Goal: Communication & Community: Answer question/provide support

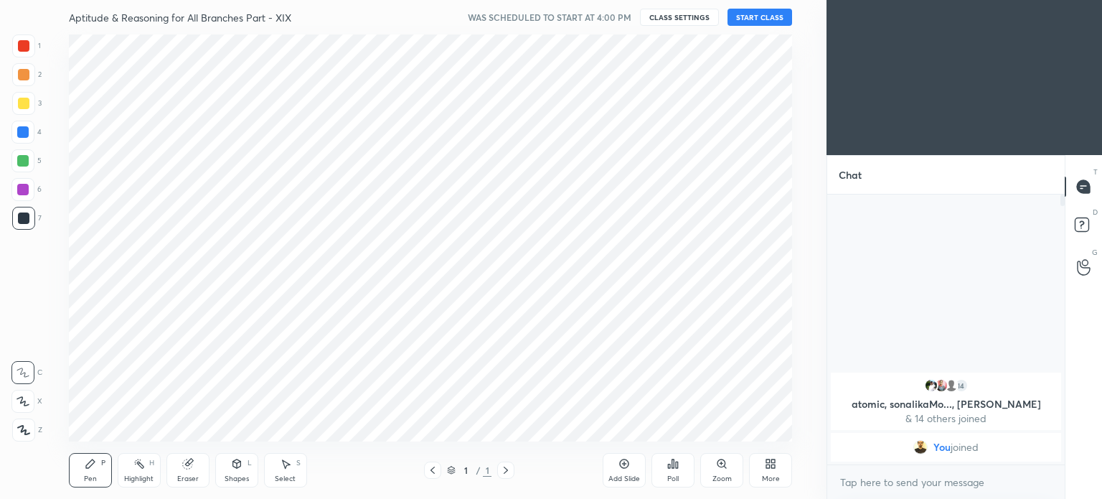
scroll to position [71341, 70979]
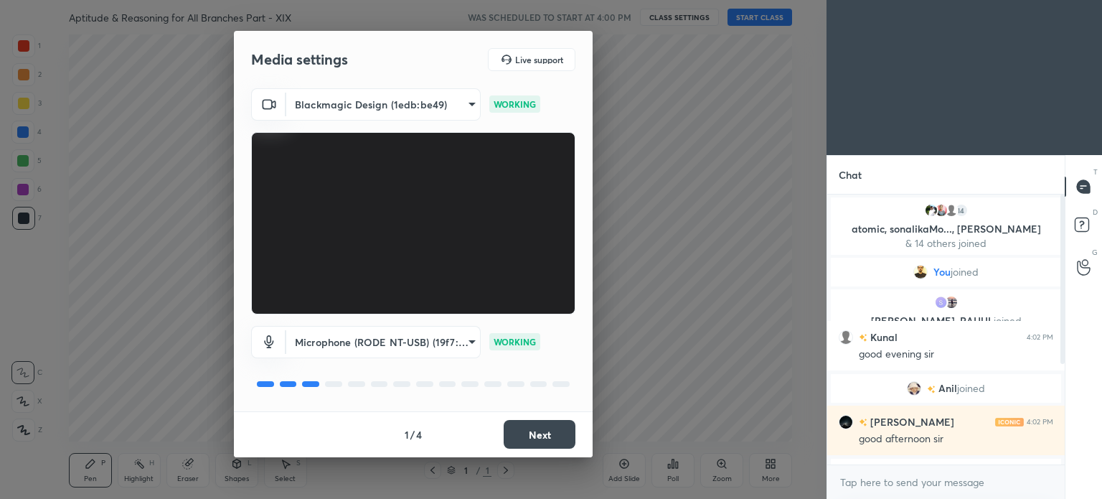
click at [547, 434] on button "Next" at bounding box center [540, 434] width 72 height 29
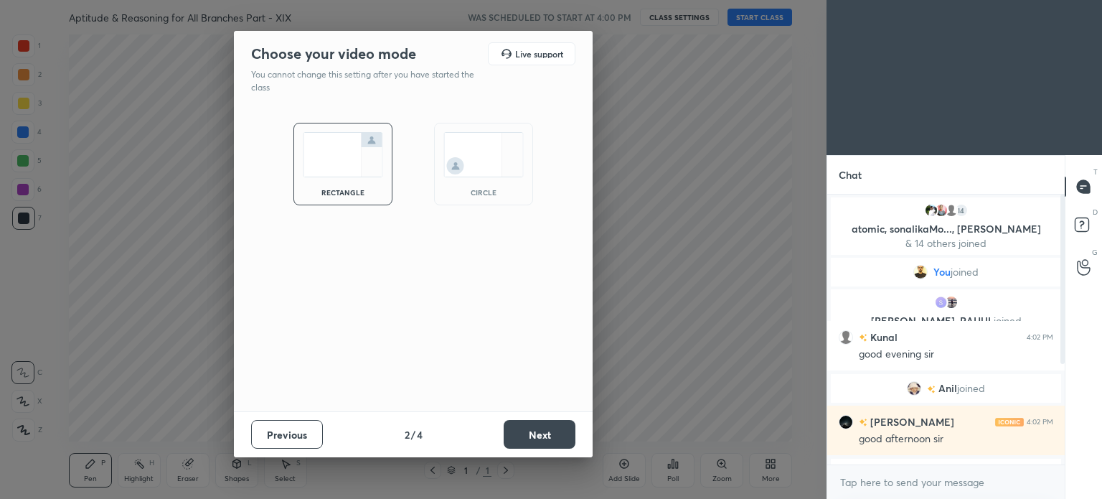
click at [545, 434] on button "Next" at bounding box center [540, 434] width 72 height 29
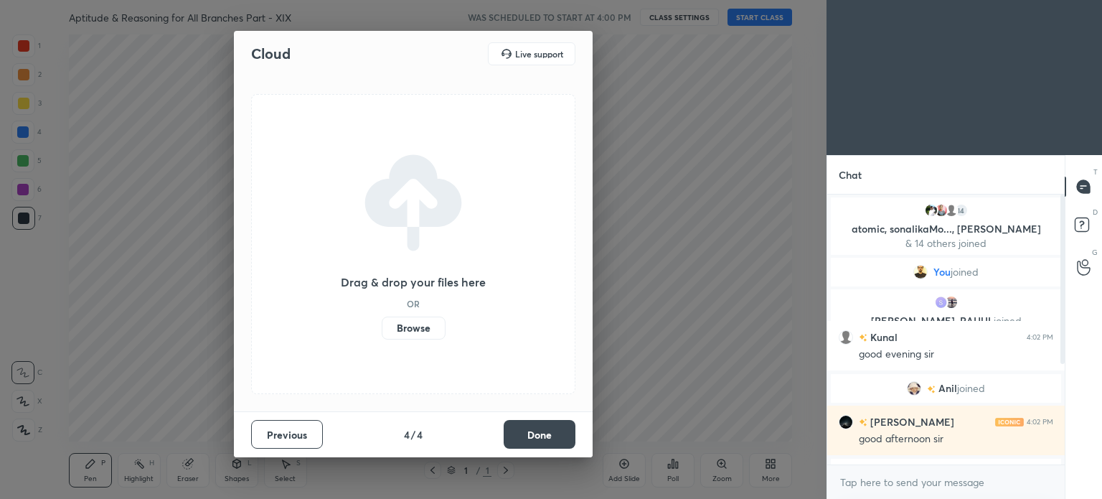
click at [545, 434] on button "Done" at bounding box center [540, 434] width 72 height 29
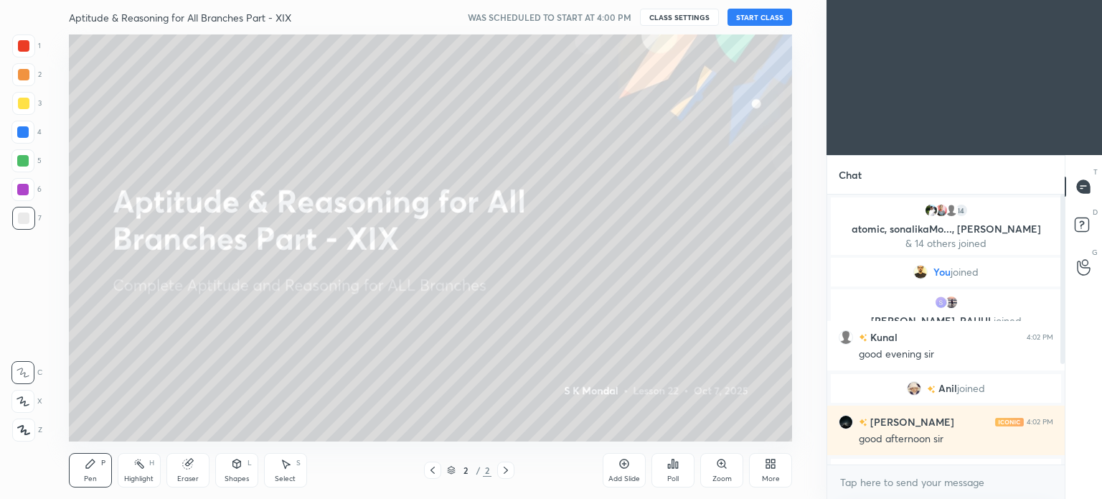
click at [764, 14] on button "START CLASS" at bounding box center [760, 17] width 65 height 17
click at [430, 467] on icon at bounding box center [432, 469] width 11 height 11
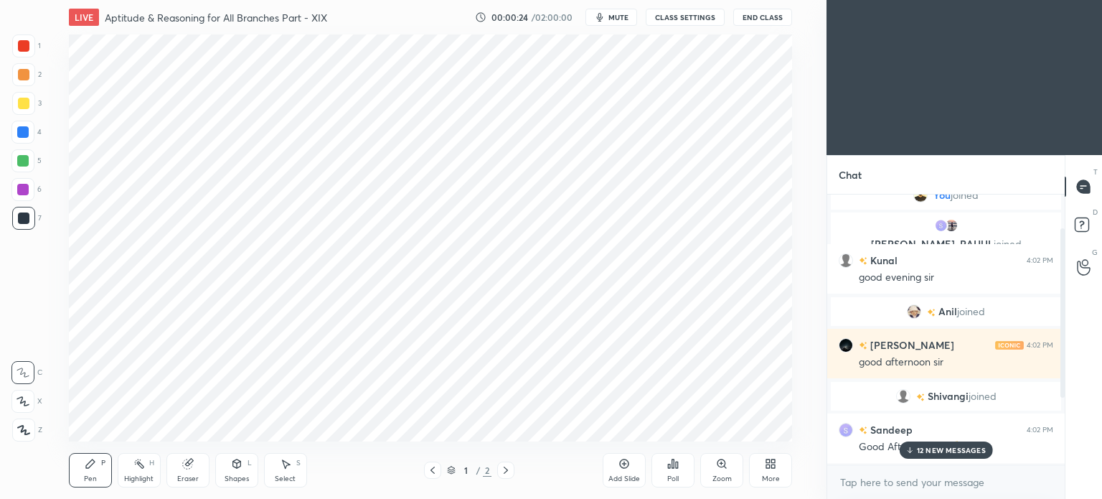
scroll to position [161, 0]
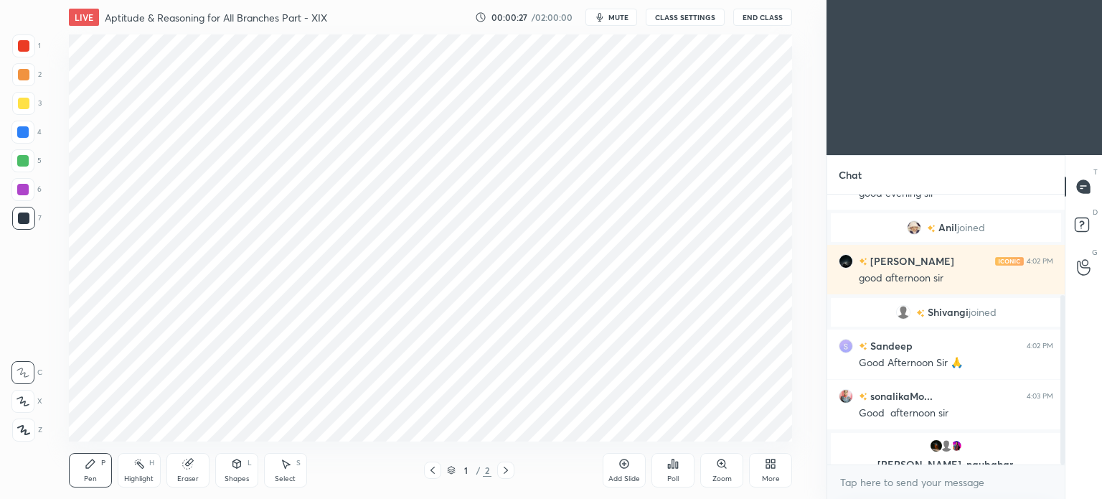
click at [763, 470] on div "More" at bounding box center [770, 470] width 43 height 34
click at [682, 325] on div "Upload File" at bounding box center [689, 328] width 37 height 7
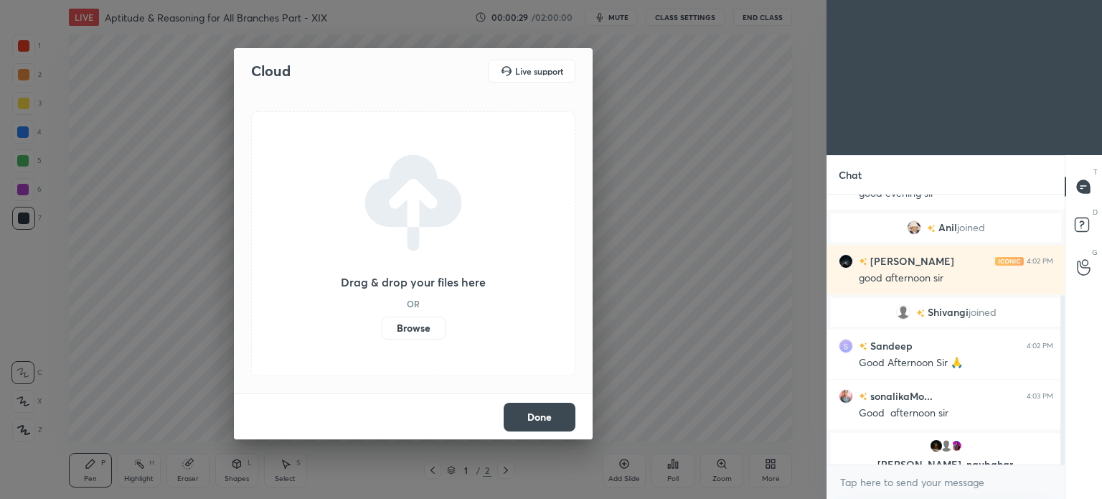
click at [405, 326] on label "Browse" at bounding box center [414, 327] width 64 height 23
click at [382, 326] on input "Browse" at bounding box center [382, 327] width 0 height 23
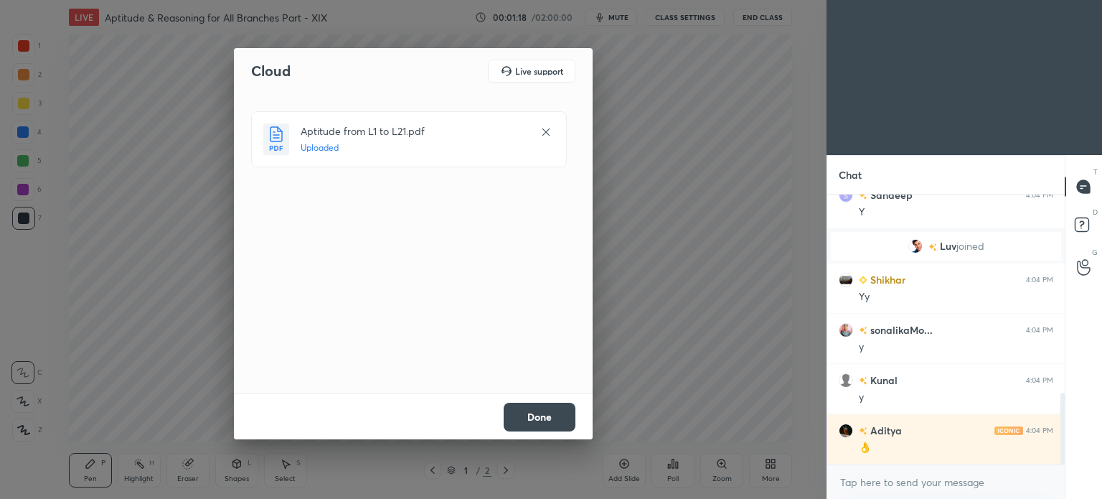
scroll to position [739, 0]
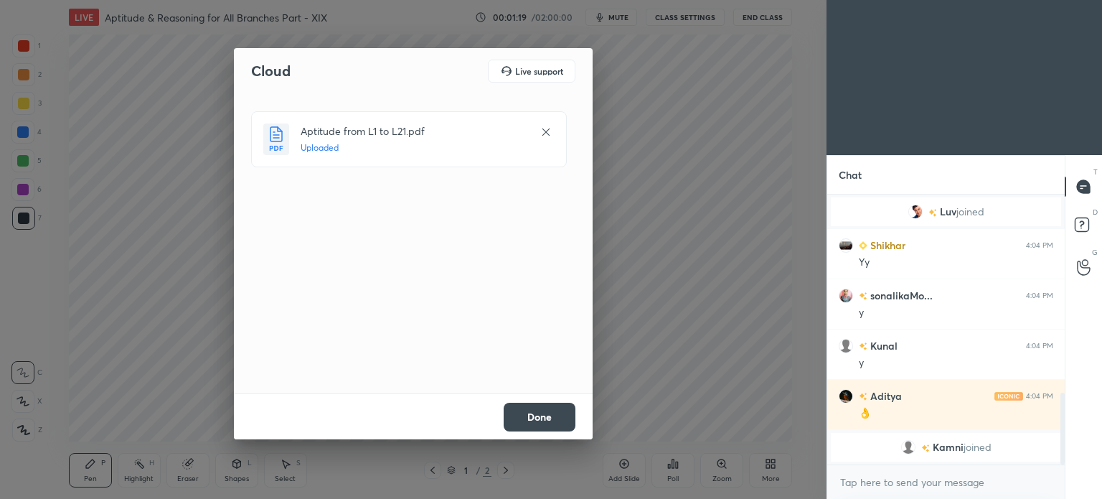
click at [531, 413] on button "Done" at bounding box center [540, 417] width 72 height 29
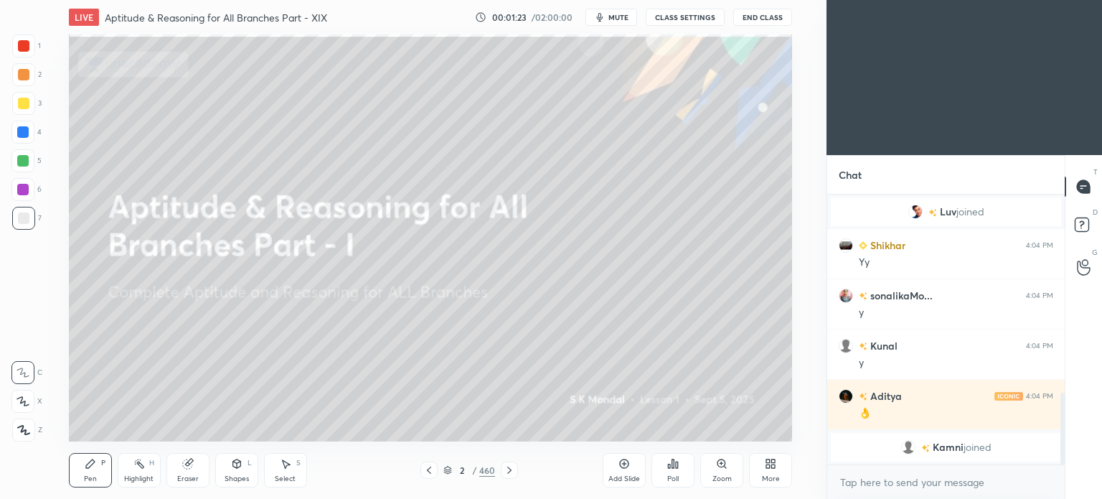
click at [446, 469] on icon at bounding box center [447, 468] width 7 height 4
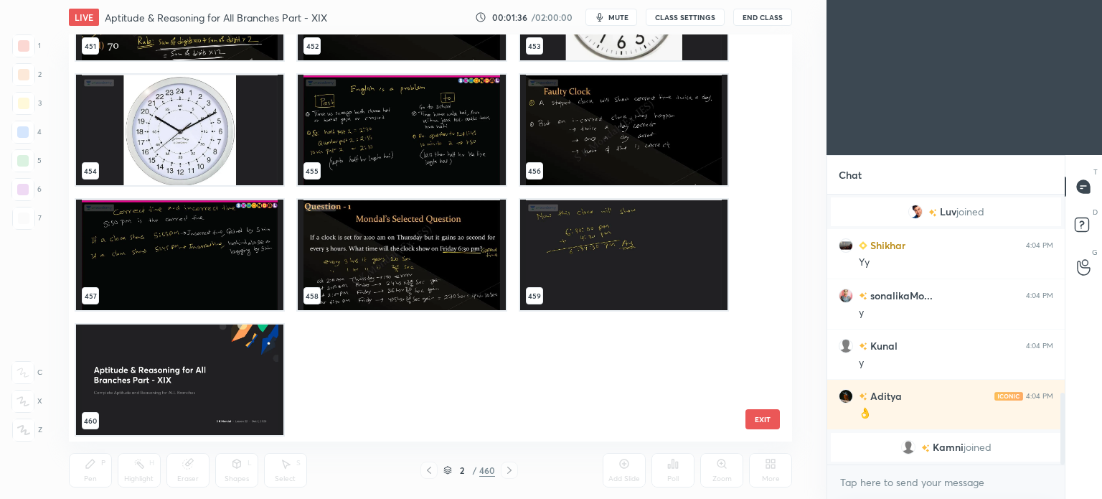
scroll to position [766, 0]
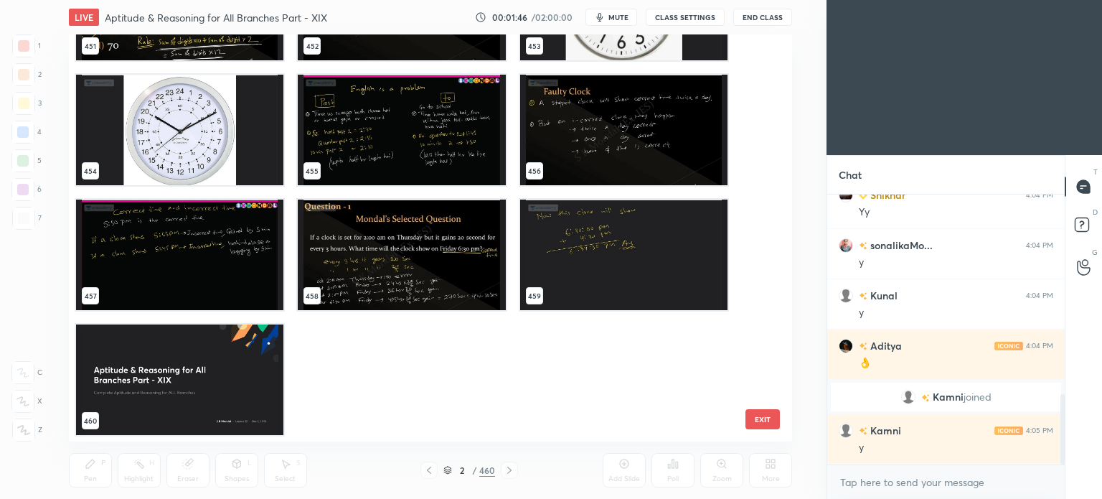
click at [549, 127] on img "grid" at bounding box center [622, 130] width 207 height 110
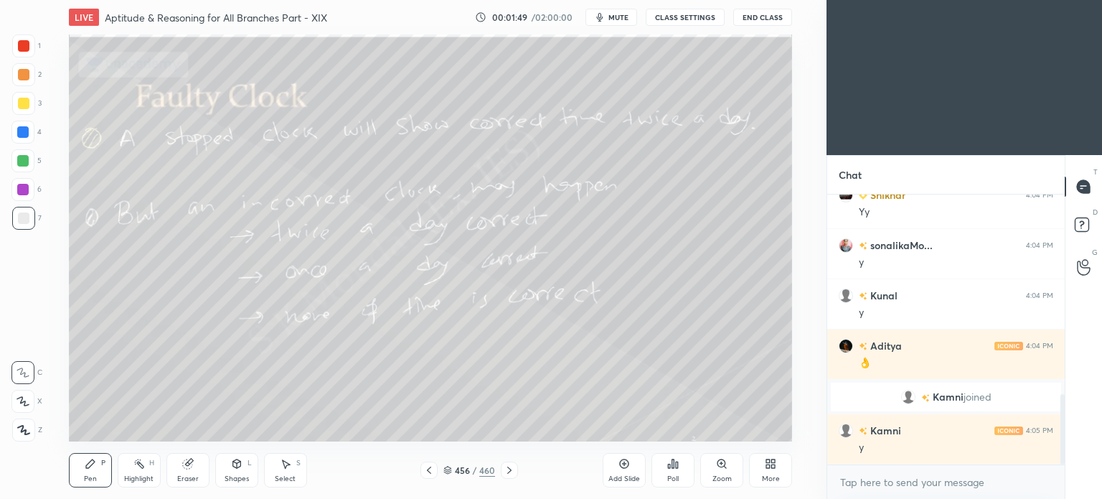
click at [511, 470] on icon at bounding box center [509, 469] width 4 height 7
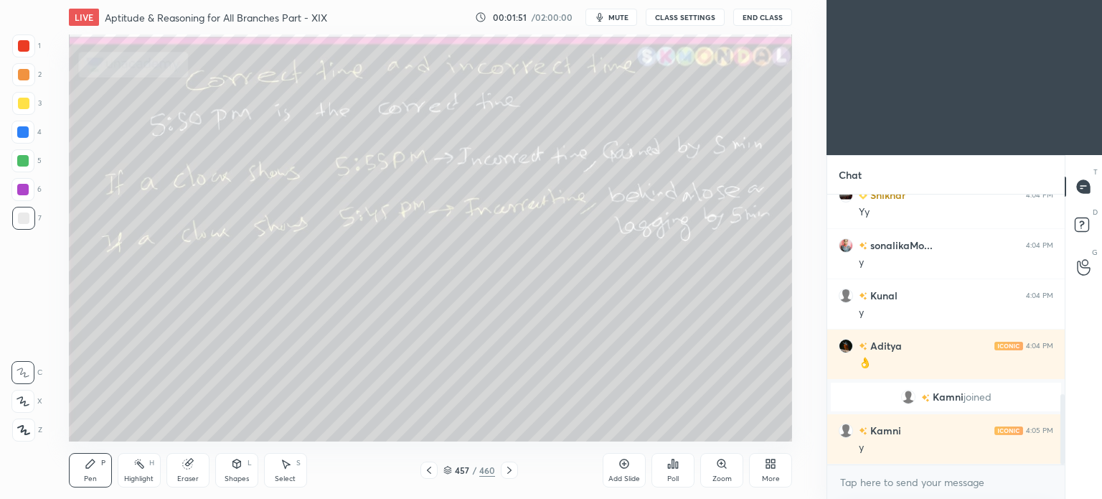
click at [511, 470] on icon at bounding box center [509, 469] width 4 height 7
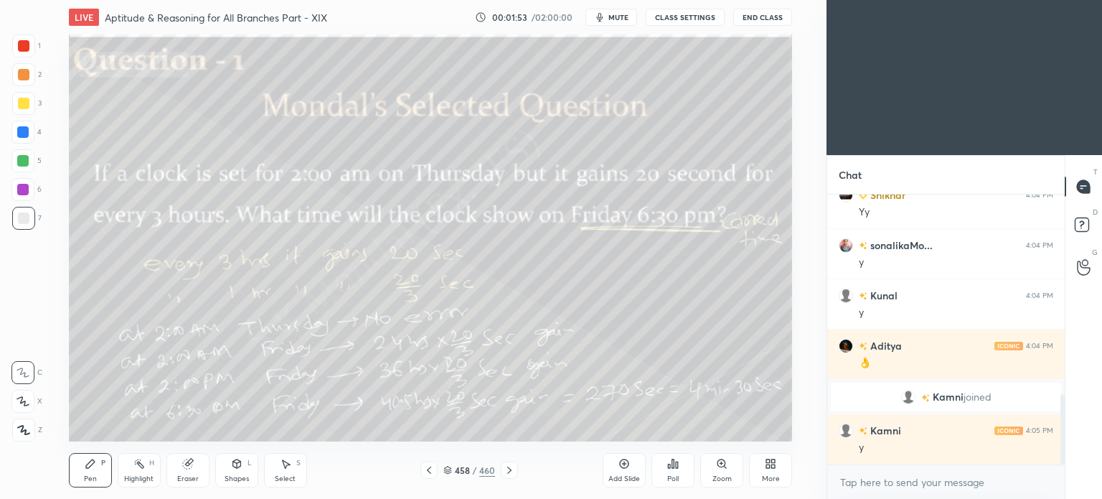
click at [511, 470] on icon at bounding box center [509, 469] width 4 height 7
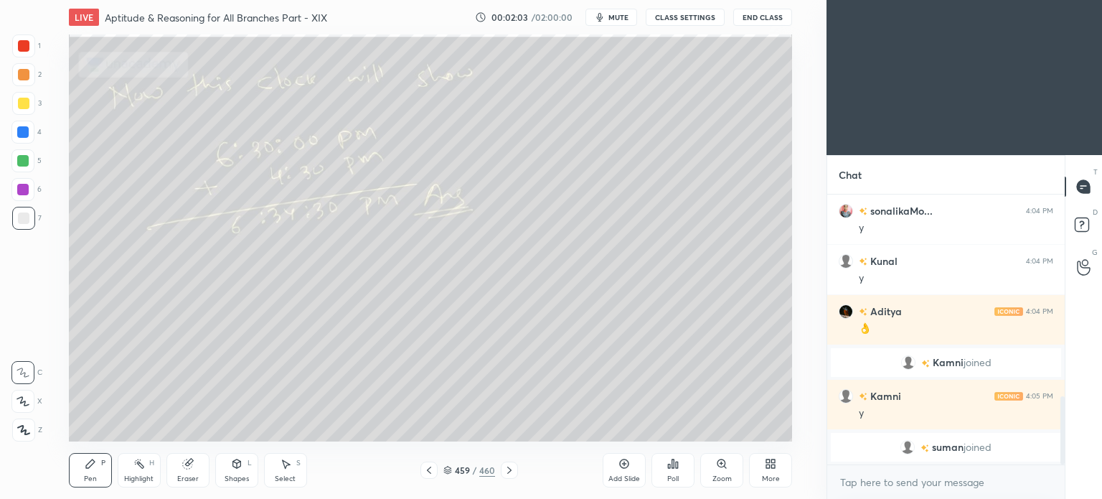
scroll to position [818, 0]
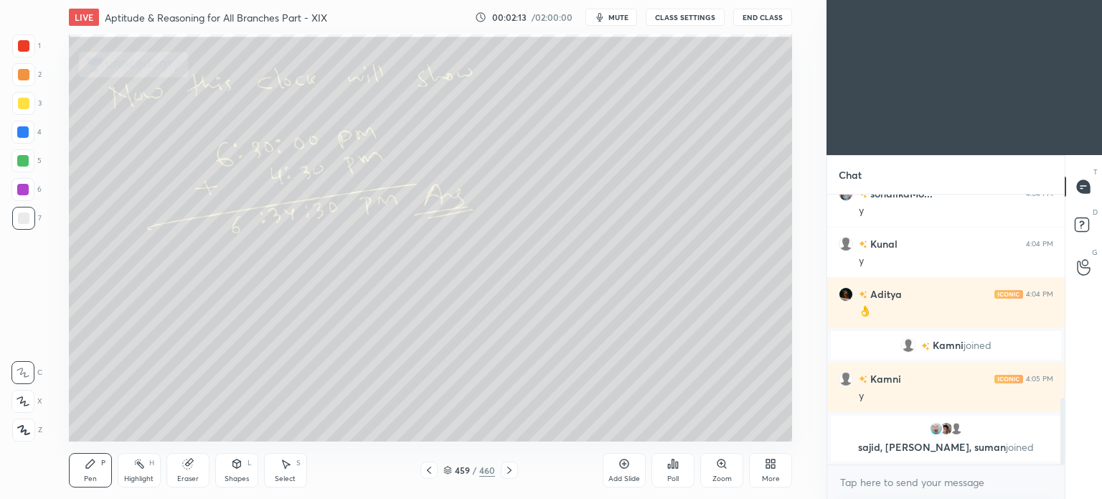
click at [508, 469] on icon at bounding box center [509, 469] width 11 height 11
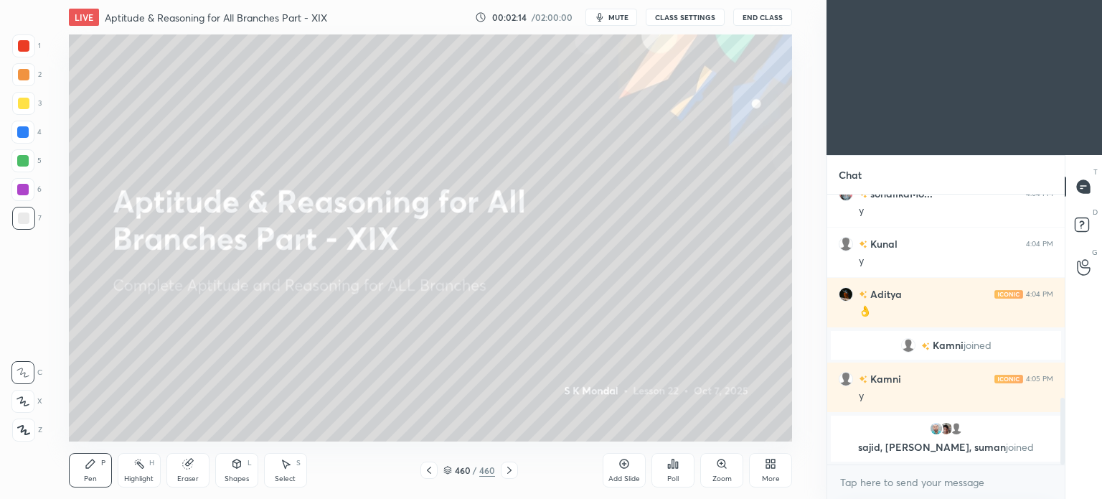
click at [509, 472] on icon at bounding box center [509, 469] width 11 height 11
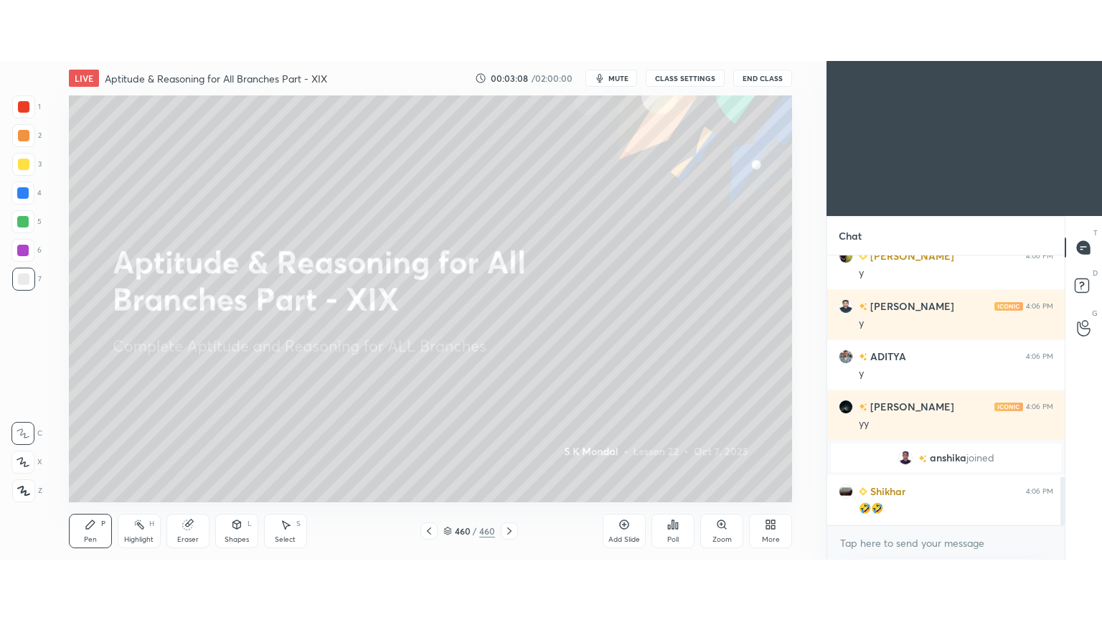
scroll to position [1224, 0]
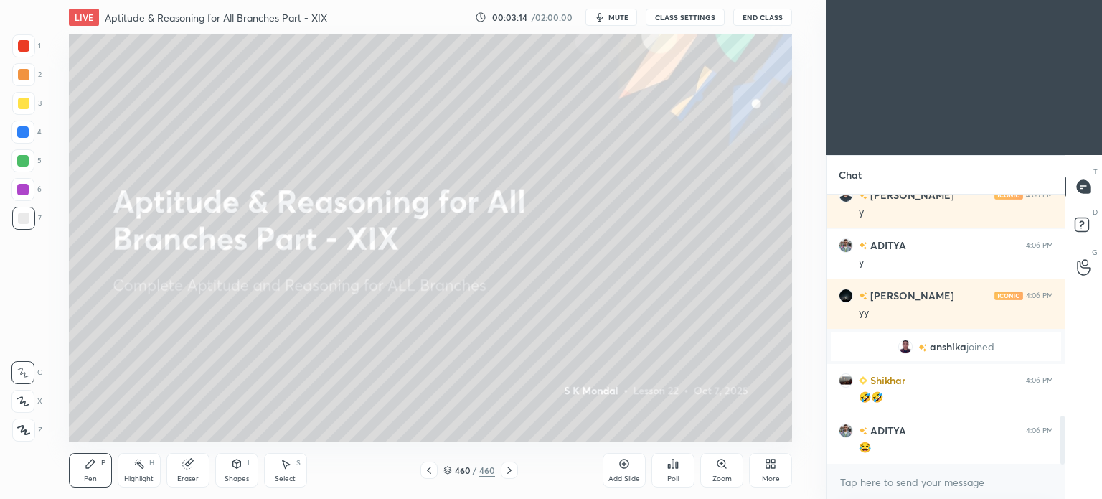
click at [774, 466] on icon at bounding box center [774, 466] width 4 height 4
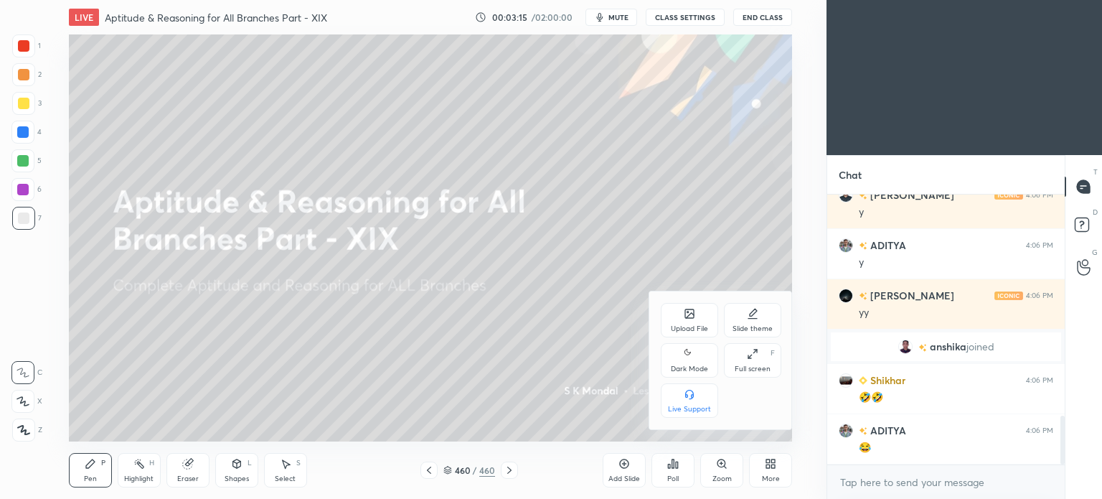
click at [746, 355] on div "Full screen F" at bounding box center [752, 360] width 57 height 34
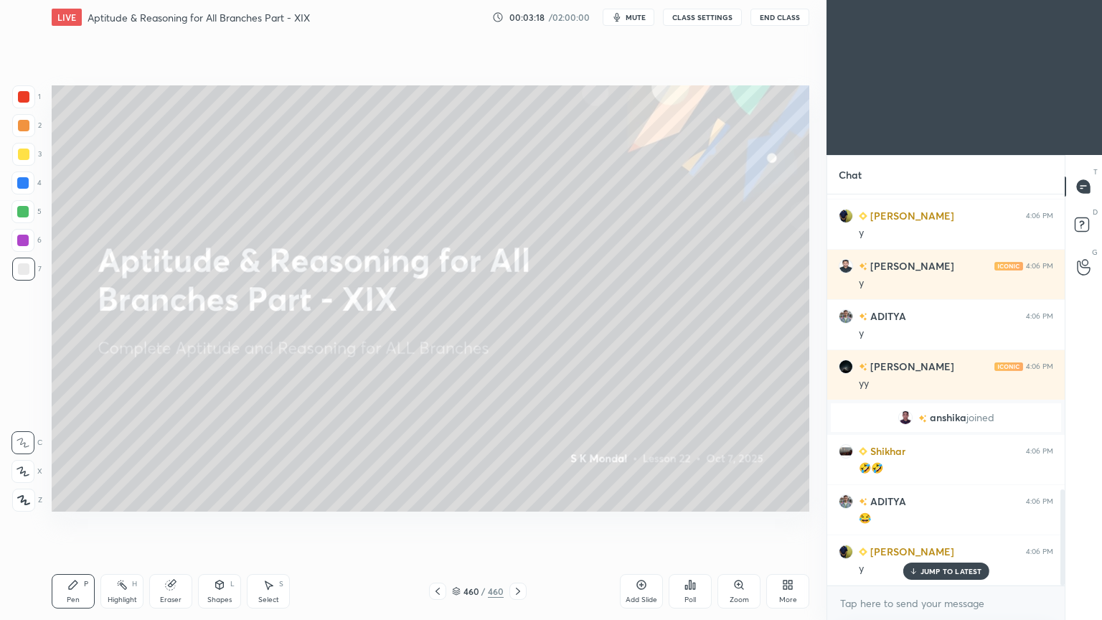
scroll to position [1202, 0]
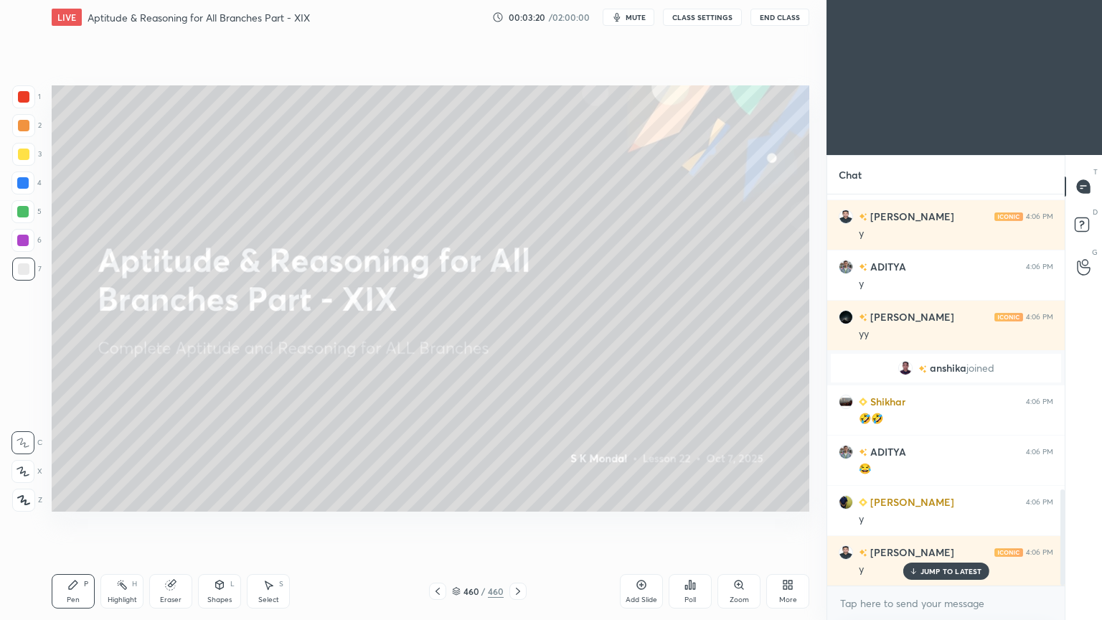
click at [937, 498] on p "JUMP TO LATEST" at bounding box center [952, 571] width 62 height 9
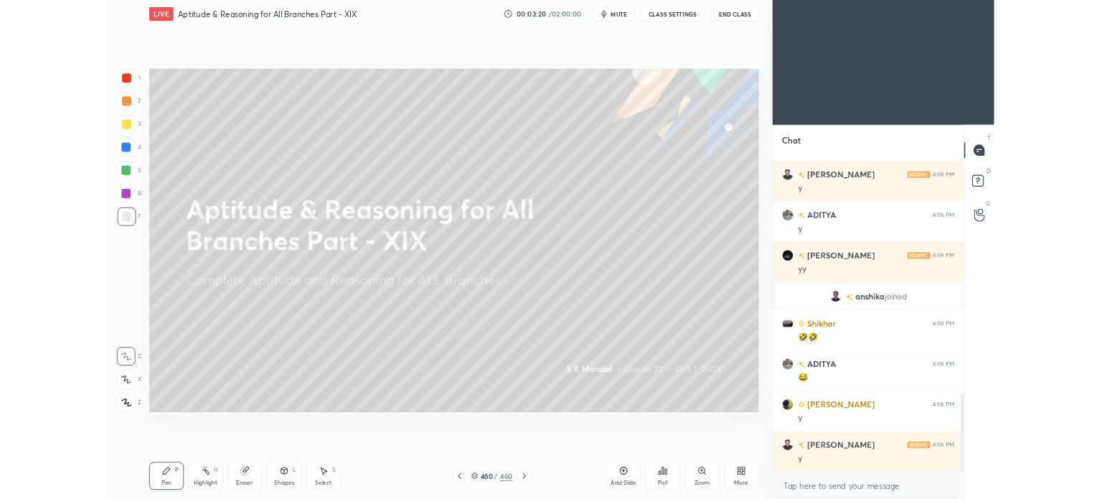
scroll to position [1253, 0]
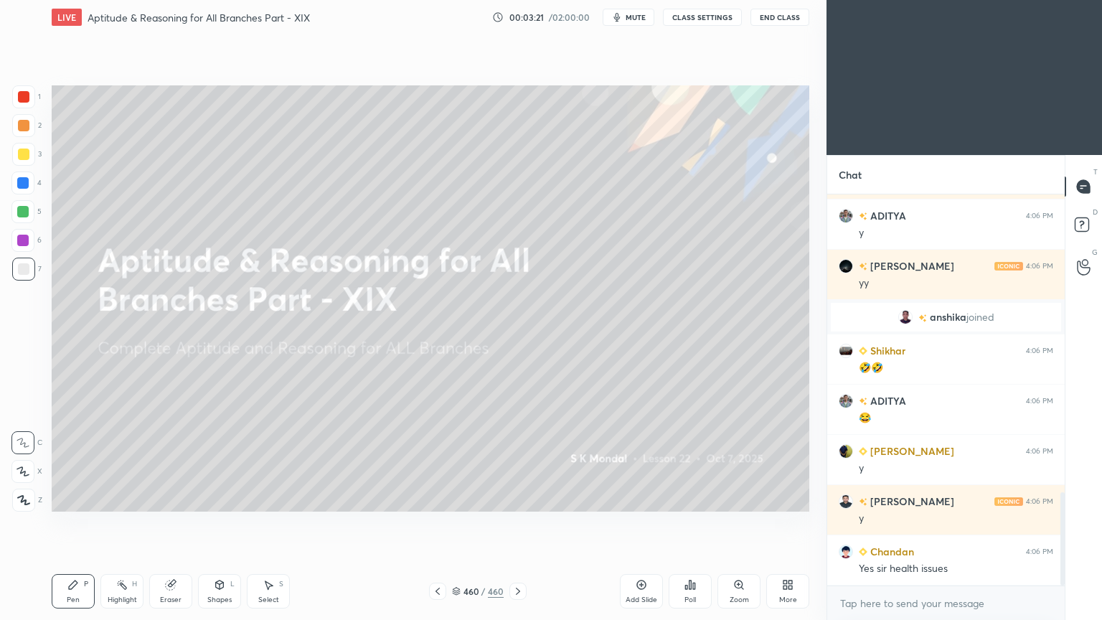
click at [525, 498] on div at bounding box center [517, 591] width 17 height 17
click at [521, 498] on icon at bounding box center [517, 590] width 11 height 11
click at [793, 498] on div "More" at bounding box center [787, 591] width 43 height 34
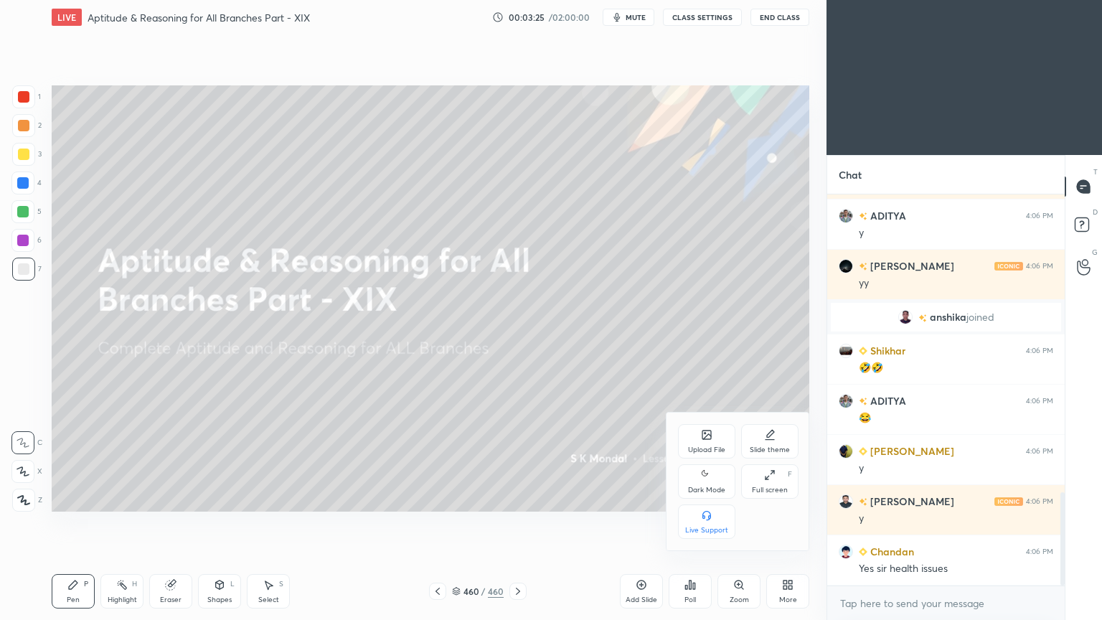
click at [695, 443] on div "Upload File" at bounding box center [706, 441] width 57 height 34
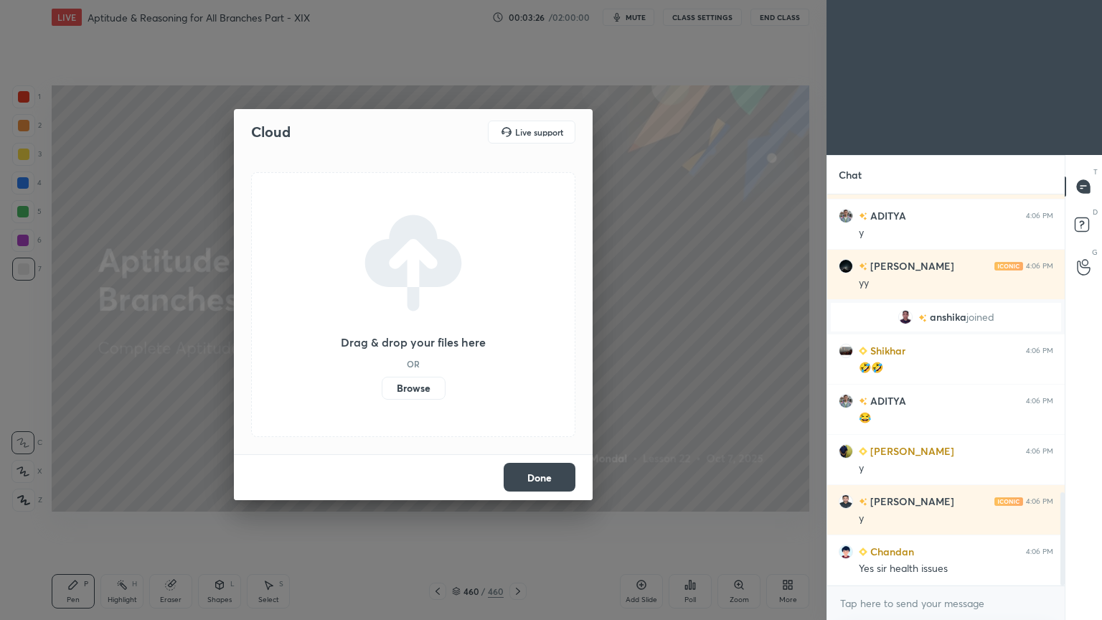
click at [405, 395] on label "Browse" at bounding box center [414, 388] width 64 height 23
click at [382, 395] on input "Browse" at bounding box center [382, 388] width 0 height 23
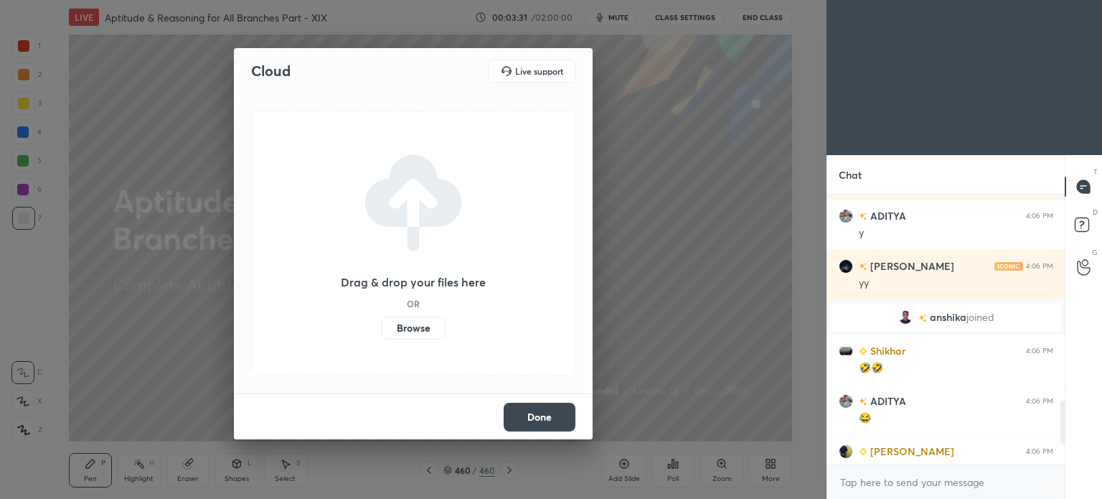
scroll to position [1425, 0]
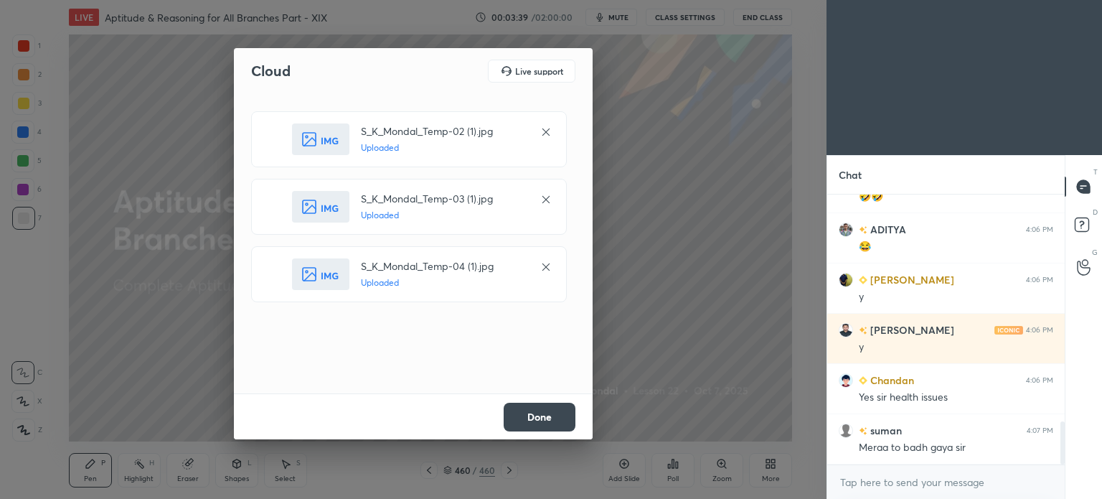
click at [532, 420] on button "Done" at bounding box center [540, 417] width 72 height 29
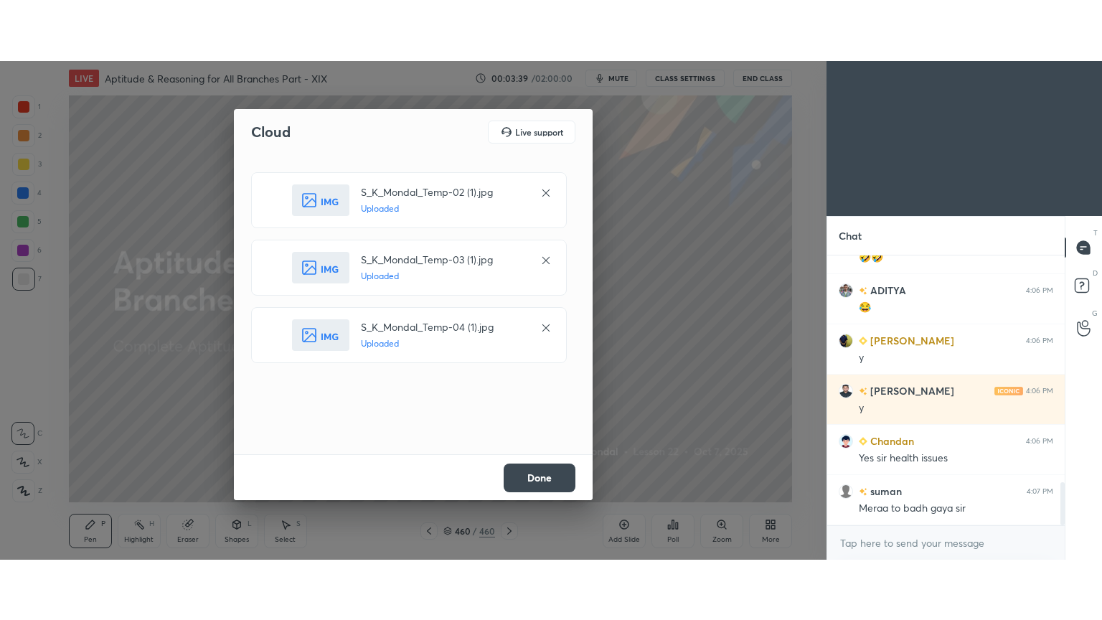
scroll to position [1475, 0]
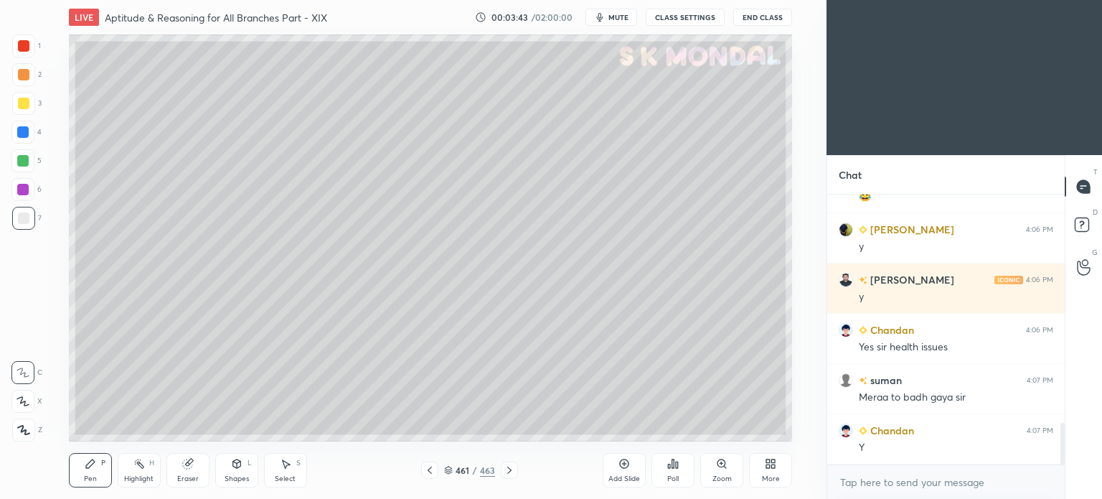
click at [769, 463] on icon at bounding box center [770, 463] width 11 height 11
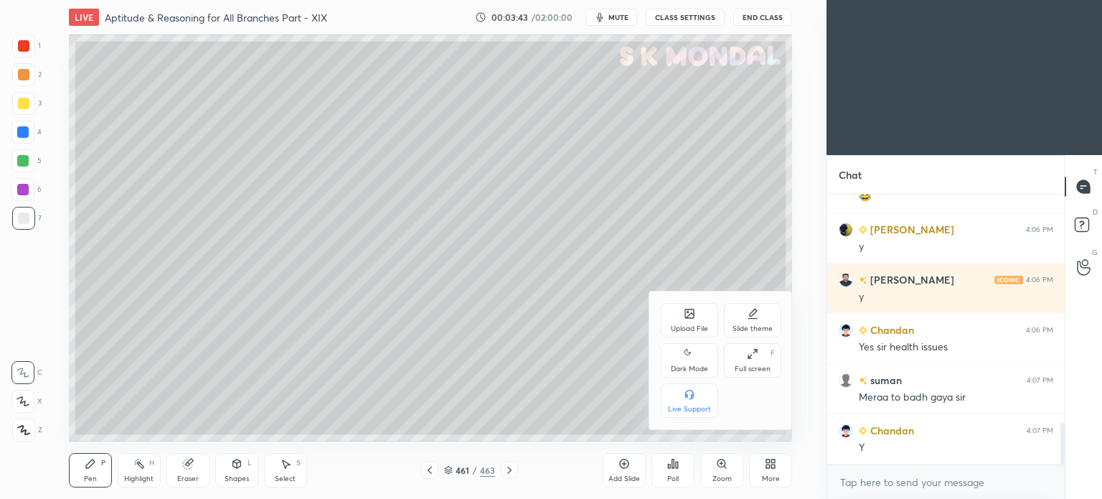
click at [740, 361] on div "Full screen F" at bounding box center [752, 360] width 57 height 34
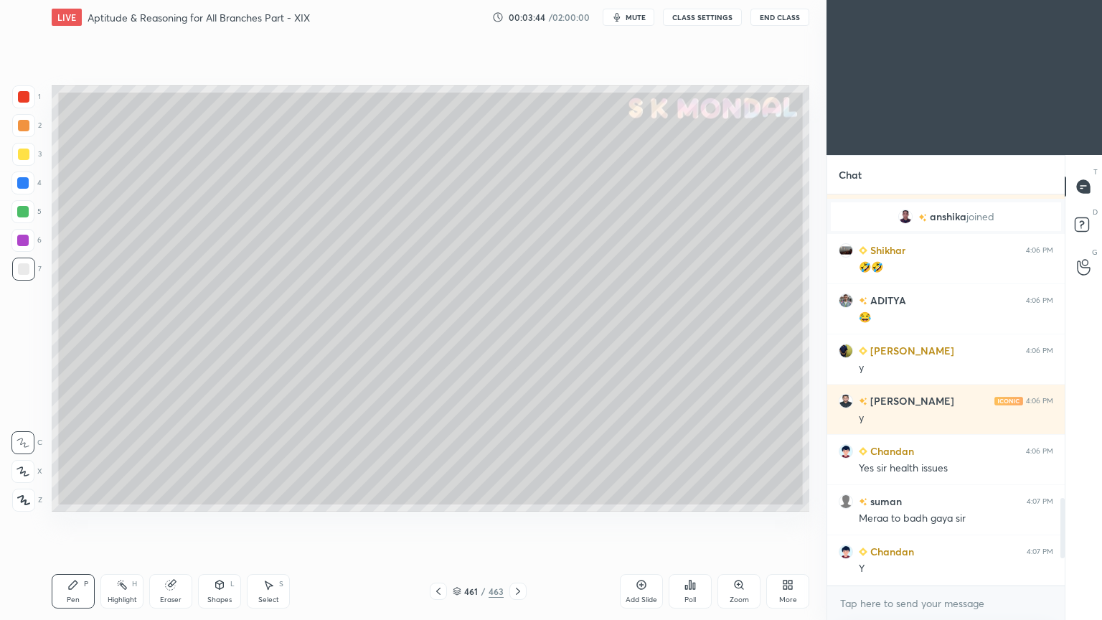
scroll to position [1354, 0]
click at [24, 160] on div at bounding box center [23, 154] width 23 height 23
click at [25, 157] on div at bounding box center [23, 154] width 11 height 11
click at [75, 498] on div "Pen P" at bounding box center [73, 591] width 43 height 34
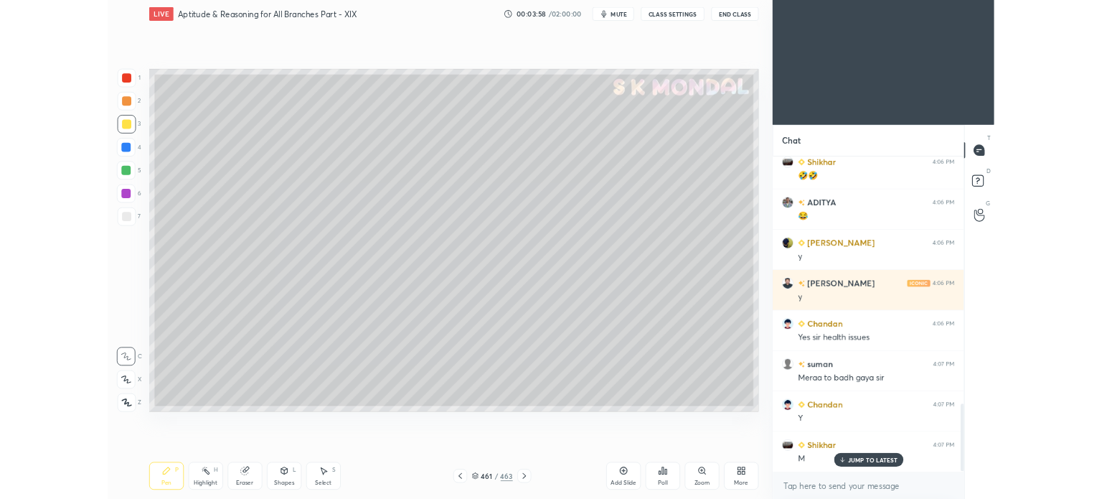
scroll to position [1438, 0]
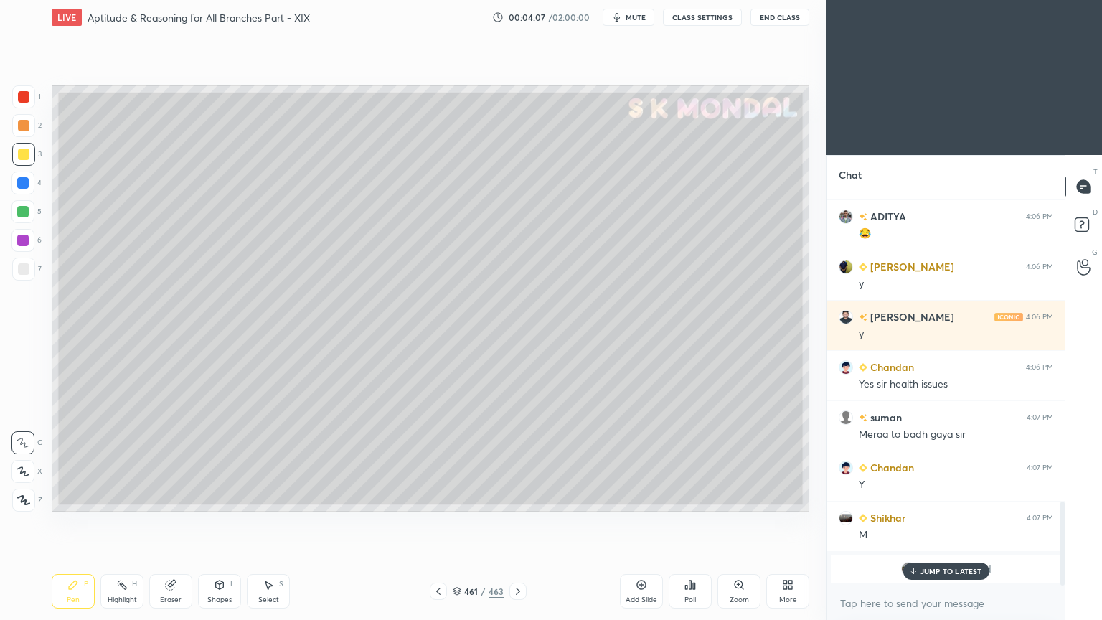
drag, startPoint x: 943, startPoint y: 560, endPoint x: 799, endPoint y: 550, distance: 144.6
click at [943, 498] on div "Laukik joined" at bounding box center [946, 569] width 230 height 29
click at [957, 498] on p "JUMP TO LATEST" at bounding box center [952, 571] width 62 height 9
click at [779, 498] on div "More" at bounding box center [787, 591] width 43 height 34
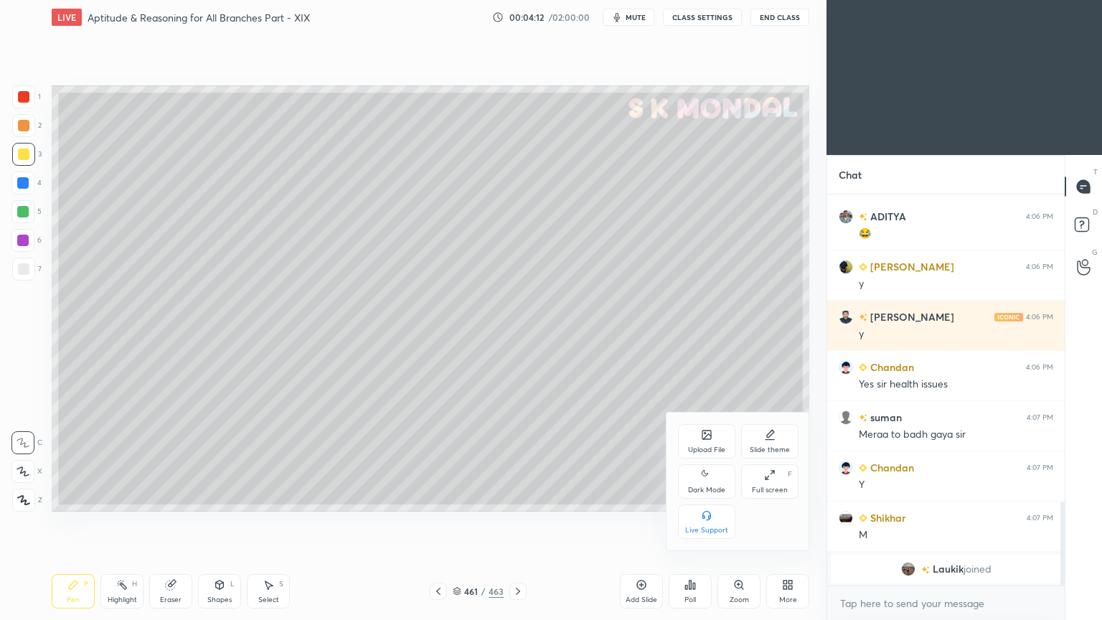
click at [697, 442] on div "Upload File" at bounding box center [706, 441] width 57 height 34
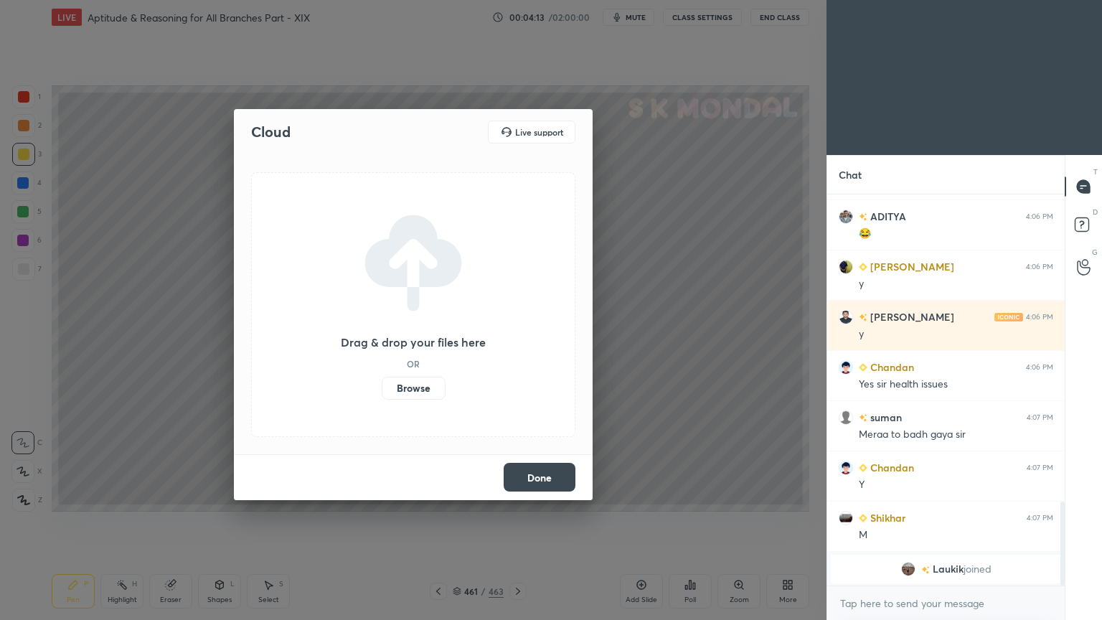
click at [418, 388] on label "Browse" at bounding box center [414, 388] width 64 height 23
click at [382, 388] on input "Browse" at bounding box center [382, 388] width 0 height 23
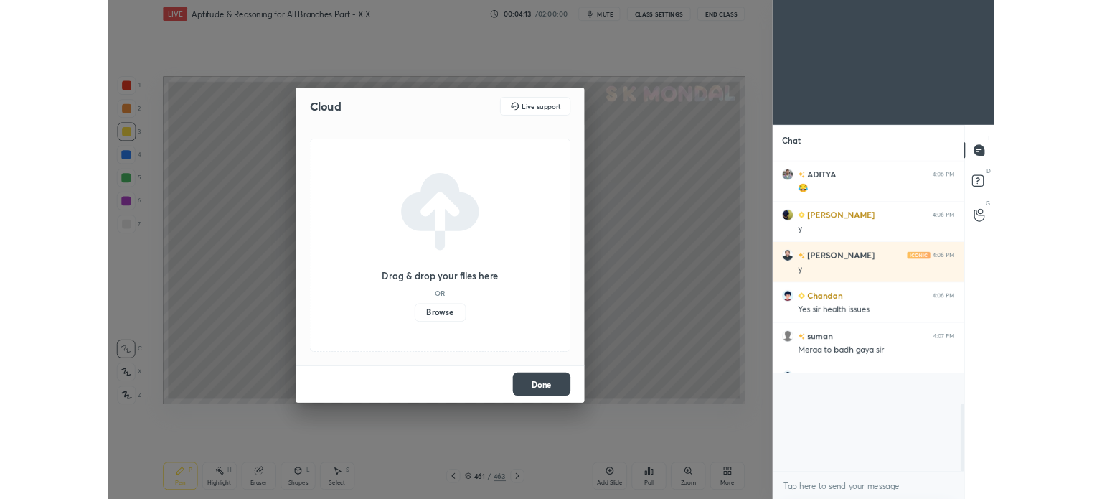
scroll to position [0, 0]
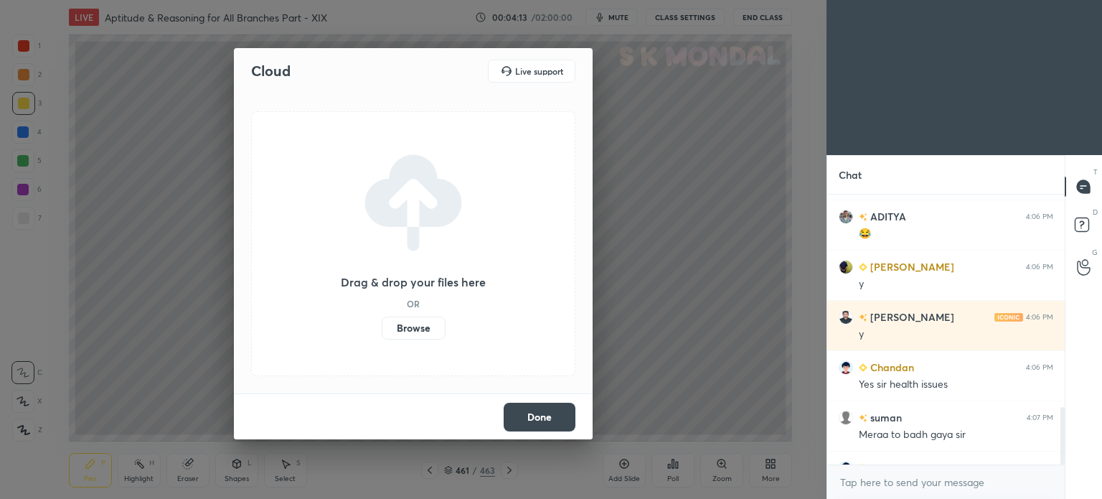
type textarea "x"
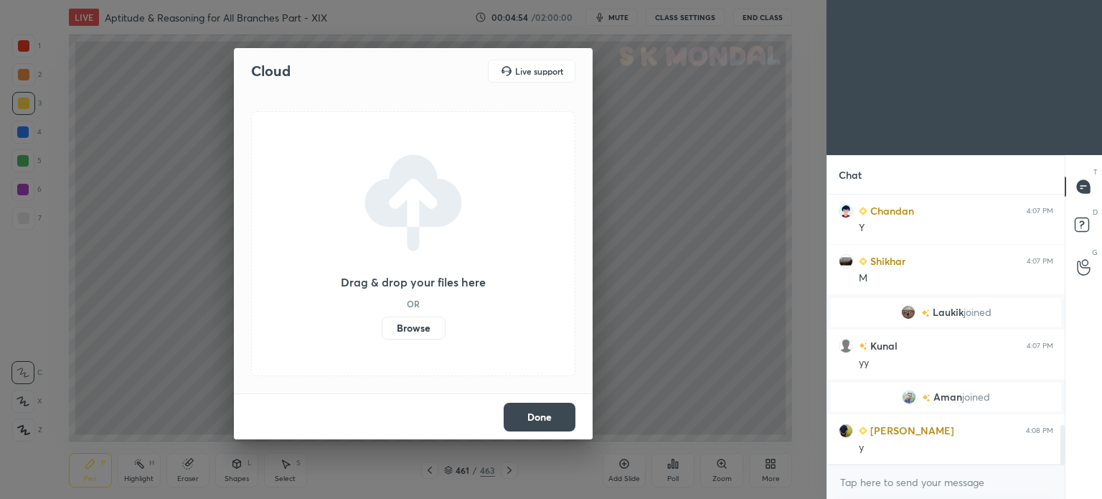
scroll to position [1604, 0]
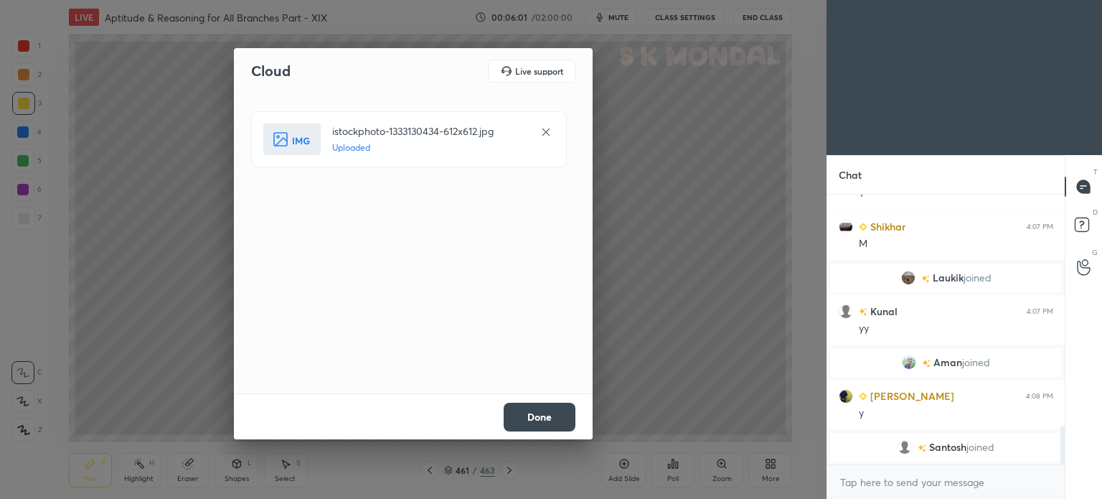
click at [552, 420] on button "Done" at bounding box center [540, 417] width 72 height 29
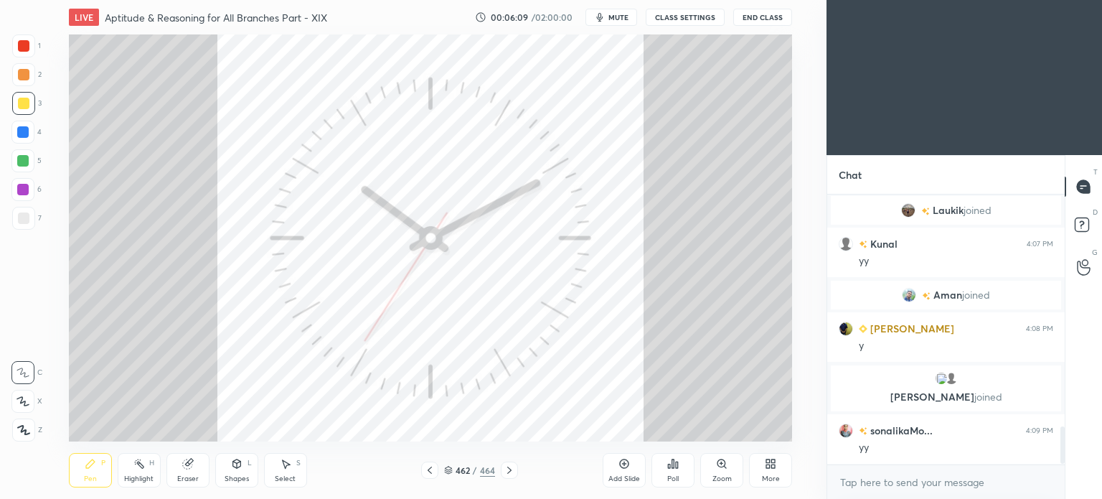
scroll to position [1693, 0]
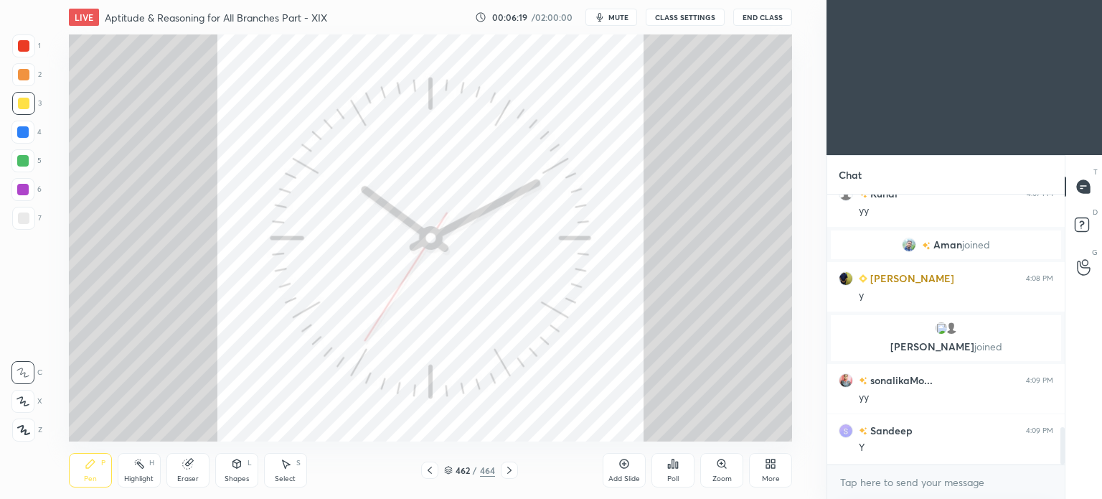
click at [428, 469] on icon at bounding box center [429, 469] width 11 height 11
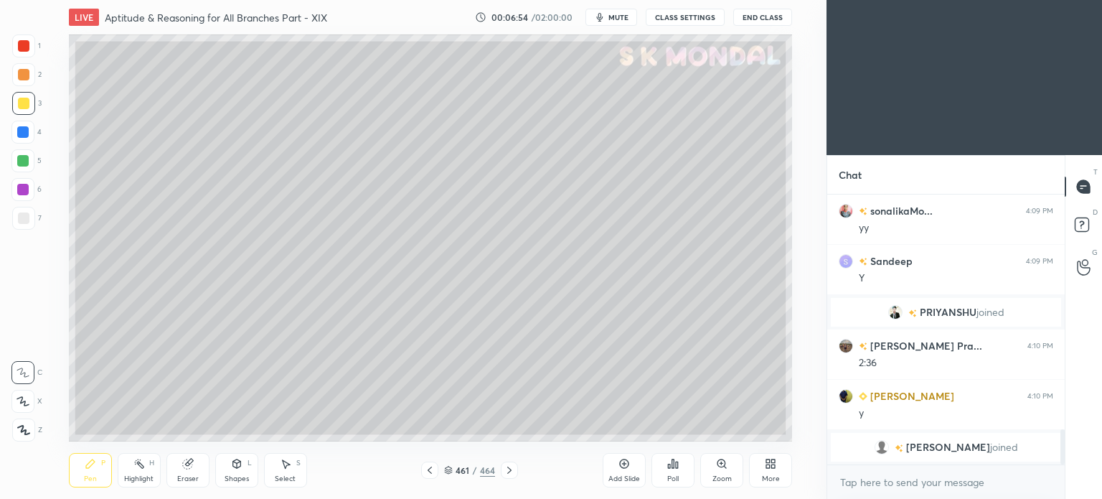
scroll to position [1828, 0]
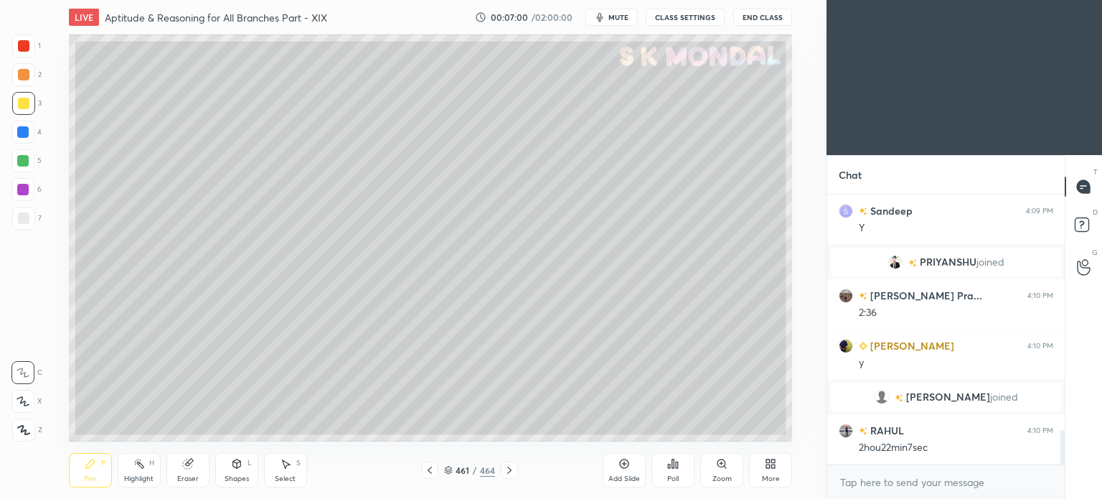
click at [666, 14] on button "CLASS SETTINGS" at bounding box center [685, 17] width 79 height 17
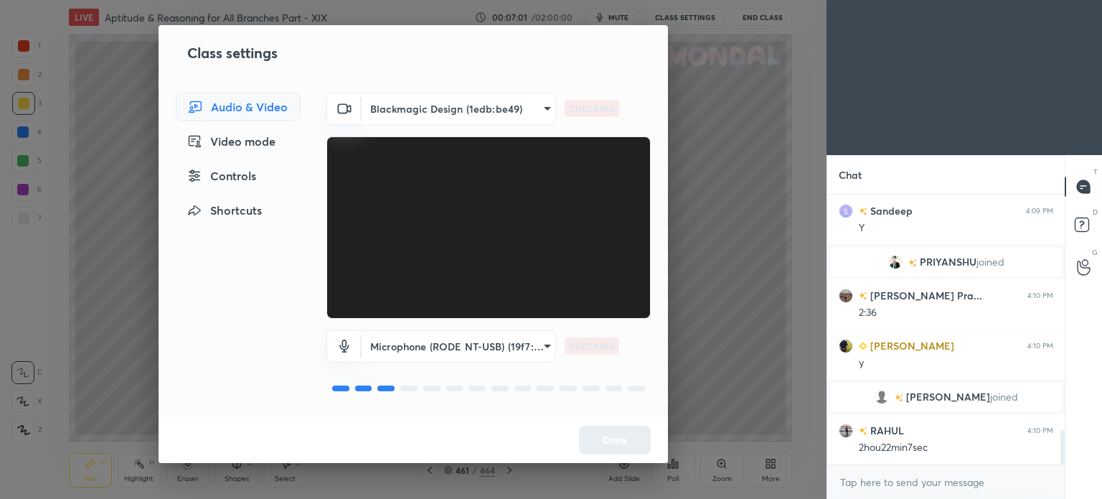
scroll to position [1863, 0]
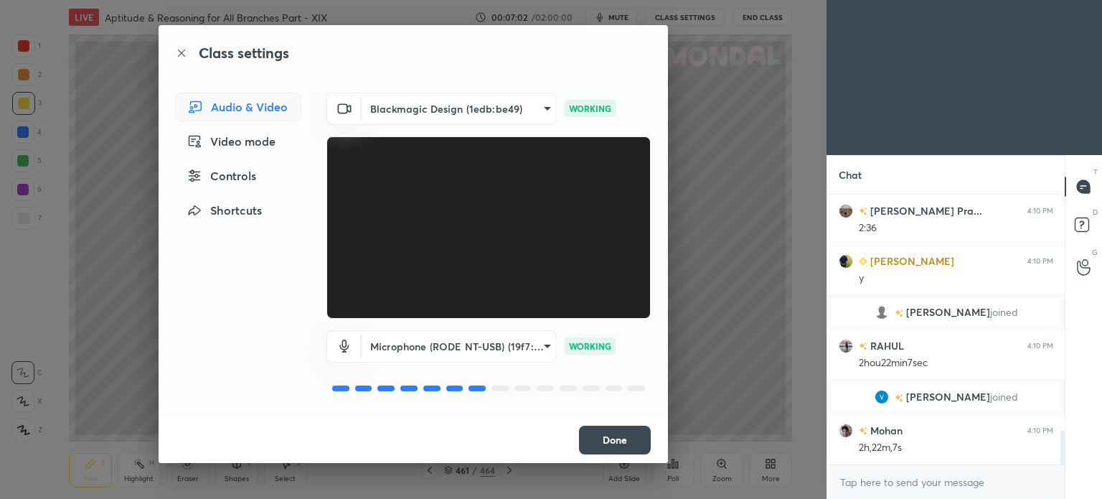
click at [498, 112] on body "1 2 3 4 5 6 7 C X Z C X Z E E Erase all H H LIVE Aptitude & Reasoning for All B…" at bounding box center [551, 249] width 1102 height 499
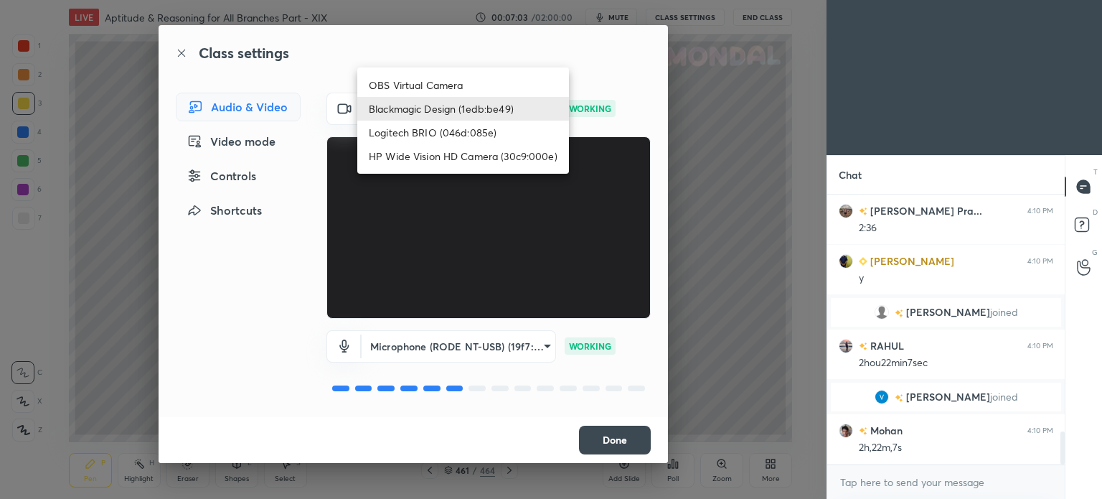
scroll to position [1949, 0]
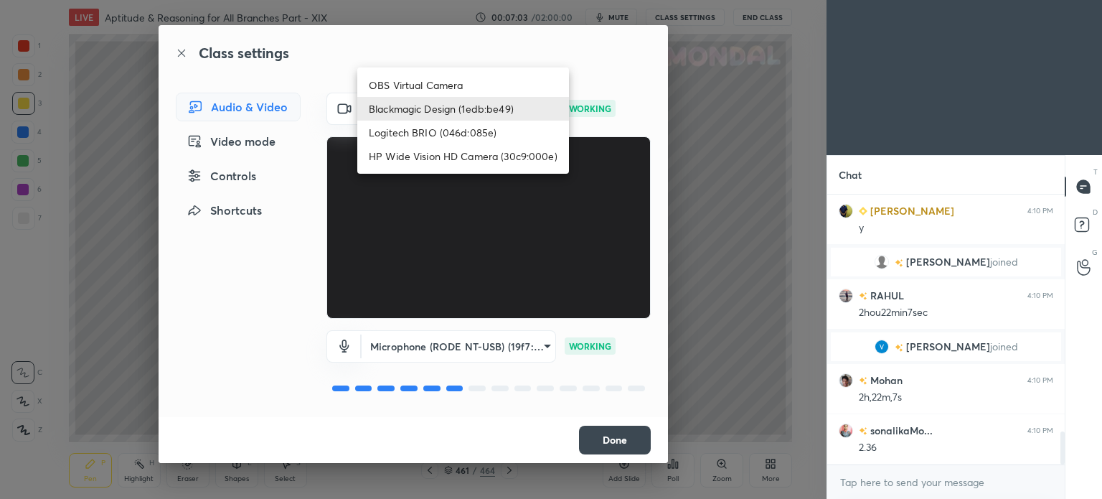
click at [453, 131] on li "Logitech BRIO (046d:085e)" at bounding box center [463, 133] width 212 height 24
type input "1439171553b4ed2c68e3c0d99ffc9a3c82741dafa4eb497663bde8c98bfc83f8"
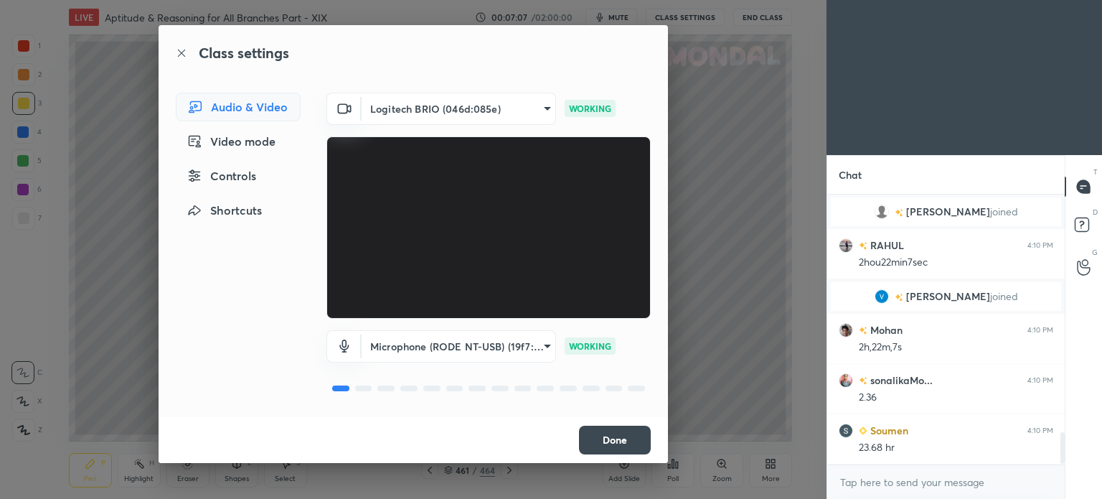
scroll to position [2049, 0]
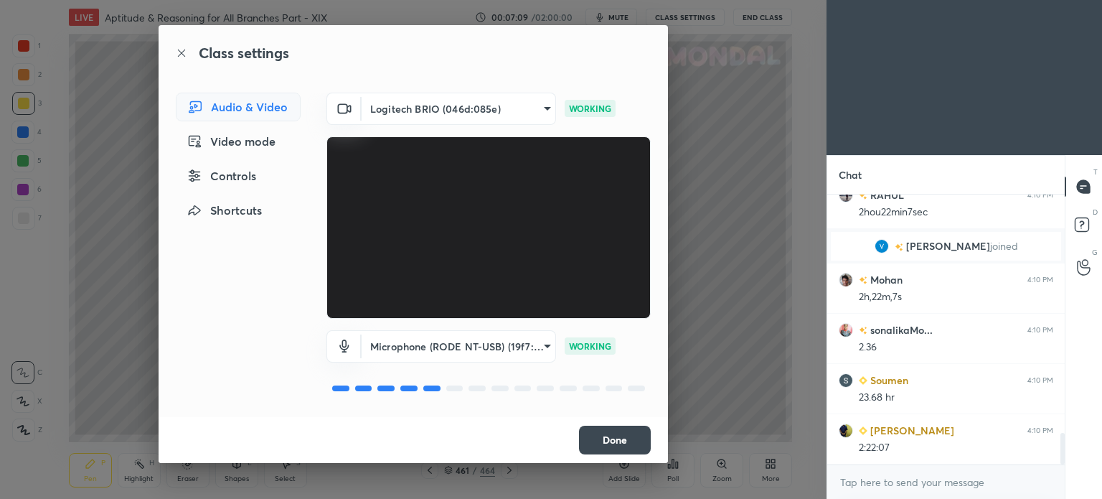
click at [611, 438] on button "Done" at bounding box center [615, 439] width 72 height 29
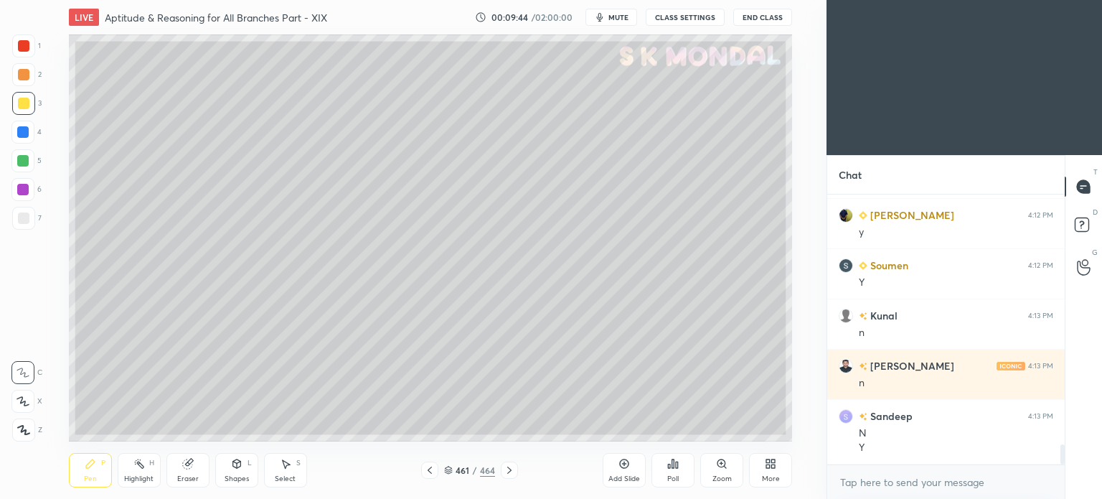
scroll to position [3420, 0]
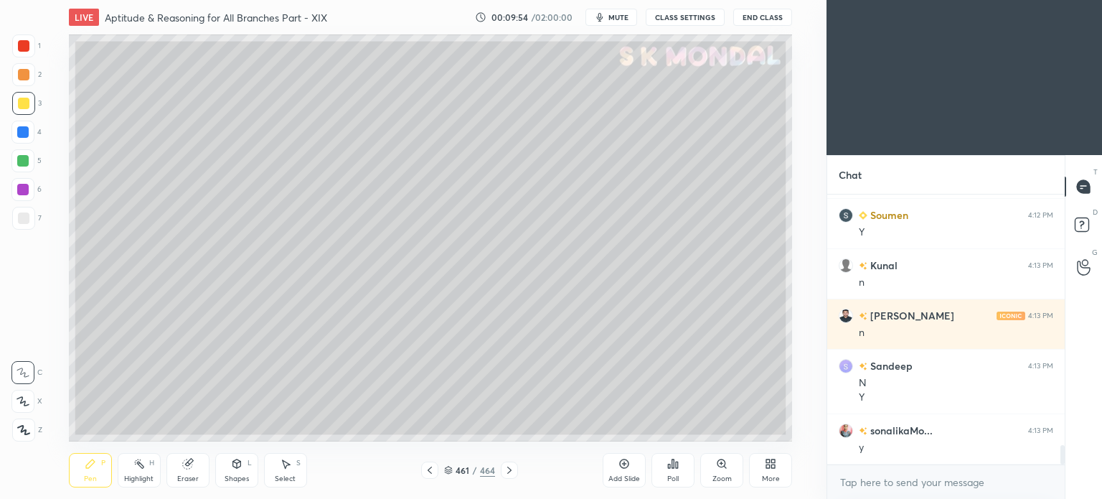
click at [674, 14] on button "CLASS SETTINGS" at bounding box center [685, 17] width 79 height 17
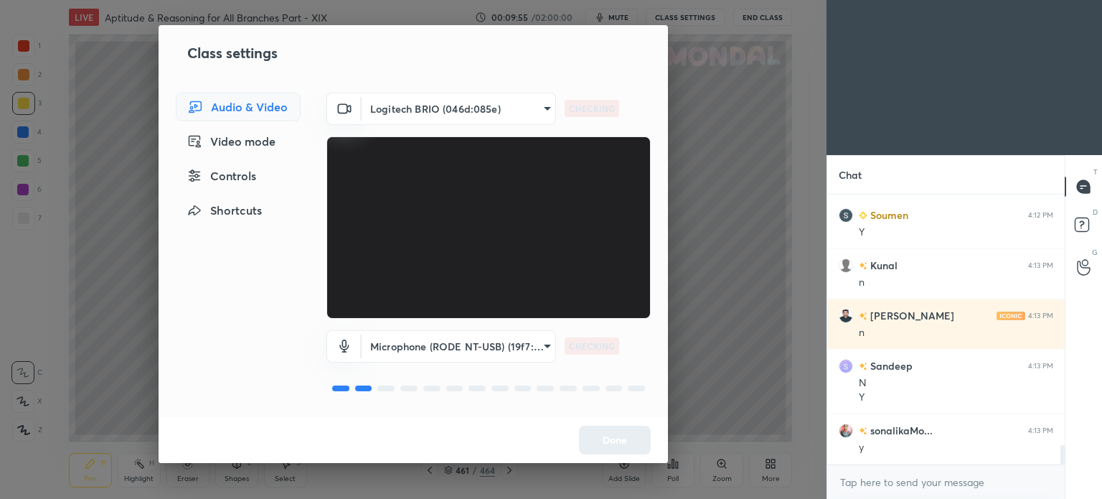
click at [539, 104] on body "1 2 3 4 5 6 7 C X Z C X Z E E Erase all H H LIVE Aptitude & Reasoning for All B…" at bounding box center [551, 249] width 1102 height 499
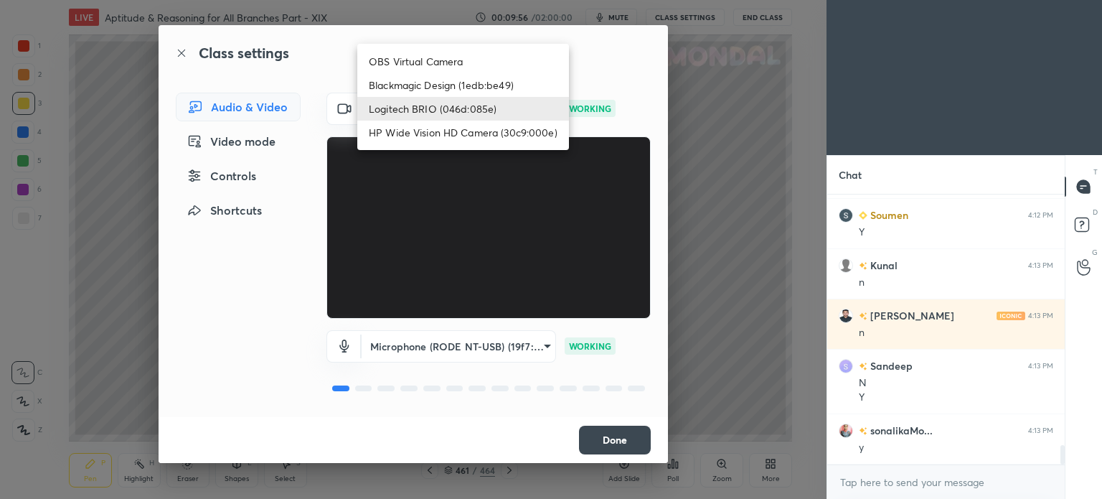
click at [451, 90] on li "Blackmagic Design (1edb:be49)" at bounding box center [463, 85] width 212 height 24
type input "d83ffd266255d09f4f30669eef5809a425ccf60d7286e2163eab31e3d176f997"
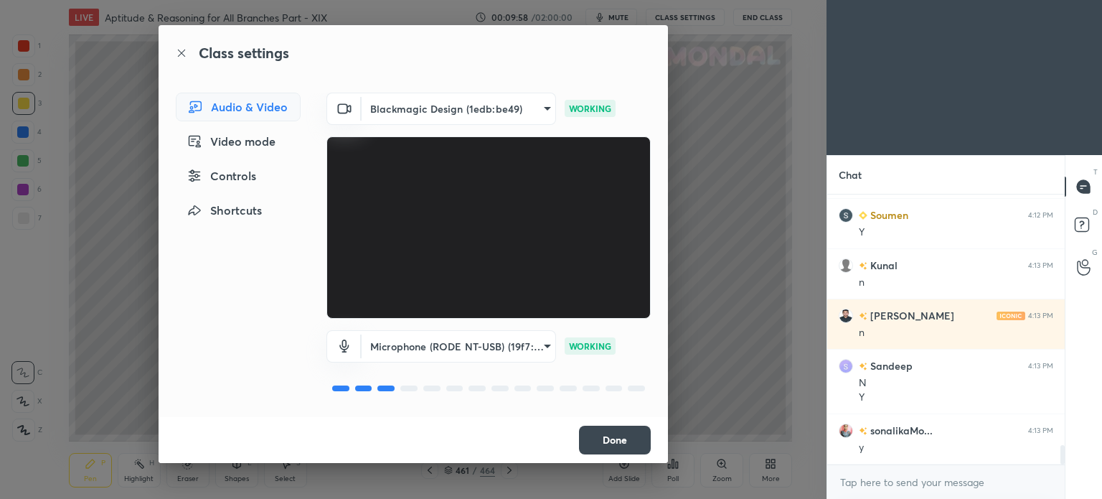
click at [611, 444] on button "Done" at bounding box center [615, 439] width 72 height 29
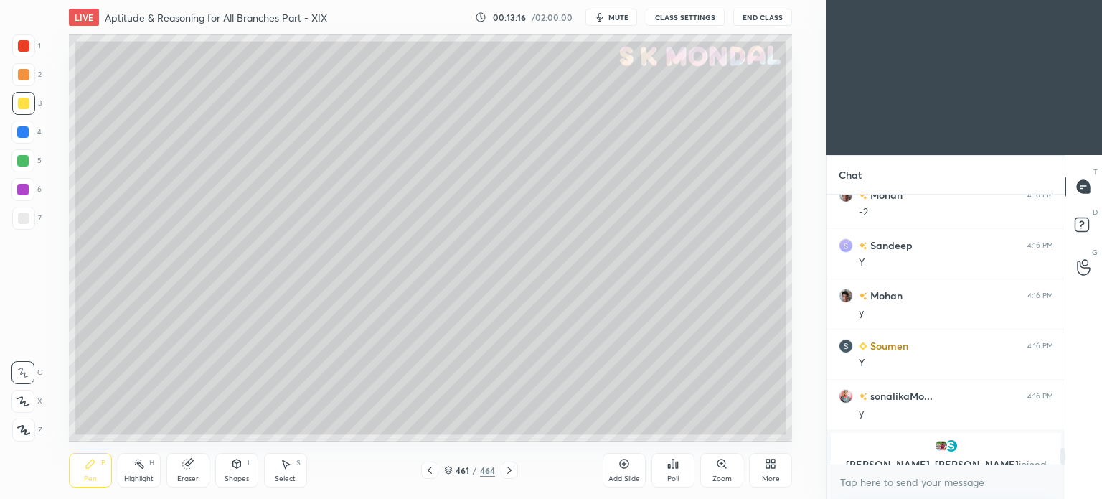
scroll to position [4074, 0]
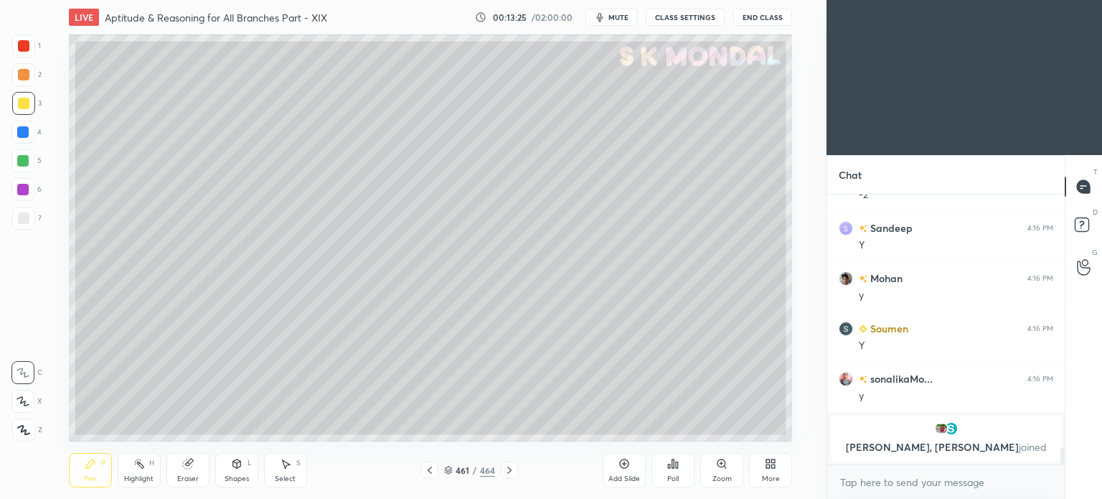
click at [507, 464] on icon at bounding box center [509, 469] width 11 height 11
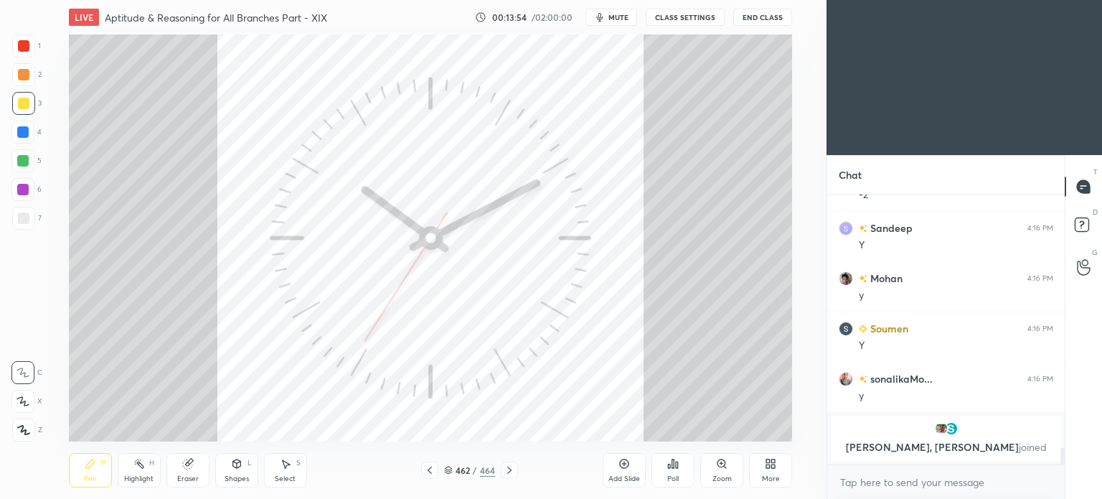
click at [426, 468] on icon at bounding box center [429, 469] width 11 height 11
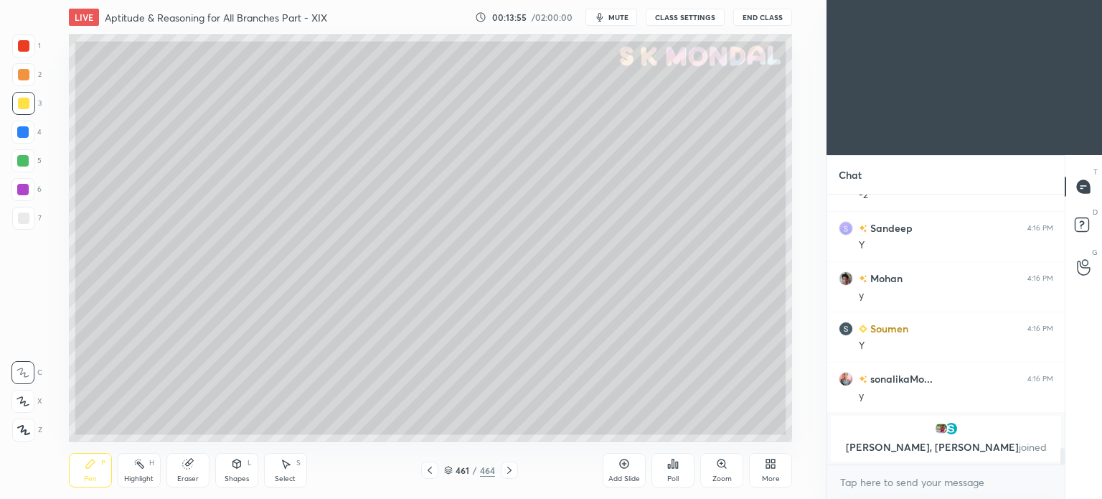
click at [769, 473] on div "More" at bounding box center [770, 470] width 43 height 34
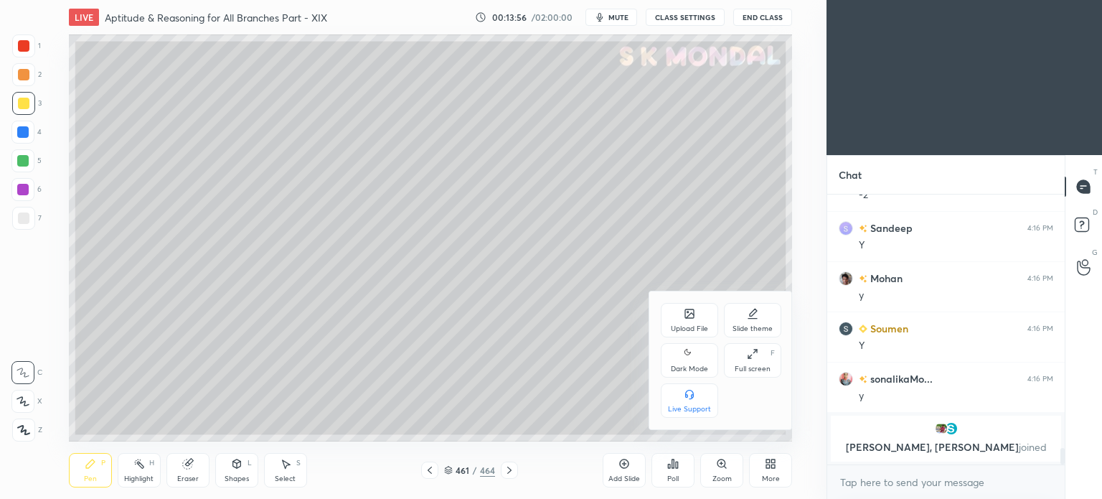
click at [682, 307] on div "Upload File" at bounding box center [689, 320] width 57 height 34
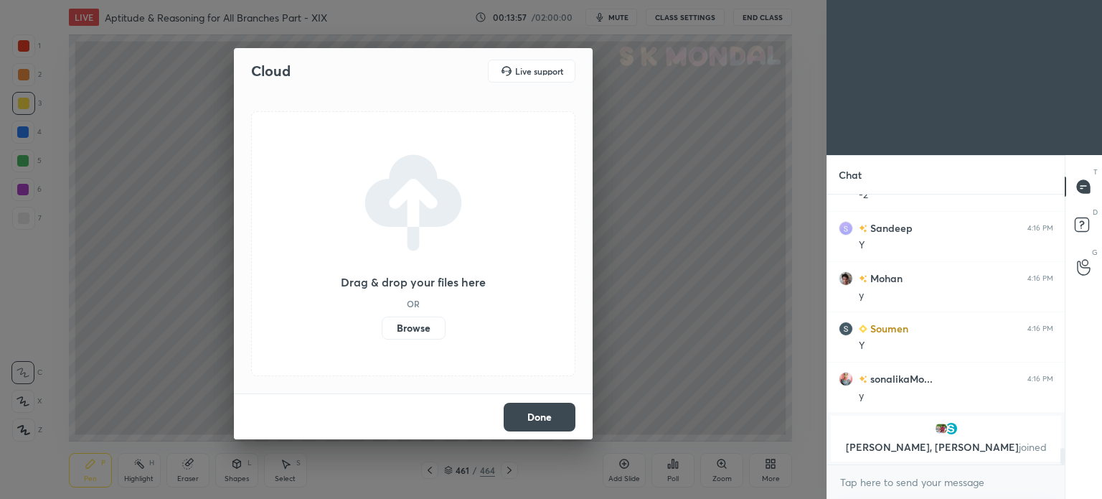
click at [416, 331] on label "Browse" at bounding box center [414, 327] width 64 height 23
click at [382, 331] on input "Browse" at bounding box center [382, 327] width 0 height 23
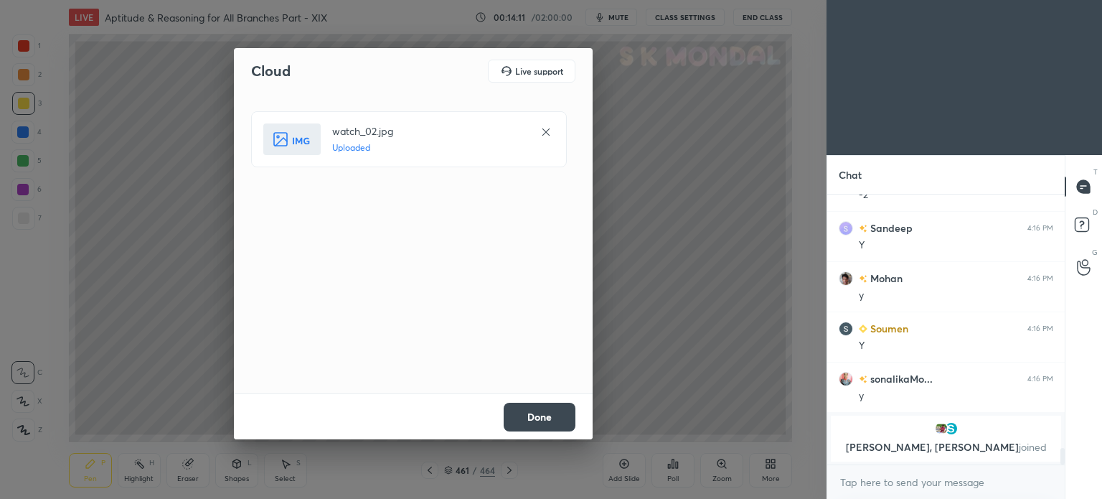
click at [545, 421] on button "Done" at bounding box center [540, 417] width 72 height 29
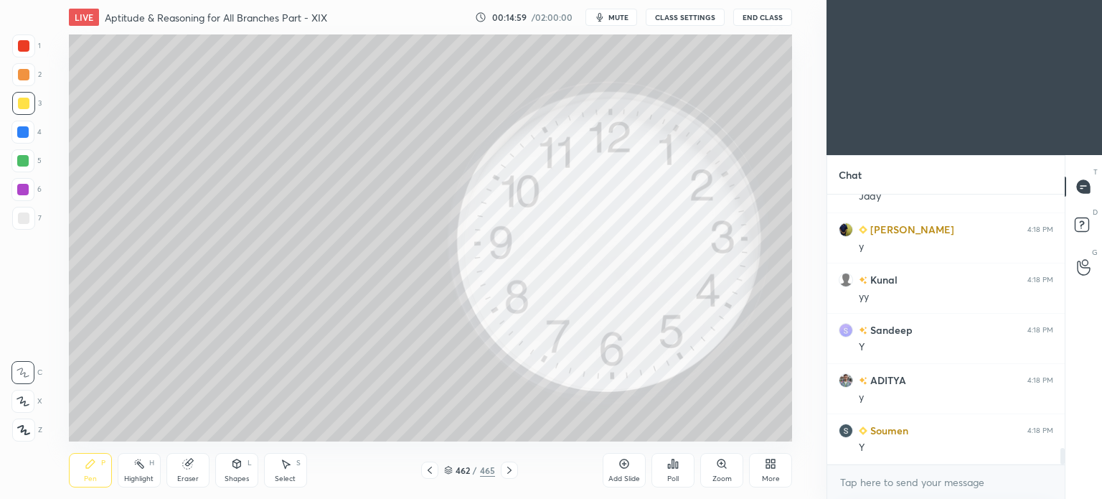
scroll to position [4137, 0]
click at [23, 52] on div at bounding box center [23, 45] width 23 height 23
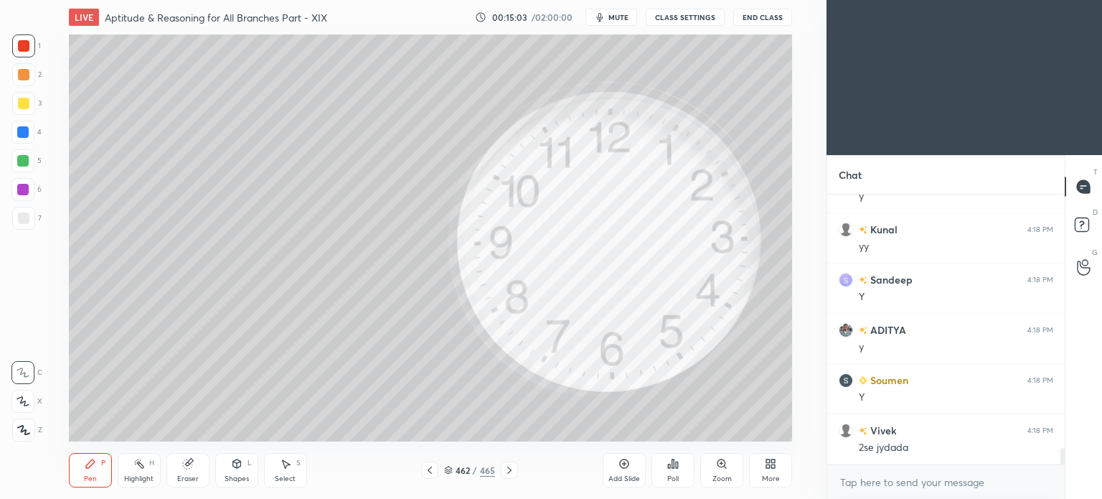
click at [25, 51] on div at bounding box center [23, 45] width 11 height 11
click at [24, 136] on div at bounding box center [22, 131] width 11 height 11
click at [27, 136] on div at bounding box center [22, 131] width 11 height 11
click at [27, 217] on div at bounding box center [23, 217] width 11 height 11
click at [250, 465] on div "L" at bounding box center [250, 462] width 4 height 7
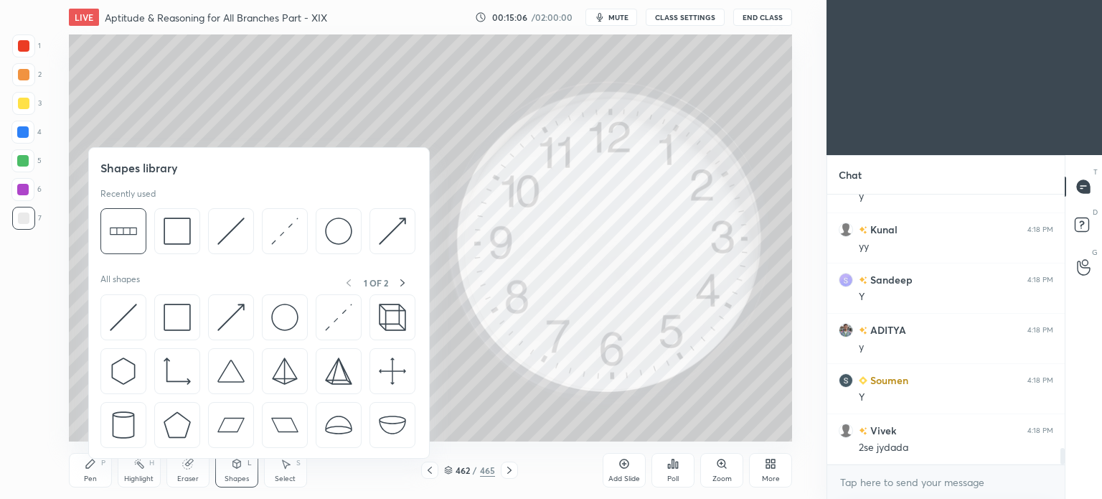
click at [250, 466] on div "L" at bounding box center [250, 462] width 4 height 7
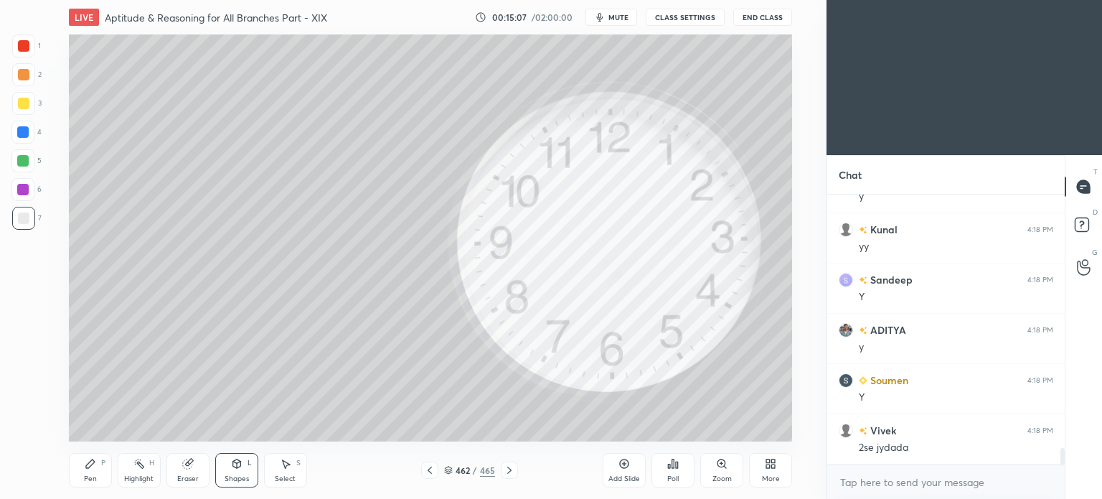
click at [243, 475] on div "Shapes" at bounding box center [237, 478] width 24 height 7
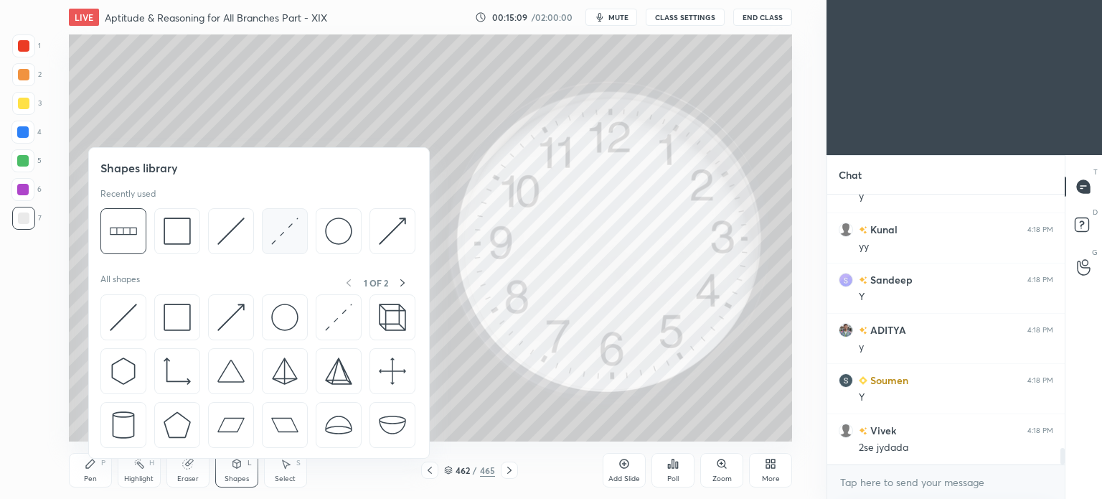
scroll to position [4187, 0]
click at [286, 234] on img at bounding box center [284, 230] width 27 height 27
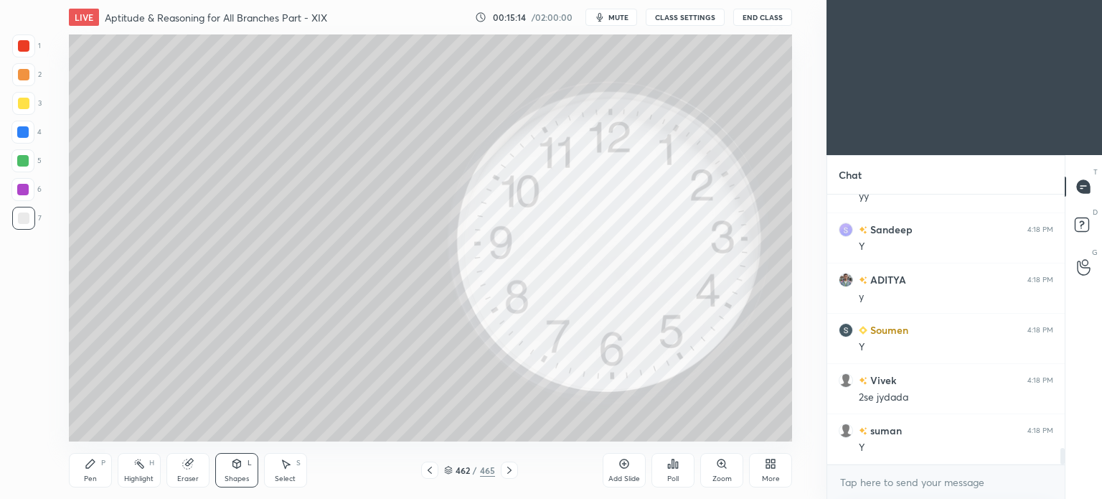
click at [24, 76] on div at bounding box center [23, 74] width 11 height 11
click at [287, 475] on div "Select" at bounding box center [285, 478] width 21 height 7
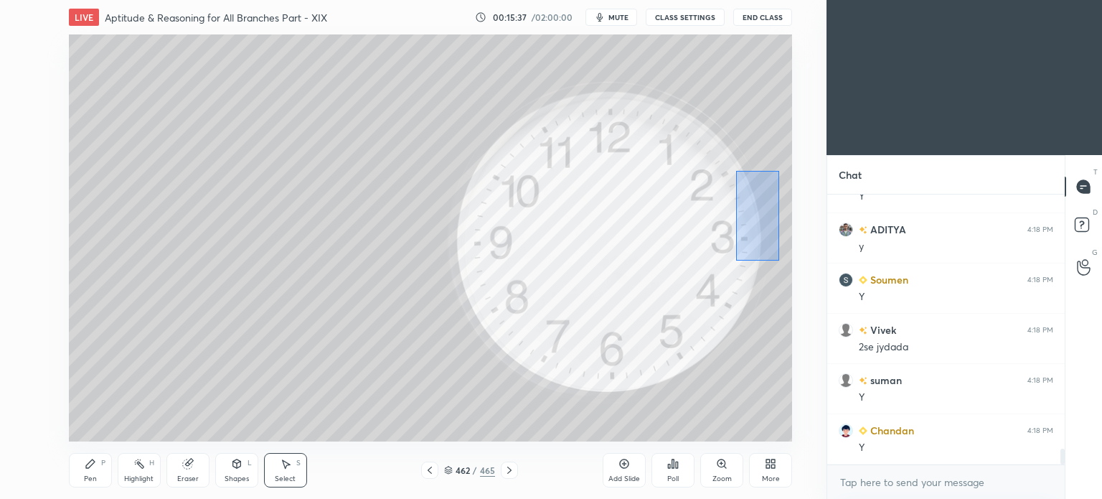
drag, startPoint x: 735, startPoint y: 171, endPoint x: 779, endPoint y: 260, distance: 99.8
click at [779, 260] on div "0 ° Undo Copy Duplicate Duplicate to new slide Delete" at bounding box center [430, 237] width 723 height 407
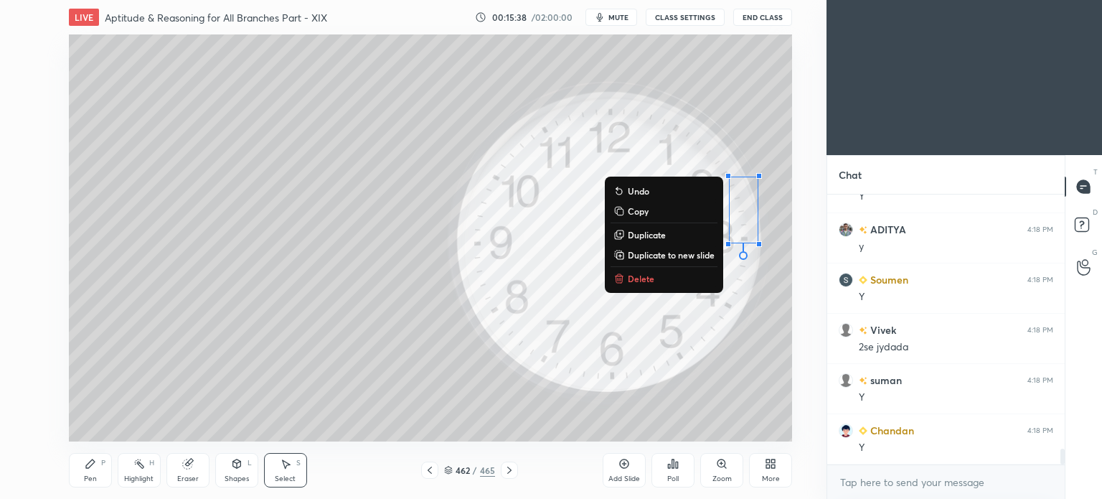
click at [645, 277] on p "Delete" at bounding box center [641, 278] width 27 height 11
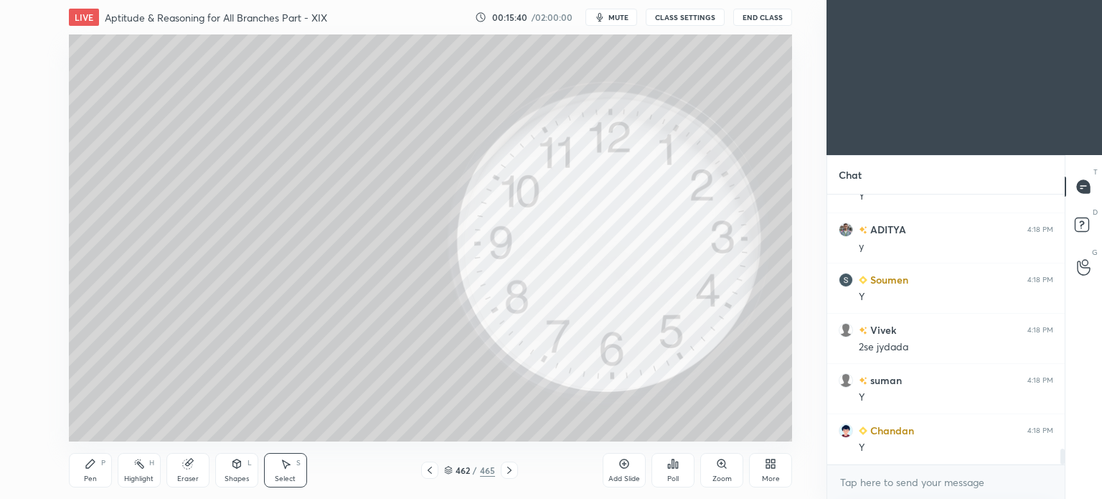
click at [88, 468] on icon at bounding box center [90, 463] width 9 height 9
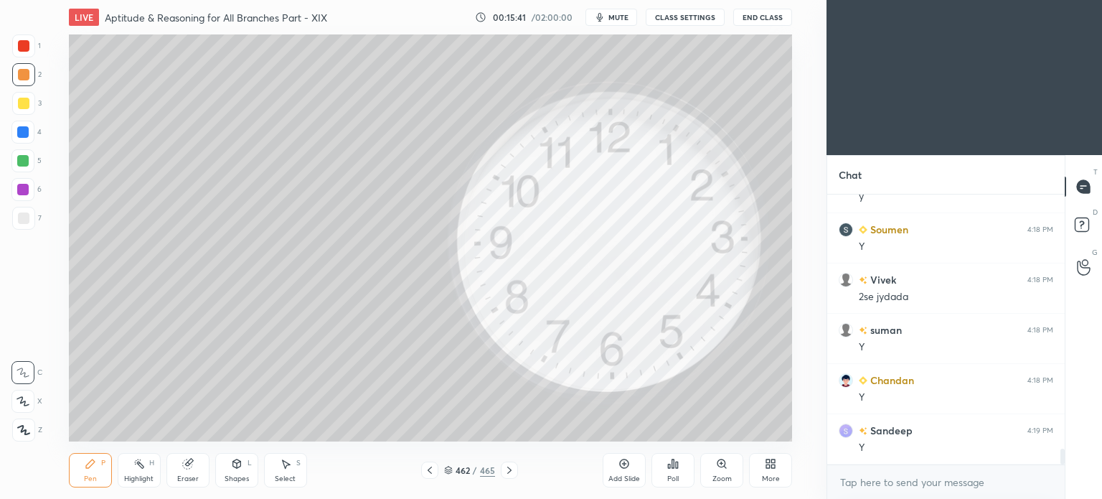
click at [22, 137] on div at bounding box center [22, 131] width 11 height 11
click at [25, 136] on div at bounding box center [22, 131] width 11 height 11
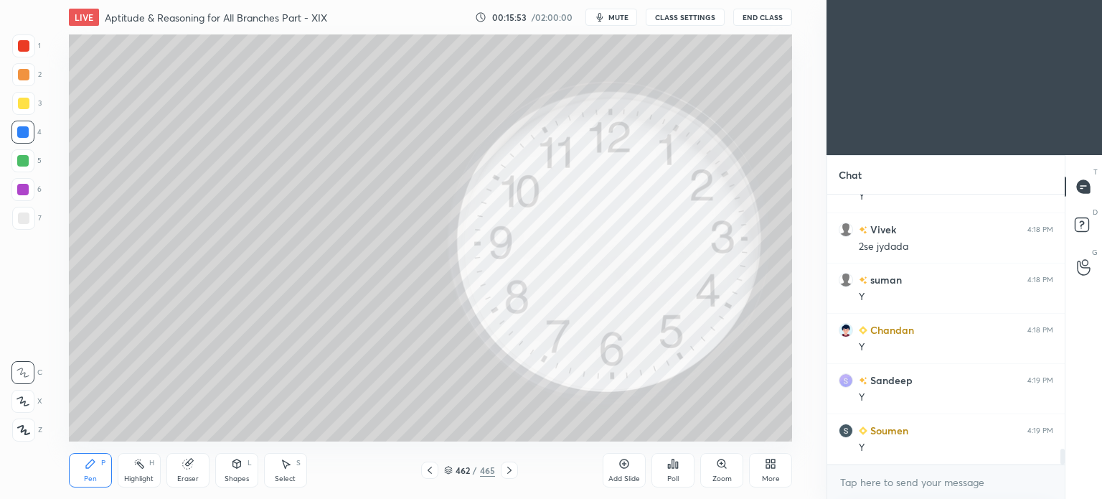
click at [26, 133] on div at bounding box center [22, 131] width 11 height 11
click at [237, 472] on div "Shapes L" at bounding box center [236, 470] width 43 height 34
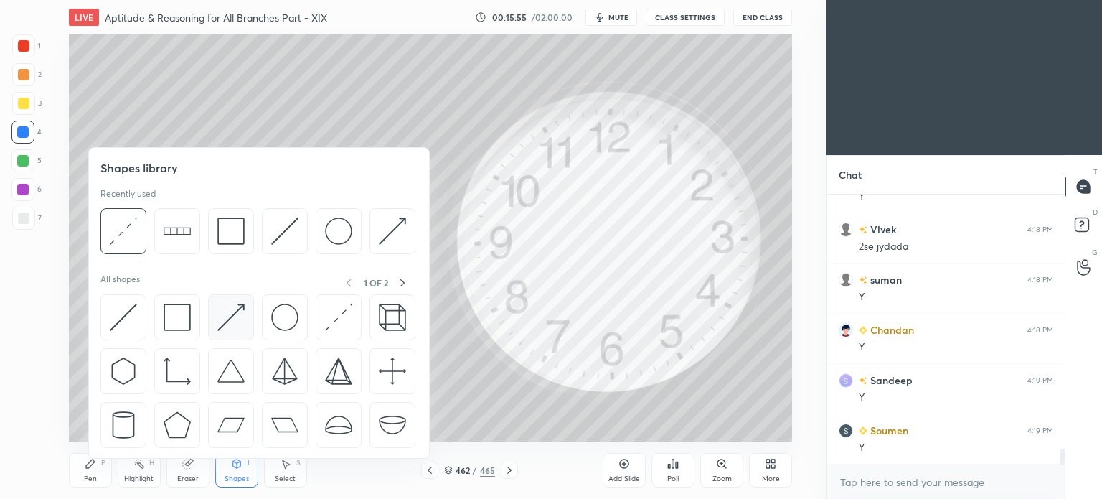
click at [226, 315] on img at bounding box center [230, 316] width 27 height 27
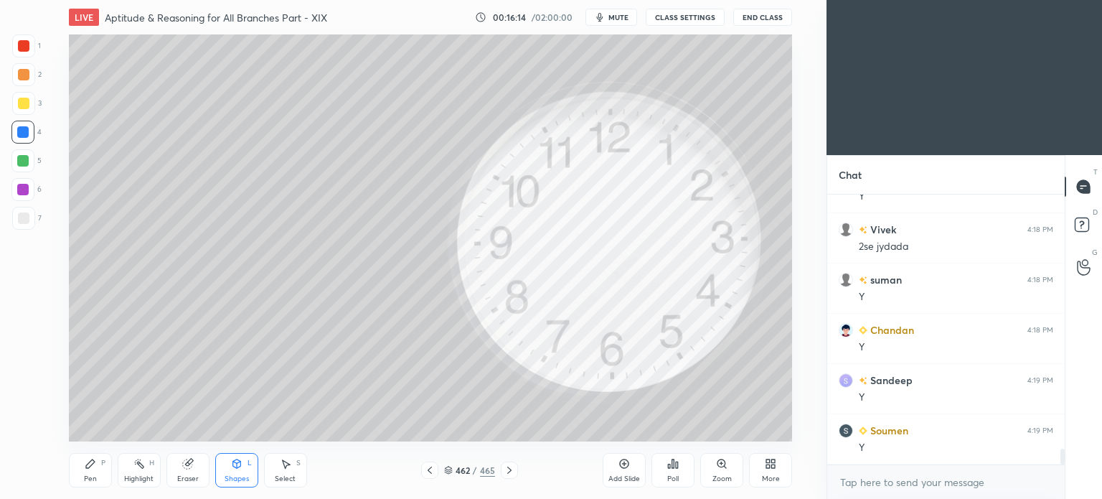
click at [192, 472] on div "Eraser" at bounding box center [187, 470] width 43 height 34
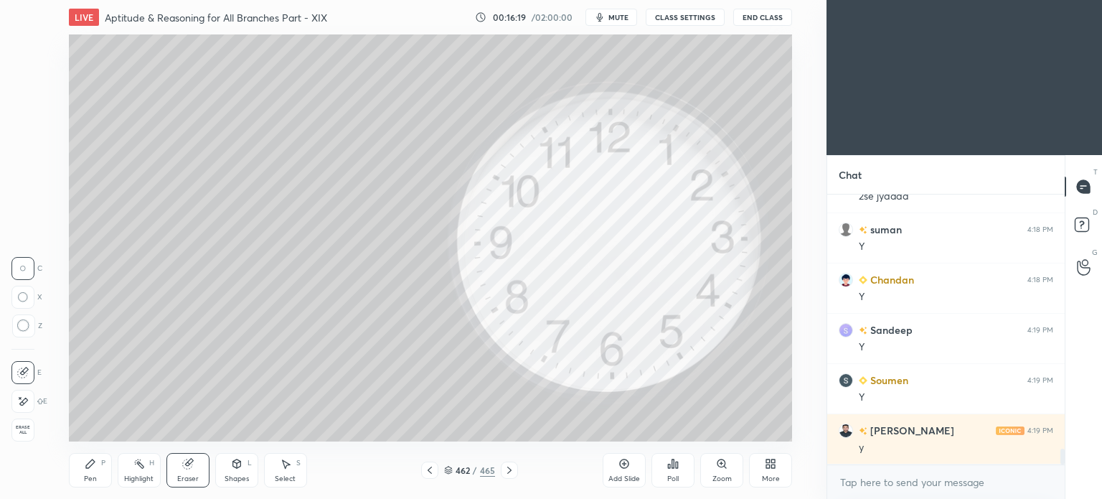
click at [25, 400] on icon at bounding box center [22, 401] width 11 height 12
click at [98, 471] on div "Pen P" at bounding box center [90, 470] width 43 height 34
click at [95, 470] on div "Pen P" at bounding box center [90, 470] width 43 height 34
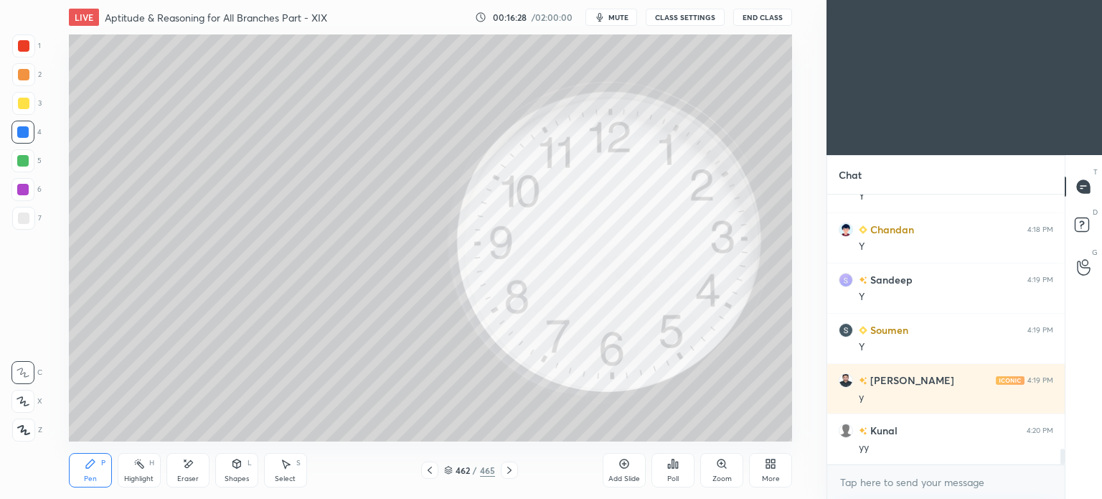
click at [192, 470] on icon at bounding box center [187, 464] width 11 height 12
click at [31, 369] on div at bounding box center [22, 372] width 23 height 23
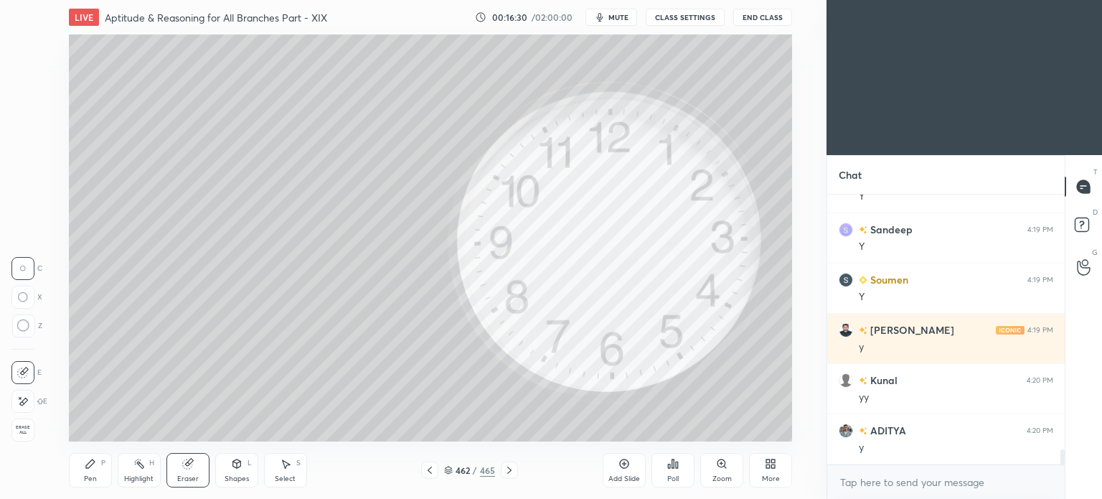
scroll to position [4539, 0]
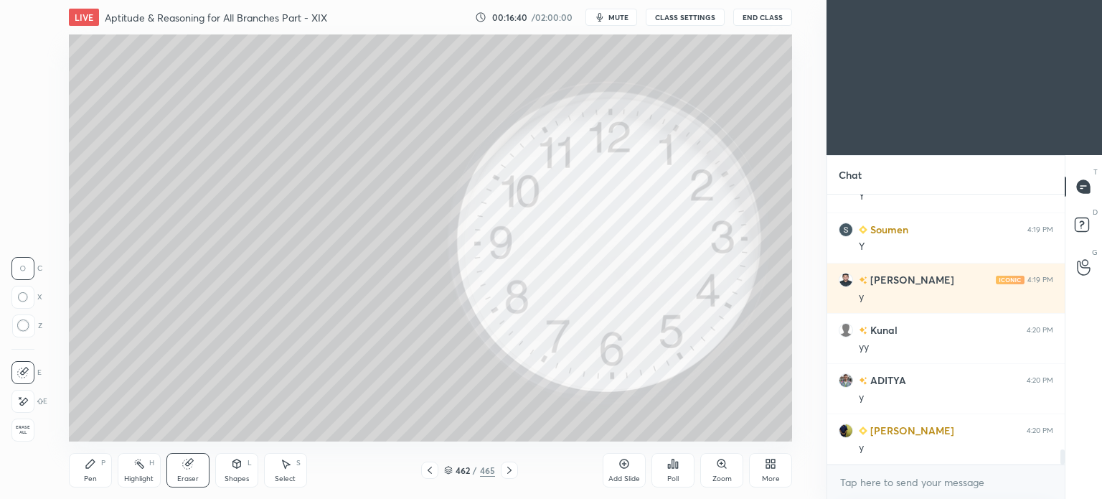
click at [93, 475] on div "Pen" at bounding box center [90, 478] width 13 height 7
click at [94, 473] on div "Pen P" at bounding box center [90, 470] width 43 height 34
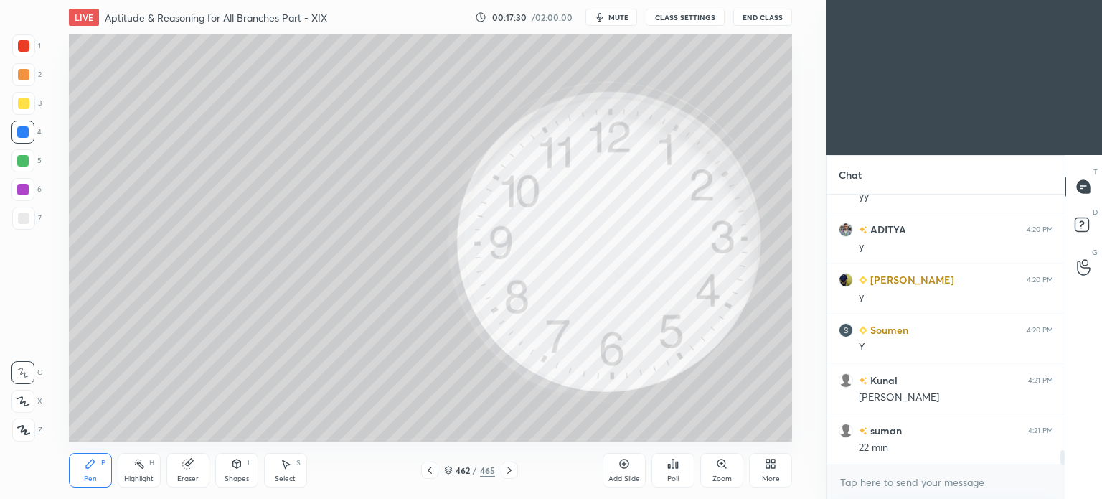
scroll to position [4774, 0]
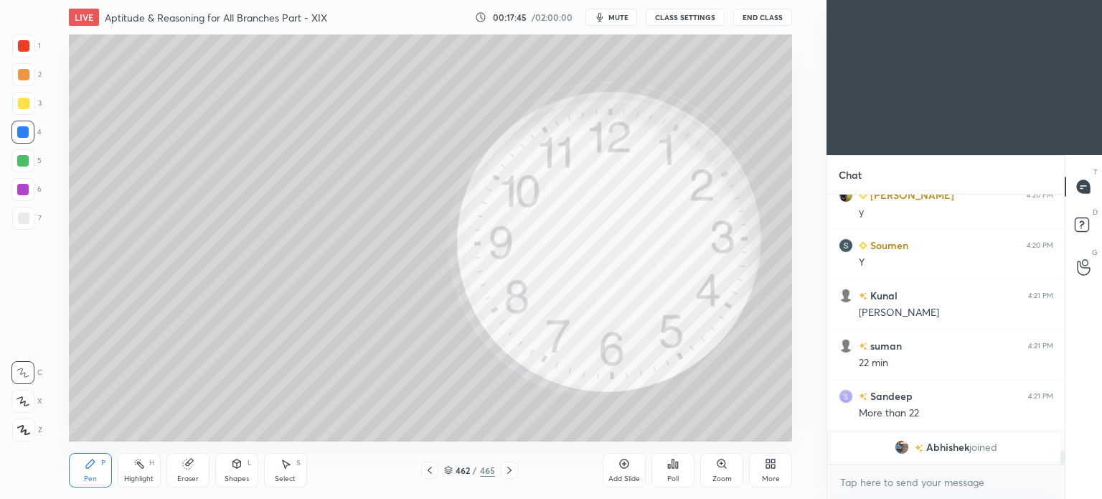
click at [22, 77] on div at bounding box center [23, 74] width 11 height 11
click at [26, 436] on div at bounding box center [23, 429] width 23 height 23
click at [233, 475] on div "Shapes" at bounding box center [237, 478] width 24 height 7
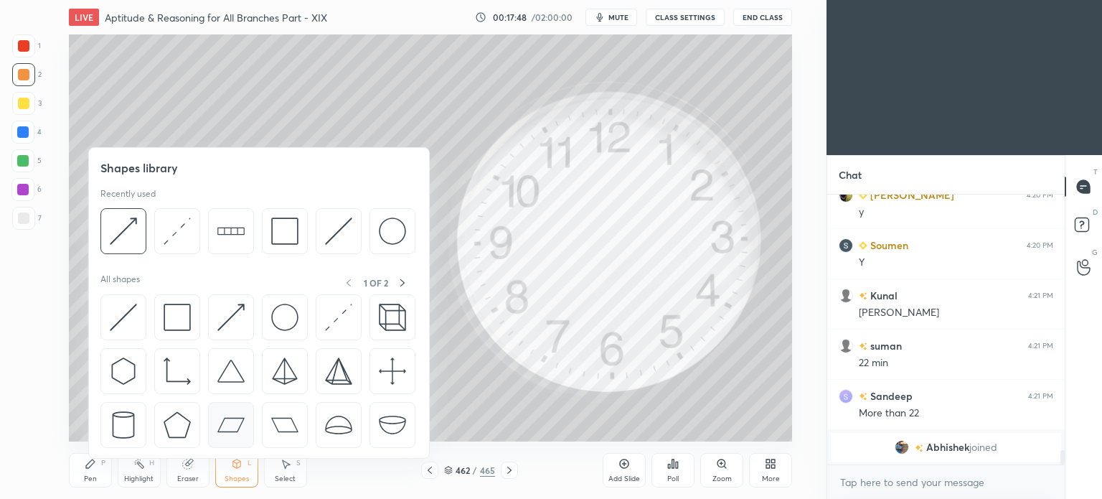
scroll to position [4435, 0]
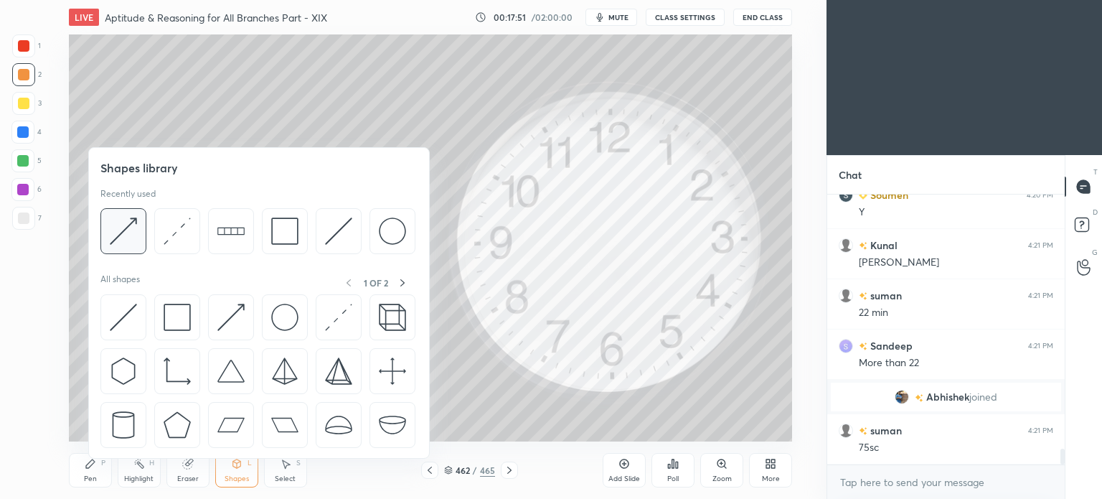
click at [126, 232] on img at bounding box center [123, 230] width 27 height 27
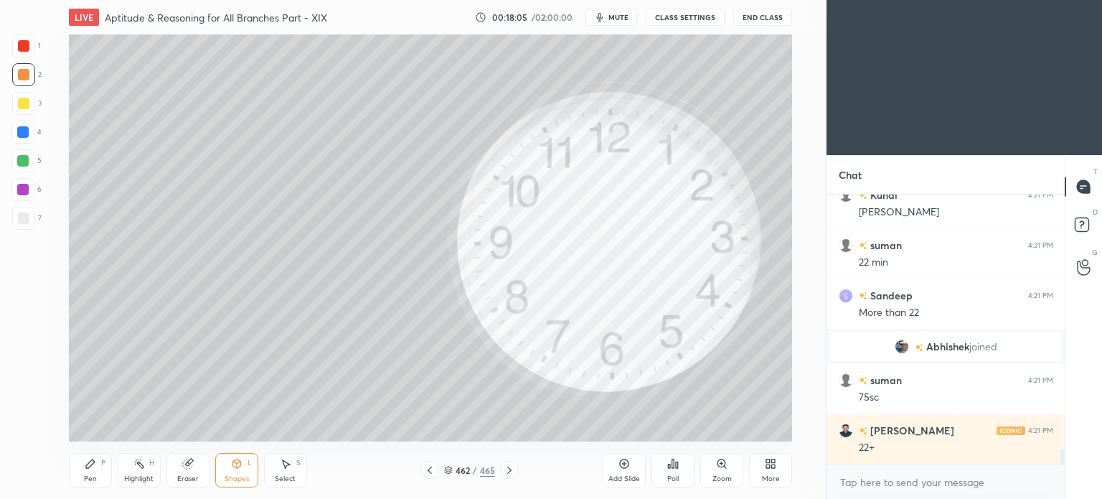
scroll to position [4536, 0]
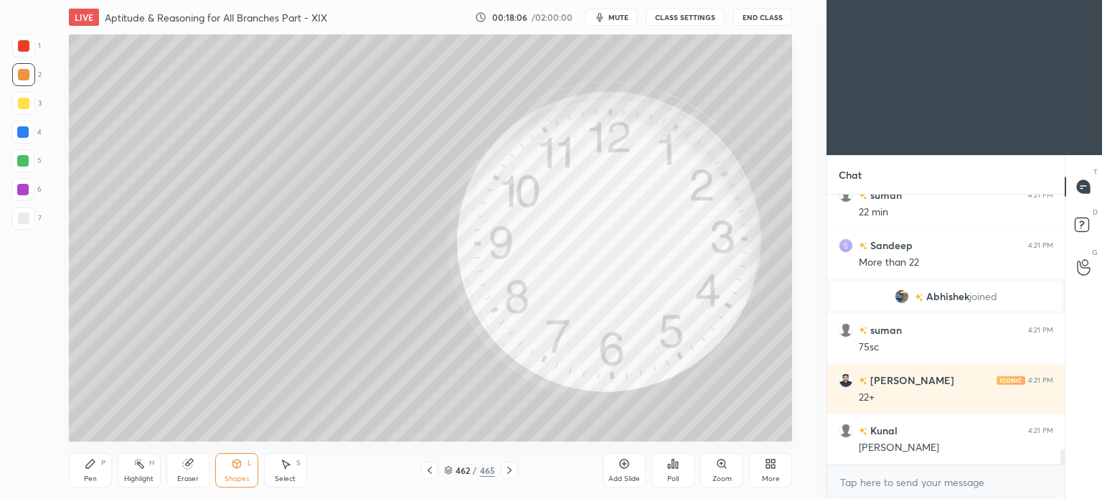
click at [192, 474] on div "Eraser" at bounding box center [187, 470] width 43 height 34
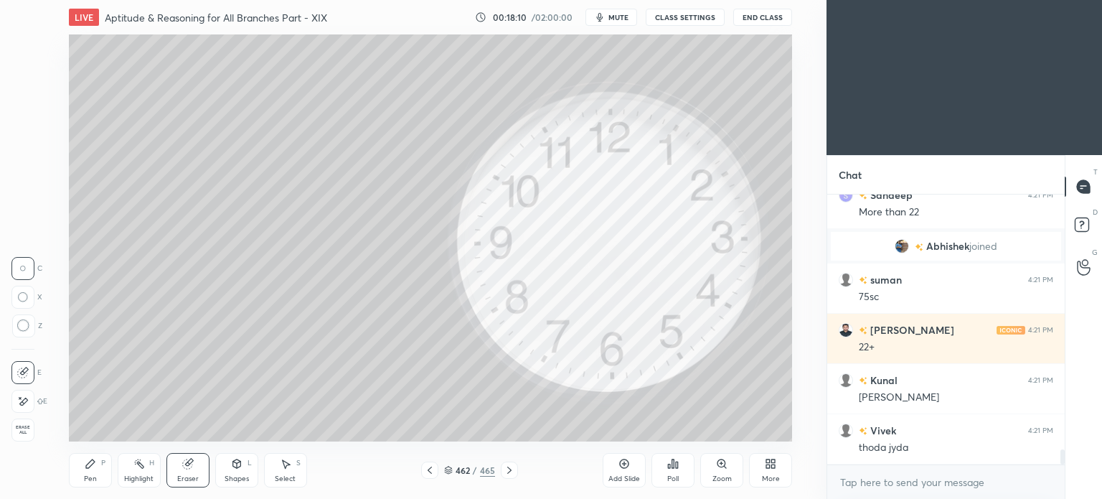
click at [92, 476] on div "Pen" at bounding box center [90, 478] width 13 height 7
click at [95, 471] on div "Pen P" at bounding box center [90, 470] width 43 height 34
click at [187, 475] on div "Eraser" at bounding box center [188, 478] width 22 height 7
click at [235, 476] on div "Shapes" at bounding box center [237, 478] width 24 height 7
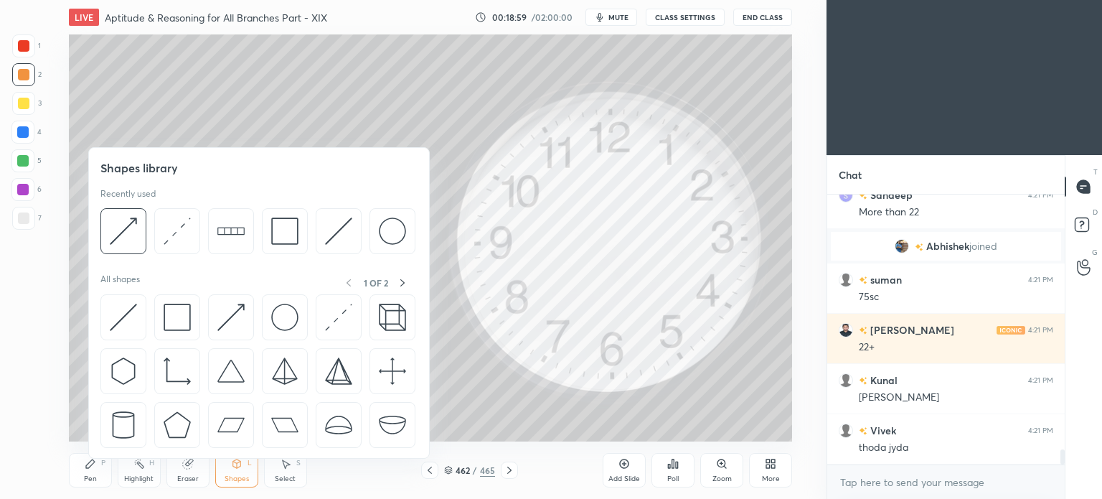
click at [24, 165] on div at bounding box center [22, 160] width 11 height 11
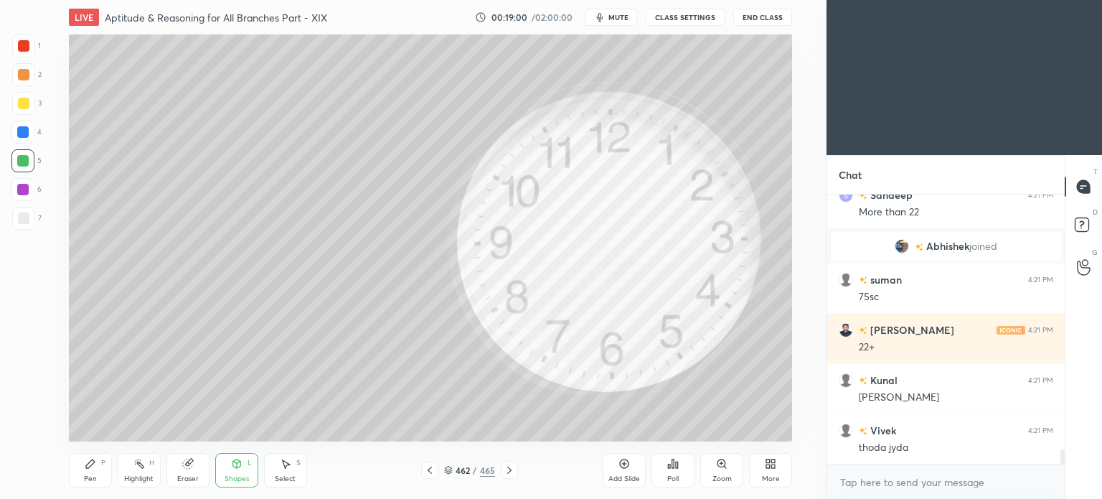
click at [232, 467] on icon at bounding box center [236, 463] width 11 height 11
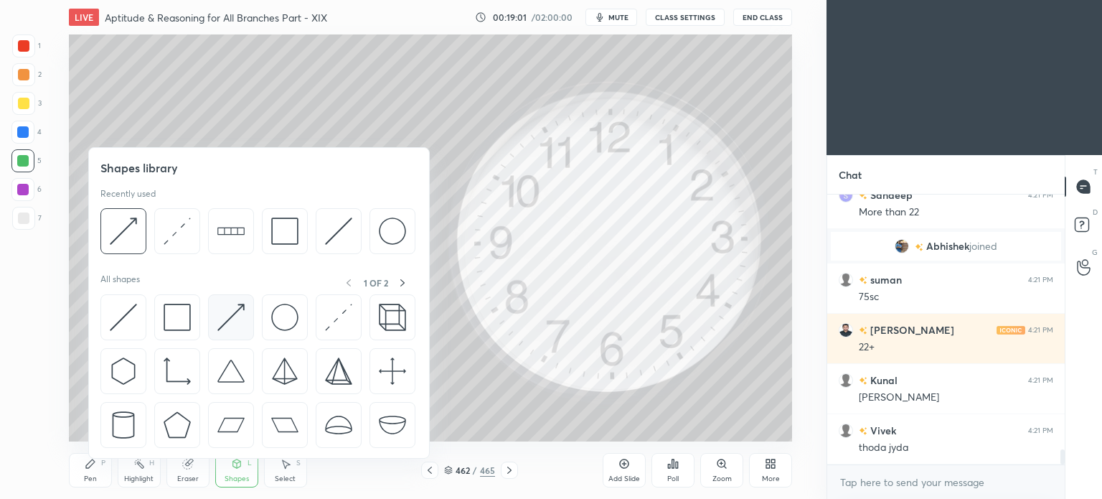
click at [233, 316] on img at bounding box center [230, 316] width 27 height 27
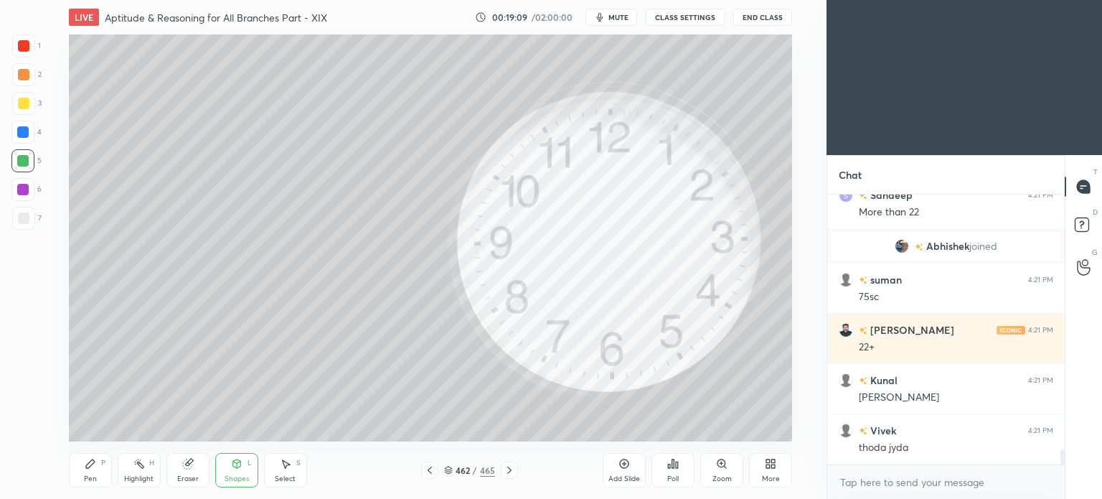
click at [89, 474] on div "Pen P" at bounding box center [90, 470] width 43 height 34
click at [93, 474] on div "Pen P" at bounding box center [90, 470] width 43 height 34
click at [93, 472] on div "Pen P" at bounding box center [90, 470] width 43 height 34
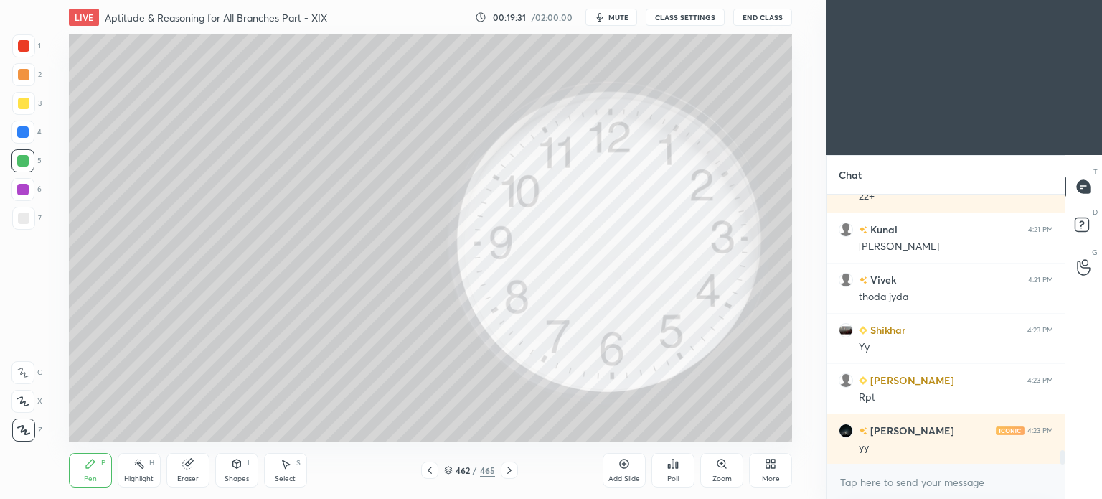
scroll to position [4787, 0]
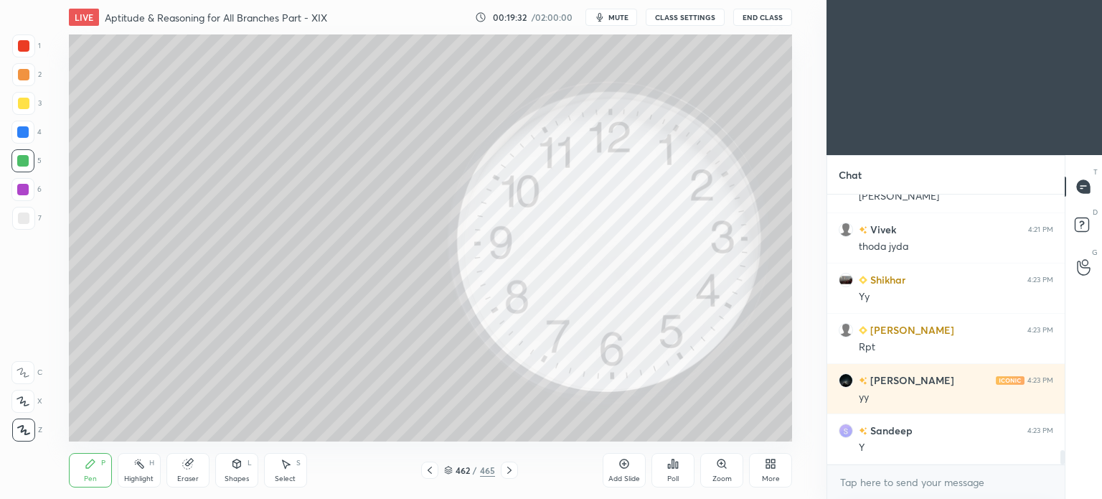
click at [425, 471] on icon at bounding box center [429, 469] width 11 height 11
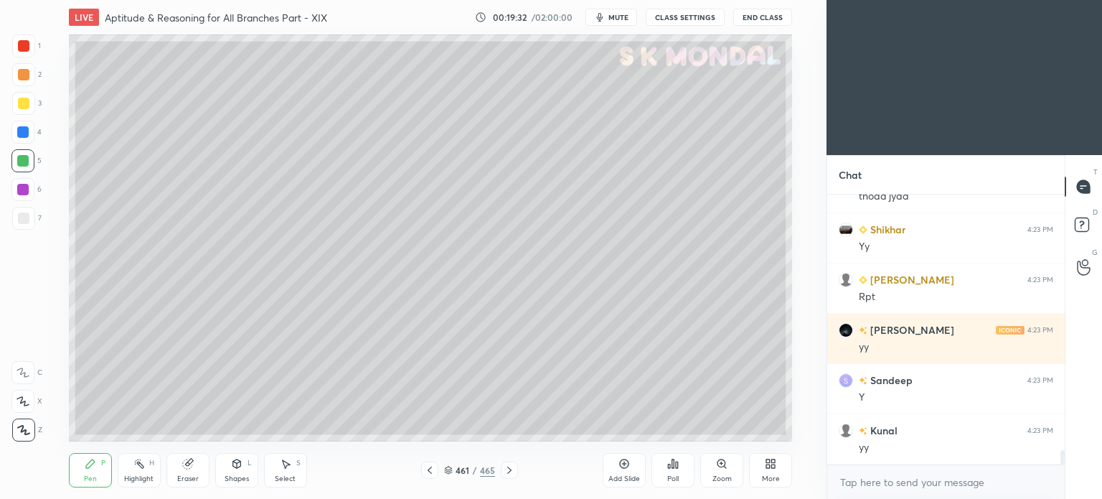
scroll to position [4887, 0]
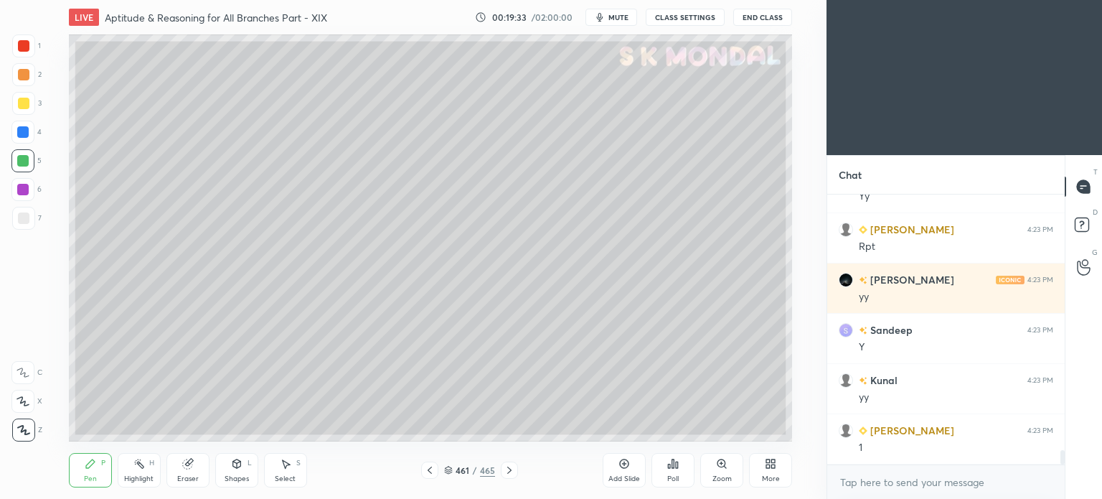
click at [281, 475] on div "Select" at bounding box center [285, 478] width 21 height 7
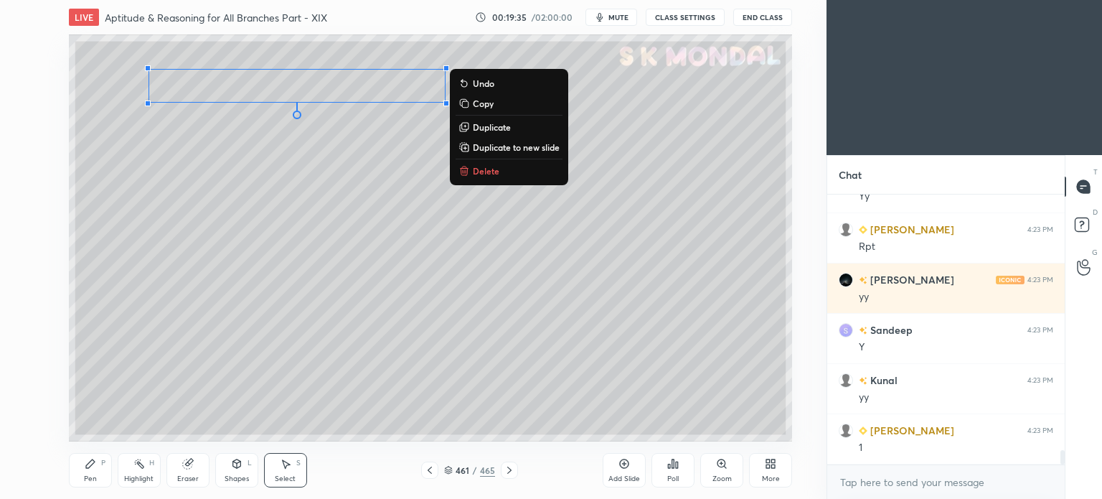
drag, startPoint x: 528, startPoint y: 199, endPoint x: 113, endPoint y: 20, distance: 452.5
click at [113, 20] on div "LIVE Aptitude & Reasoning for All Branches Part - XIX 00:19:35 / 02:00:00 mute …" at bounding box center [430, 249] width 769 height 499
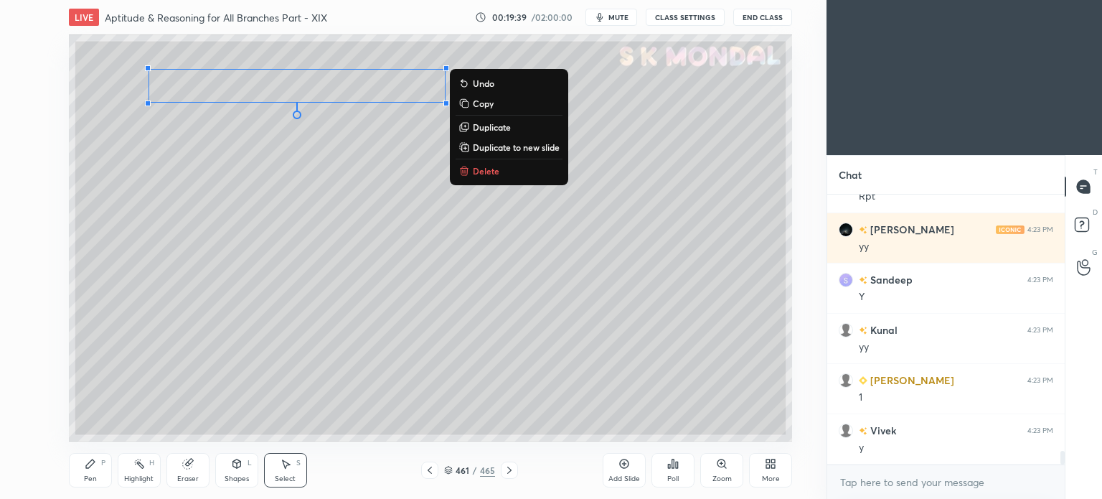
click at [484, 103] on p "Copy" at bounding box center [483, 103] width 21 height 11
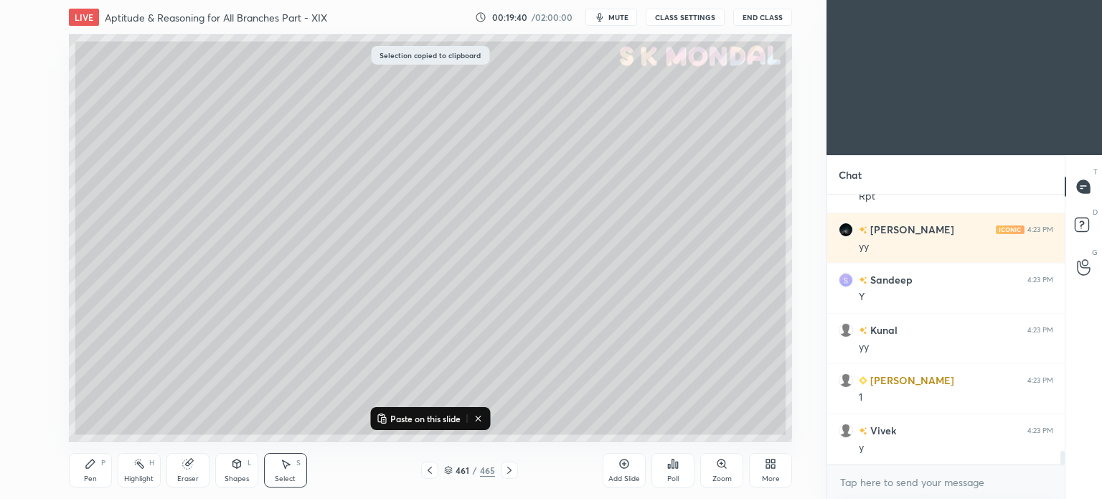
click at [508, 464] on icon at bounding box center [509, 469] width 11 height 11
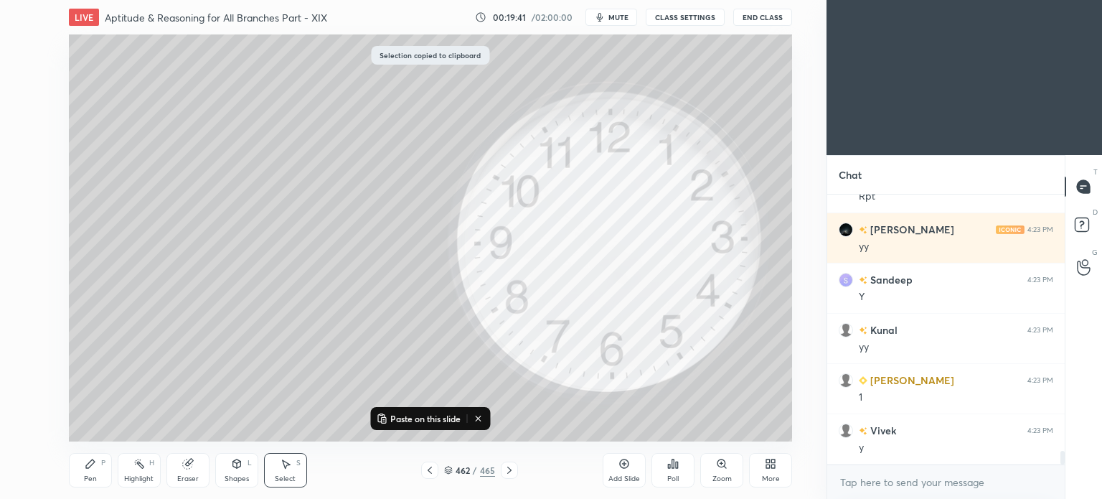
click at [441, 418] on p "Paste on this slide" at bounding box center [425, 418] width 70 height 11
drag, startPoint x: 368, startPoint y: 89, endPoint x: 349, endPoint y: 134, distance: 48.9
click at [338, 115] on div "0 ° Undo Copy Paste here Duplicate Duplicate to new slide Delete" at bounding box center [430, 237] width 723 height 407
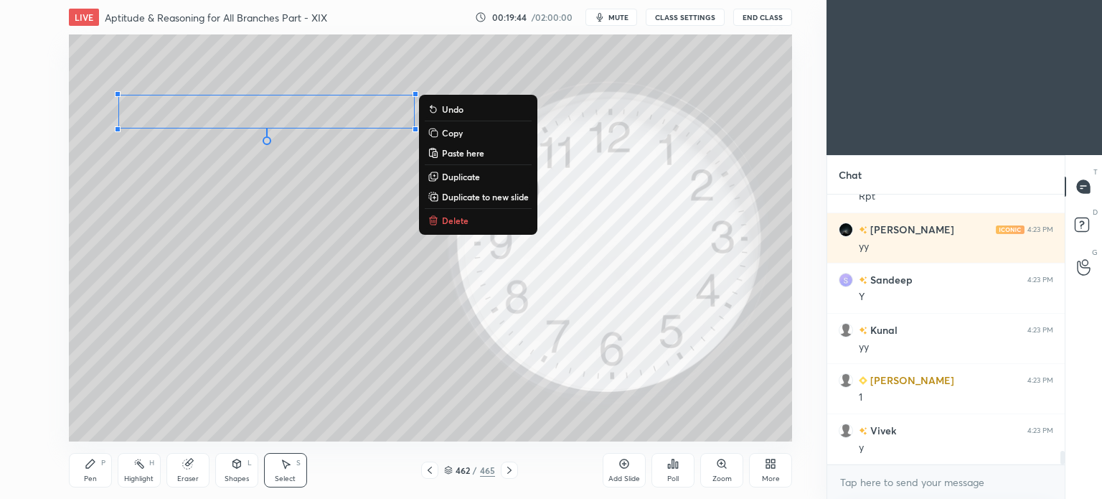
click at [428, 473] on icon at bounding box center [429, 469] width 11 height 11
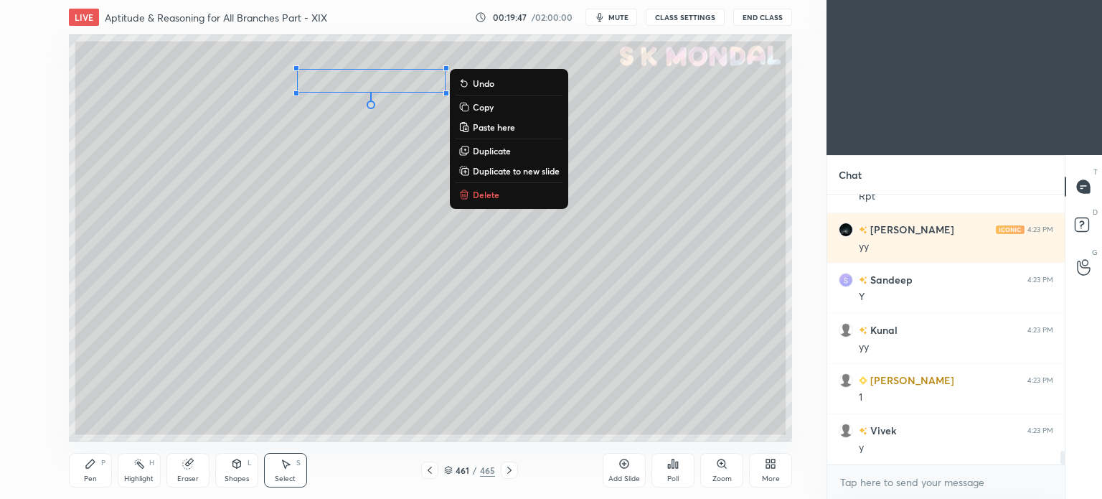
drag, startPoint x: 563, startPoint y: 206, endPoint x: 110, endPoint y: -35, distance: 512.3
click at [110, 0] on html "1 2 3 4 5 6 7 C X Z C X Z E E Erase all H H LIVE Aptitude & Reasoning for All B…" at bounding box center [551, 0] width 1102 height 0
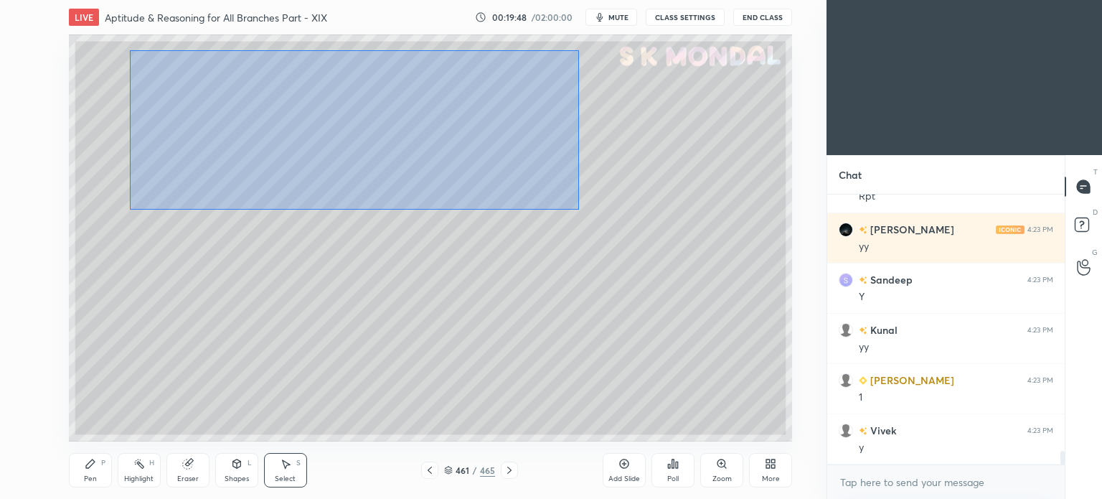
drag, startPoint x: 130, startPoint y: 51, endPoint x: 578, endPoint y: 209, distance: 475.4
click at [578, 209] on div "0 ° Undo Copy Paste here Duplicate Duplicate to new slide Delete" at bounding box center [430, 237] width 723 height 407
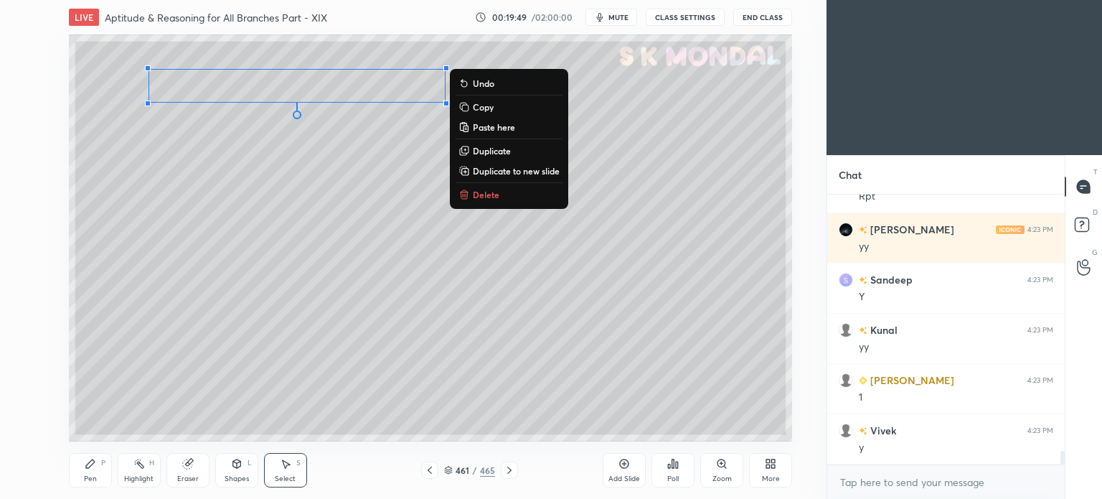
click at [476, 189] on p "Delete" at bounding box center [486, 194] width 27 height 11
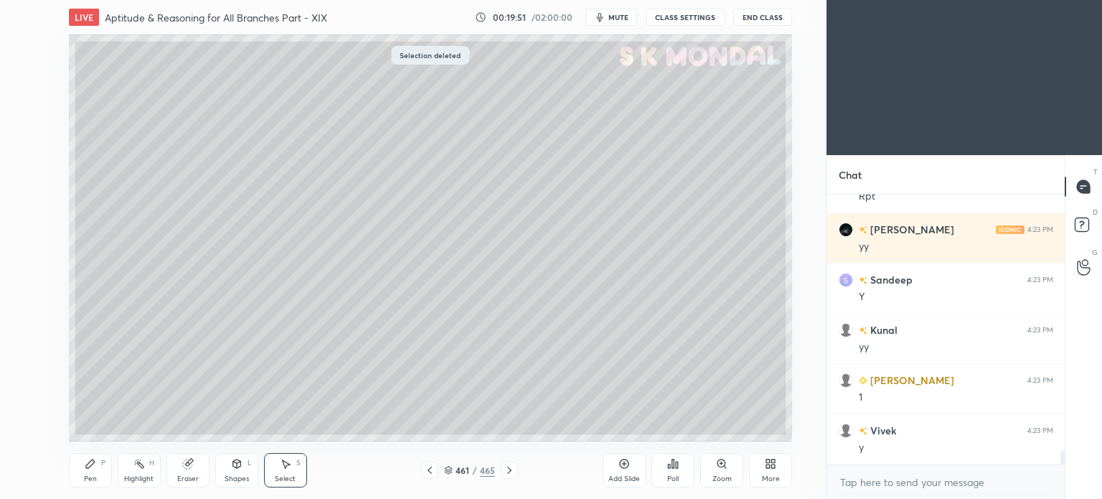
click at [508, 471] on icon at bounding box center [509, 469] width 11 height 11
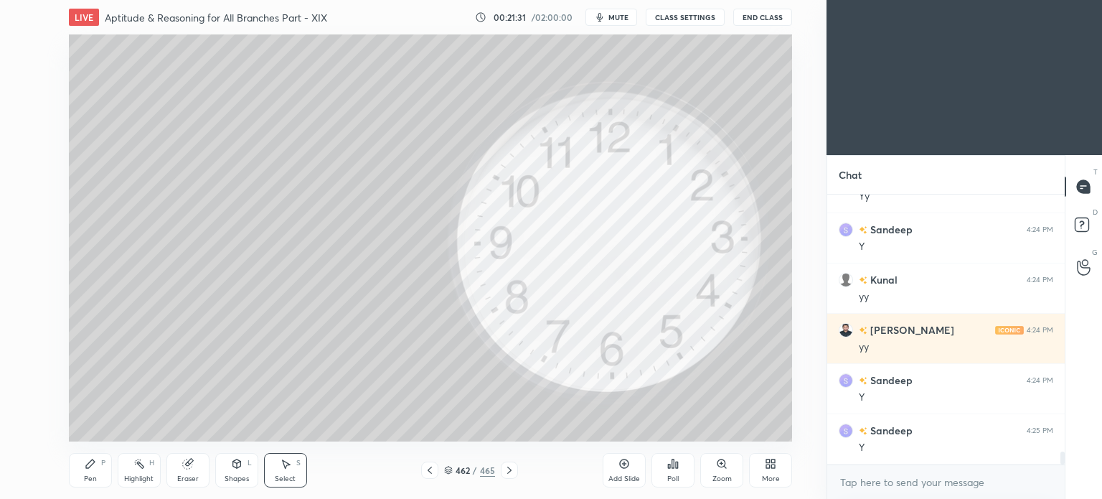
scroll to position [5403, 0]
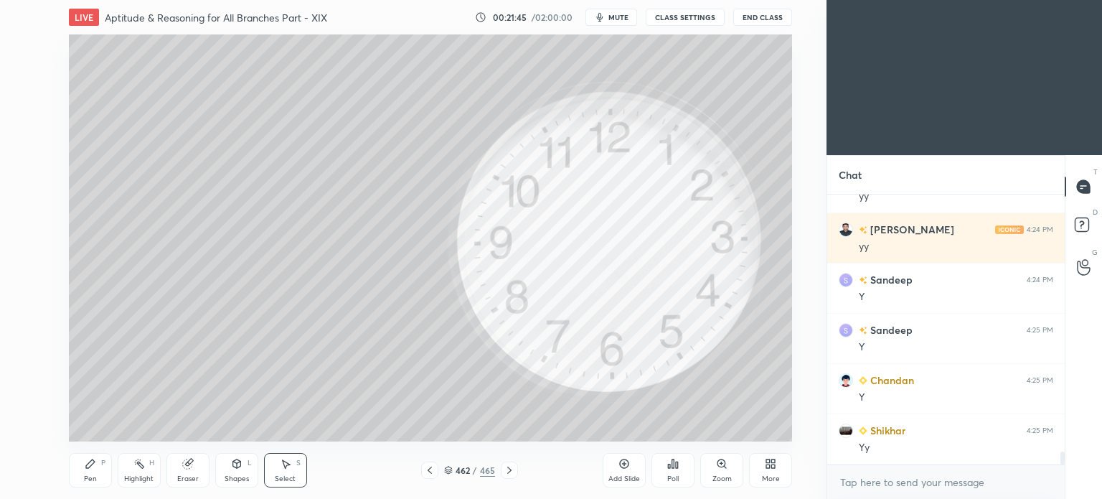
click at [697, 18] on button "CLASS SETTINGS" at bounding box center [685, 17] width 79 height 17
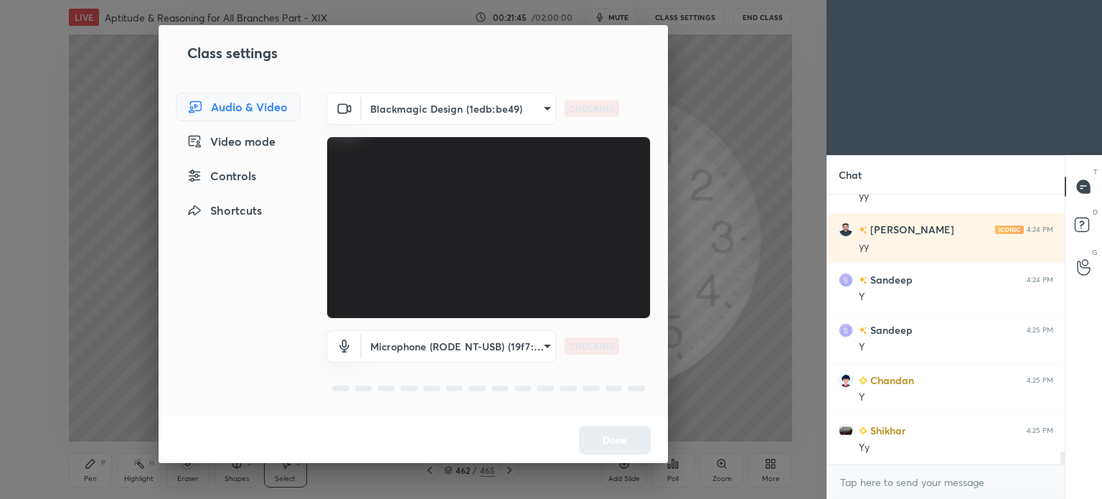
click at [534, 100] on body "1 2 3 4 5 6 7 C X Z C X Z E E Erase all H H LIVE Aptitude & Reasoning for All B…" at bounding box center [551, 249] width 1102 height 499
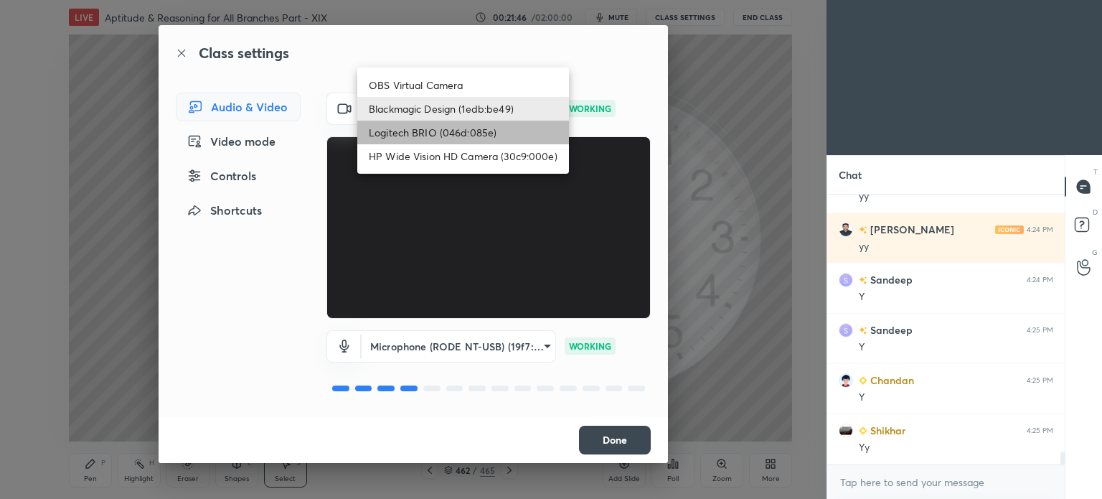
click at [428, 138] on li "Logitech BRIO (046d:085e)" at bounding box center [463, 133] width 212 height 24
type input "1439171553b4ed2c68e3c0d99ffc9a3c82741dafa4eb497663bde8c98bfc83f8"
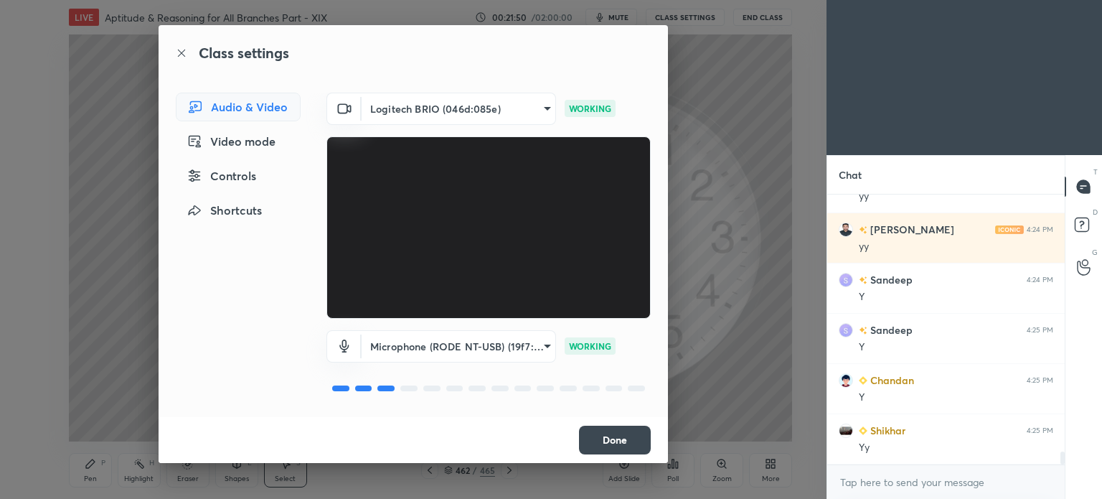
click at [613, 436] on button "Done" at bounding box center [615, 439] width 72 height 29
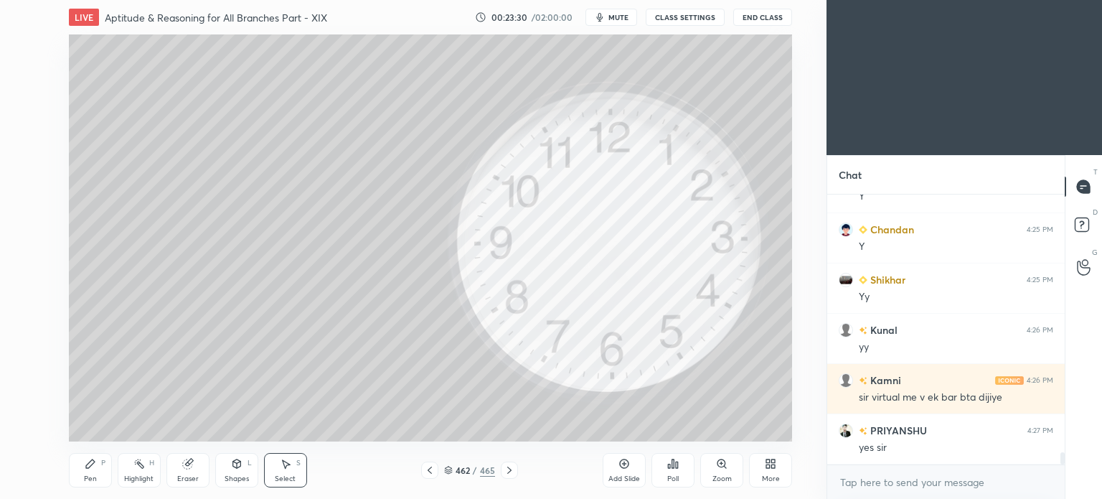
scroll to position [5604, 0]
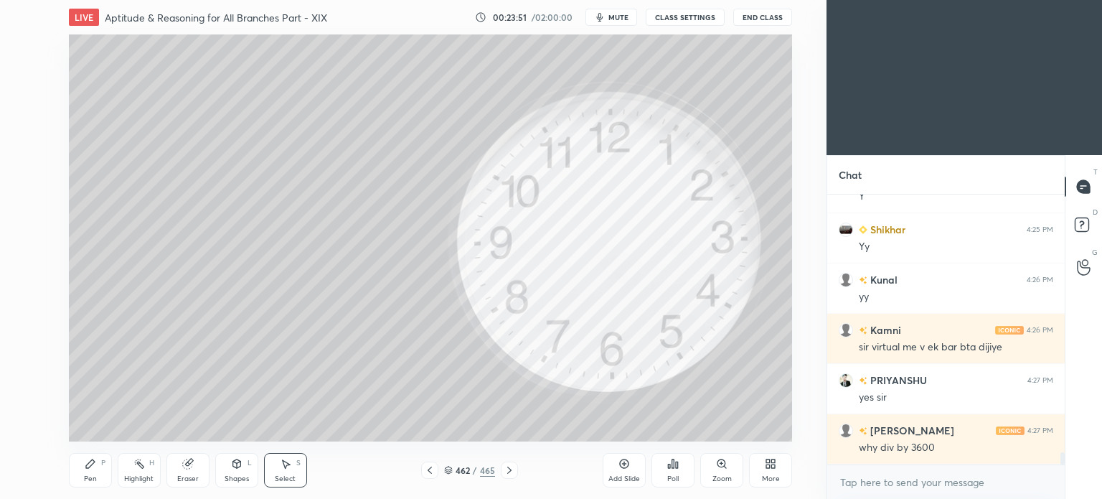
click at [508, 466] on icon at bounding box center [509, 469] width 11 height 11
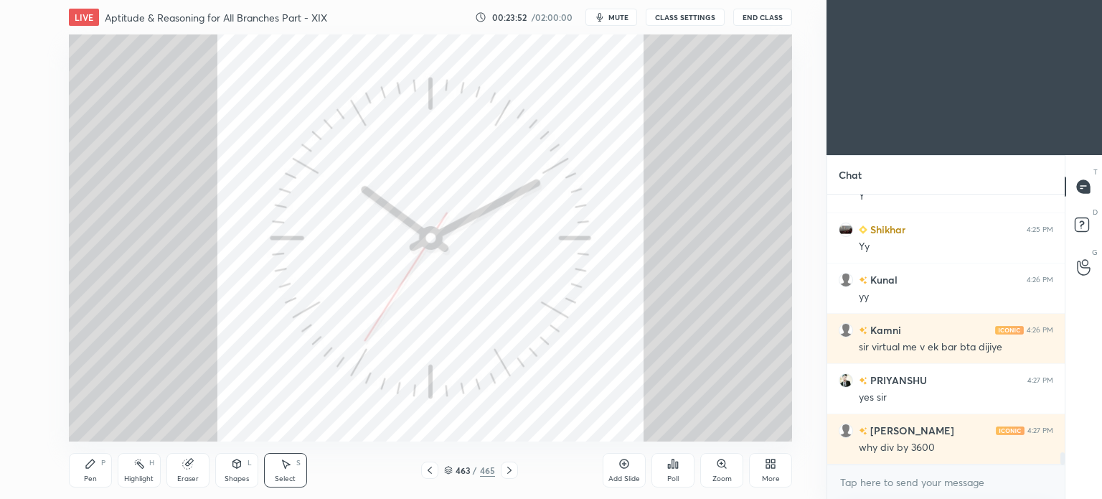
scroll to position [5654, 0]
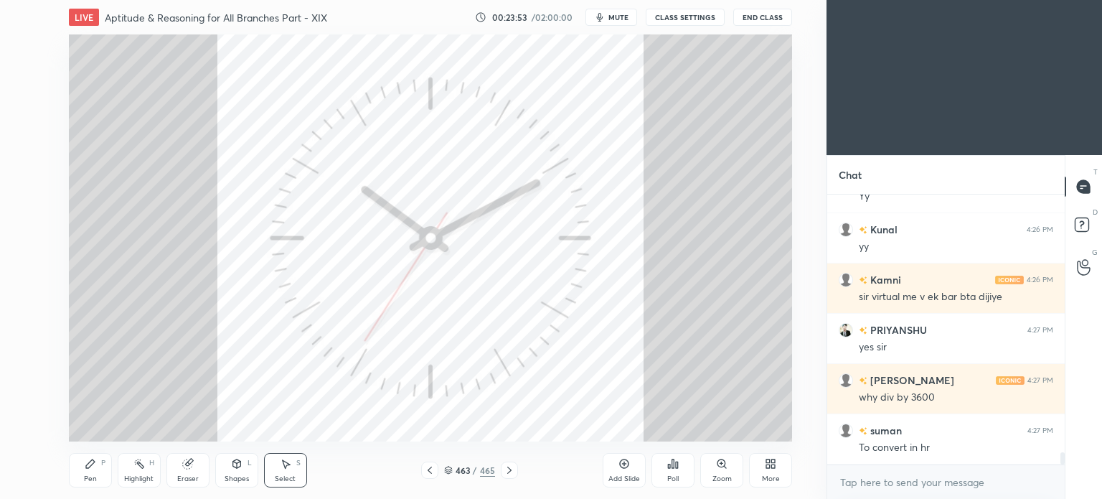
click at [430, 468] on icon at bounding box center [429, 469] width 11 height 11
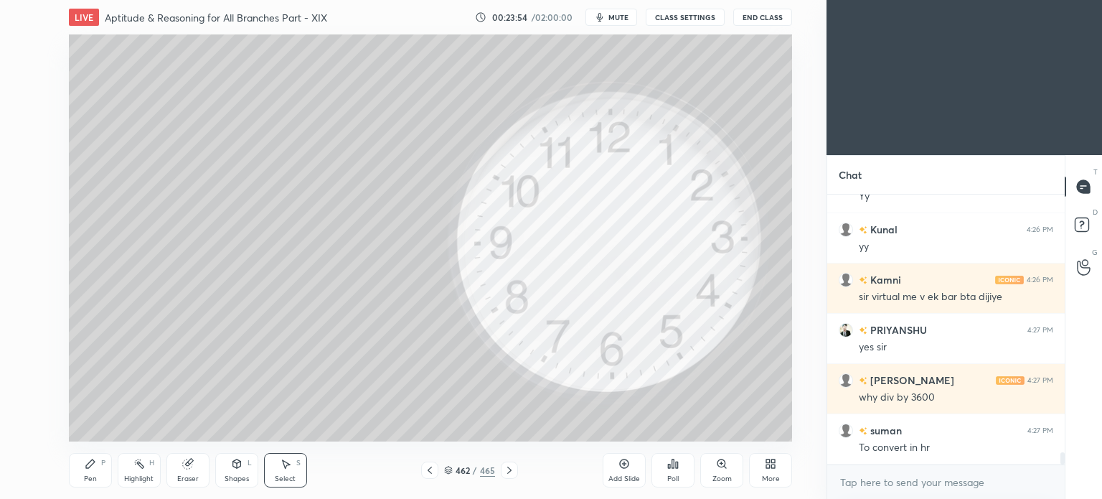
click at [629, 466] on icon at bounding box center [623, 463] width 11 height 11
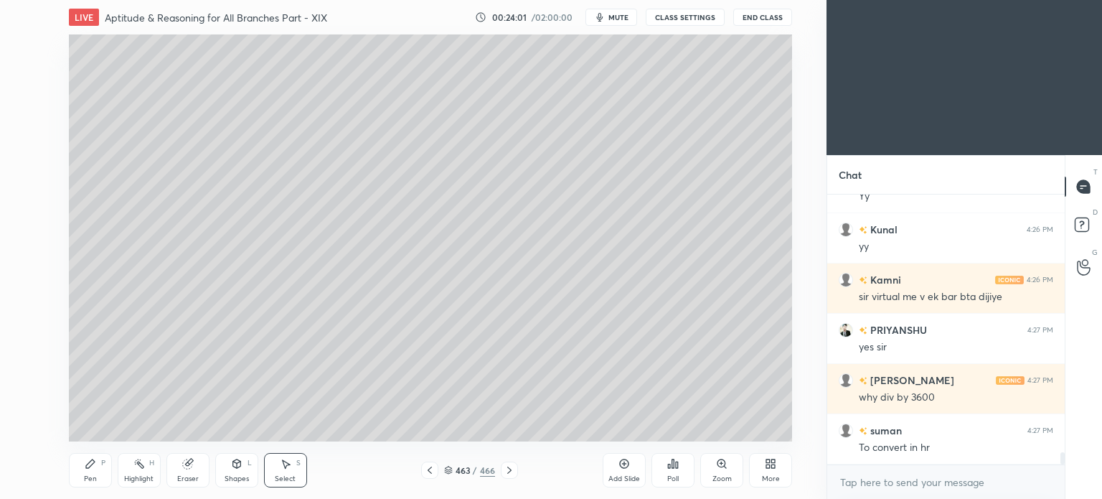
click at [92, 482] on div "Pen" at bounding box center [90, 478] width 13 height 7
click at [192, 475] on div "Eraser" at bounding box center [188, 478] width 22 height 7
click at [91, 470] on div "Pen P" at bounding box center [90, 470] width 43 height 34
click at [93, 468] on icon at bounding box center [90, 463] width 11 height 11
click at [194, 476] on div "Eraser" at bounding box center [188, 478] width 22 height 7
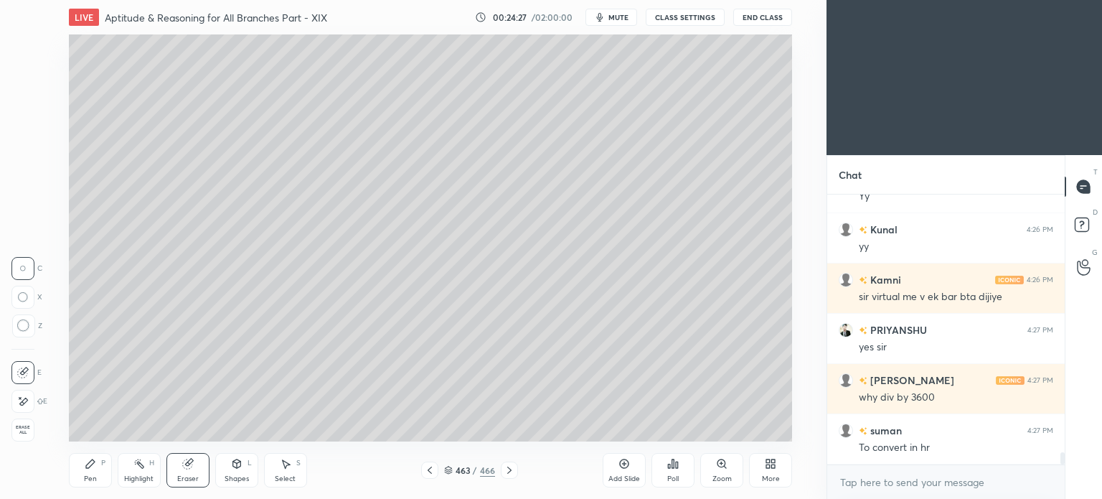
click at [94, 482] on div "Pen" at bounding box center [90, 478] width 13 height 7
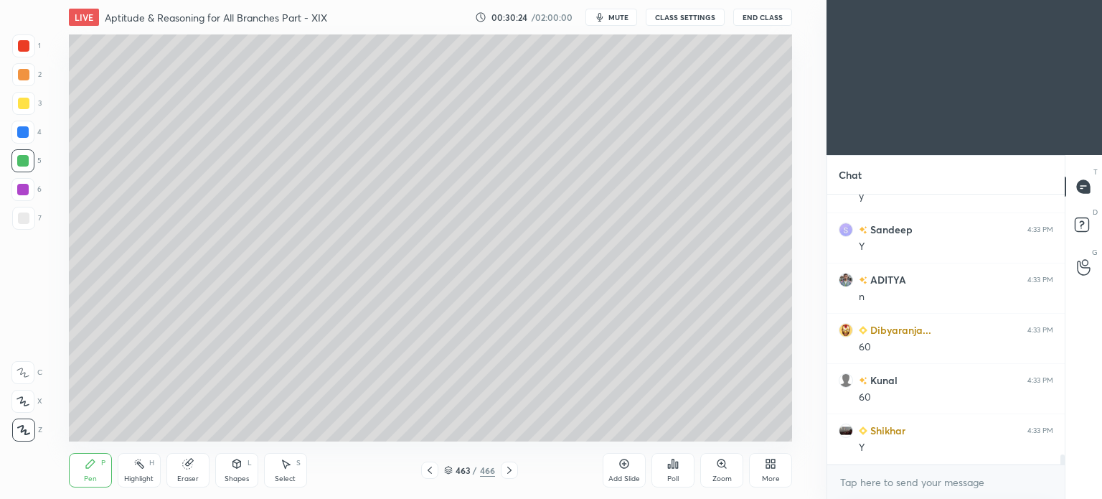
scroll to position [7205, 0]
click at [514, 476] on icon at bounding box center [509, 469] width 11 height 11
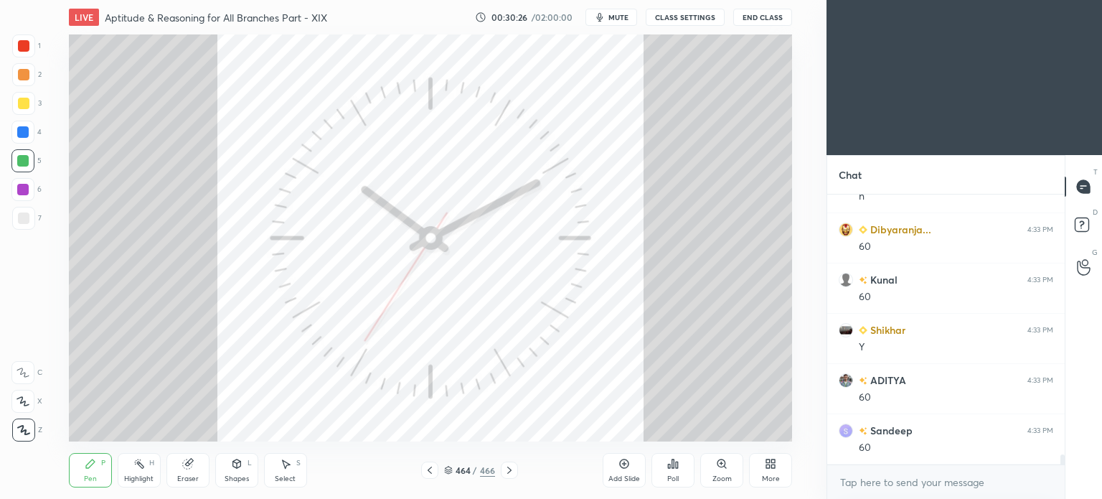
click at [425, 467] on icon at bounding box center [429, 469] width 11 height 11
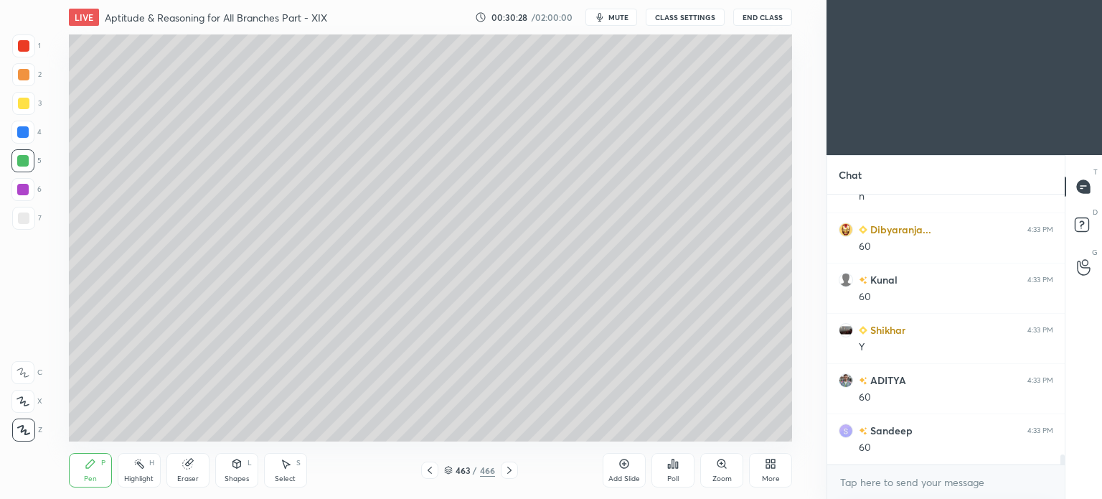
click at [25, 105] on div at bounding box center [23, 103] width 11 height 11
click at [27, 107] on div at bounding box center [23, 103] width 11 height 11
click at [93, 474] on div "Pen P" at bounding box center [90, 470] width 43 height 34
click at [93, 471] on div "Pen P" at bounding box center [90, 470] width 43 height 34
click at [142, 471] on div "Highlight H" at bounding box center [139, 470] width 43 height 34
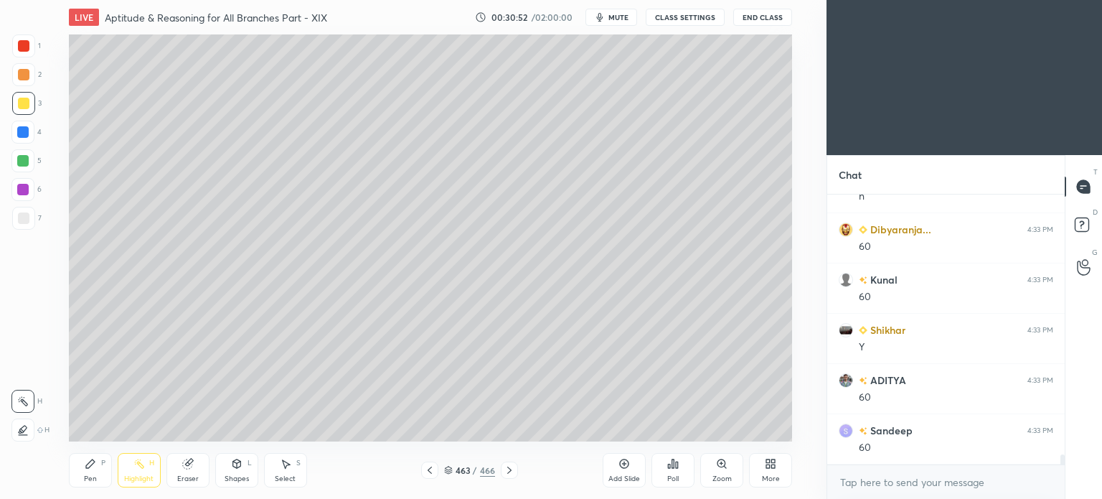
click at [142, 471] on div "Highlight H" at bounding box center [139, 470] width 43 height 34
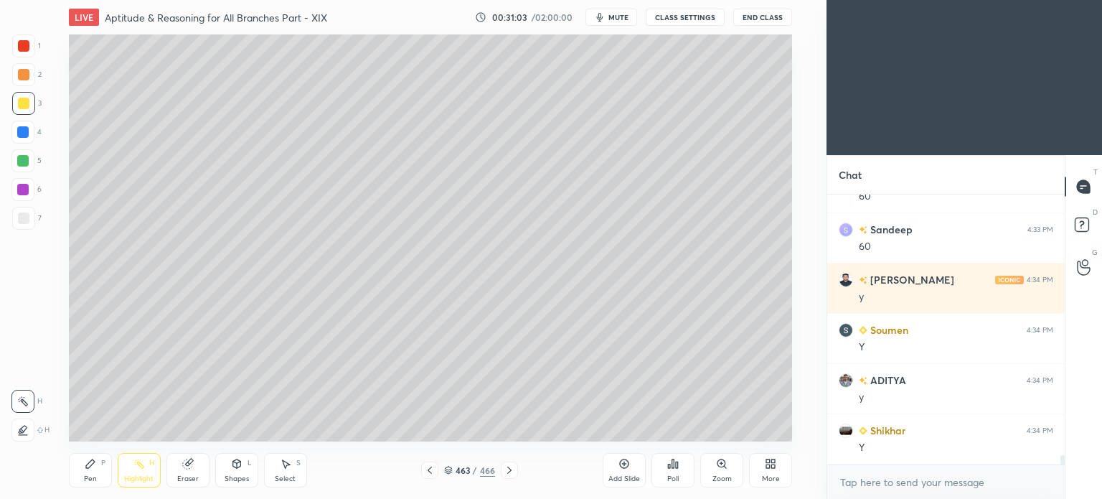
scroll to position [7456, 0]
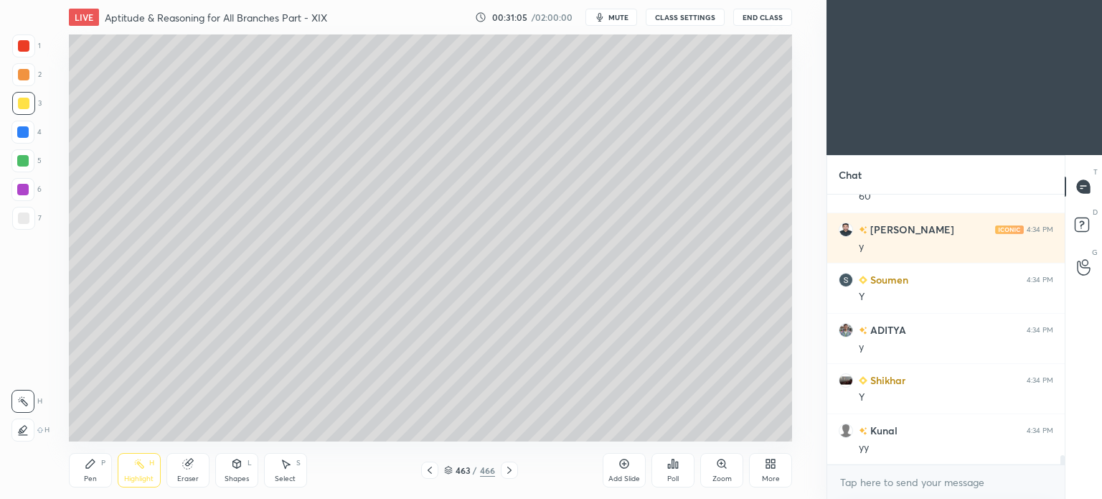
click at [92, 474] on div "Pen P" at bounding box center [90, 470] width 43 height 34
click at [95, 474] on div "Pen P" at bounding box center [90, 470] width 43 height 34
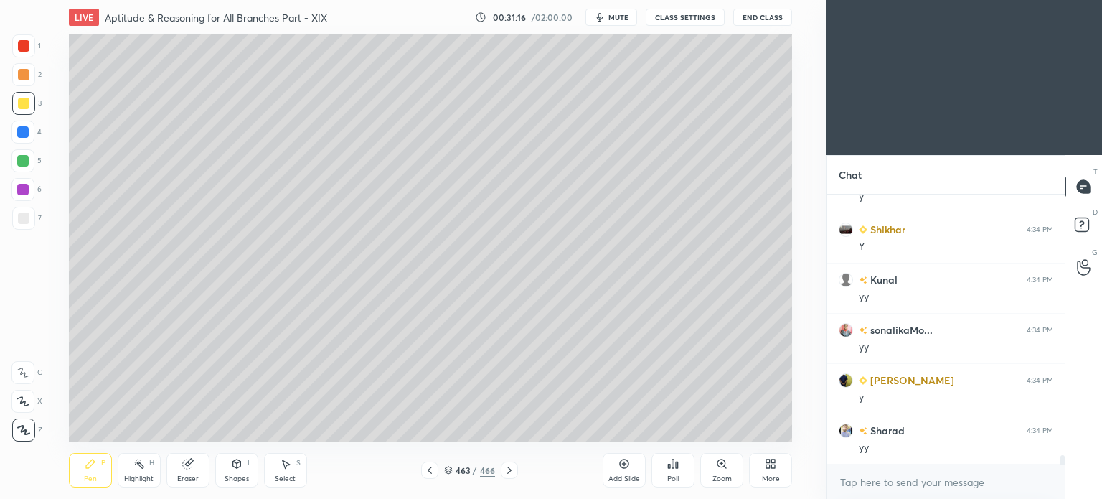
scroll to position [7657, 0]
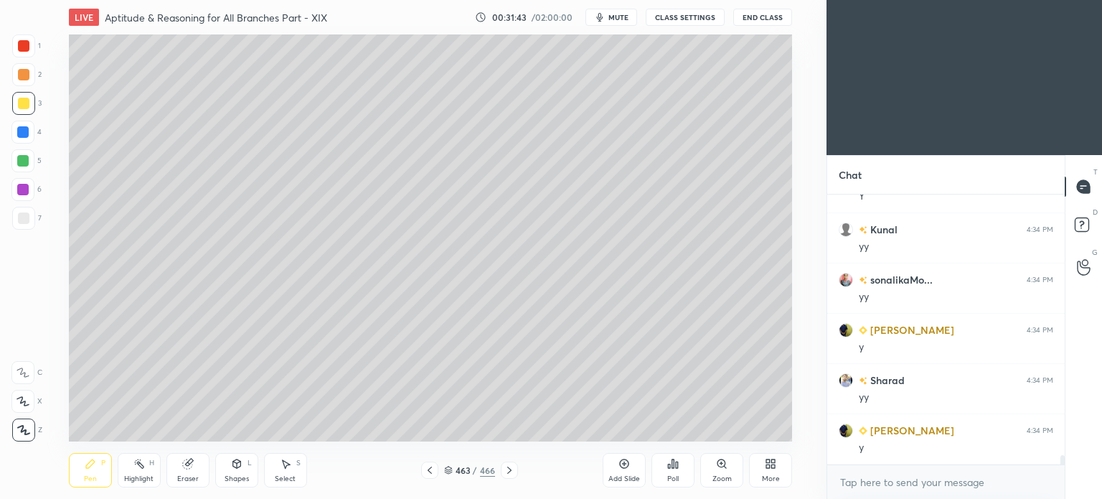
click at [29, 215] on div at bounding box center [23, 218] width 23 height 23
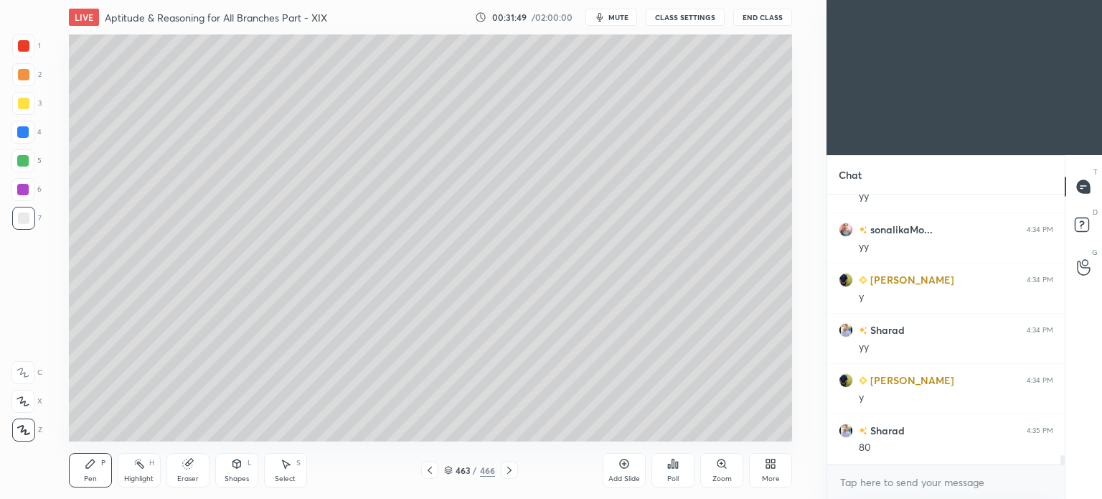
click at [186, 471] on div "Eraser" at bounding box center [187, 470] width 43 height 34
click at [92, 487] on div "Pen P" at bounding box center [90, 470] width 43 height 34
click at [97, 483] on div "Pen P" at bounding box center [90, 470] width 43 height 34
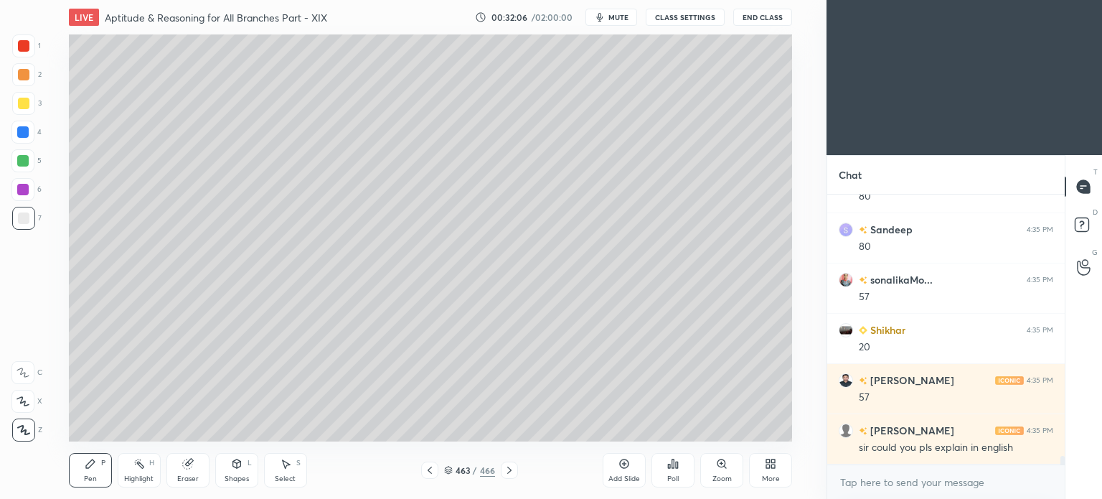
scroll to position [8059, 0]
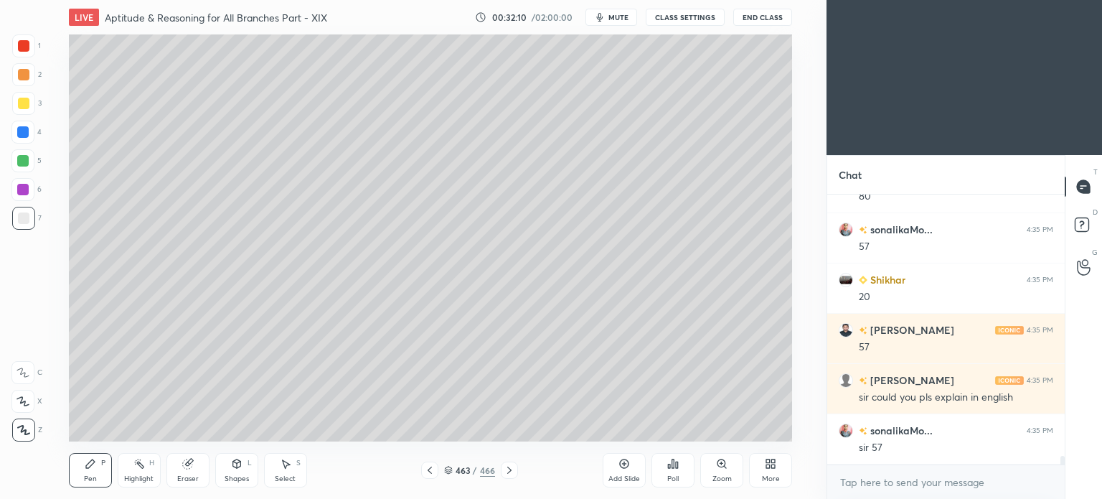
click at [189, 467] on icon at bounding box center [186, 463] width 9 height 9
click at [80, 476] on div "Pen P" at bounding box center [90, 470] width 43 height 34
click at [88, 477] on div "Pen" at bounding box center [90, 478] width 13 height 7
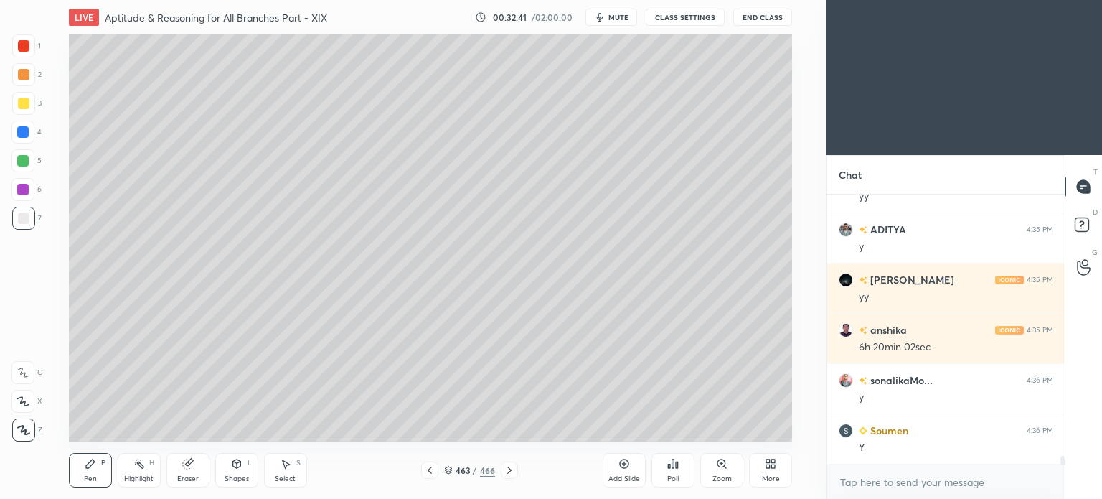
click at [22, 167] on div at bounding box center [22, 160] width 23 height 23
click at [139, 475] on div "Highlight" at bounding box center [138, 478] width 29 height 7
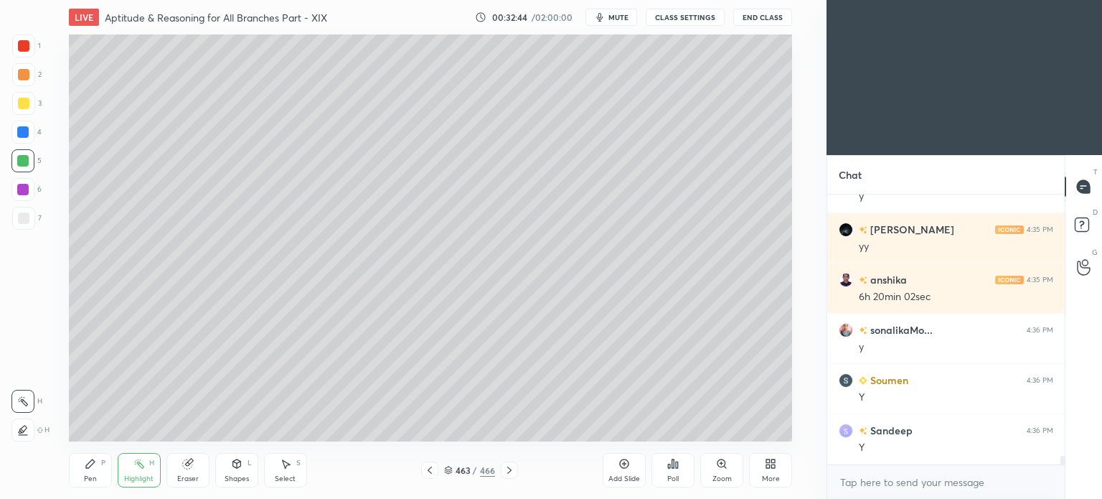
click at [84, 487] on div "Pen P Highlight H Eraser Shapes L Select S 463 / 466 Add Slide Poll Zoom More" at bounding box center [430, 469] width 723 height 57
click at [93, 481] on div "Pen" at bounding box center [90, 478] width 13 height 7
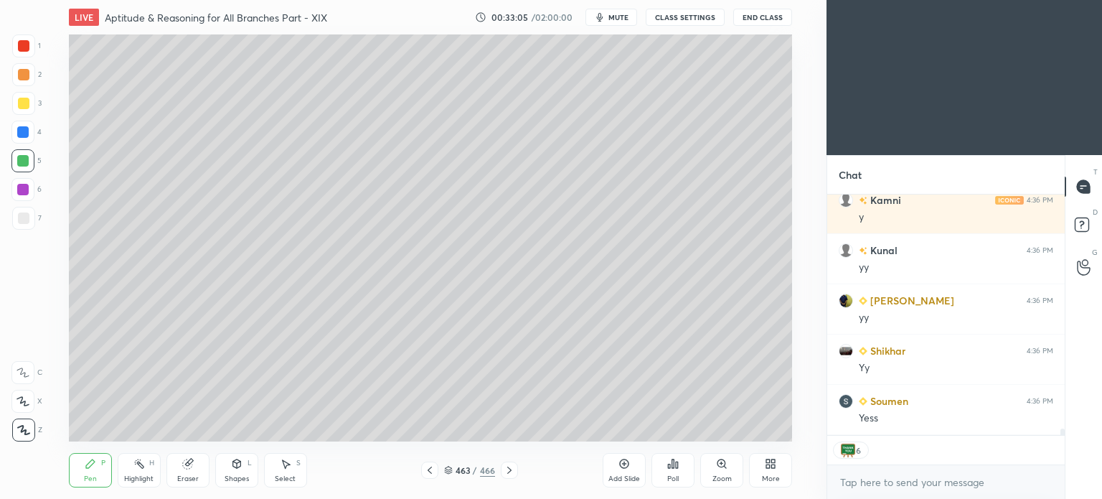
scroll to position [8905, 0]
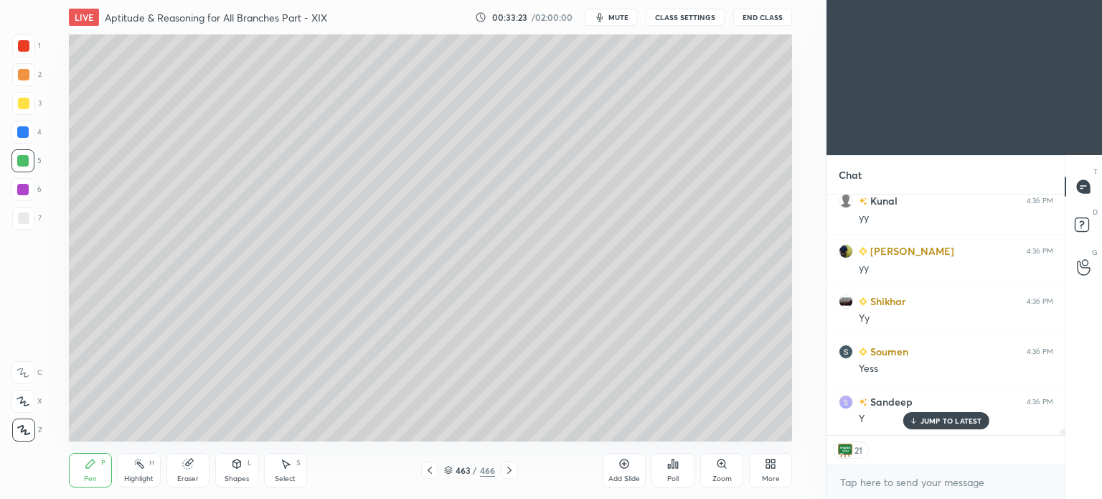
click at [152, 478] on div "Highlight" at bounding box center [138, 478] width 29 height 7
click at [149, 475] on div "Highlight" at bounding box center [138, 478] width 29 height 7
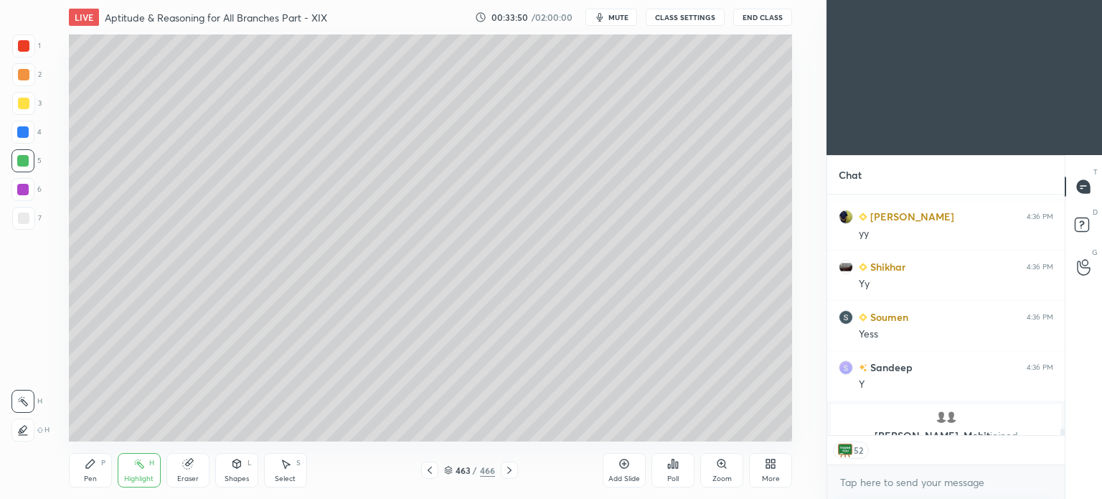
scroll to position [8991, 0]
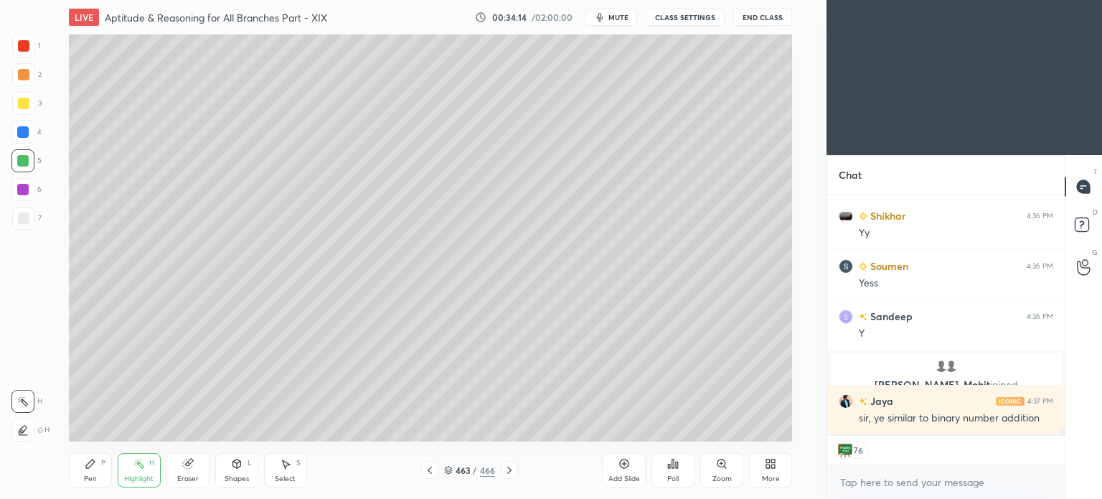
click at [433, 469] on icon at bounding box center [429, 469] width 11 height 11
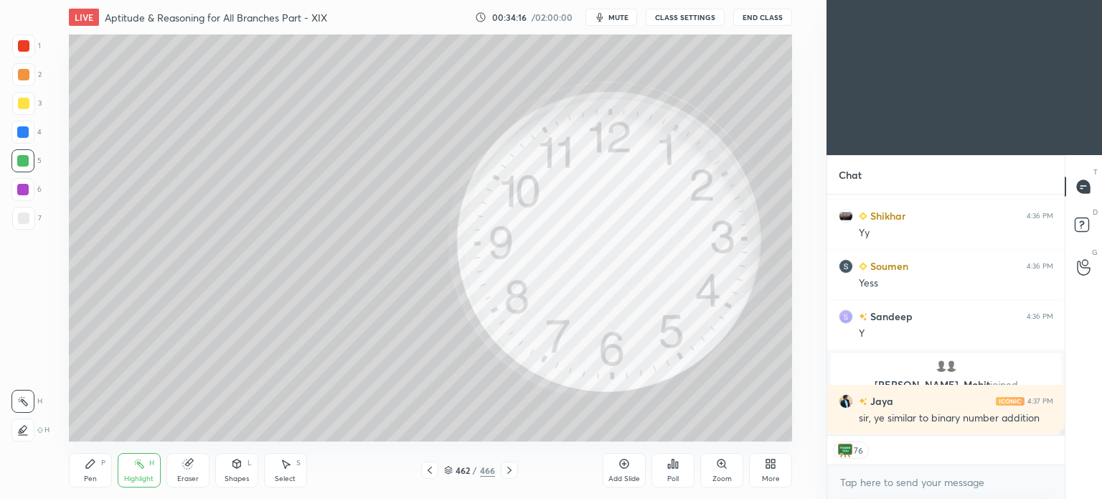
scroll to position [9040, 0]
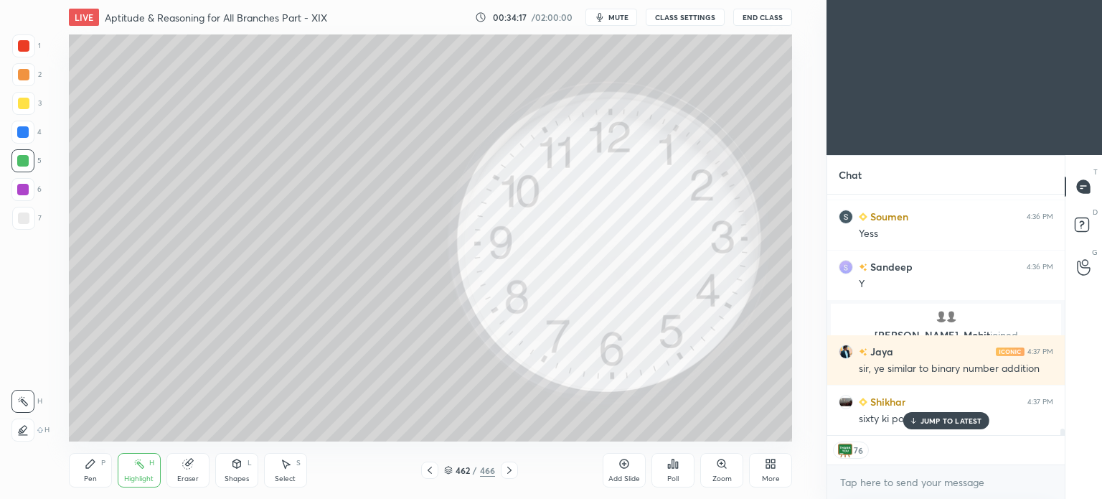
click at [511, 467] on icon at bounding box center [509, 469] width 11 height 11
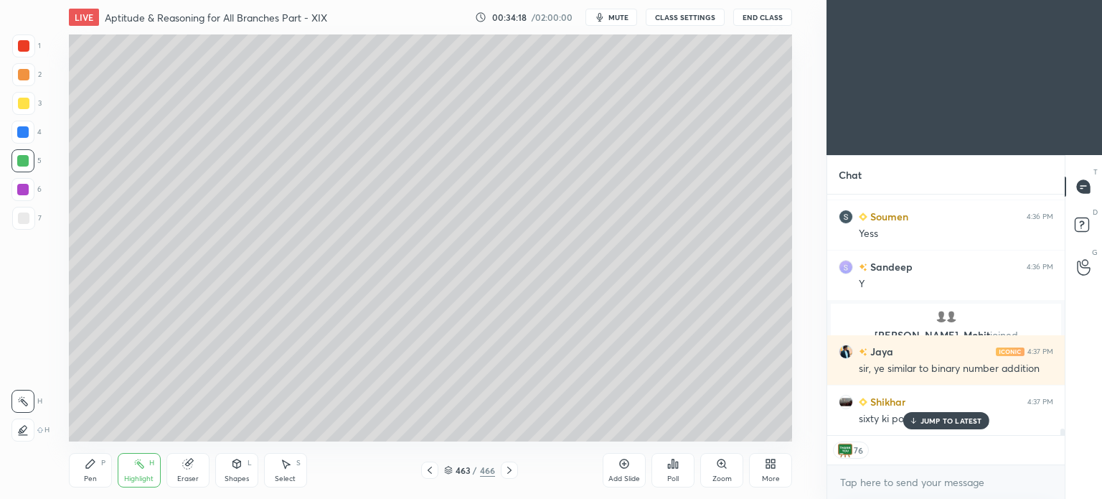
click at [938, 420] on p "JUMP TO LATEST" at bounding box center [952, 420] width 62 height 9
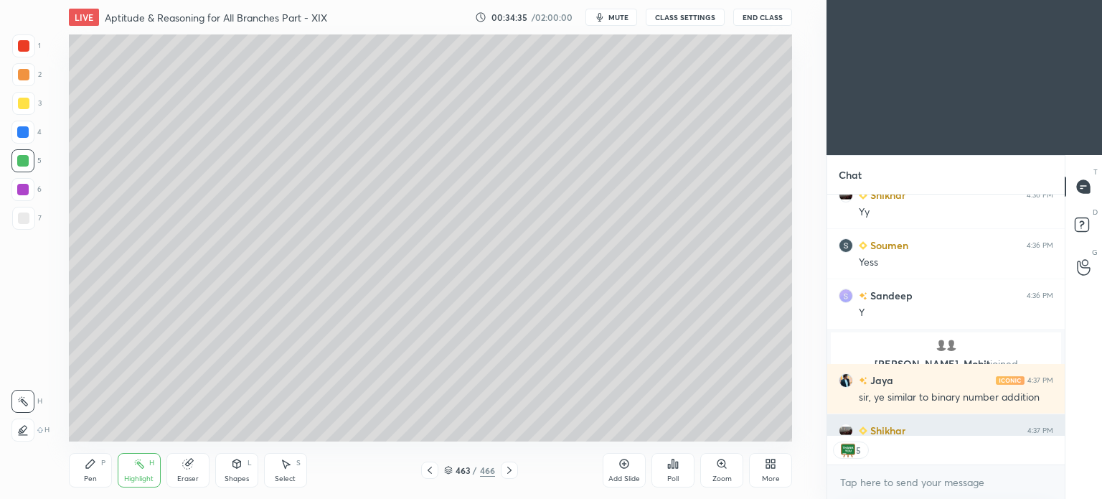
scroll to position [9091, 0]
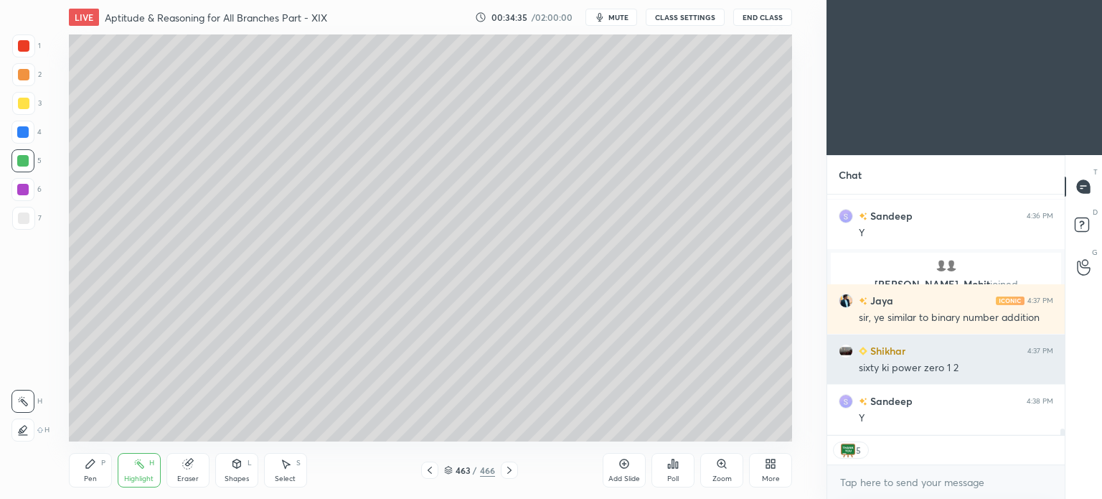
type textarea "x"
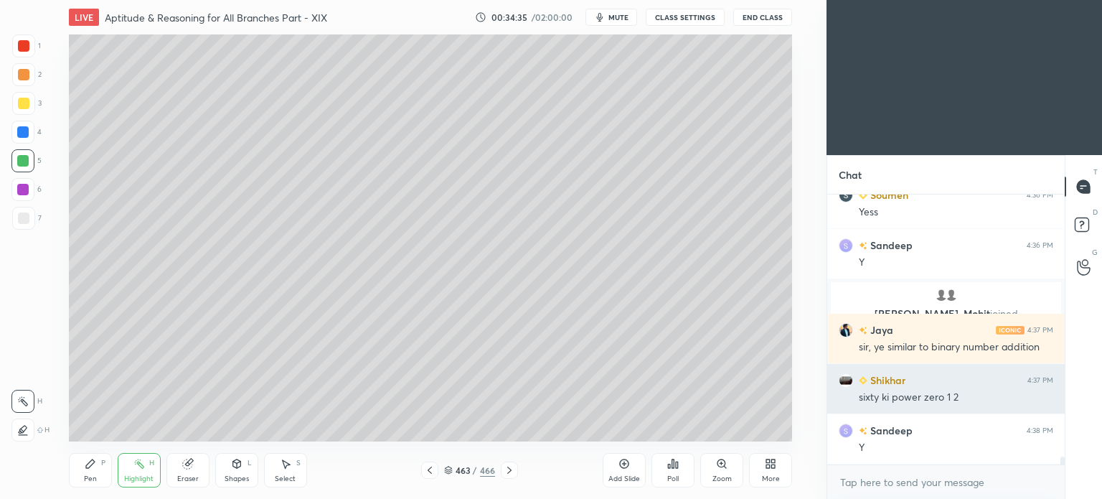
scroll to position [265, 233]
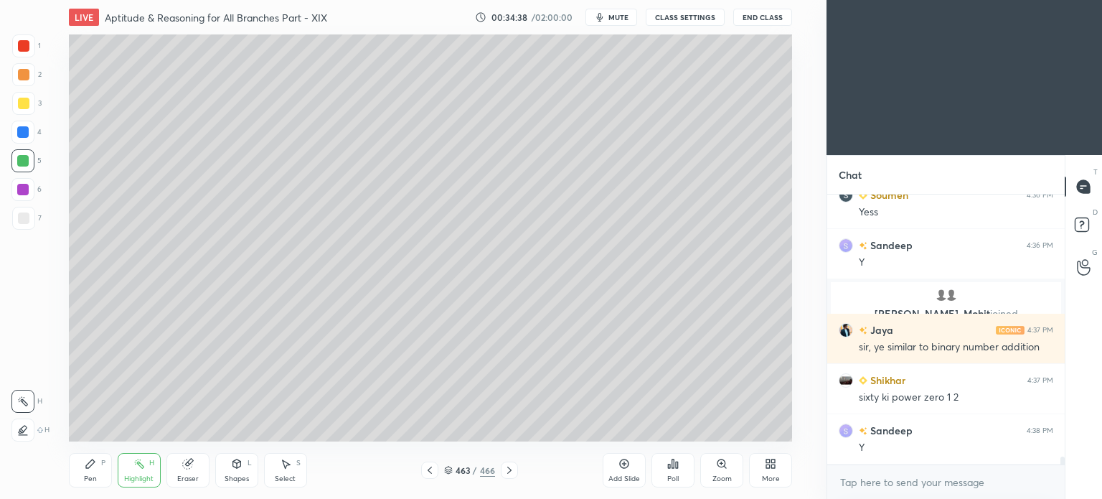
click at [509, 467] on icon at bounding box center [509, 469] width 11 height 11
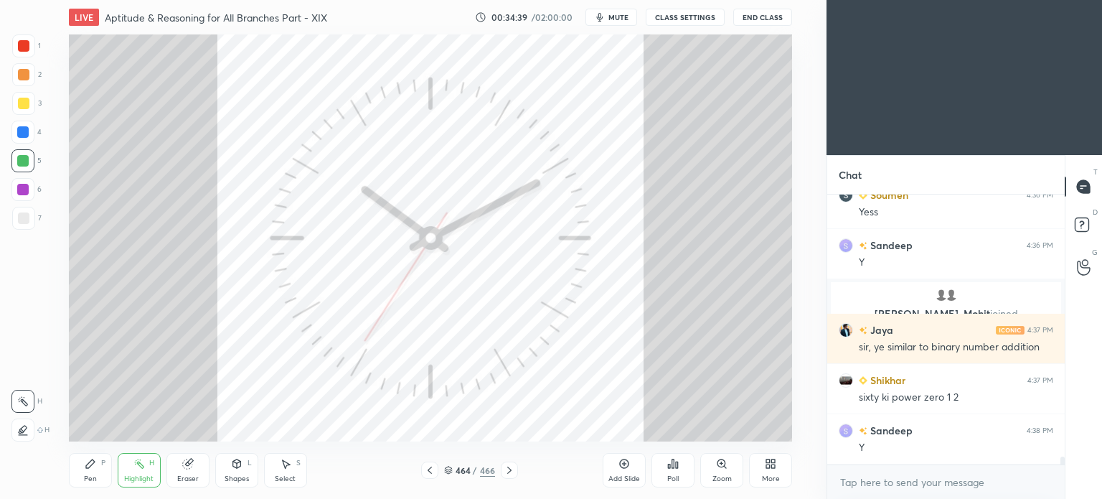
click at [626, 475] on div "Add Slide" at bounding box center [624, 478] width 32 height 7
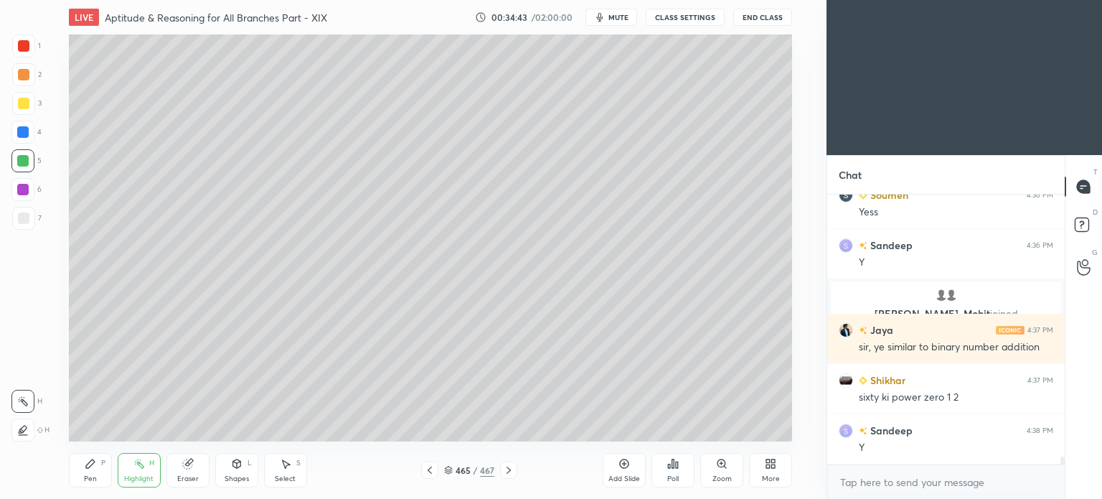
click at [26, 103] on div at bounding box center [23, 103] width 11 height 11
click at [88, 465] on icon at bounding box center [90, 463] width 9 height 9
click at [88, 466] on icon at bounding box center [90, 463] width 9 height 9
click at [27, 218] on div at bounding box center [23, 217] width 11 height 11
click at [24, 375] on icon at bounding box center [23, 372] width 13 height 10
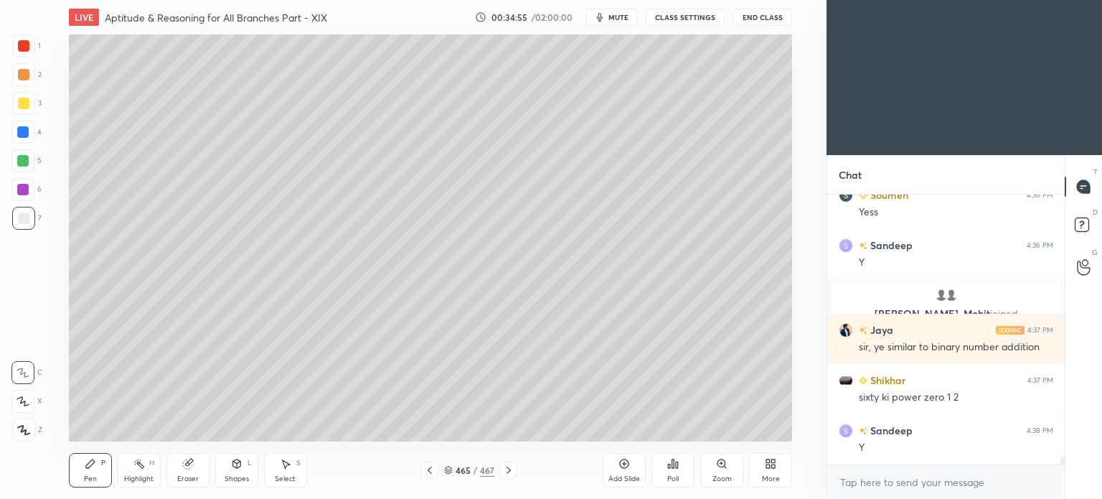
click at [83, 481] on div "Pen P" at bounding box center [90, 470] width 43 height 34
click at [82, 475] on div "Pen P" at bounding box center [90, 470] width 43 height 34
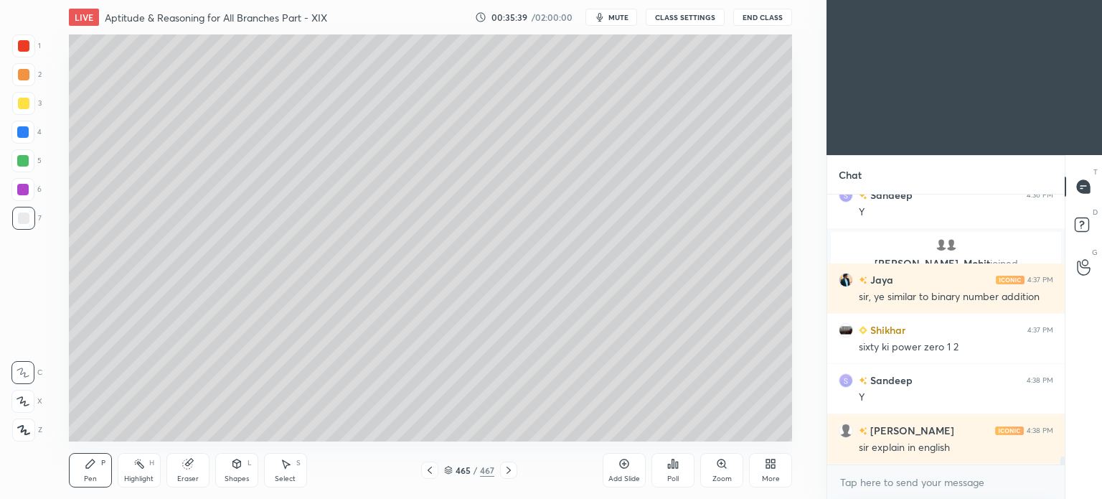
click at [687, 10] on button "CLASS SETTINGS" at bounding box center [685, 17] width 79 height 17
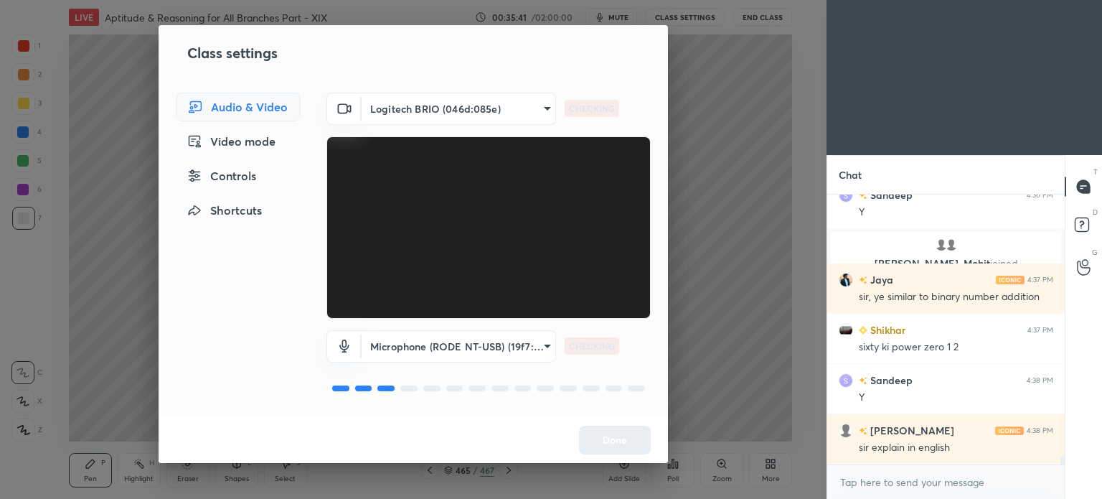
click at [538, 116] on body "1 2 3 4 5 6 7 C X Z C X Z E E Erase all H H LIVE Aptitude & Reasoning for All B…" at bounding box center [551, 249] width 1102 height 499
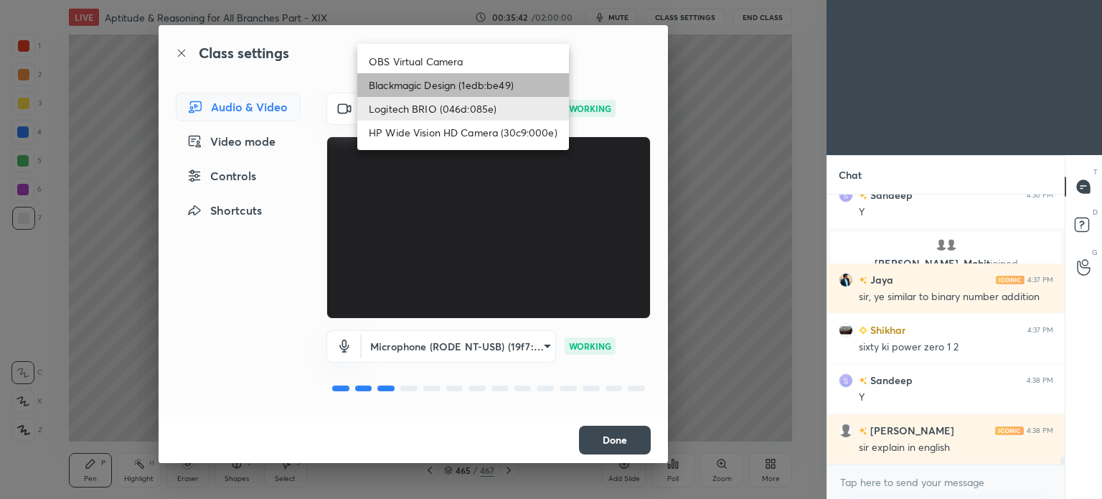
click at [449, 90] on li "Blackmagic Design (1edb:be49)" at bounding box center [463, 85] width 212 height 24
type input "d83ffd266255d09f4f30669eef5809a425ccf60d7286e2163eab31e3d176f997"
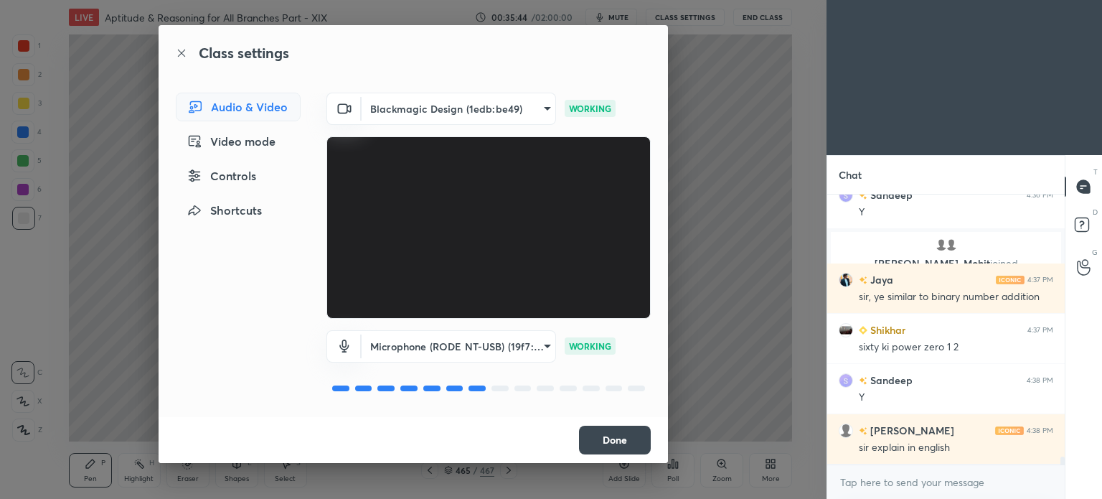
click at [620, 447] on button "Done" at bounding box center [615, 439] width 72 height 29
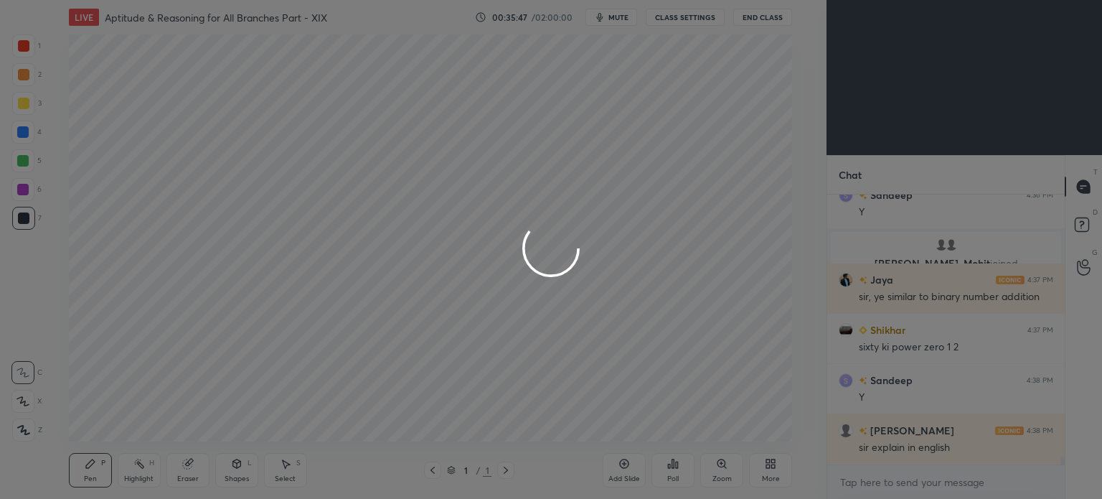
scroll to position [9162, 0]
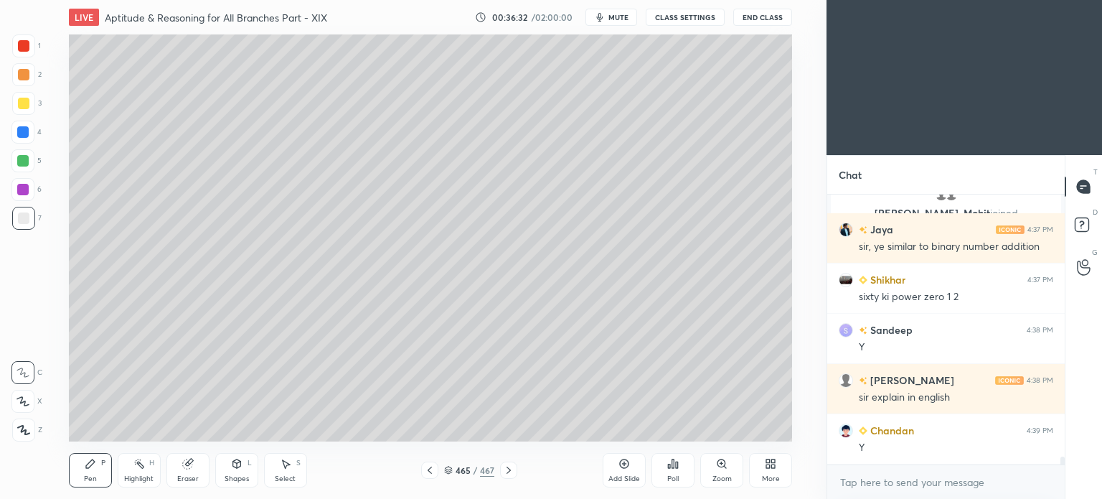
click at [423, 468] on div at bounding box center [429, 469] width 17 height 17
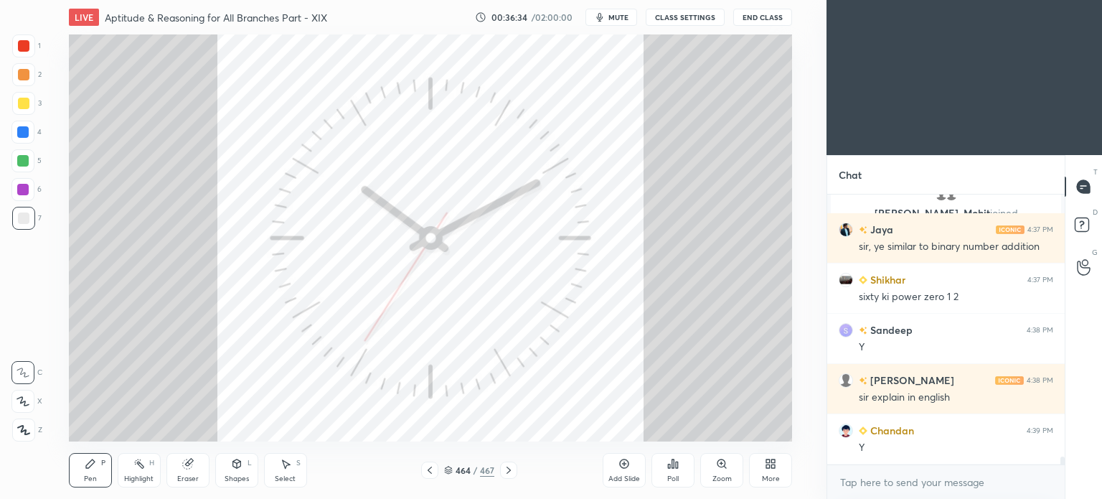
click at [438, 472] on div "464 / 467" at bounding box center [469, 469] width 96 height 17
click at [439, 471] on div "464 / 467" at bounding box center [469, 469] width 96 height 17
click at [434, 471] on icon at bounding box center [429, 469] width 11 height 11
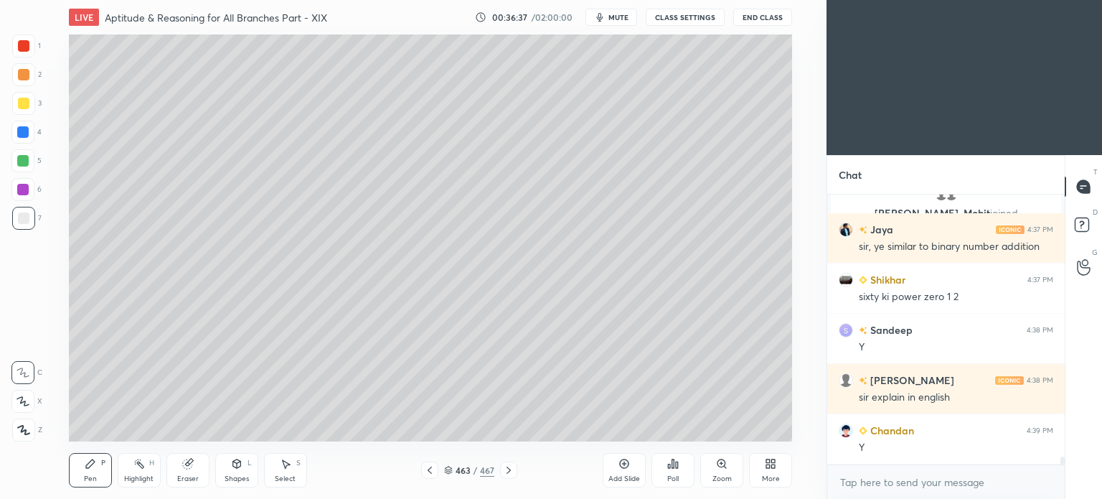
click at [429, 471] on icon at bounding box center [430, 469] width 4 height 7
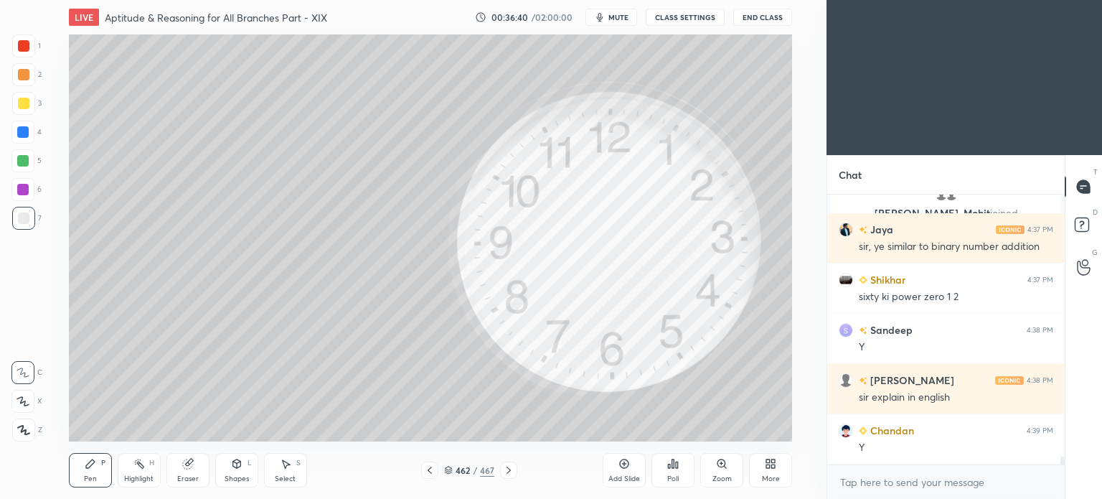
click at [135, 476] on div "Highlight" at bounding box center [138, 478] width 29 height 7
click at [26, 52] on div at bounding box center [23, 45] width 23 height 23
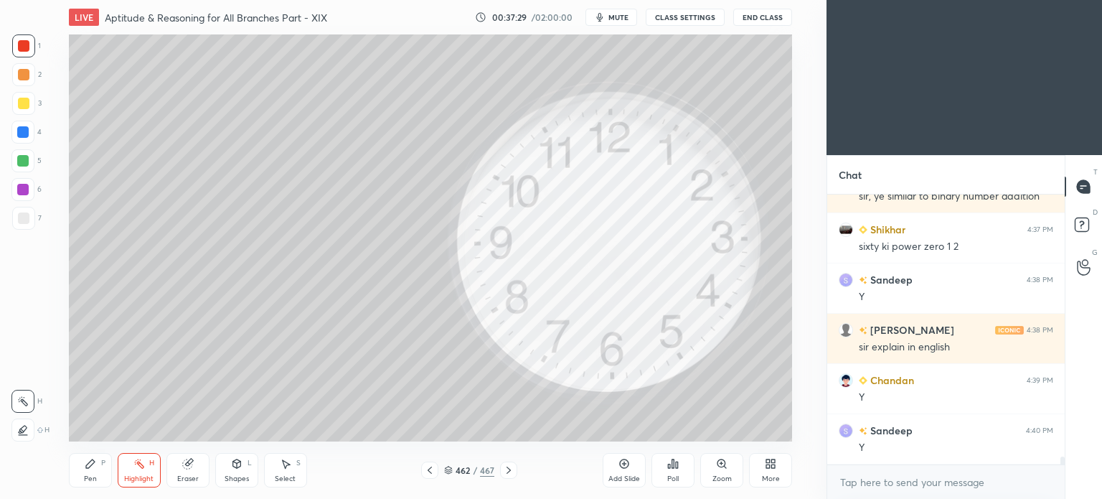
click at [450, 479] on div "462 / 467" at bounding box center [469, 469] width 96 height 17
click at [453, 476] on div "462 / 467" at bounding box center [469, 469] width 50 height 13
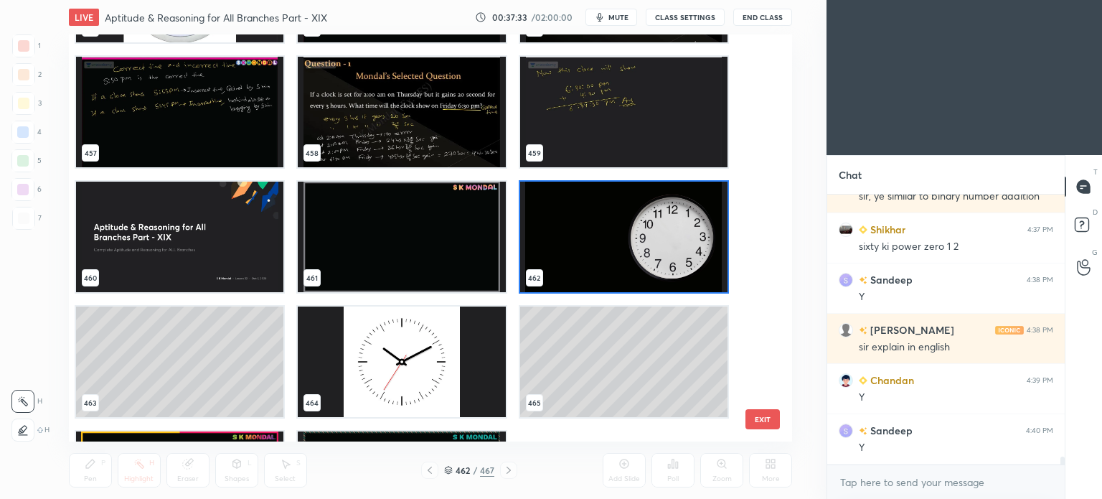
scroll to position [18962, 0]
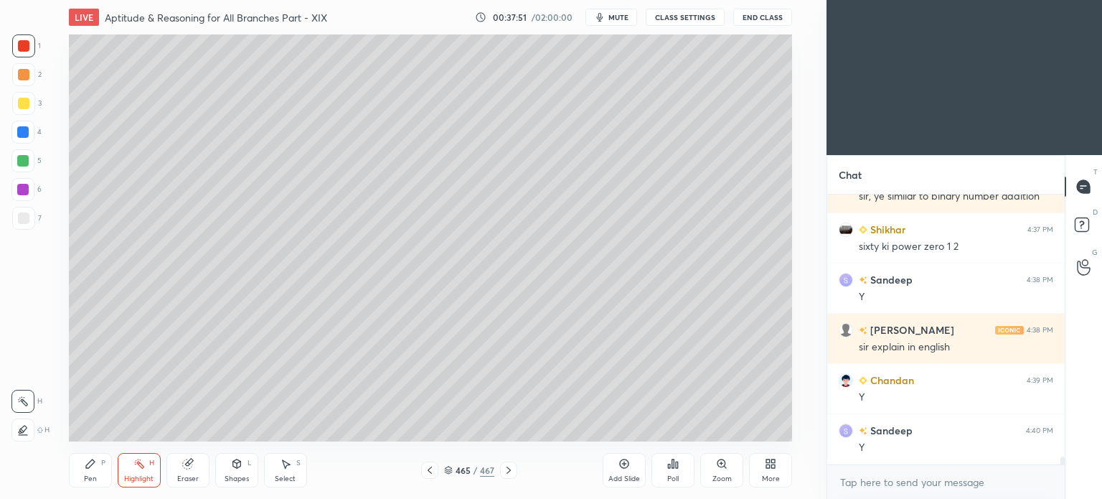
click at [18, 210] on div at bounding box center [23, 218] width 23 height 23
click at [88, 473] on div "Pen P" at bounding box center [90, 470] width 43 height 34
click at [90, 470] on div "Pen P" at bounding box center [90, 470] width 43 height 34
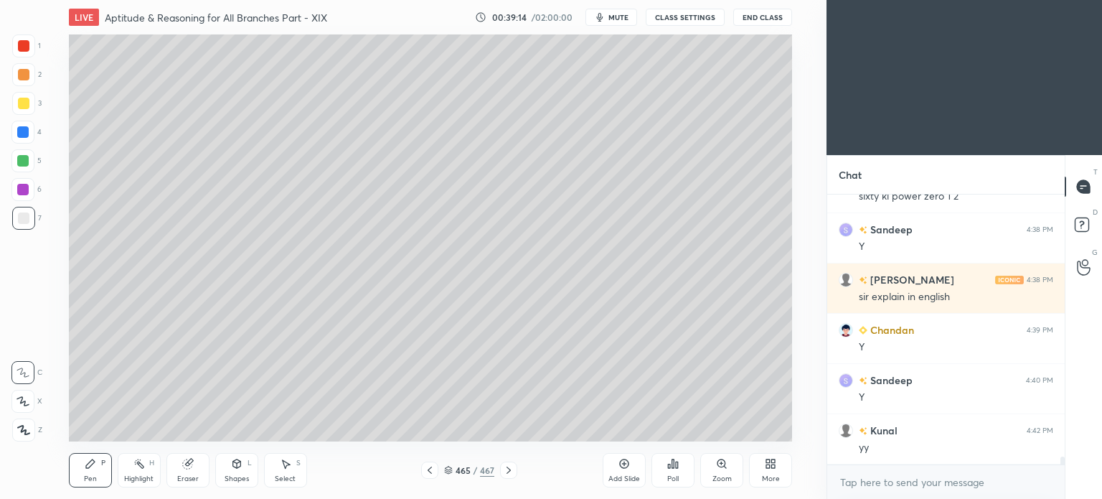
click at [192, 467] on icon at bounding box center [187, 463] width 11 height 11
click at [98, 471] on div "Pen P" at bounding box center [90, 470] width 43 height 34
click at [87, 473] on div "Pen P" at bounding box center [90, 470] width 43 height 34
click at [145, 479] on div "Highlight" at bounding box center [138, 478] width 29 height 7
click at [187, 470] on div "Eraser" at bounding box center [187, 470] width 43 height 34
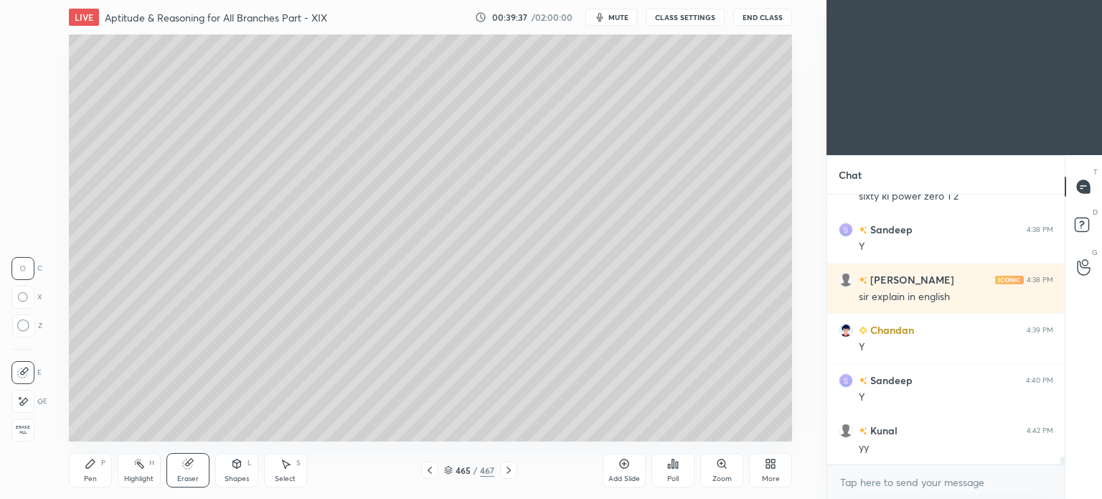
click at [81, 479] on div "Pen P" at bounding box center [90, 470] width 43 height 34
click at [93, 476] on div "Pen" at bounding box center [90, 478] width 13 height 7
click at [611, 15] on span "mute" at bounding box center [618, 17] width 20 height 10
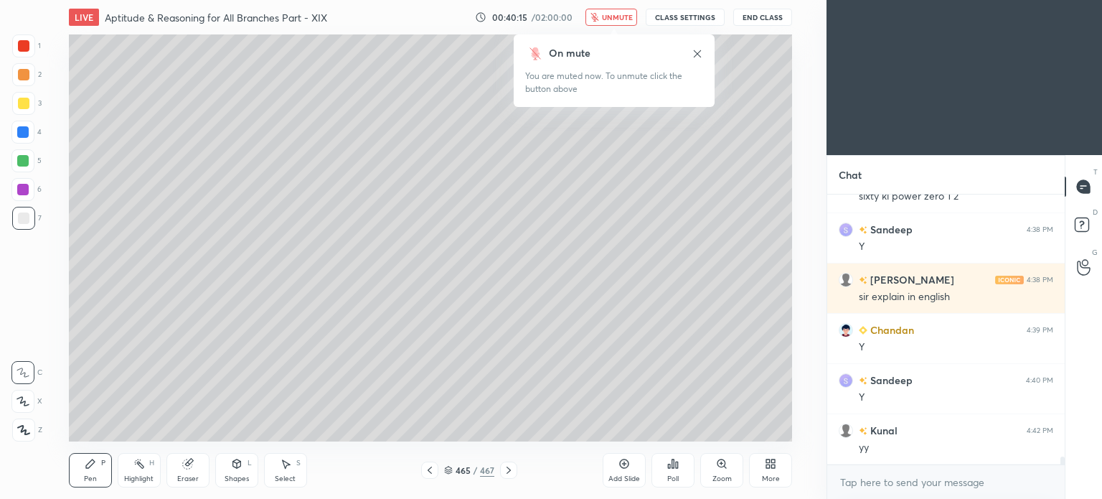
click at [611, 15] on span "unmute" at bounding box center [617, 17] width 31 height 10
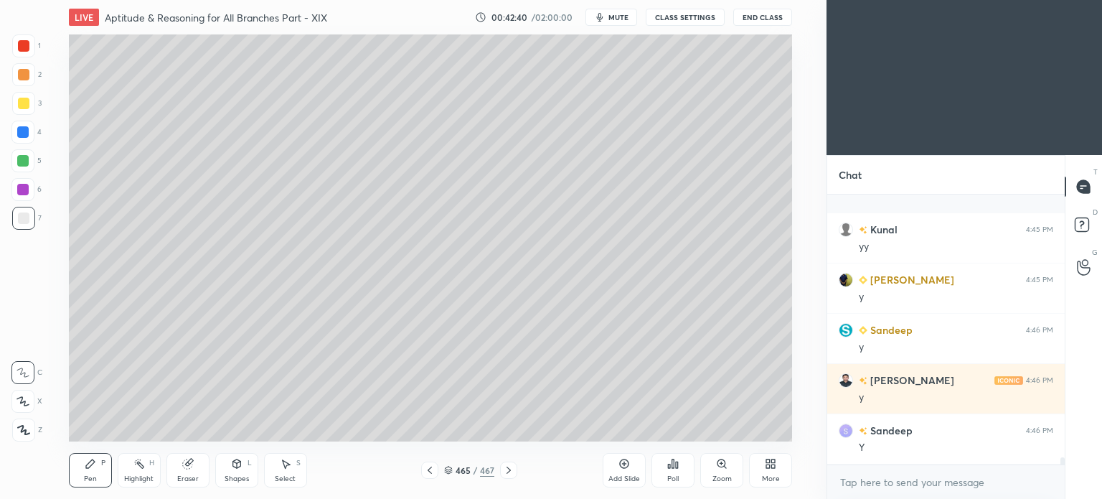
scroll to position [10317, 0]
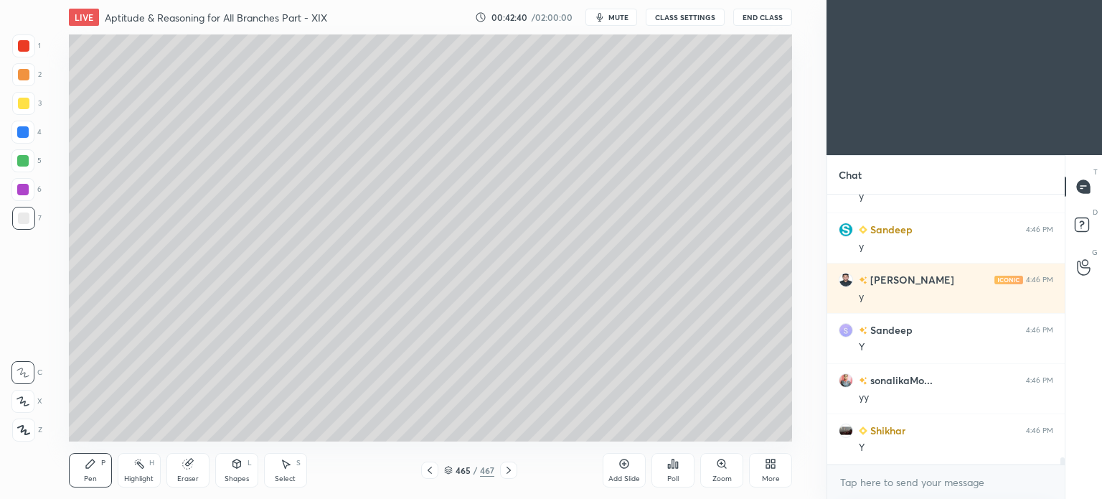
click at [513, 467] on icon at bounding box center [508, 469] width 11 height 11
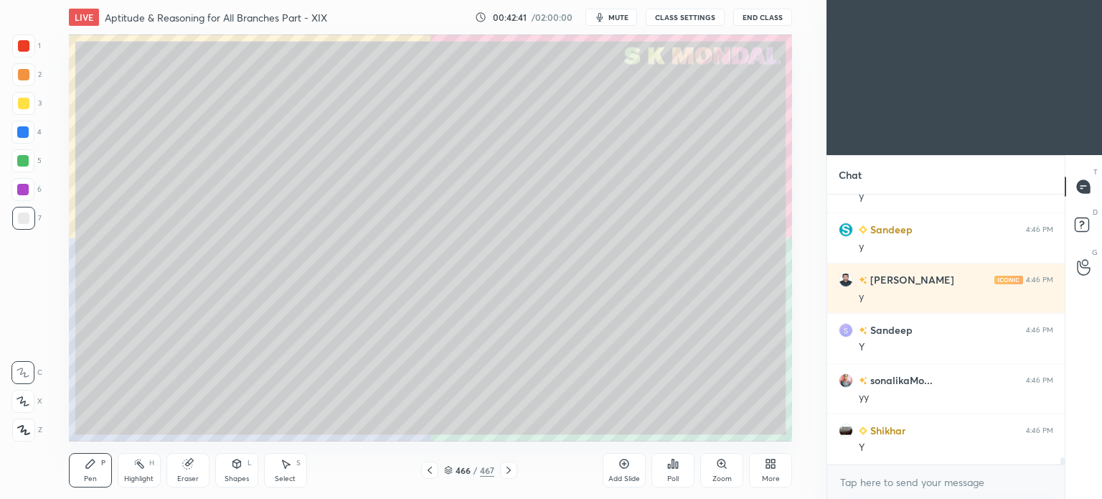
click at [513, 467] on icon at bounding box center [508, 469] width 11 height 11
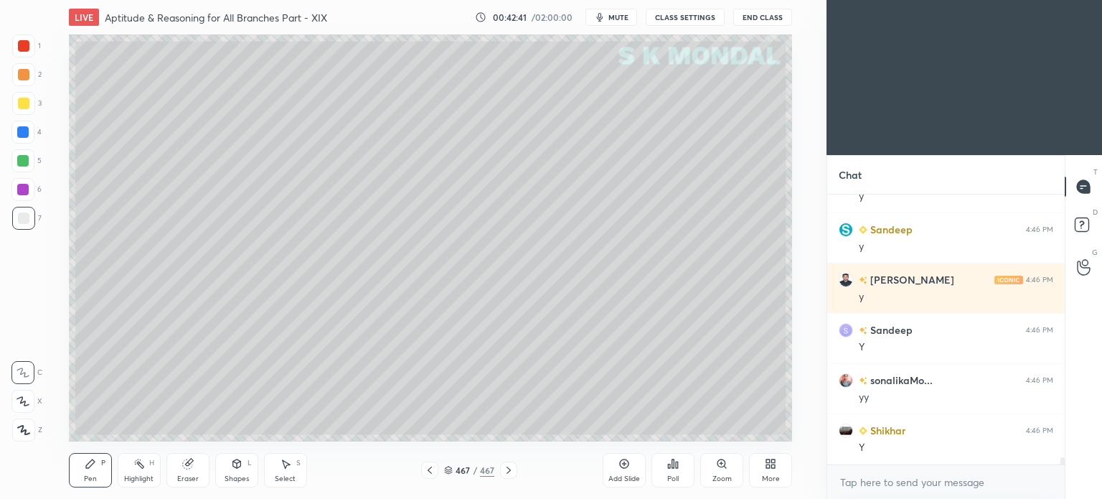
click at [513, 467] on icon at bounding box center [508, 469] width 11 height 11
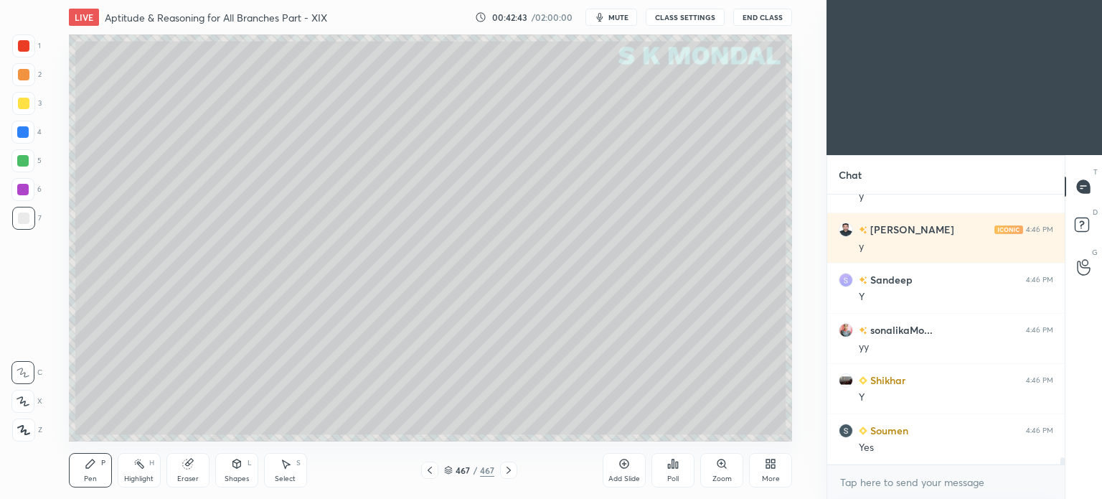
click at [423, 467] on div at bounding box center [429, 469] width 17 height 17
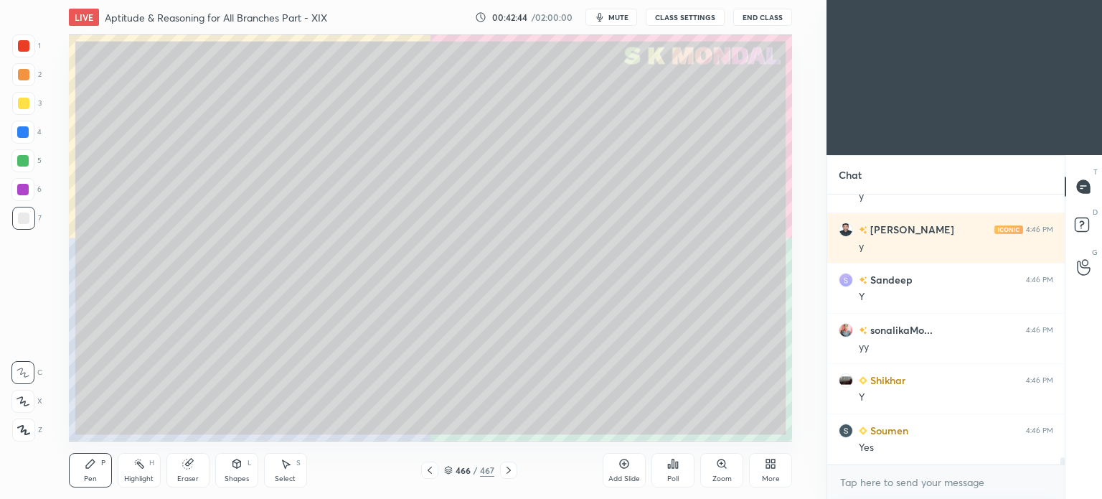
scroll to position [10418, 0]
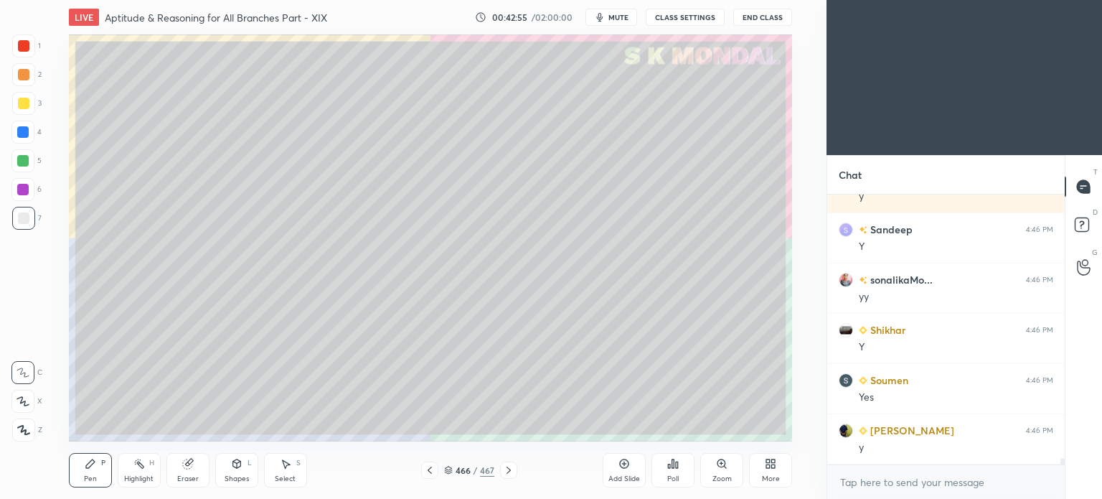
click at [431, 473] on icon at bounding box center [430, 469] width 4 height 7
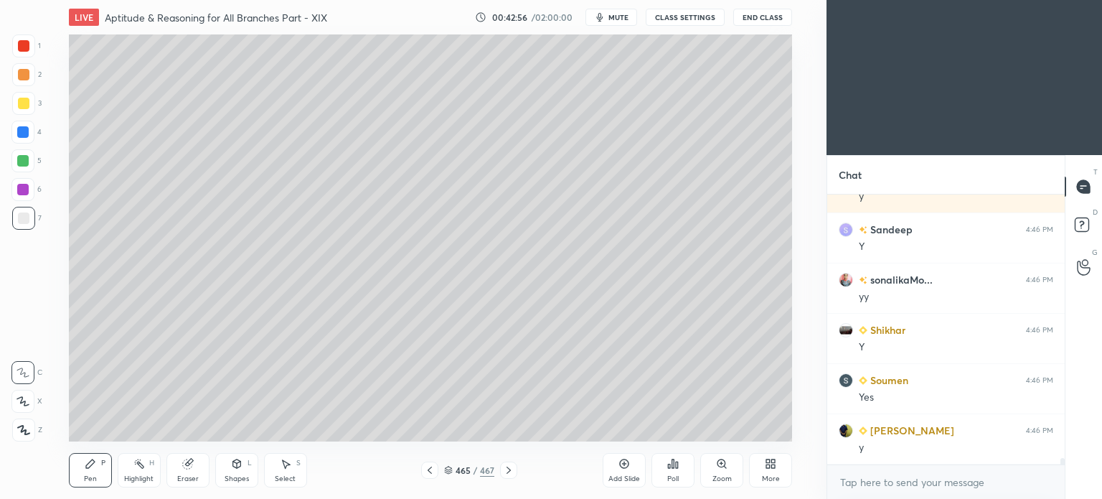
click at [508, 467] on icon at bounding box center [508, 469] width 11 height 11
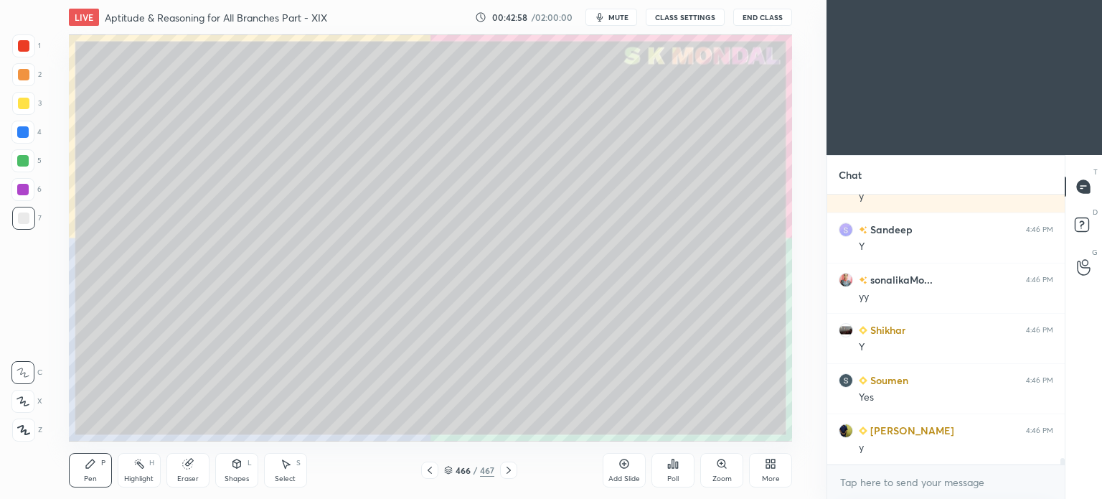
click at [772, 463] on icon at bounding box center [770, 463] width 11 height 11
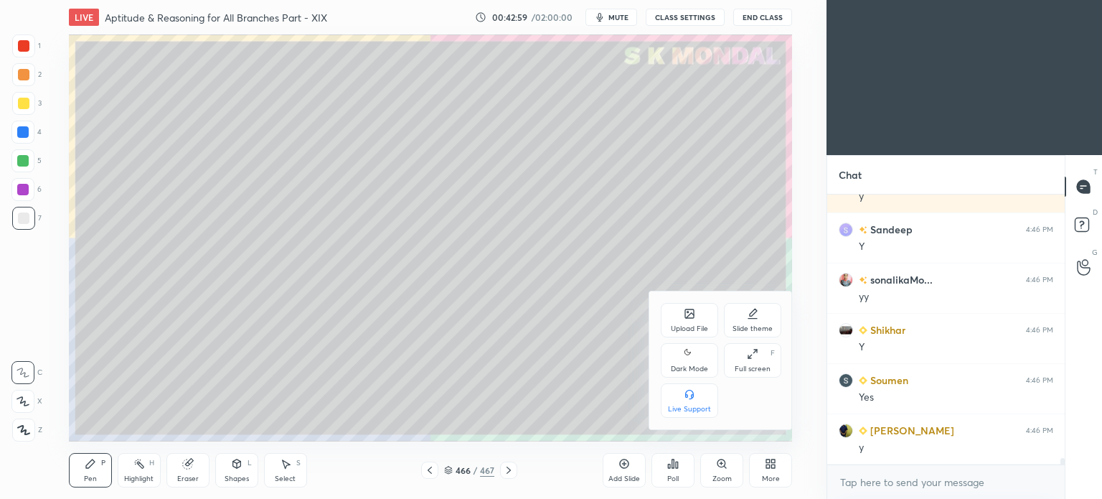
click at [680, 321] on div "Upload File" at bounding box center [689, 320] width 57 height 34
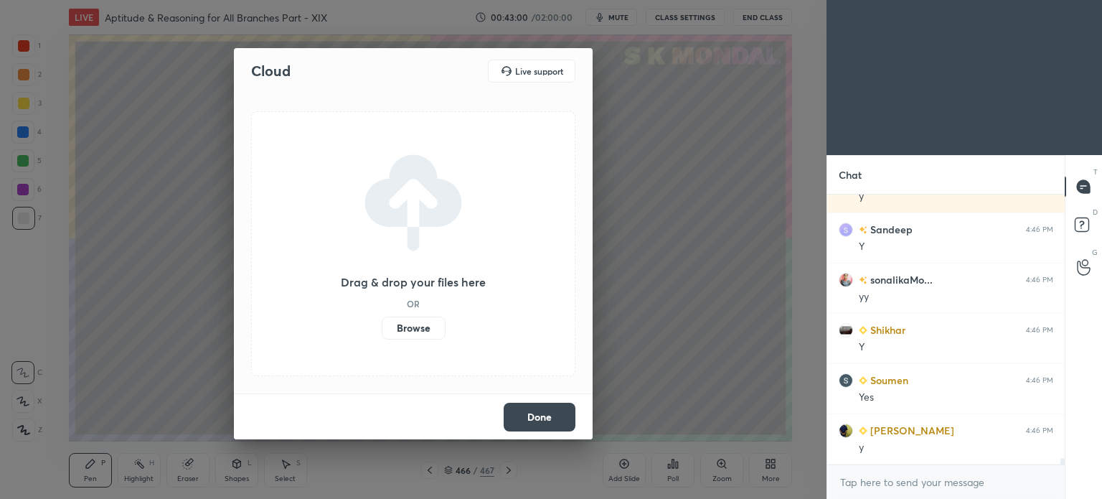
click at [433, 324] on label "Browse" at bounding box center [414, 327] width 64 height 23
click at [382, 324] on input "Browse" at bounding box center [382, 327] width 0 height 23
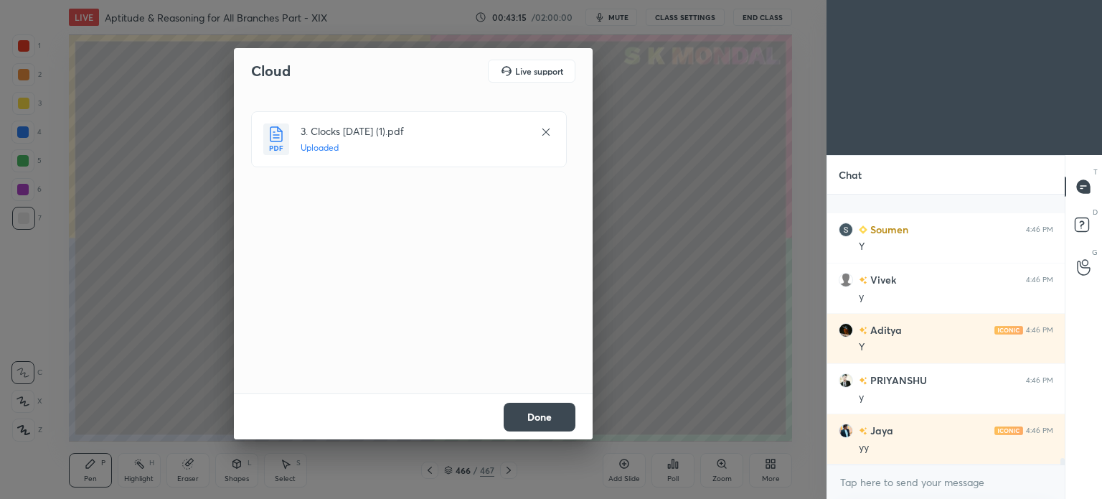
scroll to position [11221, 0]
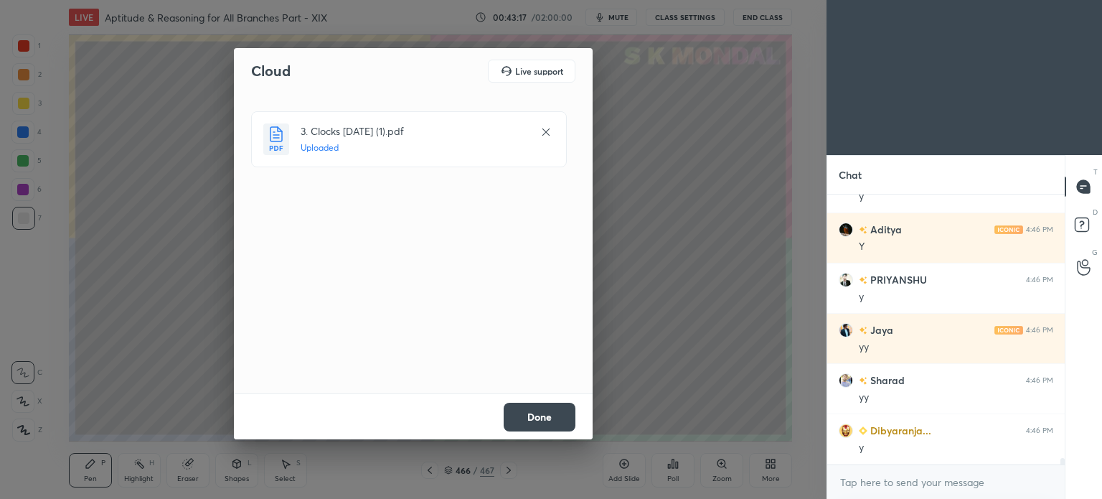
click at [537, 421] on button "Done" at bounding box center [540, 417] width 72 height 29
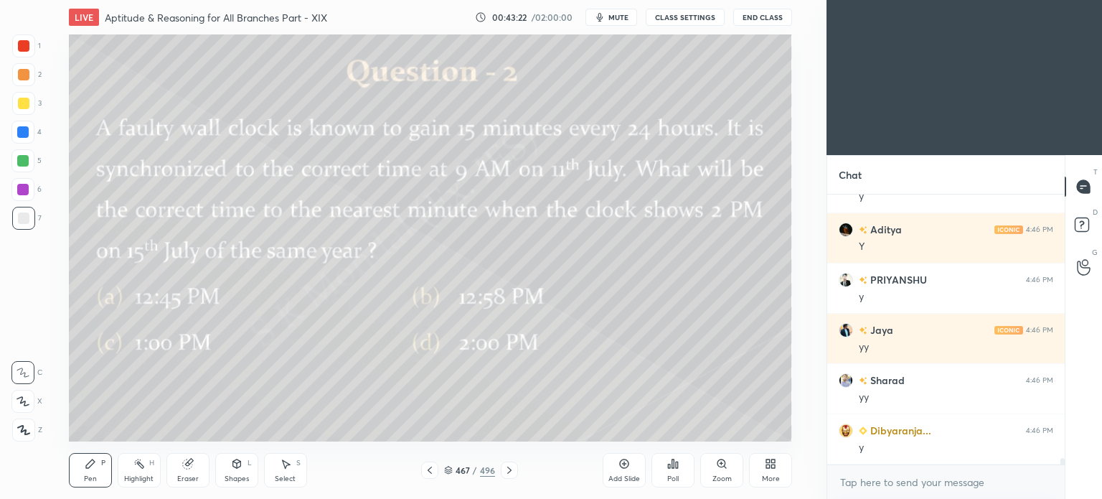
scroll to position [11272, 0]
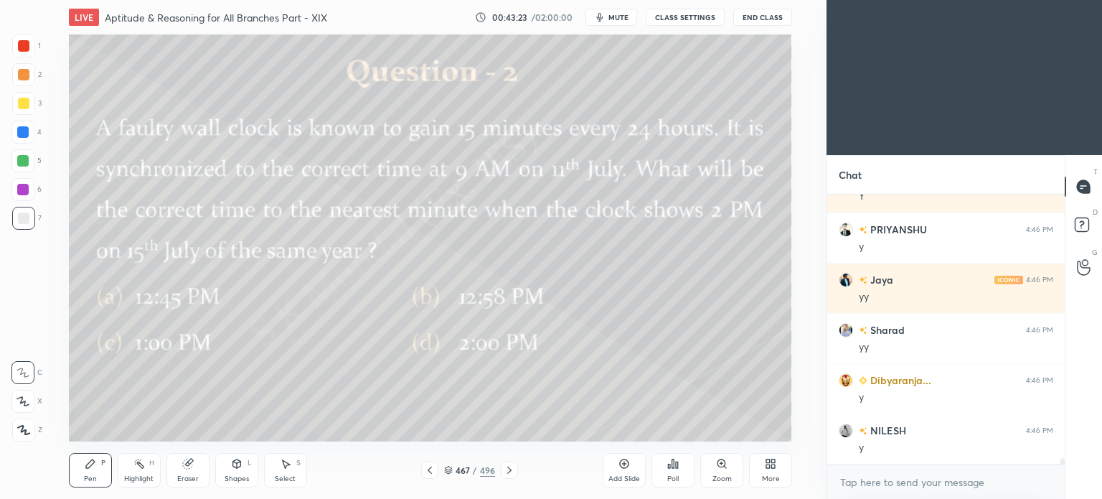
click at [449, 466] on icon at bounding box center [448, 470] width 9 height 9
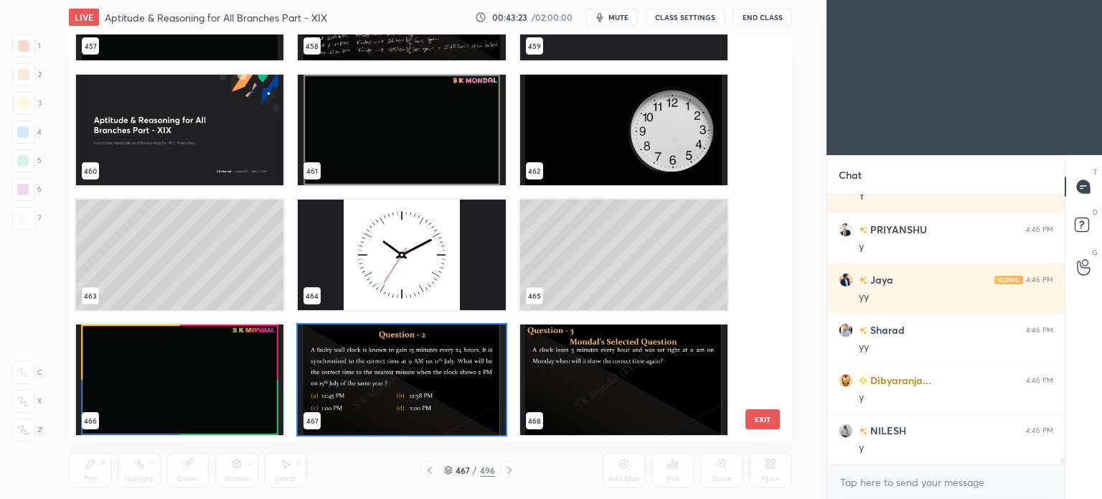
scroll to position [403, 717]
click at [156, 134] on img "grid" at bounding box center [179, 130] width 207 height 110
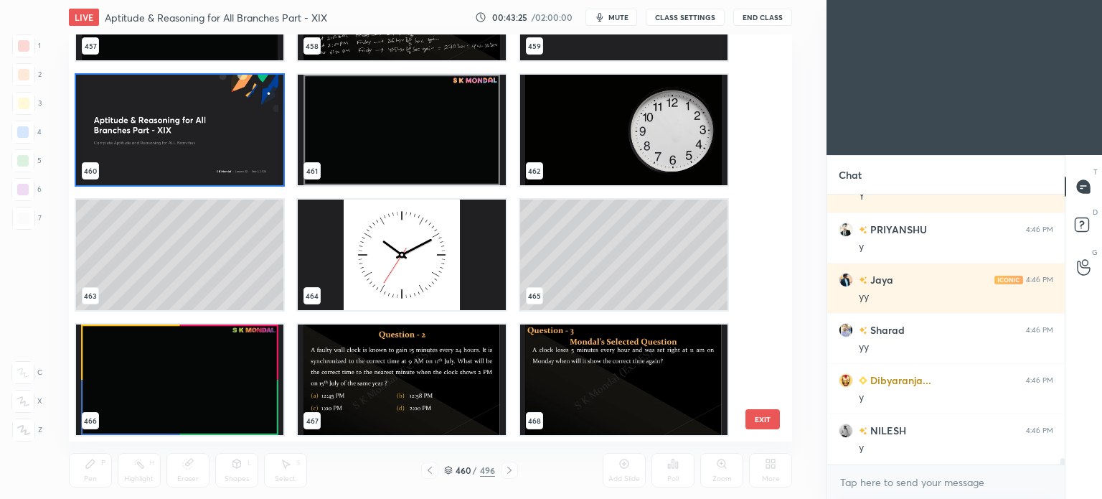
click at [156, 134] on img "grid" at bounding box center [179, 130] width 207 height 110
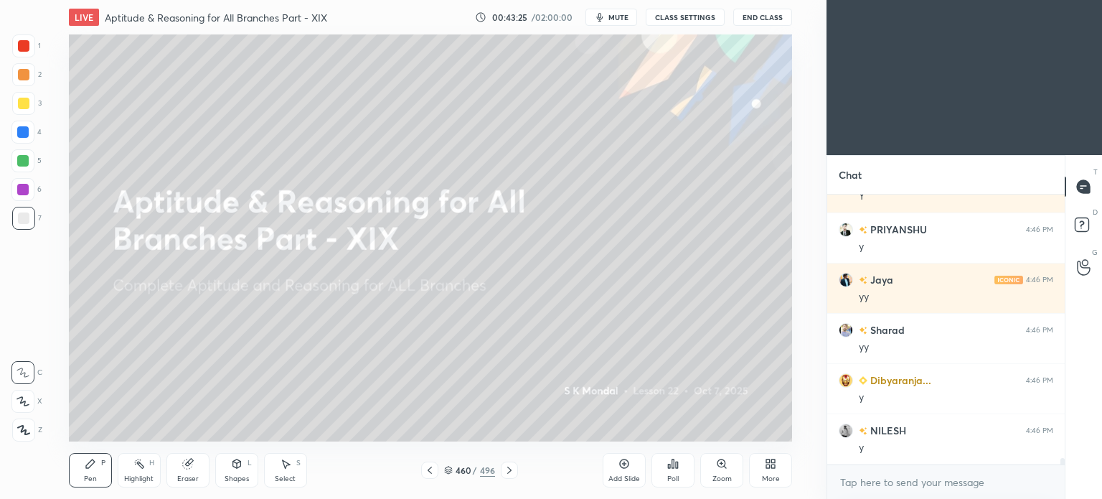
scroll to position [11322, 0]
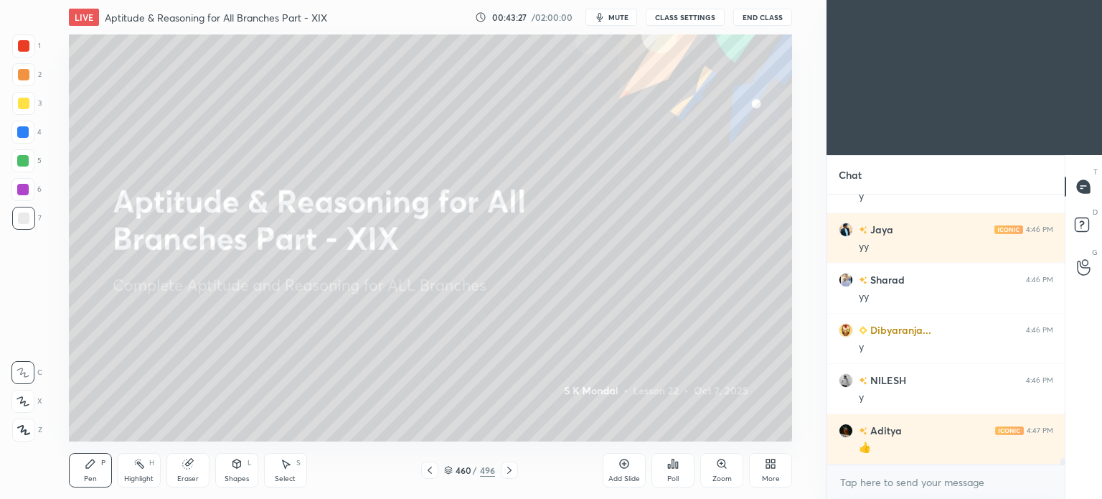
click at [451, 473] on icon at bounding box center [448, 470] width 9 height 9
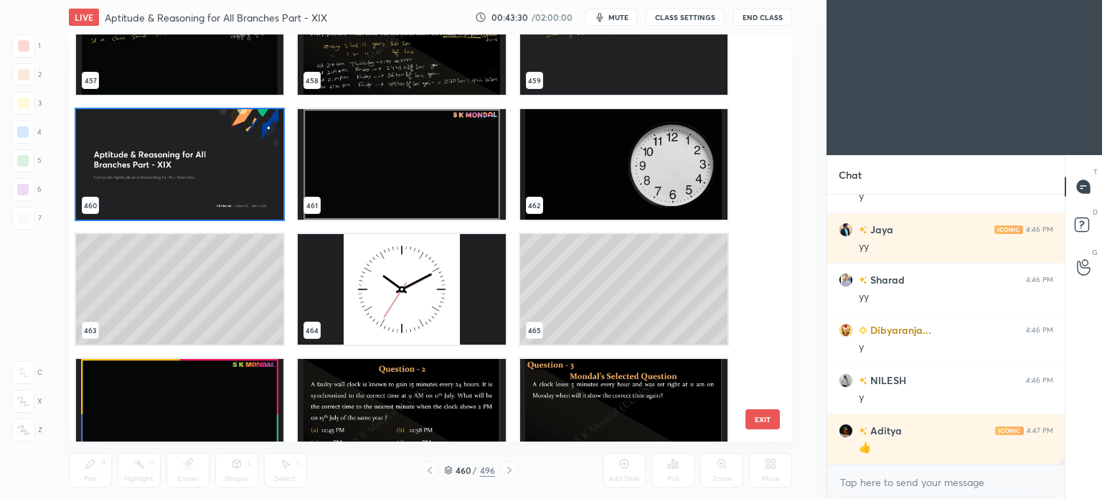
scroll to position [19249, 0]
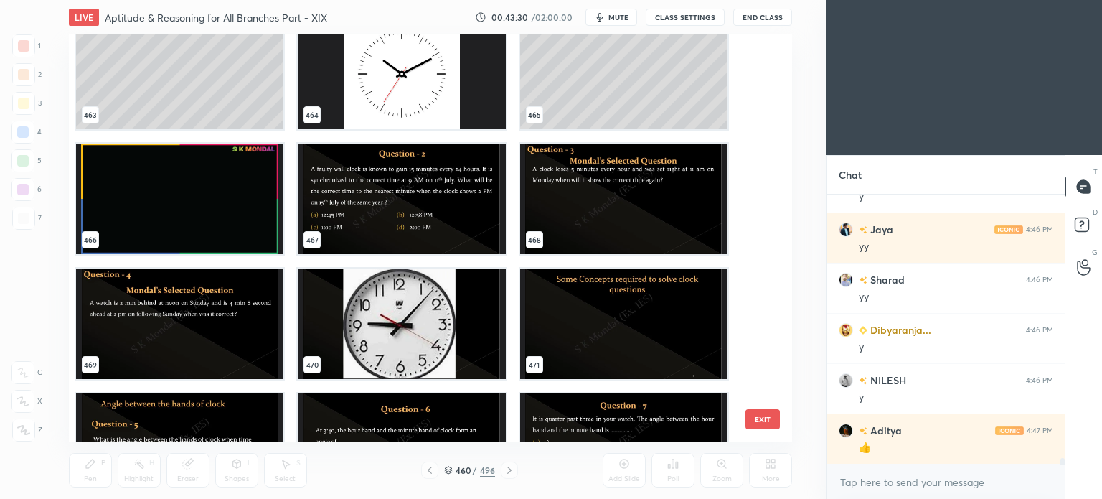
click at [415, 217] on img "grid" at bounding box center [401, 198] width 207 height 110
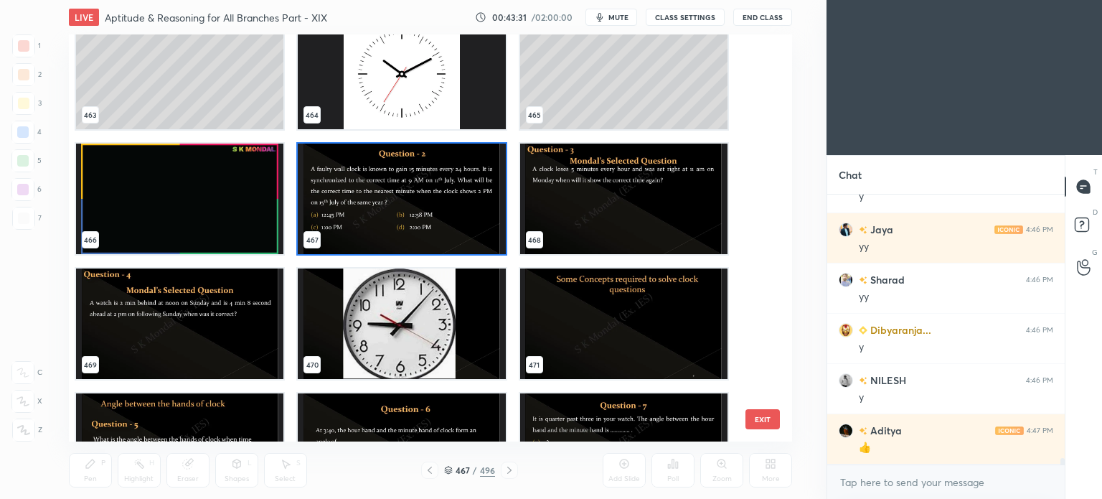
click at [415, 217] on img "grid" at bounding box center [401, 198] width 207 height 110
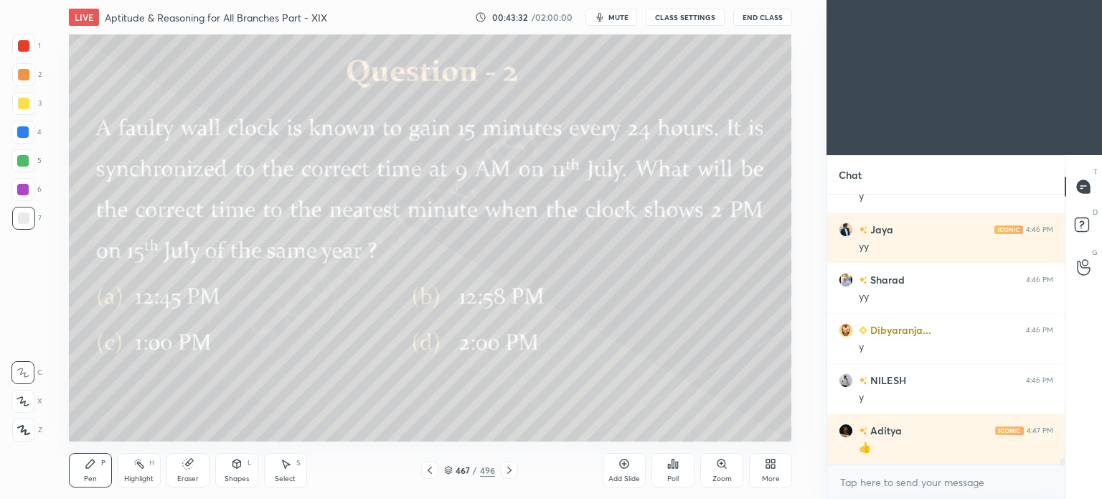
click at [20, 111] on div at bounding box center [23, 103] width 23 height 23
click at [669, 466] on icon at bounding box center [670, 466] width 2 height 4
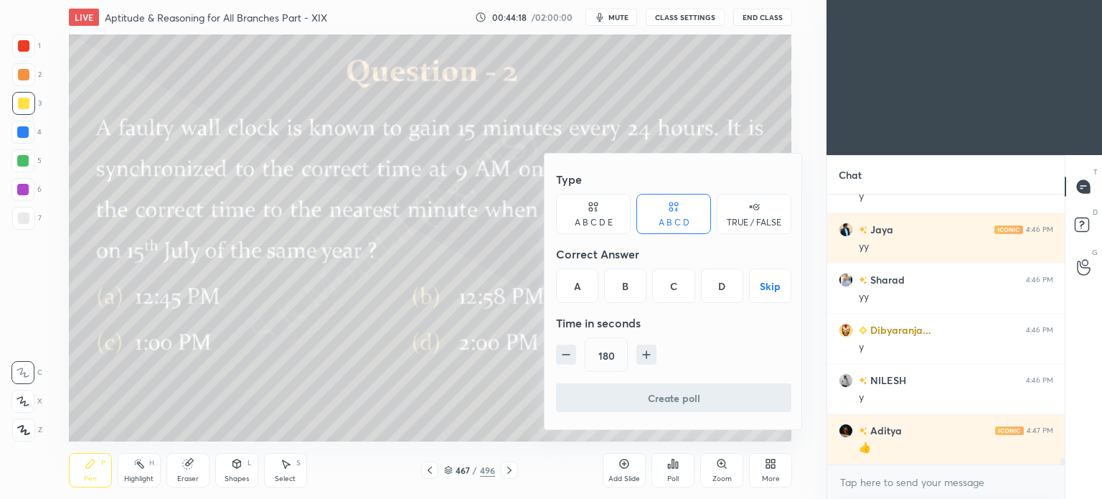
click at [618, 278] on div "B" at bounding box center [625, 285] width 42 height 34
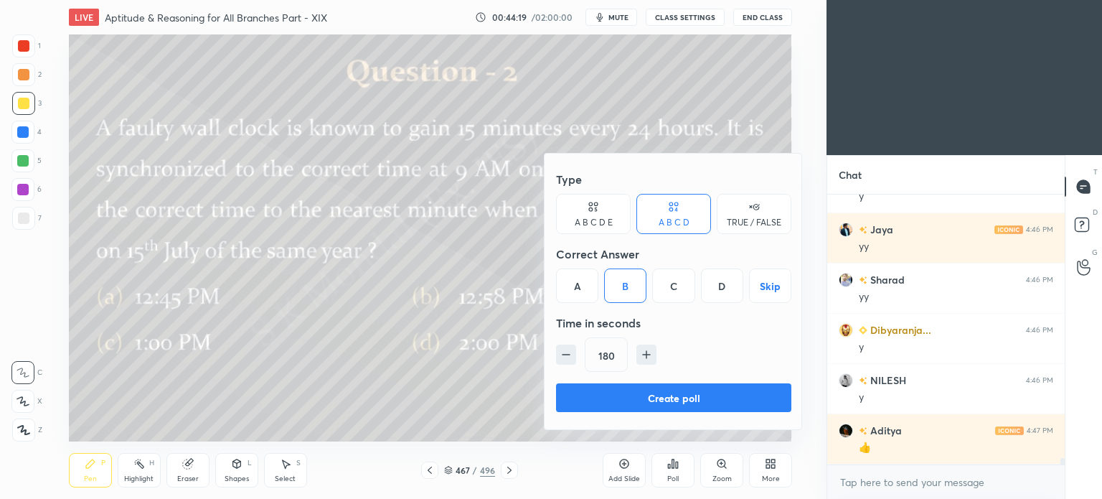
click at [681, 407] on button "Create poll" at bounding box center [673, 397] width 235 height 29
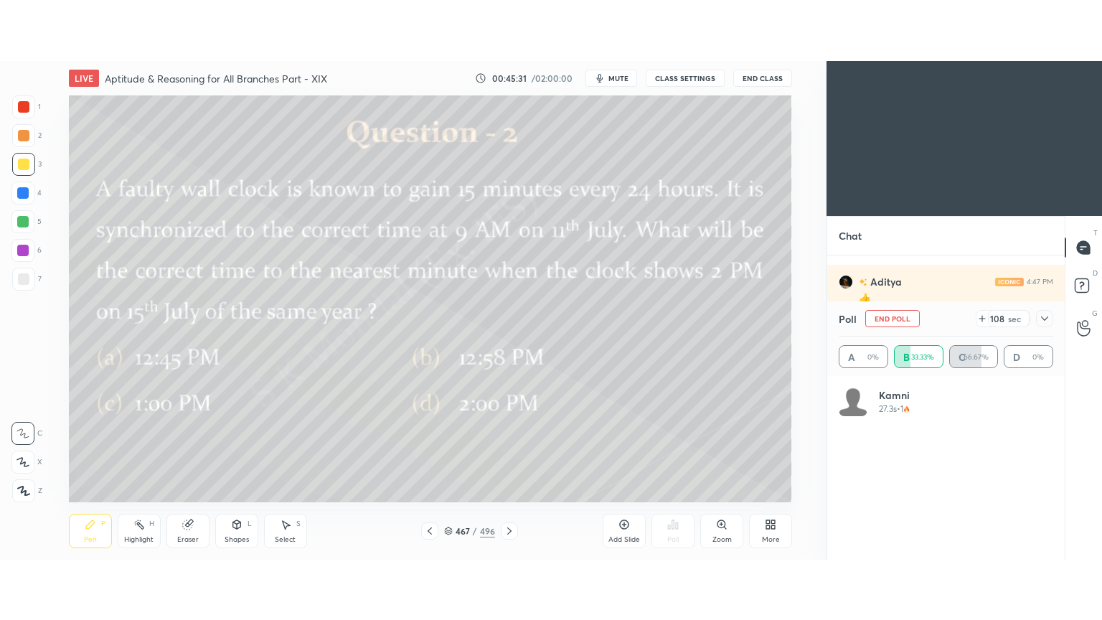
scroll to position [9963, 0]
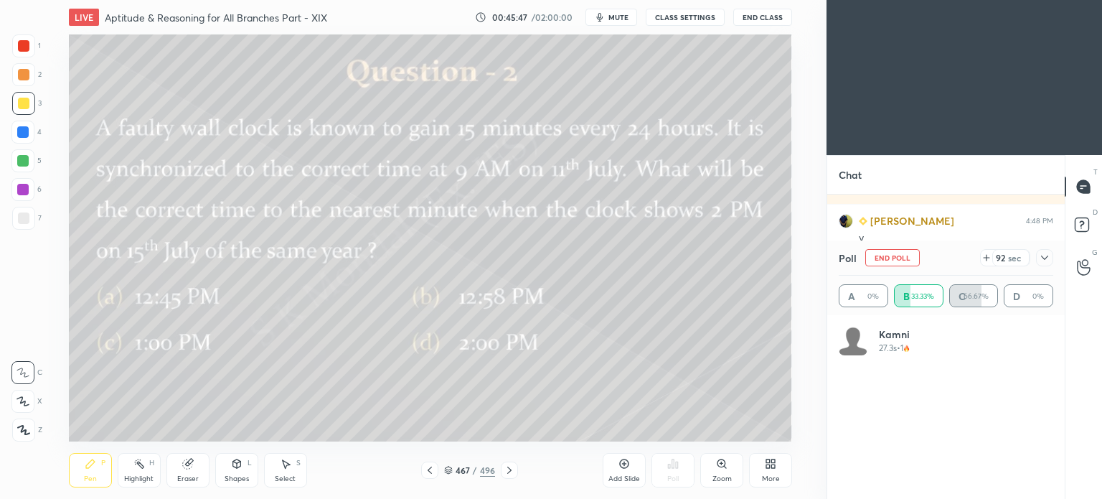
click at [773, 463] on icon at bounding box center [774, 461] width 4 height 4
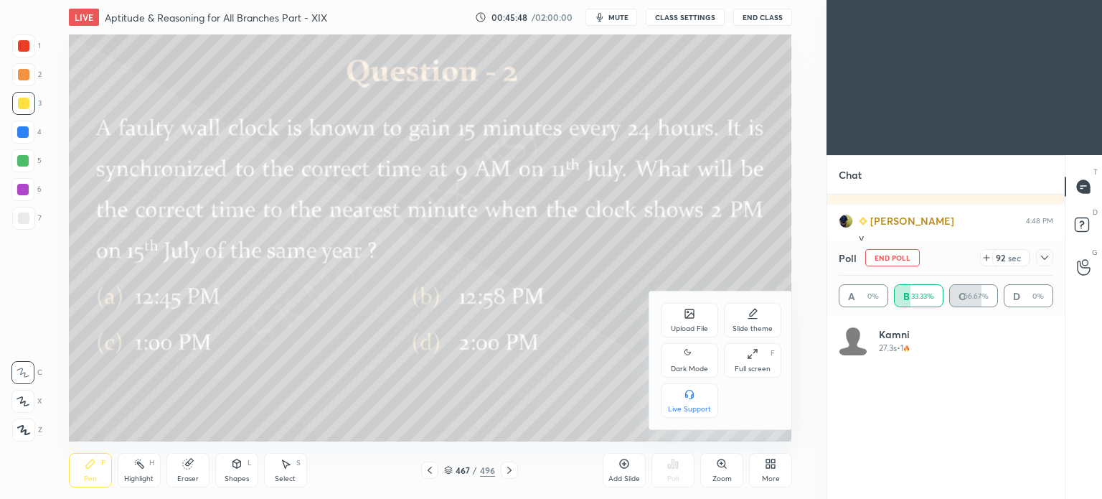
click at [746, 352] on div "Full screen F" at bounding box center [752, 360] width 57 height 34
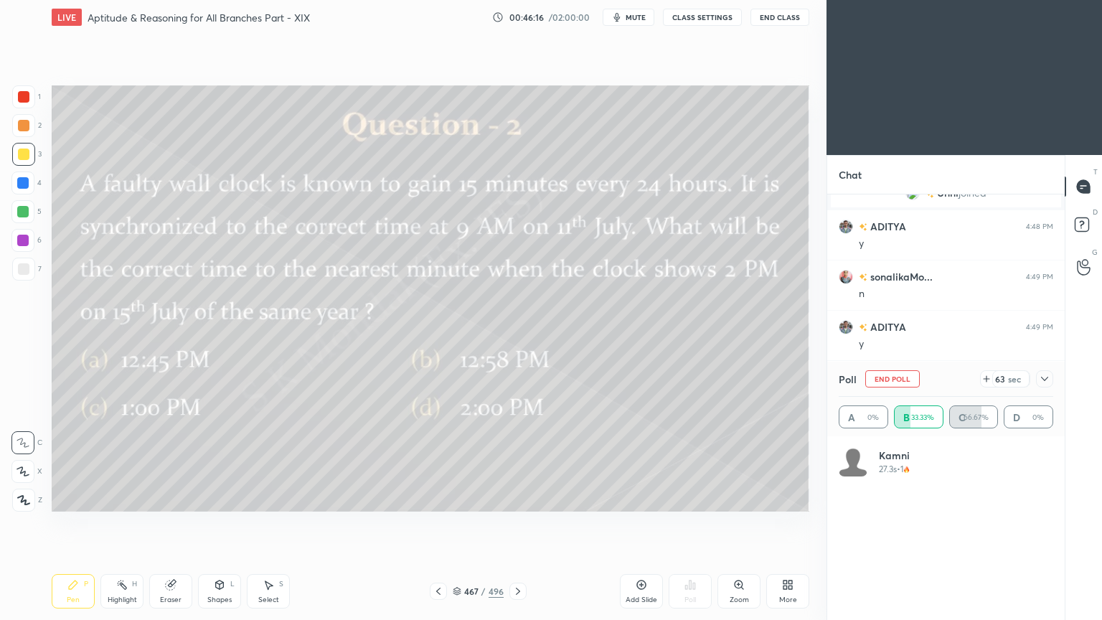
scroll to position [10093, 0]
click at [630, 13] on span "mute" at bounding box center [636, 17] width 20 height 10
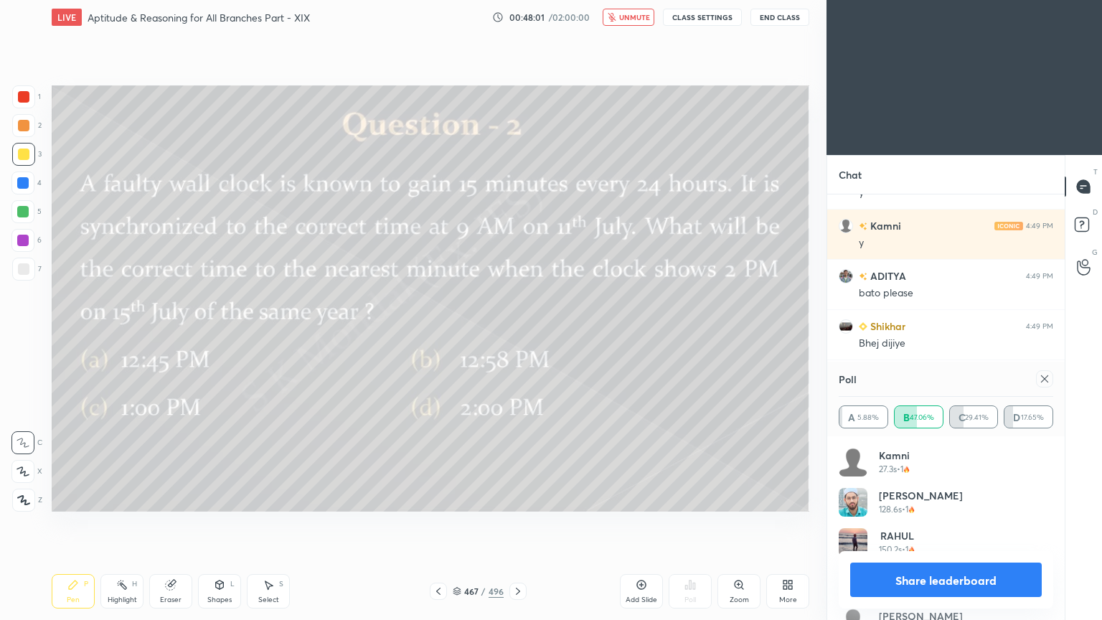
scroll to position [10328, 0]
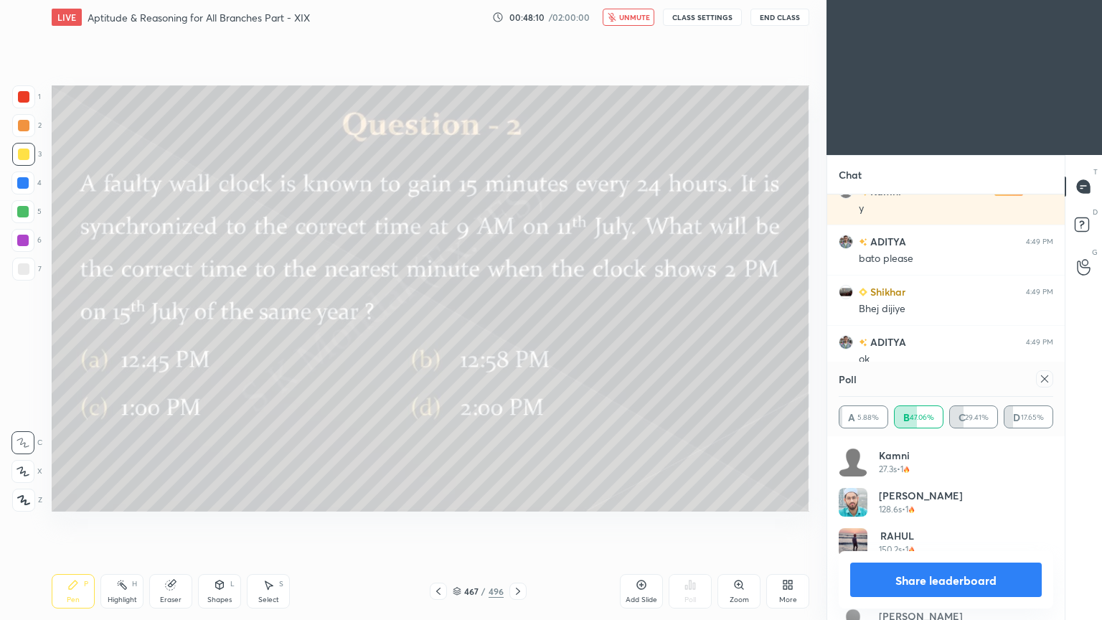
drag, startPoint x: 659, startPoint y: 10, endPoint x: 623, endPoint y: 43, distance: 49.3
click at [659, 10] on div "00:48:10 / 02:00:00 unmute CLASS SETTINGS End Class" at bounding box center [650, 17] width 317 height 17
click at [629, 13] on span "unmute" at bounding box center [634, 17] width 31 height 10
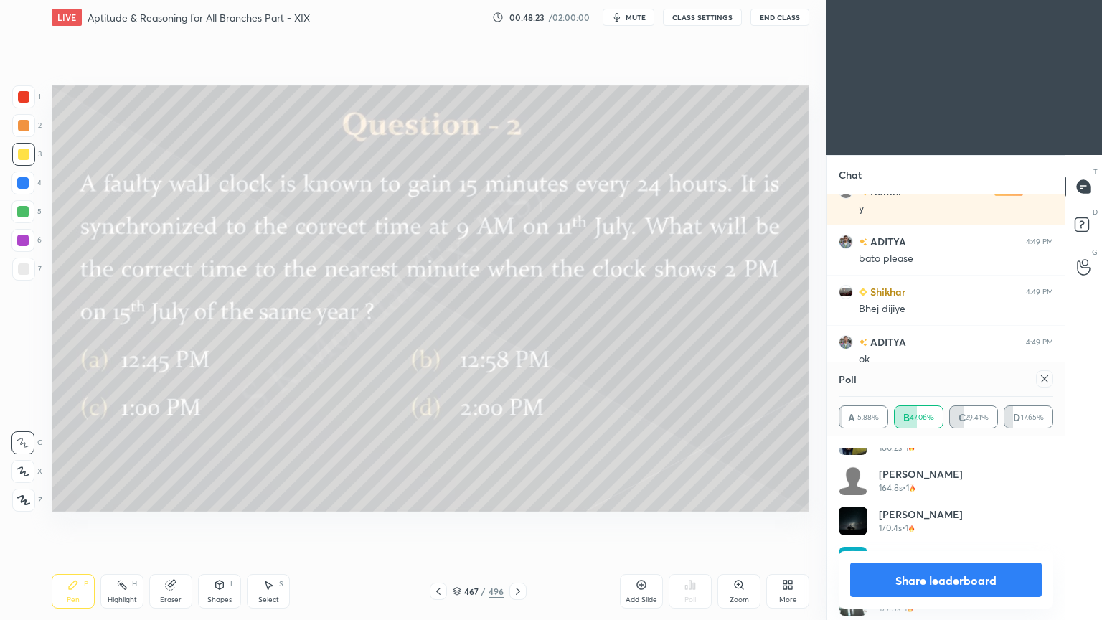
scroll to position [149, 0]
click at [961, 498] on button "Share leaderboard" at bounding box center [946, 580] width 192 height 34
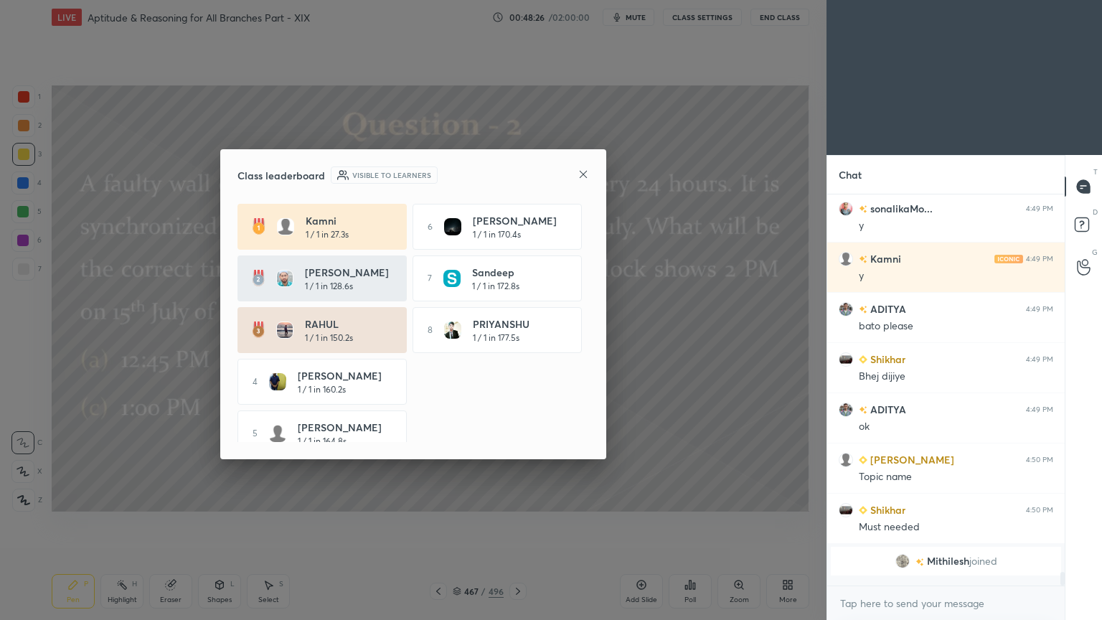
scroll to position [10254, 0]
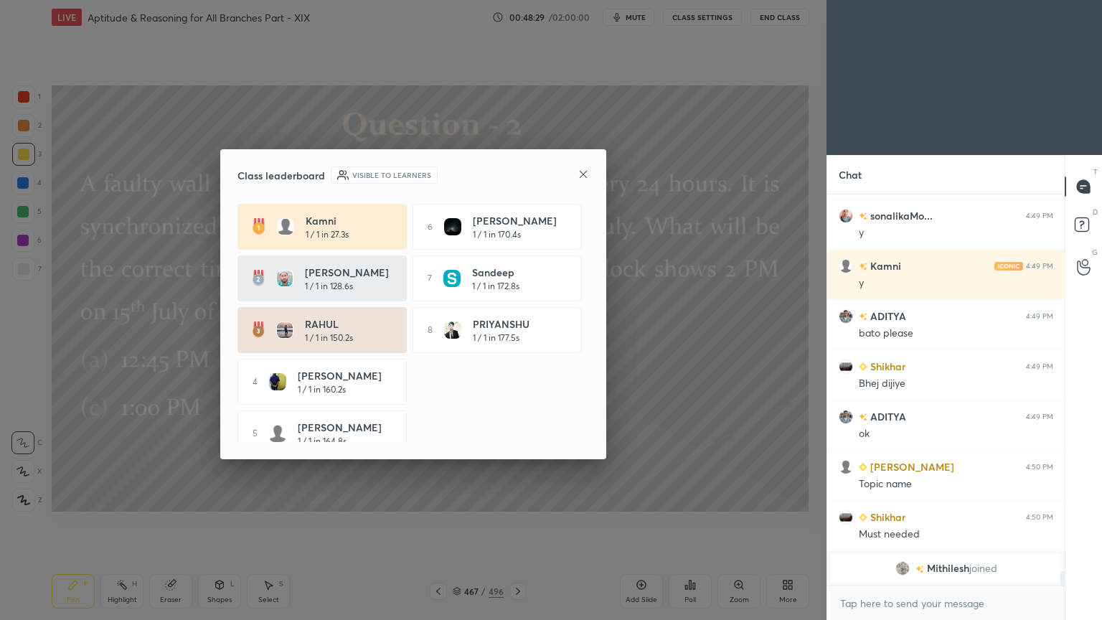
click at [585, 179] on div at bounding box center [583, 175] width 11 height 15
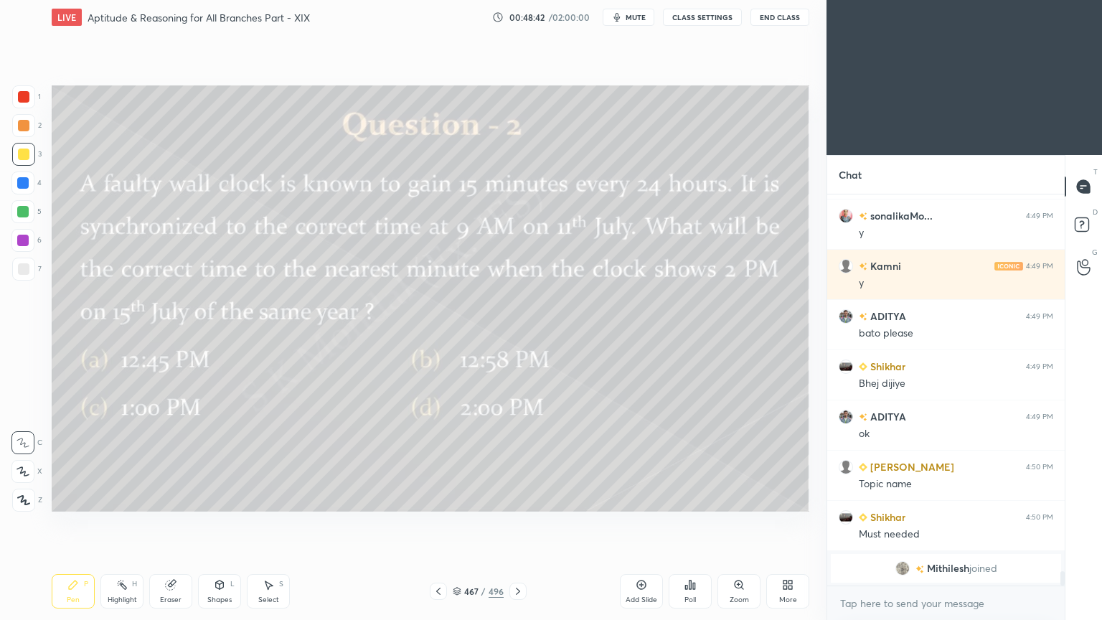
click at [124, 498] on rect at bounding box center [123, 586] width 7 height 7
click at [126, 498] on rect at bounding box center [123, 586] width 7 height 7
click at [123, 498] on div "Highlight" at bounding box center [122, 599] width 29 height 7
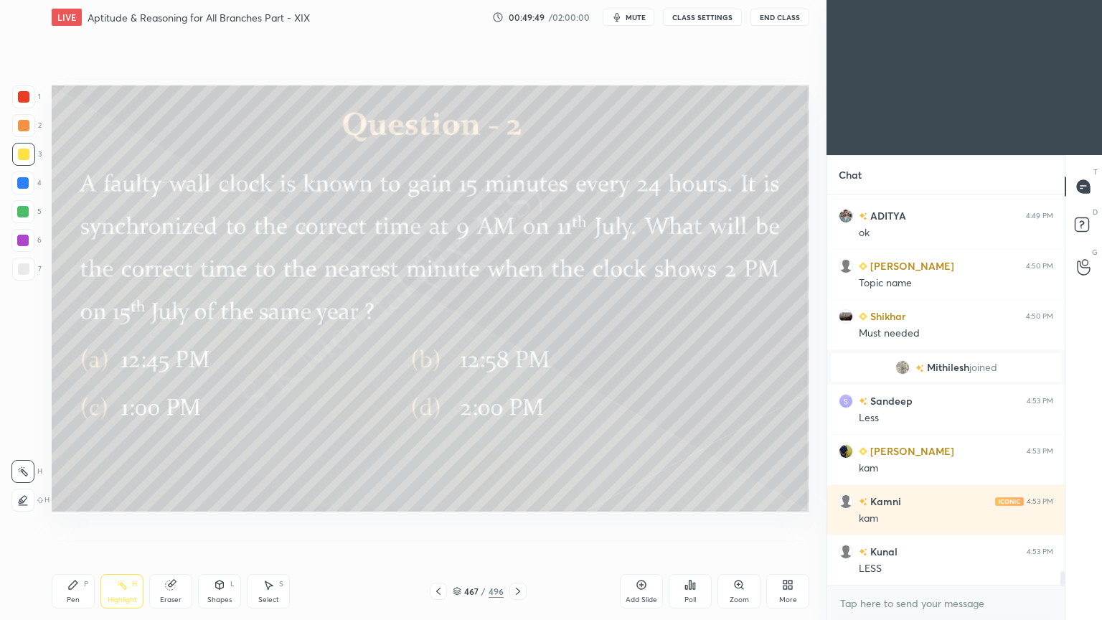
scroll to position [10360, 0]
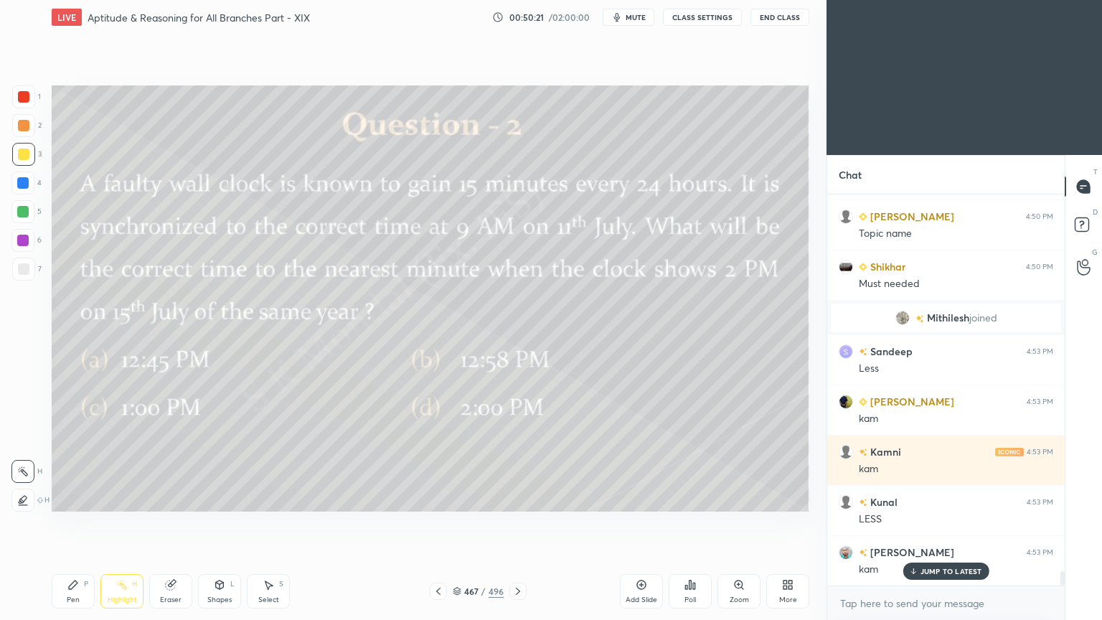
click at [631, 498] on div "Add Slide" at bounding box center [641, 591] width 43 height 34
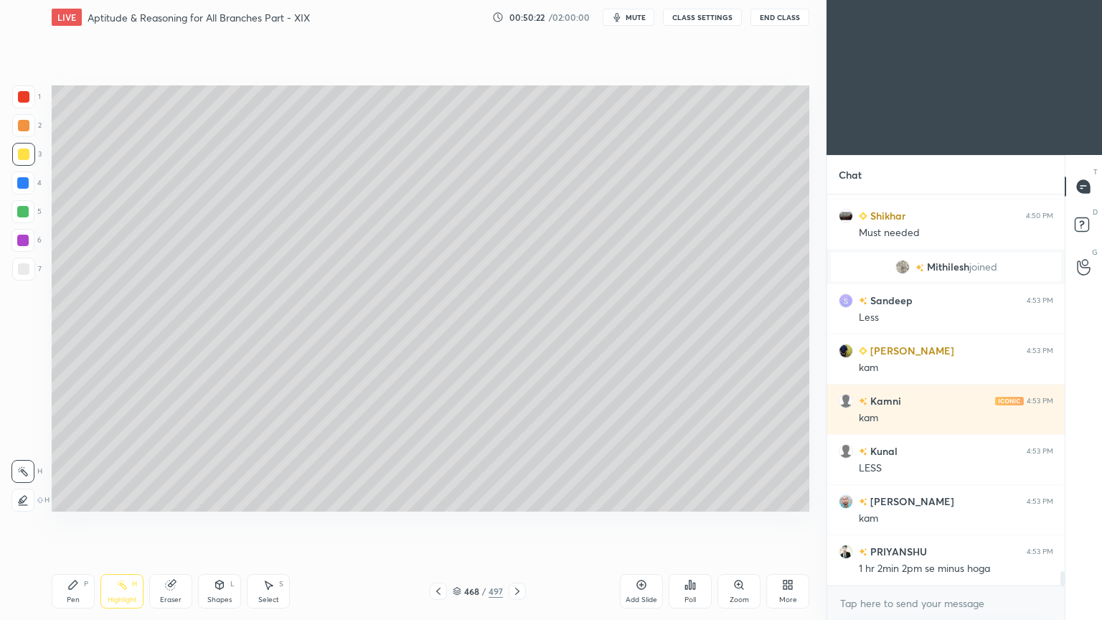
click at [22, 153] on div at bounding box center [23, 154] width 11 height 11
click at [72, 498] on div "Pen P" at bounding box center [73, 591] width 43 height 34
click at [67, 498] on div "Pen P" at bounding box center [73, 591] width 43 height 34
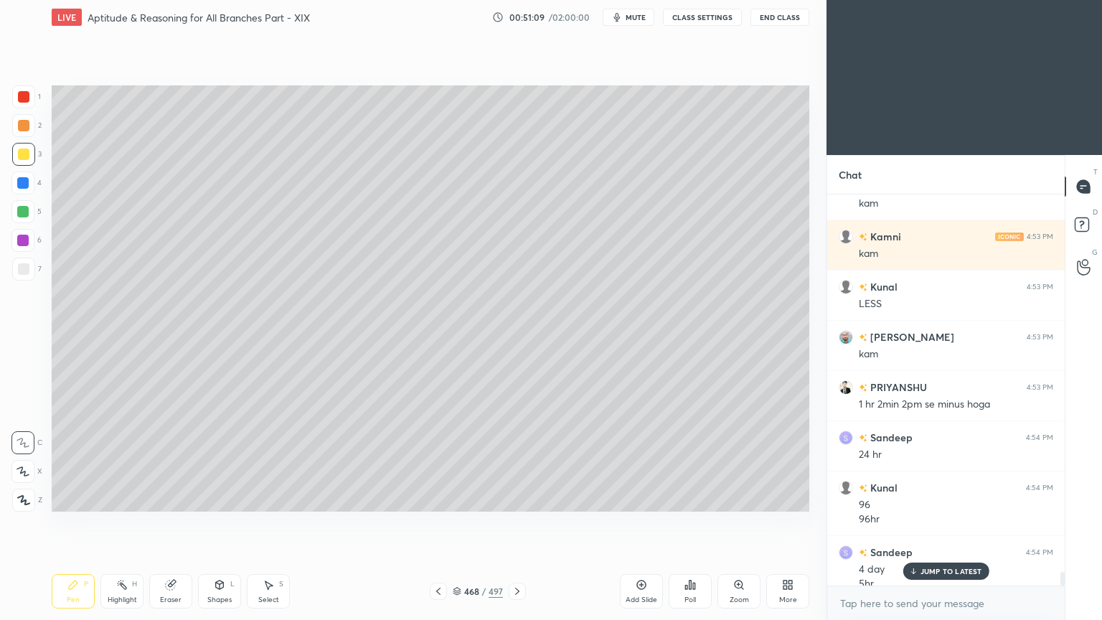
scroll to position [10590, 0]
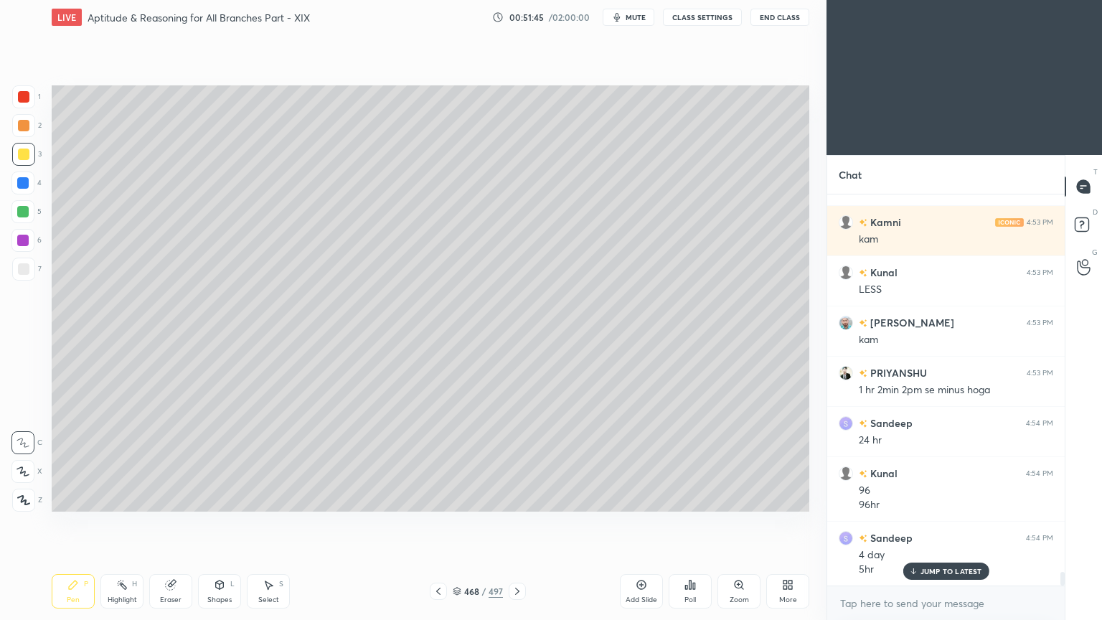
click at [174, 498] on div "Eraser" at bounding box center [170, 591] width 43 height 34
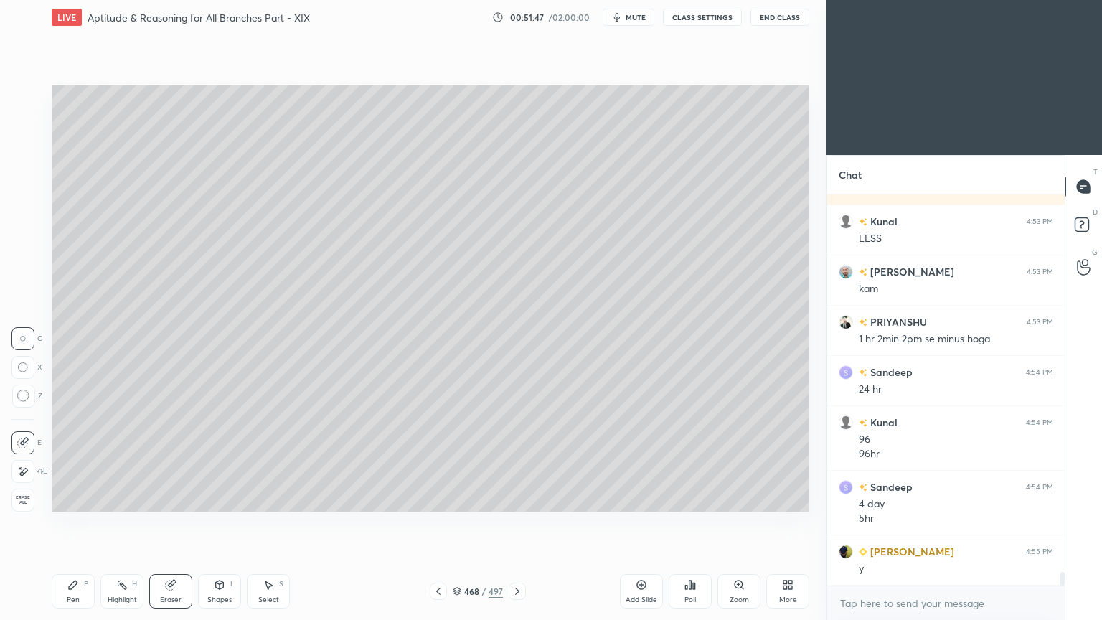
click at [77, 498] on div "Pen" at bounding box center [73, 599] width 13 height 7
click at [79, 498] on div "Pen" at bounding box center [73, 599] width 13 height 7
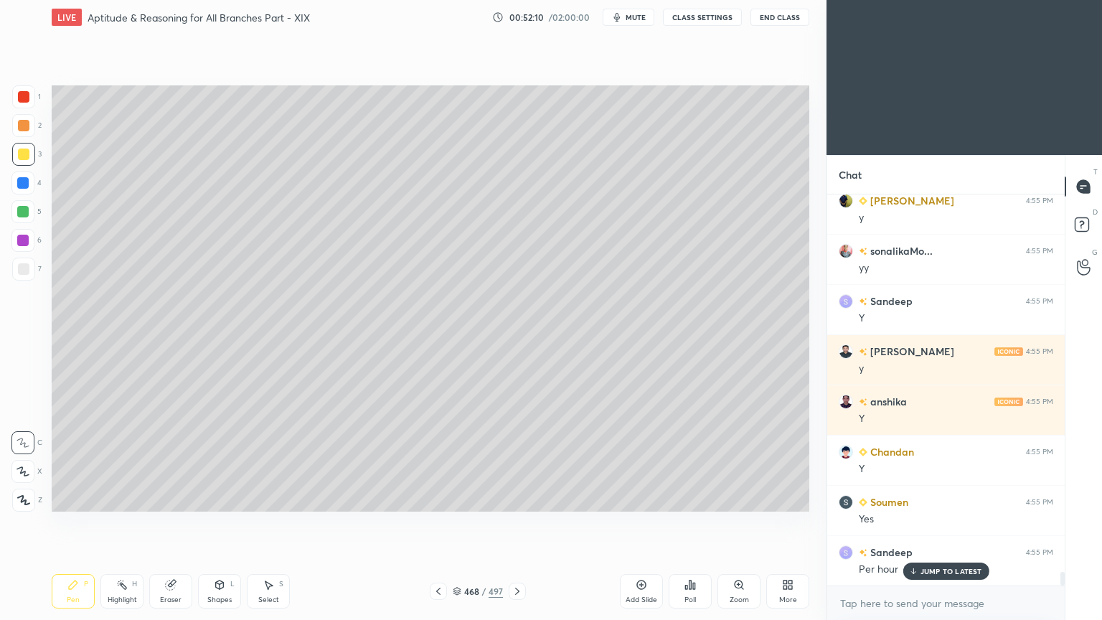
scroll to position [11043, 0]
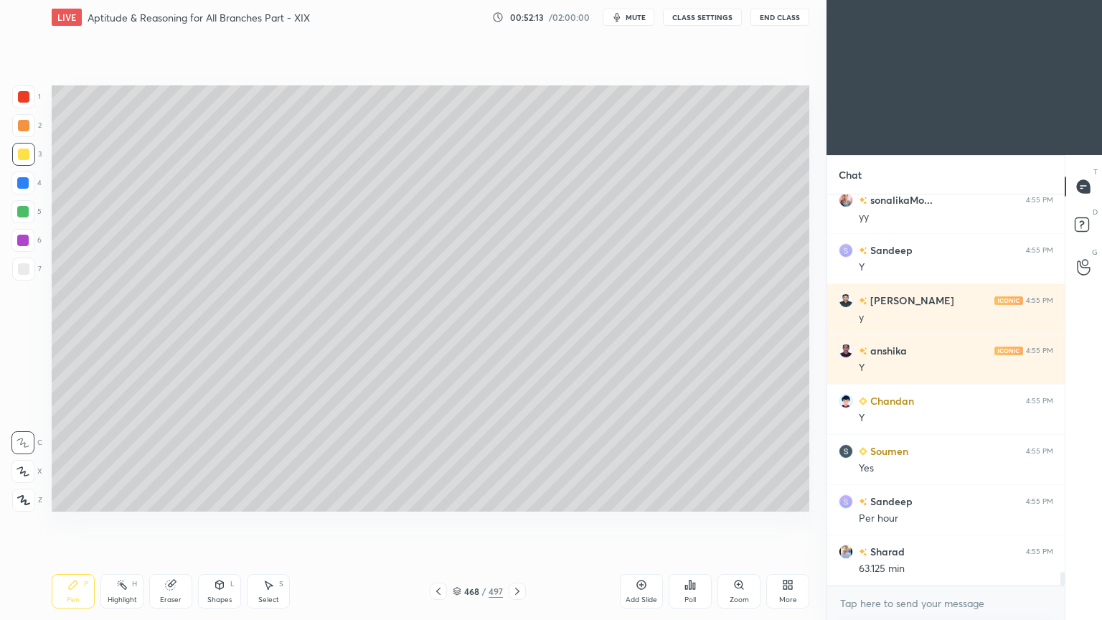
click at [441, 498] on icon at bounding box center [438, 590] width 11 height 11
click at [518, 498] on icon at bounding box center [517, 590] width 11 height 11
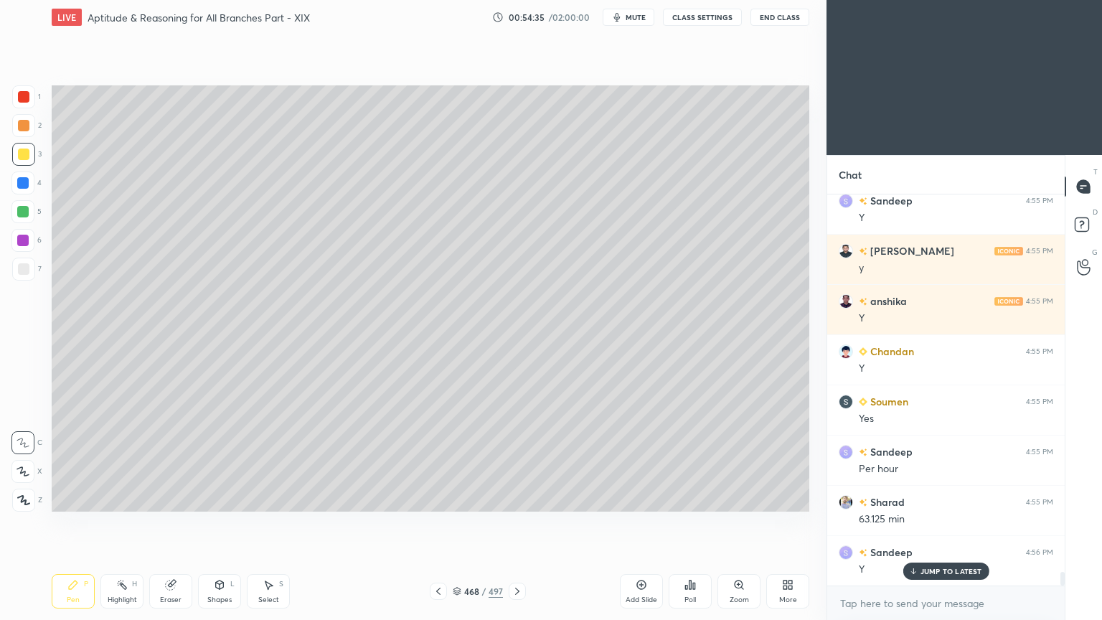
click at [179, 498] on div "Eraser" at bounding box center [170, 591] width 43 height 34
click at [80, 498] on div "Pen P" at bounding box center [73, 591] width 43 height 34
click at [83, 498] on div "Pen P" at bounding box center [73, 591] width 43 height 34
drag, startPoint x: 933, startPoint y: 575, endPoint x: 659, endPoint y: 540, distance: 276.4
click at [933, 498] on div "JUMP TO LATEST" at bounding box center [946, 571] width 86 height 17
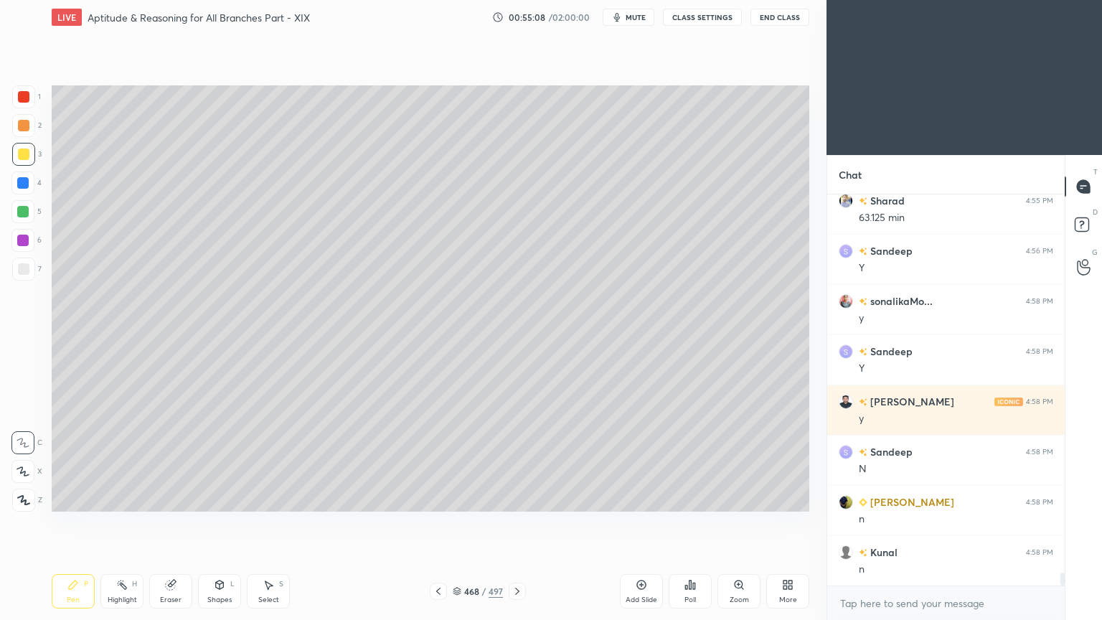
scroll to position [11445, 0]
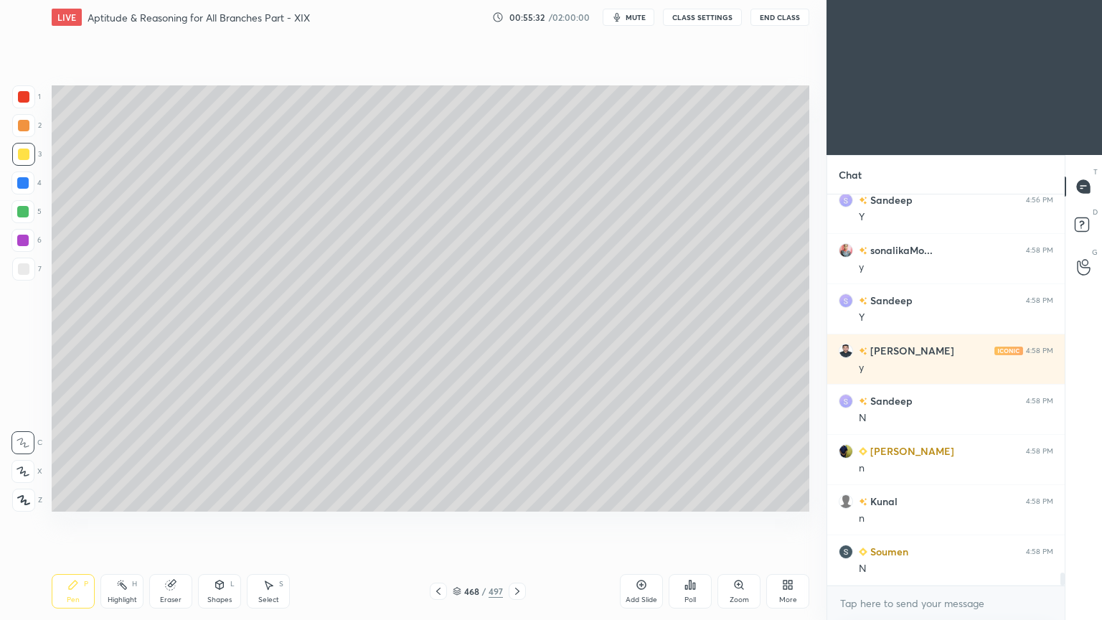
click at [173, 498] on div "Eraser" at bounding box center [170, 591] width 43 height 34
click at [75, 498] on div "Pen" at bounding box center [73, 599] width 13 height 7
click at [83, 498] on div "Pen P" at bounding box center [73, 591] width 43 height 34
click at [170, 498] on div "Eraser" at bounding box center [171, 599] width 22 height 7
click at [127, 498] on div "Highlight H" at bounding box center [121, 591] width 43 height 34
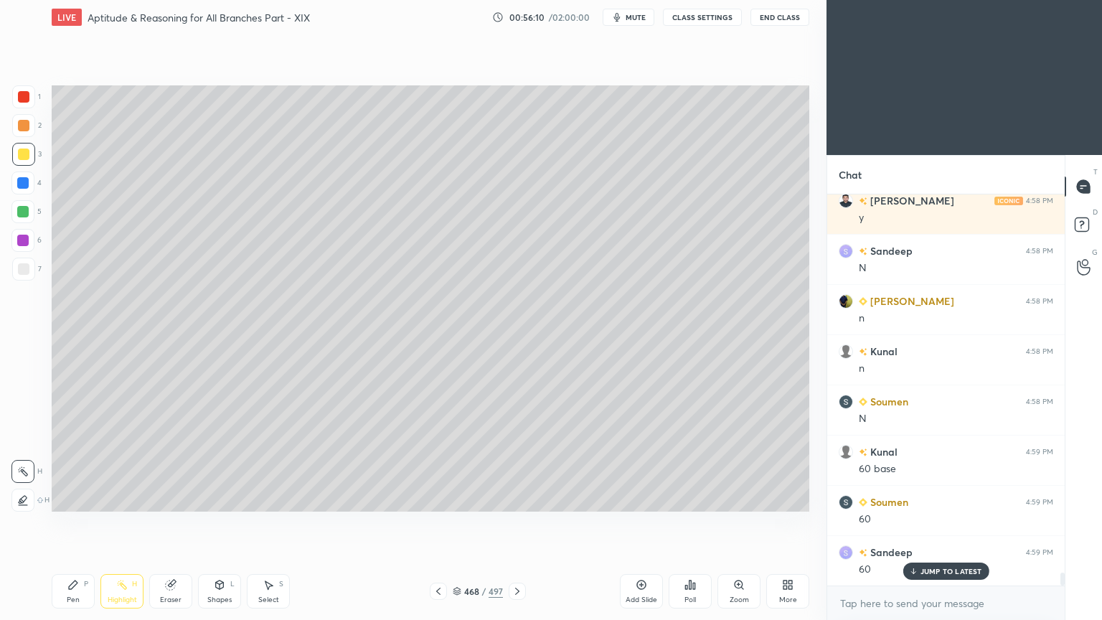
scroll to position [11629, 0]
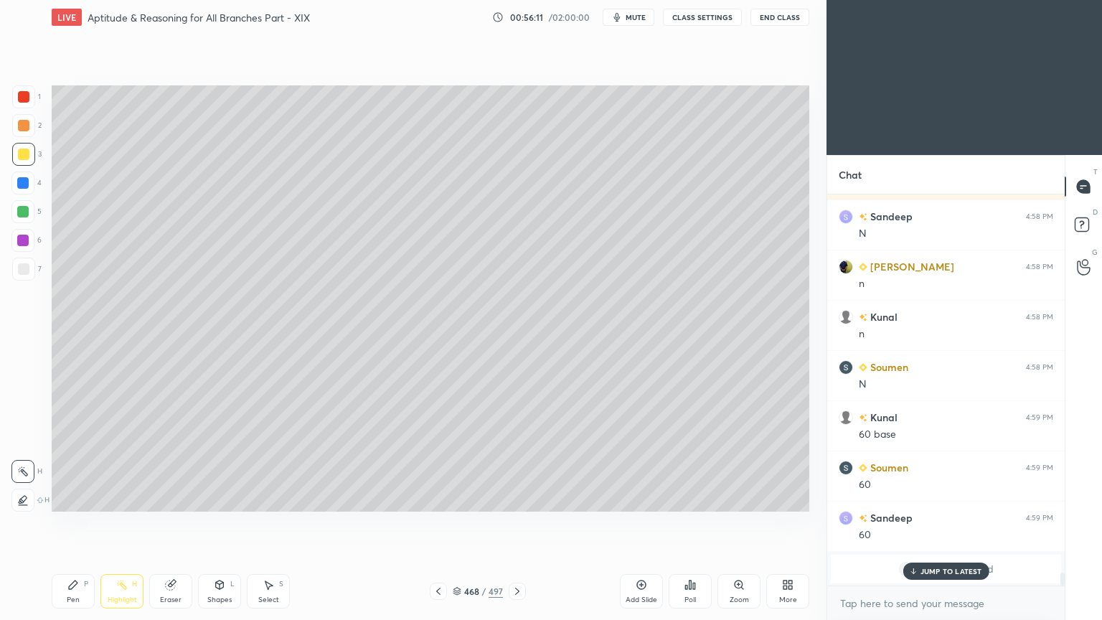
click at [75, 498] on div "Pen" at bounding box center [73, 599] width 13 height 7
click at [73, 498] on div "Pen" at bounding box center [73, 599] width 13 height 7
click at [169, 498] on div "Eraser" at bounding box center [170, 591] width 43 height 34
click at [65, 498] on div "Pen P" at bounding box center [73, 591] width 43 height 34
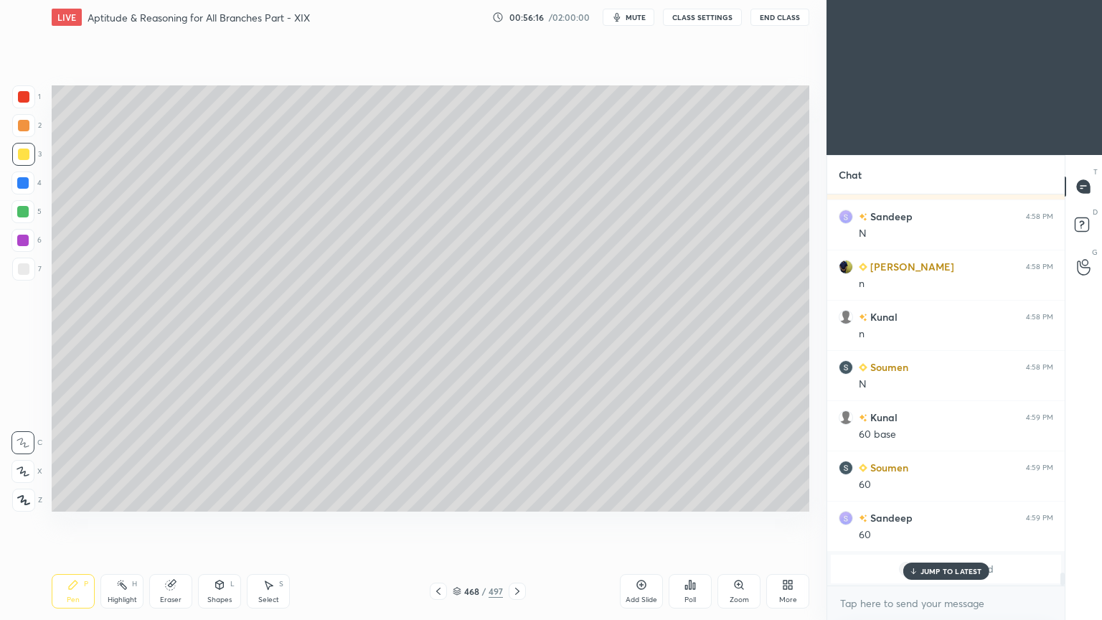
click at [27, 210] on div at bounding box center [22, 211] width 11 height 11
click at [22, 210] on div at bounding box center [22, 211] width 11 height 11
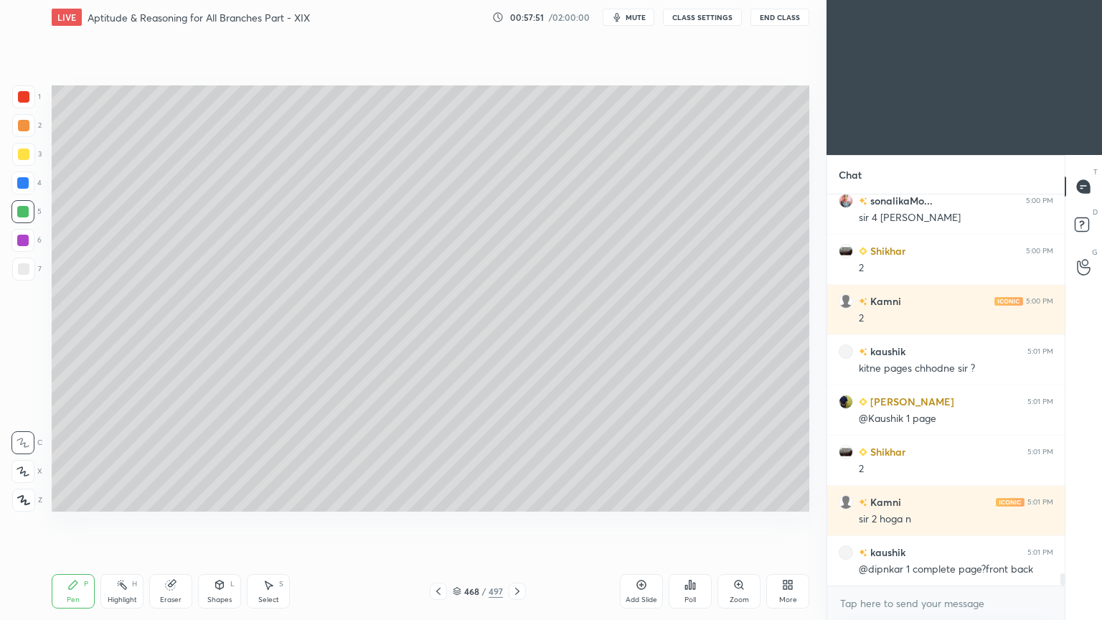
scroll to position [12346, 0]
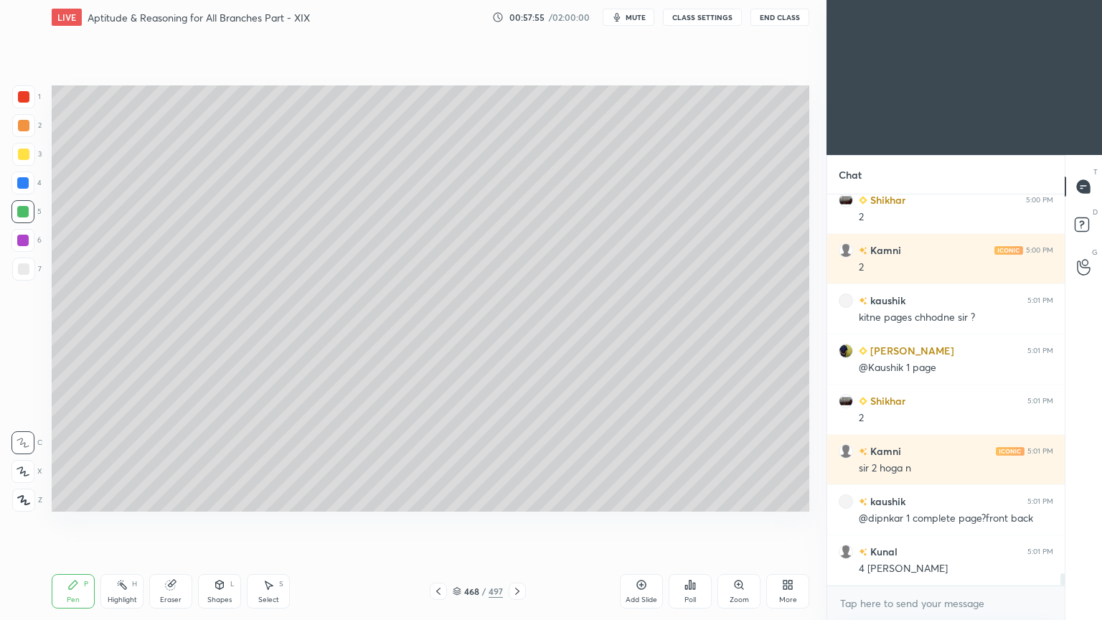
click at [22, 277] on div at bounding box center [23, 269] width 23 height 23
click at [24, 275] on div at bounding box center [23, 269] width 23 height 23
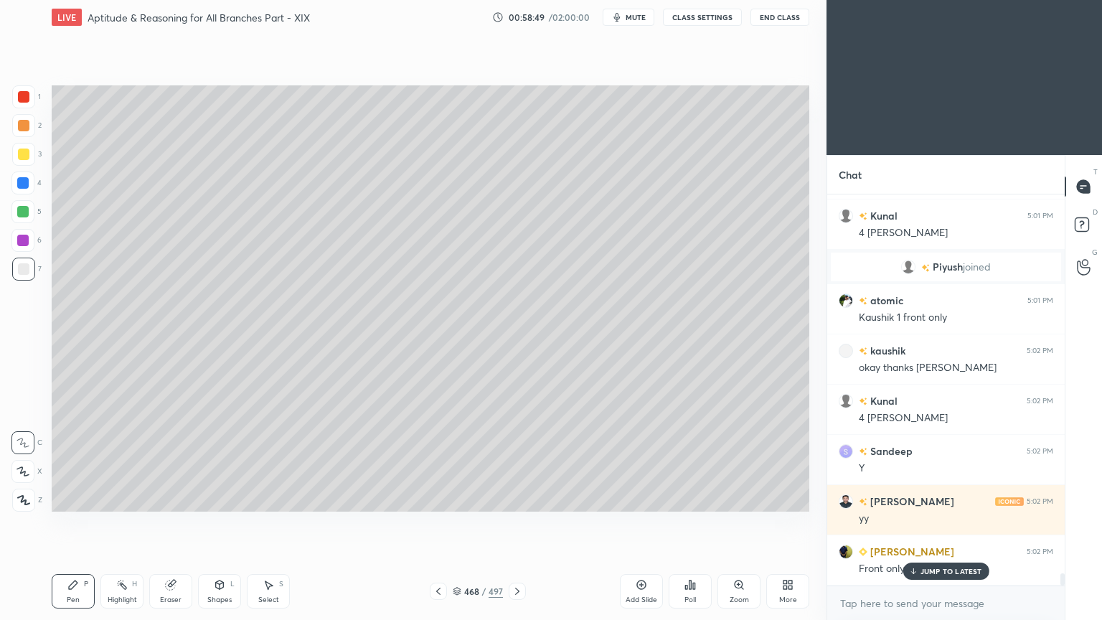
scroll to position [12102, 0]
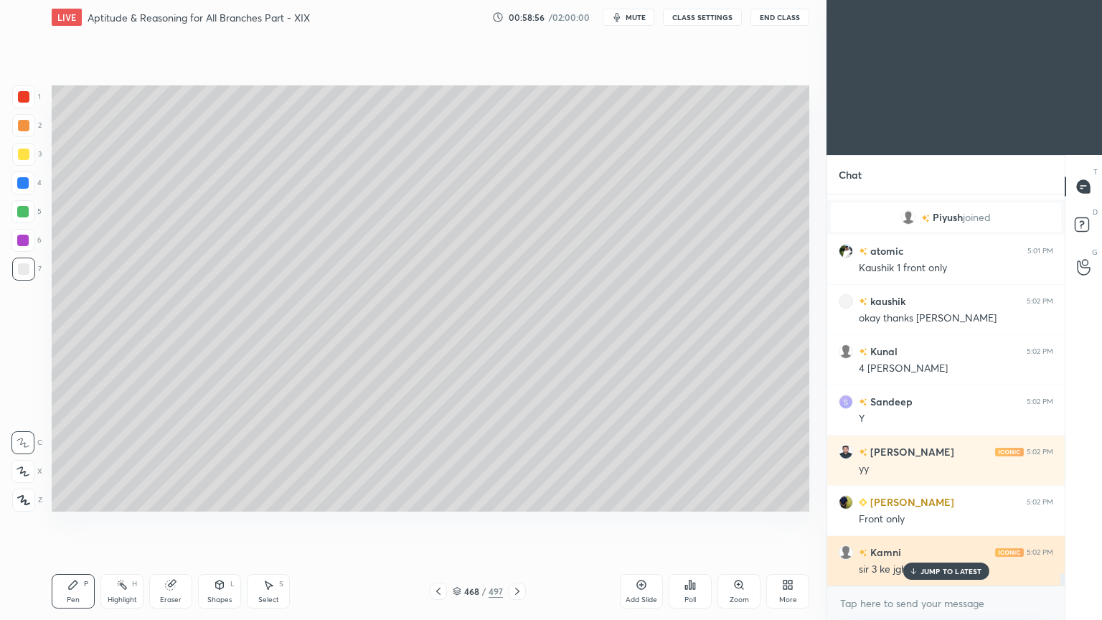
click at [936, 498] on p "JUMP TO LATEST" at bounding box center [952, 571] width 62 height 9
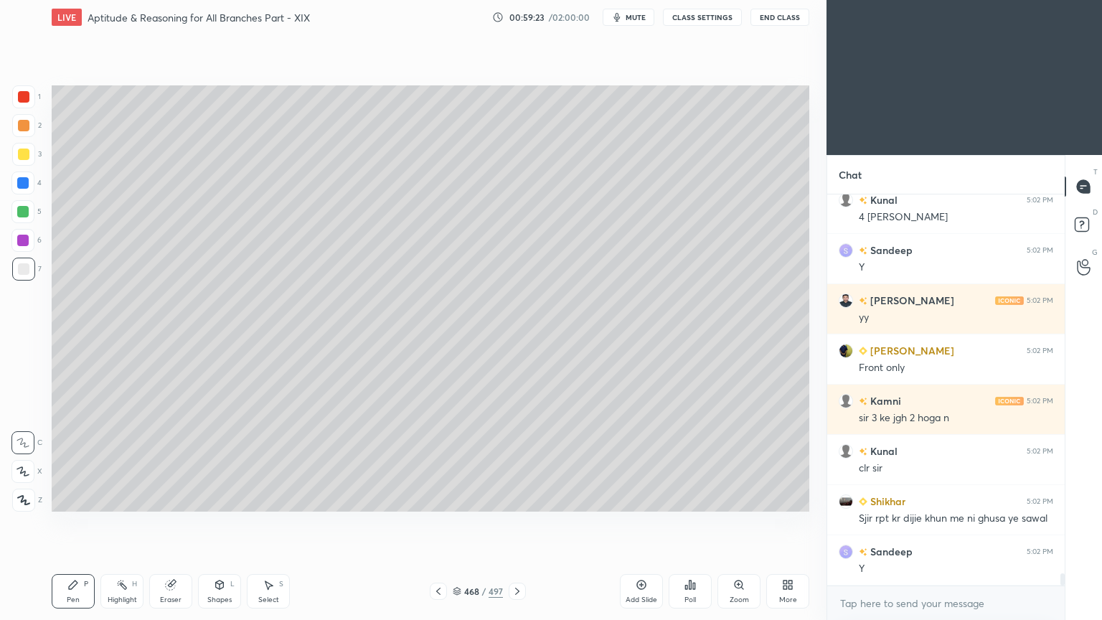
scroll to position [12317, 0]
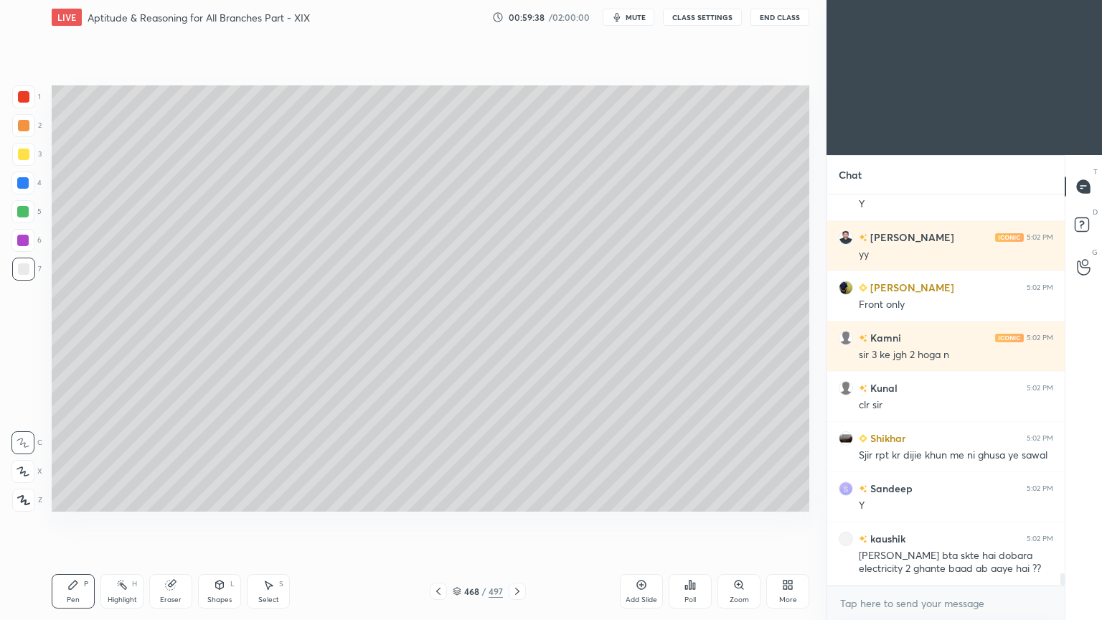
click at [23, 149] on div at bounding box center [23, 154] width 11 height 11
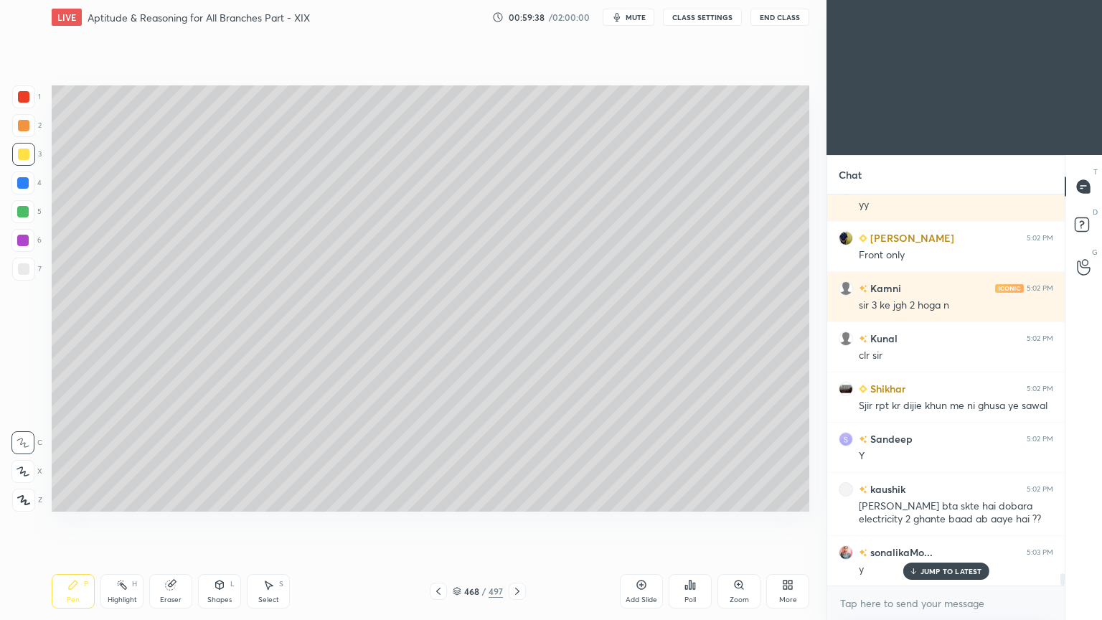
click at [79, 498] on div "Pen P" at bounding box center [73, 591] width 43 height 34
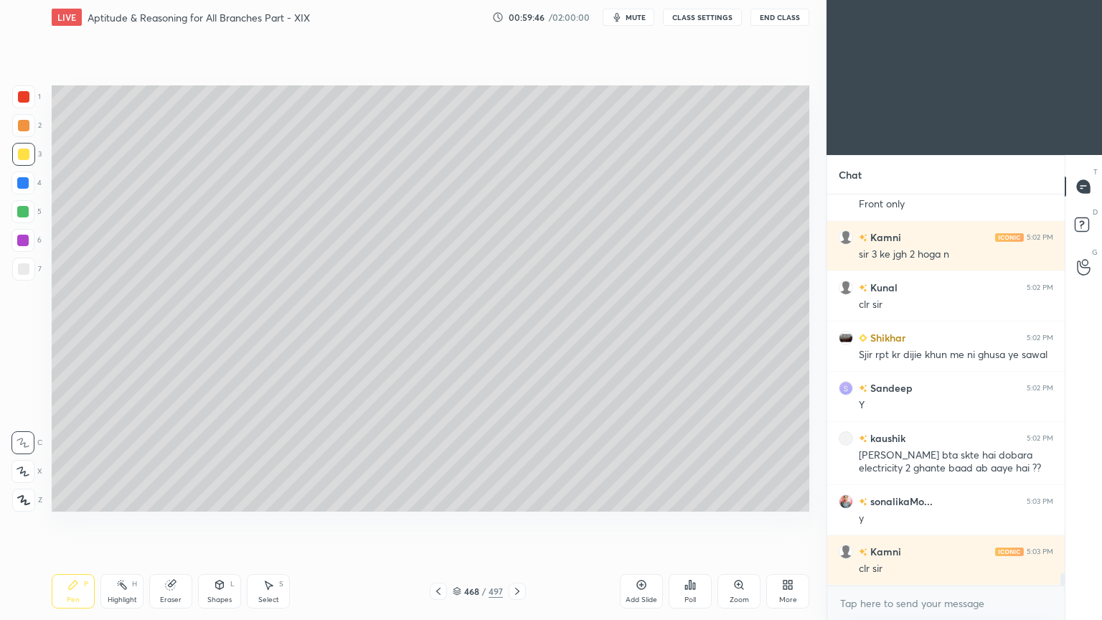
click at [172, 498] on icon at bounding box center [170, 584] width 9 height 9
click at [65, 498] on div "Pen P" at bounding box center [73, 591] width 43 height 34
click at [69, 498] on div "Pen P" at bounding box center [73, 591] width 43 height 34
click at [180, 498] on div "Eraser" at bounding box center [170, 591] width 43 height 34
click at [75, 498] on icon at bounding box center [72, 584] width 11 height 11
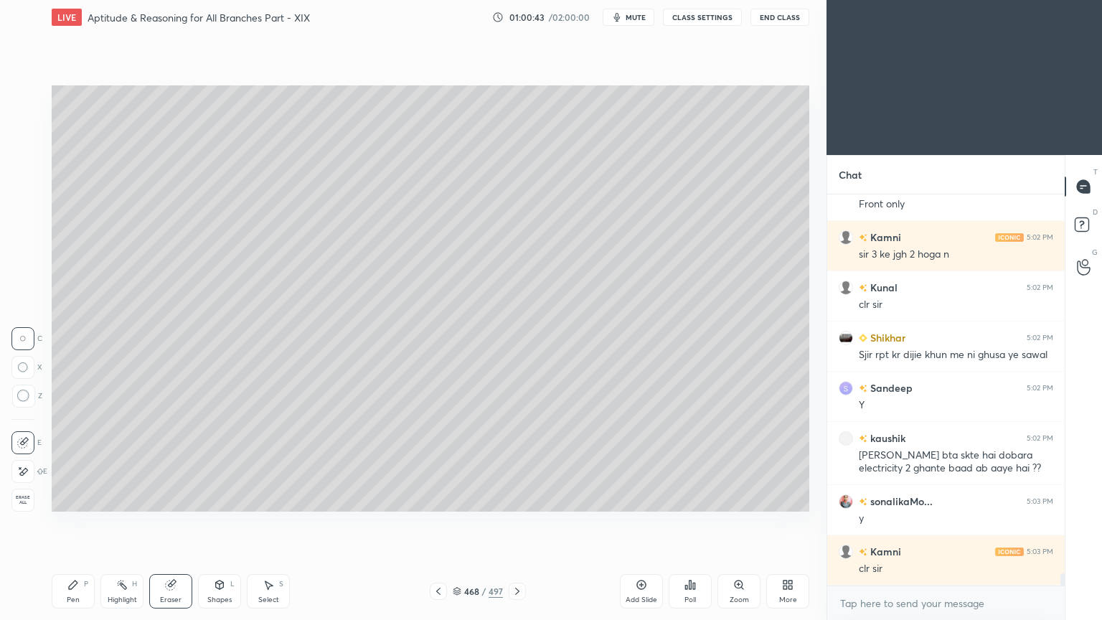
click at [75, 498] on icon at bounding box center [72, 584] width 11 height 11
click at [174, 498] on div "Eraser" at bounding box center [171, 599] width 22 height 7
click at [124, 498] on div "Highlight H" at bounding box center [121, 591] width 43 height 34
click at [123, 498] on div "Highlight H" at bounding box center [121, 591] width 43 height 34
click at [439, 498] on icon at bounding box center [438, 590] width 11 height 11
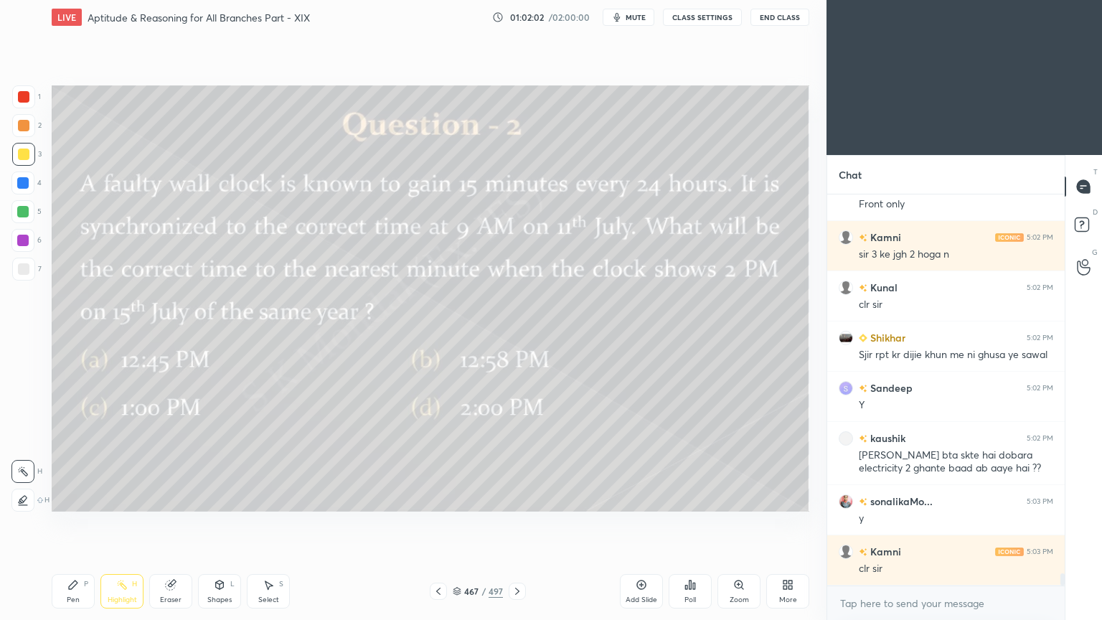
click at [24, 155] on div at bounding box center [23, 154] width 11 height 11
click at [76, 498] on div "Pen" at bounding box center [73, 599] width 13 height 7
click at [73, 498] on div "Pen" at bounding box center [73, 599] width 13 height 7
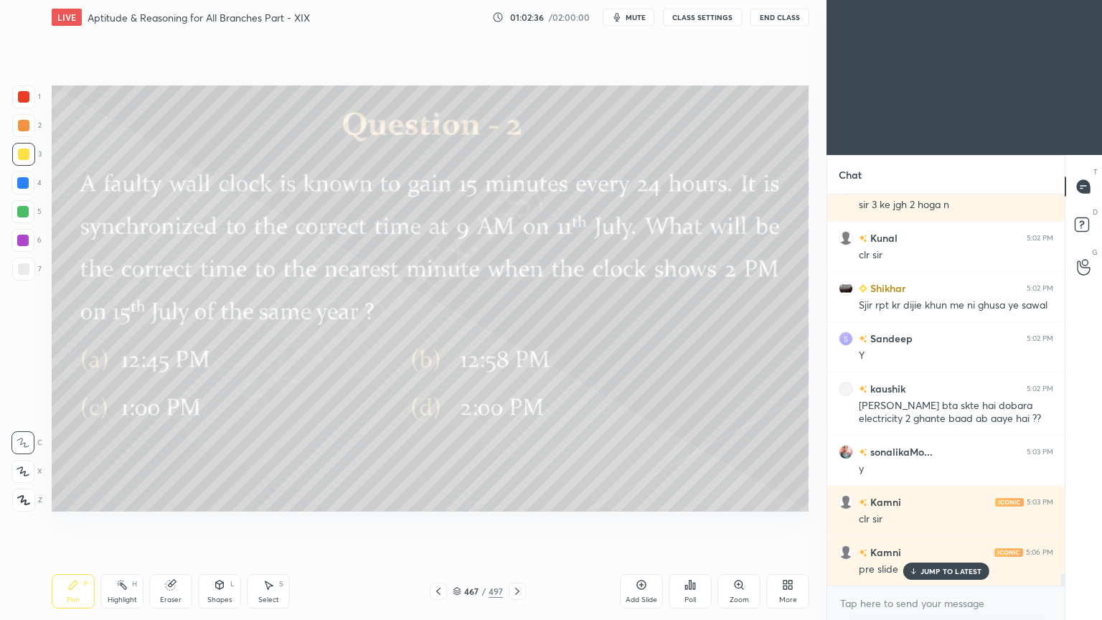
scroll to position [12518, 0]
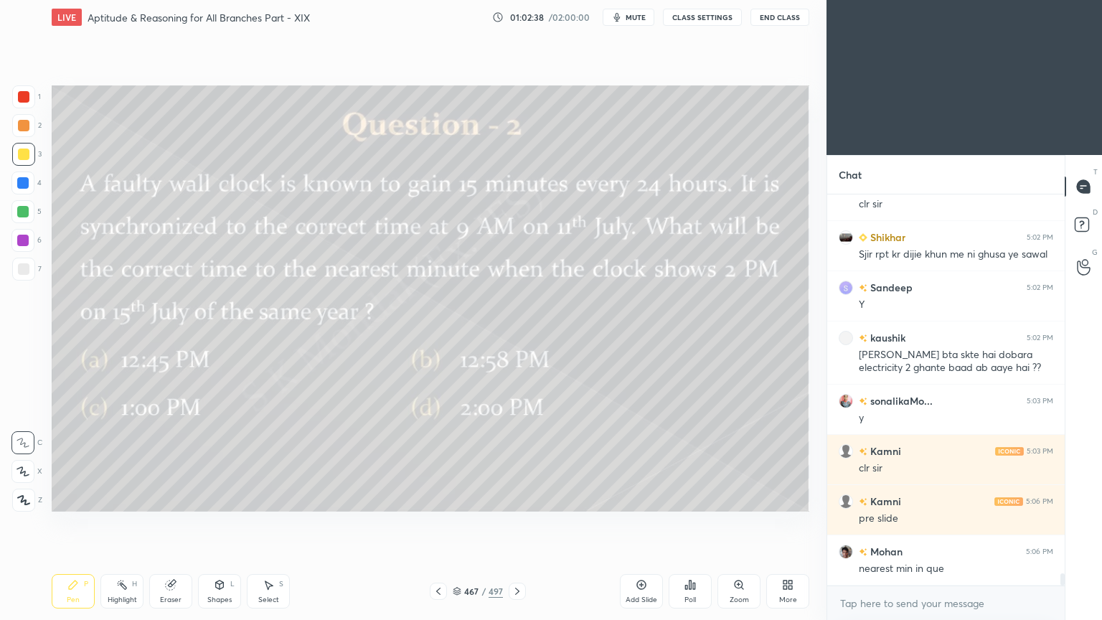
click at [519, 498] on icon at bounding box center [517, 590] width 11 height 11
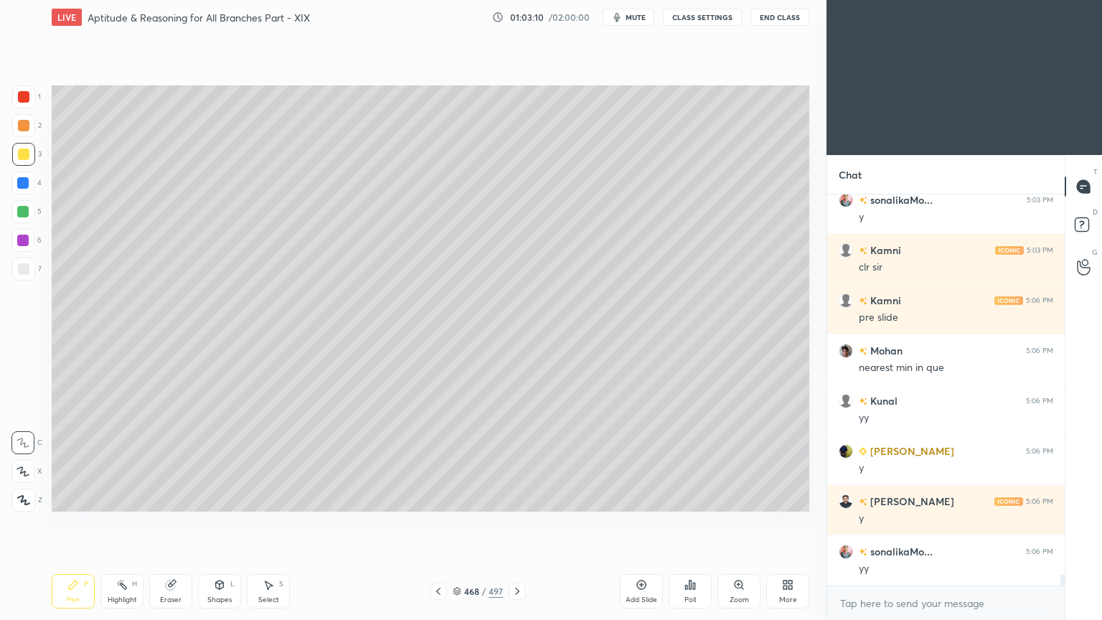
scroll to position [12768, 0]
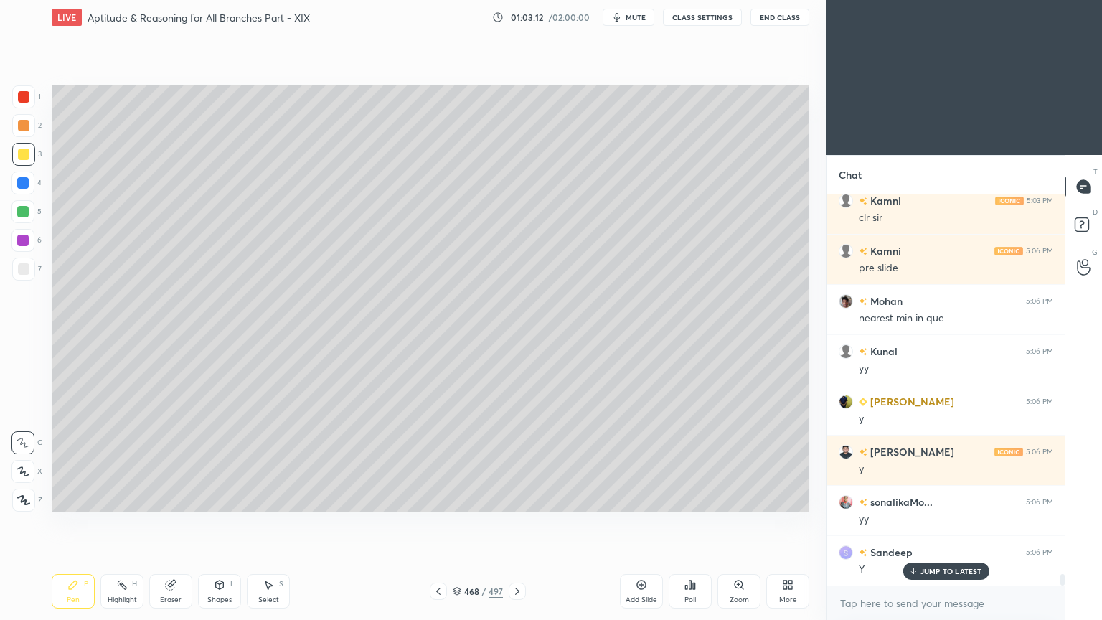
click at [924, 498] on p "JUMP TO LATEST" at bounding box center [952, 571] width 62 height 9
click at [438, 498] on icon at bounding box center [438, 590] width 11 height 11
click at [522, 498] on icon at bounding box center [517, 590] width 11 height 11
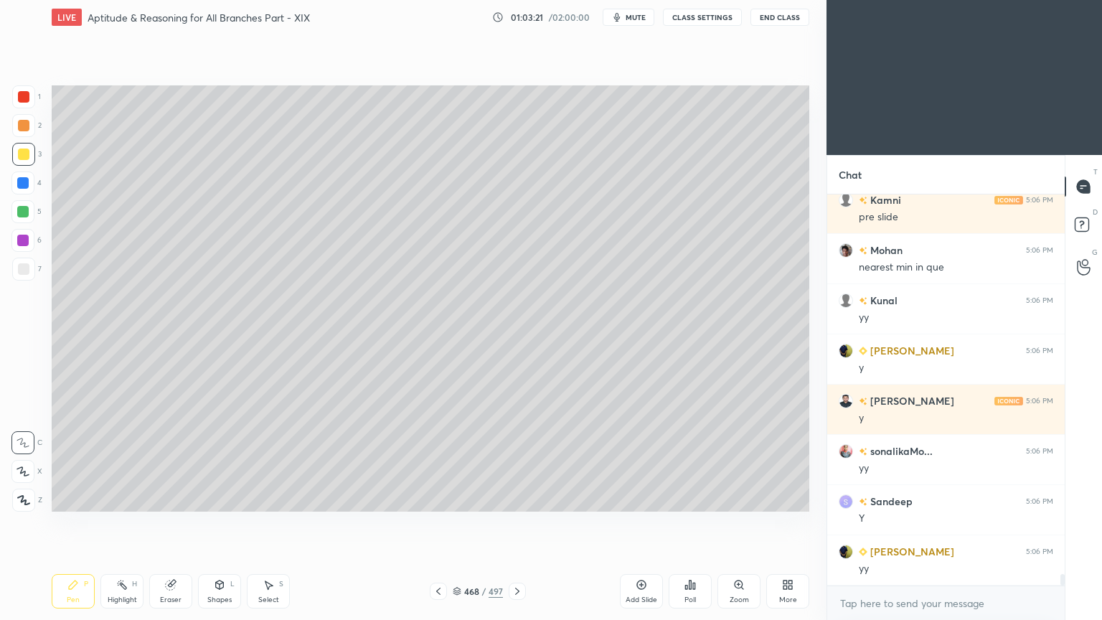
click at [522, 498] on icon at bounding box center [517, 590] width 11 height 11
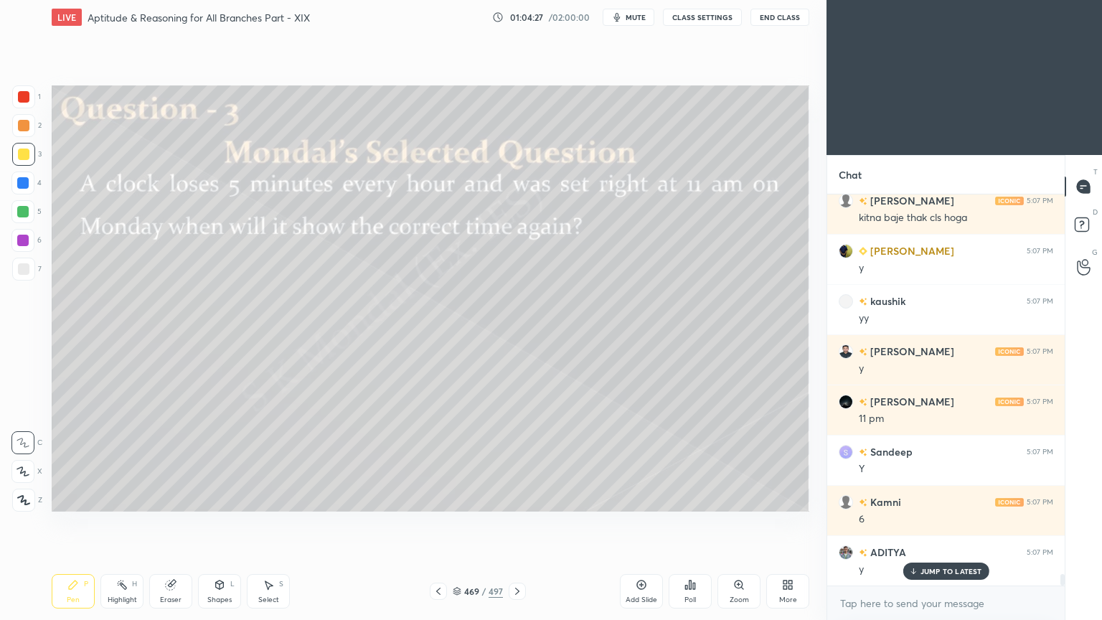
scroll to position [13321, 0]
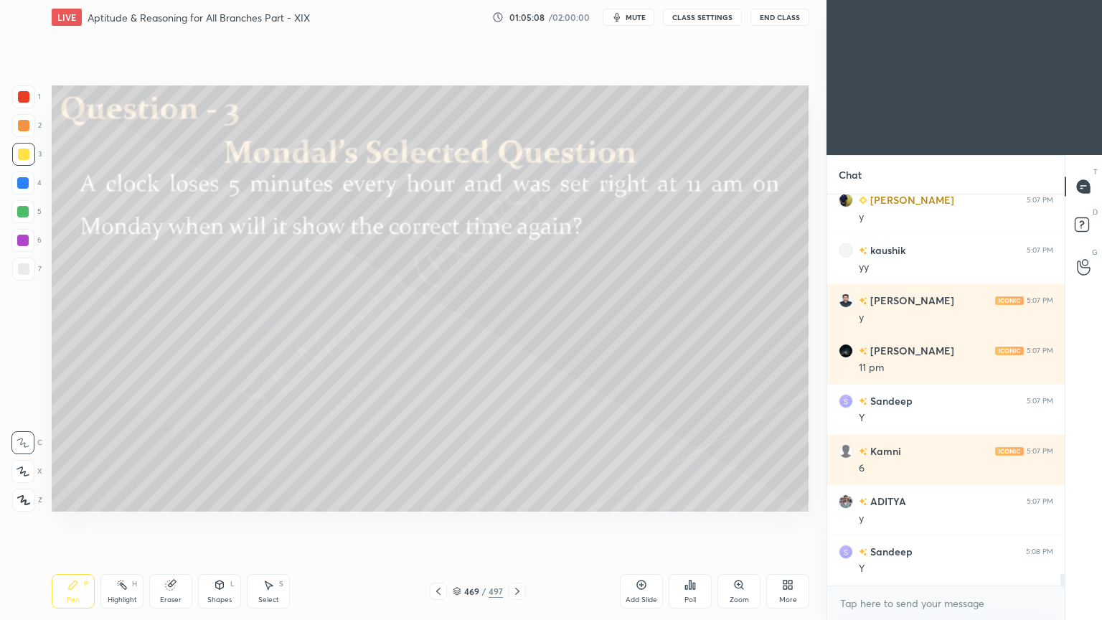
click at [72, 498] on div "Pen" at bounding box center [73, 599] width 13 height 7
click at [77, 498] on div "Pen P" at bounding box center [73, 591] width 43 height 34
click at [75, 498] on div "Pen P" at bounding box center [73, 591] width 43 height 34
click at [77, 498] on div "Pen P" at bounding box center [73, 591] width 43 height 34
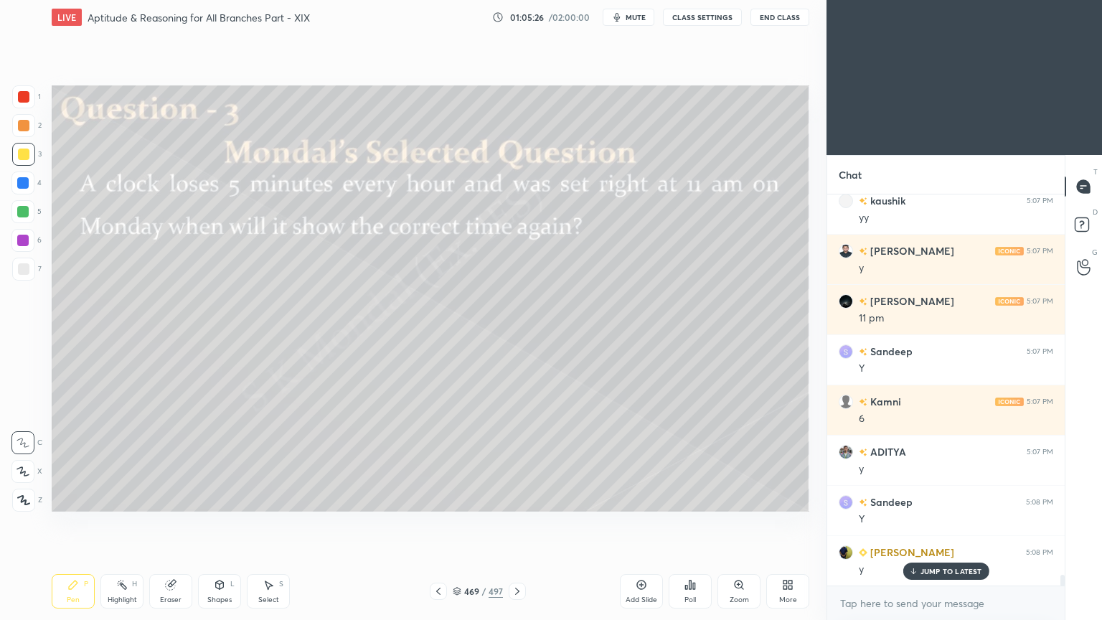
click at [161, 498] on div "Eraser" at bounding box center [171, 599] width 22 height 7
click at [164, 498] on div "Eraser" at bounding box center [170, 591] width 43 height 34
click at [60, 498] on div "Pen P" at bounding box center [73, 591] width 43 height 34
click at [67, 498] on icon at bounding box center [72, 584] width 11 height 11
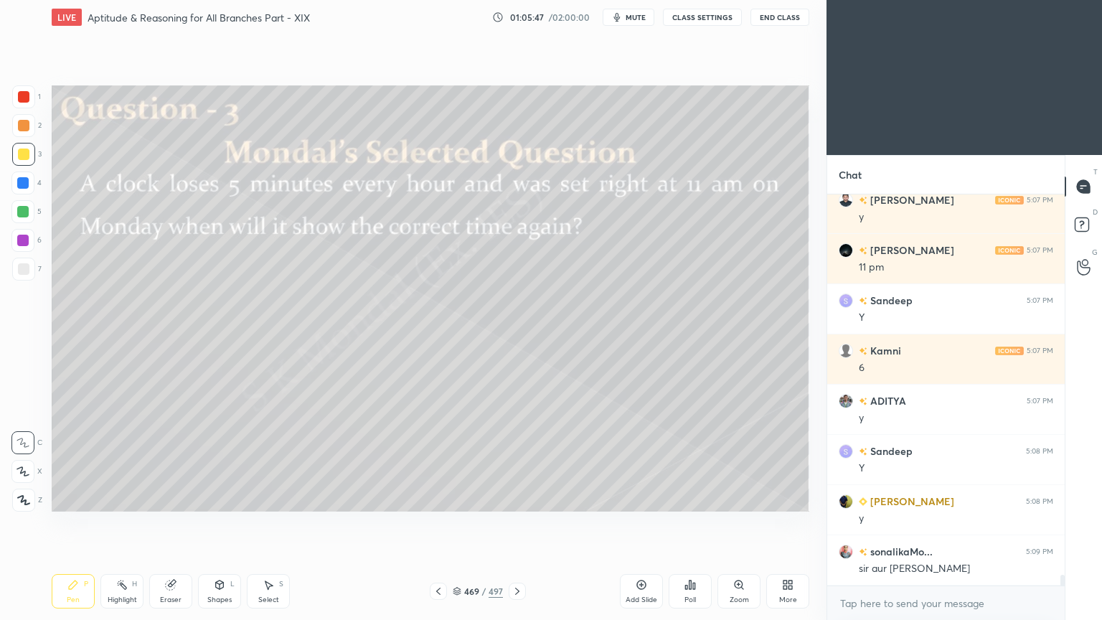
click at [458, 498] on icon at bounding box center [457, 591] width 9 height 9
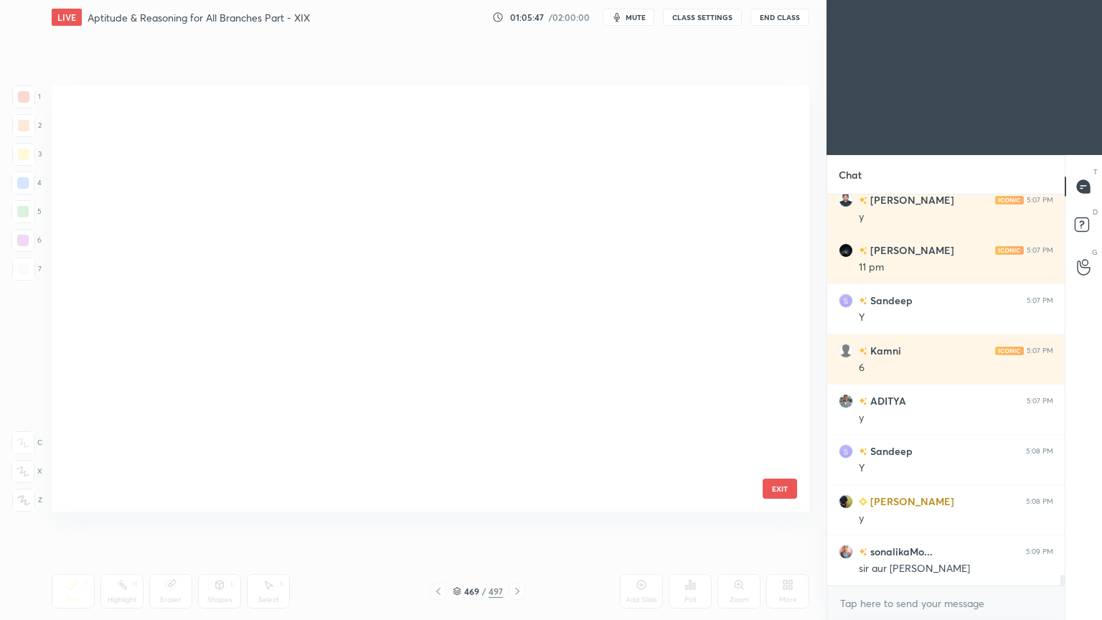
scroll to position [422, 750]
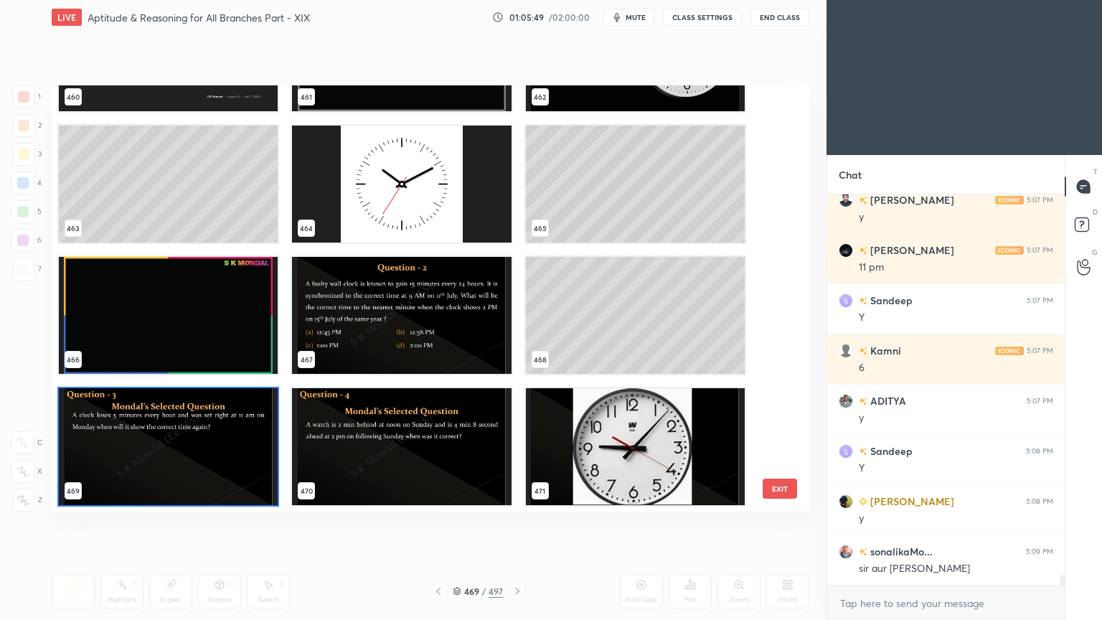
click at [649, 436] on img "grid" at bounding box center [635, 446] width 219 height 117
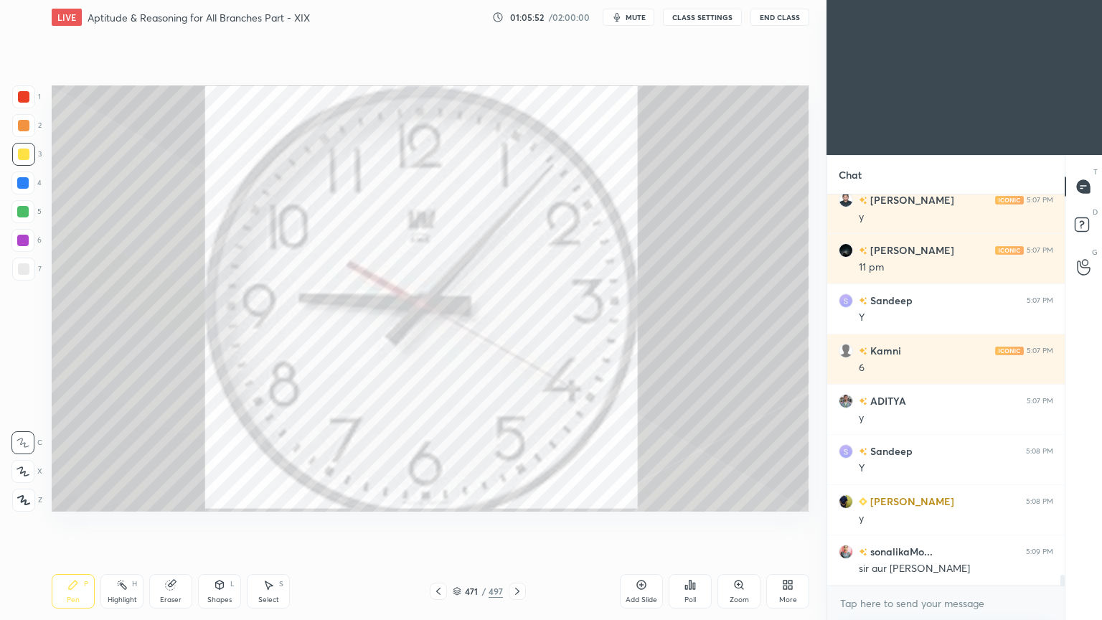
click at [118, 498] on div "Highlight" at bounding box center [122, 599] width 29 height 7
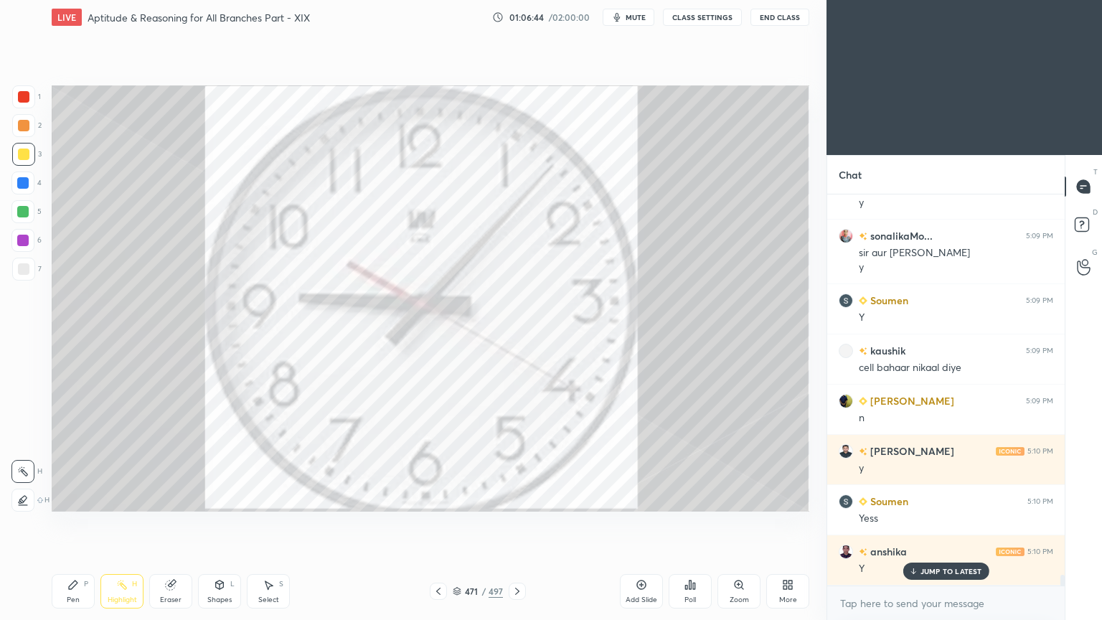
scroll to position [13787, 0]
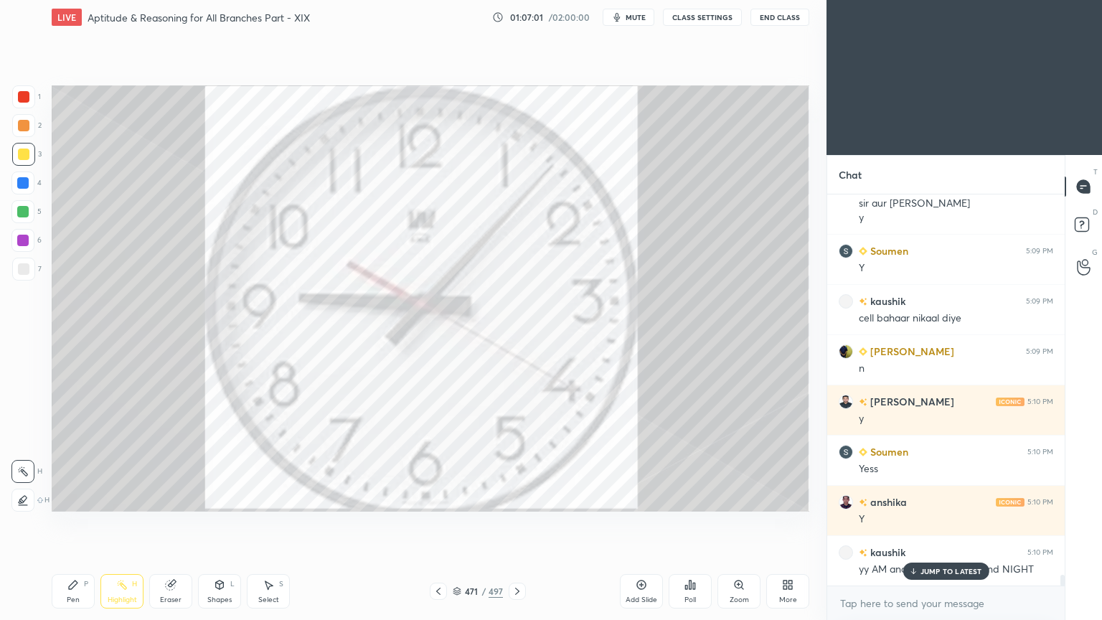
click at [115, 498] on div "Highlight H" at bounding box center [121, 591] width 43 height 34
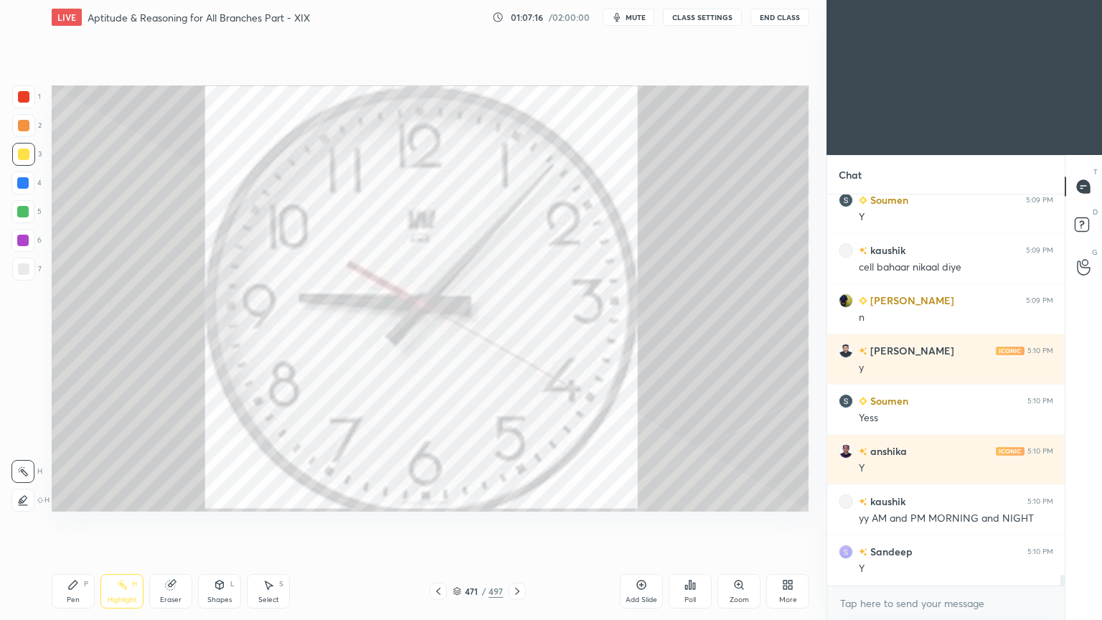
scroll to position [13888, 0]
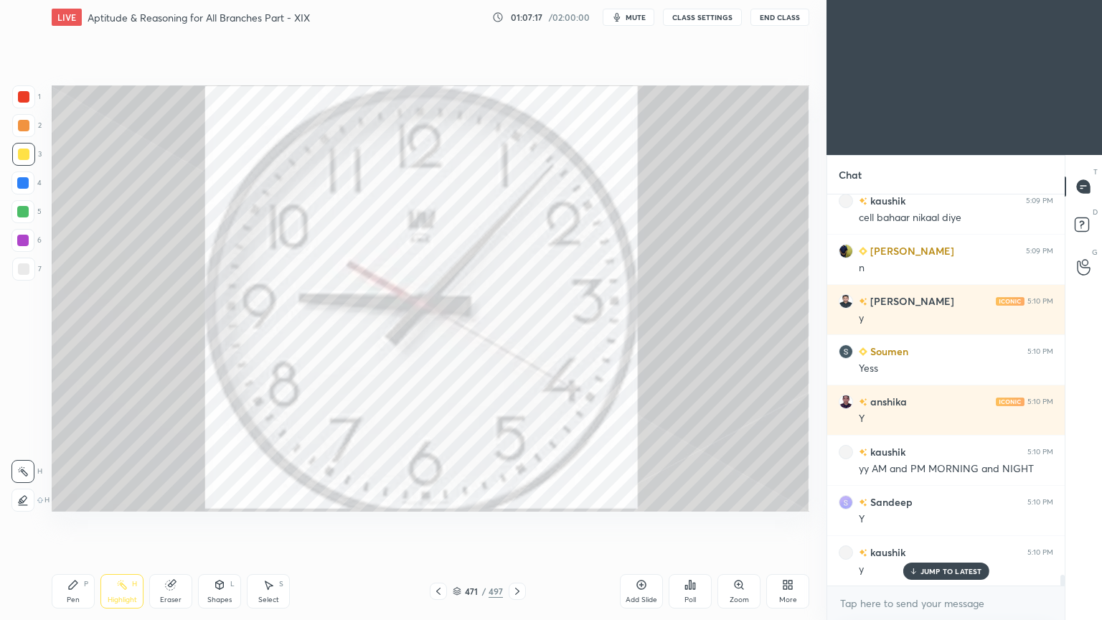
click at [440, 498] on icon at bounding box center [438, 590] width 11 height 11
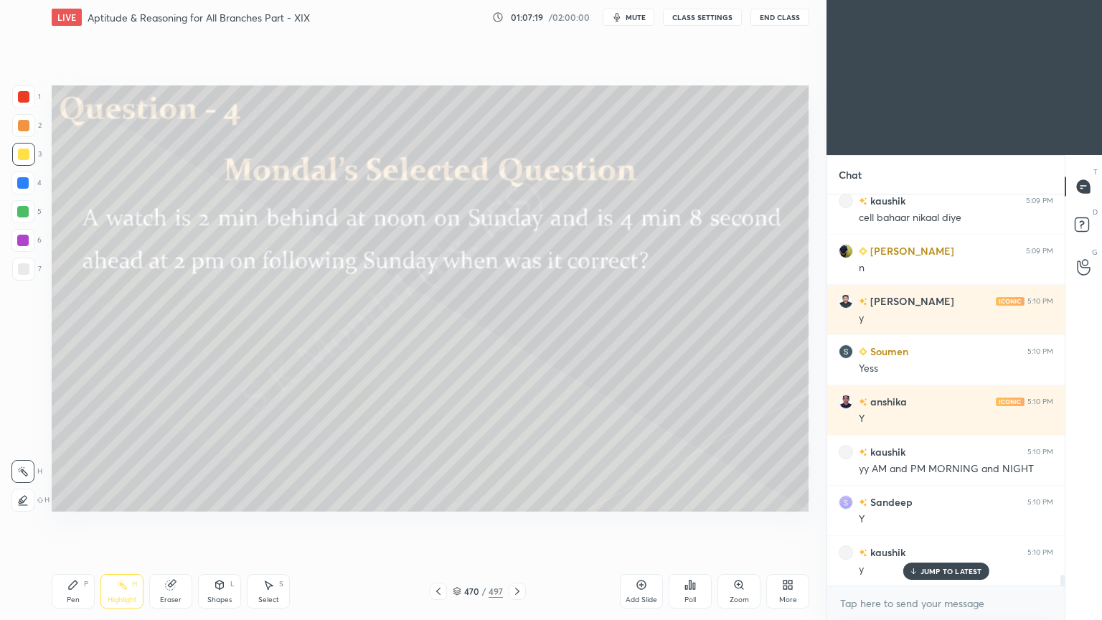
scroll to position [13939, 0]
click at [433, 498] on icon at bounding box center [438, 590] width 11 height 11
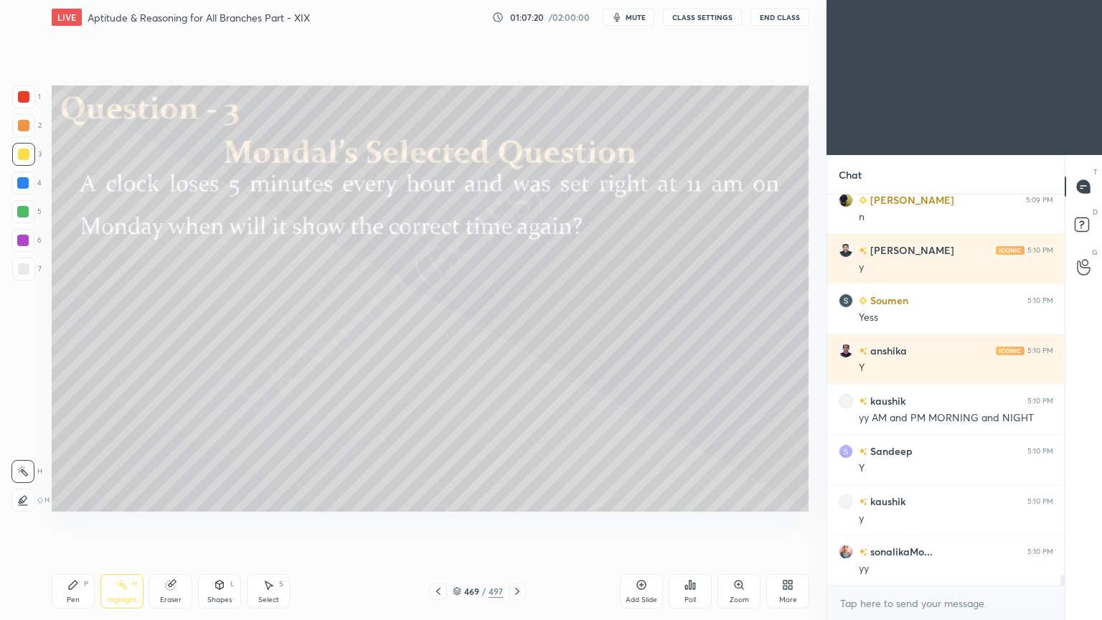
click at [124, 498] on rect at bounding box center [123, 586] width 7 height 7
click at [67, 498] on icon at bounding box center [72, 584] width 11 height 11
click at [79, 498] on div "Pen P" at bounding box center [73, 591] width 43 height 34
click at [24, 158] on div at bounding box center [23, 154] width 11 height 11
click at [72, 498] on icon at bounding box center [72, 584] width 11 height 11
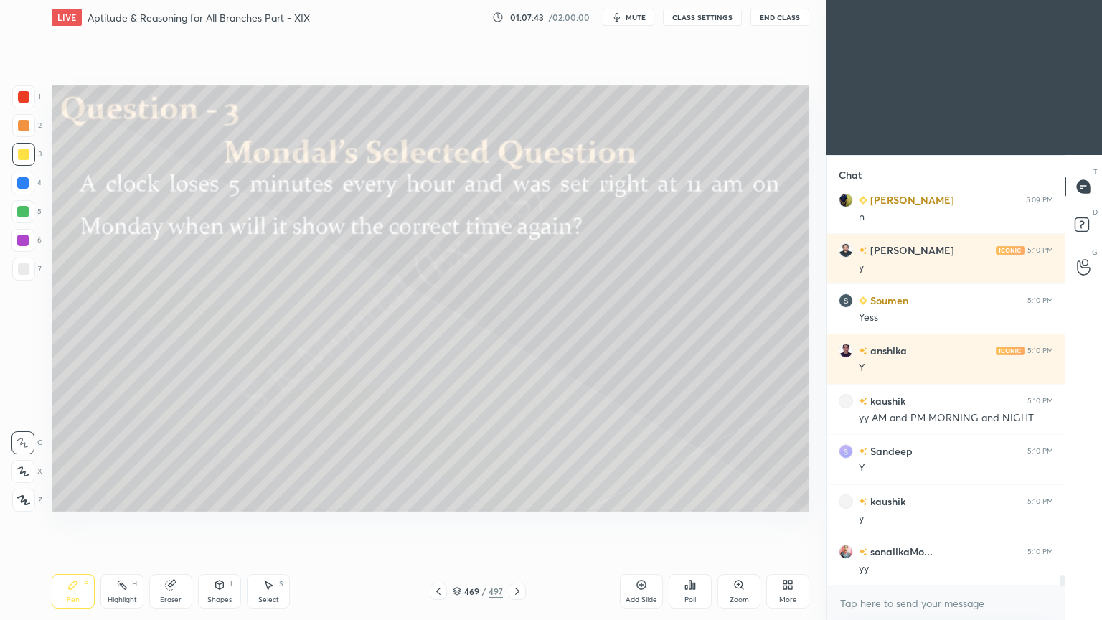
click at [75, 498] on div "Pen P Highlight H Eraser Shapes L Select S 469 / 497 Add Slide Poll Zoom More" at bounding box center [431, 591] width 758 height 57
click at [25, 272] on div at bounding box center [23, 268] width 11 height 11
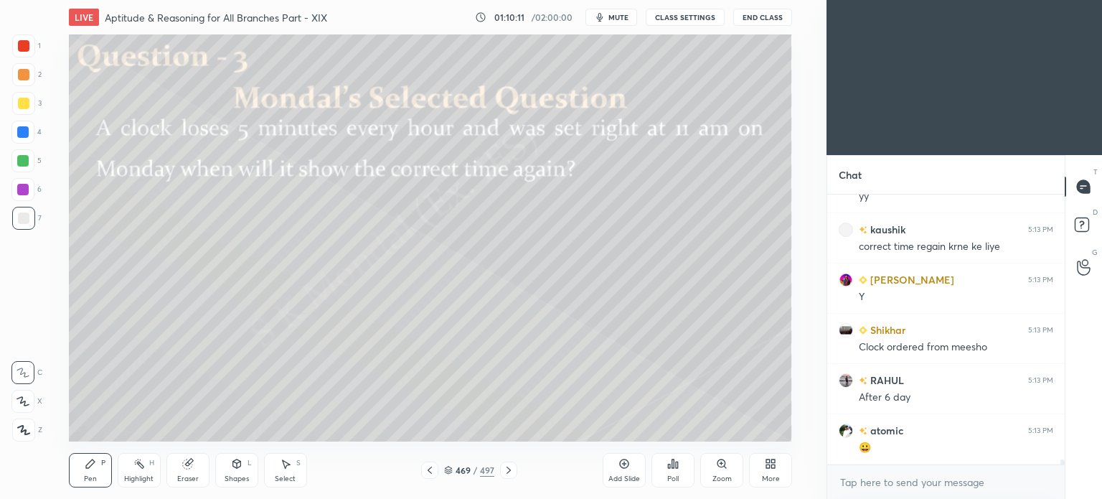
scroll to position [15027, 0]
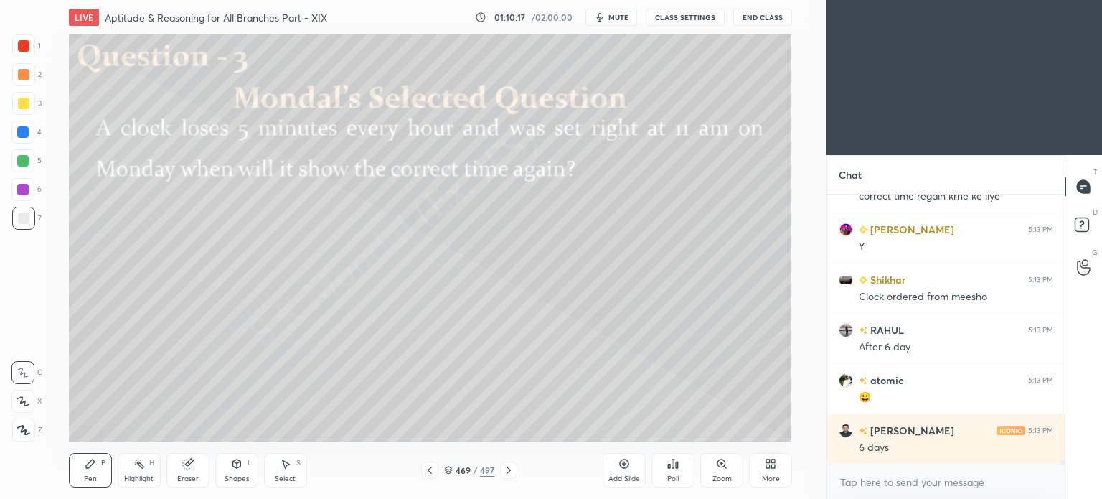
click at [24, 110] on div at bounding box center [23, 103] width 23 height 23
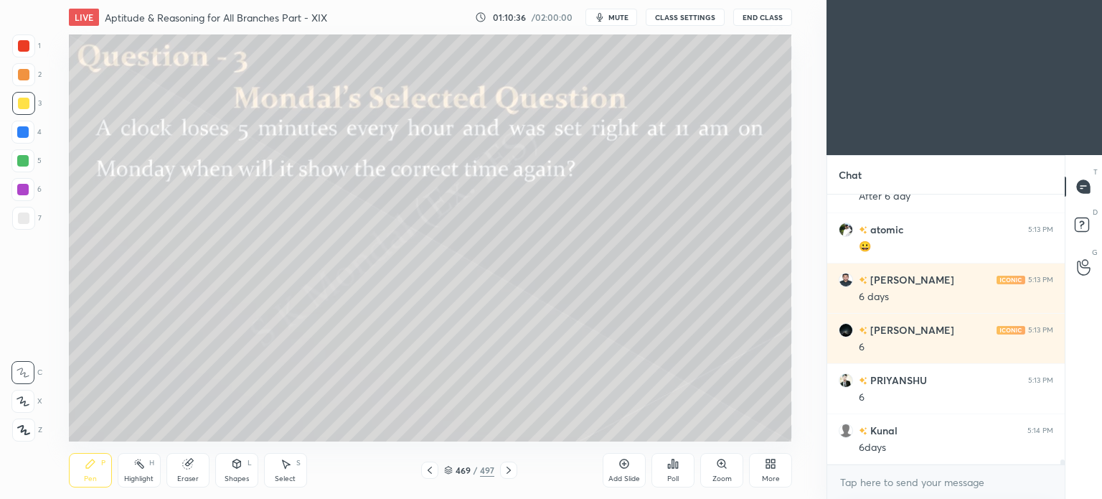
scroll to position [15228, 0]
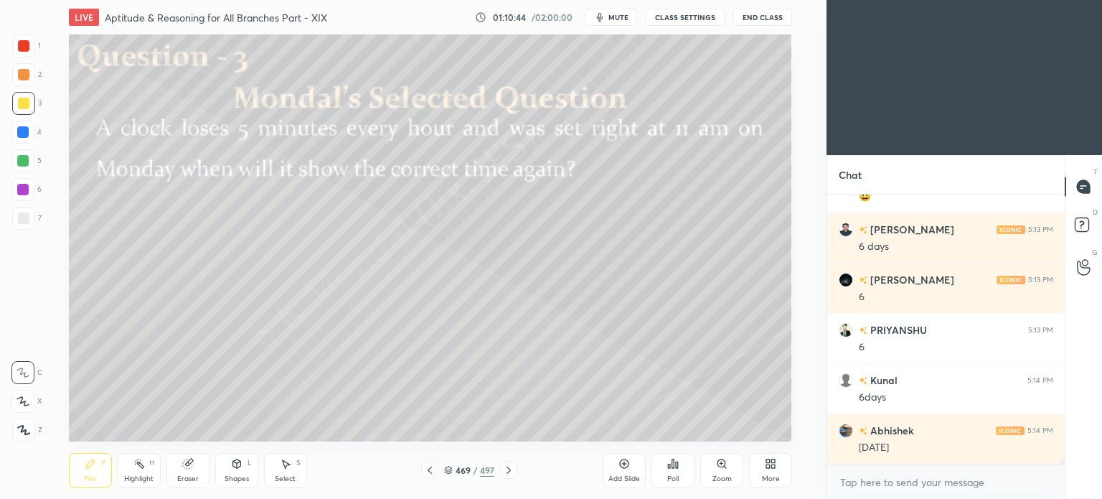
click at [194, 470] on div "Eraser" at bounding box center [187, 470] width 43 height 34
click at [86, 476] on div "Pen" at bounding box center [90, 478] width 13 height 7
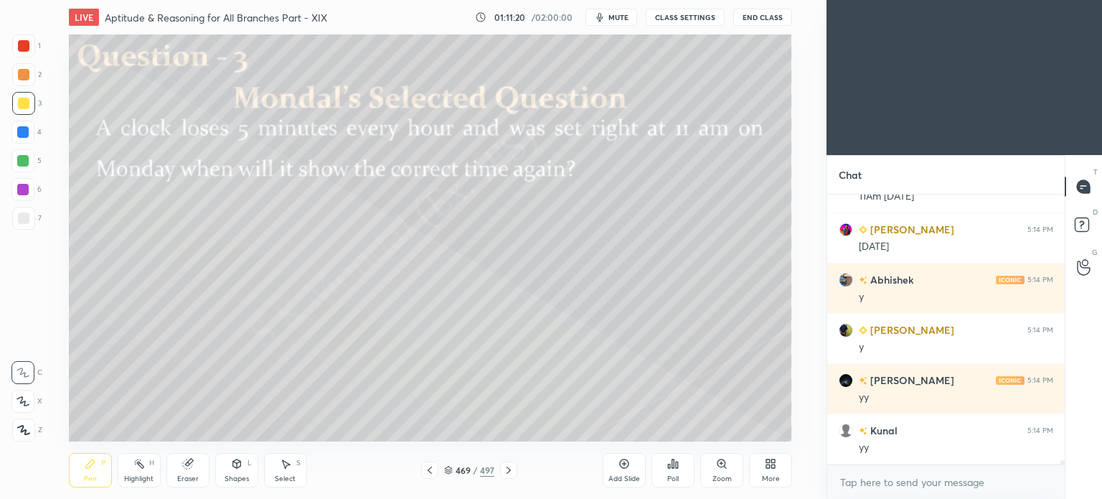
scroll to position [15630, 0]
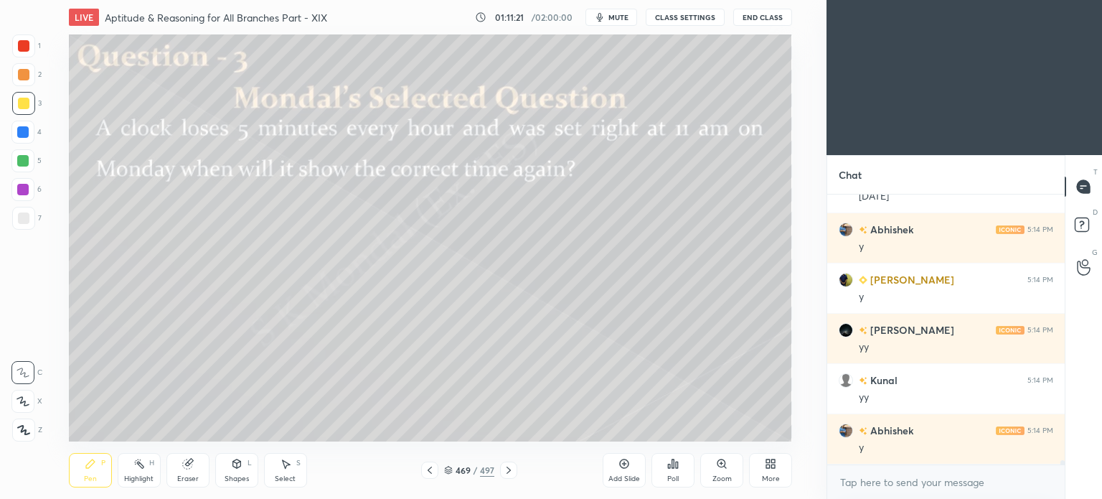
click at [516, 471] on div at bounding box center [508, 469] width 17 height 17
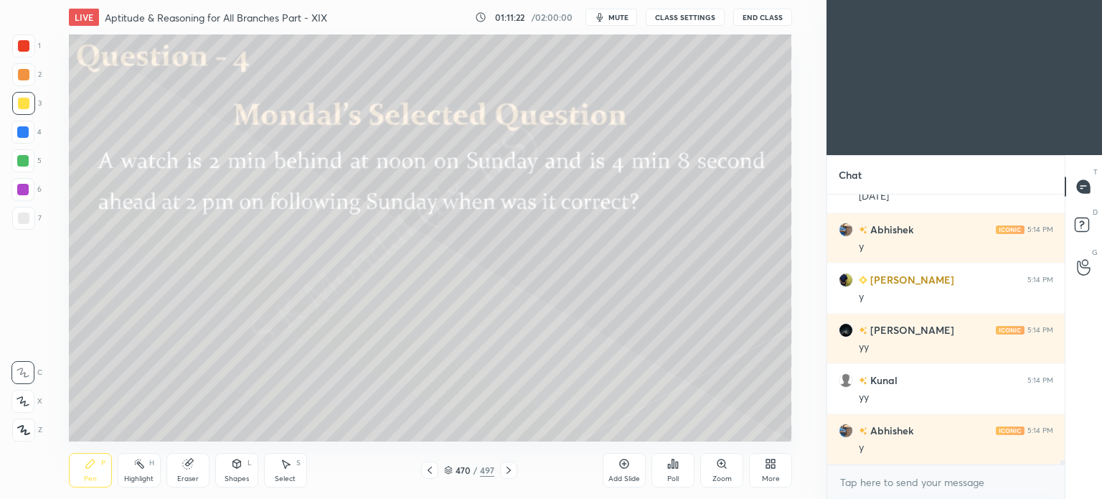
click at [516, 471] on div at bounding box center [508, 469] width 17 height 17
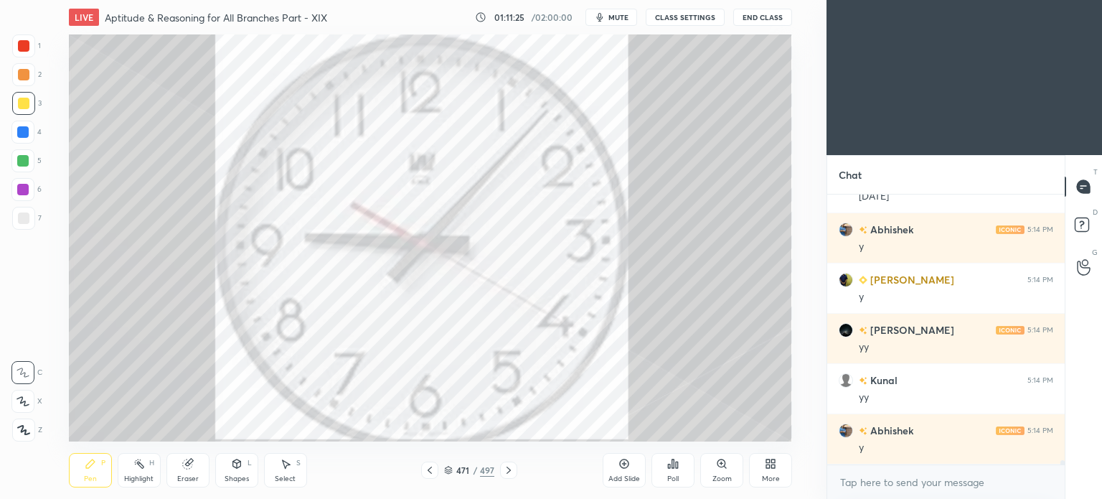
click at [23, 109] on div at bounding box center [23, 103] width 23 height 23
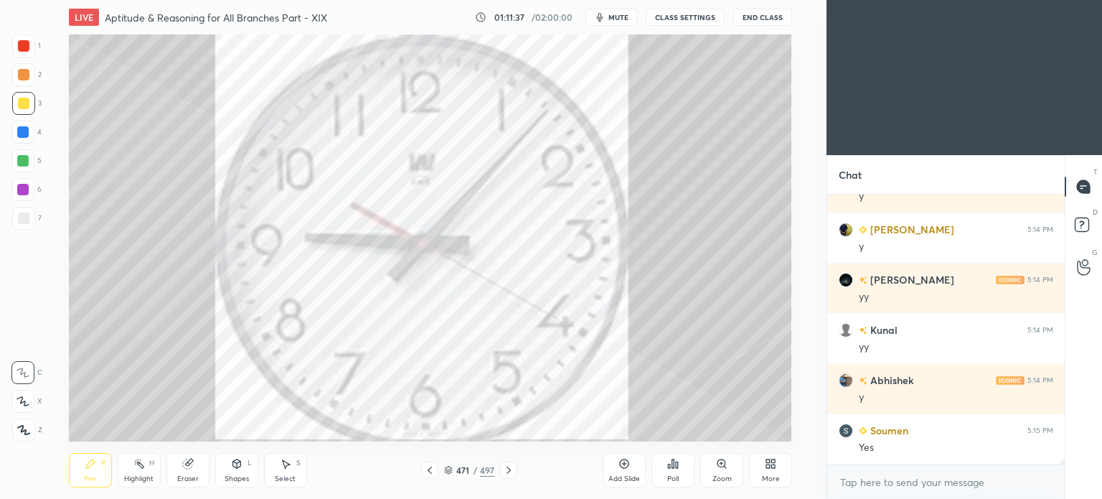
click at [23, 108] on div at bounding box center [23, 103] width 11 height 11
click at [24, 106] on div at bounding box center [23, 103] width 11 height 11
click at [22, 106] on div at bounding box center [23, 103] width 11 height 11
click at [136, 473] on div "Highlight H" at bounding box center [139, 470] width 43 height 34
click at [188, 471] on div "Eraser" at bounding box center [187, 470] width 43 height 34
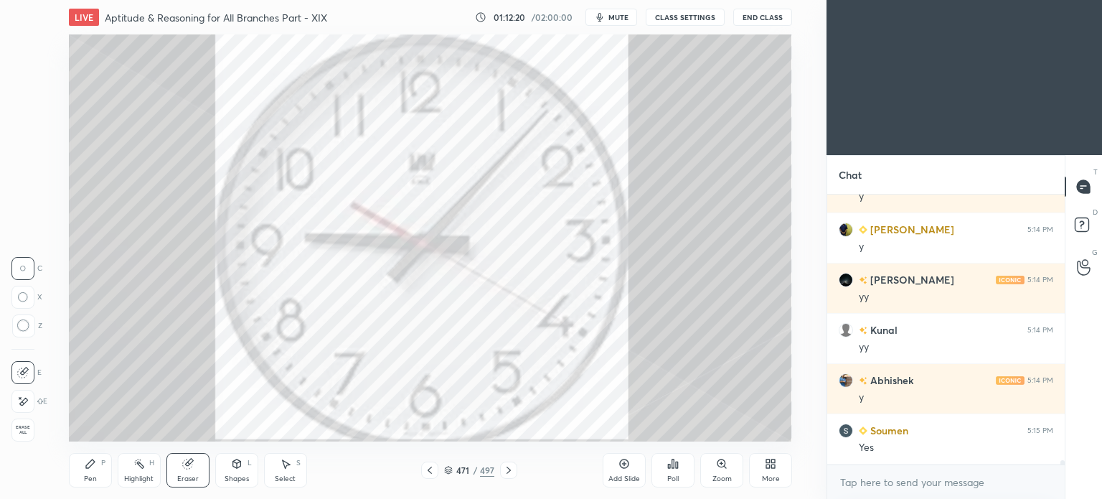
click at [88, 476] on div "Pen" at bounding box center [90, 478] width 13 height 7
click at [87, 468] on icon at bounding box center [90, 463] width 9 height 9
click at [137, 468] on icon at bounding box center [138, 463] width 11 height 11
click at [128, 470] on div "Highlight H" at bounding box center [139, 470] width 43 height 34
click at [93, 471] on div "Pen P" at bounding box center [90, 470] width 43 height 34
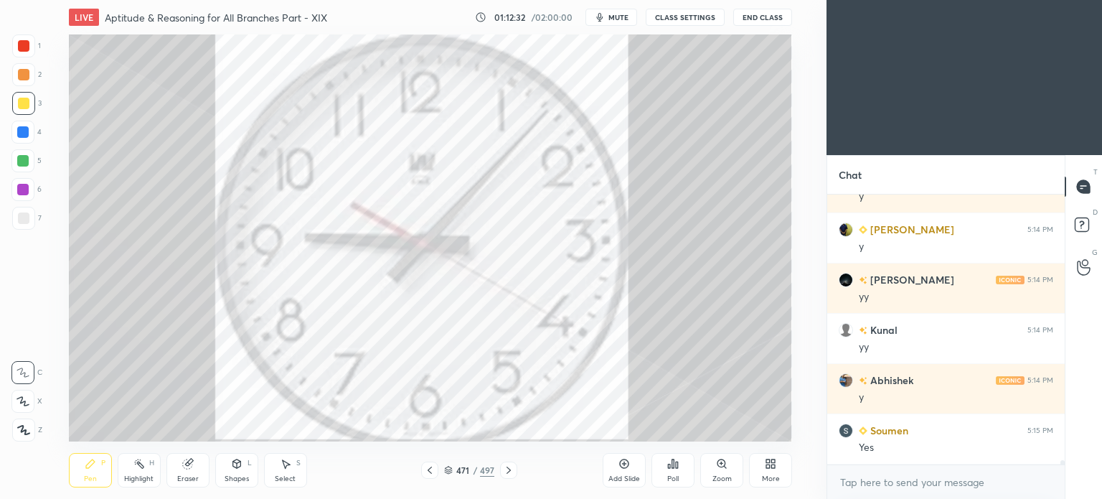
click at [187, 467] on icon at bounding box center [186, 463] width 9 height 9
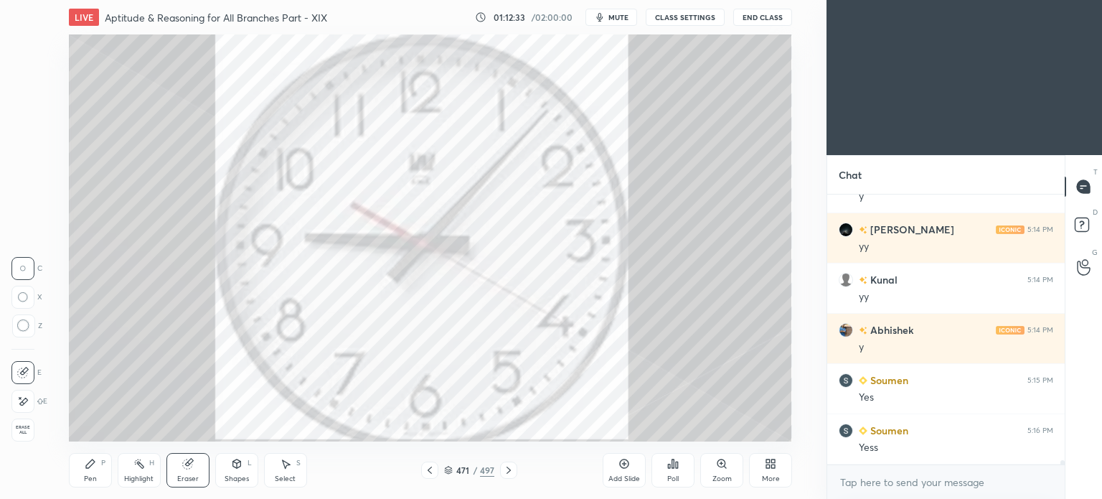
click at [29, 370] on div at bounding box center [22, 372] width 23 height 23
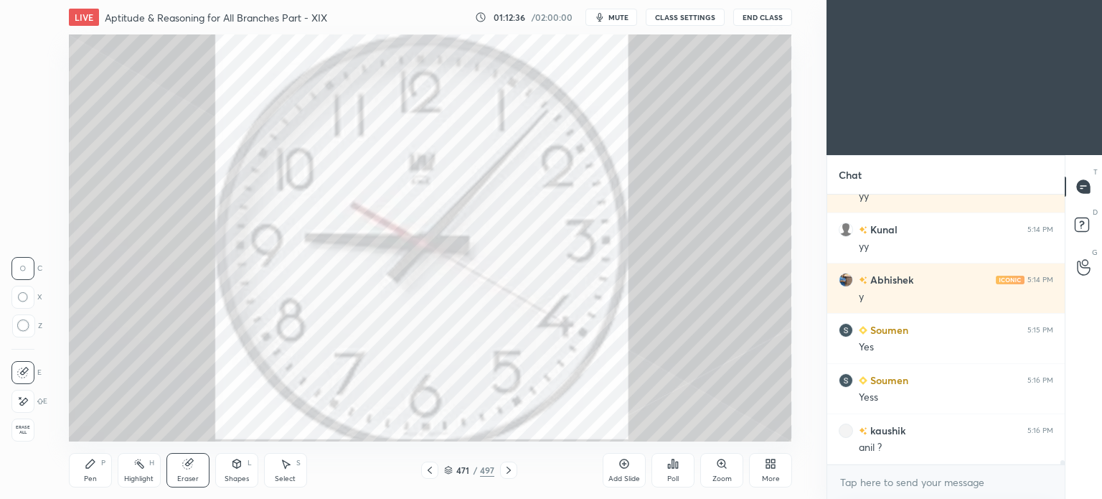
click at [78, 471] on div "Pen P" at bounding box center [90, 470] width 43 height 34
click at [85, 473] on div "Pen P" at bounding box center [90, 470] width 43 height 34
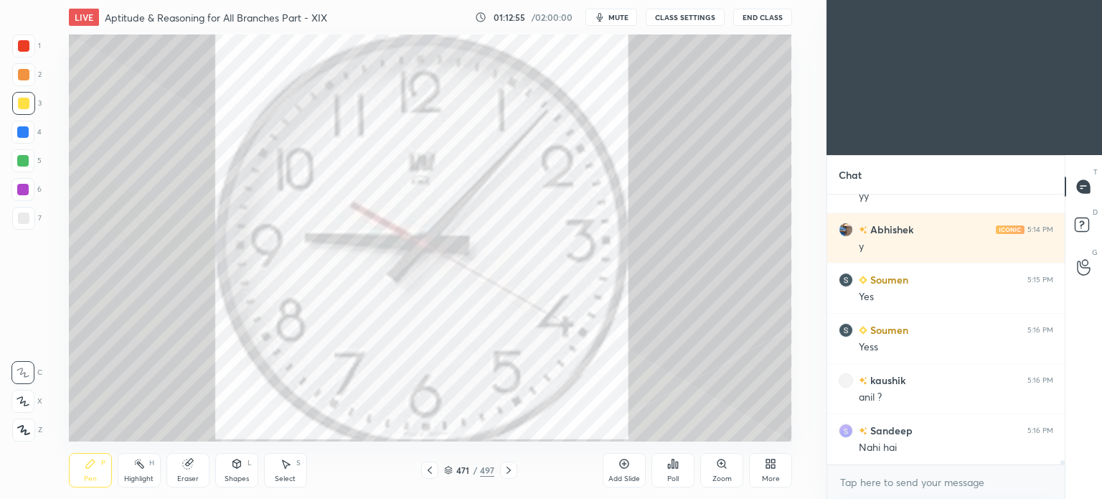
click at [142, 471] on div "Highlight H" at bounding box center [139, 470] width 43 height 34
click at [185, 464] on icon at bounding box center [186, 463] width 9 height 9
click at [87, 471] on div "Pen P" at bounding box center [90, 470] width 43 height 34
click at [93, 469] on icon at bounding box center [90, 463] width 11 height 11
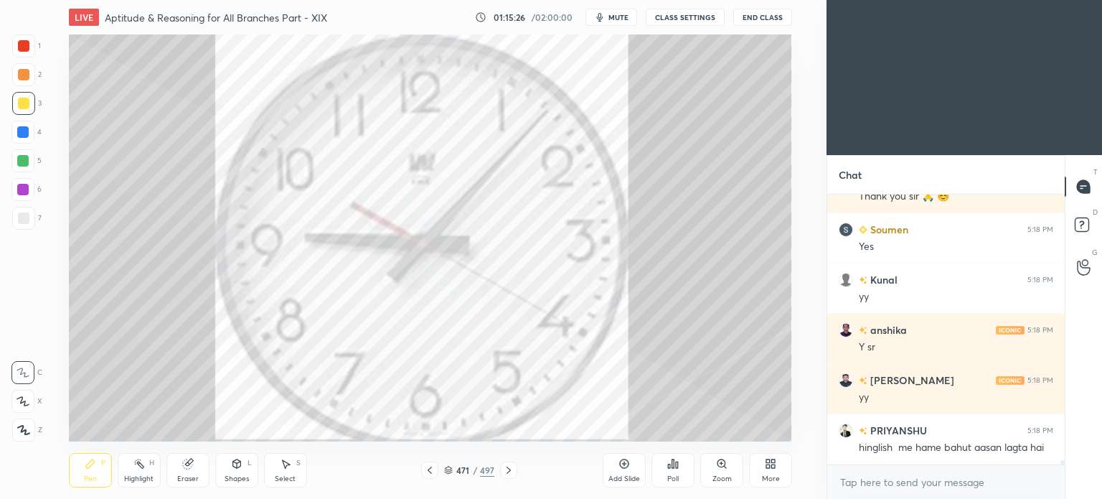
scroll to position [16986, 0]
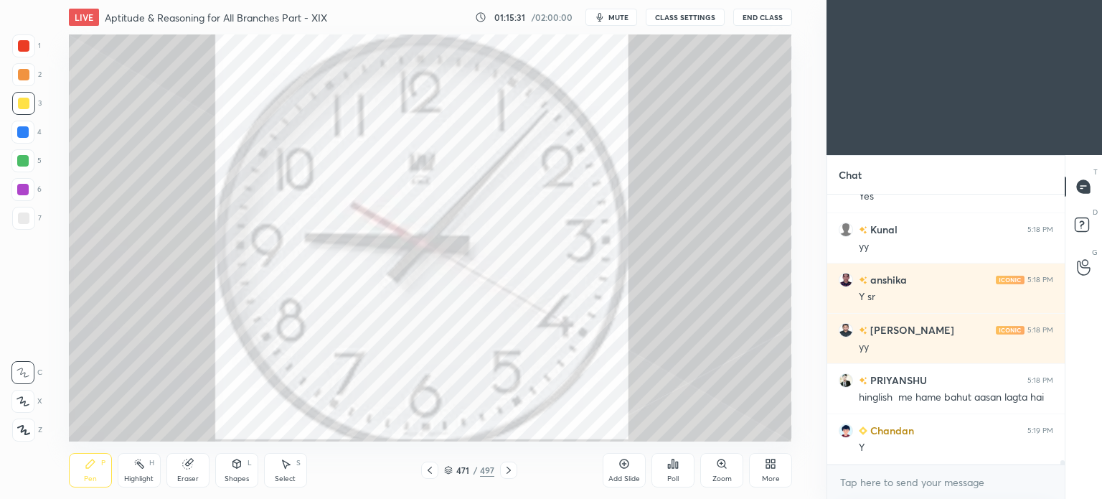
click at [511, 470] on icon at bounding box center [508, 469] width 11 height 11
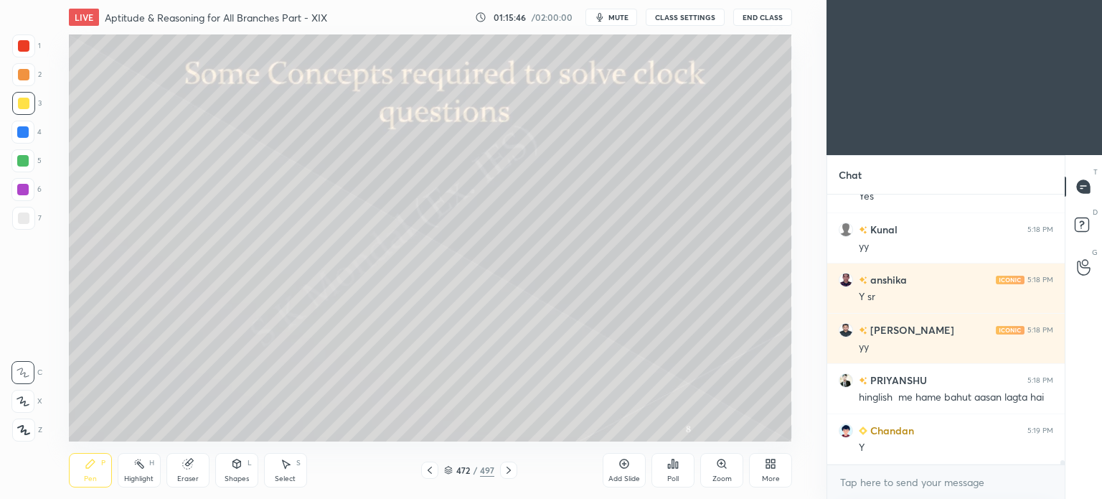
click at [428, 463] on div at bounding box center [429, 469] width 17 height 17
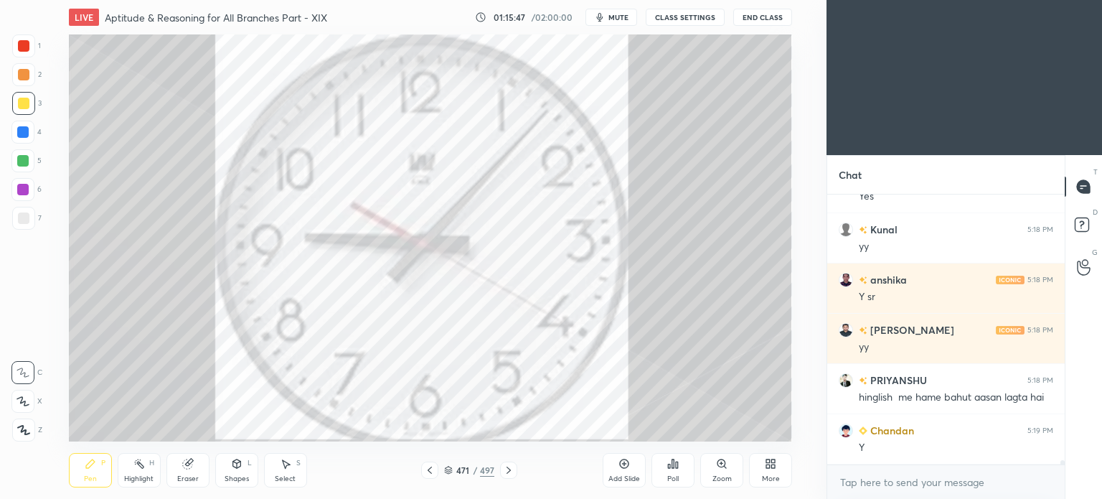
click at [428, 463] on div at bounding box center [429, 469] width 17 height 17
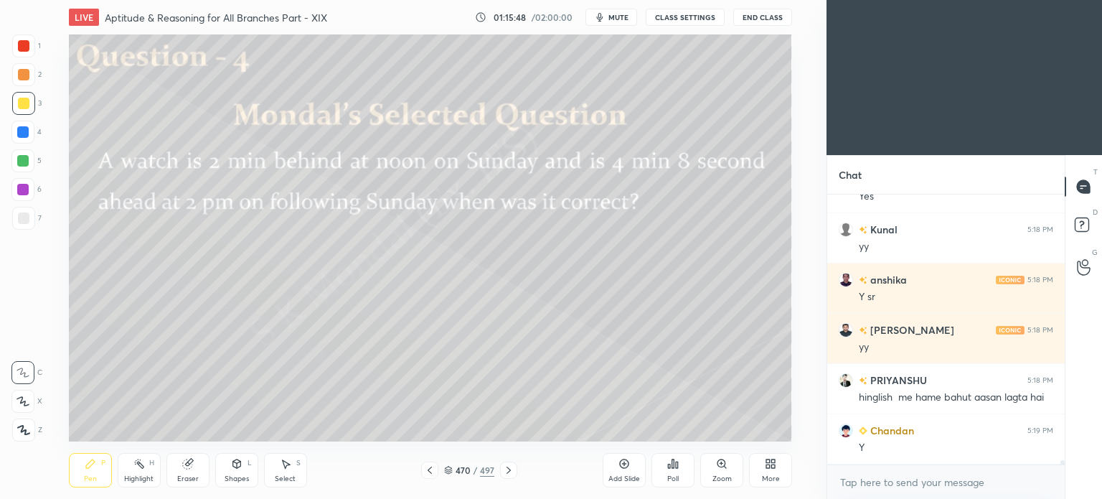
click at [428, 463] on div at bounding box center [429, 469] width 17 height 17
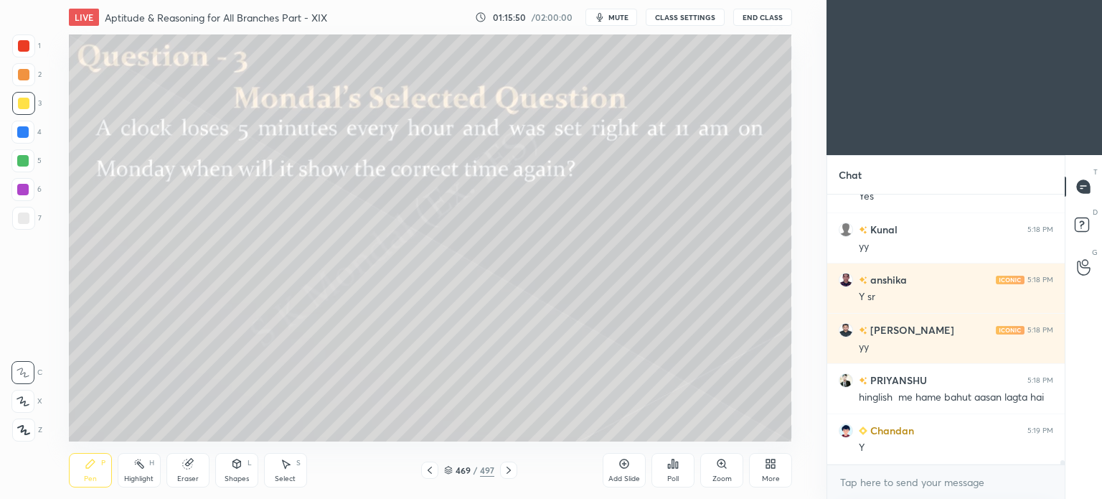
click at [511, 471] on icon at bounding box center [508, 469] width 11 height 11
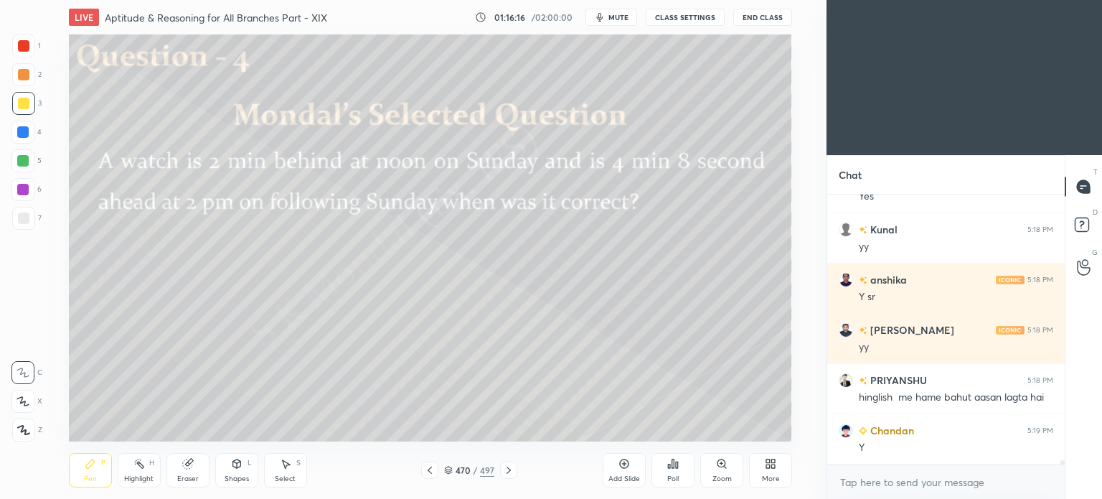
scroll to position [17036, 0]
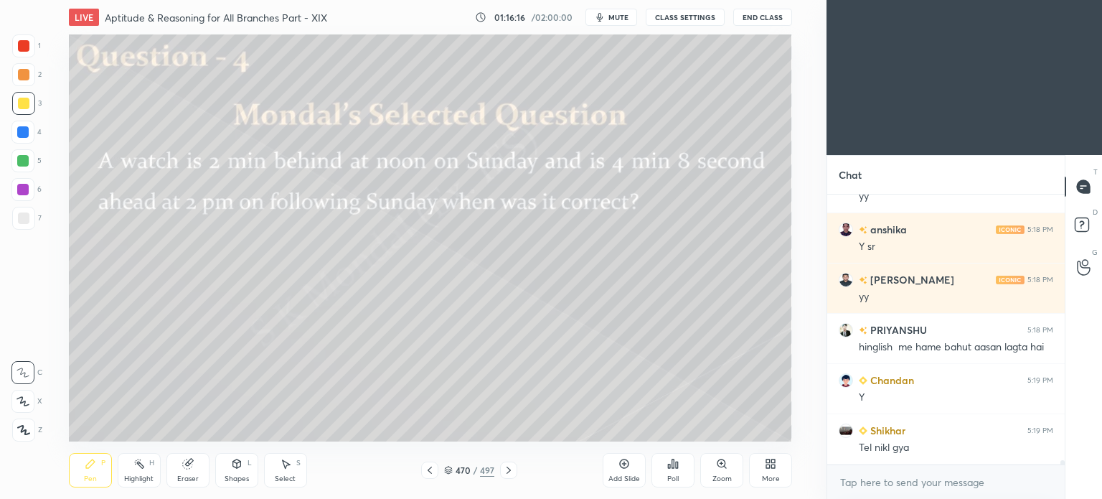
click at [427, 469] on icon at bounding box center [429, 469] width 11 height 11
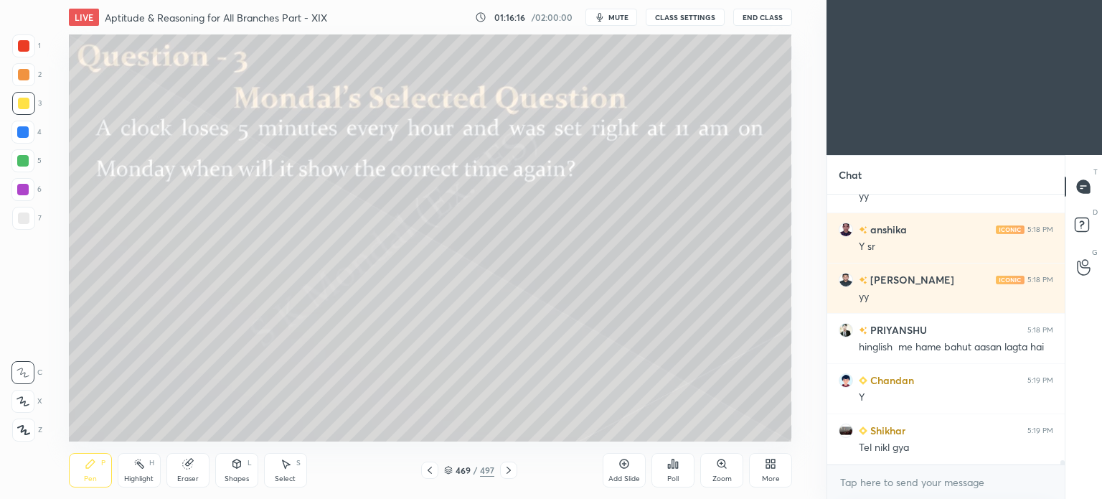
click at [427, 469] on icon at bounding box center [429, 469] width 11 height 11
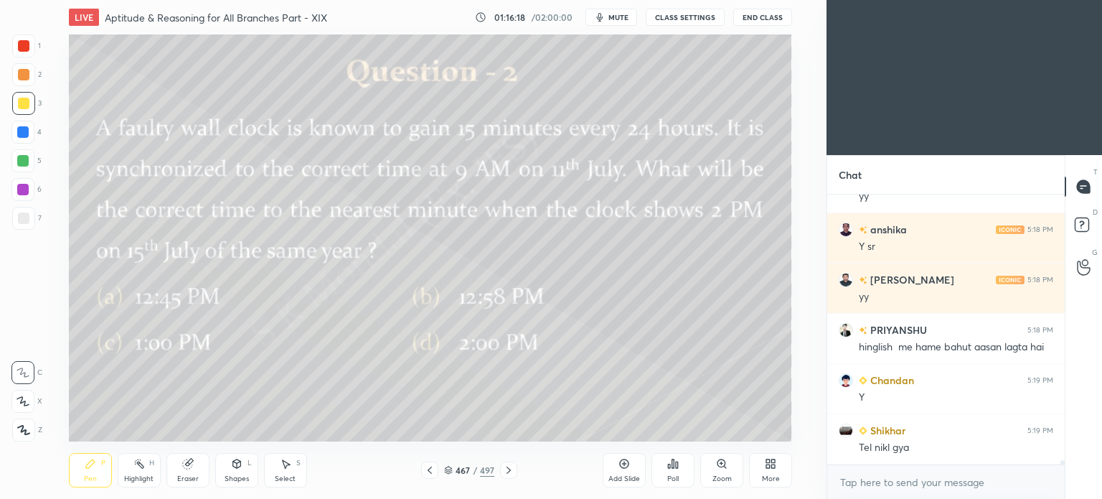
click at [427, 469] on icon at bounding box center [429, 469] width 11 height 11
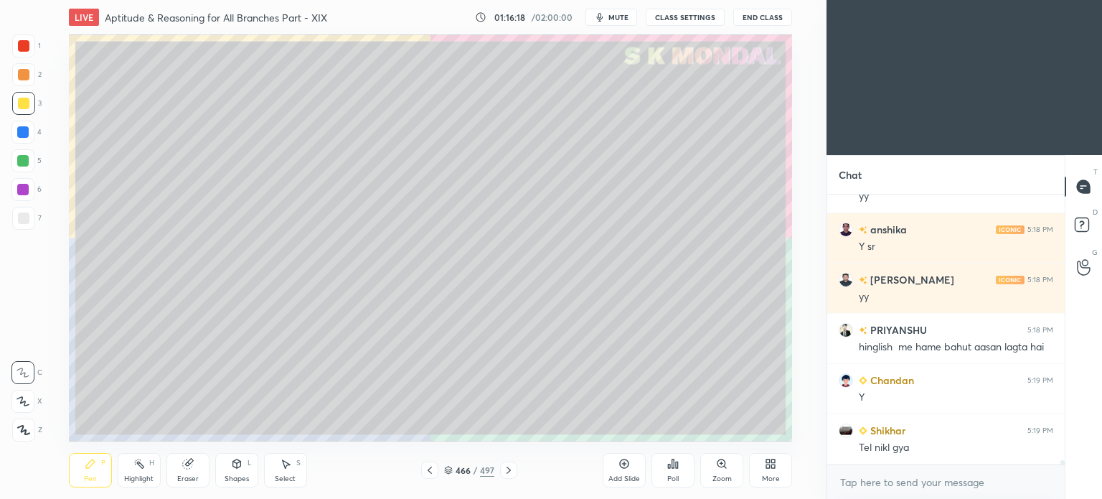
click at [427, 469] on icon at bounding box center [429, 469] width 11 height 11
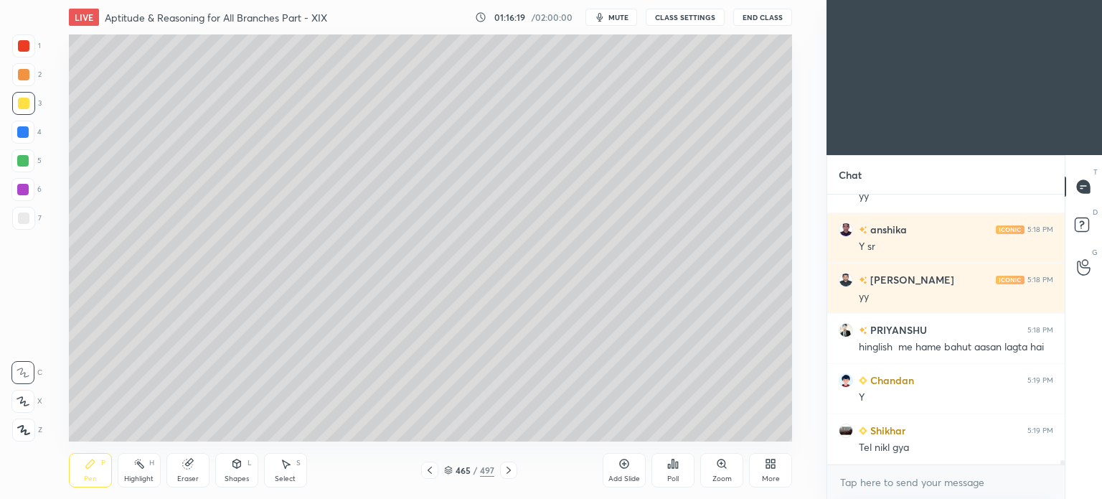
click at [427, 469] on icon at bounding box center [429, 469] width 11 height 11
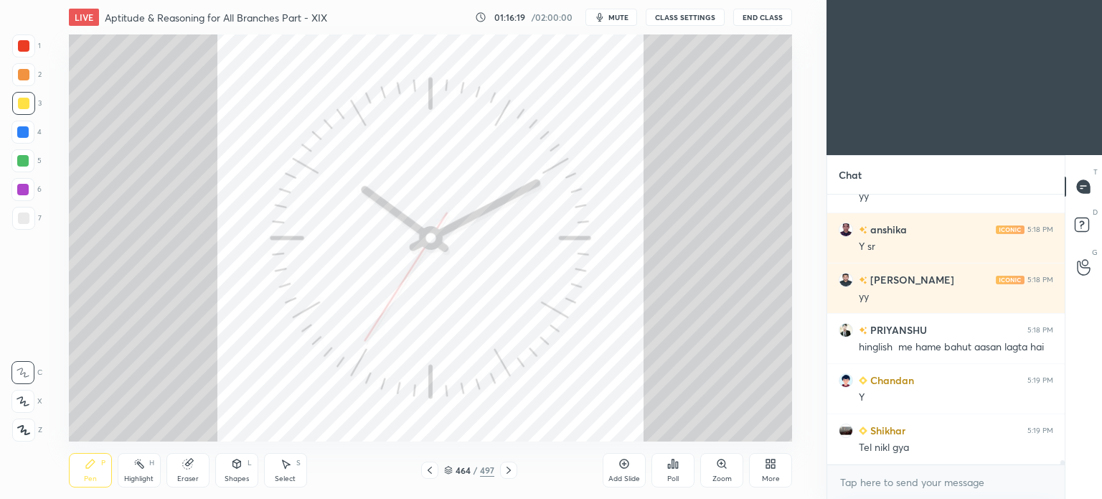
click at [427, 469] on icon at bounding box center [429, 469] width 11 height 11
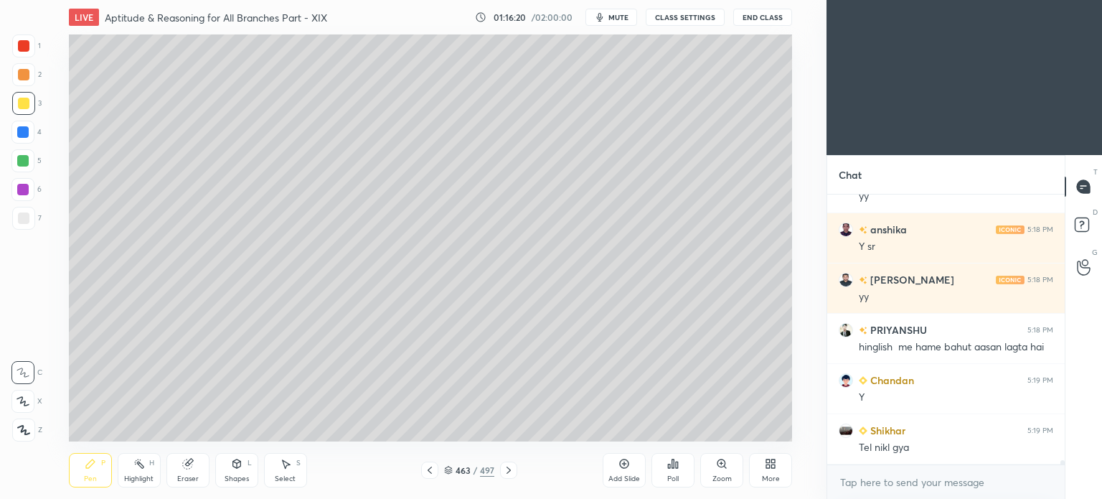
click at [427, 469] on icon at bounding box center [429, 469] width 11 height 11
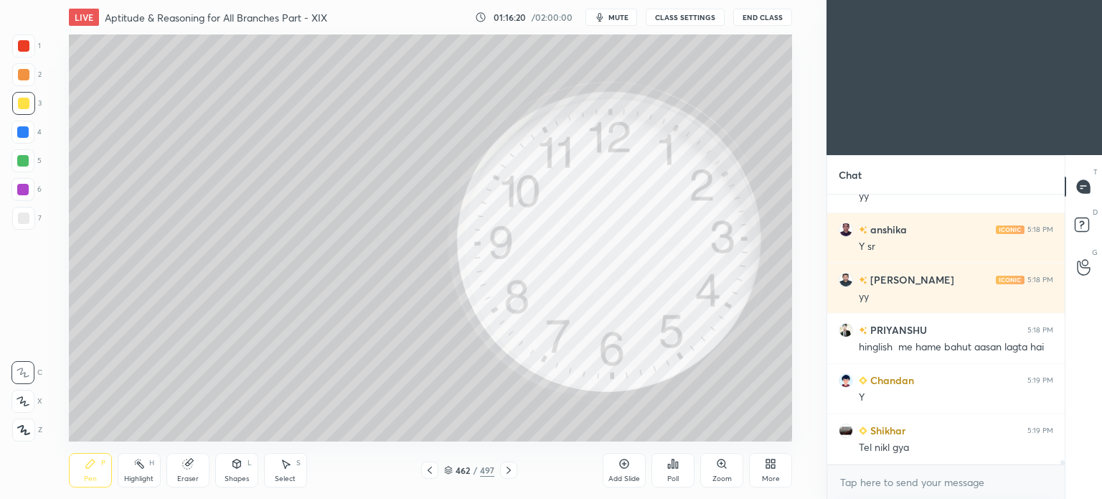
click at [427, 469] on icon at bounding box center [429, 469] width 11 height 11
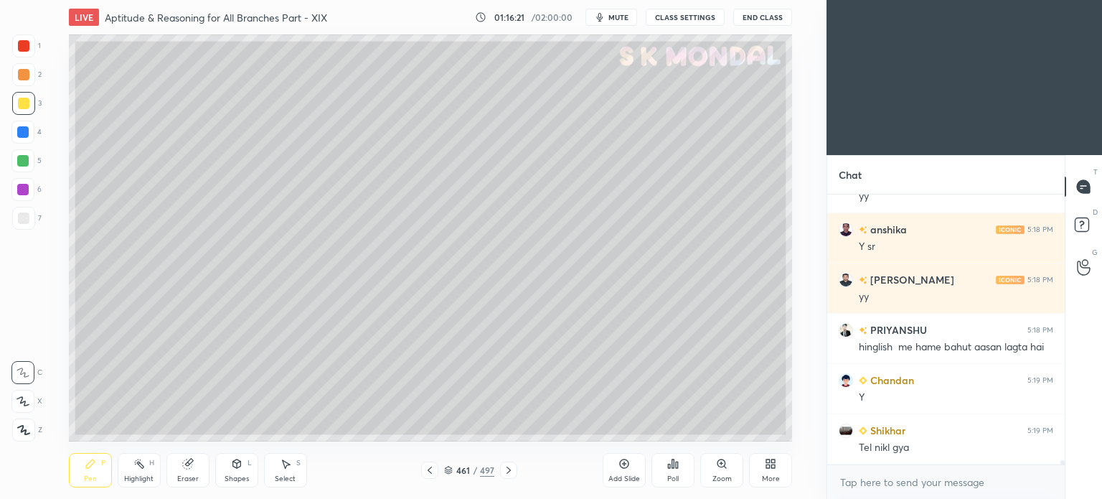
click at [427, 469] on icon at bounding box center [429, 469] width 11 height 11
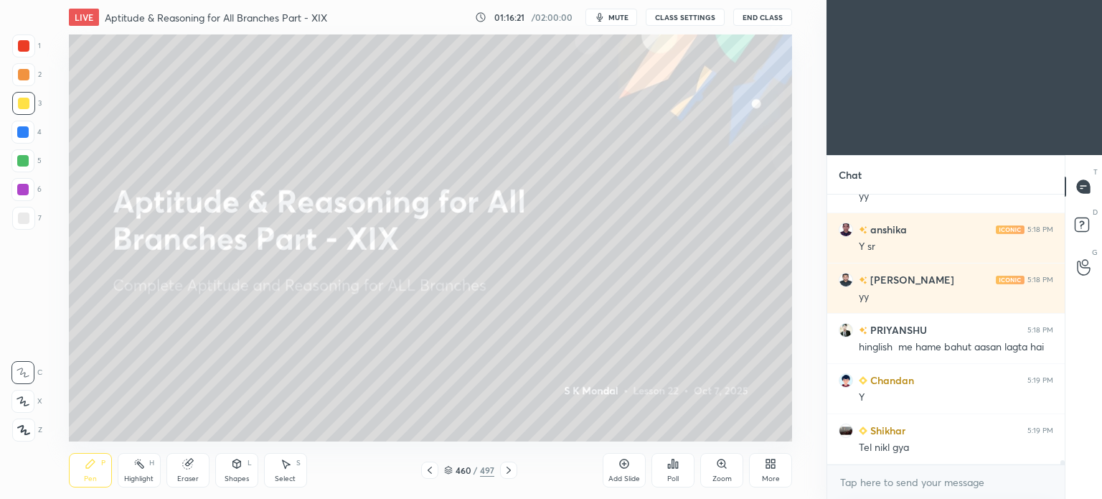
click at [427, 469] on icon at bounding box center [429, 469] width 11 height 11
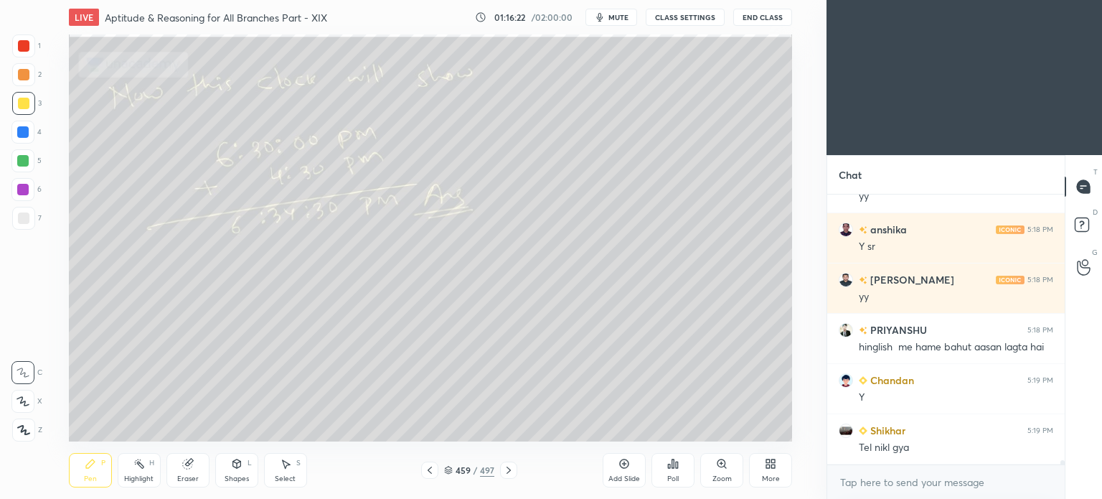
click at [427, 469] on icon at bounding box center [429, 469] width 11 height 11
click at [427, 466] on icon at bounding box center [429, 469] width 11 height 11
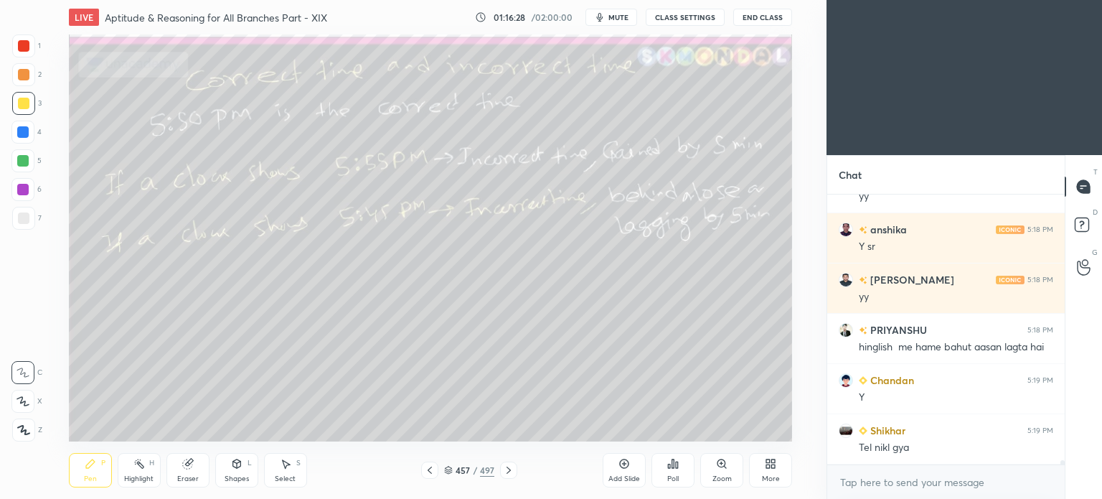
click at [427, 466] on icon at bounding box center [429, 469] width 11 height 11
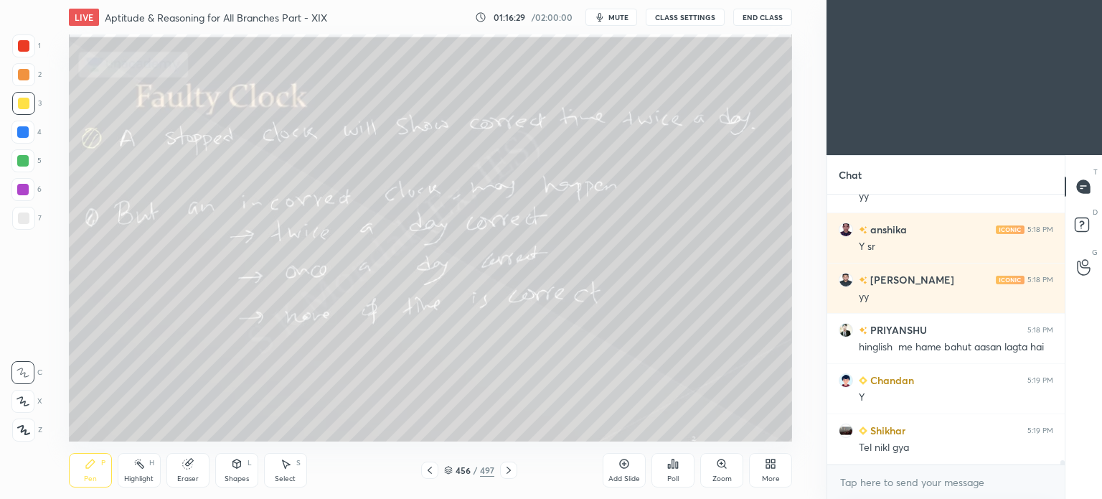
click at [427, 466] on icon at bounding box center [429, 469] width 11 height 11
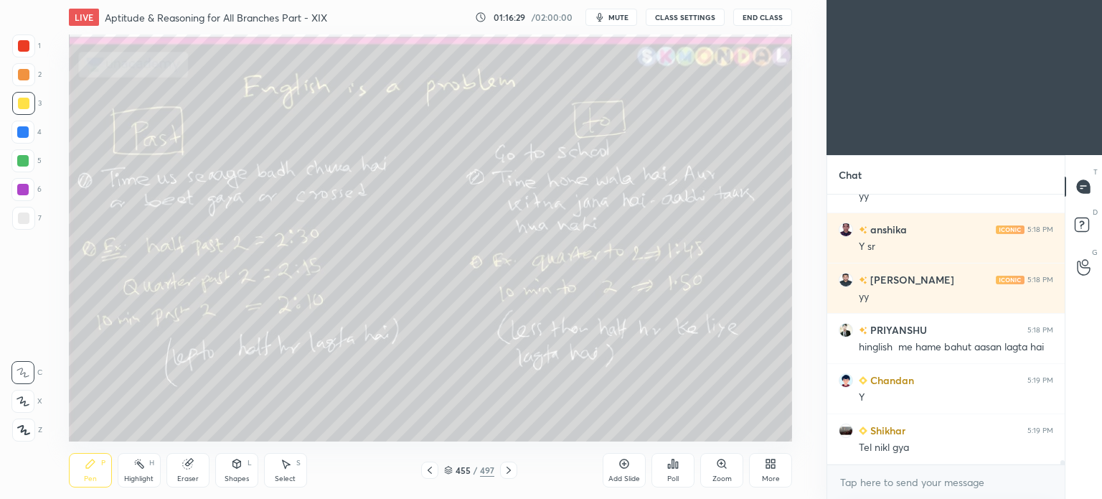
click at [427, 466] on icon at bounding box center [429, 469] width 11 height 11
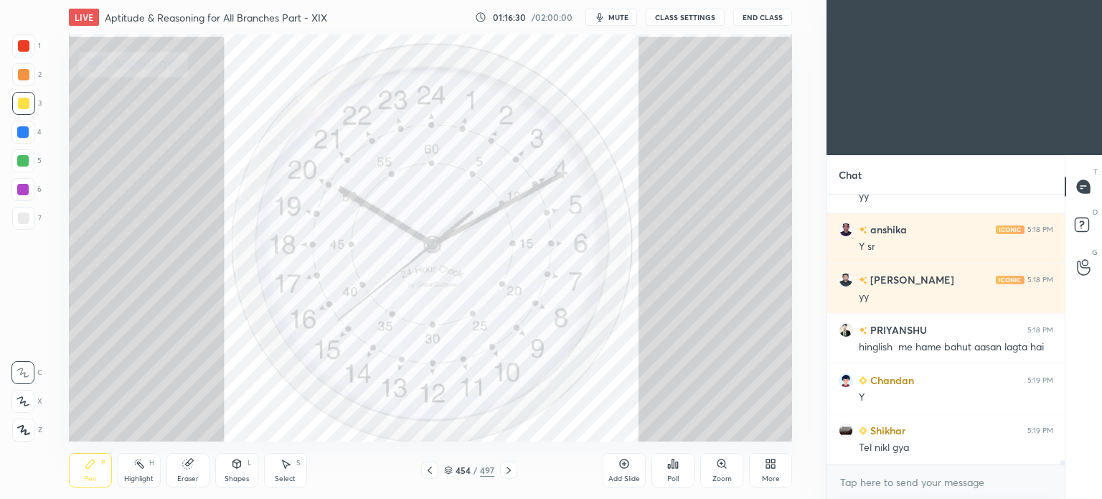
click at [427, 466] on icon at bounding box center [429, 469] width 11 height 11
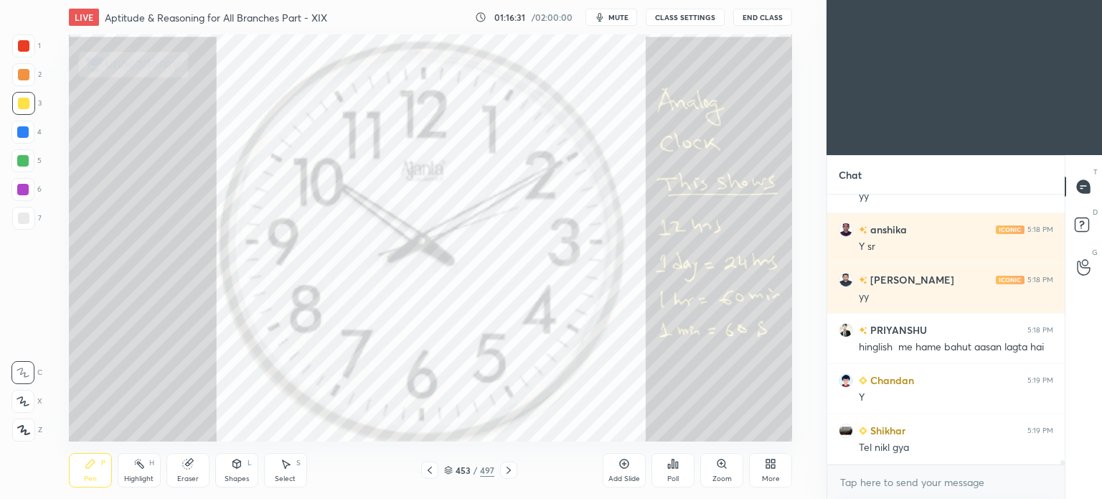
click at [427, 466] on icon at bounding box center [429, 469] width 11 height 11
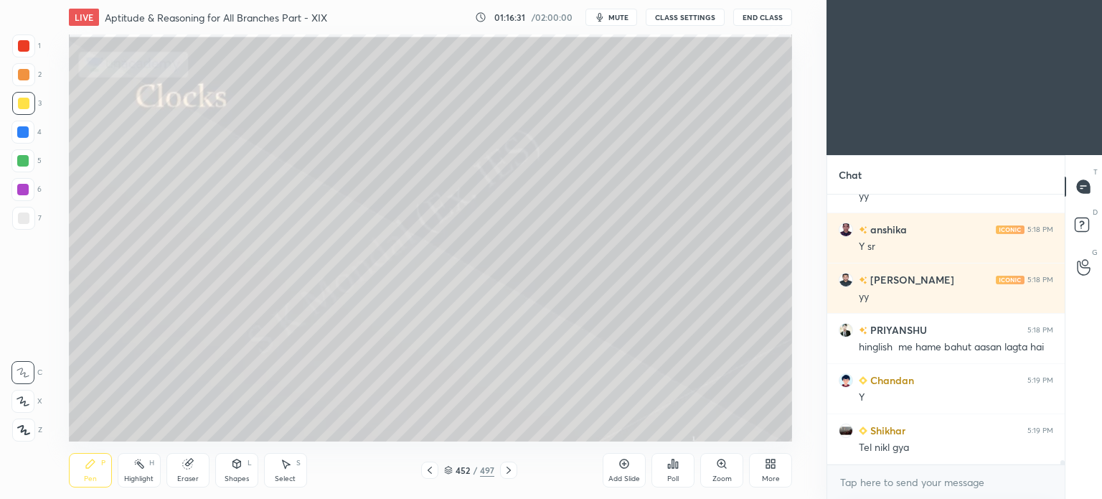
click at [427, 466] on icon at bounding box center [429, 469] width 11 height 11
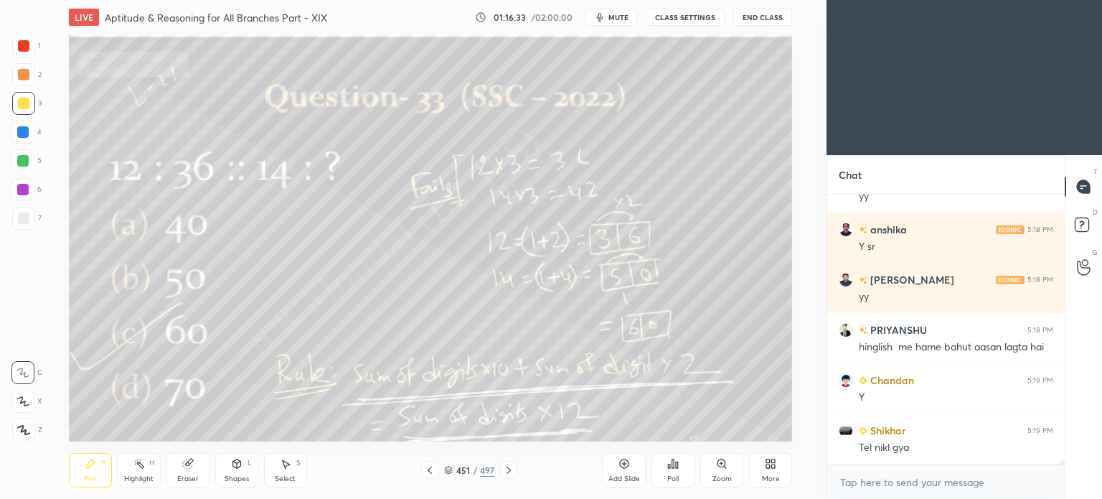
click at [515, 466] on div at bounding box center [508, 469] width 17 height 17
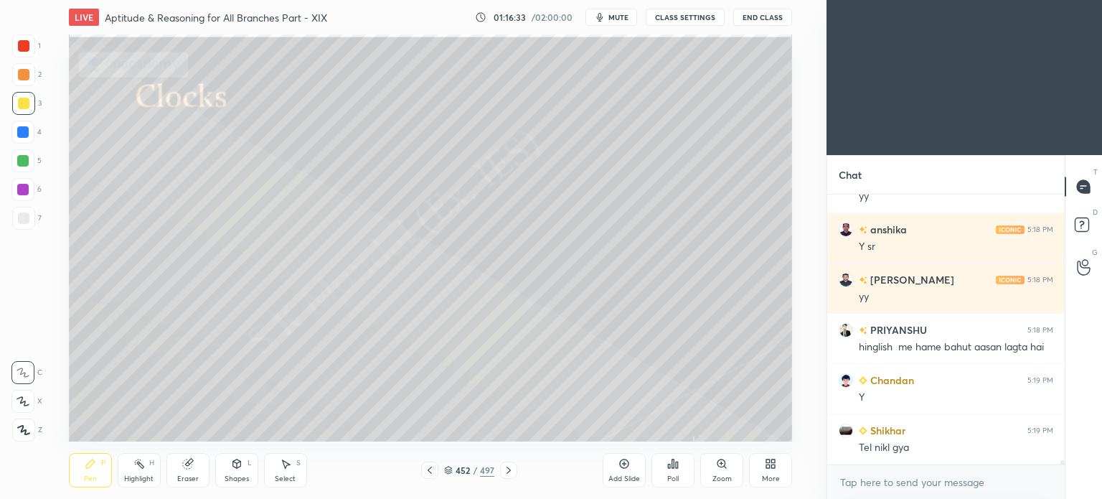
click at [515, 466] on div at bounding box center [508, 469] width 17 height 17
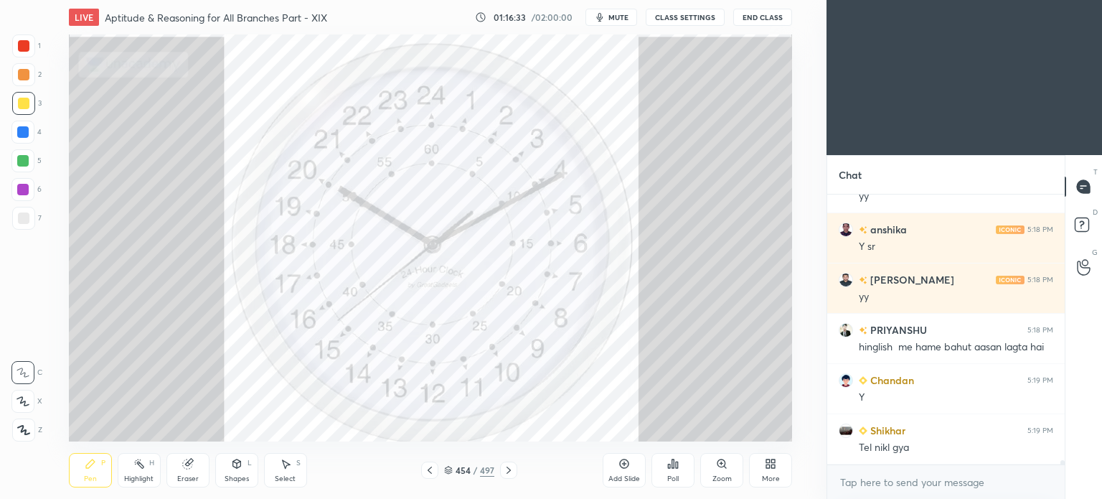
click at [515, 466] on div at bounding box center [508, 469] width 17 height 17
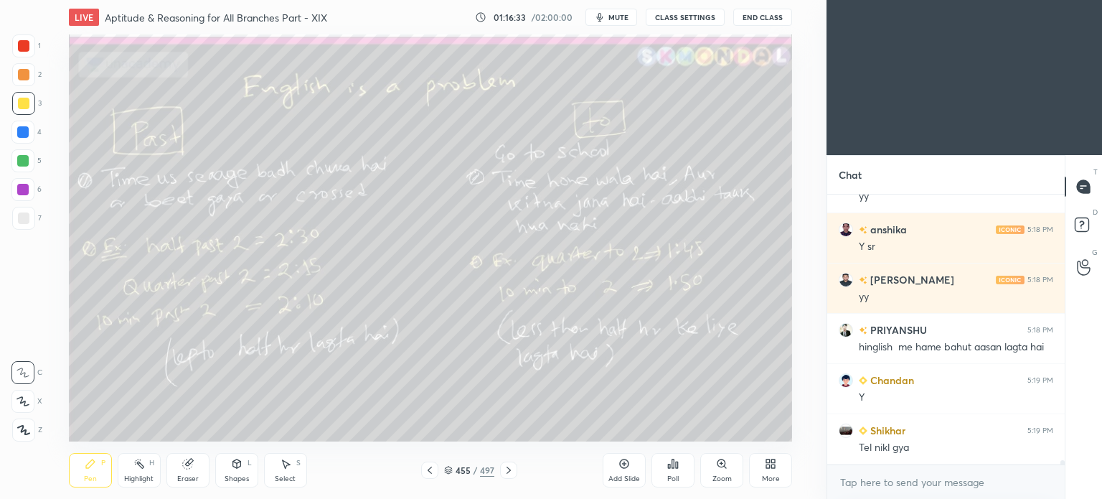
click at [515, 466] on div at bounding box center [508, 469] width 17 height 17
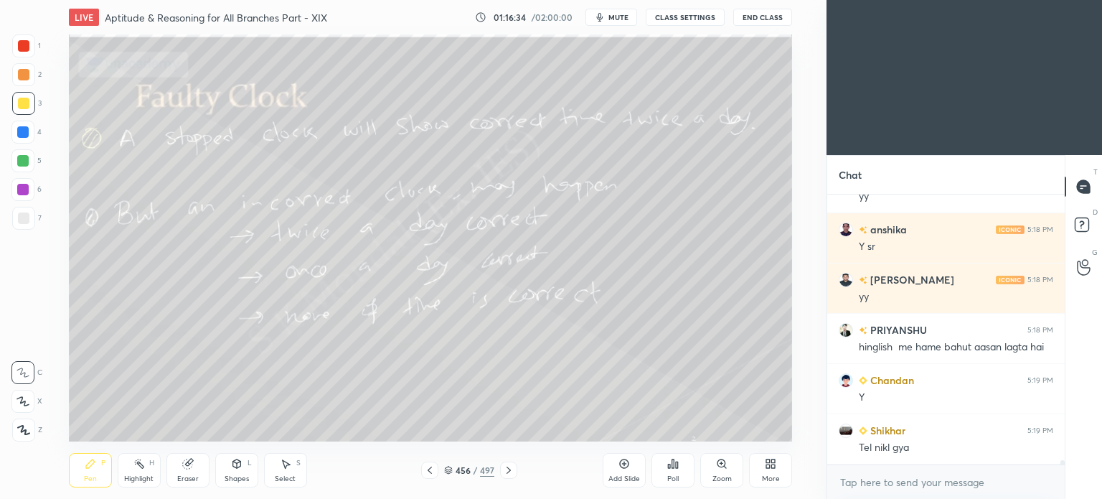
click at [515, 466] on div at bounding box center [508, 469] width 17 height 17
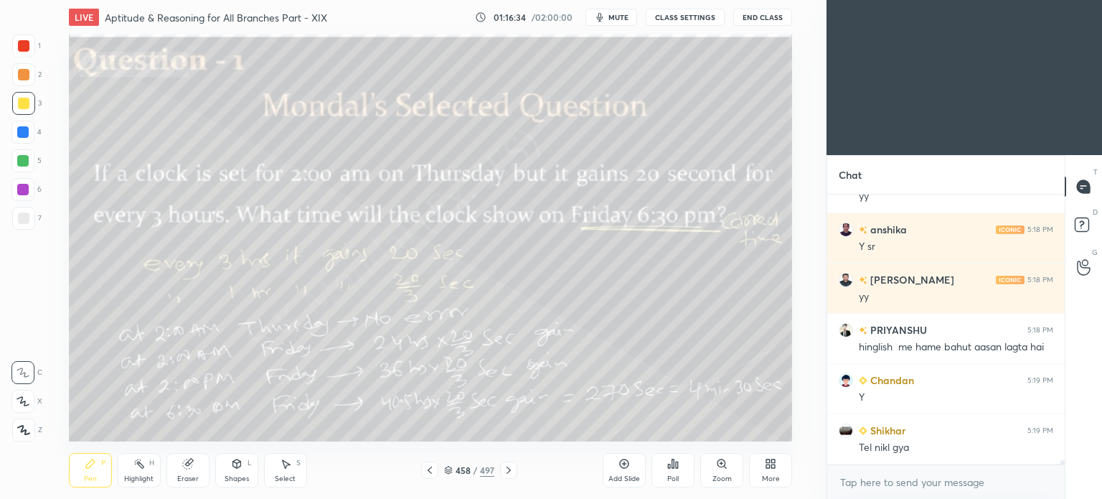
click at [515, 466] on div at bounding box center [508, 469] width 17 height 17
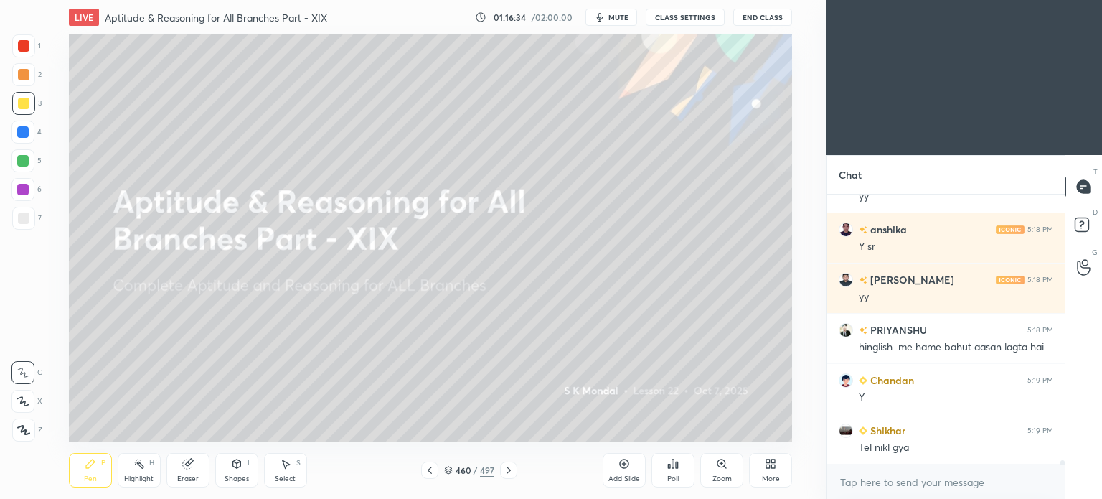
click at [515, 466] on div at bounding box center [508, 469] width 17 height 17
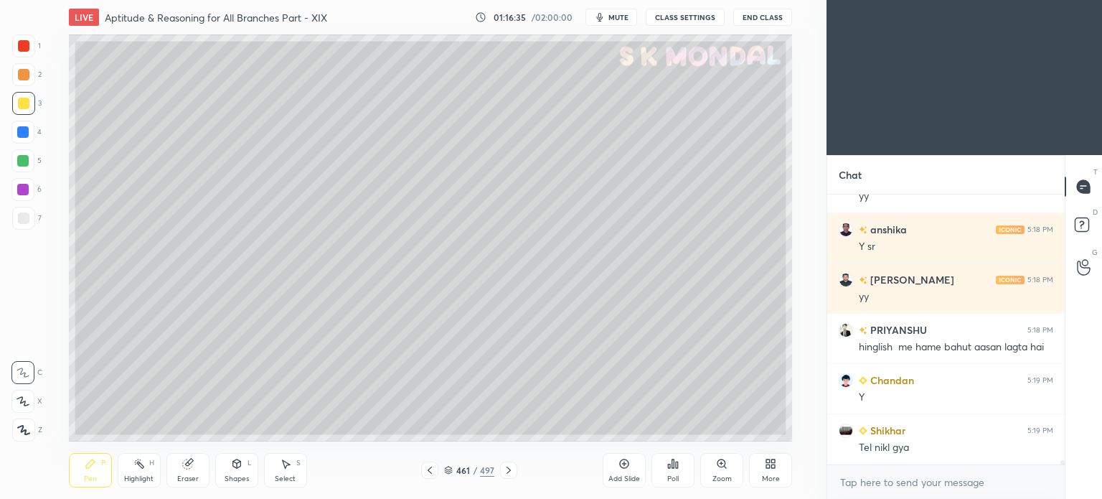
click at [515, 466] on div at bounding box center [508, 469] width 17 height 17
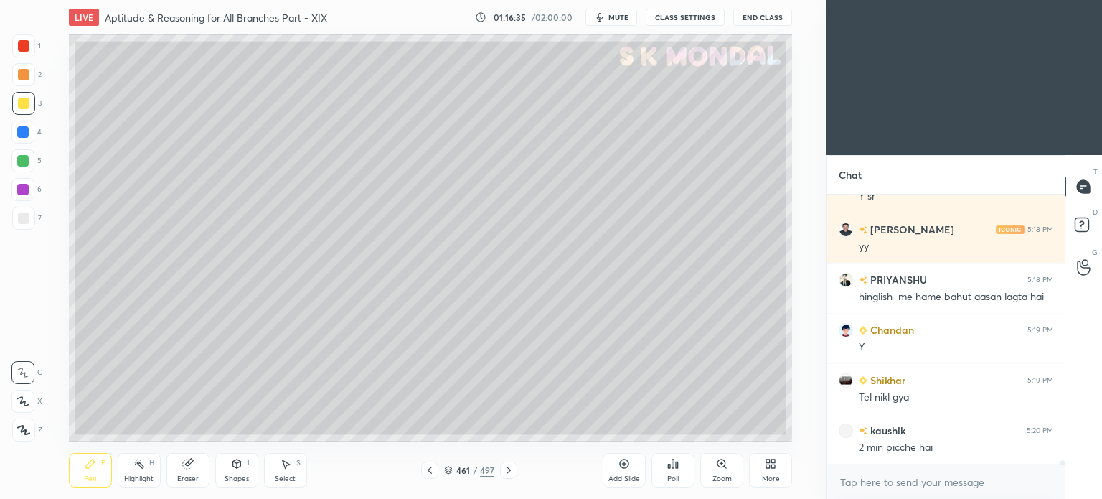
click at [515, 466] on div at bounding box center [508, 469] width 17 height 17
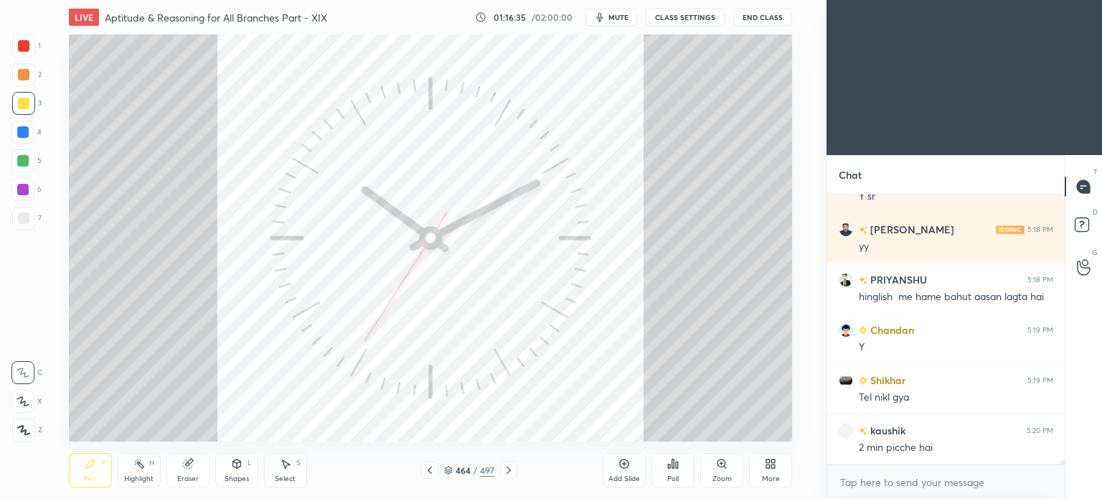
click at [515, 466] on div at bounding box center [508, 469] width 17 height 17
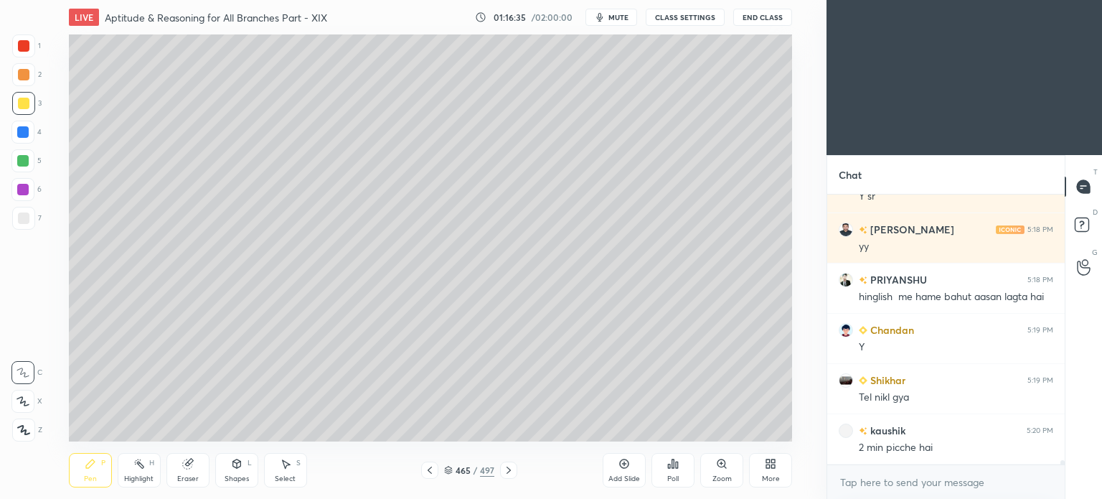
click at [515, 466] on div at bounding box center [508, 469] width 17 height 17
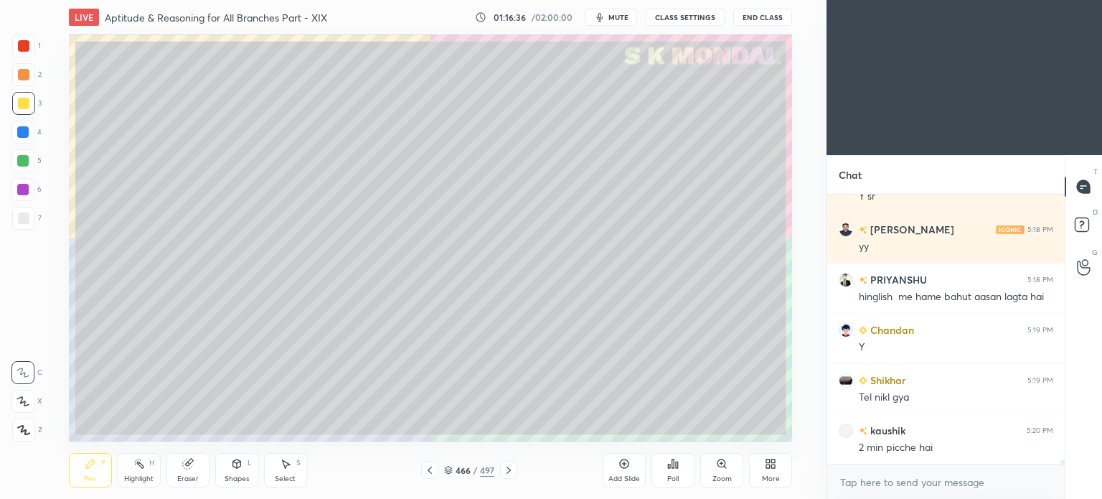
click at [515, 466] on div at bounding box center [508, 469] width 17 height 17
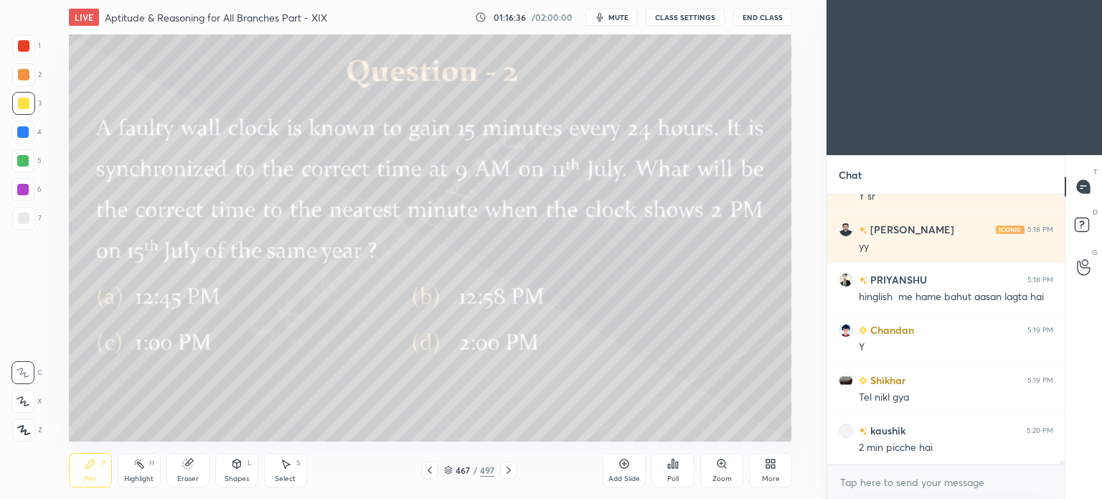
click at [515, 466] on div at bounding box center [508, 469] width 17 height 17
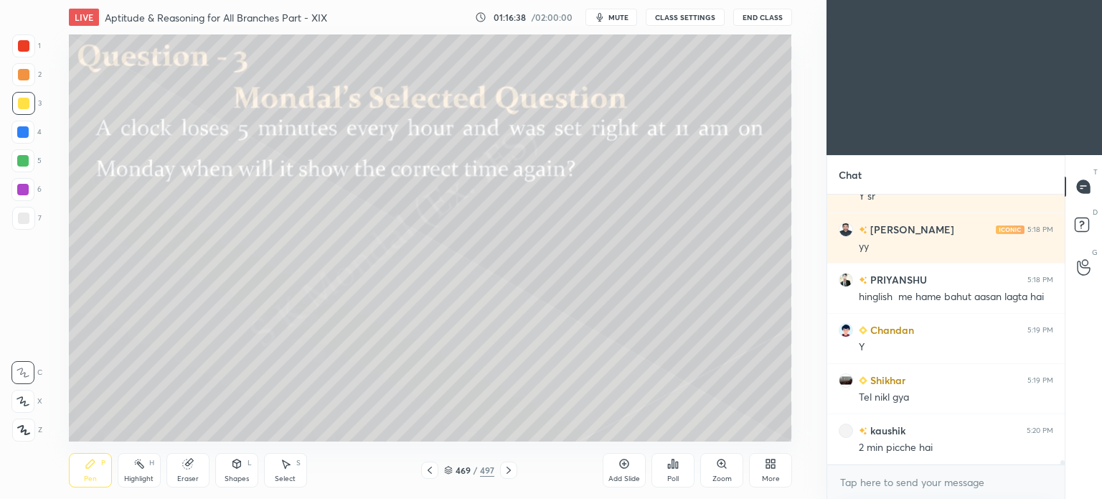
click at [515, 466] on div at bounding box center [508, 469] width 17 height 17
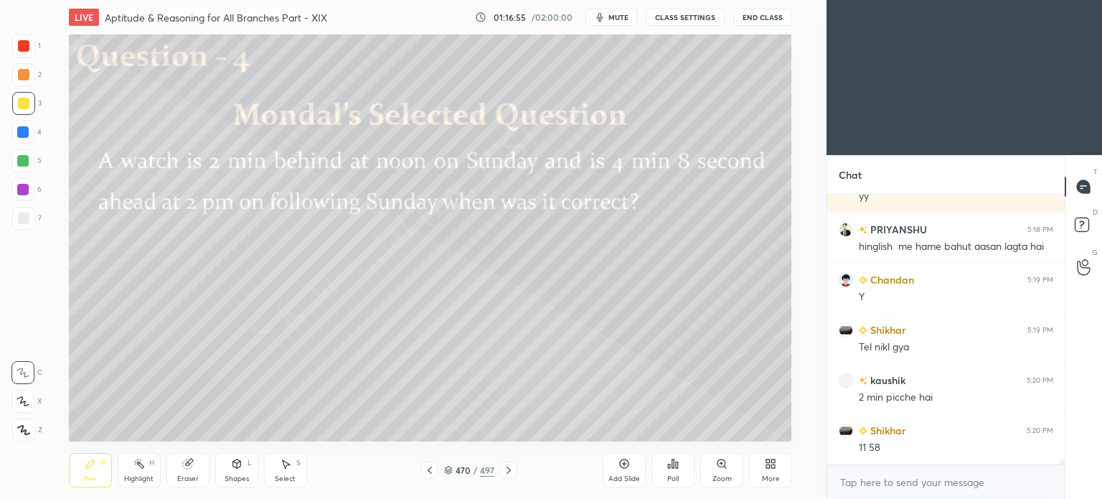
scroll to position [17187, 0]
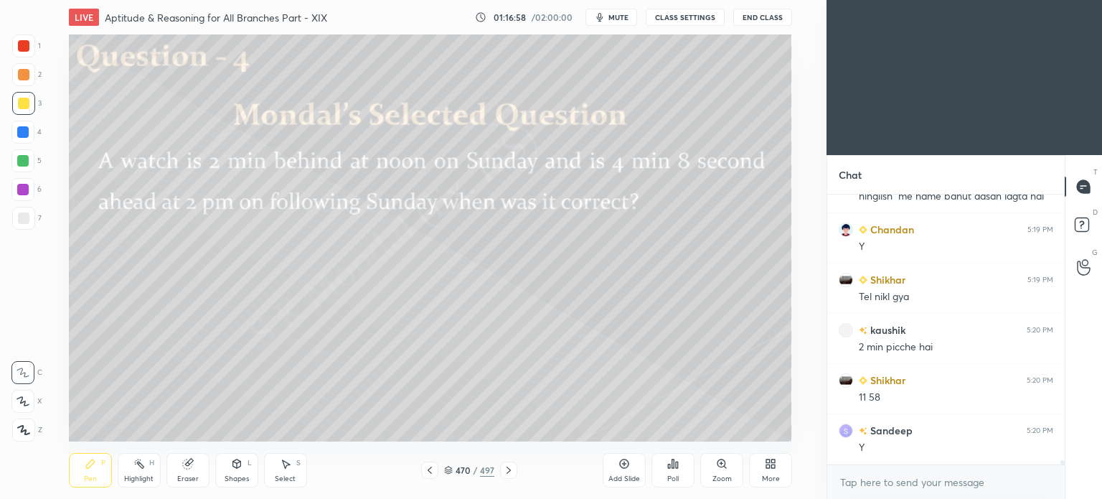
click at [773, 470] on div "More" at bounding box center [770, 470] width 43 height 34
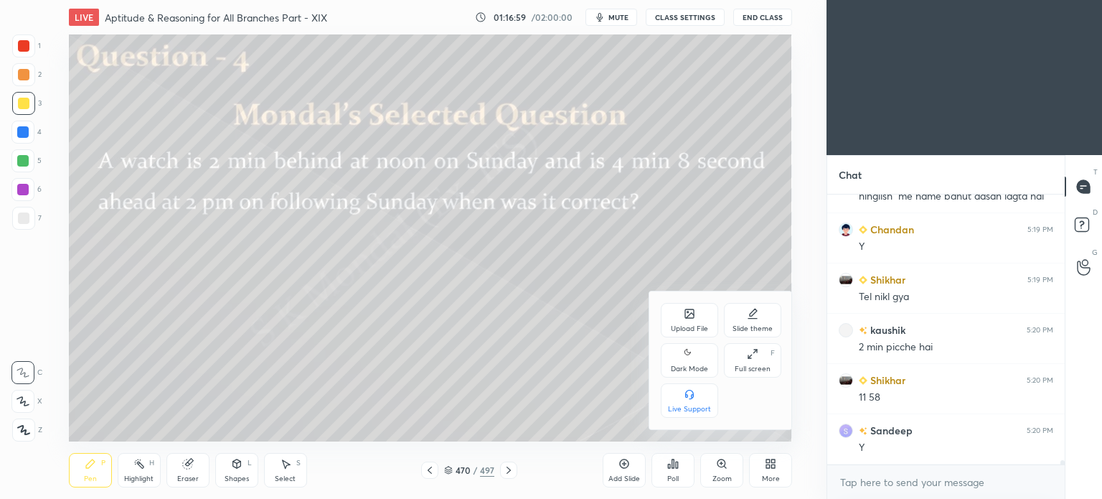
click at [685, 315] on icon at bounding box center [689, 313] width 9 height 9
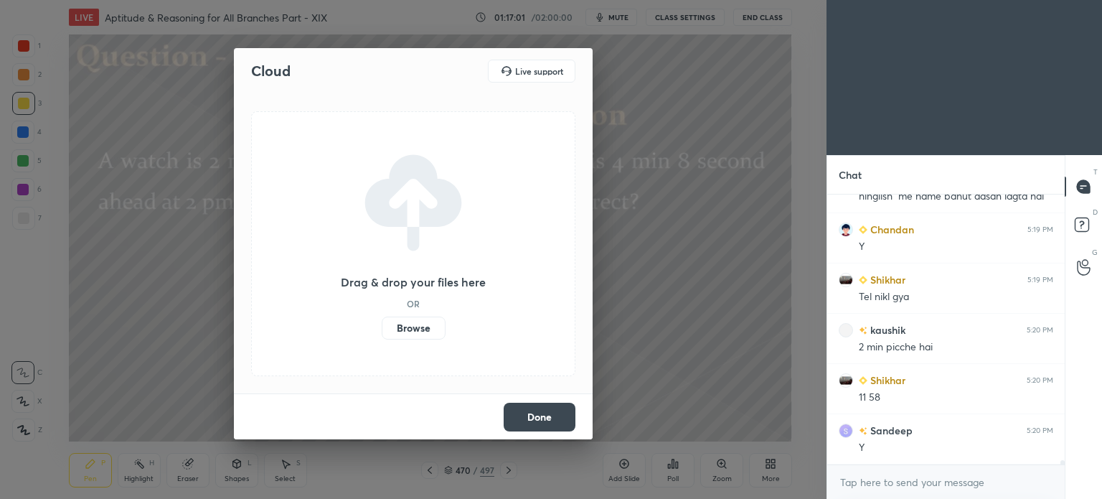
click at [416, 329] on label "Browse" at bounding box center [414, 327] width 64 height 23
click at [382, 329] on input "Browse" at bounding box center [382, 327] width 0 height 23
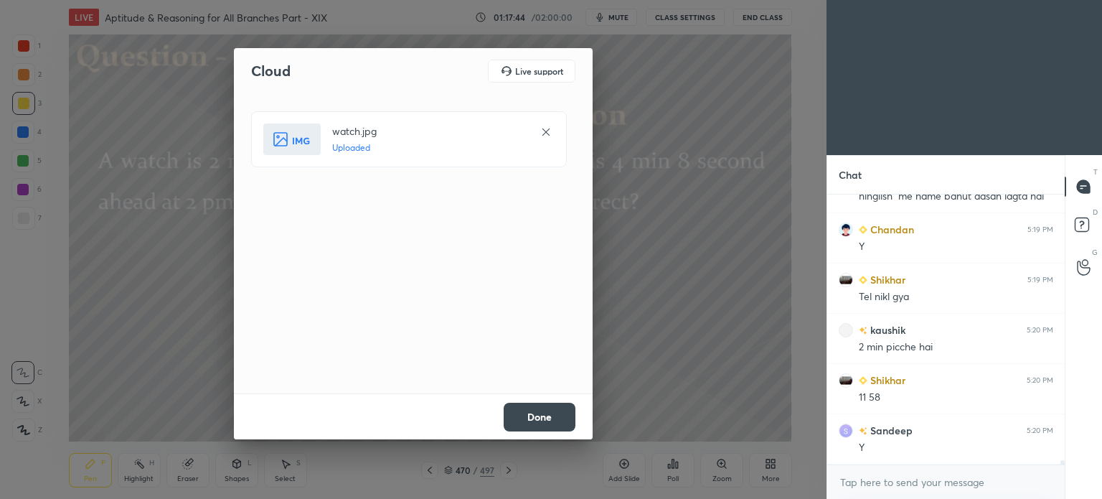
click at [540, 415] on button "Done" at bounding box center [540, 417] width 72 height 29
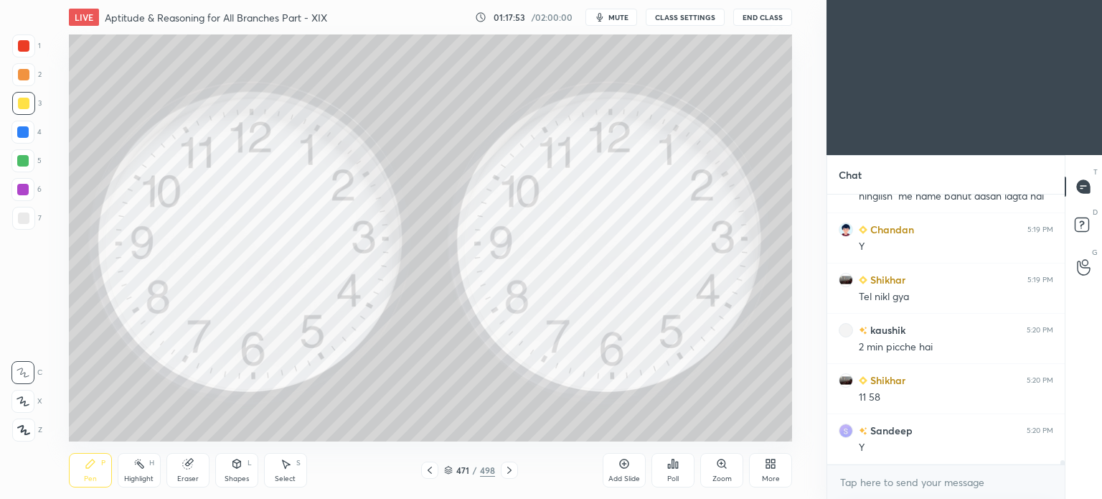
click at [21, 104] on div at bounding box center [23, 103] width 11 height 11
click at [28, 162] on div at bounding box center [22, 160] width 11 height 11
click at [30, 160] on div at bounding box center [22, 160] width 23 height 23
click at [193, 476] on div "Eraser" at bounding box center [188, 478] width 22 height 7
click at [247, 469] on div "Shapes L" at bounding box center [236, 470] width 43 height 34
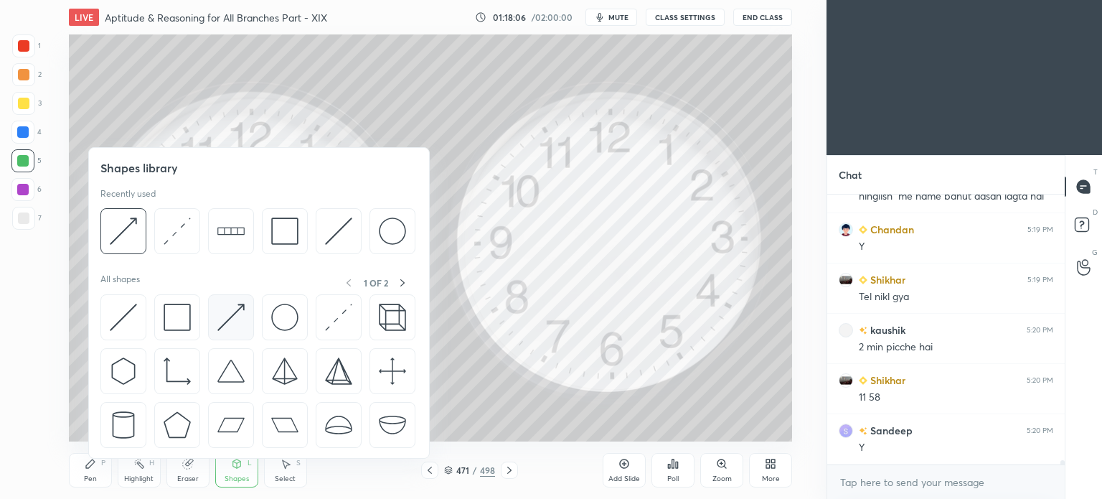
click at [227, 321] on img at bounding box center [230, 316] width 27 height 27
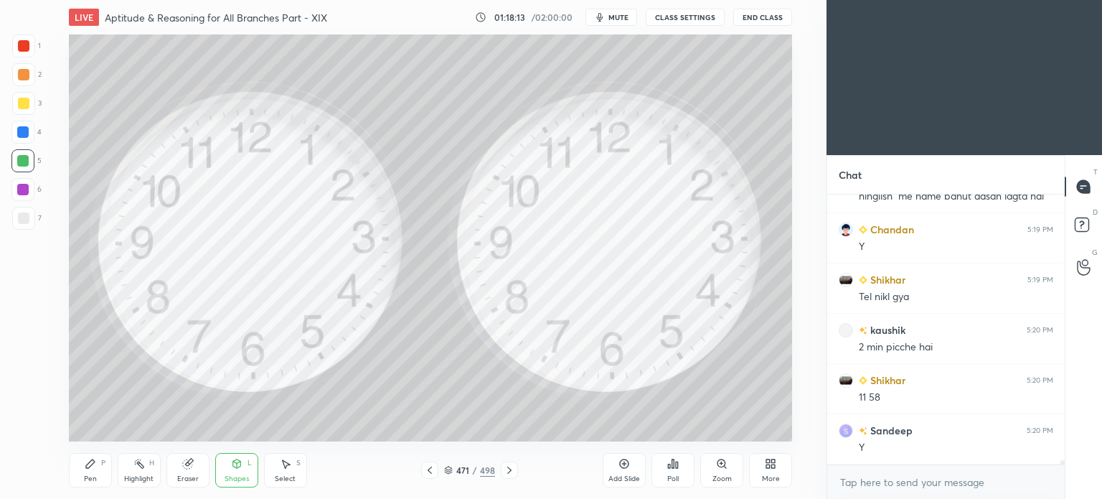
click at [84, 481] on div "Pen" at bounding box center [90, 478] width 13 height 7
click at [88, 479] on div "Pen" at bounding box center [90, 478] width 13 height 7
click at [25, 108] on div at bounding box center [23, 103] width 11 height 11
click at [26, 47] on div at bounding box center [23, 45] width 11 height 11
click at [20, 136] on div at bounding box center [22, 131] width 11 height 11
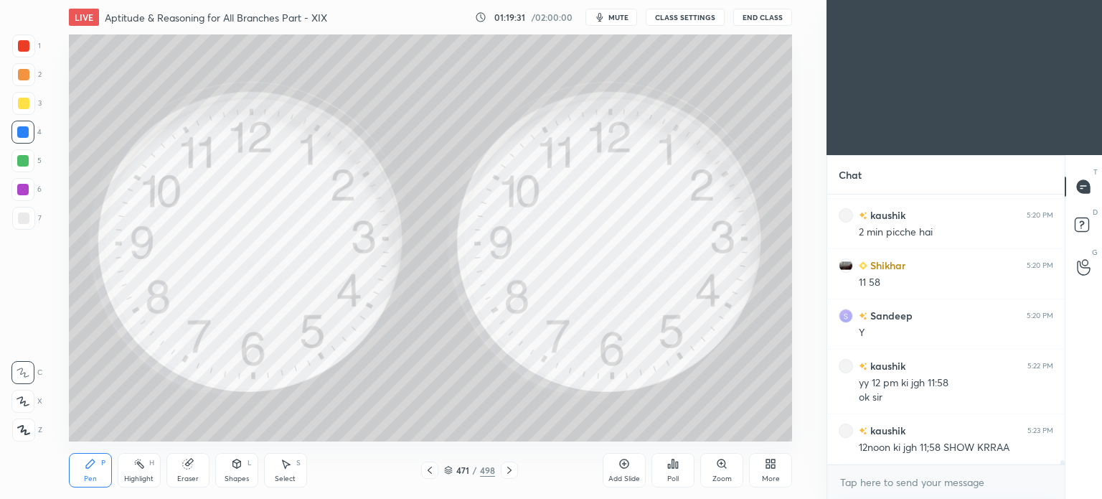
scroll to position [17352, 0]
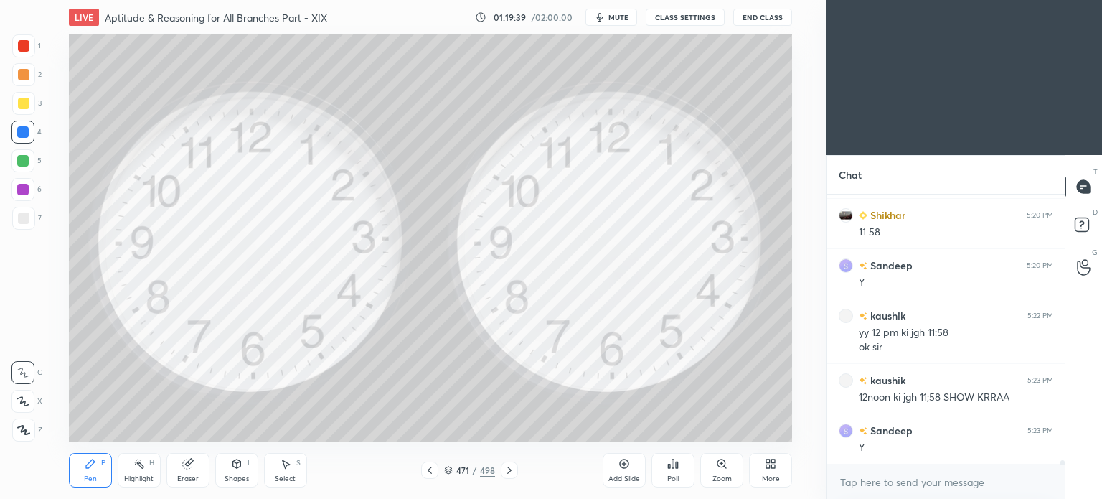
click at [427, 465] on icon at bounding box center [429, 469] width 11 height 11
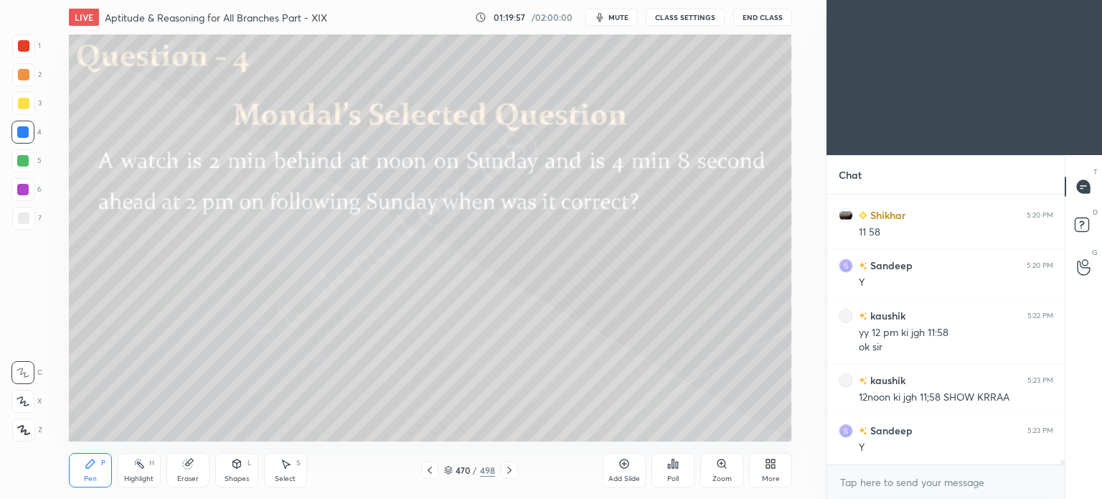
click at [511, 464] on icon at bounding box center [509, 469] width 11 height 11
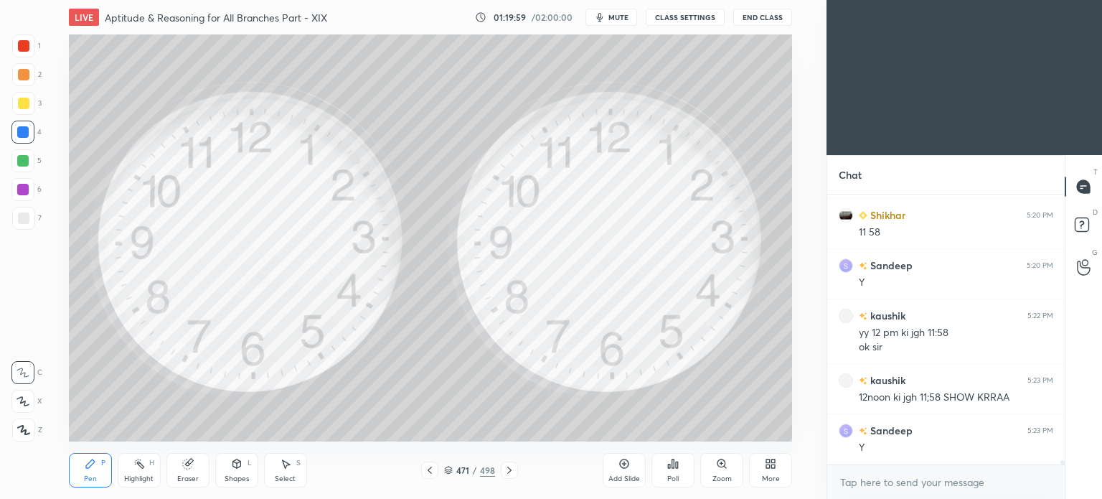
click at [427, 468] on icon at bounding box center [429, 469] width 11 height 11
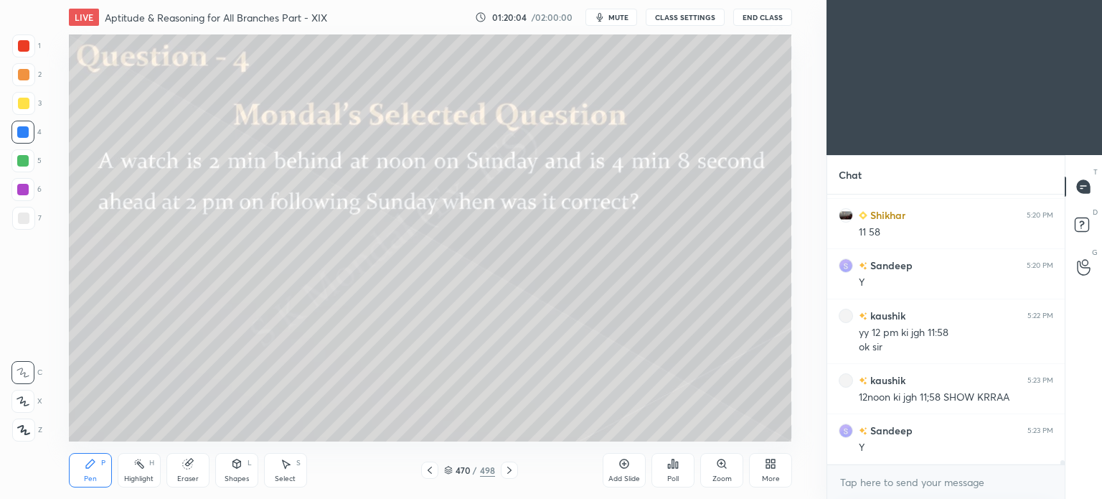
click at [507, 474] on icon at bounding box center [509, 469] width 11 height 11
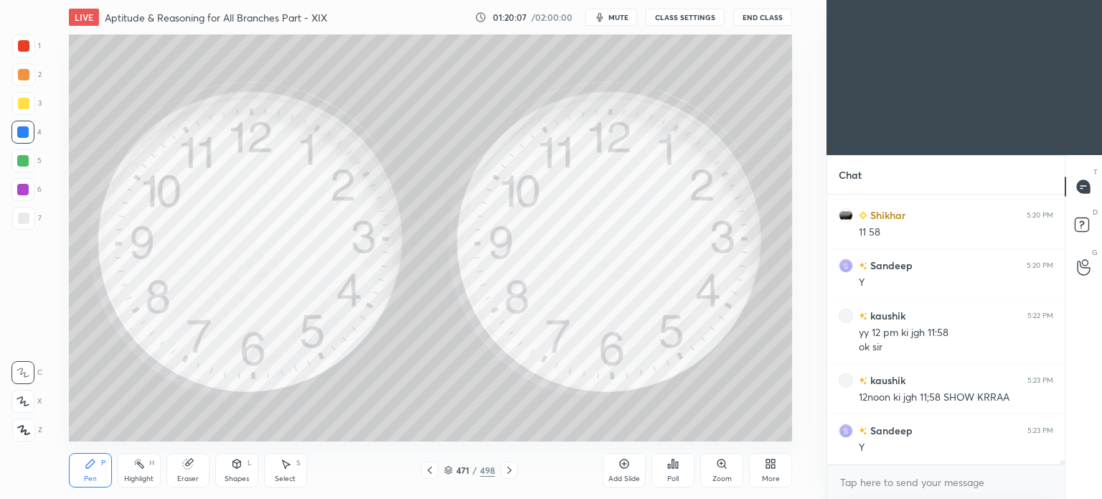
click at [28, 136] on div at bounding box center [22, 131] width 11 height 11
click at [240, 476] on div "Shapes" at bounding box center [237, 478] width 24 height 7
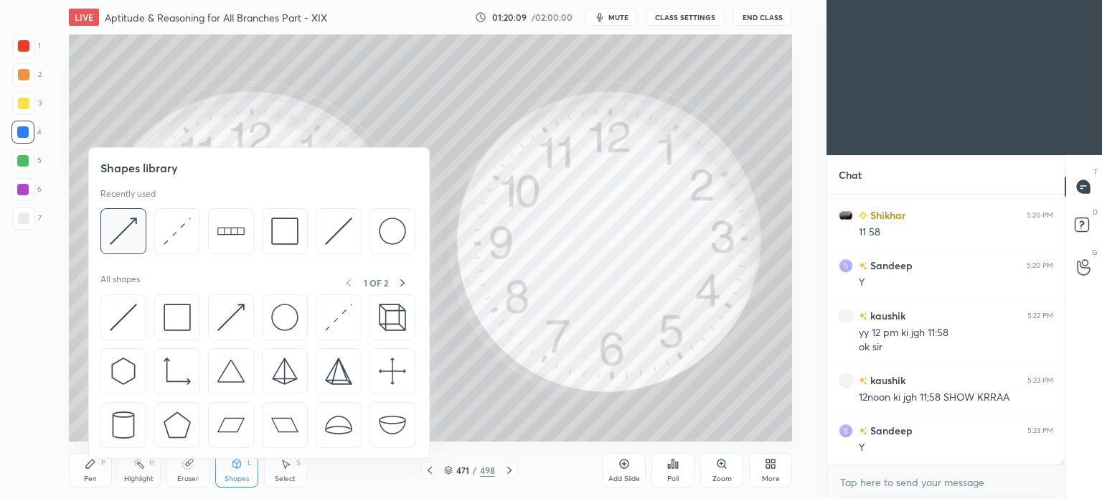
click at [128, 239] on img at bounding box center [123, 230] width 27 height 27
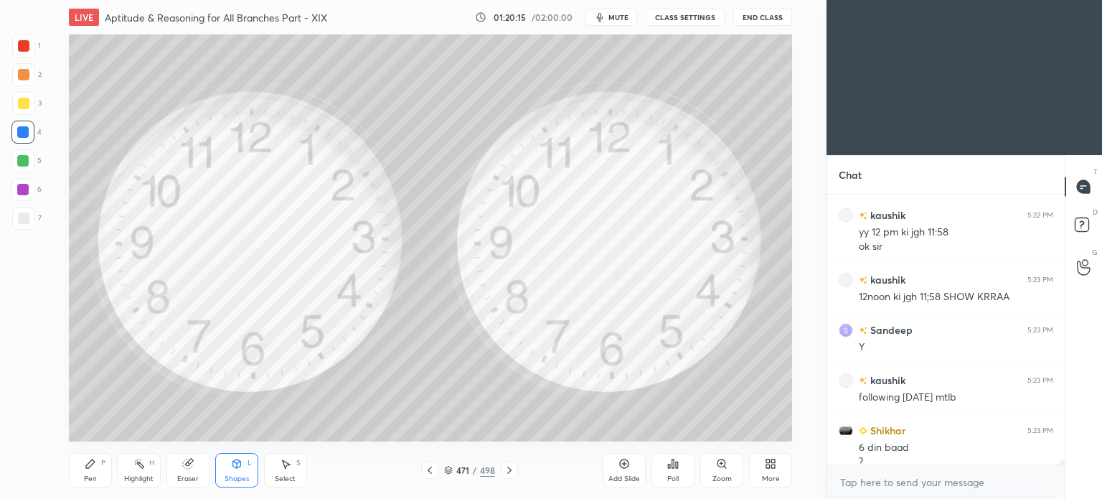
scroll to position [17466, 0]
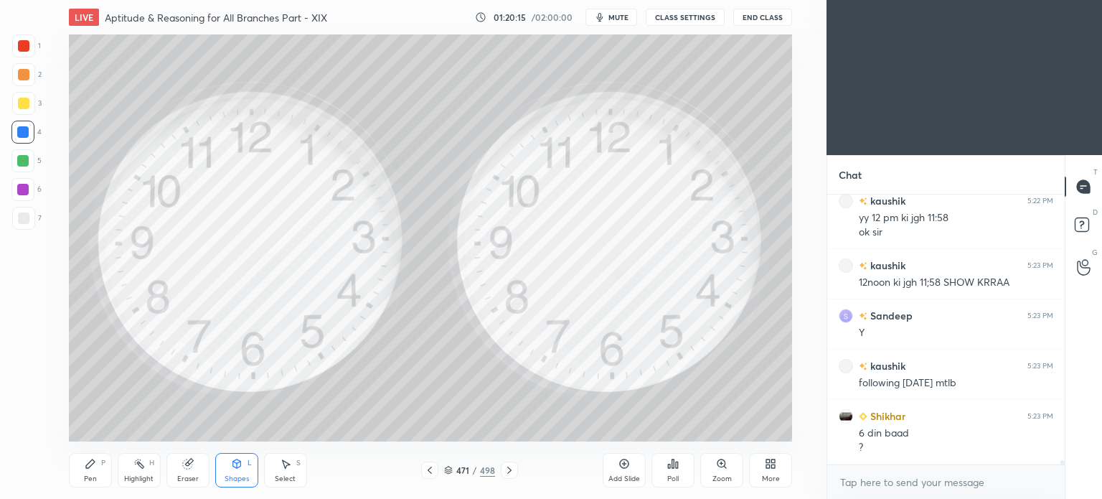
click at [92, 476] on div "Pen" at bounding box center [90, 478] width 13 height 7
click at [95, 475] on div "Pen" at bounding box center [90, 478] width 13 height 7
click at [235, 475] on div "Shapes" at bounding box center [237, 478] width 24 height 7
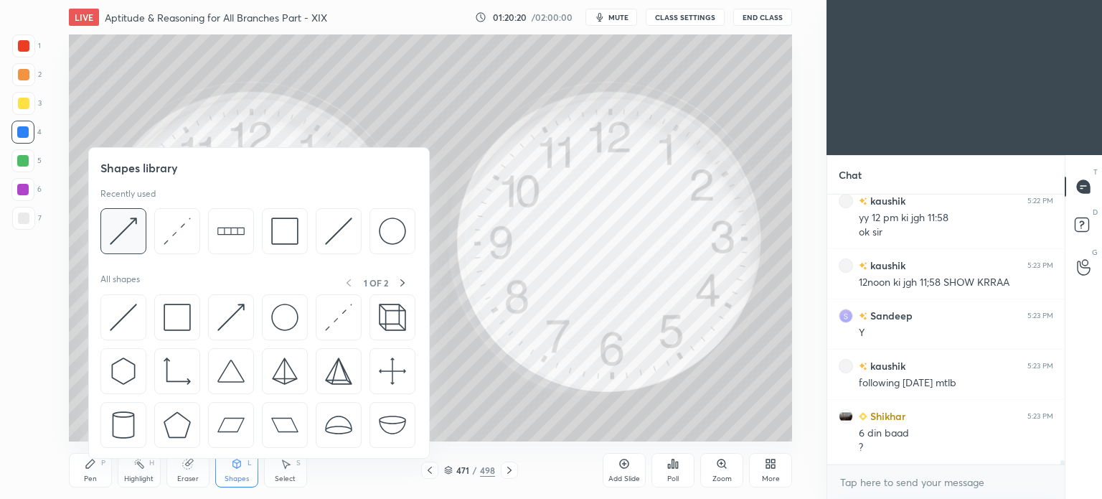
click at [126, 232] on img at bounding box center [123, 230] width 27 height 27
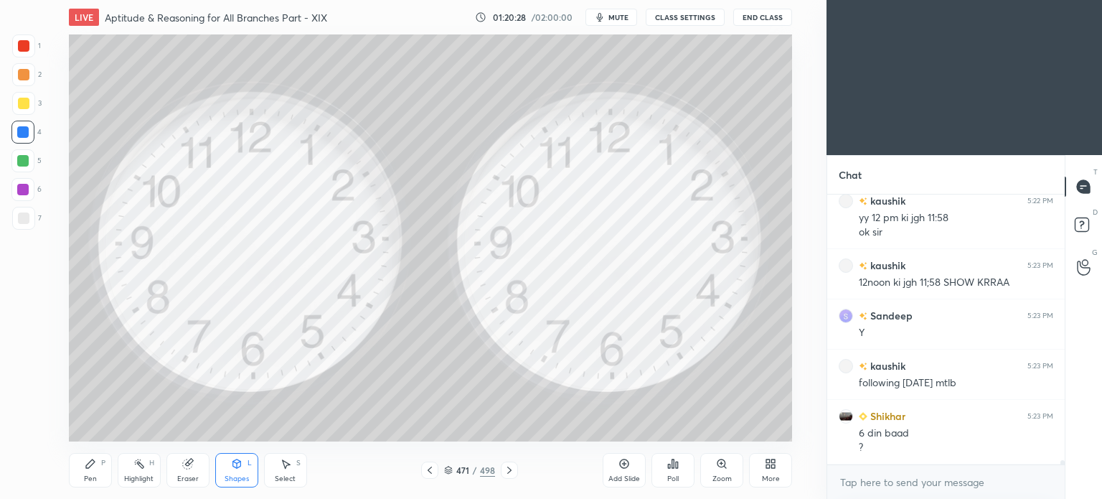
click at [92, 474] on div "Pen P" at bounding box center [90, 470] width 43 height 34
click at [26, 165] on div at bounding box center [22, 160] width 11 height 11
click at [26, 168] on div at bounding box center [22, 160] width 23 height 23
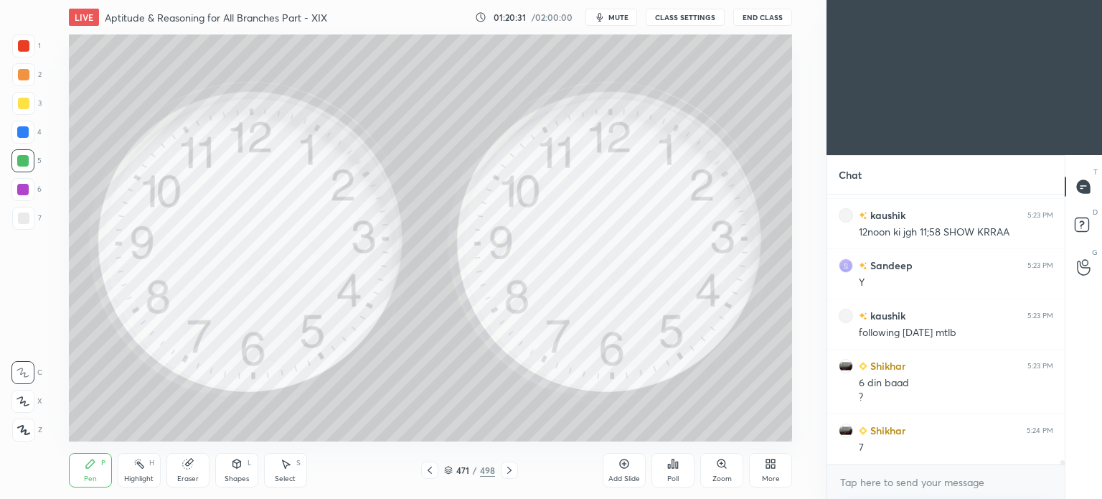
click at [24, 163] on div at bounding box center [22, 160] width 11 height 11
click at [194, 472] on div "Eraser" at bounding box center [187, 470] width 43 height 34
click at [30, 400] on div at bounding box center [22, 401] width 23 height 23
click at [238, 475] on div "Shapes" at bounding box center [237, 478] width 24 height 7
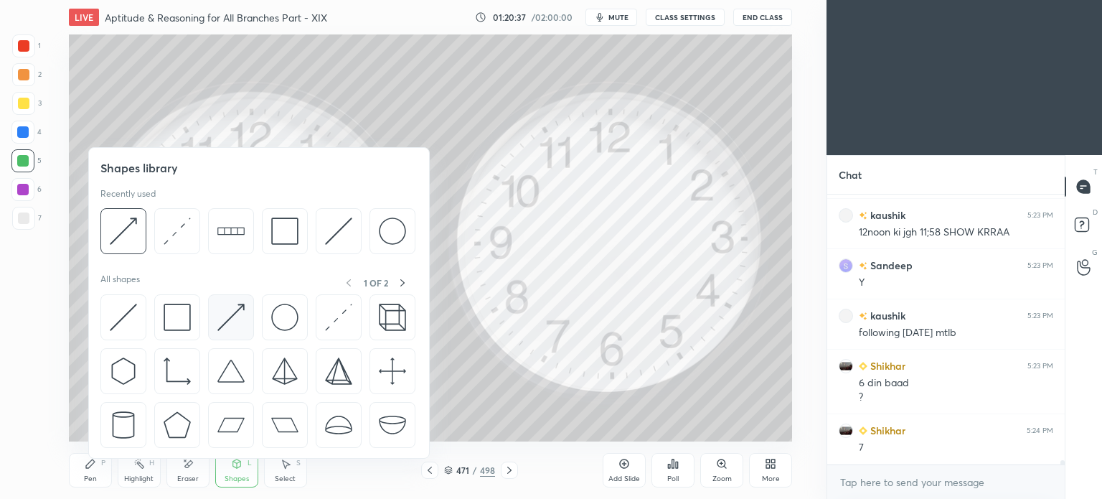
click at [230, 321] on img at bounding box center [230, 316] width 27 height 27
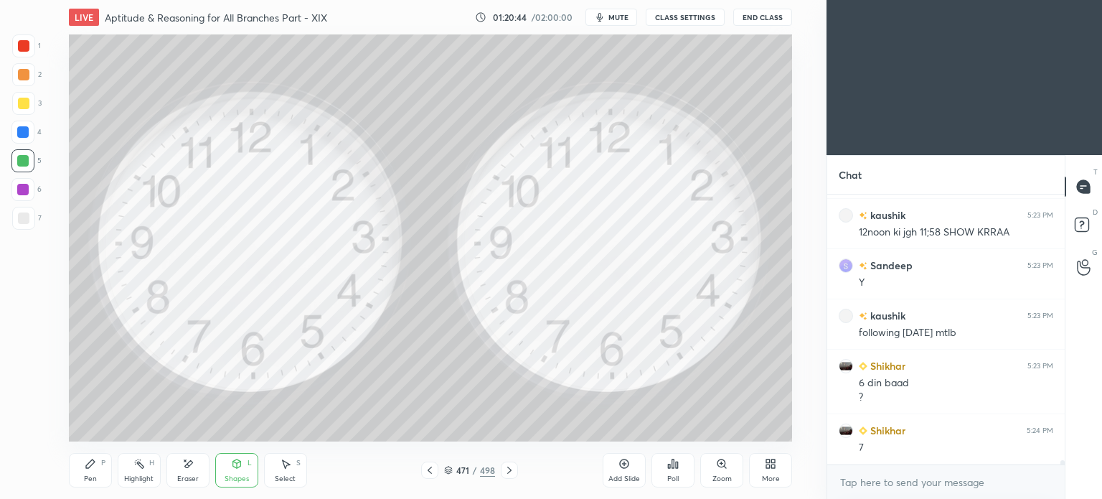
click at [87, 471] on div "Pen P" at bounding box center [90, 470] width 43 height 34
click at [92, 471] on div "Pen P" at bounding box center [90, 470] width 43 height 34
click at [21, 55] on div at bounding box center [23, 45] width 23 height 23
click at [242, 475] on div "Shapes" at bounding box center [237, 478] width 24 height 7
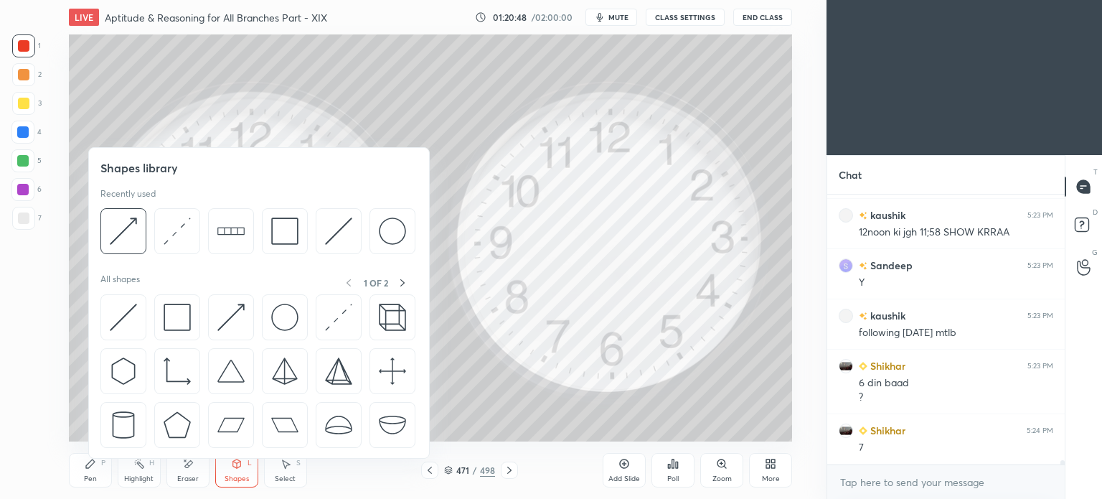
click at [196, 475] on div "Eraser" at bounding box center [188, 478] width 22 height 7
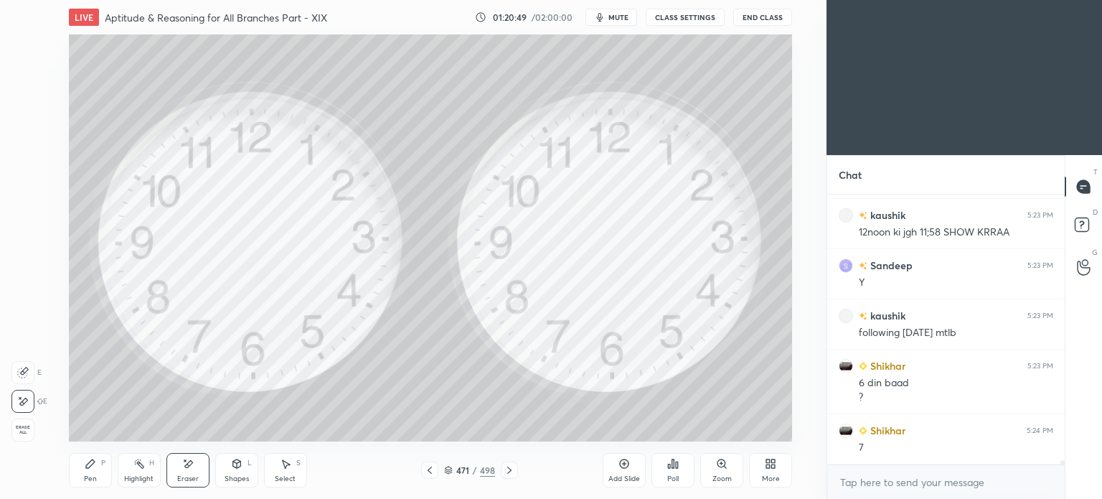
click at [98, 476] on div "Pen P" at bounding box center [90, 470] width 43 height 34
click at [26, 77] on div at bounding box center [23, 74] width 11 height 11
click at [31, 47] on div at bounding box center [23, 45] width 23 height 23
click at [22, 136] on div at bounding box center [22, 131] width 11 height 11
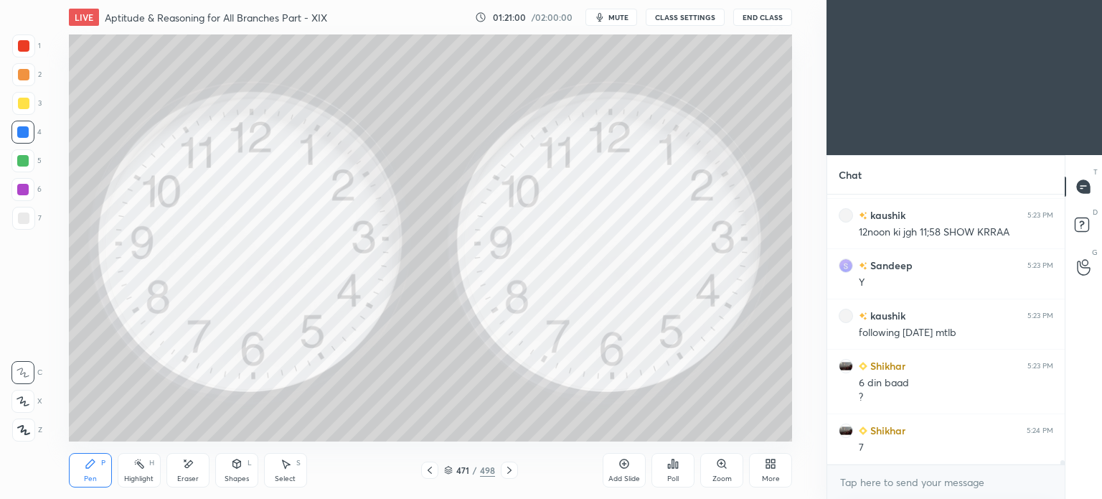
click at [241, 475] on div "Shapes" at bounding box center [237, 478] width 24 height 7
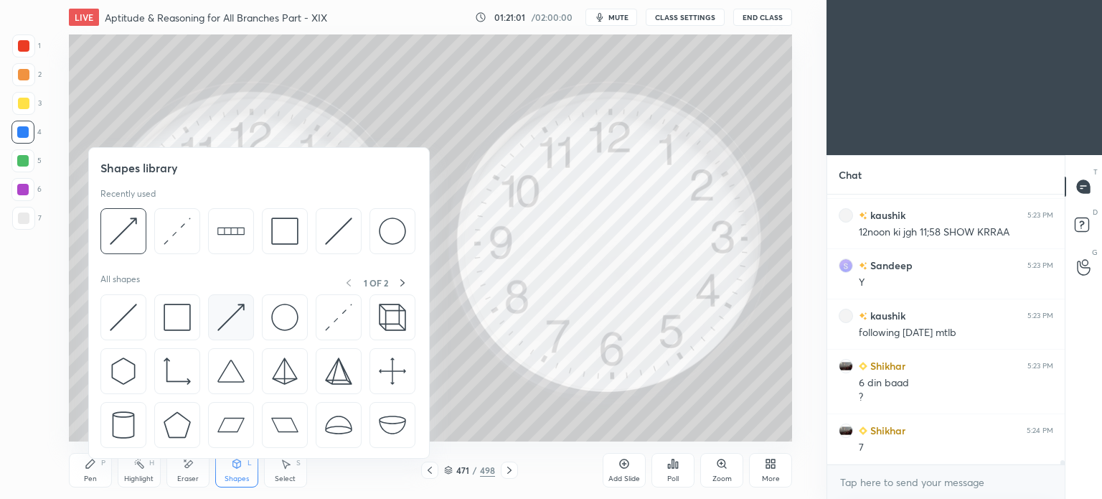
click at [235, 318] on img at bounding box center [230, 316] width 27 height 27
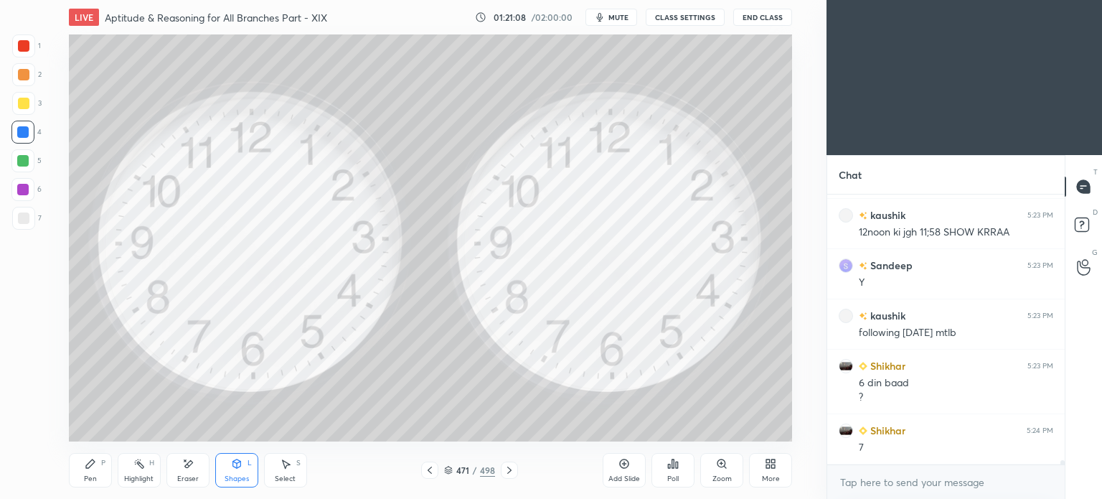
click at [97, 472] on div "Pen P" at bounding box center [90, 470] width 43 height 34
click at [93, 473] on div "Pen P" at bounding box center [90, 470] width 43 height 34
click at [25, 158] on div at bounding box center [22, 160] width 11 height 11
click at [29, 134] on div at bounding box center [22, 131] width 11 height 11
click at [34, 51] on div at bounding box center [23, 45] width 23 height 23
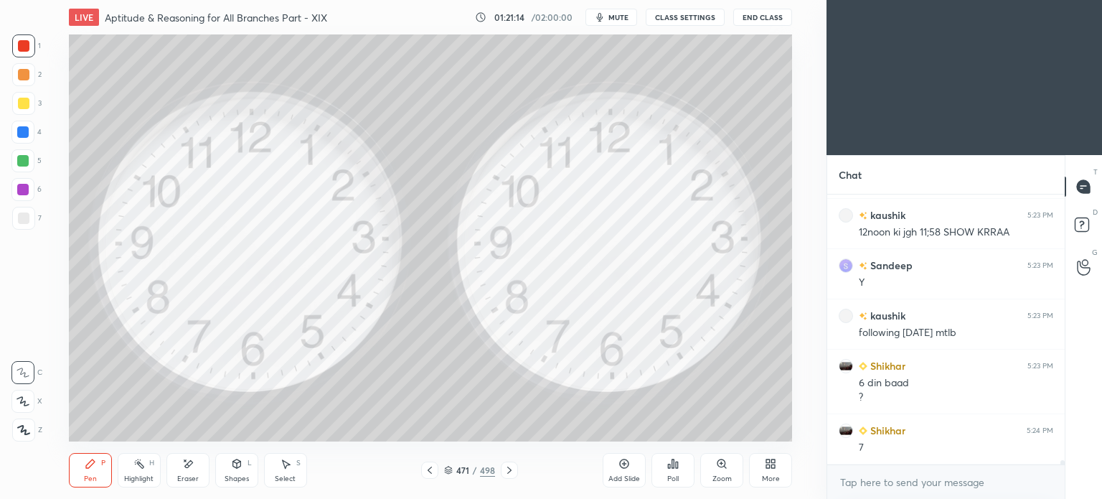
click at [37, 55] on div "1" at bounding box center [26, 45] width 29 height 23
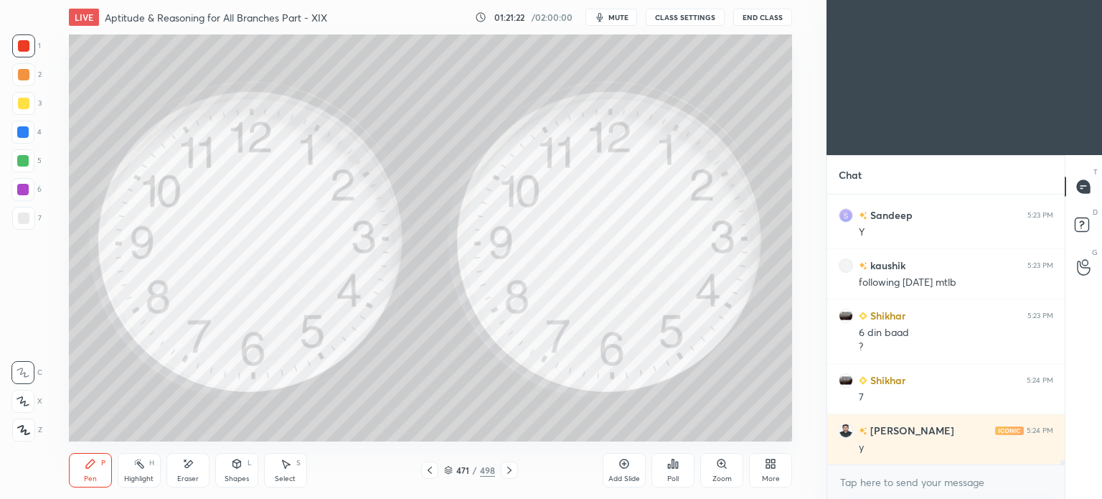
scroll to position [17617, 0]
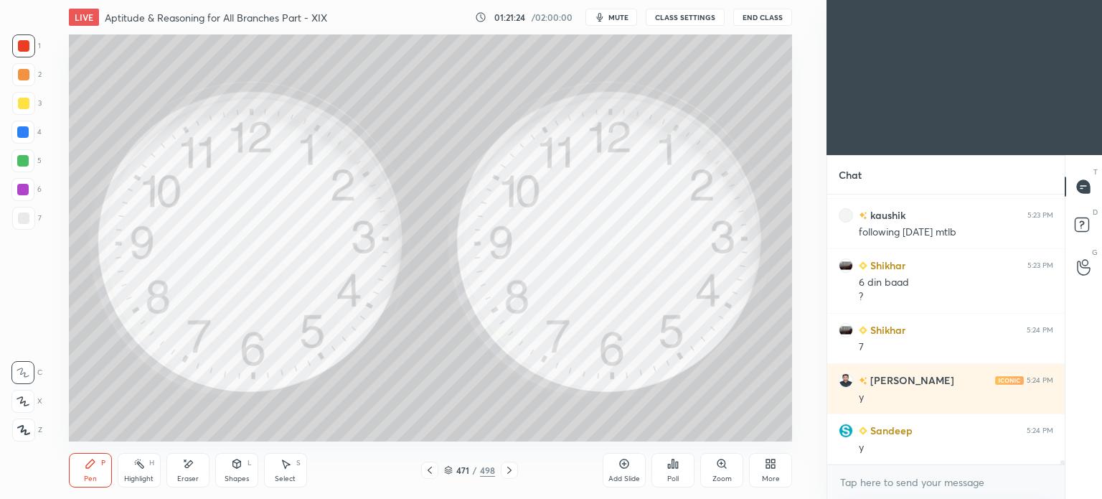
click at [32, 101] on div at bounding box center [23, 103] width 23 height 23
click at [29, 101] on div at bounding box center [23, 103] width 11 height 11
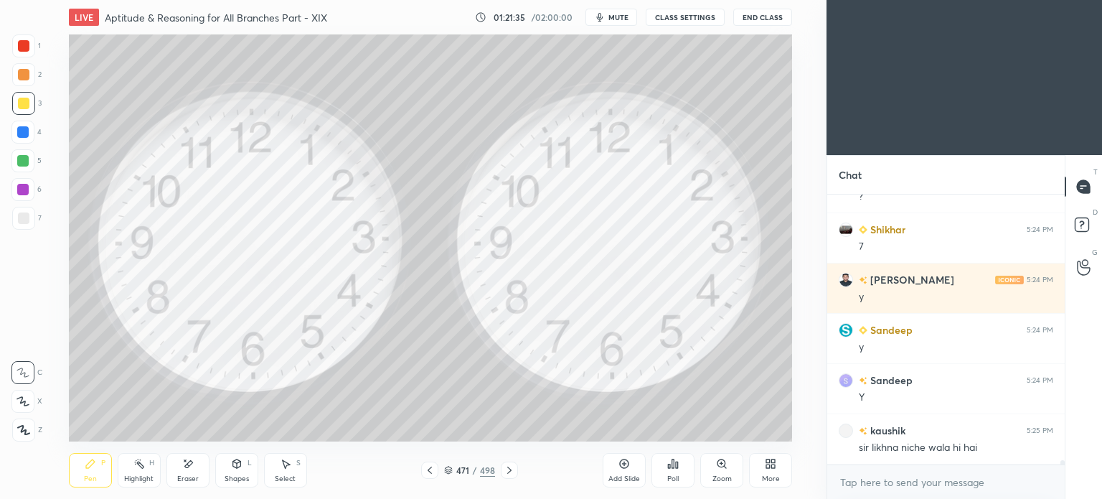
scroll to position [17768, 0]
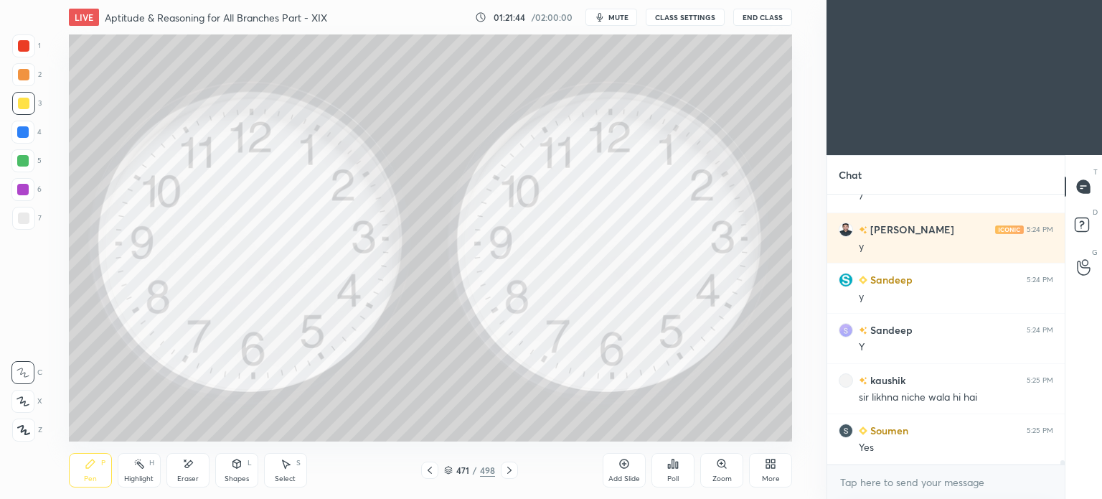
click at [430, 464] on icon at bounding box center [429, 469] width 11 height 11
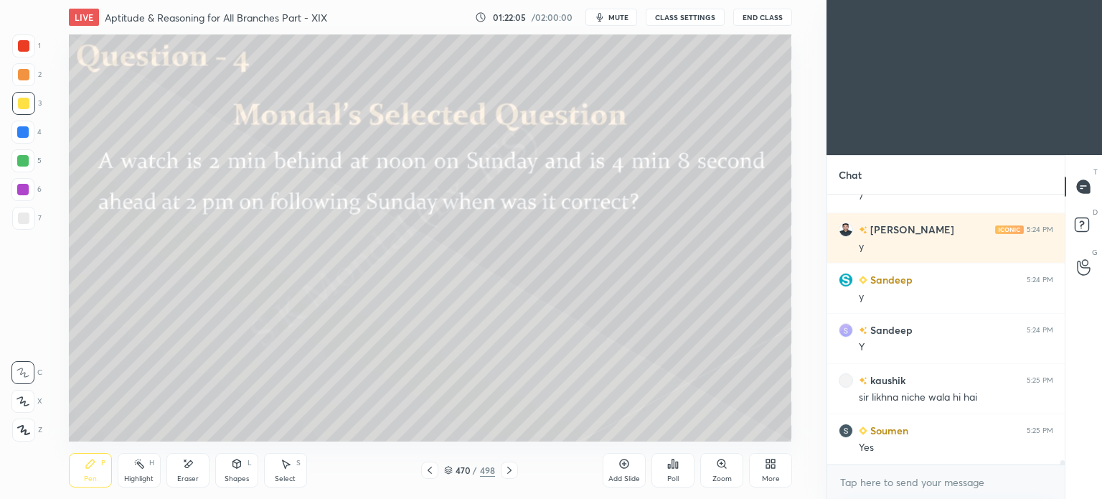
click at [421, 470] on div at bounding box center [429, 469] width 17 height 17
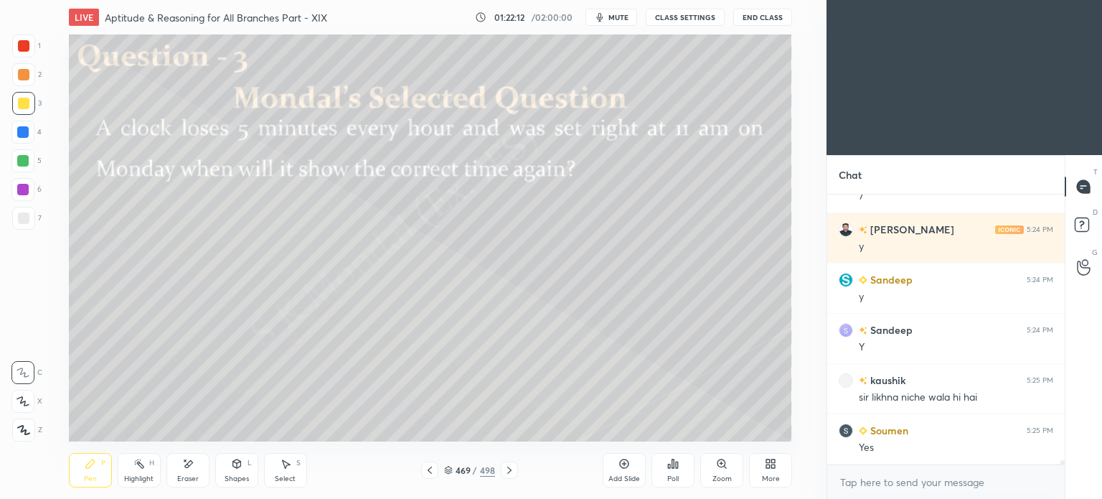
click at [505, 462] on div at bounding box center [509, 469] width 17 height 17
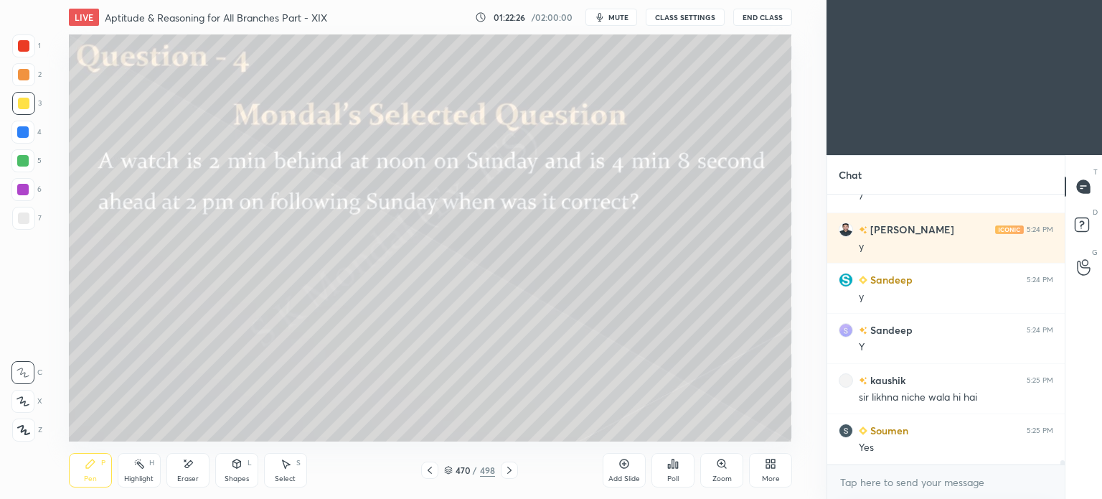
click at [509, 463] on div at bounding box center [509, 469] width 17 height 17
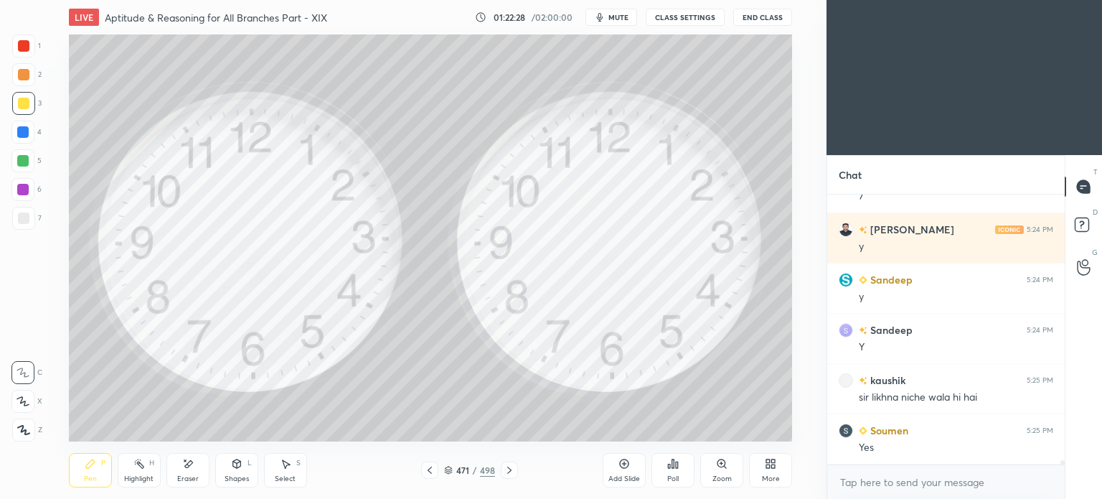
click at [27, 75] on div at bounding box center [23, 74] width 11 height 11
click at [26, 75] on div at bounding box center [23, 74] width 11 height 11
click at [83, 481] on div "Pen P" at bounding box center [90, 470] width 43 height 34
click at [194, 470] on div "Eraser" at bounding box center [187, 470] width 43 height 34
click at [95, 463] on icon at bounding box center [90, 463] width 11 height 11
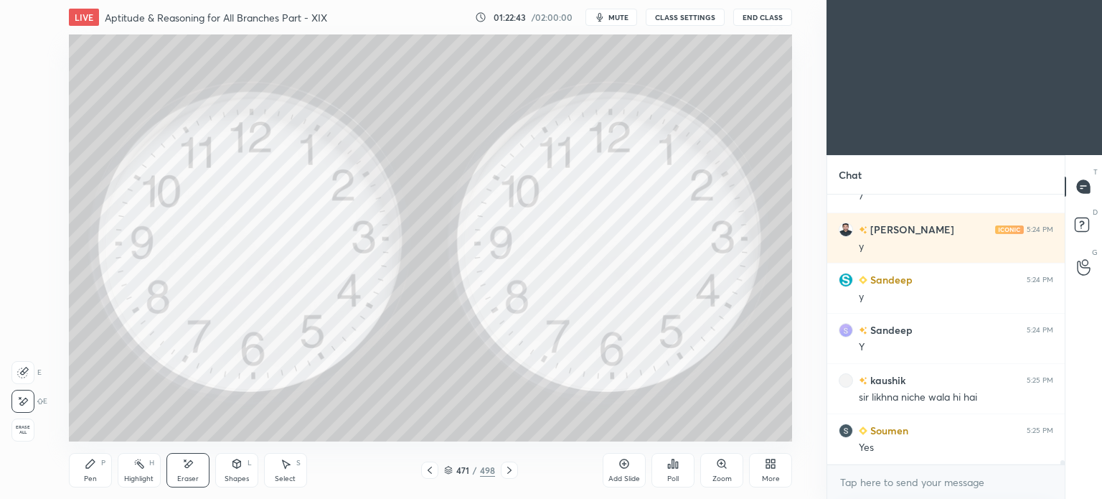
click at [95, 467] on icon at bounding box center [90, 463] width 11 height 11
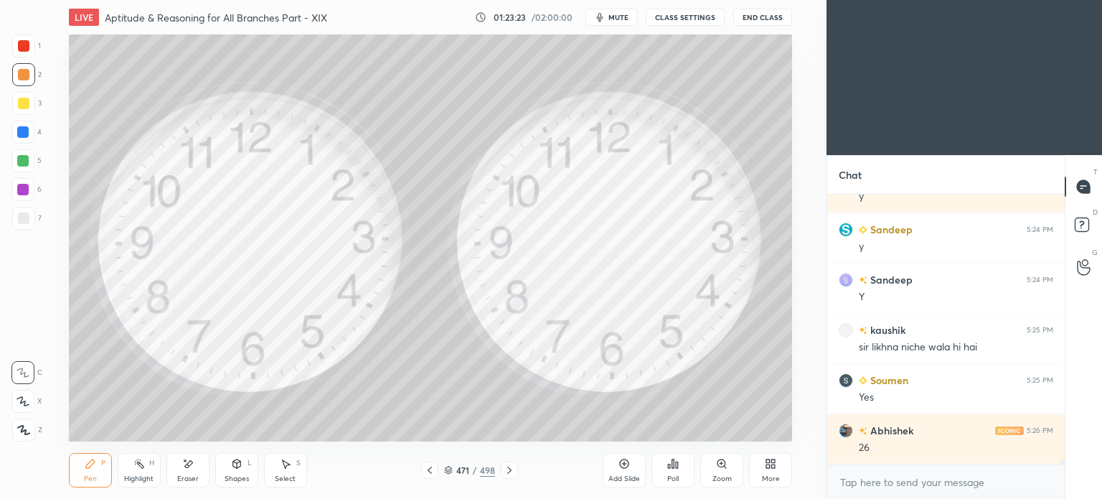
click at [509, 472] on icon at bounding box center [509, 469] width 4 height 7
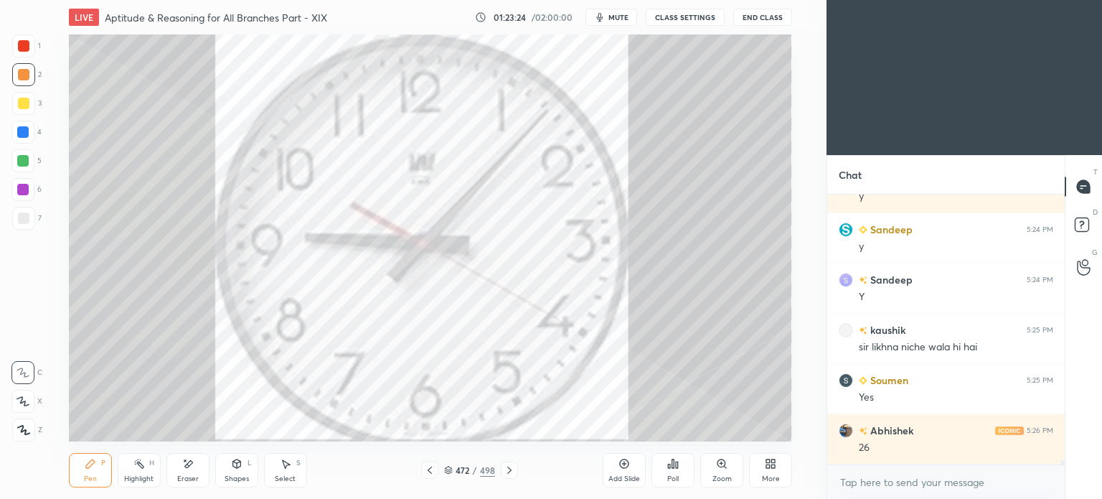
click at [428, 468] on icon at bounding box center [429, 469] width 11 height 11
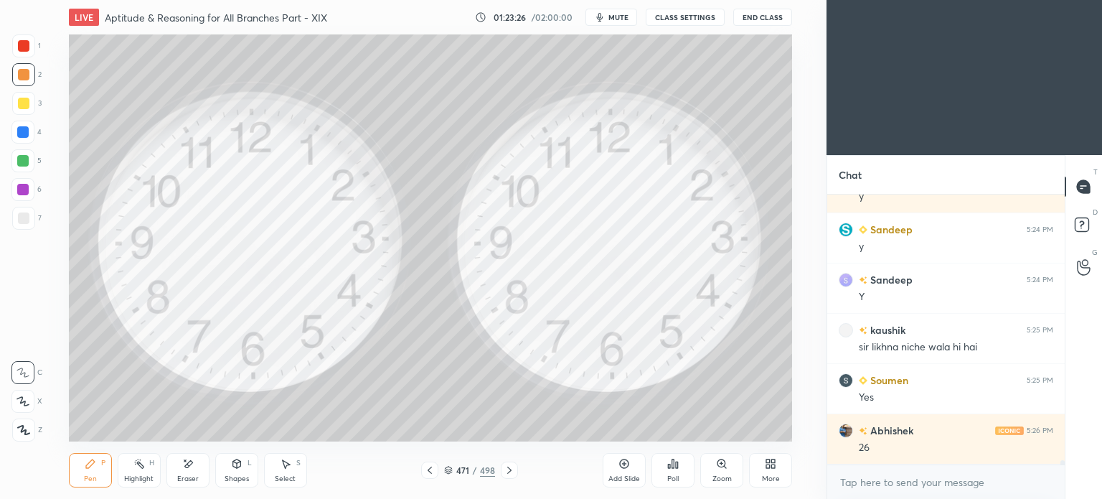
click at [507, 470] on icon at bounding box center [509, 469] width 11 height 11
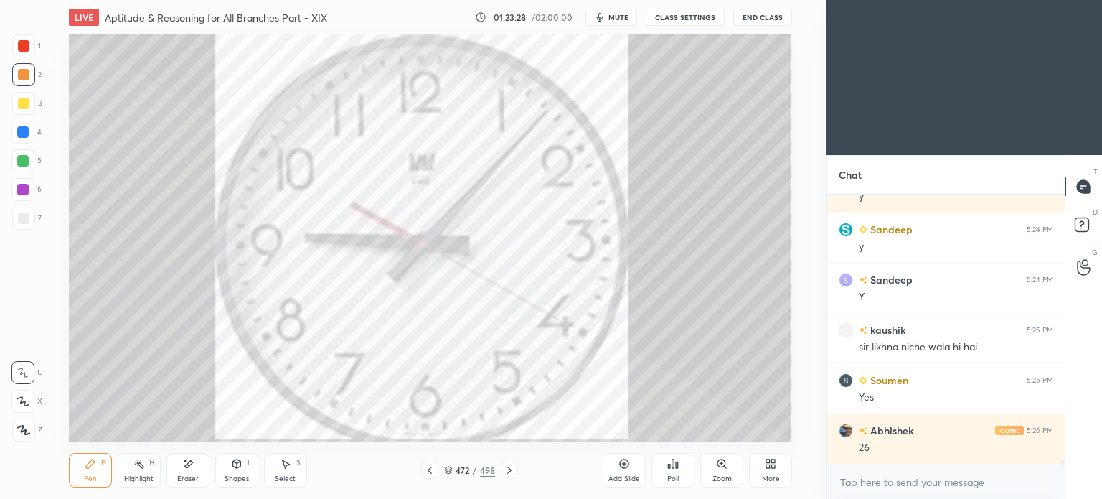
click at [430, 468] on icon at bounding box center [430, 469] width 4 height 7
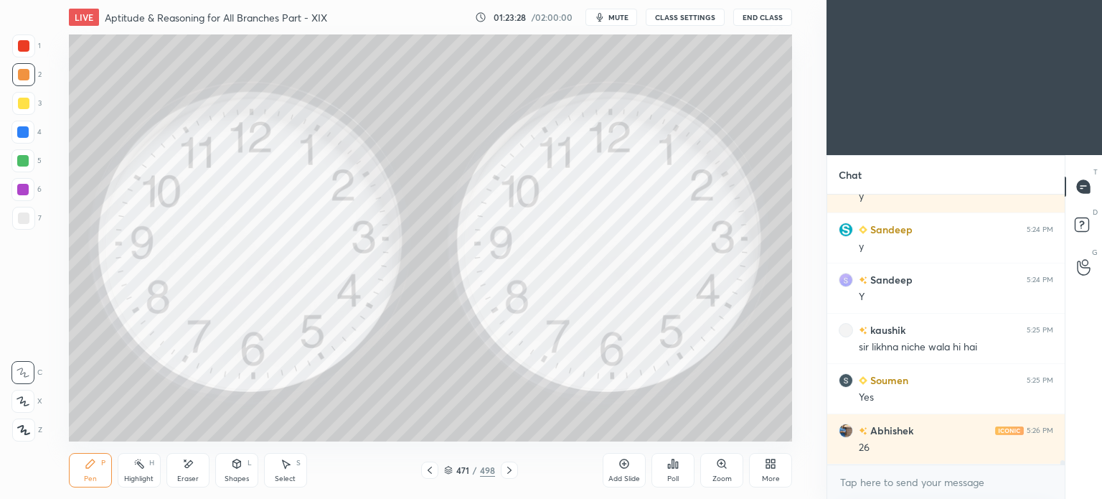
scroll to position [17868, 0]
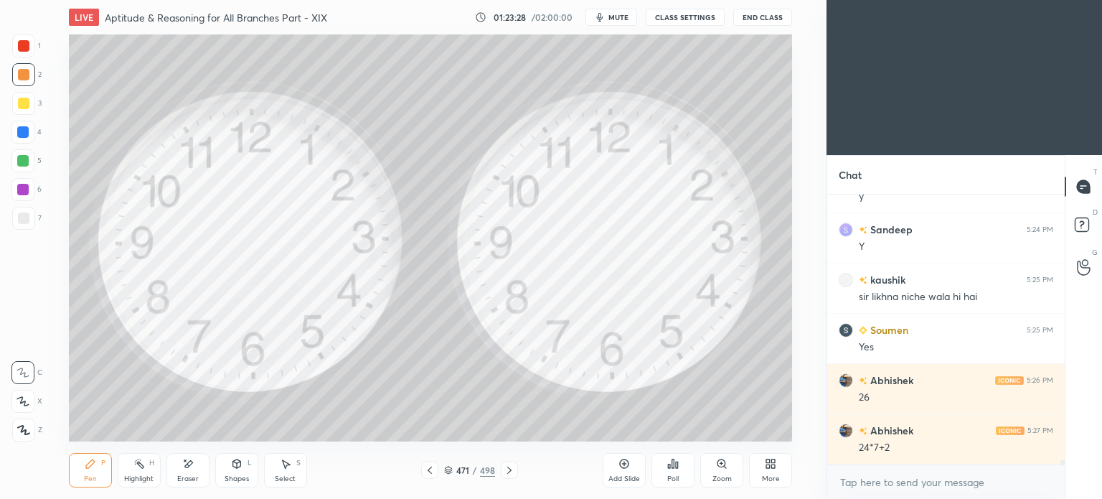
click at [432, 470] on icon at bounding box center [429, 469] width 11 height 11
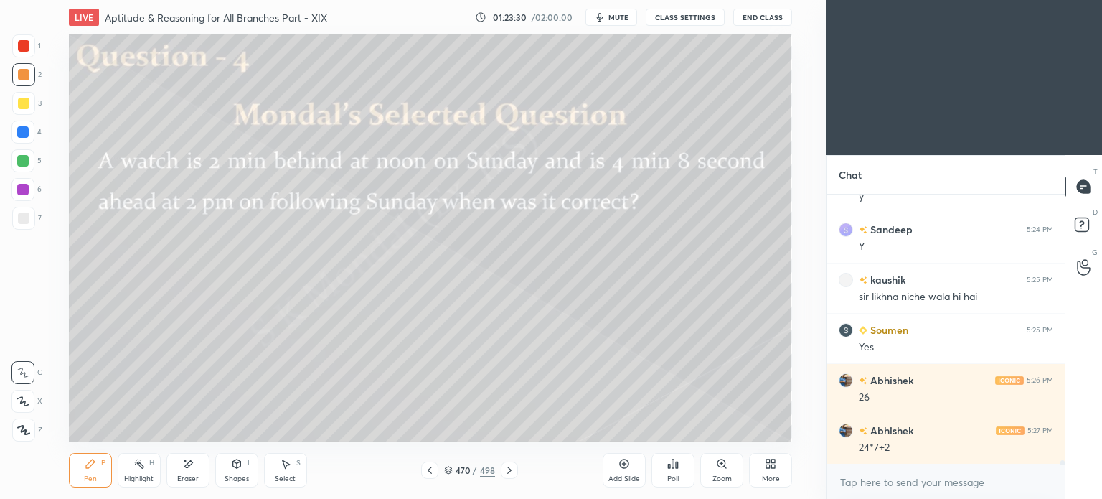
click at [21, 106] on div at bounding box center [23, 103] width 11 height 11
click at [88, 475] on div "Pen" at bounding box center [90, 478] width 13 height 7
click at [84, 476] on div "Pen" at bounding box center [90, 478] width 13 height 7
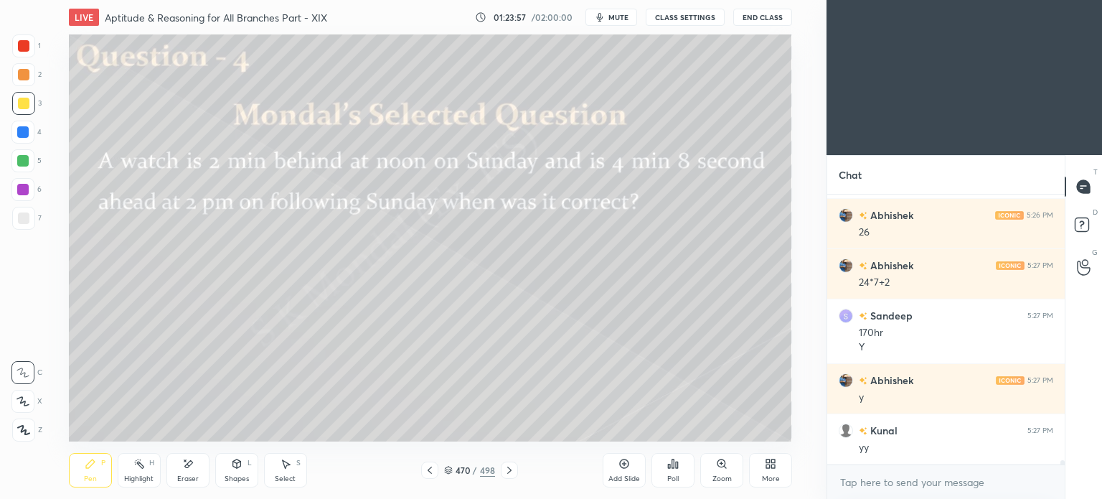
scroll to position [18083, 0]
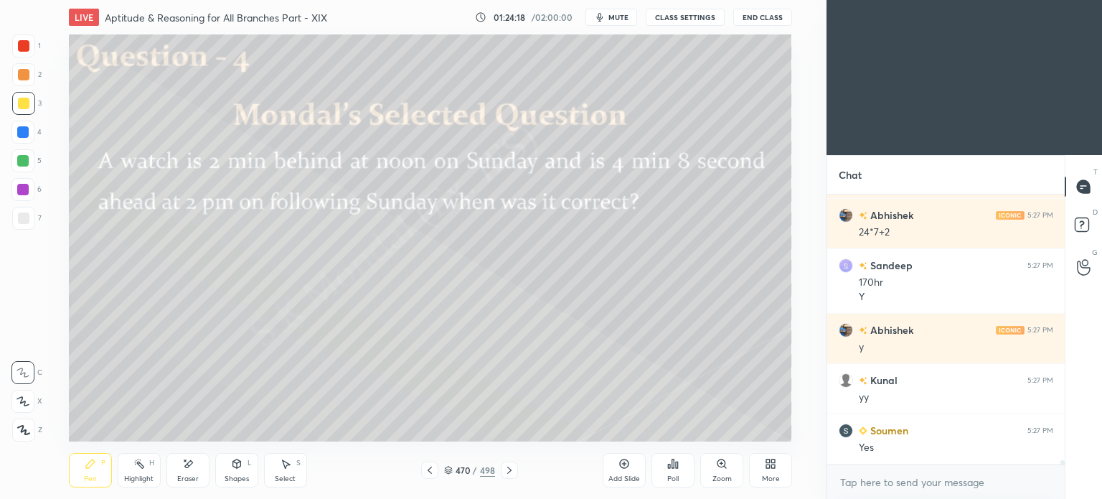
click at [194, 477] on div "Eraser" at bounding box center [188, 478] width 22 height 7
click at [100, 476] on div "Pen P" at bounding box center [90, 470] width 43 height 34
click at [92, 476] on div "Pen" at bounding box center [90, 478] width 13 height 7
click at [194, 470] on div "Eraser" at bounding box center [187, 470] width 43 height 34
click at [92, 482] on div "Pen" at bounding box center [90, 478] width 13 height 7
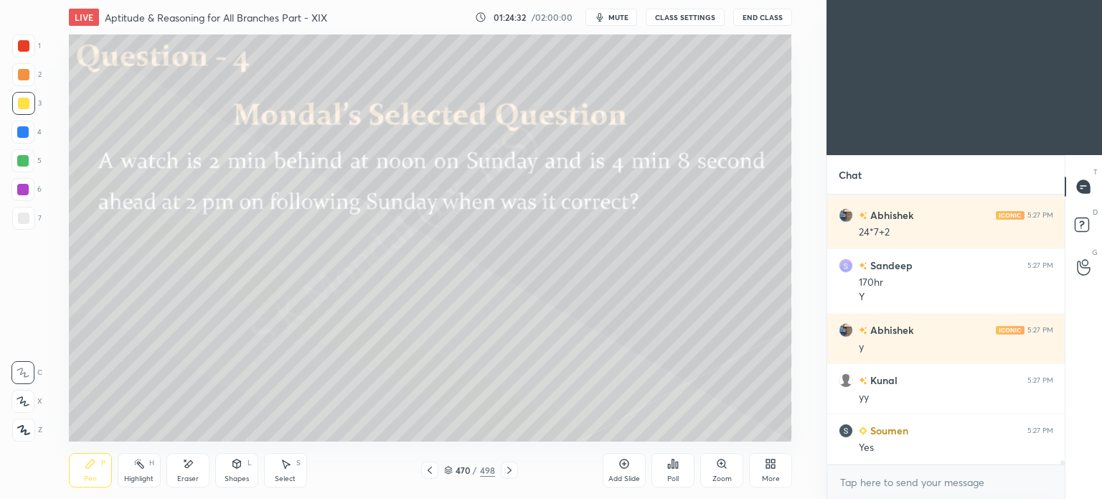
click at [100, 479] on div "Pen P" at bounding box center [90, 470] width 43 height 34
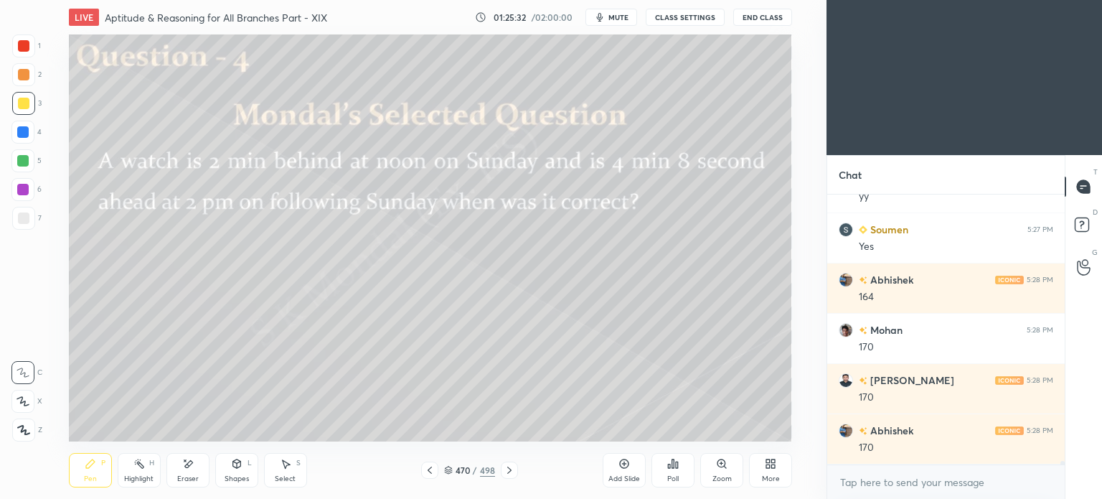
scroll to position [18335, 0]
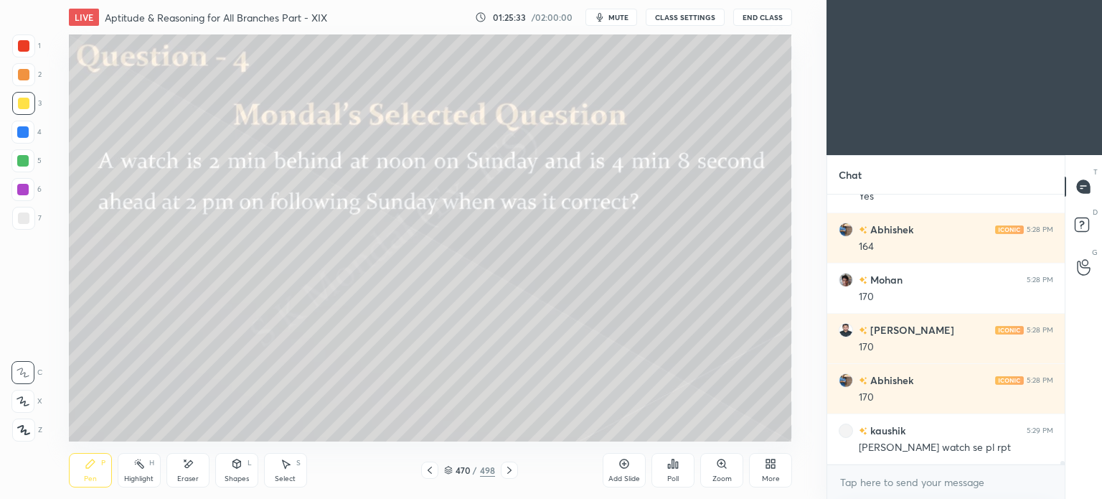
click at [204, 473] on div "Eraser" at bounding box center [187, 470] width 43 height 34
click at [87, 476] on div "Pen" at bounding box center [90, 478] width 13 height 7
click at [89, 476] on div "Pen" at bounding box center [90, 478] width 13 height 7
click at [138, 467] on icon at bounding box center [138, 463] width 11 height 11
click at [140, 468] on icon at bounding box center [138, 463] width 11 height 11
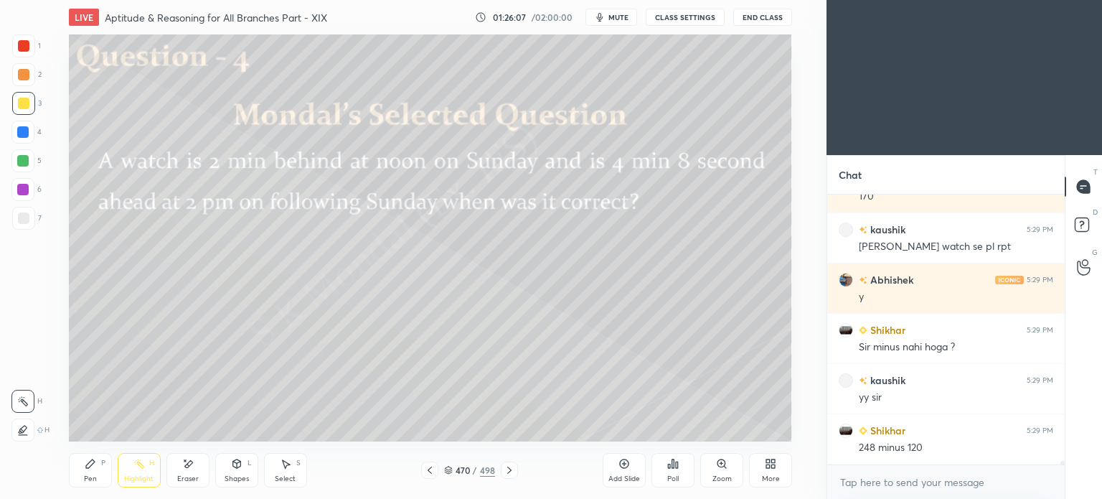
scroll to position [18586, 0]
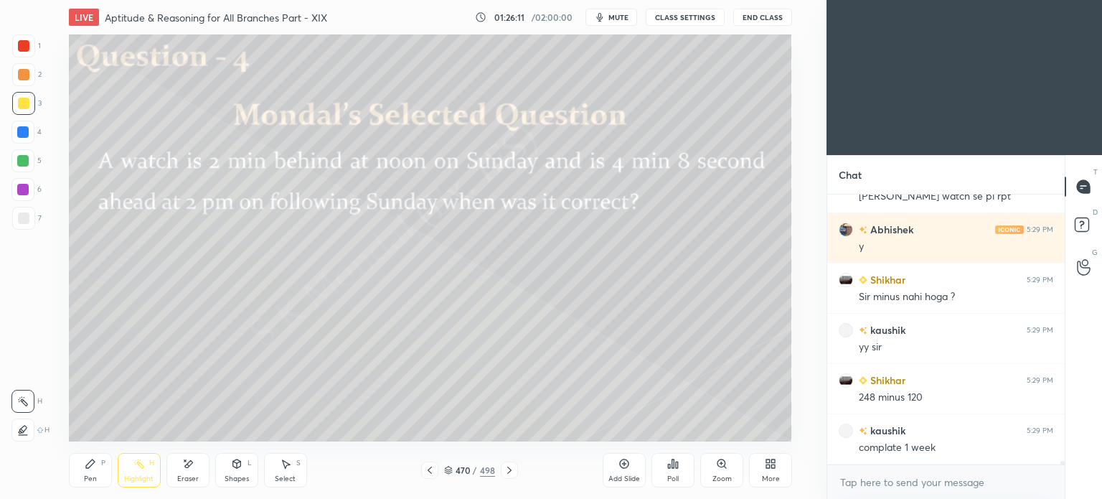
click at [512, 472] on icon at bounding box center [509, 469] width 11 height 11
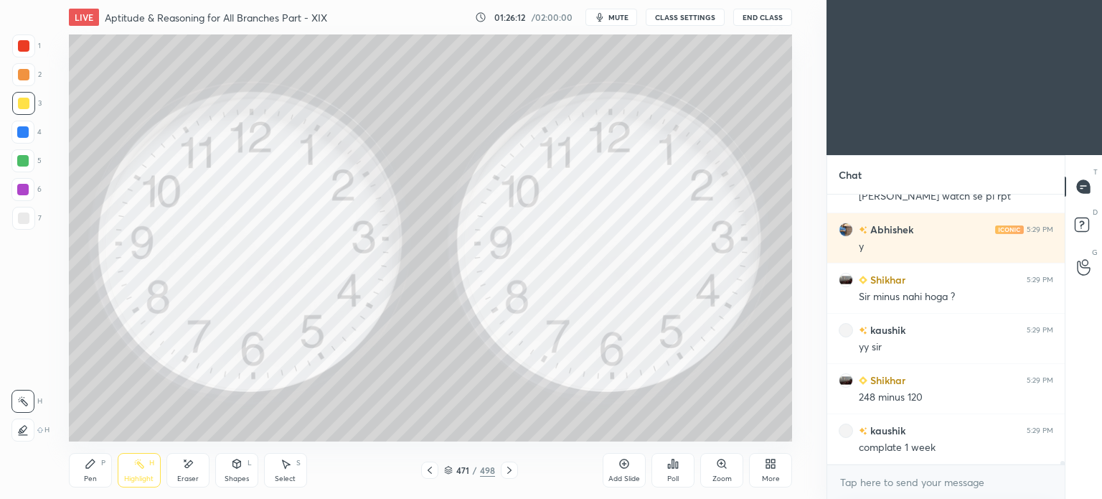
click at [133, 472] on div "Highlight H" at bounding box center [139, 470] width 43 height 34
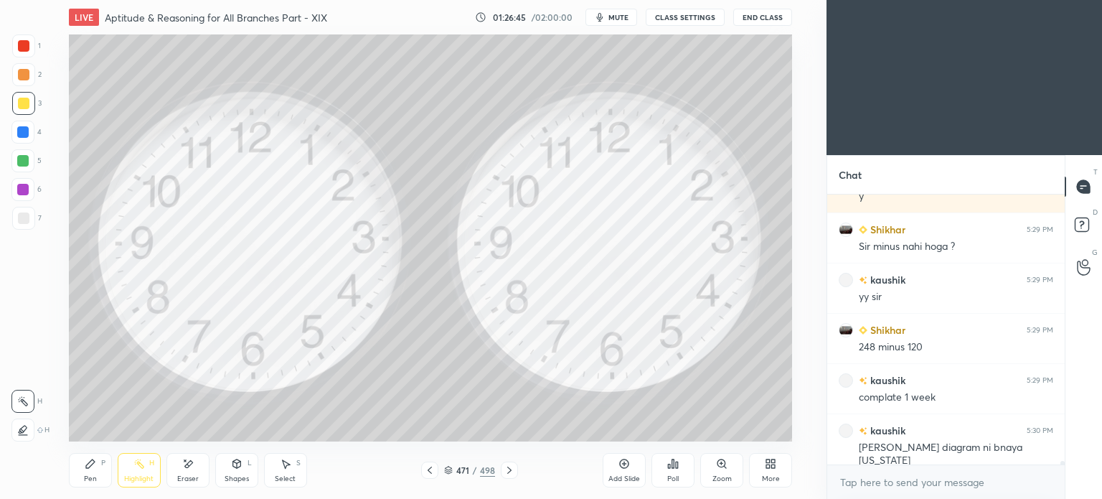
scroll to position [18686, 0]
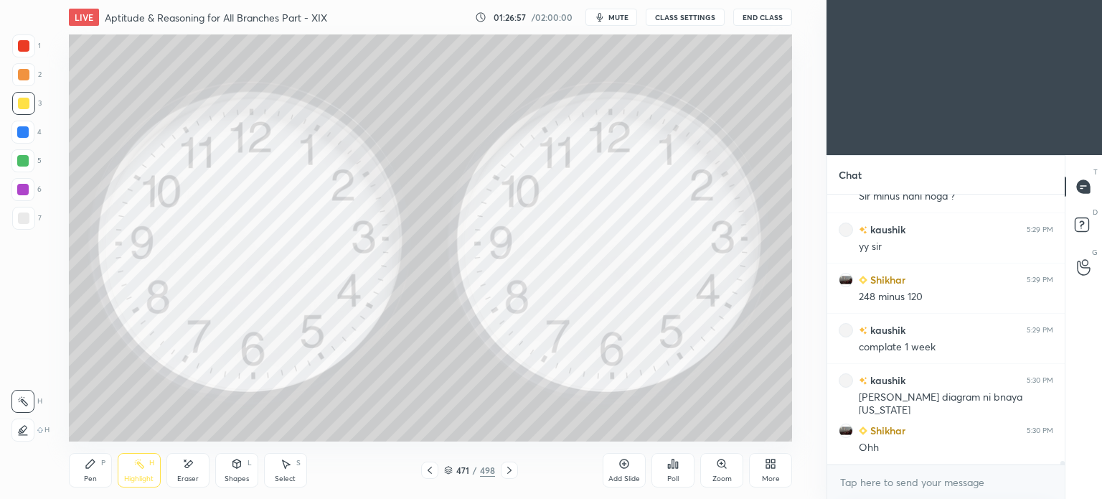
click at [429, 468] on icon at bounding box center [430, 469] width 4 height 7
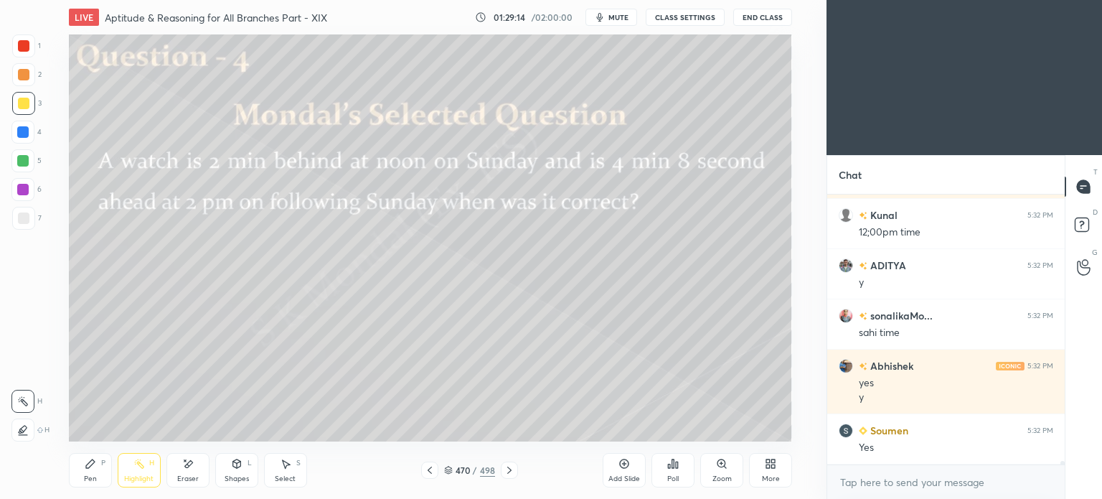
scroll to position [19856, 0]
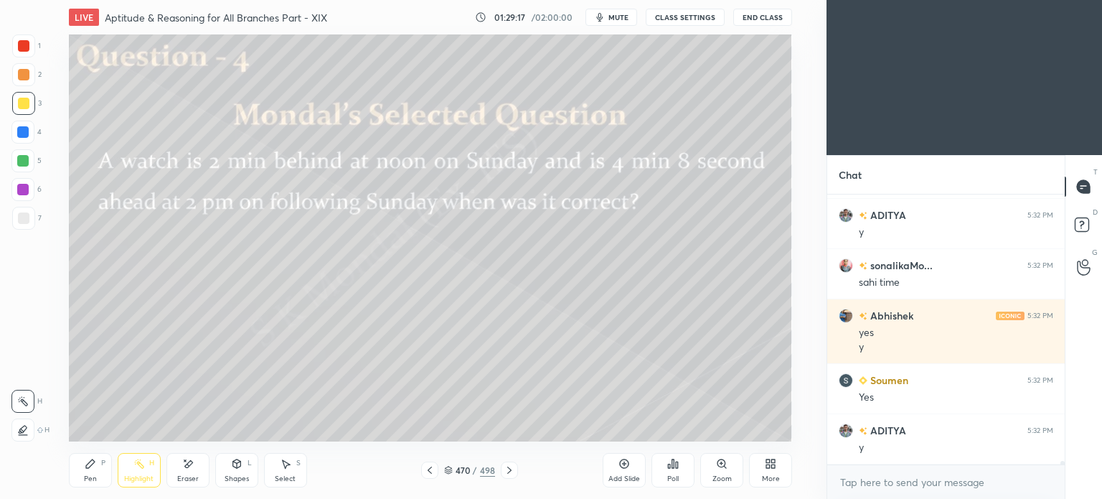
click at [514, 470] on div at bounding box center [509, 469] width 17 height 17
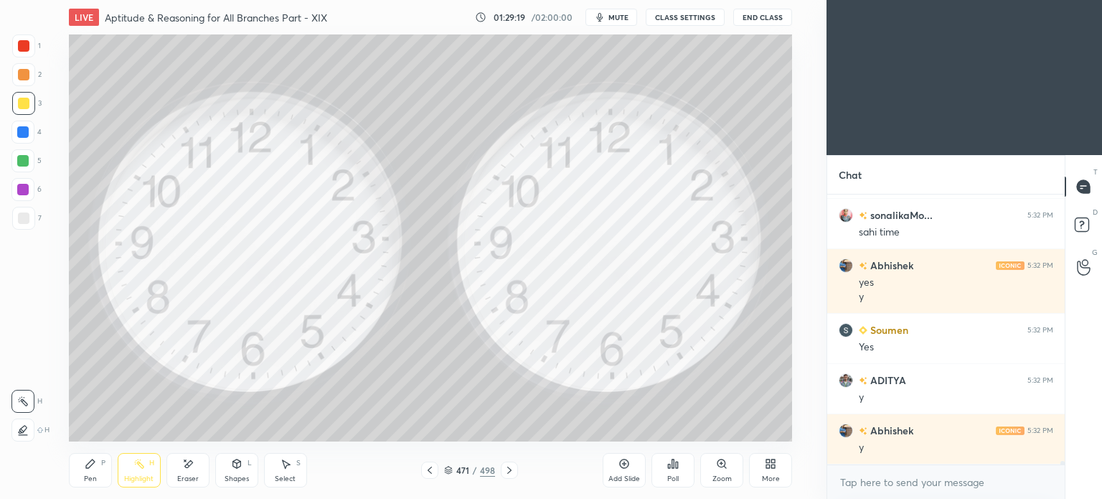
scroll to position [19956, 0]
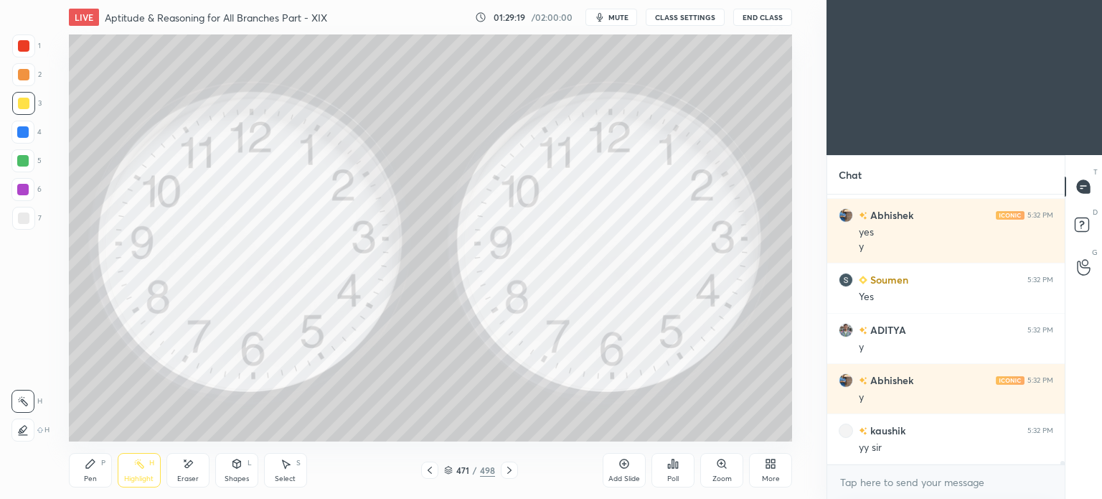
click at [615, 463] on div "Add Slide" at bounding box center [624, 470] width 43 height 34
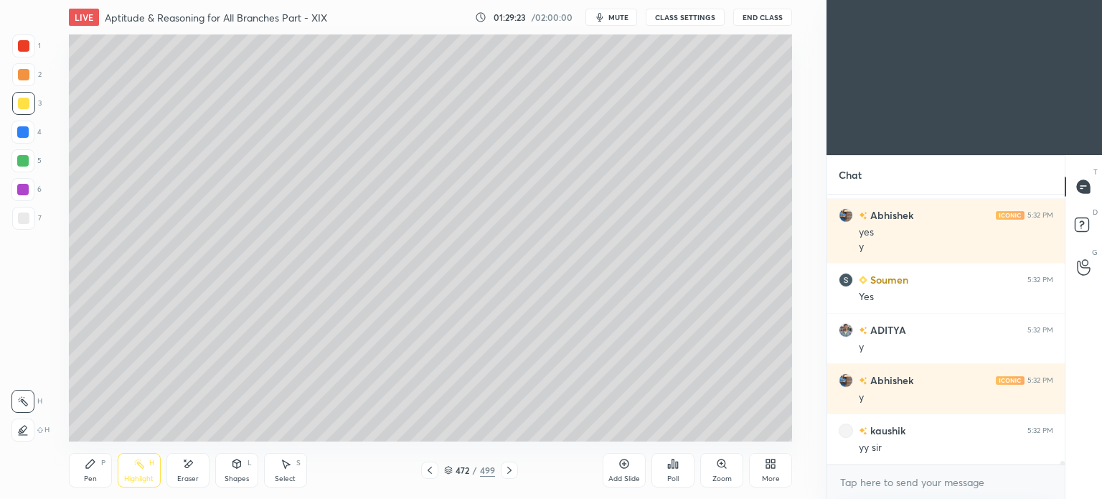
click at [20, 99] on div at bounding box center [23, 103] width 11 height 11
click at [78, 479] on div "Pen P" at bounding box center [90, 470] width 43 height 34
click at [85, 476] on div "Pen" at bounding box center [90, 478] width 13 height 7
click at [189, 460] on icon at bounding box center [187, 464] width 11 height 12
click at [81, 470] on div "Pen P" at bounding box center [90, 470] width 43 height 34
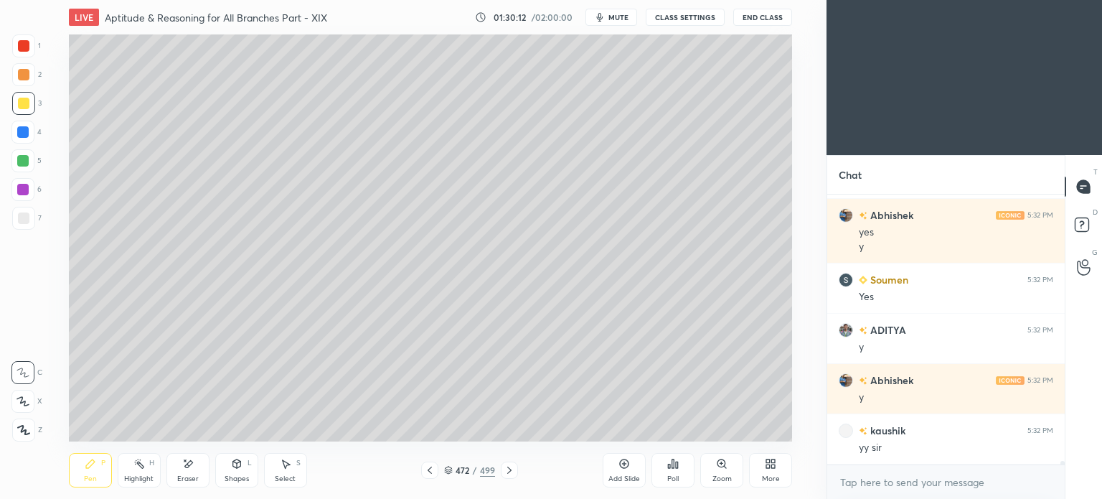
click at [89, 467] on icon at bounding box center [90, 463] width 9 height 9
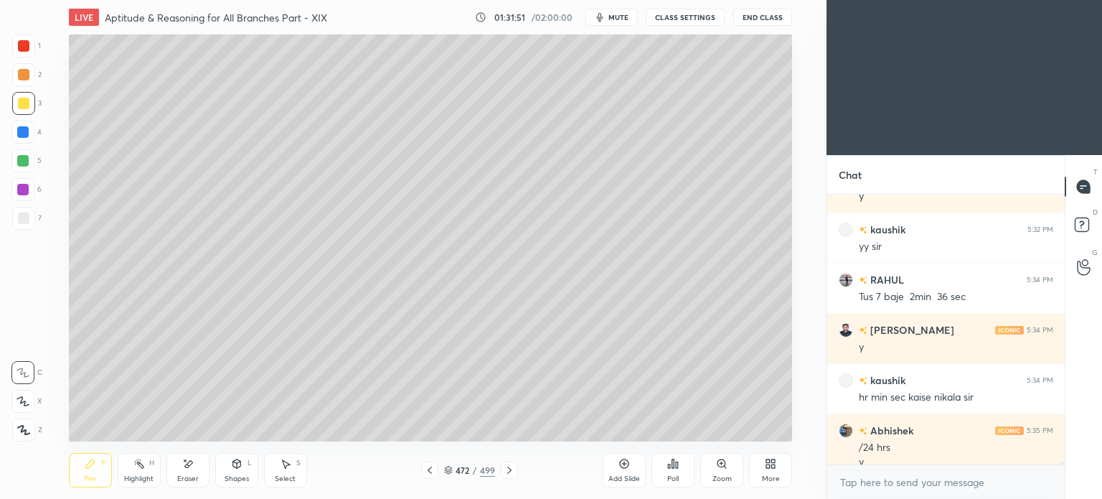
scroll to position [20171, 0]
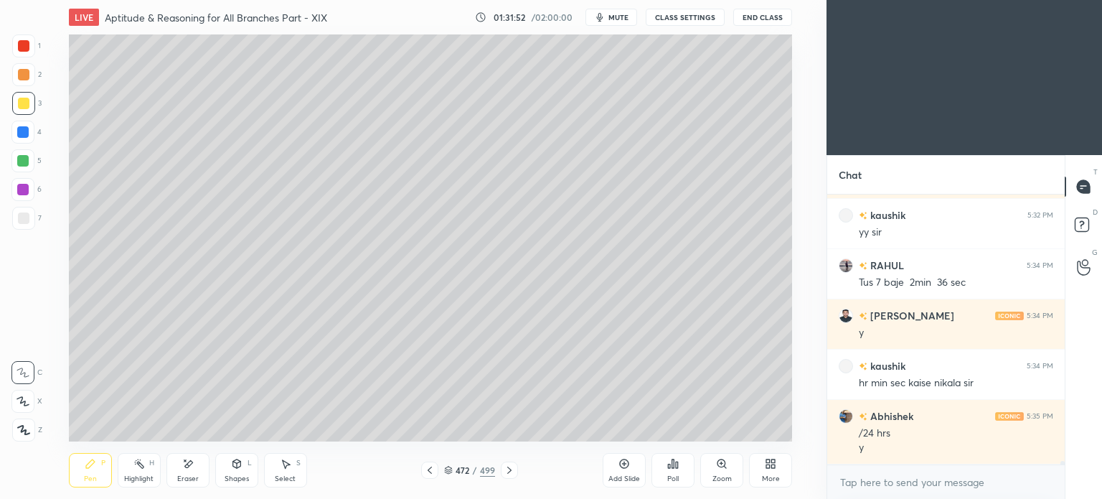
click at [184, 471] on div "Eraser" at bounding box center [187, 470] width 43 height 34
click at [87, 471] on div "Pen P" at bounding box center [90, 470] width 43 height 34
click at [89, 478] on div "Pen" at bounding box center [90, 478] width 13 height 7
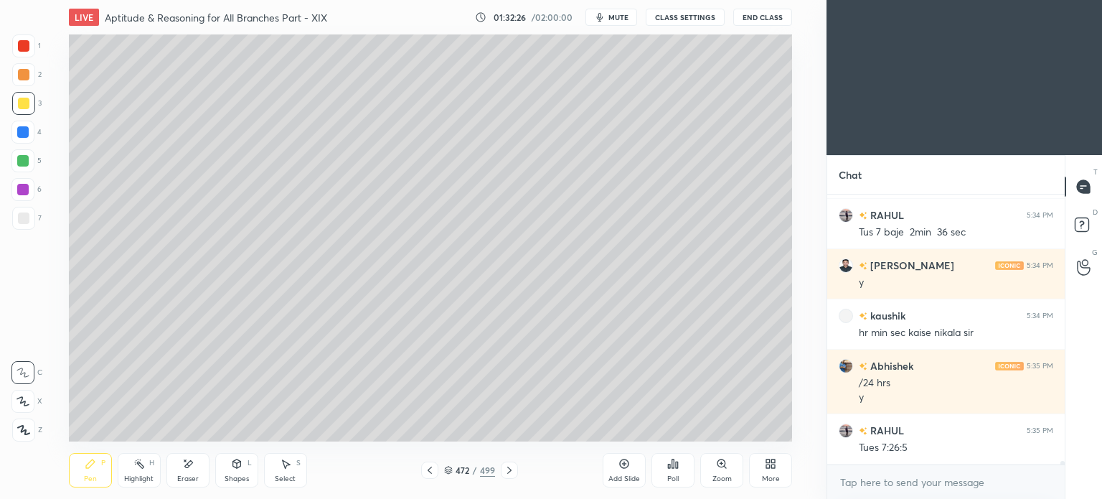
click at [187, 474] on div "Eraser" at bounding box center [187, 470] width 43 height 34
click at [99, 473] on div "Pen P" at bounding box center [90, 470] width 43 height 34
click at [95, 479] on div "Pen" at bounding box center [90, 478] width 13 height 7
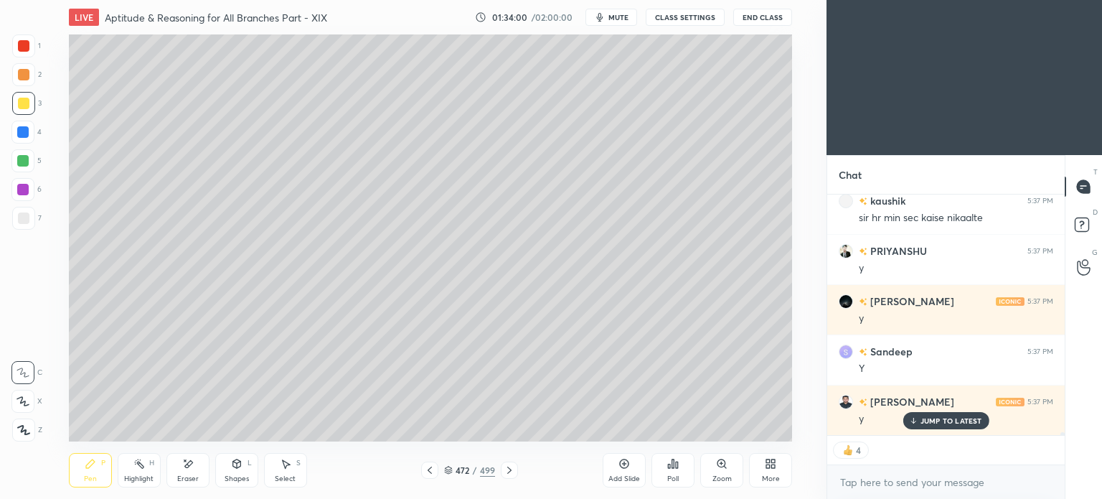
scroll to position [21406, 0]
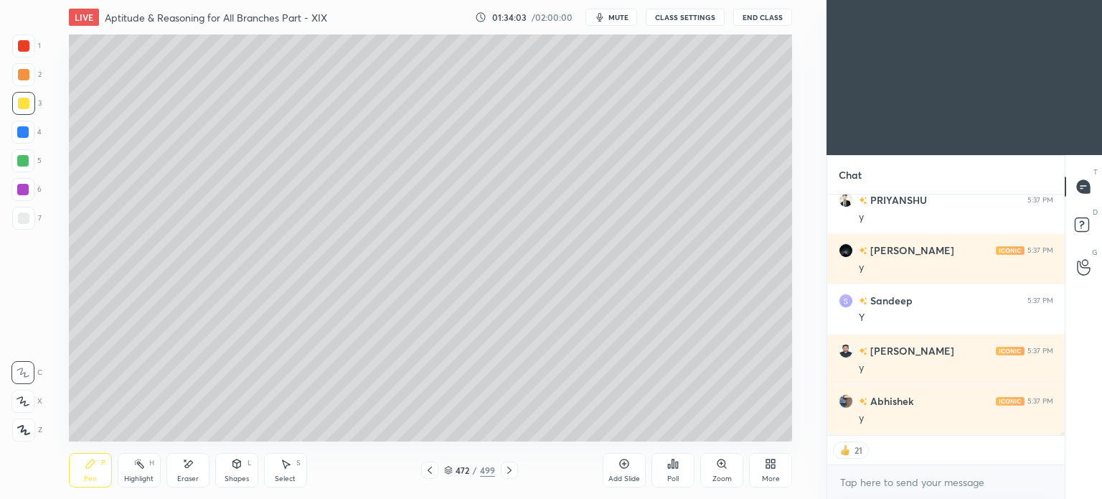
click at [433, 471] on icon at bounding box center [429, 469] width 11 height 11
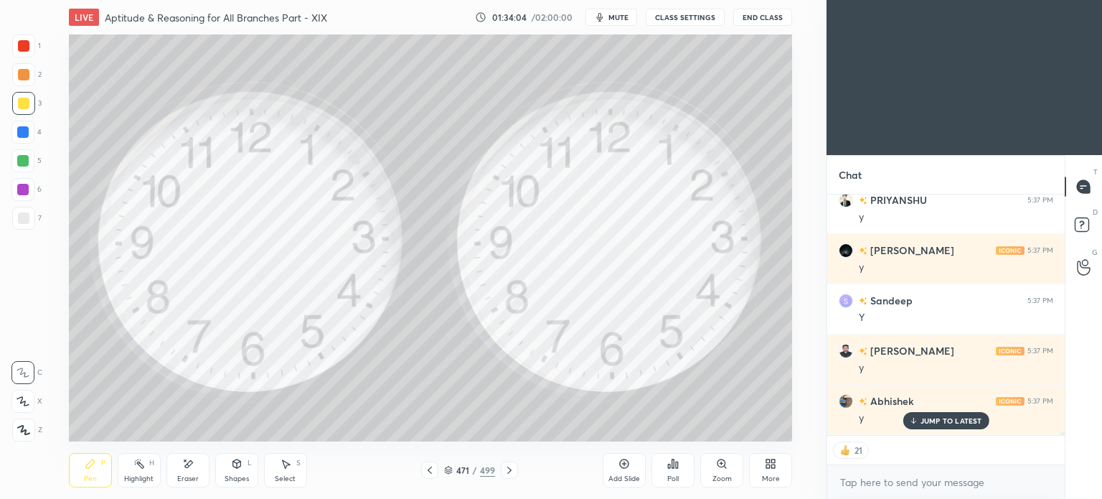
scroll to position [21456, 0]
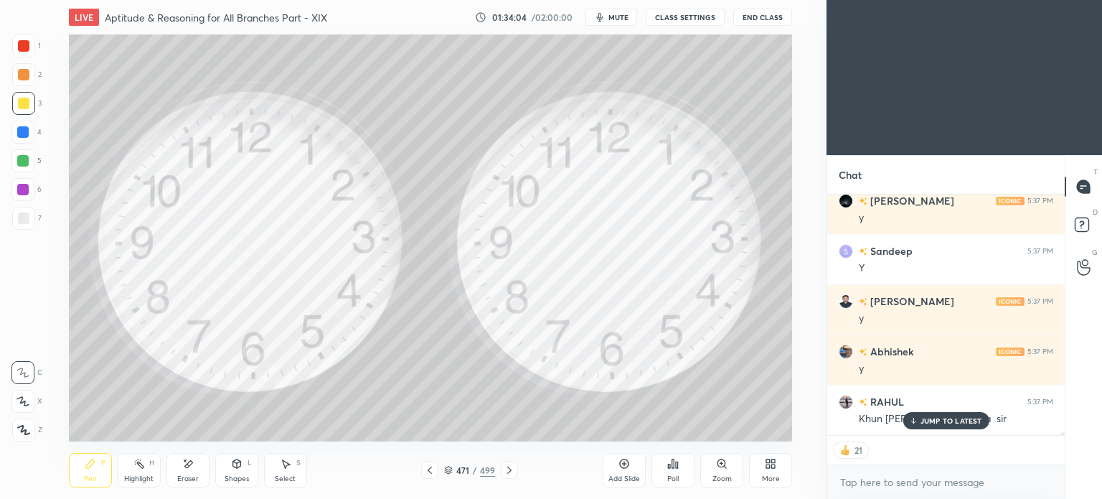
click at [433, 470] on icon at bounding box center [429, 469] width 11 height 11
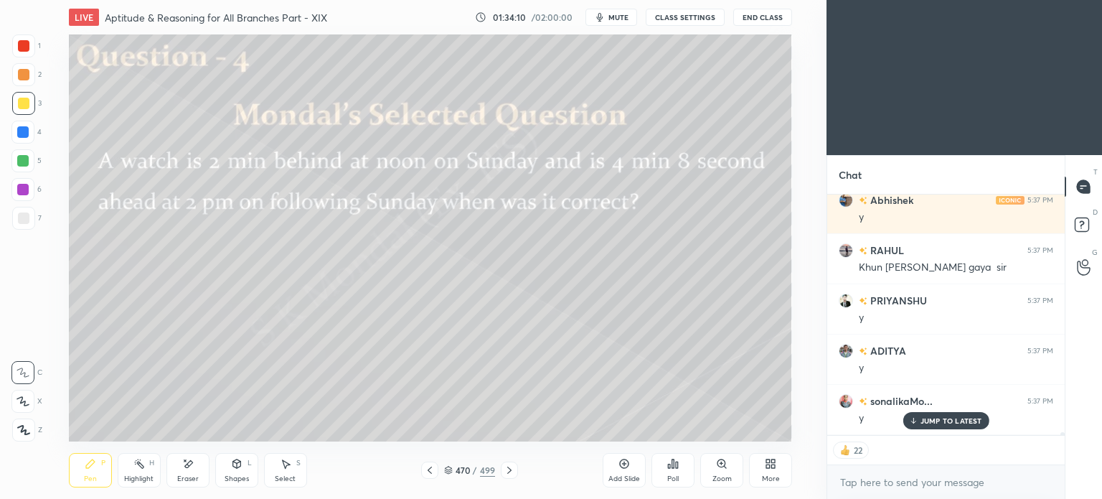
scroll to position [21656, 0]
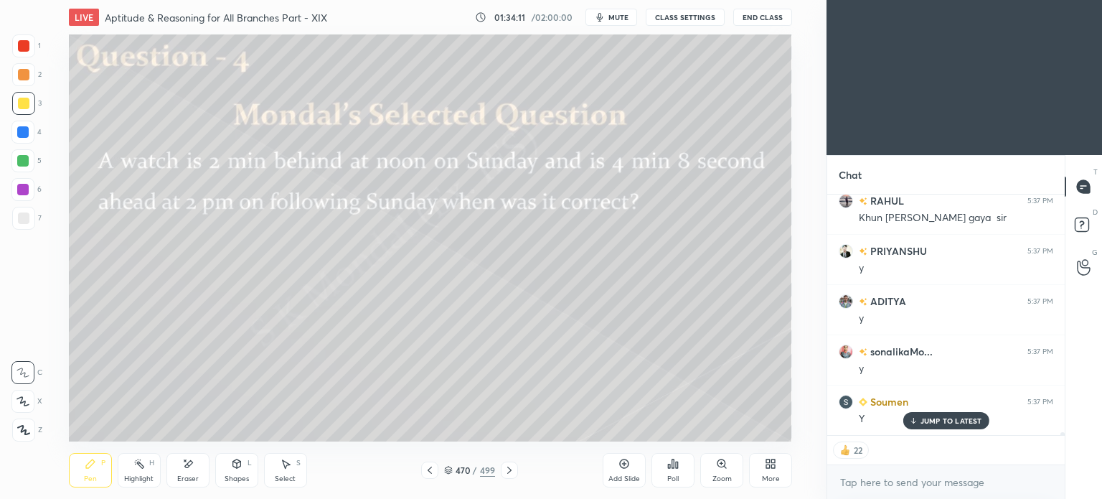
click at [430, 469] on icon at bounding box center [429, 469] width 11 height 11
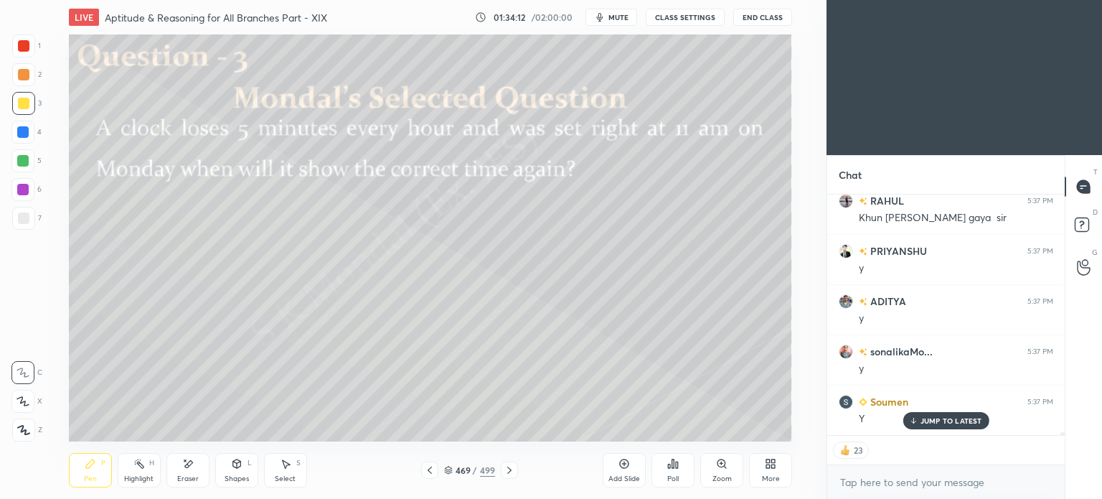
scroll to position [21707, 0]
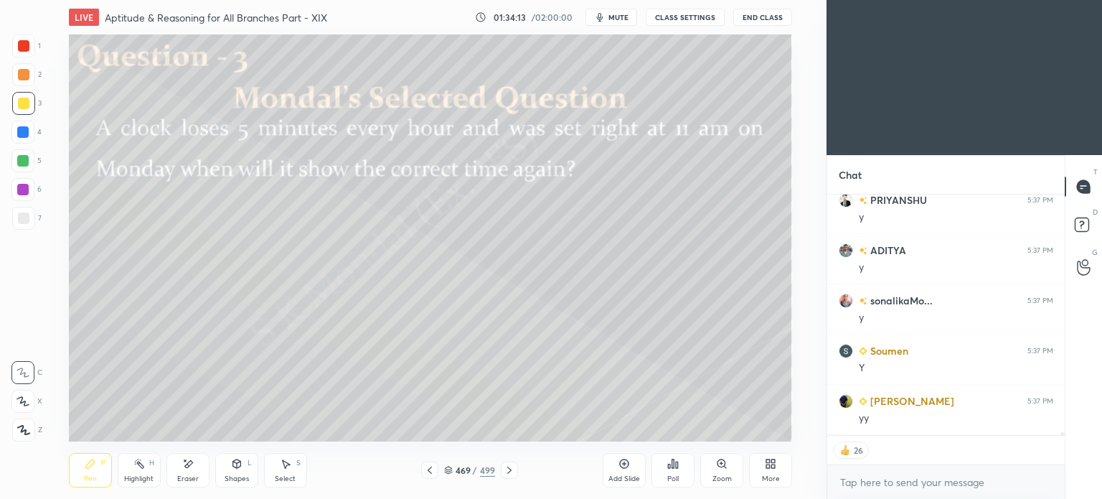
click at [511, 464] on icon at bounding box center [509, 469] width 11 height 11
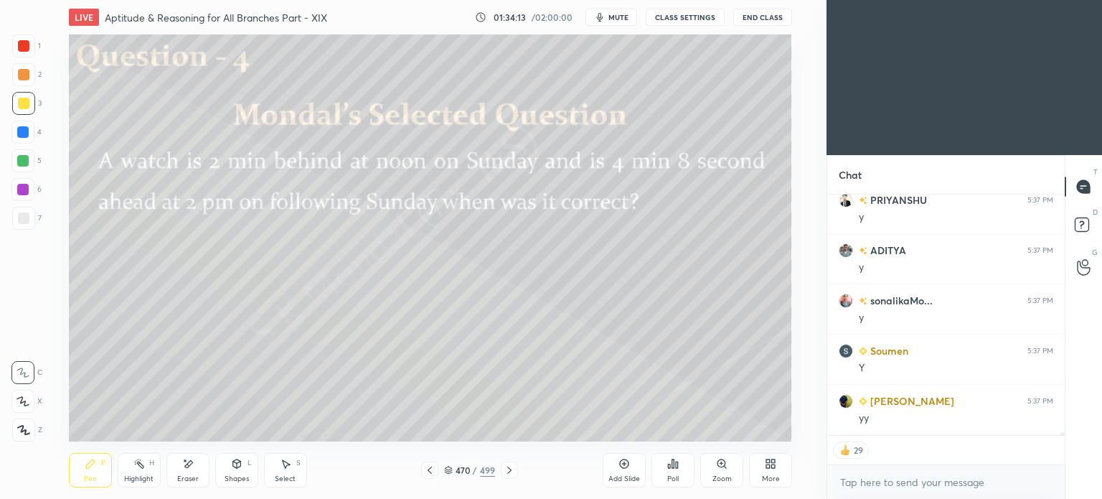
click at [511, 464] on icon at bounding box center [509, 469] width 11 height 11
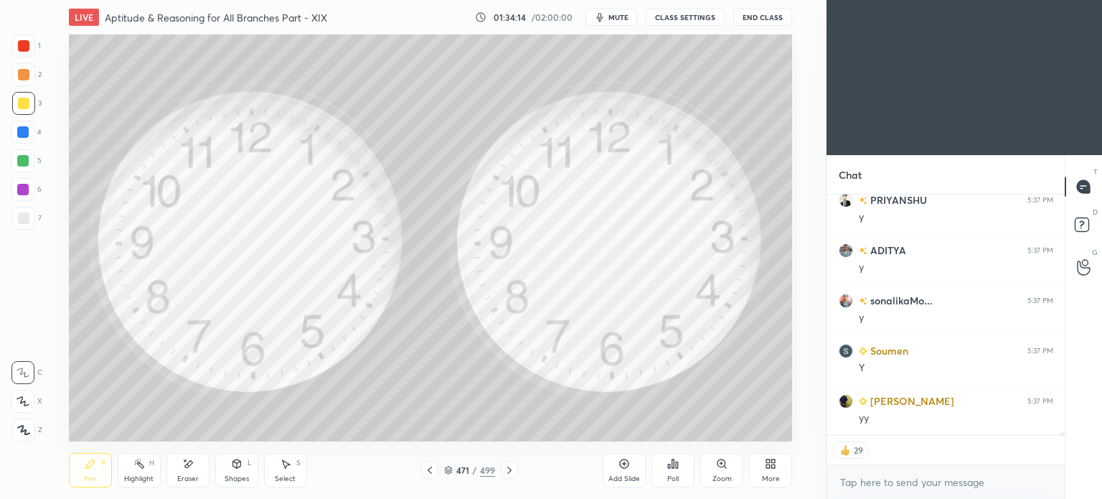
click at [511, 464] on icon at bounding box center [509, 469] width 11 height 11
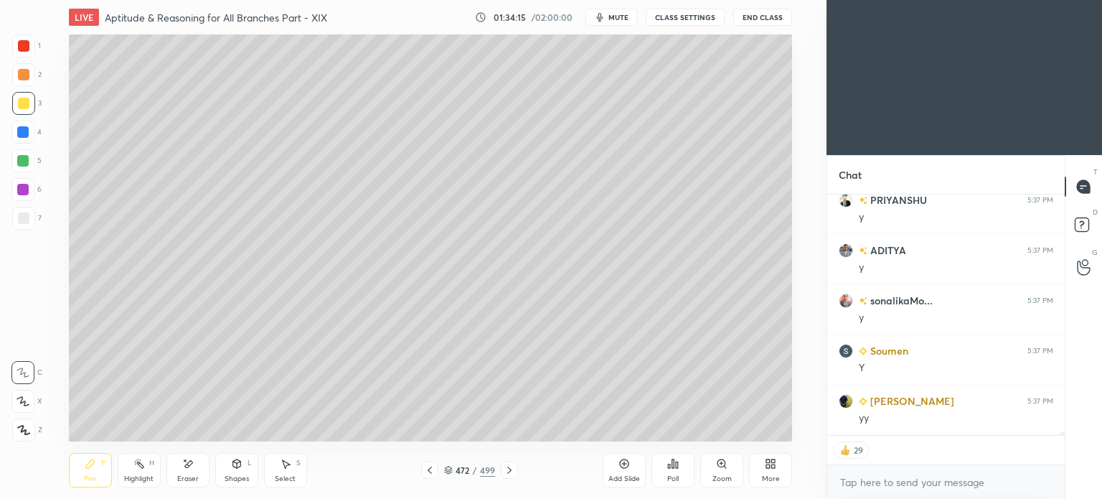
click at [511, 464] on icon at bounding box center [509, 469] width 11 height 11
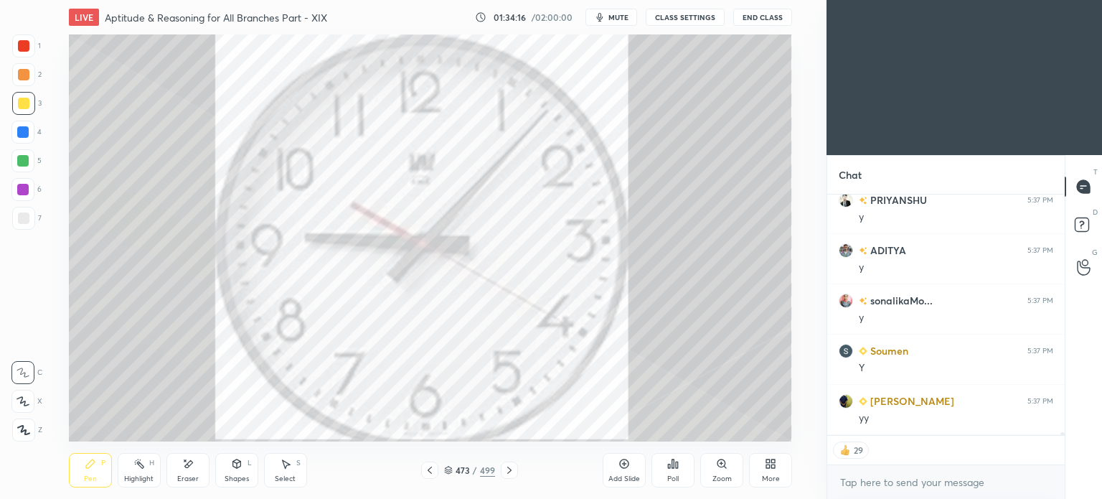
click at [511, 464] on icon at bounding box center [509, 469] width 11 height 11
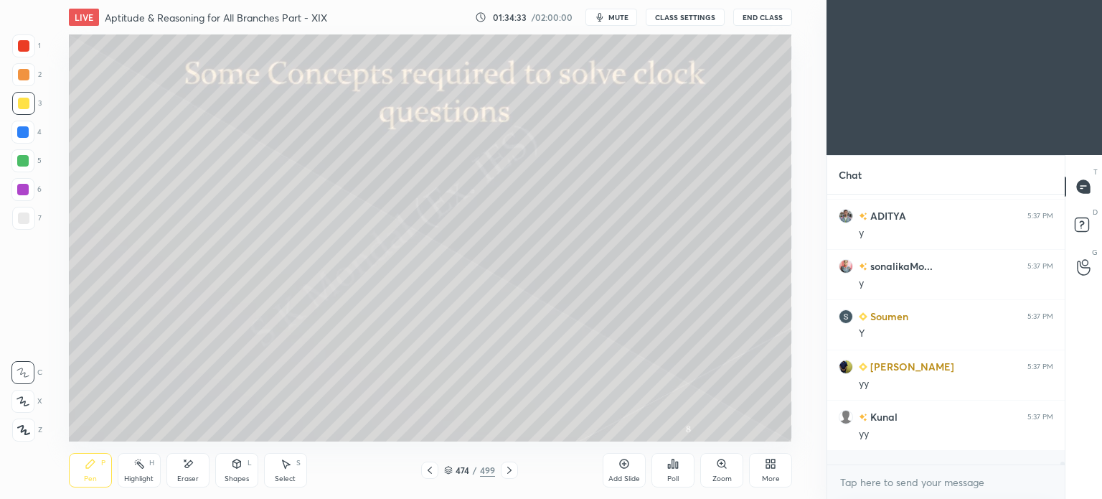
scroll to position [265, 233]
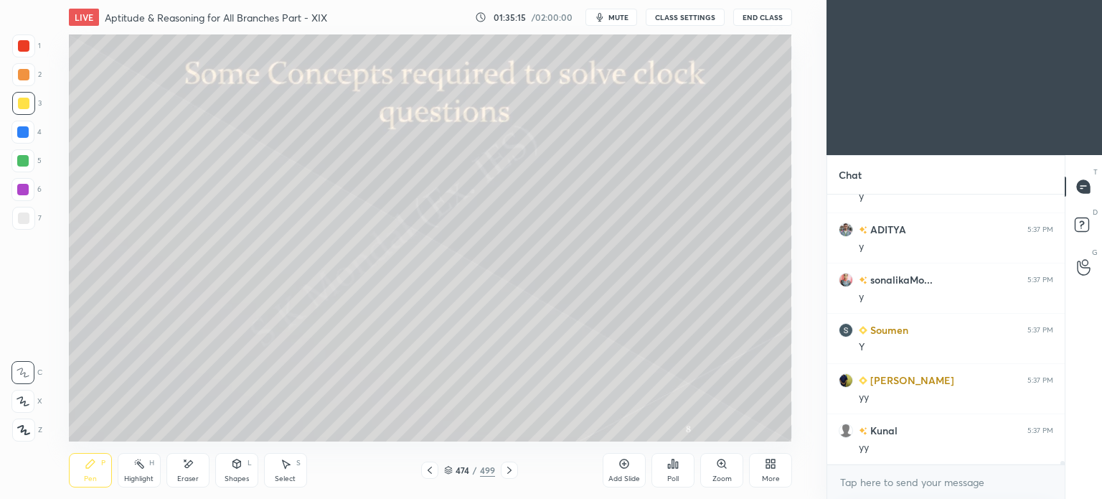
click at [23, 224] on div at bounding box center [23, 218] width 23 height 23
click at [86, 468] on icon at bounding box center [90, 463] width 9 height 9
click at [89, 470] on div "Pen P" at bounding box center [90, 470] width 43 height 34
click at [183, 479] on div "Eraser" at bounding box center [188, 478] width 22 height 7
click at [69, 473] on div "Pen P" at bounding box center [90, 470] width 43 height 34
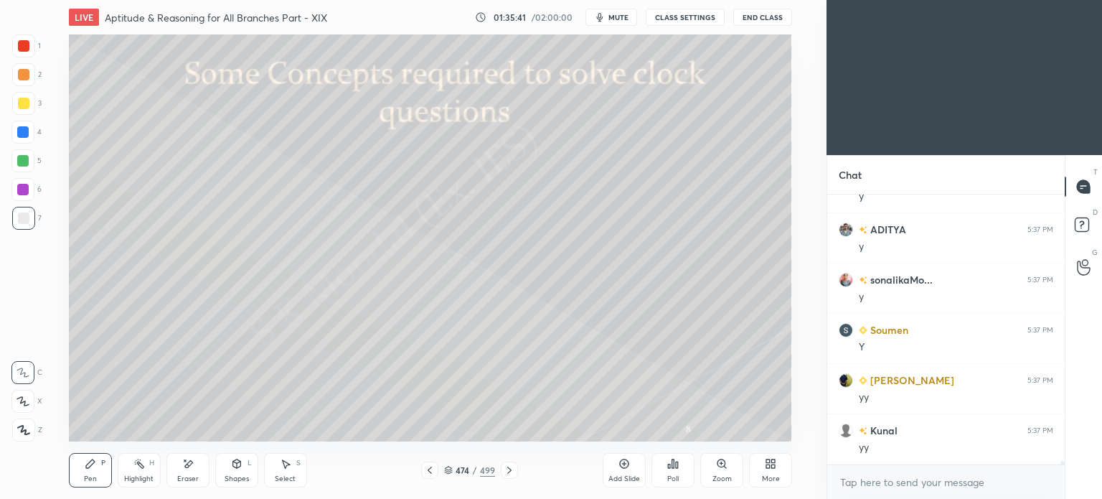
click at [87, 477] on div "Pen" at bounding box center [90, 478] width 13 height 7
click at [448, 468] on icon at bounding box center [448, 470] width 9 height 9
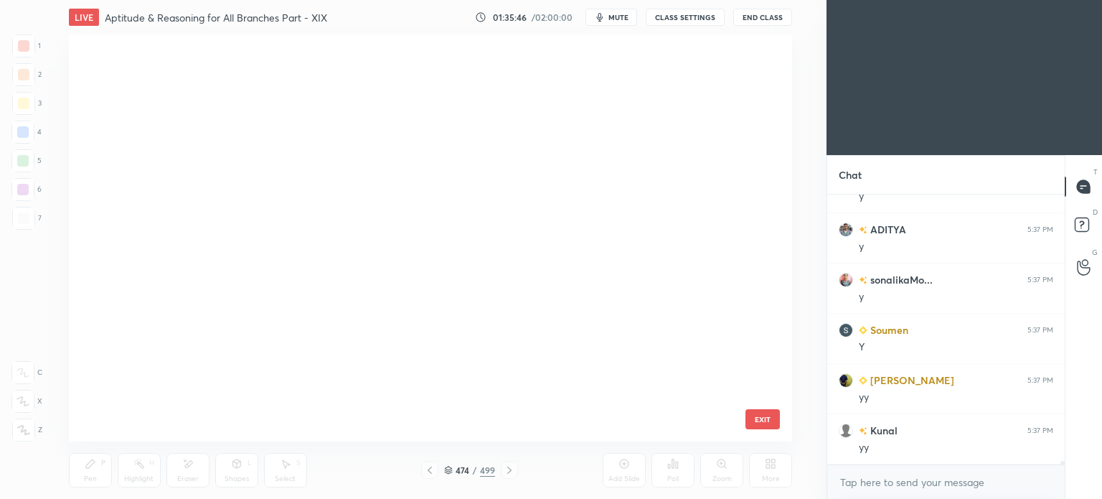
scroll to position [403, 717]
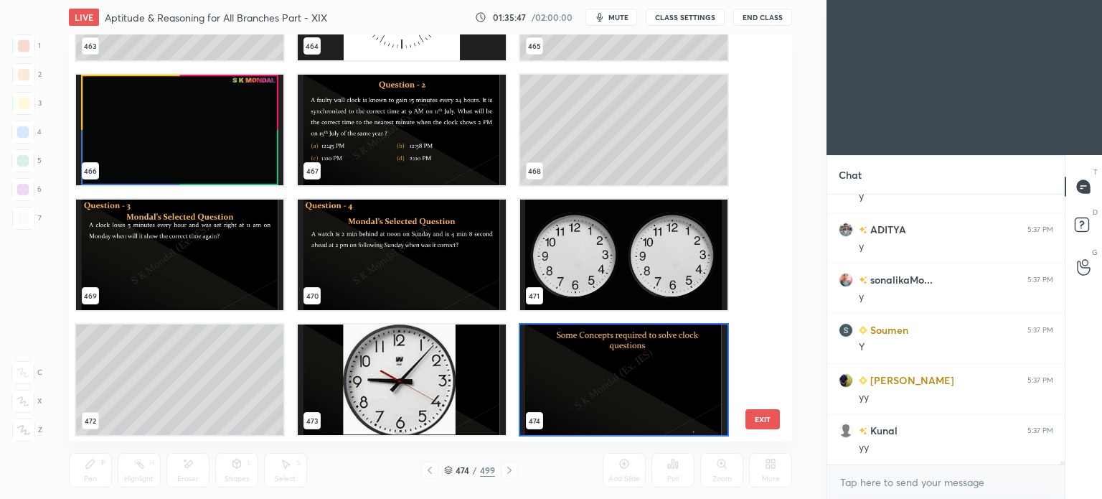
click at [430, 370] on img "grid" at bounding box center [401, 379] width 207 height 110
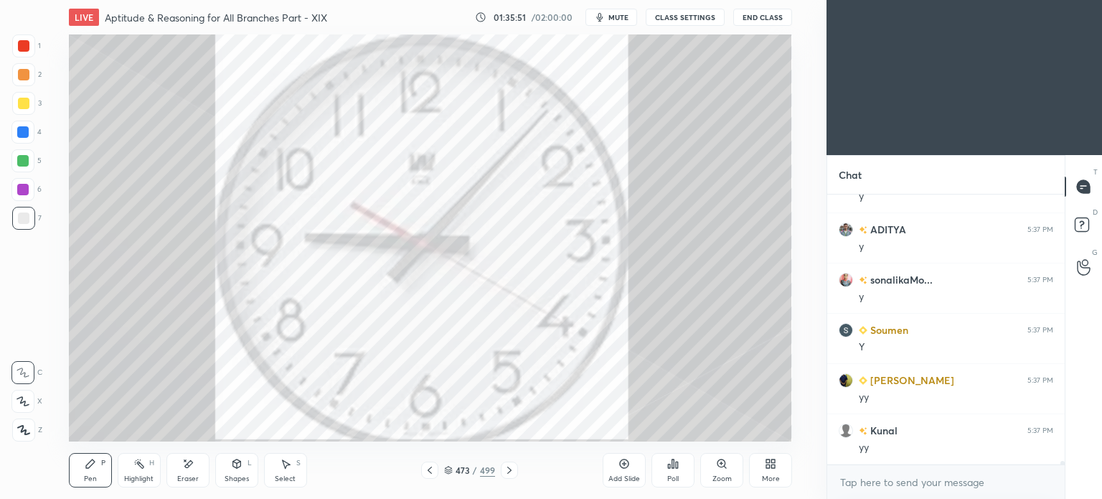
click at [143, 473] on div "Highlight H" at bounding box center [139, 470] width 43 height 34
click at [138, 469] on icon at bounding box center [138, 463] width 11 height 11
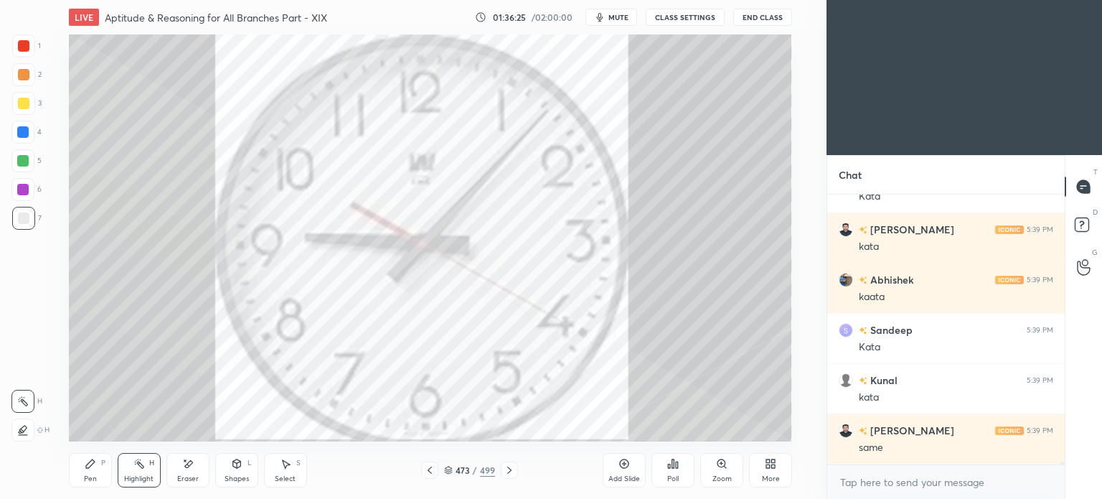
scroll to position [22331, 0]
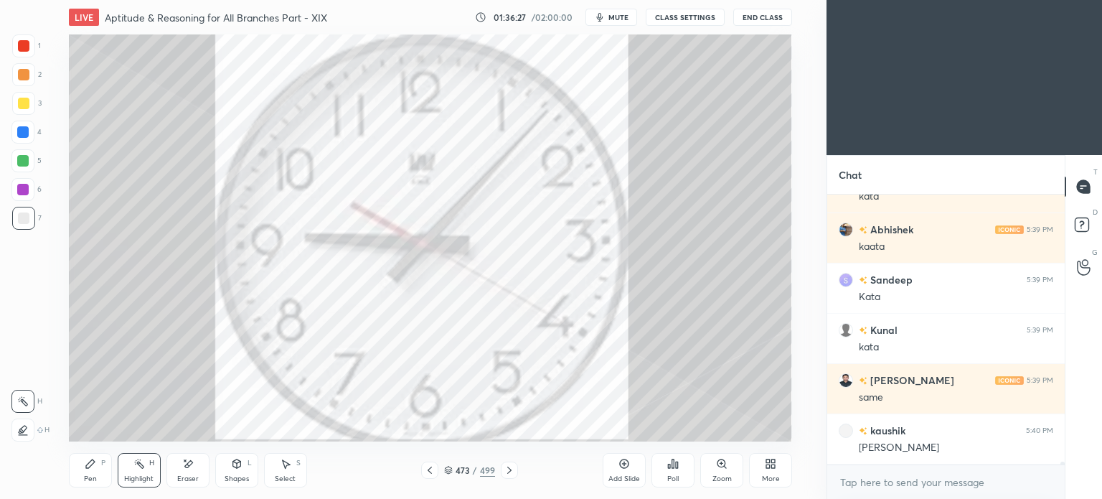
click at [26, 46] on div at bounding box center [23, 45] width 11 height 11
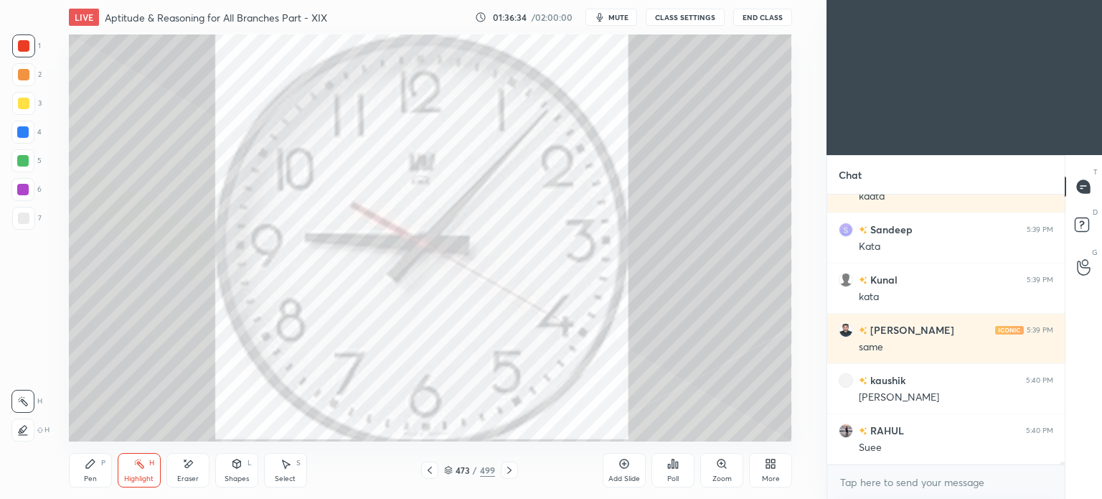
click at [506, 473] on icon at bounding box center [509, 469] width 11 height 11
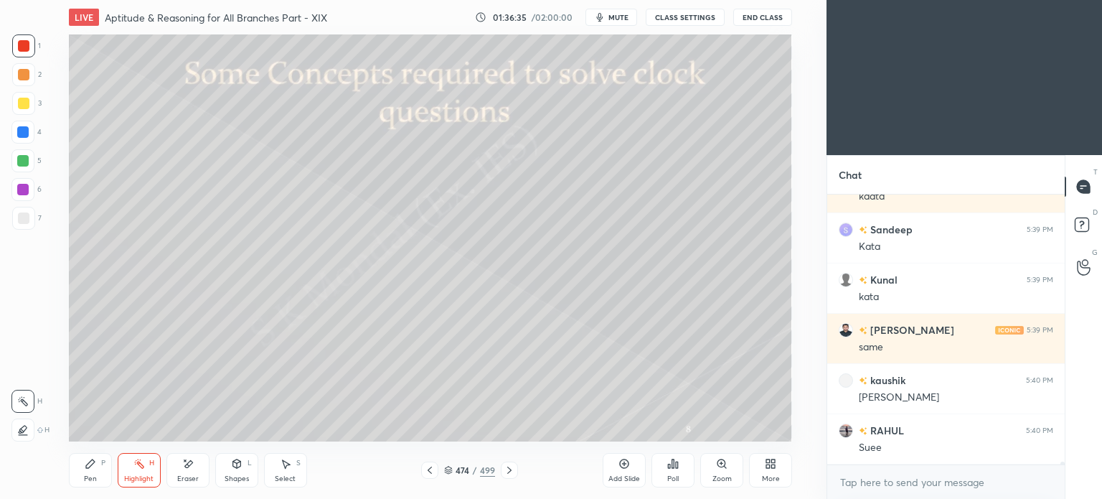
scroll to position [22431, 0]
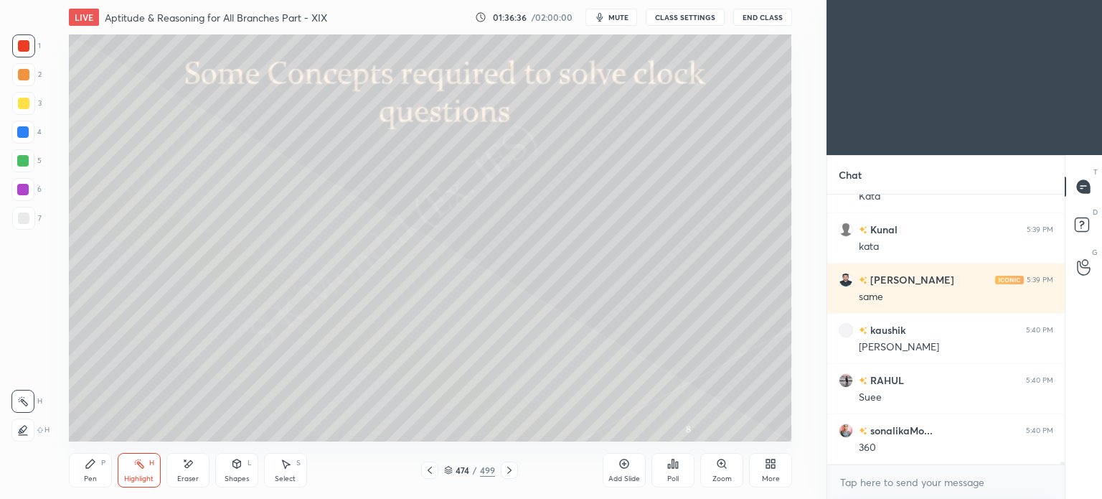
click at [23, 103] on div at bounding box center [23, 103] width 11 height 11
click at [92, 479] on div "Pen" at bounding box center [90, 478] width 13 height 7
click at [92, 474] on div "Pen P" at bounding box center [90, 470] width 43 height 34
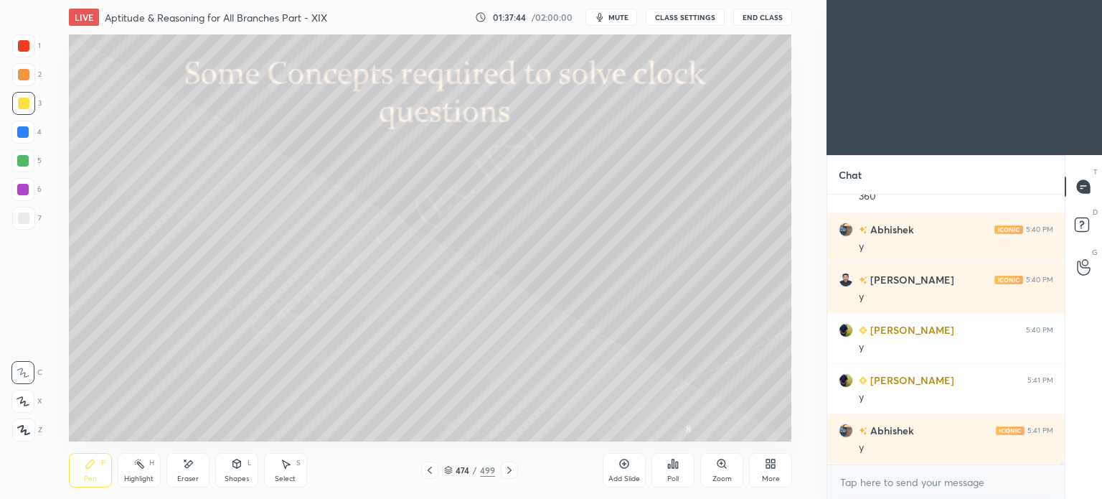
scroll to position [22783, 0]
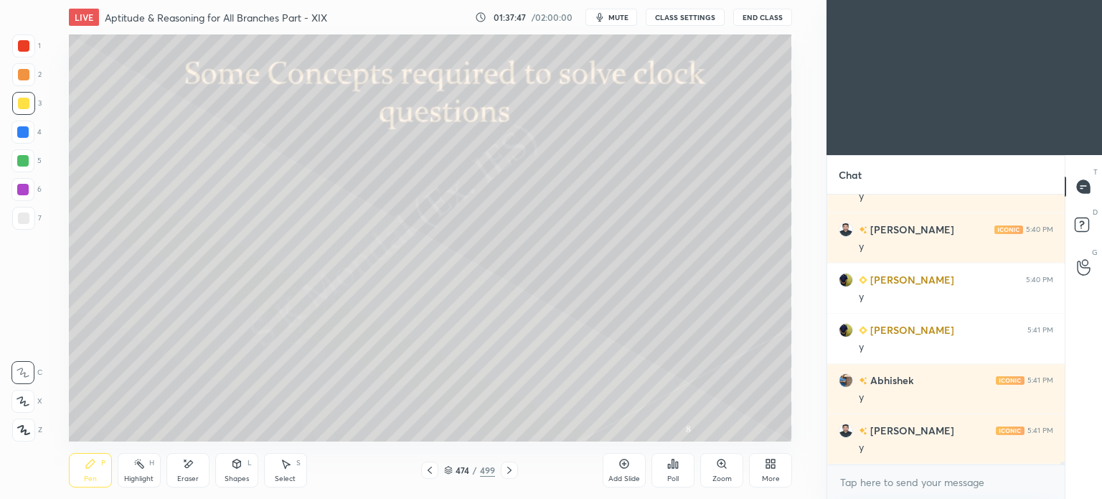
click at [25, 111] on div at bounding box center [23, 103] width 23 height 23
click at [25, 212] on div at bounding box center [23, 217] width 11 height 11
click at [26, 217] on div at bounding box center [23, 217] width 11 height 11
click at [22, 110] on div at bounding box center [23, 103] width 23 height 23
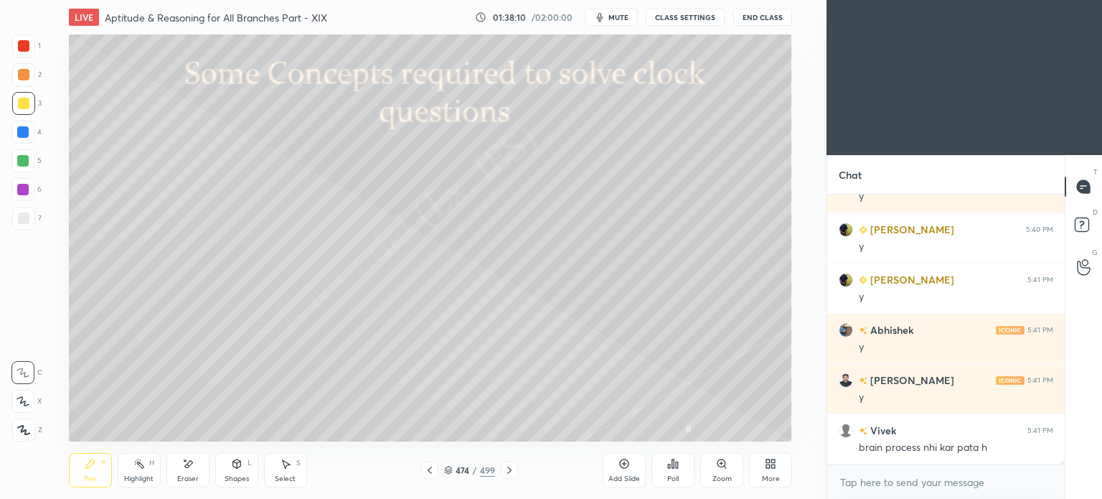
scroll to position [22883, 0]
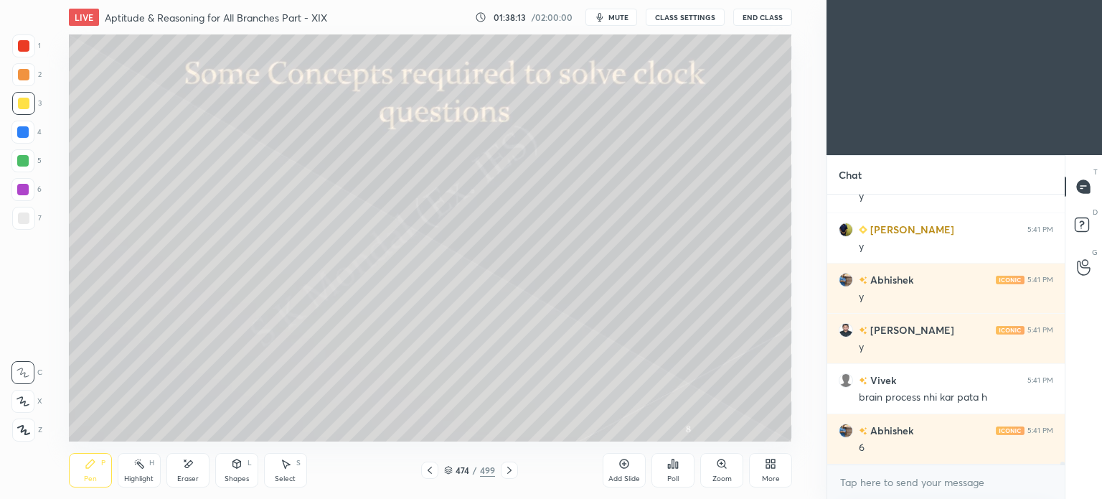
click at [428, 471] on icon at bounding box center [430, 469] width 4 height 7
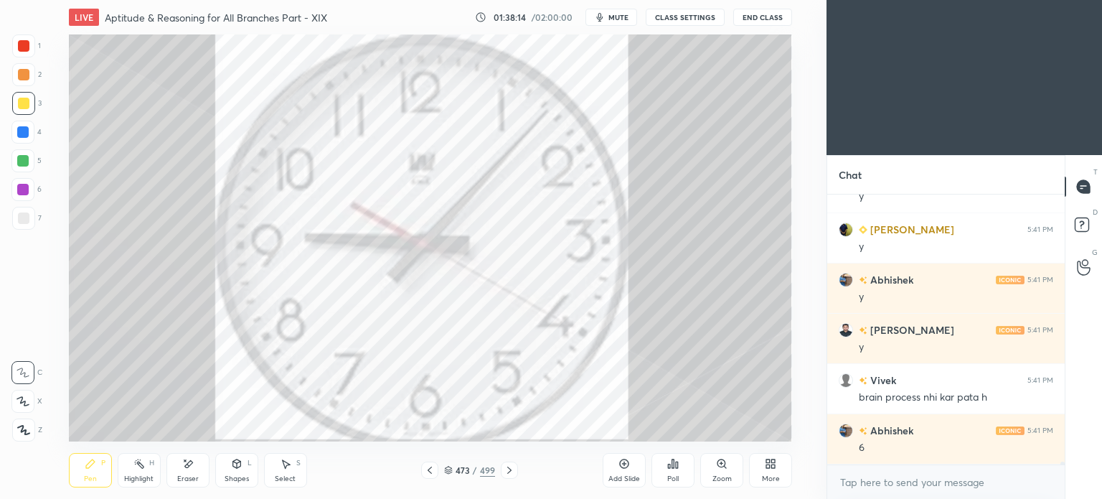
click at [141, 479] on div "Highlight" at bounding box center [138, 478] width 29 height 7
click at [146, 477] on div "Highlight" at bounding box center [138, 478] width 29 height 7
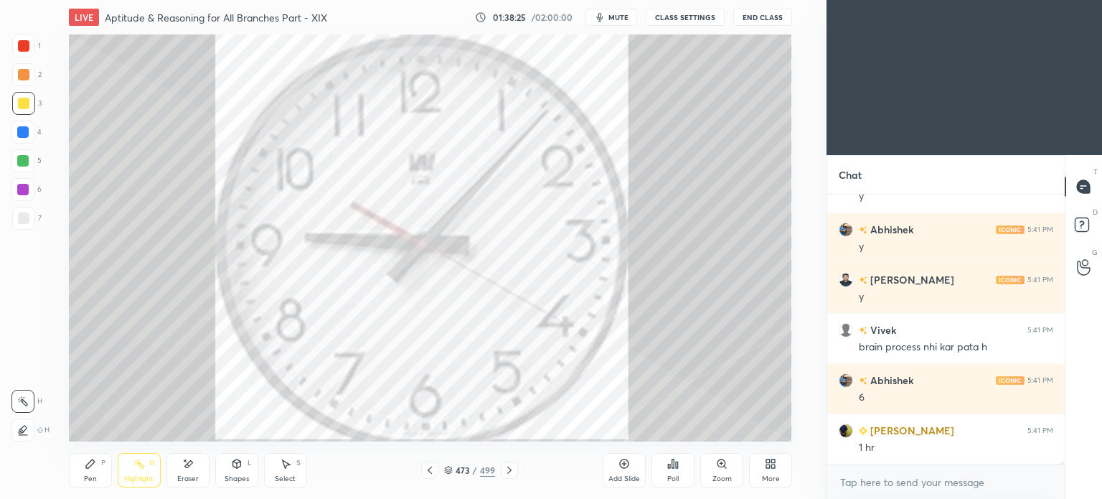
click at [509, 470] on icon at bounding box center [509, 469] width 4 height 7
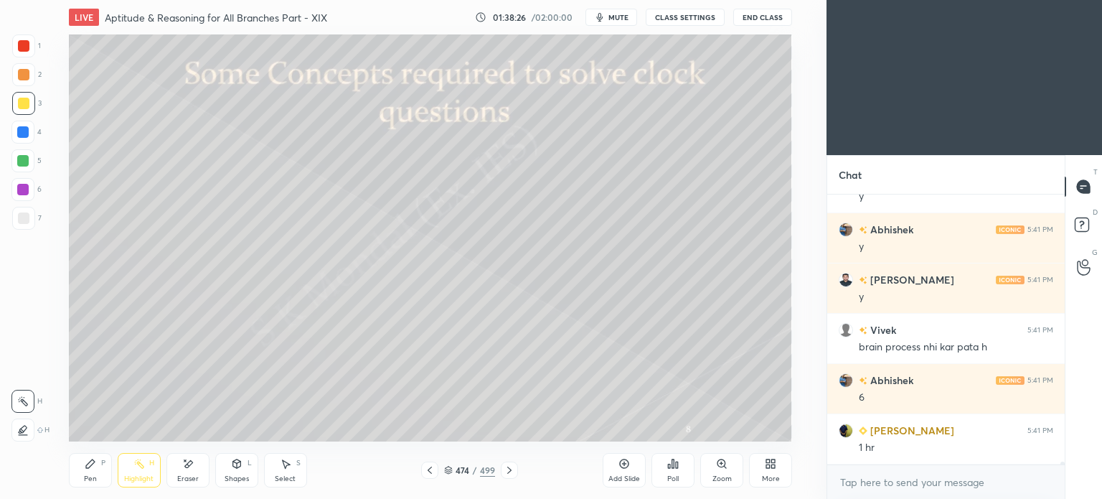
click at [90, 475] on div "Pen" at bounding box center [90, 478] width 13 height 7
click at [92, 476] on div "Pen" at bounding box center [90, 478] width 13 height 7
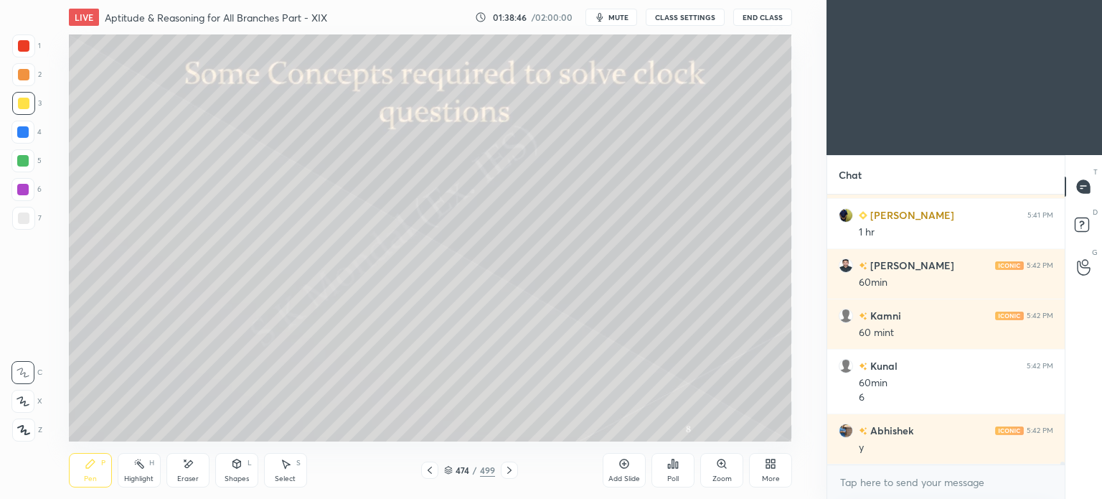
scroll to position [23199, 0]
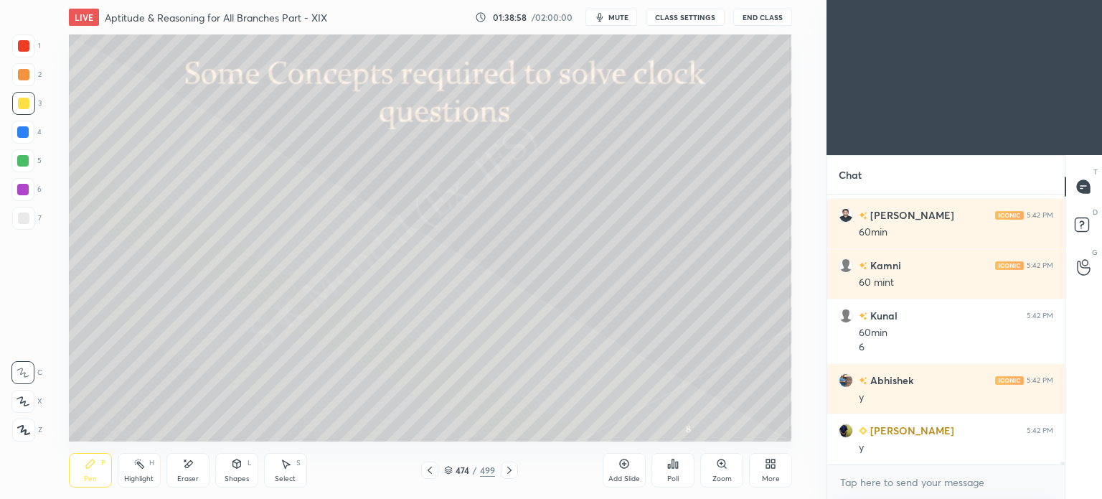
click at [18, 105] on div at bounding box center [23, 103] width 11 height 11
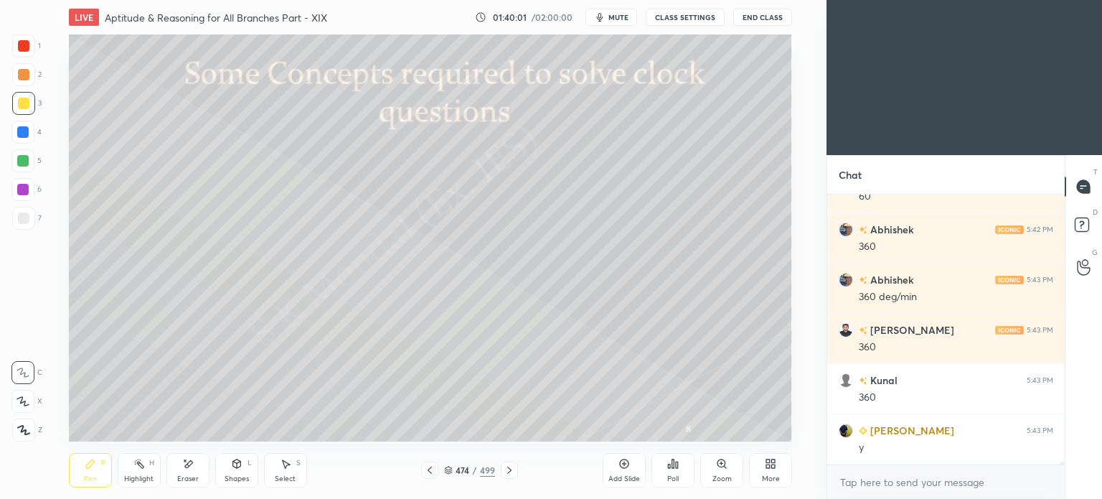
scroll to position [23601, 0]
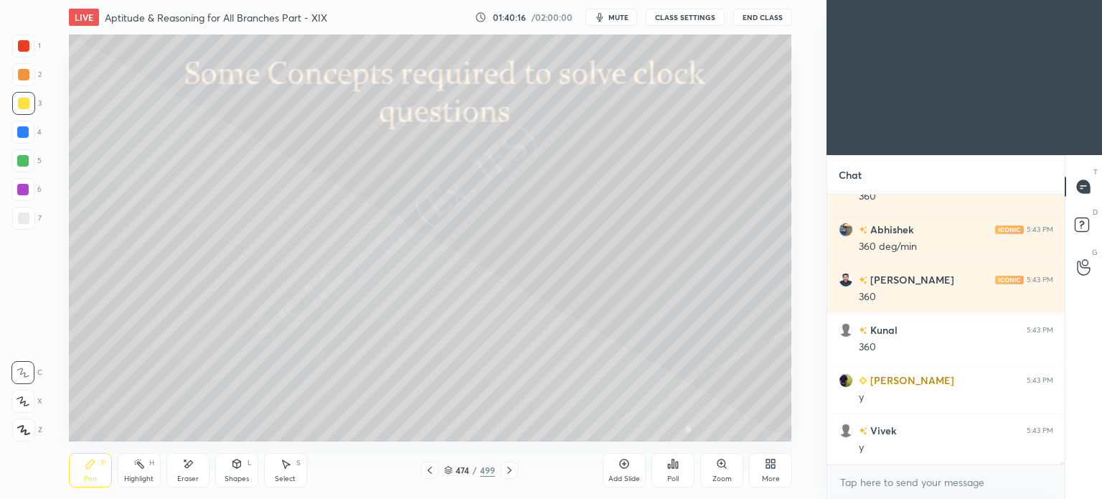
click at [508, 471] on icon at bounding box center [509, 469] width 4 height 7
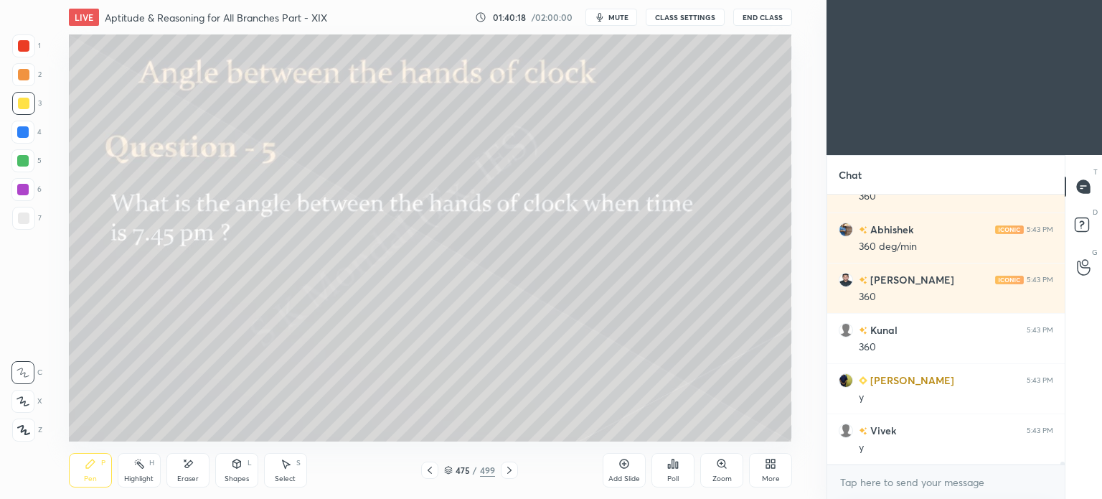
click at [430, 470] on icon at bounding box center [429, 469] width 11 height 11
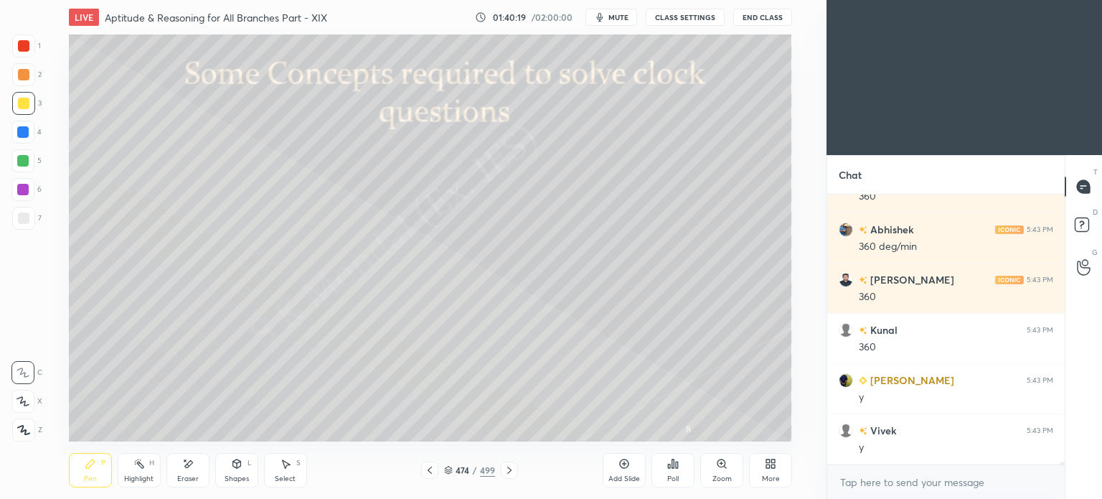
click at [783, 473] on div "More" at bounding box center [770, 470] width 43 height 34
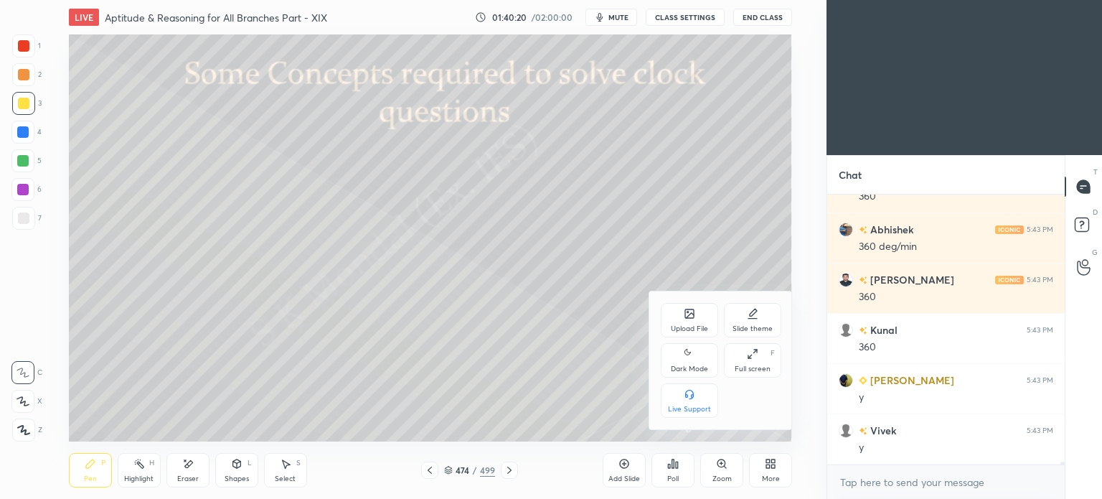
click at [694, 321] on div "Upload File" at bounding box center [689, 320] width 57 height 34
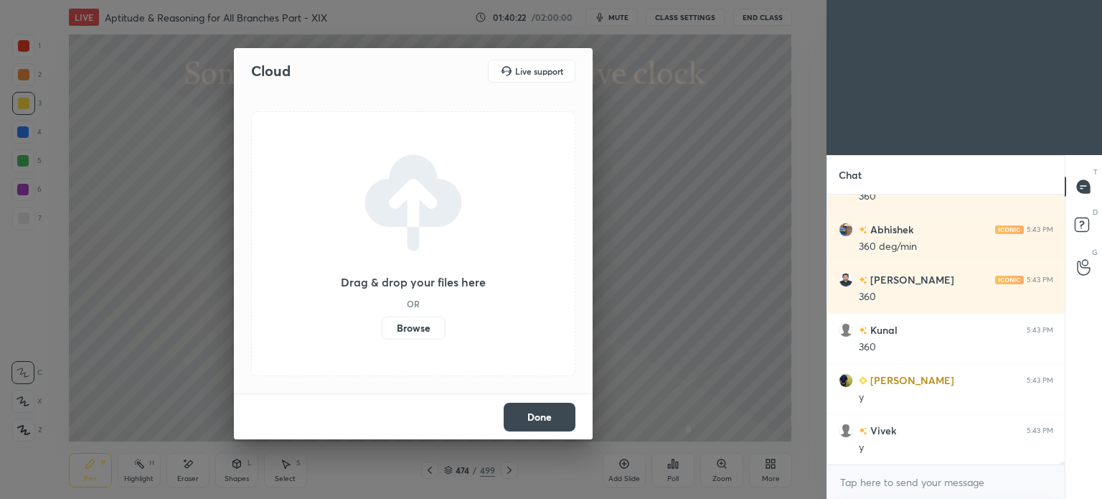
click at [408, 329] on label "Browse" at bounding box center [414, 327] width 64 height 23
click at [382, 329] on input "Browse" at bounding box center [382, 327] width 0 height 23
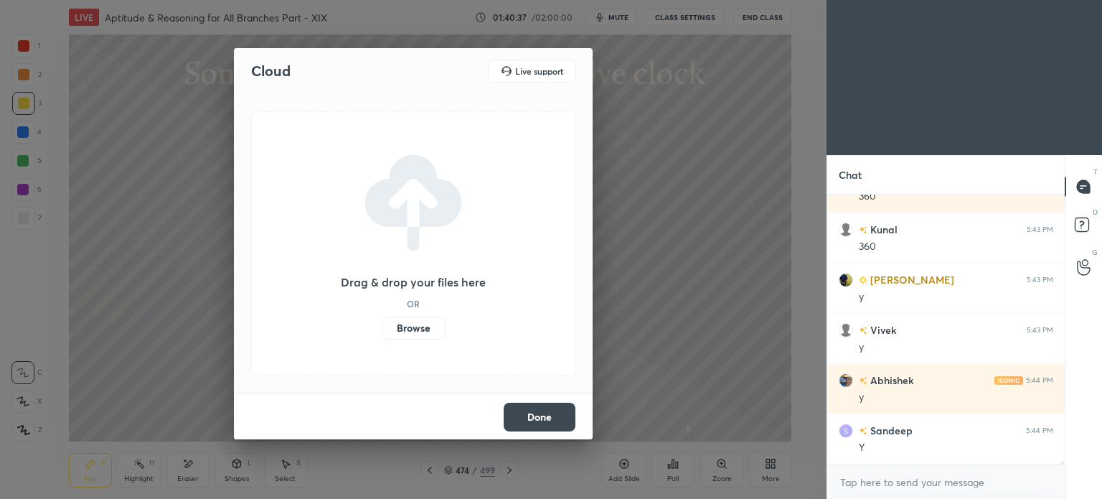
scroll to position [23802, 0]
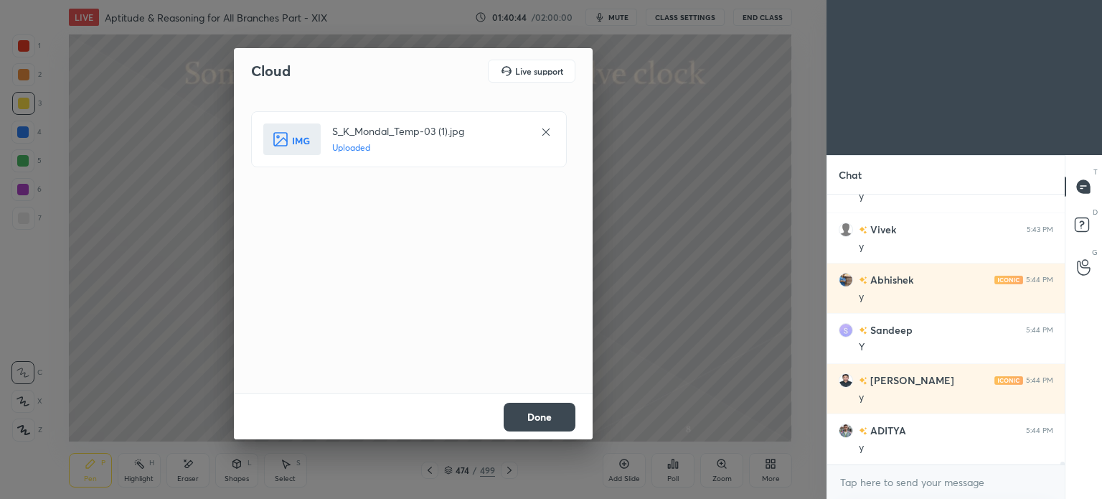
click at [540, 420] on button "Done" at bounding box center [540, 417] width 72 height 29
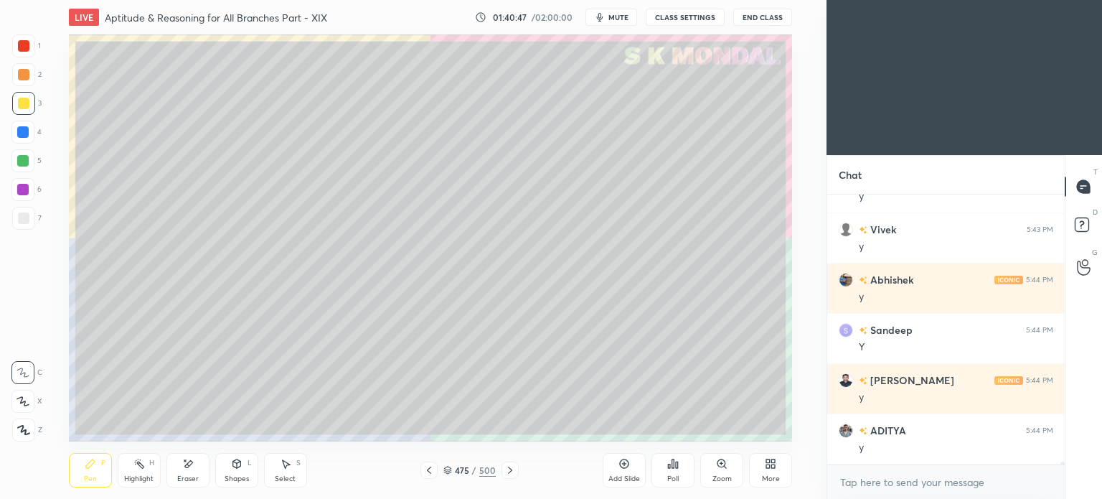
click at [429, 469] on icon at bounding box center [429, 469] width 4 height 7
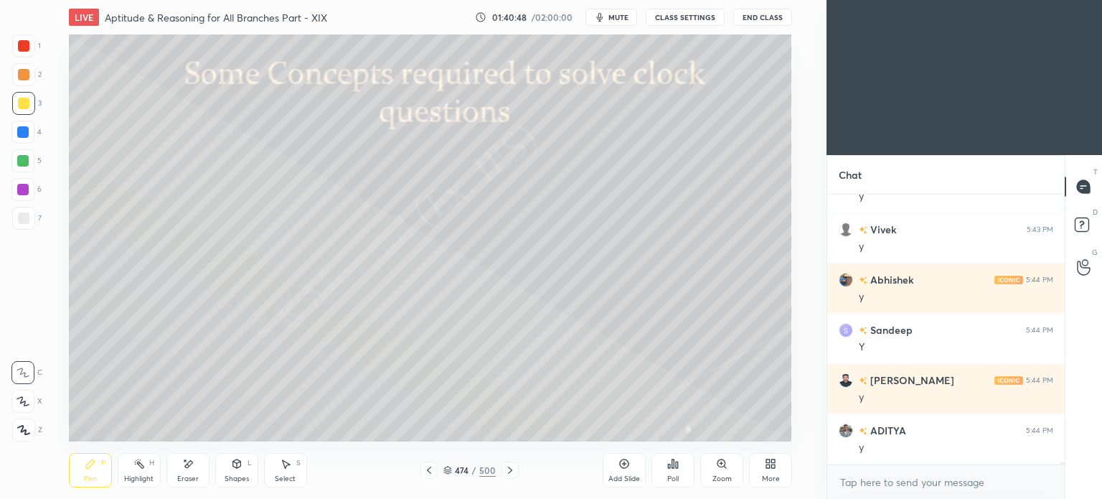
click at [139, 475] on div "Highlight" at bounding box center [138, 478] width 29 height 7
click at [143, 474] on div "Highlight H" at bounding box center [139, 470] width 43 height 34
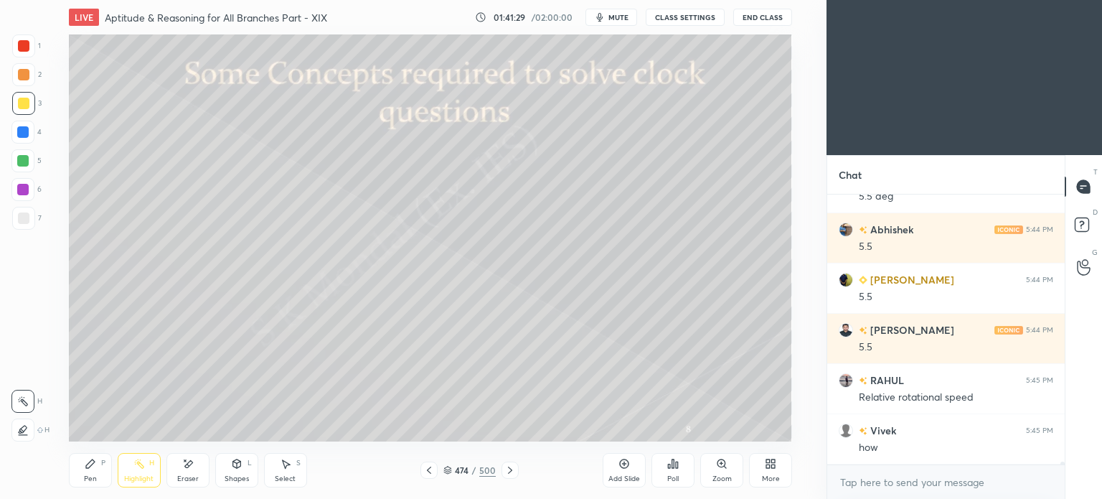
scroll to position [24153, 0]
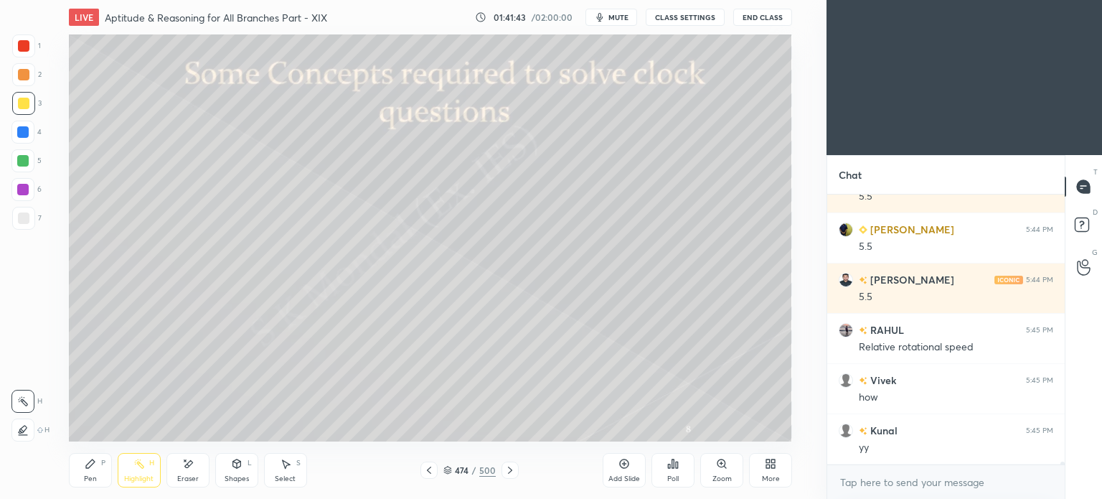
click at [514, 466] on icon at bounding box center [509, 469] width 11 height 11
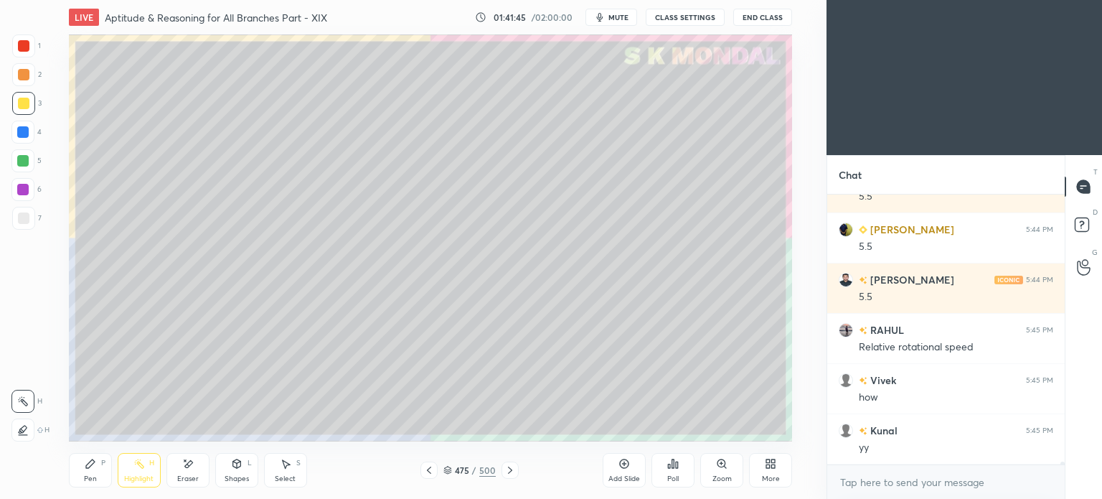
click at [26, 105] on div at bounding box center [23, 103] width 11 height 11
click at [85, 471] on div "Pen P" at bounding box center [90, 470] width 43 height 34
click at [86, 473] on div "Pen P" at bounding box center [90, 470] width 43 height 34
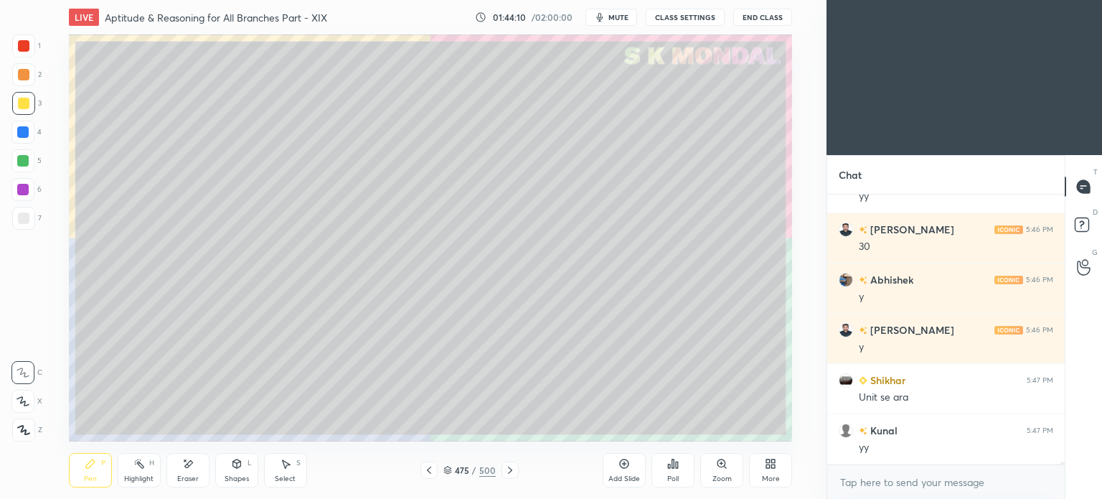
scroll to position [24455, 0]
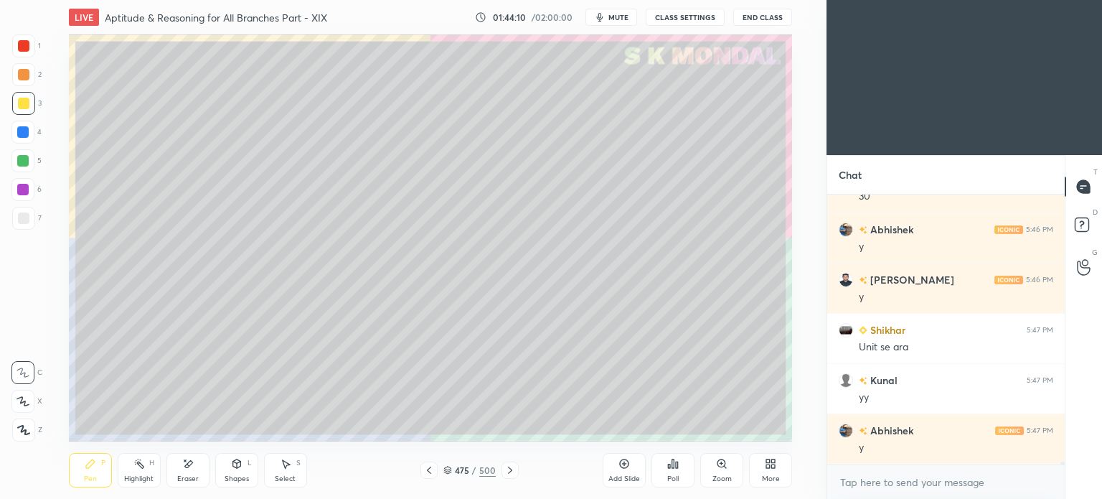
click at [143, 474] on div "Highlight H" at bounding box center [139, 470] width 43 height 34
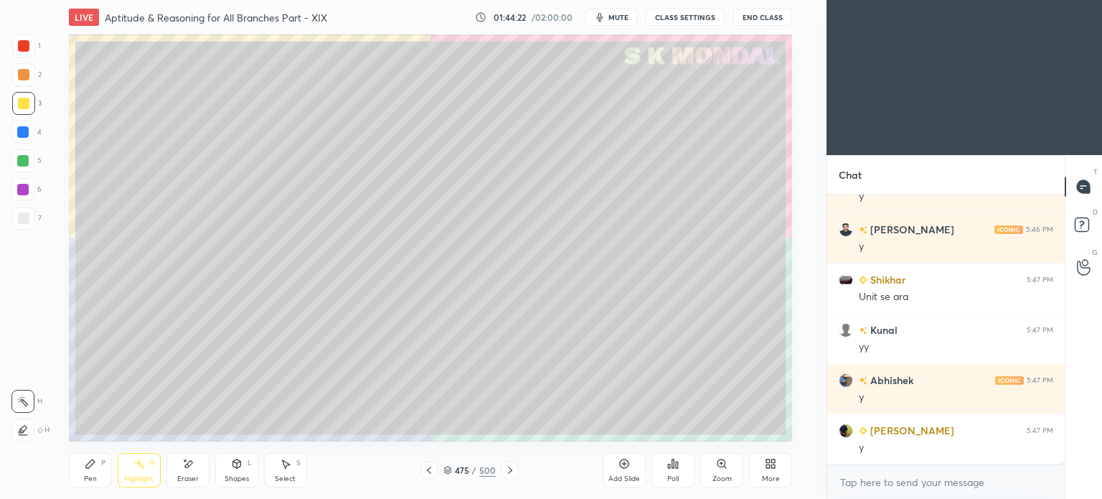
click at [24, 135] on div at bounding box center [22, 131] width 11 height 11
click at [80, 483] on div "Pen P" at bounding box center [90, 470] width 43 height 34
click at [85, 479] on div "Pen" at bounding box center [90, 478] width 13 height 7
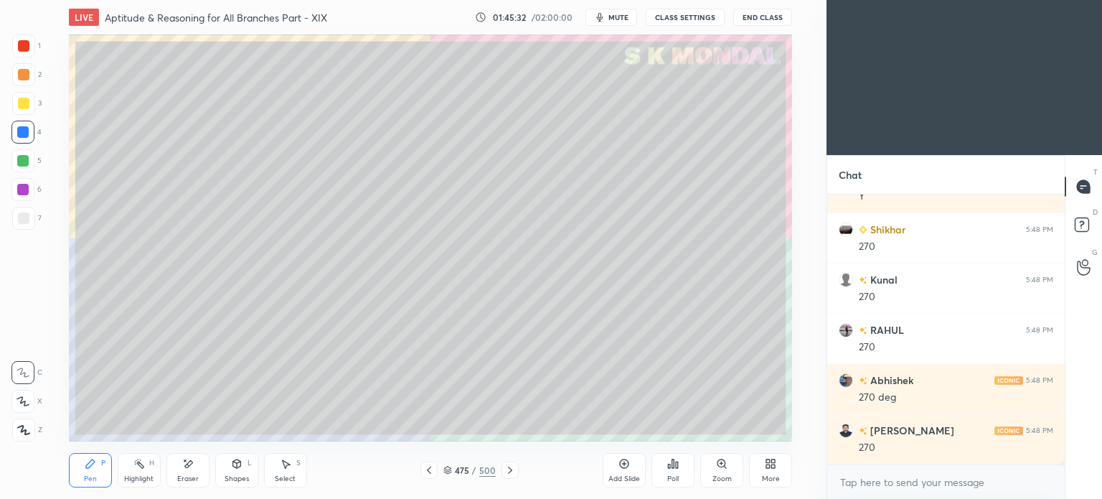
scroll to position [25308, 0]
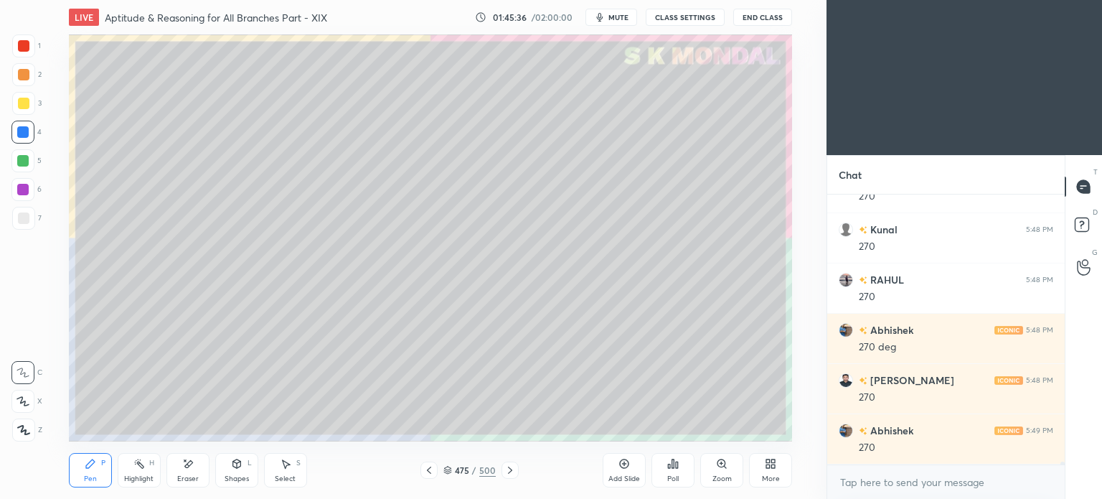
click at [183, 481] on div "Eraser" at bounding box center [188, 478] width 22 height 7
click at [77, 479] on div "Pen P" at bounding box center [90, 470] width 43 height 34
click at [84, 481] on div "Pen" at bounding box center [90, 478] width 13 height 7
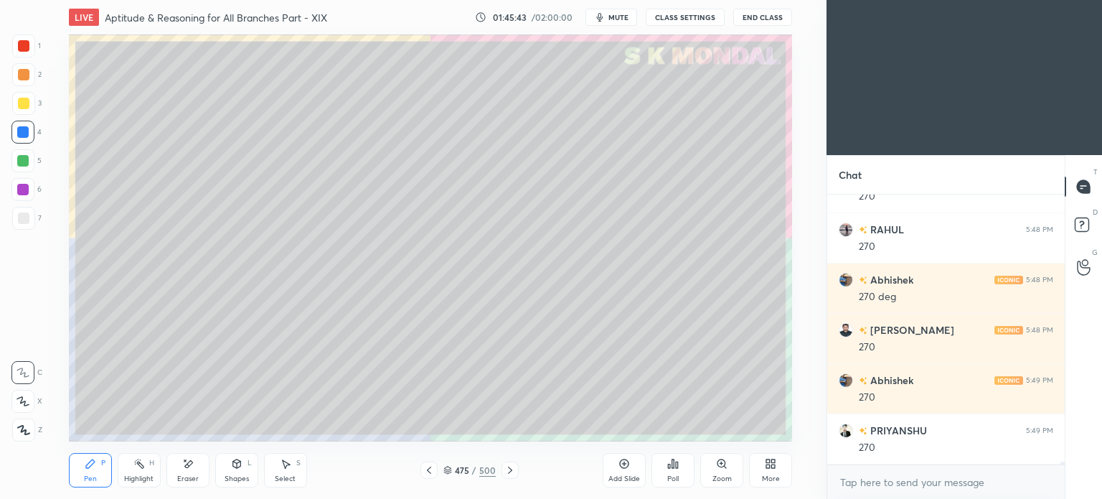
click at [24, 161] on div at bounding box center [22, 160] width 11 height 11
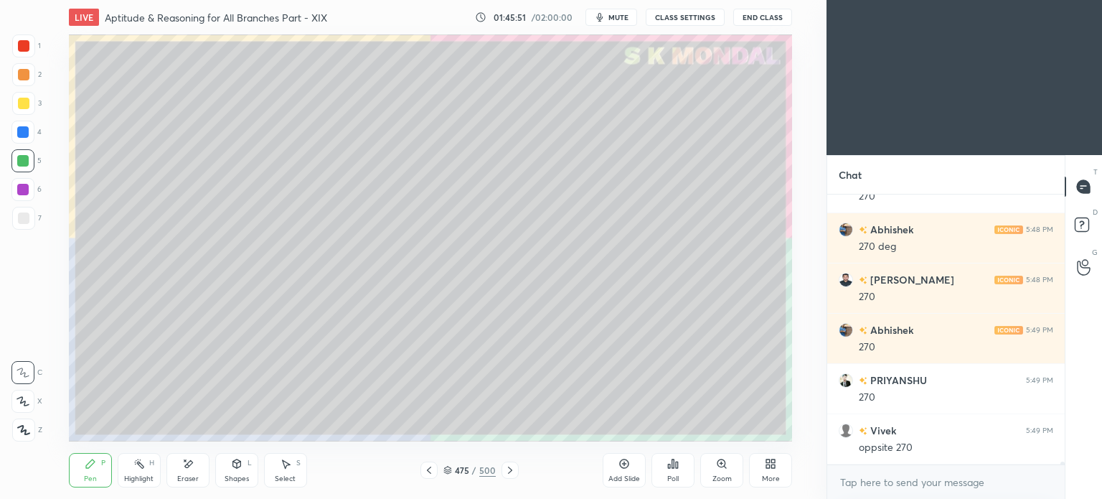
scroll to position [25459, 0]
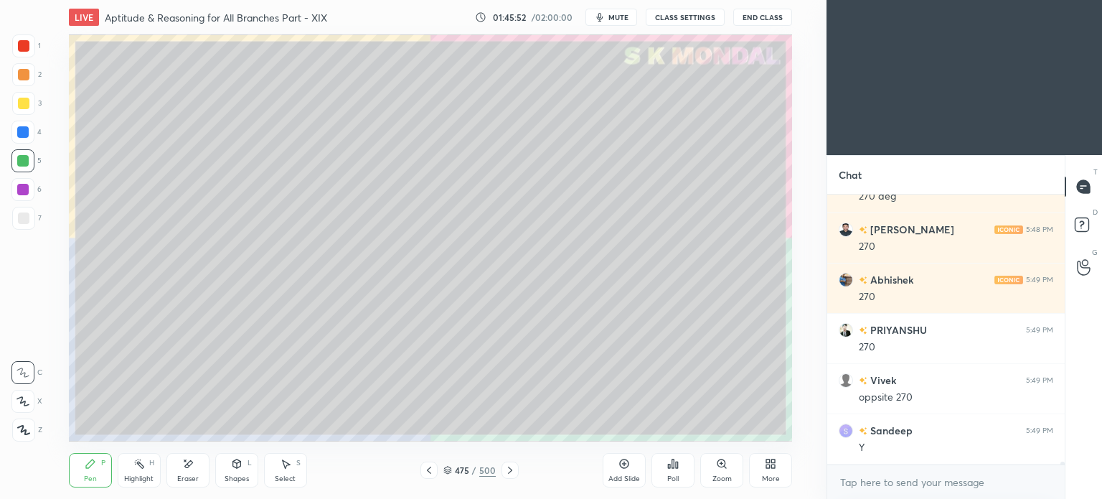
click at [143, 475] on div "Highlight" at bounding box center [138, 478] width 29 height 7
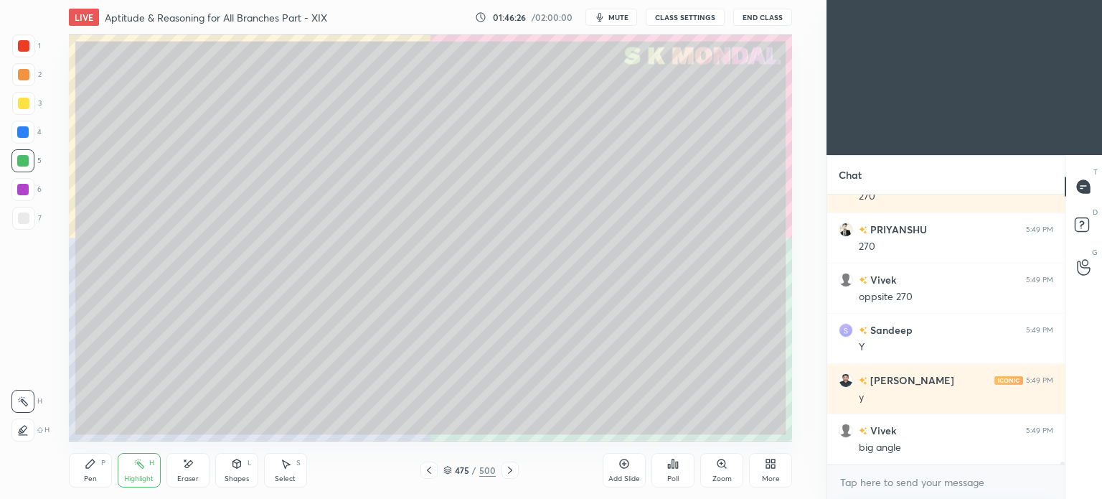
scroll to position [25610, 0]
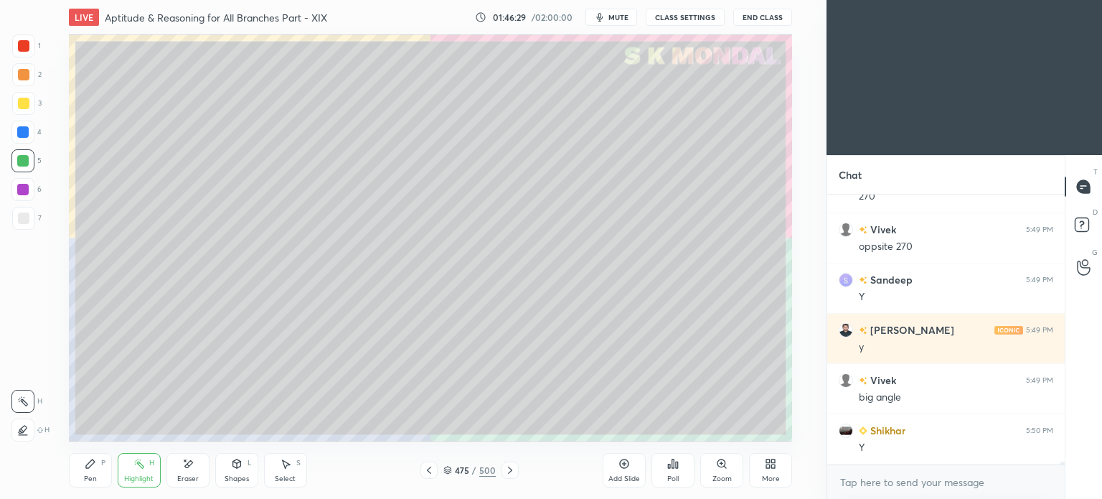
click at [22, 108] on div at bounding box center [23, 103] width 11 height 11
click at [24, 77] on div at bounding box center [23, 74] width 11 height 11
click at [89, 484] on div "Pen P" at bounding box center [90, 470] width 43 height 34
click at [87, 479] on div "Pen" at bounding box center [90, 478] width 13 height 7
click at [20, 51] on div at bounding box center [23, 45] width 11 height 11
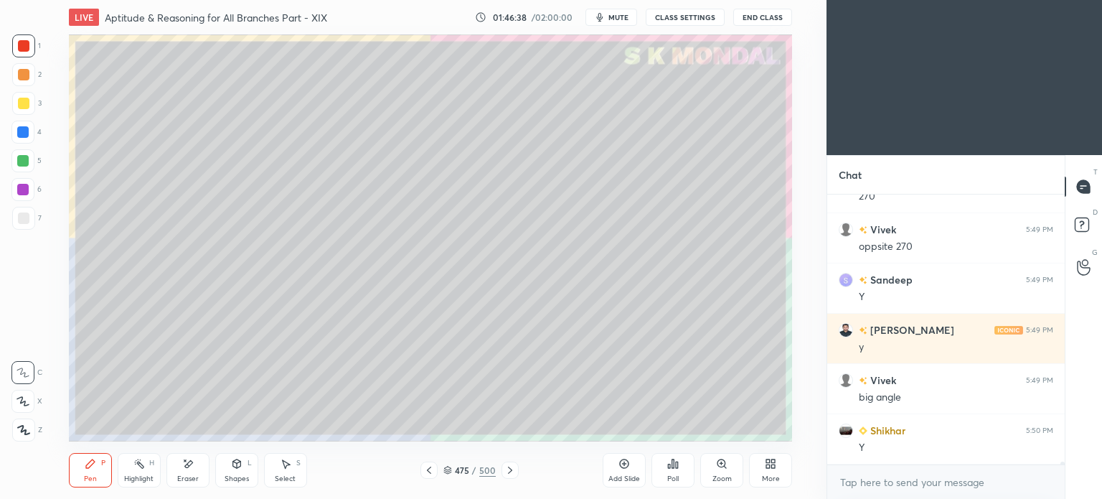
click at [192, 469] on icon at bounding box center [187, 464] width 11 height 12
click at [235, 473] on div "Shapes L" at bounding box center [236, 470] width 43 height 34
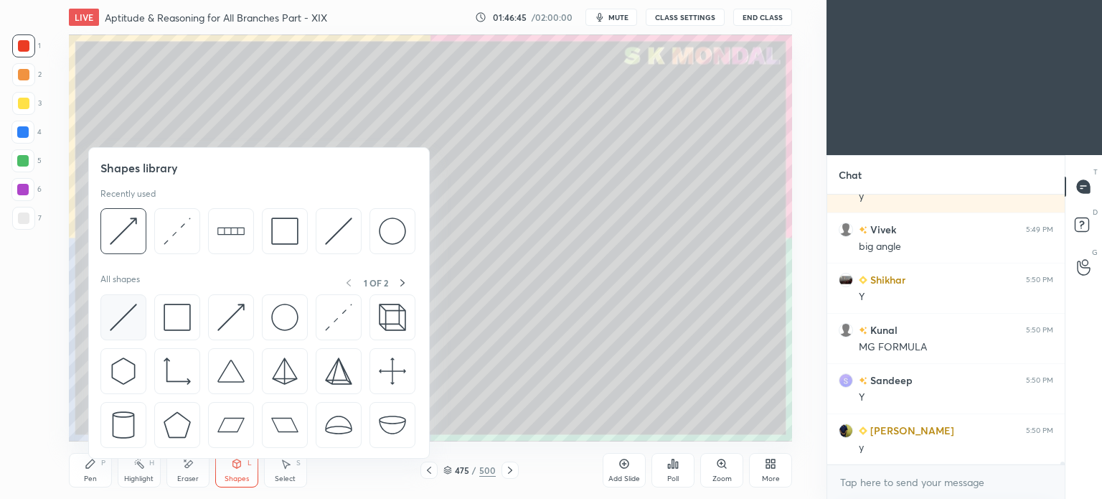
scroll to position [25811, 0]
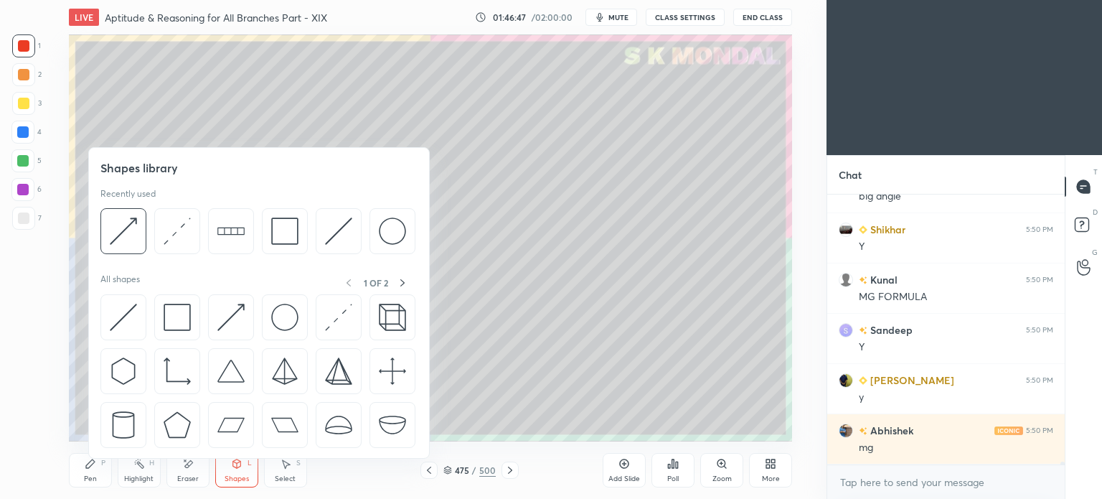
click at [84, 479] on div "Pen" at bounding box center [90, 478] width 13 height 7
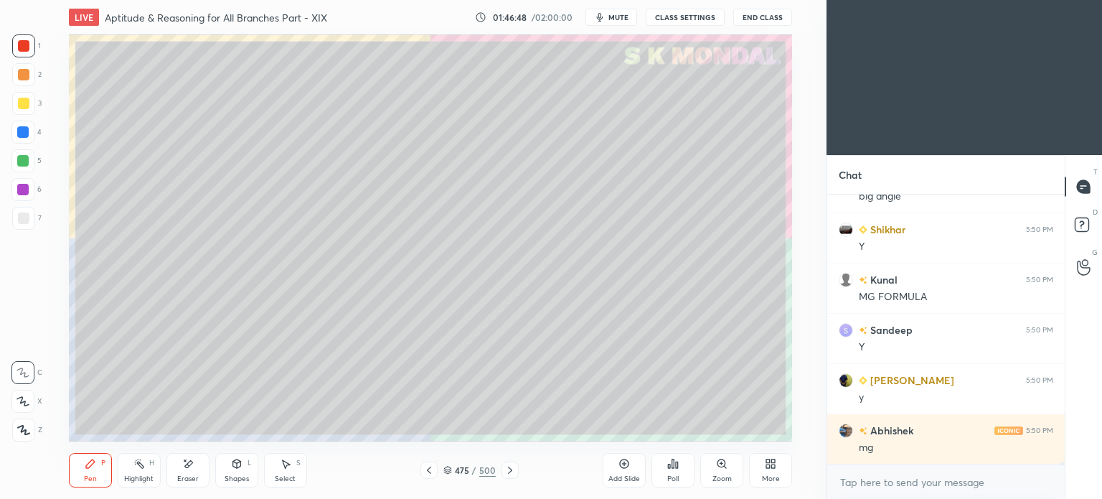
click at [27, 44] on div at bounding box center [23, 45] width 11 height 11
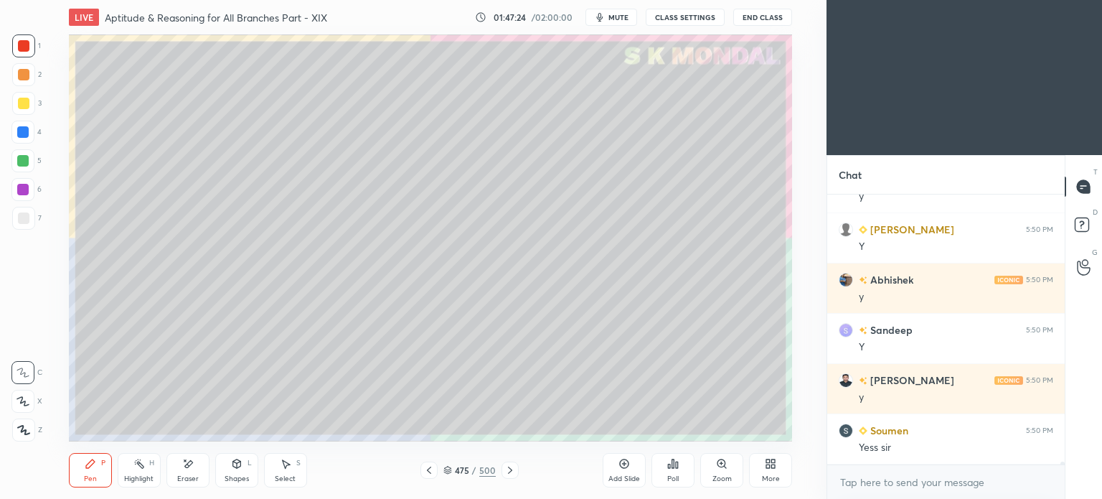
scroll to position [26313, 0]
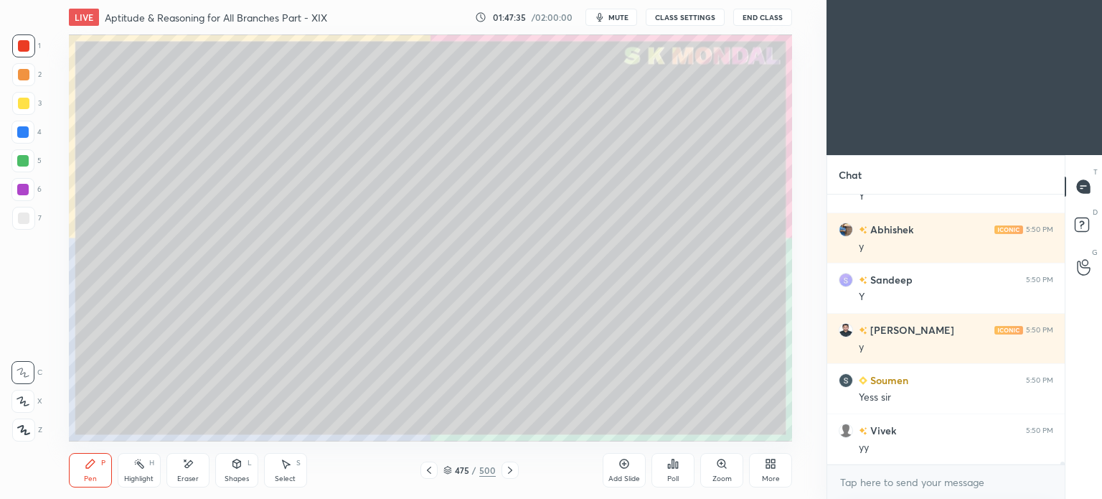
click at [23, 77] on div at bounding box center [23, 74] width 11 height 11
click at [81, 481] on div "Pen P" at bounding box center [90, 470] width 43 height 34
click at [84, 479] on div "Pen" at bounding box center [90, 478] width 13 height 7
click at [189, 475] on div "Eraser" at bounding box center [188, 478] width 22 height 7
click at [29, 401] on div at bounding box center [22, 401] width 23 height 23
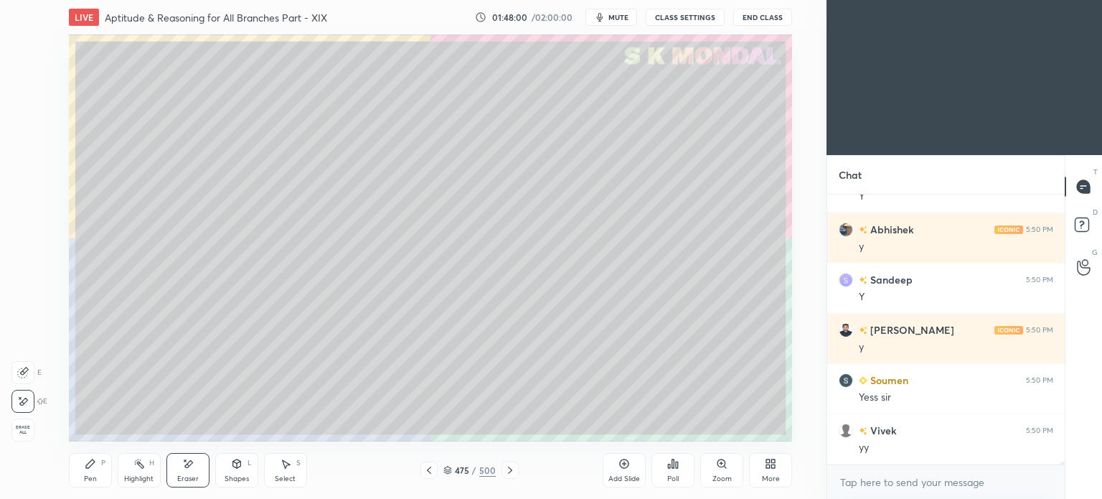
click at [512, 470] on icon at bounding box center [509, 469] width 11 height 11
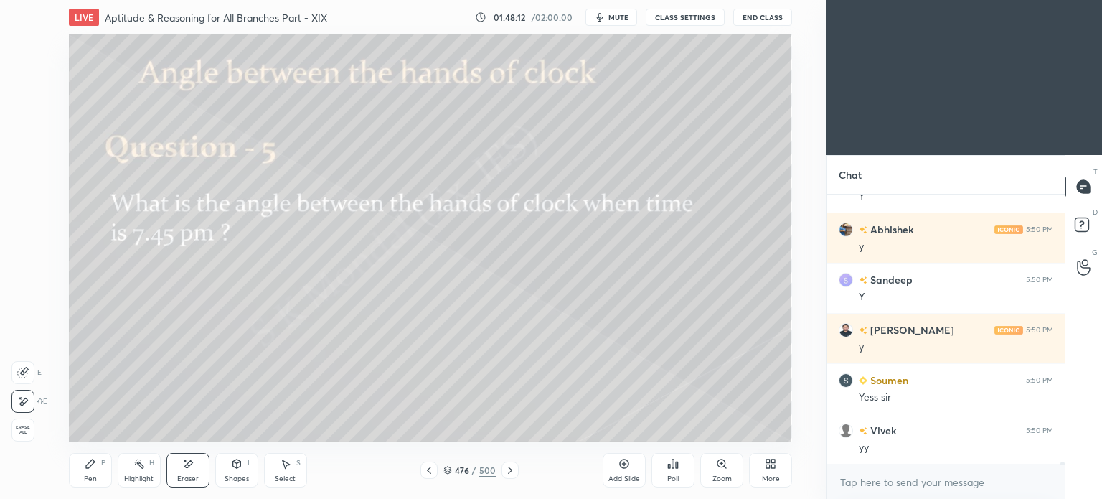
scroll to position [26363, 0]
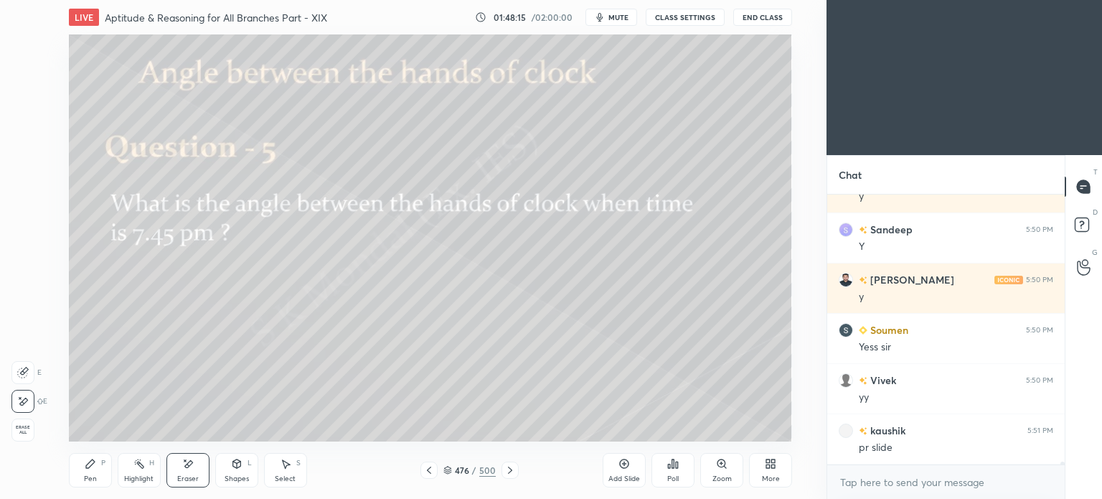
click at [430, 475] on icon at bounding box center [428, 469] width 11 height 11
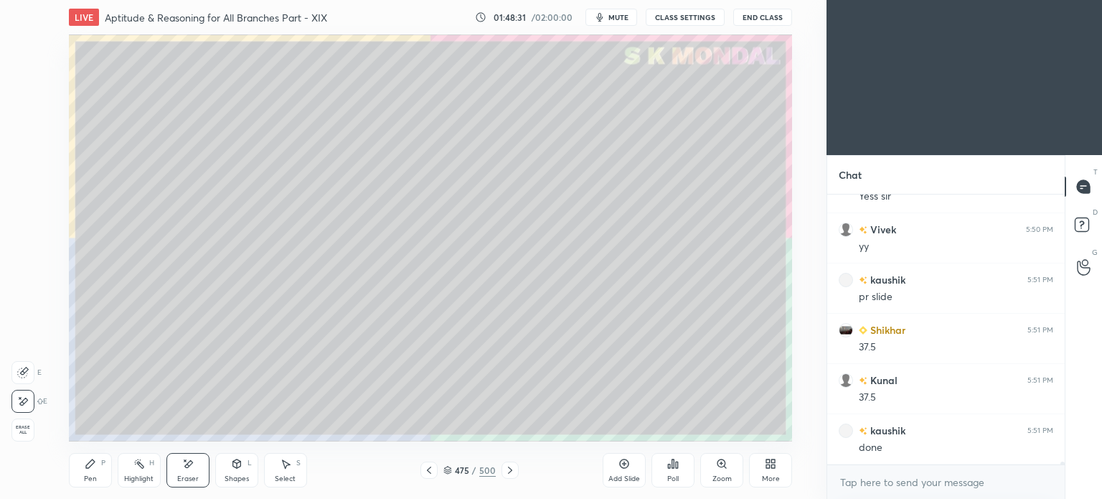
scroll to position [26564, 0]
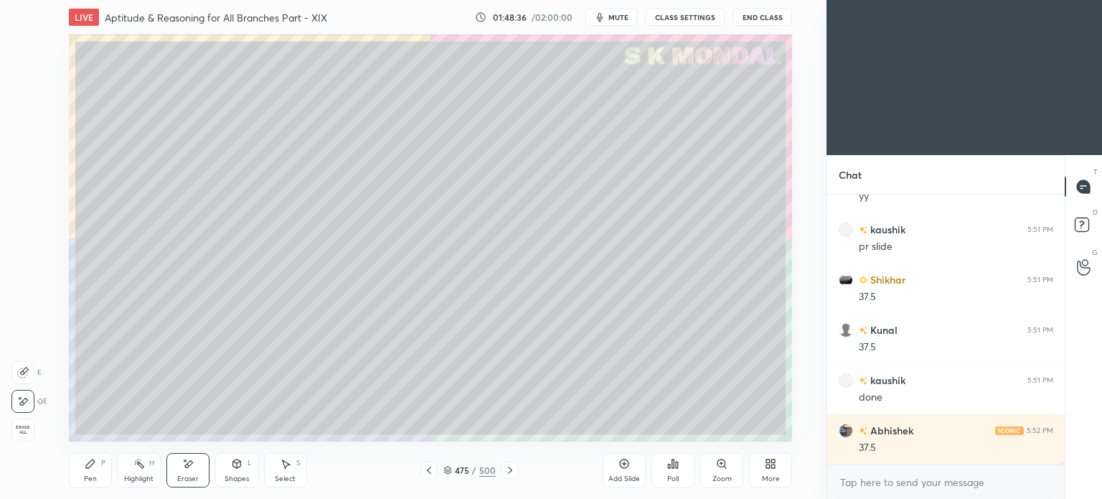
click at [509, 468] on icon at bounding box center [510, 469] width 4 height 7
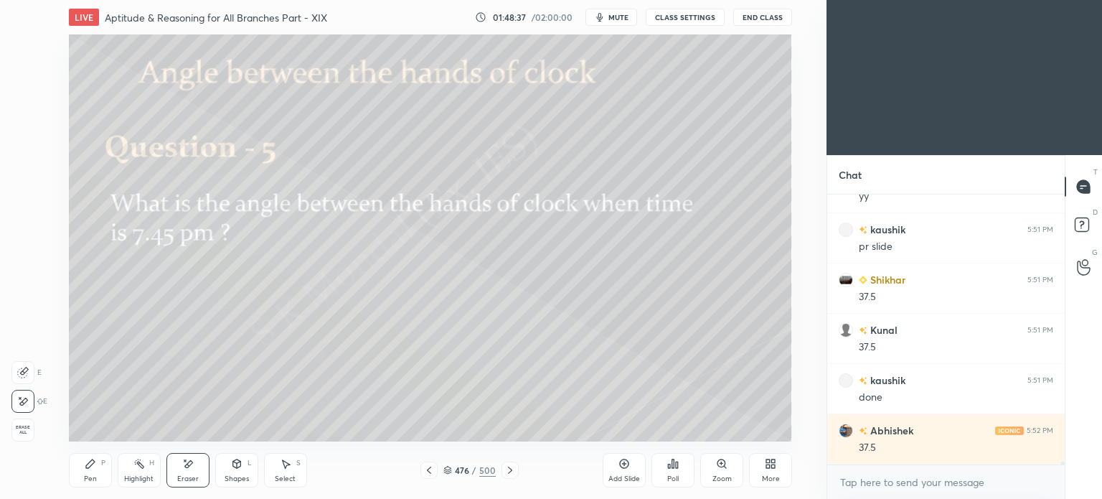
click at [90, 477] on div "Pen" at bounding box center [90, 478] width 13 height 7
click at [24, 103] on div at bounding box center [23, 103] width 11 height 11
click at [23, 113] on div at bounding box center [23, 103] width 23 height 23
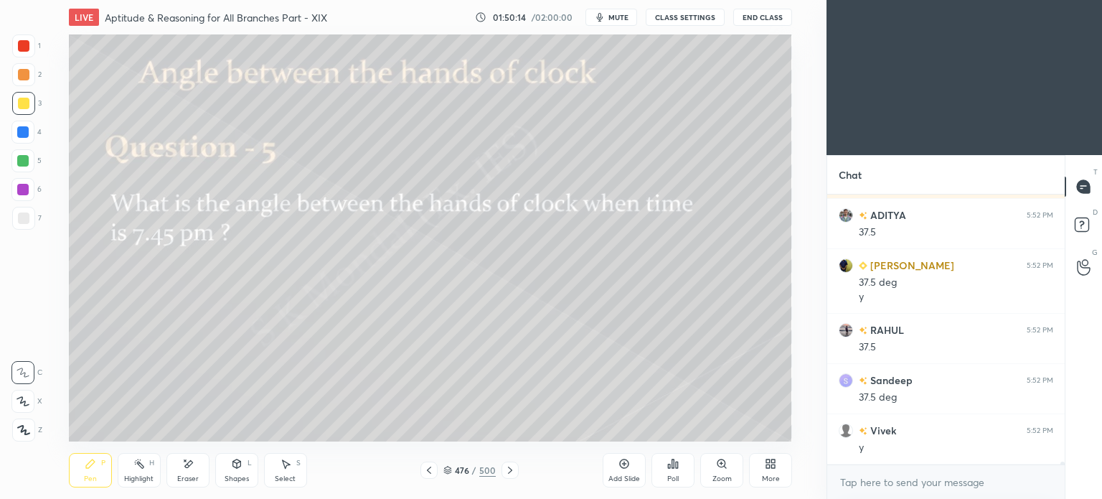
scroll to position [26880, 0]
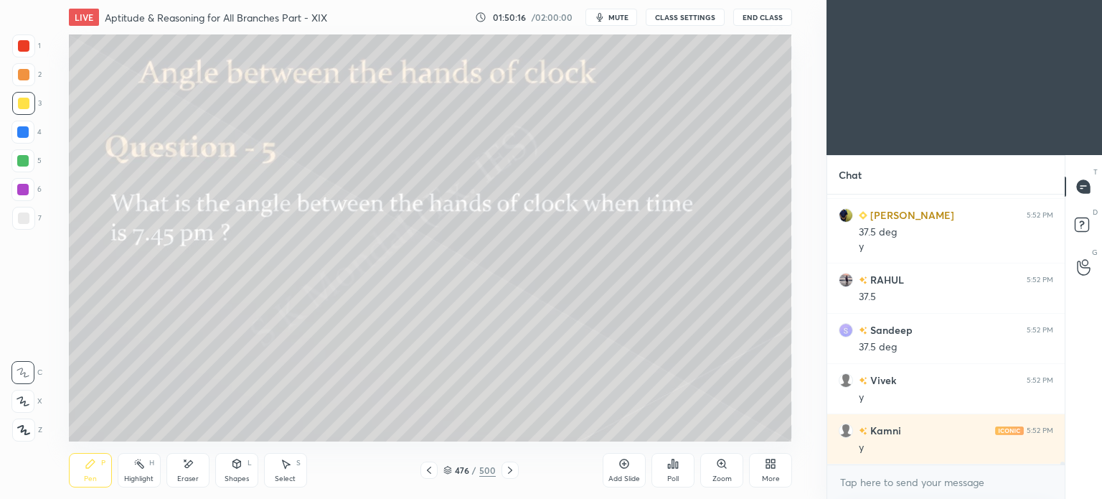
click at [769, 469] on div "More" at bounding box center [770, 470] width 43 height 34
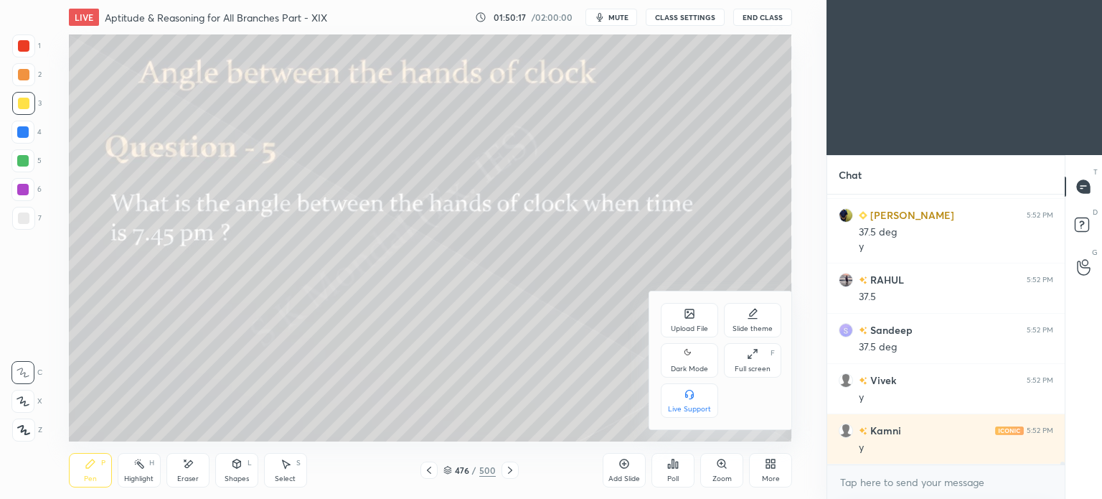
click at [688, 313] on icon at bounding box center [689, 313] width 11 height 11
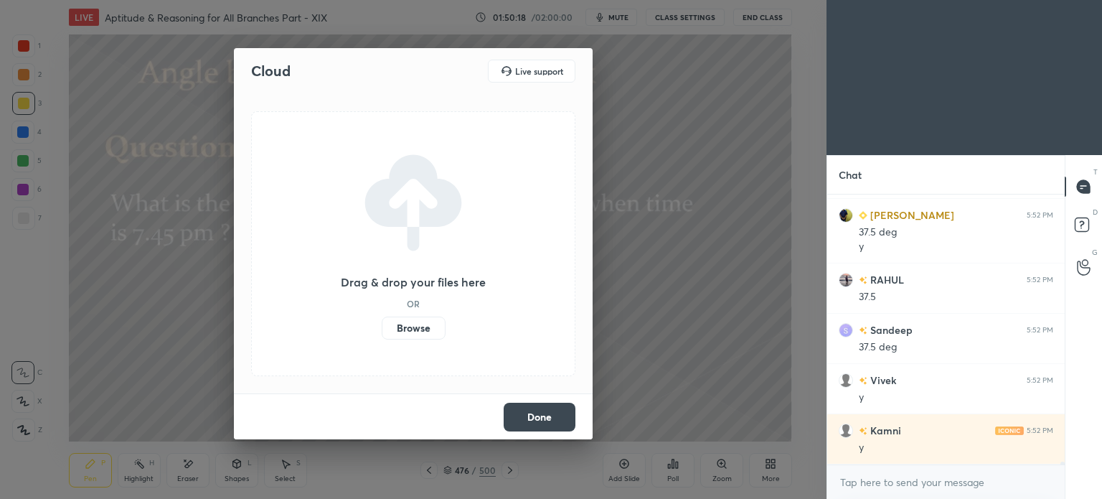
click at [432, 331] on label "Browse" at bounding box center [414, 327] width 64 height 23
click at [382, 331] on input "Browse" at bounding box center [382, 327] width 0 height 23
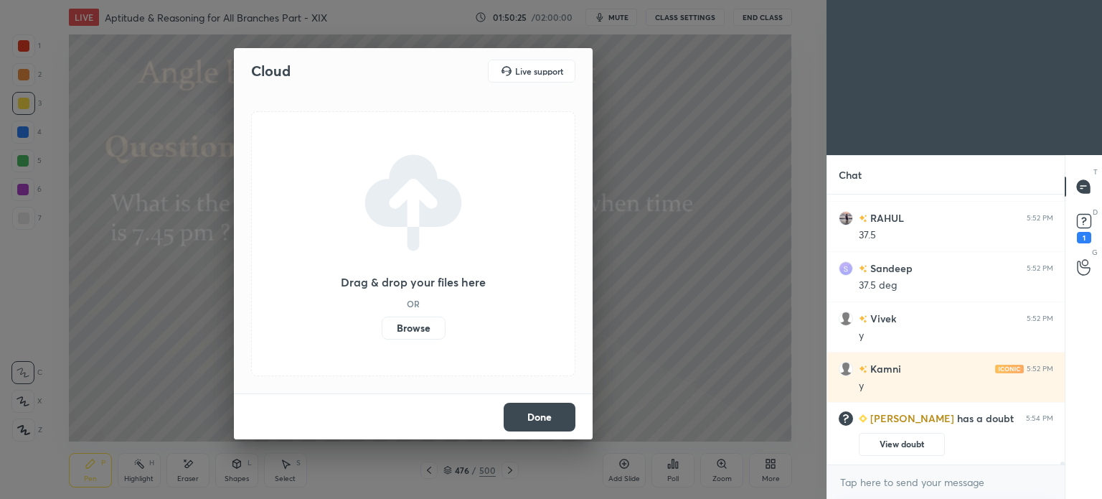
scroll to position [22579, 0]
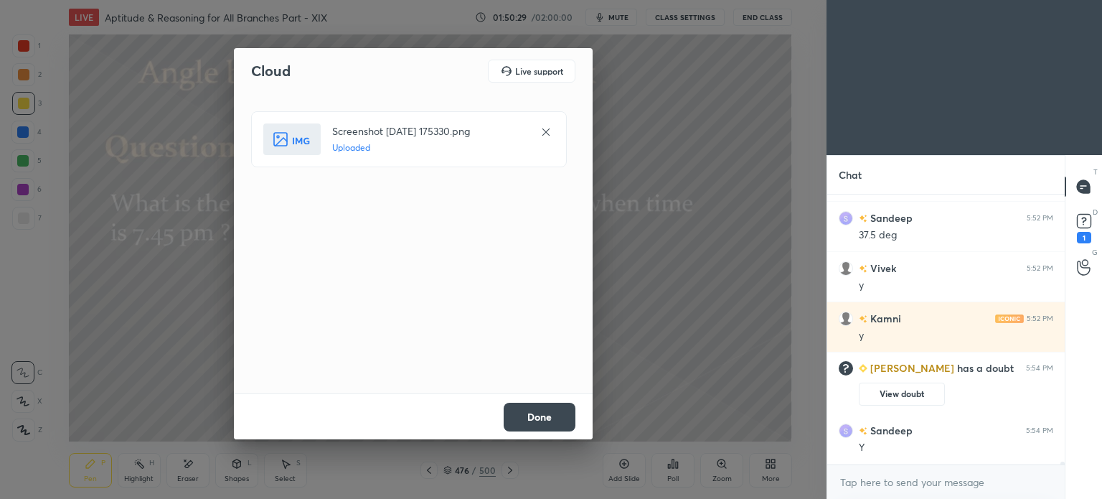
click at [552, 420] on button "Done" at bounding box center [540, 417] width 72 height 29
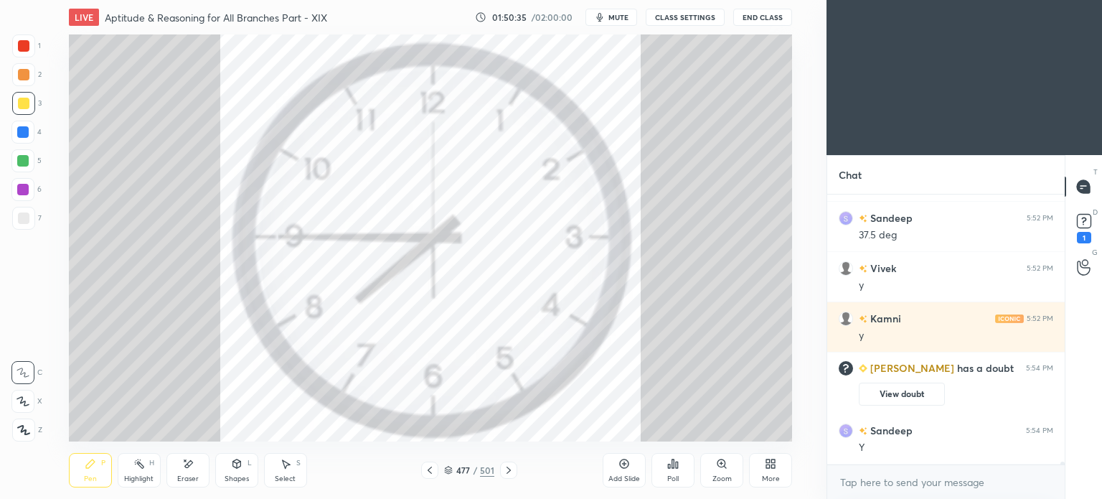
click at [22, 103] on div at bounding box center [23, 103] width 11 height 11
click at [70, 474] on div "Pen P" at bounding box center [90, 470] width 43 height 34
click at [74, 472] on div "Pen P" at bounding box center [90, 470] width 43 height 34
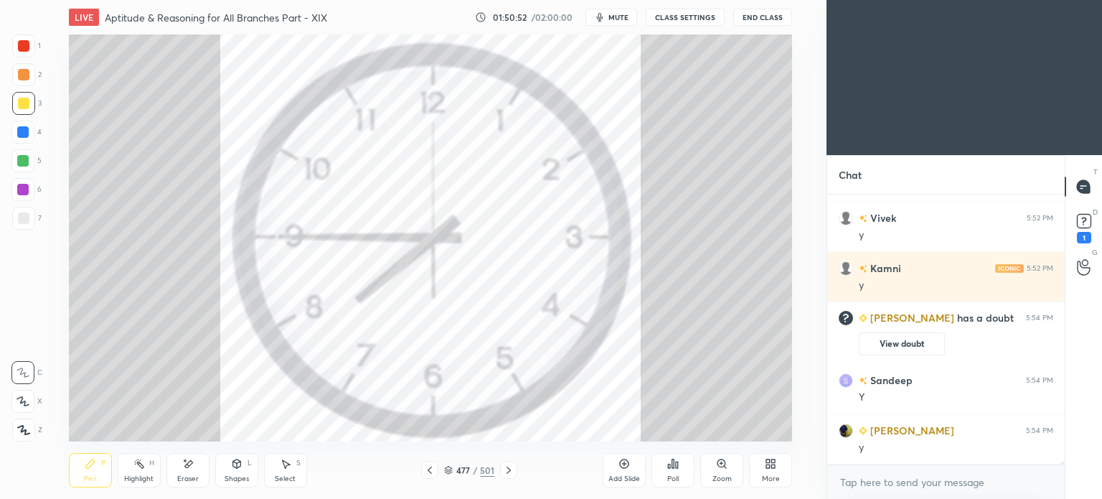
click at [24, 75] on div at bounding box center [23, 74] width 11 height 11
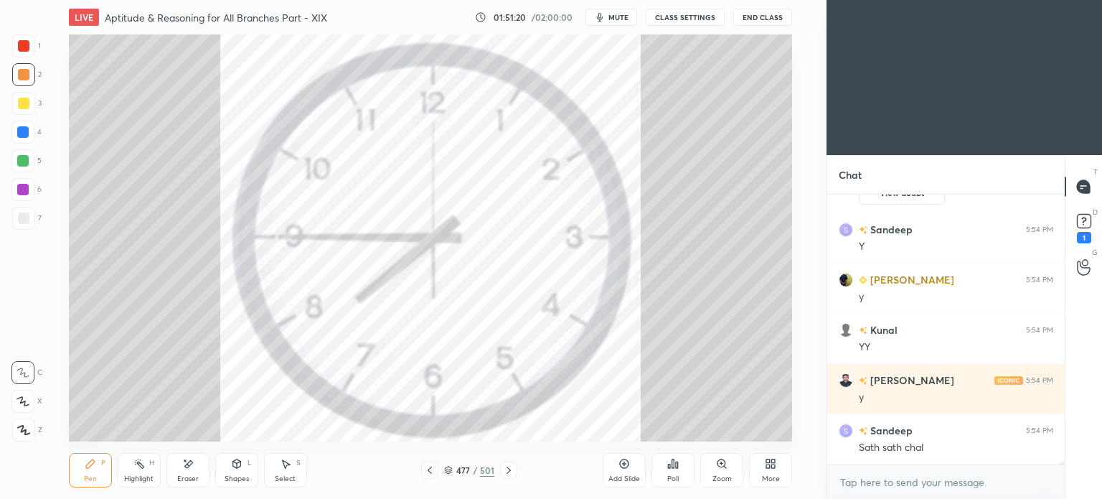
scroll to position [22830, 0]
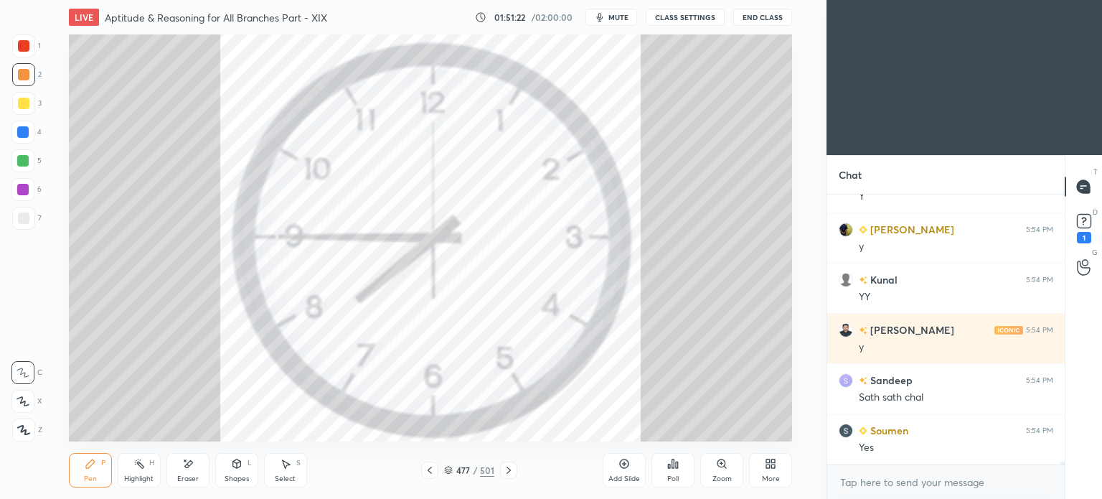
click at [293, 473] on div "Select S" at bounding box center [285, 470] width 43 height 34
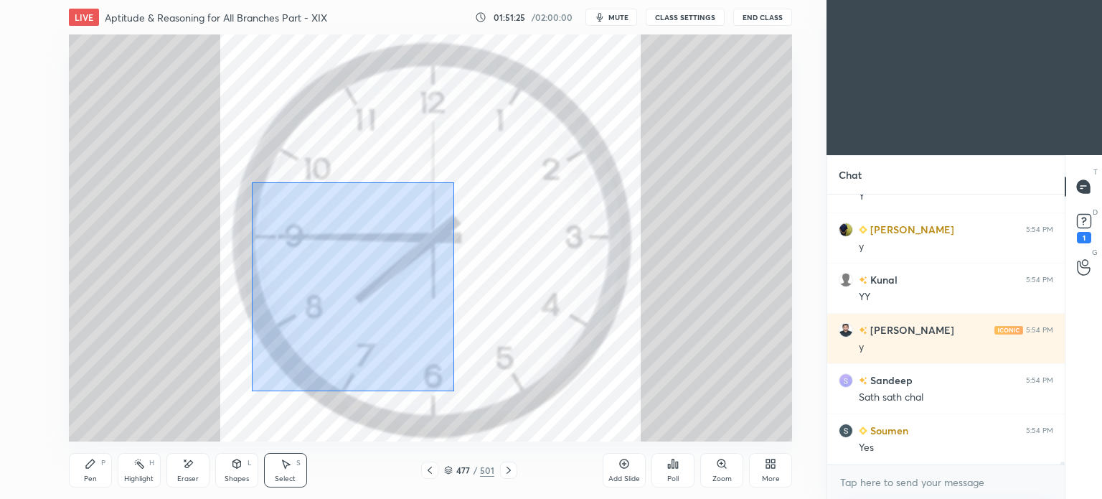
drag, startPoint x: 252, startPoint y: 182, endPoint x: 453, endPoint y: 391, distance: 290.2
click at [453, 391] on div "0 ° Undo Copy Paste here Duplicate Duplicate to new slide Delete" at bounding box center [430, 237] width 723 height 407
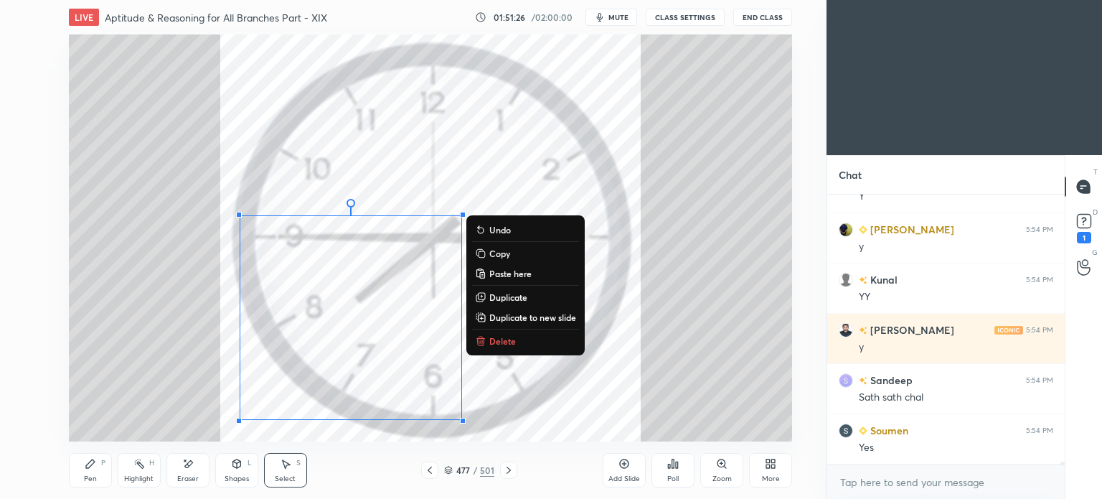
click at [499, 347] on p "Delete" at bounding box center [502, 340] width 27 height 11
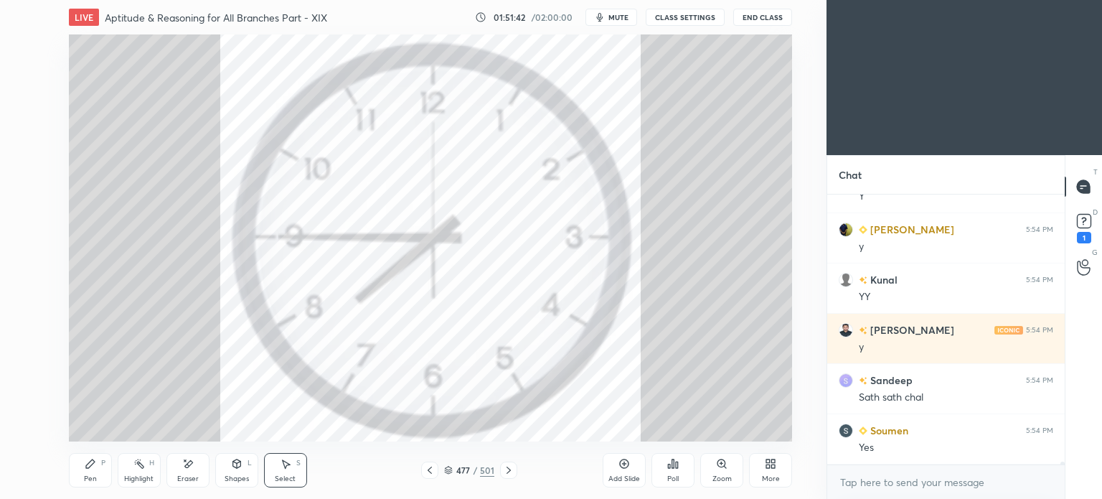
click at [95, 479] on div "Pen" at bounding box center [90, 478] width 13 height 7
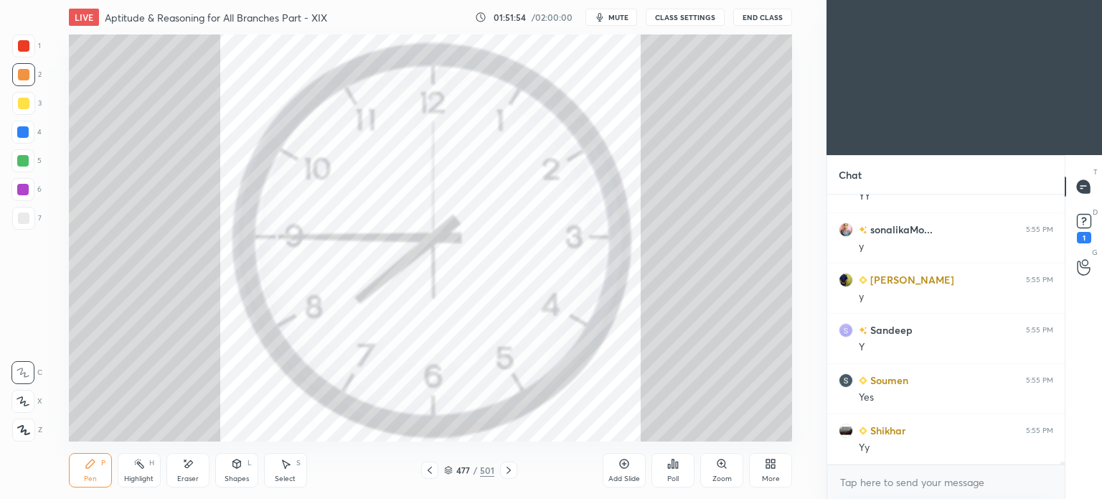
scroll to position [23182, 0]
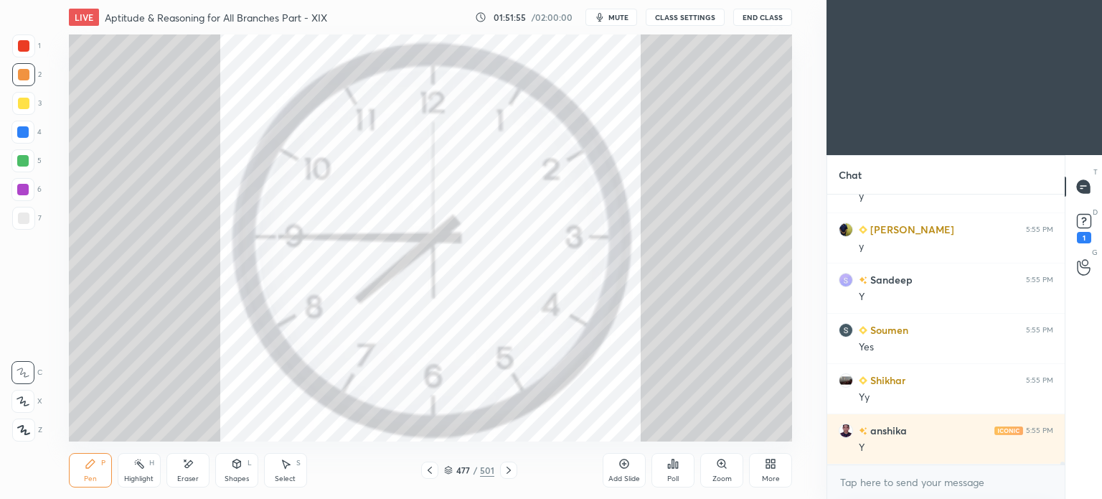
click at [278, 473] on div "Select S" at bounding box center [285, 470] width 43 height 34
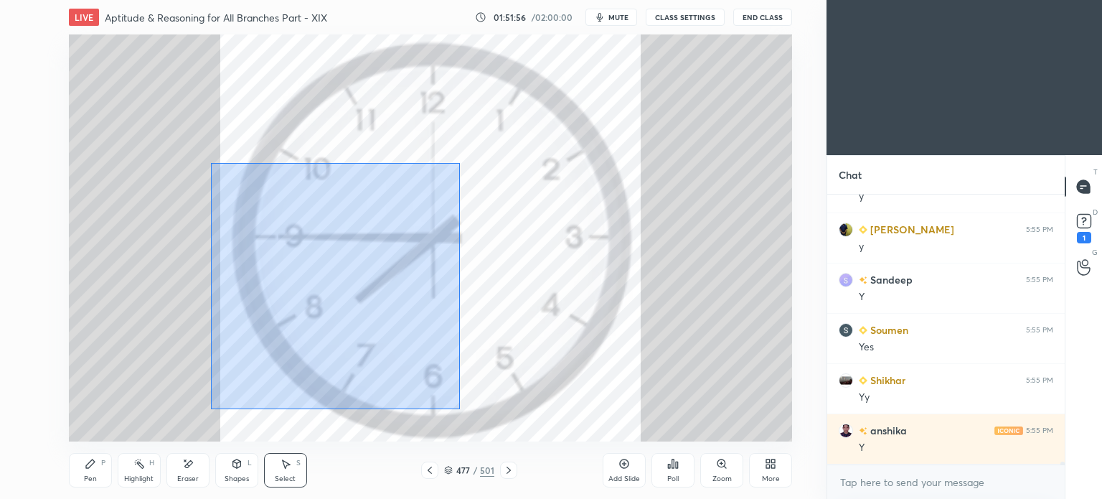
drag, startPoint x: 211, startPoint y: 163, endPoint x: 459, endPoint y: 409, distance: 349.6
click at [459, 409] on div "0 ° Undo Copy Paste here Duplicate Duplicate to new slide Delete" at bounding box center [430, 237] width 723 height 407
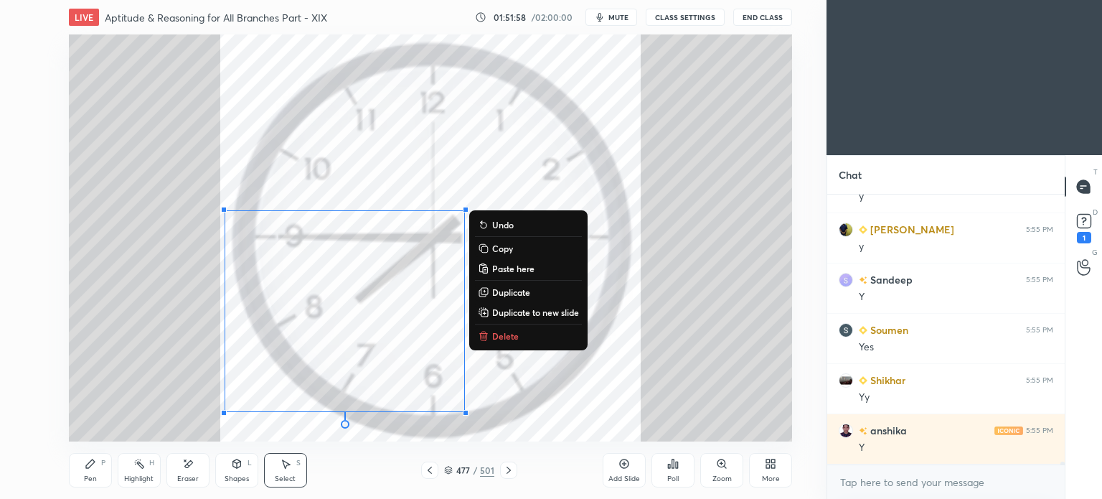
click at [505, 336] on p "Delete" at bounding box center [505, 335] width 27 height 11
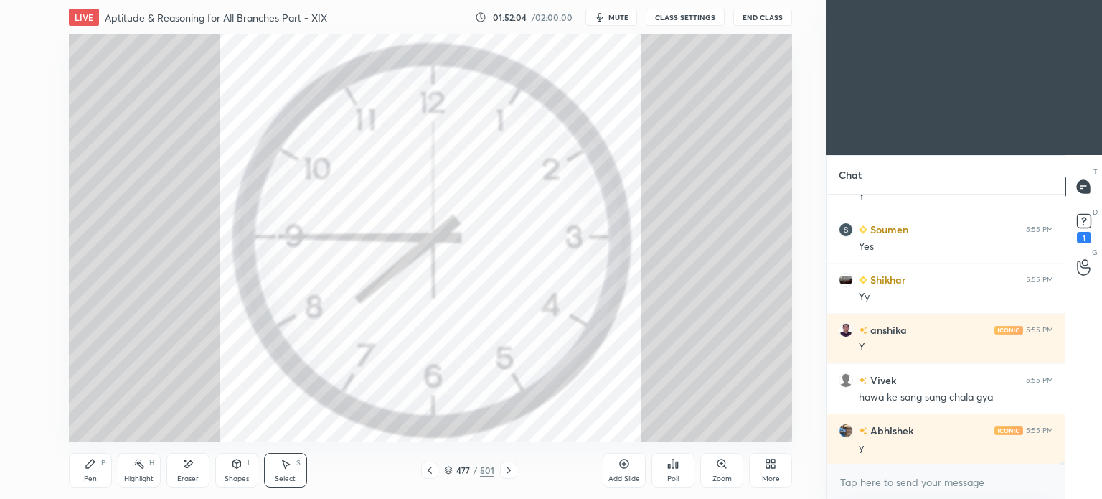
scroll to position [23333, 0]
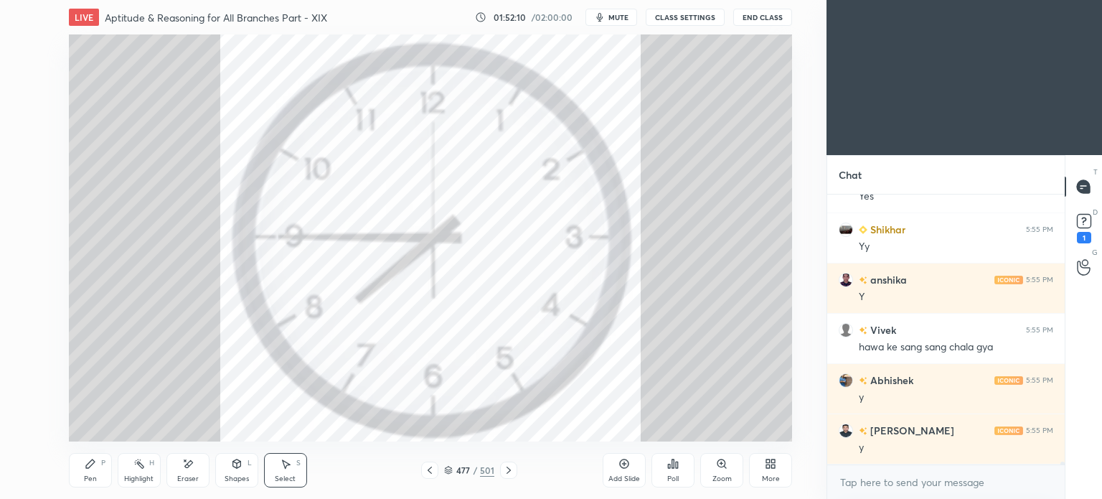
click at [430, 473] on icon at bounding box center [429, 469] width 11 height 11
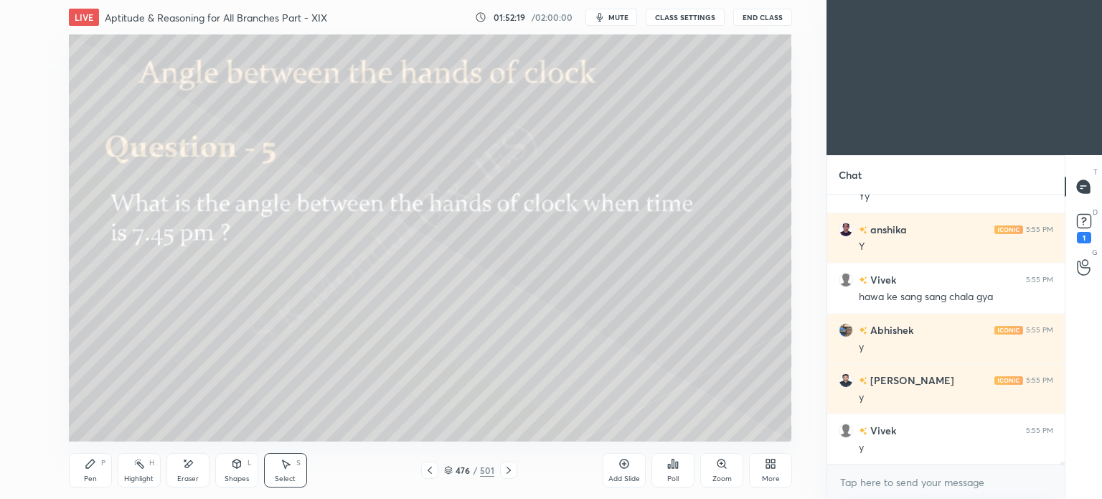
scroll to position [23433, 0]
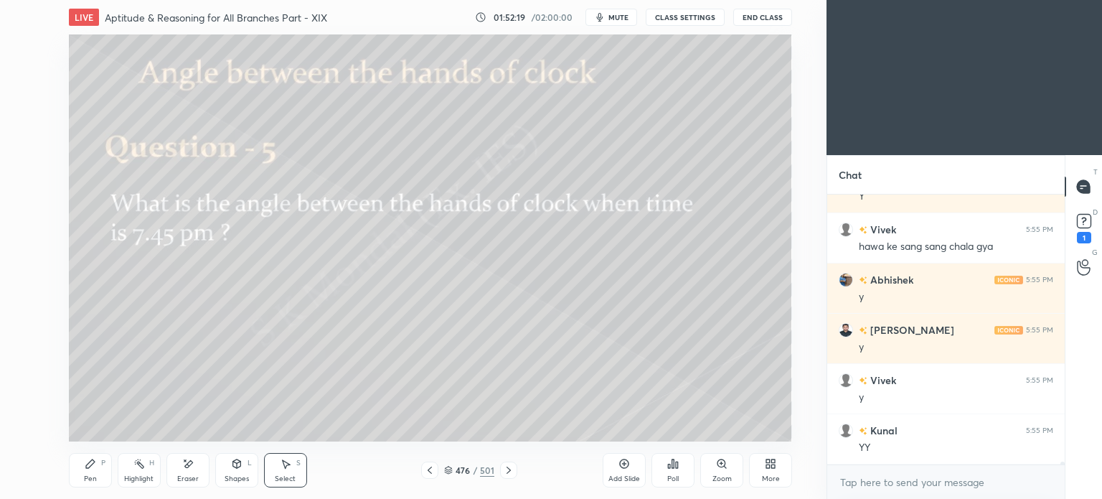
click at [509, 467] on icon at bounding box center [508, 469] width 11 height 11
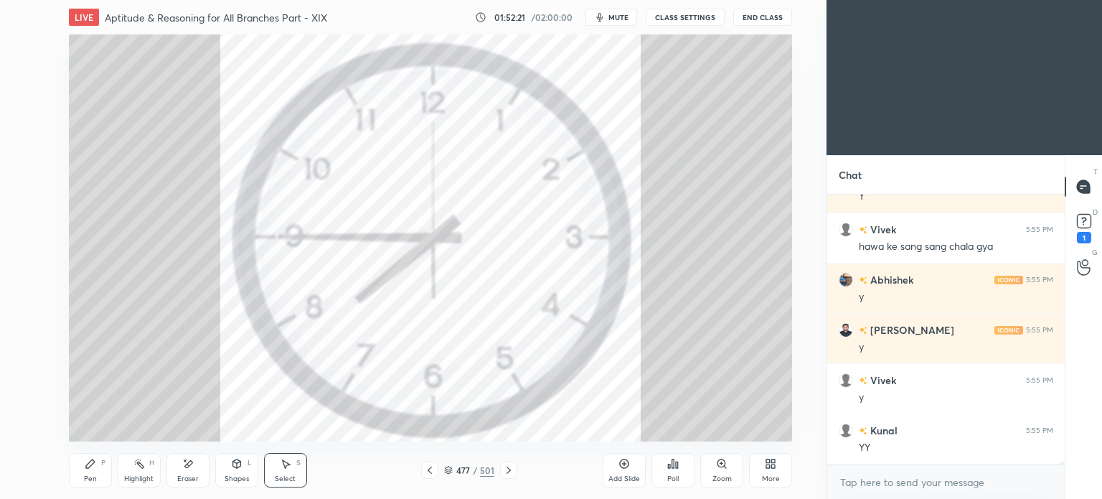
scroll to position [23483, 0]
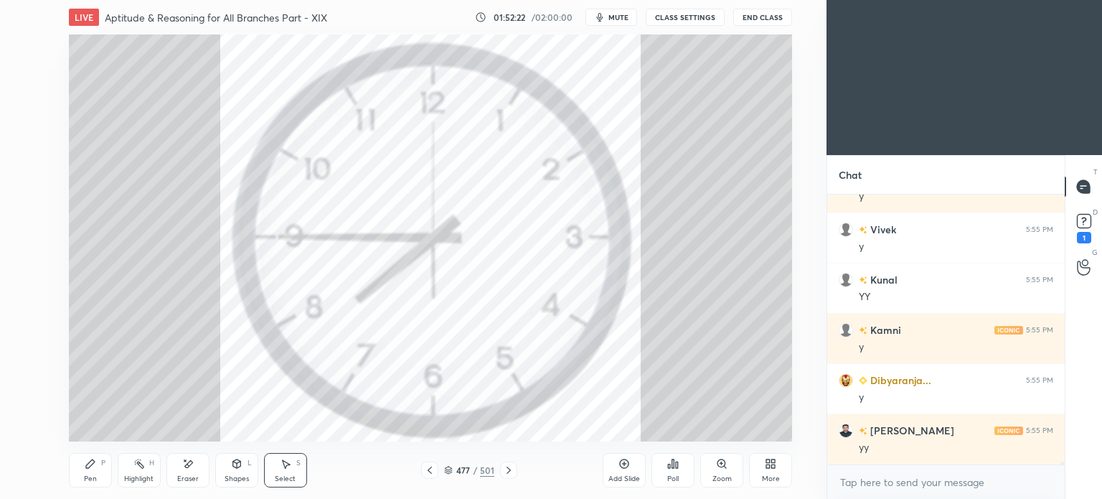
click at [100, 476] on div "Pen P" at bounding box center [90, 470] width 43 height 34
click at [95, 474] on div "Pen P" at bounding box center [90, 470] width 43 height 34
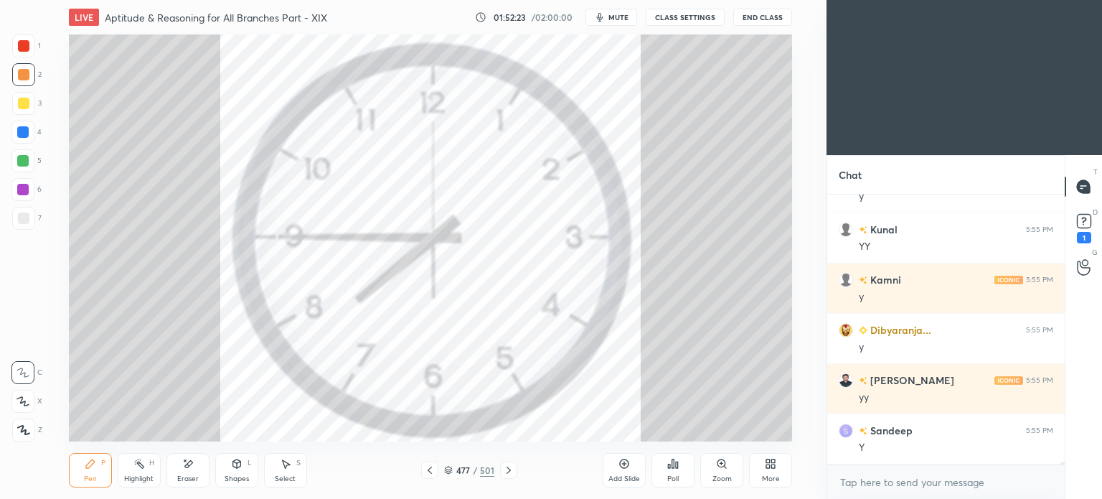
click at [22, 141] on div at bounding box center [22, 132] width 23 height 23
click at [21, 143] on div at bounding box center [22, 132] width 23 height 23
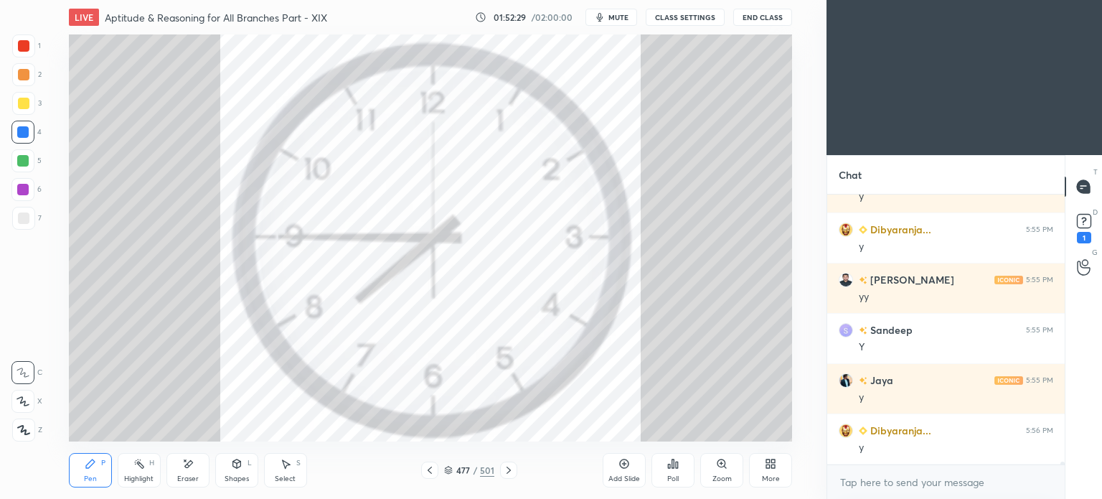
scroll to position [23785, 0]
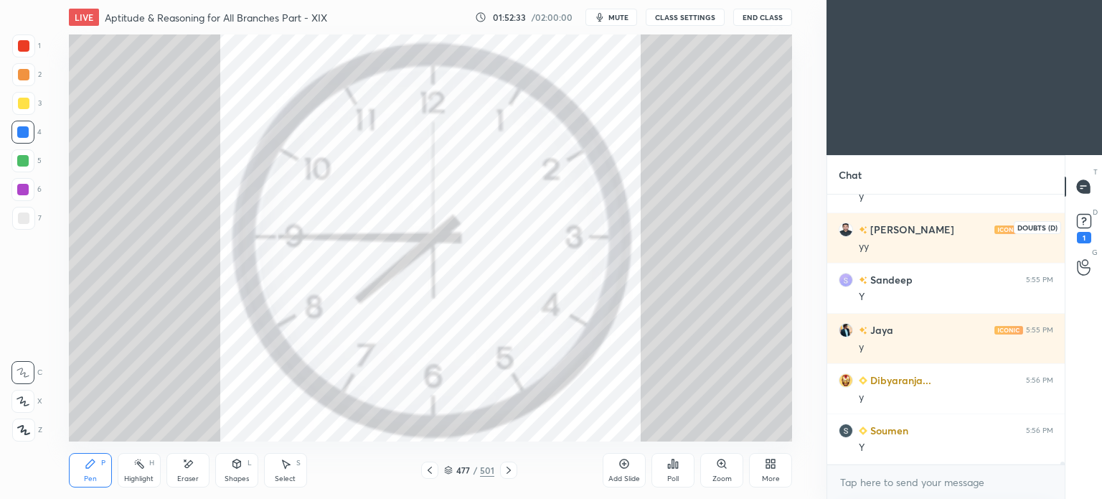
click at [1092, 234] on div "1" at bounding box center [1084, 226] width 22 height 33
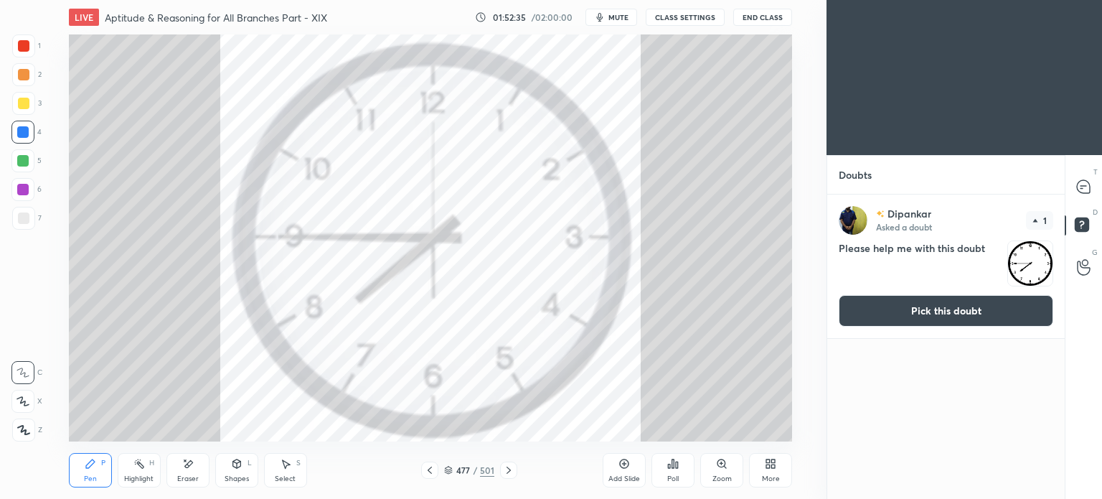
click at [932, 315] on button "Pick this doubt" at bounding box center [946, 311] width 215 height 32
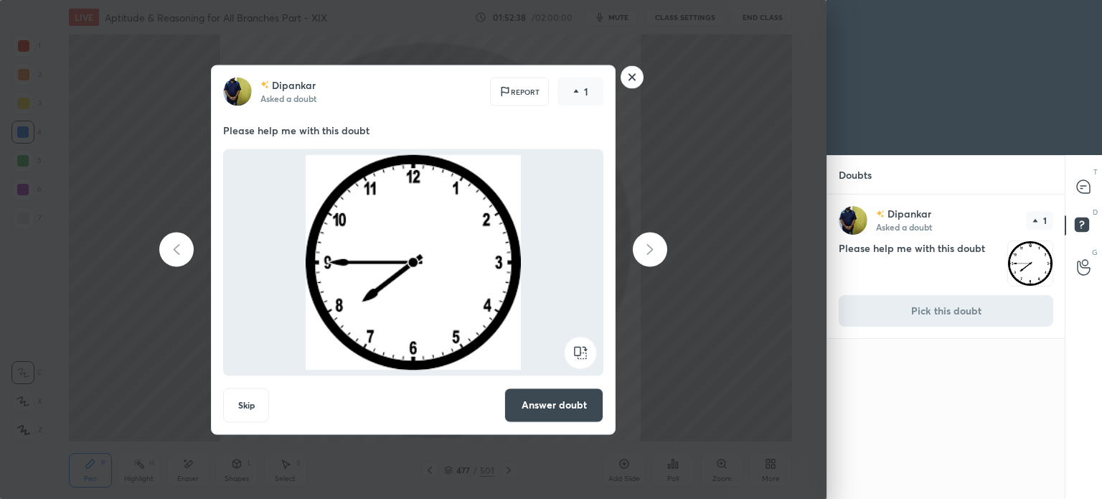
click at [629, 81] on rect at bounding box center [632, 77] width 22 height 22
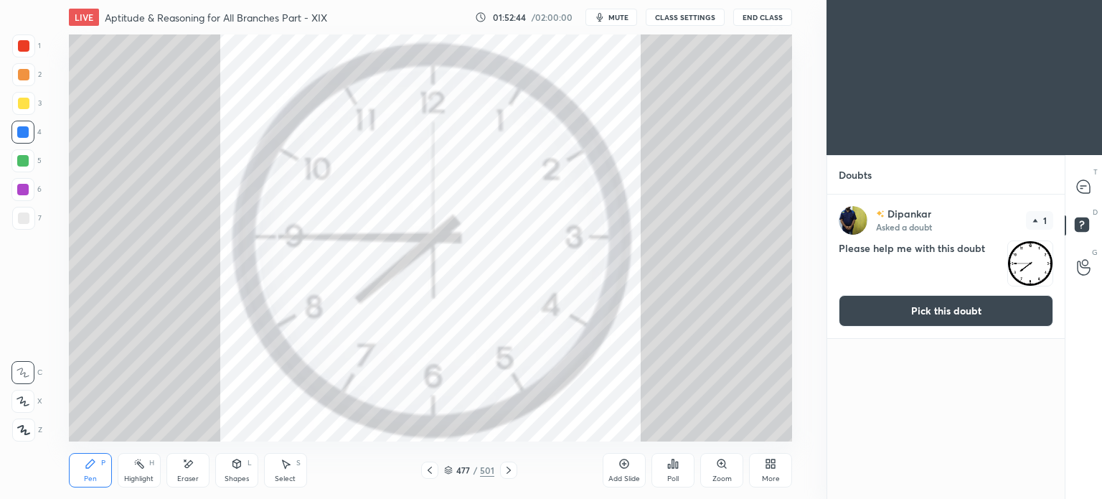
click at [513, 471] on icon at bounding box center [508, 469] width 11 height 11
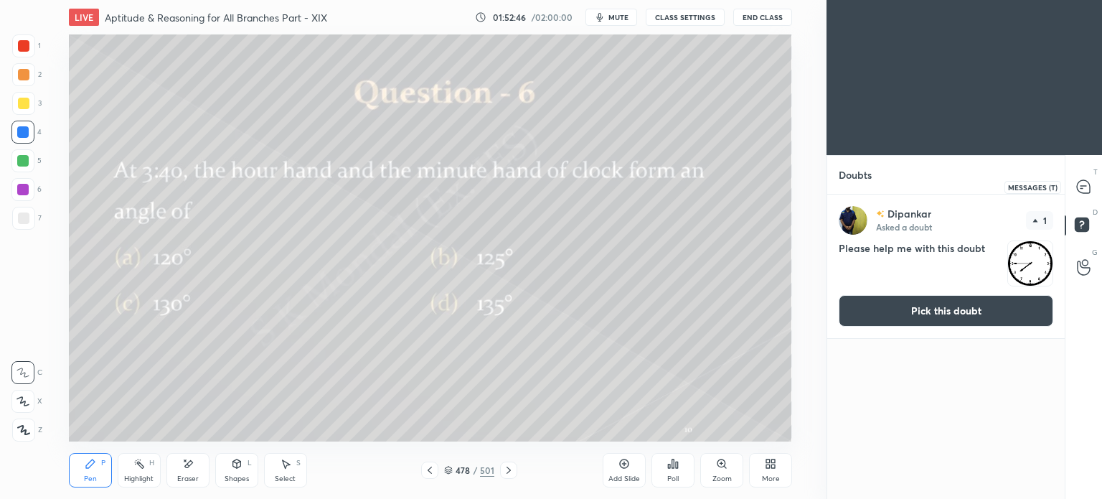
click at [1083, 194] on div at bounding box center [1084, 187] width 29 height 26
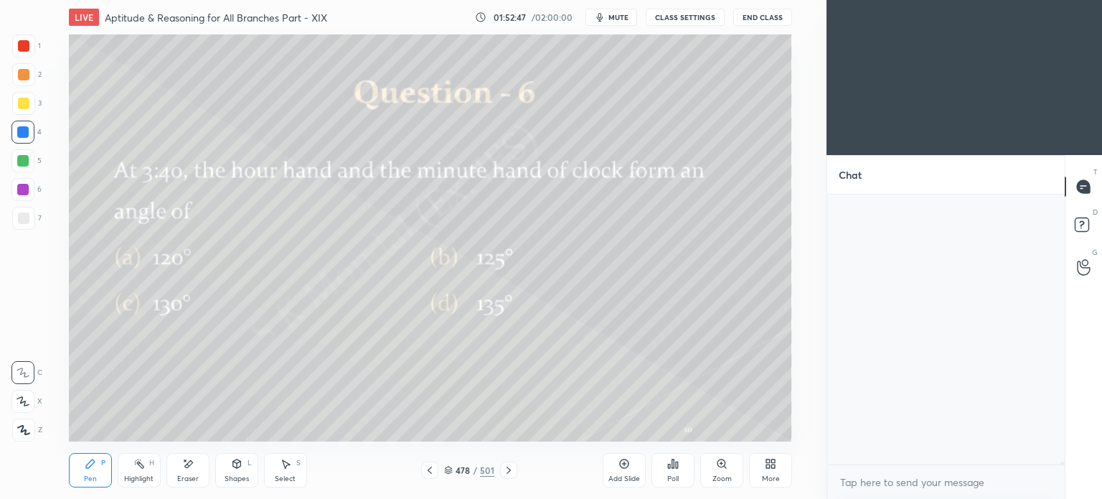
scroll to position [265, 233]
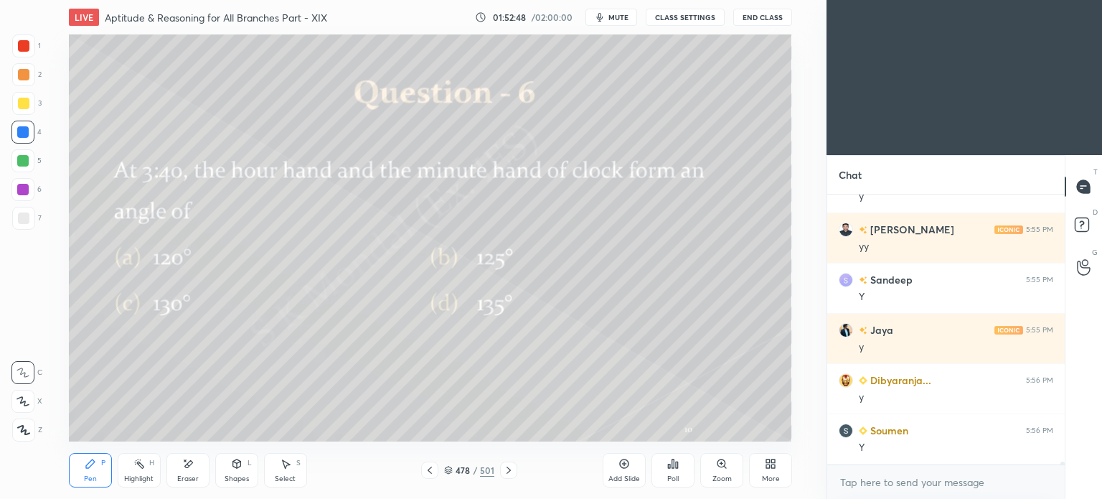
click at [24, 111] on div at bounding box center [23, 103] width 23 height 23
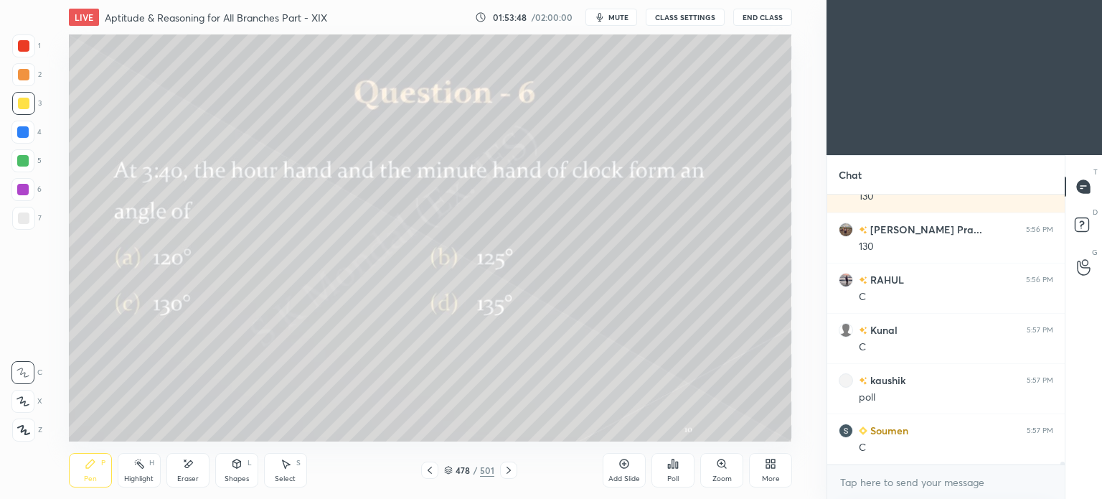
scroll to position [24492, 0]
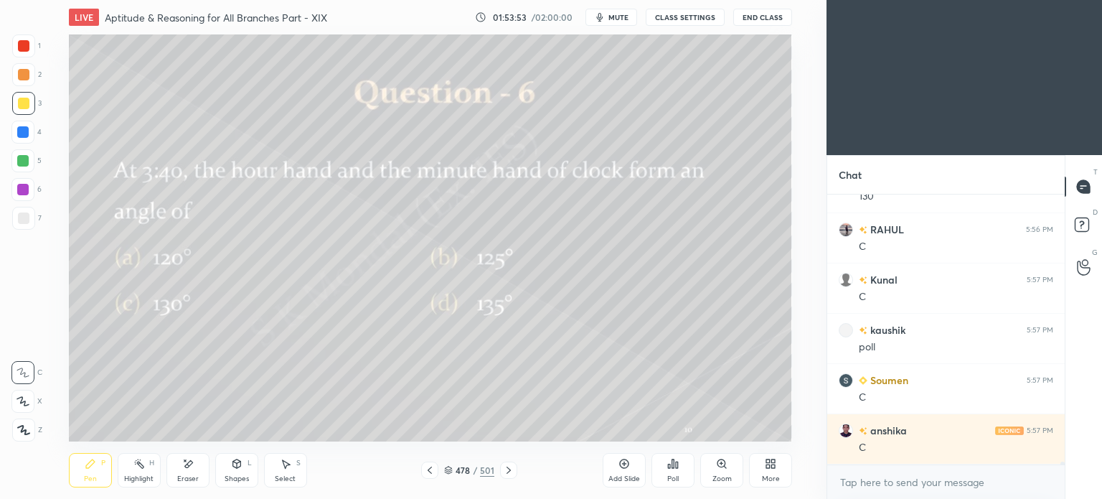
click at [776, 466] on icon at bounding box center [770, 463] width 11 height 11
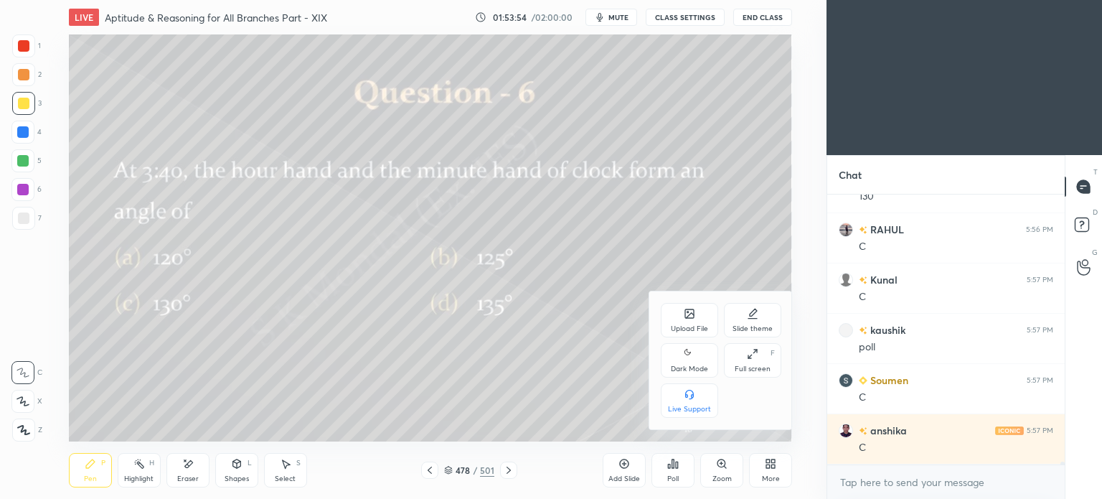
click at [687, 321] on div "Upload File" at bounding box center [689, 320] width 57 height 34
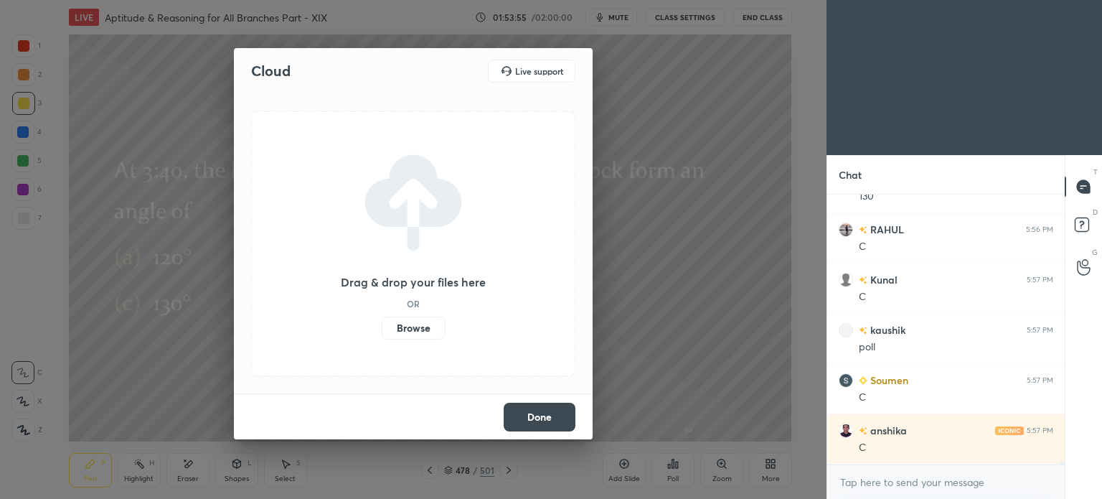
click at [410, 319] on label "Browse" at bounding box center [414, 327] width 64 height 23
click at [382, 319] on input "Browse" at bounding box center [382, 327] width 0 height 23
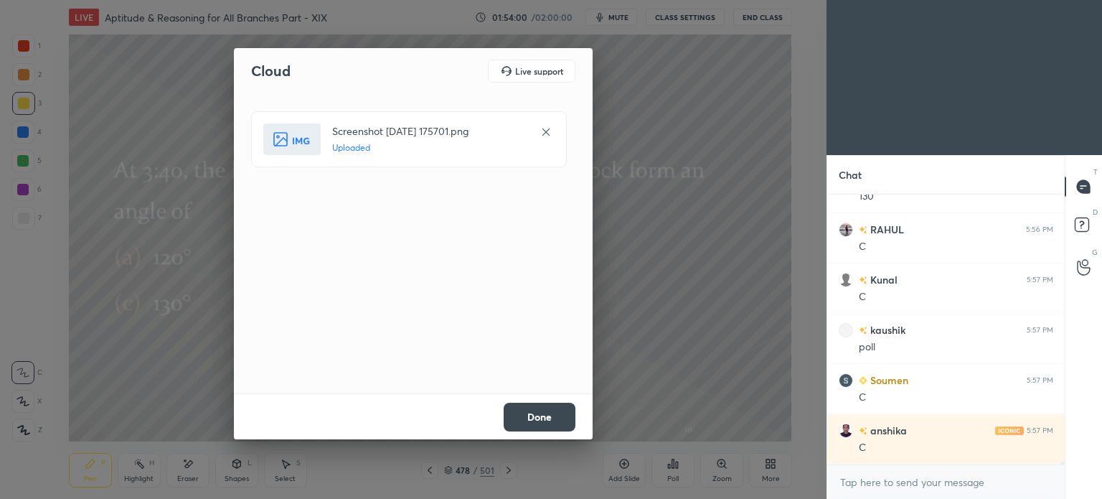
click at [557, 411] on button "Done" at bounding box center [540, 417] width 72 height 29
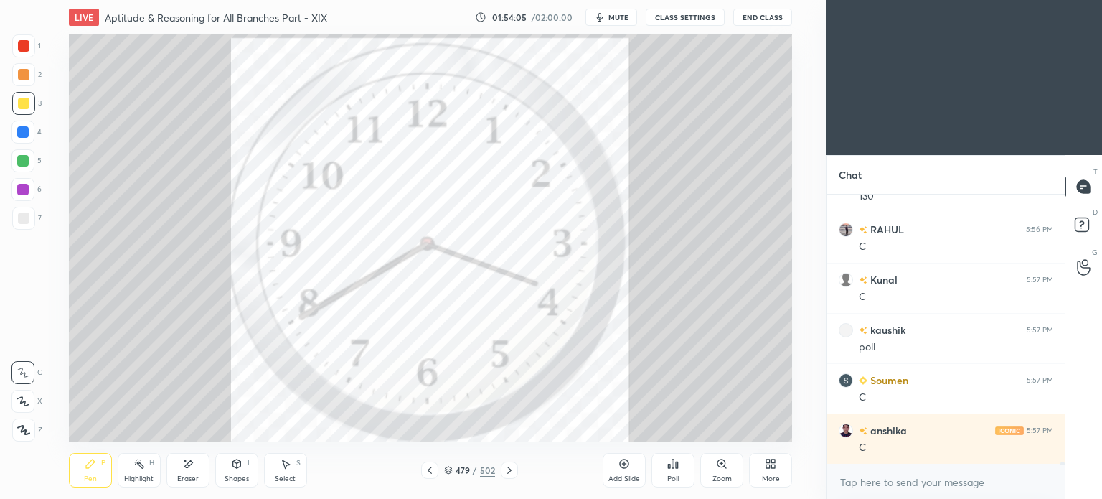
scroll to position [24542, 0]
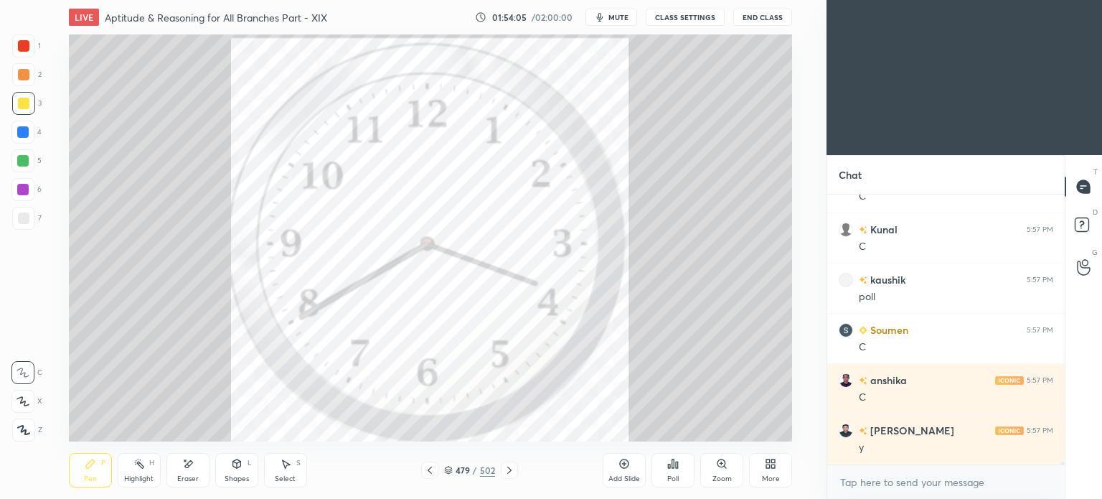
click at [135, 470] on div "Highlight H" at bounding box center [139, 470] width 43 height 34
click at [81, 484] on div "Pen P" at bounding box center [90, 470] width 43 height 34
click at [289, 470] on div "Select S" at bounding box center [285, 470] width 43 height 34
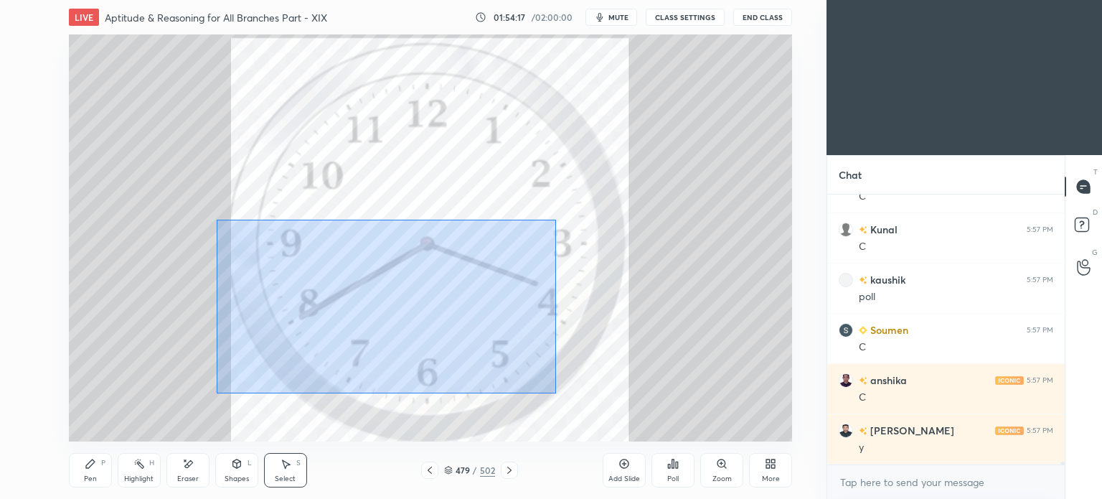
drag, startPoint x: 235, startPoint y: 232, endPoint x: 556, endPoint y: 392, distance: 358.4
click at [556, 392] on div "0 ° Undo Copy Paste here Duplicate Duplicate to new slide Delete" at bounding box center [430, 237] width 723 height 407
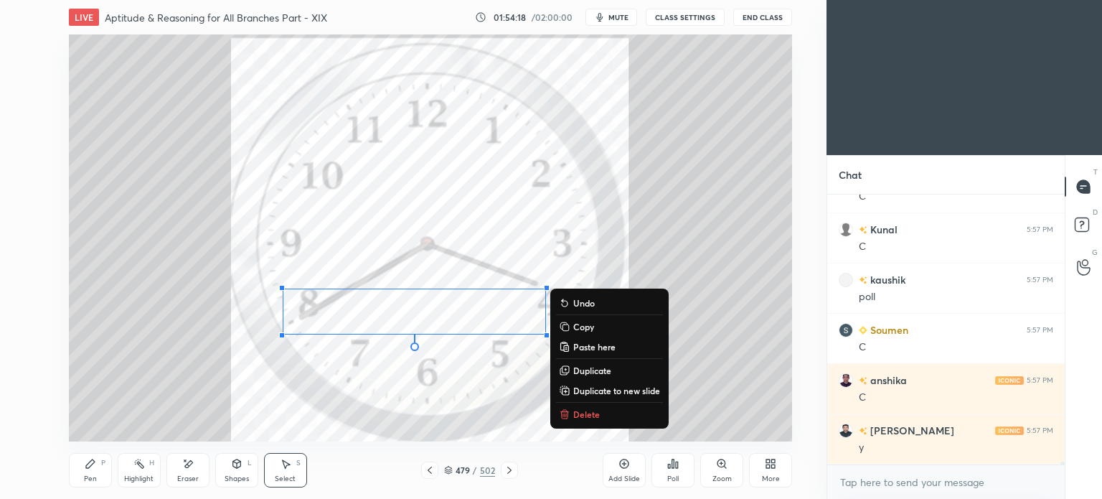
click at [580, 410] on p "Delete" at bounding box center [586, 413] width 27 height 11
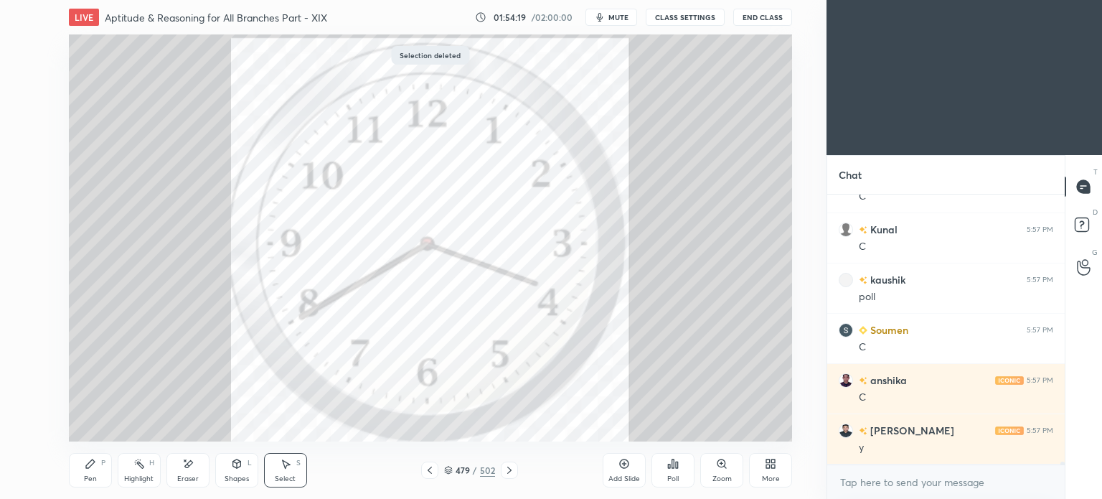
click at [83, 481] on div "Pen P" at bounding box center [90, 470] width 43 height 34
click at [85, 481] on div "Pen" at bounding box center [90, 478] width 13 height 7
click at [27, 135] on div at bounding box center [22, 131] width 11 height 11
click at [28, 139] on div at bounding box center [22, 132] width 23 height 23
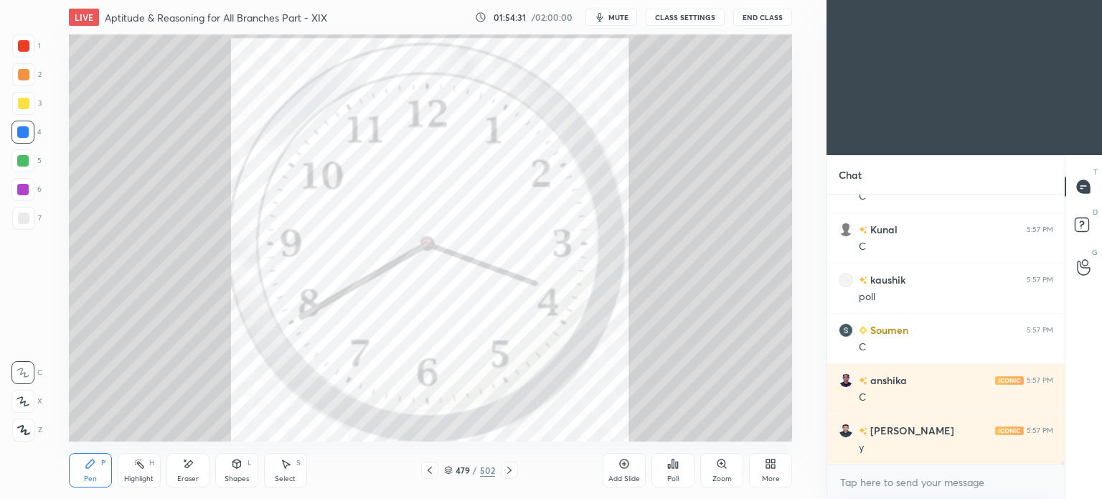
scroll to position [24605, 0]
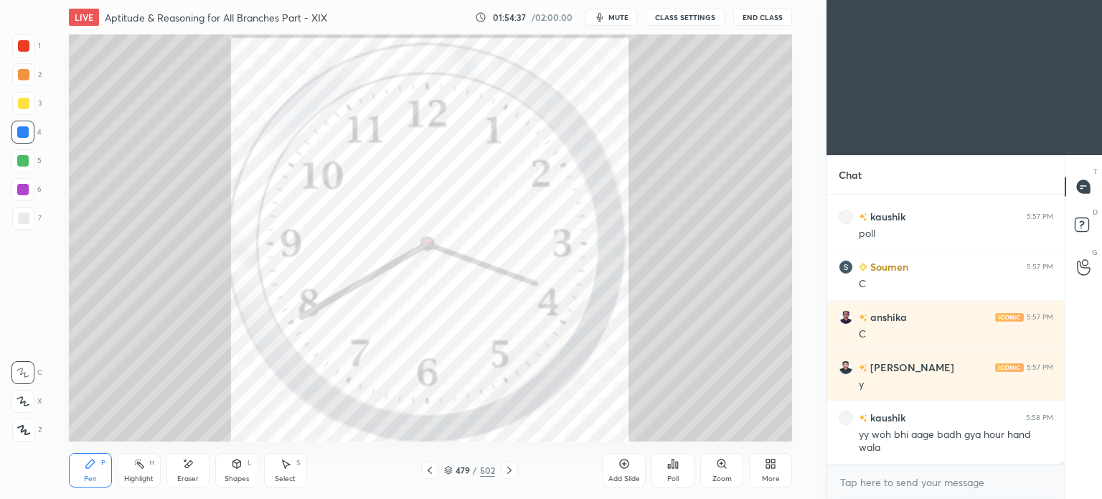
click at [425, 470] on icon at bounding box center [429, 469] width 11 height 11
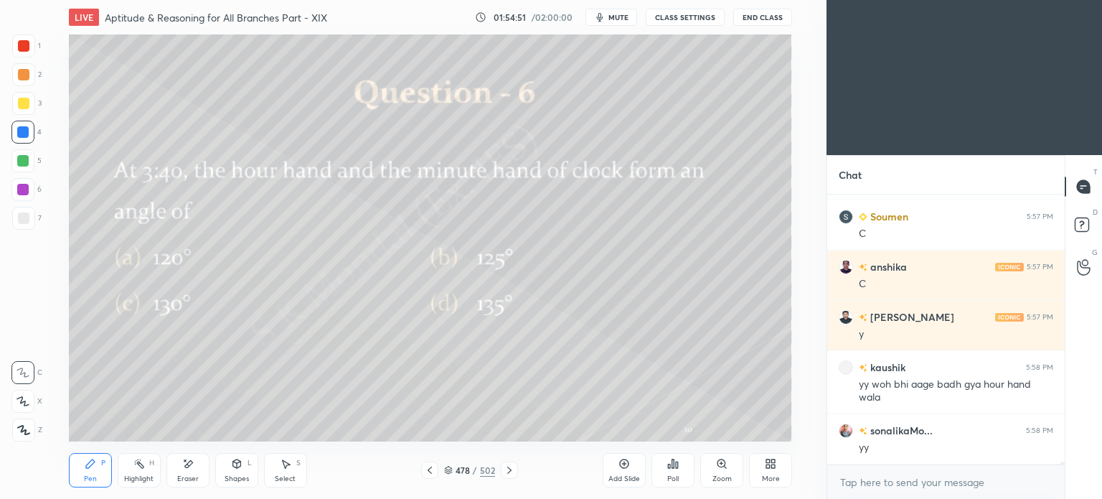
scroll to position [24706, 0]
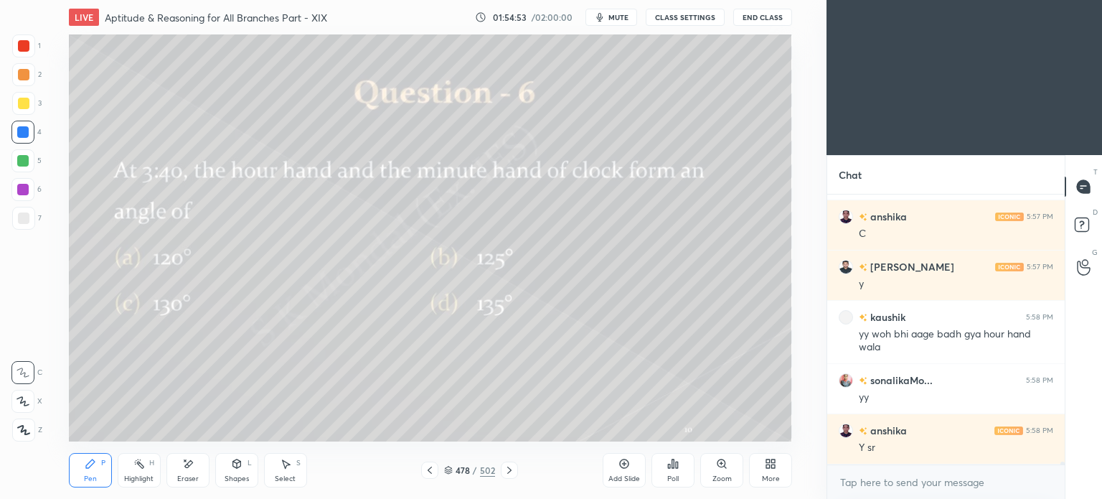
click at [442, 468] on div "478 / 502" at bounding box center [469, 469] width 97 height 17
click at [445, 467] on icon at bounding box center [448, 470] width 9 height 9
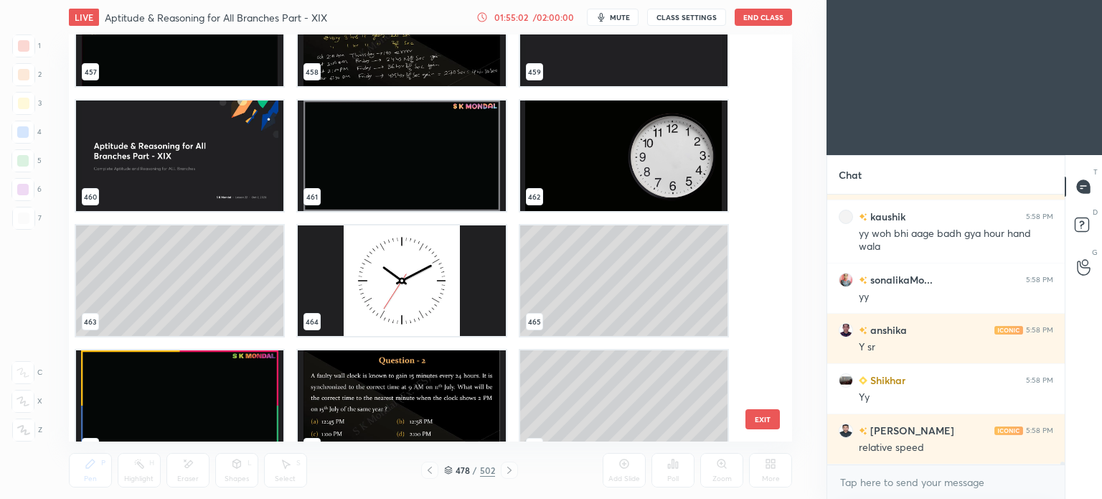
scroll to position [18921, 0]
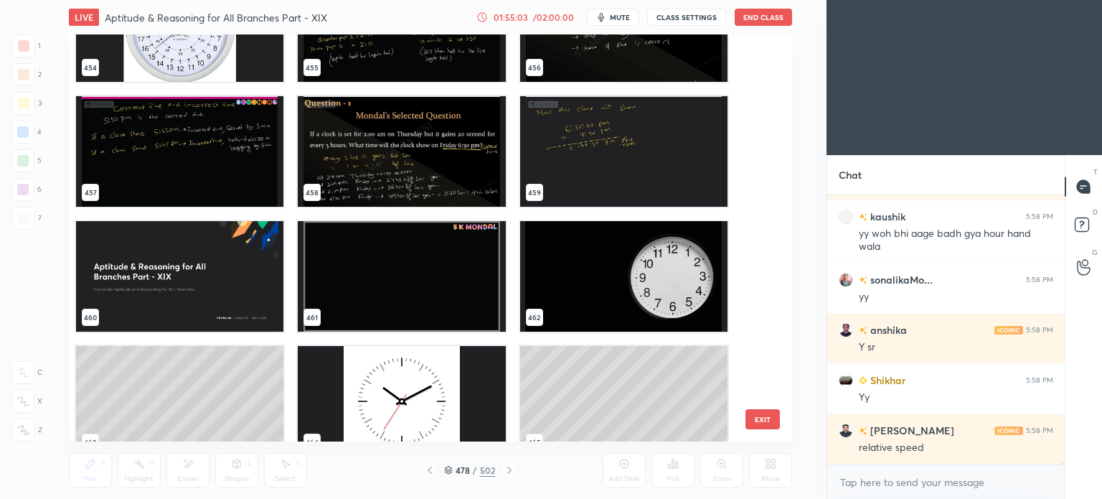
click at [179, 263] on img "grid" at bounding box center [179, 276] width 207 height 110
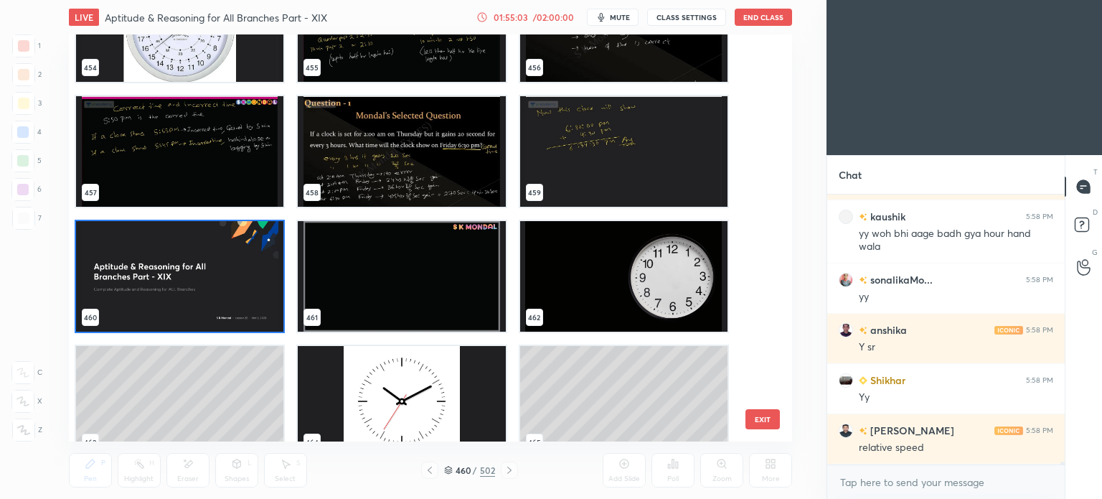
click at [179, 263] on img "grid" at bounding box center [179, 276] width 207 height 110
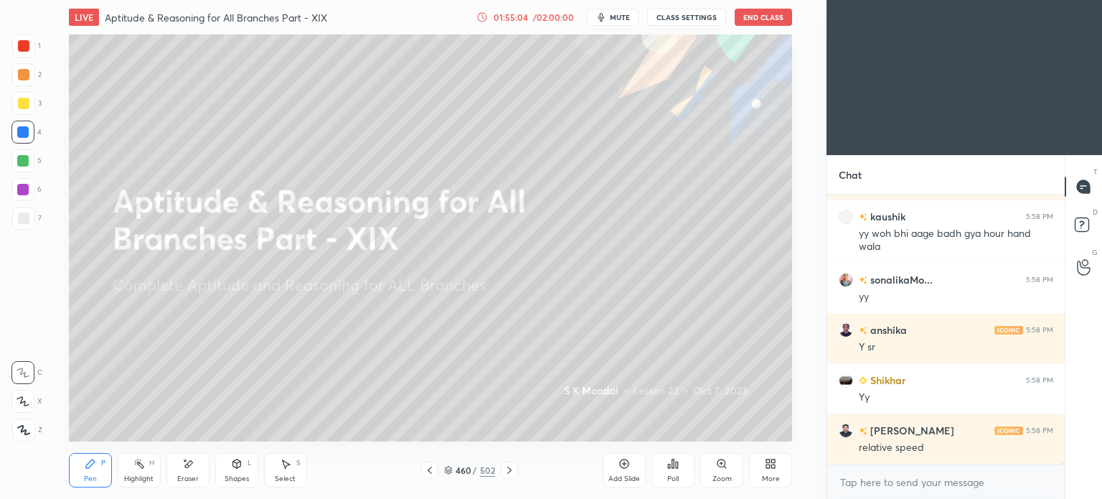
click at [179, 263] on img "grid" at bounding box center [179, 276] width 207 height 110
click at [504, 466] on icon at bounding box center [509, 469] width 11 height 11
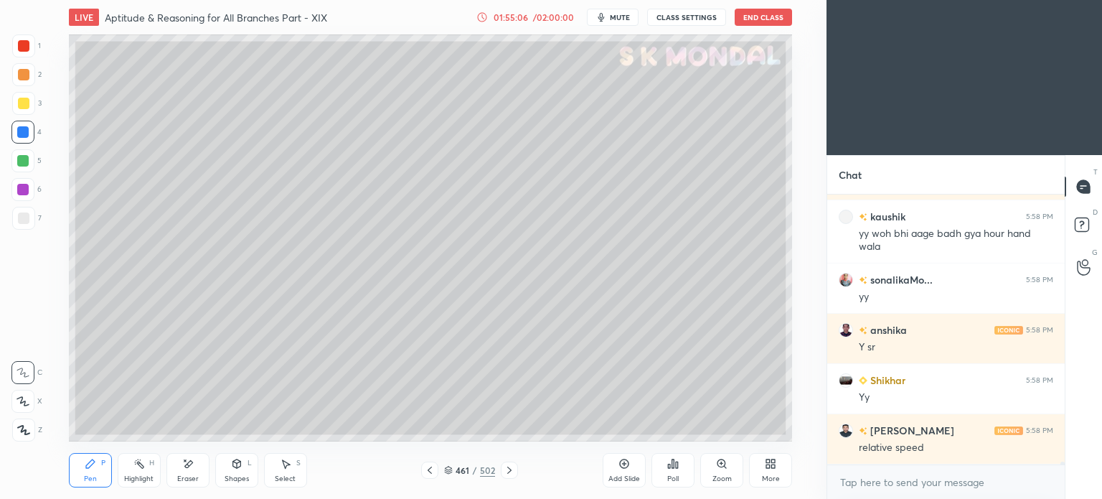
click at [504, 466] on icon at bounding box center [509, 469] width 11 height 11
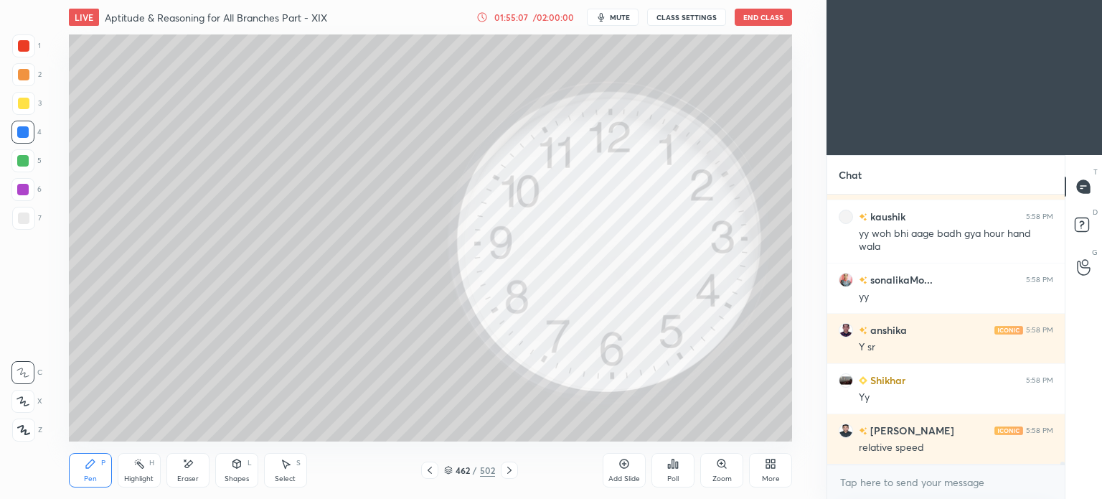
click at [504, 466] on icon at bounding box center [509, 469] width 11 height 11
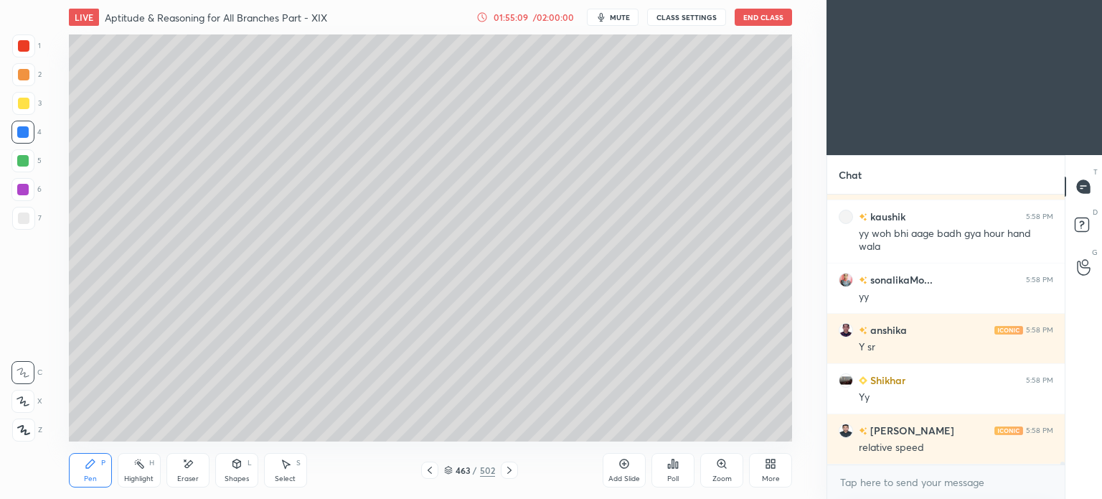
click at [504, 466] on icon at bounding box center [509, 469] width 11 height 11
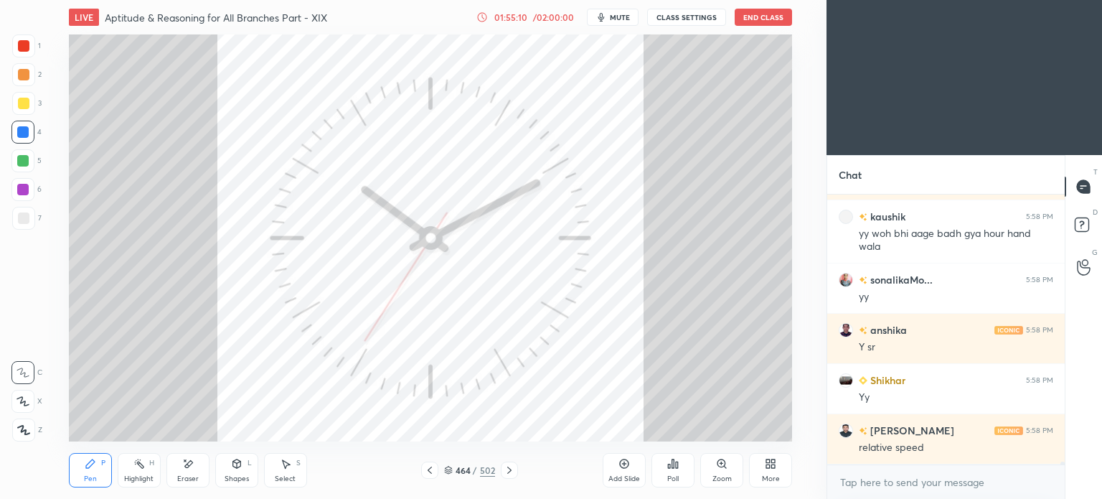
click at [504, 466] on icon at bounding box center [509, 469] width 11 height 11
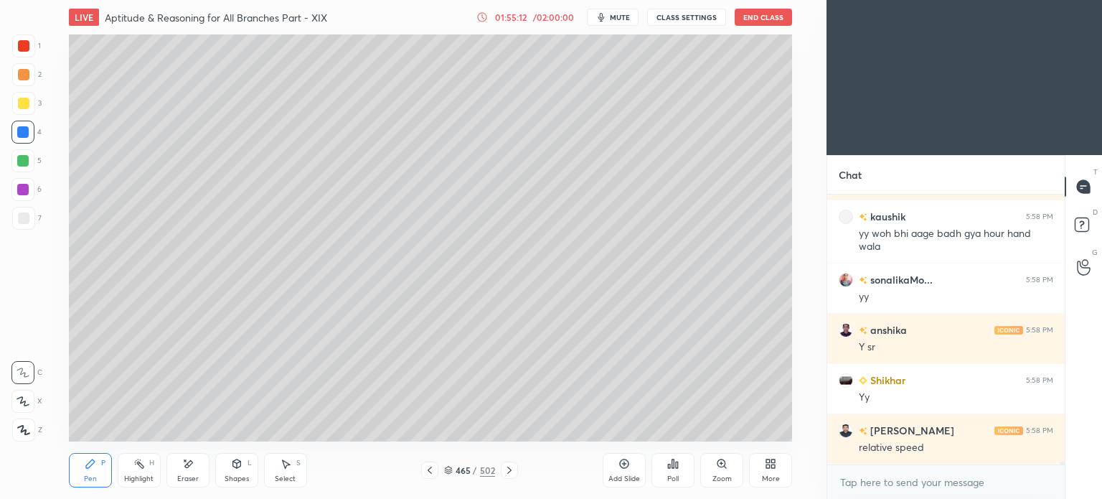
click at [504, 466] on icon at bounding box center [509, 469] width 11 height 11
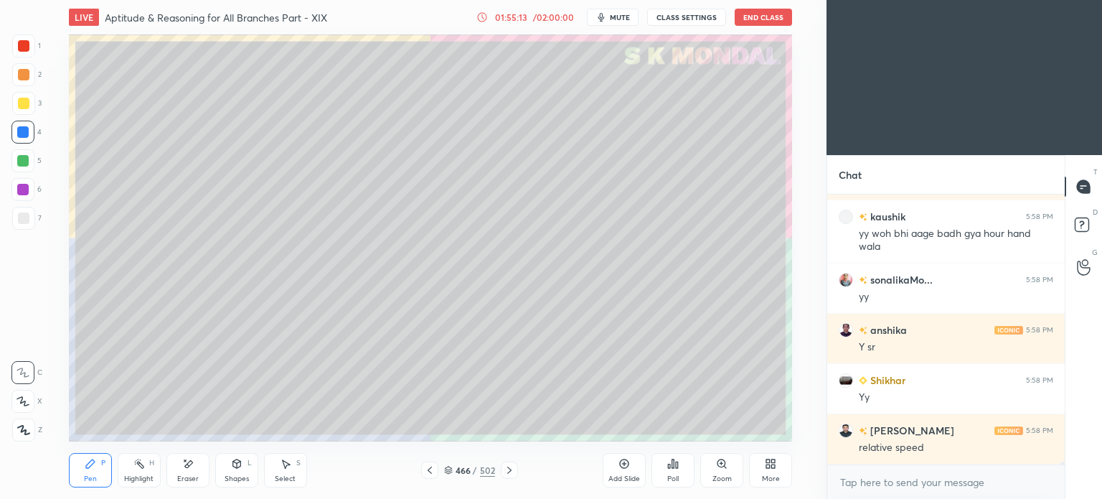
scroll to position [24856, 0]
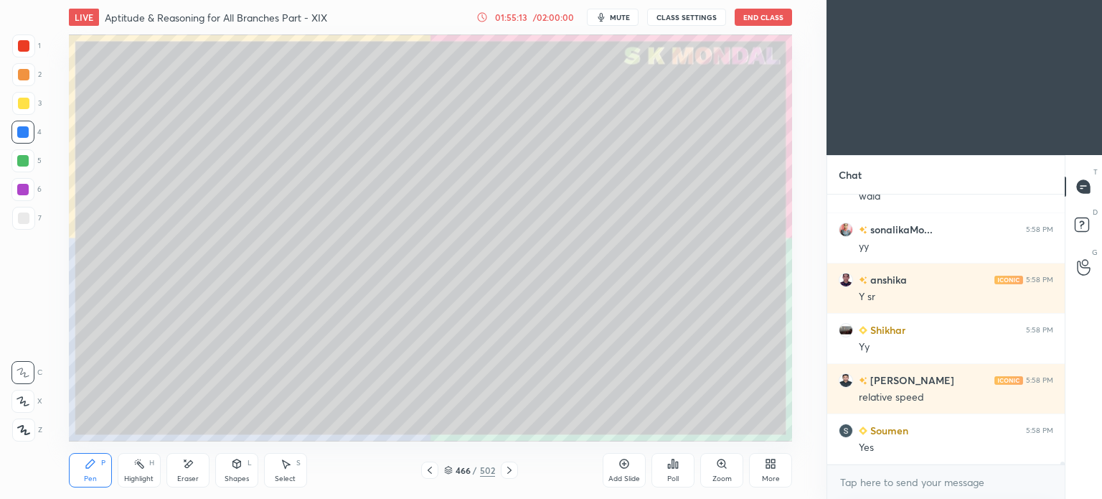
click at [504, 466] on icon at bounding box center [509, 469] width 11 height 11
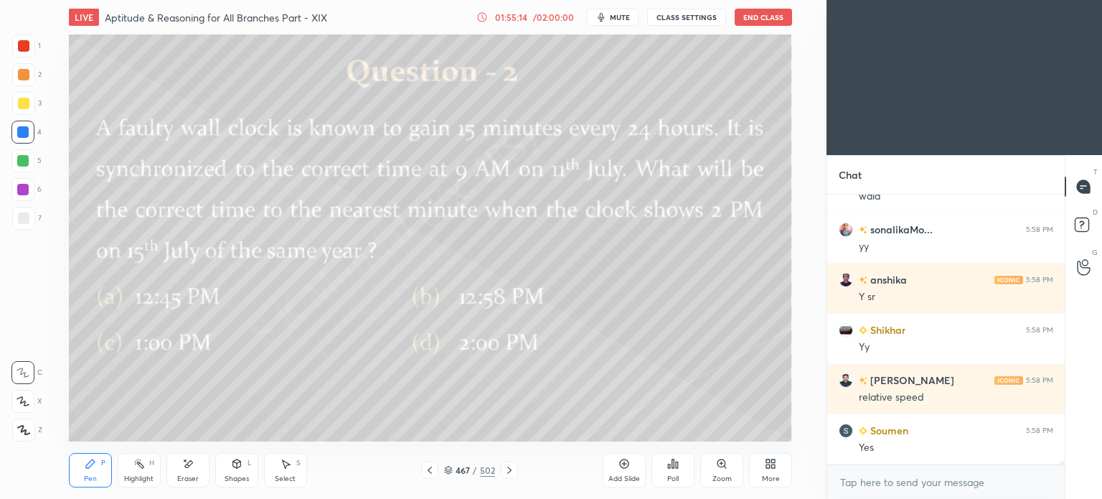
click at [504, 466] on icon at bounding box center [509, 469] width 11 height 11
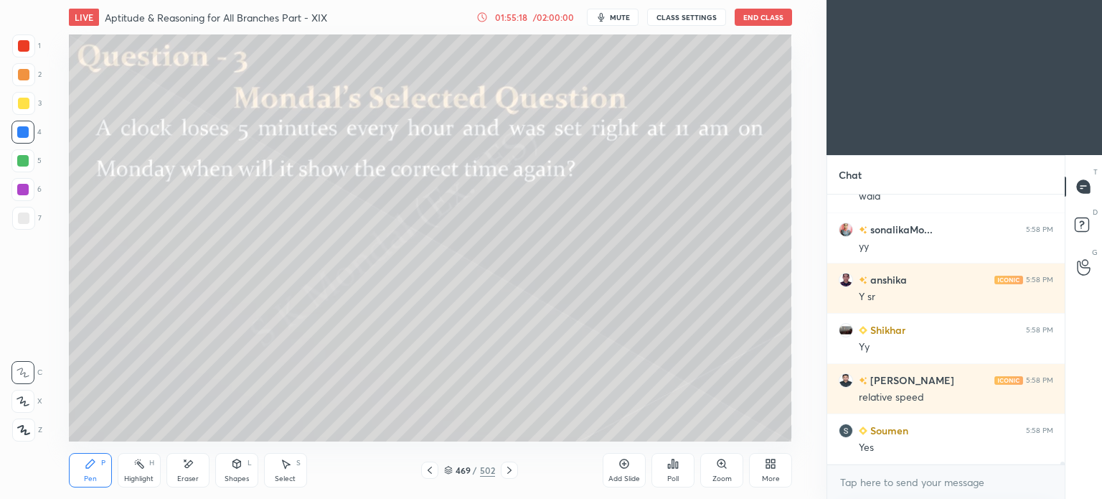
click at [27, 80] on div at bounding box center [23, 74] width 11 height 11
click at [514, 471] on icon at bounding box center [509, 469] width 11 height 11
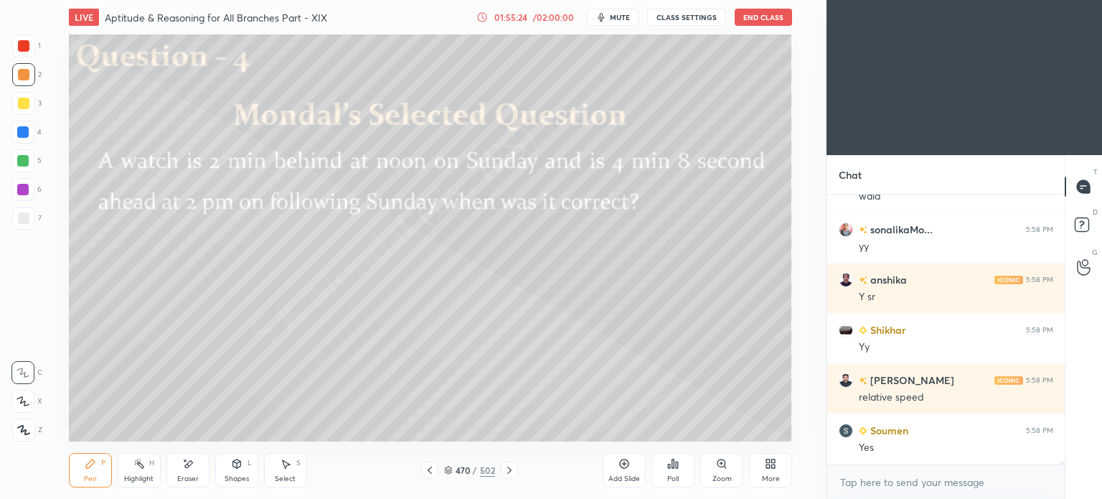
click at [511, 469] on icon at bounding box center [509, 469] width 11 height 11
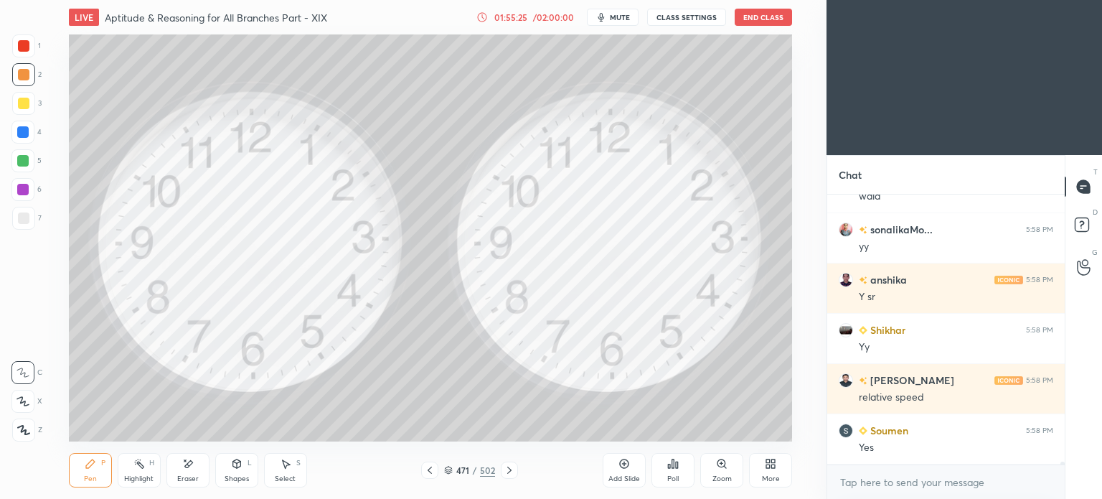
click at [512, 469] on icon at bounding box center [509, 469] width 11 height 11
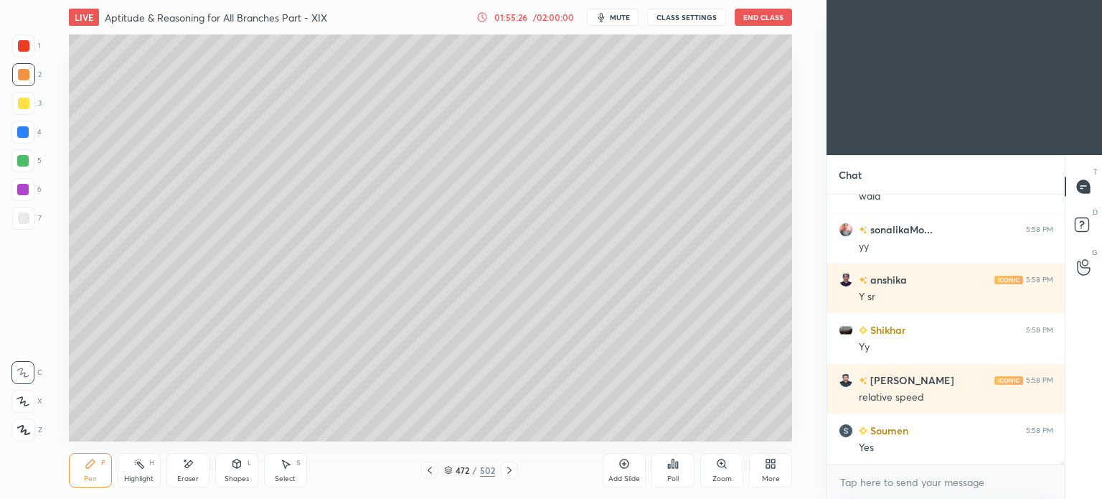
click at [512, 470] on icon at bounding box center [509, 469] width 11 height 11
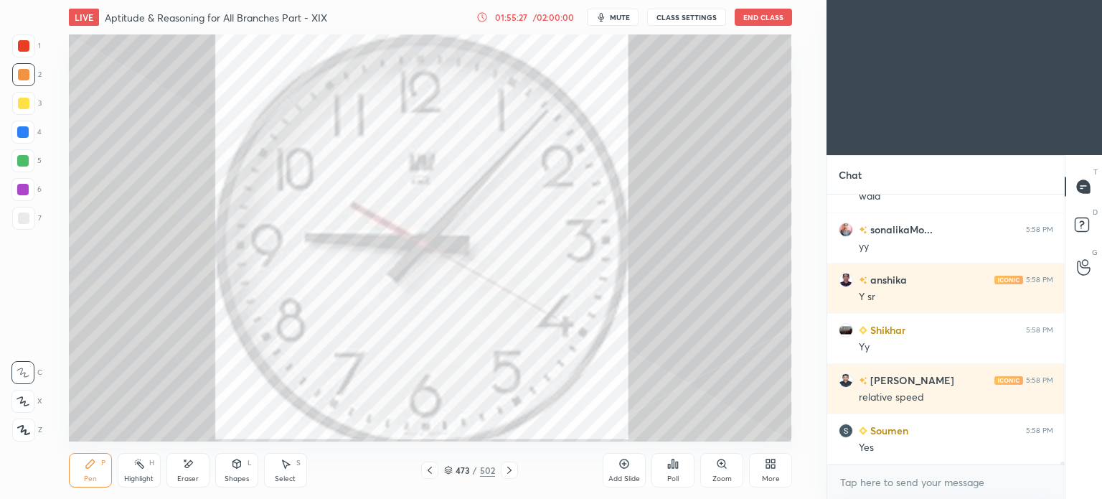
click at [509, 471] on icon at bounding box center [509, 469] width 11 height 11
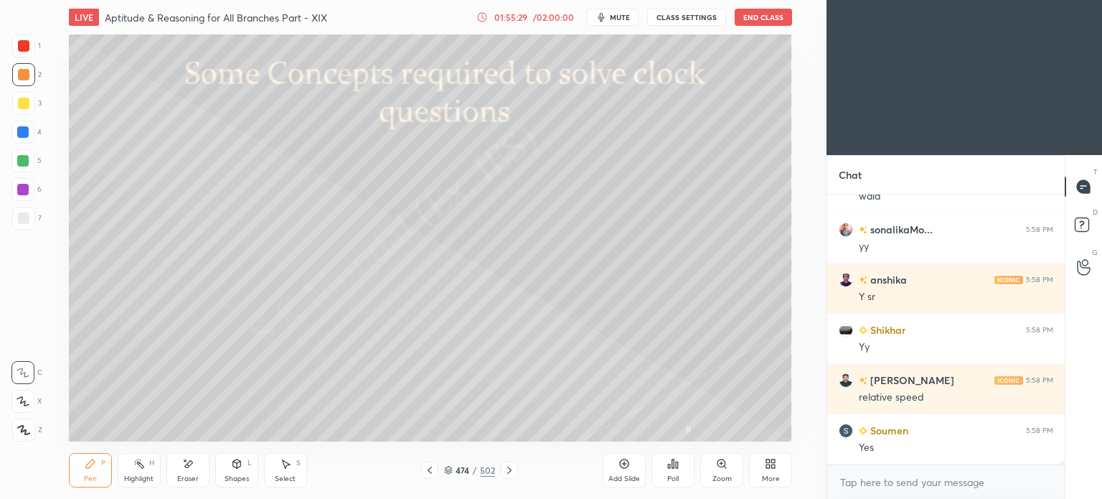
click at [509, 467] on icon at bounding box center [509, 469] width 11 height 11
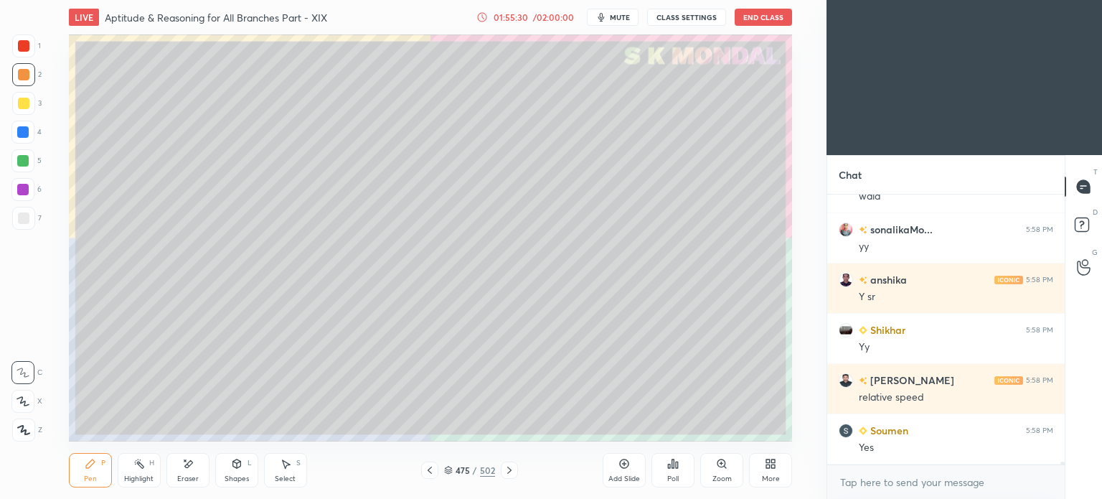
click at [512, 468] on icon at bounding box center [509, 469] width 11 height 11
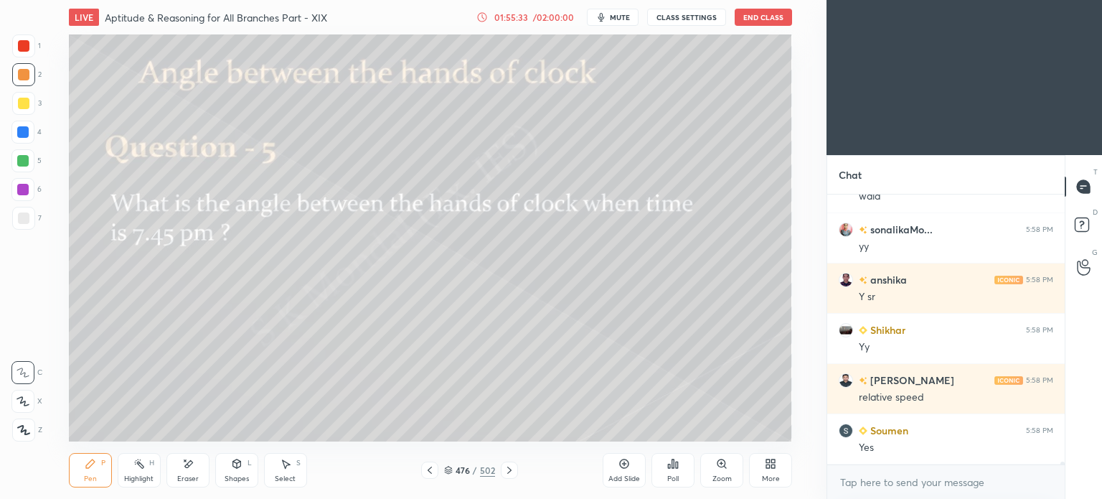
click at [507, 470] on icon at bounding box center [509, 469] width 11 height 11
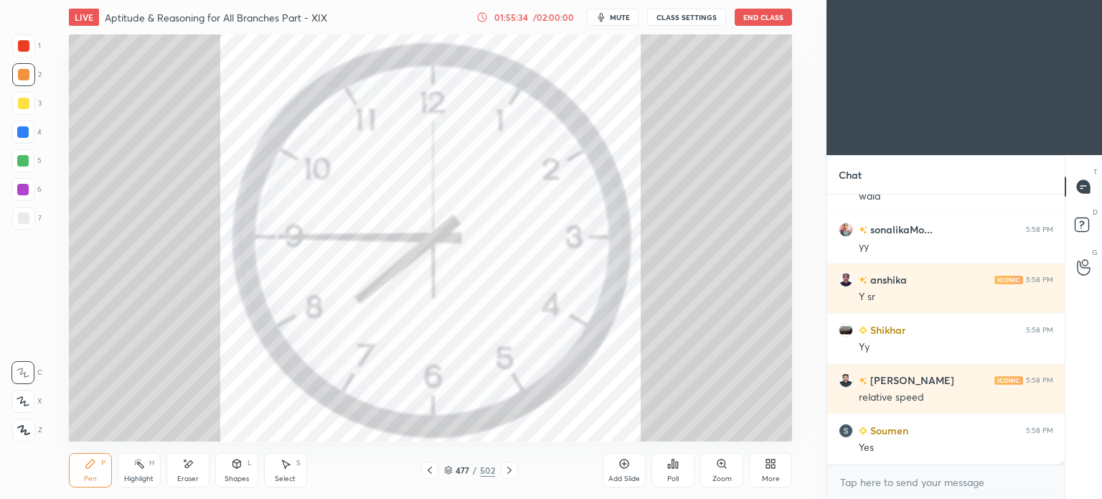
click at [508, 471] on icon at bounding box center [509, 469] width 11 height 11
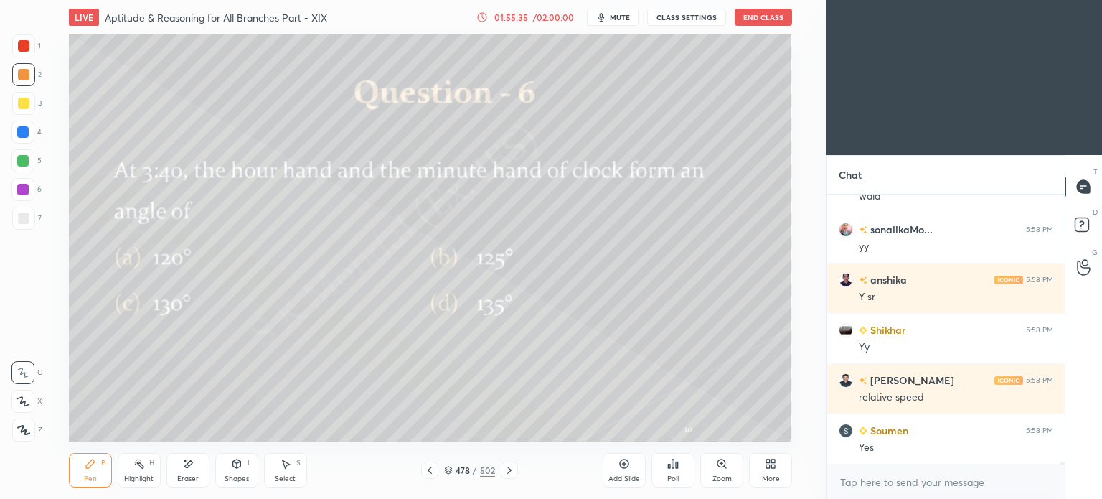
click at [511, 471] on icon at bounding box center [509, 469] width 11 height 11
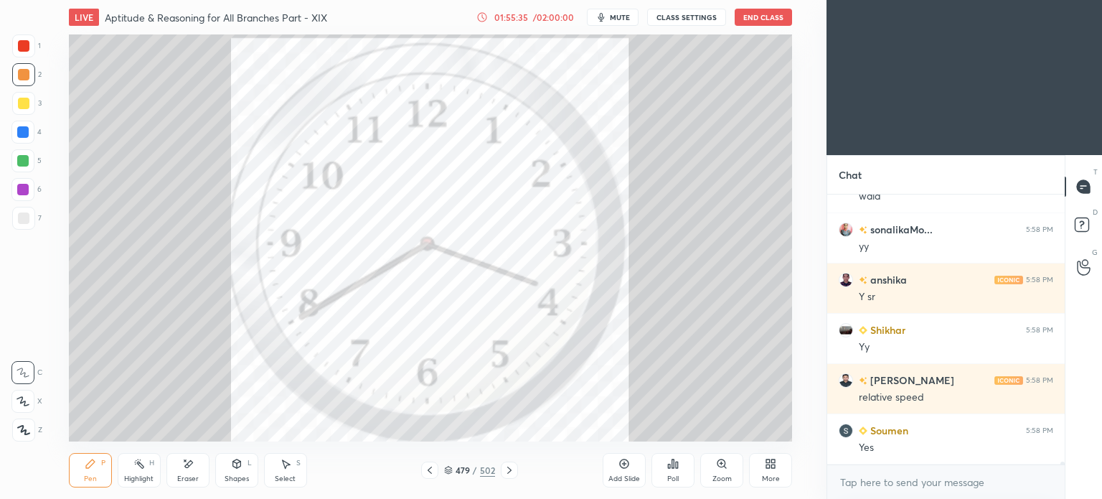
scroll to position [5, 4]
click at [507, 474] on icon at bounding box center [509, 469] width 11 height 11
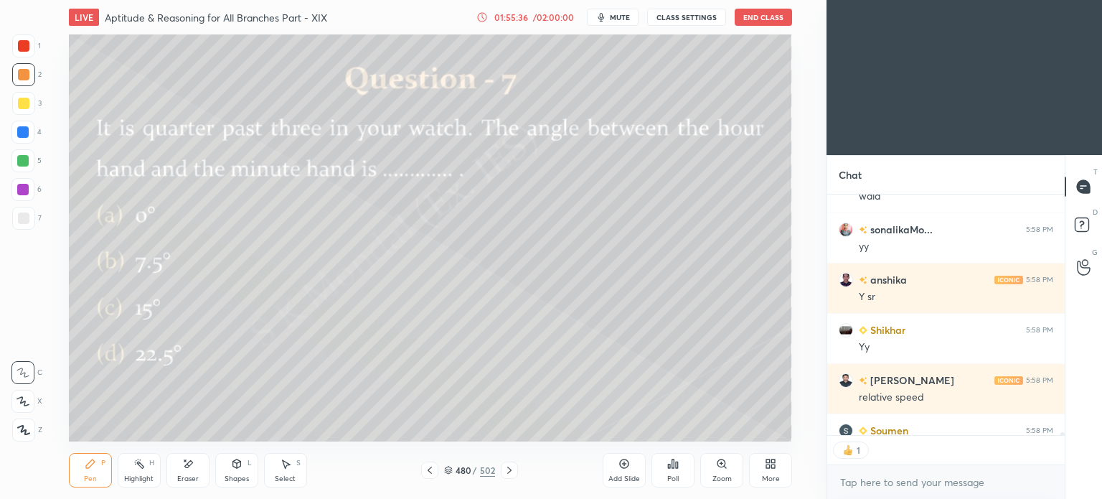
scroll to position [24935, 0]
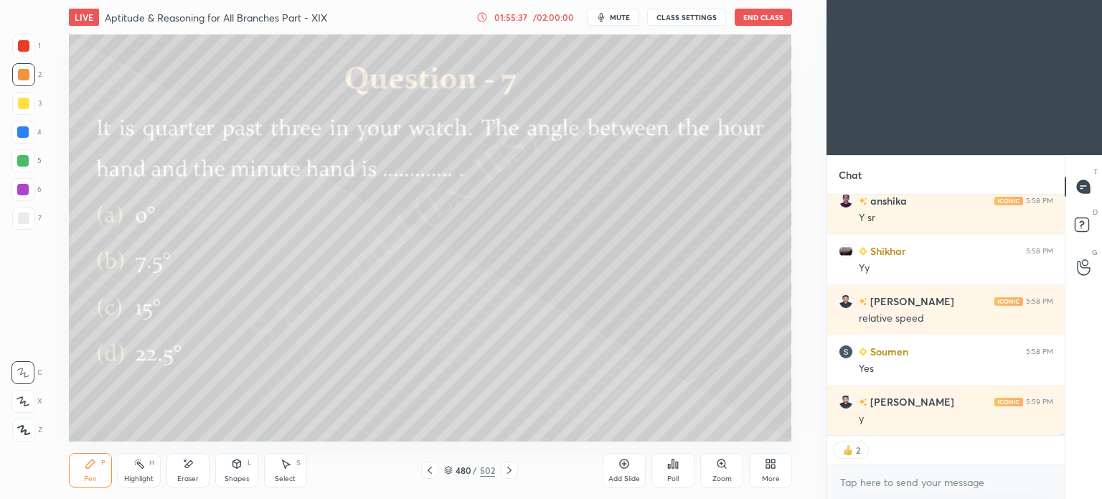
click at [425, 478] on div at bounding box center [429, 469] width 17 height 17
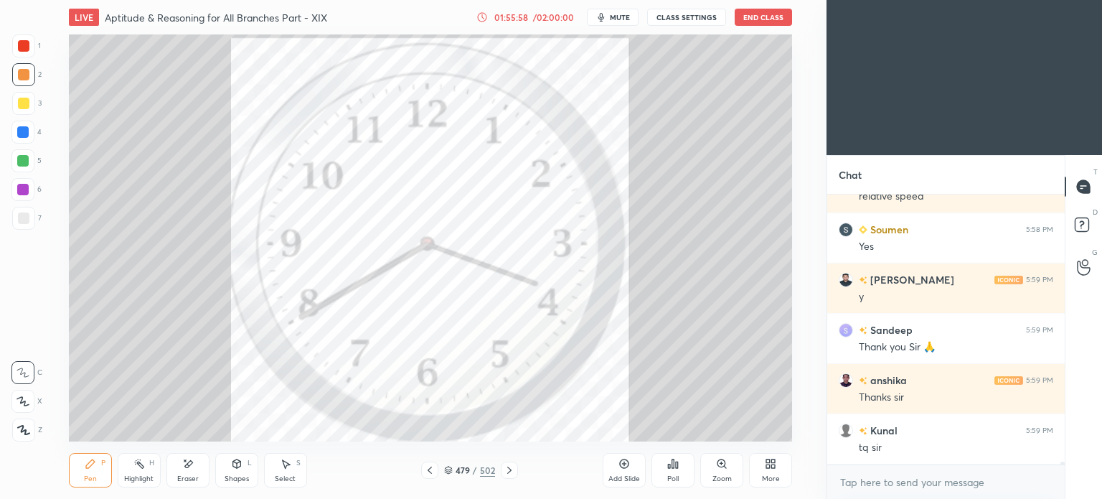
scroll to position [25108, 0]
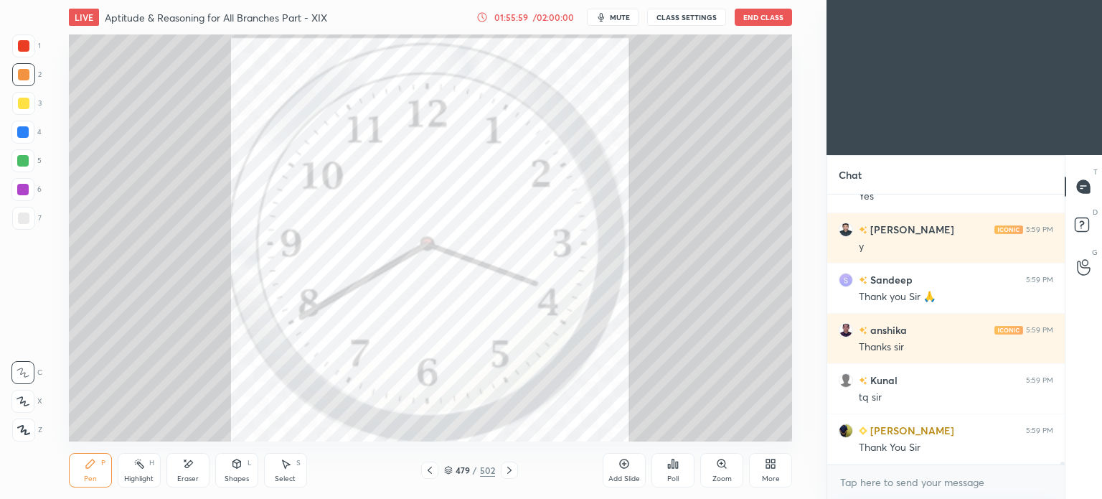
click at [763, 7] on div "LIVE Aptitude & Reasoning for All Branches Part - XIX 01:55:59 / 02:00:00 mute …" at bounding box center [430, 17] width 723 height 34
click at [758, 17] on button "End Class" at bounding box center [763, 17] width 57 height 17
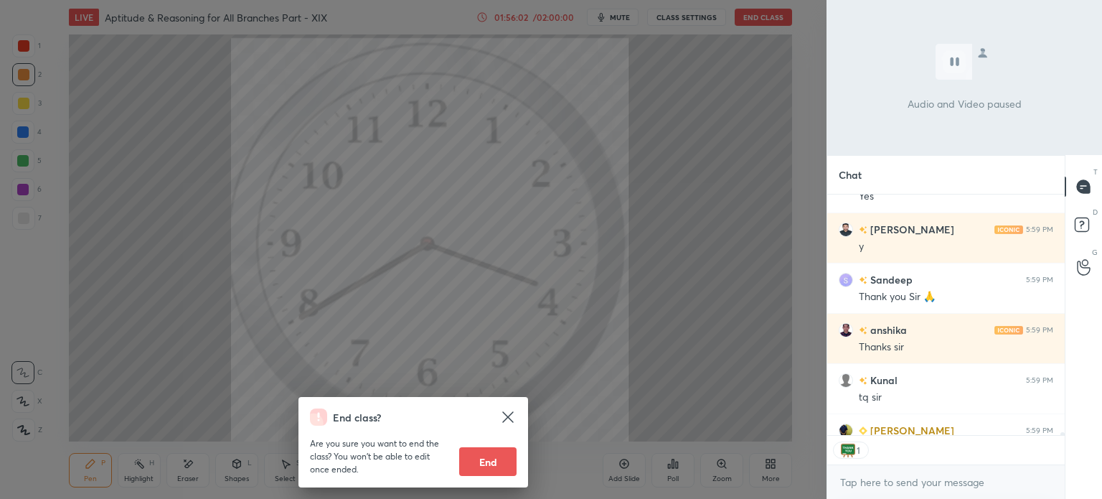
click at [490, 450] on button "End" at bounding box center [487, 461] width 57 height 29
type textarea "x"
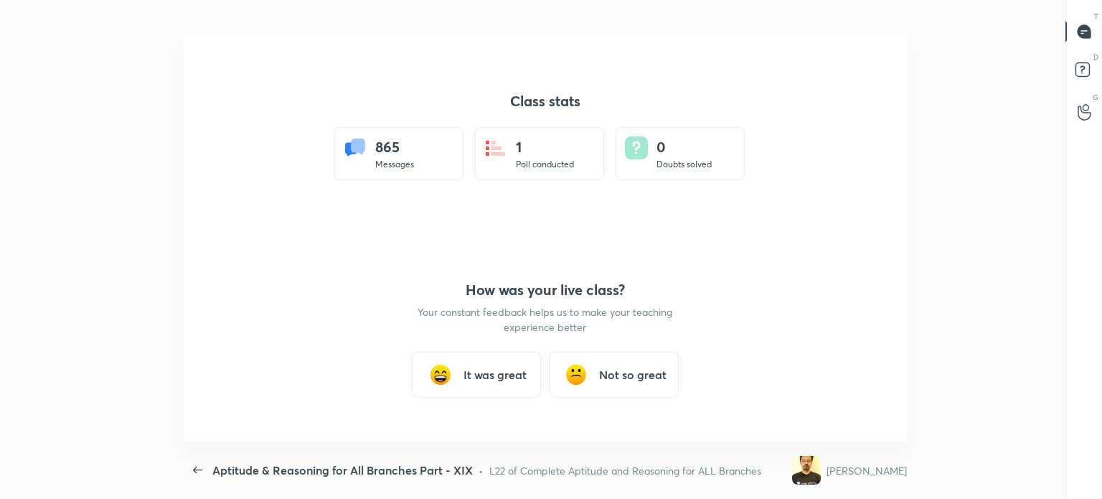
scroll to position [71341, 70658]
click at [504, 380] on h3 "It was great" at bounding box center [494, 374] width 63 height 17
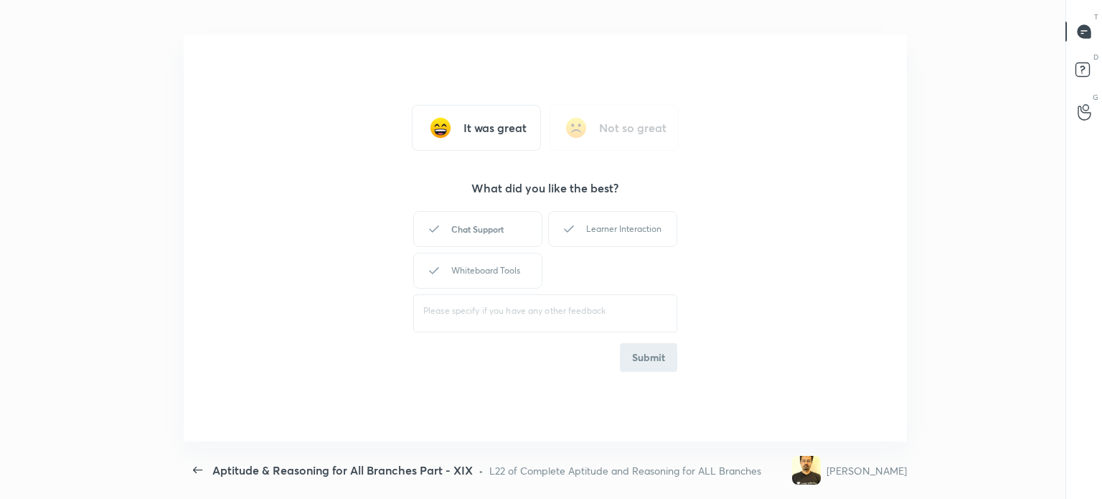
click at [475, 229] on div "Chat Support" at bounding box center [477, 229] width 129 height 36
click at [583, 227] on div "Learner Interaction" at bounding box center [612, 229] width 129 height 36
click at [482, 273] on div "Whiteboard Tools" at bounding box center [477, 271] width 129 height 36
drag, startPoint x: 660, startPoint y: 360, endPoint x: 730, endPoint y: 303, distance: 90.3
click at [662, 360] on button "Submit" at bounding box center [648, 357] width 57 height 29
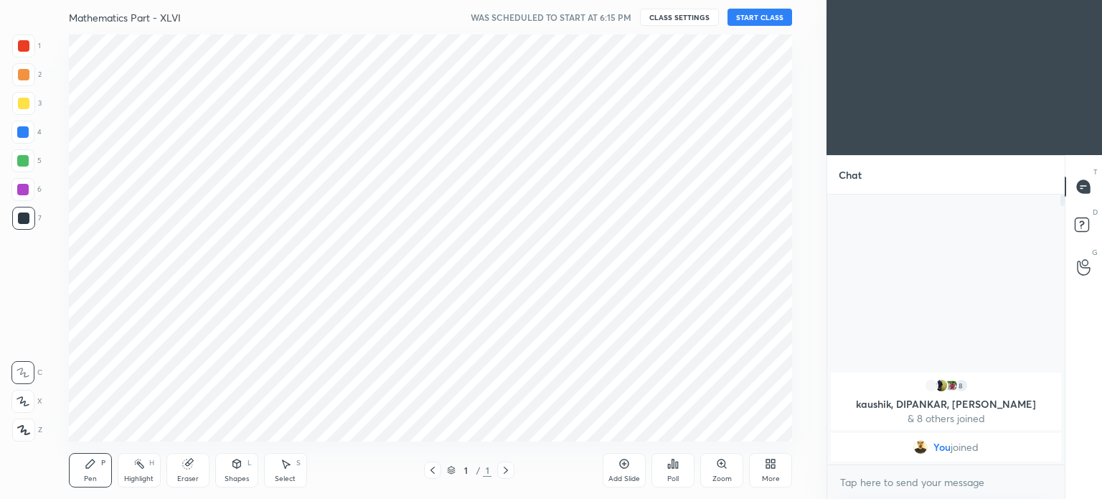
scroll to position [71341, 70979]
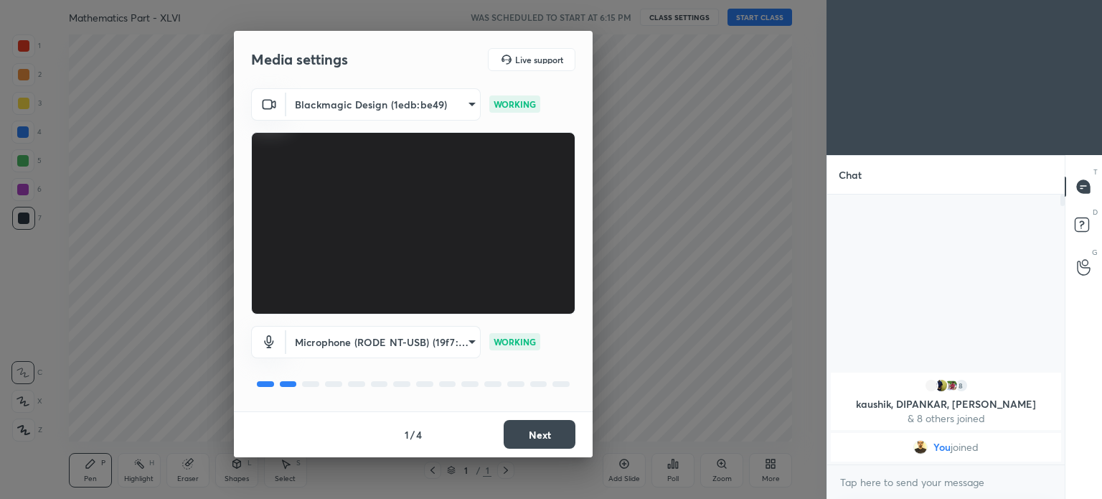
click at [545, 428] on button "Next" at bounding box center [540, 434] width 72 height 29
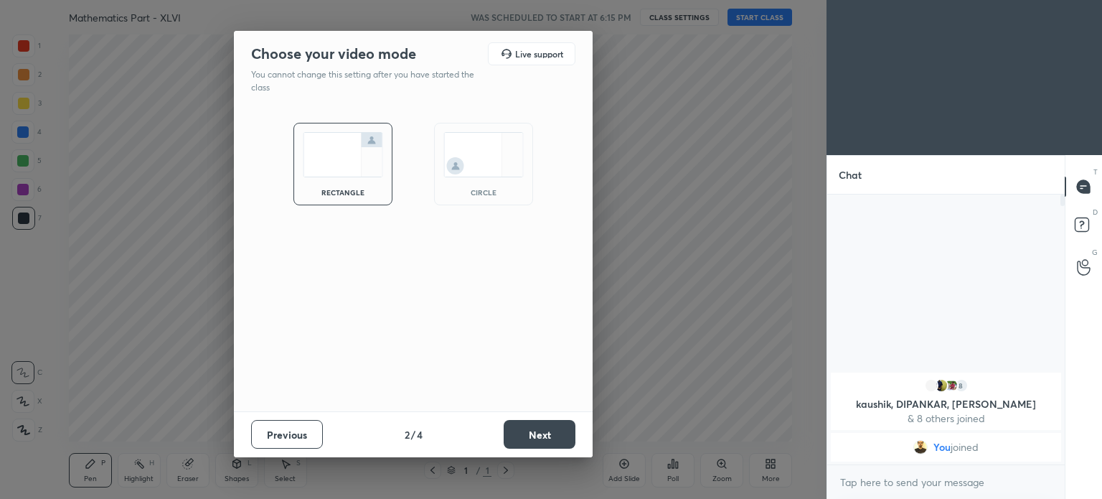
click at [545, 428] on button "Next" at bounding box center [540, 434] width 72 height 29
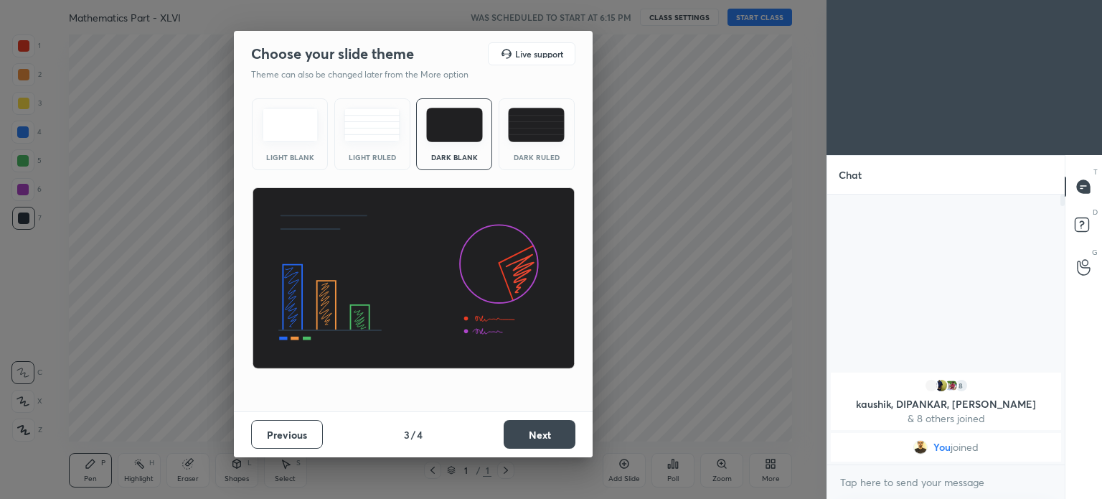
click at [545, 427] on button "Next" at bounding box center [540, 434] width 72 height 29
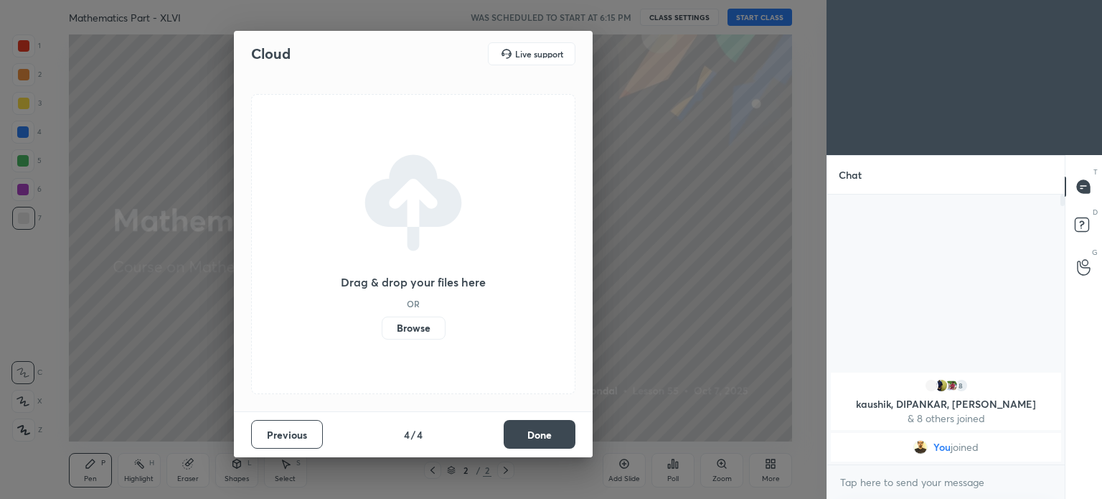
click at [534, 428] on button "Done" at bounding box center [540, 434] width 72 height 29
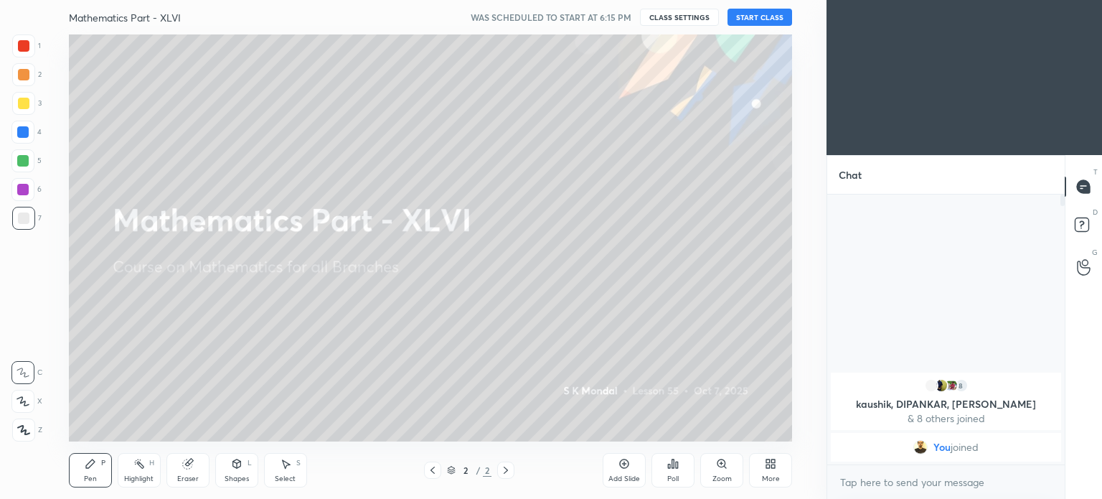
click at [429, 473] on icon at bounding box center [432, 469] width 11 height 11
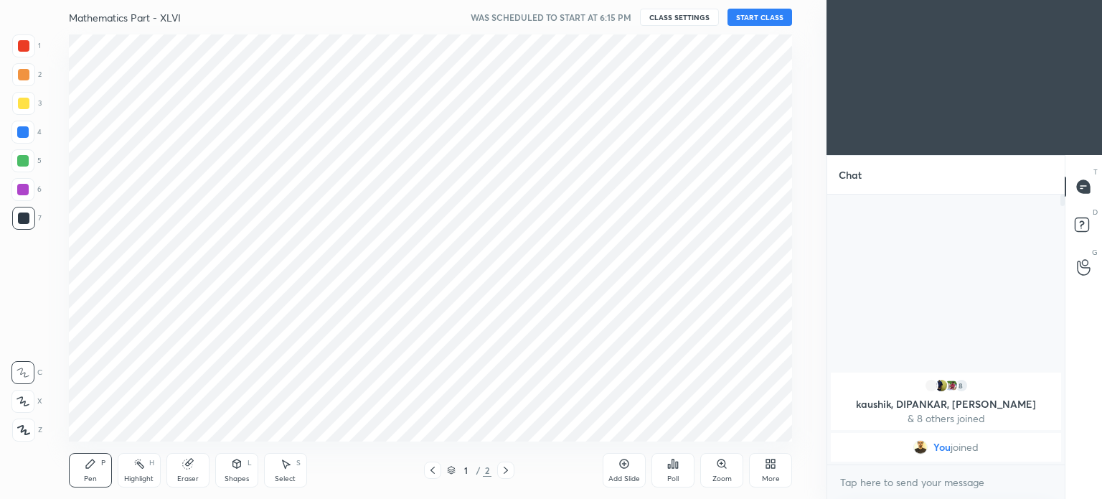
click at [770, 473] on div "More" at bounding box center [770, 470] width 43 height 34
click at [692, 326] on div "Upload File" at bounding box center [689, 328] width 37 height 7
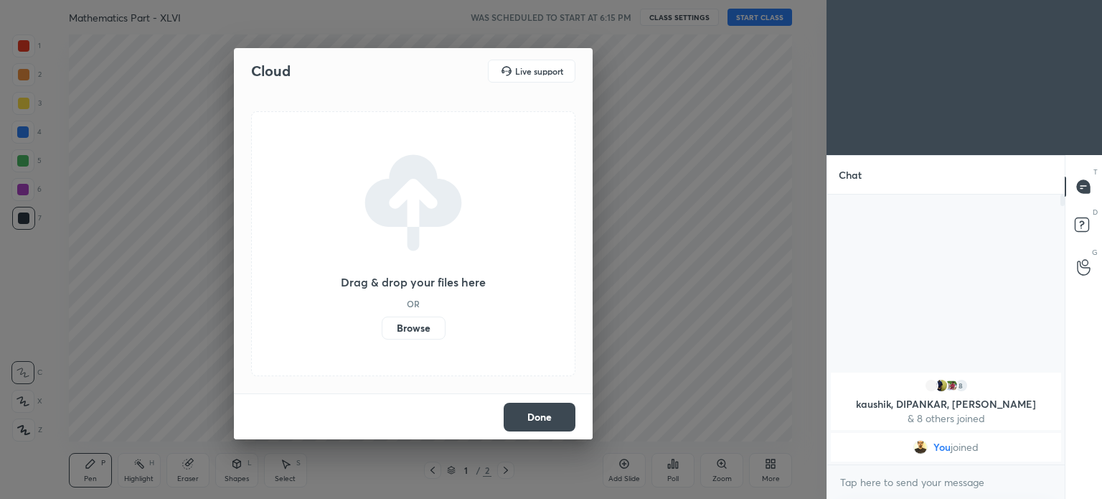
click at [419, 331] on label "Browse" at bounding box center [414, 327] width 64 height 23
click at [382, 331] on input "Browse" at bounding box center [382, 327] width 0 height 23
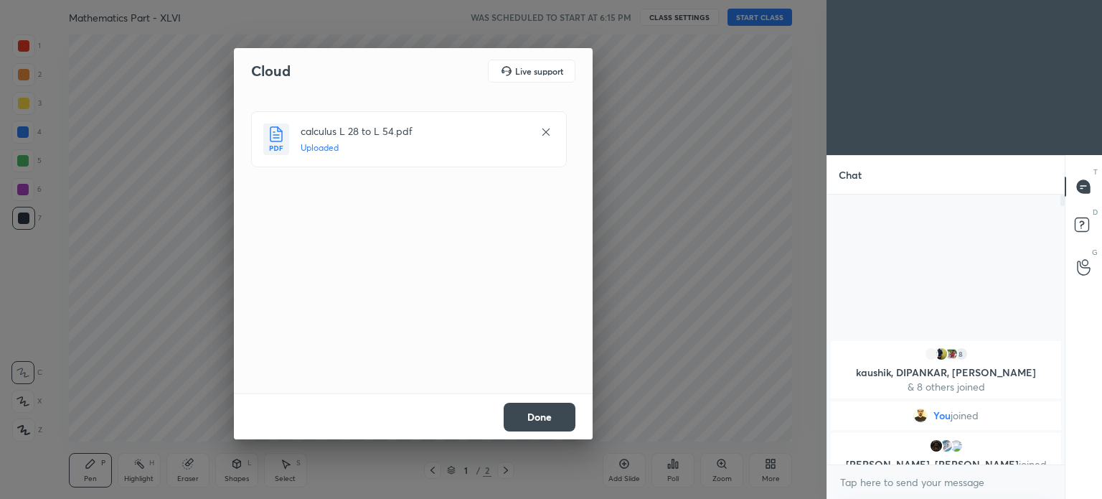
click at [548, 414] on button "Done" at bounding box center [540, 417] width 72 height 29
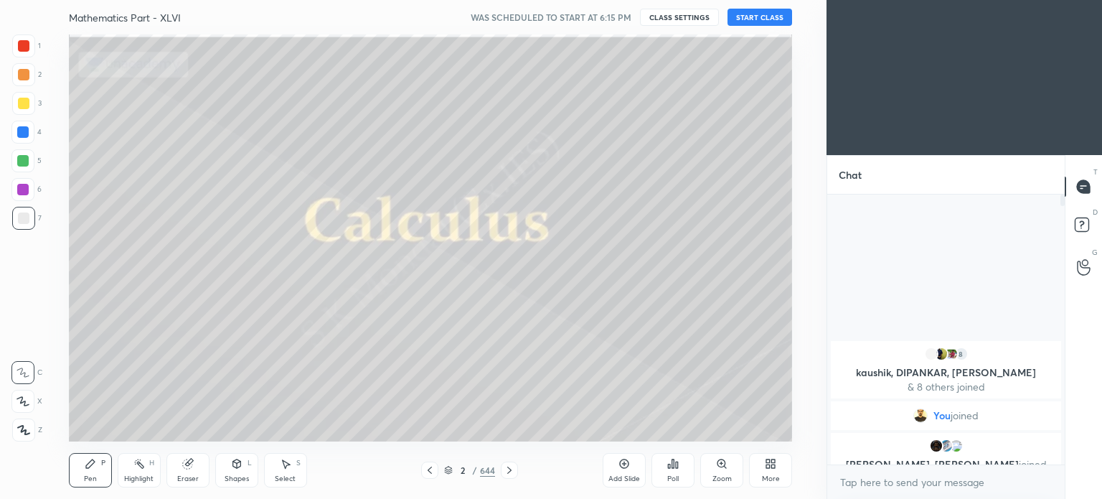
click at [446, 462] on div "2 / 644" at bounding box center [469, 469] width 97 height 17
click at [451, 469] on icon at bounding box center [448, 470] width 9 height 9
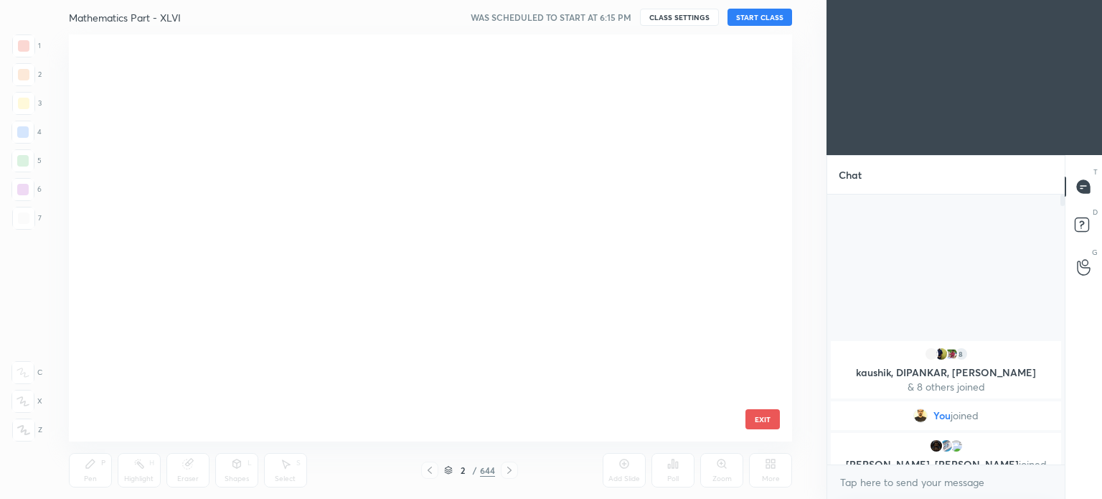
scroll to position [26434, 0]
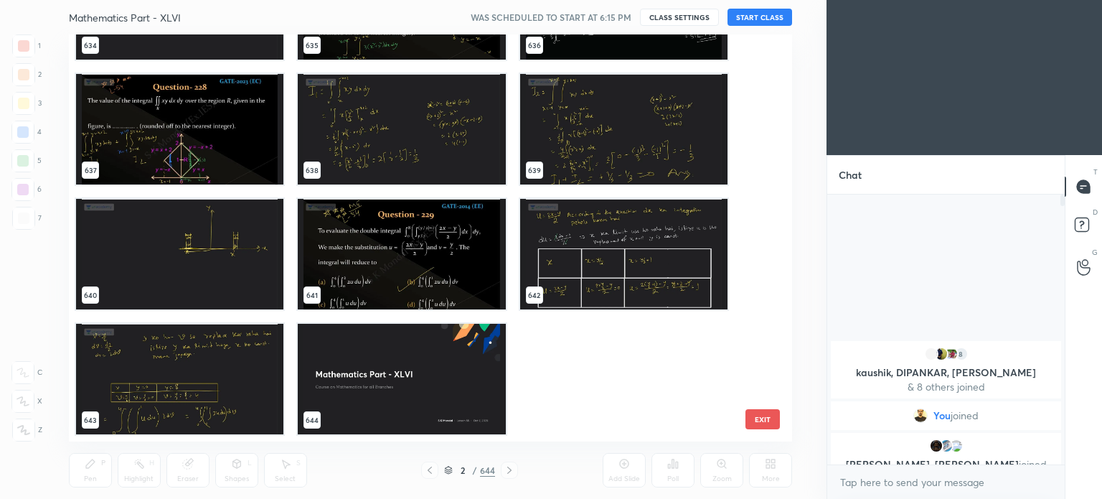
click at [448, 337] on img "grid" at bounding box center [401, 379] width 207 height 110
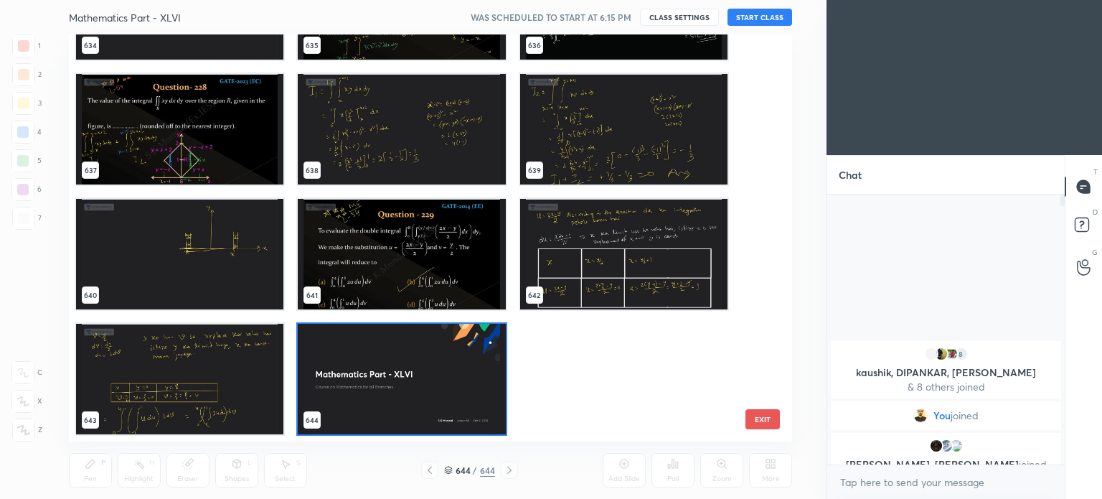
click at [448, 337] on img "grid" at bounding box center [401, 379] width 207 height 110
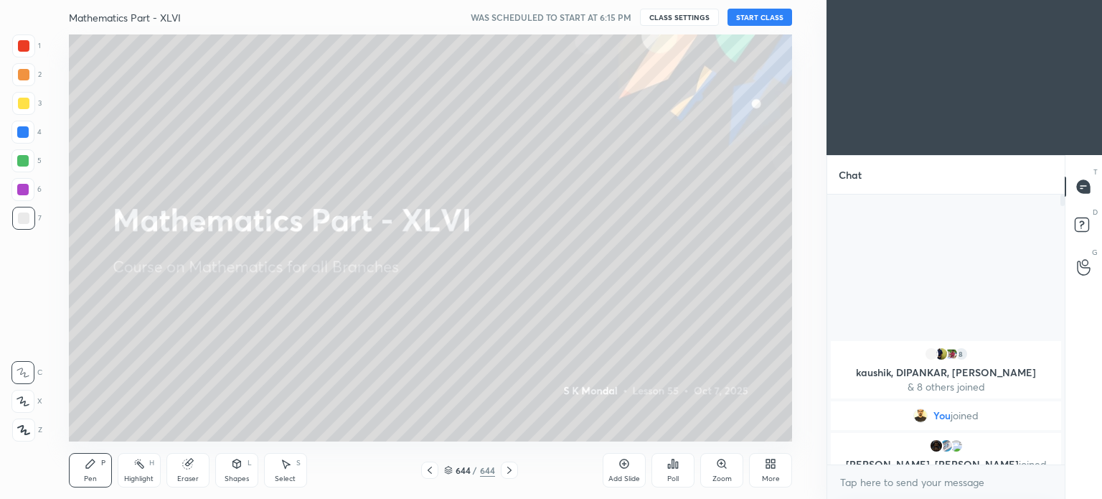
click at [748, 14] on button "START CLASS" at bounding box center [760, 17] width 65 height 17
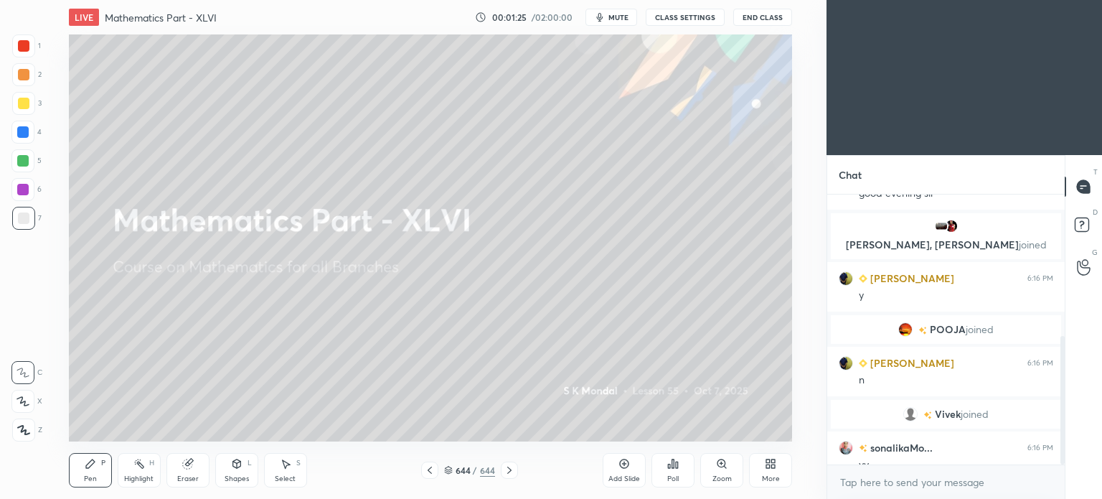
scroll to position [296, 0]
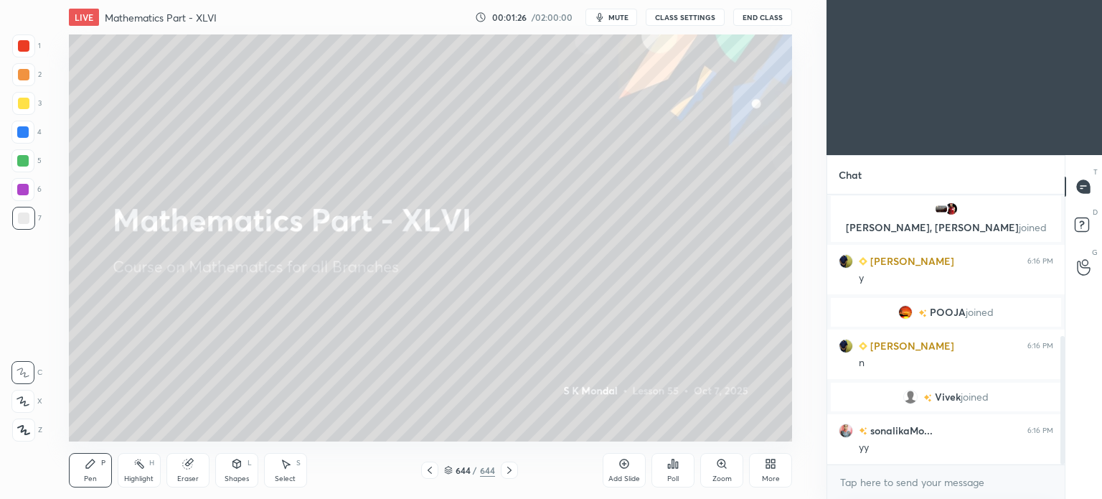
click at [512, 473] on icon at bounding box center [509, 469] width 11 height 11
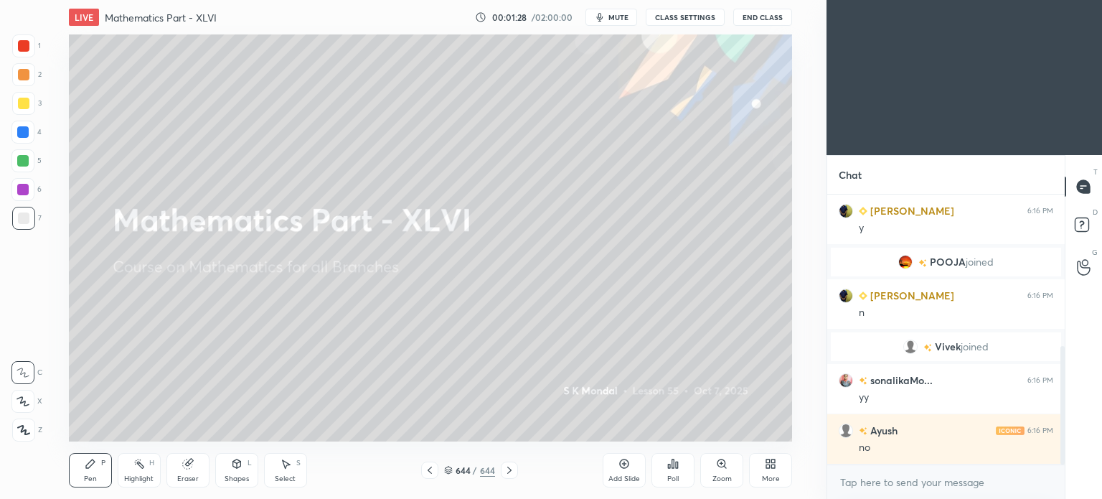
scroll to position [396, 0]
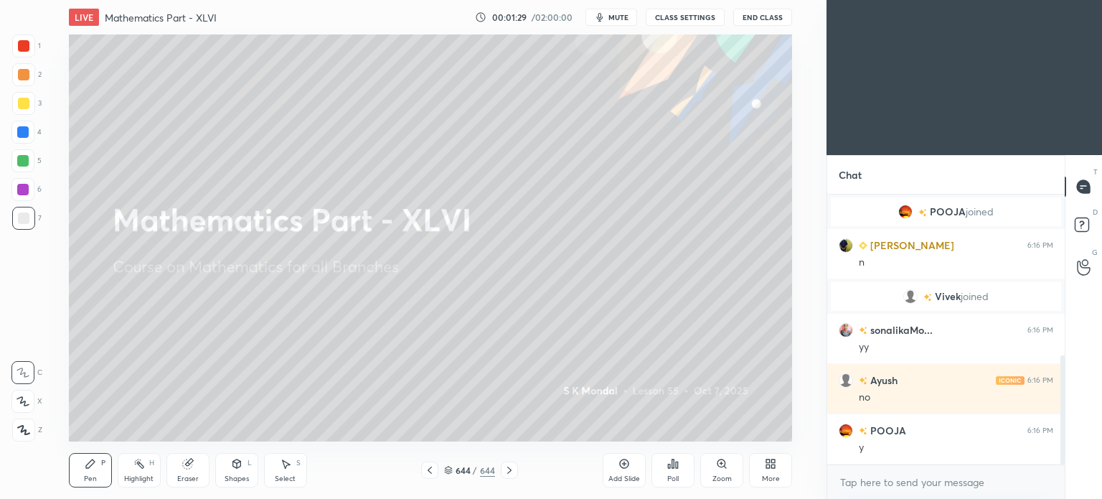
click at [769, 470] on div "More" at bounding box center [770, 470] width 43 height 34
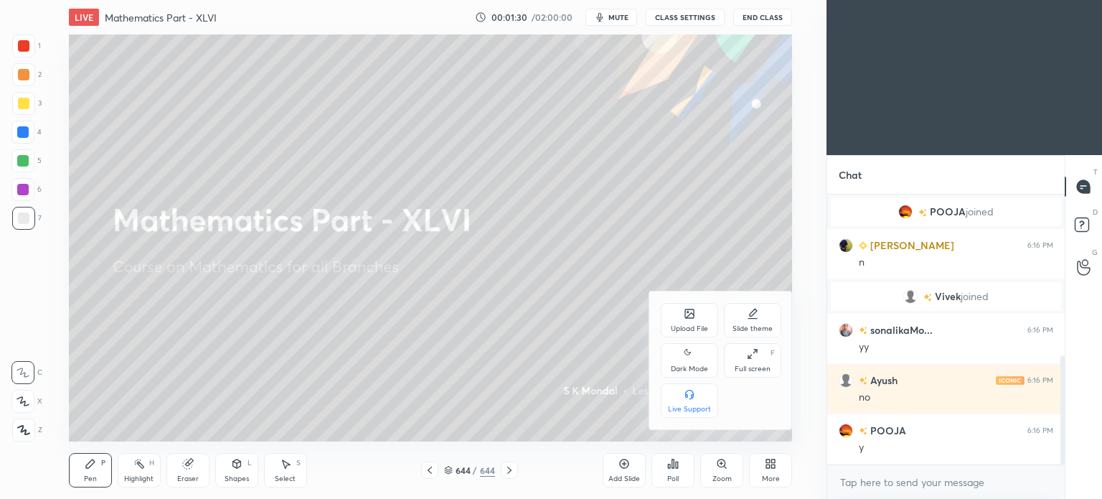
click at [692, 329] on div "Upload File" at bounding box center [689, 328] width 37 height 7
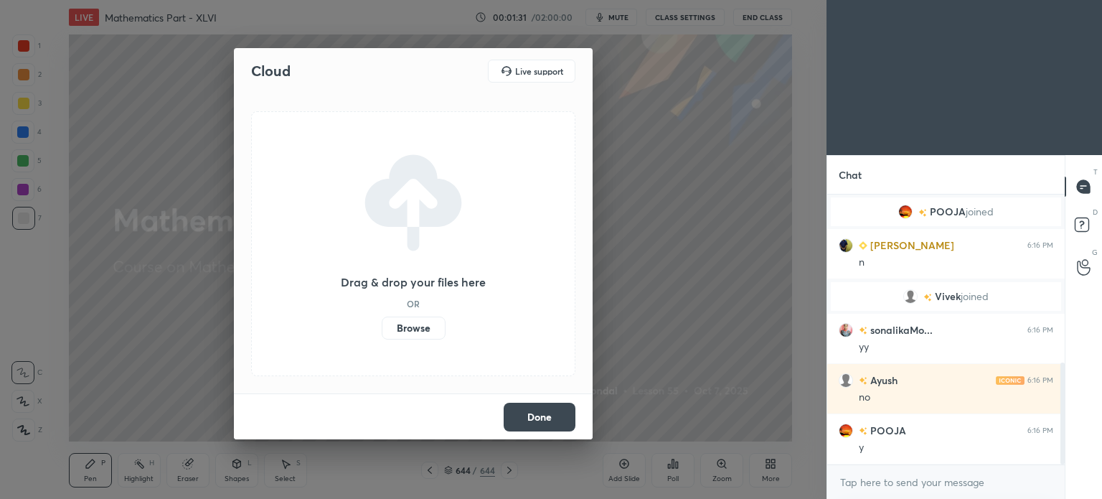
scroll to position [446, 0]
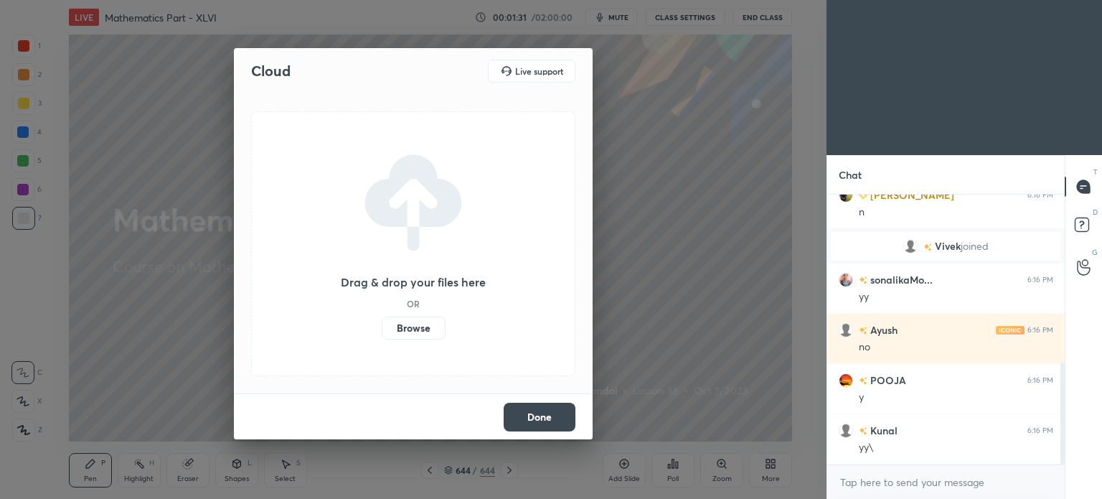
click at [413, 324] on label "Browse" at bounding box center [414, 327] width 64 height 23
click at [382, 324] on input "Browse" at bounding box center [382, 327] width 0 height 23
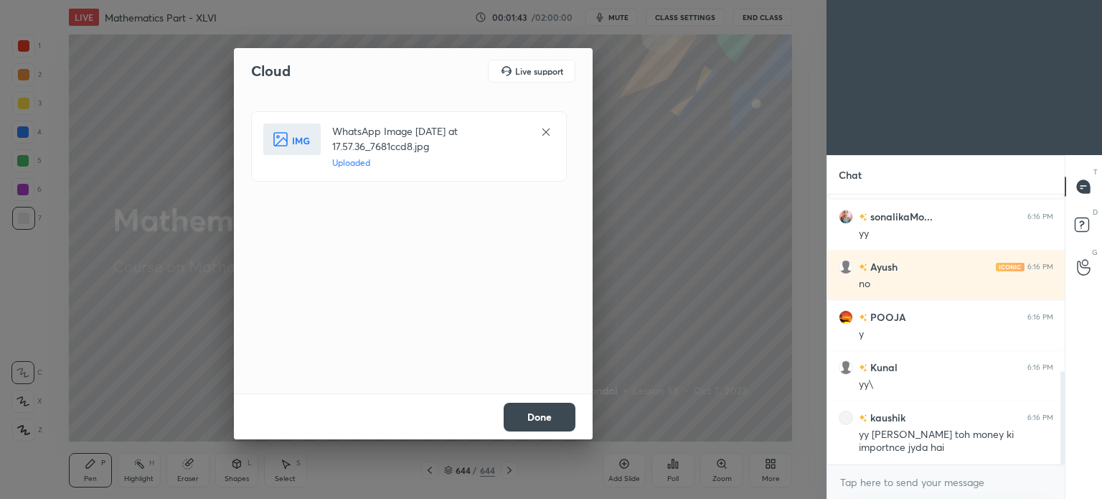
click at [541, 414] on button "Done" at bounding box center [540, 417] width 72 height 29
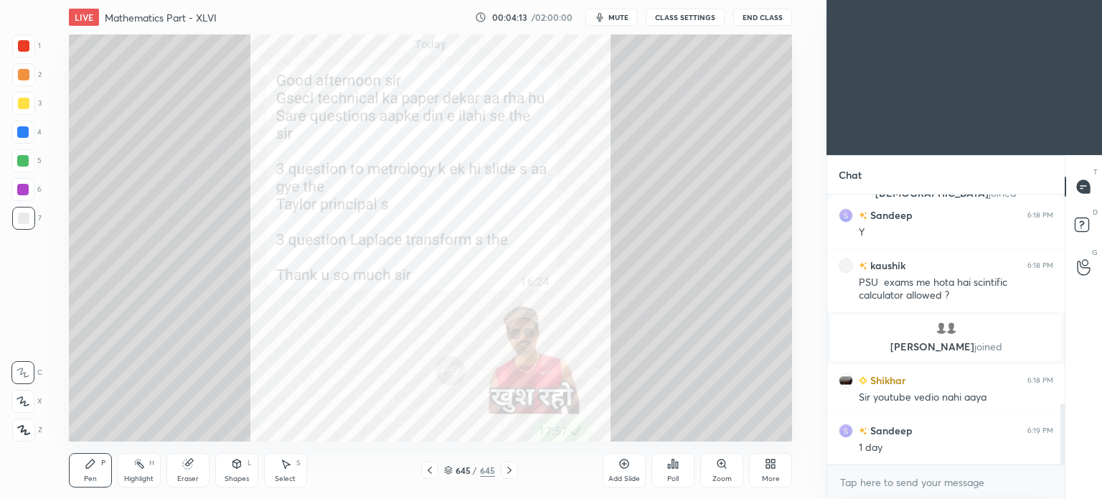
scroll to position [920, 0]
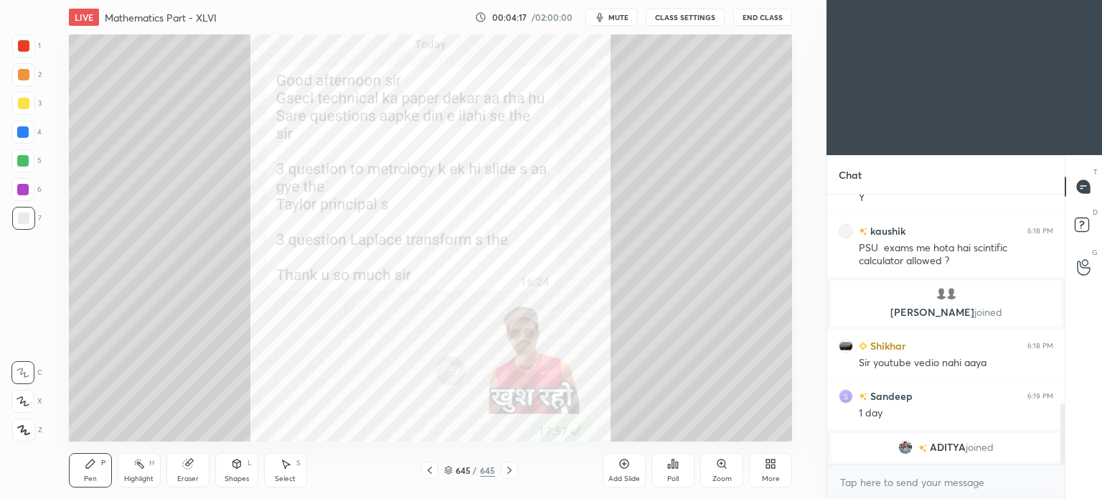
click at [506, 471] on icon at bounding box center [509, 469] width 11 height 11
click at [772, 466] on icon at bounding box center [774, 466] width 4 height 4
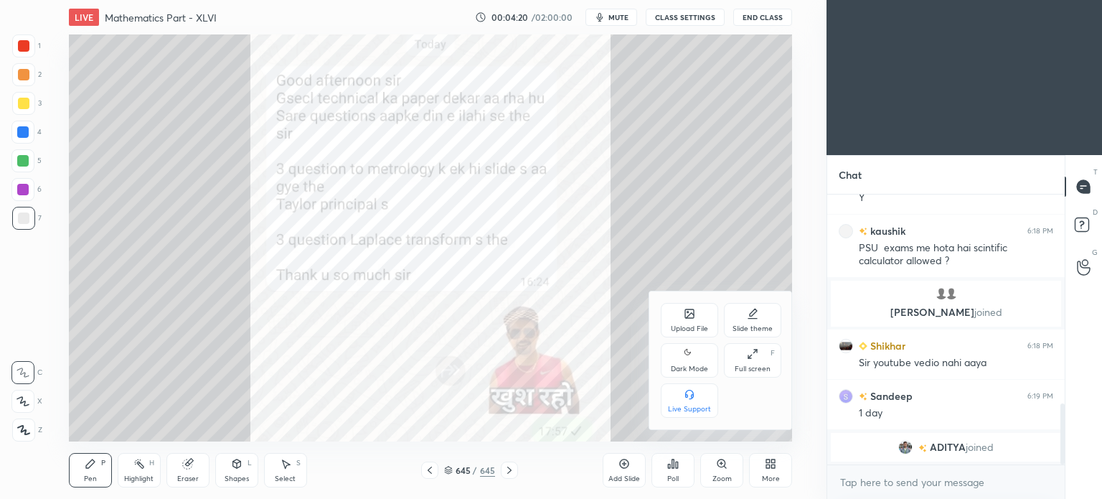
click at [687, 324] on div "Upload File" at bounding box center [689, 320] width 57 height 34
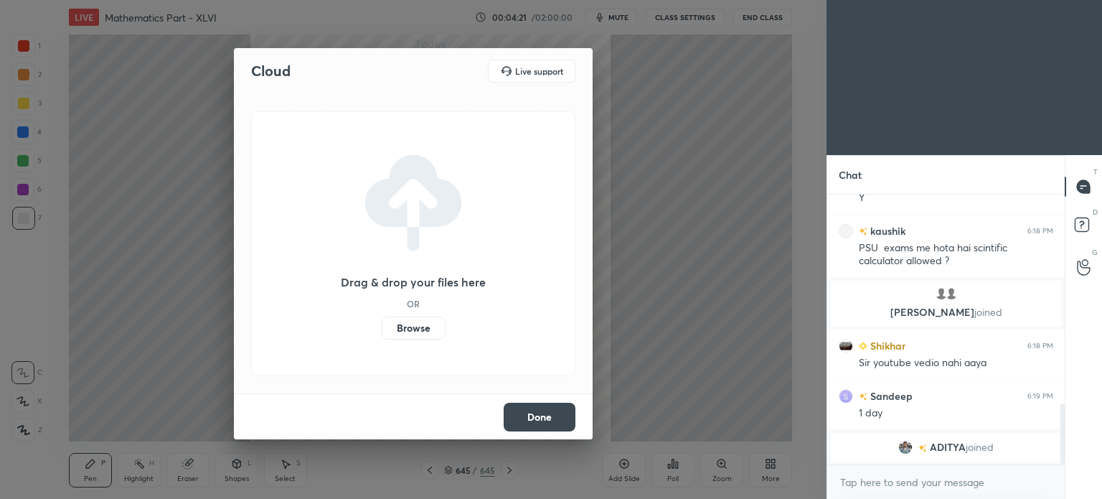
click at [412, 329] on label "Browse" at bounding box center [414, 327] width 64 height 23
click at [382, 329] on input "Browse" at bounding box center [382, 327] width 0 height 23
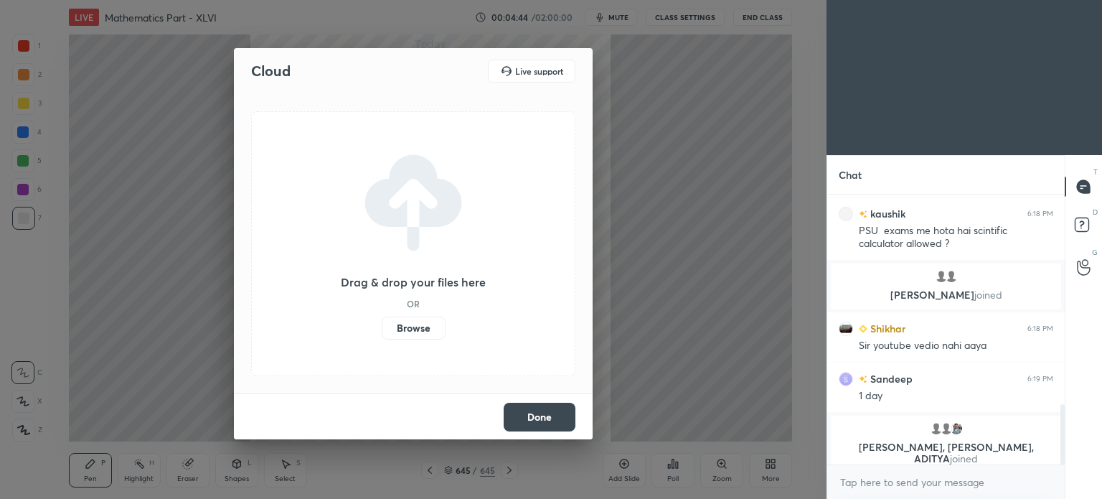
click at [413, 326] on label "Browse" at bounding box center [414, 327] width 64 height 23
click at [382, 326] on input "Browse" at bounding box center [382, 327] width 0 height 23
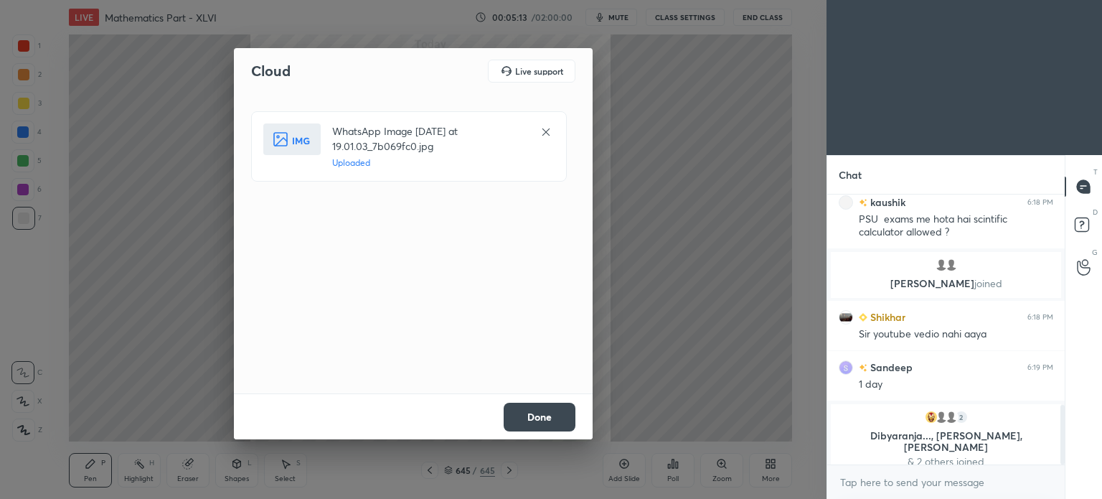
click at [540, 421] on button "Done" at bounding box center [540, 417] width 72 height 29
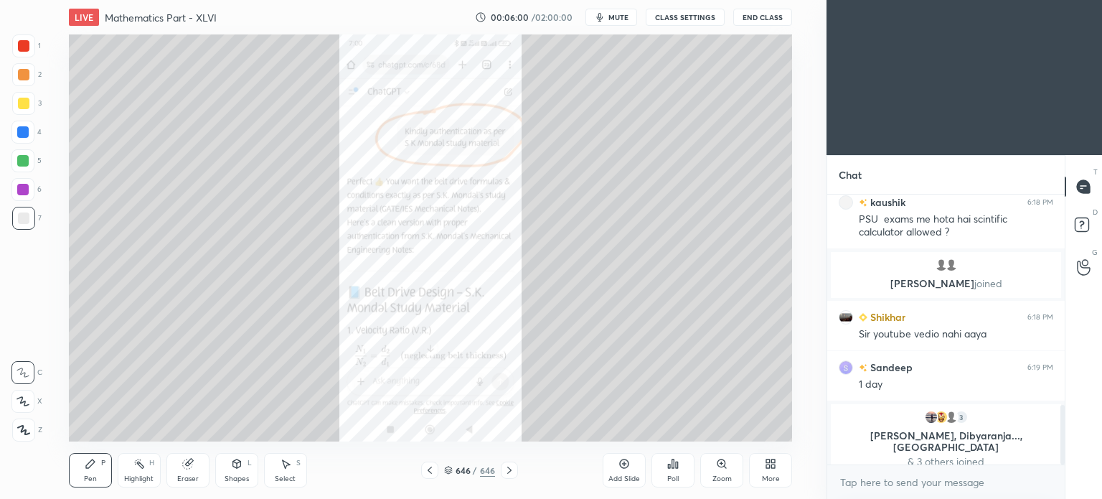
click at [425, 468] on icon at bounding box center [429, 469] width 11 height 11
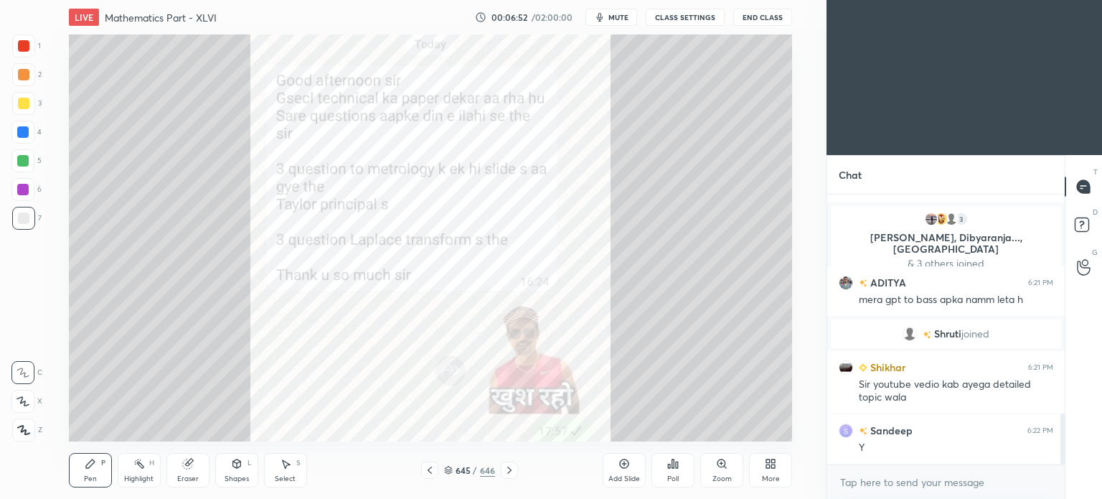
scroll to position [1154, 0]
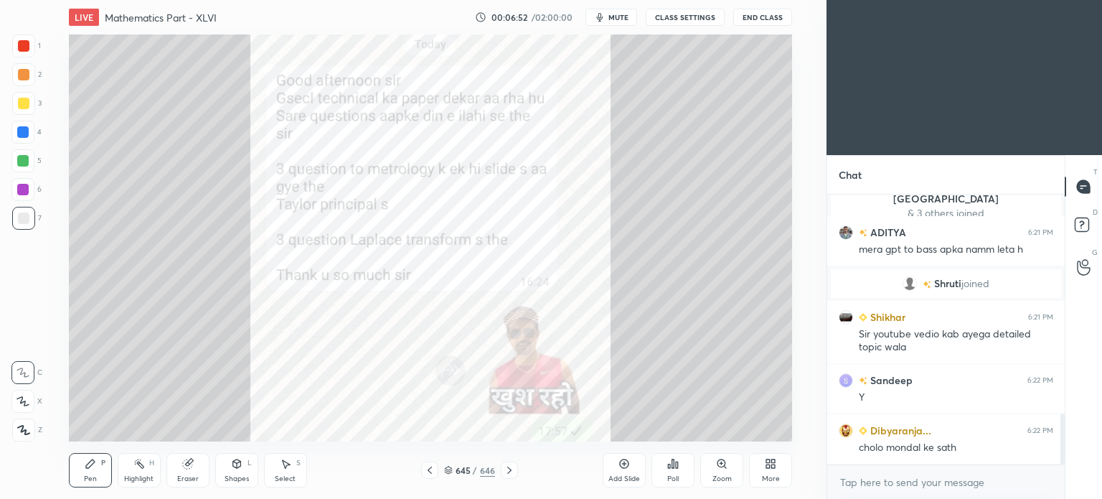
click at [505, 468] on icon at bounding box center [509, 469] width 11 height 11
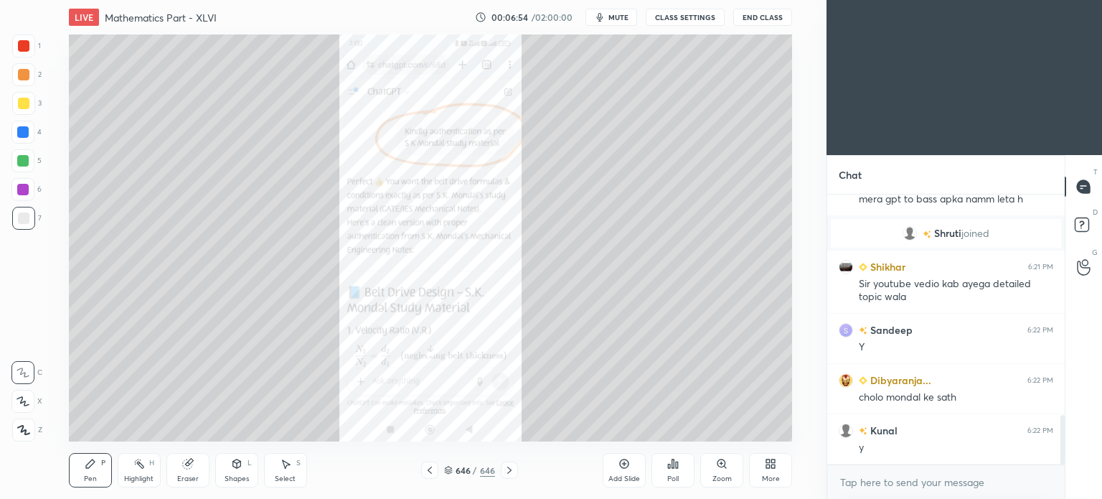
click at [505, 468] on icon at bounding box center [509, 469] width 11 height 11
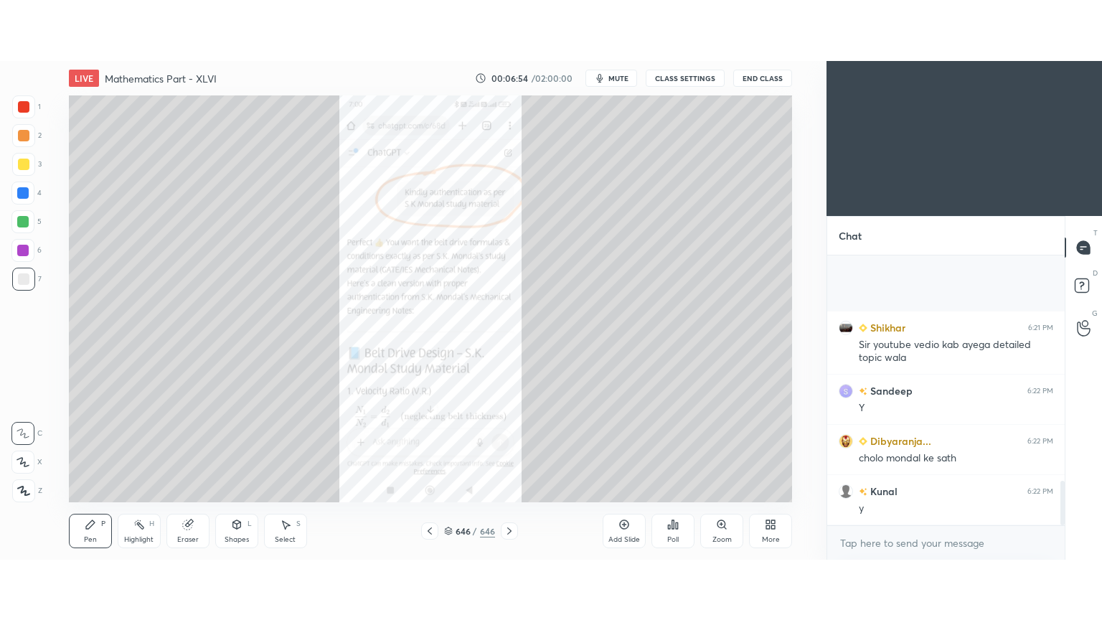
scroll to position [1355, 0]
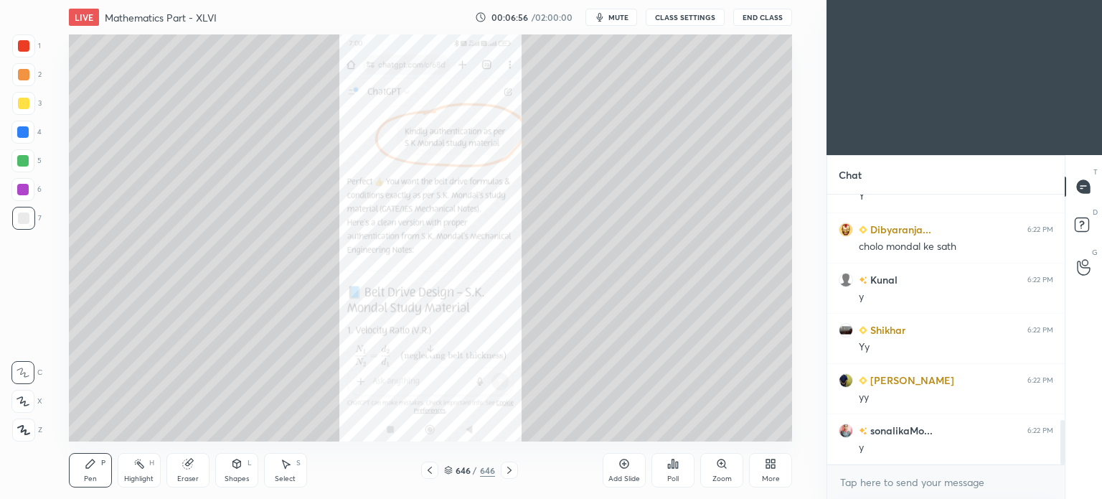
click at [621, 466] on icon at bounding box center [624, 463] width 9 height 9
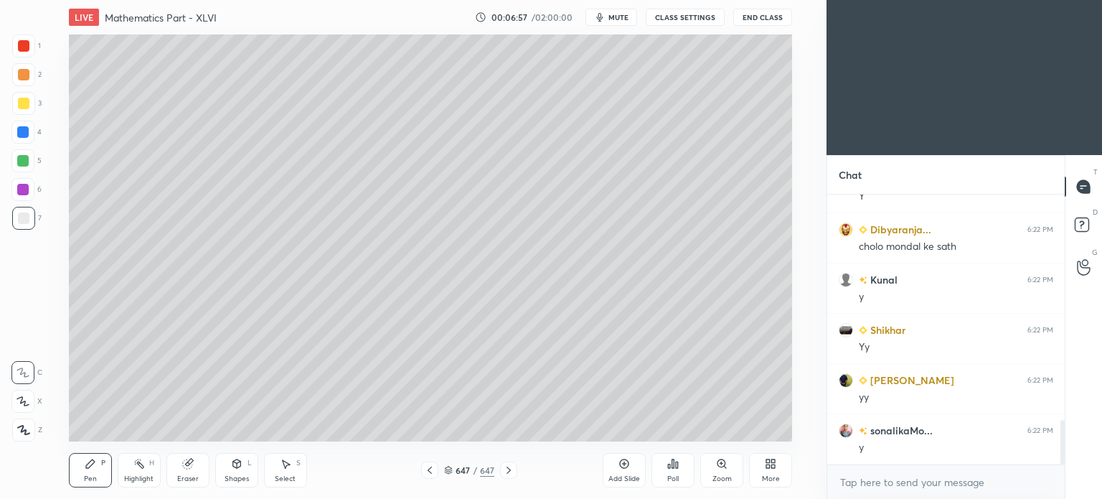
click at [771, 470] on div "More" at bounding box center [770, 470] width 43 height 34
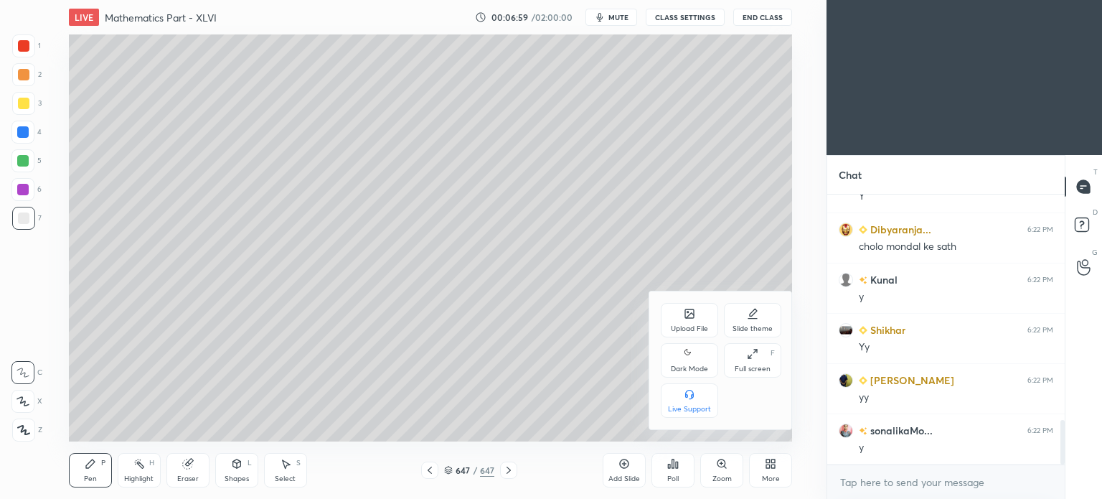
click at [682, 312] on div "Upload File" at bounding box center [689, 320] width 57 height 34
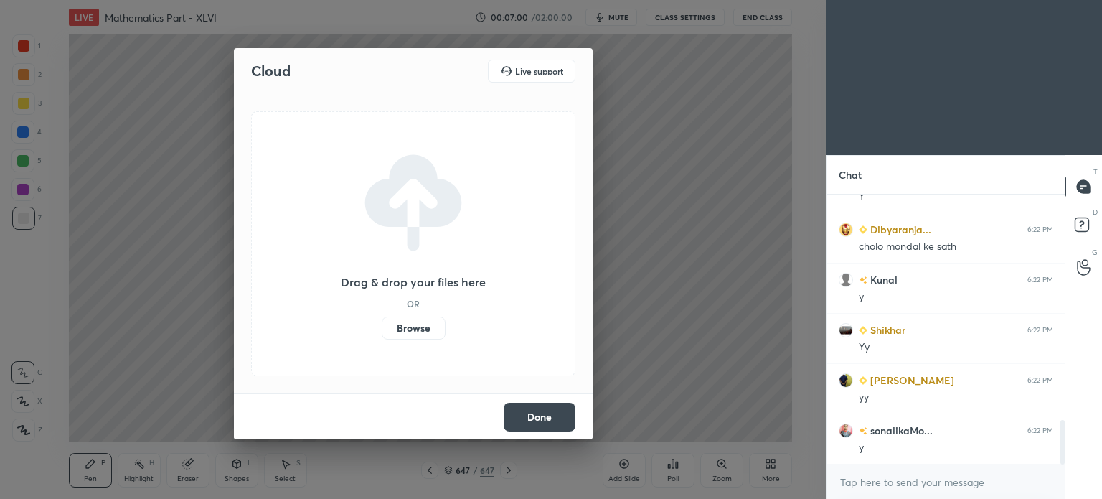
click at [390, 320] on label "Browse" at bounding box center [414, 327] width 64 height 23
click at [382, 320] on input "Browse" at bounding box center [382, 327] width 0 height 23
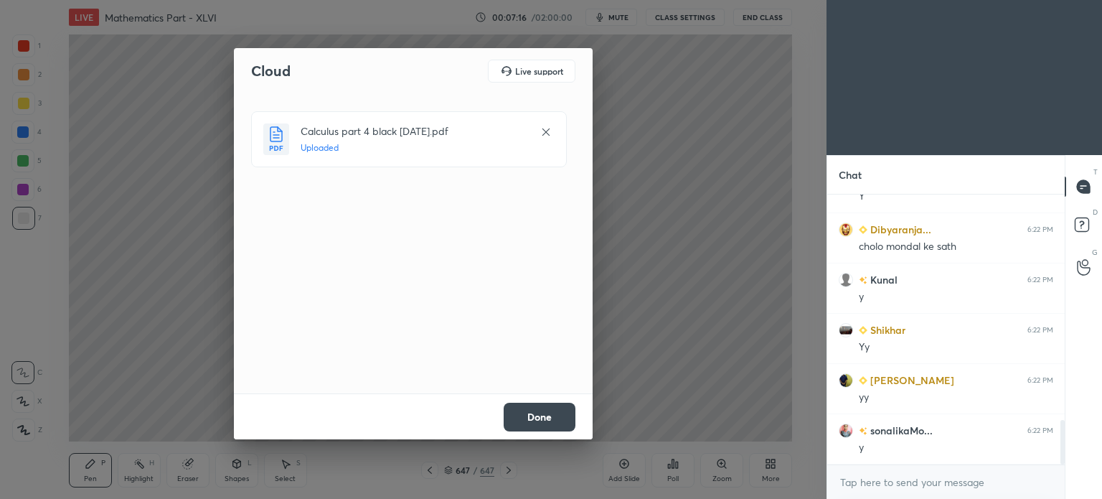
click at [537, 418] on button "Done" at bounding box center [540, 417] width 72 height 29
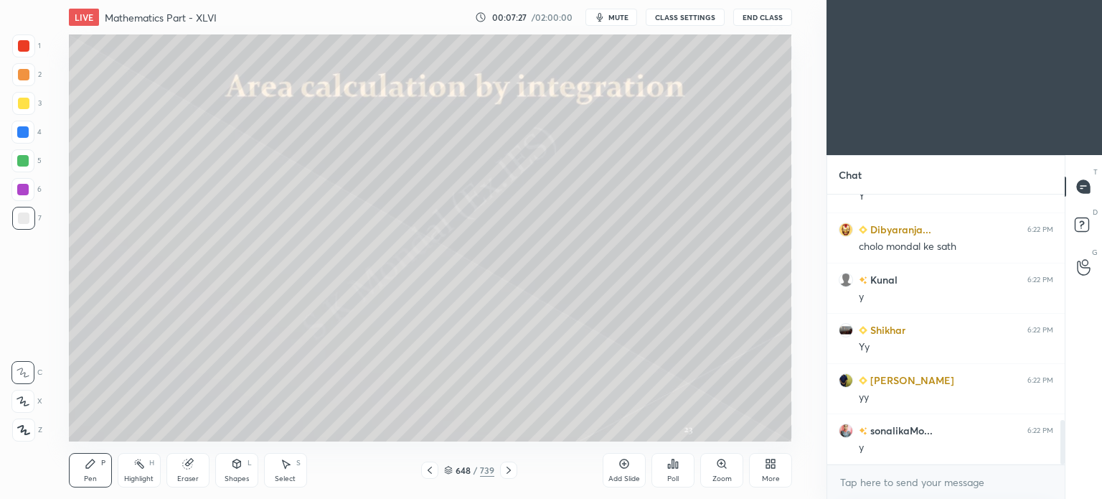
click at [773, 466] on icon at bounding box center [774, 466] width 4 height 4
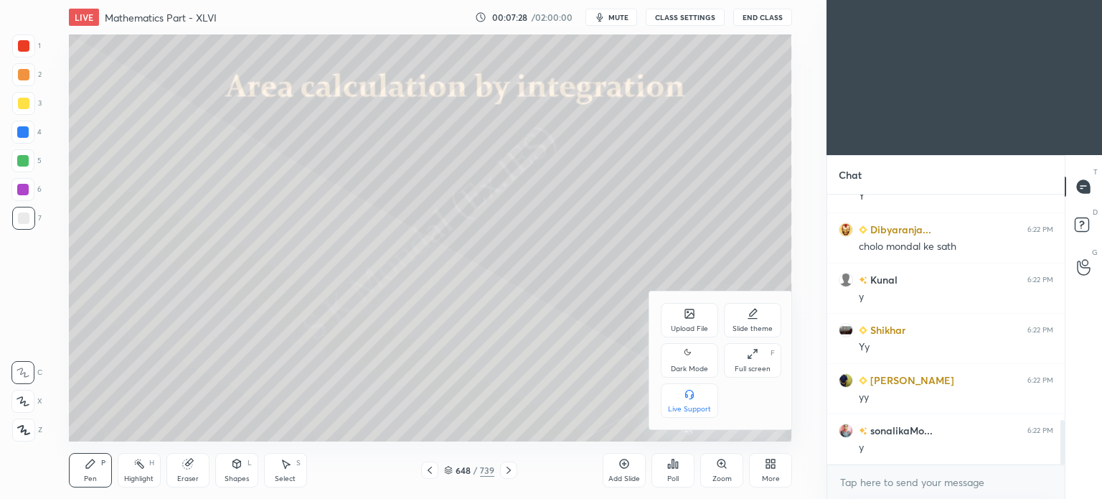
click at [750, 357] on icon at bounding box center [749, 356] width 3 height 3
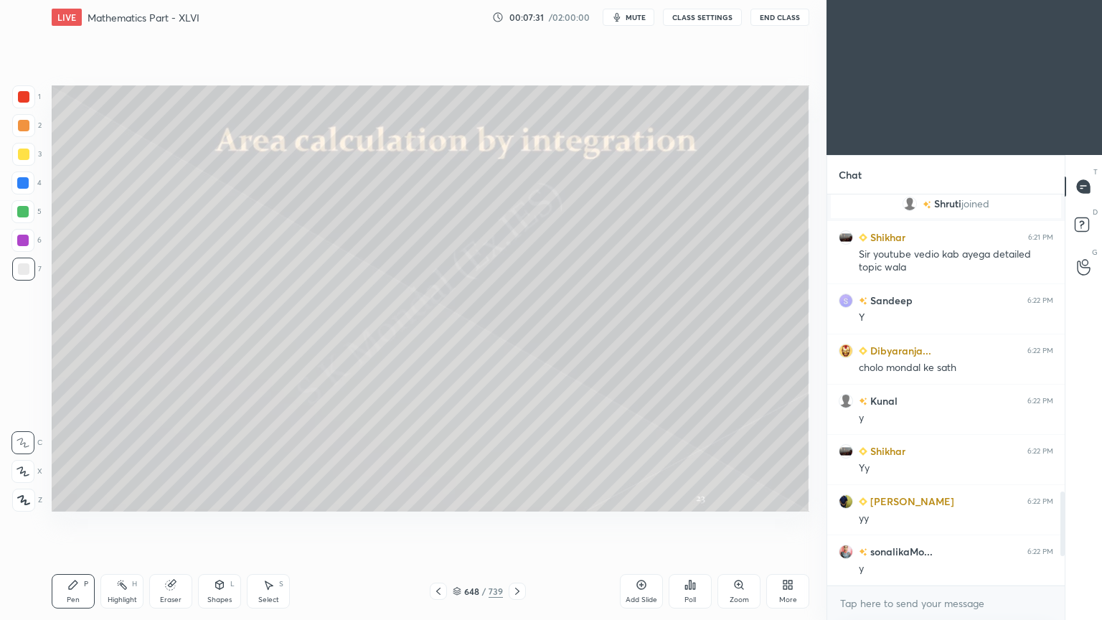
scroll to position [1283, 0]
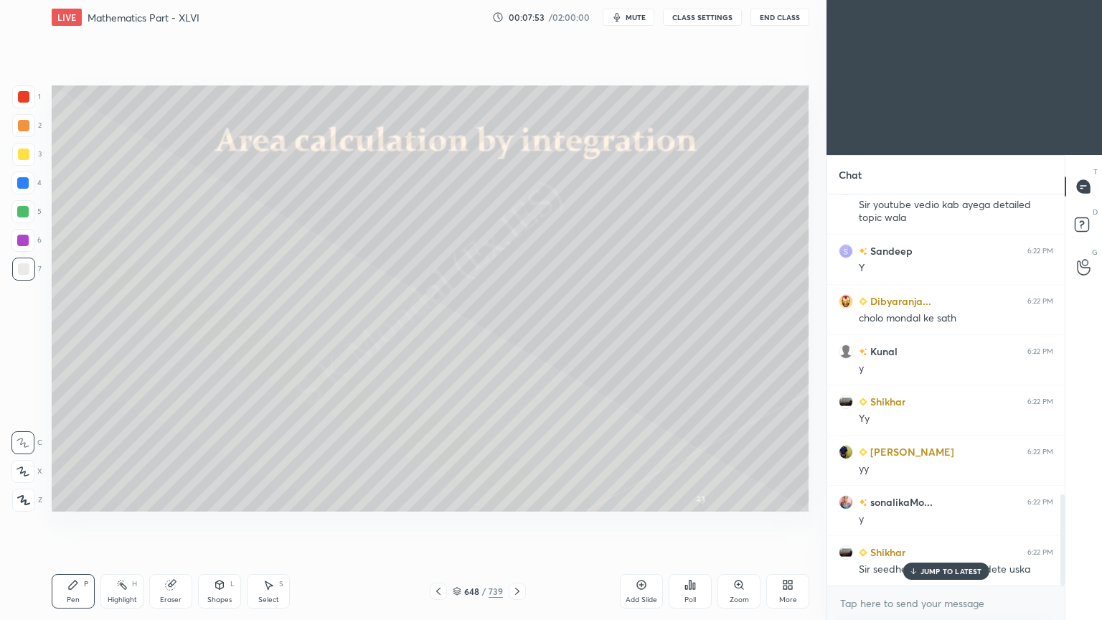
drag, startPoint x: 928, startPoint y: 568, endPoint x: 625, endPoint y: 526, distance: 305.6
click at [928, 498] on p "JUMP TO LATEST" at bounding box center [952, 571] width 62 height 9
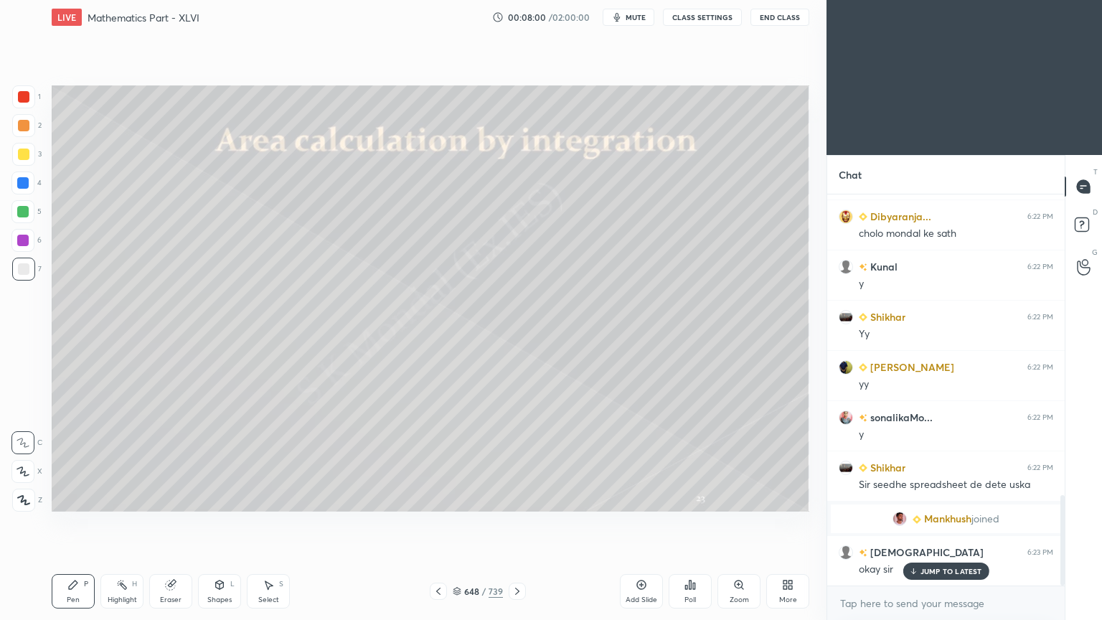
scroll to position [1303, 0]
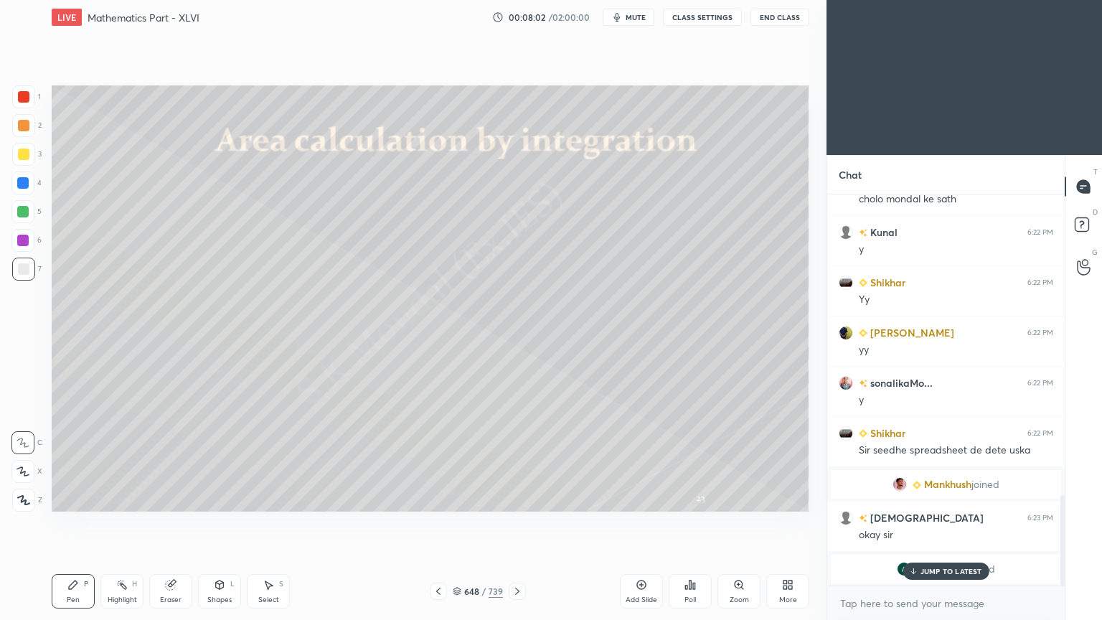
drag, startPoint x: 926, startPoint y: 565, endPoint x: 524, endPoint y: 555, distance: 402.6
click at [924, 498] on div "JUMP TO LATEST" at bounding box center [946, 571] width 86 height 17
click at [20, 159] on div at bounding box center [23, 154] width 11 height 11
click at [60, 498] on div "Pen P" at bounding box center [73, 591] width 43 height 34
click at [70, 498] on div "Pen P" at bounding box center [73, 591] width 43 height 34
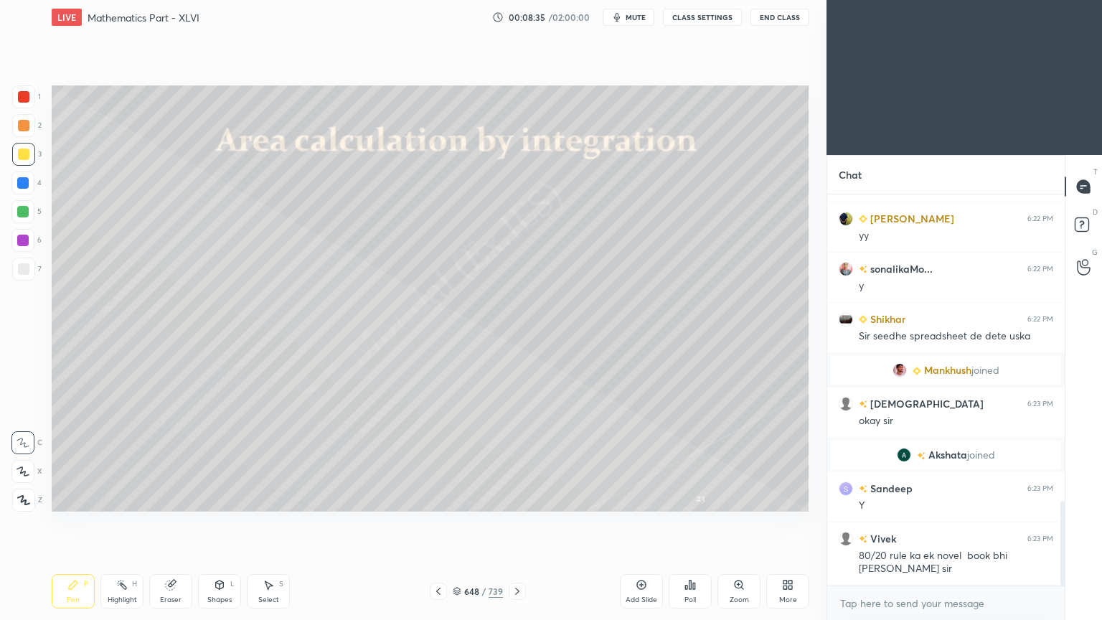
scroll to position [1467, 0]
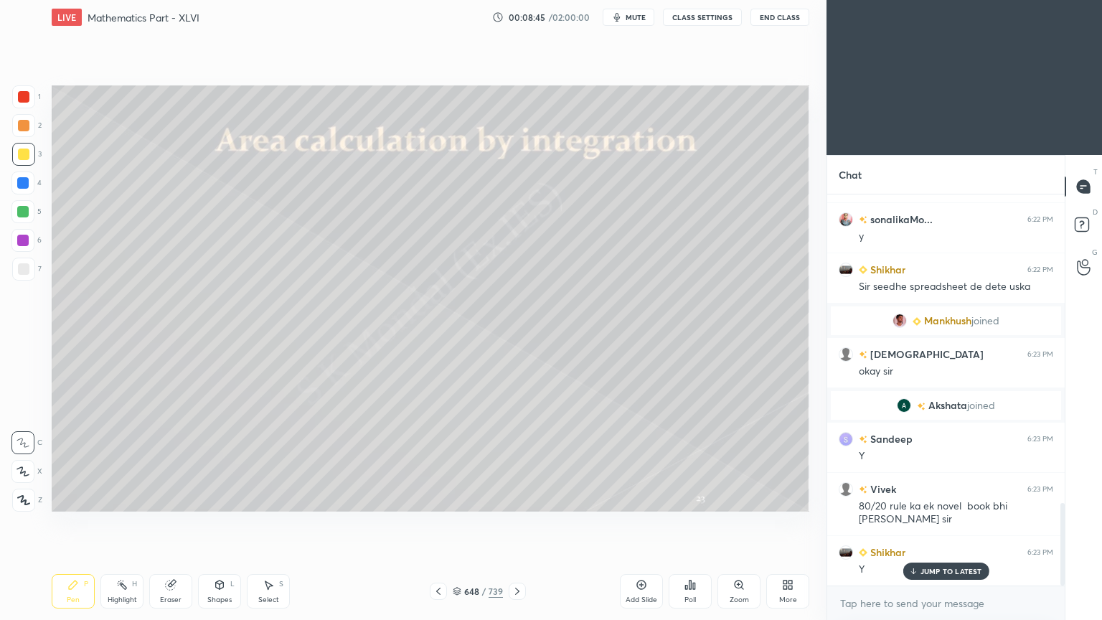
click at [166, 498] on icon at bounding box center [170, 584] width 9 height 9
click at [70, 498] on div "Pen P" at bounding box center [73, 591] width 43 height 34
click at [75, 498] on icon at bounding box center [73, 584] width 9 height 9
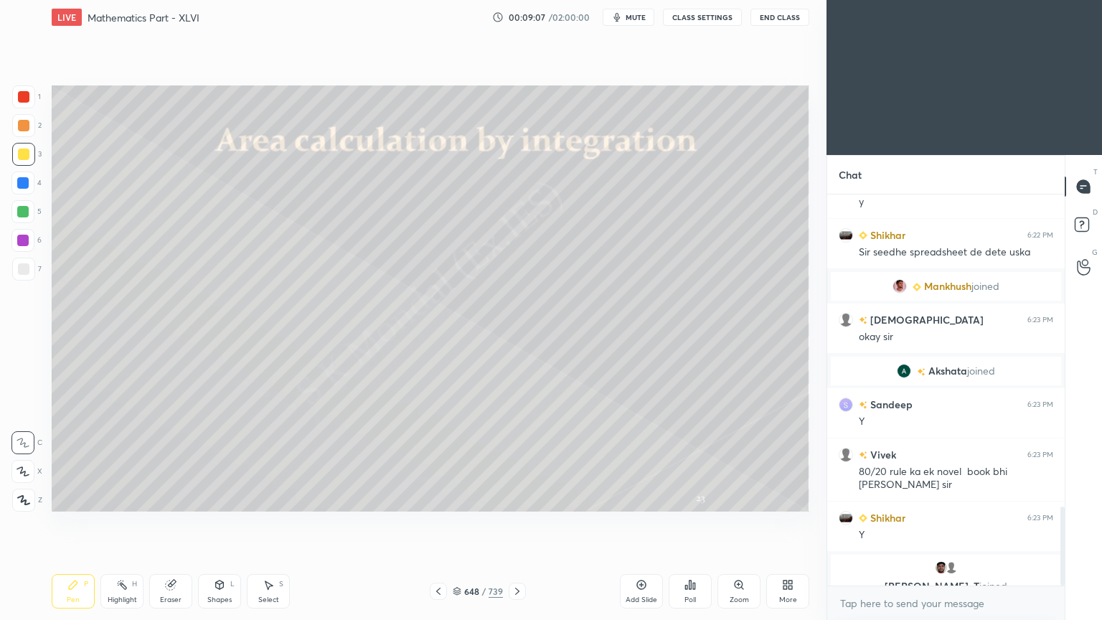
scroll to position [1552, 0]
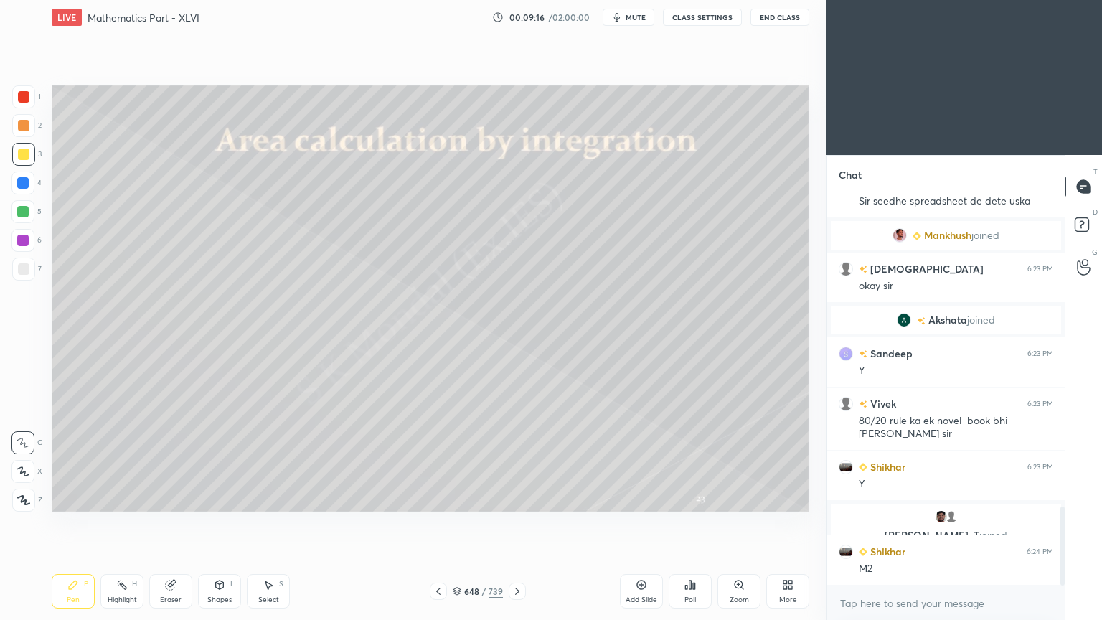
click at [19, 187] on div at bounding box center [22, 182] width 11 height 11
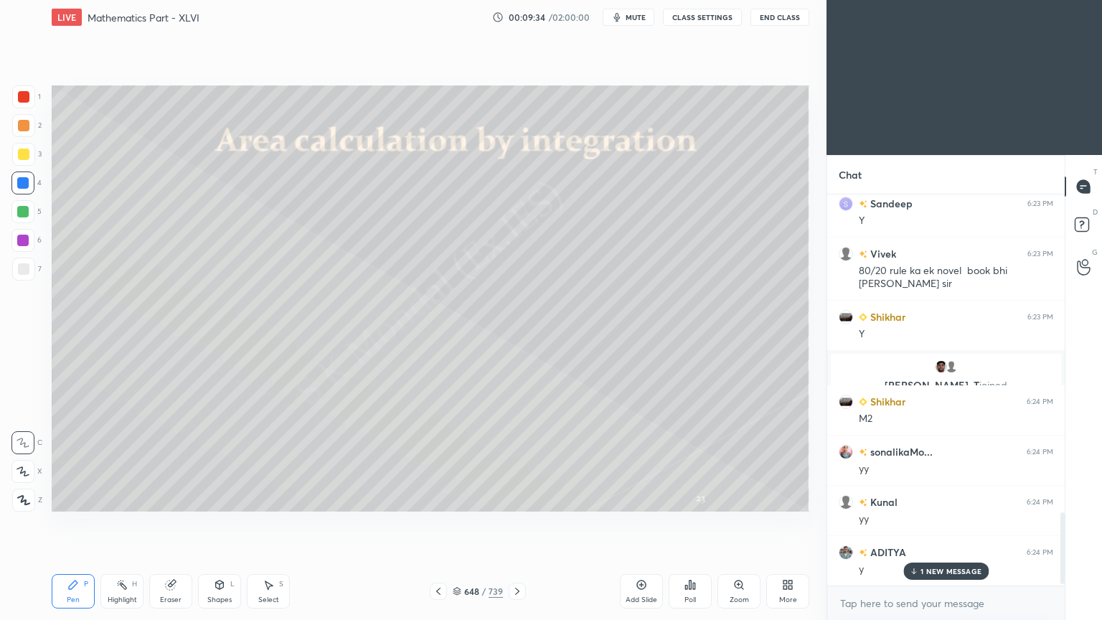
scroll to position [1804, 0]
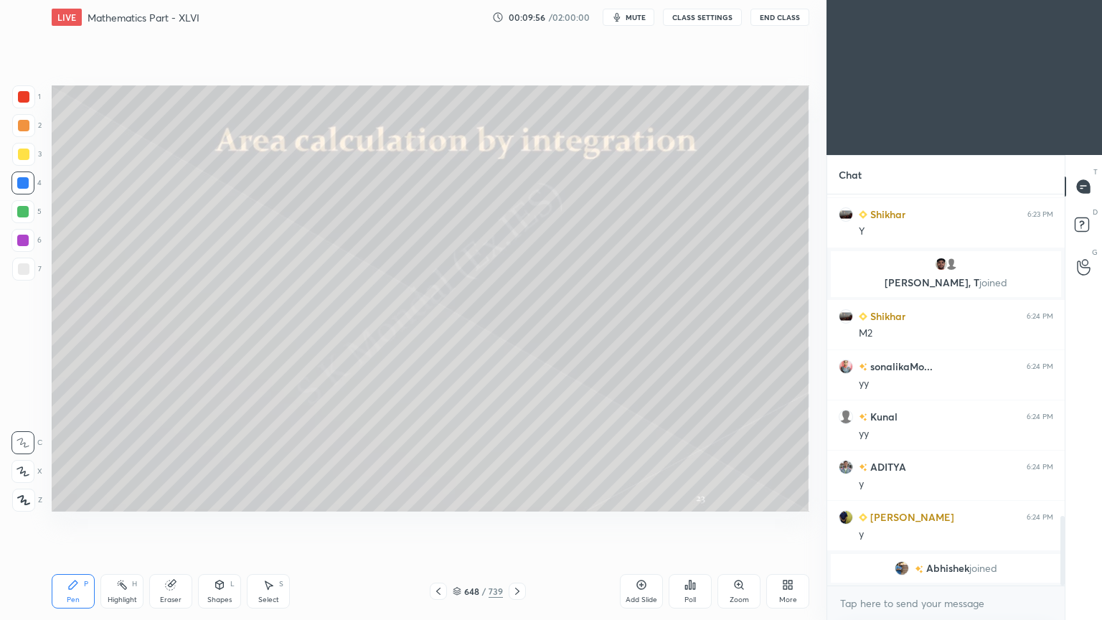
click at [438, 498] on icon at bounding box center [438, 591] width 4 height 7
click at [461, 498] on icon at bounding box center [457, 591] width 9 height 9
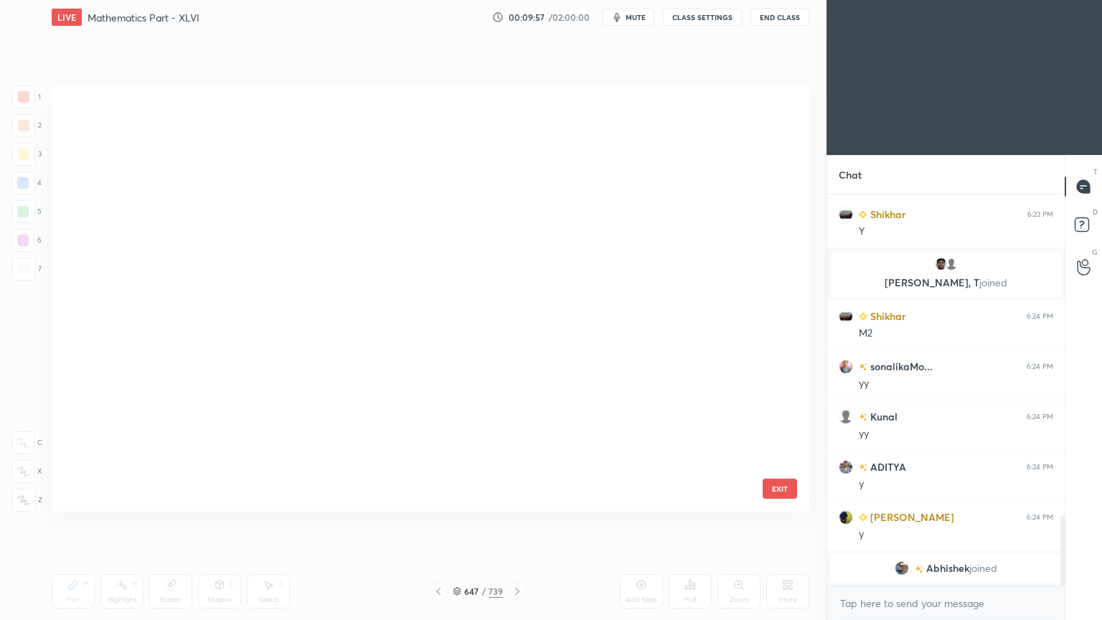
scroll to position [422, 750]
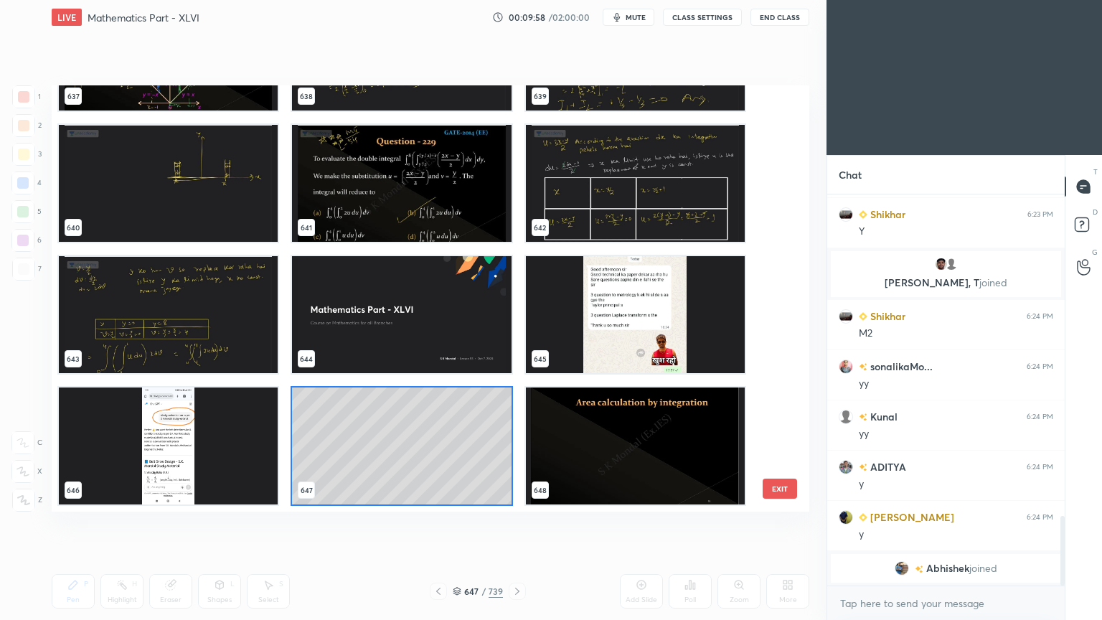
click at [382, 171] on img "grid" at bounding box center [401, 183] width 219 height 117
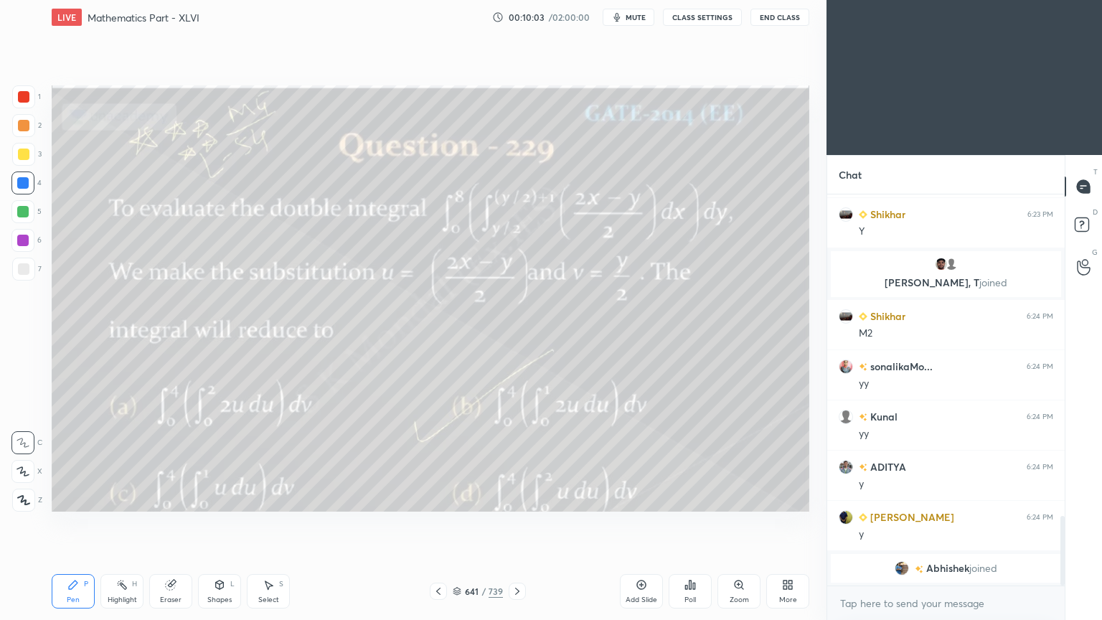
click at [441, 498] on icon at bounding box center [438, 590] width 11 height 11
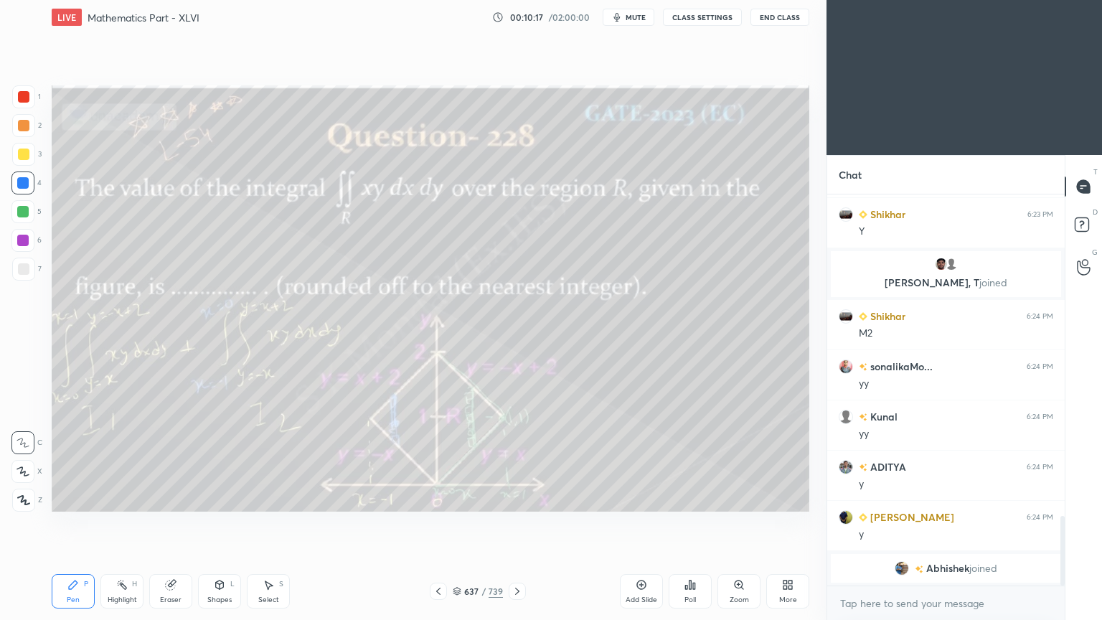
scroll to position [1670, 0]
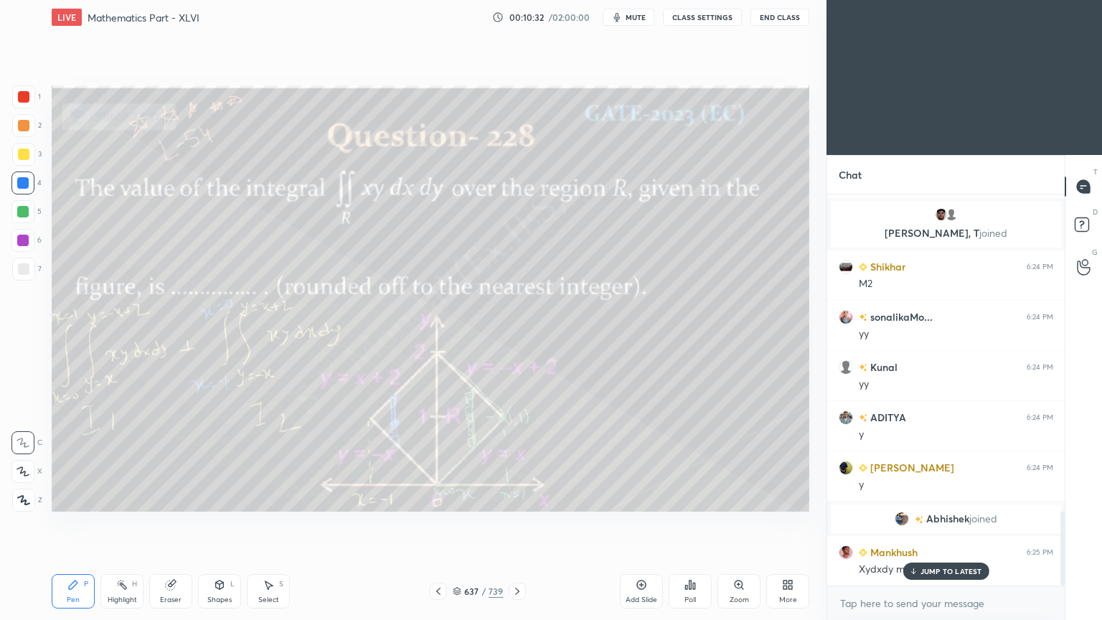
click at [929, 498] on p "JUMP TO LATEST" at bounding box center [952, 571] width 62 height 9
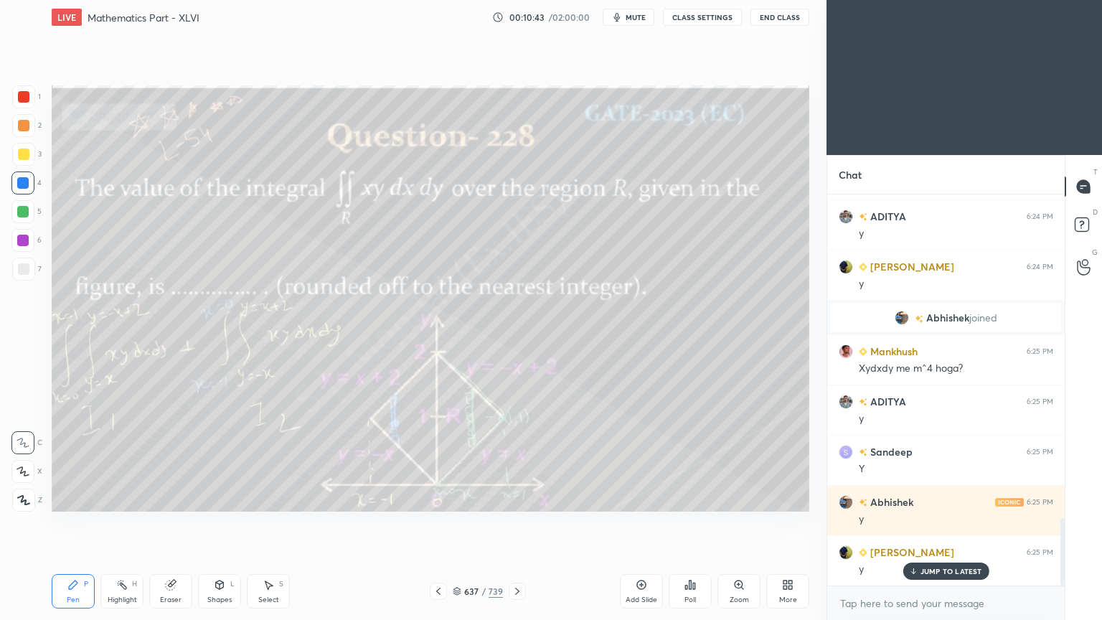
scroll to position [1922, 0]
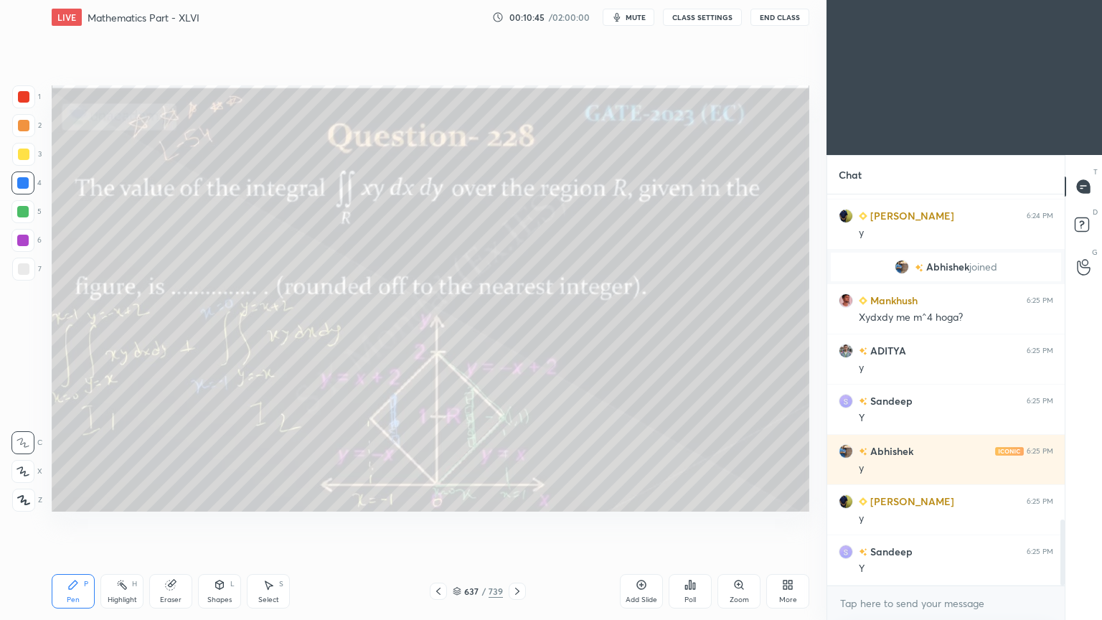
click at [441, 498] on icon at bounding box center [438, 590] width 11 height 11
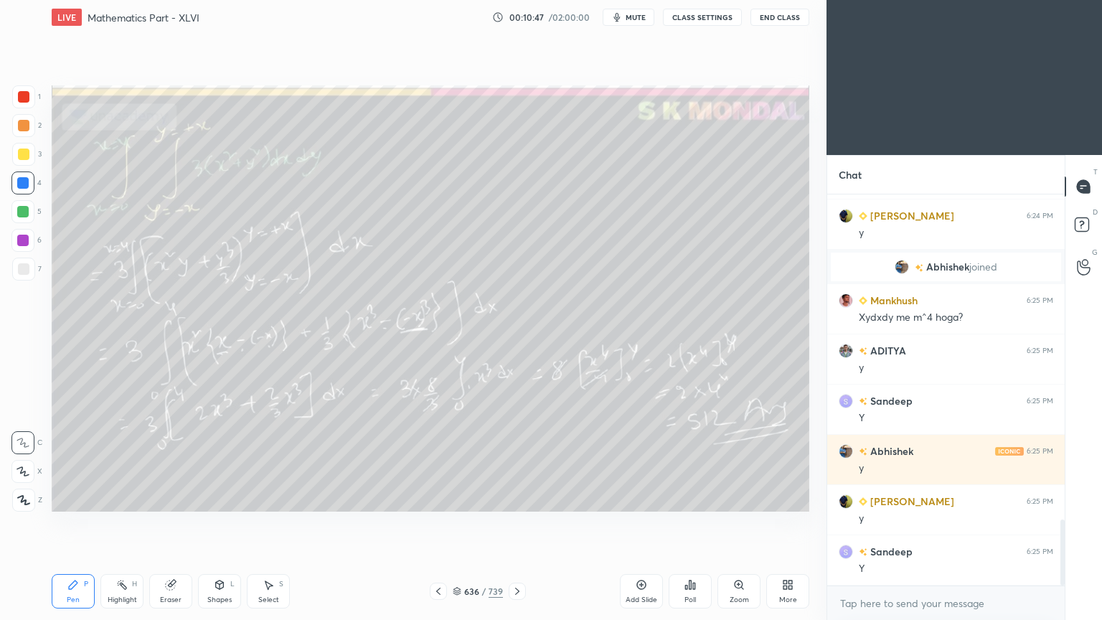
click at [458, 498] on icon at bounding box center [457, 591] width 9 height 9
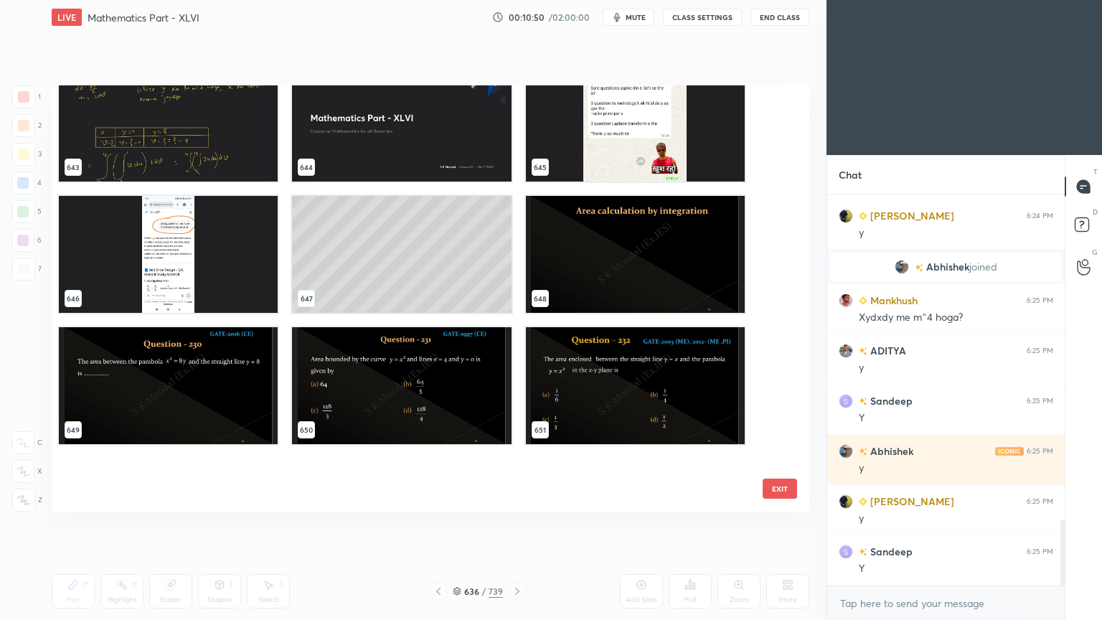
scroll to position [28055, 0]
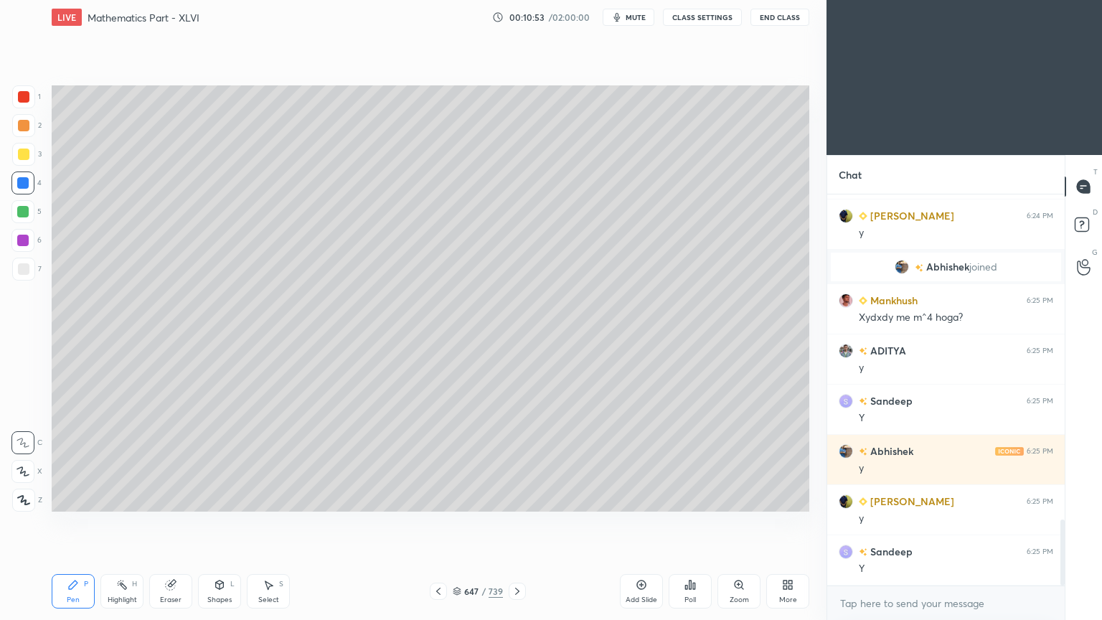
click at [517, 498] on icon at bounding box center [517, 591] width 4 height 7
click at [22, 161] on div at bounding box center [23, 154] width 23 height 23
click at [67, 498] on div "Pen" at bounding box center [73, 599] width 13 height 7
click at [20, 189] on div at bounding box center [22, 182] width 23 height 23
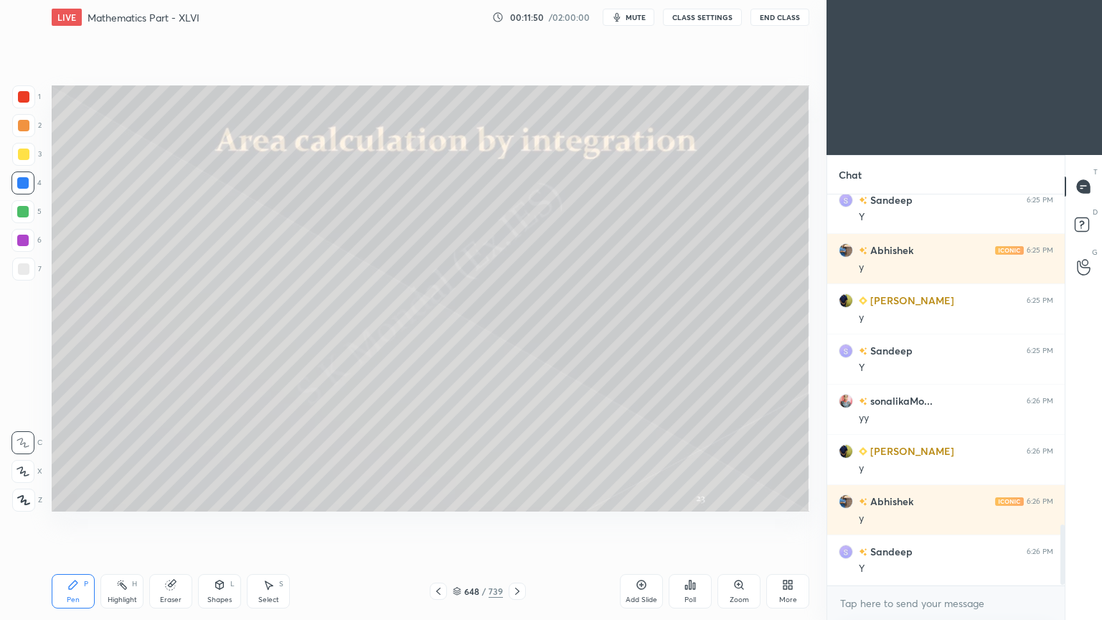
scroll to position [2173, 0]
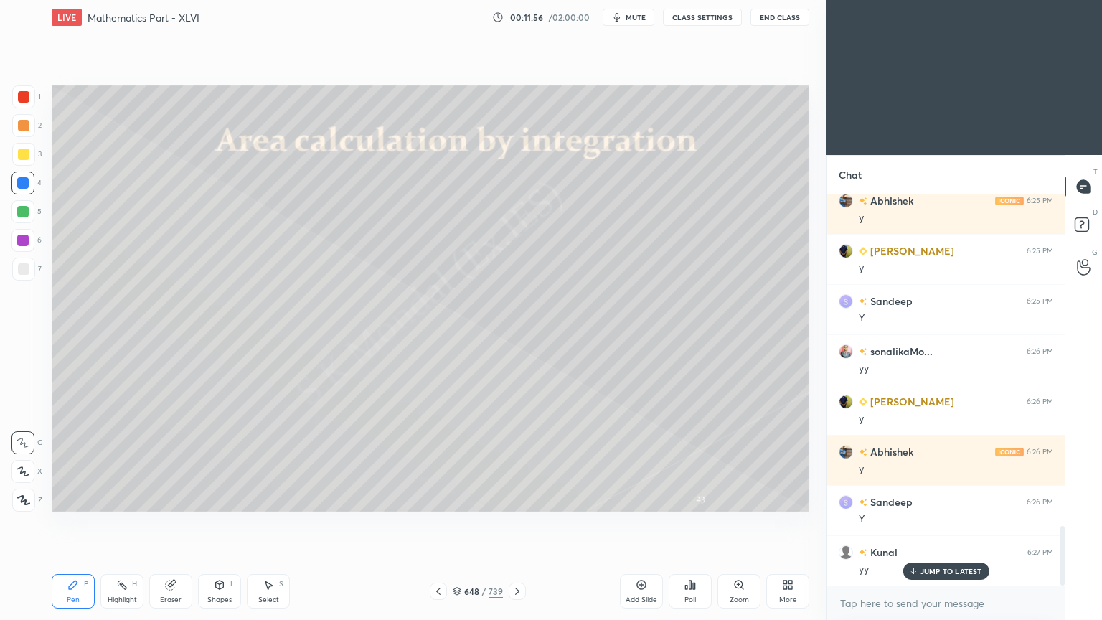
click at [933, 498] on p "JUMP TO LATEST" at bounding box center [952, 571] width 62 height 9
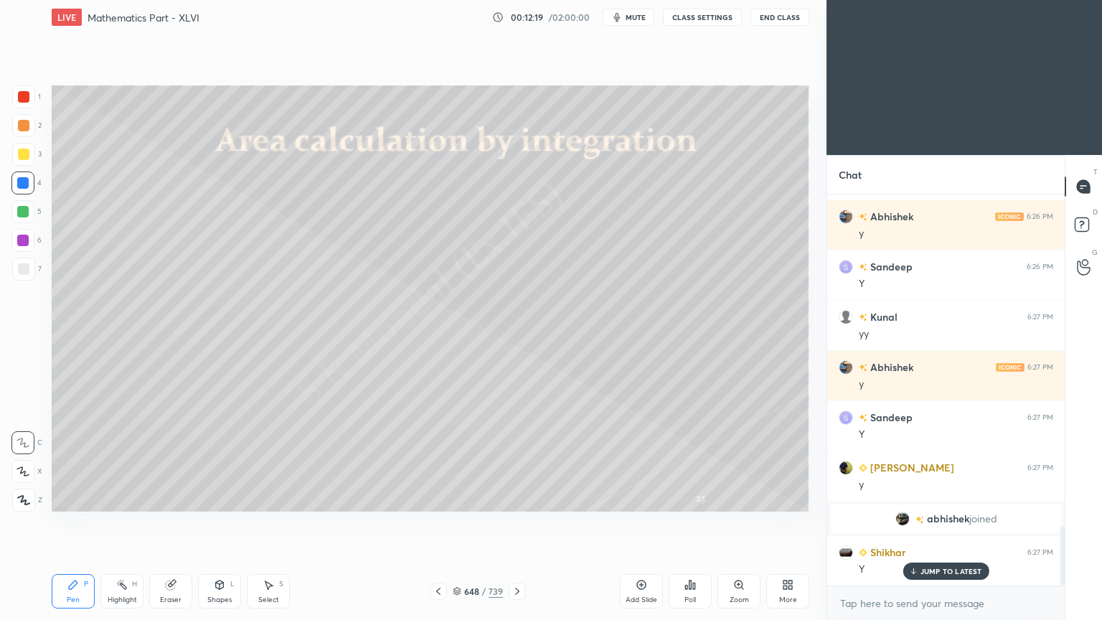
scroll to position [2261, 0]
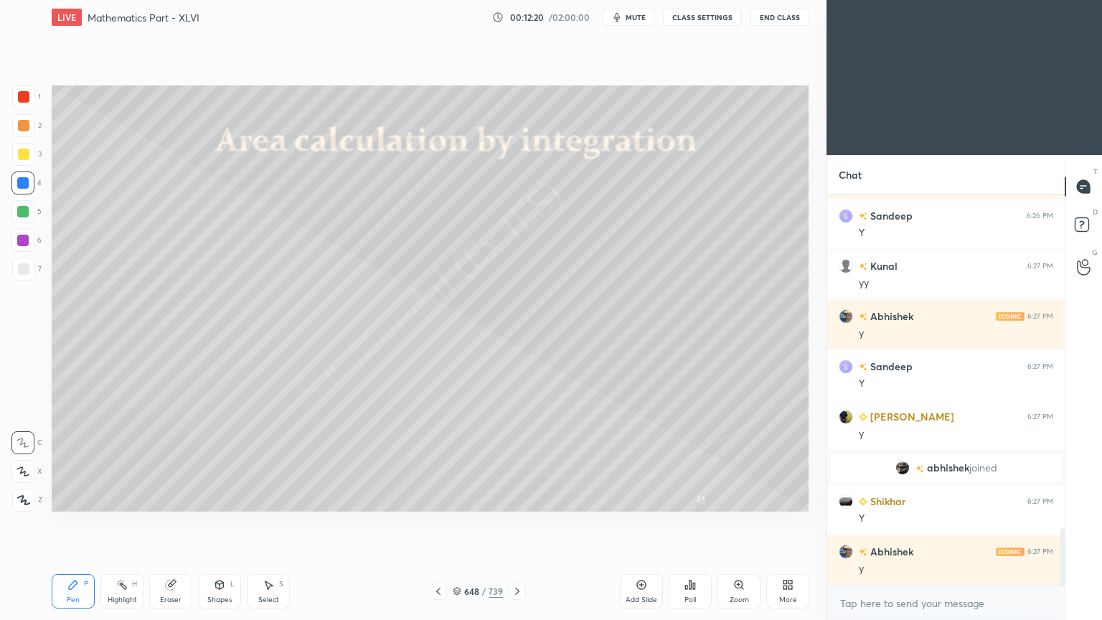
click at [456, 498] on icon at bounding box center [456, 592] width 7 height 2
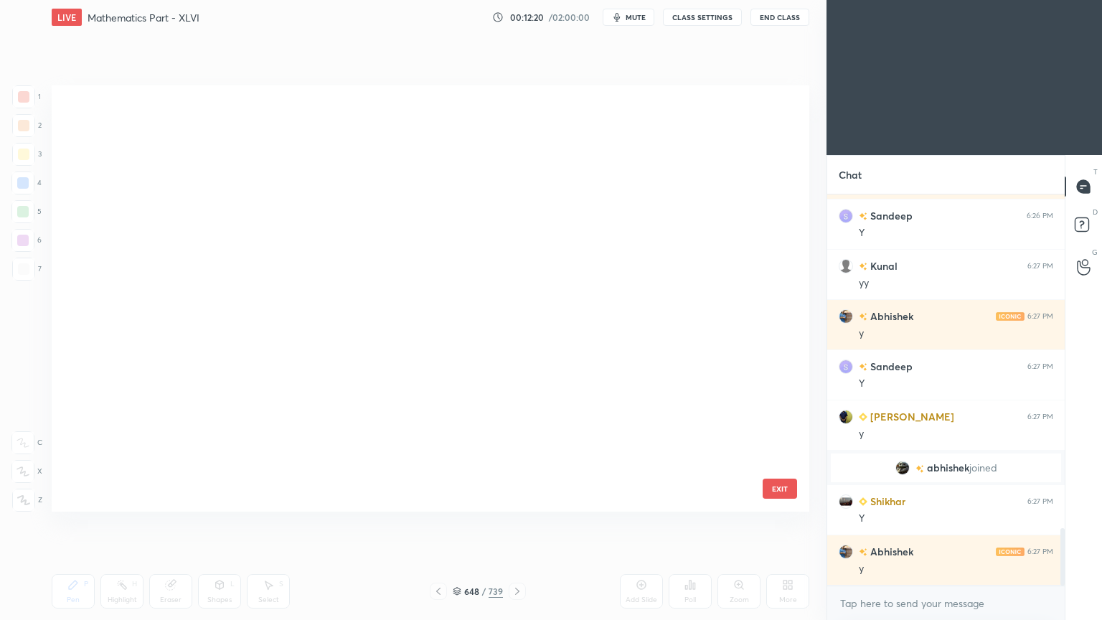
scroll to position [422, 750]
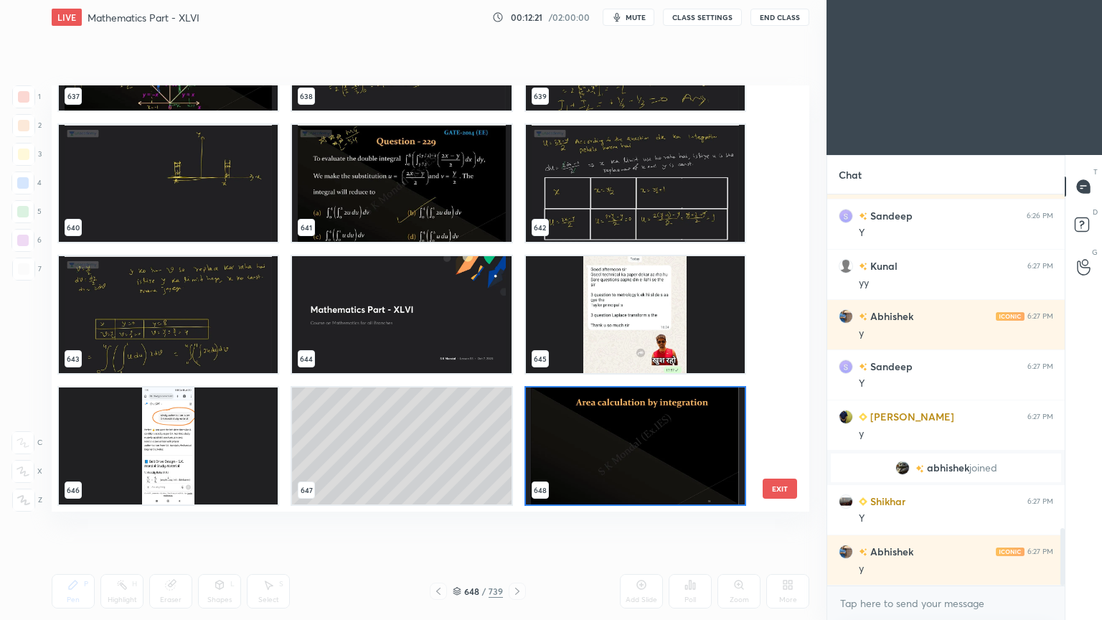
click at [416, 310] on img "grid" at bounding box center [401, 314] width 219 height 117
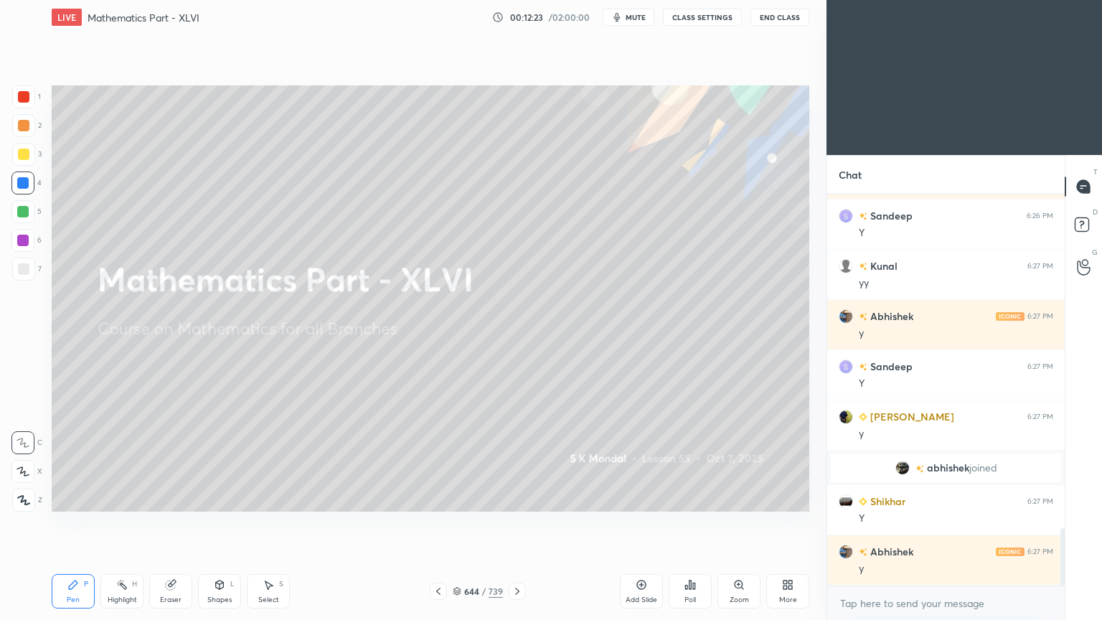
click at [516, 498] on div at bounding box center [517, 591] width 17 height 17
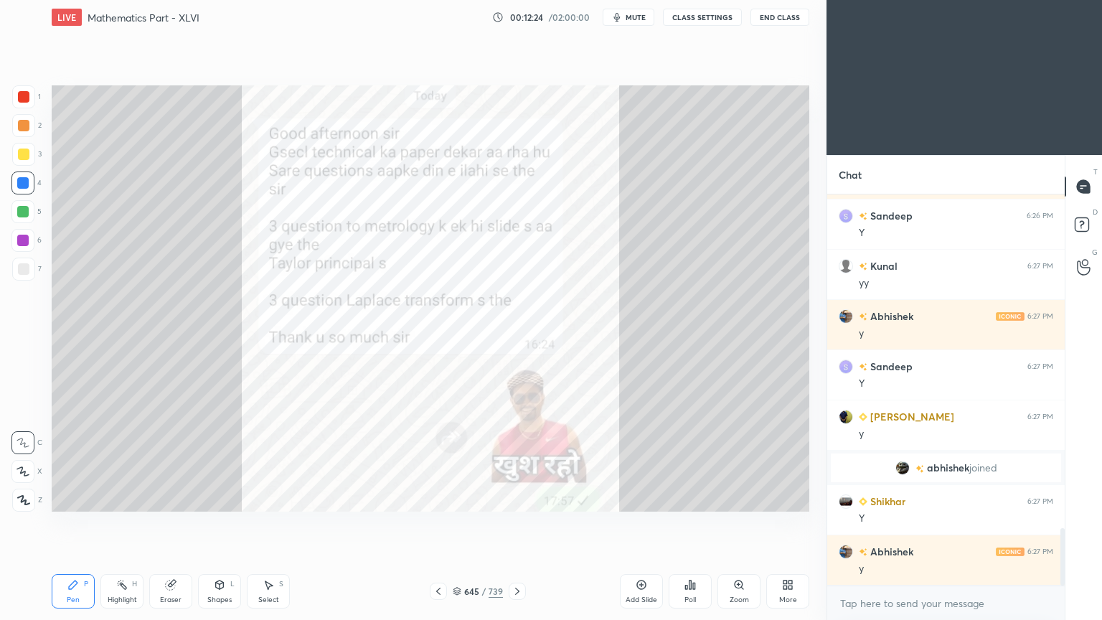
click at [516, 498] on div at bounding box center [517, 591] width 17 height 17
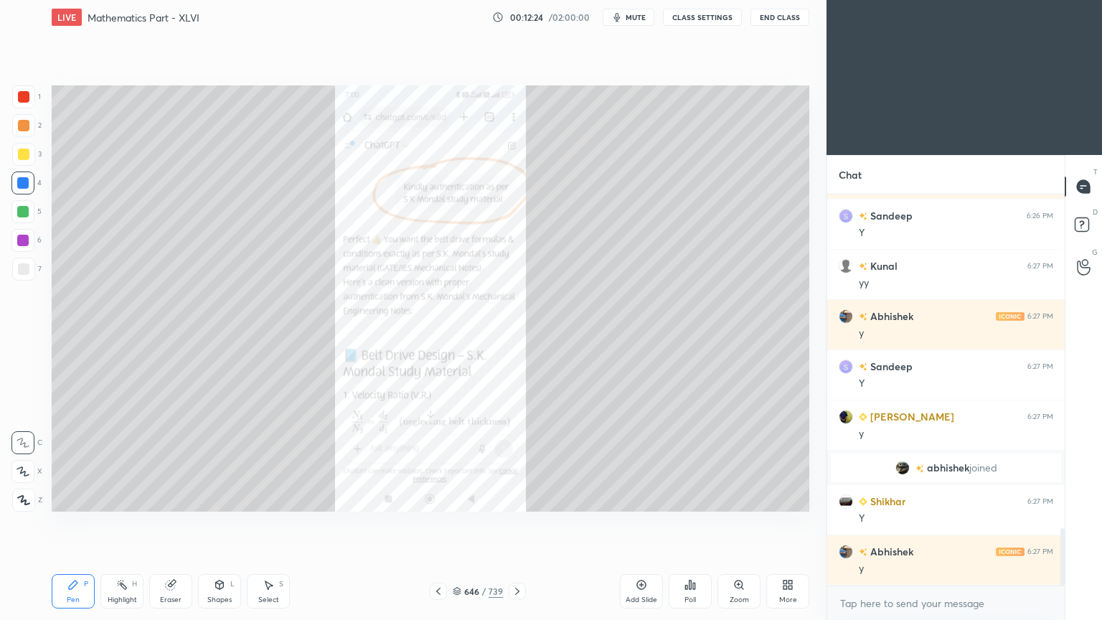
click at [516, 498] on div at bounding box center [517, 591] width 17 height 17
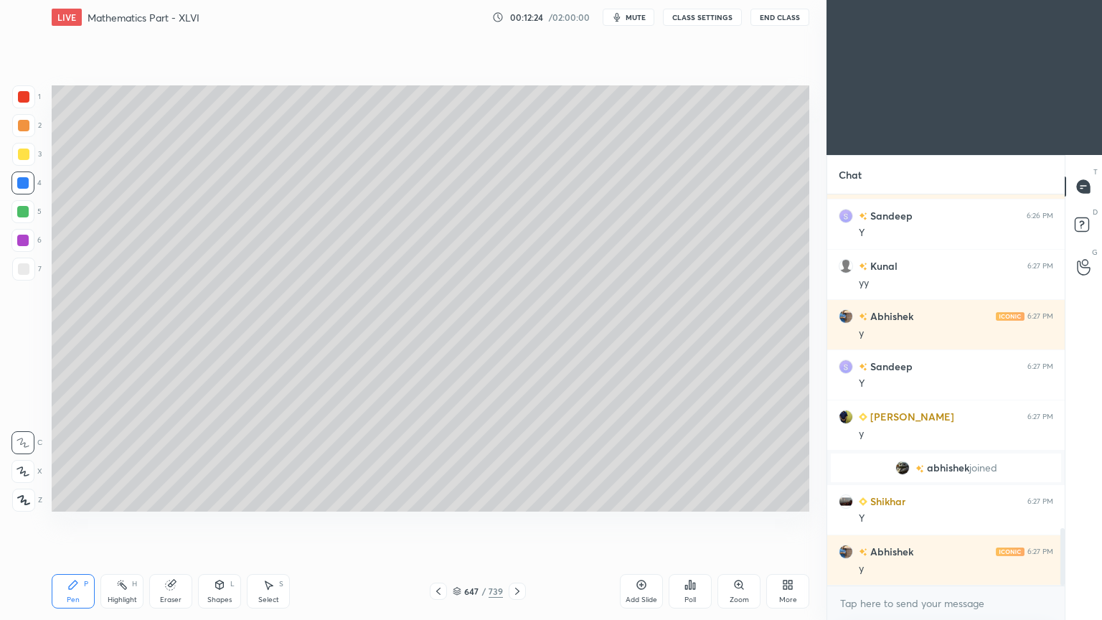
click at [516, 498] on div at bounding box center [517, 591] width 17 height 17
click at [12, 154] on div at bounding box center [23, 154] width 23 height 23
click at [77, 498] on icon at bounding box center [72, 584] width 11 height 11
click at [77, 498] on icon at bounding box center [73, 584] width 9 height 9
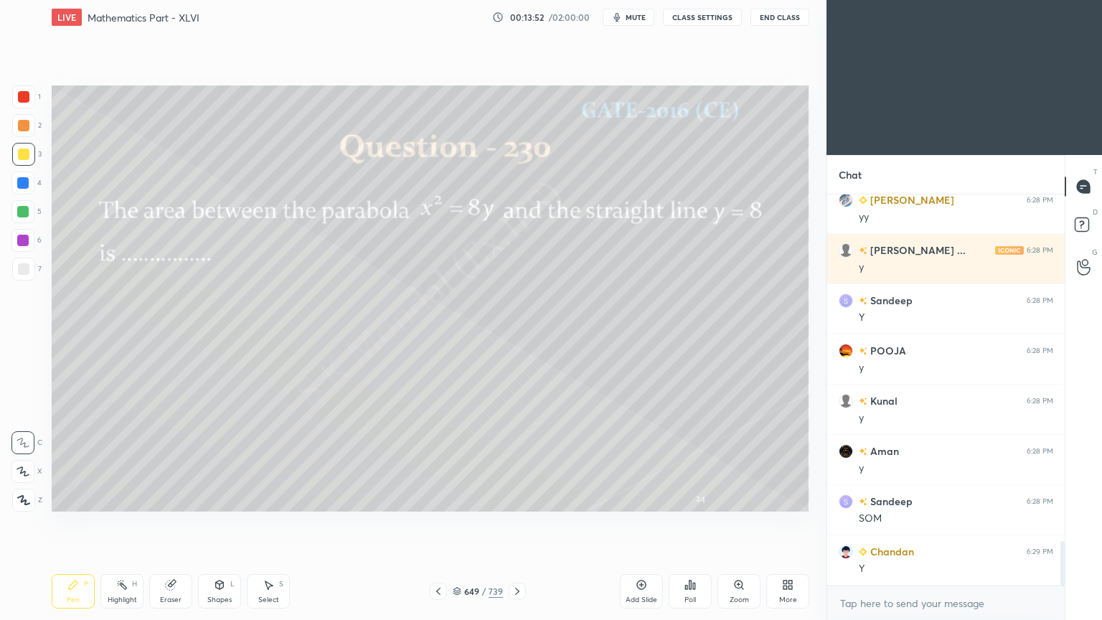
scroll to position [3114, 0]
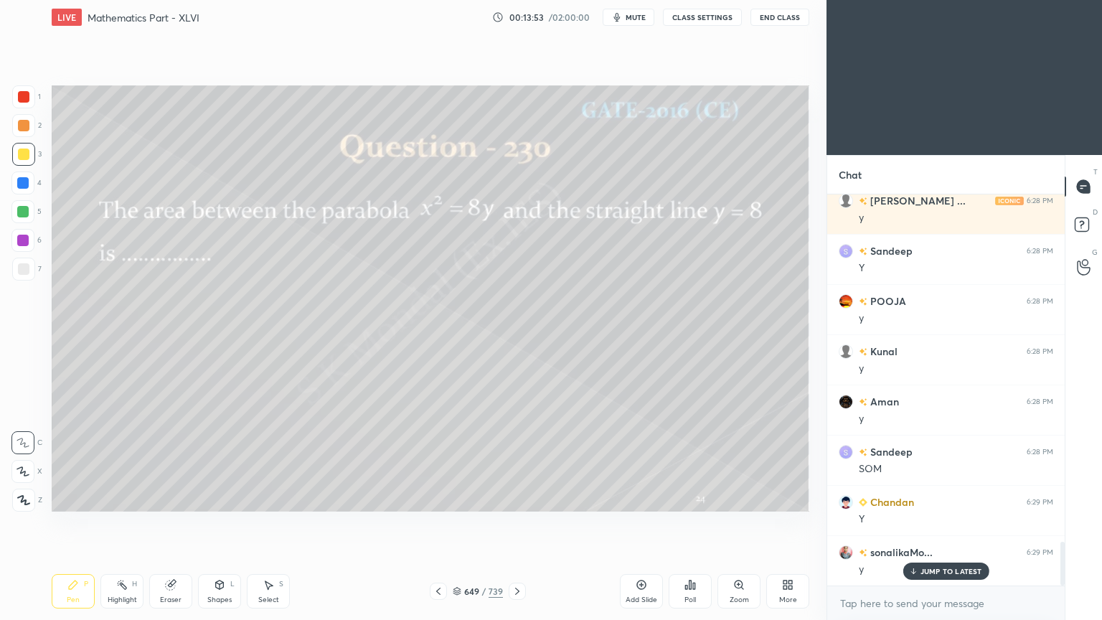
click at [138, 498] on div "Highlight H" at bounding box center [121, 591] width 43 height 34
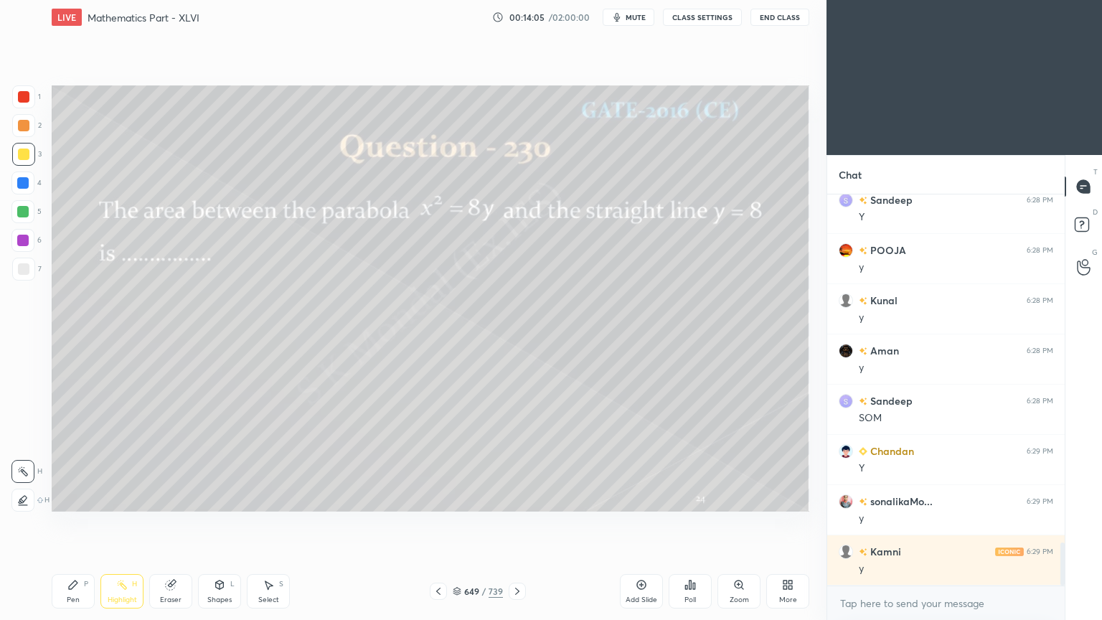
scroll to position [3214, 0]
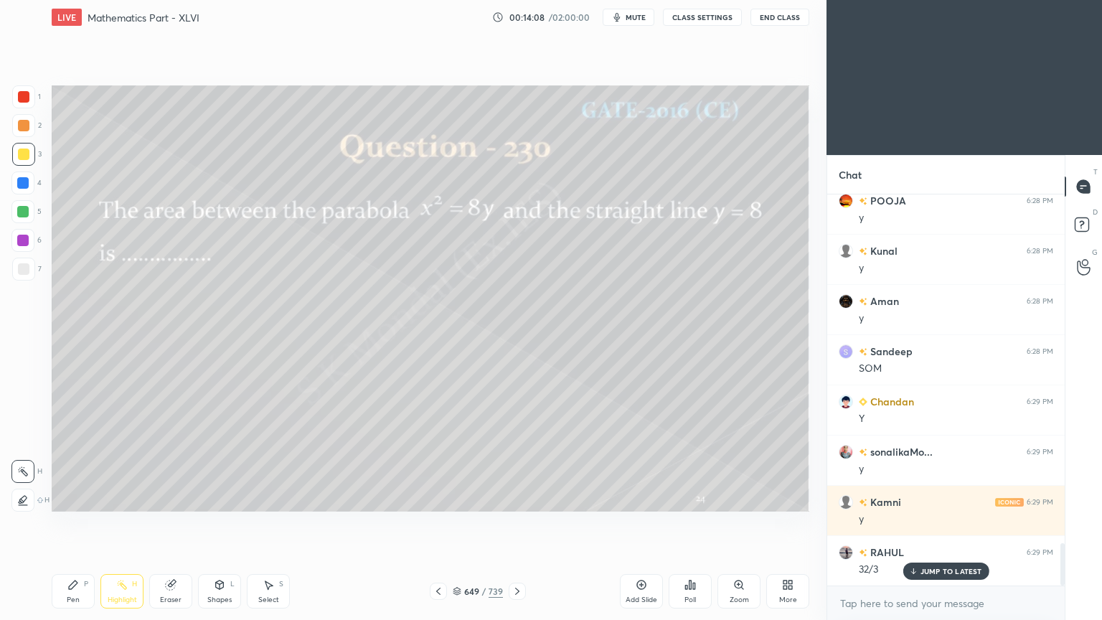
click at [123, 498] on div "Highlight H" at bounding box center [121, 591] width 43 height 34
click at [434, 498] on icon at bounding box center [438, 590] width 11 height 11
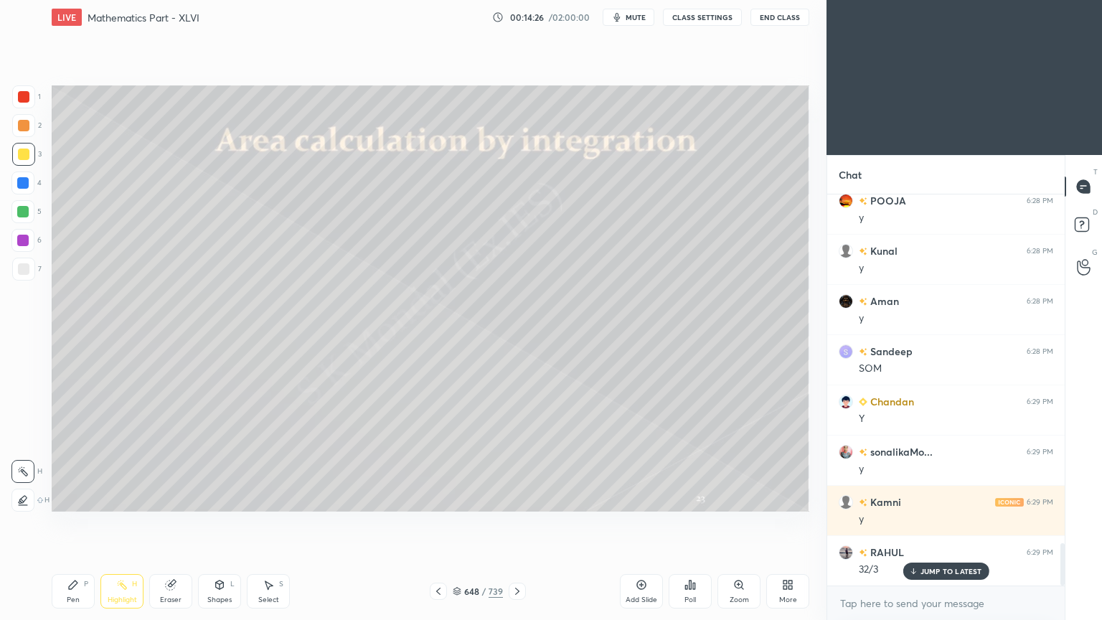
click at [637, 498] on div "Add Slide" at bounding box center [642, 599] width 32 height 7
click at [17, 151] on div at bounding box center [23, 154] width 23 height 23
click at [80, 498] on div "Pen P" at bounding box center [73, 591] width 43 height 34
click at [81, 498] on div "Pen P" at bounding box center [73, 591] width 43 height 34
click at [436, 498] on icon at bounding box center [438, 590] width 11 height 11
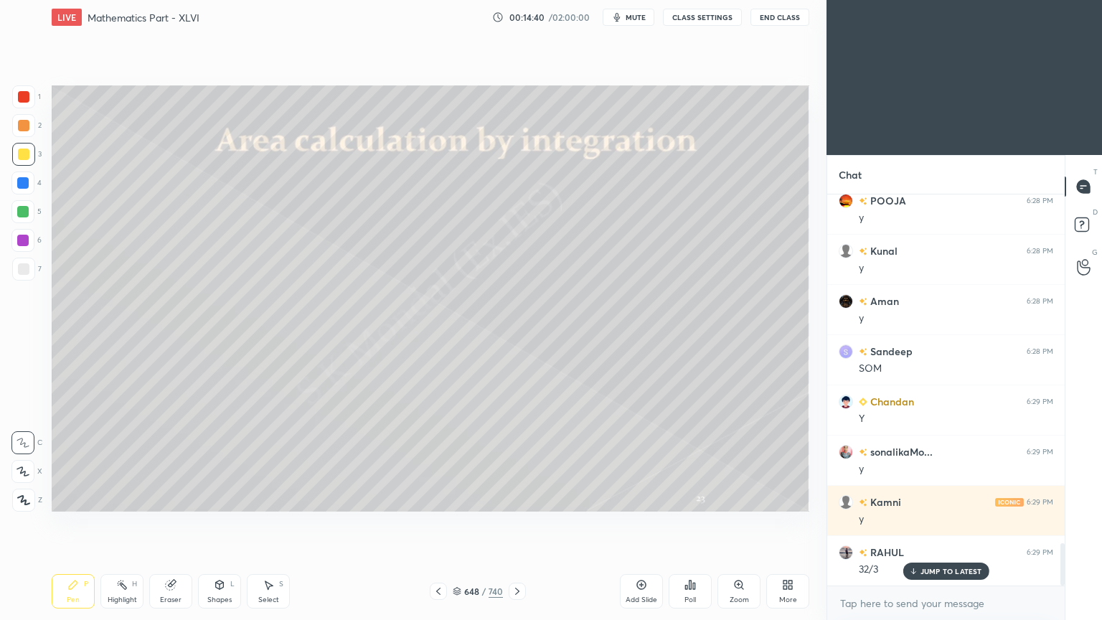
click at [518, 498] on div at bounding box center [517, 591] width 17 height 17
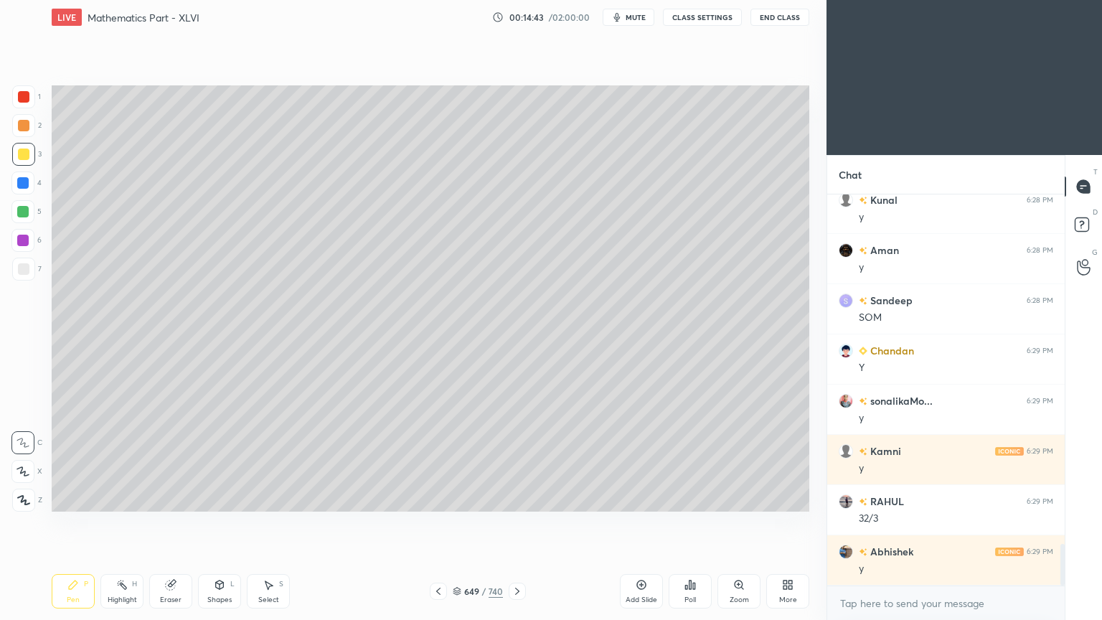
click at [516, 498] on icon at bounding box center [517, 590] width 11 height 11
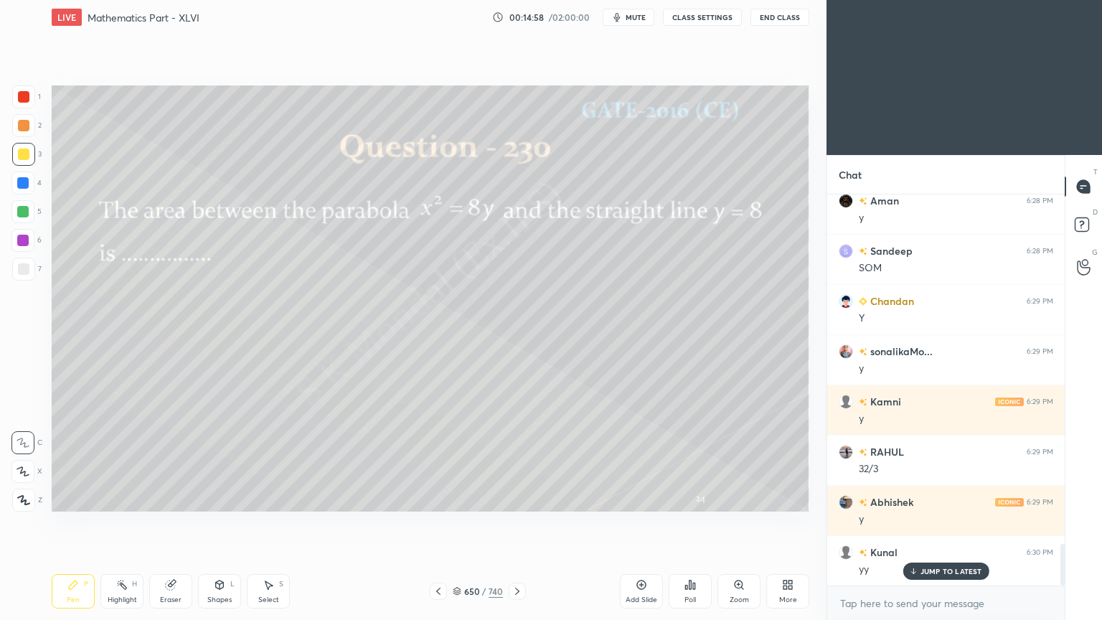
scroll to position [3366, 0]
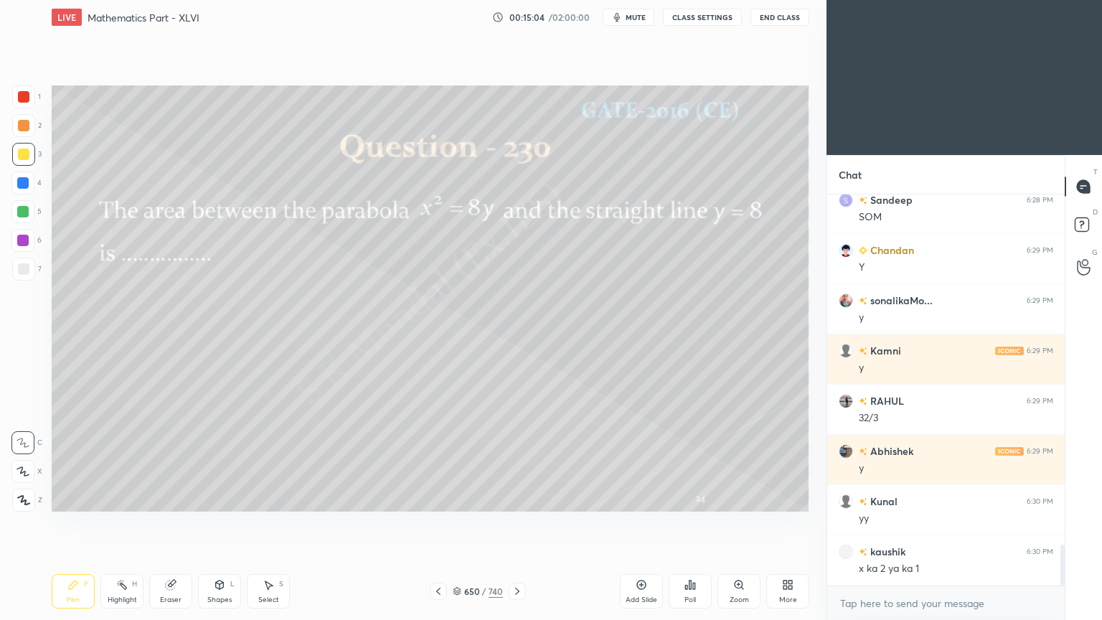
click at [430, 498] on div at bounding box center [438, 591] width 17 height 17
click at [177, 498] on div "Eraser" at bounding box center [170, 591] width 43 height 34
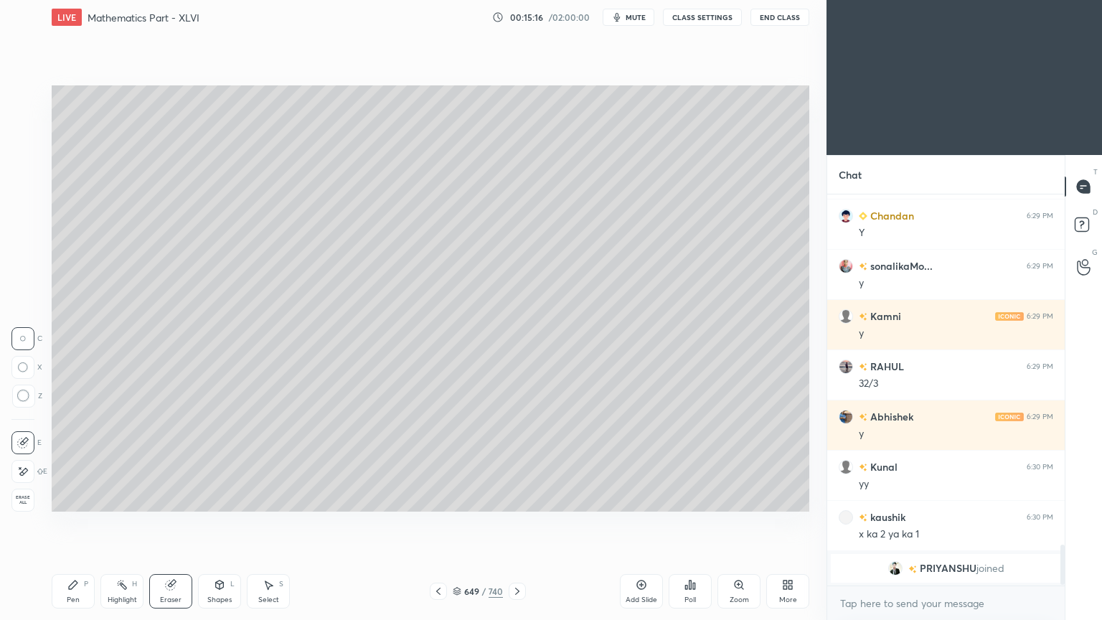
click at [74, 498] on div "Pen P" at bounding box center [73, 591] width 43 height 34
click at [77, 498] on div "Pen P" at bounding box center [73, 591] width 43 height 34
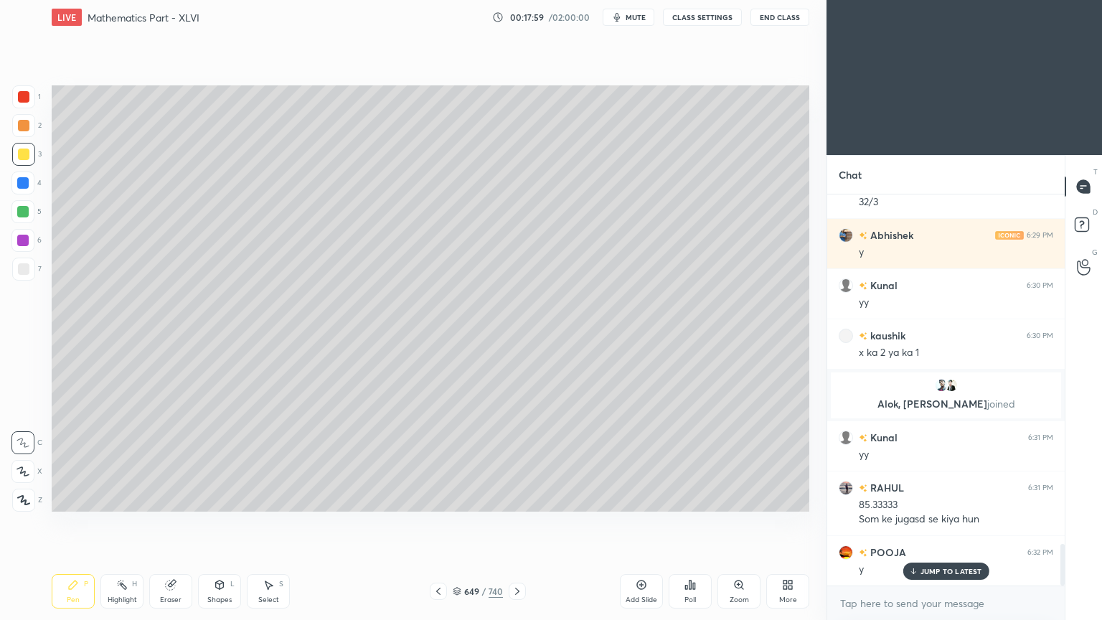
scroll to position [3305, 0]
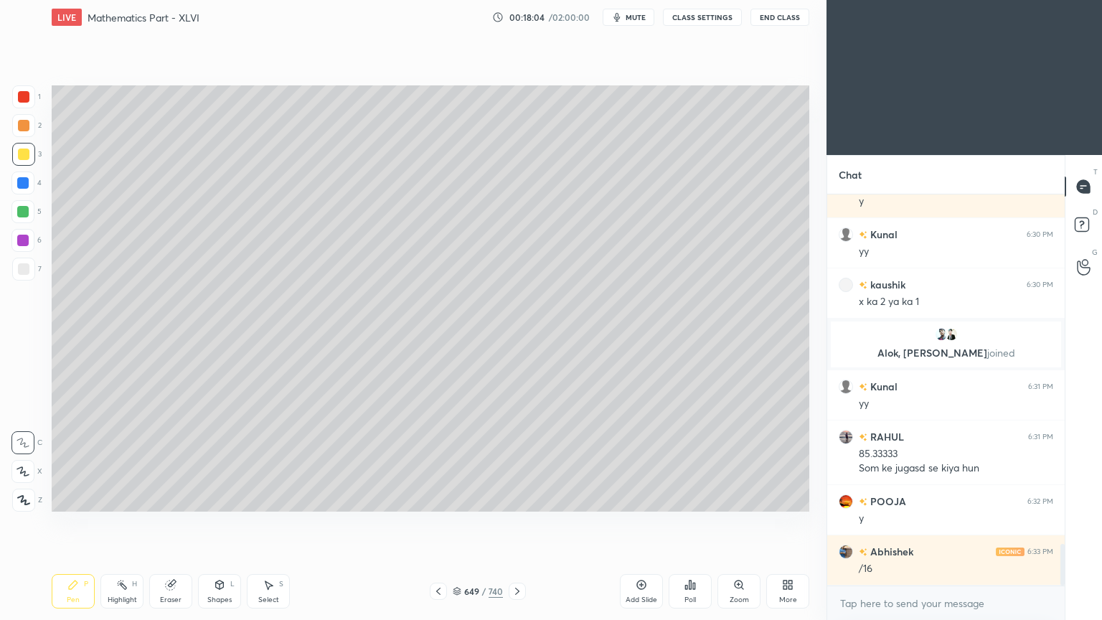
click at [126, 498] on div "Highlight H" at bounding box center [121, 591] width 43 height 34
click at [176, 498] on icon at bounding box center [170, 584] width 11 height 11
click at [40, 469] on icon at bounding box center [40, 472] width 6 height 6
click at [67, 498] on div "Pen" at bounding box center [73, 599] width 13 height 7
click at [69, 498] on div "Pen" at bounding box center [73, 599] width 13 height 7
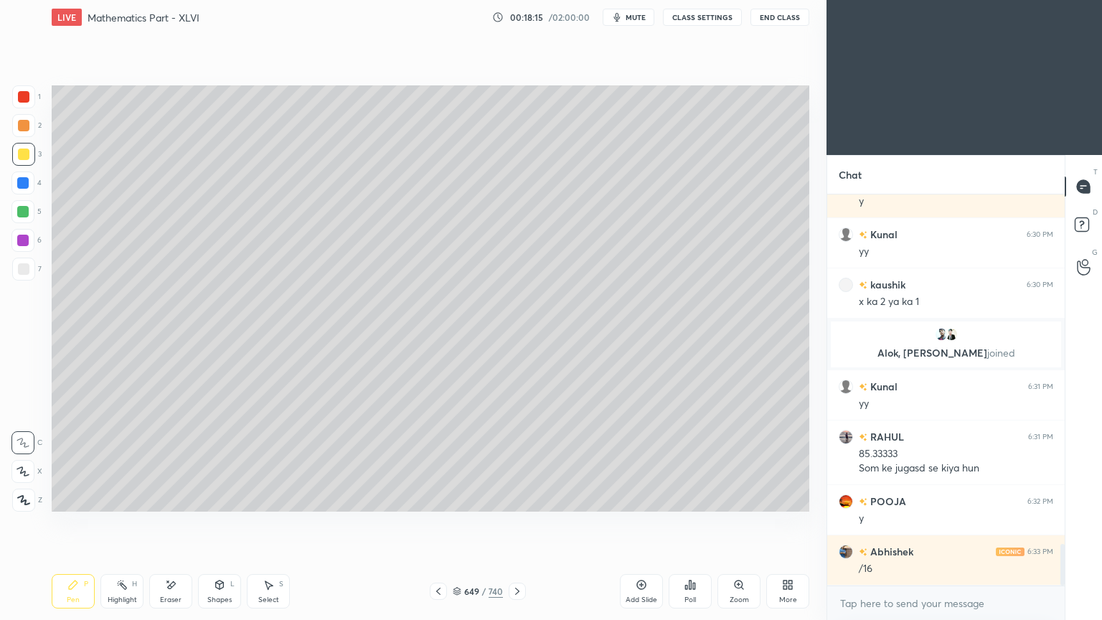
click at [184, 498] on div "Eraser" at bounding box center [170, 591] width 43 height 34
click at [77, 498] on icon at bounding box center [73, 584] width 9 height 9
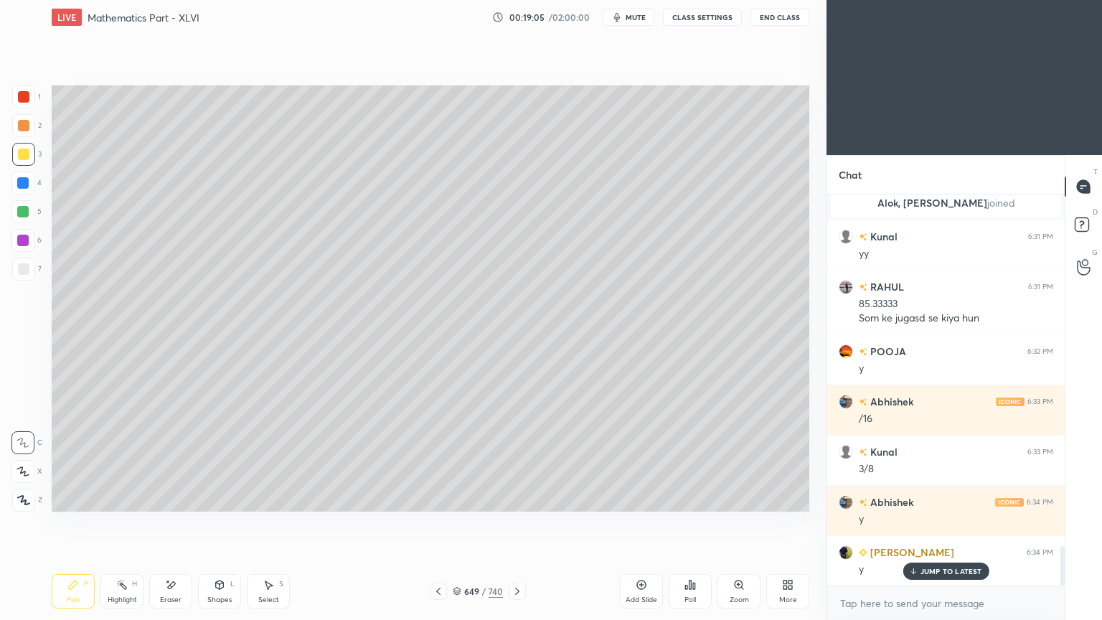
scroll to position [3506, 0]
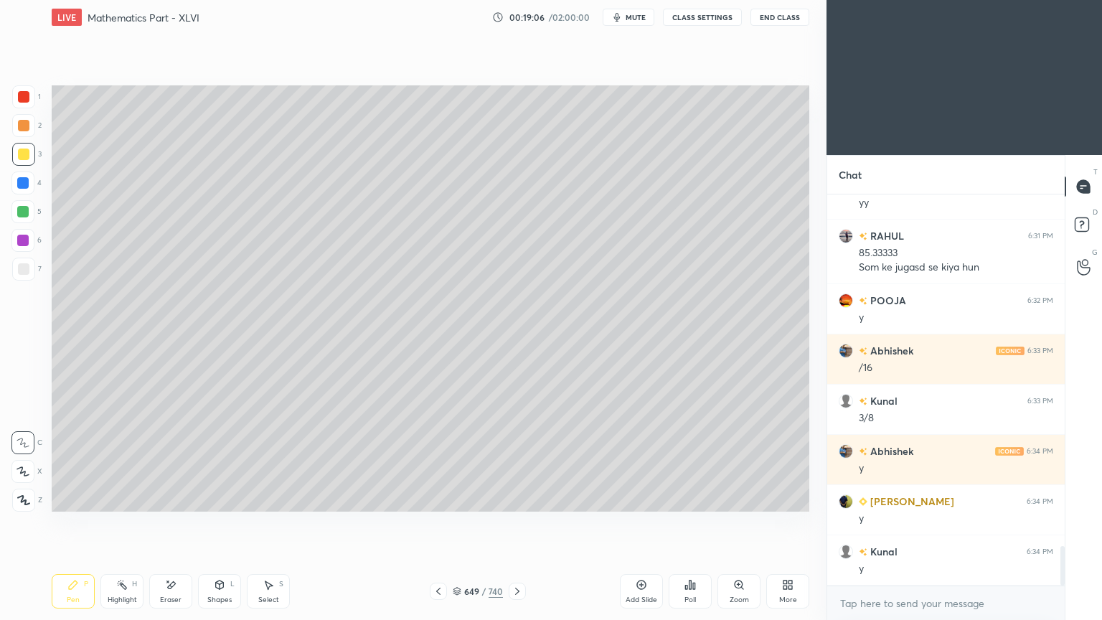
click at [80, 498] on div "Pen P" at bounding box center [73, 591] width 43 height 34
click at [175, 498] on icon at bounding box center [170, 585] width 11 height 12
click at [79, 498] on div "Pen P" at bounding box center [73, 591] width 43 height 34
click at [75, 498] on icon at bounding box center [72, 584] width 11 height 11
click at [171, 498] on div "Eraser" at bounding box center [170, 591] width 43 height 34
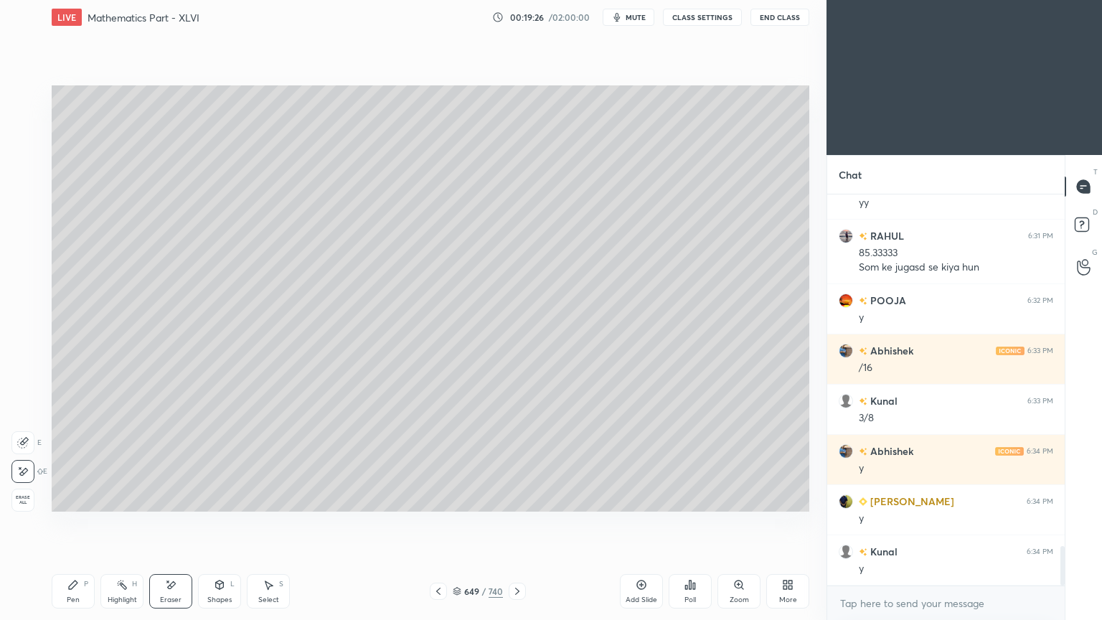
click at [59, 498] on div "Pen P" at bounding box center [73, 591] width 43 height 34
click at [69, 498] on div "Pen" at bounding box center [73, 599] width 13 height 7
click at [175, 498] on div "Eraser" at bounding box center [170, 591] width 43 height 34
click at [30, 443] on div at bounding box center [22, 442] width 23 height 23
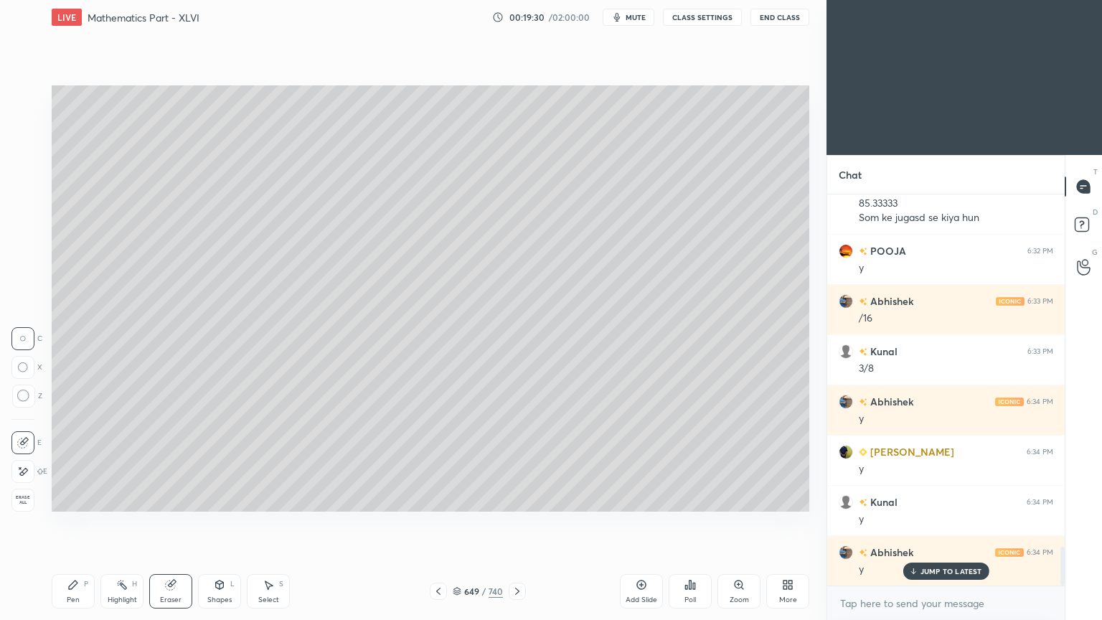
click at [64, 498] on div "Pen P" at bounding box center [73, 591] width 43 height 34
click at [77, 498] on icon at bounding box center [72, 584] width 11 height 11
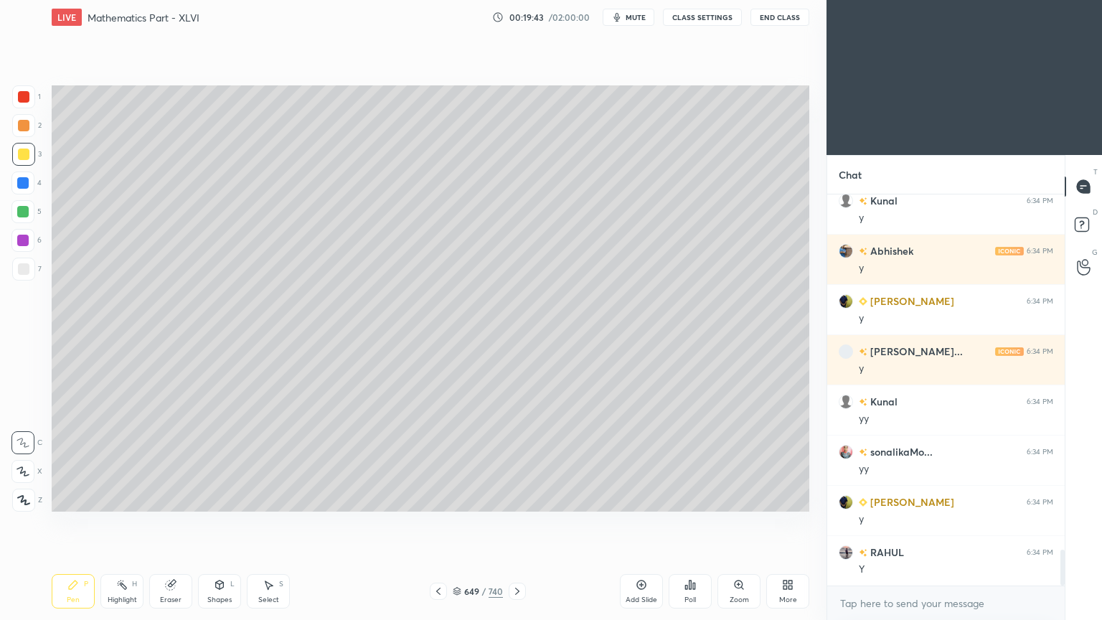
scroll to position [3908, 0]
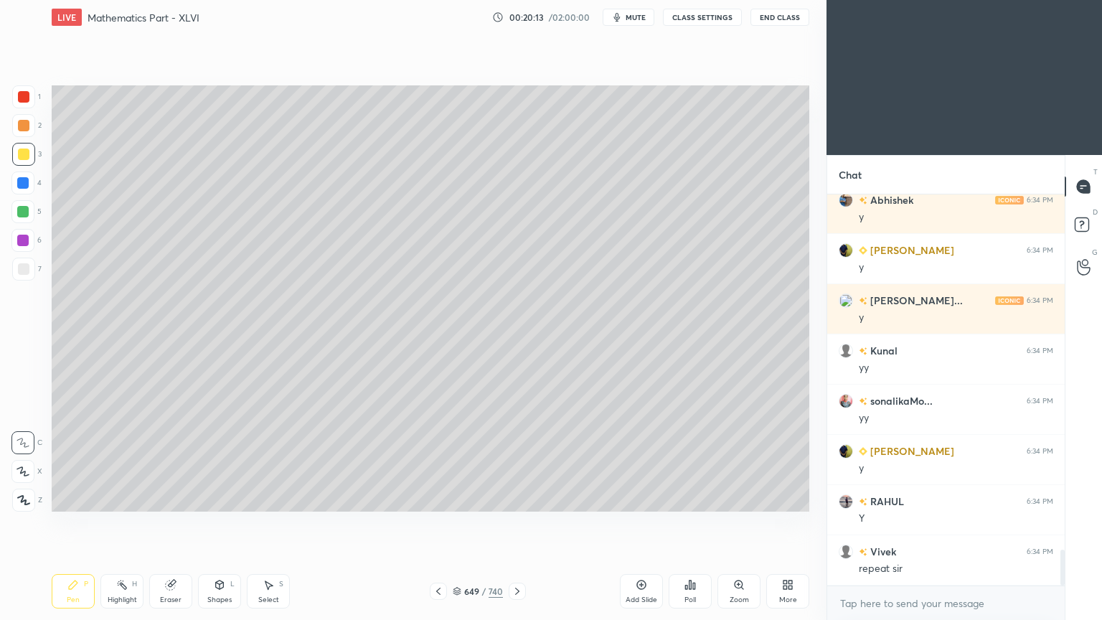
click at [166, 498] on icon at bounding box center [170, 584] width 9 height 9
click at [76, 498] on div "Pen P" at bounding box center [73, 591] width 43 height 34
click at [122, 498] on div "Highlight" at bounding box center [122, 599] width 29 height 7
click at [121, 498] on div "Highlight" at bounding box center [122, 599] width 29 height 7
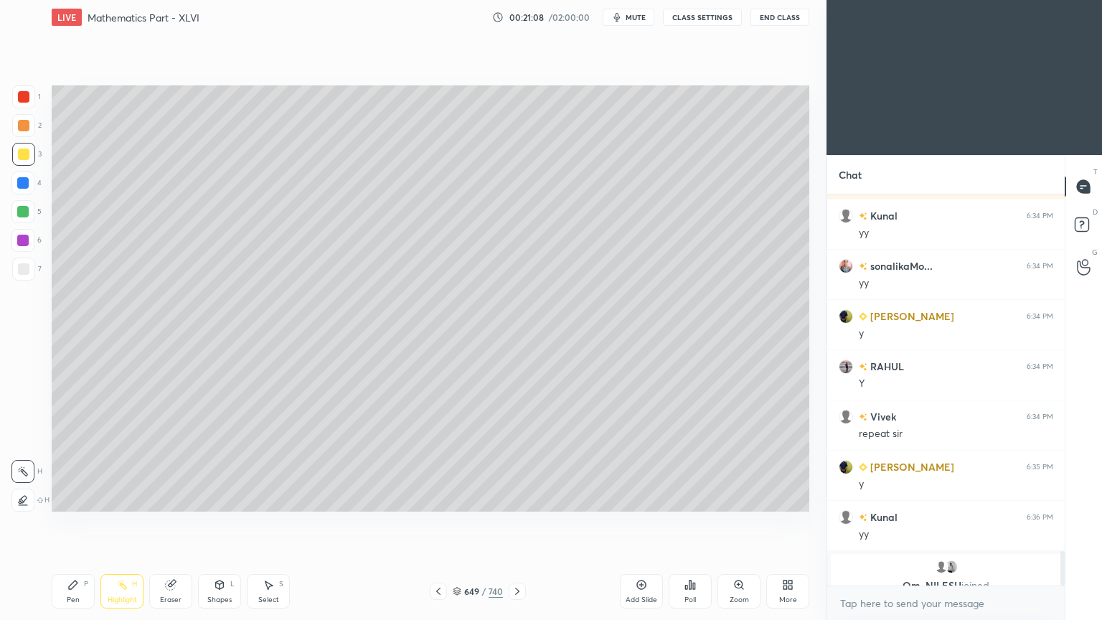
scroll to position [4060, 0]
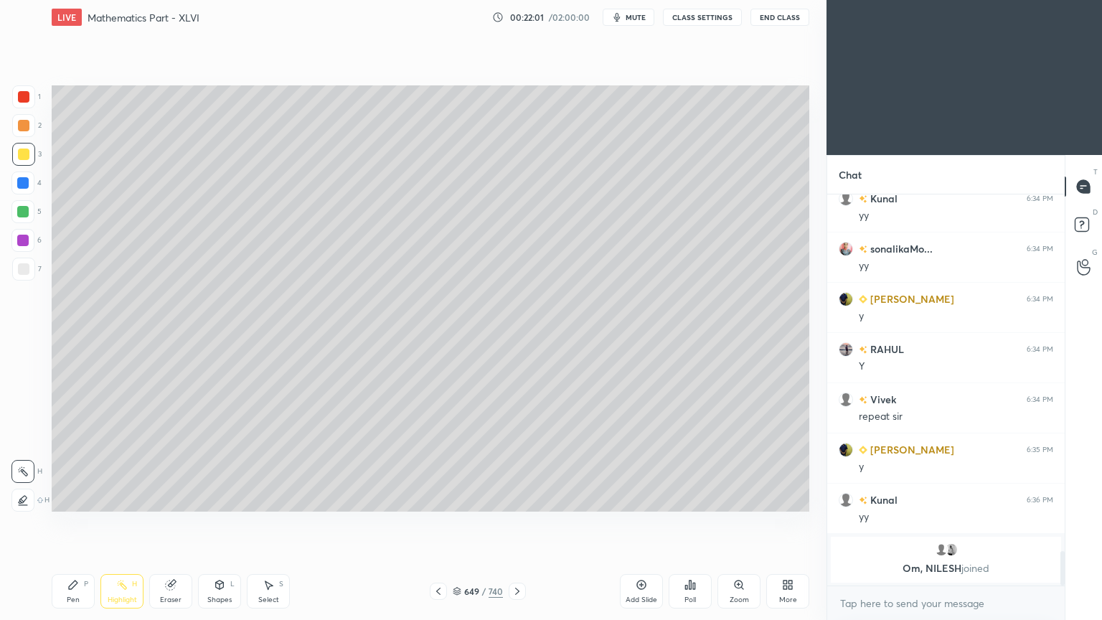
click at [18, 204] on div at bounding box center [22, 211] width 23 height 23
click at [21, 187] on div at bounding box center [22, 182] width 11 height 11
click at [60, 498] on div "Pen P" at bounding box center [73, 591] width 43 height 34
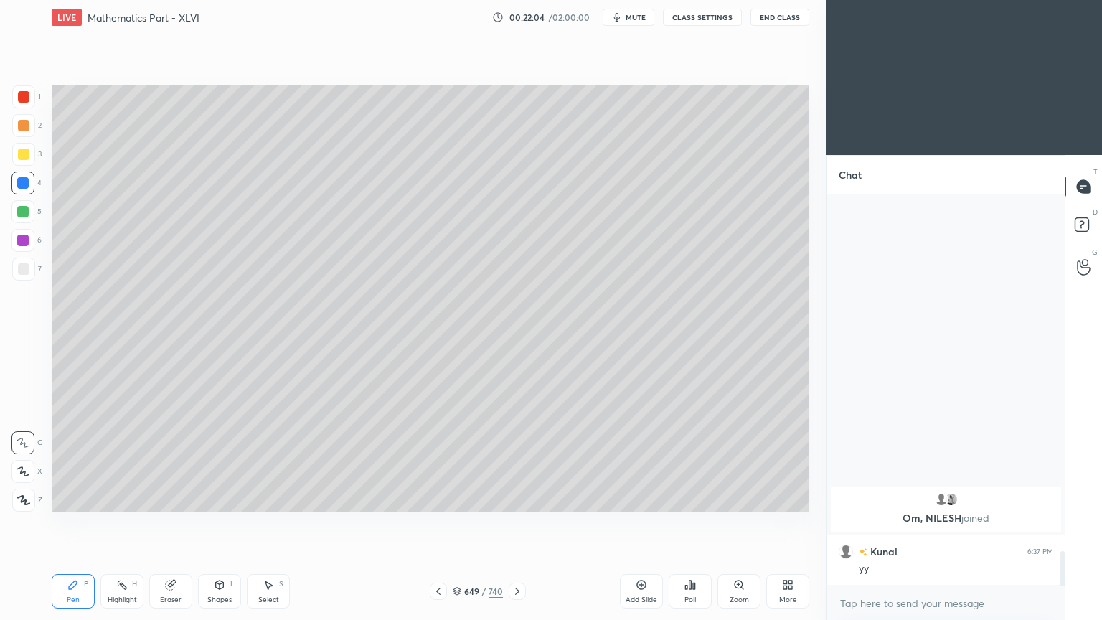
scroll to position [3837, 0]
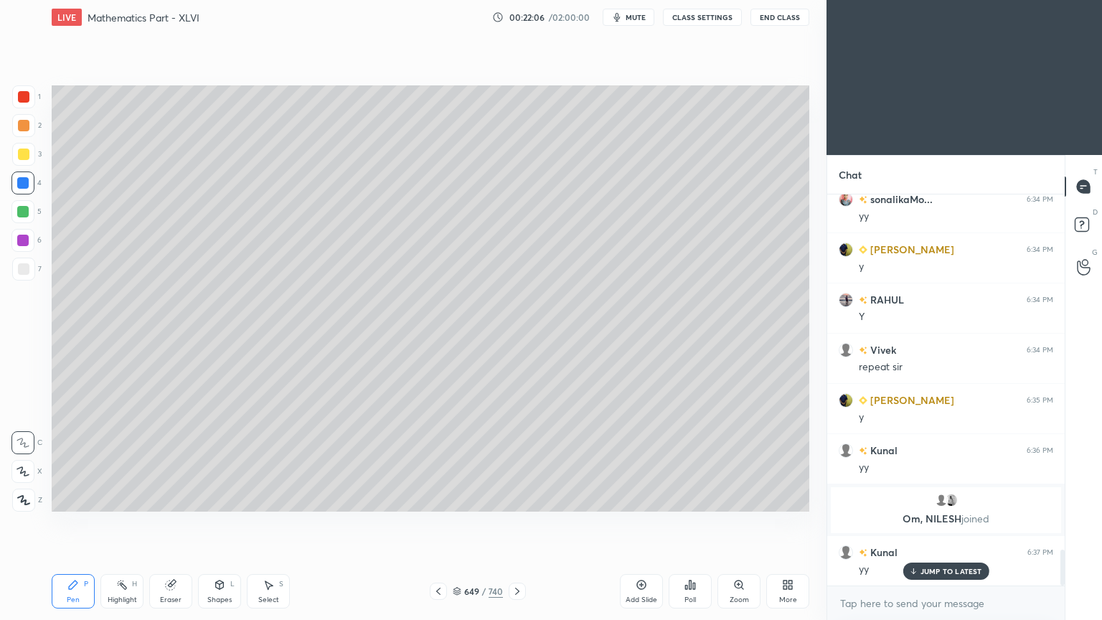
click at [119, 498] on div "Highlight" at bounding box center [122, 599] width 29 height 7
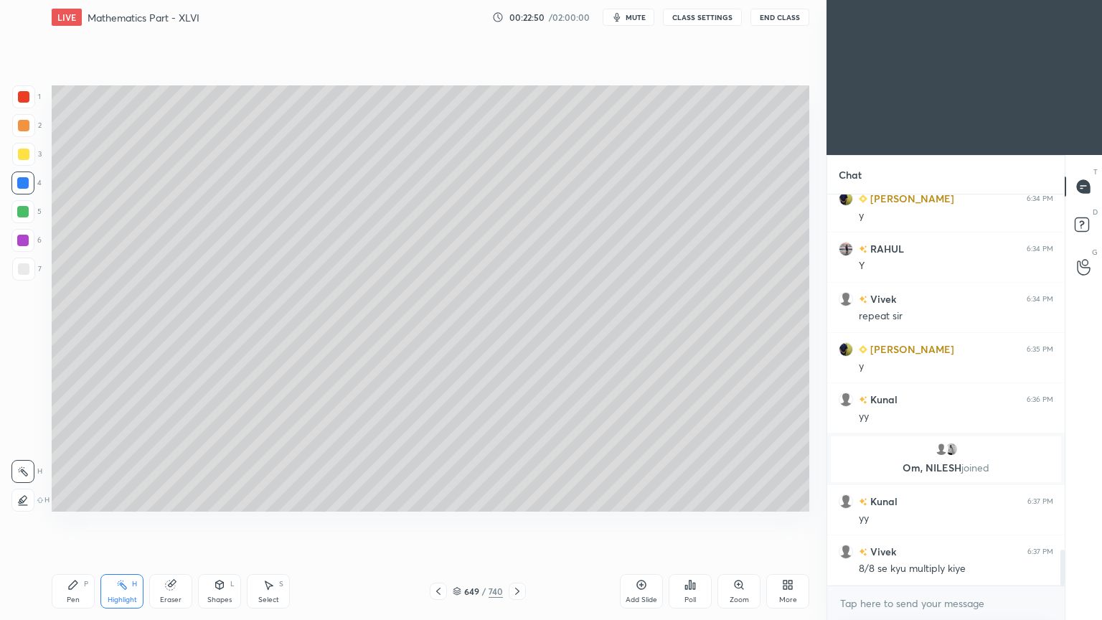
click at [70, 498] on icon at bounding box center [73, 584] width 9 height 9
click at [23, 276] on div at bounding box center [23, 269] width 23 height 23
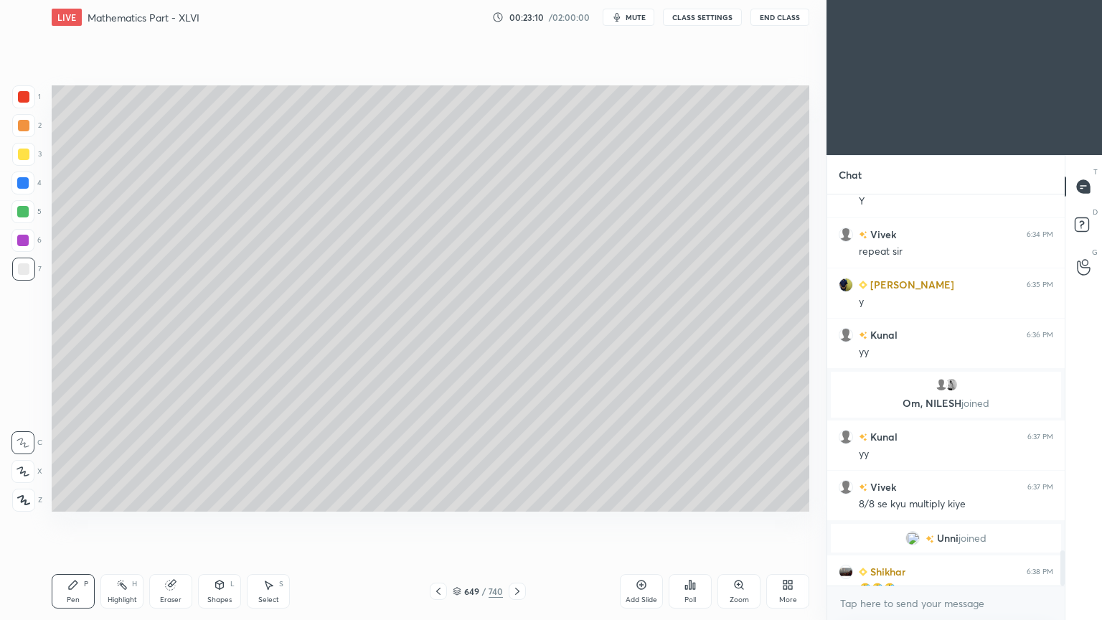
scroll to position [3943, 0]
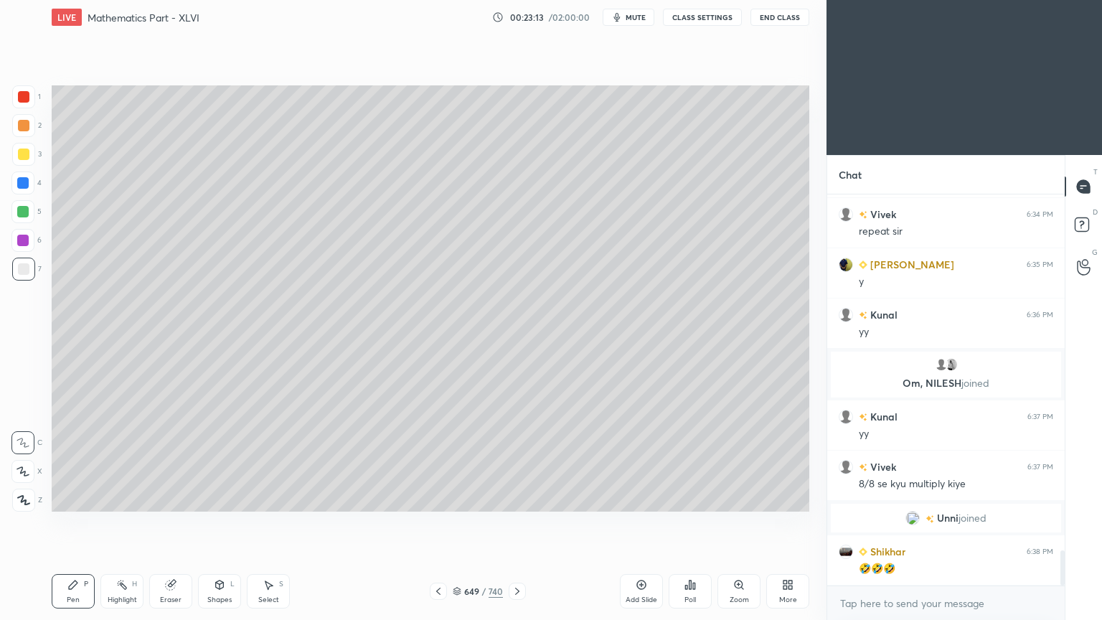
click at [26, 216] on div at bounding box center [22, 211] width 11 height 11
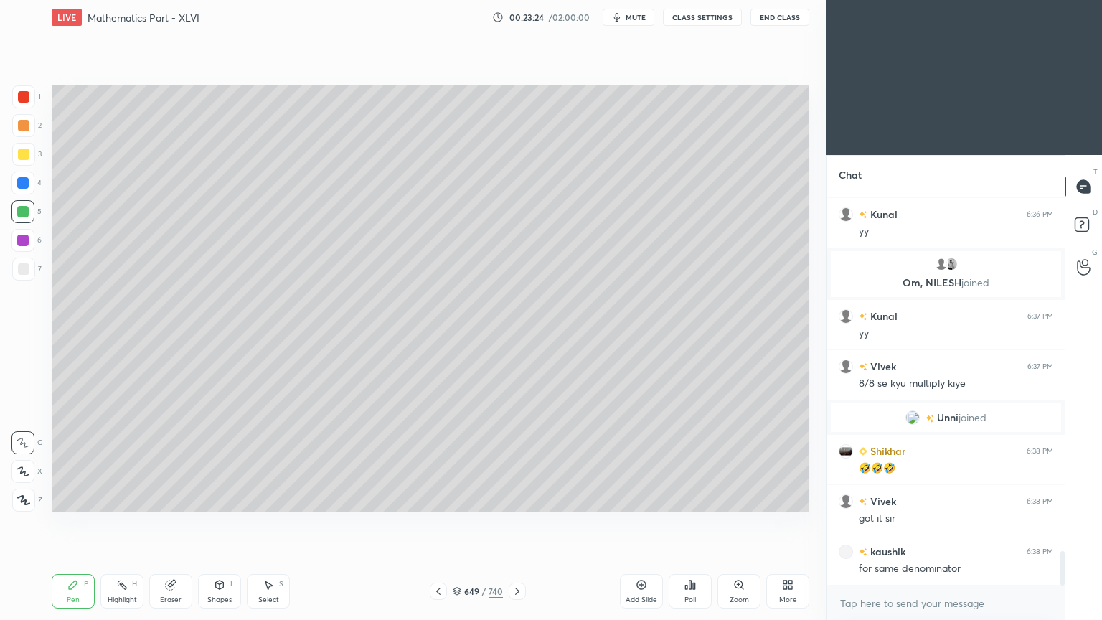
scroll to position [4093, 0]
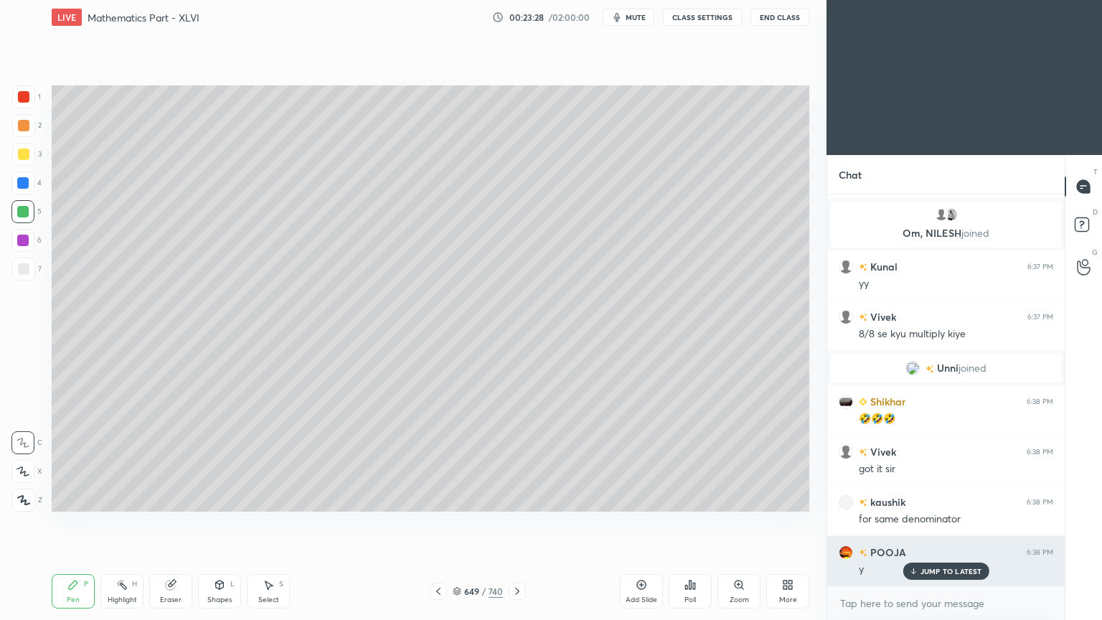
click at [951, 498] on p "JUMP TO LATEST" at bounding box center [952, 571] width 62 height 9
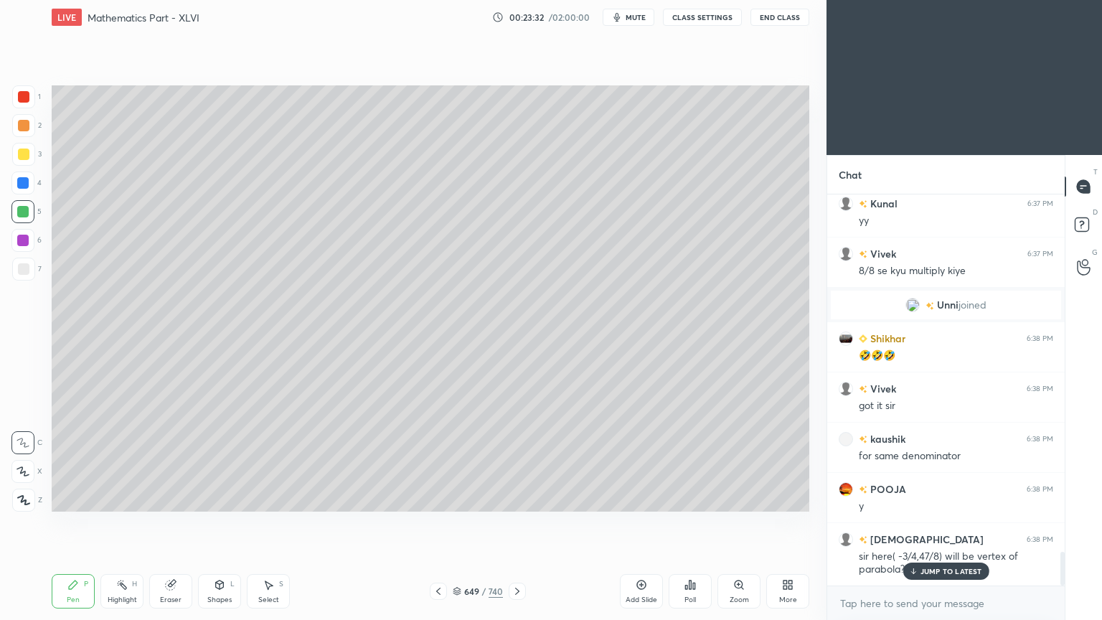
drag, startPoint x: 931, startPoint y: 568, endPoint x: 590, endPoint y: 517, distance: 344.6
click at [919, 498] on div "JUMP TO LATEST" at bounding box center [946, 571] width 86 height 17
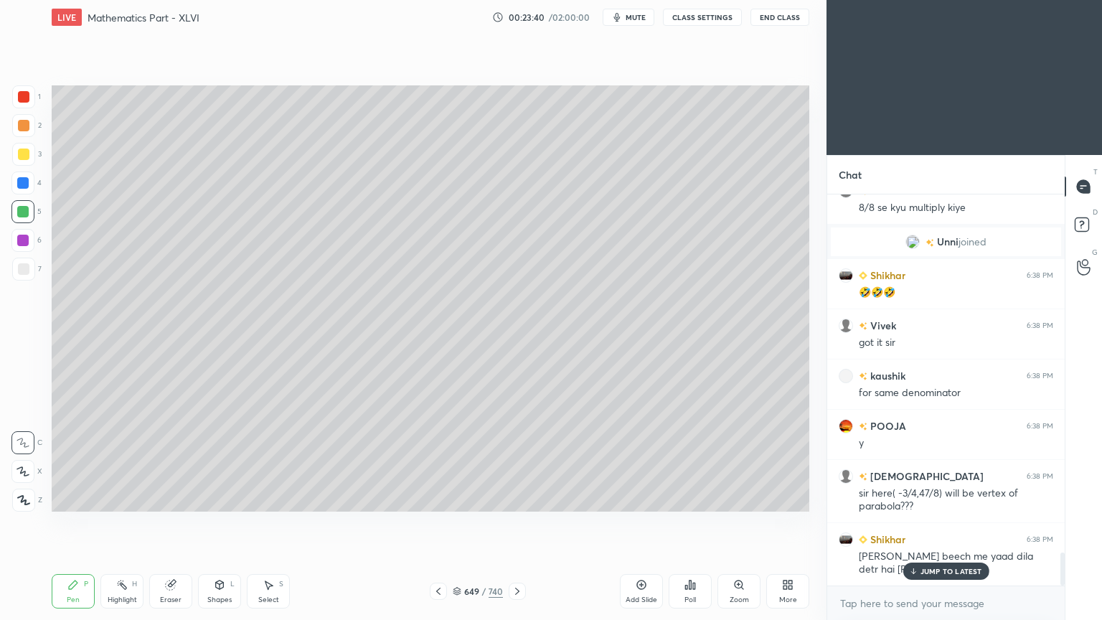
click at [71, 498] on div "Pen" at bounding box center [73, 599] width 13 height 7
click at [70, 498] on div "Pen" at bounding box center [73, 599] width 13 height 7
click at [117, 498] on div "Highlight H" at bounding box center [121, 591] width 43 height 34
click at [118, 498] on div "Highlight" at bounding box center [122, 599] width 29 height 7
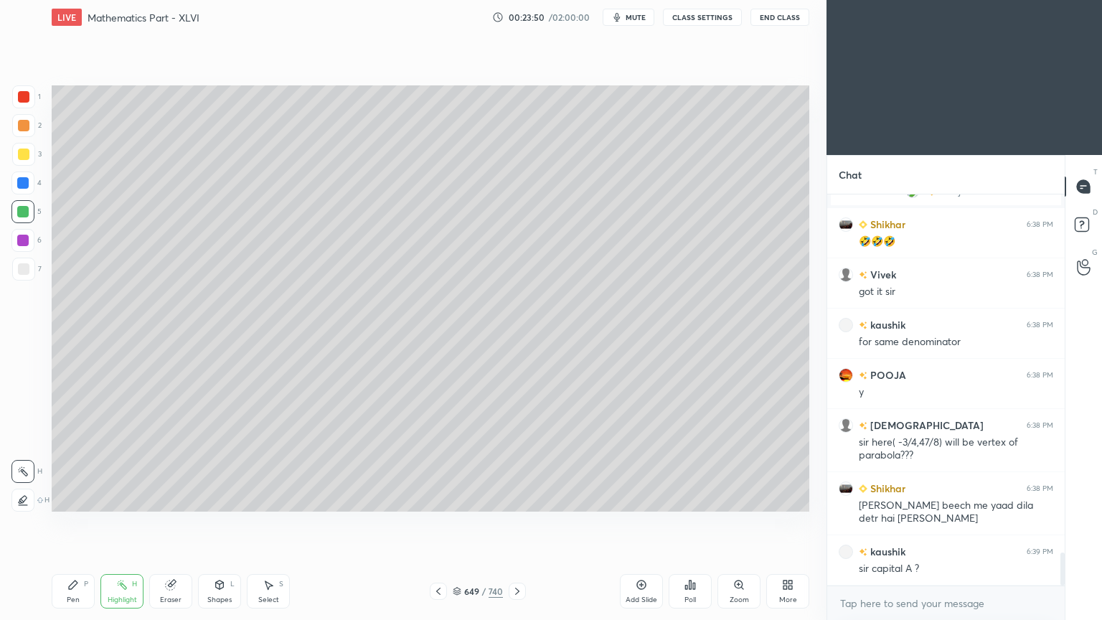
click at [69, 498] on icon at bounding box center [72, 584] width 11 height 11
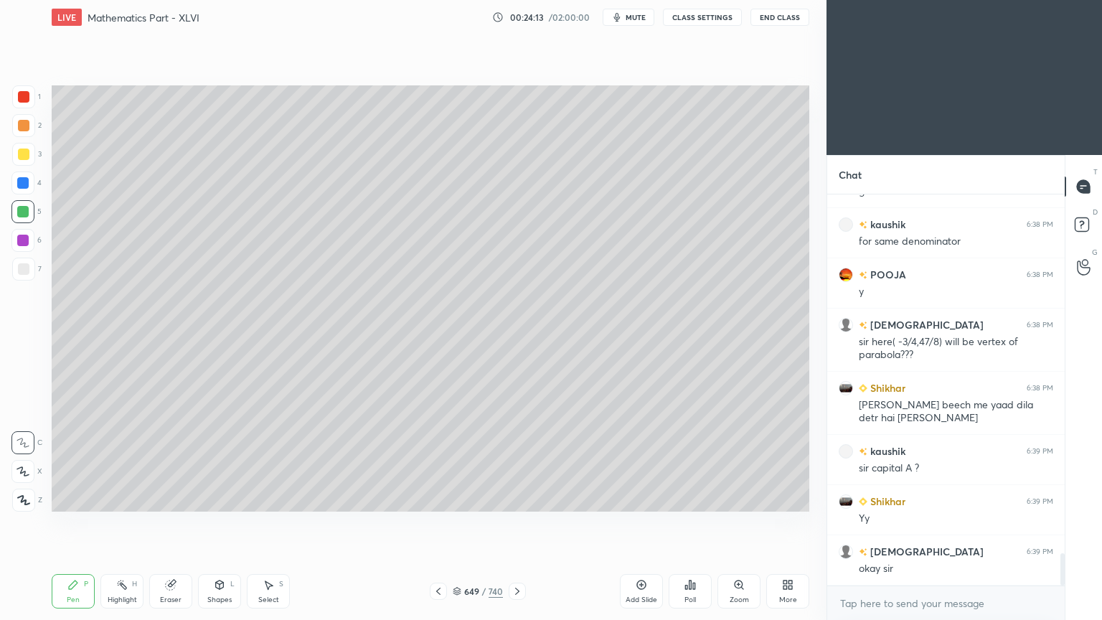
scroll to position [4405, 0]
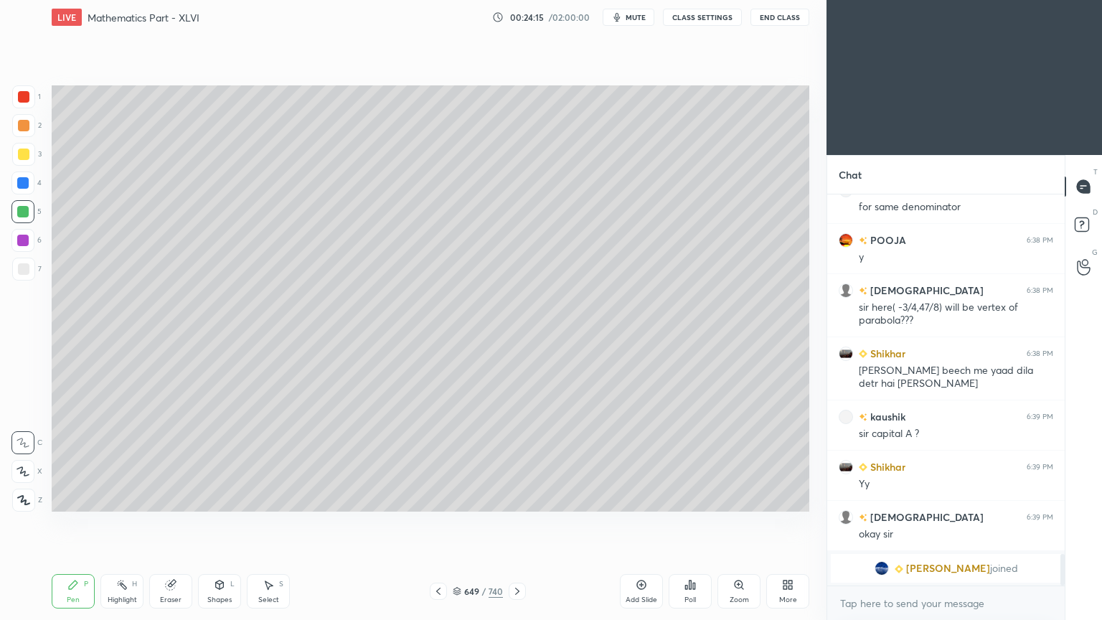
click at [113, 498] on div "Highlight H" at bounding box center [121, 591] width 43 height 34
click at [112, 498] on div "Highlight H" at bounding box center [121, 591] width 43 height 34
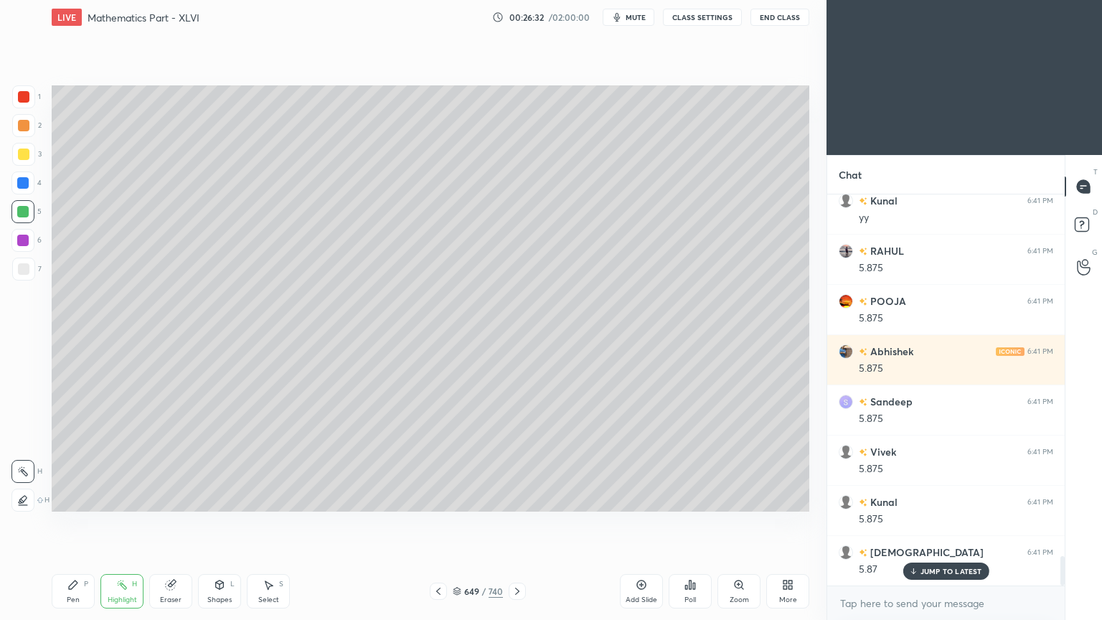
scroll to position [4821, 0]
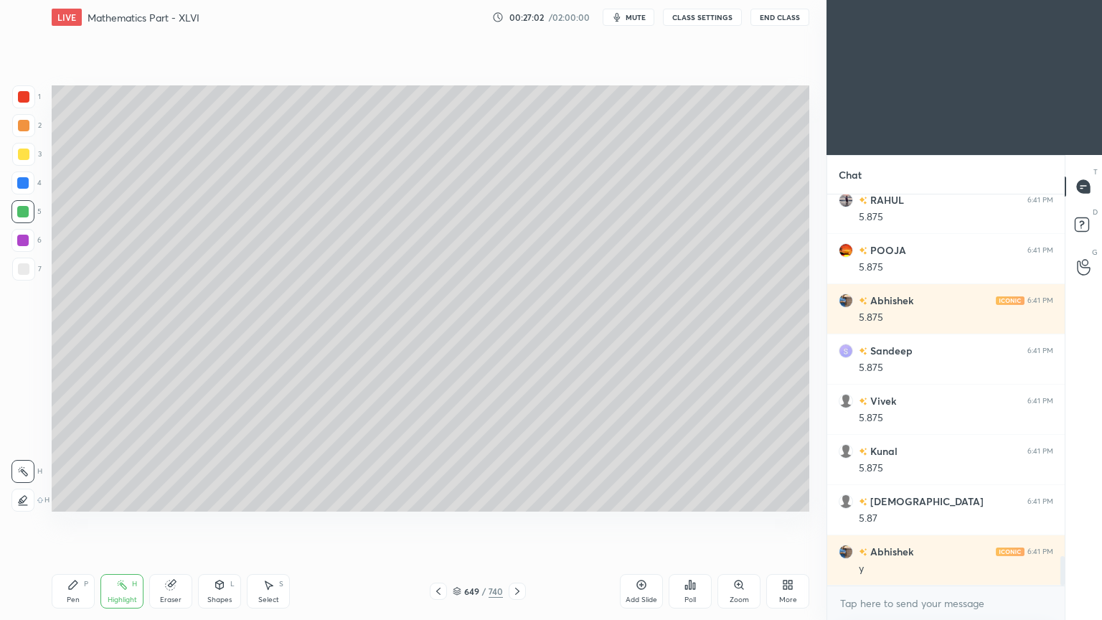
click at [123, 498] on div "Highlight" at bounding box center [122, 599] width 29 height 7
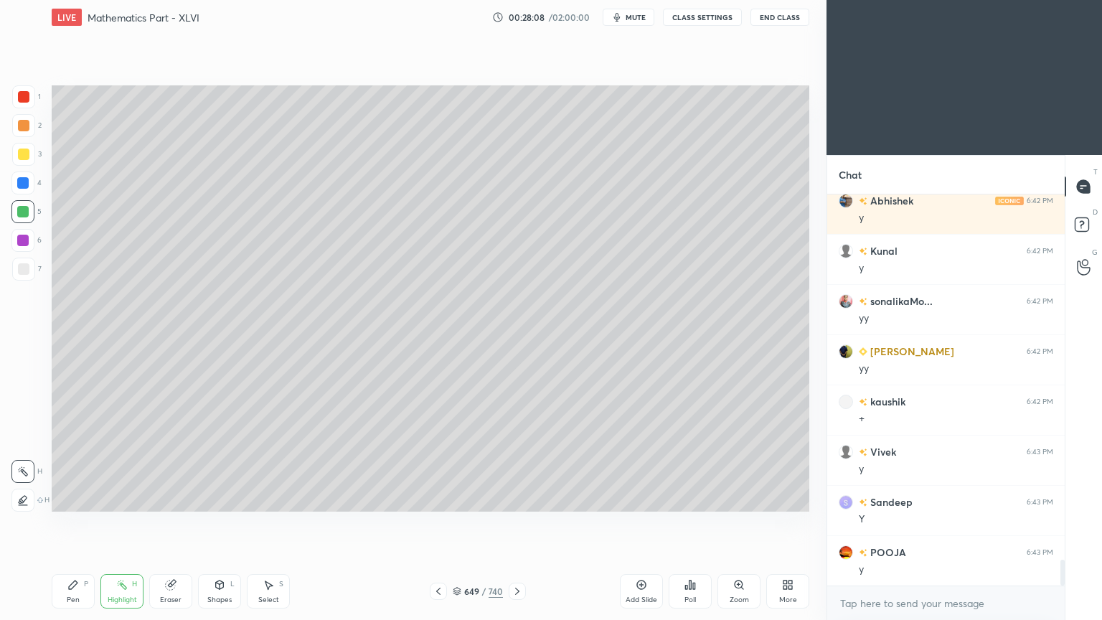
scroll to position [5624, 0]
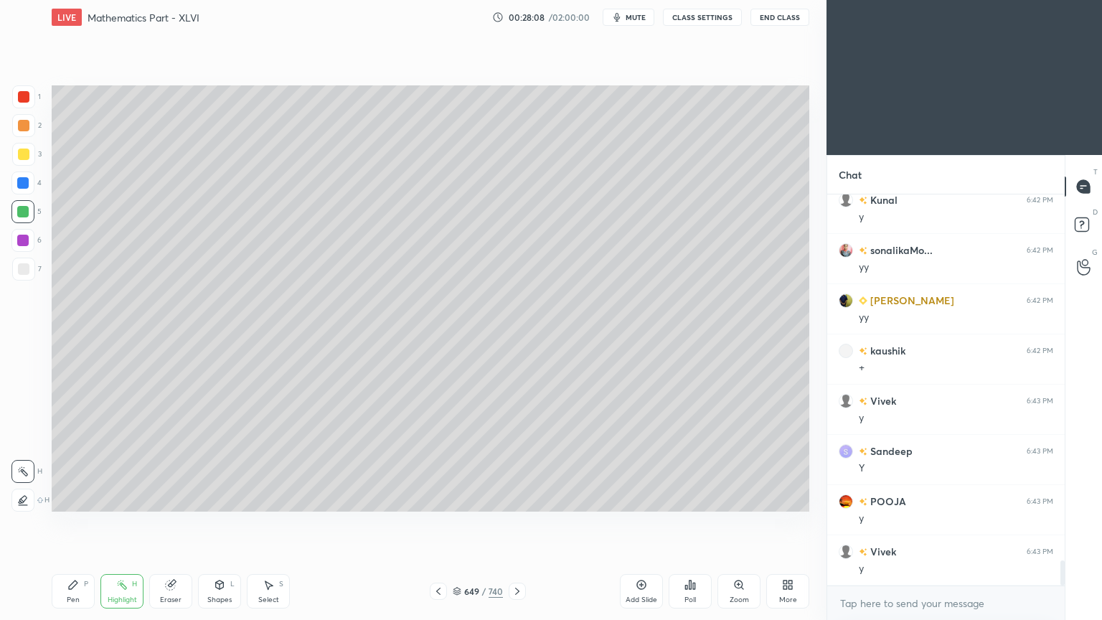
click at [521, 498] on icon at bounding box center [517, 590] width 11 height 11
click at [436, 498] on icon at bounding box center [438, 590] width 11 height 11
click at [514, 498] on icon at bounding box center [517, 590] width 11 height 11
click at [440, 498] on icon at bounding box center [438, 590] width 11 height 11
click at [625, 498] on div "Add Slide" at bounding box center [641, 591] width 43 height 34
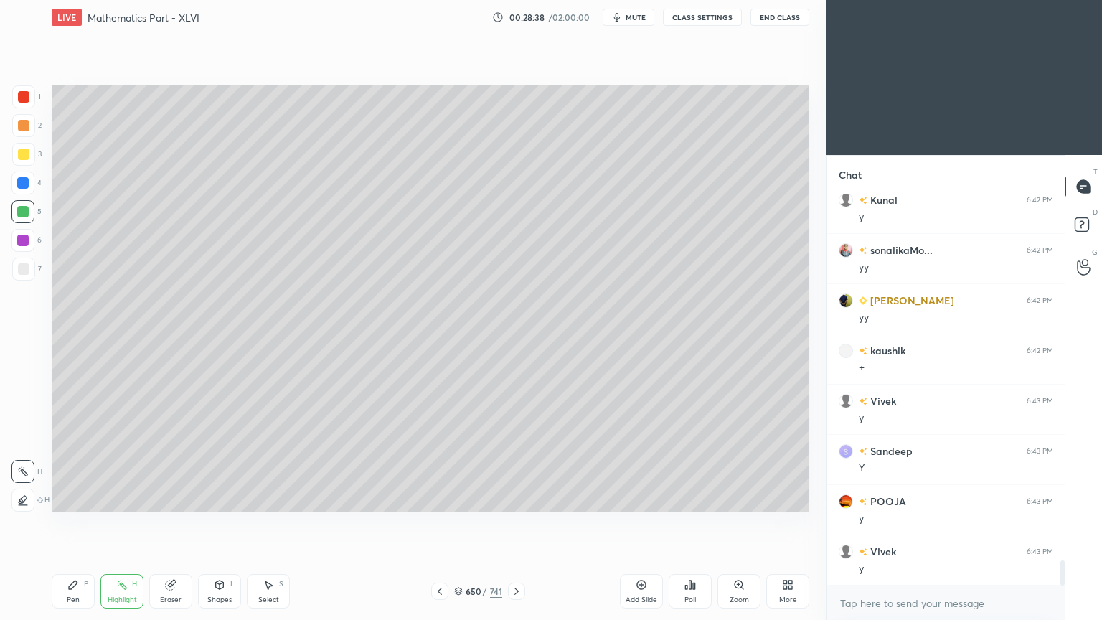
click at [34, 146] on div at bounding box center [23, 154] width 23 height 23
click at [72, 498] on div "Pen" at bounding box center [73, 599] width 13 height 7
click at [74, 498] on div "Pen" at bounding box center [73, 599] width 13 height 7
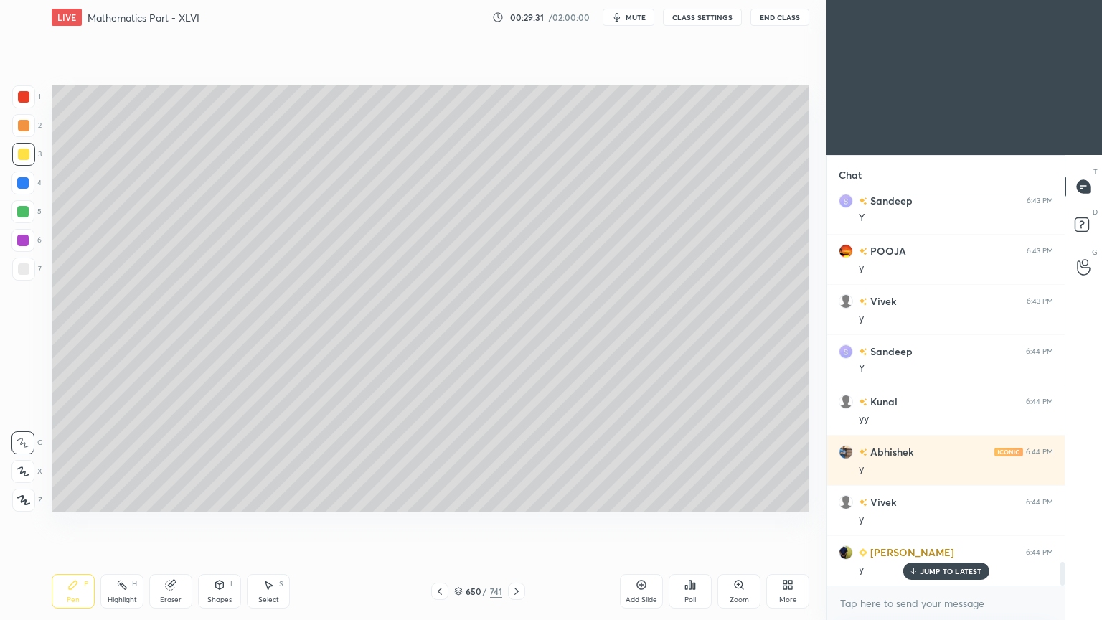
scroll to position [5975, 0]
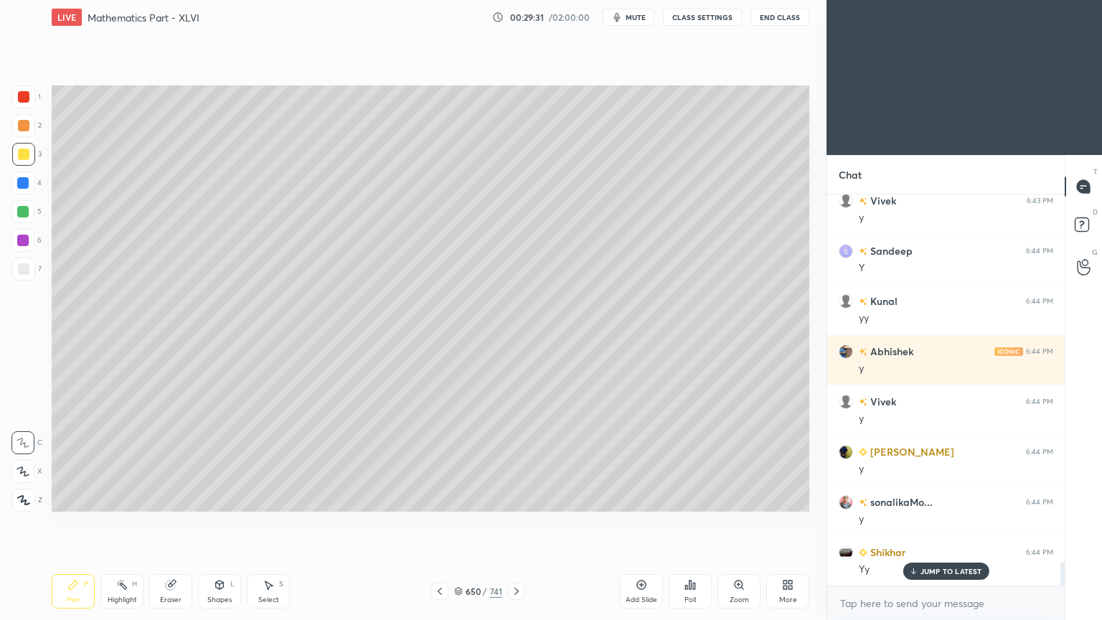
click at [927, 498] on div "Sandeep 6:42 PM Y [PERSON_NAME] 6:42 PM y Abhishek 6:42 PM y Kunal 6:42 PM y so…" at bounding box center [945, 389] width 237 height 391
drag, startPoint x: 939, startPoint y: 567, endPoint x: 848, endPoint y: 570, distance: 91.2
click at [928, 498] on p "JUMP TO LATEST" at bounding box center [952, 571] width 62 height 9
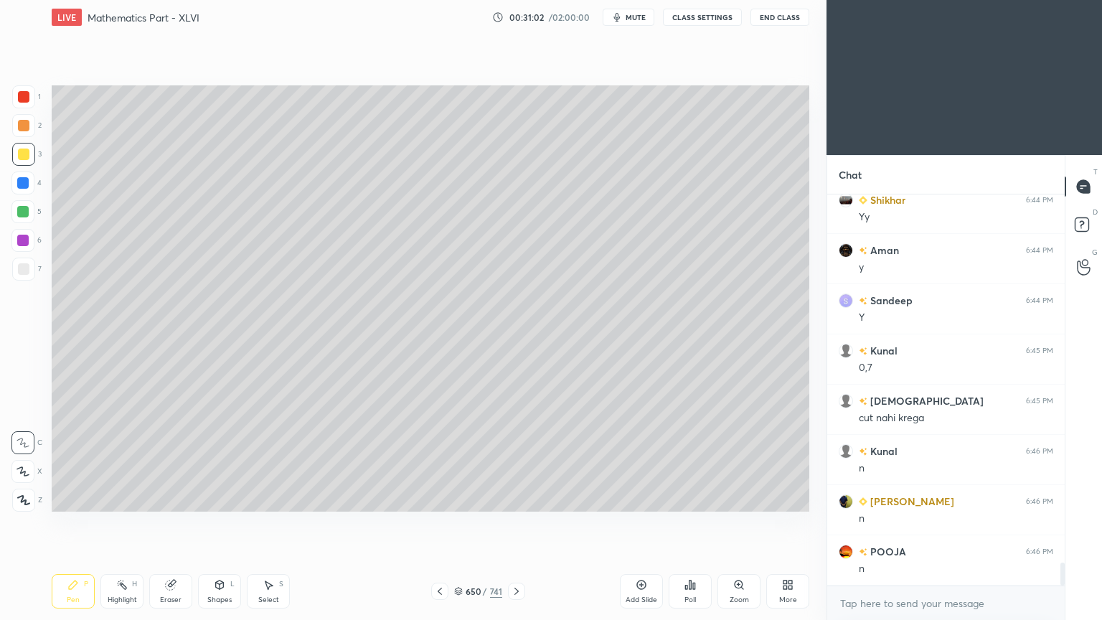
scroll to position [6377, 0]
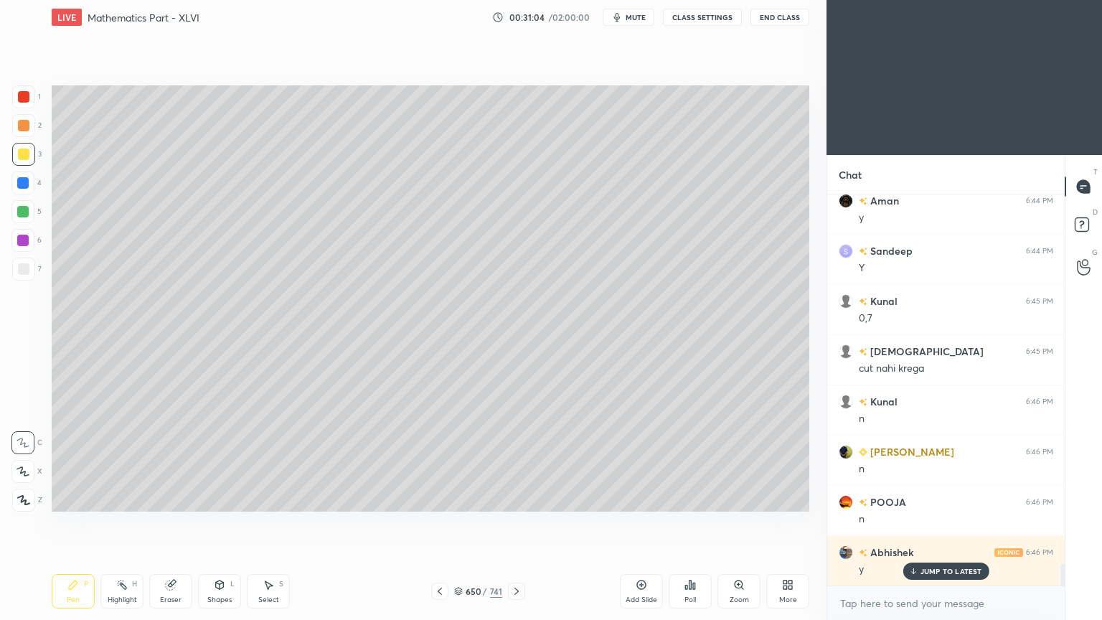
click at [933, 498] on p "JUMP TO LATEST" at bounding box center [952, 571] width 62 height 9
click at [518, 498] on icon at bounding box center [516, 590] width 11 height 11
click at [436, 498] on icon at bounding box center [439, 590] width 11 height 11
click at [623, 498] on div "Add Slide" at bounding box center [641, 591] width 43 height 34
click at [430, 498] on div at bounding box center [438, 591] width 17 height 17
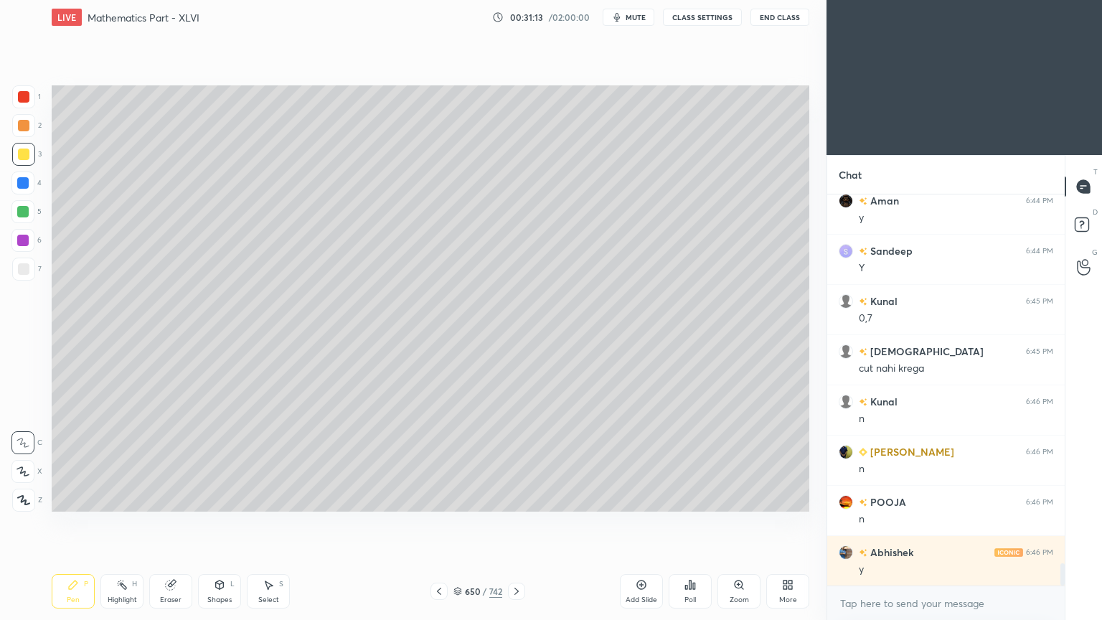
click at [85, 498] on div "P" at bounding box center [86, 583] width 4 height 7
click at [25, 157] on div at bounding box center [23, 154] width 11 height 11
click at [24, 103] on div at bounding box center [23, 96] width 23 height 23
click at [214, 498] on icon at bounding box center [219, 584] width 11 height 11
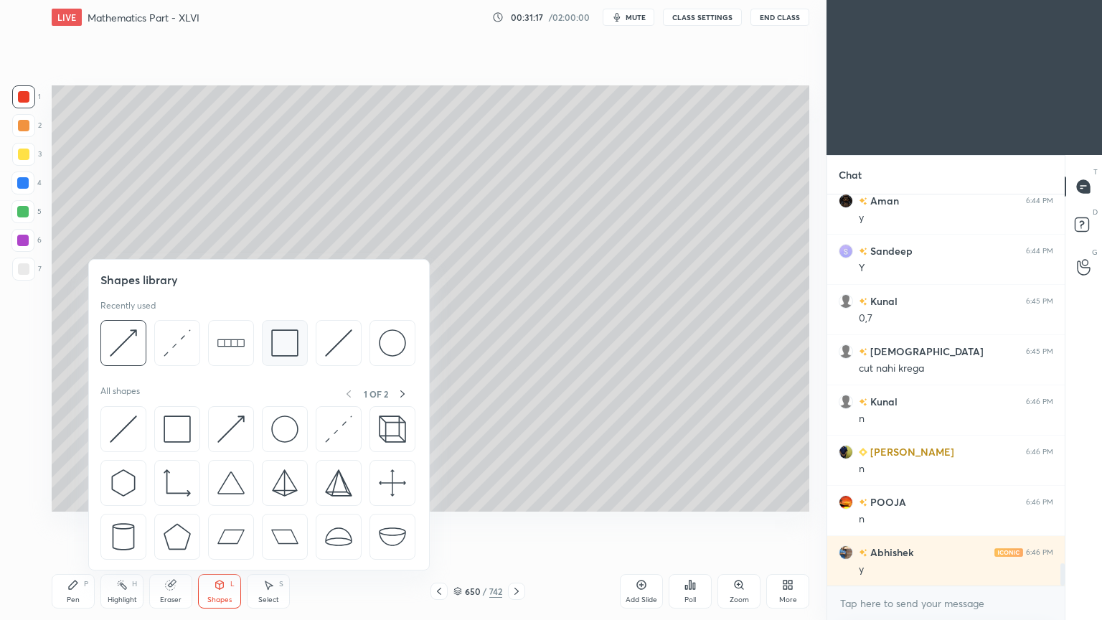
click at [284, 349] on img at bounding box center [284, 342] width 27 height 27
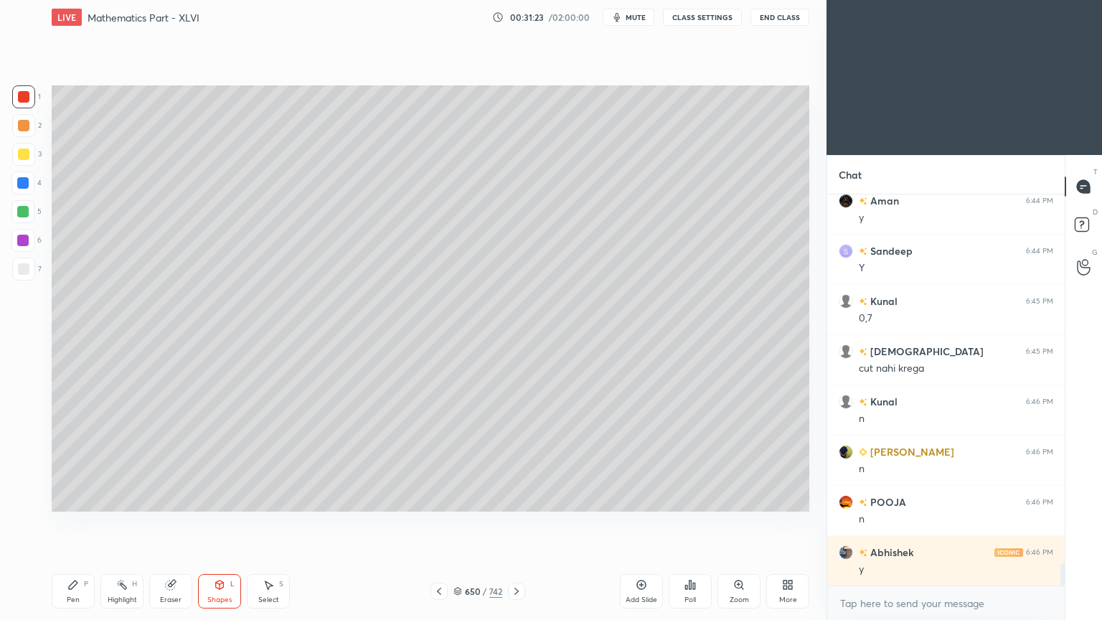
scroll to position [6428, 0]
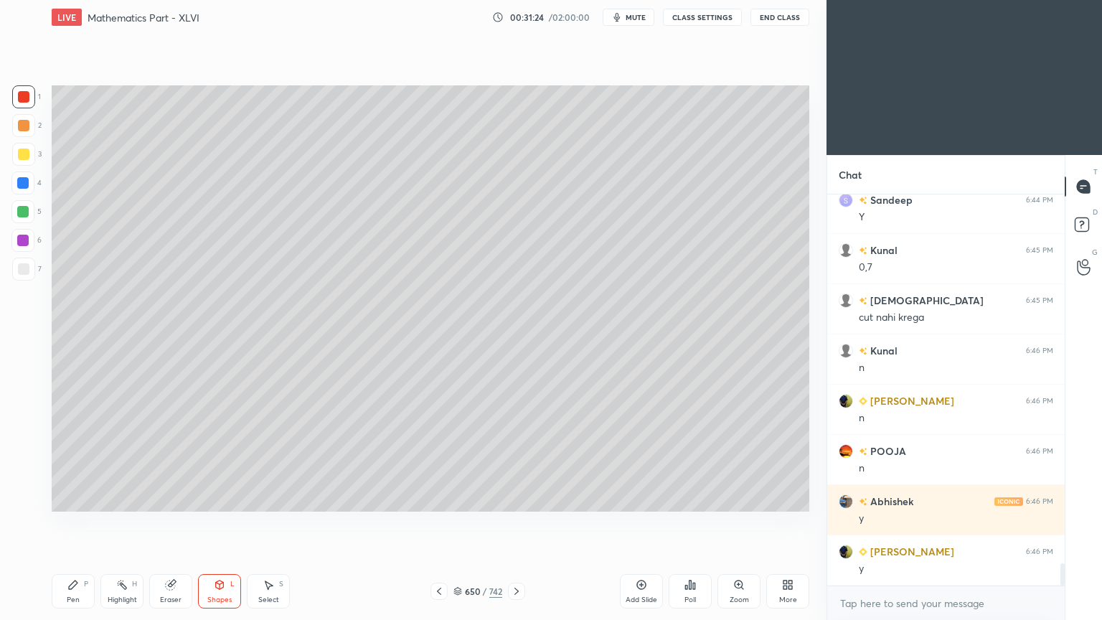
click at [69, 498] on div "Pen P" at bounding box center [73, 591] width 43 height 34
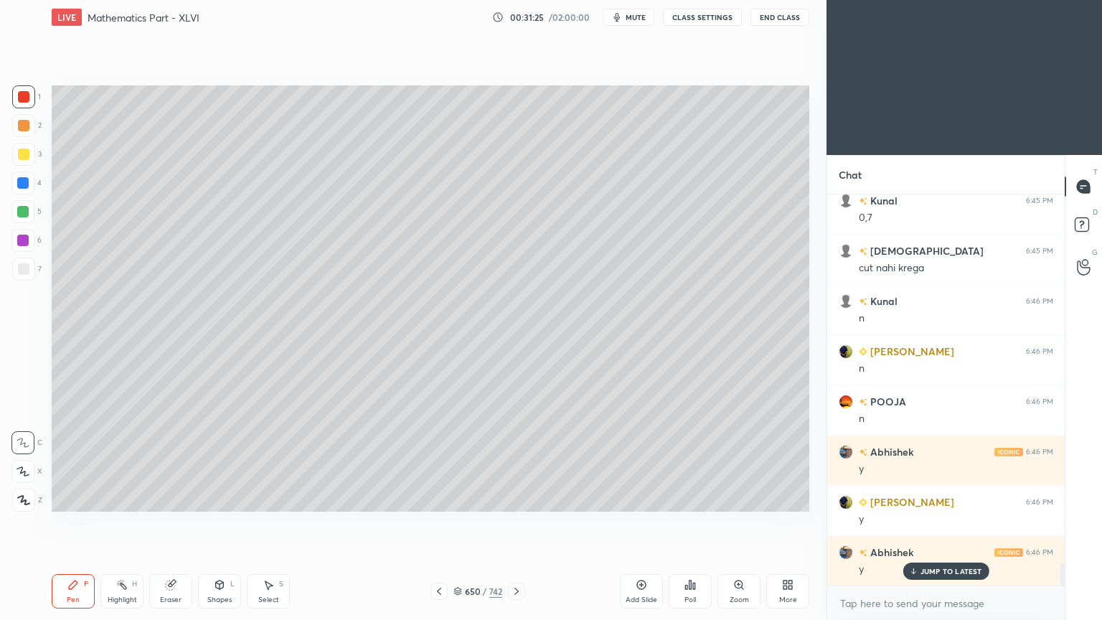
click at [20, 278] on div at bounding box center [23, 269] width 23 height 23
click at [22, 278] on div at bounding box center [23, 269] width 23 height 23
click at [24, 161] on div at bounding box center [23, 154] width 23 height 23
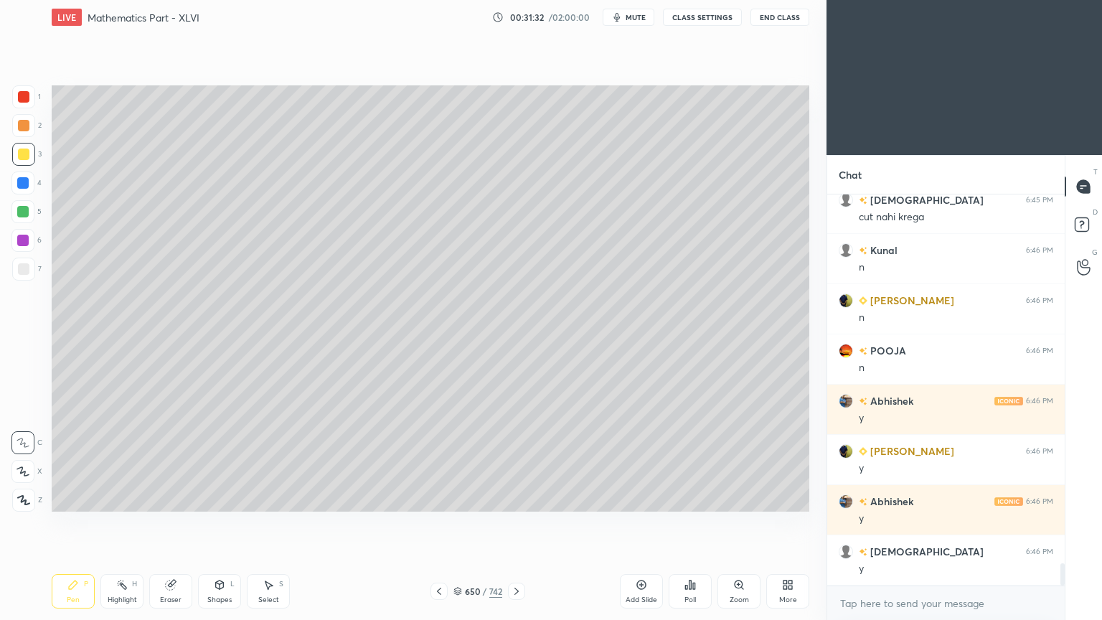
scroll to position [6578, 0]
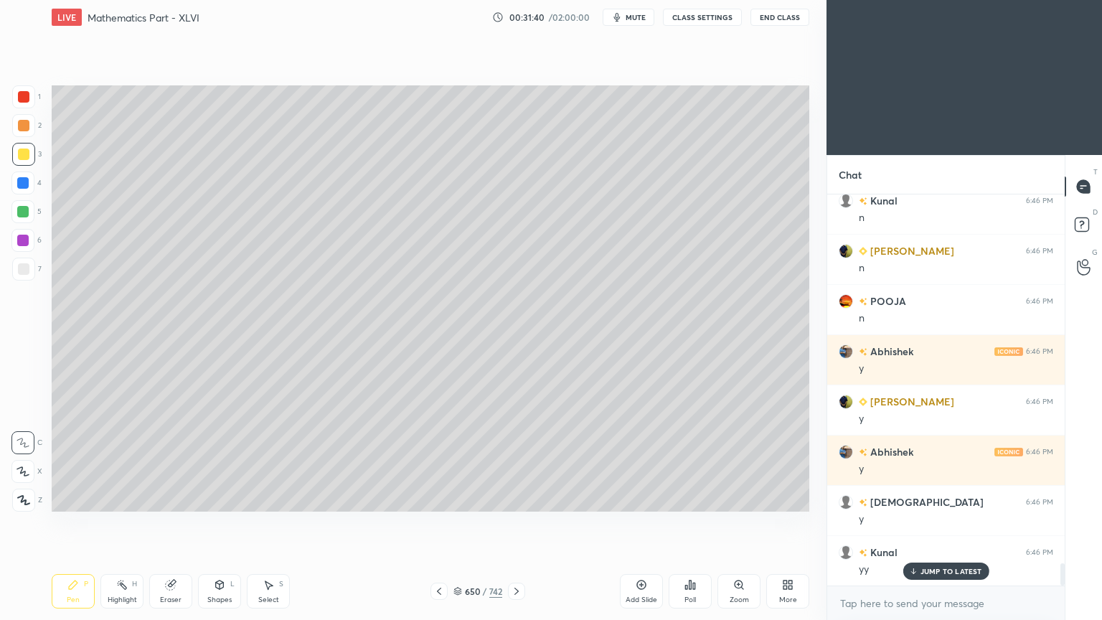
click at [165, 498] on icon at bounding box center [170, 584] width 11 height 11
click at [52, 498] on div "Pen P" at bounding box center [73, 591] width 43 height 34
click at [62, 498] on div "Pen P" at bounding box center [73, 591] width 43 height 34
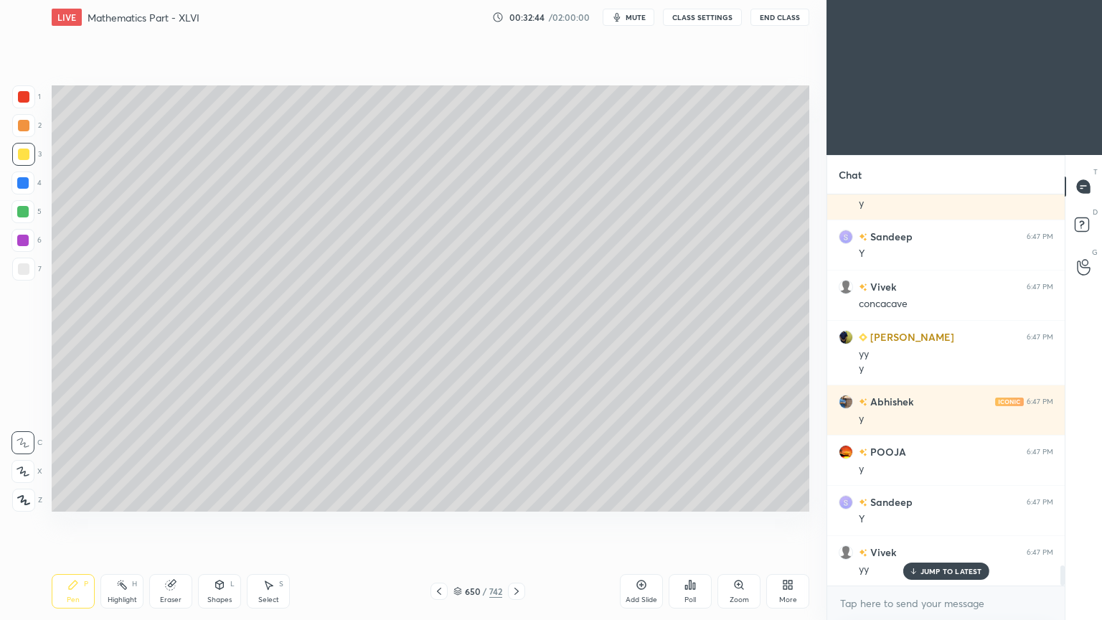
scroll to position [7229, 0]
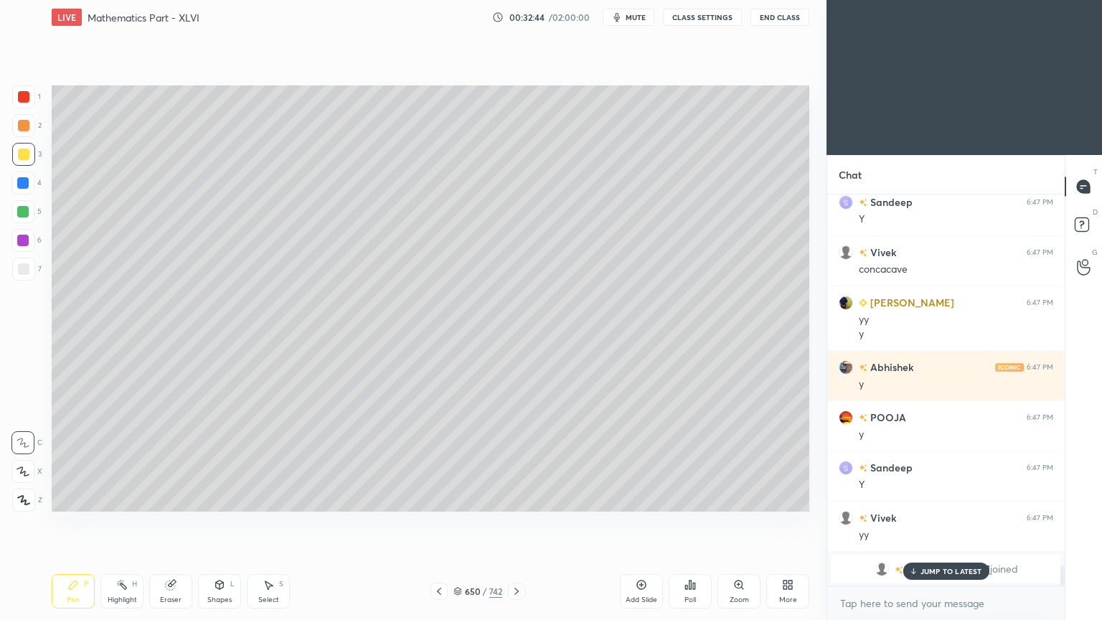
click at [926, 498] on p "JUMP TO LATEST" at bounding box center [952, 571] width 62 height 9
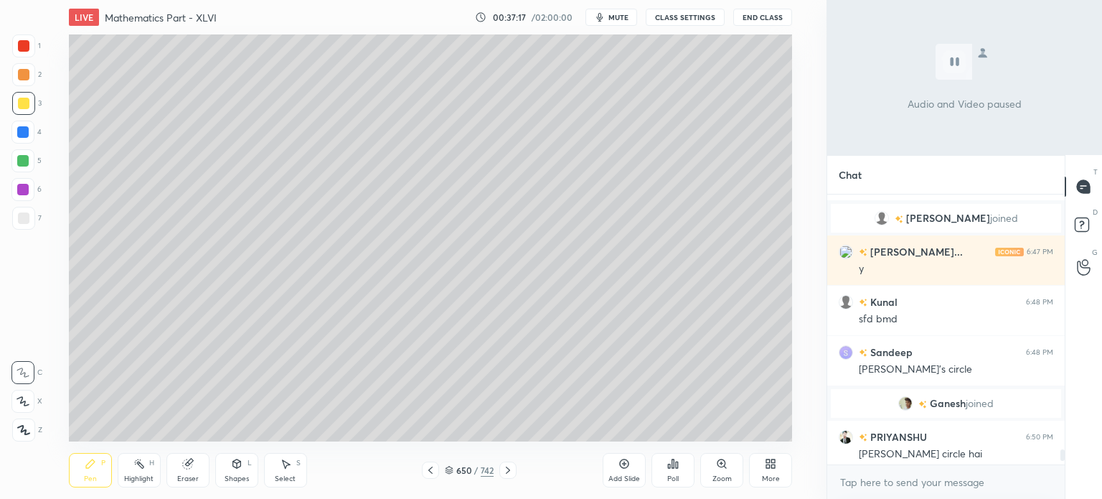
scroll to position [6852, 0]
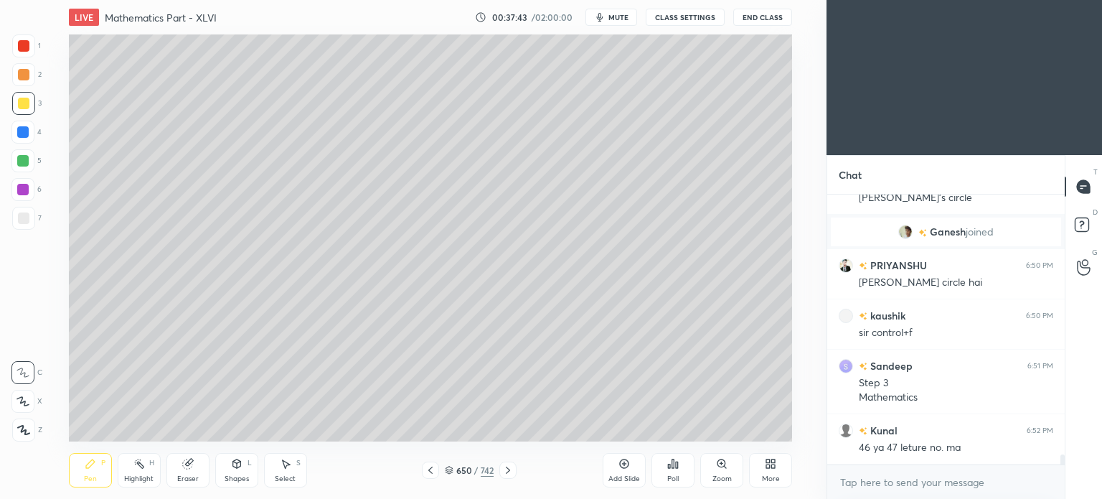
click at [451, 471] on icon at bounding box center [449, 470] width 9 height 9
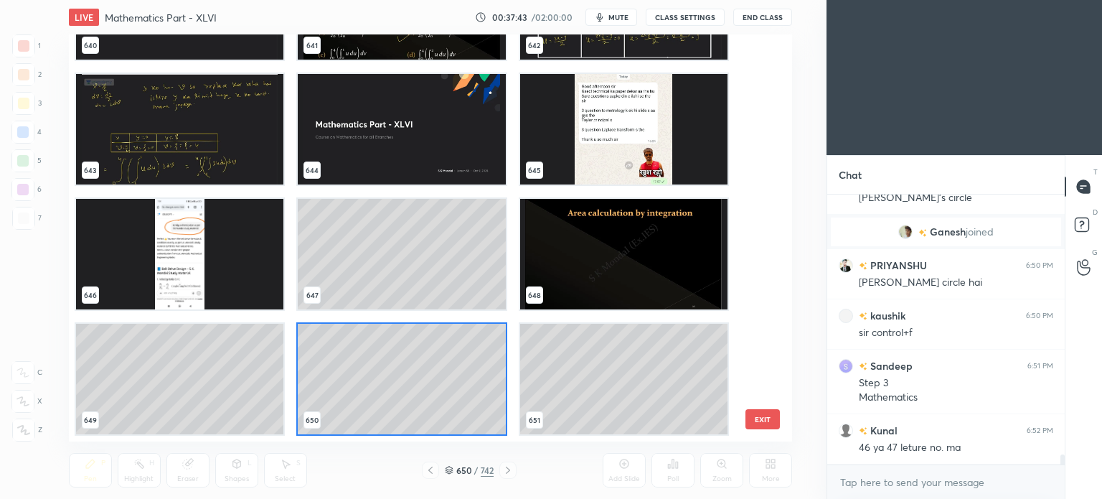
scroll to position [403, 717]
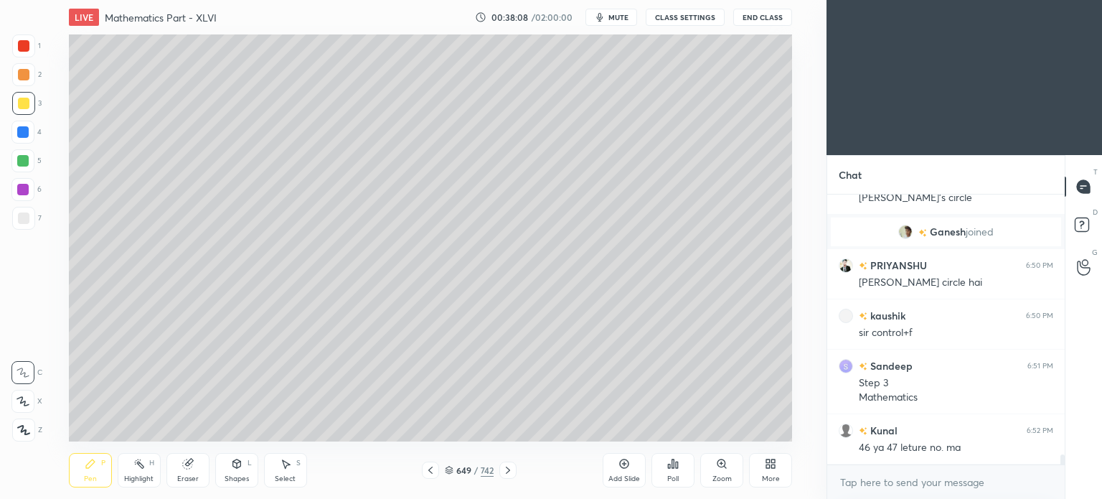
click at [509, 471] on icon at bounding box center [508, 469] width 4 height 7
click at [146, 476] on div "Highlight" at bounding box center [138, 478] width 29 height 7
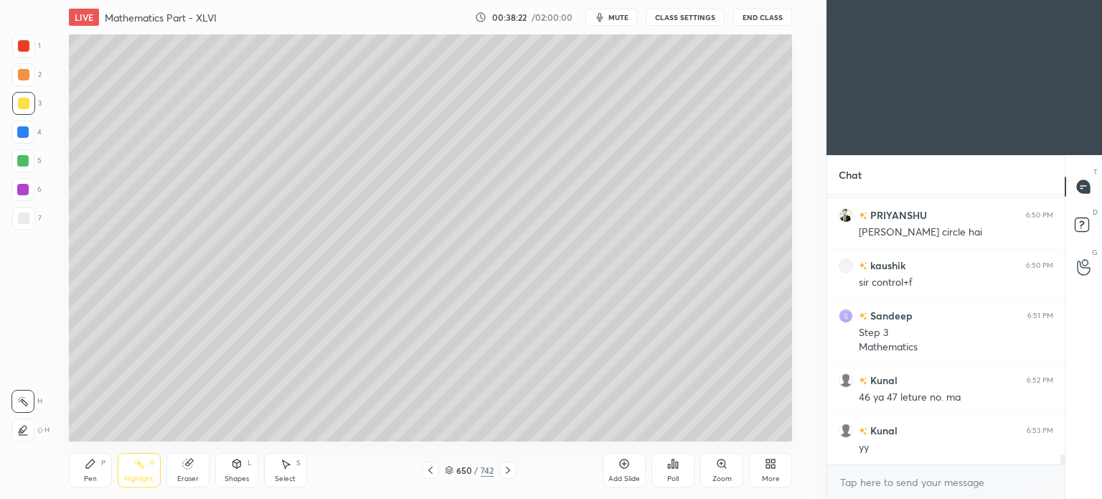
click at [504, 467] on icon at bounding box center [507, 469] width 11 height 11
click at [141, 463] on rect at bounding box center [140, 464] width 7 height 7
click at [92, 475] on div "Pen" at bounding box center [90, 478] width 13 height 7
click at [93, 476] on div "Pen" at bounding box center [90, 478] width 13 height 7
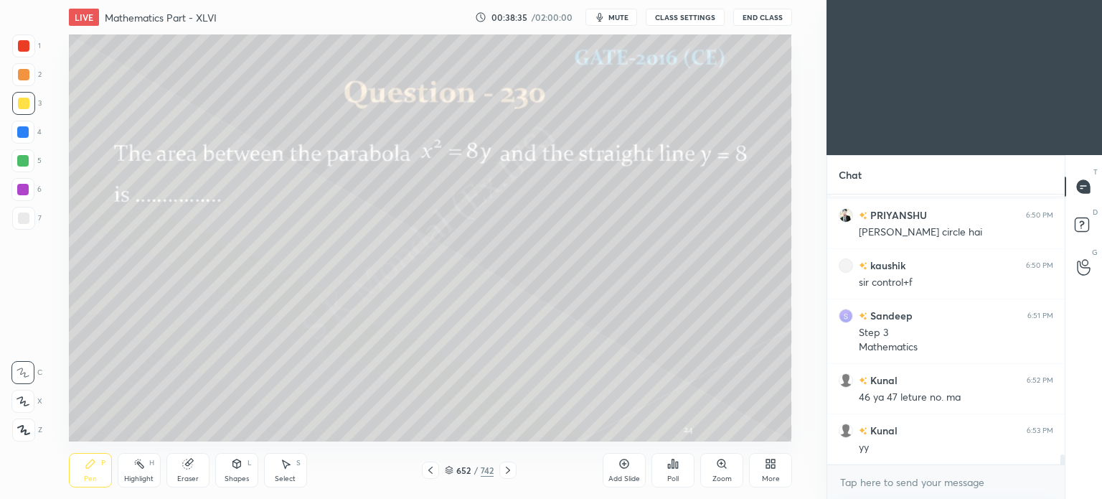
scroll to position [6952, 0]
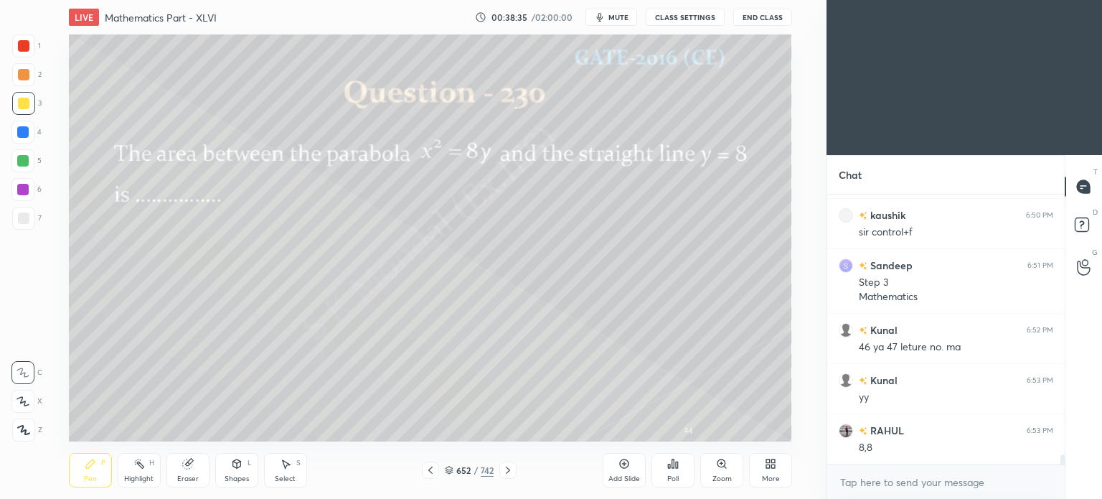
click at [187, 470] on div "Eraser" at bounding box center [187, 470] width 43 height 34
click at [188, 465] on icon at bounding box center [186, 463] width 9 height 9
click at [93, 473] on div "Pen P" at bounding box center [90, 470] width 43 height 34
click at [90, 476] on div "Pen" at bounding box center [90, 478] width 13 height 7
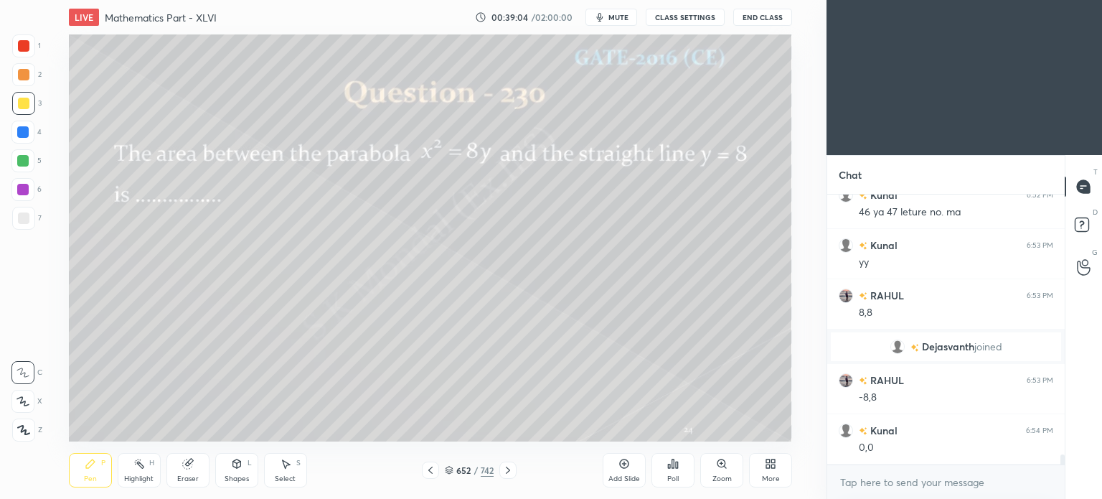
scroll to position [6994, 0]
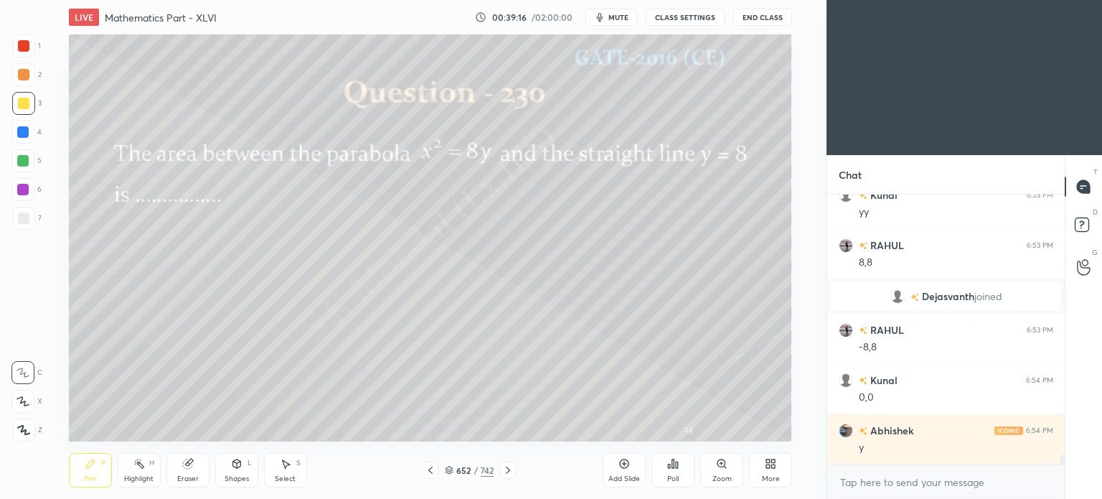
click at [240, 473] on div "Shapes L" at bounding box center [236, 470] width 43 height 34
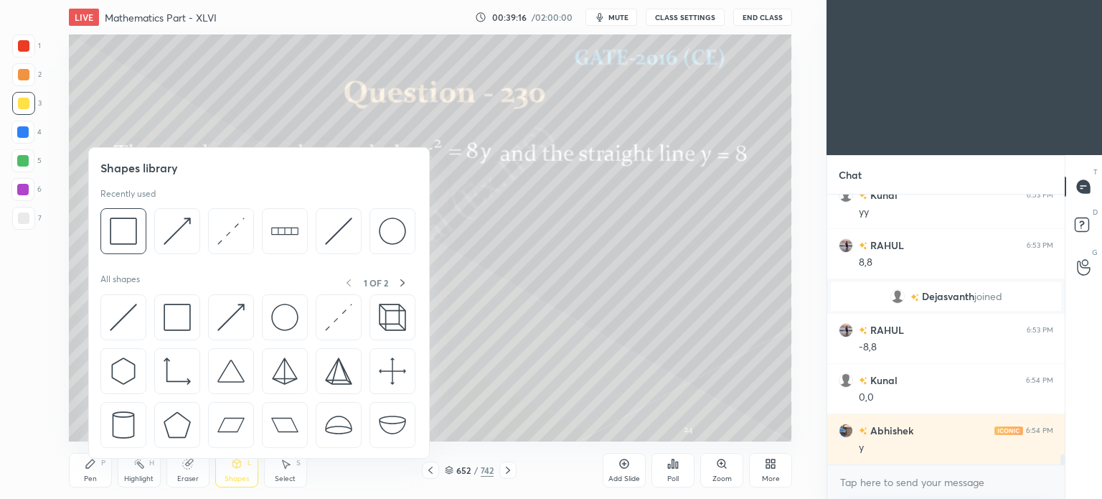
click at [189, 477] on div "Eraser" at bounding box center [188, 478] width 22 height 7
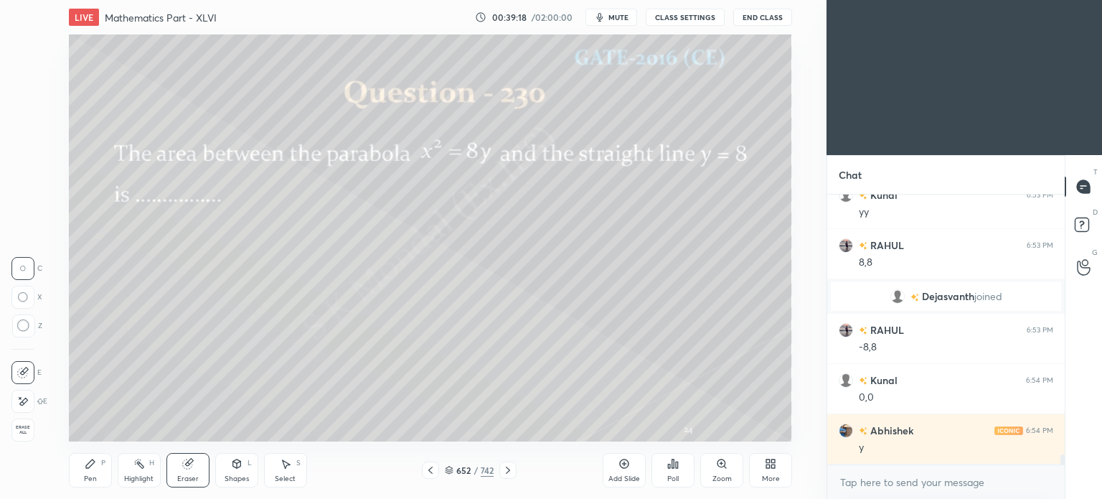
click at [29, 398] on div at bounding box center [22, 401] width 23 height 23
click at [89, 476] on div "Pen" at bounding box center [90, 478] width 13 height 7
click at [90, 478] on div "Pen" at bounding box center [90, 478] width 13 height 7
click at [241, 471] on div "Shapes L" at bounding box center [236, 470] width 43 height 34
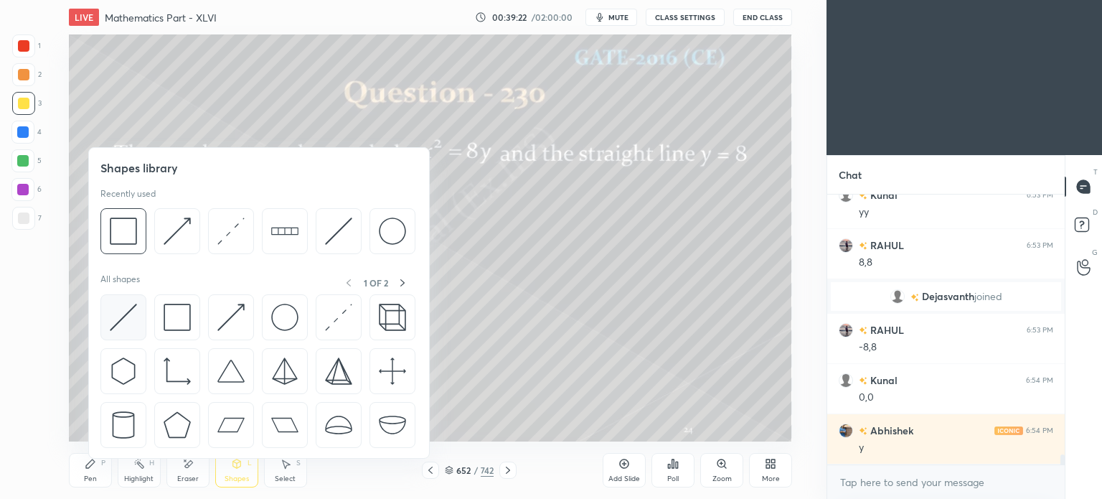
click at [135, 314] on img at bounding box center [123, 316] width 27 height 27
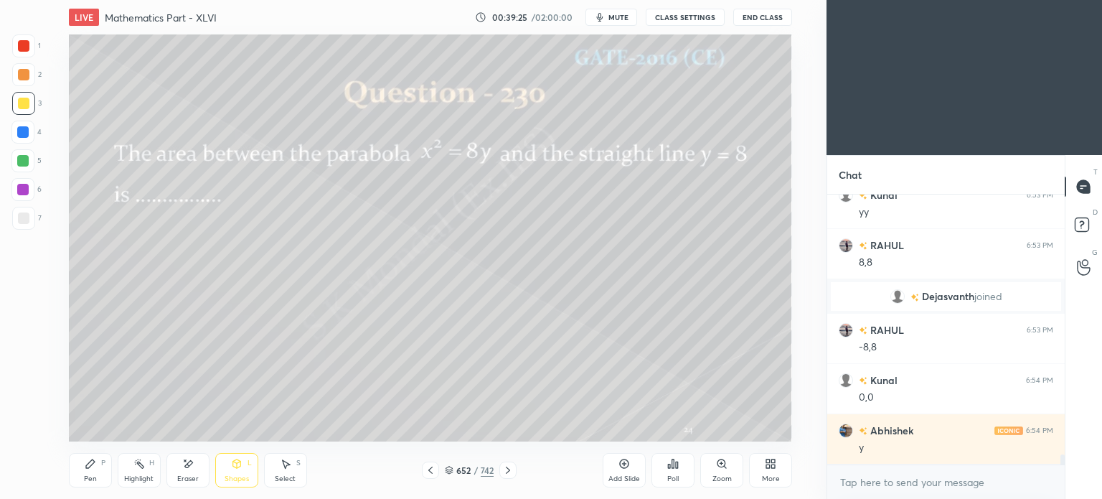
scroll to position [7044, 0]
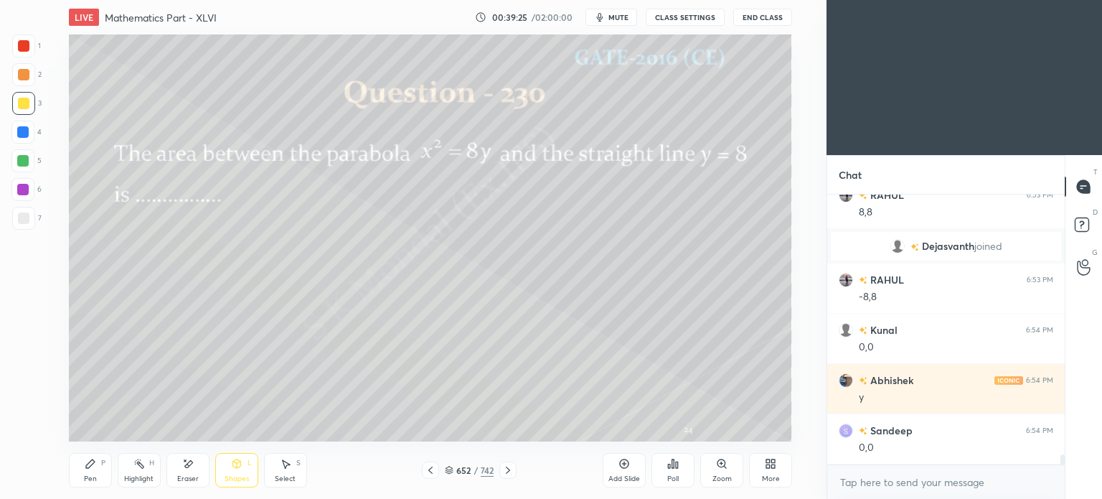
click at [24, 166] on div at bounding box center [22, 160] width 11 height 11
click at [238, 471] on div "Shapes L" at bounding box center [236, 470] width 43 height 34
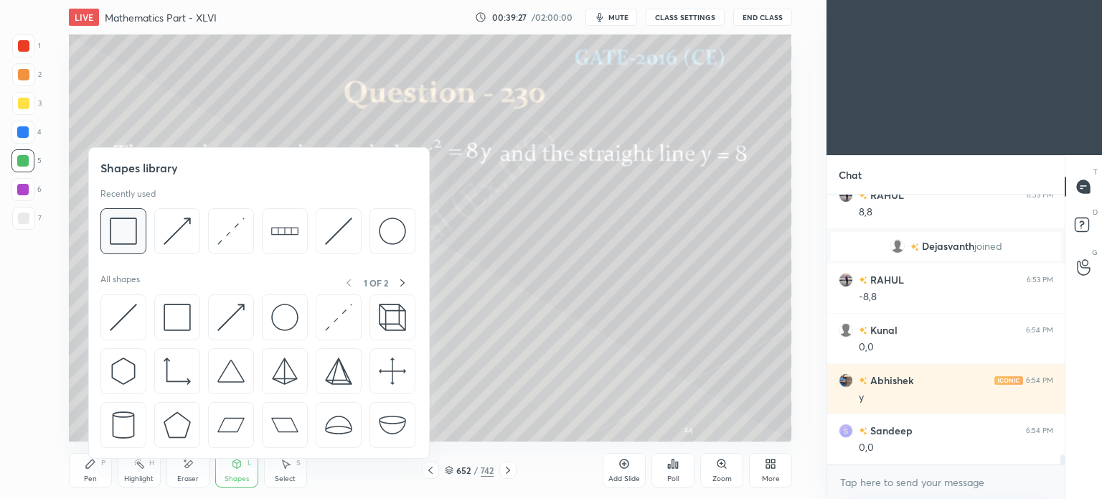
click at [130, 235] on img at bounding box center [123, 230] width 27 height 27
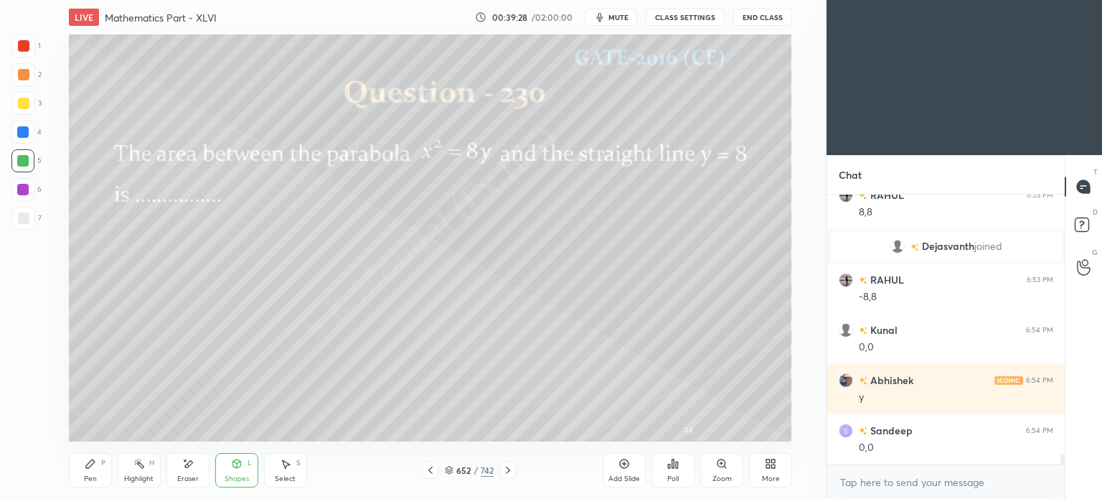
click at [235, 467] on icon at bounding box center [236, 463] width 8 height 9
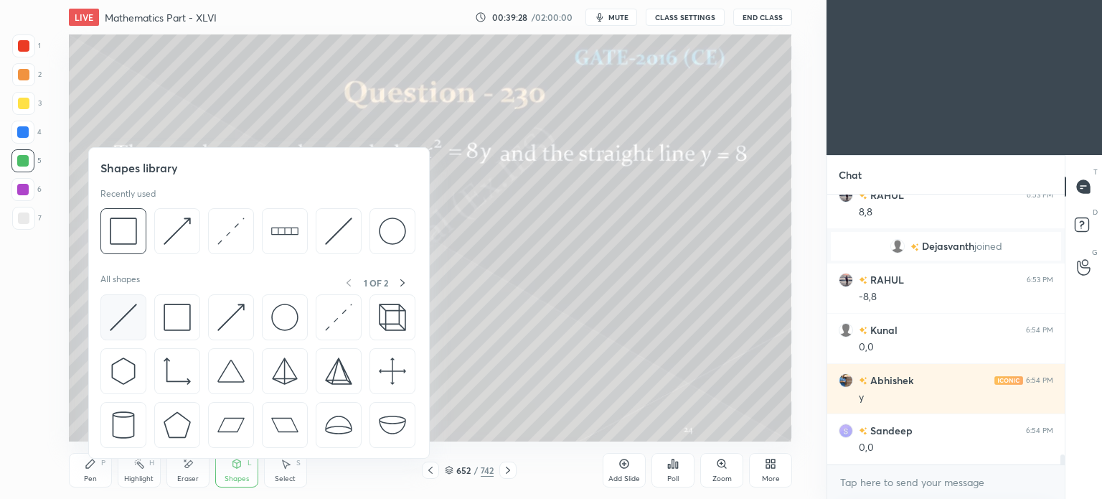
click at [123, 319] on img at bounding box center [123, 316] width 27 height 27
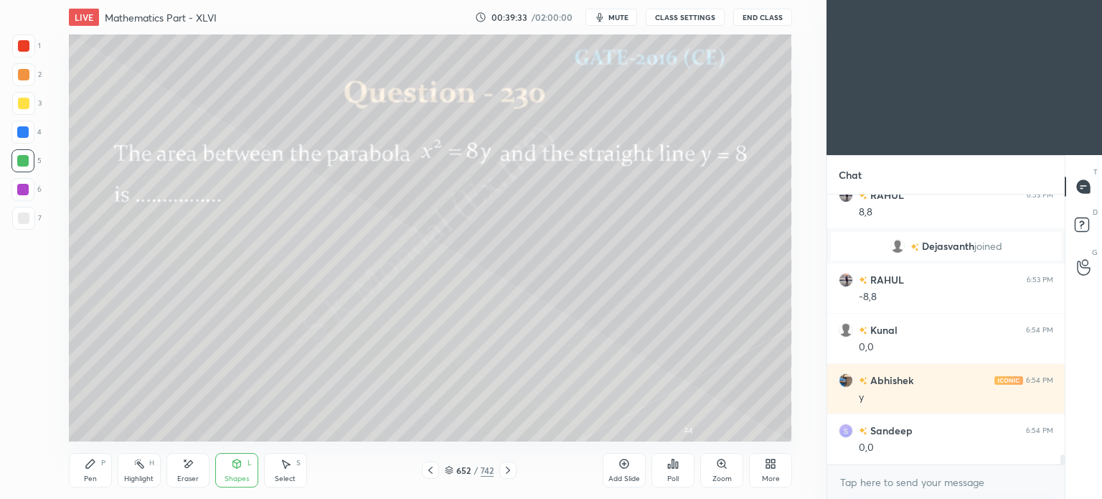
click at [87, 479] on div "Pen" at bounding box center [90, 478] width 13 height 7
click at [89, 480] on div "Pen" at bounding box center [90, 478] width 13 height 7
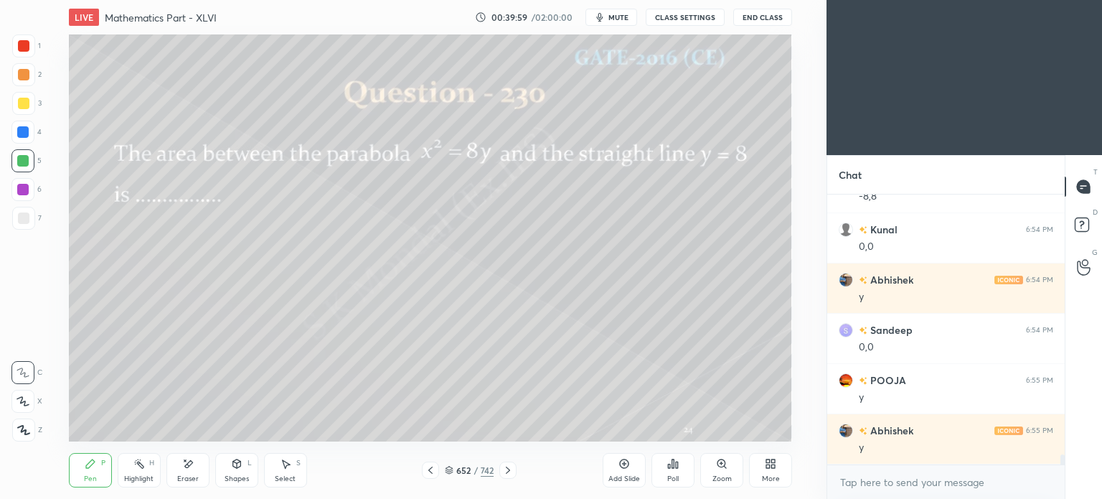
scroll to position [7195, 0]
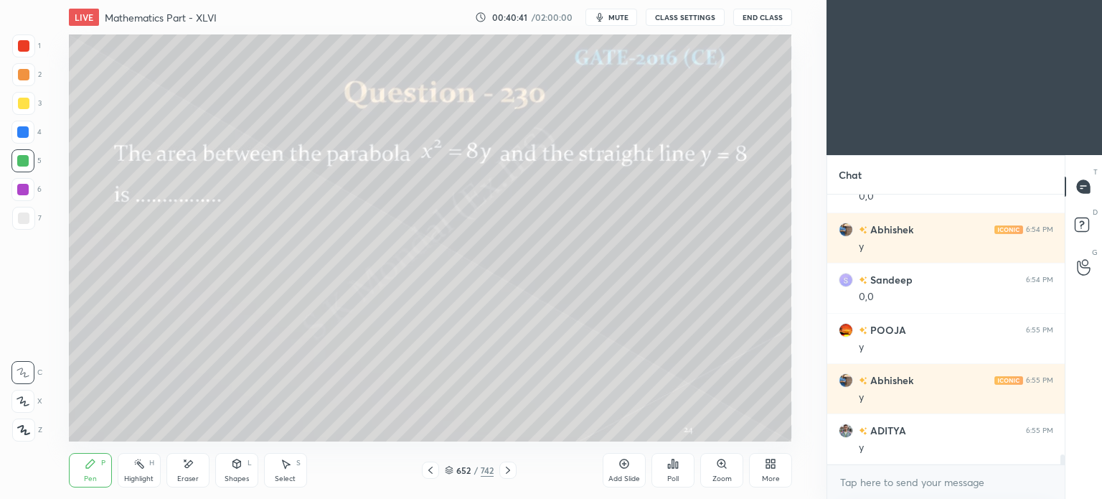
click at [23, 129] on div at bounding box center [22, 131] width 11 height 11
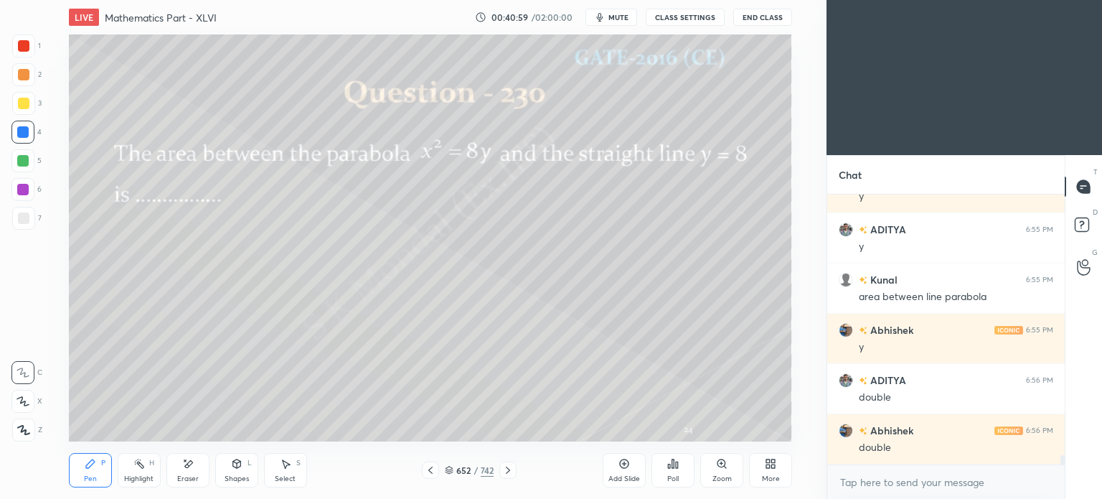
scroll to position [7446, 0]
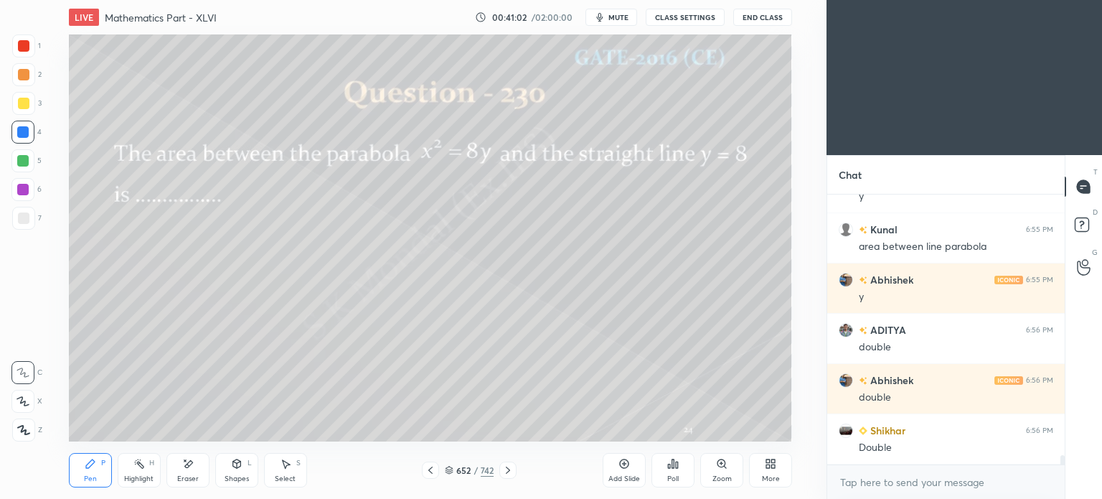
click at [22, 217] on div at bounding box center [23, 217] width 11 height 11
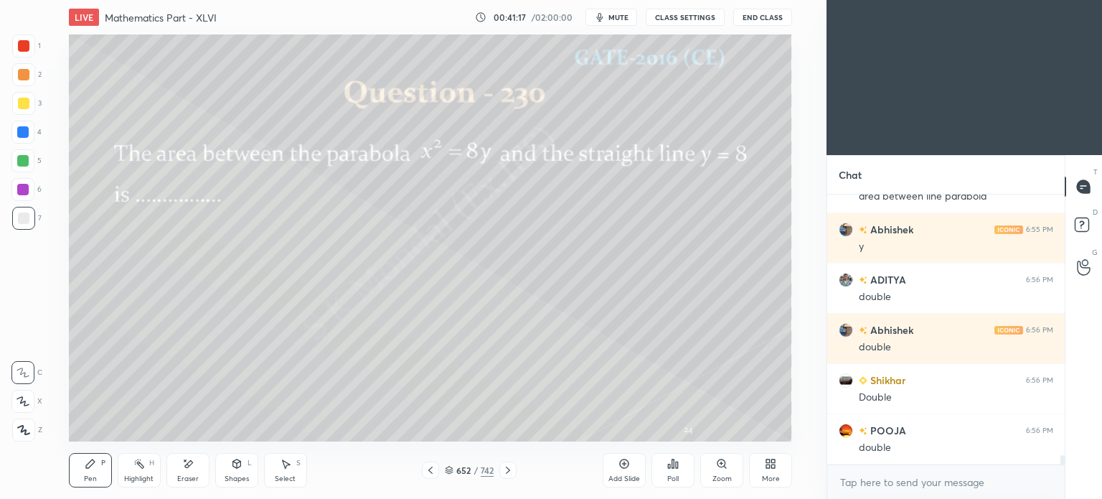
click at [24, 103] on div at bounding box center [23, 103] width 11 height 11
click at [143, 479] on div "Highlight" at bounding box center [138, 478] width 29 height 7
click at [20, 166] on div at bounding box center [22, 160] width 11 height 11
click at [20, 162] on div at bounding box center [22, 160] width 11 height 11
click at [22, 224] on div at bounding box center [23, 218] width 23 height 23
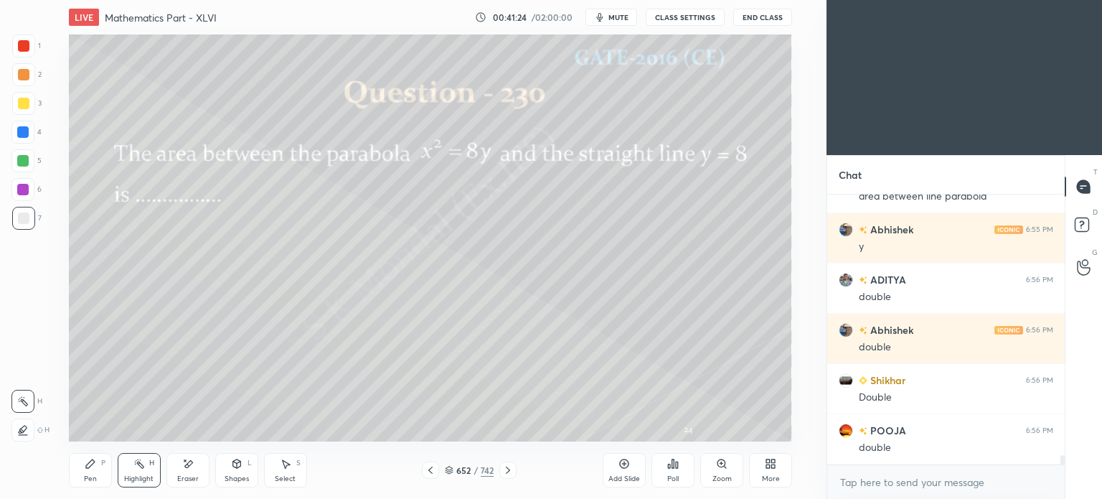
click at [22, 105] on div at bounding box center [23, 103] width 11 height 11
click at [90, 463] on icon at bounding box center [90, 463] width 9 height 9
click at [90, 462] on icon at bounding box center [90, 463] width 9 height 9
click at [27, 77] on div at bounding box center [23, 74] width 11 height 11
click at [26, 77] on div at bounding box center [23, 74] width 11 height 11
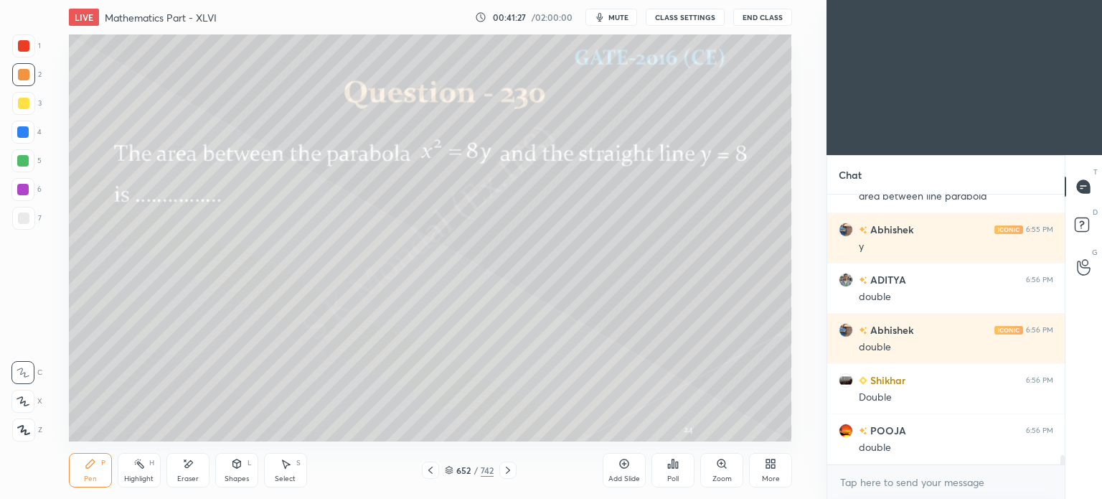
click at [26, 52] on div at bounding box center [23, 45] width 23 height 23
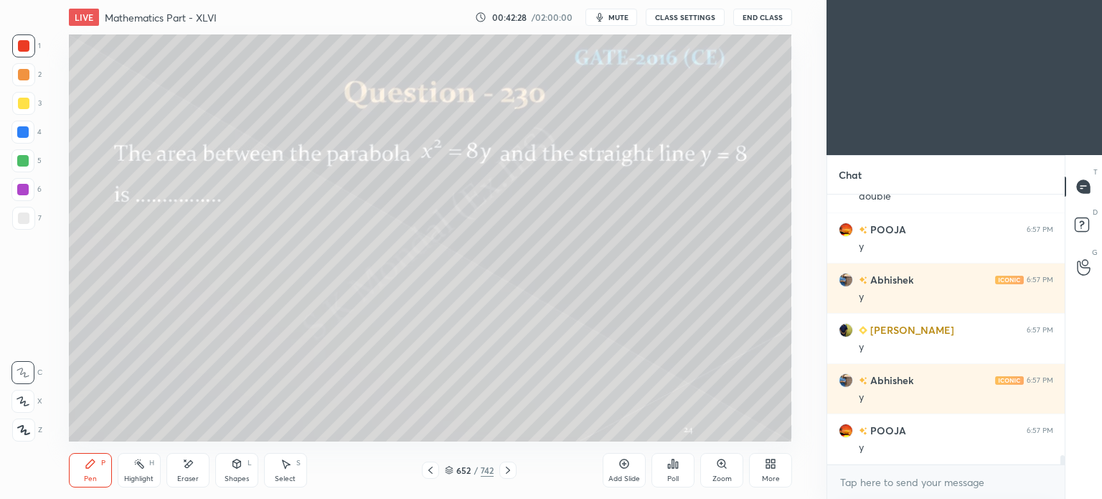
scroll to position [7798, 0]
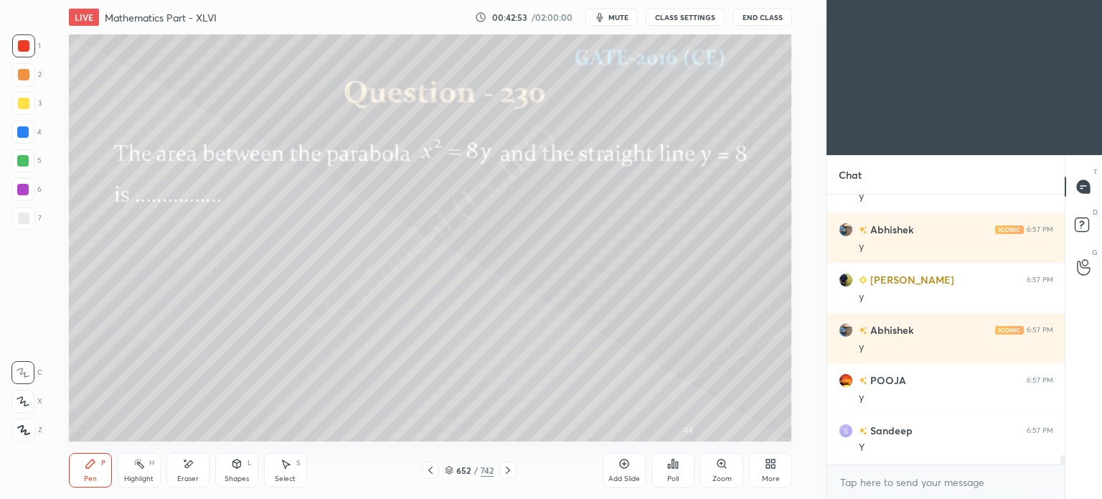
click at [138, 471] on div "Highlight H" at bounding box center [139, 470] width 43 height 34
click at [135, 471] on div "Highlight H" at bounding box center [139, 470] width 43 height 34
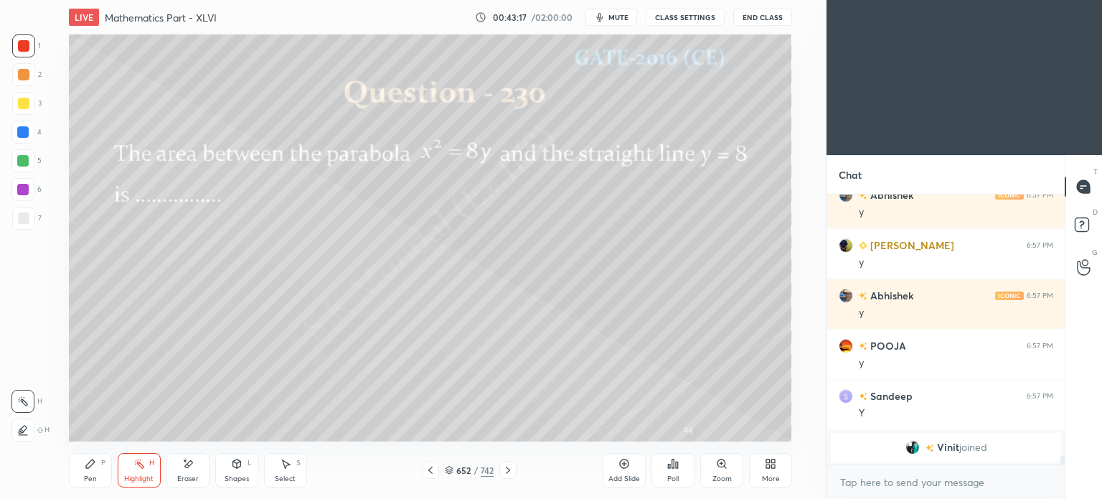
scroll to position [7628, 0]
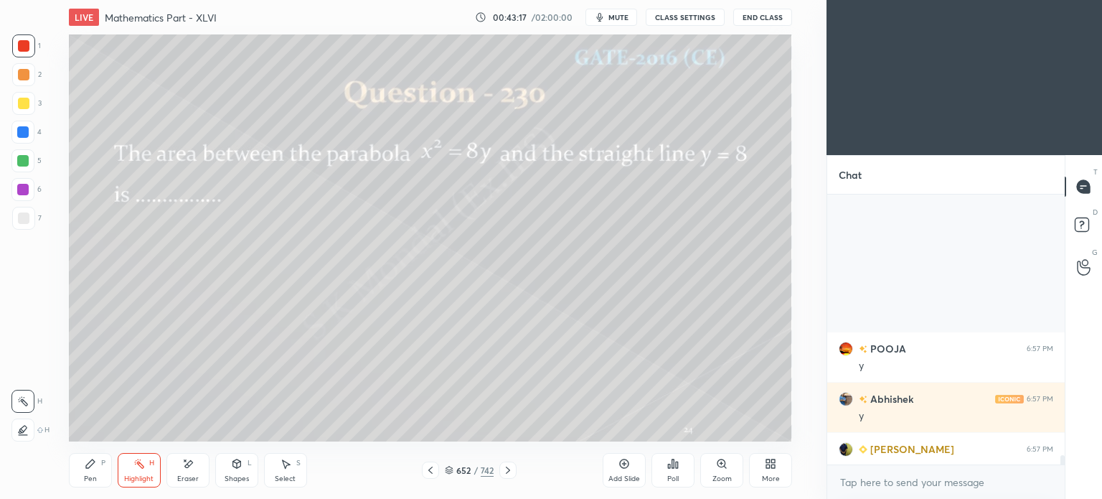
click at [30, 133] on div at bounding box center [22, 132] width 23 height 23
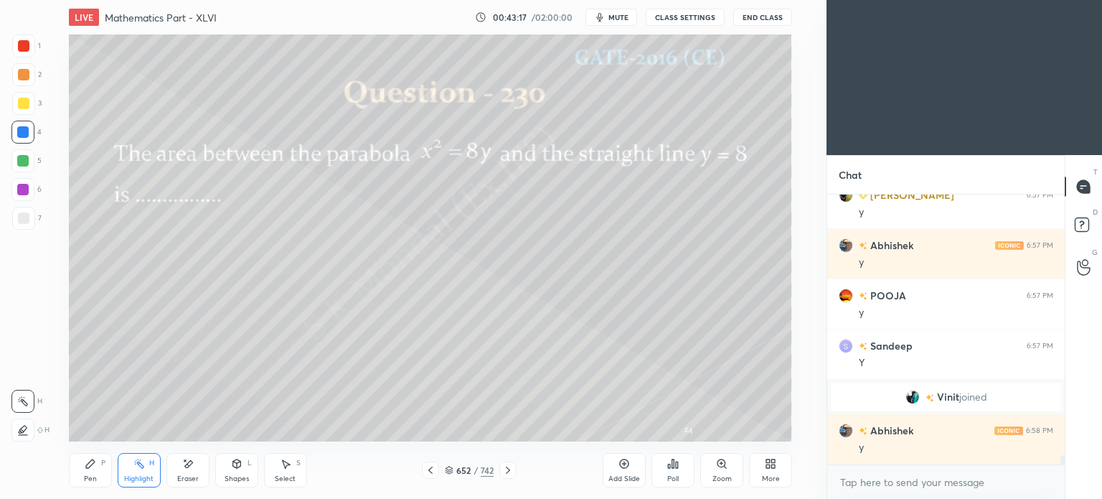
click at [20, 114] on div at bounding box center [23, 103] width 23 height 23
click at [81, 476] on div "Pen P" at bounding box center [90, 470] width 43 height 34
click at [82, 469] on div "Pen P" at bounding box center [90, 470] width 43 height 34
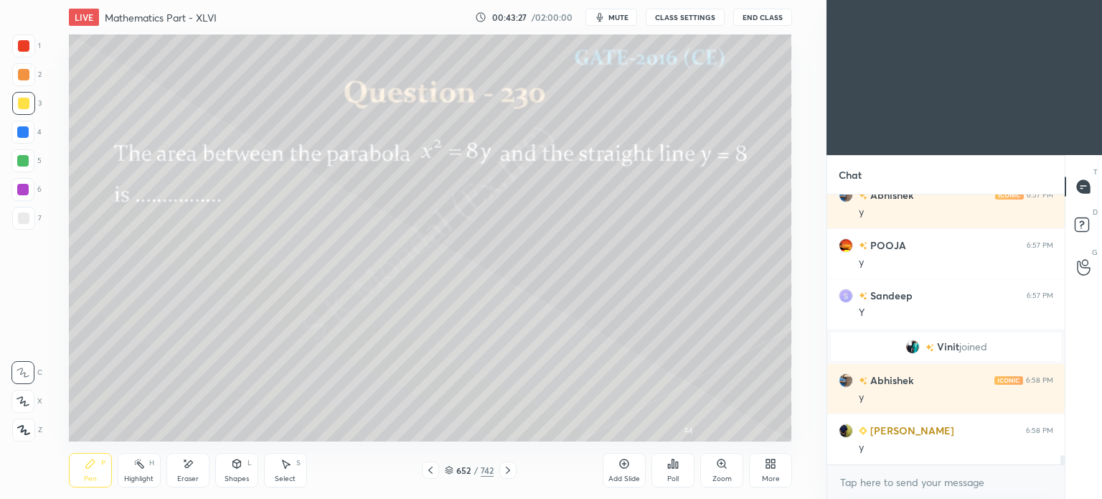
click at [144, 477] on div "Highlight" at bounding box center [138, 478] width 29 height 7
click at [145, 478] on div "Highlight" at bounding box center [138, 478] width 29 height 7
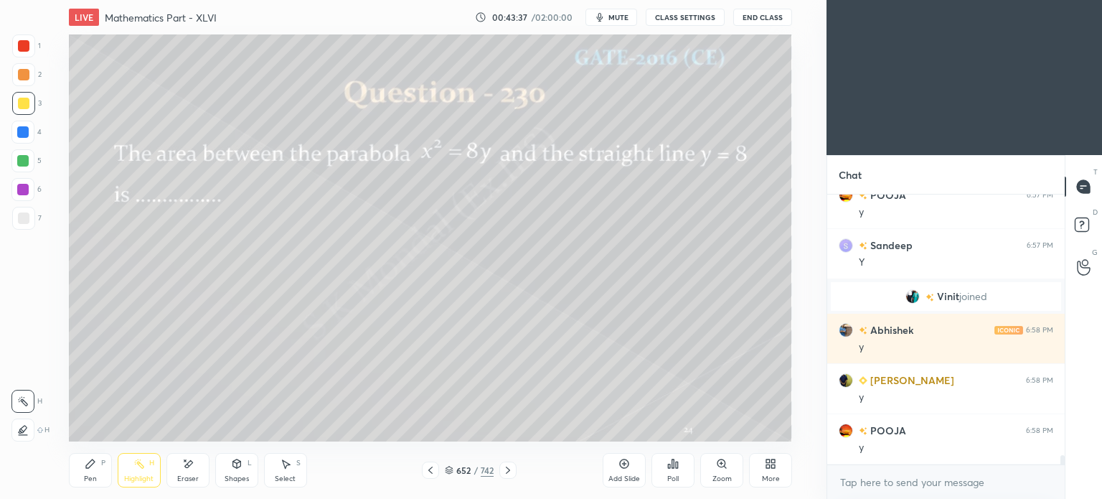
click at [451, 471] on icon at bounding box center [449, 470] width 9 height 9
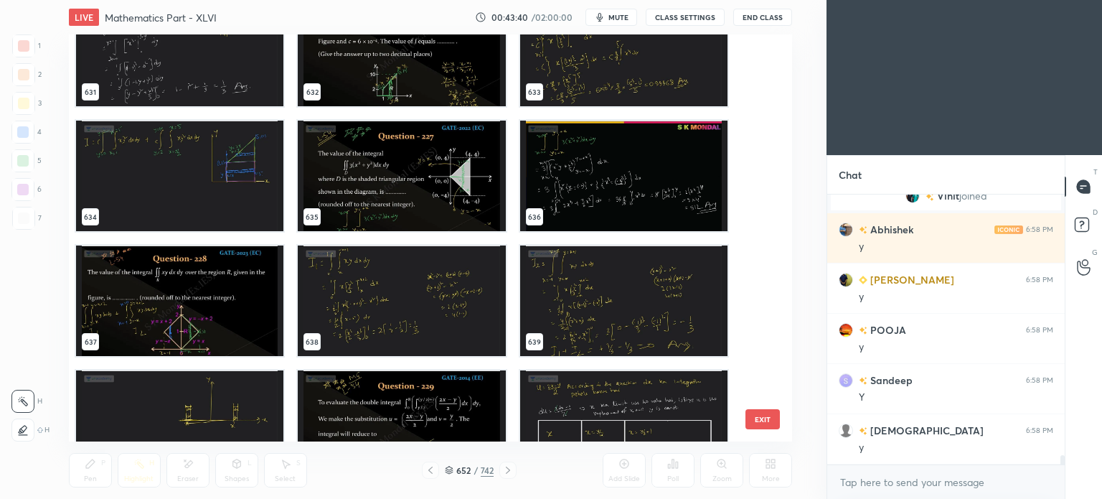
scroll to position [26262, 0]
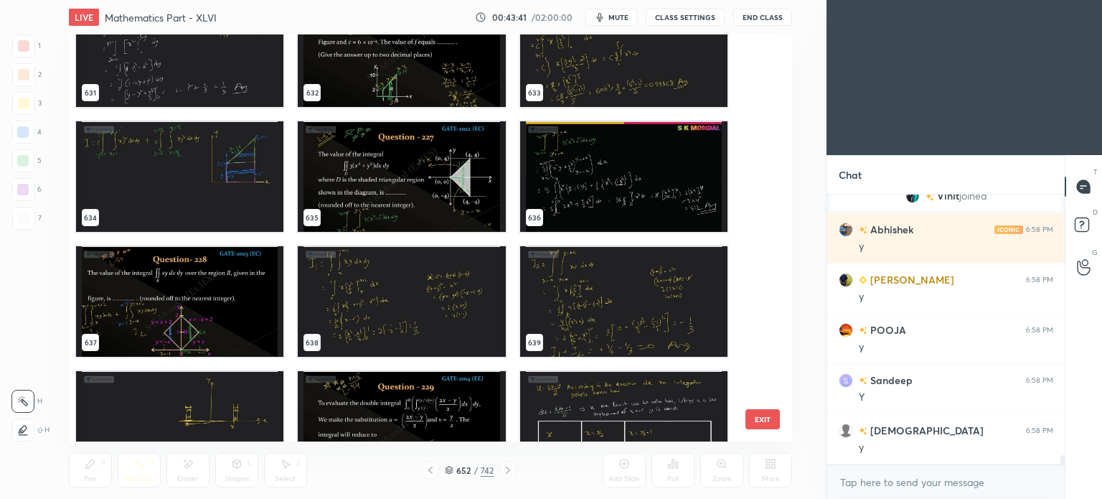
click at [223, 327] on img "grid" at bounding box center [179, 301] width 207 height 110
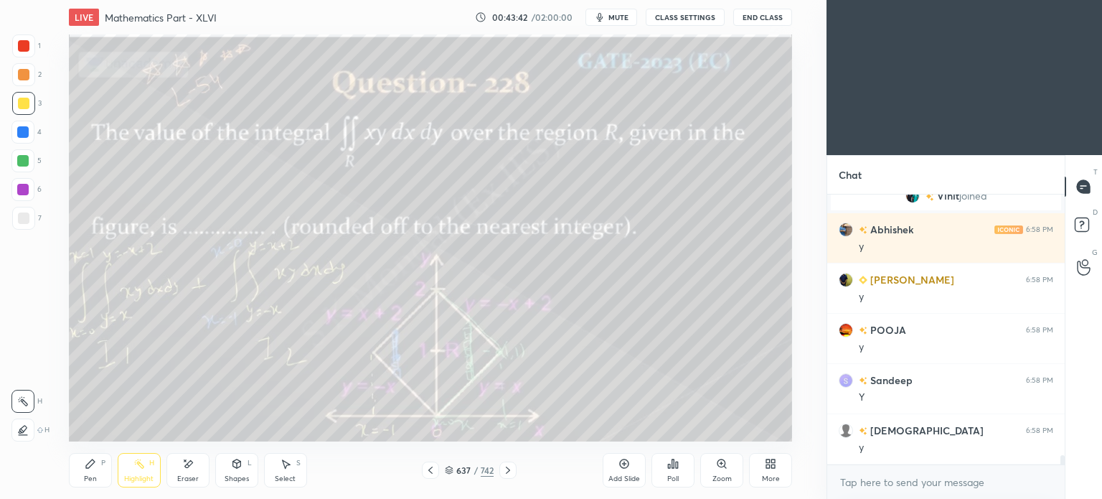
click at [142, 480] on div "Highlight" at bounding box center [138, 478] width 29 height 7
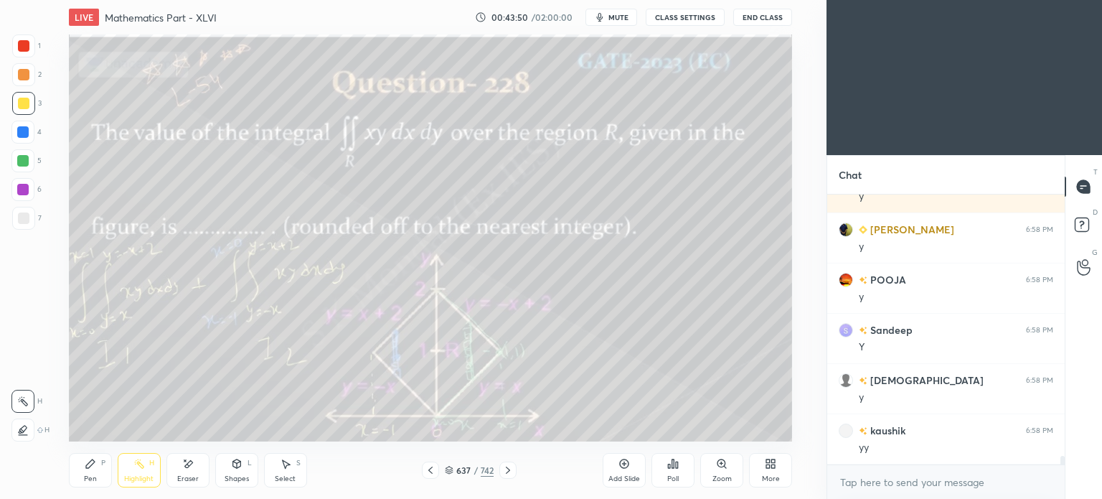
scroll to position [7930, 0]
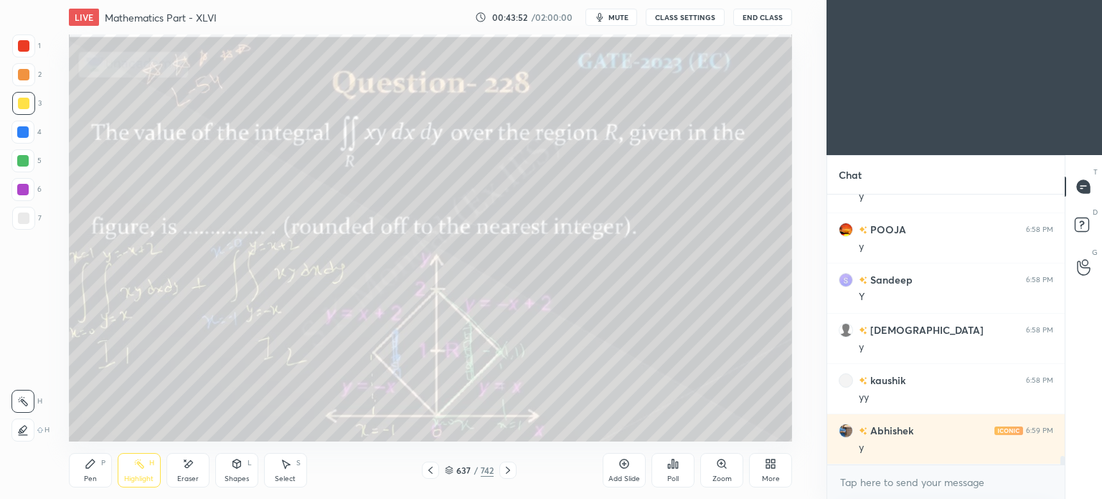
click at [448, 473] on icon at bounding box center [449, 470] width 9 height 9
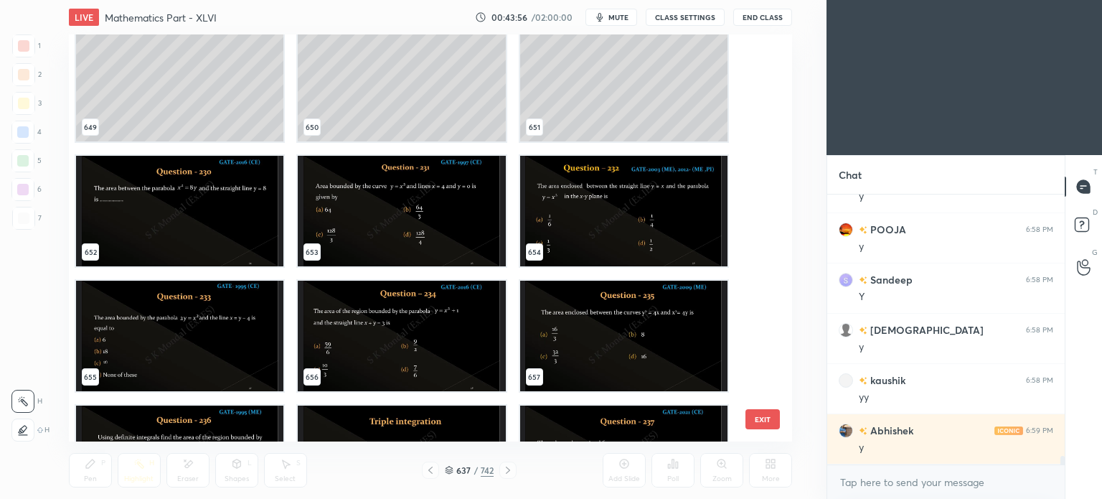
scroll to position [26974, 0]
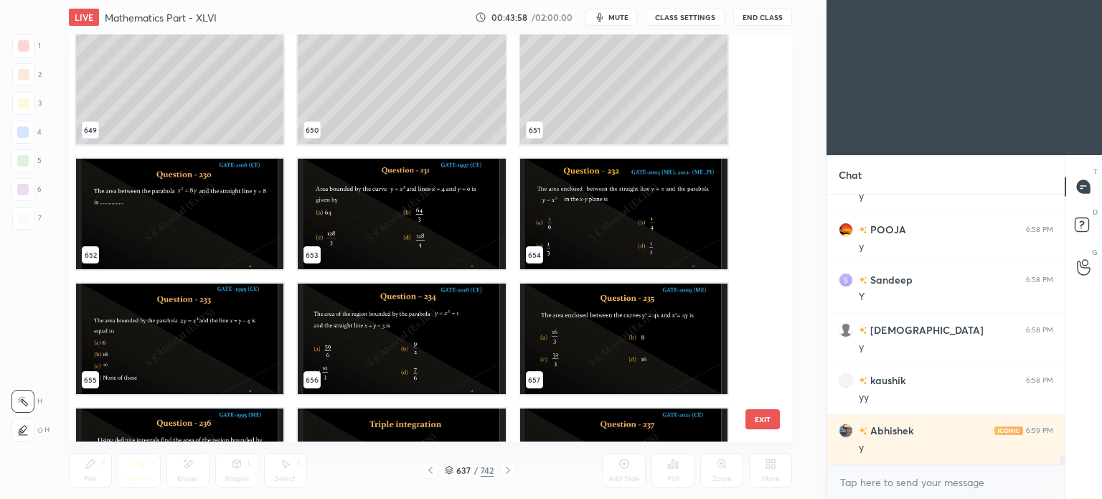
click at [213, 221] on img "grid" at bounding box center [179, 214] width 207 height 110
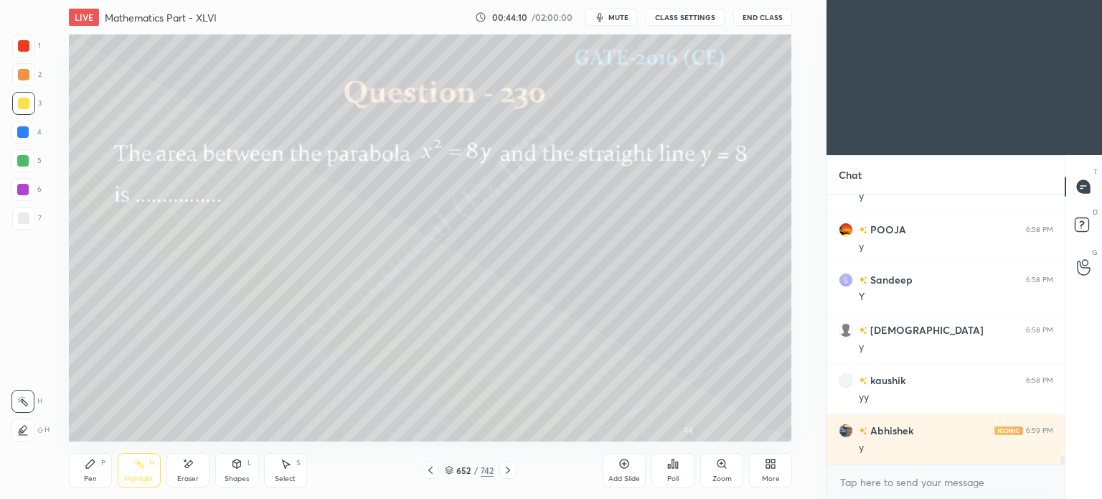
click at [95, 470] on div "Pen P" at bounding box center [90, 470] width 43 height 34
click at [24, 220] on div at bounding box center [23, 217] width 11 height 11
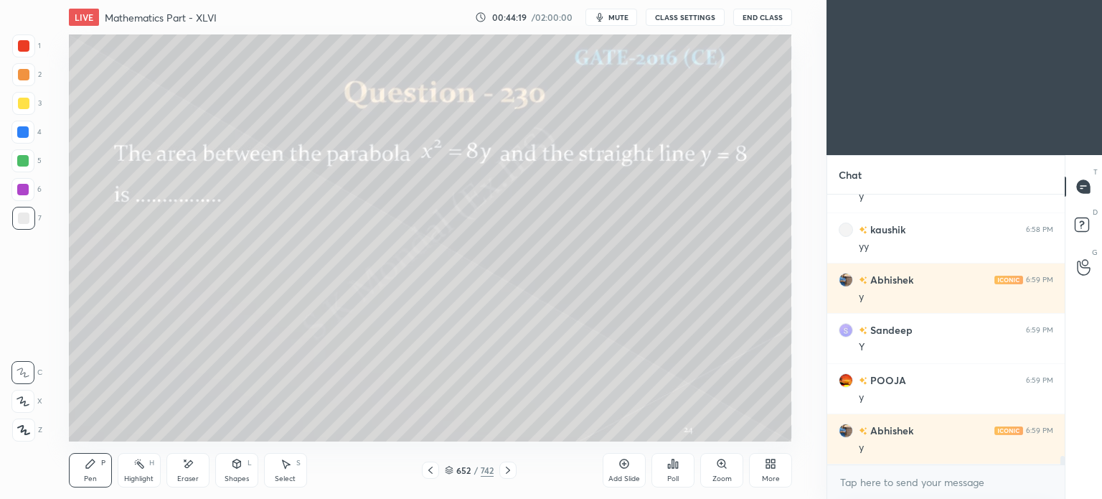
scroll to position [8131, 0]
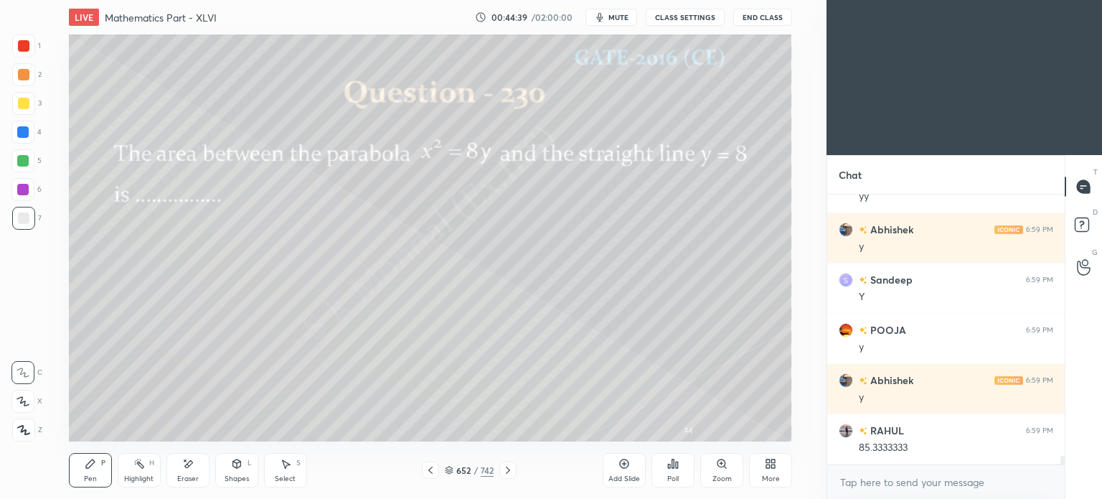
click at [189, 474] on div "Eraser" at bounding box center [187, 470] width 43 height 34
click at [88, 476] on div "Pen" at bounding box center [90, 478] width 13 height 7
click at [90, 478] on div "Pen" at bounding box center [90, 478] width 13 height 7
click at [189, 480] on div "Eraser" at bounding box center [188, 478] width 22 height 7
click at [93, 478] on div "Pen" at bounding box center [90, 478] width 13 height 7
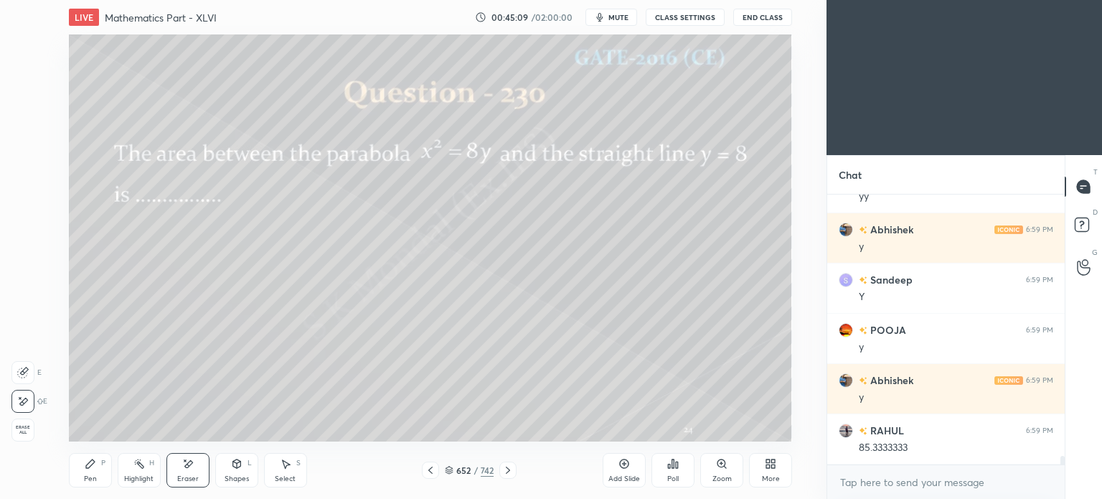
scroll to position [8181, 0]
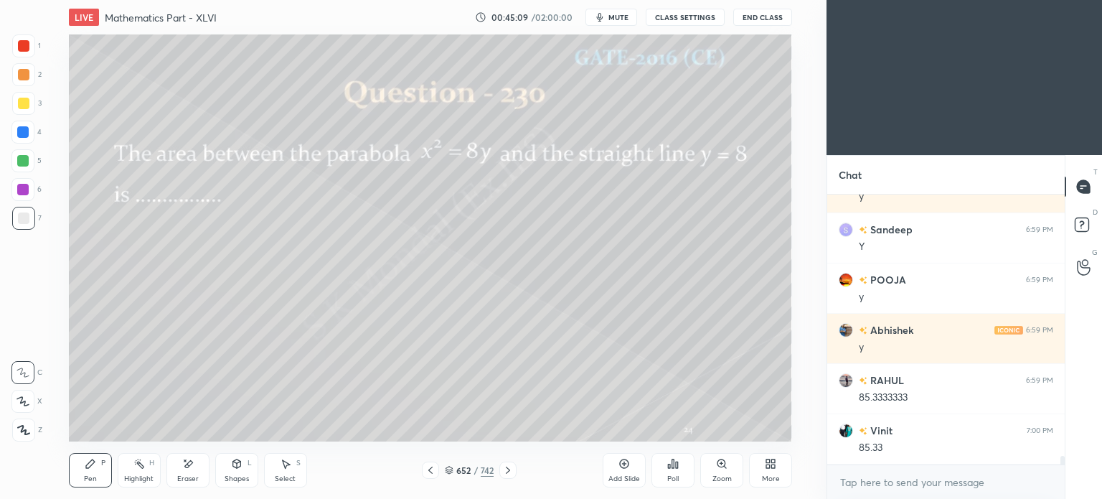
click at [92, 481] on div "Pen" at bounding box center [90, 478] width 13 height 7
click at [725, 433] on div "Add Slide Poll Zoom More" at bounding box center [697, 470] width 189 height 80
click at [741, 433] on div "Add Slide Poll Zoom More" at bounding box center [697, 470] width 189 height 80
click at [749, 434] on div "Add Slide Poll Zoom More" at bounding box center [697, 470] width 189 height 80
click at [293, 475] on div "Select" at bounding box center [285, 478] width 21 height 7
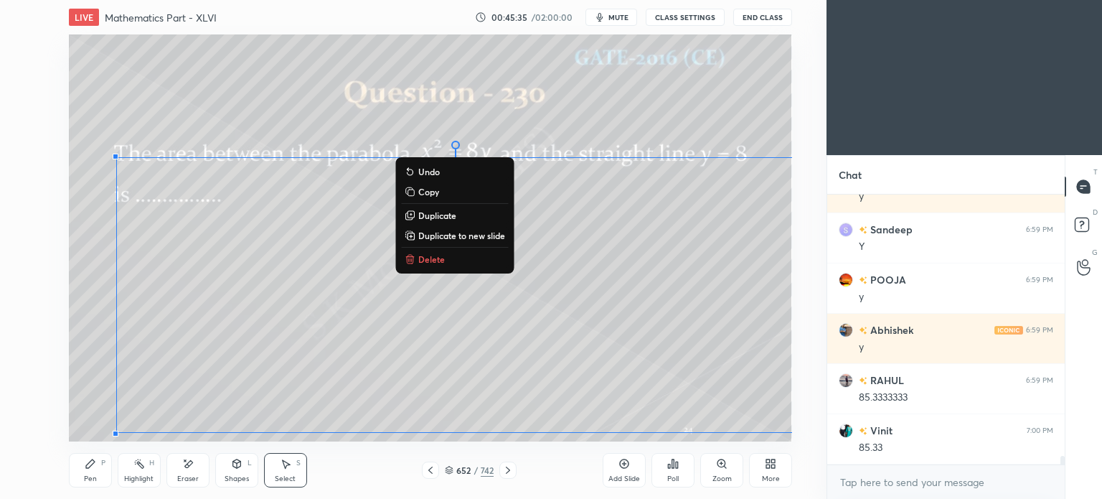
drag, startPoint x: 77, startPoint y: 168, endPoint x: 865, endPoint y: 489, distance: 851.5
click at [872, 489] on div "1 2 3 4 5 6 7 C X Z E E Erase all H H LIVE Mathematics Part - XLVI 00:45:35 / 0…" at bounding box center [551, 249] width 1102 height 499
click at [73, 232] on div "0 ° Undo Copy Duplicate Duplicate to new slide Delete" at bounding box center [430, 237] width 723 height 407
drag, startPoint x: 83, startPoint y: 172, endPoint x: 768, endPoint y: 433, distance: 733.7
click at [768, 433] on div "LIVE Mathematics Part - XLVI 00:45:40 / 02:00:00 mute CLASS SETTINGS End Class …" at bounding box center [430, 249] width 769 height 499
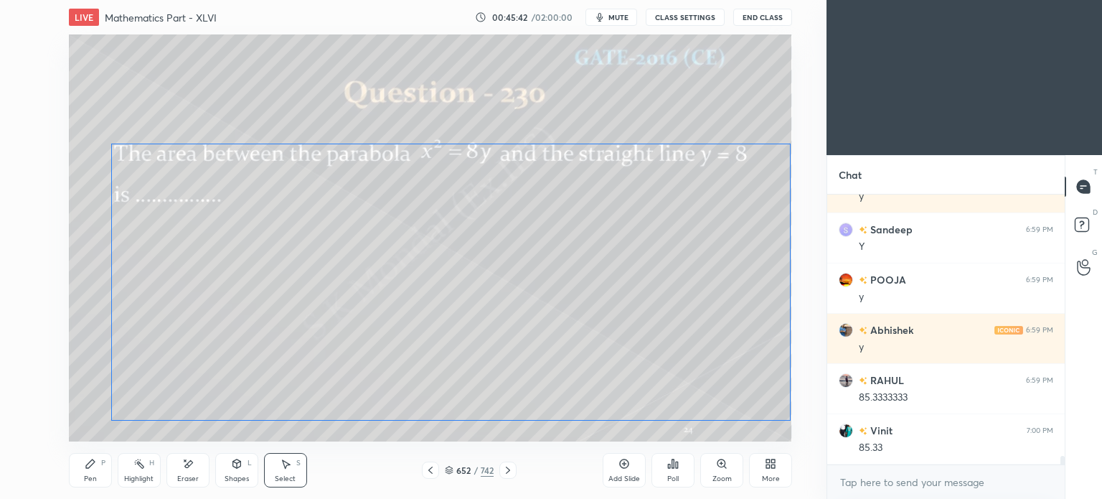
drag, startPoint x: 563, startPoint y: 339, endPoint x: 558, endPoint y: 326, distance: 14.3
click at [558, 326] on div "0 ° Undo Copy Duplicate Duplicate to new slide Delete" at bounding box center [430, 237] width 723 height 407
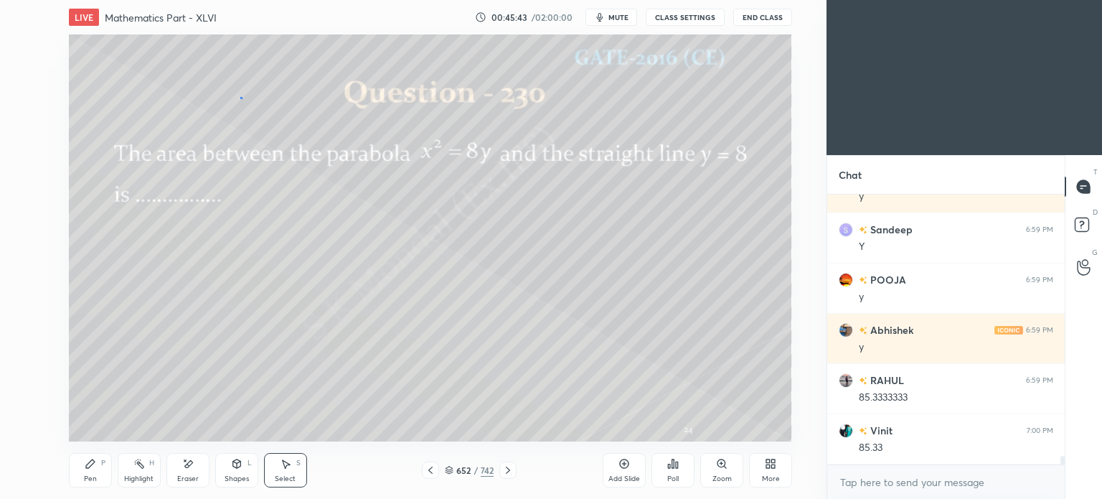
click at [240, 97] on div "0 ° Undo Copy Duplicate Duplicate to new slide Delete" at bounding box center [430, 237] width 723 height 407
click at [101, 480] on div "Pen P" at bounding box center [90, 470] width 43 height 34
click at [104, 480] on div "Pen P" at bounding box center [90, 470] width 43 height 34
click at [192, 485] on div "Eraser" at bounding box center [187, 470] width 43 height 34
click at [245, 476] on div "Shapes" at bounding box center [237, 478] width 24 height 7
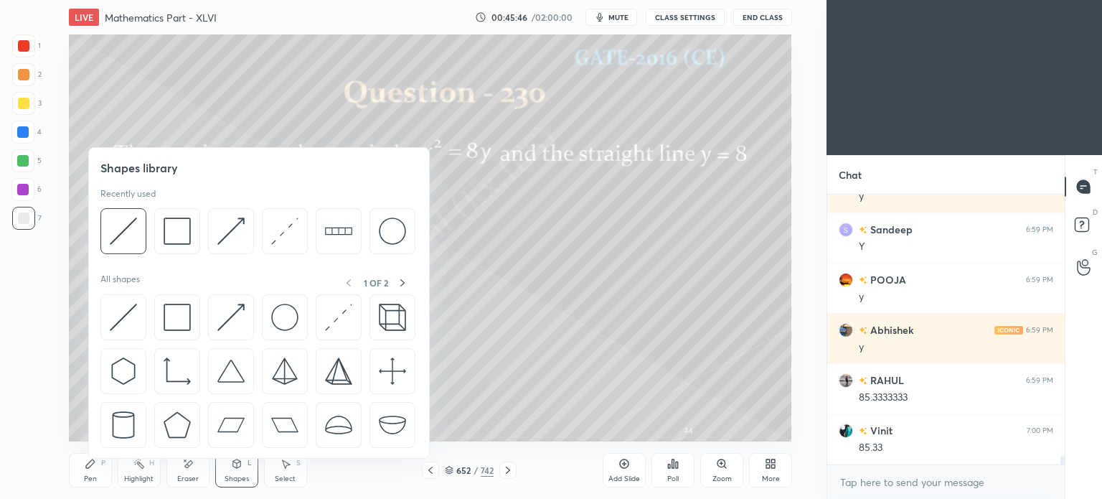
click at [192, 476] on div "Eraser" at bounding box center [188, 478] width 22 height 7
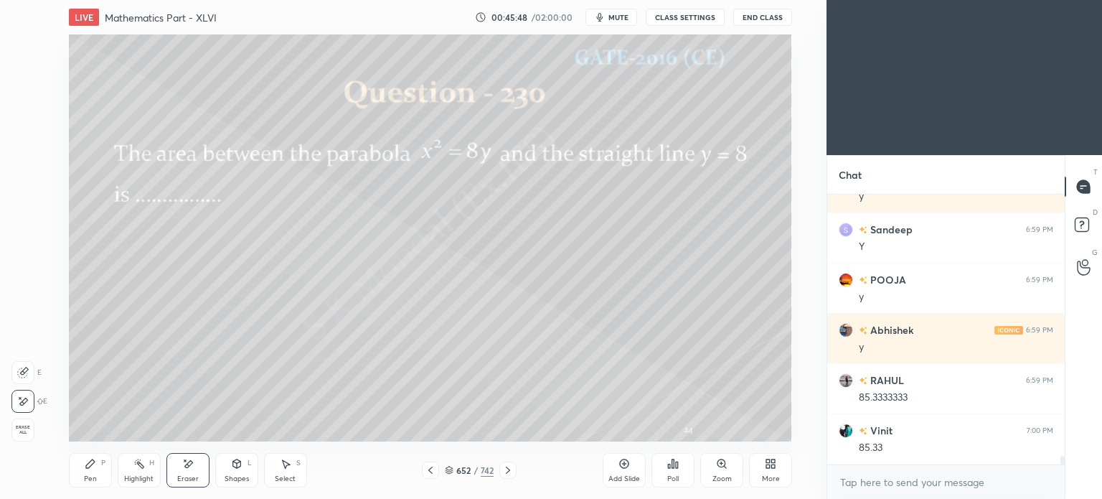
click at [92, 460] on icon at bounding box center [90, 463] width 9 height 9
click at [93, 472] on div "Pen P" at bounding box center [90, 470] width 43 height 34
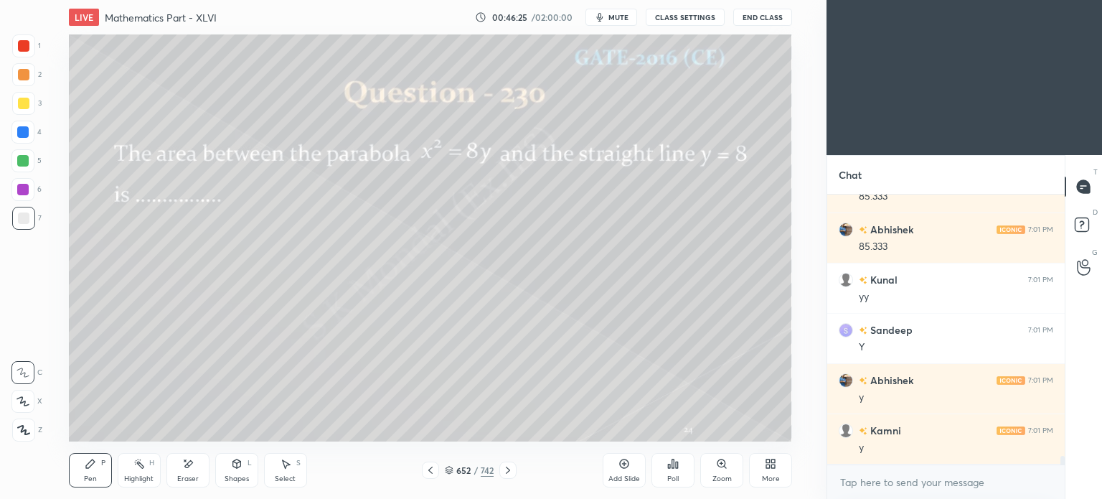
scroll to position [8532, 0]
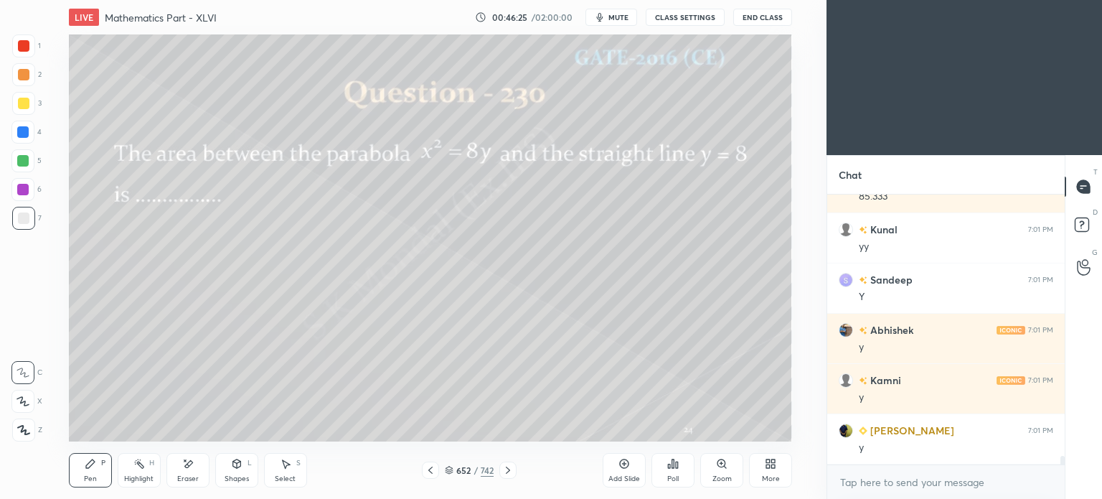
click at [502, 464] on div at bounding box center [507, 469] width 17 height 17
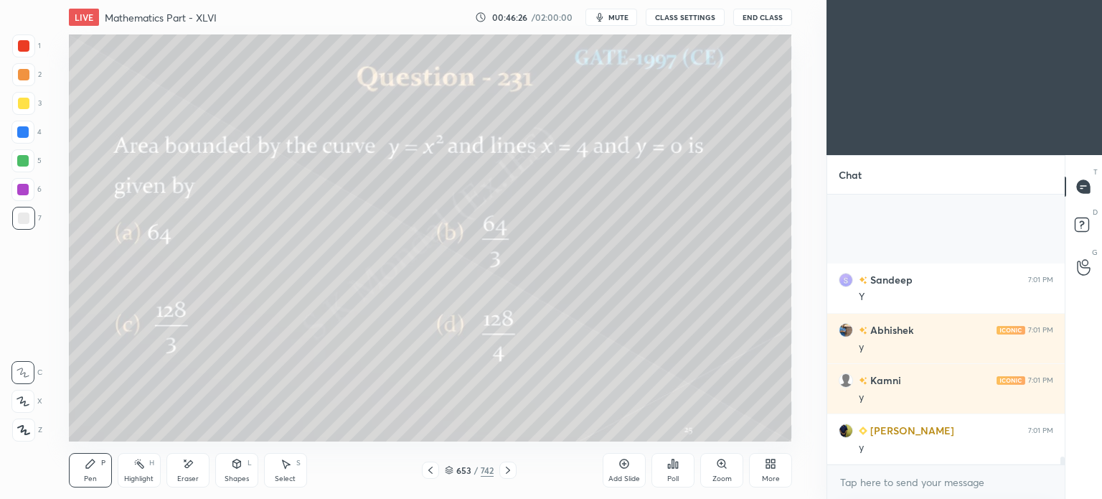
scroll to position [8683, 0]
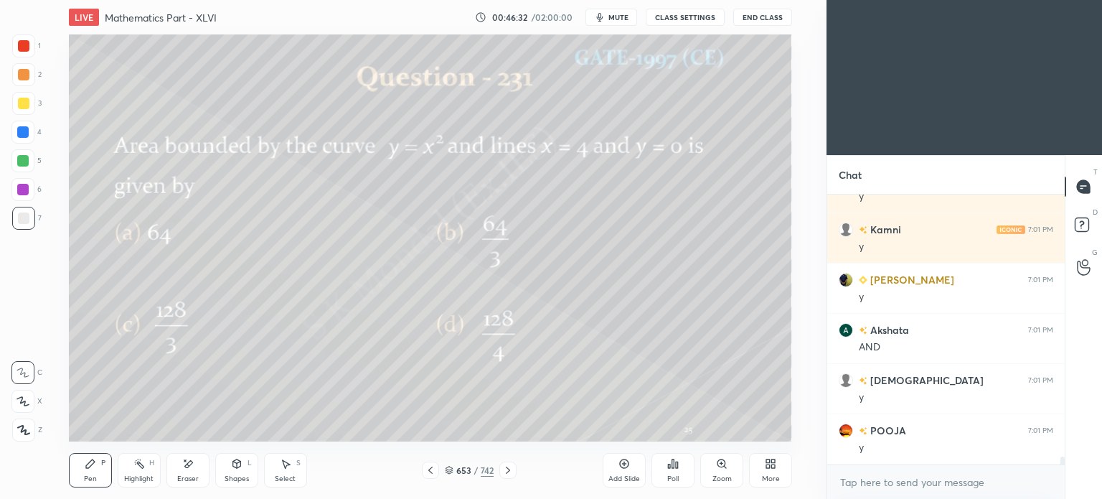
click at [28, 78] on div at bounding box center [23, 74] width 11 height 11
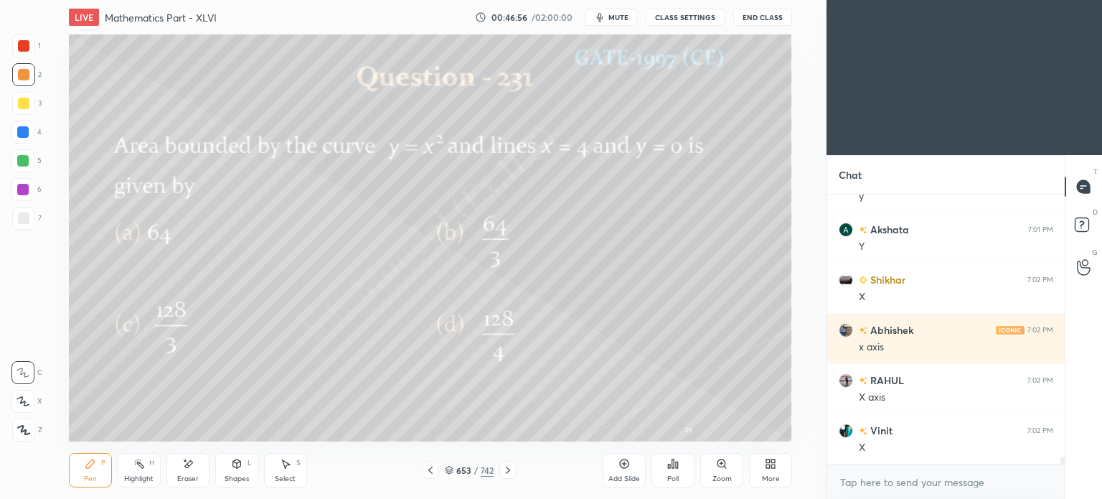
scroll to position [8984, 0]
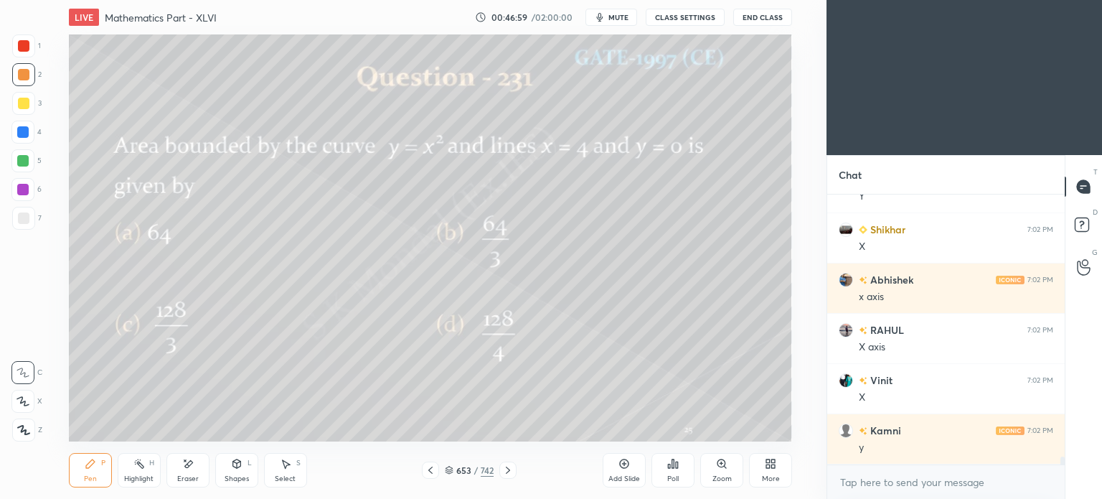
click at [23, 140] on div at bounding box center [22, 132] width 23 height 23
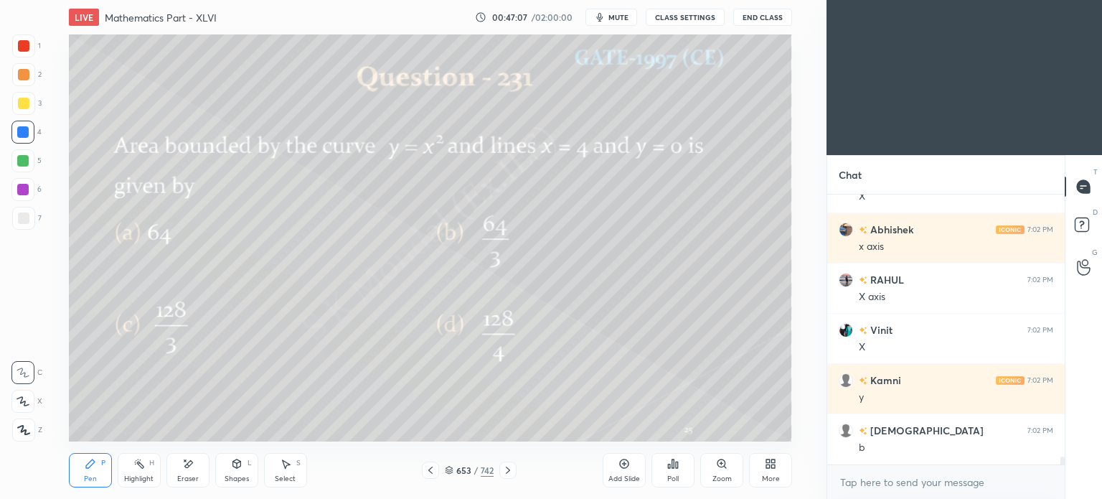
click at [240, 465] on icon at bounding box center [236, 463] width 8 height 9
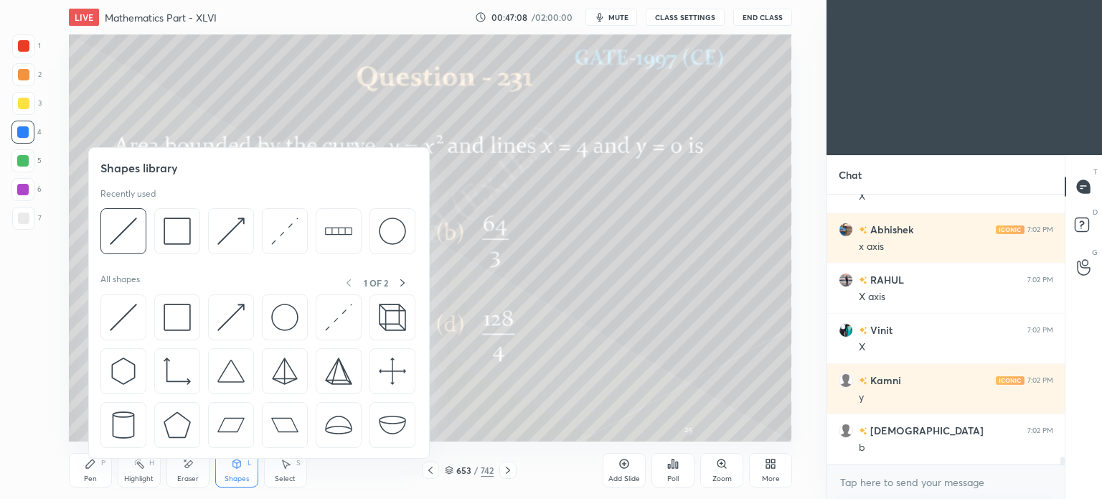
click at [296, 466] on div "S" at bounding box center [298, 462] width 4 height 7
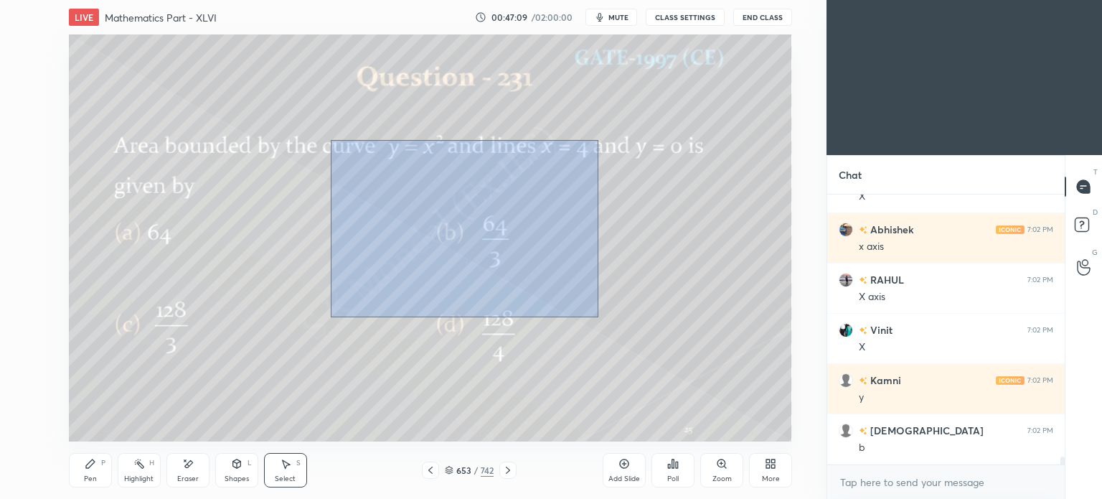
drag, startPoint x: 330, startPoint y: 140, endPoint x: 598, endPoint y: 317, distance: 321.0
click at [598, 317] on div "0 ° Undo Copy Duplicate Duplicate to new slide Delete" at bounding box center [430, 237] width 723 height 407
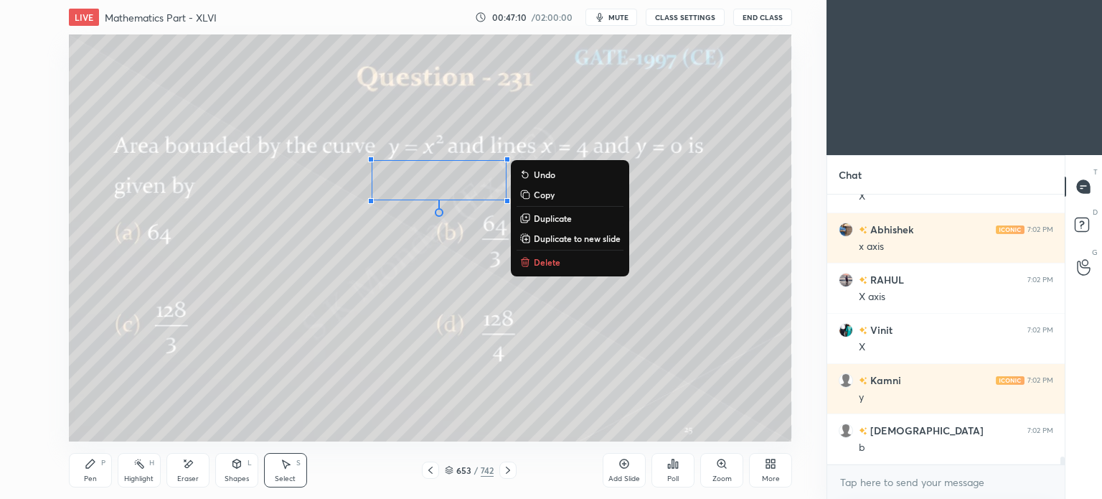
click at [542, 261] on p "Delete" at bounding box center [547, 261] width 27 height 11
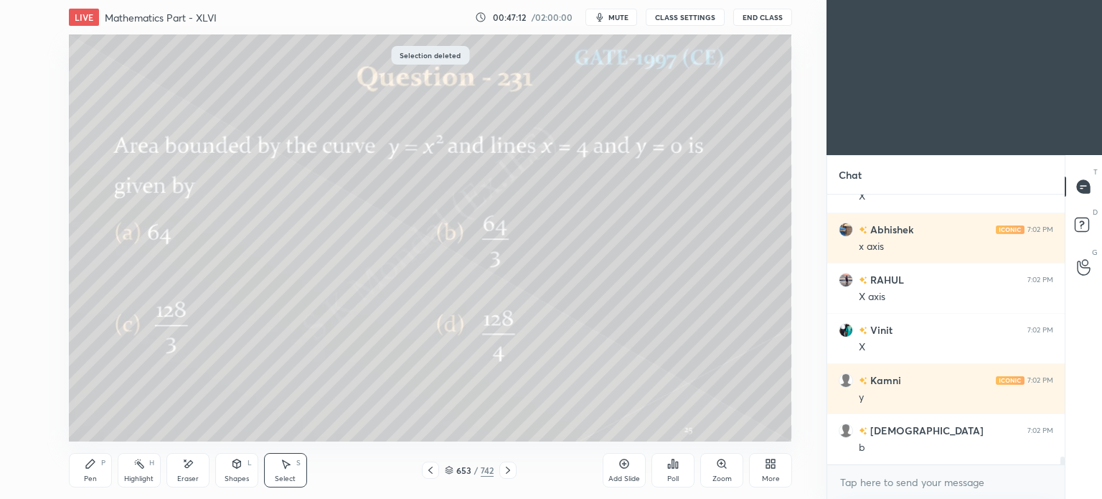
click at [93, 469] on icon at bounding box center [90, 463] width 11 height 11
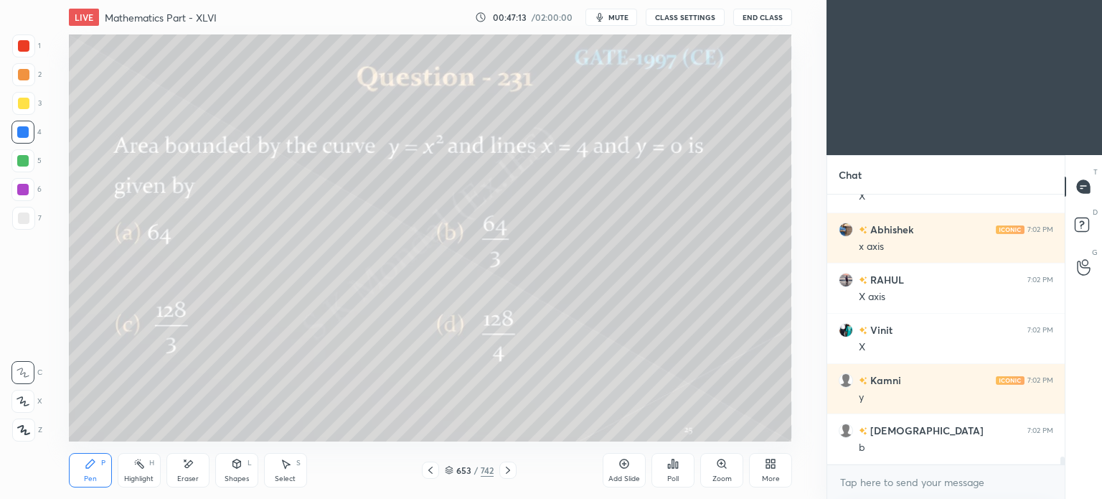
click at [24, 166] on div at bounding box center [22, 160] width 23 height 23
click at [192, 477] on div "Eraser" at bounding box center [188, 478] width 22 height 7
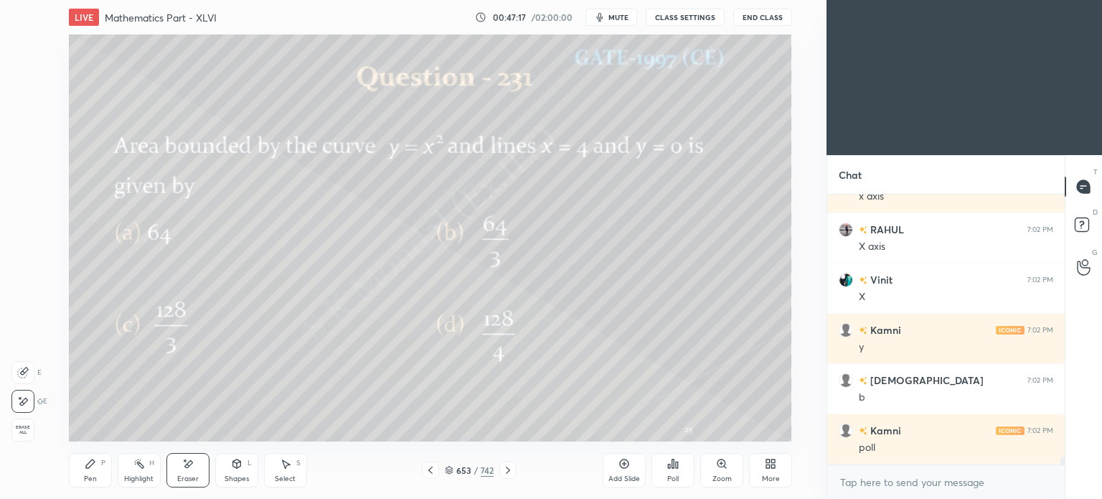
click at [232, 473] on div "Shapes L" at bounding box center [236, 470] width 43 height 34
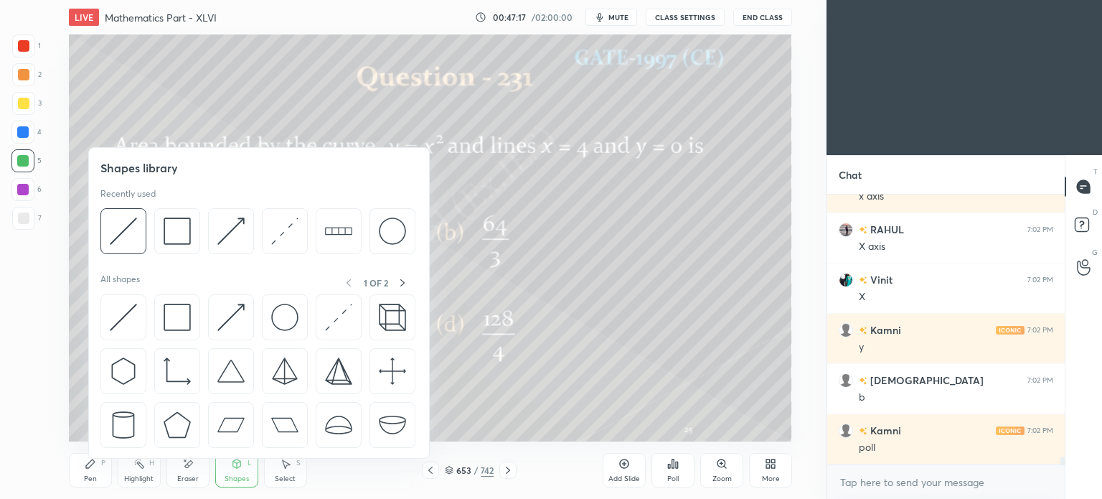
click at [232, 473] on div "Shapes L" at bounding box center [236, 470] width 43 height 34
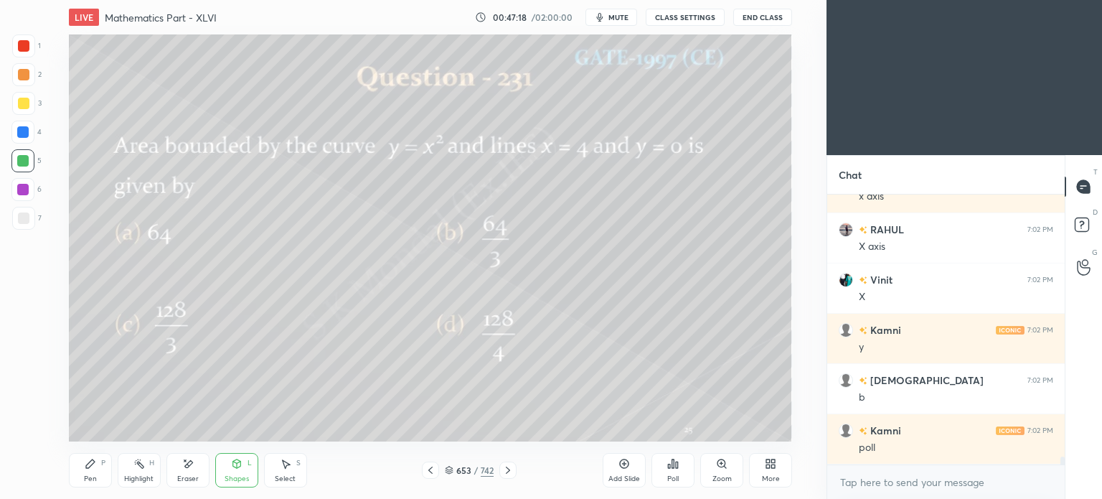
click at [23, 48] on div at bounding box center [23, 45] width 11 height 11
click at [230, 479] on div "Shapes" at bounding box center [237, 478] width 24 height 7
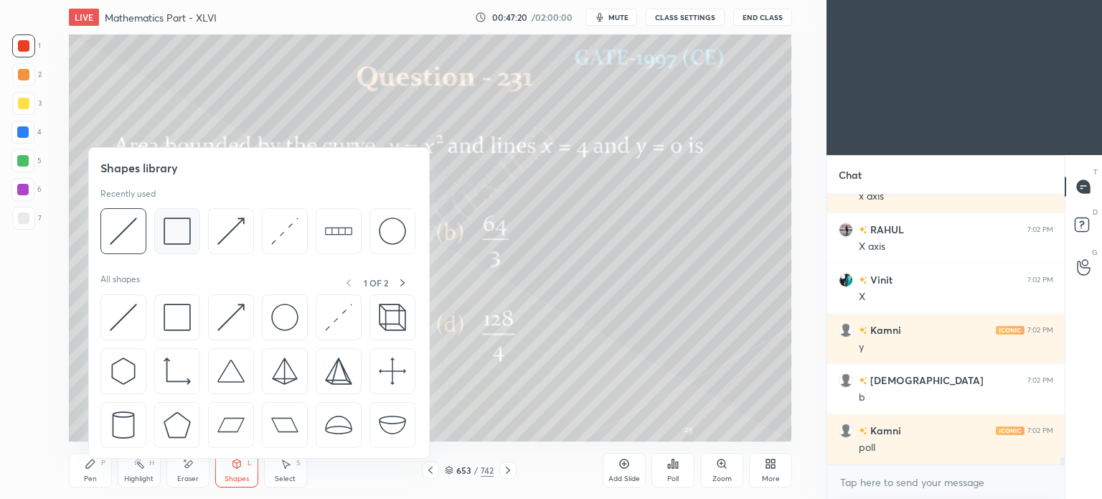
click at [180, 235] on img at bounding box center [177, 230] width 27 height 27
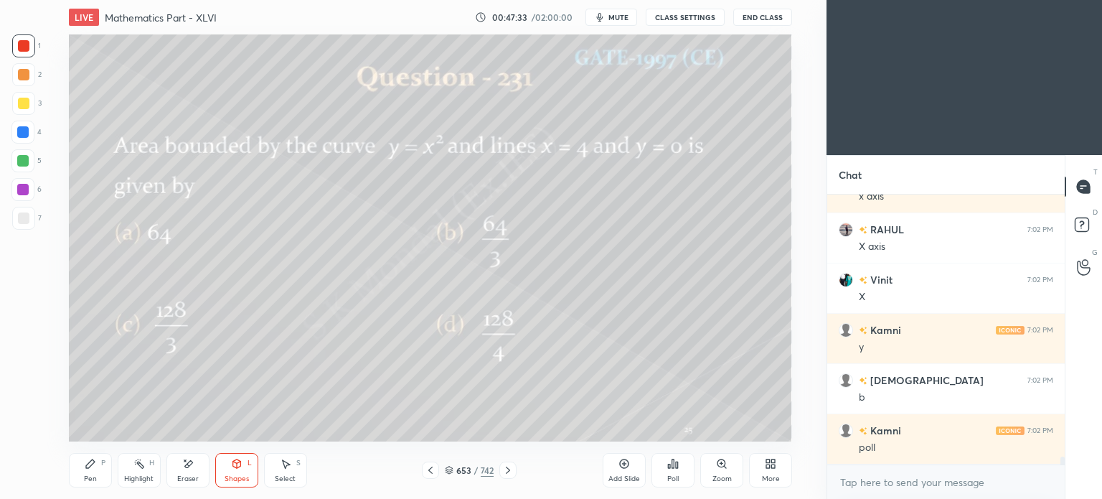
click at [23, 106] on div at bounding box center [23, 103] width 11 height 11
click at [83, 478] on div "Pen P" at bounding box center [90, 470] width 43 height 34
click at [84, 476] on div "Pen" at bounding box center [90, 478] width 13 height 7
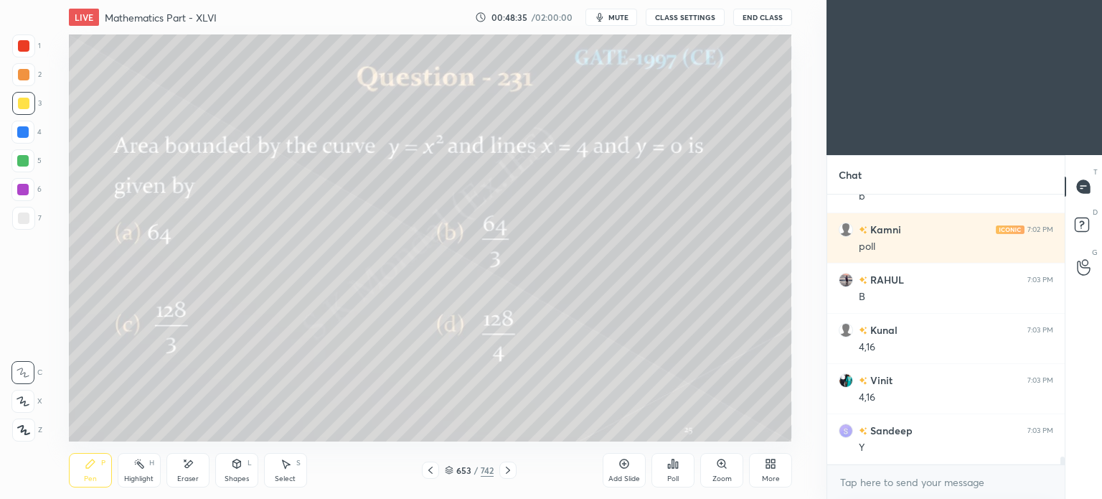
scroll to position [9336, 0]
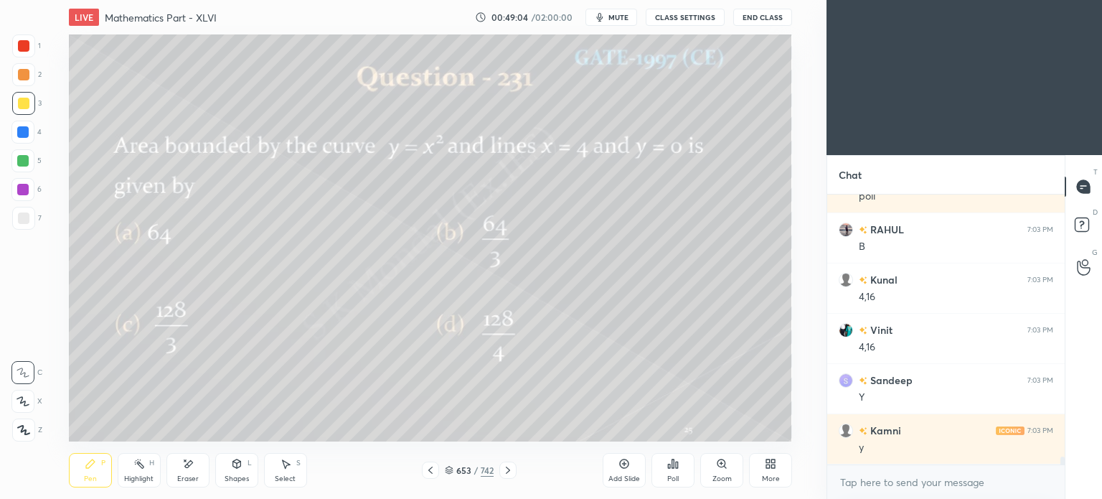
click at [89, 456] on div "Pen P" at bounding box center [90, 470] width 43 height 34
click at [23, 108] on div at bounding box center [23, 103] width 11 height 11
click at [21, 138] on div at bounding box center [22, 132] width 23 height 23
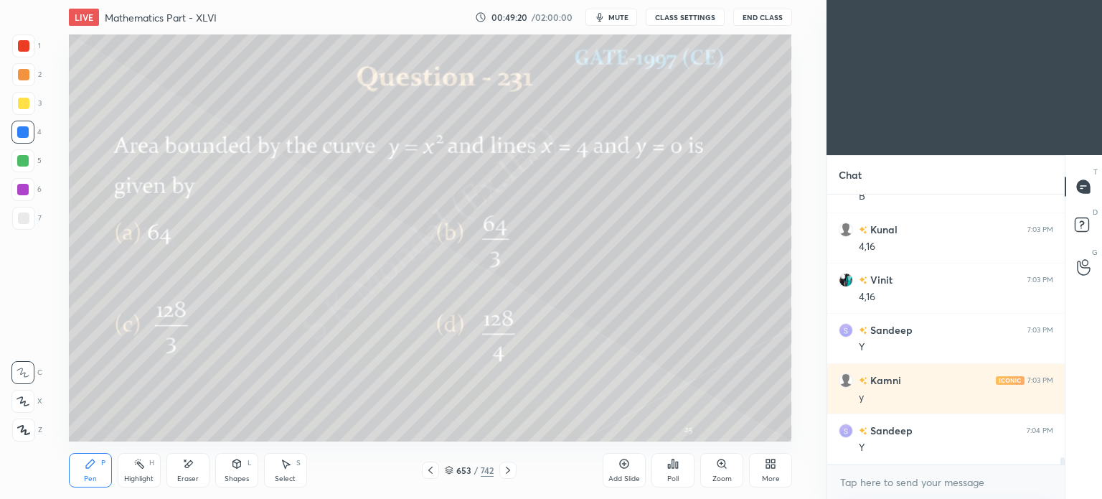
click at [23, 161] on div at bounding box center [22, 160] width 11 height 11
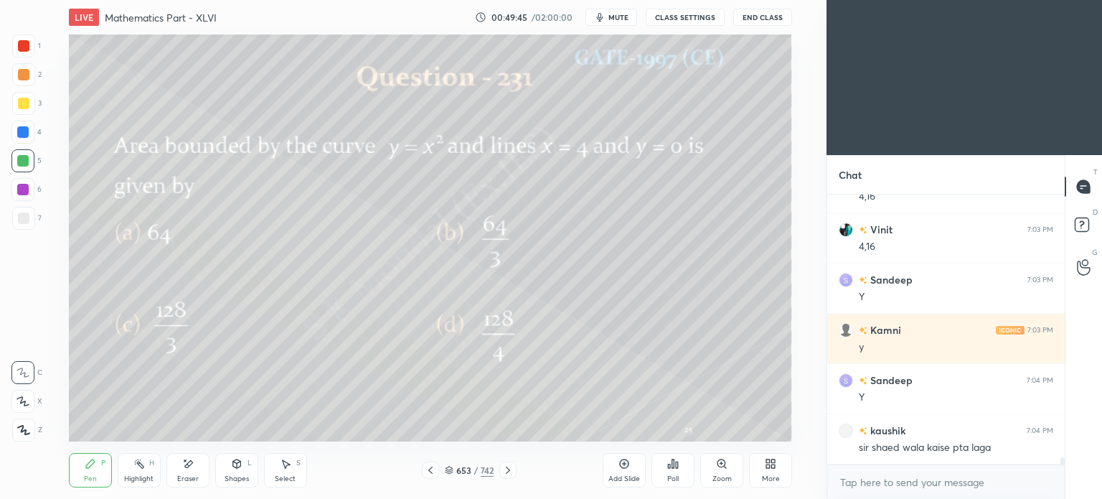
scroll to position [9487, 0]
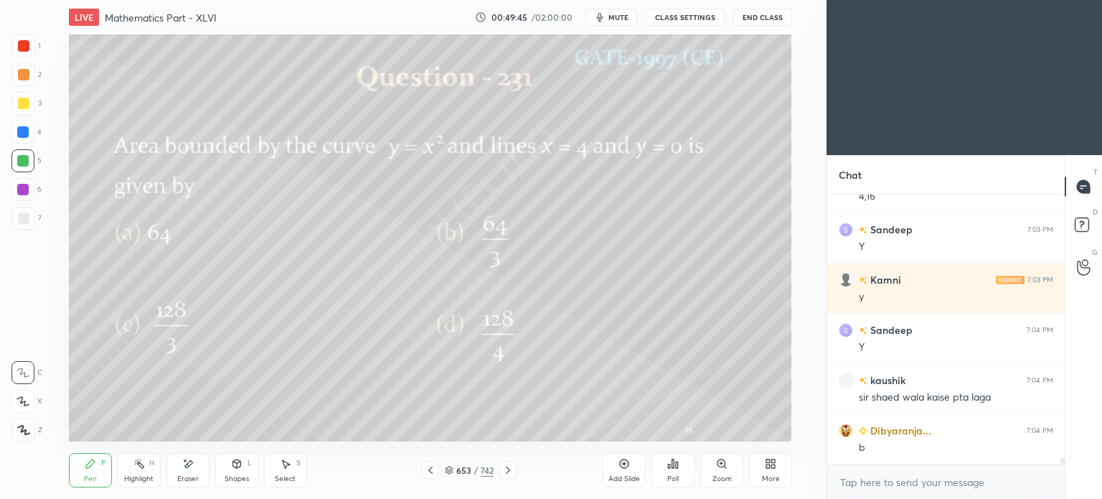
click at [141, 475] on div "Highlight" at bounding box center [138, 478] width 29 height 7
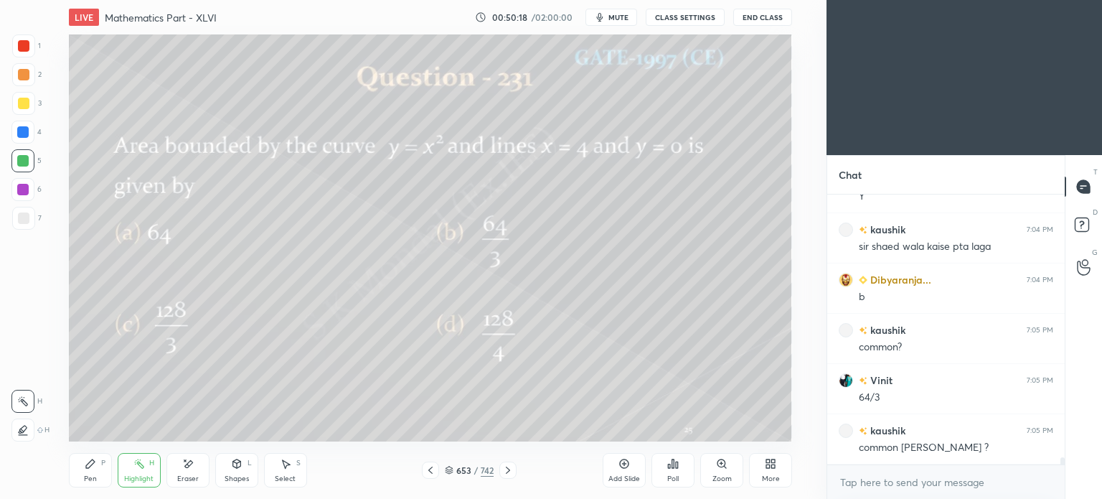
scroll to position [9687, 0]
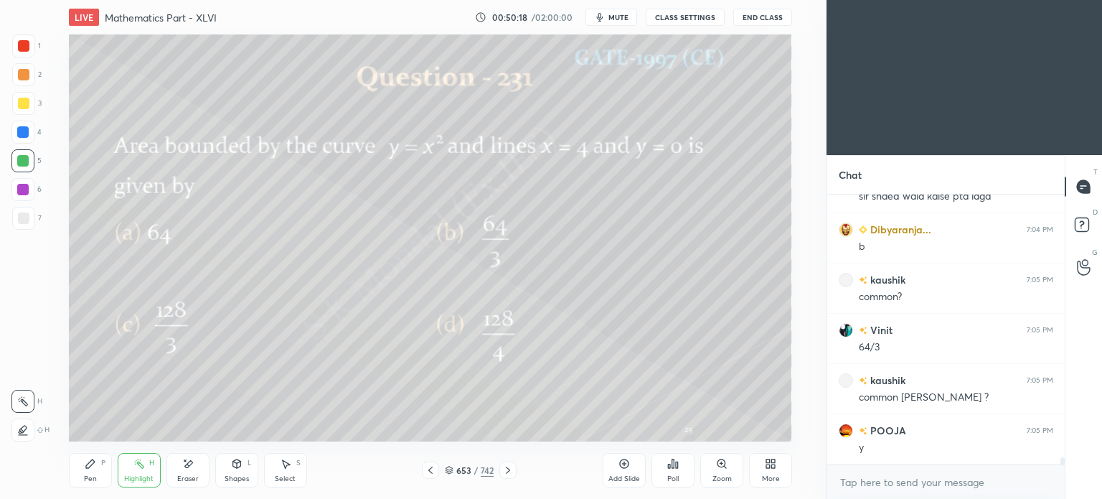
click at [85, 467] on icon at bounding box center [90, 463] width 11 height 11
click at [85, 468] on icon at bounding box center [90, 463] width 11 height 11
click at [189, 470] on div "Eraser" at bounding box center [187, 470] width 43 height 34
click at [185, 466] on icon at bounding box center [188, 463] width 8 height 7
click at [84, 487] on div "Pen P Highlight H Eraser Shapes L Select S 653 / 742 Add Slide Poll Zoom More" at bounding box center [430, 469] width 723 height 57
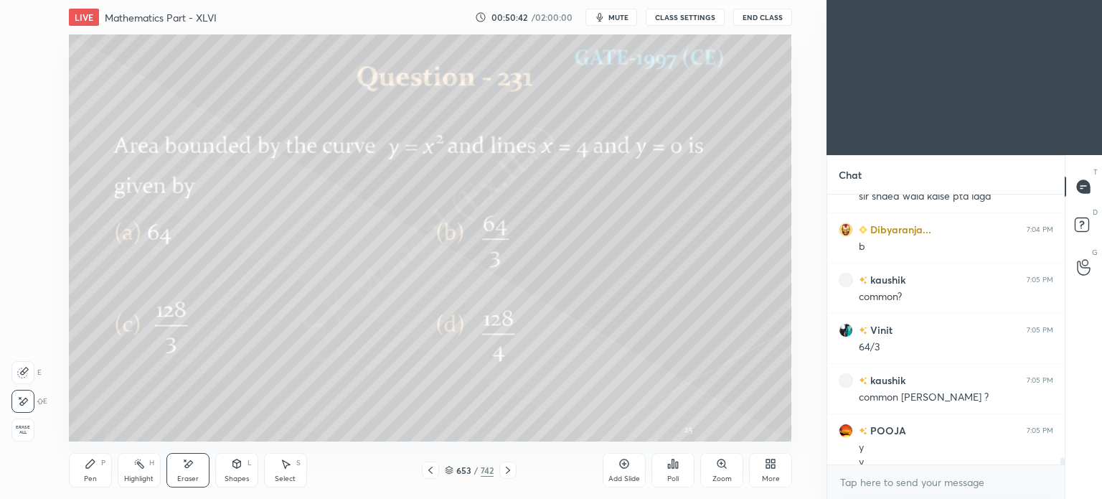
click at [85, 477] on div "Pen" at bounding box center [90, 478] width 13 height 7
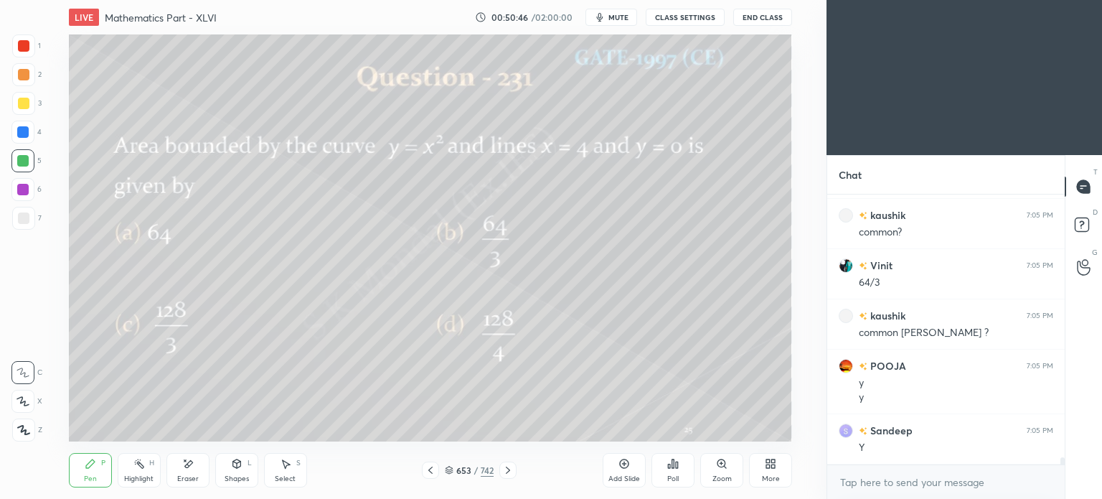
scroll to position [9802, 0]
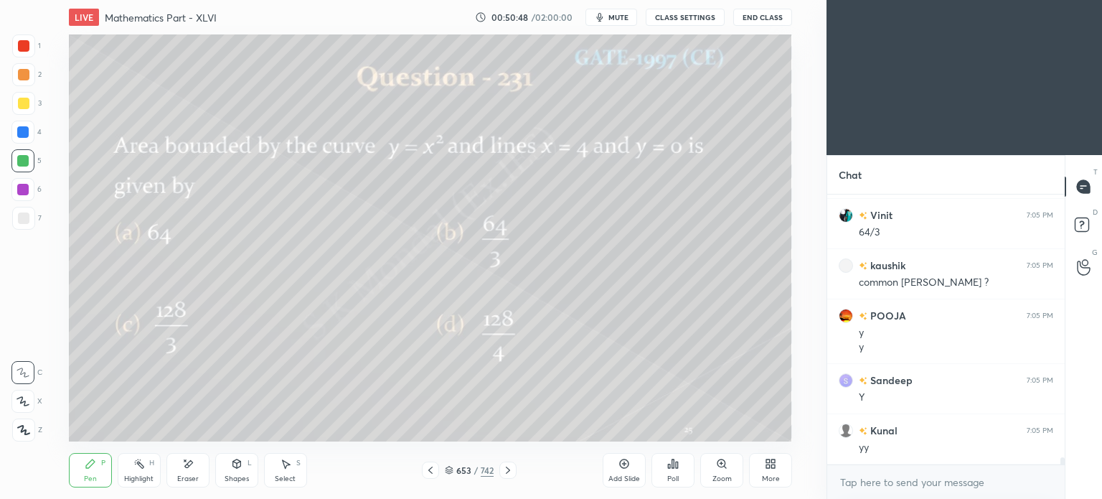
click at [288, 476] on div "Select" at bounding box center [285, 478] width 21 height 7
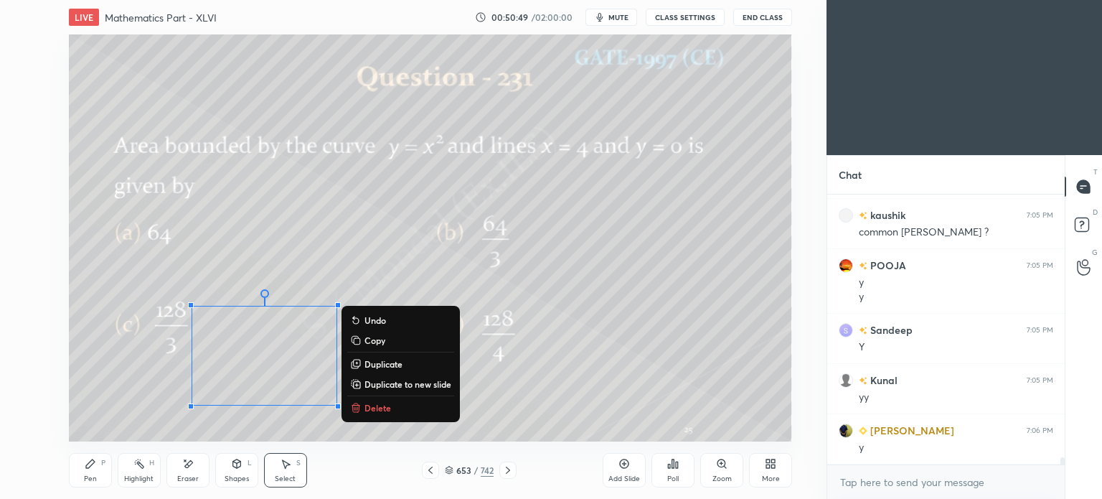
drag, startPoint x: 133, startPoint y: 238, endPoint x: 423, endPoint y: 453, distance: 360.5
click at [423, 453] on div "LIVE Mathematics Part - XLVI 00:50:49 / 02:00:00 mute CLASS SETTINGS End Class …" at bounding box center [430, 249] width 769 height 499
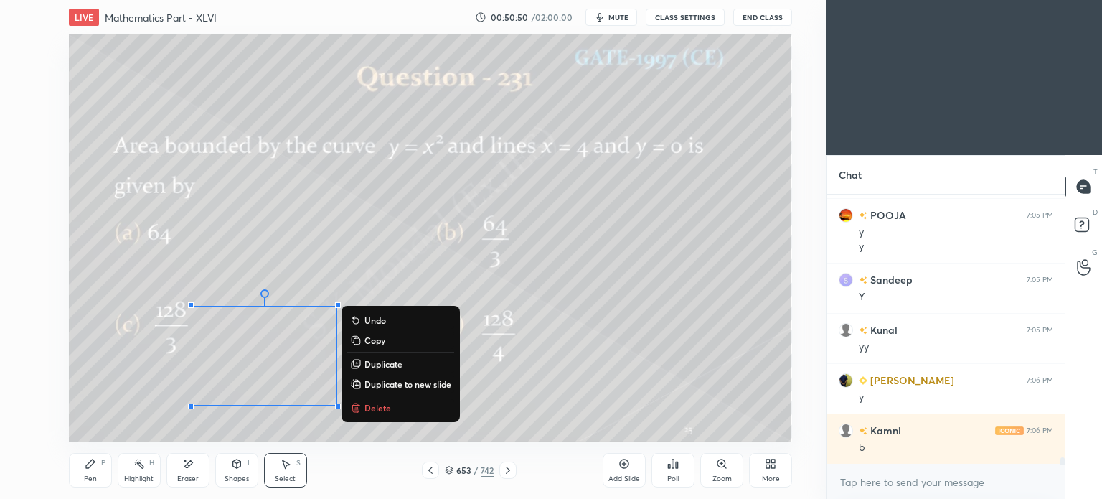
click at [381, 334] on p "Copy" at bounding box center [374, 339] width 21 height 11
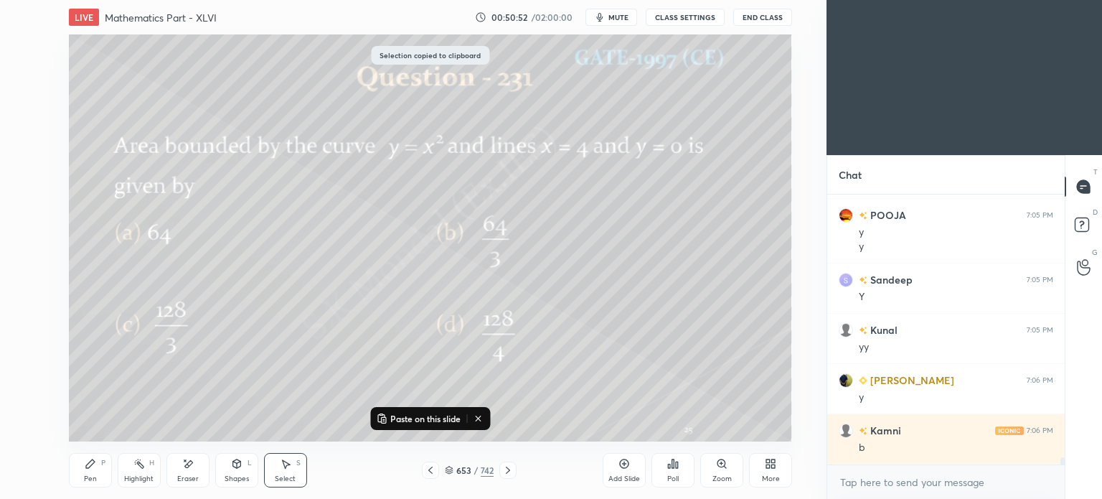
click at [629, 469] on div "Add Slide" at bounding box center [624, 470] width 43 height 34
click at [446, 413] on p "Paste on this slide" at bounding box center [425, 418] width 70 height 11
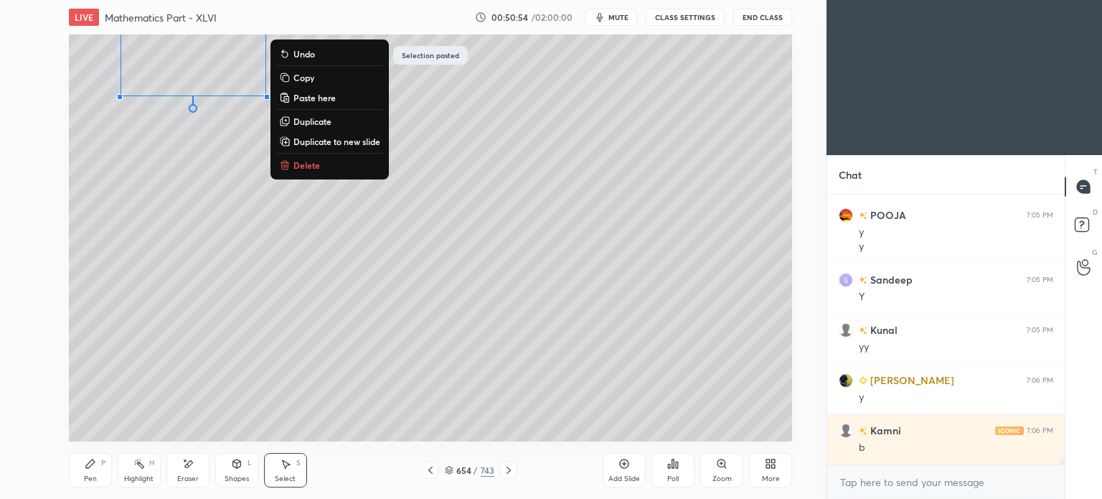
drag, startPoint x: 281, startPoint y: 349, endPoint x: 183, endPoint y: 90, distance: 277.5
click at [183, 90] on div "0 ° Undo Copy Paste here Duplicate Duplicate to new slide Delete" at bounding box center [430, 237] width 723 height 407
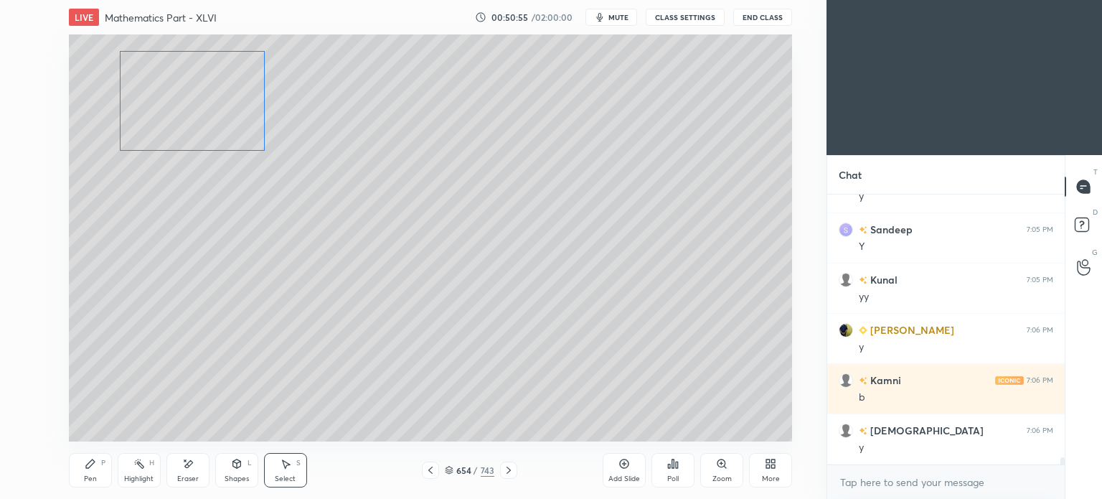
drag, startPoint x: 189, startPoint y: 53, endPoint x: 187, endPoint y: 107, distance: 53.8
click at [187, 107] on div "0 ° Undo Copy Paste here Duplicate Duplicate to new slide Delete" at bounding box center [430, 237] width 723 height 407
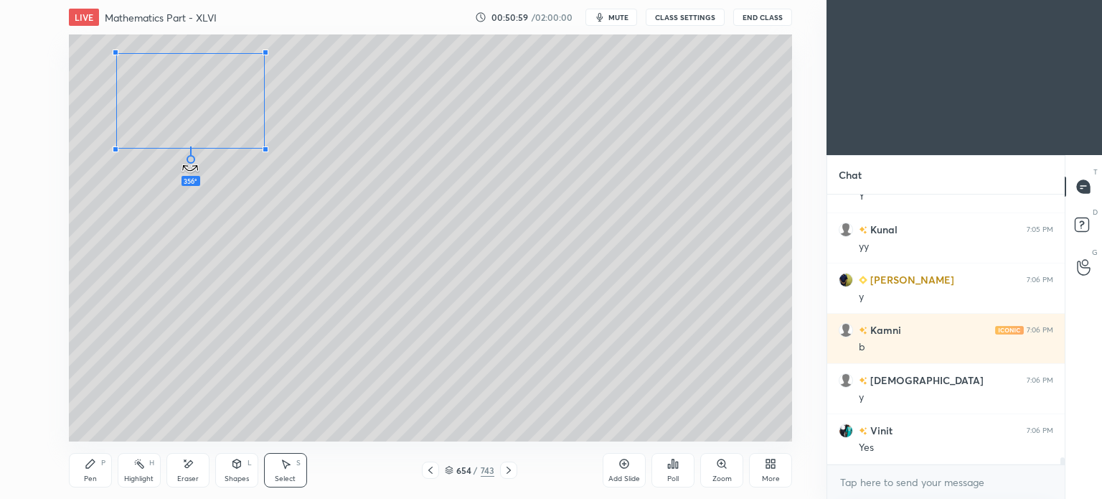
drag, startPoint x: 189, startPoint y: 160, endPoint x: 182, endPoint y: 166, distance: 10.2
click at [182, 166] on div "356 ° Undo Copy Paste here Duplicate Duplicate to new slide Delete" at bounding box center [430, 237] width 723 height 407
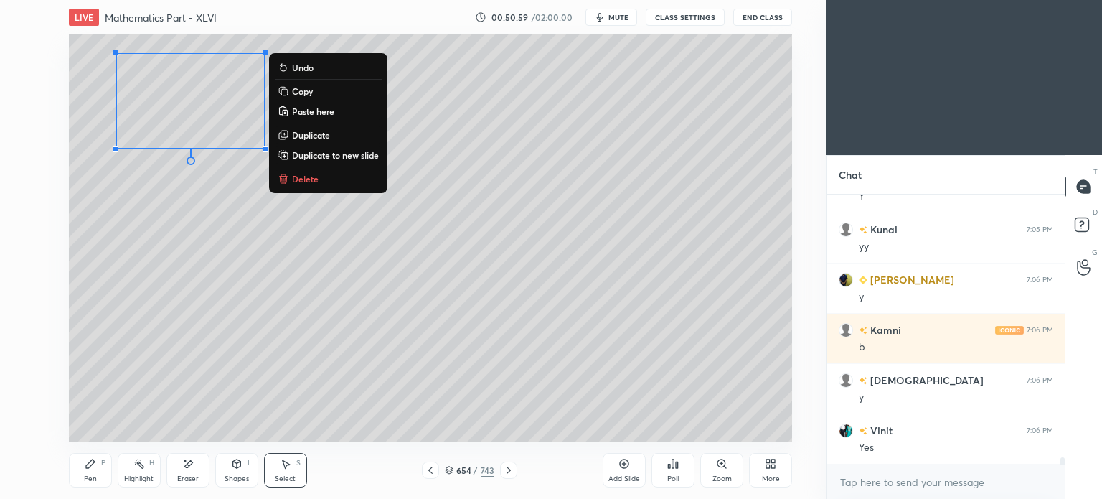
click at [389, 258] on div "0 ° Undo Copy Paste here Duplicate Duplicate to new slide Delete" at bounding box center [430, 237] width 723 height 407
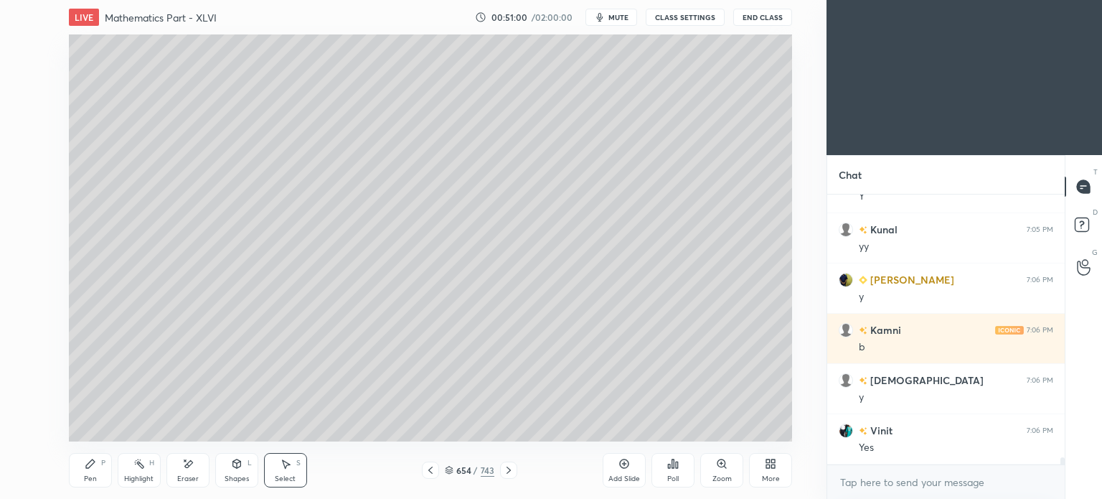
scroll to position [10053, 0]
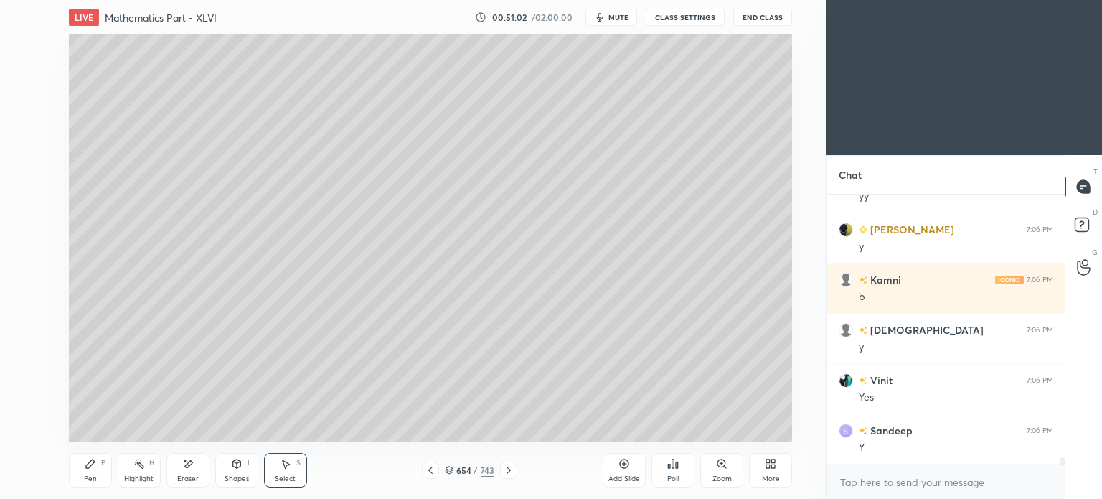
click at [89, 472] on div "Pen P" at bounding box center [90, 470] width 43 height 34
click at [89, 476] on div "Pen" at bounding box center [90, 478] width 13 height 7
click at [24, 107] on div at bounding box center [23, 103] width 11 height 11
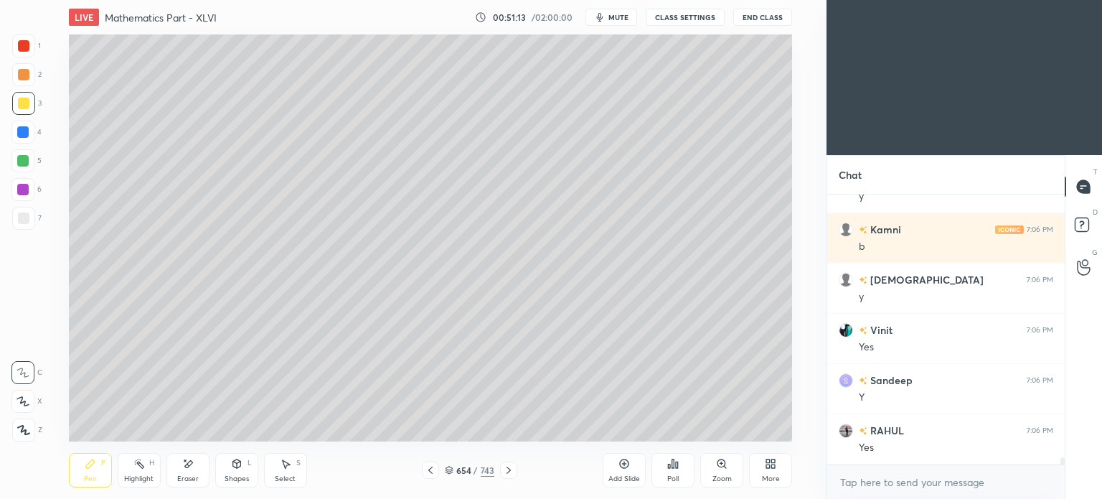
scroll to position [10154, 0]
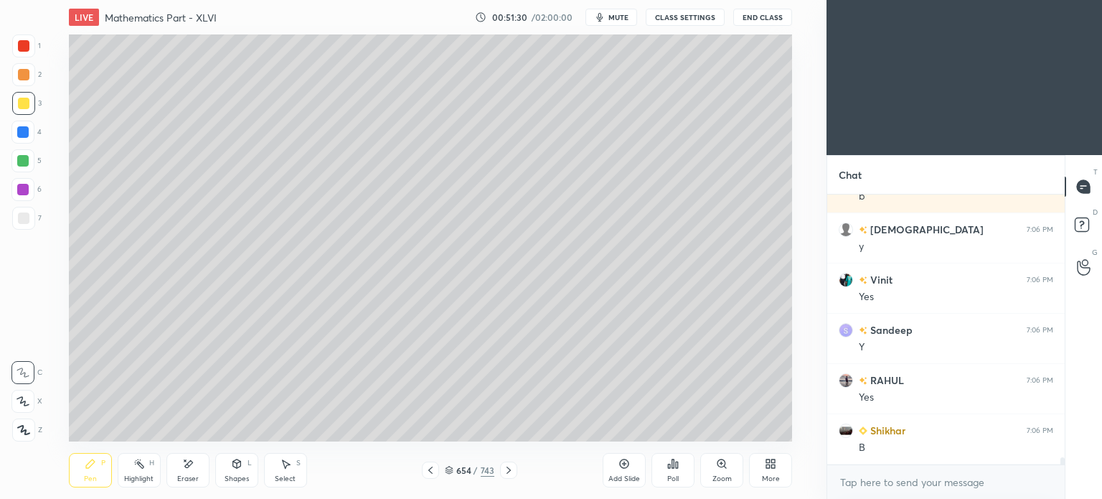
click at [426, 466] on icon at bounding box center [430, 469] width 11 height 11
click at [427, 473] on icon at bounding box center [430, 469] width 11 height 11
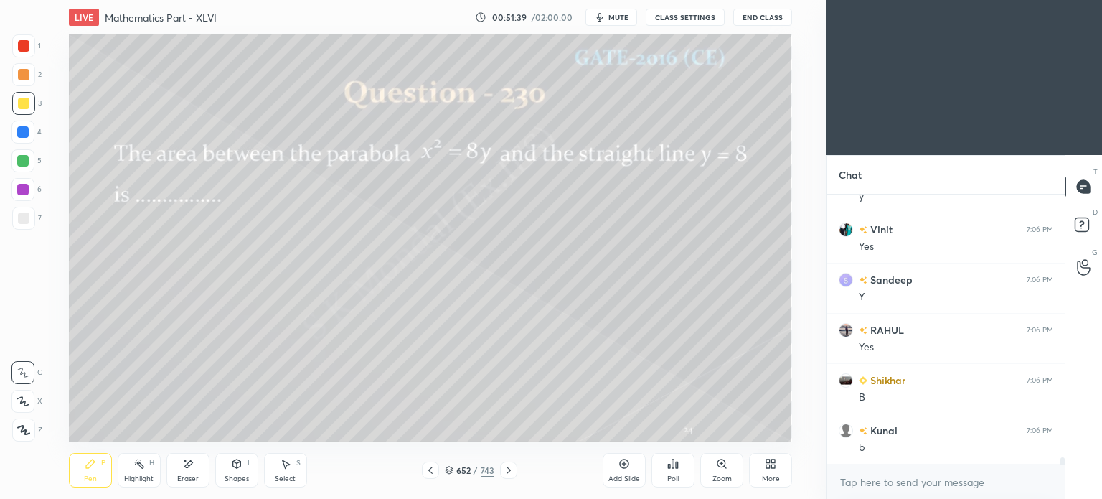
click at [29, 108] on div at bounding box center [23, 103] width 23 height 23
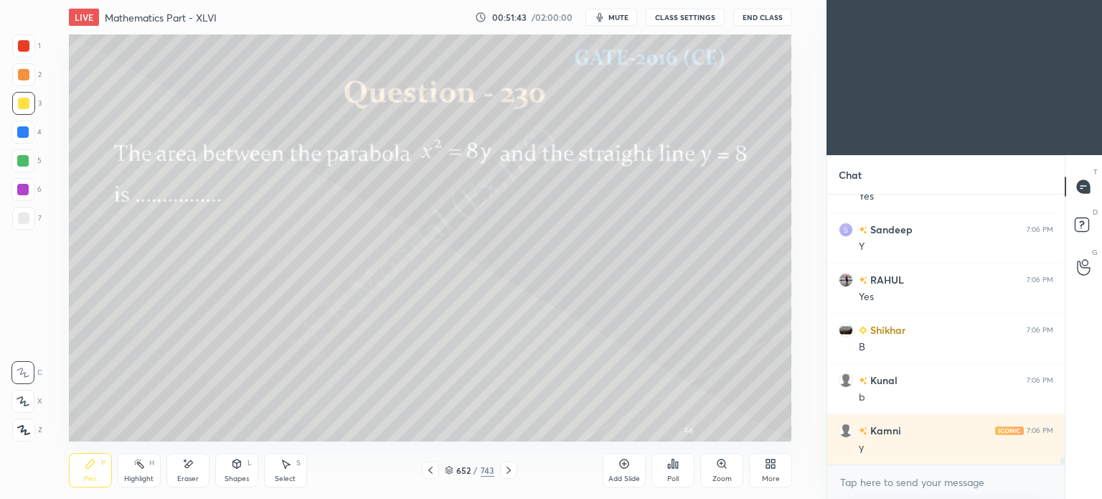
click at [507, 467] on icon at bounding box center [509, 469] width 4 height 7
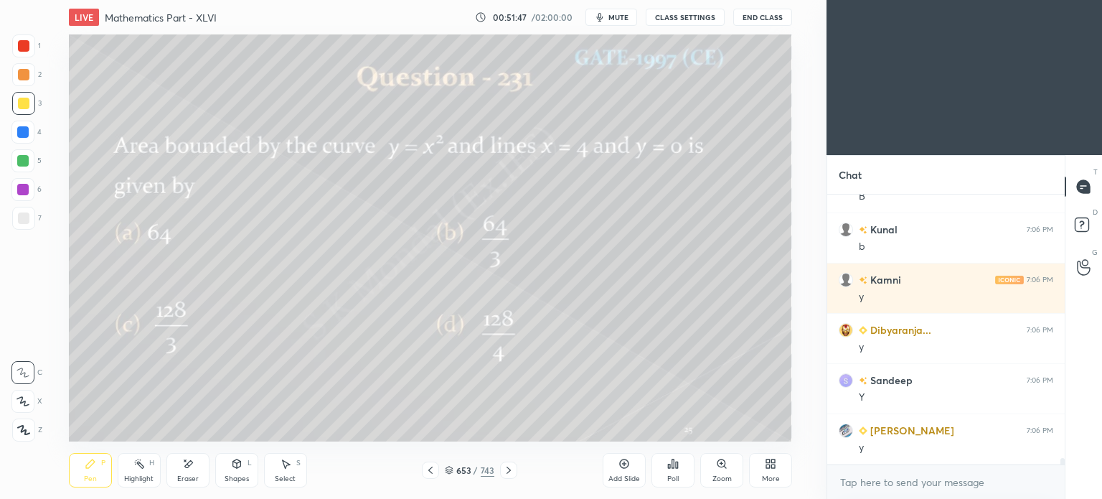
scroll to position [10505, 0]
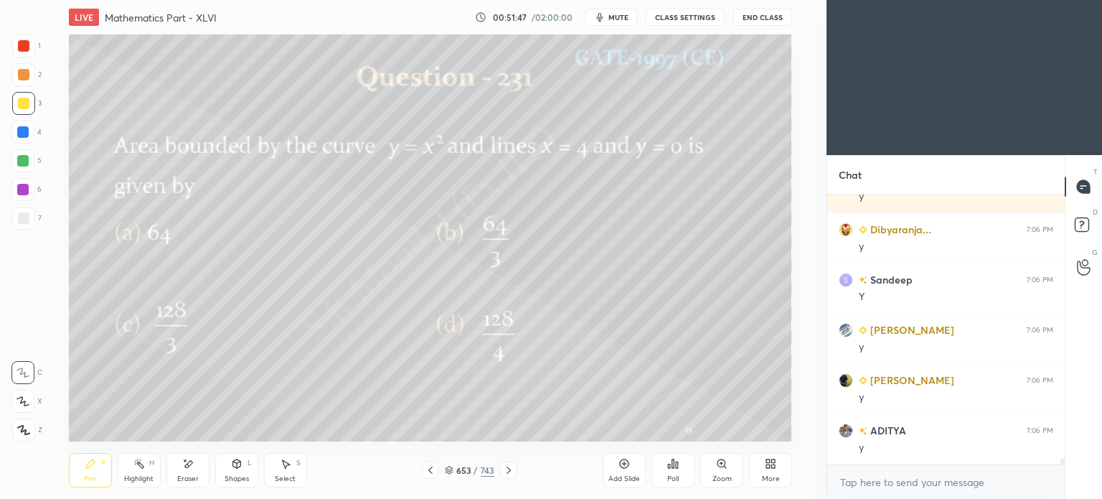
click at [506, 471] on icon at bounding box center [508, 469] width 11 height 11
click at [507, 474] on icon at bounding box center [508, 469] width 11 height 11
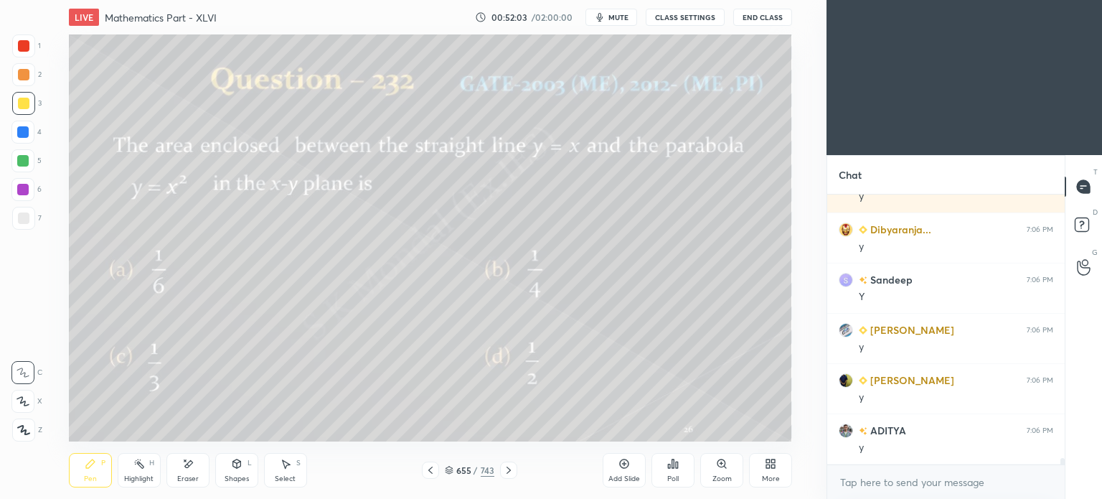
scroll to position [10556, 0]
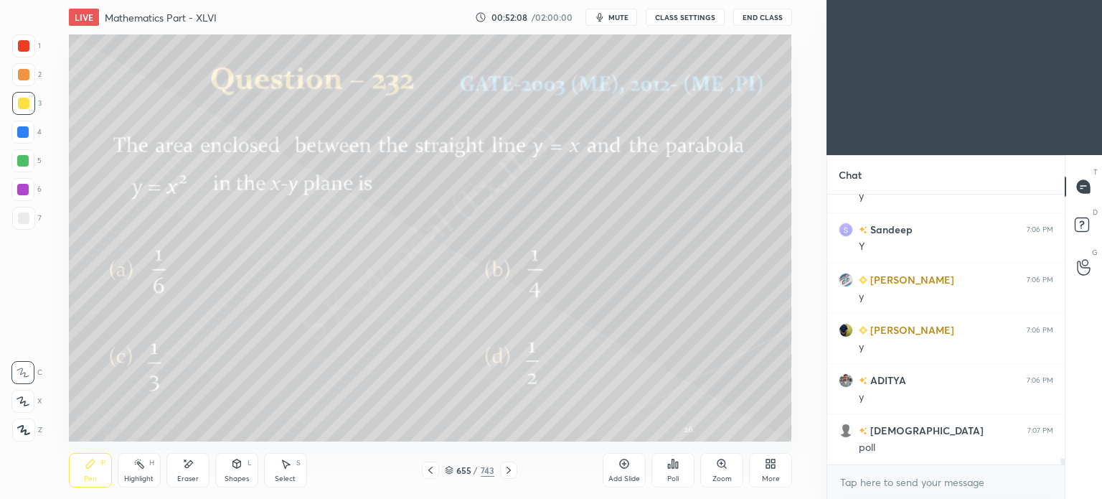
click at [677, 478] on div "Poll" at bounding box center [672, 478] width 11 height 7
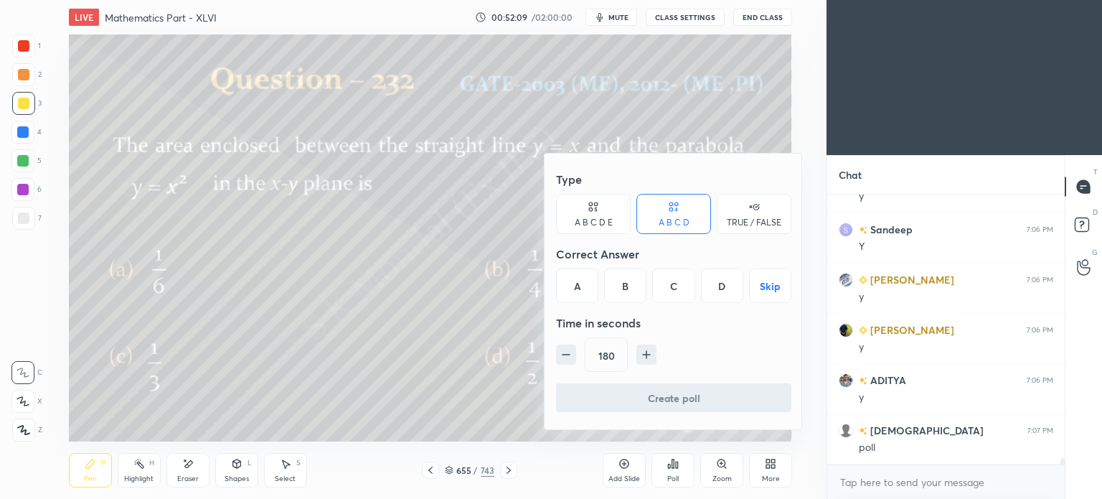
click at [574, 296] on div "A" at bounding box center [577, 285] width 42 height 34
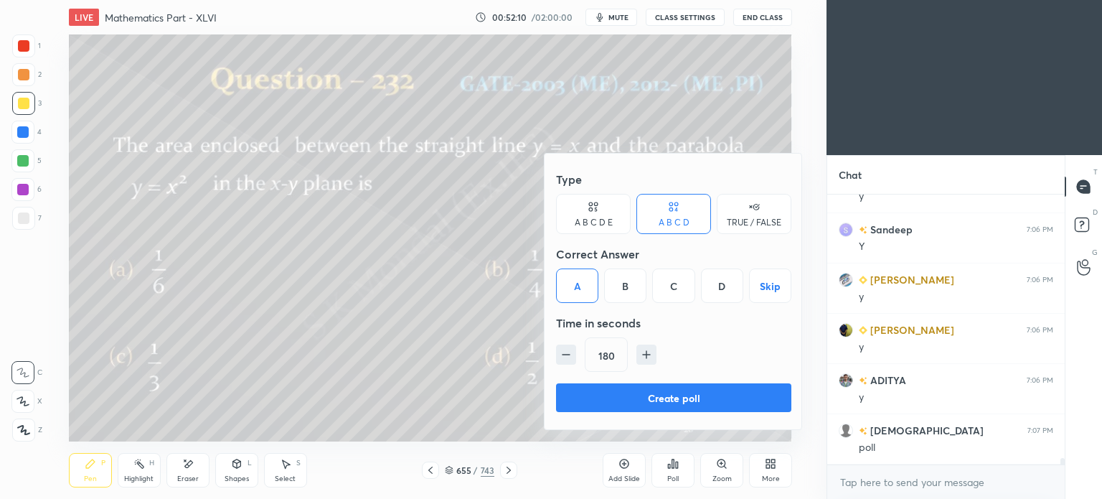
click at [643, 387] on button "Create poll" at bounding box center [673, 397] width 235 height 29
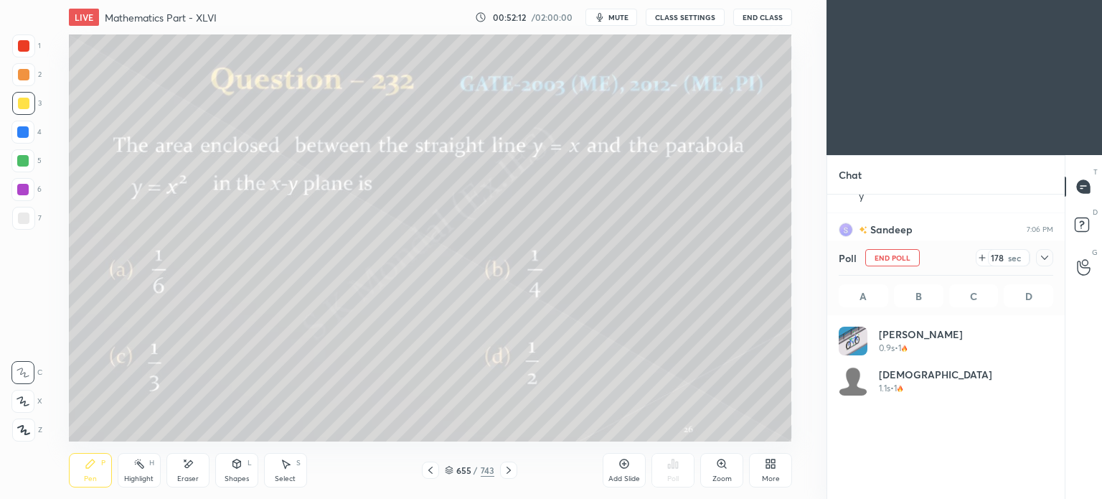
scroll to position [168, 210]
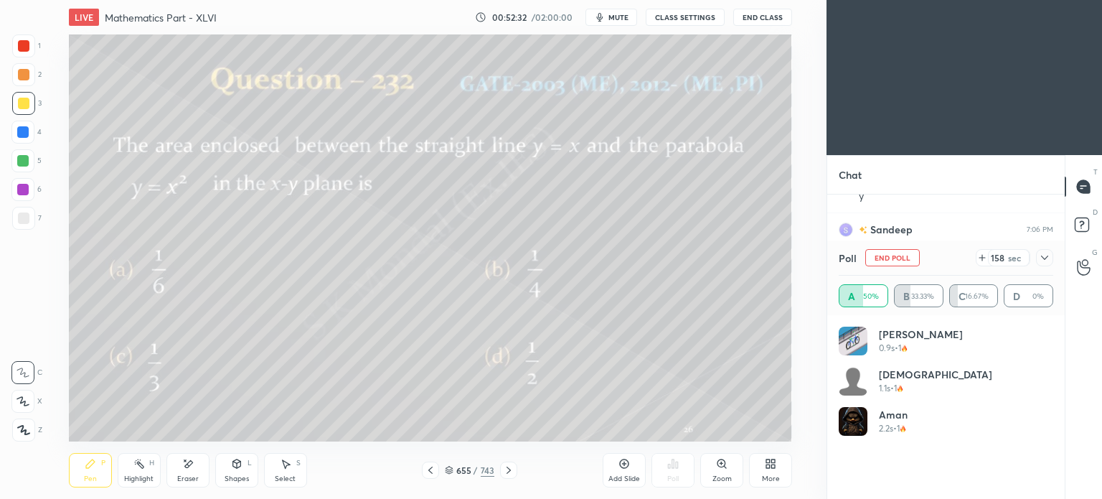
click at [34, 168] on div at bounding box center [22, 160] width 23 height 23
click at [235, 479] on div "Shapes" at bounding box center [237, 478] width 24 height 7
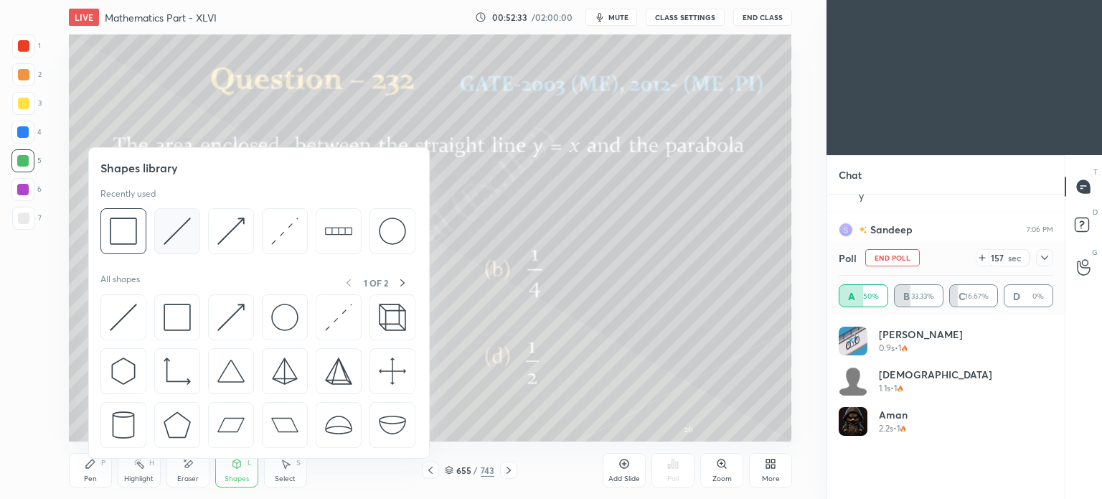
click at [187, 235] on img at bounding box center [177, 230] width 27 height 27
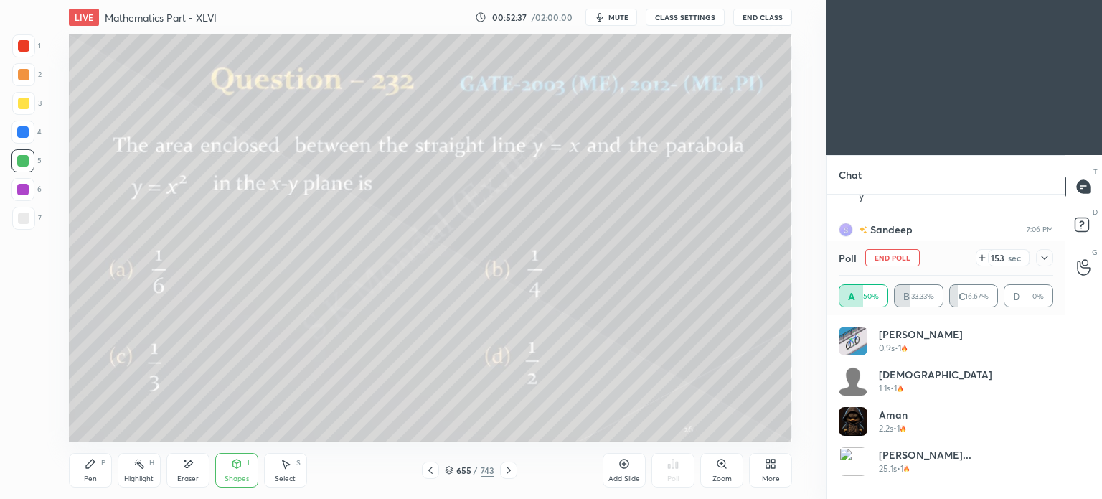
click at [89, 477] on div "Pen" at bounding box center [90, 478] width 13 height 7
click at [91, 478] on div "Pen" at bounding box center [90, 478] width 13 height 7
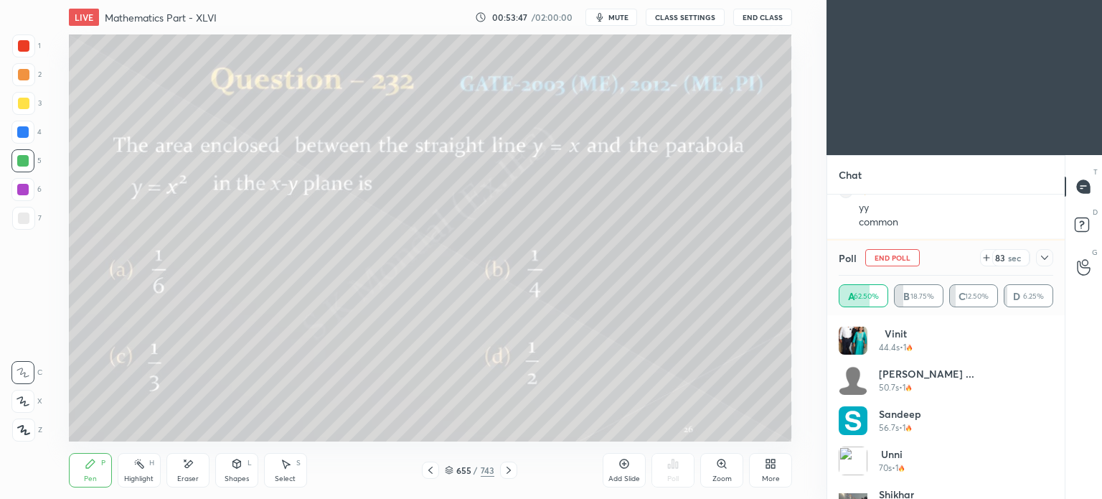
scroll to position [230, 0]
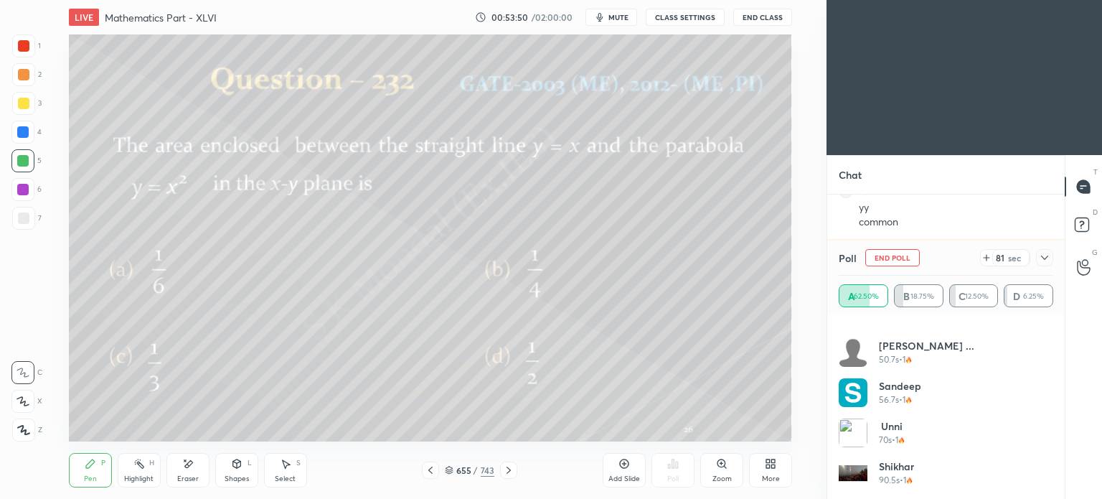
click at [143, 464] on icon at bounding box center [138, 463] width 11 height 11
click at [17, 220] on div at bounding box center [23, 218] width 23 height 23
click at [15, 219] on div at bounding box center [23, 218] width 23 height 23
click at [88, 473] on div "Pen P" at bounding box center [90, 470] width 43 height 34
click at [91, 475] on div "Pen" at bounding box center [90, 478] width 13 height 7
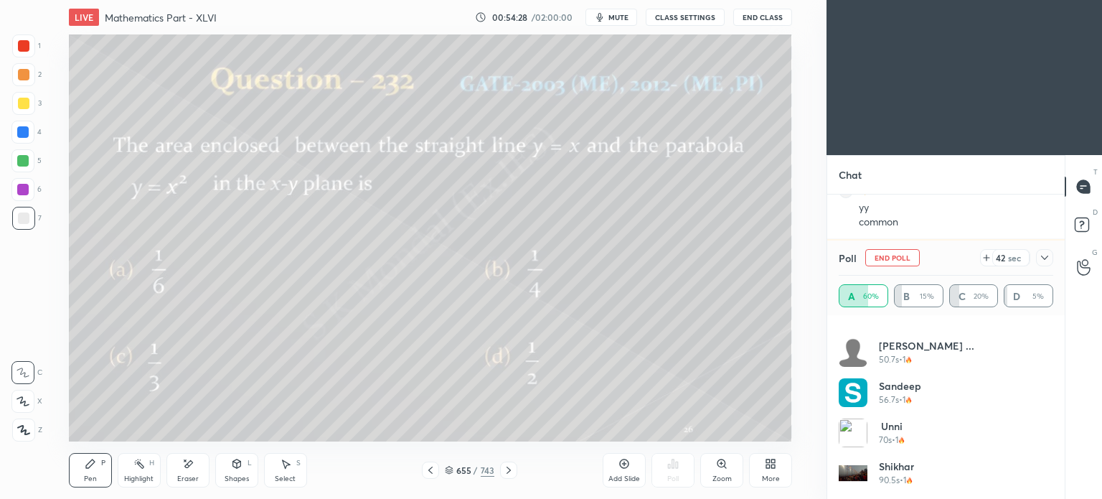
scroll to position [10896, 0]
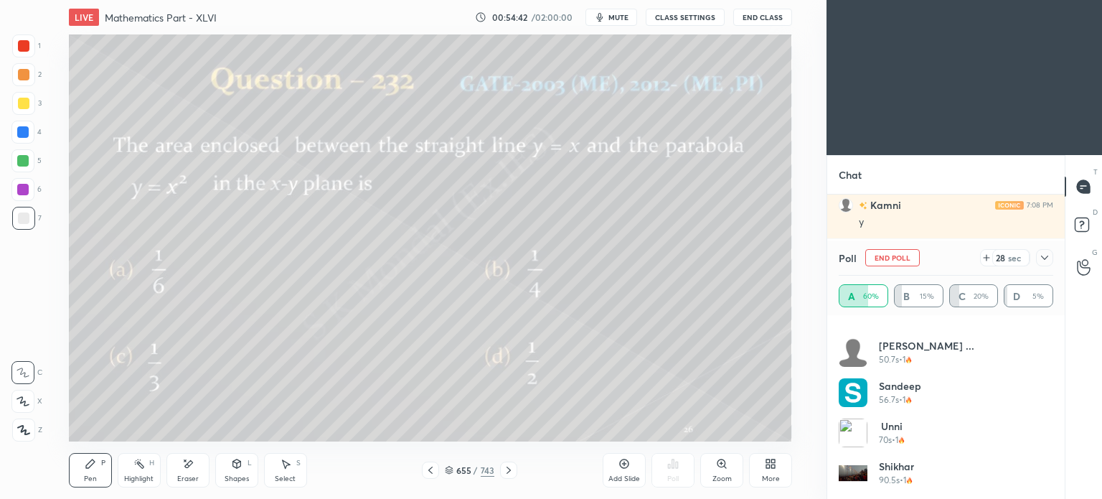
click at [24, 77] on div at bounding box center [23, 74] width 11 height 11
click at [27, 135] on div at bounding box center [22, 131] width 11 height 11
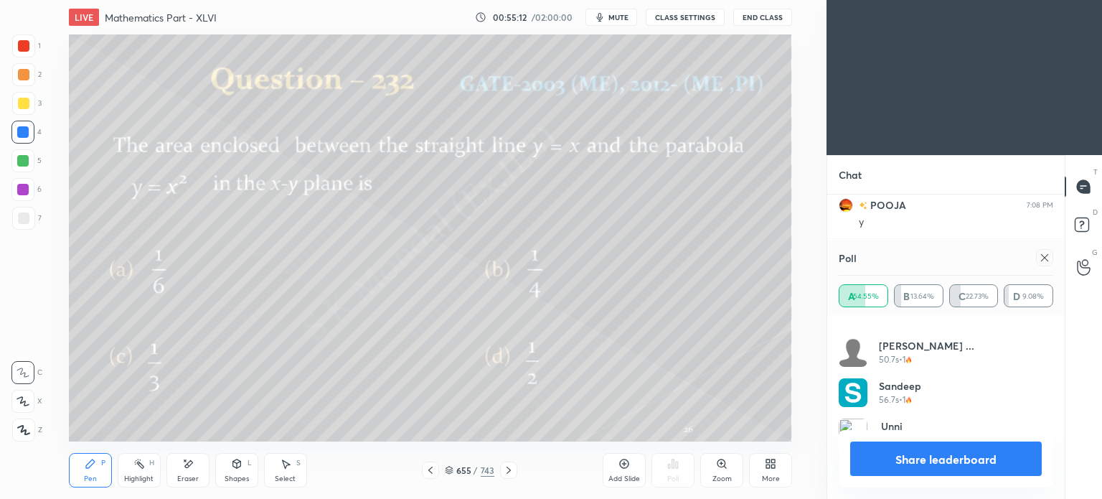
click at [614, 467] on div "Add Slide" at bounding box center [624, 470] width 43 height 34
click at [21, 105] on div at bounding box center [23, 103] width 11 height 11
click at [20, 108] on div at bounding box center [23, 103] width 11 height 11
click at [430, 476] on div at bounding box center [430, 469] width 17 height 17
click at [507, 468] on icon at bounding box center [509, 469] width 4 height 7
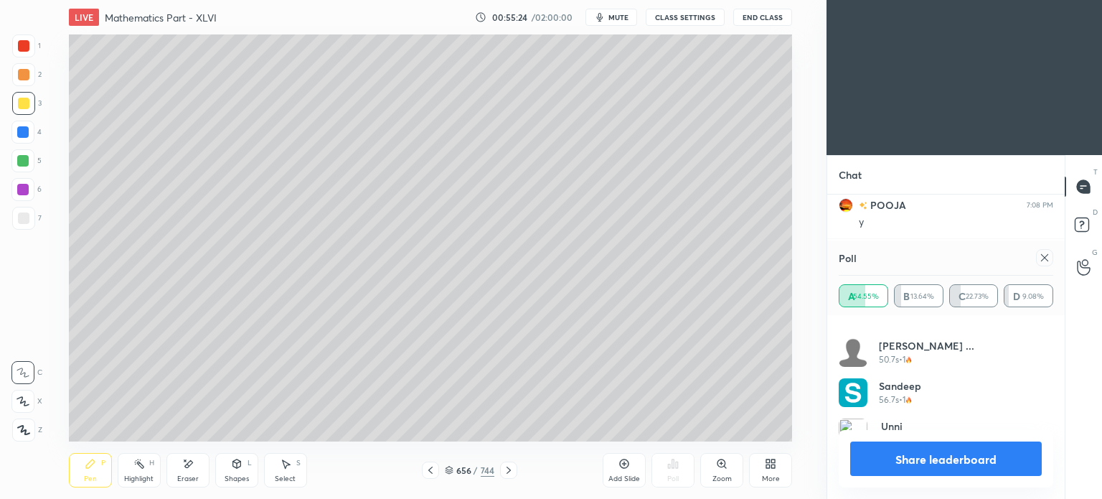
click at [188, 469] on icon at bounding box center [187, 464] width 11 height 12
click at [93, 473] on div "Pen P" at bounding box center [90, 470] width 43 height 34
click at [100, 469] on div "Pen P" at bounding box center [90, 470] width 43 height 34
click at [430, 467] on icon at bounding box center [430, 469] width 11 height 11
click at [511, 470] on icon at bounding box center [508, 469] width 11 height 11
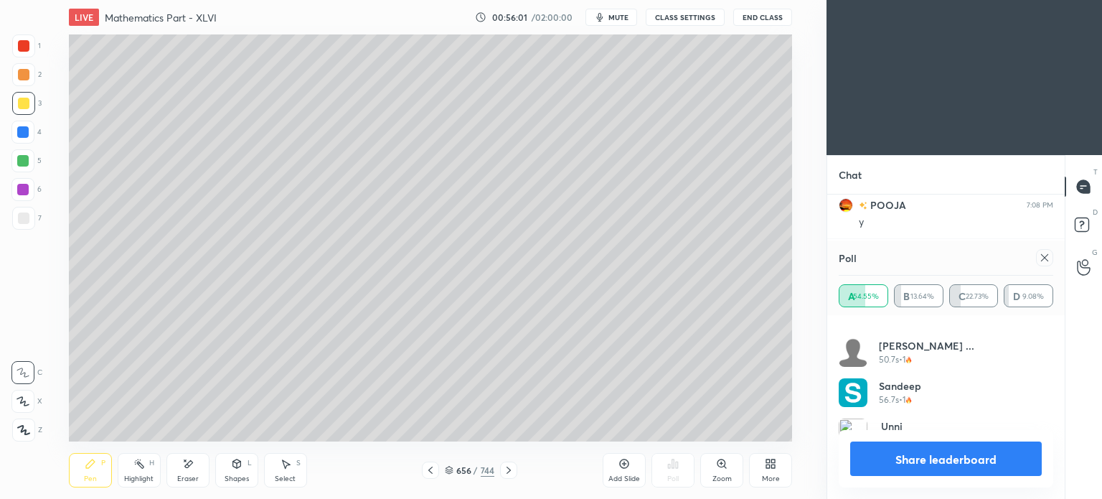
click at [187, 467] on icon at bounding box center [188, 463] width 8 height 7
click at [69, 474] on div "Pen P" at bounding box center [90, 470] width 43 height 34
click at [80, 473] on div "Pen P" at bounding box center [90, 470] width 43 height 34
click at [23, 138] on div at bounding box center [22, 132] width 23 height 23
click at [951, 456] on button "Share leaderboard" at bounding box center [946, 458] width 192 height 34
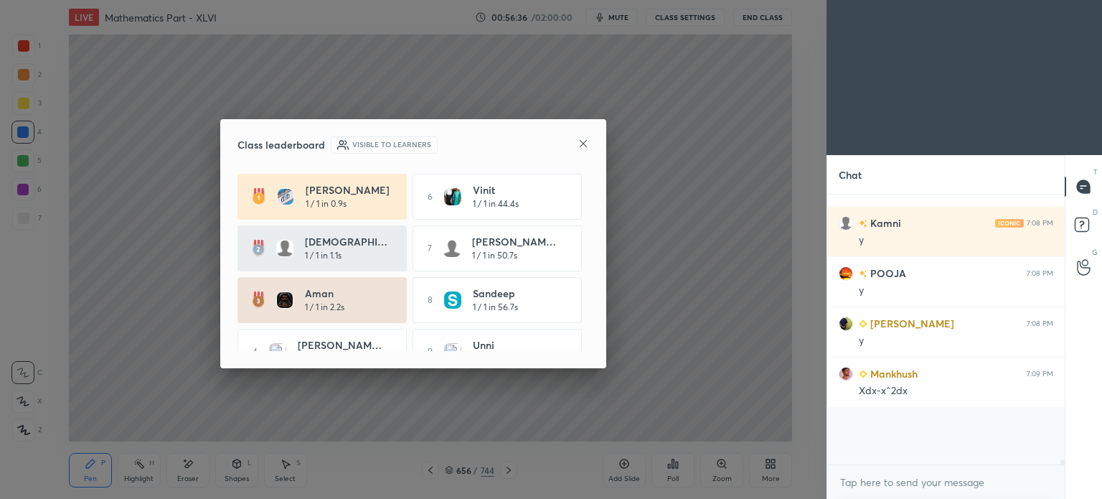
scroll to position [0, 0]
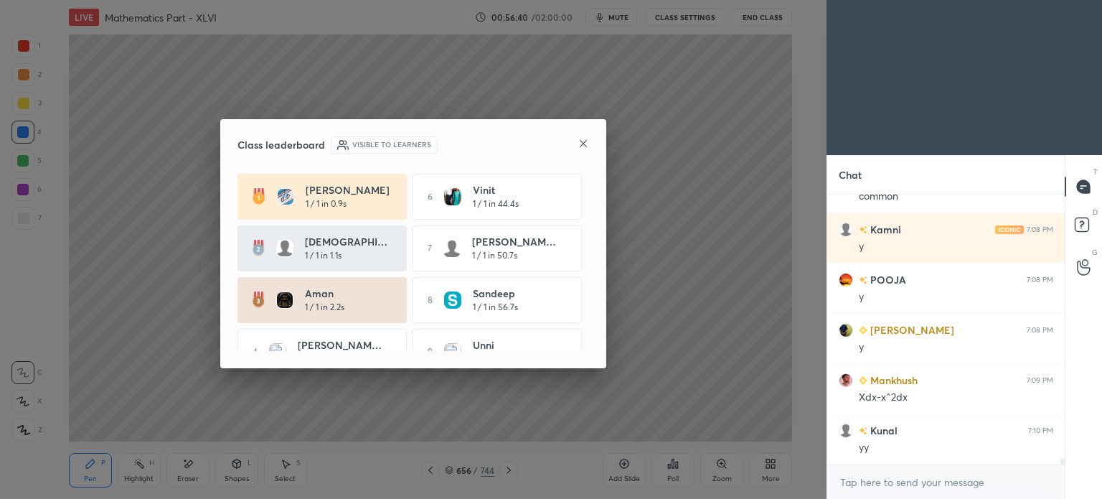
click at [583, 146] on icon at bounding box center [583, 143] width 11 height 11
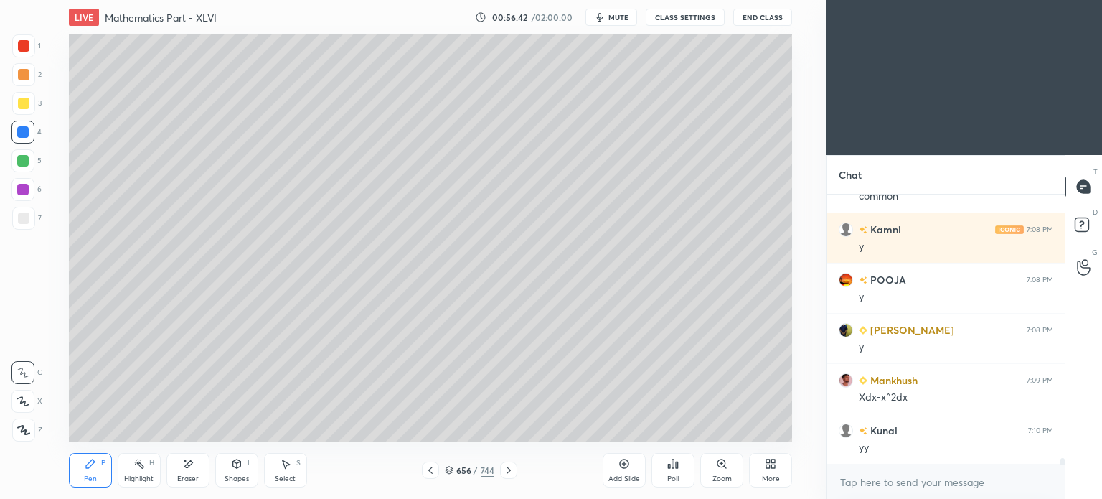
scroll to position [10922, 0]
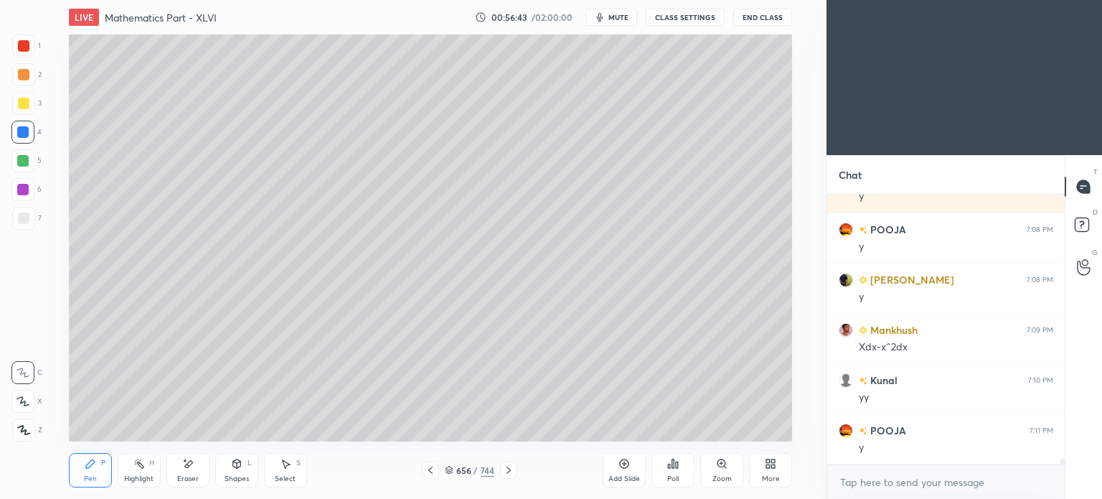
click at [432, 473] on icon at bounding box center [430, 469] width 11 height 11
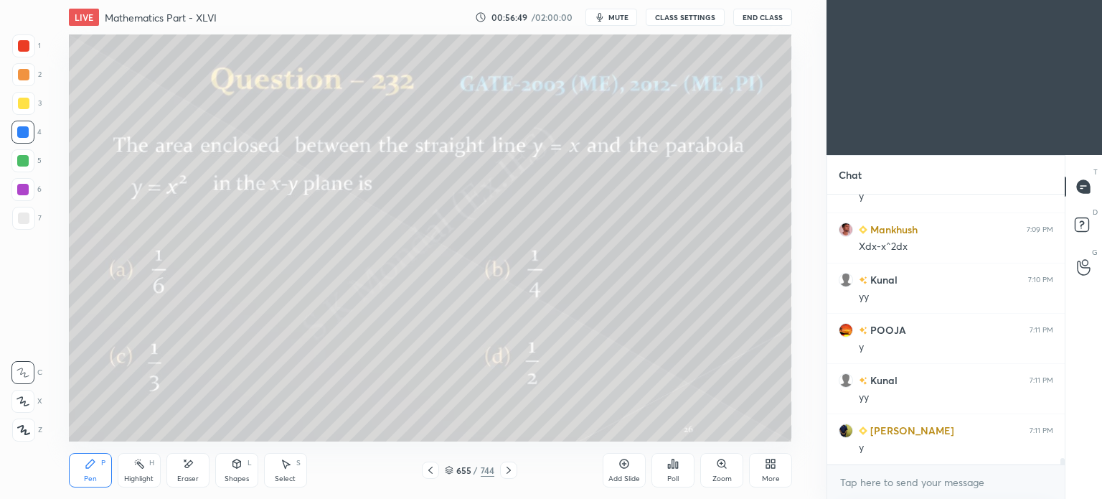
scroll to position [11072, 0]
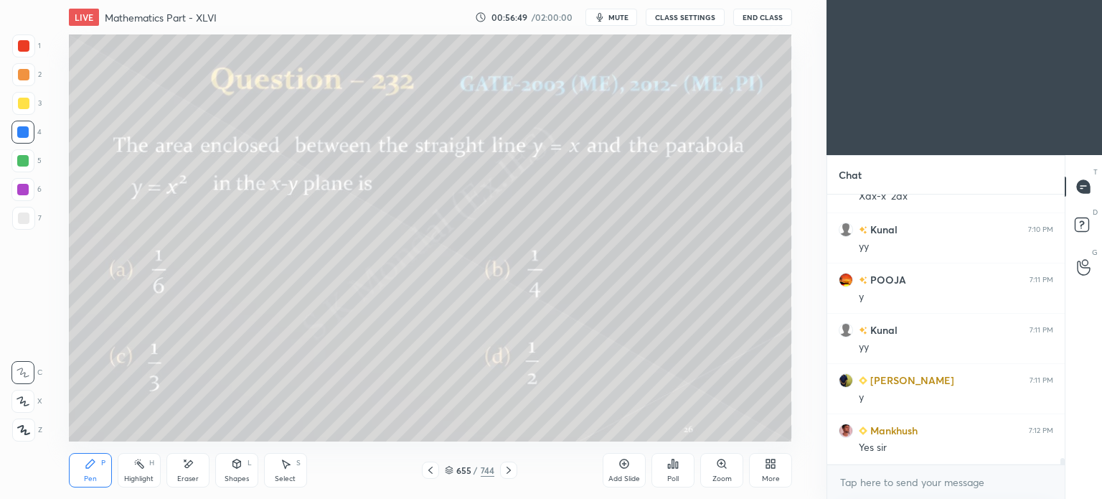
click at [507, 468] on icon at bounding box center [508, 469] width 11 height 11
click at [509, 470] on icon at bounding box center [508, 469] width 11 height 11
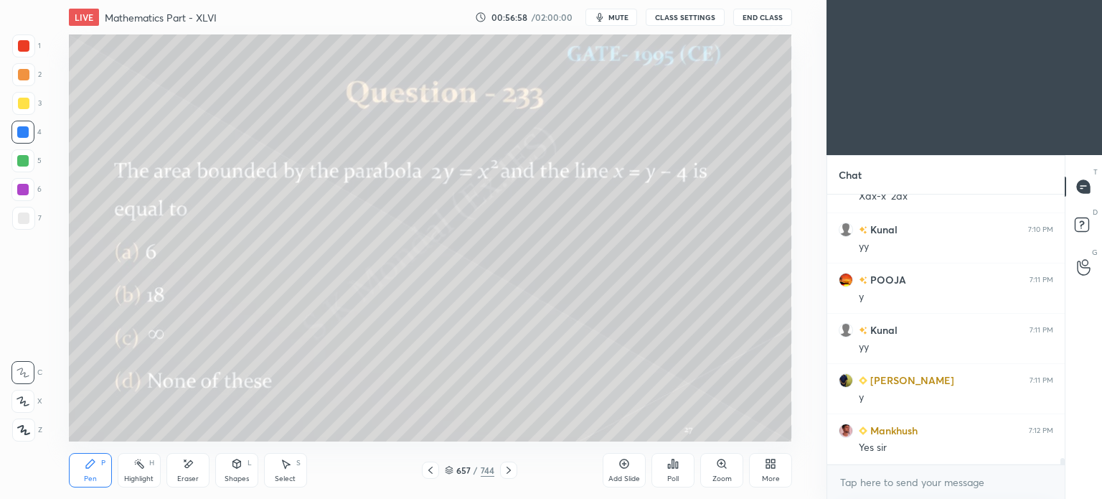
click at [23, 72] on div at bounding box center [23, 74] width 11 height 11
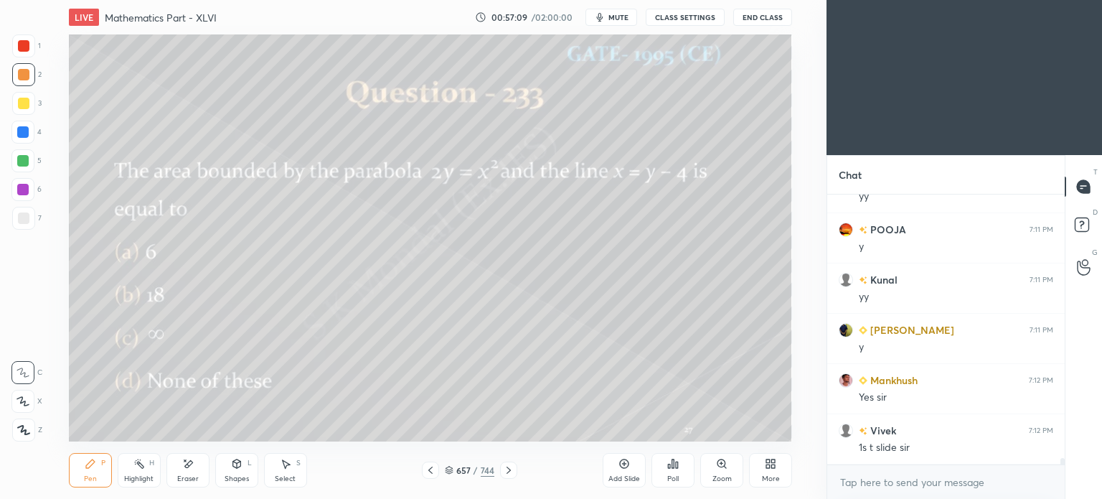
click at [430, 469] on icon at bounding box center [430, 469] width 11 height 11
click at [141, 471] on div "Highlight H" at bounding box center [139, 470] width 43 height 34
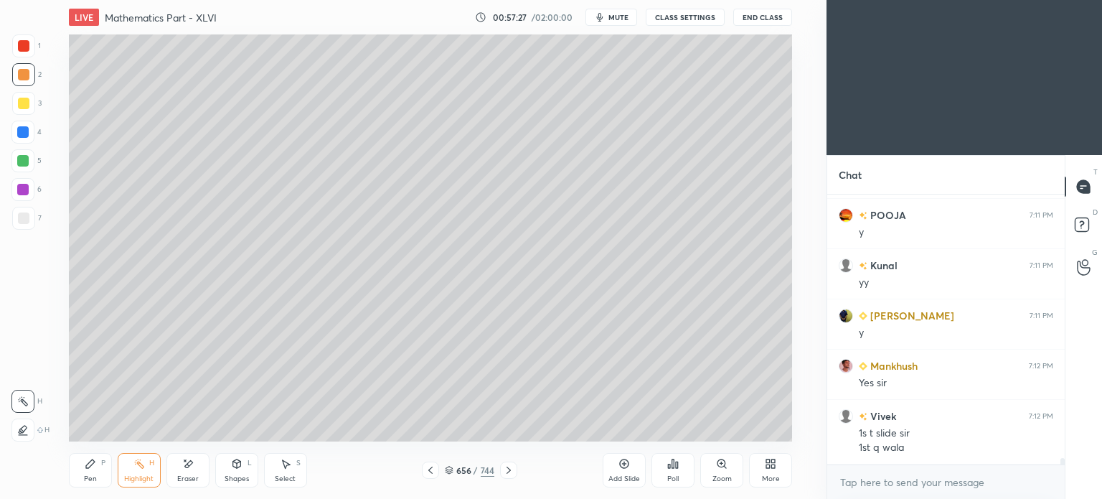
scroll to position [11187, 0]
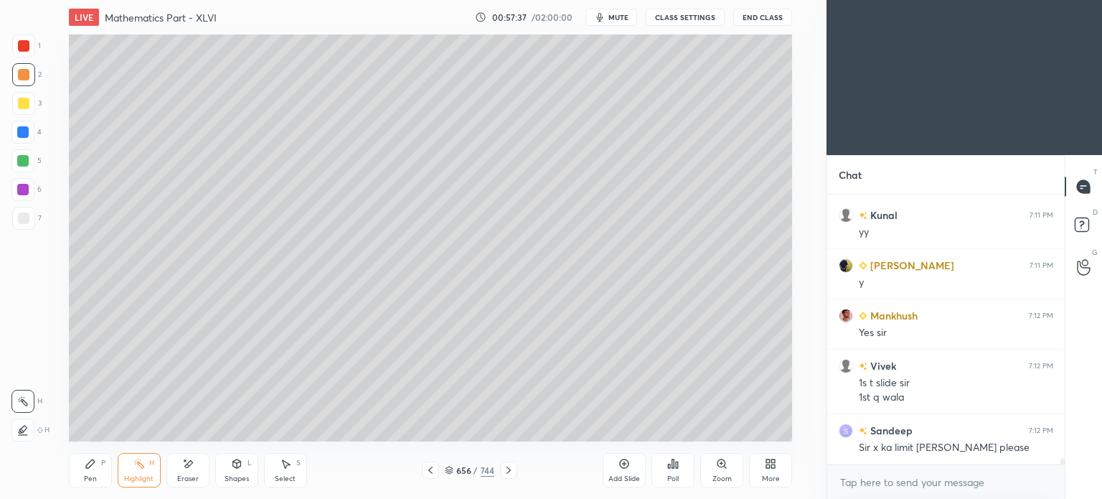
click at [430, 472] on icon at bounding box center [430, 469] width 4 height 7
click at [24, 133] on div at bounding box center [22, 131] width 11 height 11
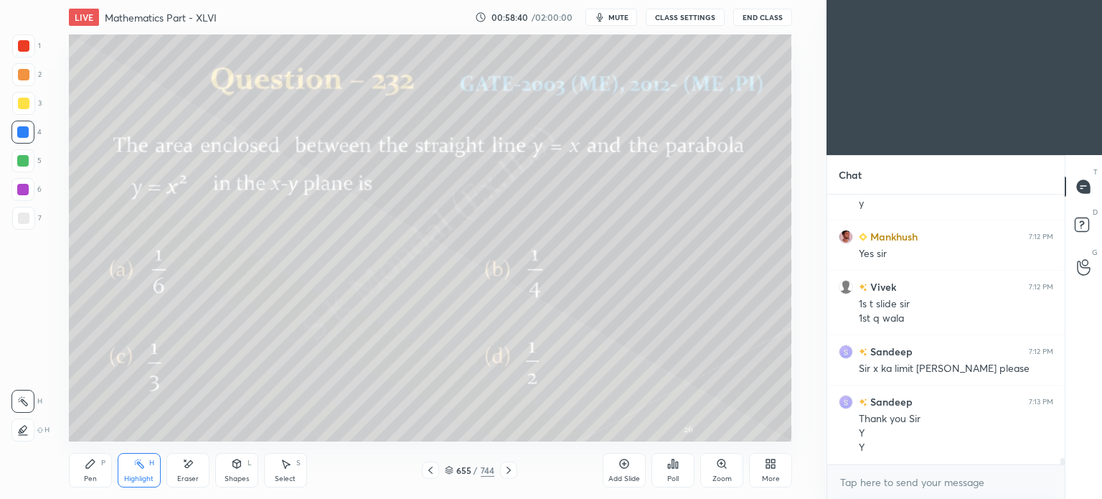
scroll to position [11280, 0]
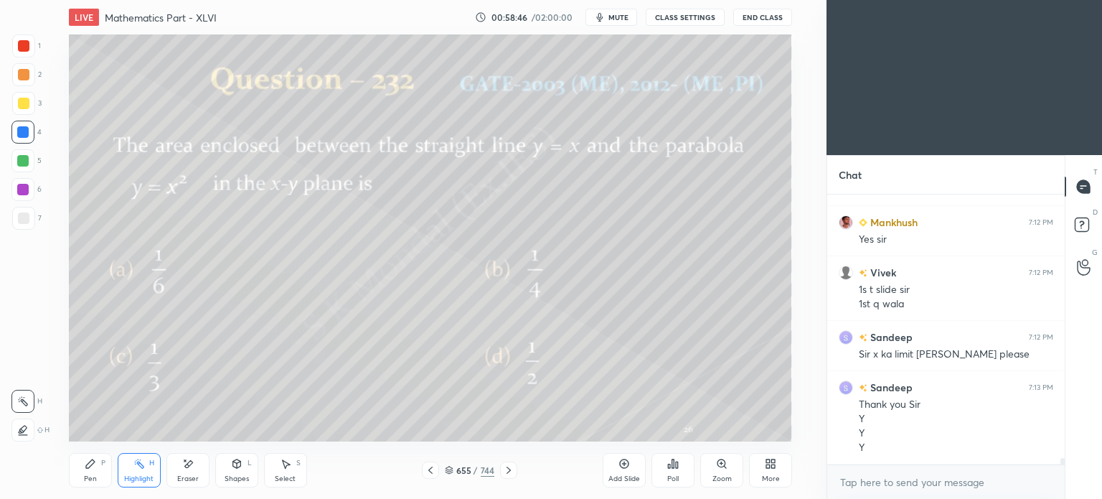
click at [192, 473] on div "Eraser" at bounding box center [187, 470] width 43 height 34
click at [26, 372] on icon at bounding box center [24, 370] width 8 height 7
click at [136, 478] on div "Highlight" at bounding box center [138, 478] width 29 height 7
click at [140, 479] on div "Highlight" at bounding box center [138, 478] width 29 height 7
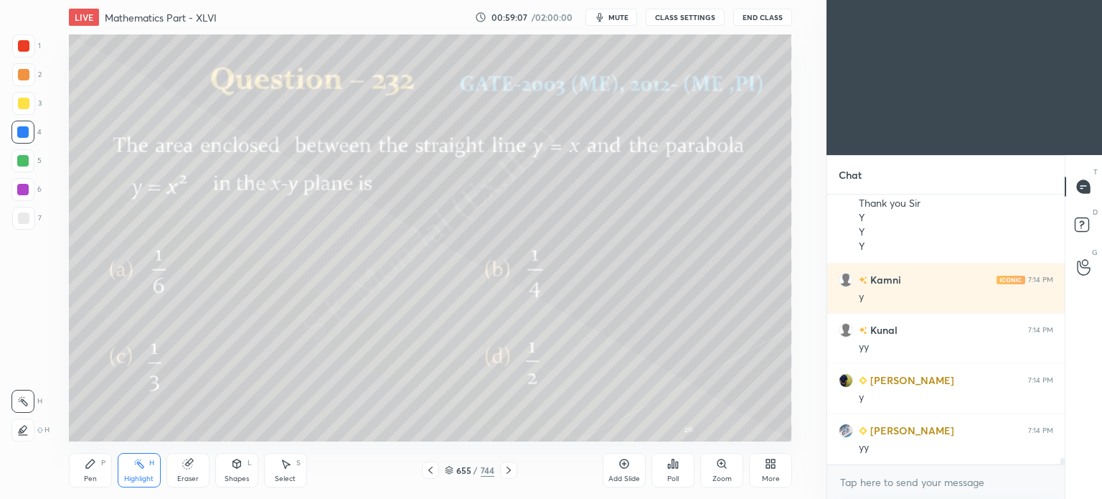
scroll to position [11531, 0]
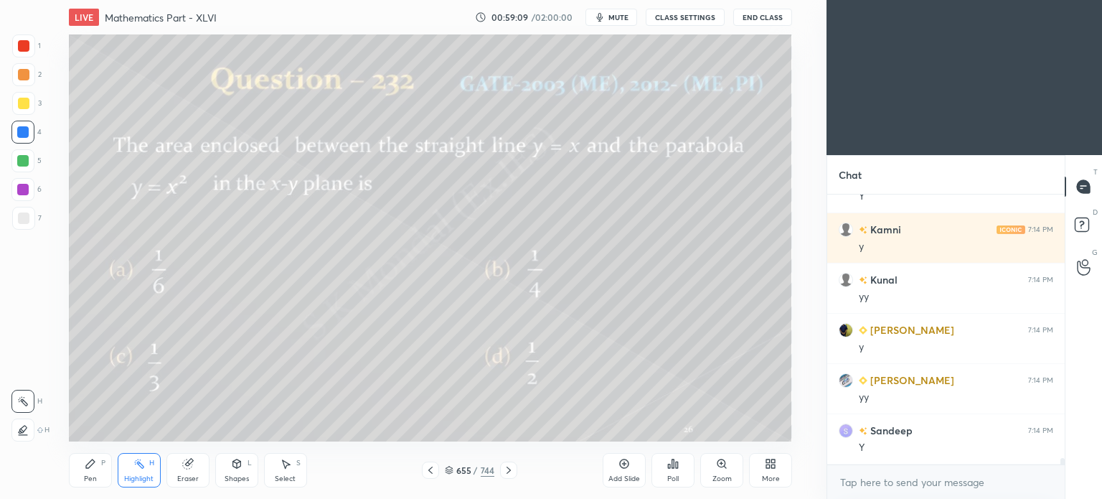
click at [508, 467] on icon at bounding box center [508, 469] width 11 height 11
click at [508, 472] on icon at bounding box center [508, 469] width 11 height 11
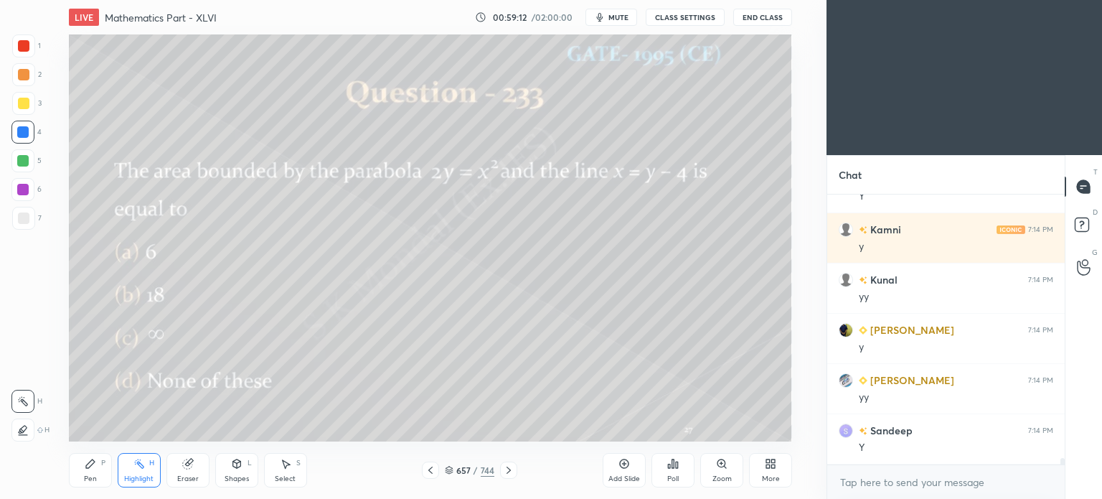
click at [508, 472] on icon at bounding box center [508, 469] width 11 height 11
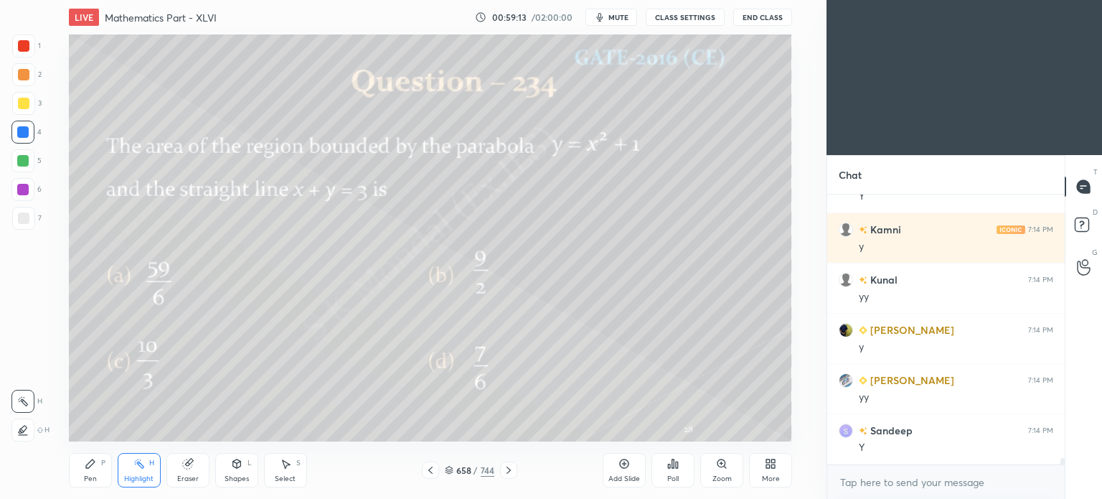
scroll to position [11582, 0]
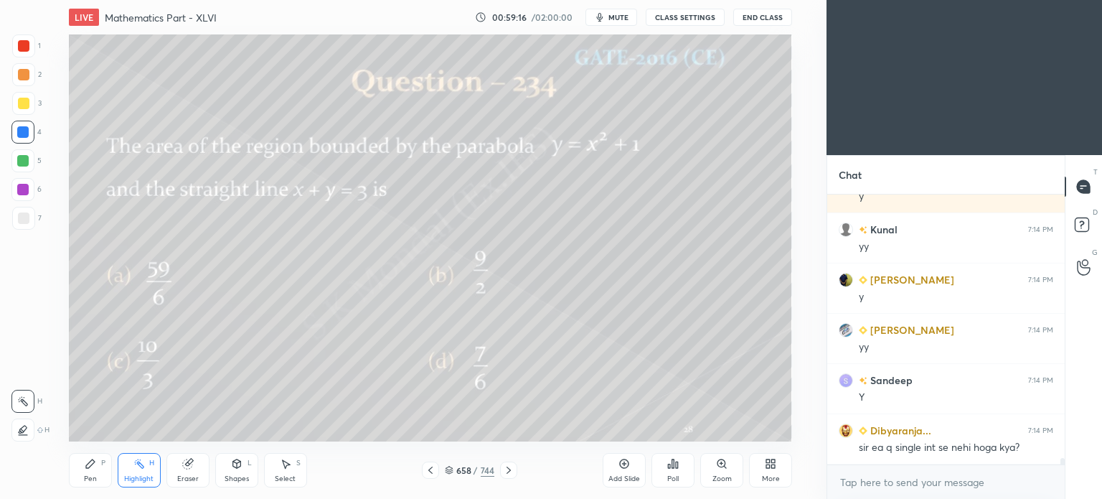
click at [423, 470] on div at bounding box center [430, 469] width 17 height 17
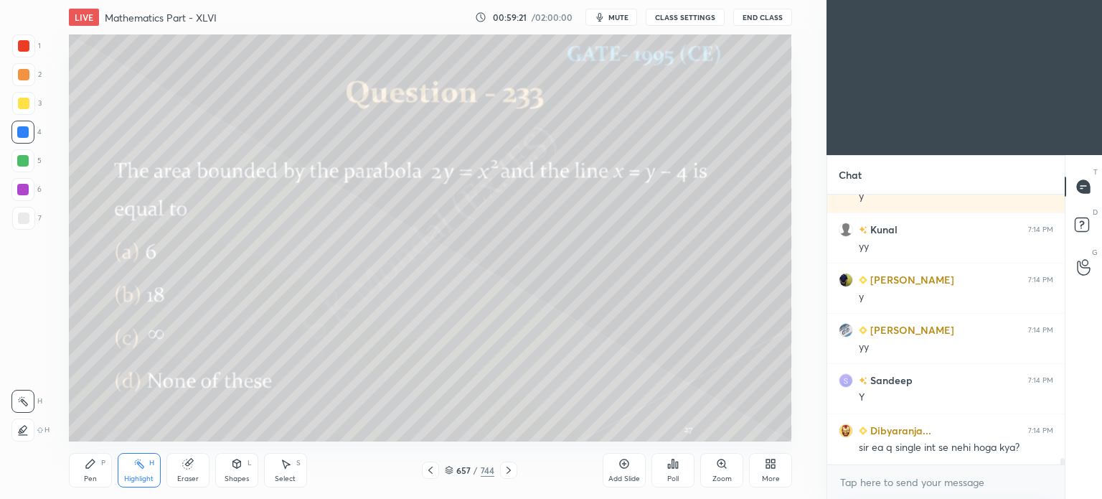
click at [670, 467] on icon at bounding box center [670, 466] width 2 height 4
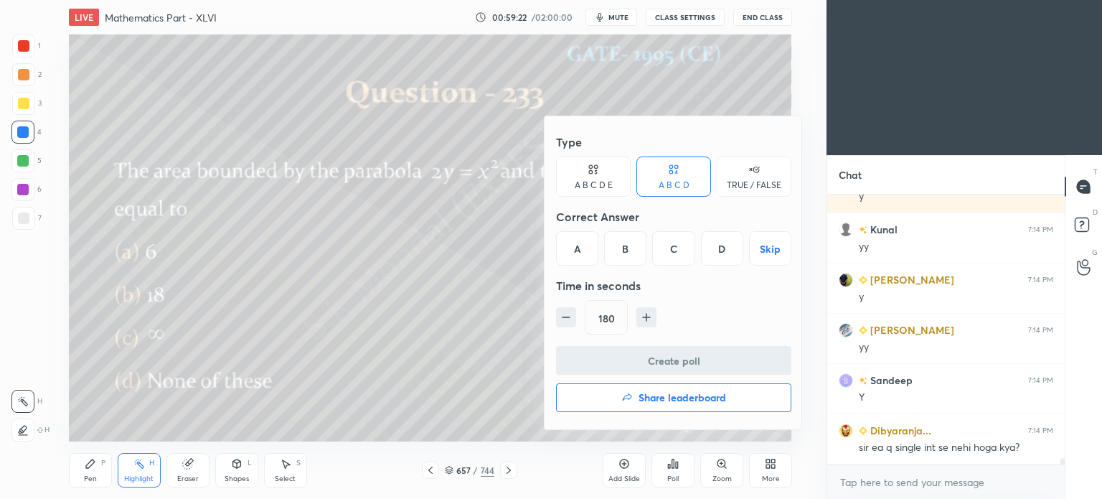
click at [632, 244] on div "B" at bounding box center [625, 248] width 42 height 34
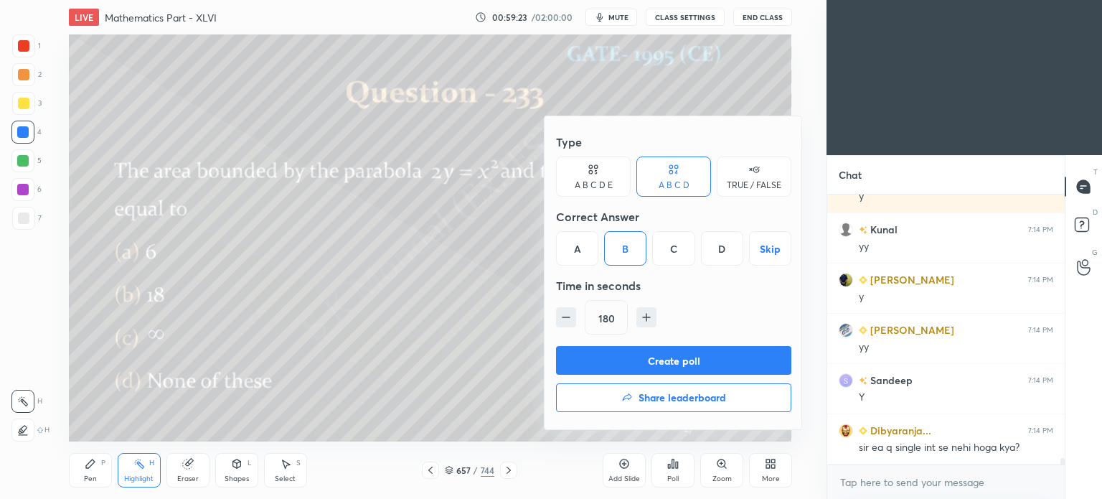
click at [666, 357] on button "Create poll" at bounding box center [673, 360] width 235 height 29
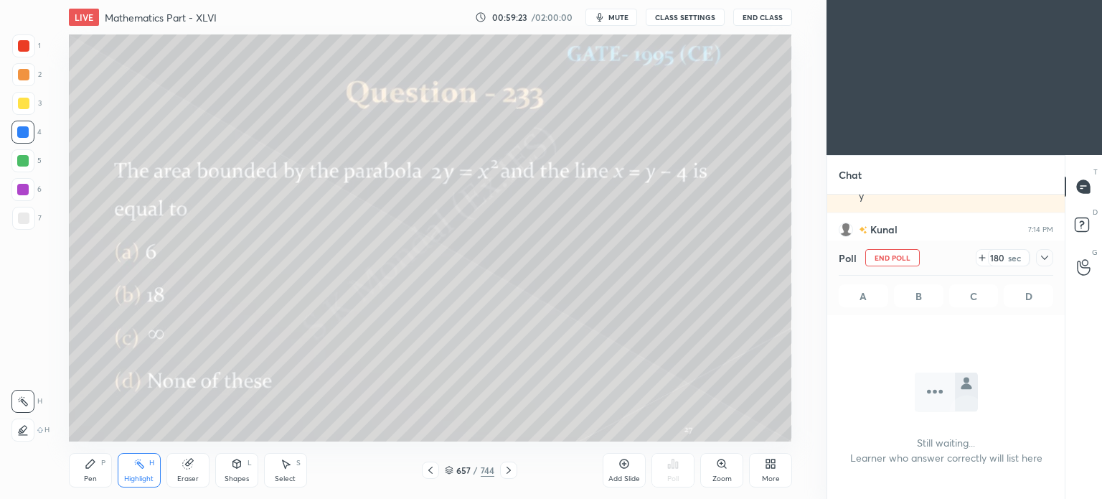
scroll to position [4, 4]
click at [135, 475] on div "Highlight" at bounding box center [138, 478] width 29 height 7
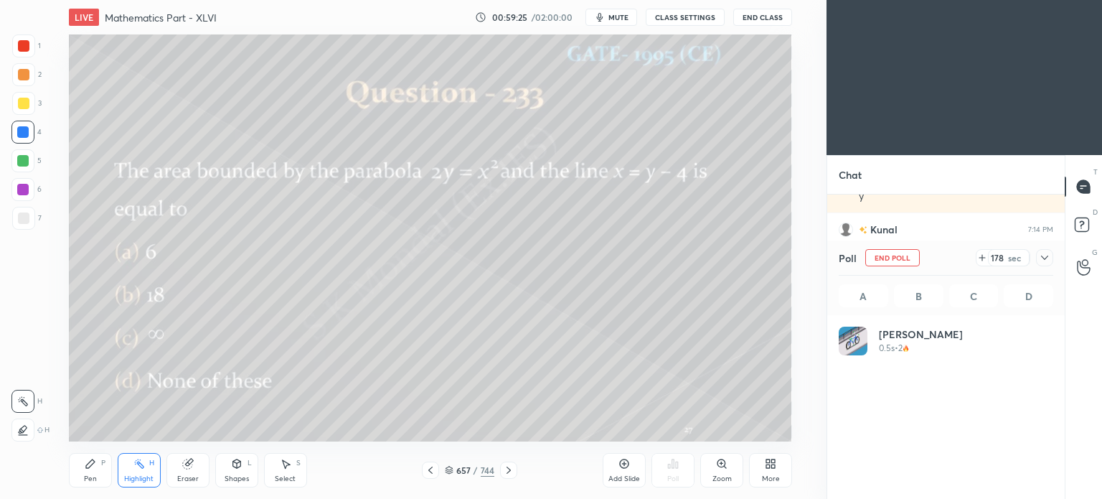
scroll to position [168, 210]
click at [89, 469] on icon at bounding box center [90, 463] width 11 height 11
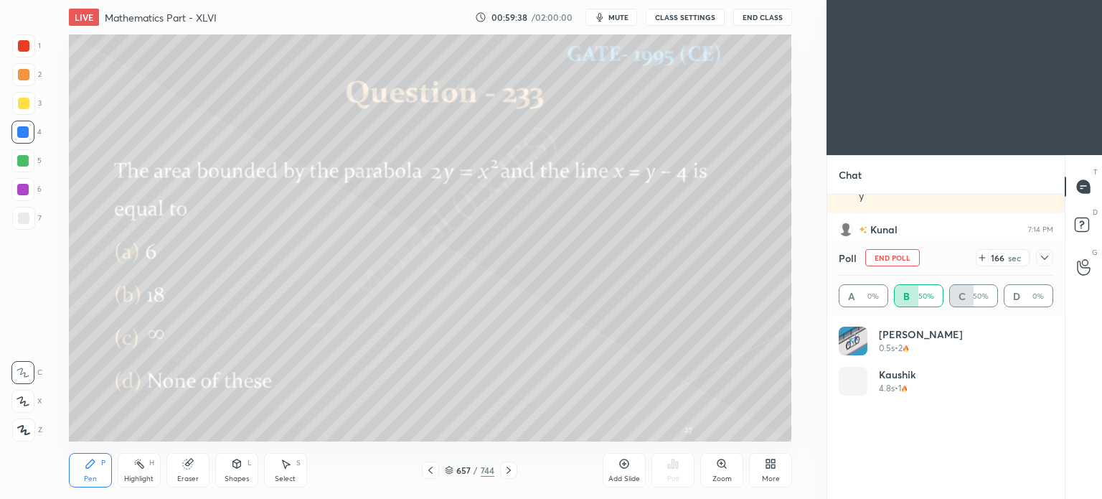
click at [95, 473] on div "Pen P" at bounding box center [90, 470] width 43 height 34
click at [154, 472] on div "Highlight H" at bounding box center [139, 470] width 43 height 34
click at [196, 470] on div "Eraser" at bounding box center [187, 470] width 43 height 34
click at [240, 467] on icon at bounding box center [236, 463] width 8 height 9
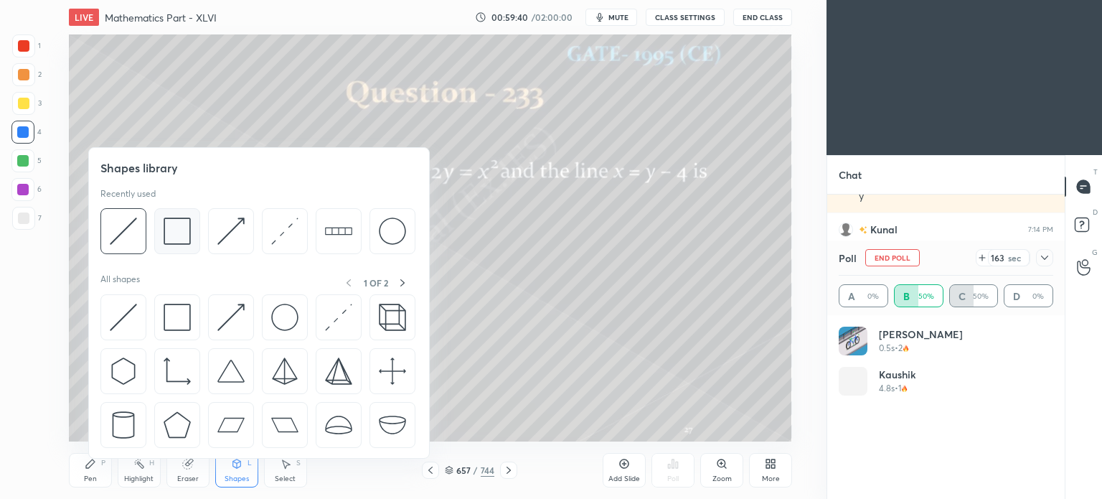
click at [179, 232] on img at bounding box center [177, 230] width 27 height 27
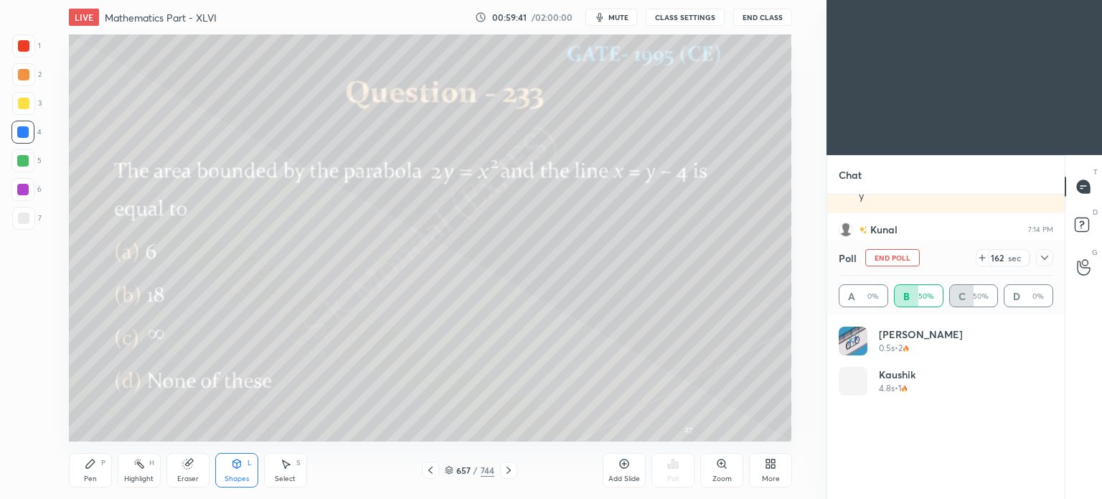
click at [26, 52] on div at bounding box center [23, 45] width 23 height 23
click at [232, 470] on div "Shapes L" at bounding box center [236, 470] width 43 height 34
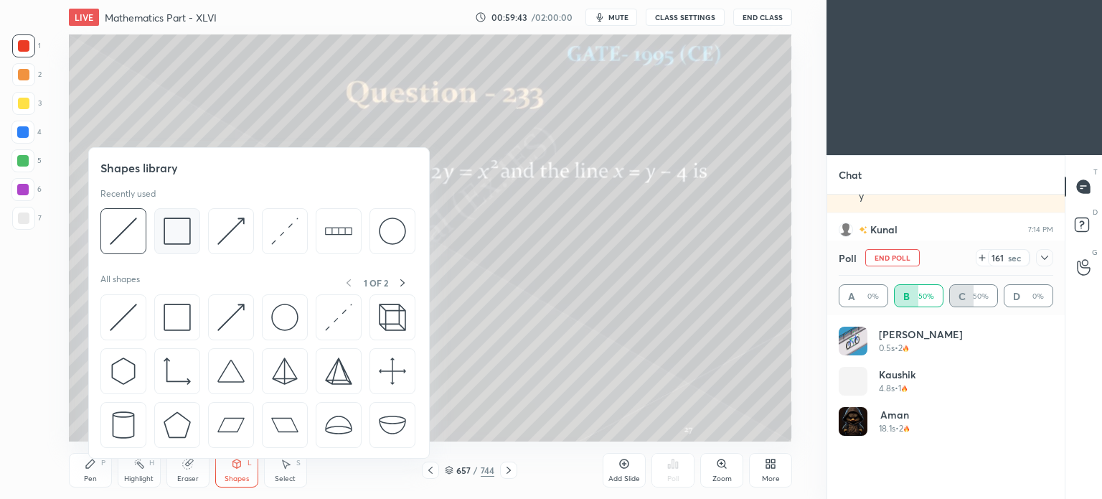
click at [181, 232] on img at bounding box center [177, 230] width 27 height 27
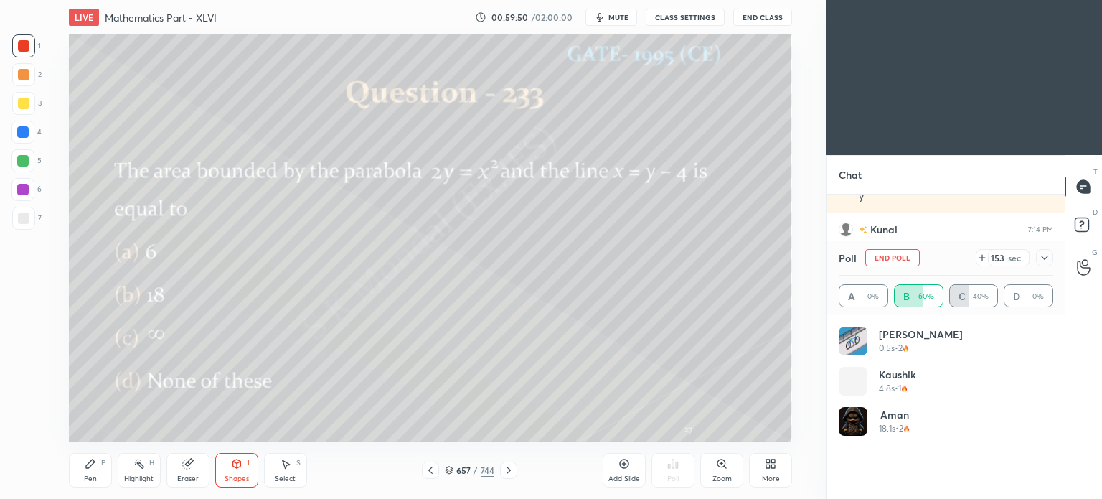
click at [95, 475] on div "Pen" at bounding box center [90, 478] width 13 height 7
click at [92, 479] on div "Pen" at bounding box center [90, 478] width 13 height 7
click at [26, 138] on div at bounding box center [22, 132] width 23 height 23
click at [29, 164] on div at bounding box center [22, 160] width 23 height 23
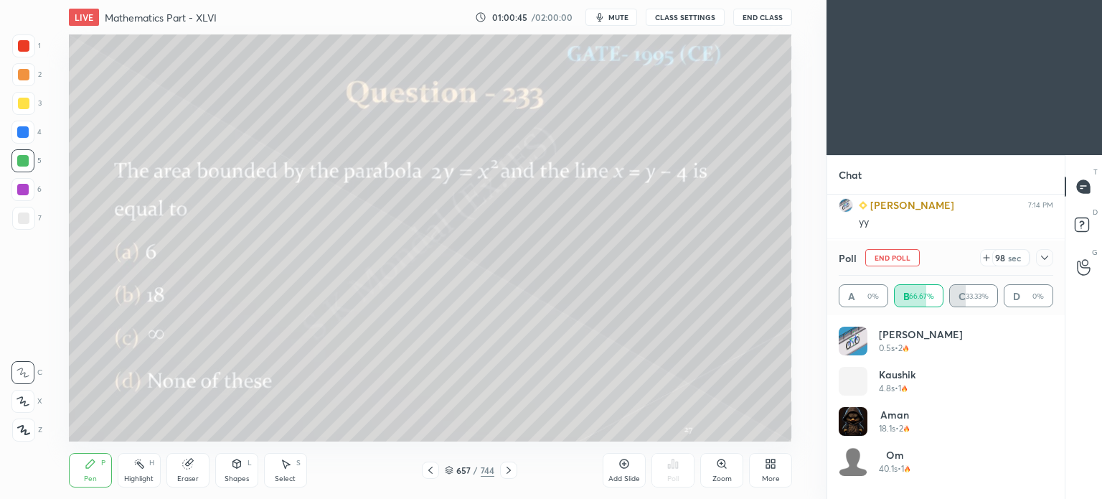
click at [26, 133] on div at bounding box center [22, 131] width 11 height 11
click at [28, 222] on div at bounding box center [23, 217] width 11 height 11
click at [31, 107] on div at bounding box center [23, 103] width 23 height 23
click at [26, 72] on div at bounding box center [23, 74] width 11 height 11
click at [237, 476] on div "Shapes" at bounding box center [237, 478] width 24 height 7
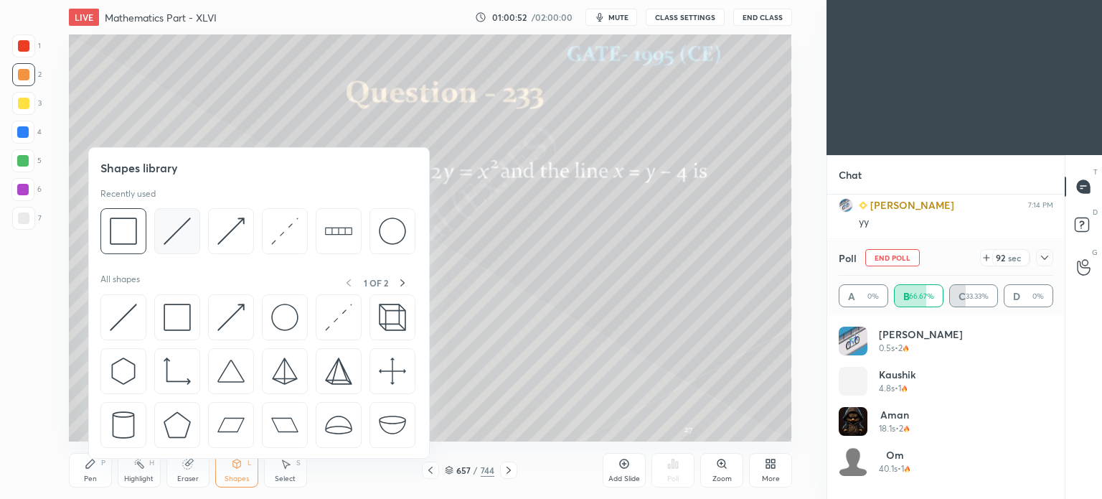
click at [174, 229] on img at bounding box center [177, 230] width 27 height 27
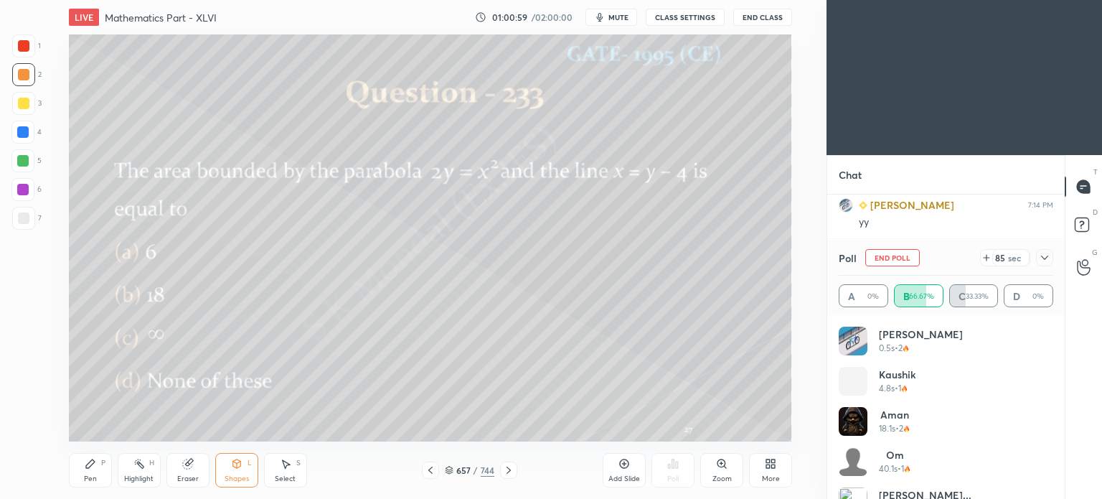
click at [92, 476] on div "Pen" at bounding box center [90, 478] width 13 height 7
click at [88, 476] on div "Pen" at bounding box center [90, 478] width 13 height 7
click at [621, 471] on div "Add Slide" at bounding box center [624, 470] width 43 height 34
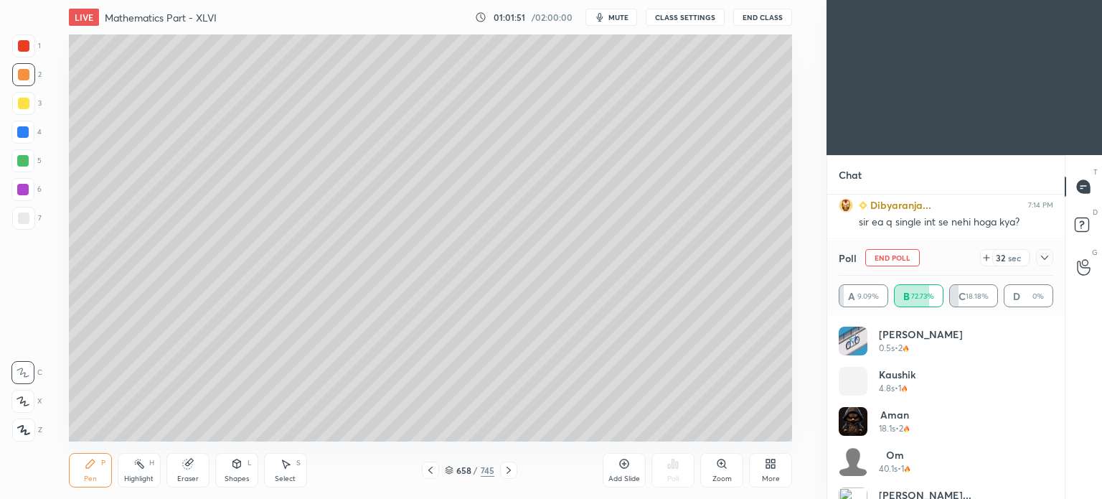
click at [26, 105] on div at bounding box center [23, 103] width 11 height 11
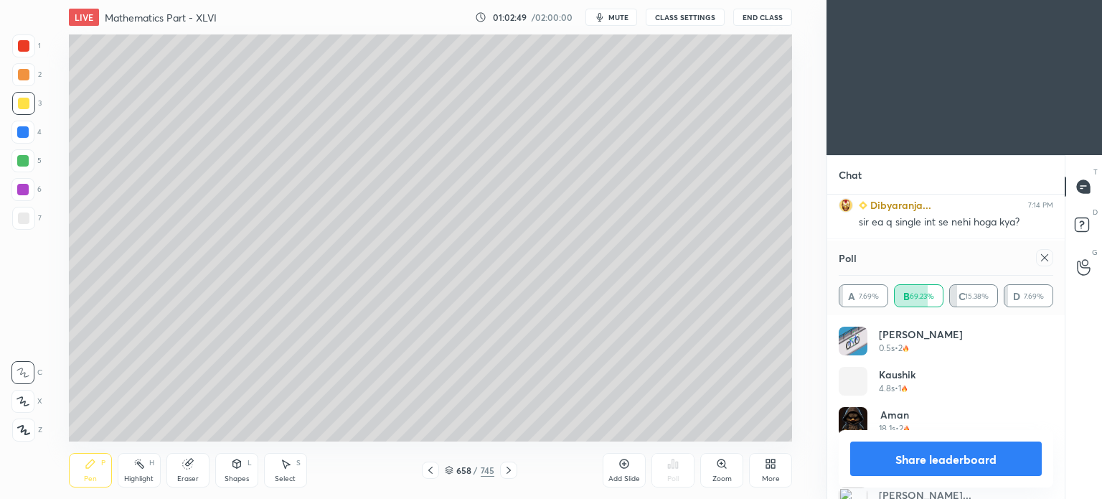
click at [140, 472] on div "Highlight H" at bounding box center [139, 470] width 43 height 34
click at [184, 475] on div "Eraser" at bounding box center [188, 478] width 22 height 7
click at [21, 401] on icon at bounding box center [22, 401] width 11 height 12
click at [39, 484] on div "1 2 3 4 5 6 7 C X Z E E Erase all H H LIVE Mathematics Part - XLVI 01:02:54 / 0…" at bounding box center [407, 249] width 815 height 499
click at [74, 470] on div "Pen P" at bounding box center [90, 470] width 43 height 34
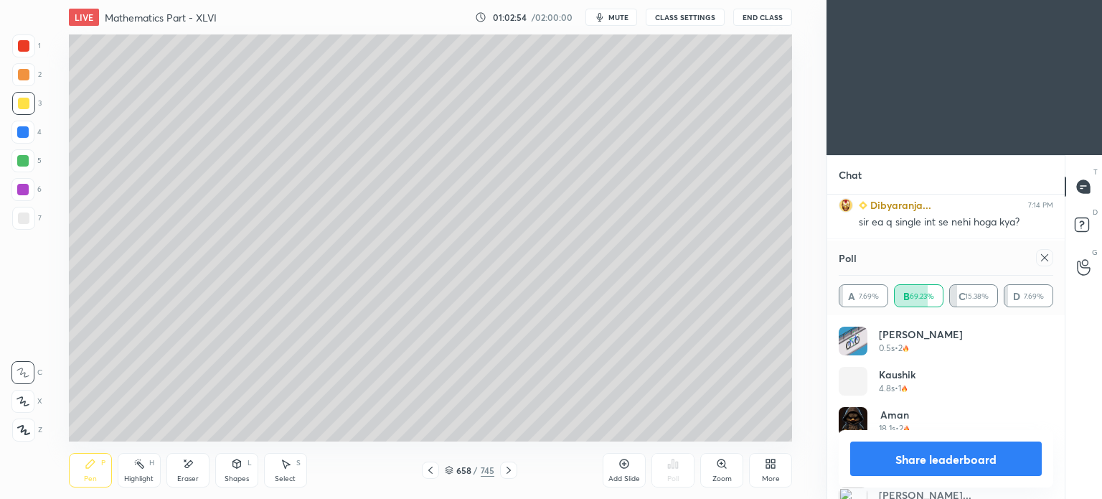
click at [74, 470] on div "Pen P" at bounding box center [90, 470] width 43 height 34
click at [191, 471] on div "Eraser" at bounding box center [187, 470] width 43 height 34
click at [202, 463] on div "Eraser" at bounding box center [187, 470] width 43 height 34
click at [97, 474] on div "Pen P" at bounding box center [90, 470] width 43 height 34
click at [192, 471] on div "Eraser" at bounding box center [187, 470] width 43 height 34
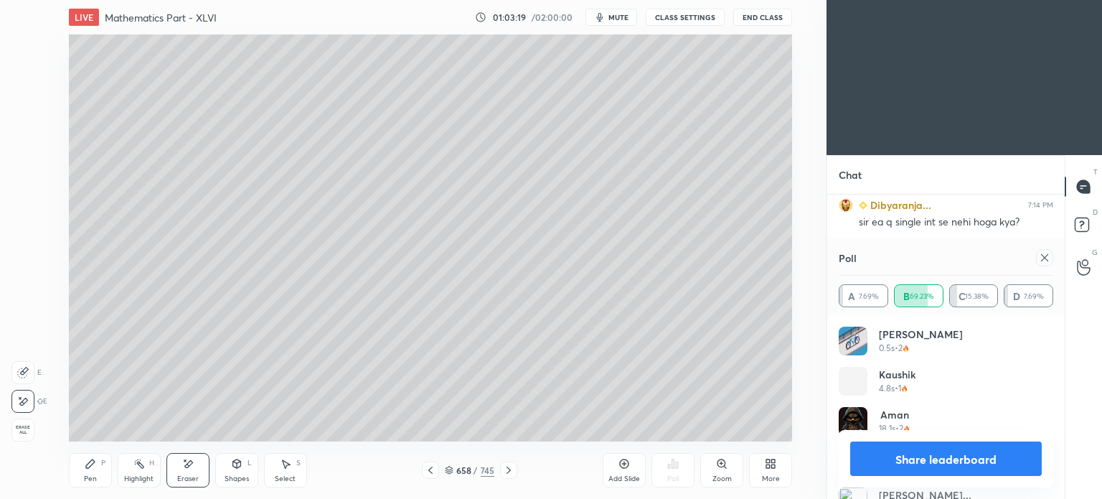
click at [90, 476] on div "Pen" at bounding box center [90, 478] width 13 height 7
click at [97, 474] on div "Pen P" at bounding box center [90, 470] width 43 height 34
click at [429, 469] on icon at bounding box center [430, 469] width 11 height 11
click at [425, 471] on icon at bounding box center [430, 469] width 11 height 11
click at [507, 473] on icon at bounding box center [509, 469] width 4 height 7
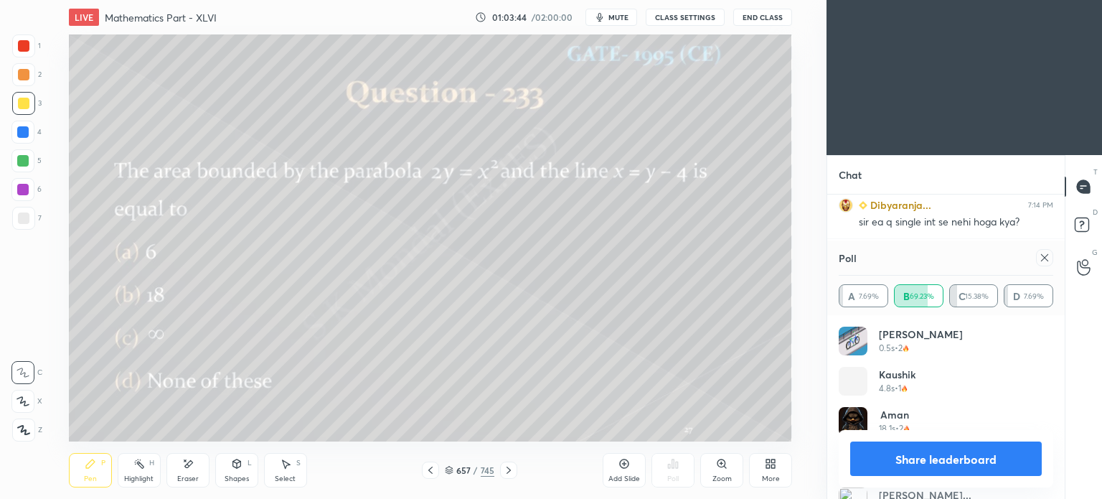
click at [505, 467] on icon at bounding box center [508, 469] width 11 height 11
click at [428, 469] on icon at bounding box center [430, 469] width 11 height 11
click at [924, 456] on button "Share leaderboard" at bounding box center [946, 458] width 192 height 34
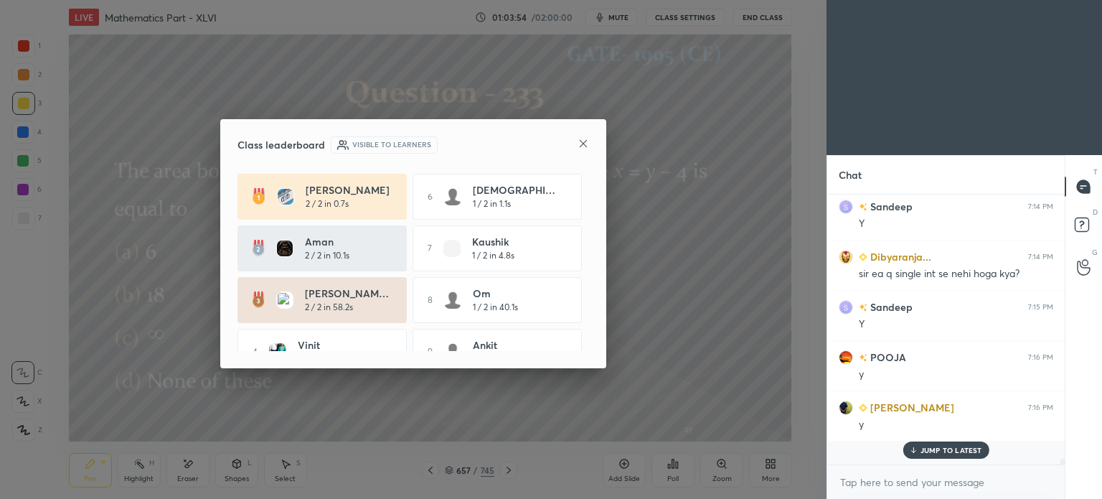
scroll to position [258, 233]
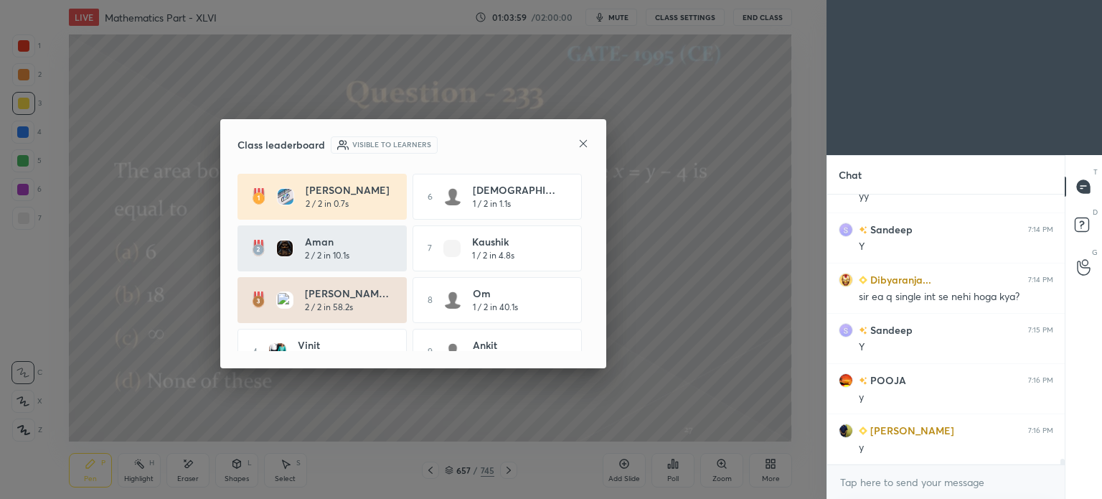
click at [588, 140] on icon at bounding box center [583, 143] width 11 height 11
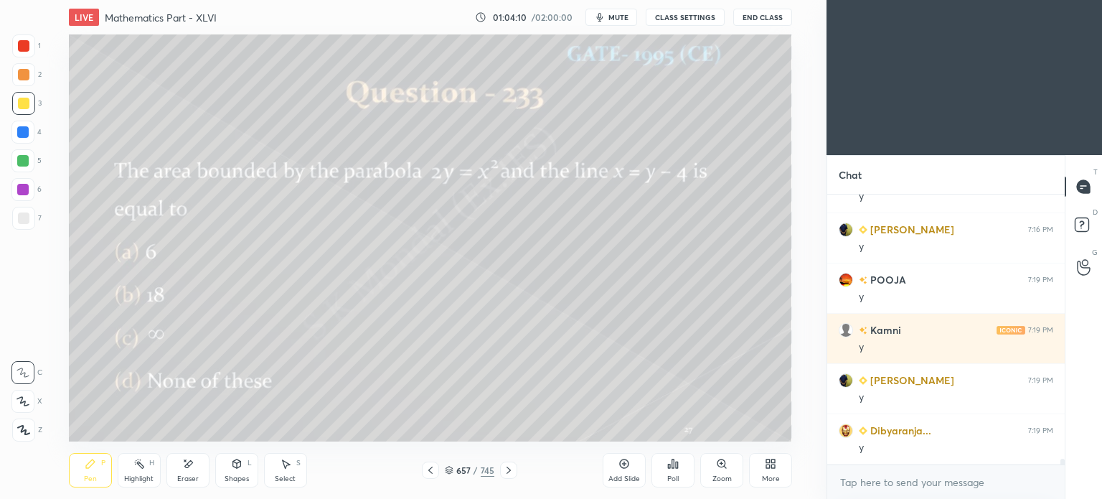
scroll to position [11983, 0]
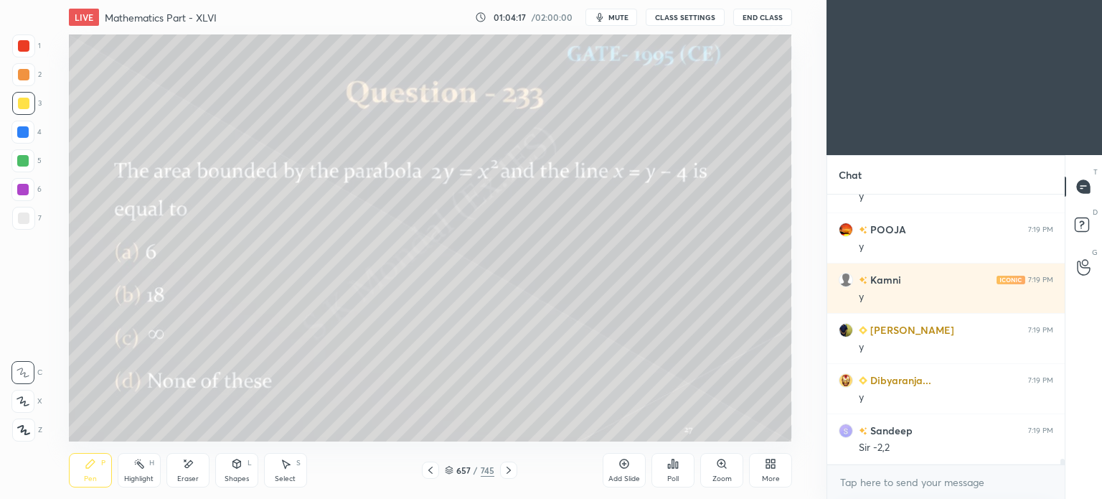
click at [92, 467] on icon at bounding box center [90, 463] width 11 height 11
click at [133, 471] on div "Highlight H" at bounding box center [139, 470] width 43 height 34
click at [134, 470] on div "Highlight H" at bounding box center [139, 470] width 43 height 34
click at [21, 164] on div at bounding box center [22, 160] width 11 height 11
click at [24, 71] on div at bounding box center [23, 74] width 11 height 11
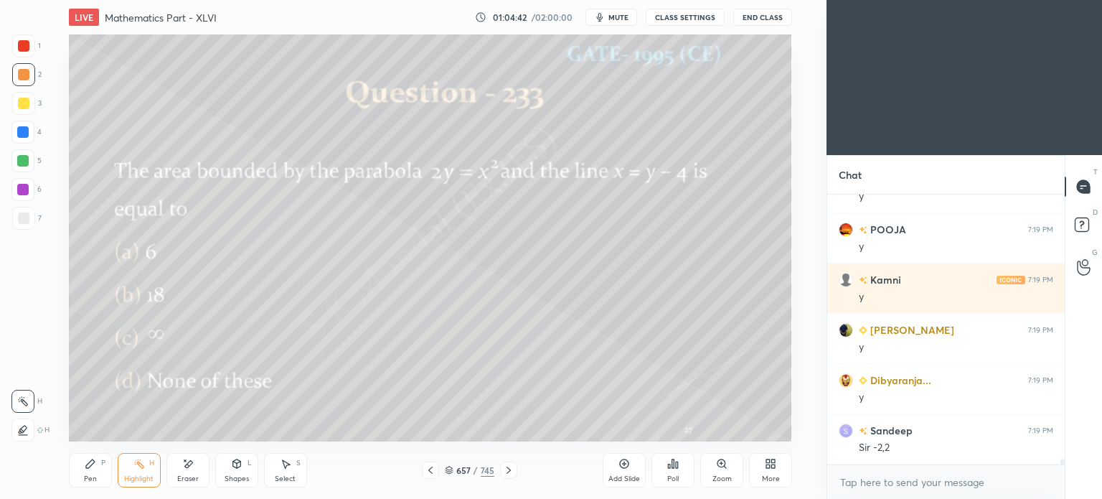
click at [24, 46] on div at bounding box center [23, 45] width 11 height 11
click at [22, 105] on div at bounding box center [23, 103] width 11 height 11
click at [29, 136] on div at bounding box center [22, 132] width 23 height 23
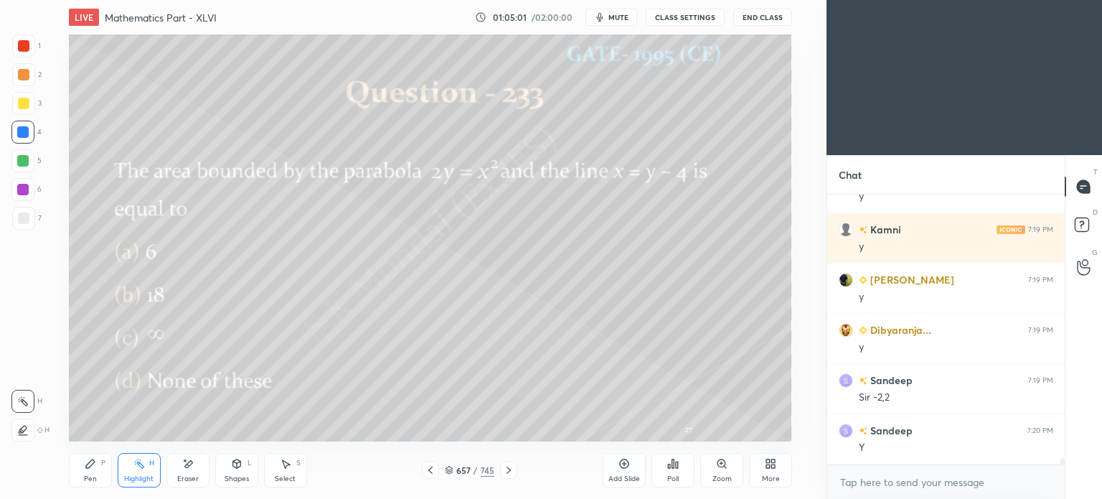
scroll to position [12084, 0]
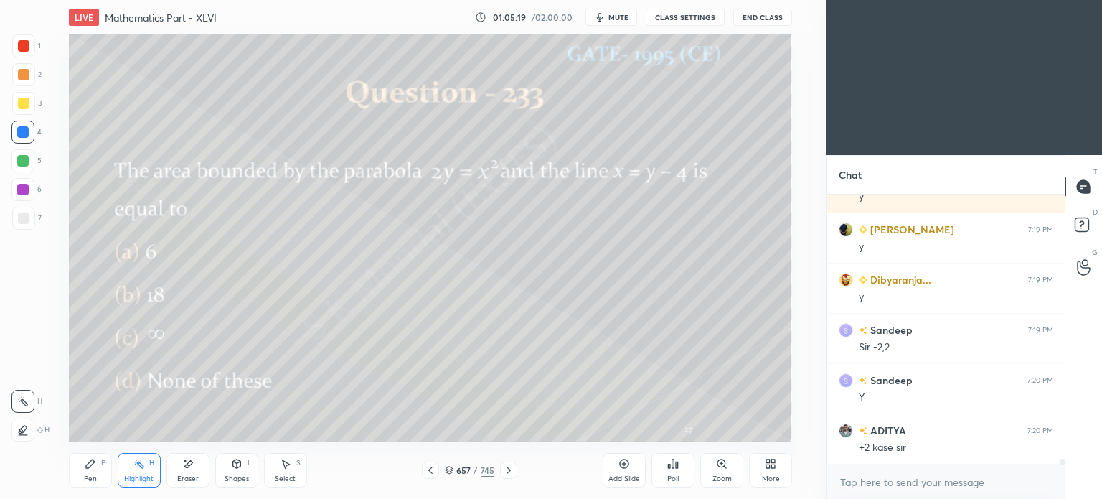
click at [508, 470] on icon at bounding box center [508, 469] width 11 height 11
click at [149, 466] on div "H" at bounding box center [151, 462] width 5 height 7
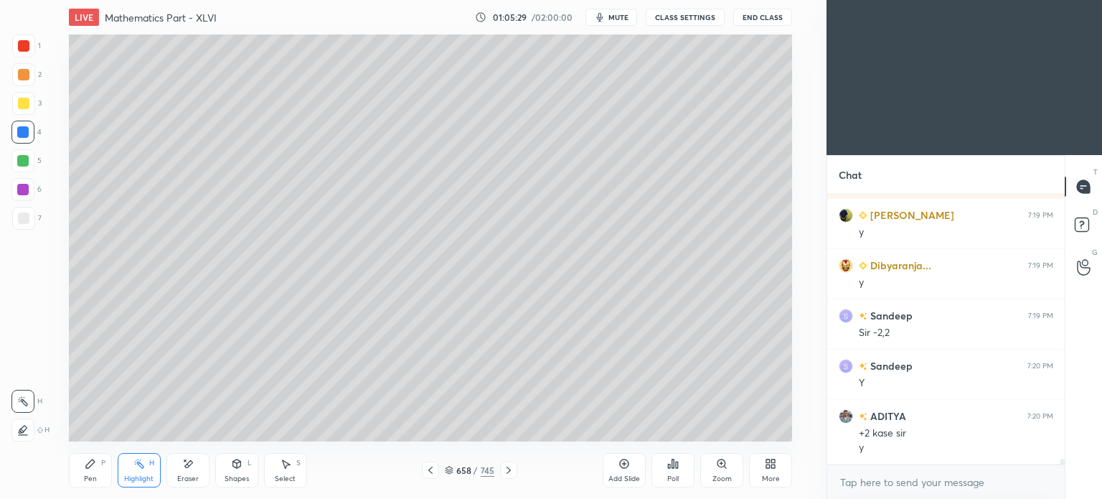
click at [436, 471] on icon at bounding box center [430, 469] width 11 height 11
click at [20, 192] on div at bounding box center [22, 189] width 11 height 11
click at [23, 77] on div at bounding box center [23, 74] width 11 height 11
click at [87, 480] on div "Pen" at bounding box center [90, 478] width 13 height 7
click at [86, 479] on div "Pen" at bounding box center [90, 478] width 13 height 7
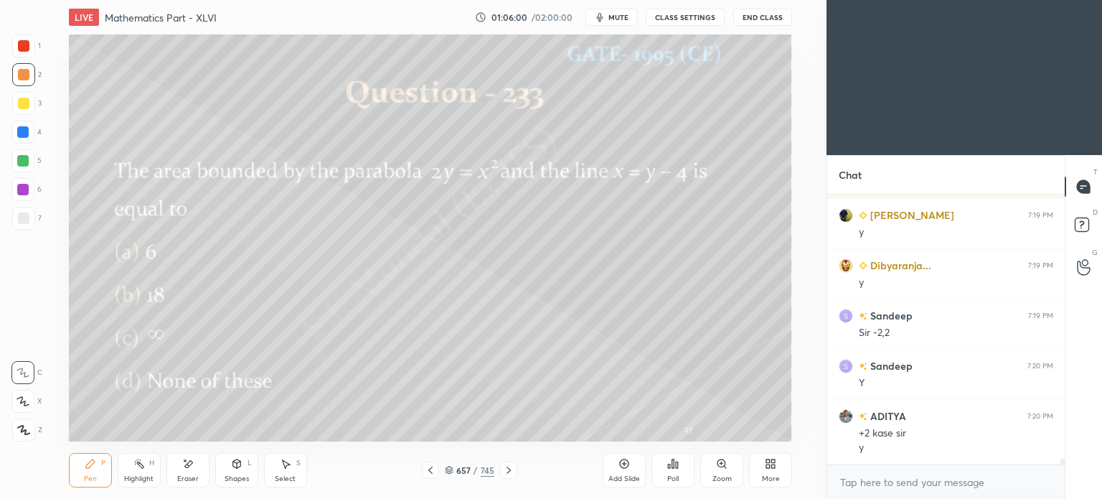
click at [15, 163] on div at bounding box center [22, 160] width 23 height 23
click at [20, 158] on div at bounding box center [22, 160] width 11 height 11
click at [25, 134] on div at bounding box center [22, 131] width 11 height 11
click at [140, 481] on div "Highlight" at bounding box center [138, 478] width 29 height 7
click at [138, 479] on div "Highlight" at bounding box center [138, 478] width 29 height 7
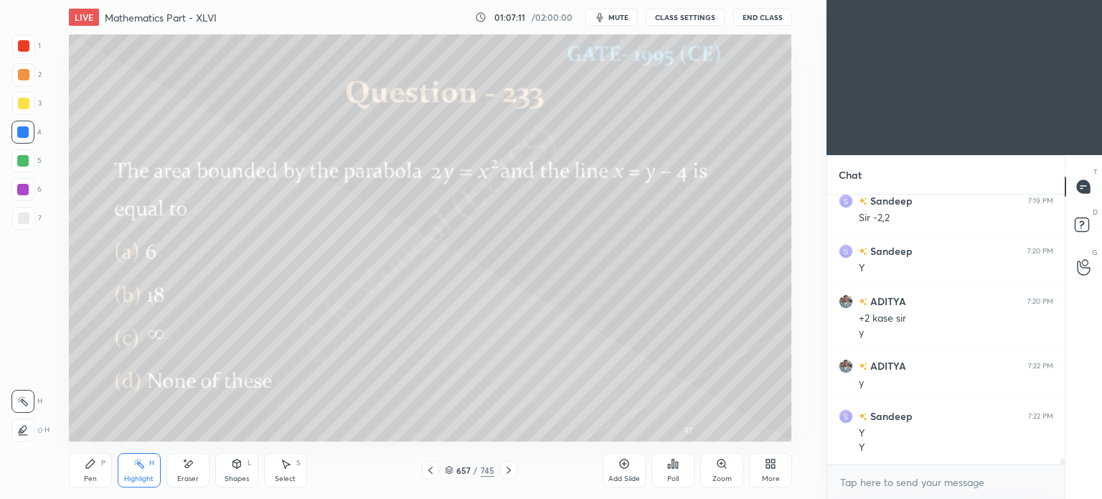
scroll to position [12263, 0]
click at [446, 473] on icon at bounding box center [449, 472] width 7 height 2
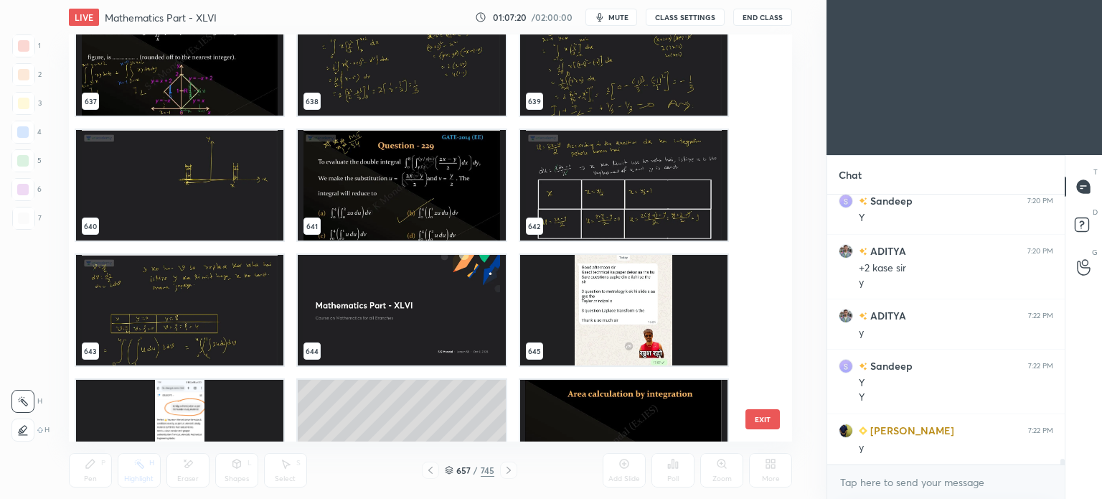
scroll to position [26288, 0]
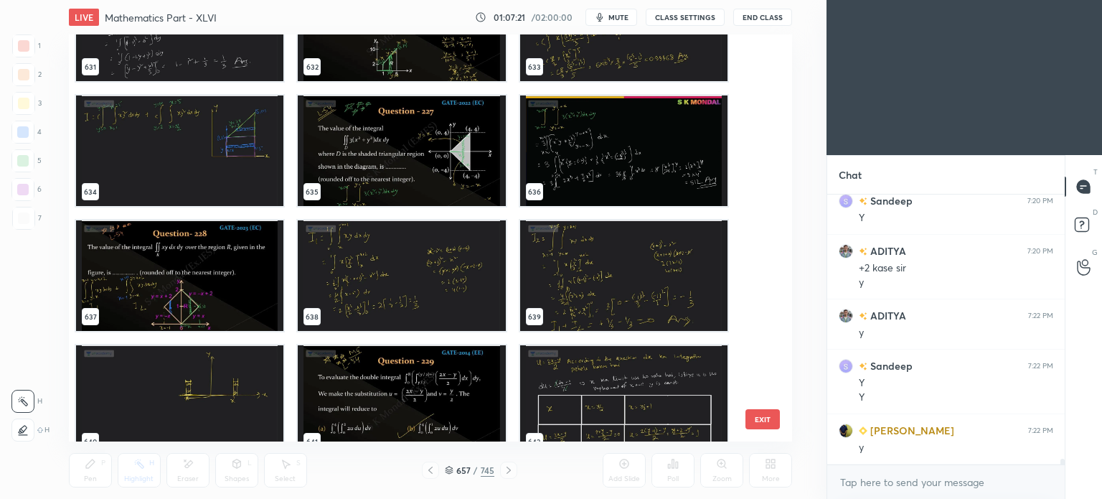
click at [232, 269] on img "grid" at bounding box center [179, 275] width 207 height 110
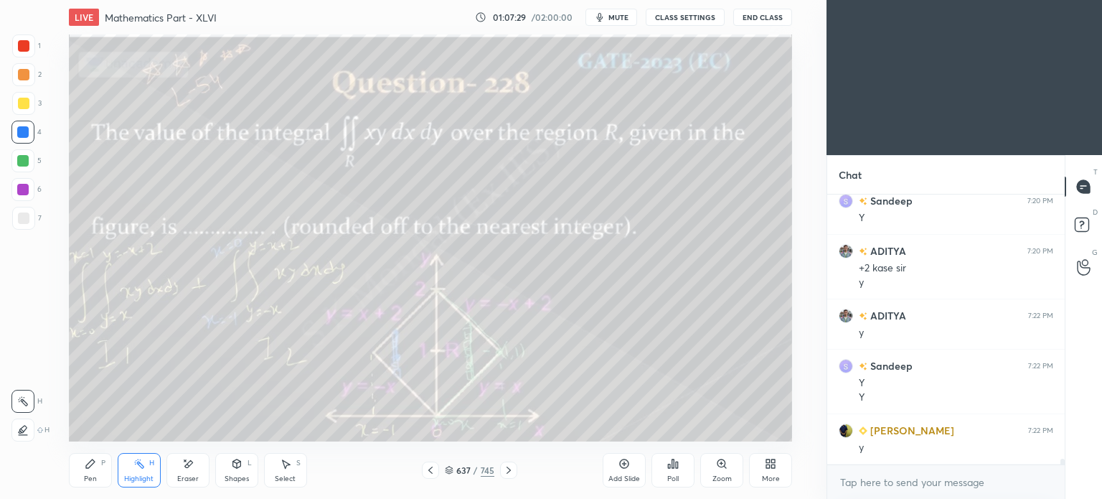
click at [448, 469] on icon at bounding box center [449, 470] width 9 height 9
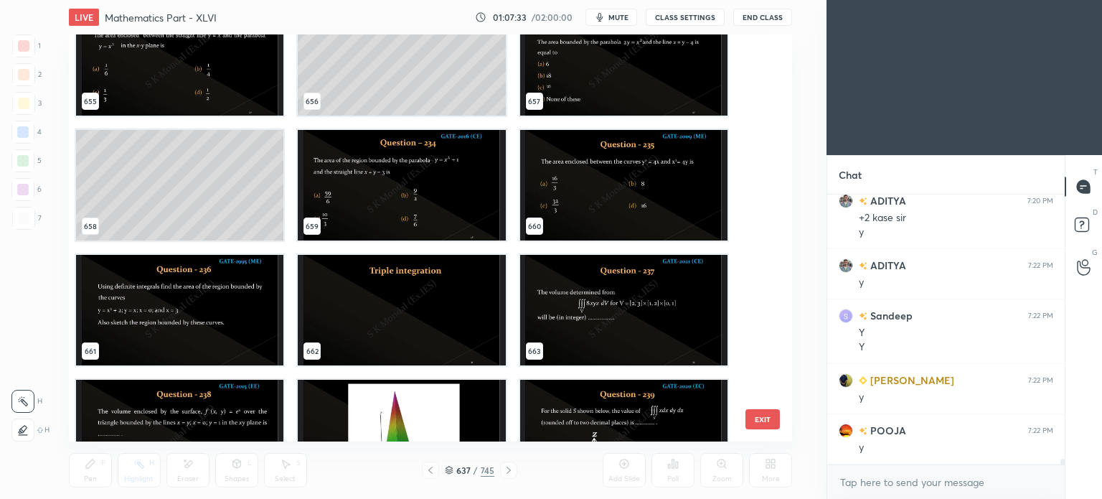
scroll to position [27261, 0]
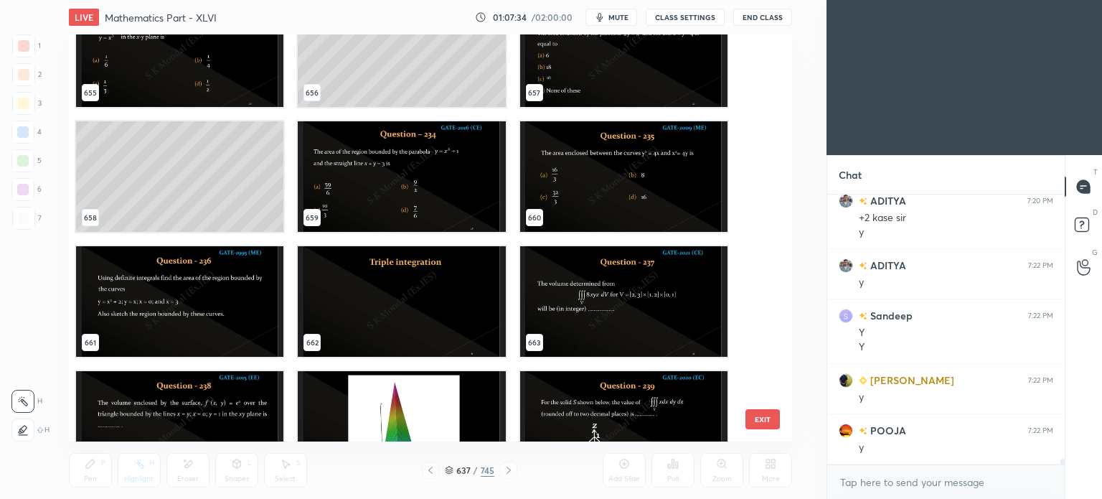
click at [438, 193] on img "grid" at bounding box center [401, 176] width 207 height 110
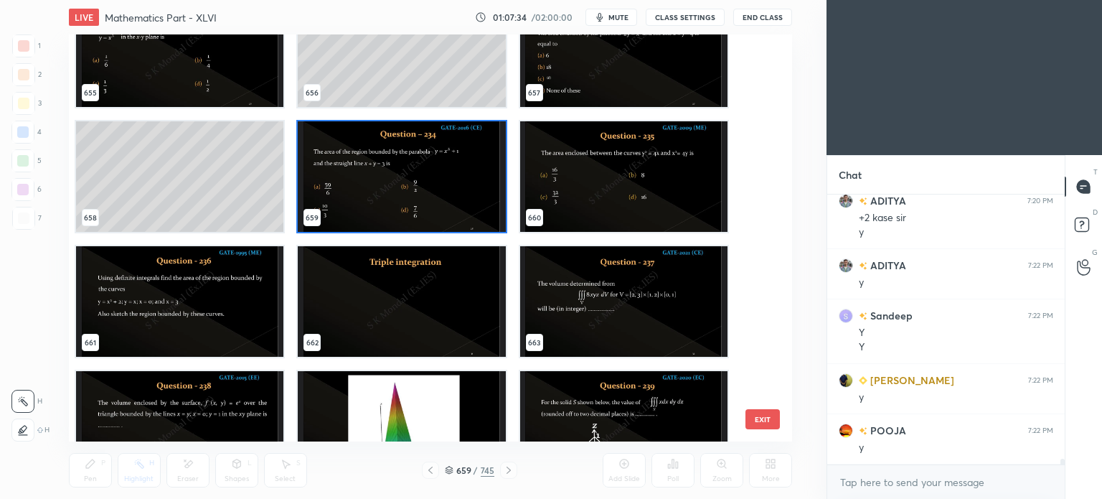
click at [438, 193] on img "grid" at bounding box center [401, 176] width 207 height 110
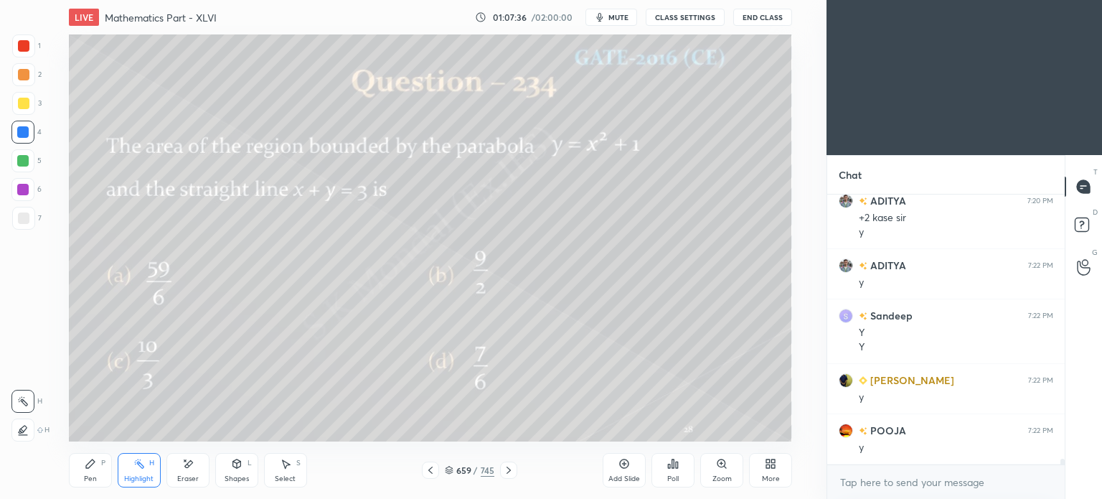
click at [427, 467] on icon at bounding box center [430, 469] width 11 height 11
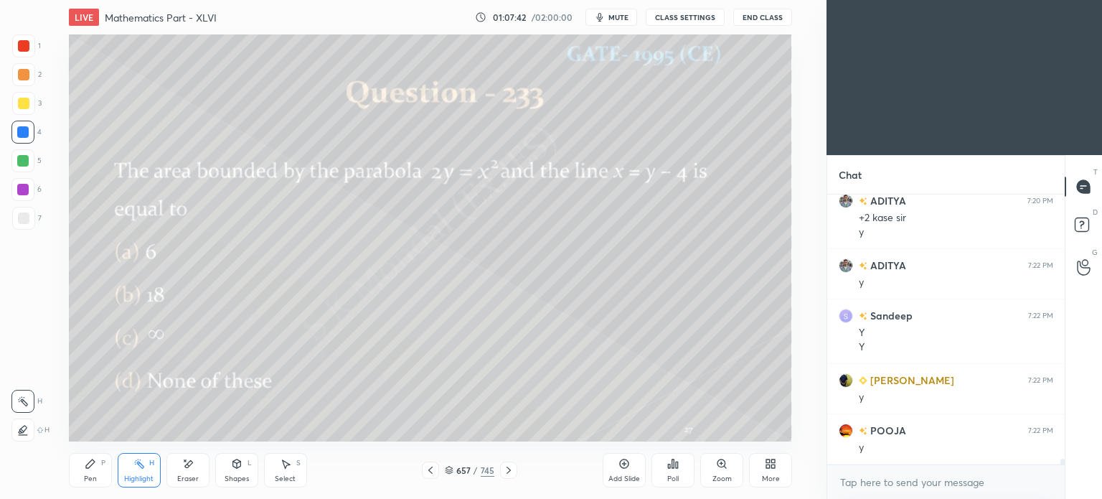
click at [25, 103] on div at bounding box center [23, 103] width 11 height 11
click at [86, 460] on icon at bounding box center [90, 463] width 11 height 11
click at [86, 461] on icon at bounding box center [90, 463] width 11 height 11
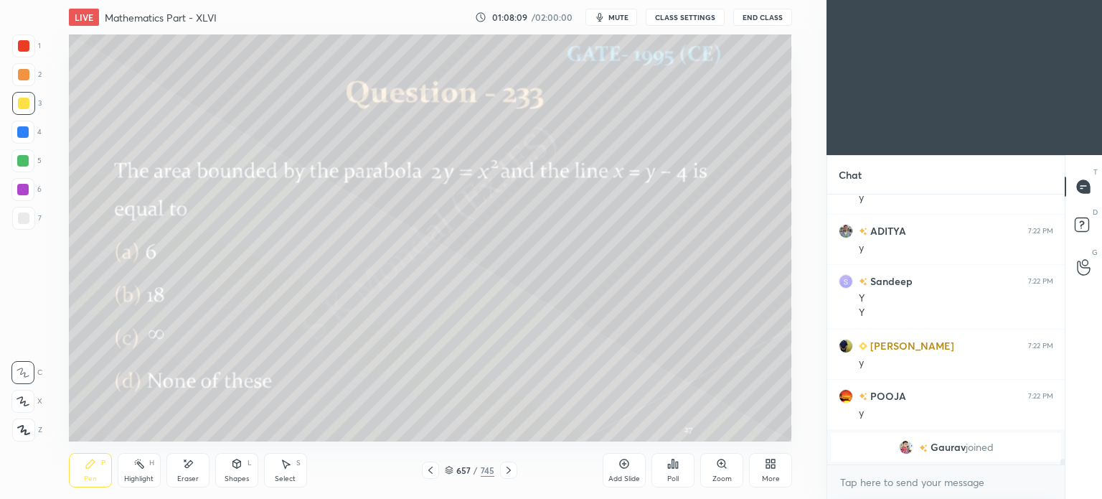
click at [298, 470] on div "Select S" at bounding box center [285, 470] width 43 height 34
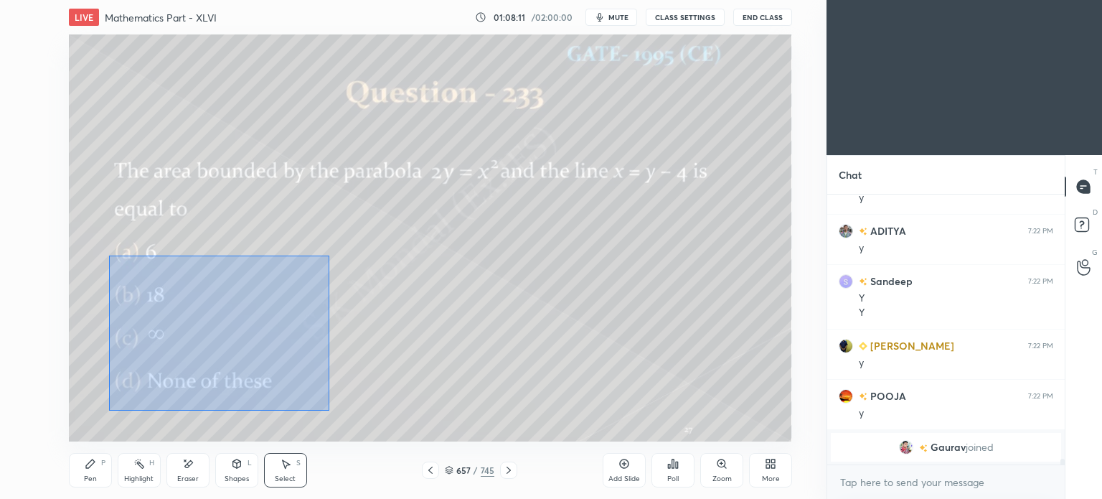
drag, startPoint x: 109, startPoint y: 255, endPoint x: 330, endPoint y: 413, distance: 271.6
click at [330, 413] on div "0 ° Undo Copy Paste here Duplicate Duplicate to new slide Delete" at bounding box center [430, 237] width 723 height 407
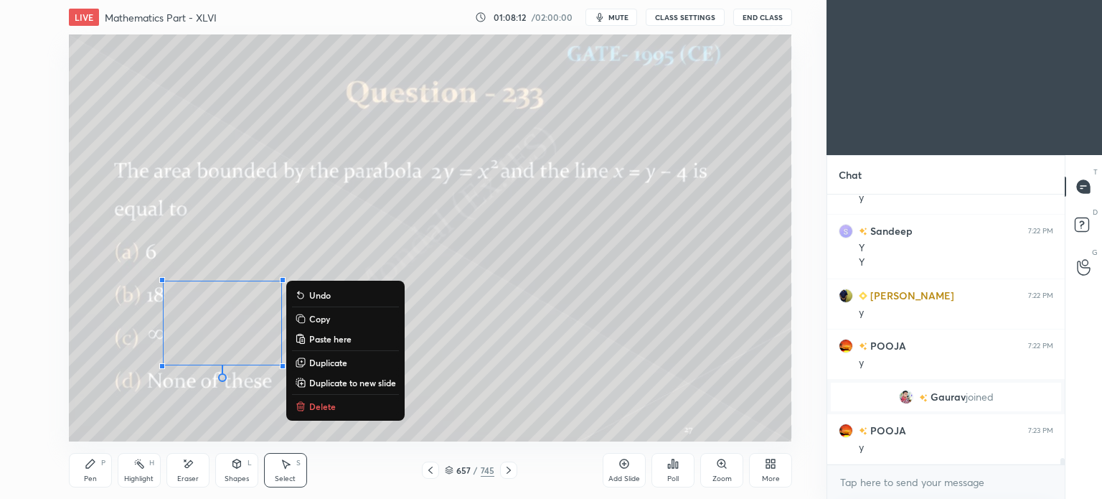
scroll to position [10993, 0]
click at [322, 317] on p "Copy" at bounding box center [319, 318] width 21 height 11
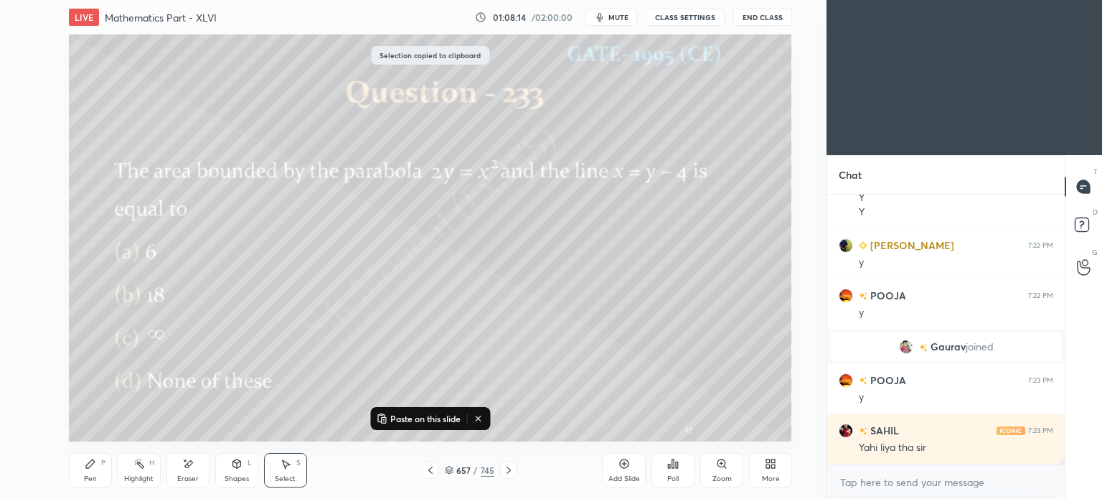
scroll to position [11094, 0]
click at [510, 470] on icon at bounding box center [508, 469] width 11 height 11
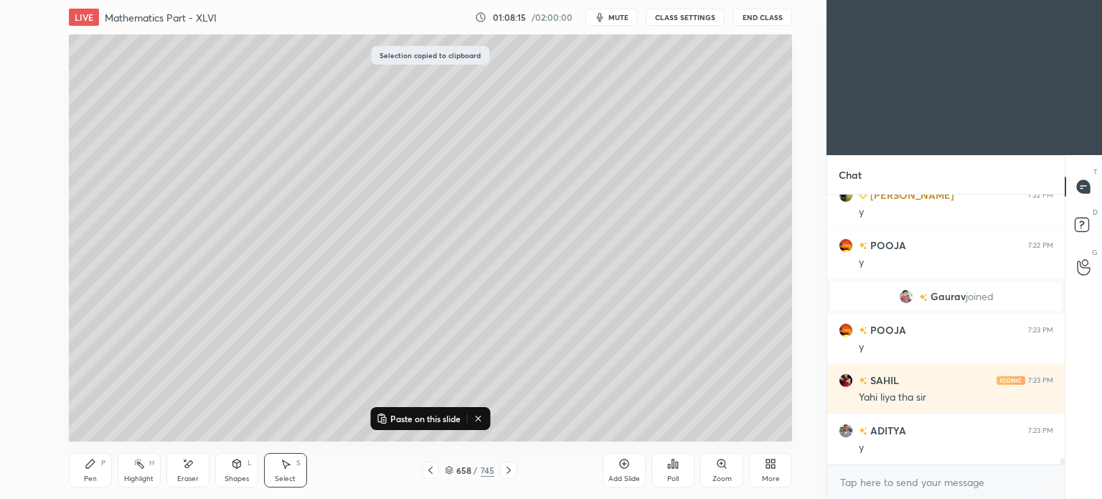
click at [510, 470] on icon at bounding box center [508, 469] width 11 height 11
click at [428, 464] on icon at bounding box center [430, 469] width 11 height 11
click at [622, 469] on icon at bounding box center [623, 463] width 11 height 11
click at [438, 410] on button "Paste on this slide" at bounding box center [418, 418] width 90 height 17
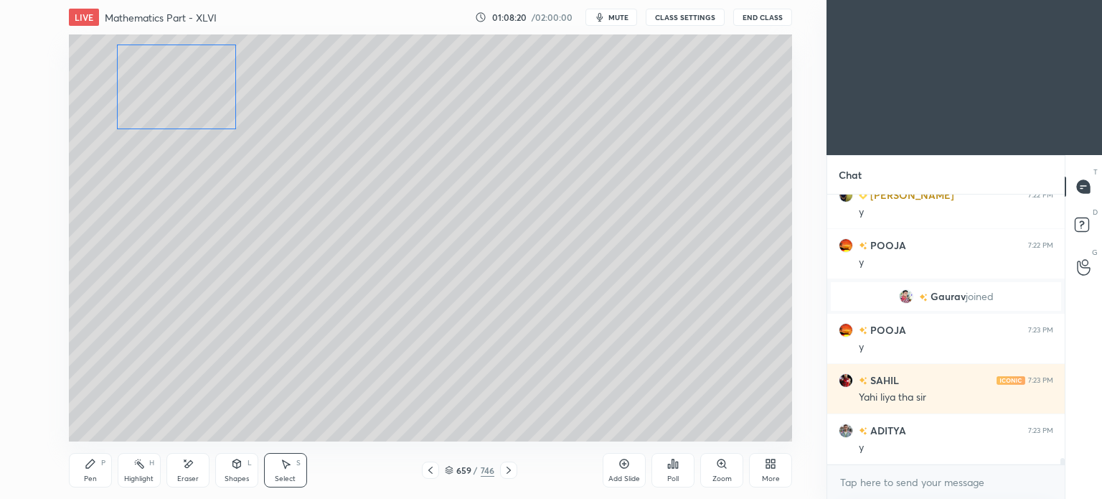
drag, startPoint x: 244, startPoint y: 303, endPoint x: 198, endPoint y: 68, distance: 239.8
click at [198, 68] on div "0 ° Undo Copy Paste here Duplicate Duplicate to new slide Delete" at bounding box center [430, 237] width 723 height 407
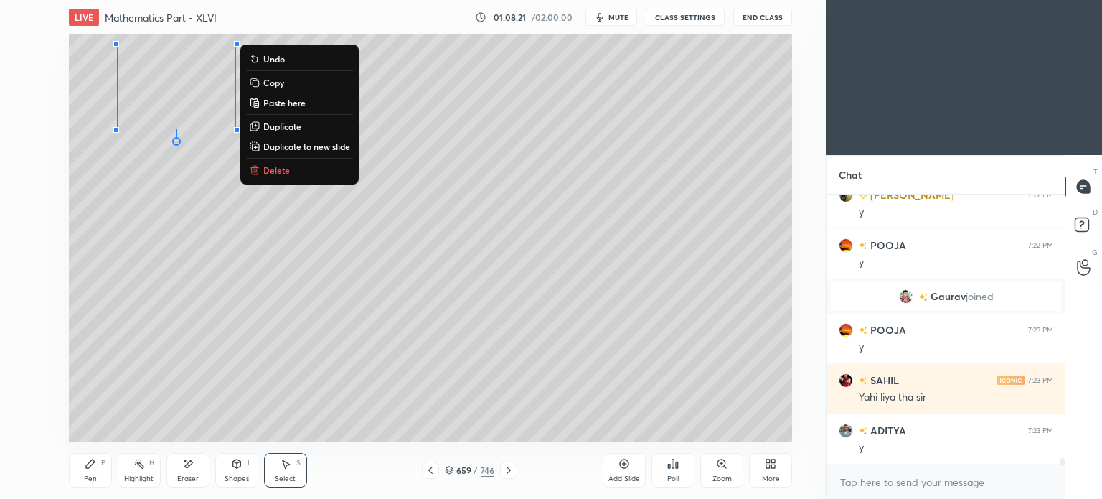
click at [241, 247] on div "0 ° Undo Copy Paste here Duplicate Duplicate to new slide Delete" at bounding box center [430, 237] width 723 height 407
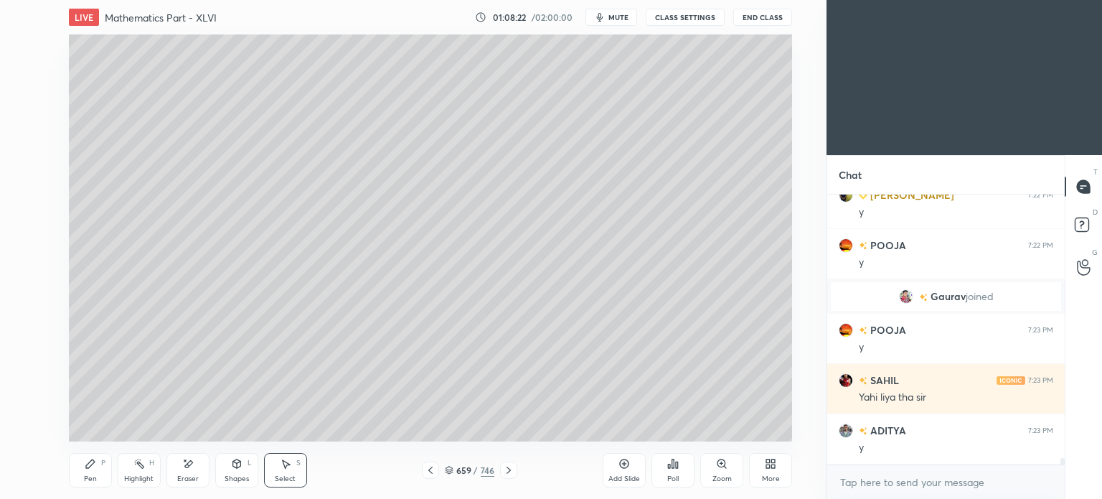
click at [430, 469] on icon at bounding box center [430, 469] width 11 height 11
click at [286, 466] on icon at bounding box center [285, 463] width 11 height 11
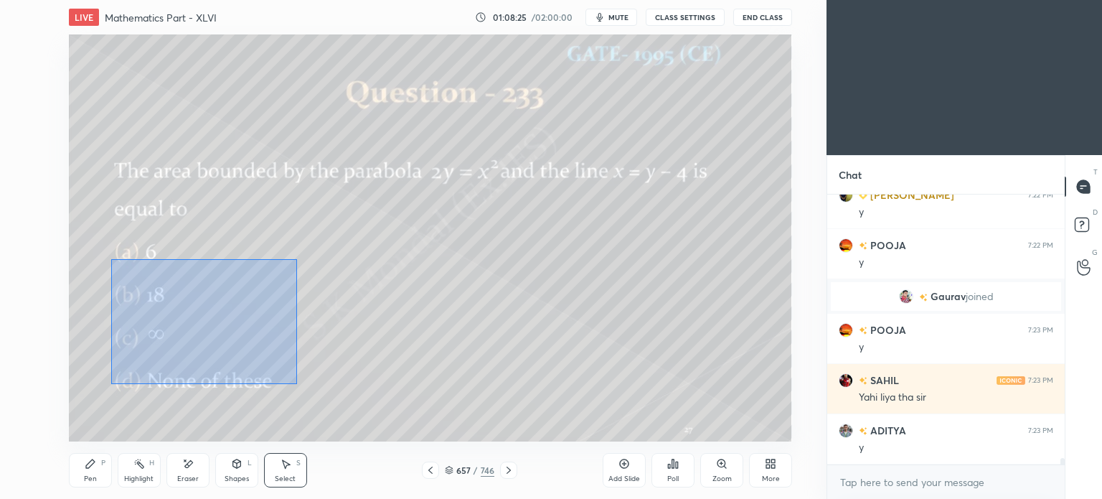
drag, startPoint x: 111, startPoint y: 259, endPoint x: 297, endPoint y: 384, distance: 223.9
click at [297, 384] on div "0 ° Undo Copy Paste here Duplicate Duplicate to new slide Delete" at bounding box center [430, 237] width 723 height 407
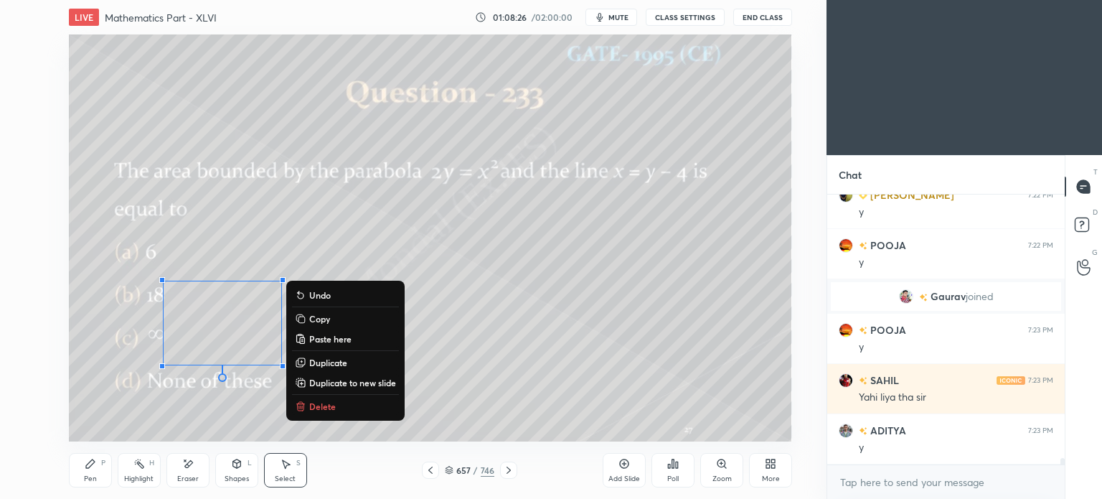
click at [321, 401] on p "Delete" at bounding box center [322, 405] width 27 height 11
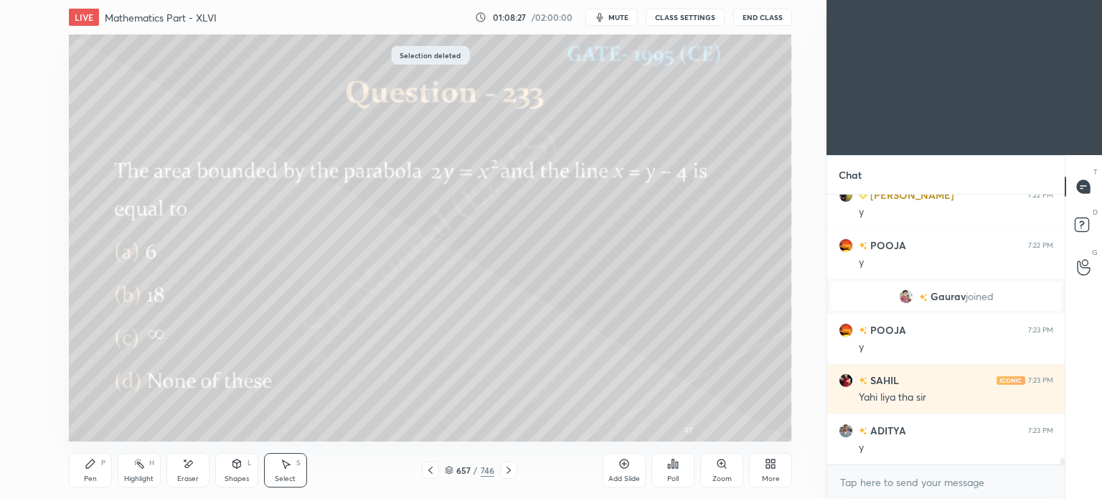
click at [511, 470] on icon at bounding box center [508, 469] width 11 height 11
click at [90, 471] on div "Pen P" at bounding box center [90, 470] width 43 height 34
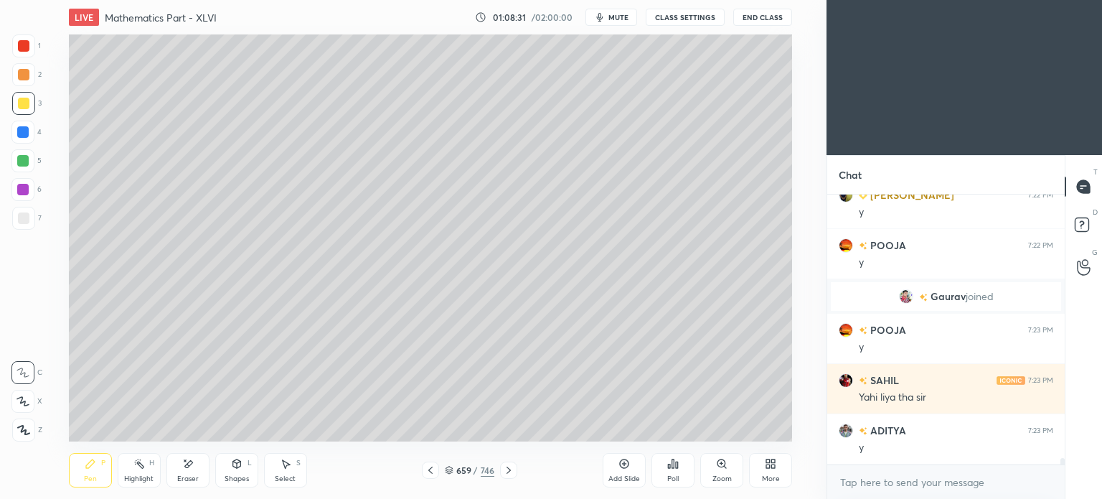
click at [90, 475] on div "Pen" at bounding box center [90, 478] width 13 height 7
click at [183, 471] on div "Eraser" at bounding box center [187, 470] width 43 height 34
click at [85, 476] on div "Pen" at bounding box center [90, 478] width 13 height 7
click at [88, 471] on div "Pen P" at bounding box center [90, 470] width 43 height 34
click at [187, 471] on div "Eraser" at bounding box center [187, 470] width 43 height 34
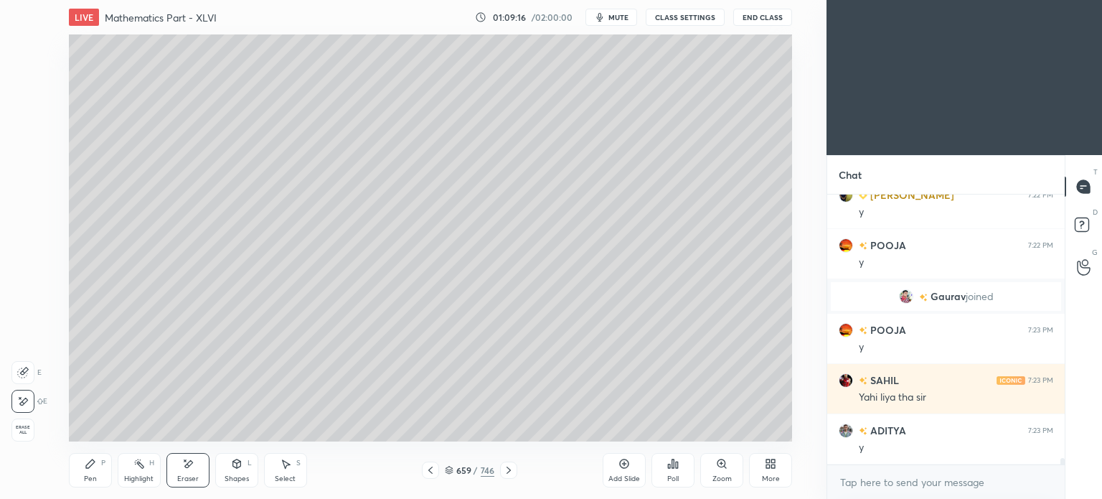
click at [87, 464] on icon at bounding box center [90, 463] width 9 height 9
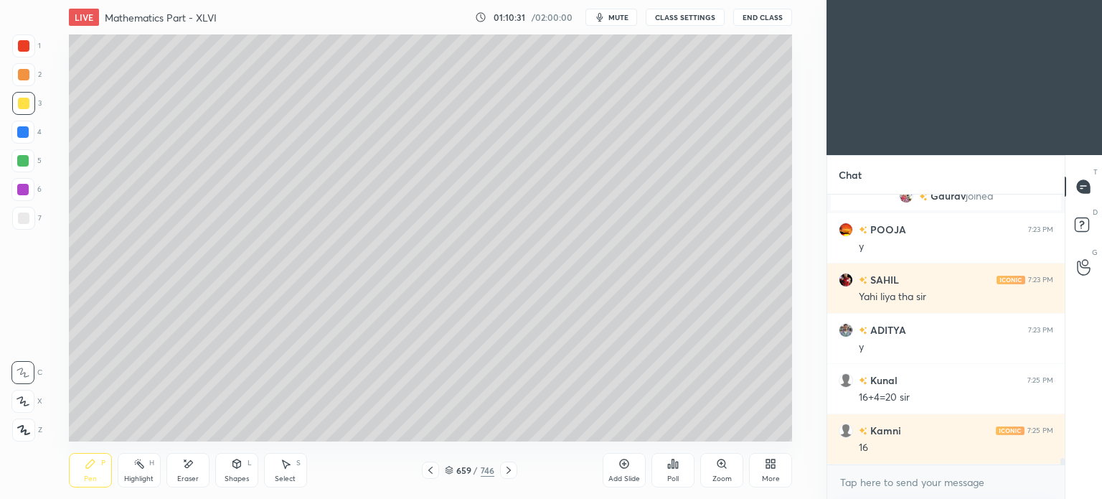
scroll to position [11244, 0]
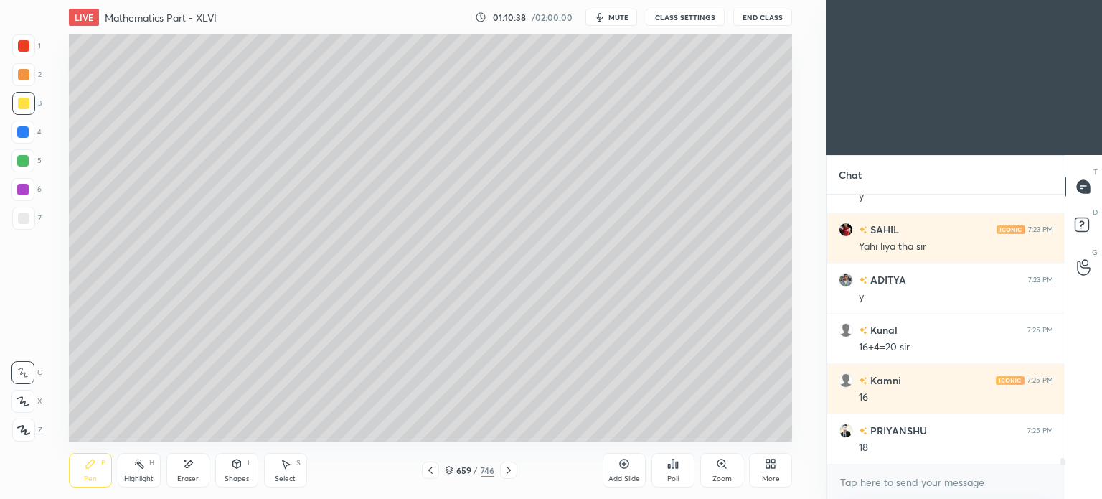
click at [201, 463] on div "Eraser" at bounding box center [187, 470] width 43 height 34
click at [75, 474] on div "Pen P" at bounding box center [90, 470] width 43 height 34
click at [88, 469] on icon at bounding box center [90, 463] width 11 height 11
click at [131, 474] on div "Highlight H" at bounding box center [139, 470] width 43 height 34
click at [130, 474] on div "Highlight H" at bounding box center [139, 470] width 43 height 34
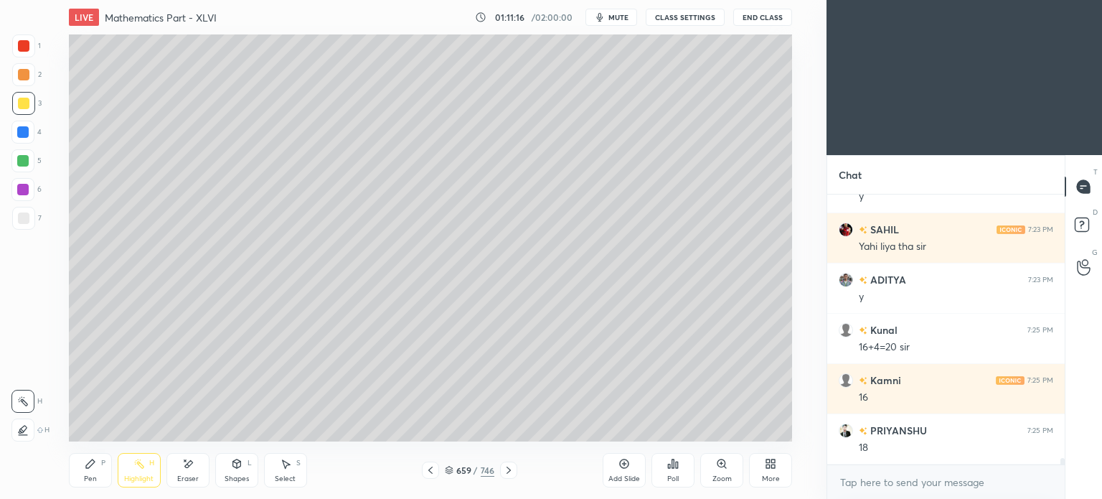
scroll to position [11333, 0]
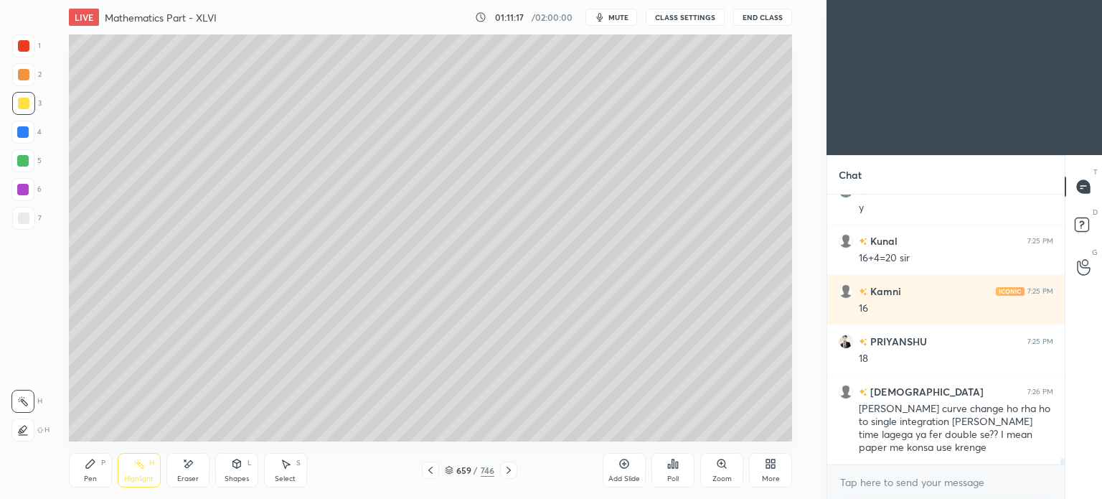
click at [422, 471] on div at bounding box center [430, 469] width 17 height 17
click at [420, 470] on div "658 / 746" at bounding box center [469, 469] width 267 height 17
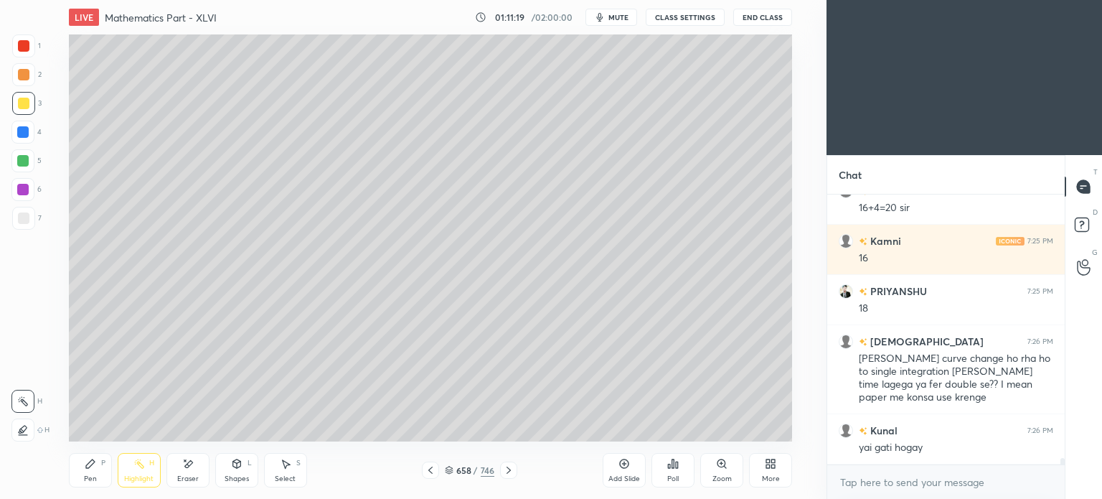
click at [423, 472] on div at bounding box center [430, 469] width 17 height 17
click at [86, 476] on div "Pen" at bounding box center [90, 478] width 13 height 7
click at [90, 474] on div "Pen P" at bounding box center [90, 470] width 43 height 34
click at [448, 467] on icon at bounding box center [449, 470] width 9 height 9
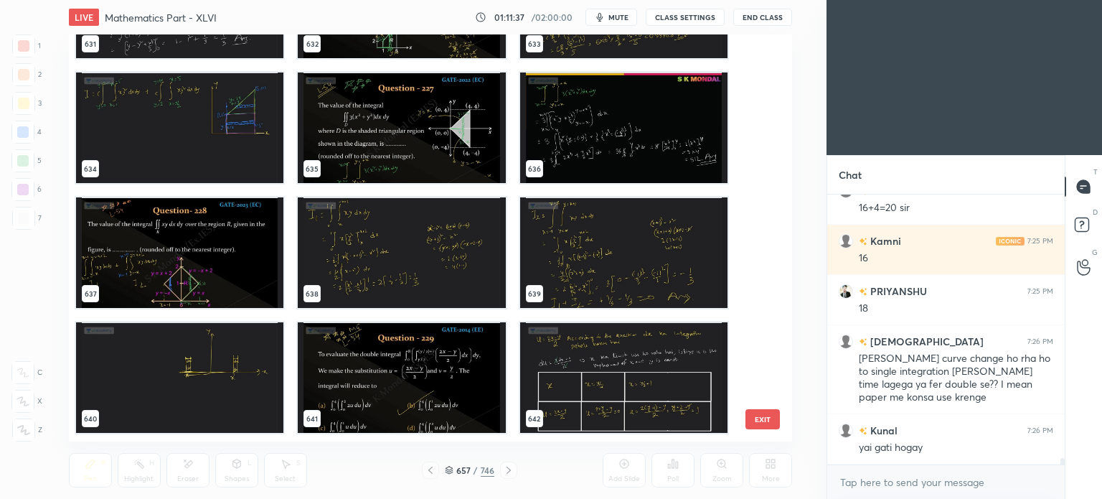
scroll to position [26288, 0]
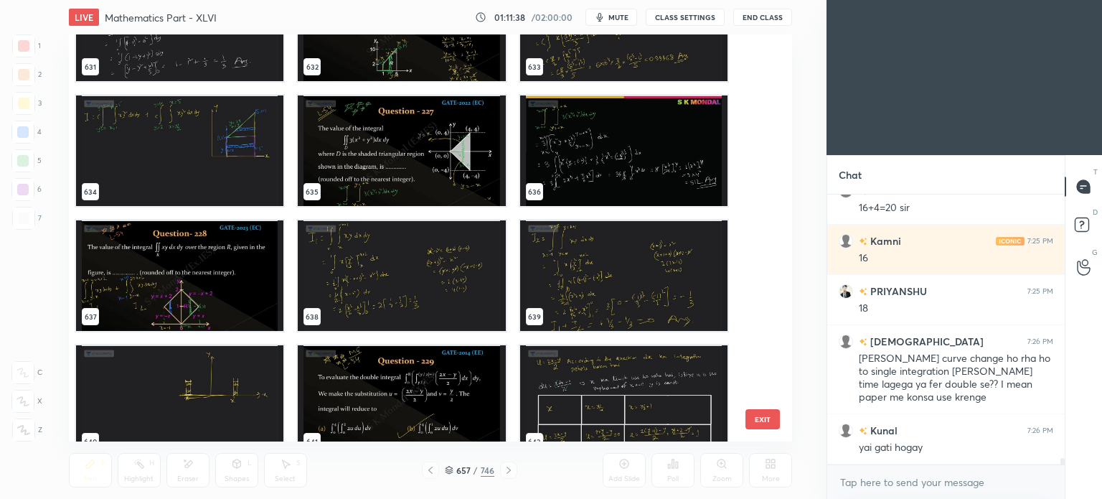
click at [243, 120] on img "grid" at bounding box center [179, 150] width 207 height 110
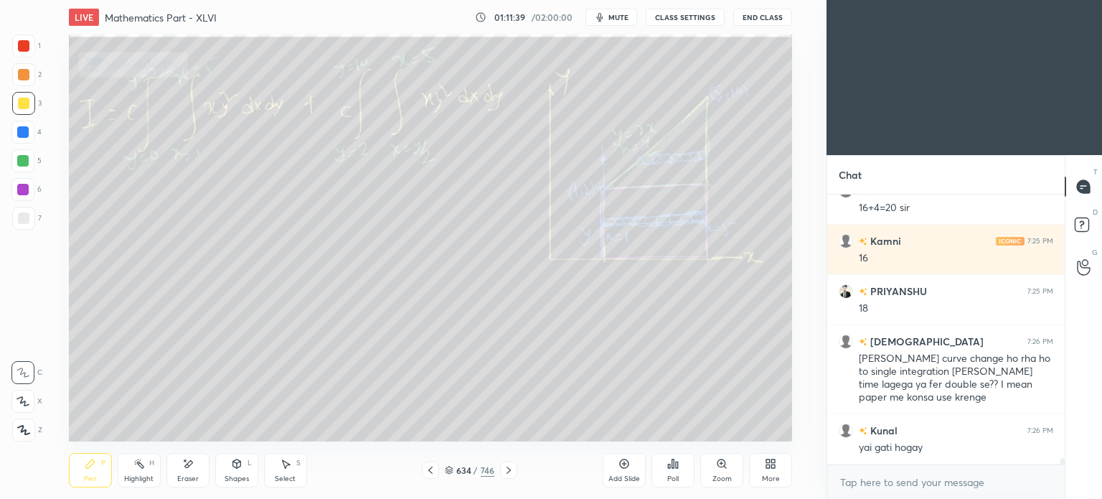
click at [128, 481] on div "Highlight" at bounding box center [138, 478] width 29 height 7
click at [514, 470] on div at bounding box center [508, 469] width 17 height 17
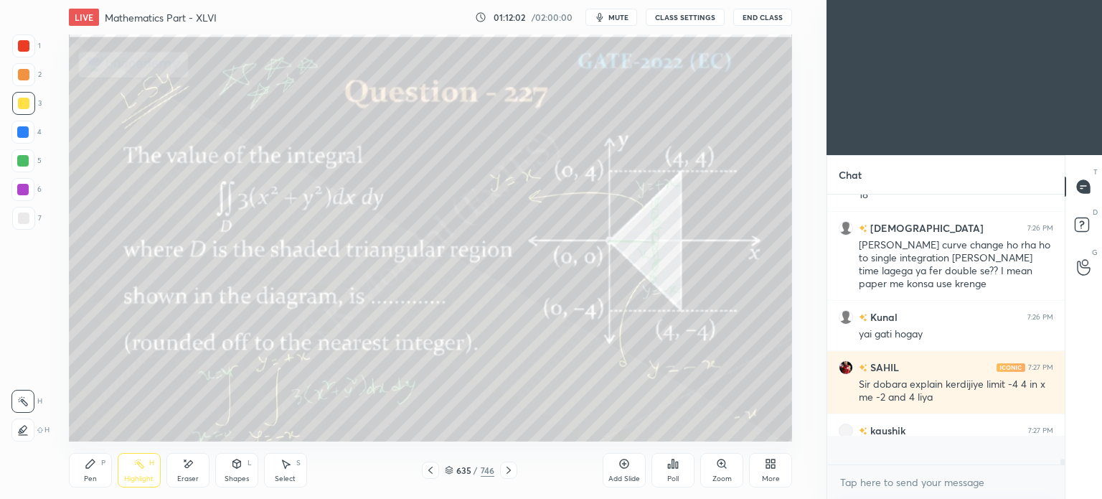
scroll to position [265, 233]
click at [510, 468] on icon at bounding box center [508, 469] width 11 height 11
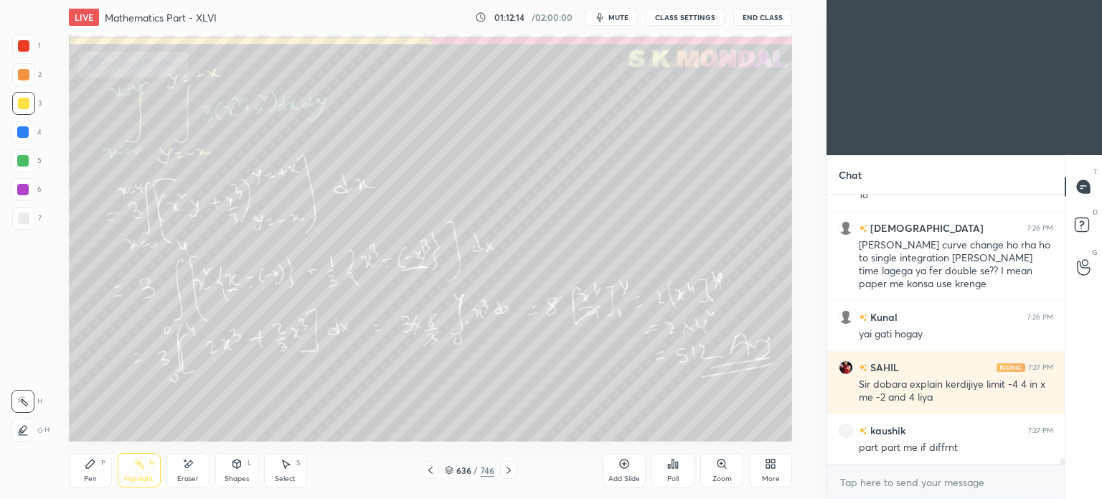
click at [510, 468] on icon at bounding box center [508, 469] width 11 height 11
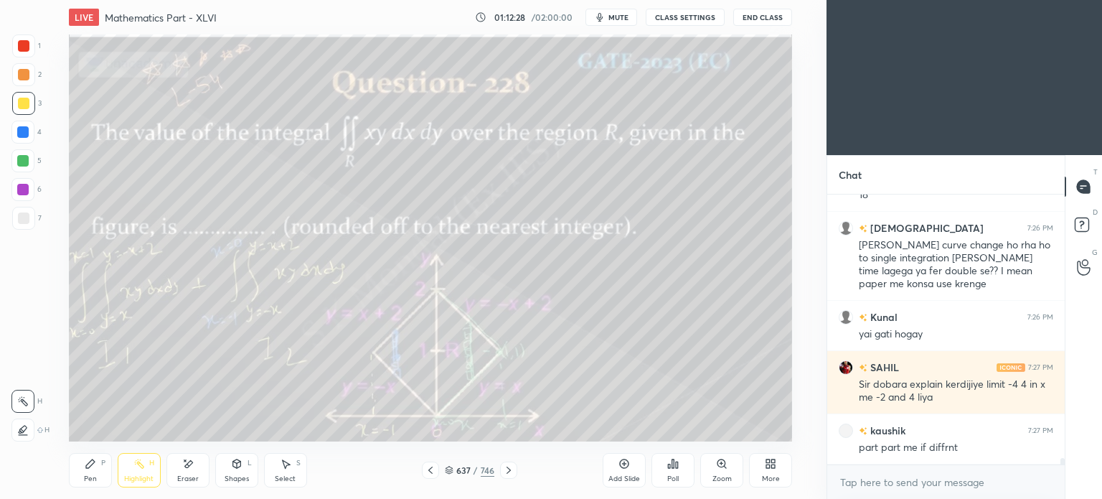
click at [509, 468] on icon at bounding box center [508, 469] width 11 height 11
click at [506, 470] on icon at bounding box center [508, 469] width 11 height 11
click at [505, 469] on icon at bounding box center [508, 469] width 11 height 11
click at [507, 467] on icon at bounding box center [509, 469] width 4 height 7
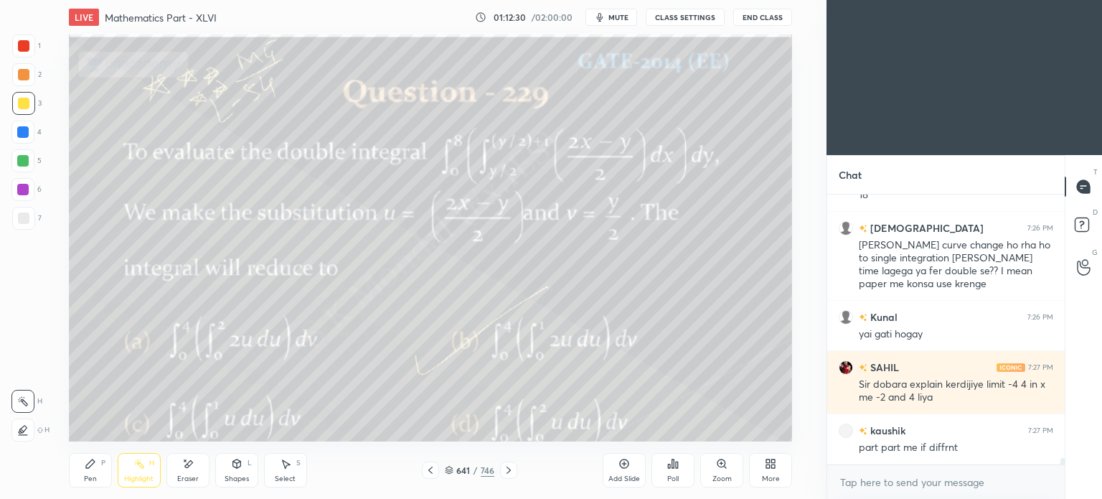
click at [507, 466] on icon at bounding box center [508, 469] width 11 height 11
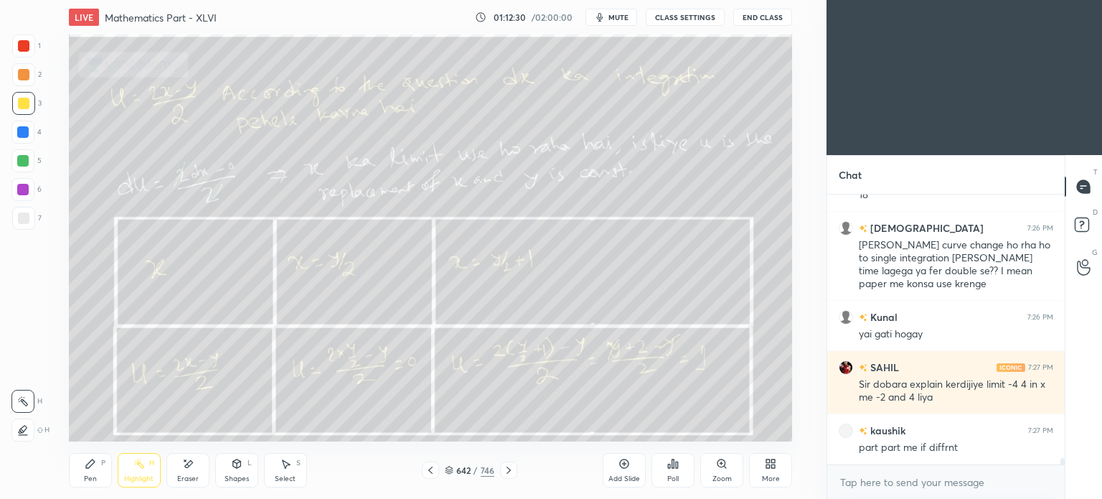
click at [507, 467] on icon at bounding box center [509, 469] width 4 height 7
click at [448, 470] on icon at bounding box center [449, 468] width 7 height 4
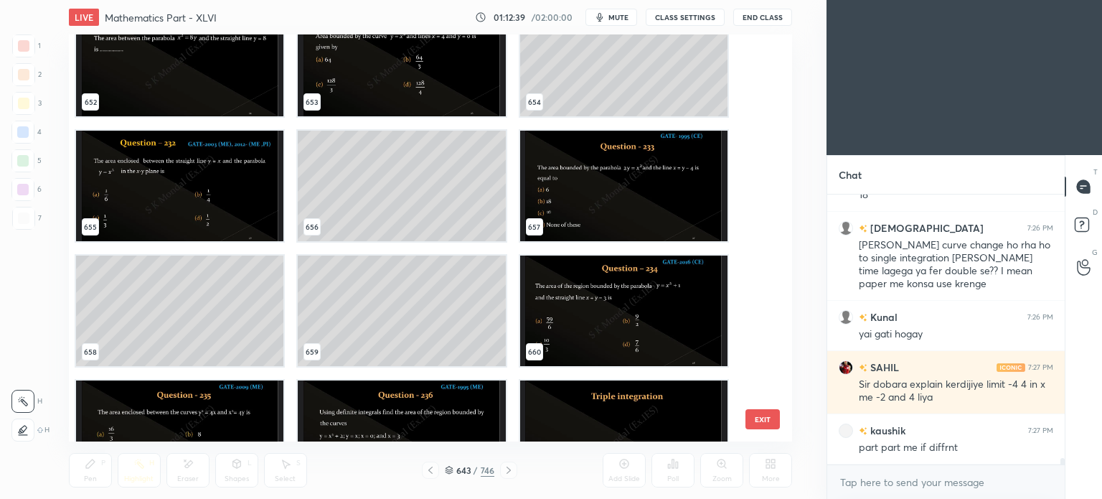
scroll to position [27152, 0]
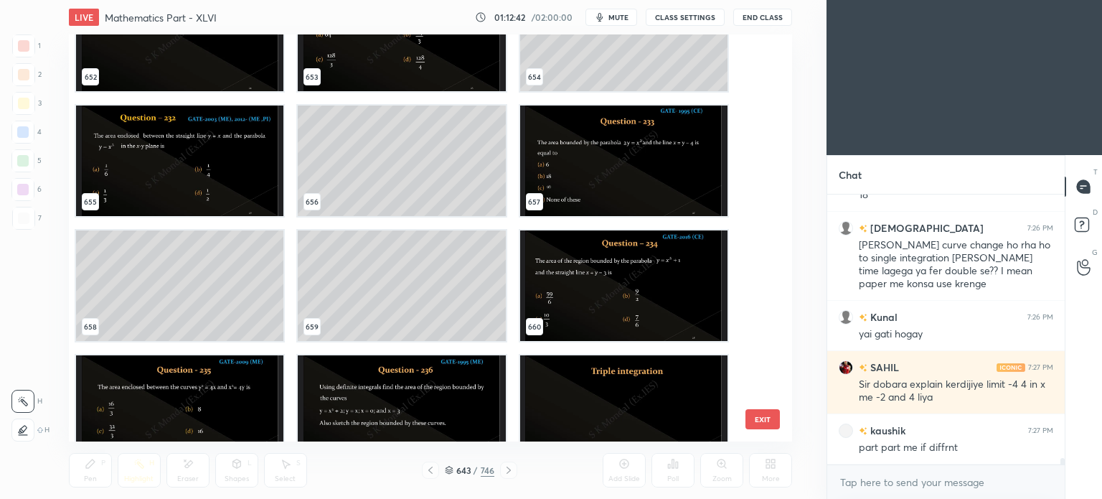
click at [593, 157] on img "grid" at bounding box center [622, 160] width 207 height 110
click at [595, 157] on img "grid" at bounding box center [622, 160] width 207 height 110
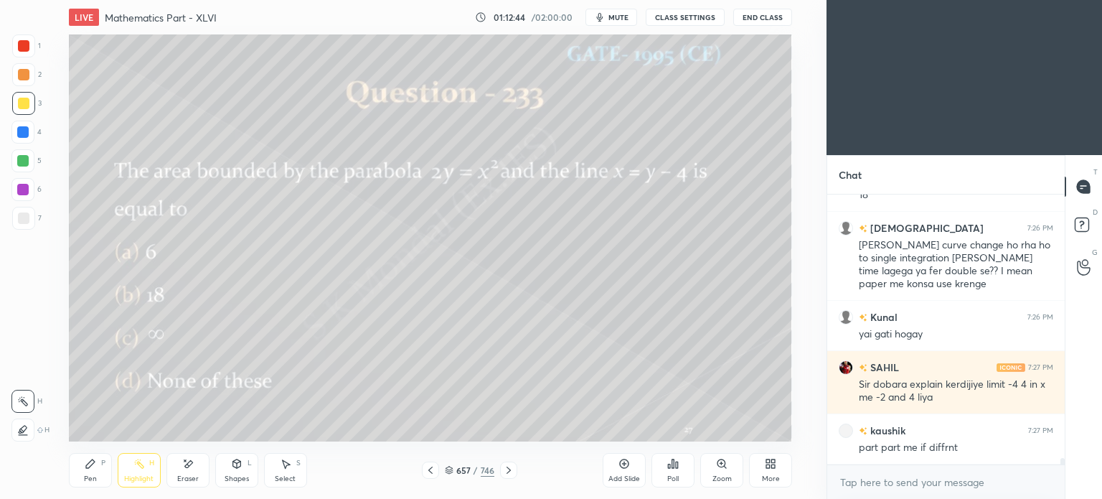
click at [149, 476] on div "Highlight" at bounding box center [138, 478] width 29 height 7
click at [86, 484] on div "Pen P" at bounding box center [90, 470] width 43 height 34
click at [93, 478] on div "Pen" at bounding box center [90, 478] width 13 height 7
click at [184, 476] on div "Eraser" at bounding box center [188, 478] width 22 height 7
click at [99, 470] on div "Pen P" at bounding box center [90, 470] width 43 height 34
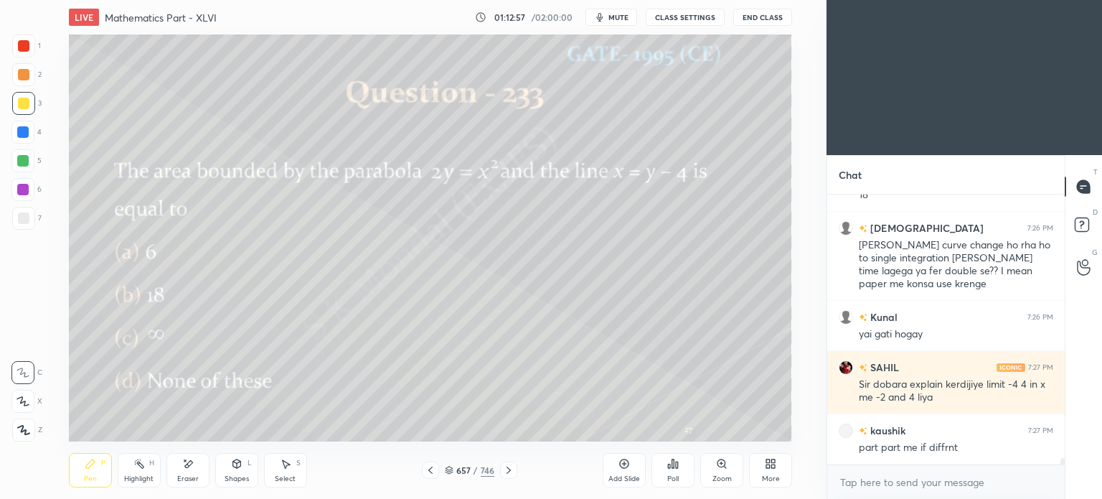
click at [99, 473] on div "Pen P" at bounding box center [90, 470] width 43 height 34
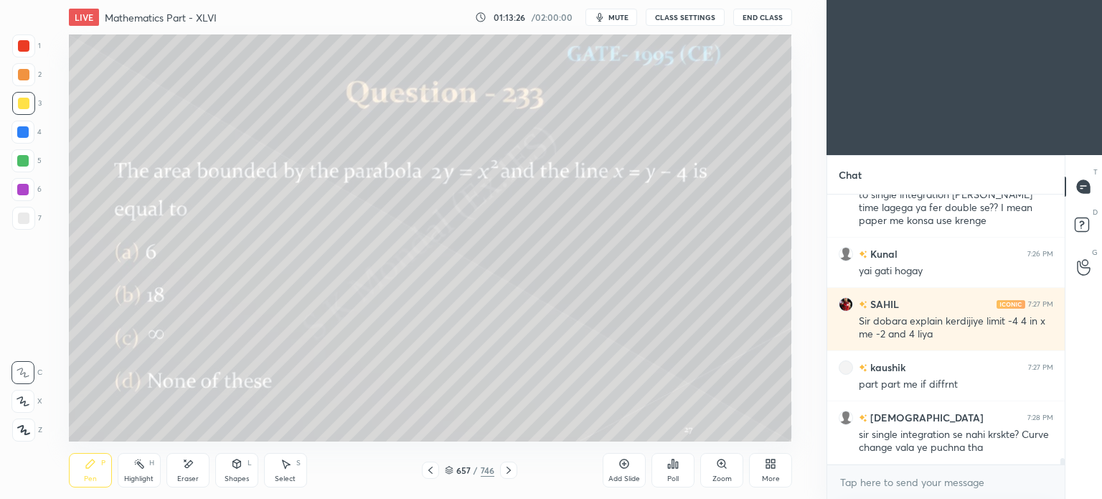
scroll to position [11610, 0]
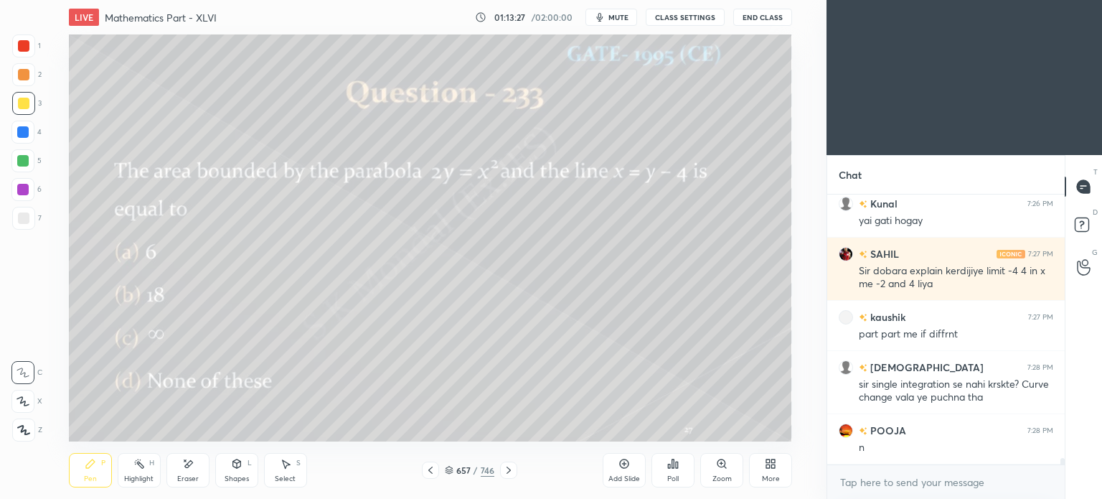
click at [138, 476] on div "Highlight" at bounding box center [138, 478] width 29 height 7
click at [140, 474] on div "Highlight H" at bounding box center [139, 470] width 43 height 34
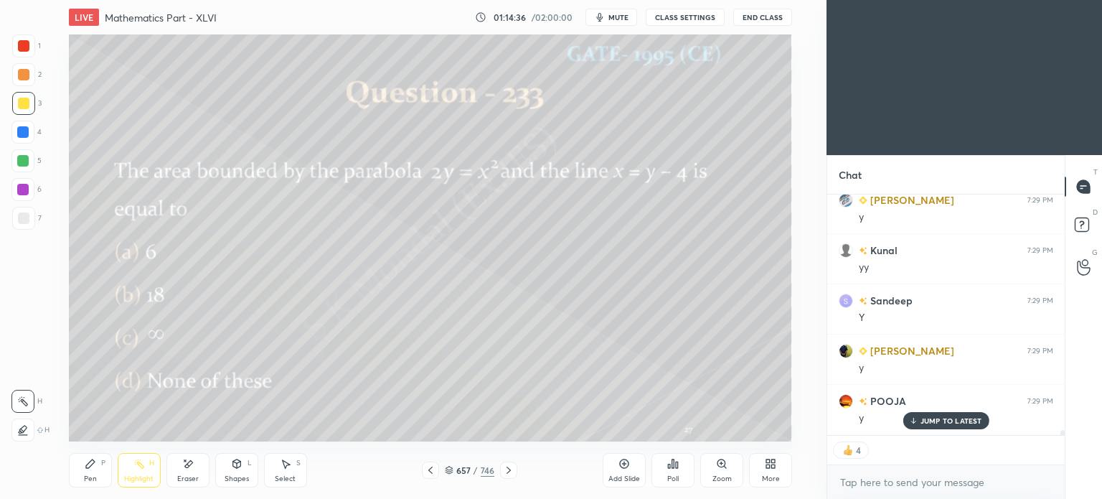
scroll to position [11991, 0]
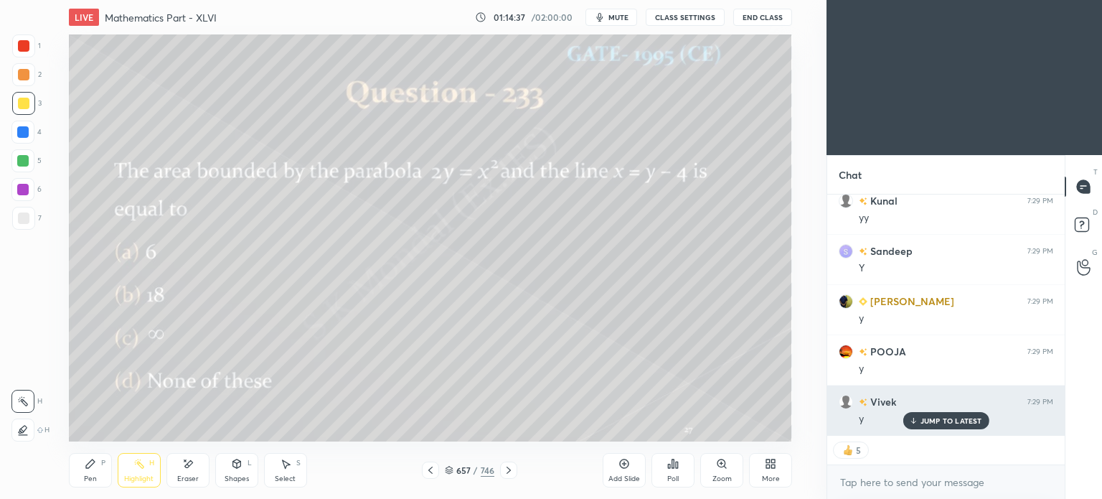
click at [919, 413] on div "JUMP TO LATEST" at bounding box center [946, 420] width 86 height 17
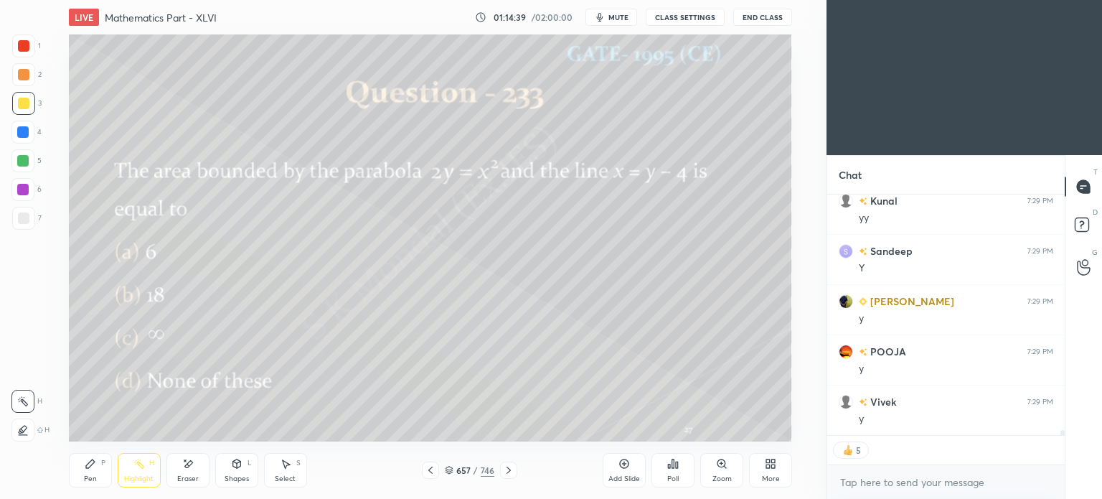
click at [428, 463] on div at bounding box center [430, 469] width 17 height 17
click at [512, 469] on icon at bounding box center [508, 469] width 11 height 11
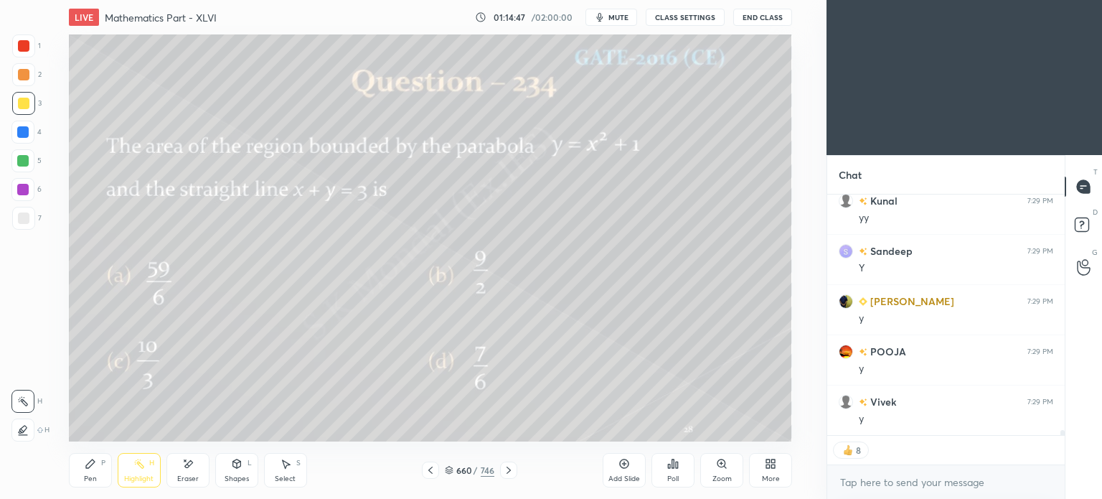
click at [137, 479] on div "Highlight" at bounding box center [138, 478] width 29 height 7
click at [133, 476] on div "Highlight" at bounding box center [138, 478] width 29 height 7
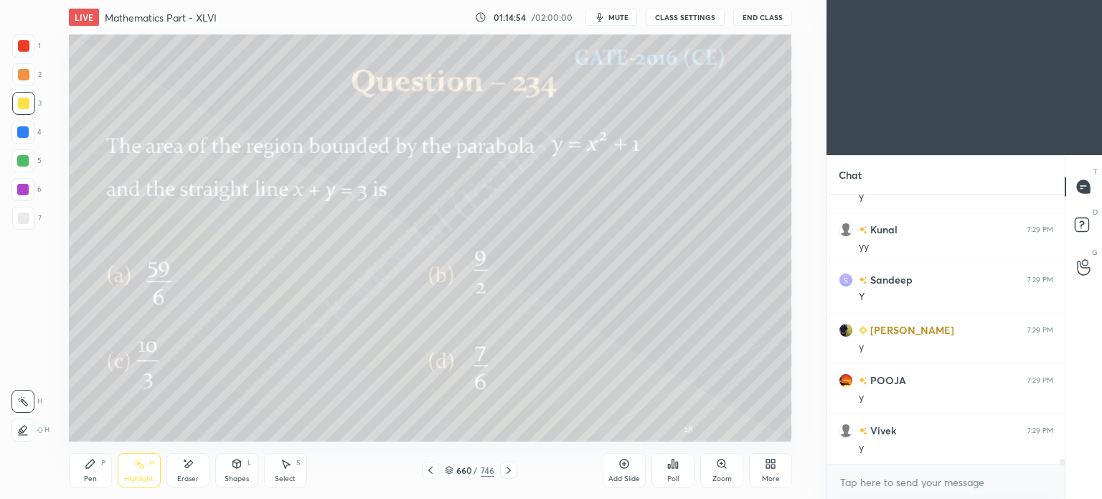
click at [76, 482] on div "Pen P" at bounding box center [90, 470] width 43 height 34
click at [86, 471] on div "Pen P" at bounding box center [90, 470] width 43 height 34
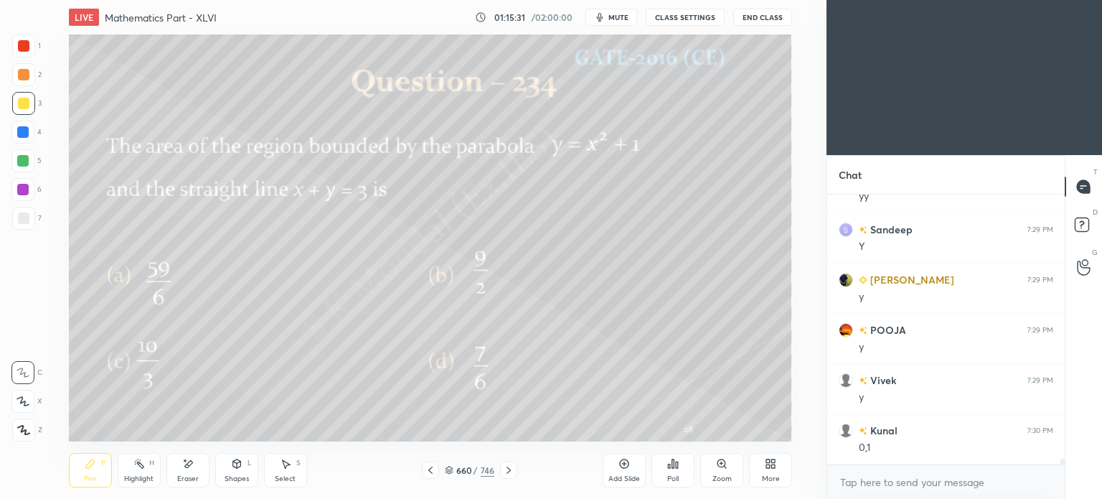
scroll to position [12062, 0]
click at [621, 471] on div "Add Slide" at bounding box center [624, 470] width 43 height 34
click at [238, 472] on div "Shapes L" at bounding box center [236, 470] width 43 height 34
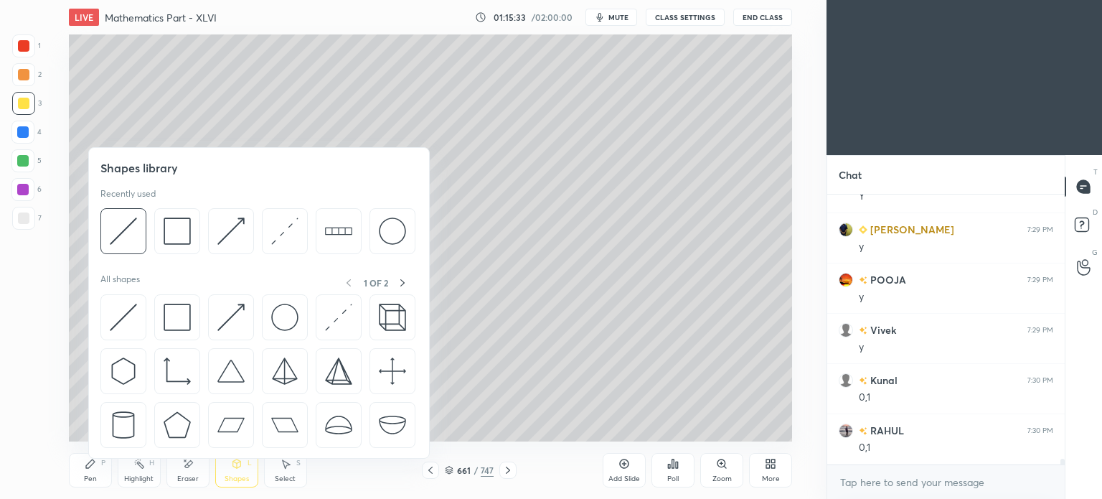
click at [20, 56] on div at bounding box center [23, 45] width 23 height 23
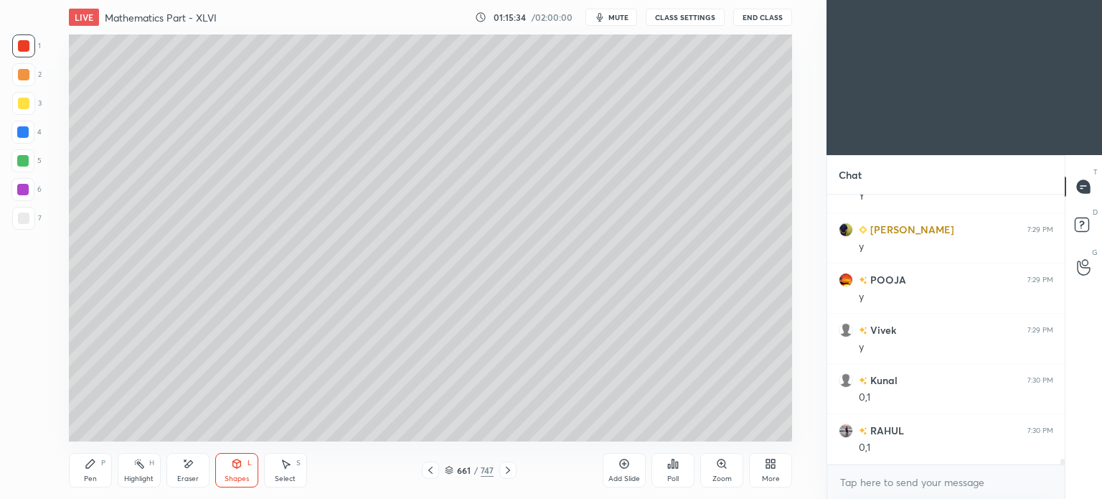
click at [227, 464] on div "Shapes L" at bounding box center [236, 470] width 43 height 34
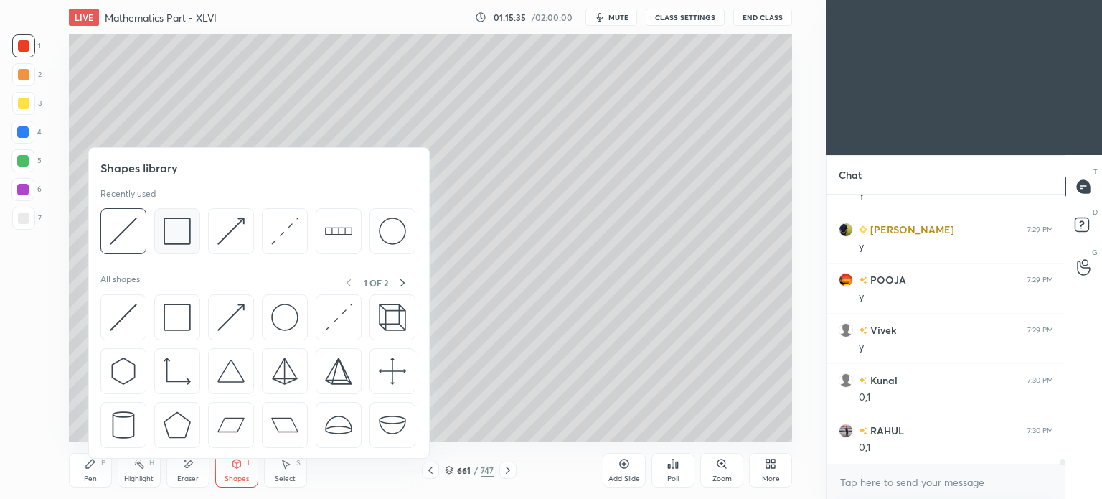
click at [178, 237] on img at bounding box center [177, 230] width 27 height 27
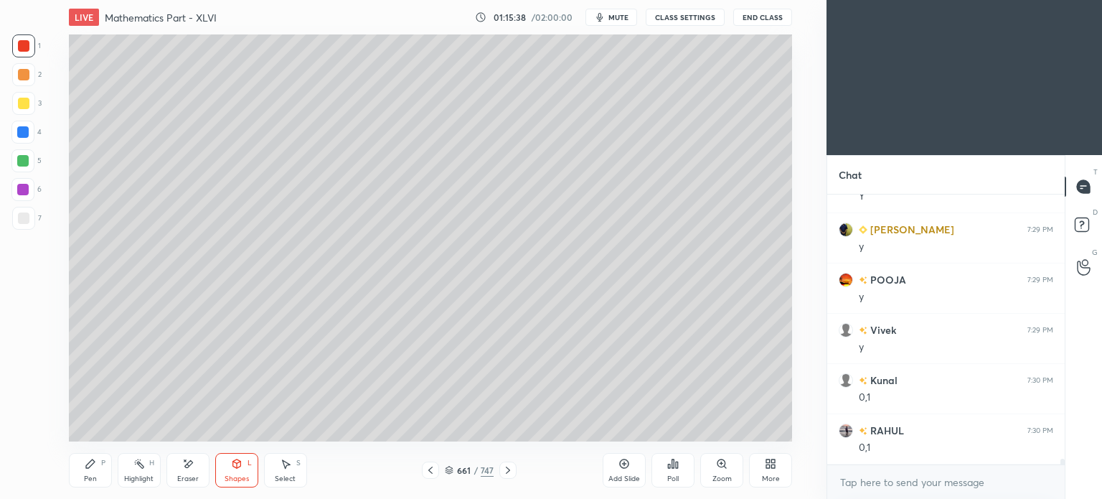
click at [240, 465] on icon at bounding box center [236, 463] width 8 height 9
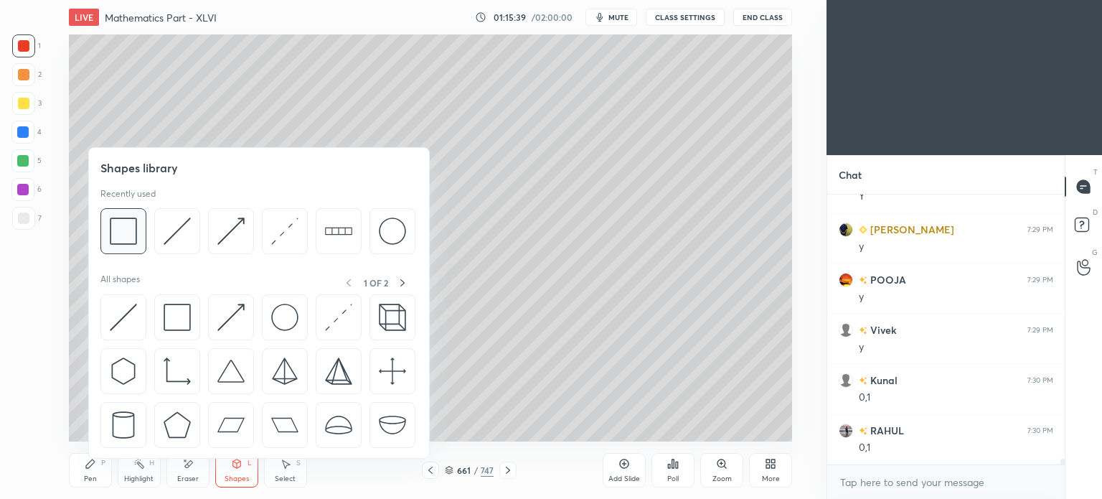
click at [123, 240] on img at bounding box center [123, 230] width 27 height 27
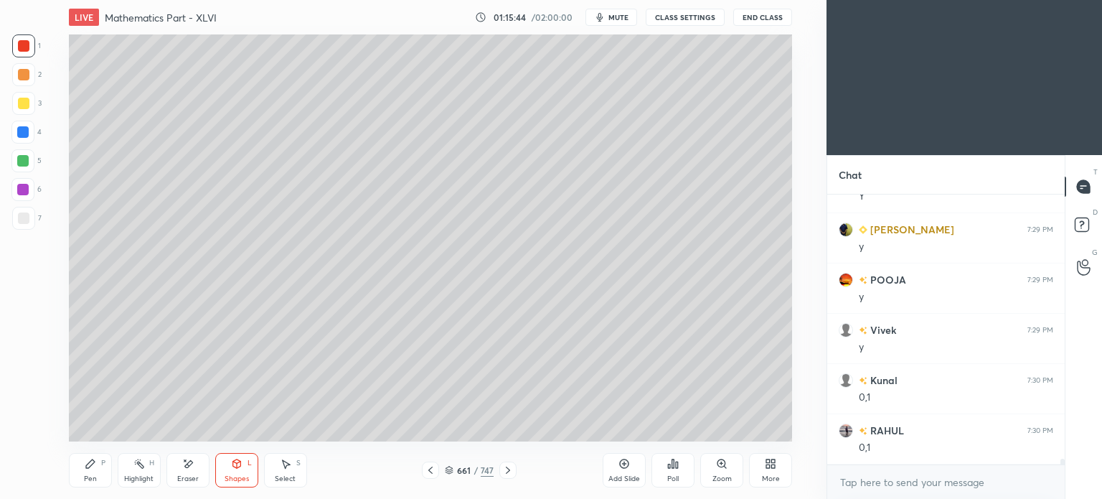
click at [80, 470] on div "Pen P" at bounding box center [90, 470] width 43 height 34
click at [85, 471] on div "Pen P" at bounding box center [90, 470] width 43 height 34
click at [22, 111] on div at bounding box center [23, 103] width 23 height 23
click at [426, 472] on icon at bounding box center [430, 469] width 11 height 11
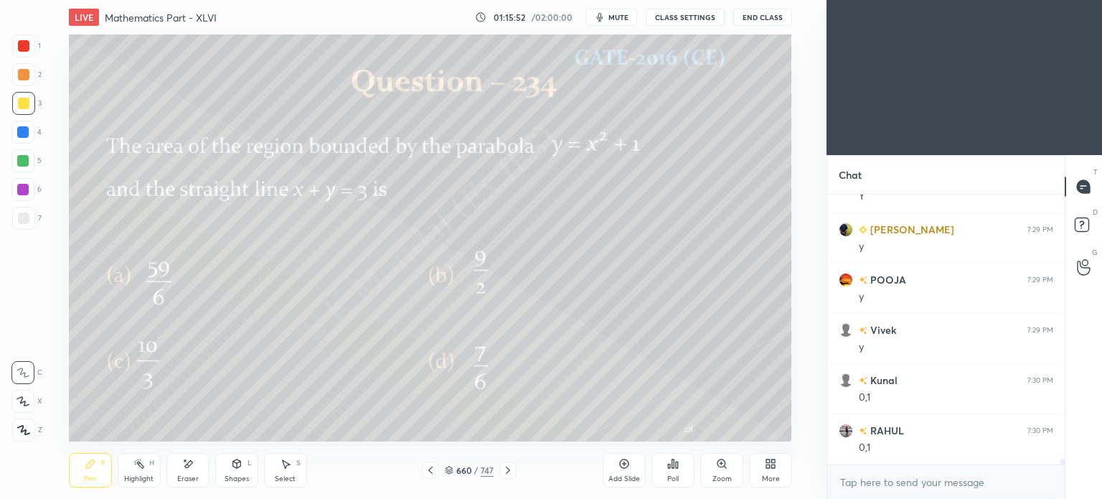
click at [189, 472] on div "Eraser" at bounding box center [187, 470] width 43 height 34
click at [85, 474] on div "Pen P" at bounding box center [90, 470] width 43 height 34
click at [89, 475] on div "Pen" at bounding box center [90, 478] width 13 height 7
click at [507, 471] on icon at bounding box center [507, 469] width 11 height 11
click at [284, 460] on icon at bounding box center [285, 463] width 11 height 11
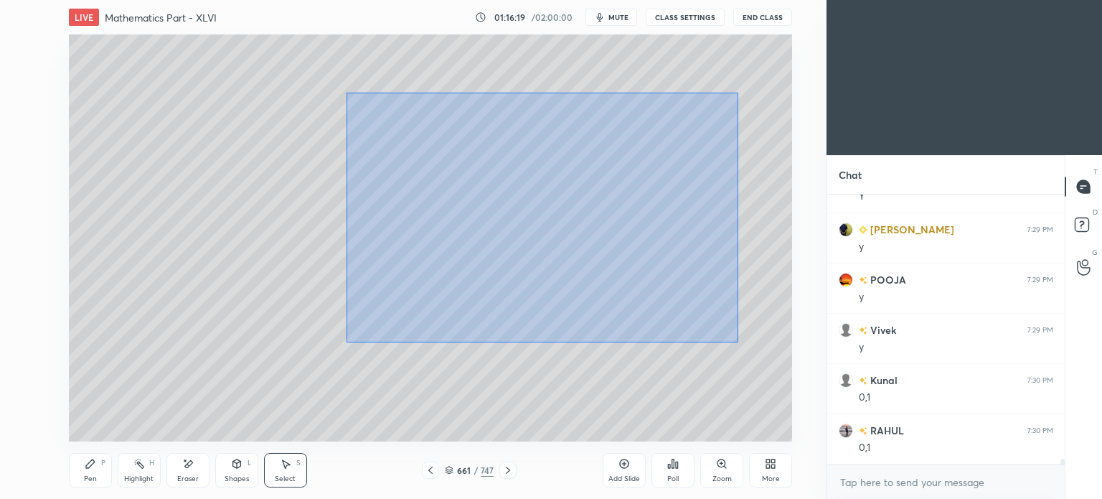
drag, startPoint x: 347, startPoint y: 93, endPoint x: 738, endPoint y: 342, distance: 463.9
click at [738, 342] on div "0 ° Undo Copy Paste here Duplicate Duplicate to new slide Delete" at bounding box center [430, 237] width 723 height 407
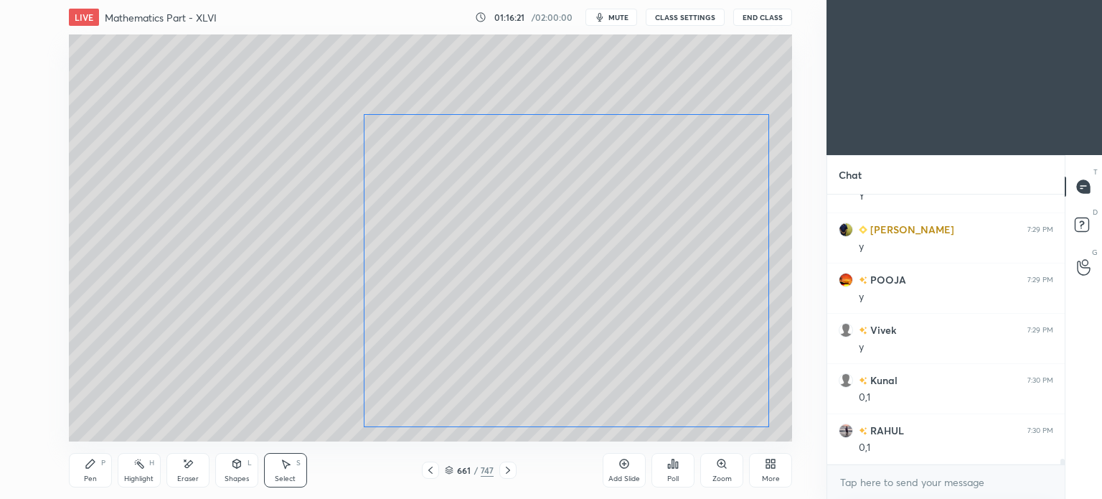
drag, startPoint x: 621, startPoint y: 146, endPoint x: 616, endPoint y: 210, distance: 64.1
click at [616, 210] on div "0 ° Undo Copy Paste here Duplicate Duplicate to new slide Delete" at bounding box center [430, 237] width 723 height 407
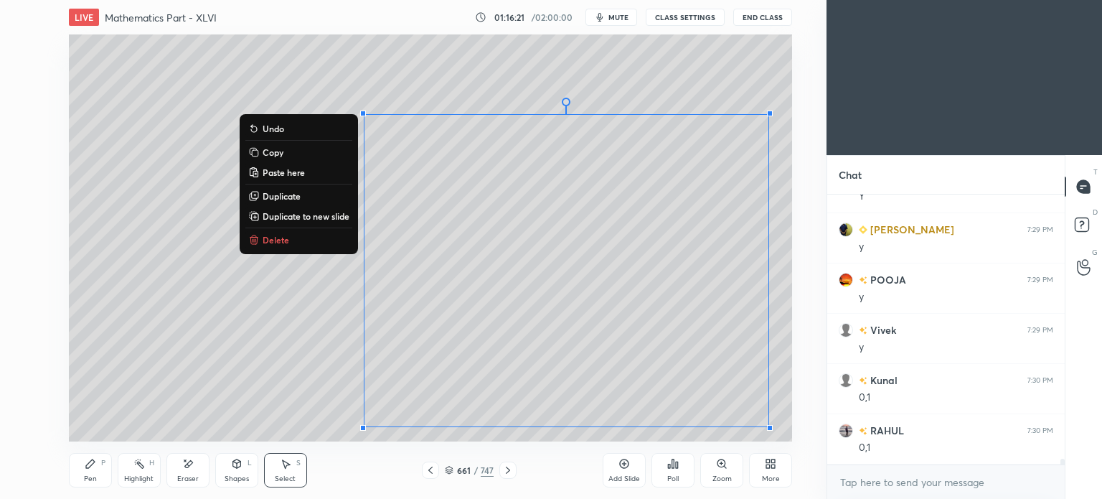
click at [166, 162] on div "0 ° Undo Copy Paste here Duplicate Duplicate to new slide Delete" at bounding box center [430, 237] width 723 height 407
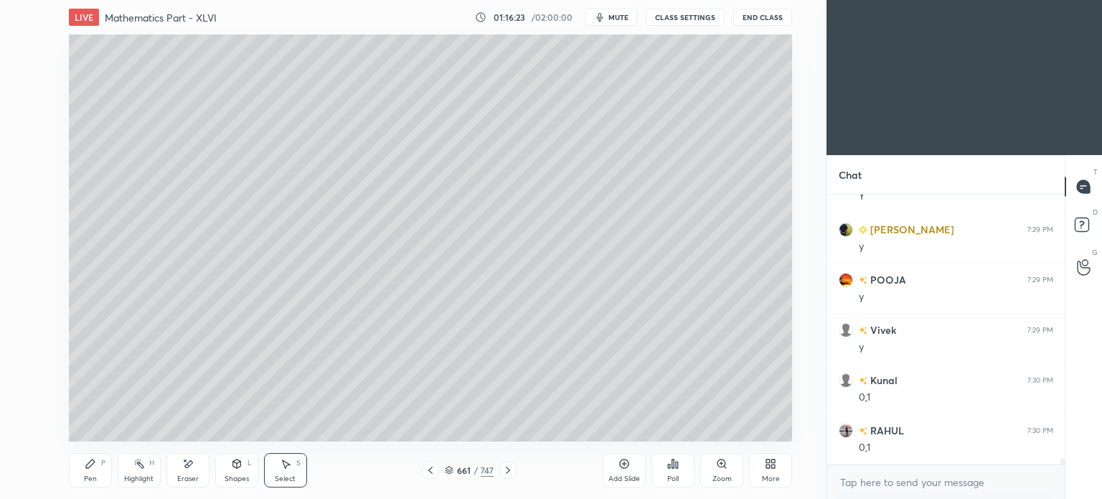
click at [189, 476] on div "Eraser" at bounding box center [188, 478] width 22 height 7
click at [240, 476] on div "Shapes" at bounding box center [237, 478] width 24 height 7
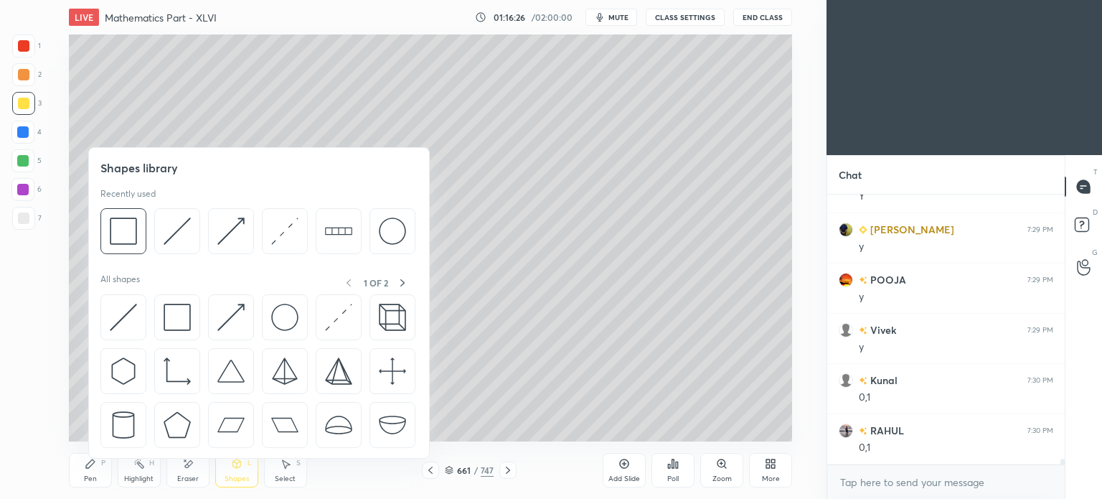
click at [95, 472] on div "Pen P" at bounding box center [90, 470] width 43 height 34
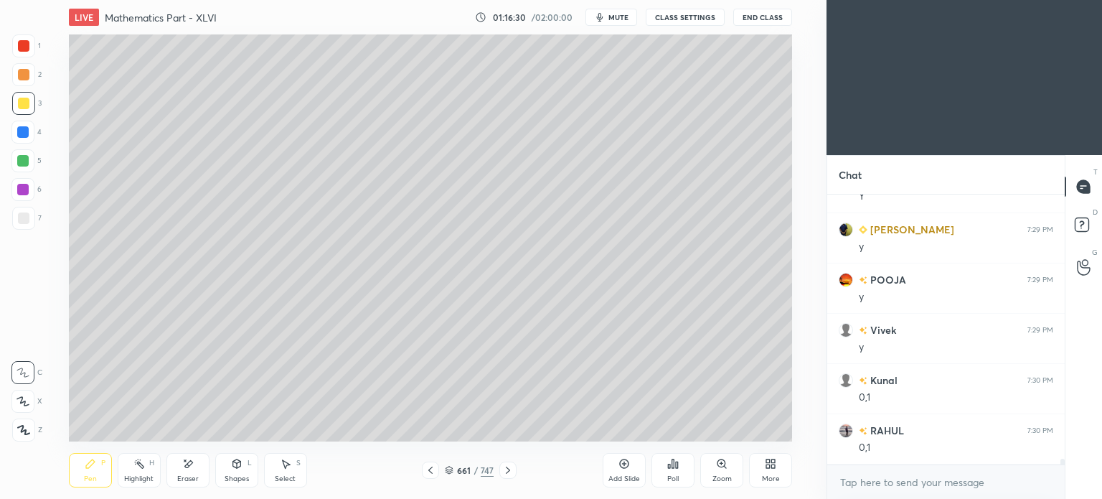
click at [98, 476] on div "Pen P" at bounding box center [90, 470] width 43 height 34
click at [99, 472] on div "Pen P" at bounding box center [90, 470] width 43 height 34
click at [432, 473] on icon at bounding box center [430, 469] width 4 height 7
click at [194, 465] on div "Eraser" at bounding box center [187, 470] width 43 height 34
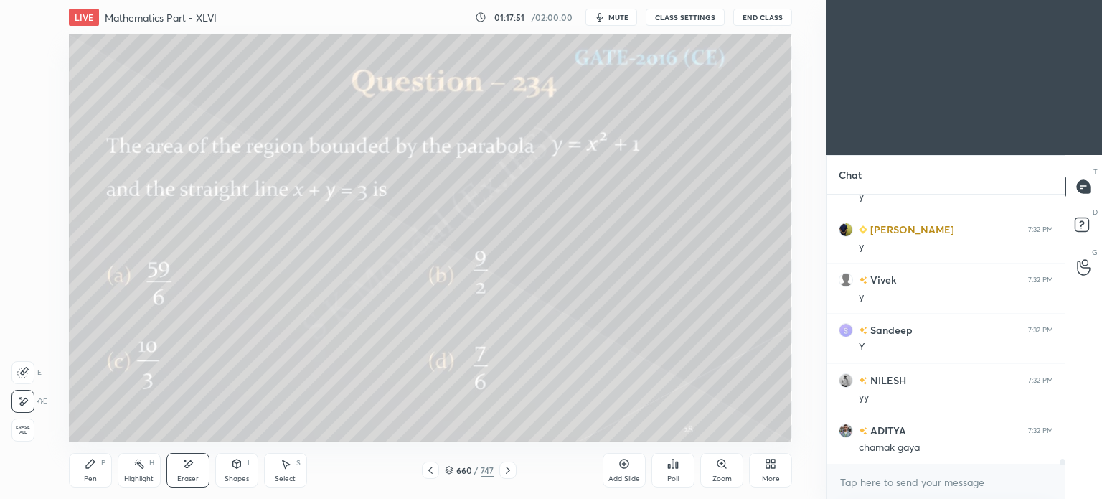
click at [97, 469] on div "Pen P" at bounding box center [90, 470] width 43 height 34
click at [95, 470] on div "Pen P" at bounding box center [90, 470] width 43 height 34
click at [505, 467] on icon at bounding box center [507, 469] width 11 height 11
click at [235, 477] on div "Shapes" at bounding box center [237, 478] width 24 height 7
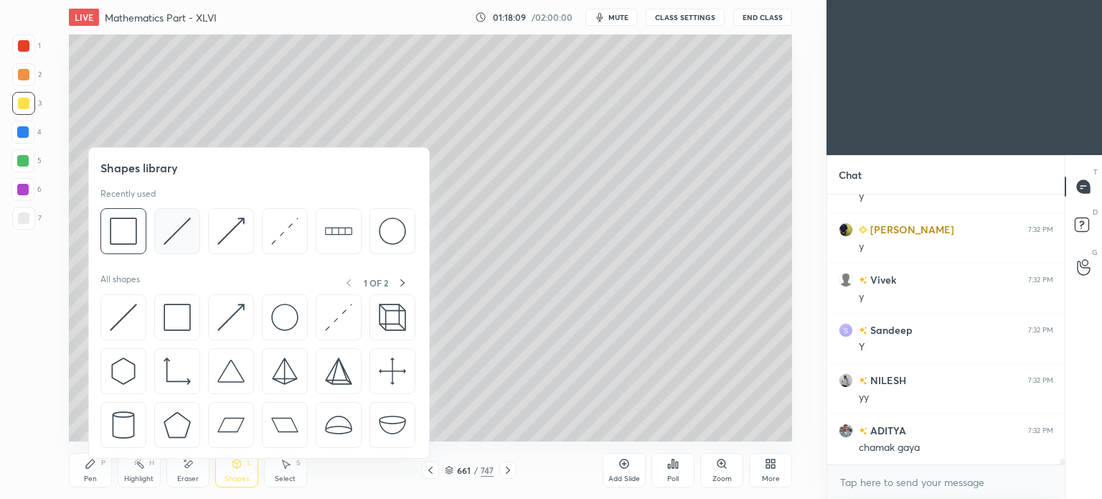
click at [178, 235] on img at bounding box center [177, 230] width 27 height 27
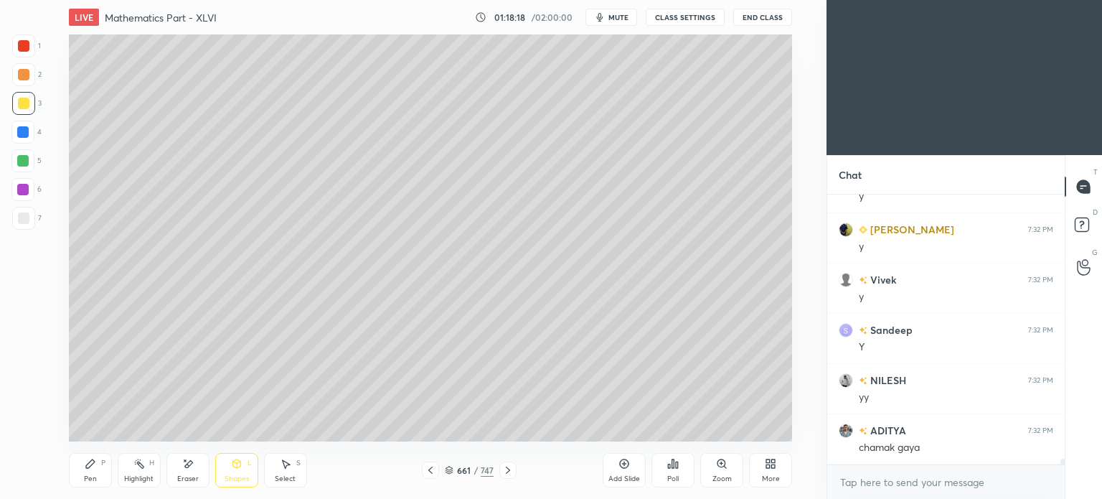
click at [278, 463] on div "Select S" at bounding box center [285, 470] width 43 height 34
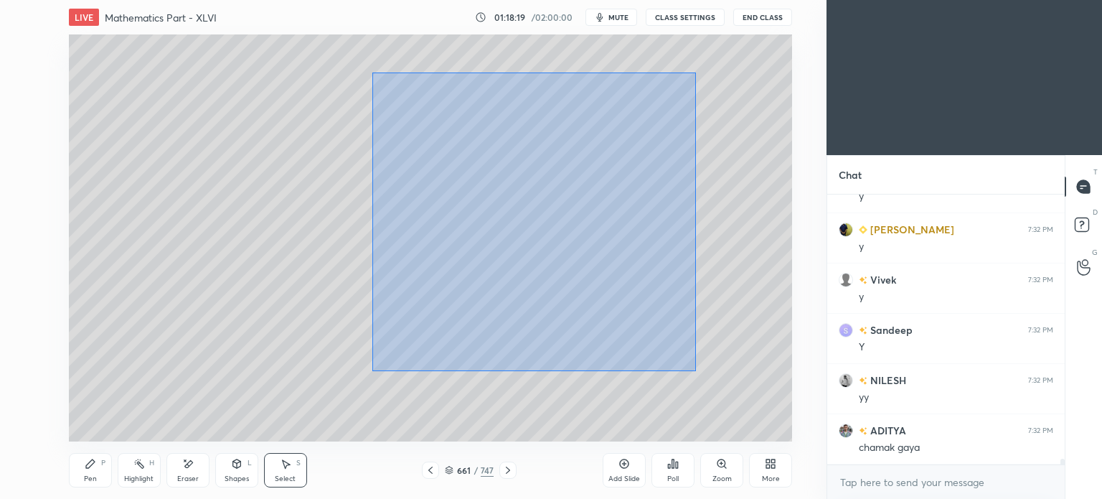
drag, startPoint x: 372, startPoint y: 72, endPoint x: 646, endPoint y: 245, distance: 323.5
click at [693, 355] on div "0 ° Undo Copy Paste here Duplicate Duplicate to new slide Delete" at bounding box center [430, 237] width 723 height 407
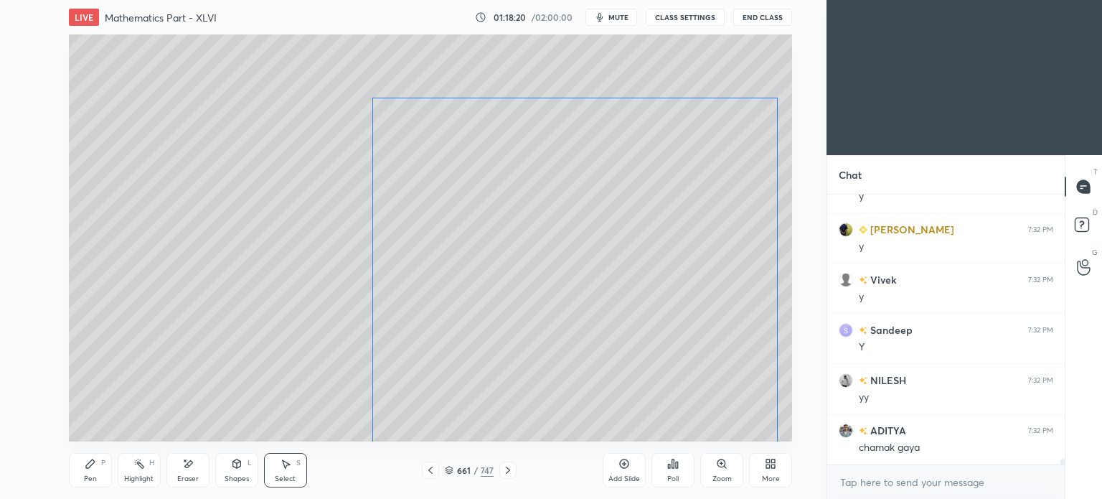
drag, startPoint x: 627, startPoint y: 235, endPoint x: 627, endPoint y: 246, distance: 11.5
click at [627, 246] on div "0 ° Undo Copy Paste here Duplicate Duplicate to new slide Delete" at bounding box center [430, 237] width 723 height 407
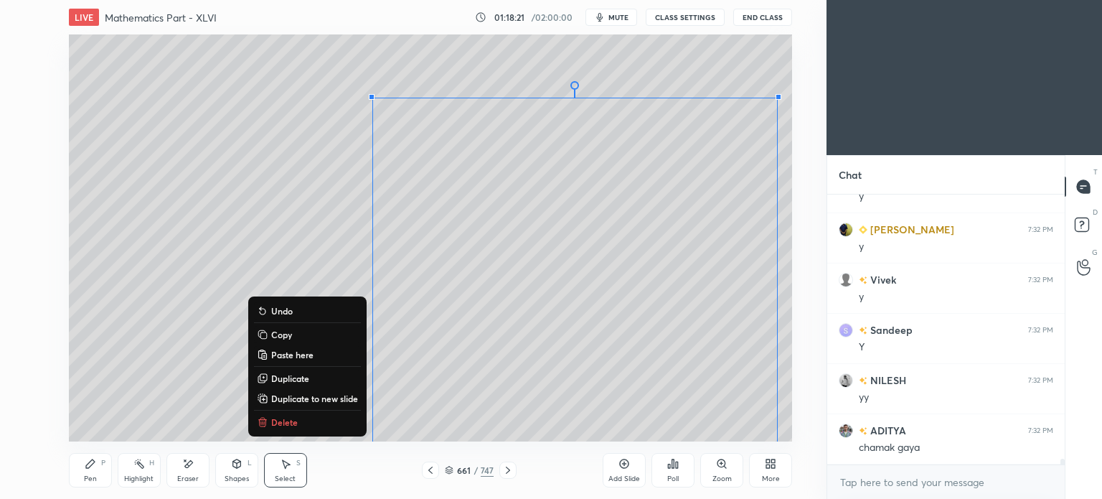
click at [514, 54] on div "0 ° Undo Copy Paste here Duplicate Duplicate to new slide Delete" at bounding box center [430, 237] width 723 height 407
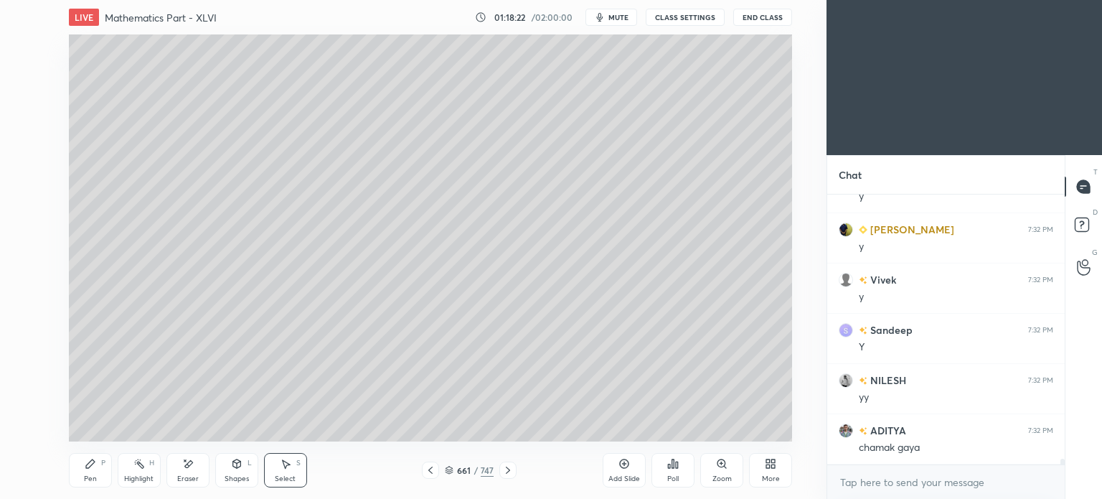
click at [228, 470] on div "Shapes L" at bounding box center [236, 470] width 43 height 34
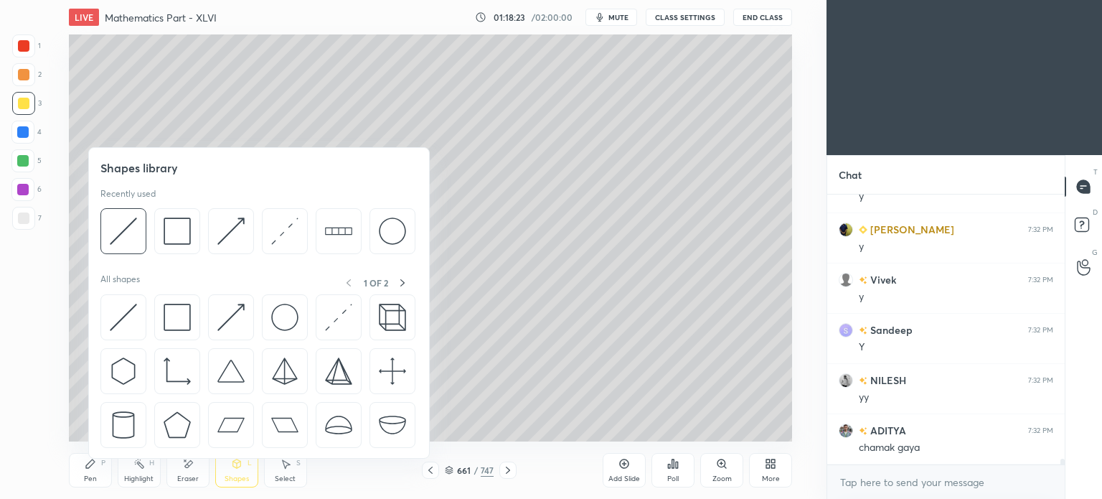
click at [190, 477] on div "Eraser" at bounding box center [188, 478] width 22 height 7
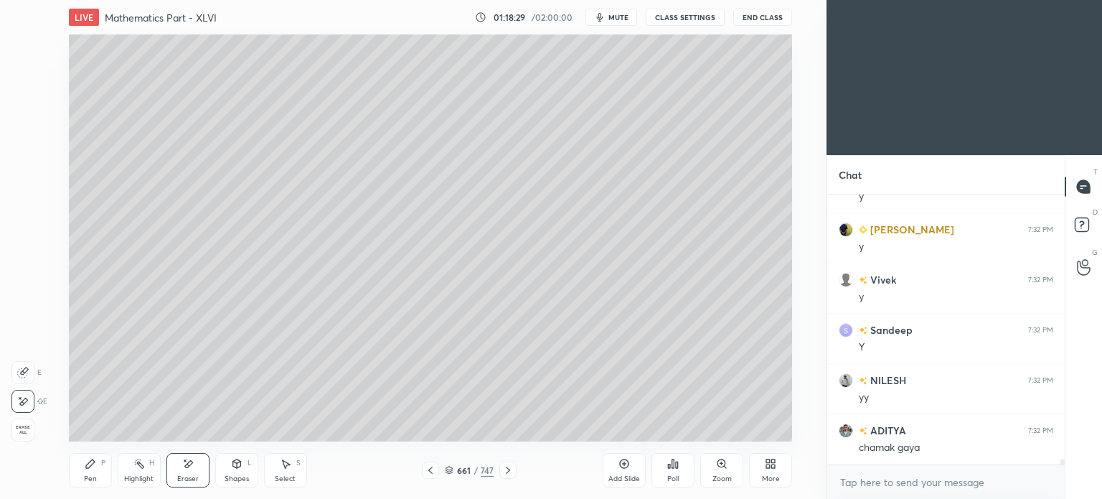
click at [232, 479] on div "Shapes" at bounding box center [237, 478] width 24 height 7
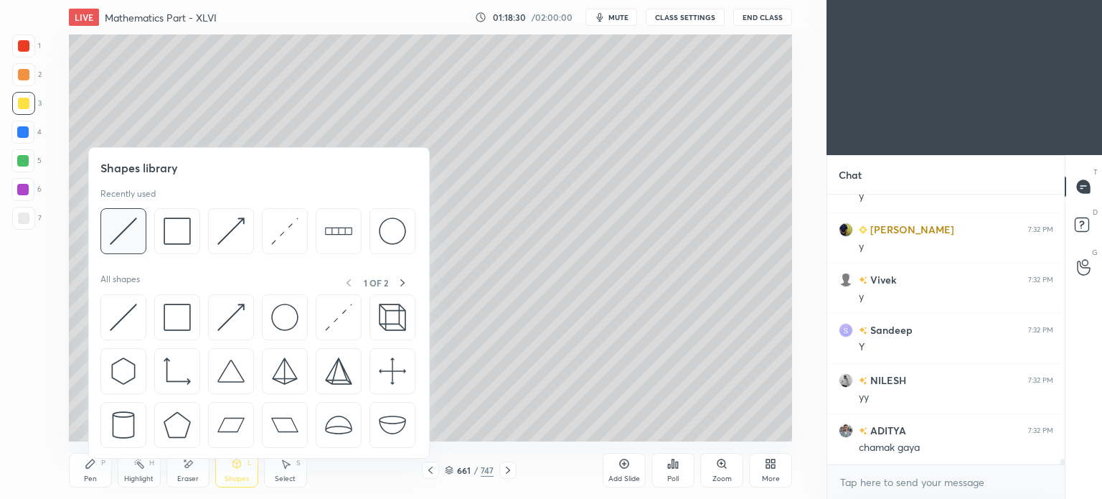
click at [131, 236] on img at bounding box center [123, 230] width 27 height 27
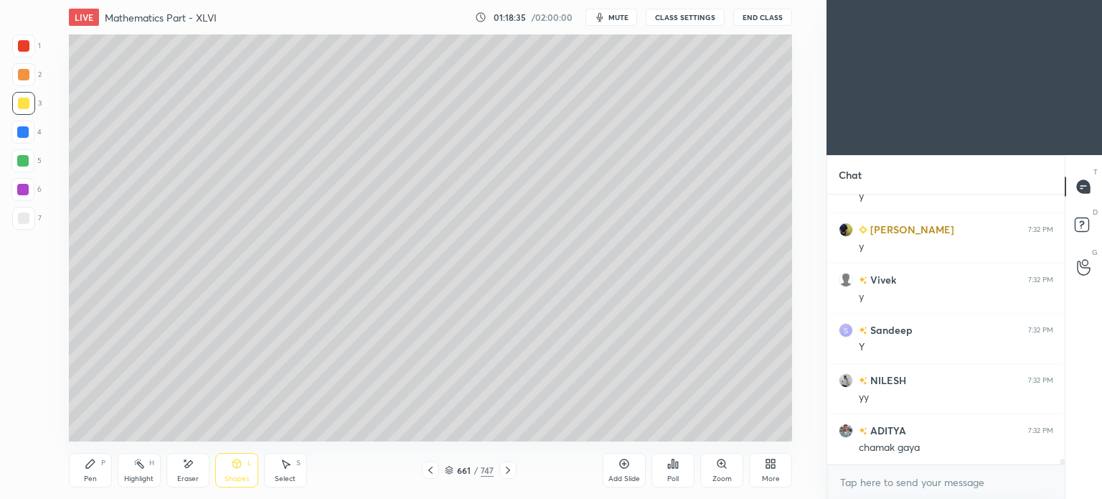
click at [98, 469] on div "Pen P" at bounding box center [90, 470] width 43 height 34
click at [100, 467] on div "Pen P" at bounding box center [90, 470] width 43 height 34
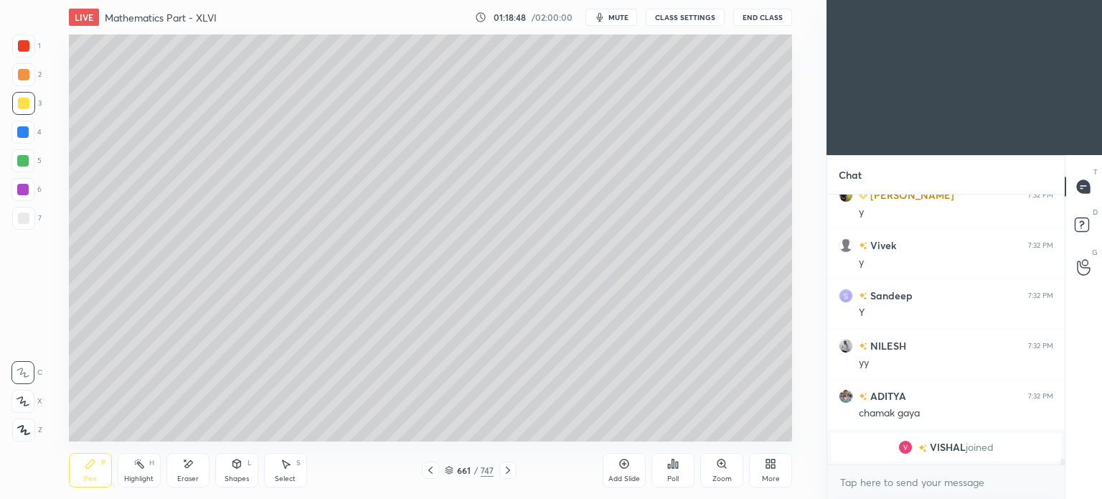
scroll to position [12077, 0]
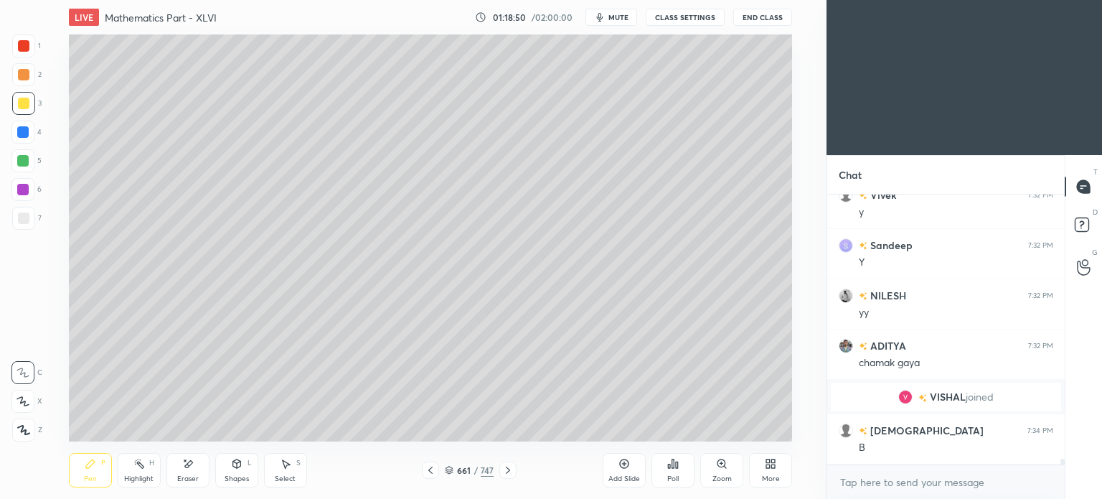
click at [24, 73] on div at bounding box center [23, 74] width 11 height 11
click at [25, 227] on div at bounding box center [23, 218] width 23 height 23
click at [29, 225] on div at bounding box center [23, 218] width 23 height 23
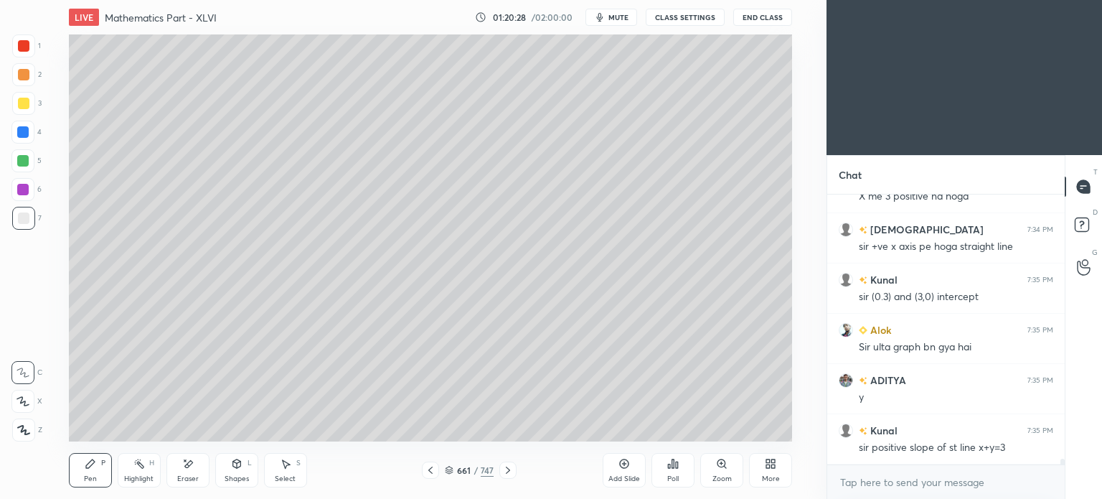
scroll to position [12428, 0]
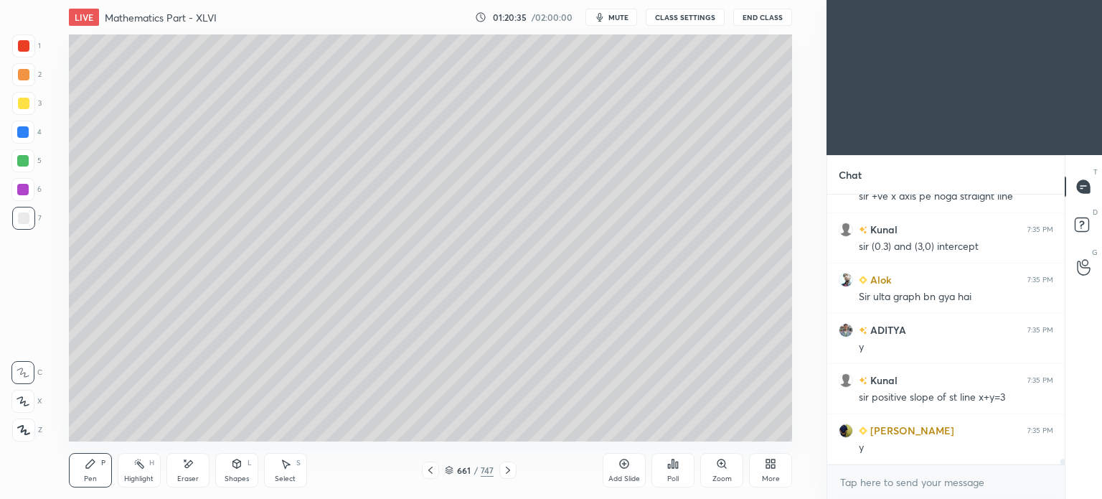
click at [135, 471] on div "Highlight H" at bounding box center [139, 470] width 43 height 34
click at [138, 473] on div "Highlight H" at bounding box center [139, 470] width 43 height 34
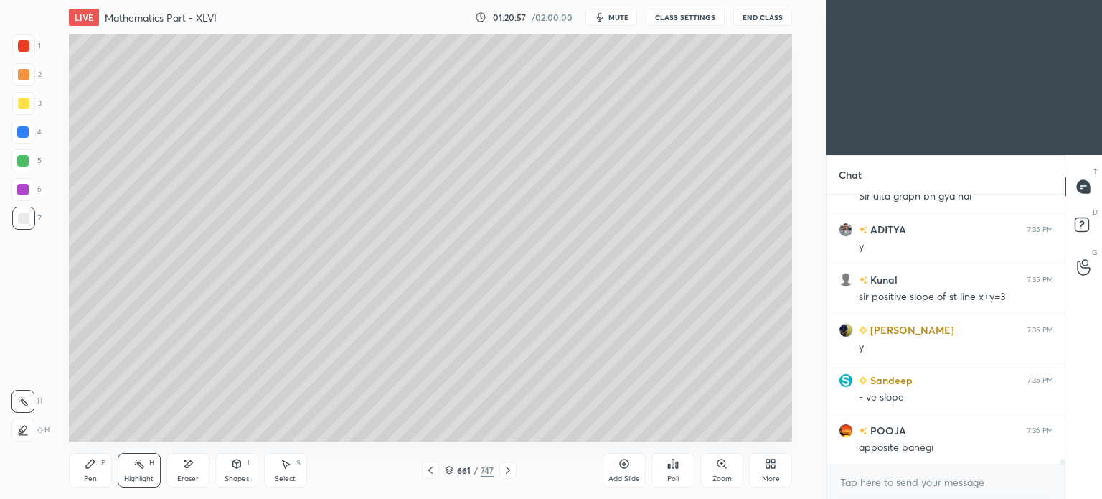
scroll to position [12579, 0]
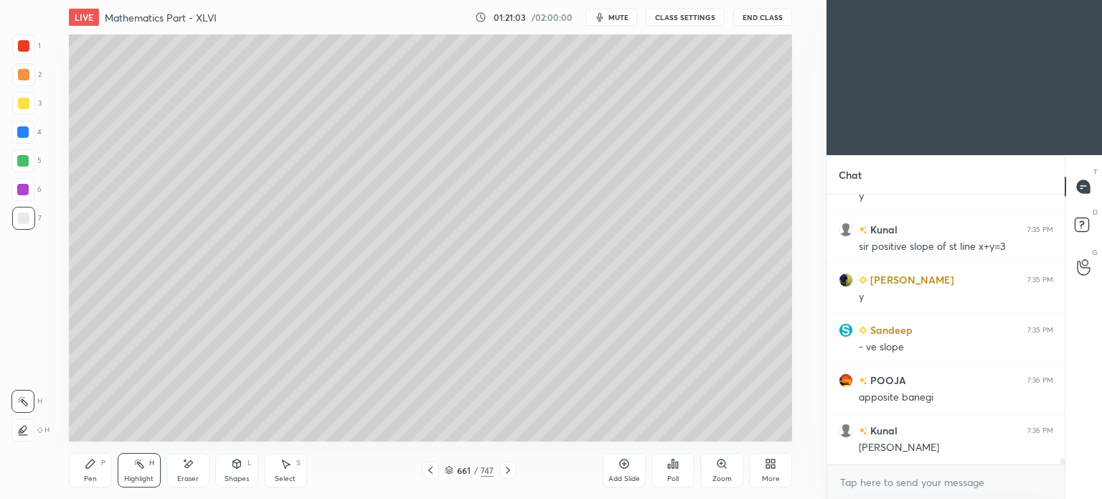
click at [191, 479] on div "Eraser" at bounding box center [188, 478] width 22 height 7
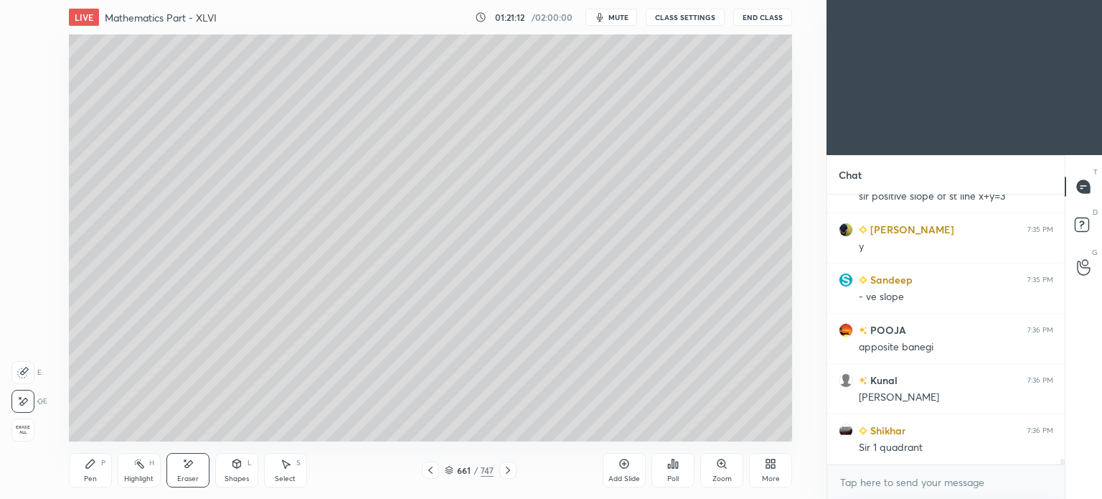
click at [86, 472] on div "Pen P" at bounding box center [90, 470] width 43 height 34
click at [24, 101] on div at bounding box center [23, 103] width 11 height 11
click at [187, 471] on div "Eraser" at bounding box center [187, 470] width 43 height 34
click at [92, 484] on div "Pen P" at bounding box center [90, 470] width 43 height 34
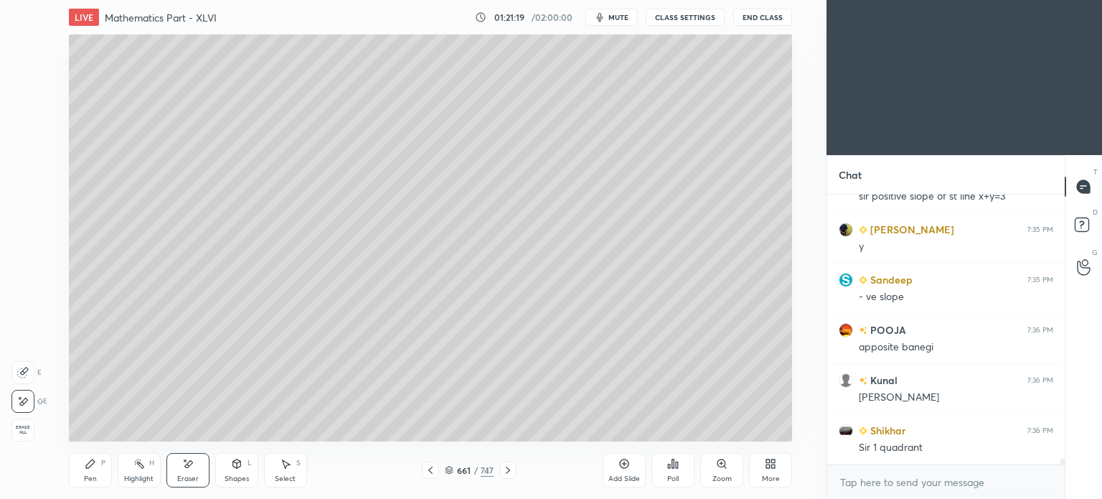
click at [93, 482] on div "Pen" at bounding box center [90, 478] width 13 height 7
click at [189, 473] on div "Eraser" at bounding box center [187, 470] width 43 height 34
click at [232, 471] on div "Shapes L" at bounding box center [236, 470] width 43 height 34
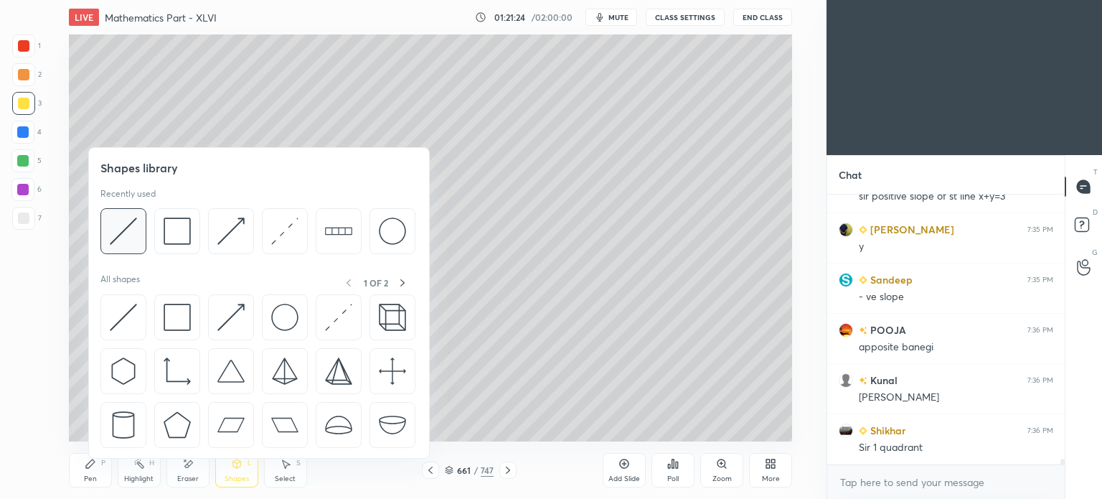
click at [124, 237] on img at bounding box center [123, 230] width 27 height 27
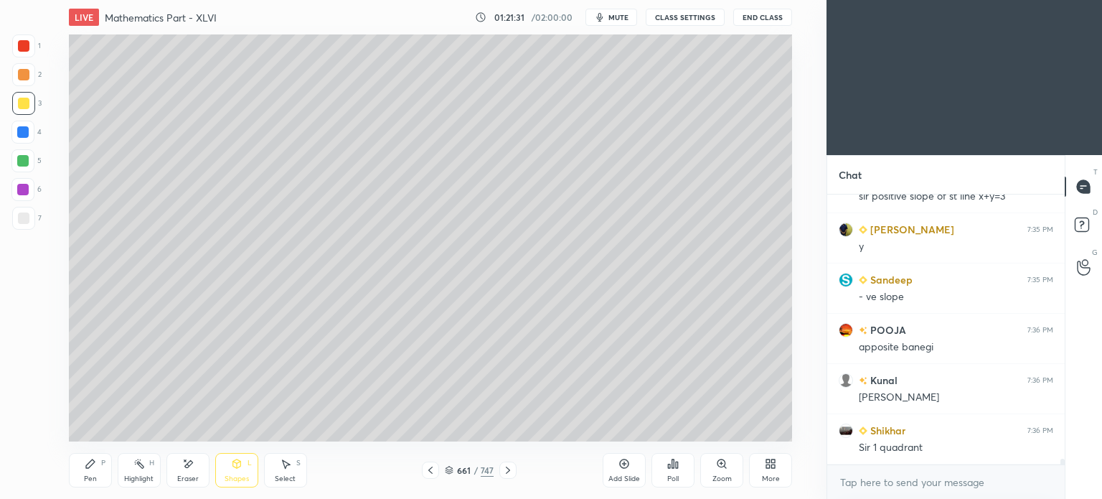
click at [78, 471] on div "Pen P" at bounding box center [90, 470] width 43 height 34
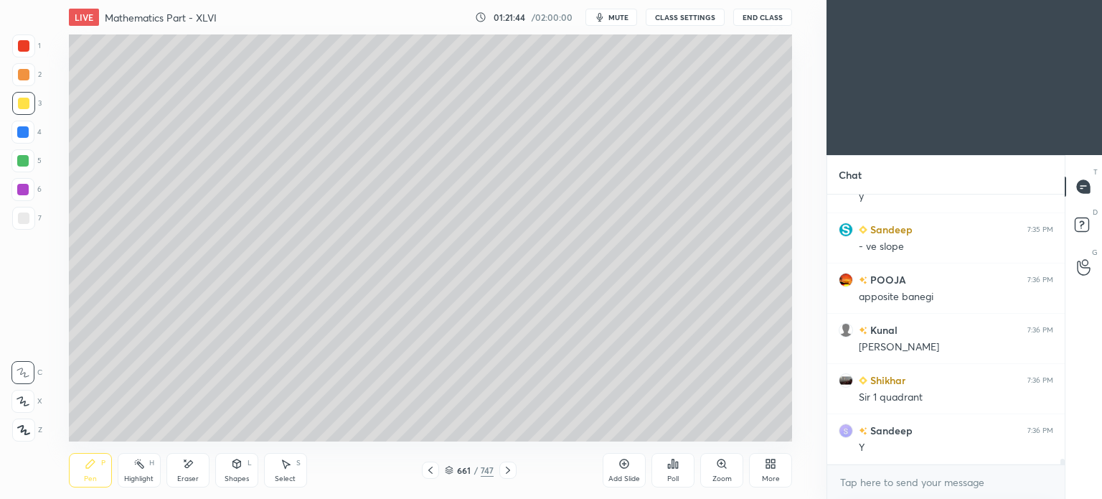
scroll to position [12730, 0]
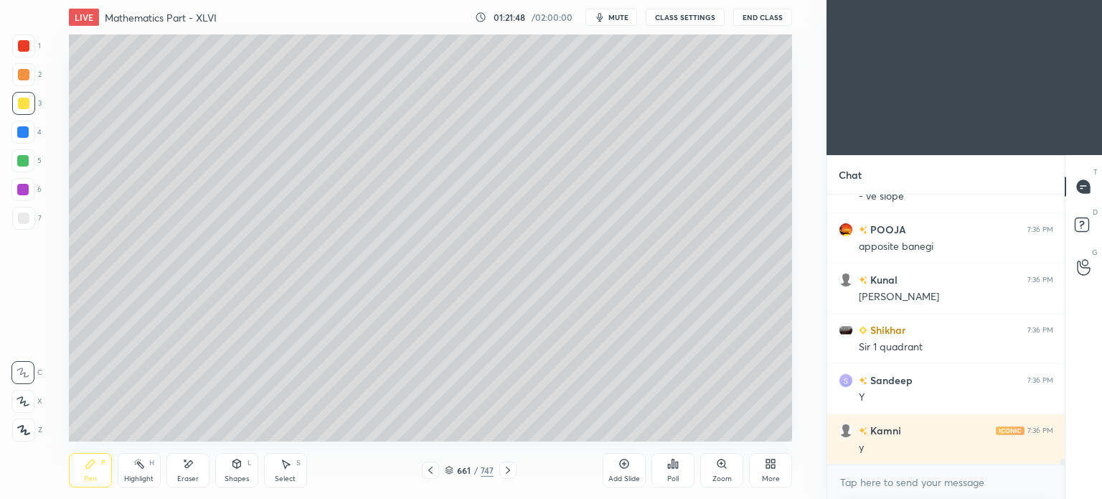
click at [24, 131] on div at bounding box center [22, 131] width 11 height 11
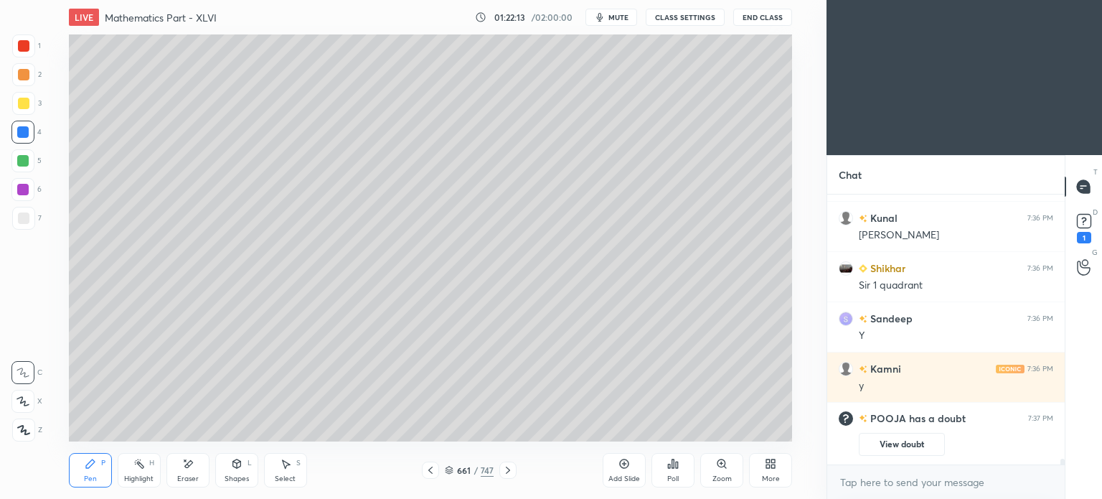
click at [17, 222] on div at bounding box center [23, 218] width 23 height 23
click at [1081, 237] on div "1" at bounding box center [1084, 237] width 14 height 11
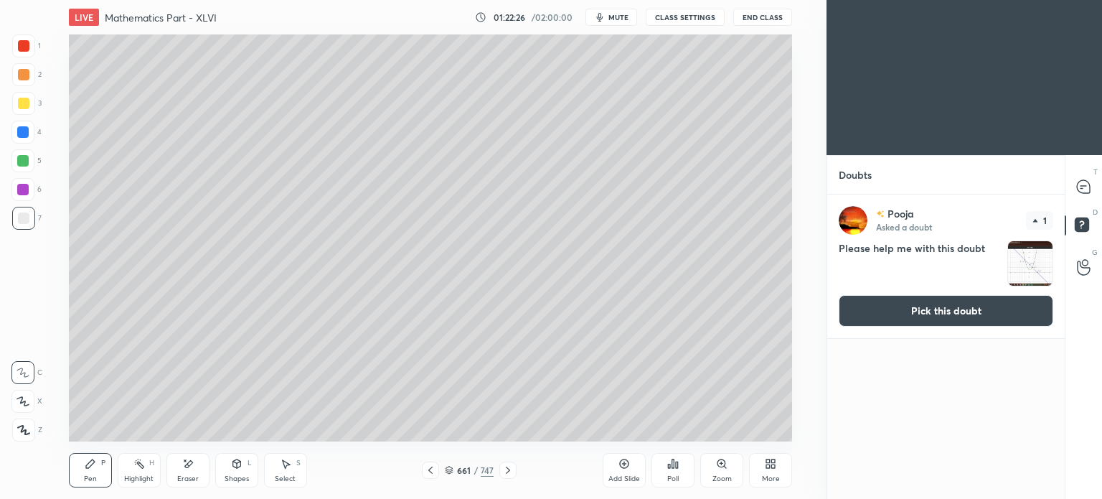
click at [948, 306] on button "Pick this doubt" at bounding box center [946, 311] width 215 height 32
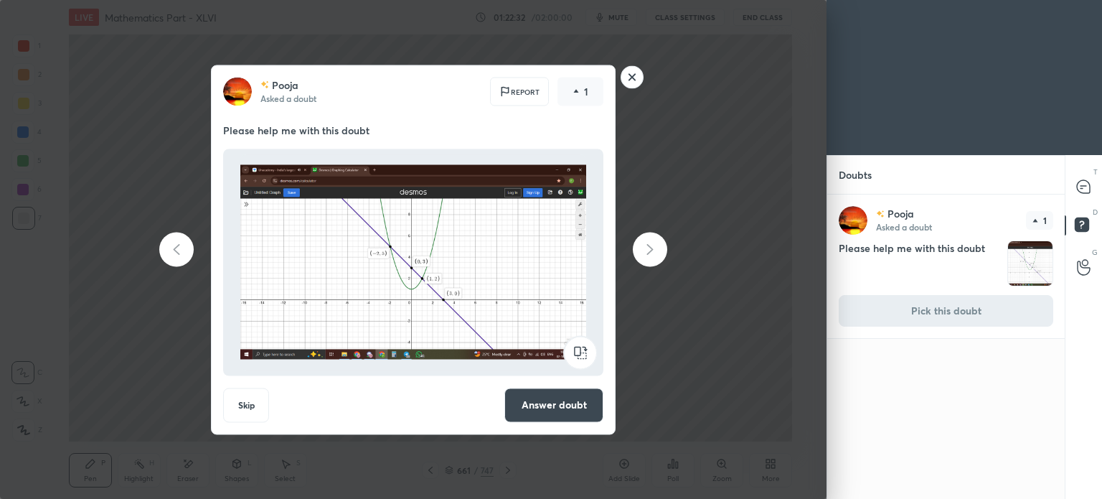
click at [552, 406] on button "Answer doubt" at bounding box center [553, 404] width 99 height 34
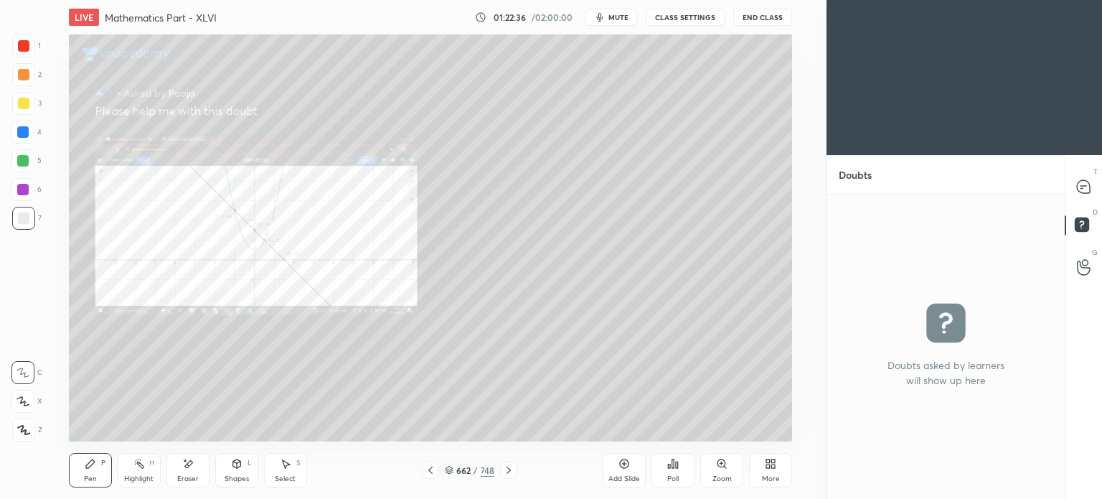
click at [718, 460] on icon at bounding box center [721, 463] width 8 height 8
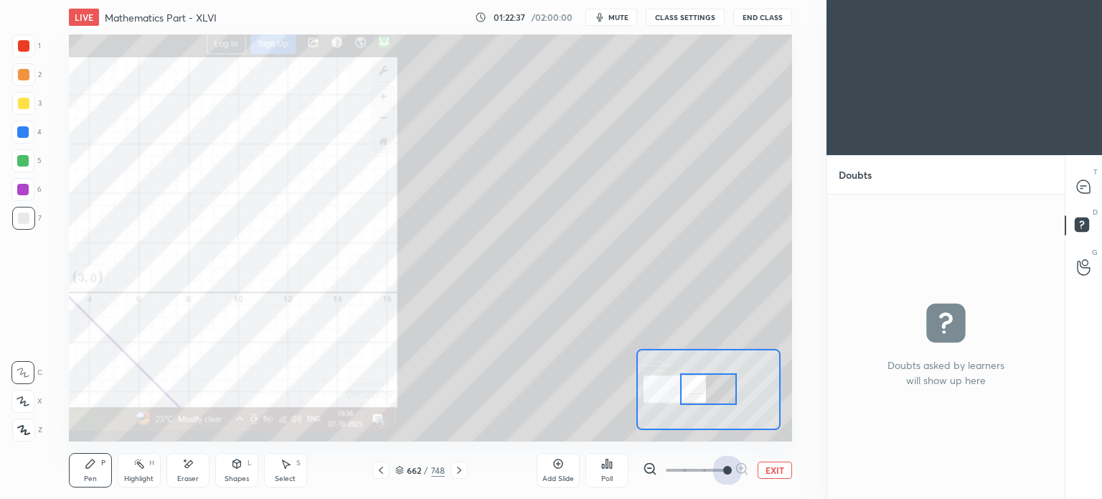
click at [720, 476] on span at bounding box center [696, 470] width 60 height 22
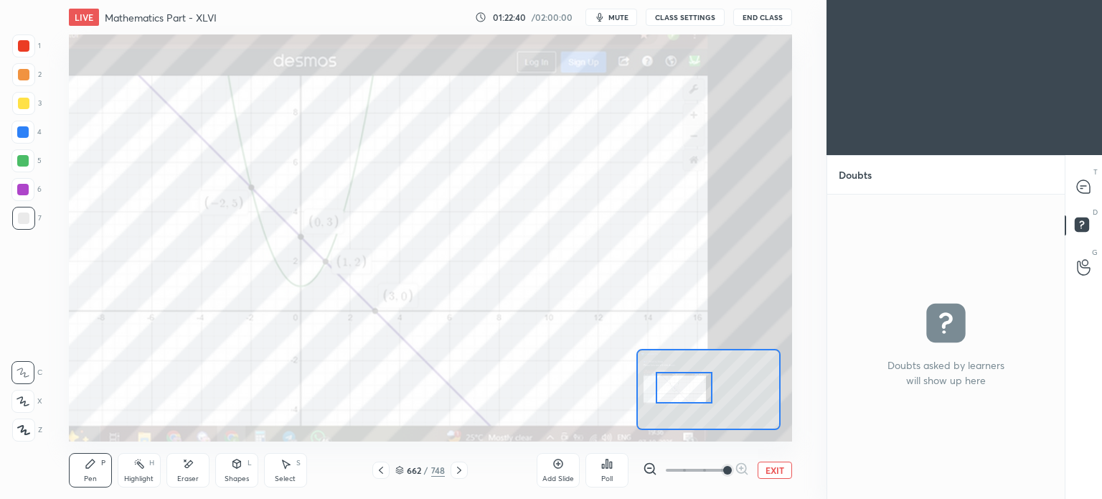
drag, startPoint x: 716, startPoint y: 387, endPoint x: 692, endPoint y: 385, distance: 24.4
click at [692, 385] on div at bounding box center [684, 388] width 57 height 32
click at [382, 465] on icon at bounding box center [380, 469] width 11 height 11
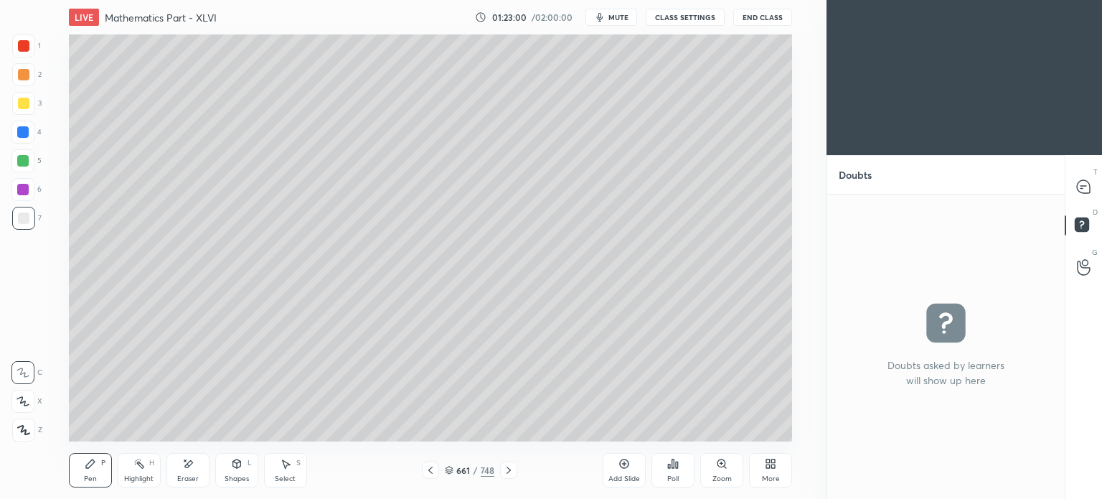
click at [773, 470] on div "More" at bounding box center [770, 470] width 43 height 34
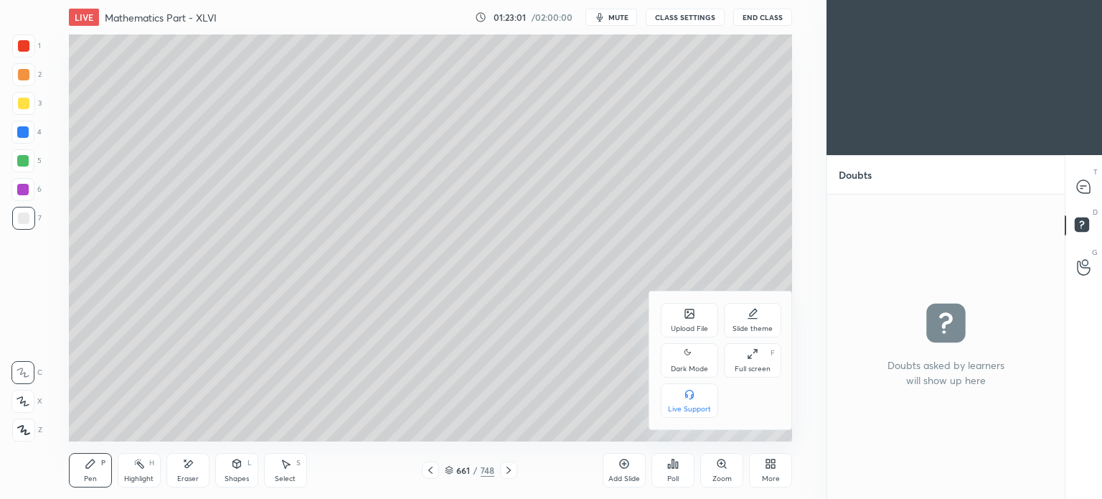
click at [683, 328] on div "Upload File" at bounding box center [689, 328] width 37 height 7
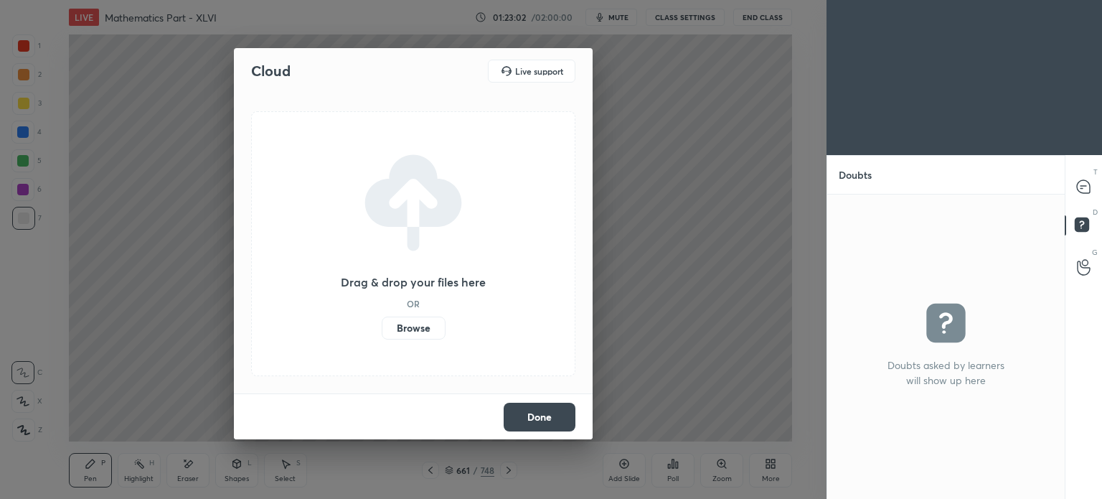
click at [410, 326] on label "Browse" at bounding box center [414, 327] width 64 height 23
click at [382, 326] on input "Browse" at bounding box center [382, 327] width 0 height 23
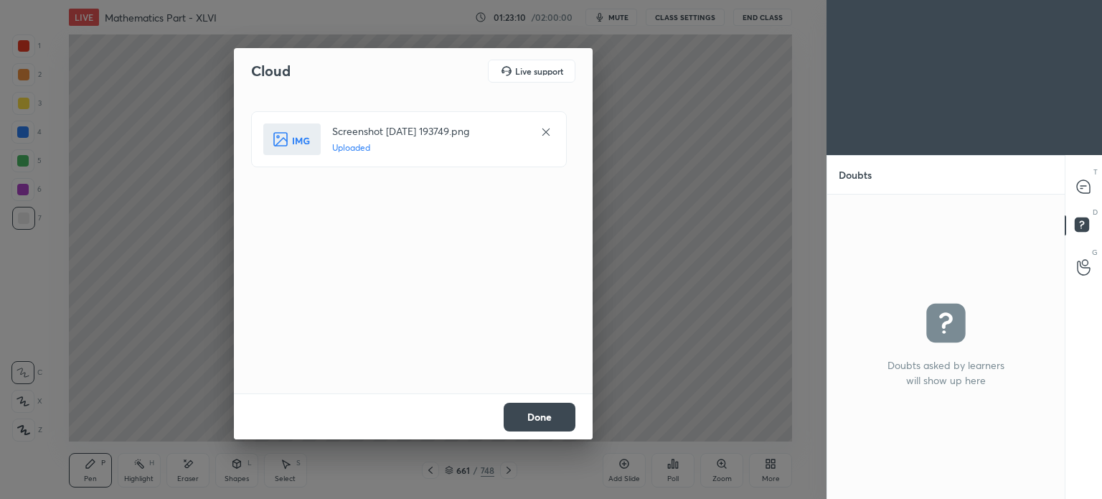
click at [542, 408] on button "Done" at bounding box center [540, 417] width 72 height 29
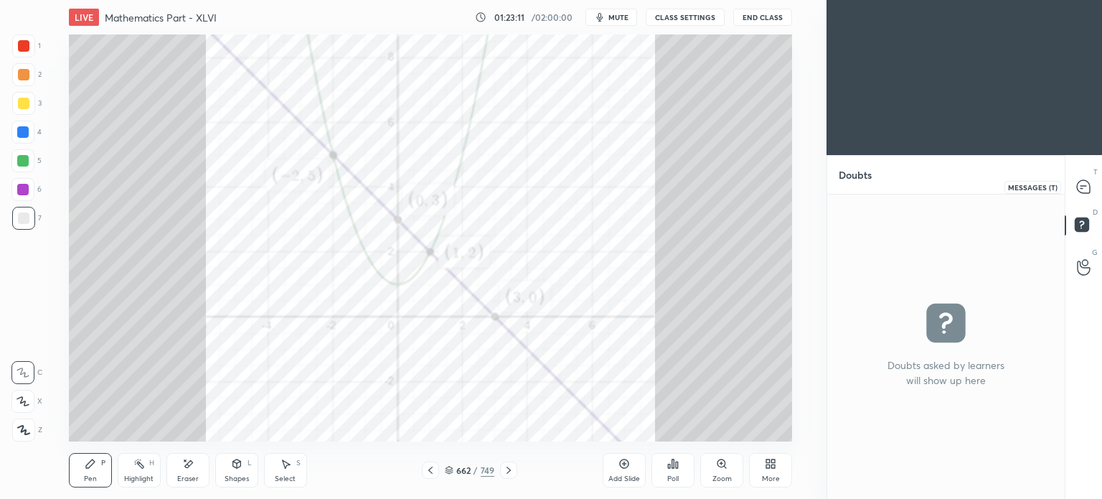
click at [1082, 186] on icon at bounding box center [1083, 186] width 13 height 13
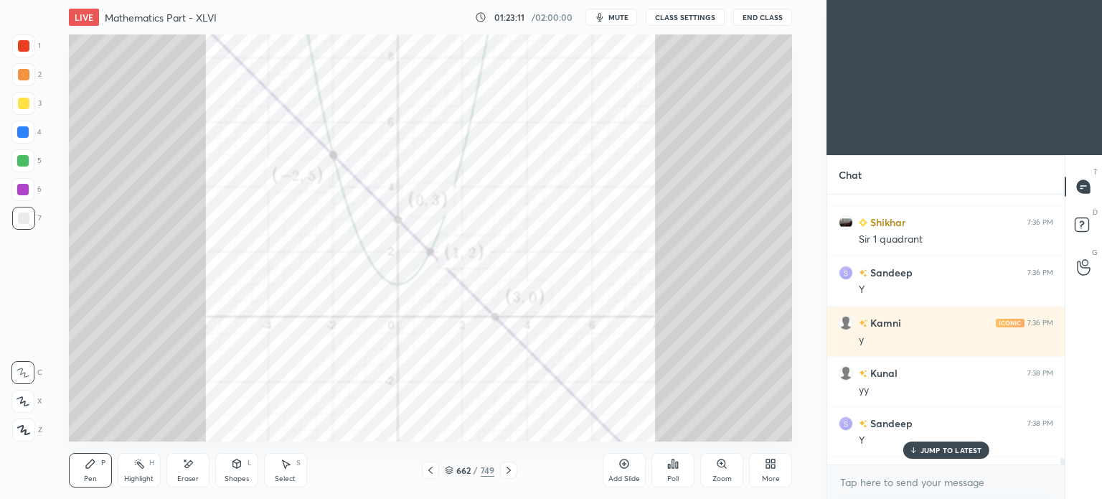
scroll to position [265, 233]
click at [930, 449] on p "JUMP TO LATEST" at bounding box center [952, 450] width 62 height 9
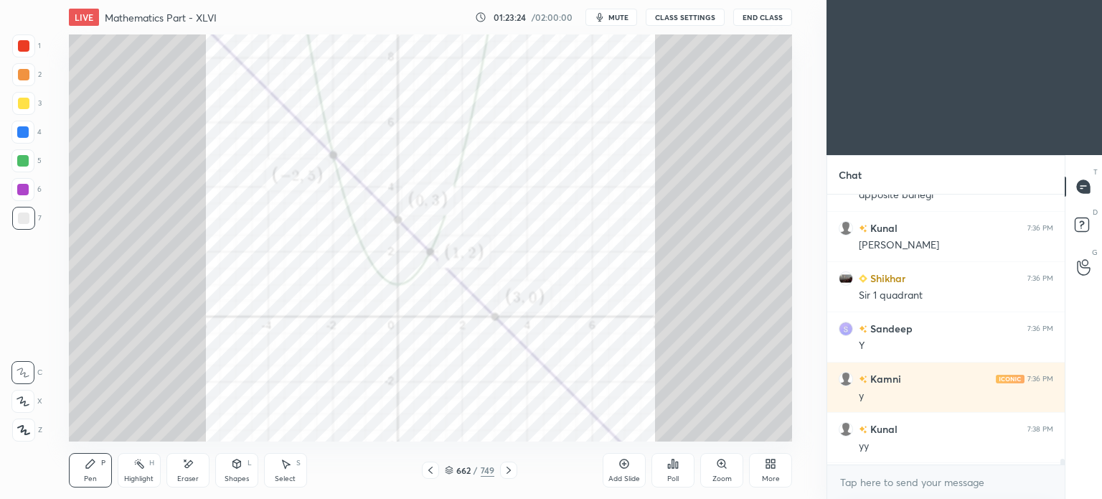
click at [431, 469] on icon at bounding box center [430, 469] width 11 height 11
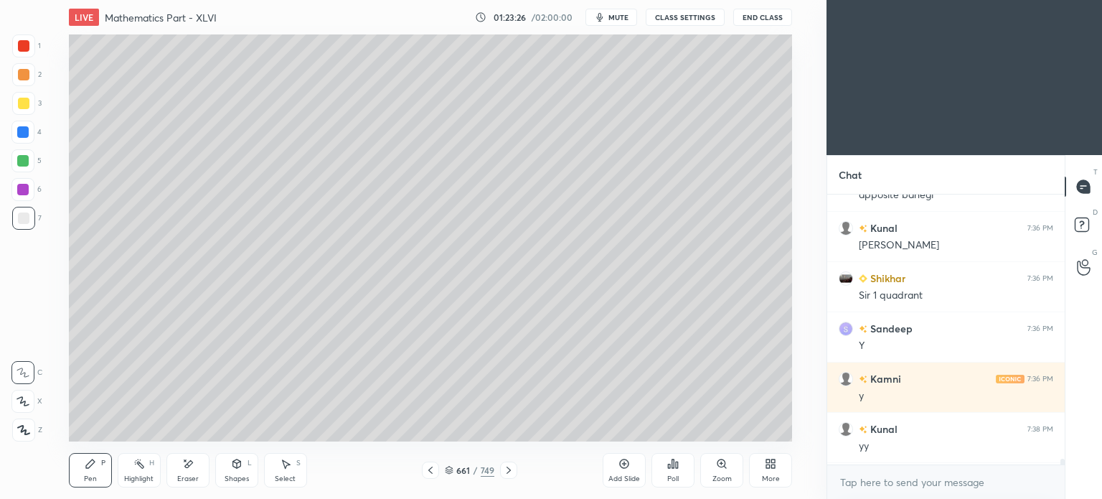
click at [96, 469] on div "Pen P" at bounding box center [90, 470] width 43 height 34
click at [508, 474] on icon at bounding box center [508, 469] width 11 height 11
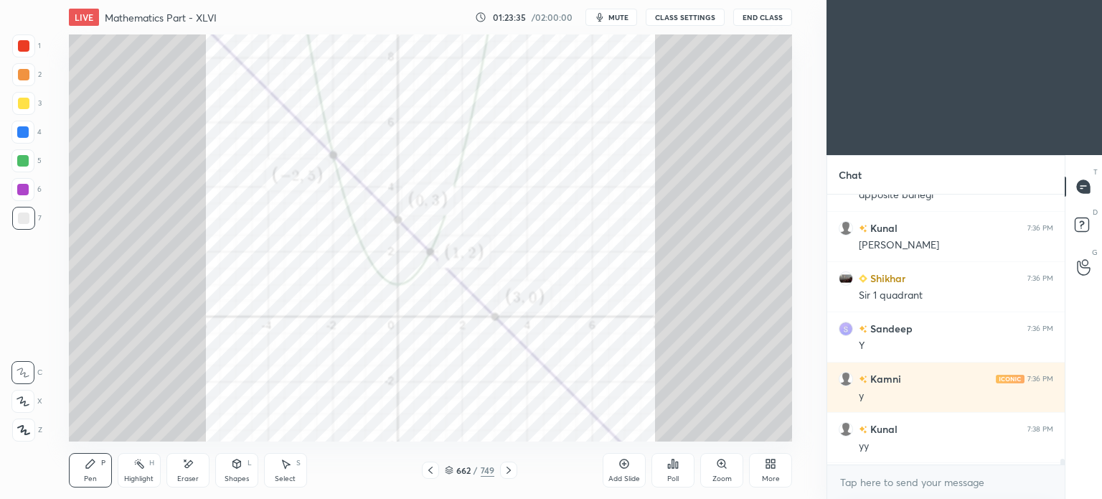
click at [611, 469] on div "Add Slide" at bounding box center [624, 470] width 43 height 34
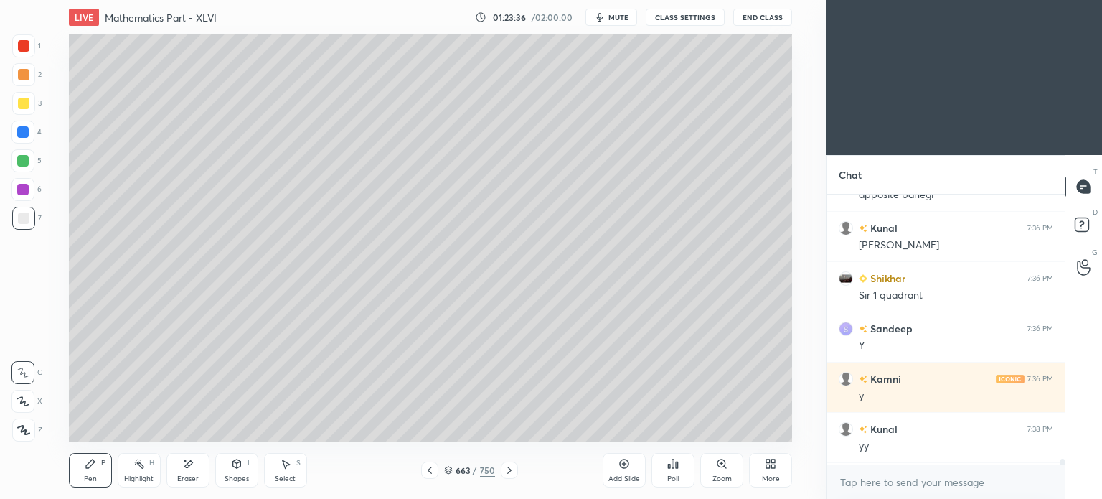
click at [24, 103] on div at bounding box center [23, 103] width 11 height 11
click at [424, 473] on icon at bounding box center [429, 469] width 11 height 11
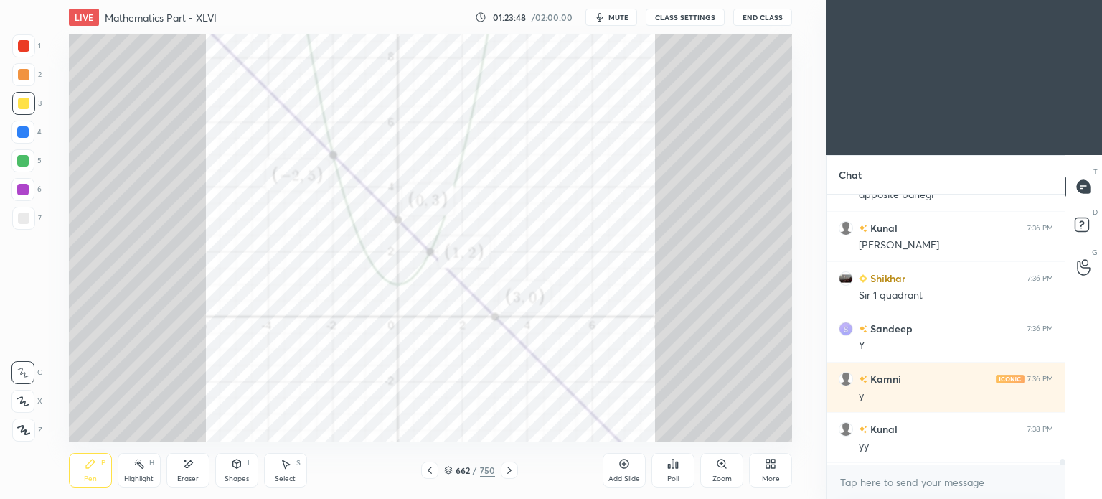
click at [425, 473] on icon at bounding box center [429, 469] width 11 height 11
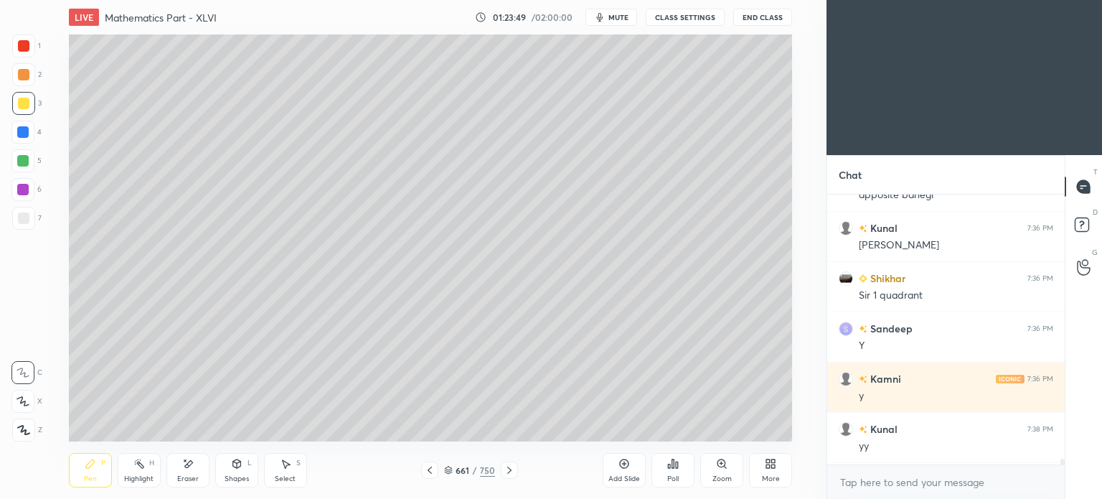
click at [511, 471] on icon at bounding box center [509, 469] width 11 height 11
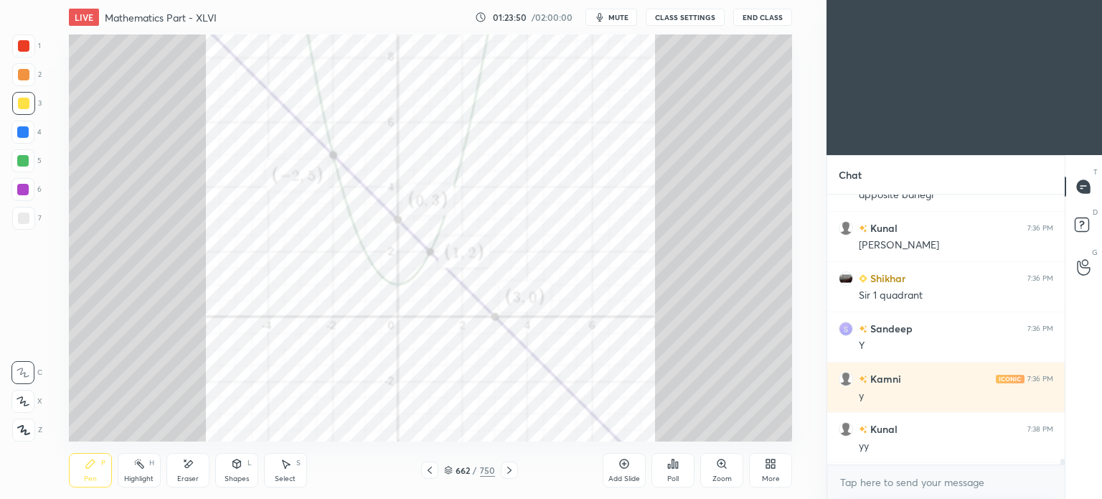
click at [511, 465] on icon at bounding box center [509, 469] width 11 height 11
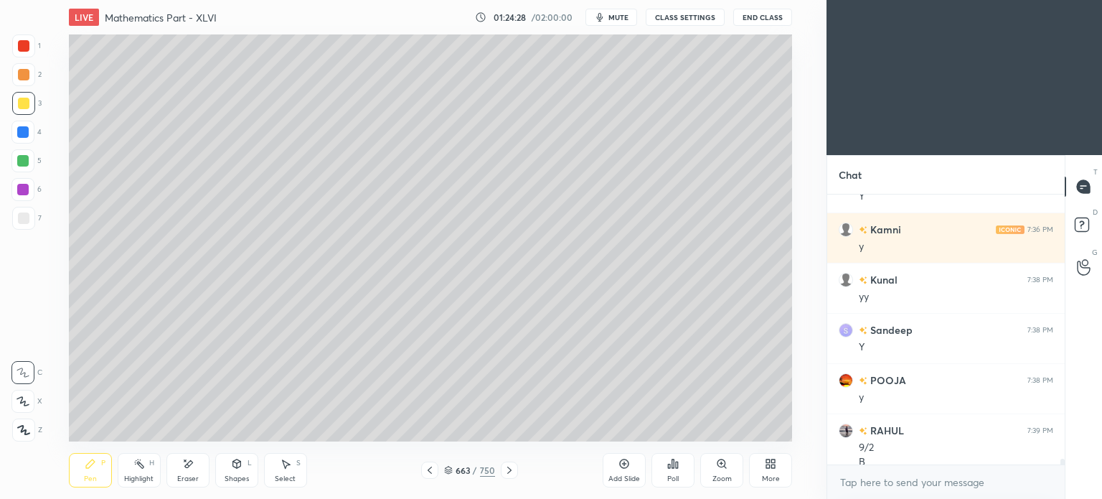
scroll to position [12948, 0]
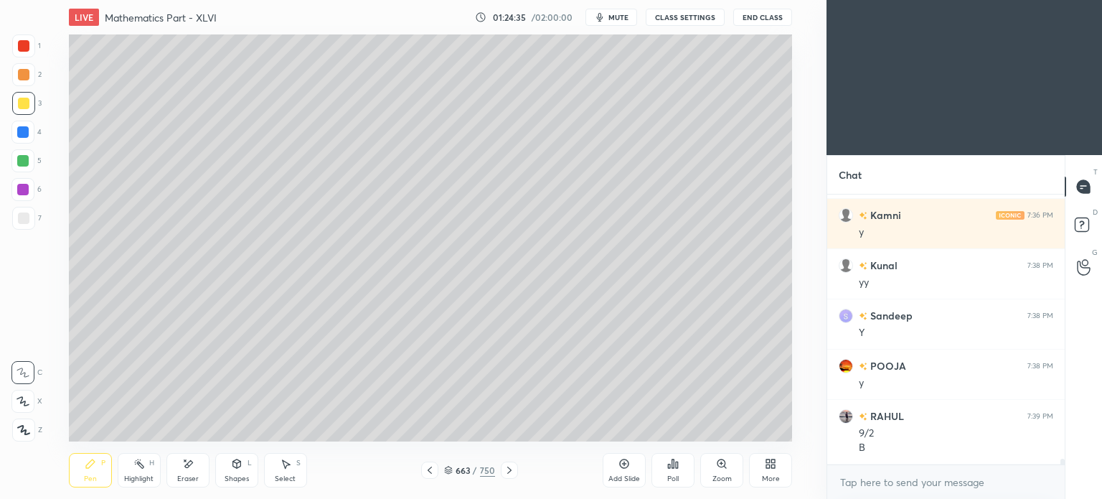
click at [181, 461] on div "Eraser" at bounding box center [187, 470] width 43 height 34
click at [98, 463] on div "Pen P" at bounding box center [90, 470] width 43 height 34
click at [97, 465] on div "Pen P" at bounding box center [90, 470] width 43 height 34
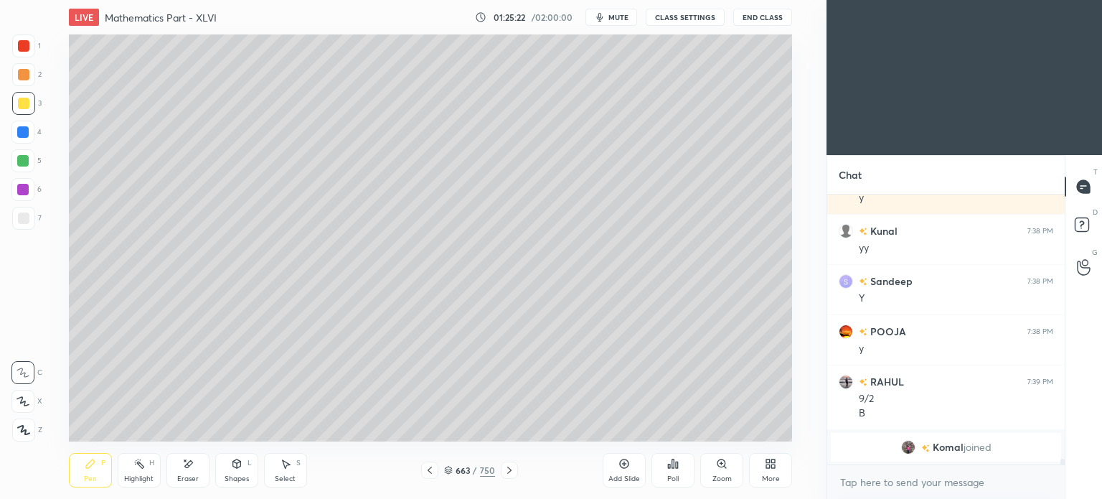
click at [430, 469] on icon at bounding box center [430, 469] width 4 height 7
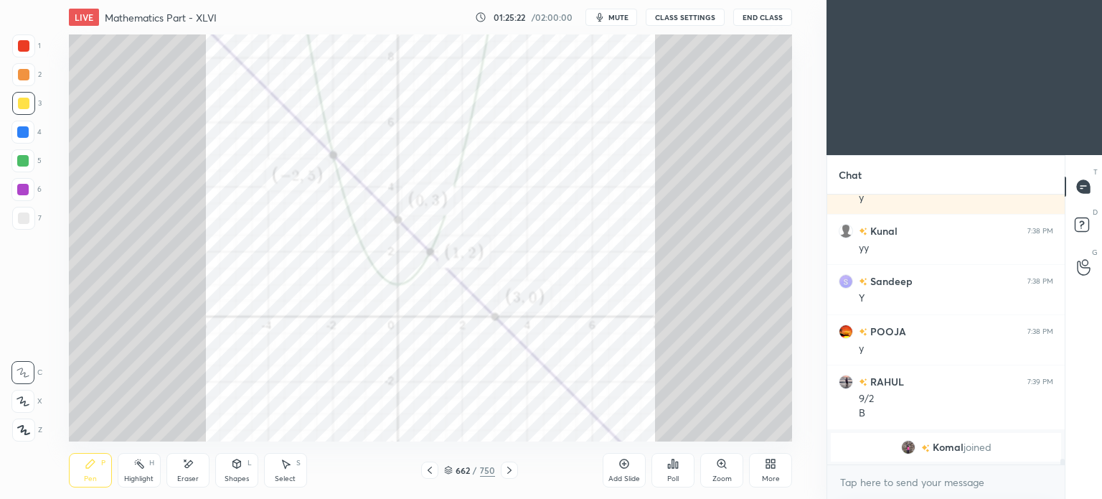
click at [429, 466] on icon at bounding box center [429, 469] width 11 height 11
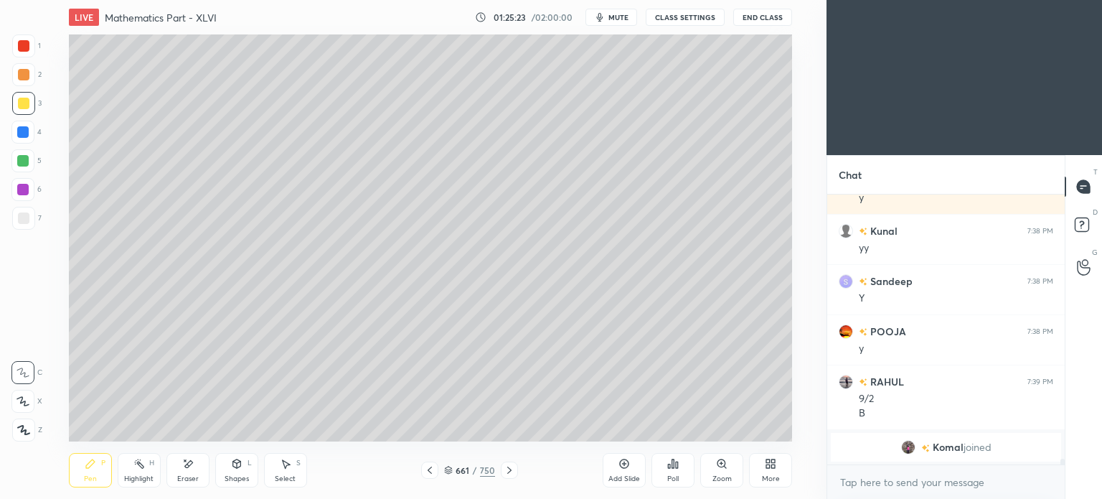
click at [428, 467] on icon at bounding box center [429, 469] width 11 height 11
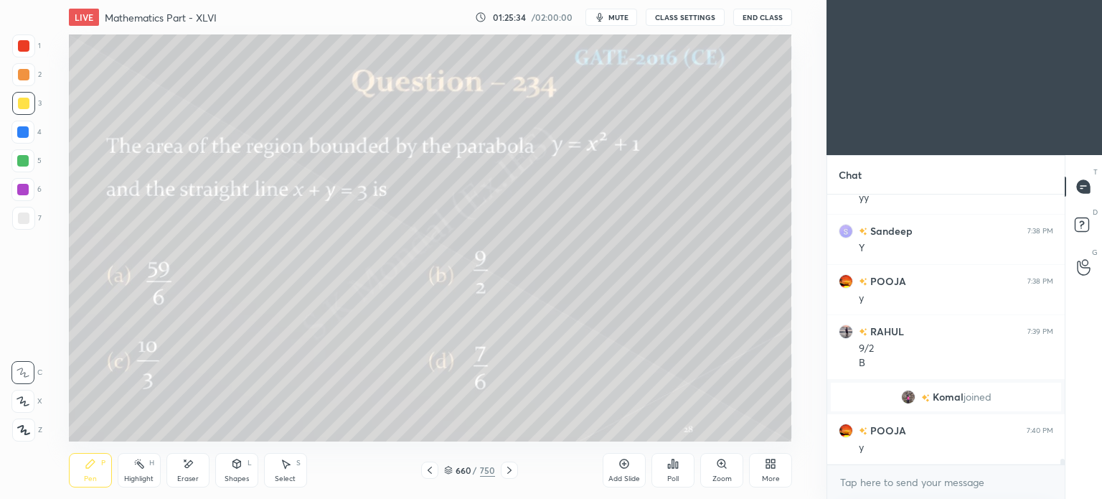
scroll to position [12808, 0]
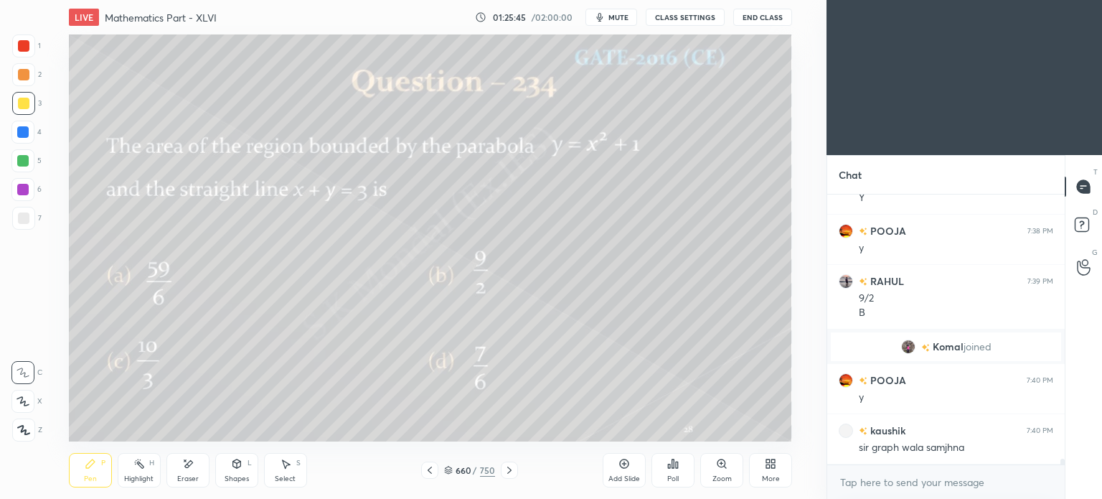
click at [430, 475] on icon at bounding box center [429, 469] width 11 height 11
click at [456, 467] on div "659" at bounding box center [463, 470] width 14 height 9
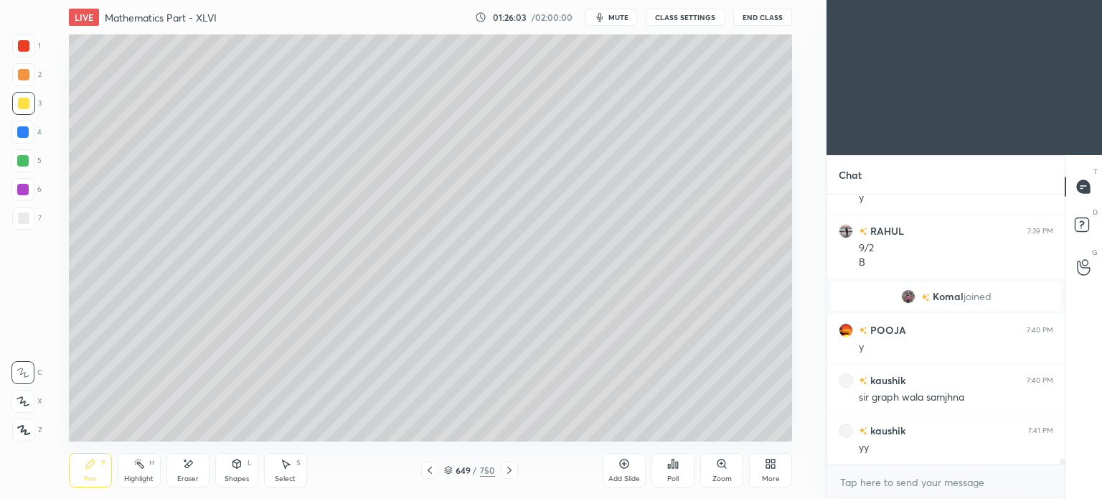
click at [445, 473] on icon at bounding box center [448, 470] width 9 height 9
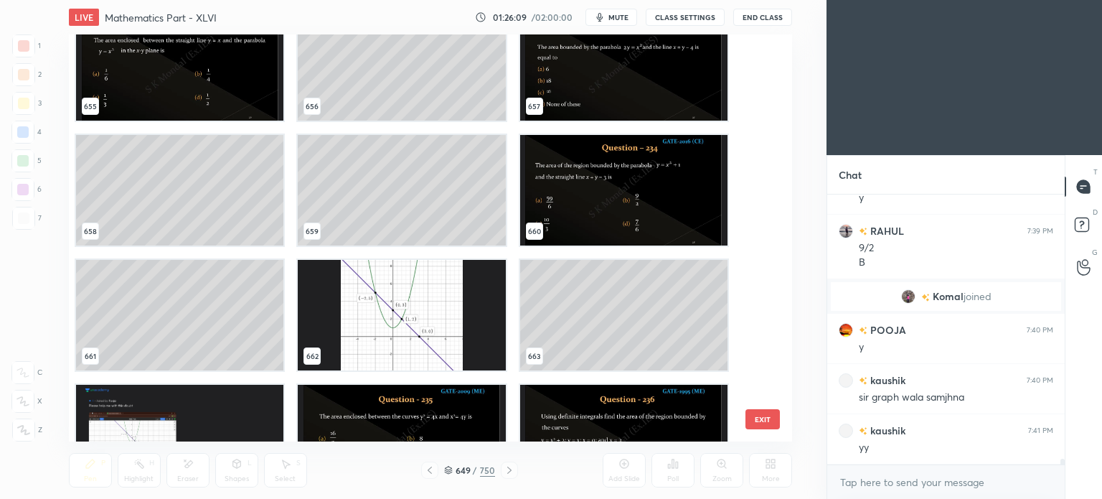
scroll to position [27330, 0]
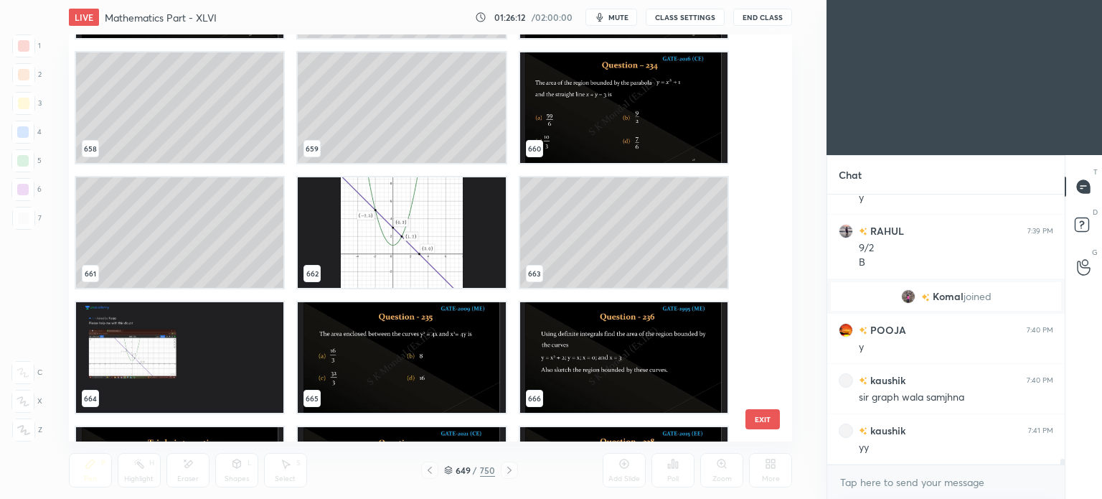
click at [484, 254] on img "grid" at bounding box center [401, 232] width 207 height 110
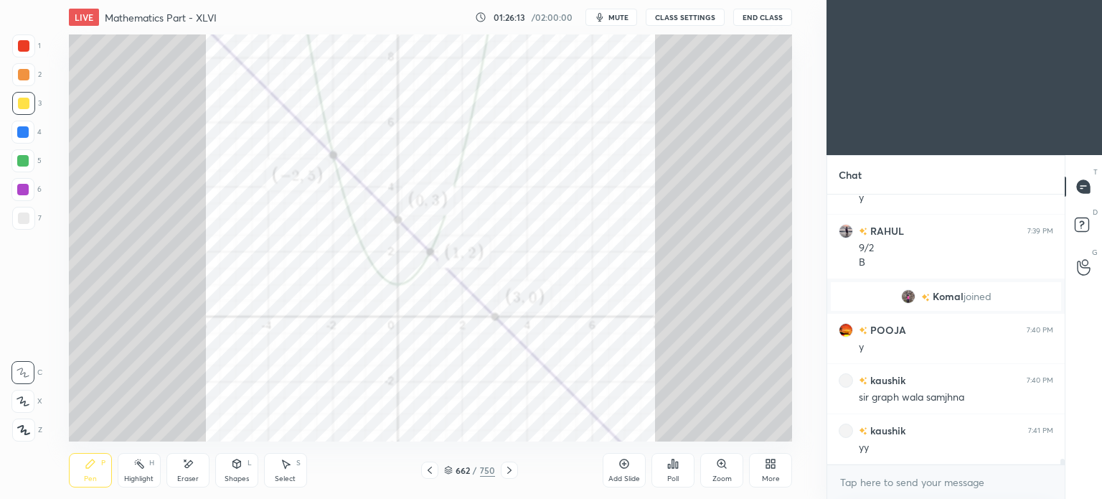
click at [430, 473] on icon at bounding box center [430, 469] width 4 height 7
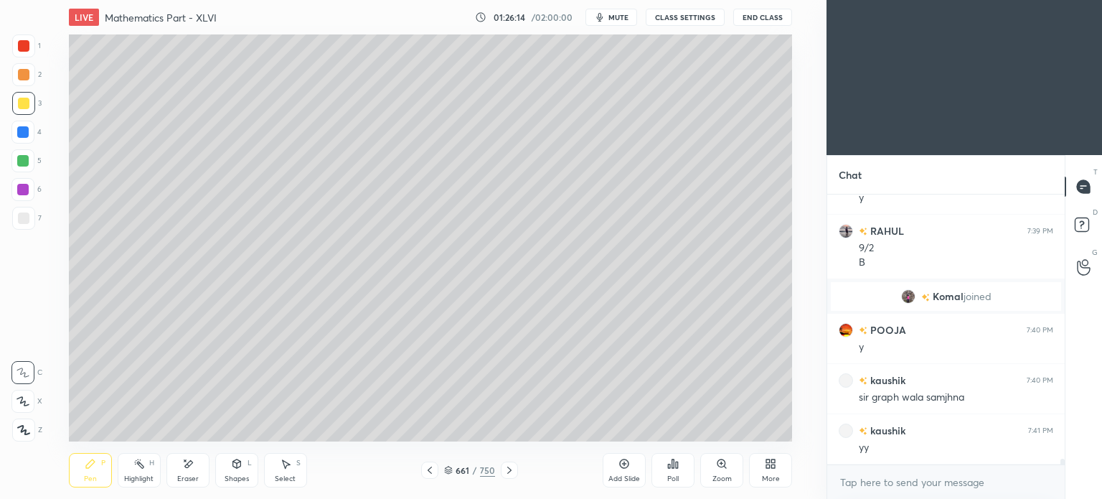
click at [430, 473] on icon at bounding box center [430, 469] width 4 height 7
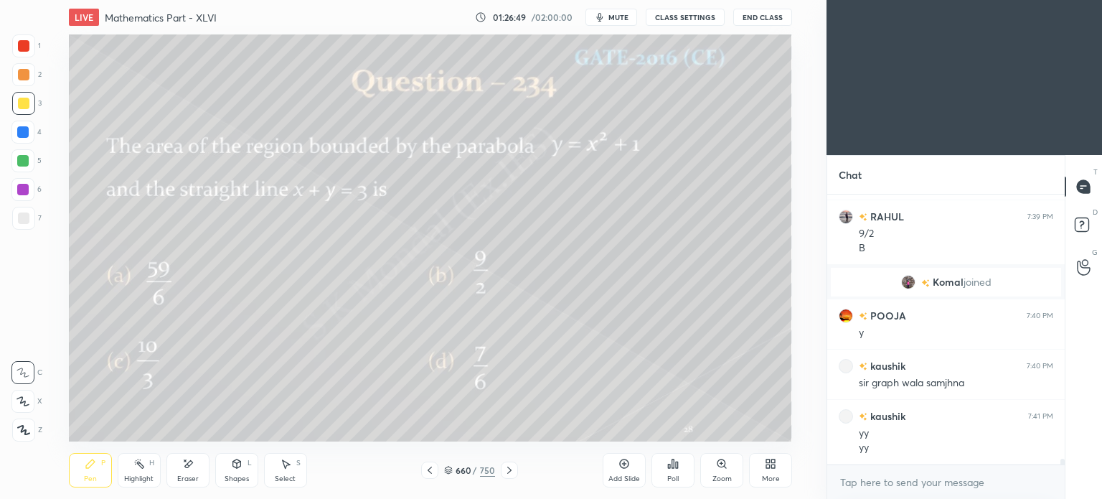
click at [138, 465] on rect at bounding box center [140, 464] width 7 height 7
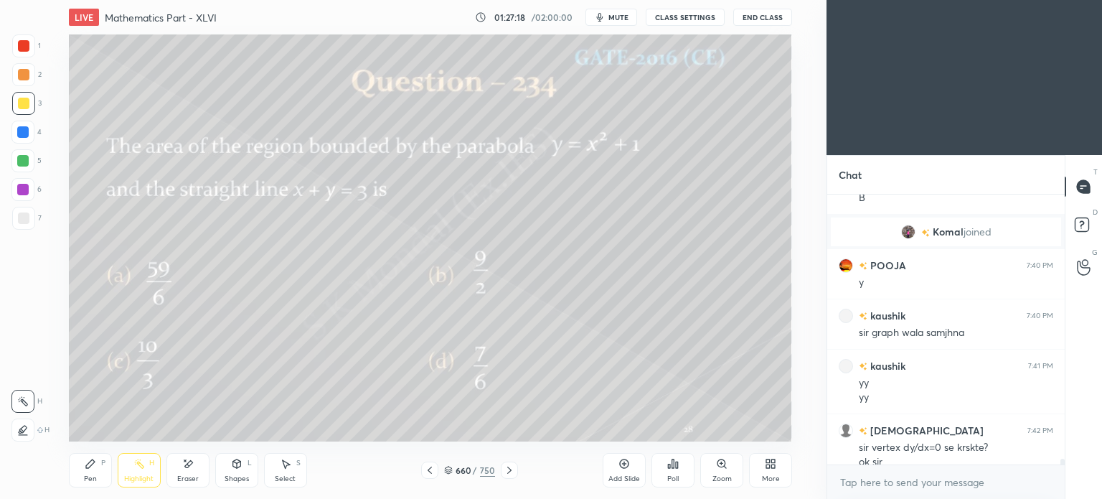
scroll to position [12938, 0]
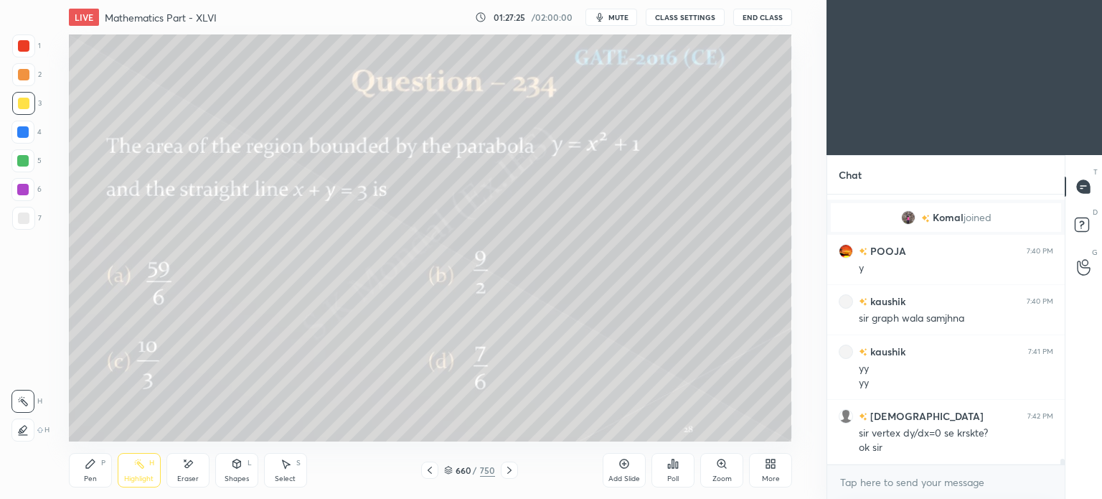
click at [509, 474] on icon at bounding box center [509, 469] width 11 height 11
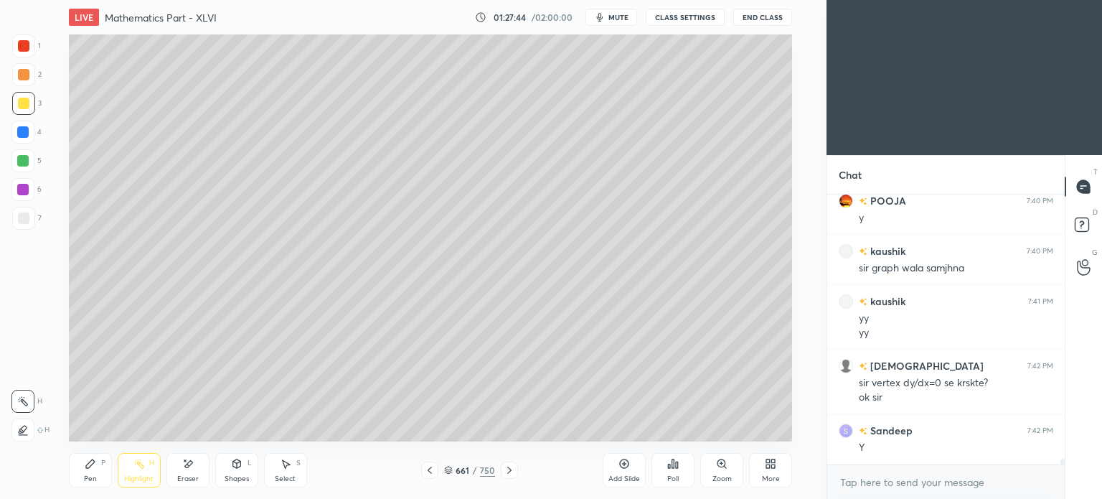
click at [429, 469] on icon at bounding box center [429, 469] width 11 height 11
click at [509, 471] on icon at bounding box center [509, 469] width 4 height 7
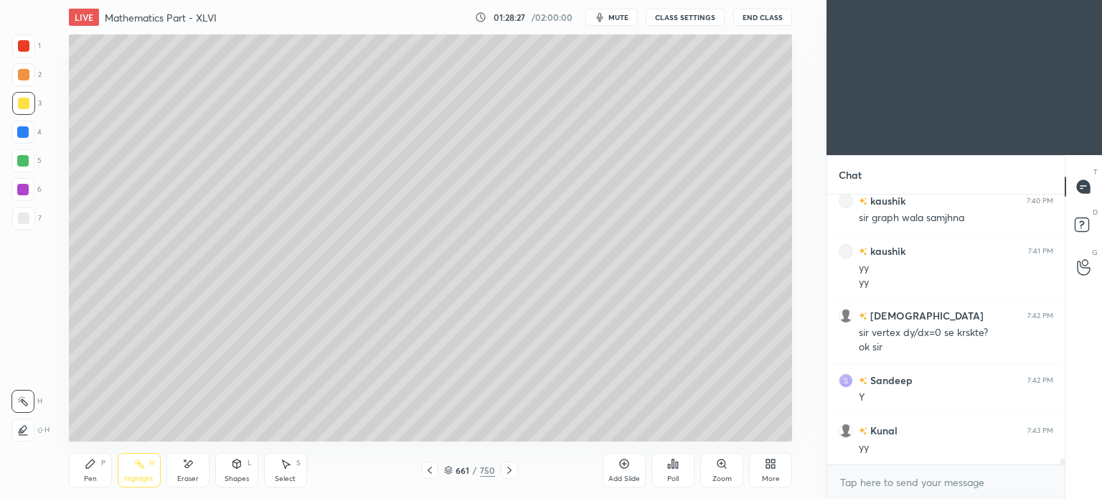
click at [129, 473] on div "Highlight H" at bounding box center [139, 470] width 43 height 34
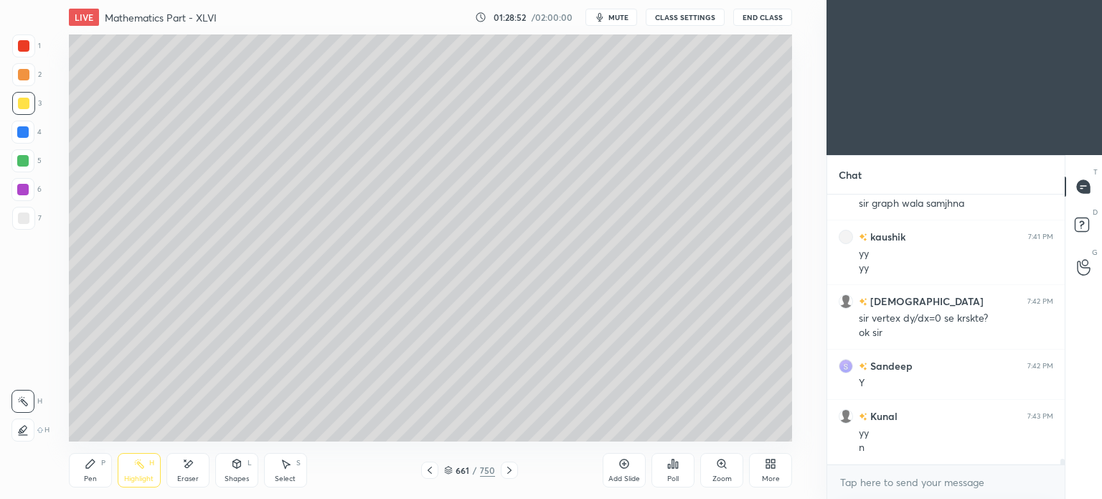
click at [420, 466] on div "661 / 750" at bounding box center [469, 469] width 267 height 17
click at [422, 467] on div at bounding box center [429, 469] width 17 height 17
click at [509, 466] on icon at bounding box center [509, 469] width 11 height 11
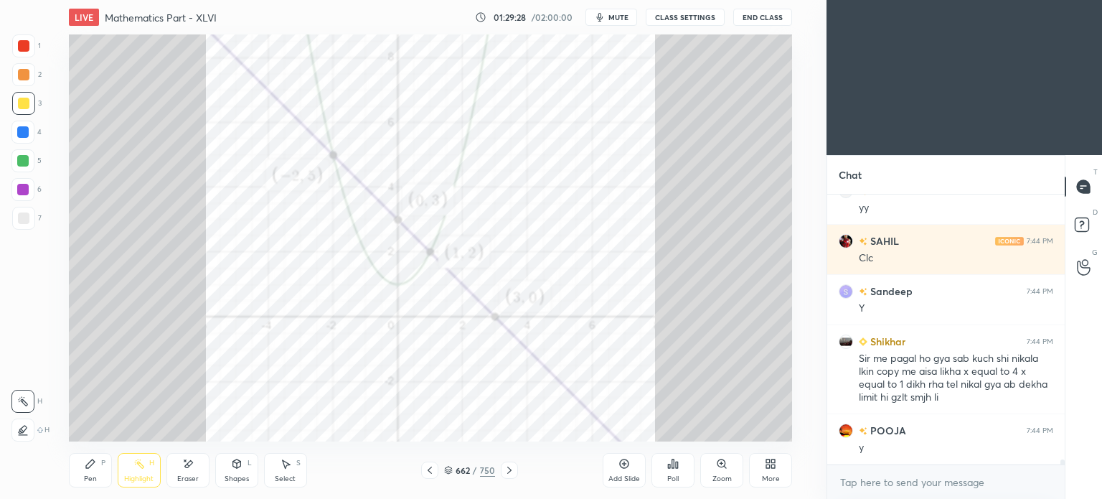
scroll to position [13393, 0]
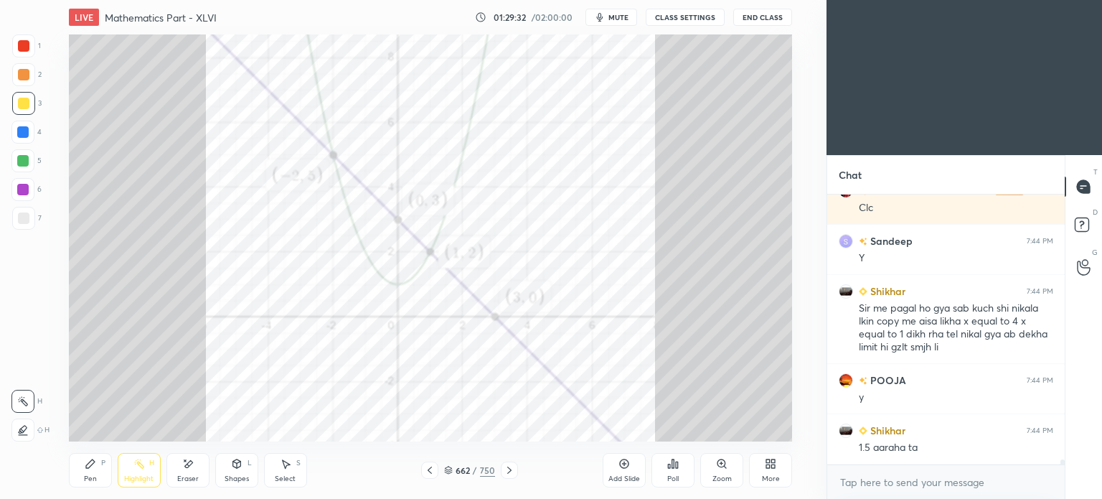
click at [509, 467] on icon at bounding box center [509, 469] width 11 height 11
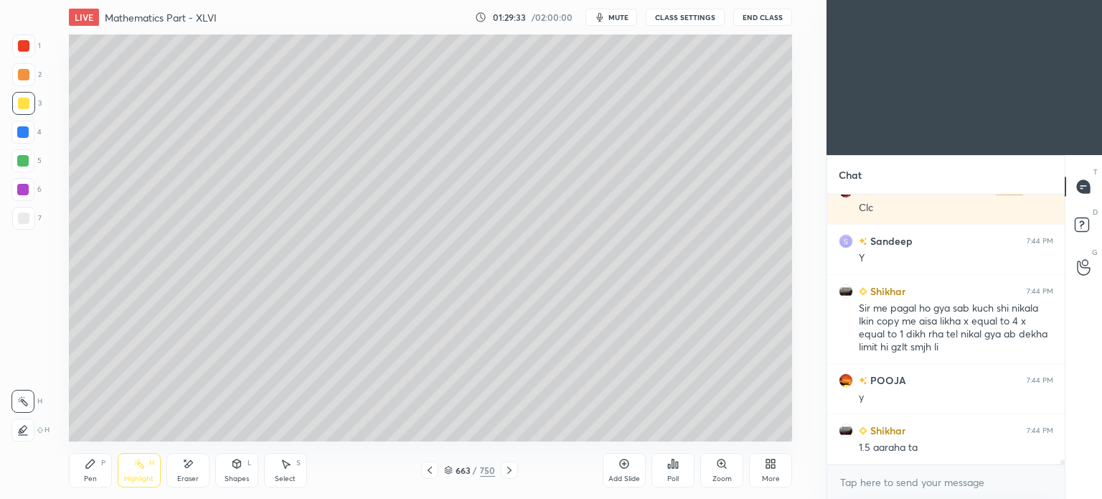
click at [509, 467] on icon at bounding box center [509, 469] width 11 height 11
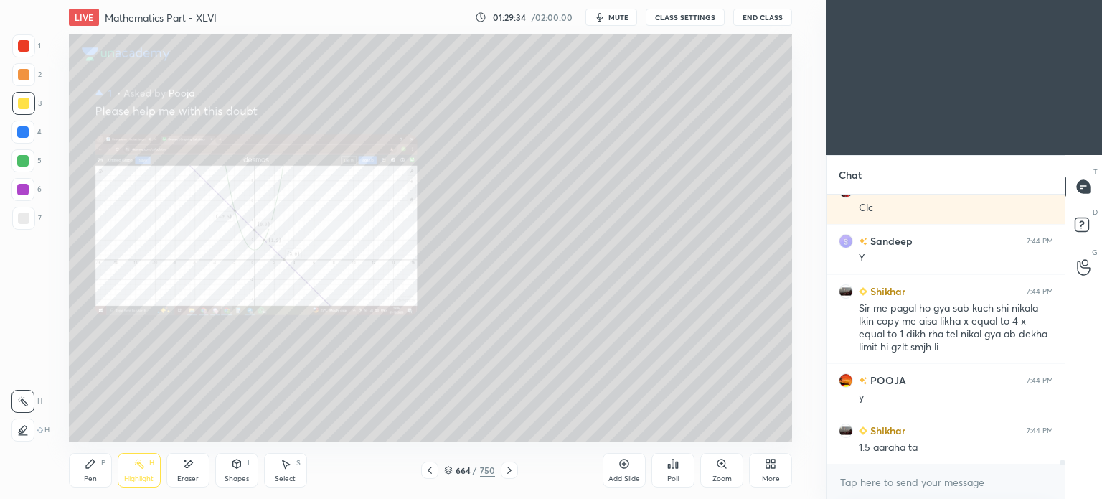
click at [509, 467] on icon at bounding box center [509, 469] width 11 height 11
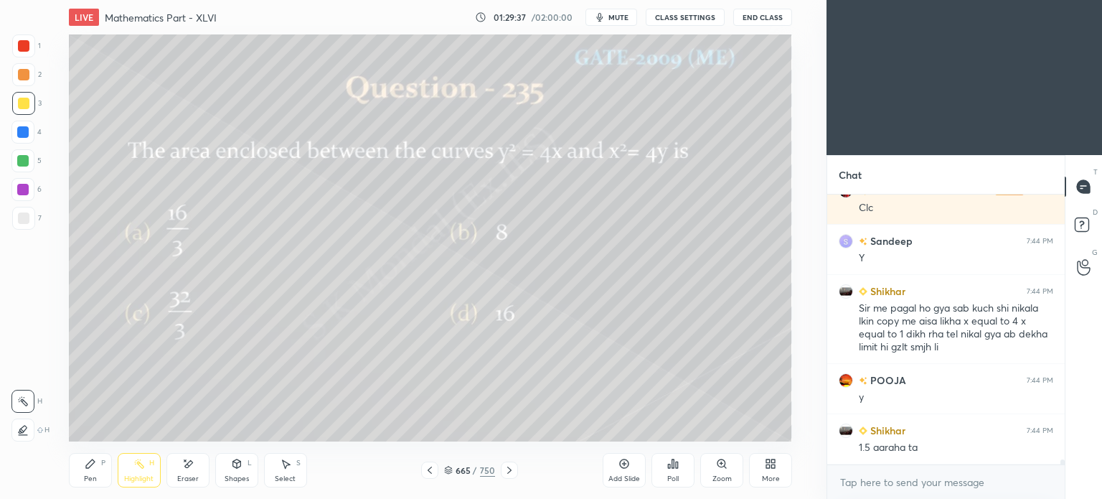
click at [19, 108] on div at bounding box center [23, 103] width 11 height 11
click at [74, 478] on div "Pen P" at bounding box center [90, 470] width 43 height 34
click at [77, 473] on div "Pen P" at bounding box center [90, 470] width 43 height 34
click at [675, 473] on div "Poll" at bounding box center [672, 470] width 43 height 34
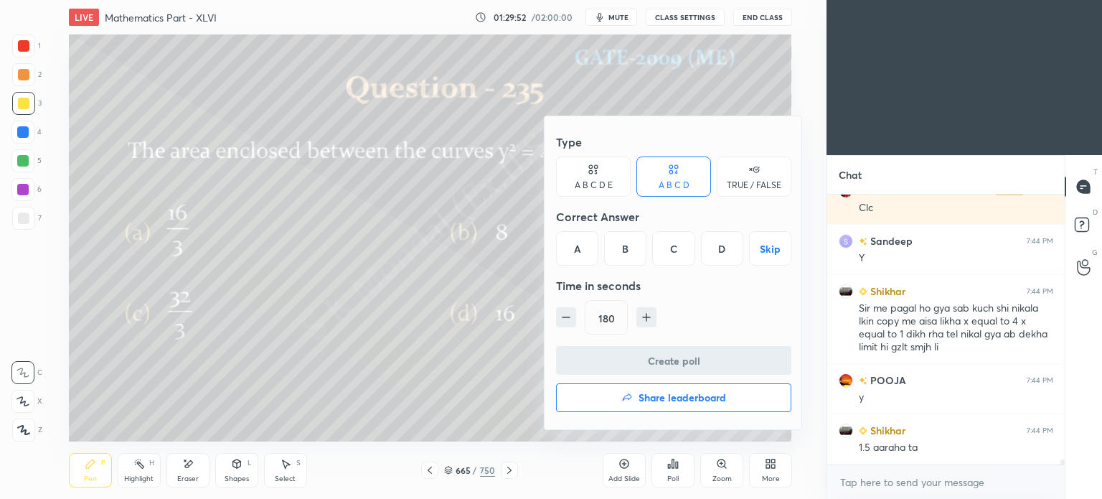
click at [584, 244] on div "A" at bounding box center [577, 248] width 42 height 34
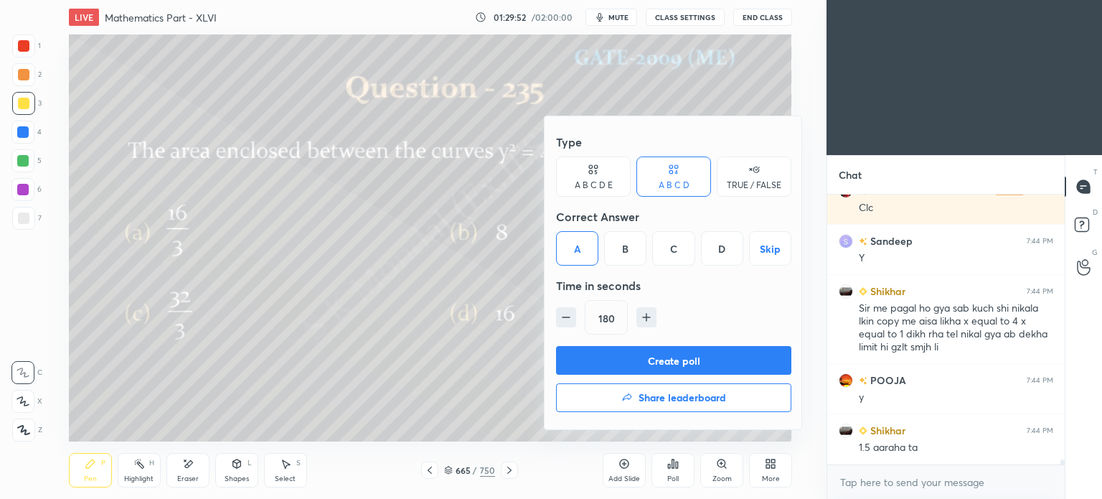
click at [662, 359] on button "Create poll" at bounding box center [673, 360] width 235 height 29
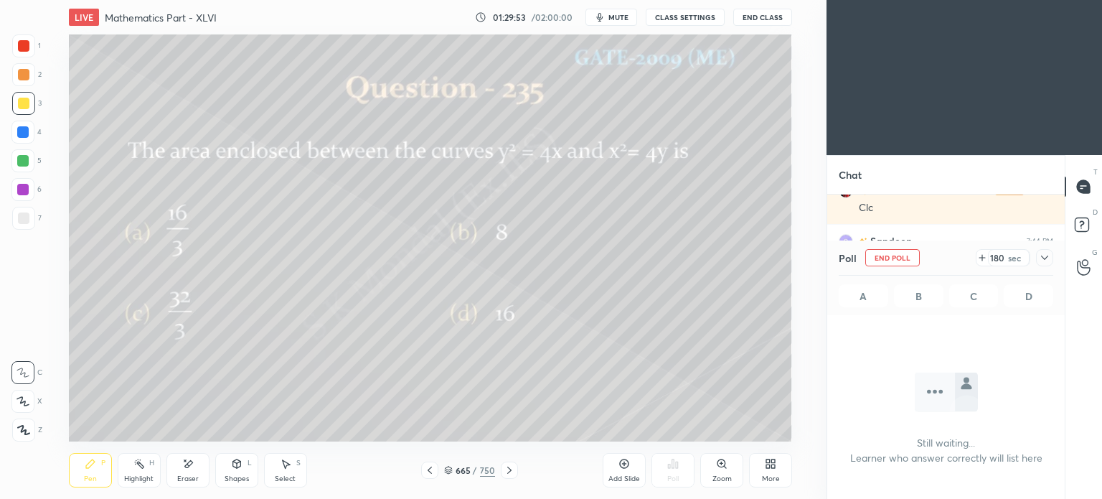
scroll to position [225, 233]
click at [25, 108] on div at bounding box center [23, 103] width 11 height 11
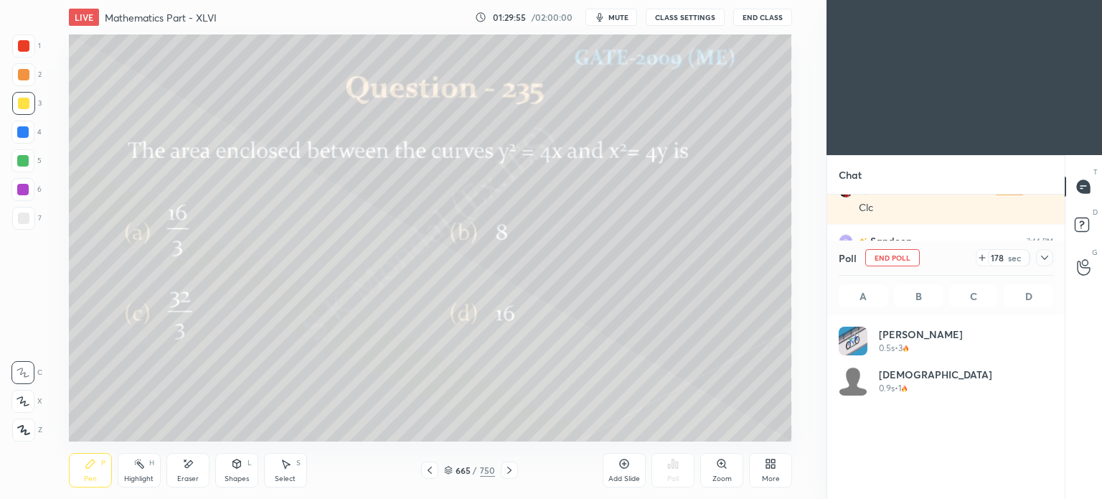
scroll to position [168, 210]
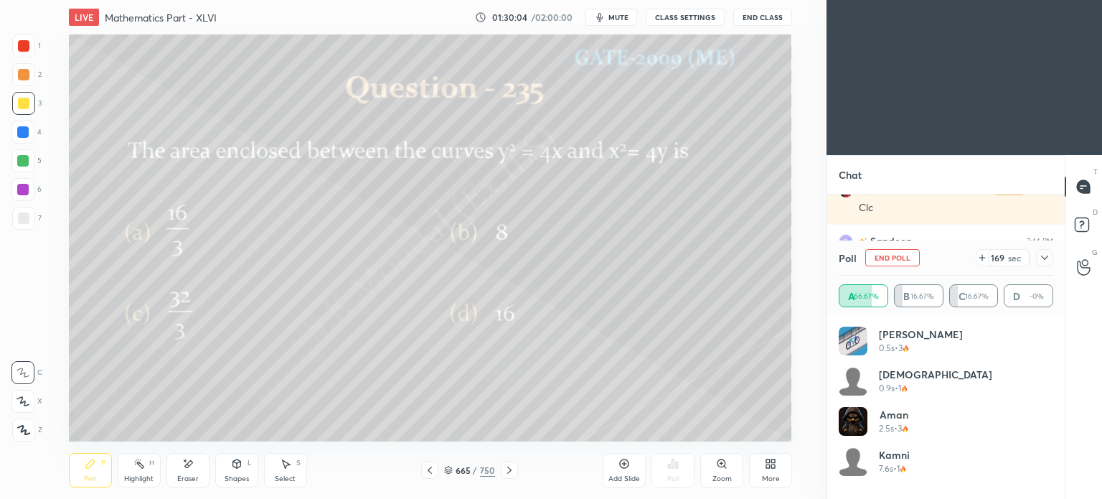
click at [291, 467] on icon at bounding box center [285, 463] width 11 height 11
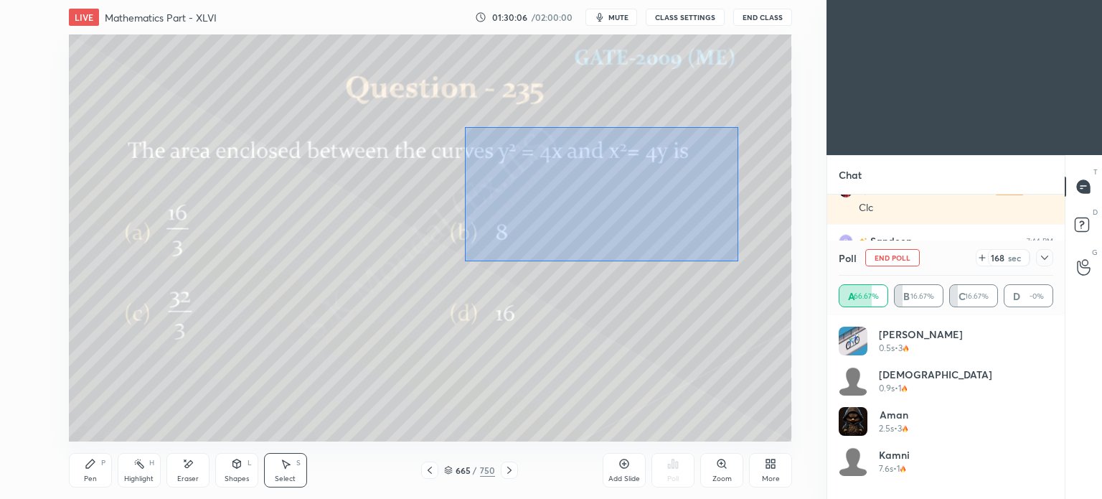
drag, startPoint x: 474, startPoint y: 135, endPoint x: 738, endPoint y: 260, distance: 292.4
click at [738, 260] on div "0 ° Undo Copy Paste here Duplicate Duplicate to new slide Delete" at bounding box center [430, 237] width 723 height 407
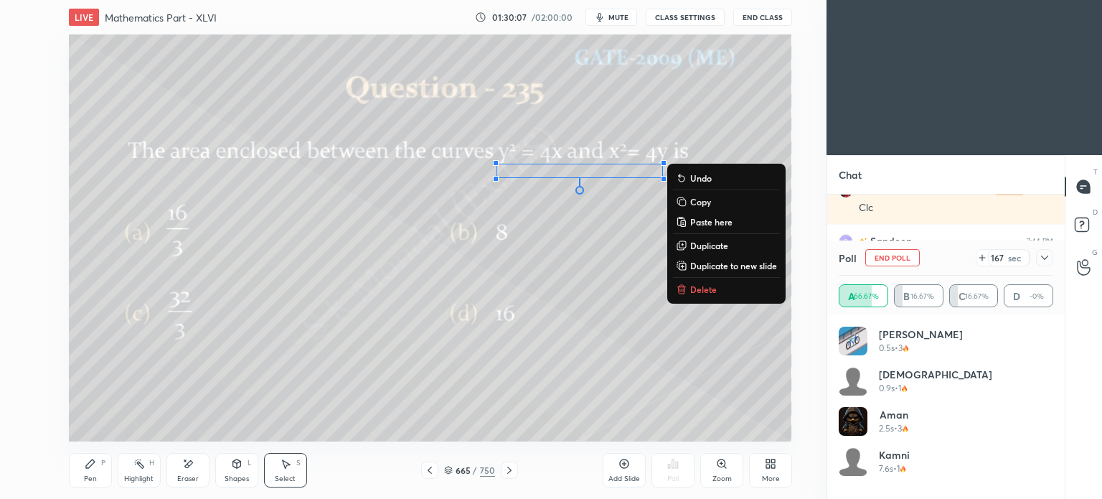
click at [703, 290] on p "Delete" at bounding box center [703, 288] width 27 height 11
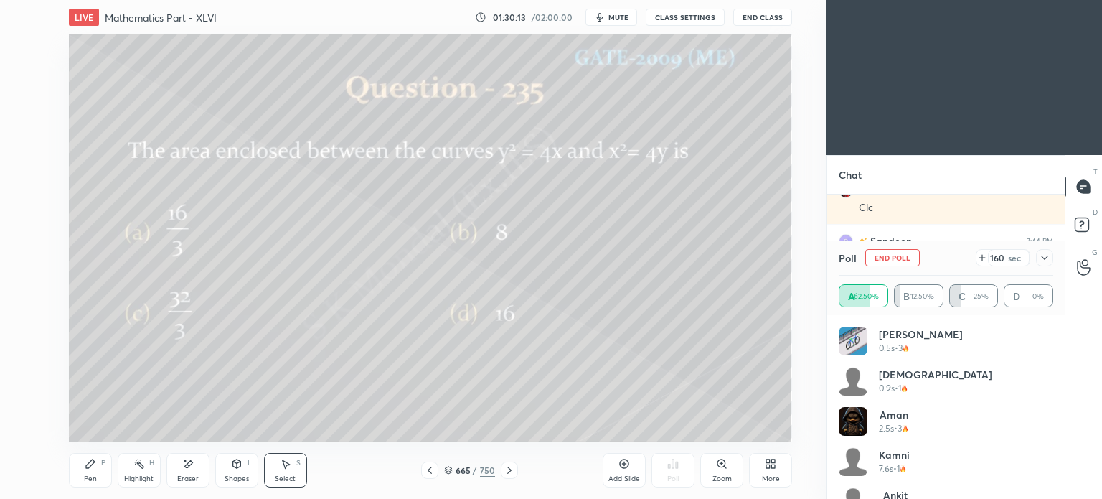
click at [177, 484] on div "Eraser" at bounding box center [187, 470] width 43 height 34
click at [237, 475] on div "Shapes" at bounding box center [237, 478] width 24 height 7
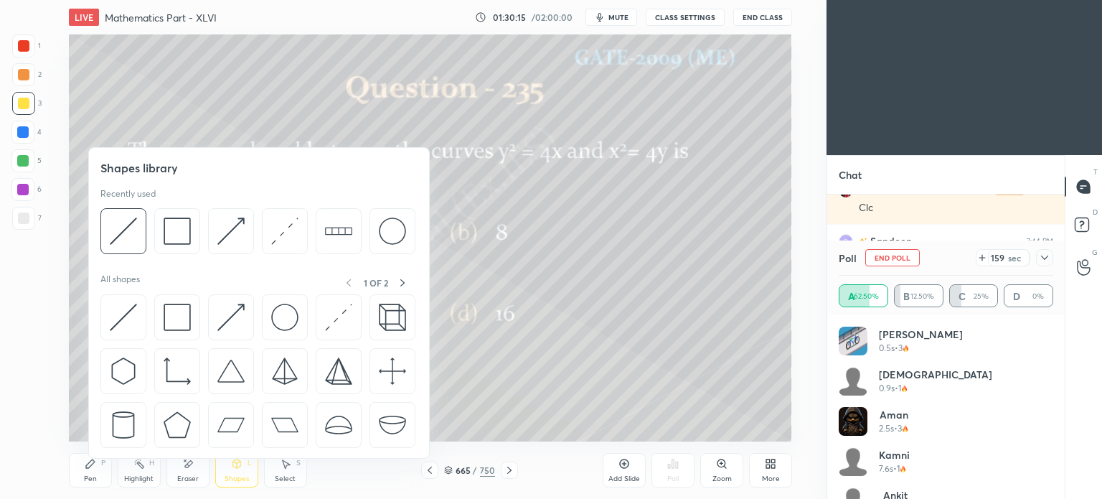
click at [28, 47] on div at bounding box center [23, 45] width 11 height 11
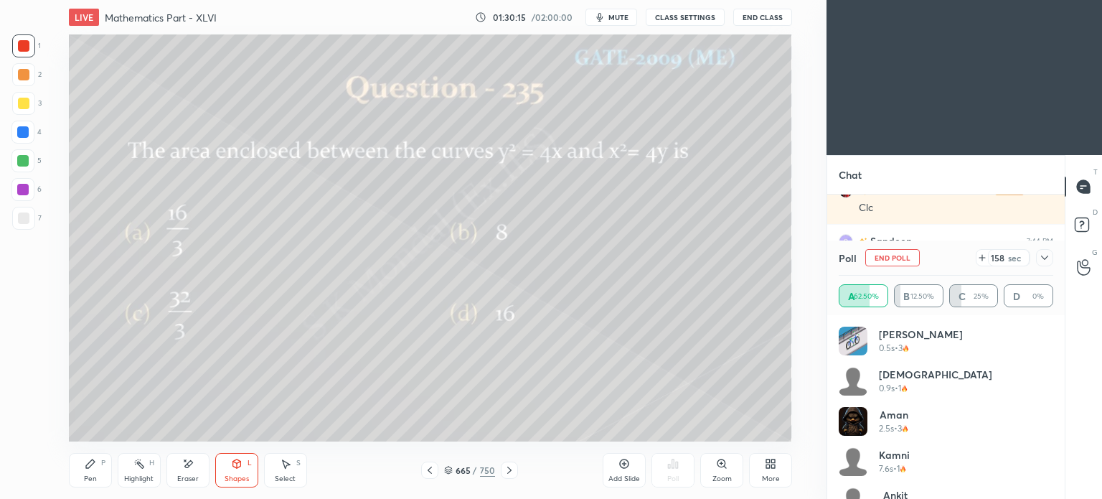
click at [232, 478] on div "Shapes" at bounding box center [237, 478] width 24 height 7
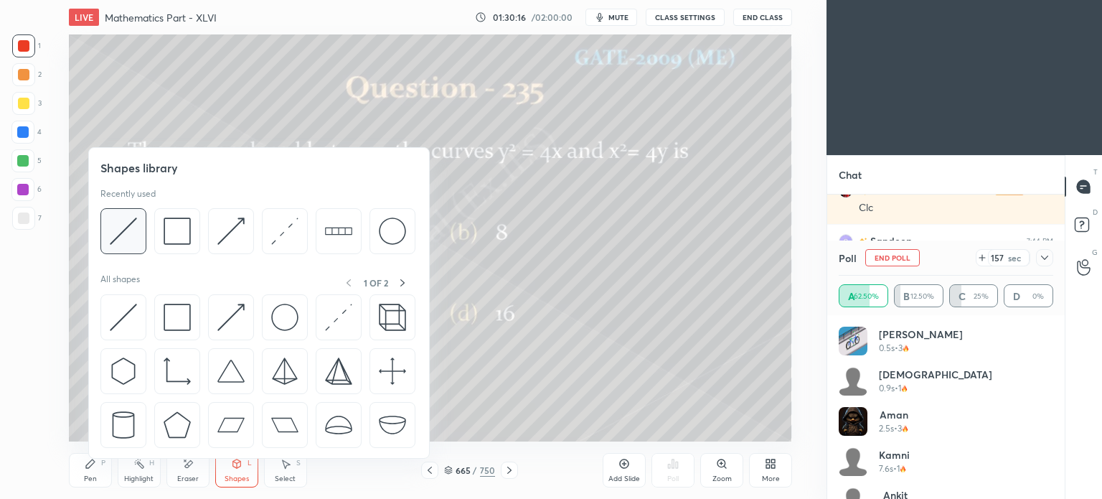
click at [127, 237] on img at bounding box center [123, 230] width 27 height 27
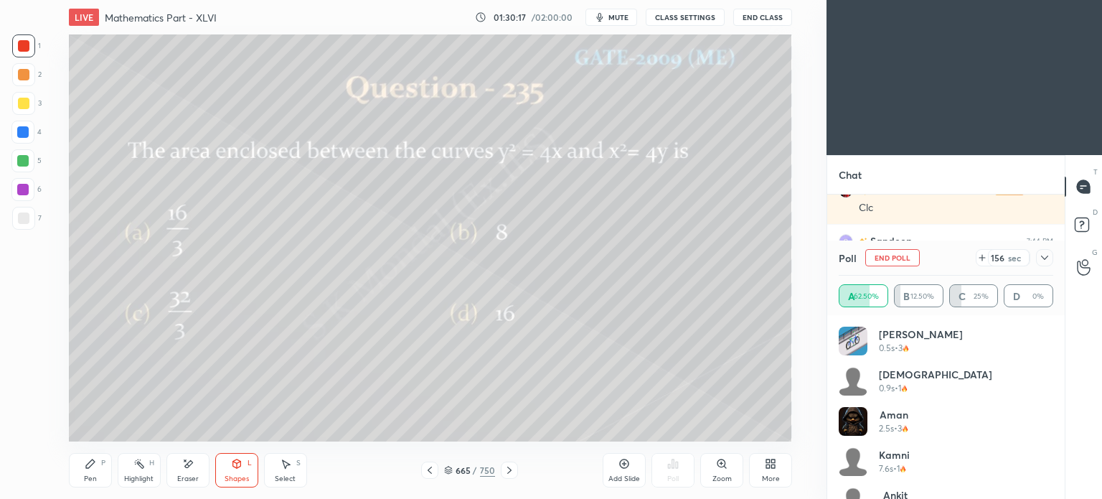
click at [245, 469] on div "Shapes L" at bounding box center [236, 470] width 43 height 34
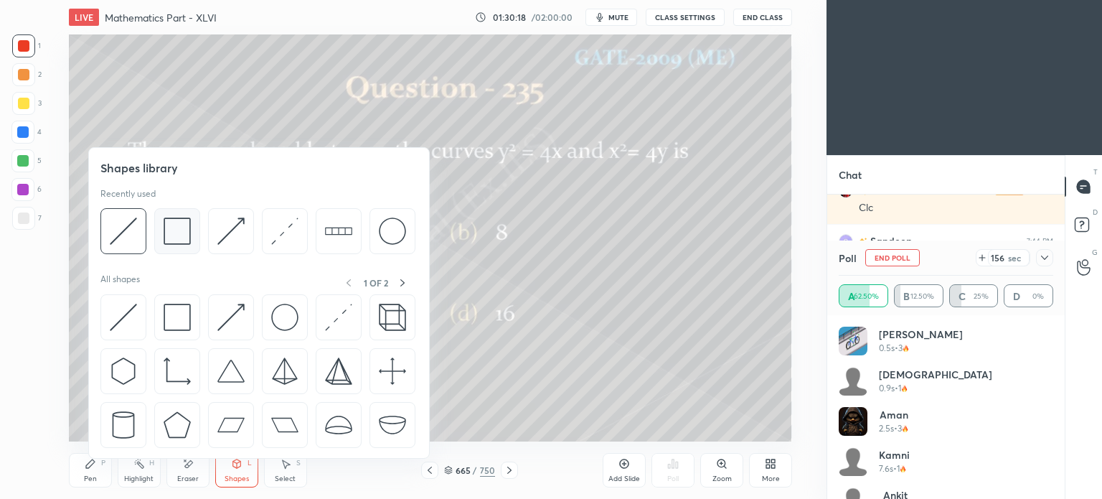
click at [179, 235] on img at bounding box center [177, 230] width 27 height 27
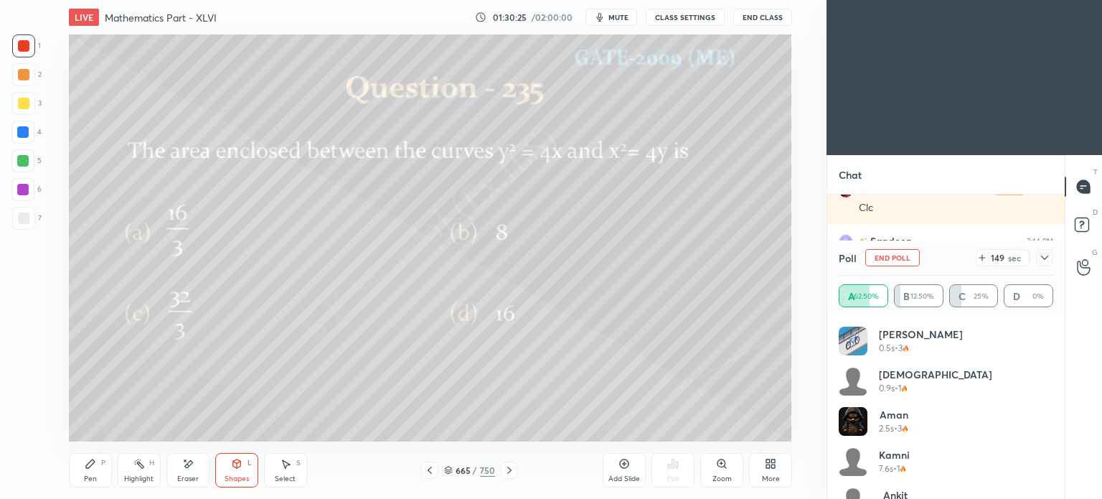
click at [88, 478] on div "Pen" at bounding box center [90, 478] width 13 height 7
click at [91, 477] on div "Pen" at bounding box center [90, 478] width 13 height 7
click at [26, 100] on div at bounding box center [23, 103] width 11 height 11
click at [27, 135] on div at bounding box center [22, 131] width 11 height 11
click at [27, 74] on div at bounding box center [23, 74] width 11 height 11
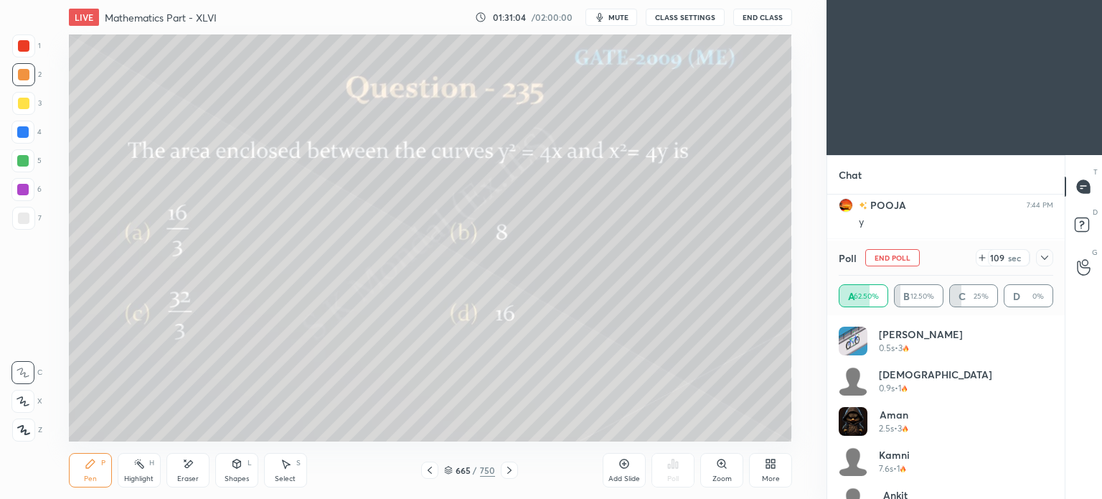
scroll to position [13618, 0]
click at [148, 475] on div "Highlight" at bounding box center [138, 478] width 29 height 7
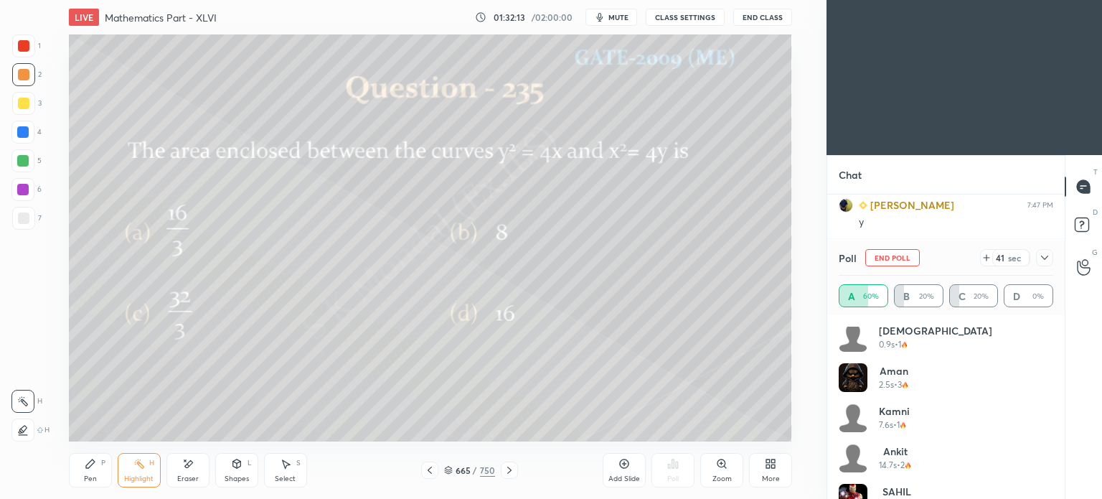
scroll to position [69, 0]
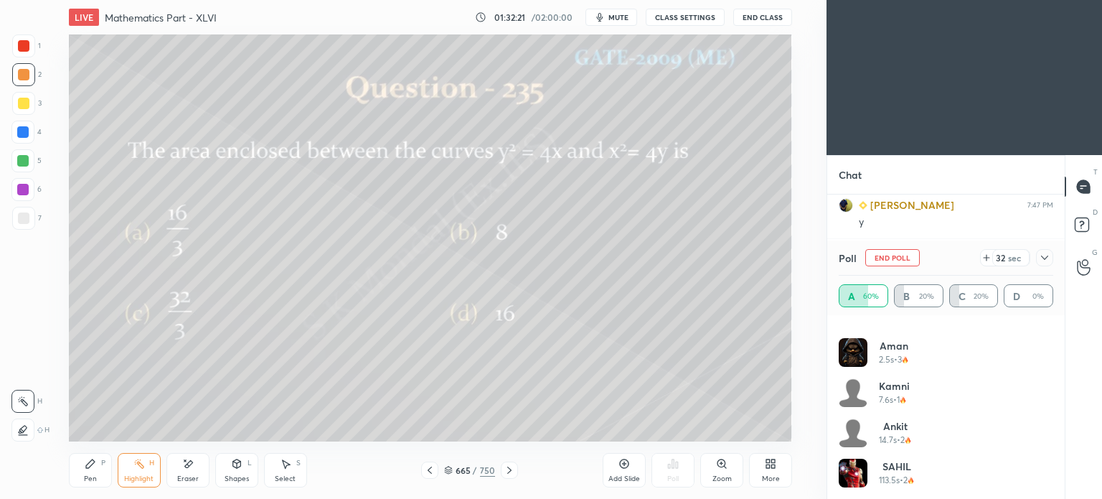
click at [278, 466] on div "Select S" at bounding box center [285, 470] width 43 height 34
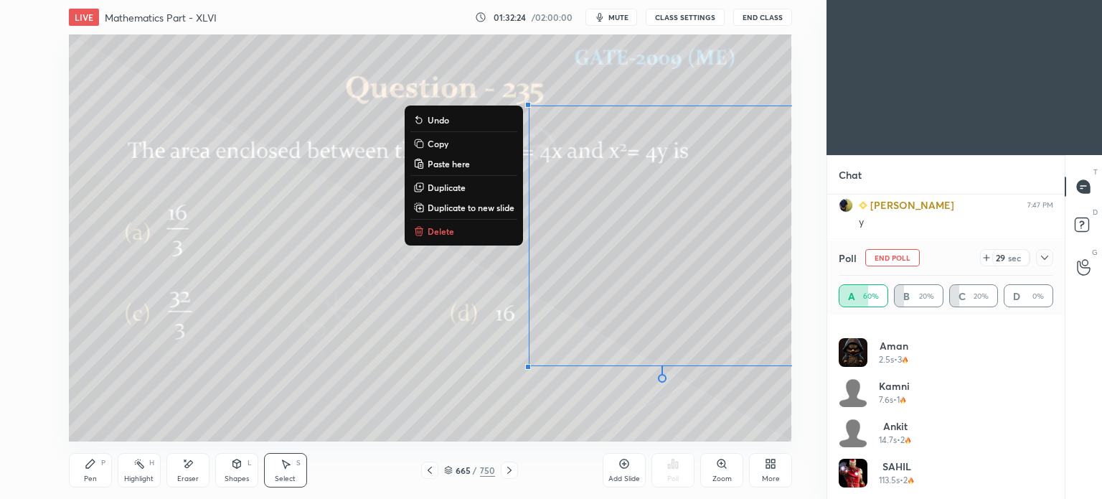
drag, startPoint x: 479, startPoint y: 62, endPoint x: 816, endPoint y: 403, distance: 479.4
click at [819, 403] on div "1 2 3 4 5 6 7 C X Z E E Erase all H H LIVE Mathematics Part - XLVI 01:32:24 / 0…" at bounding box center [413, 249] width 827 height 499
click at [456, 208] on p "Duplicate to new slide" at bounding box center [471, 207] width 87 height 11
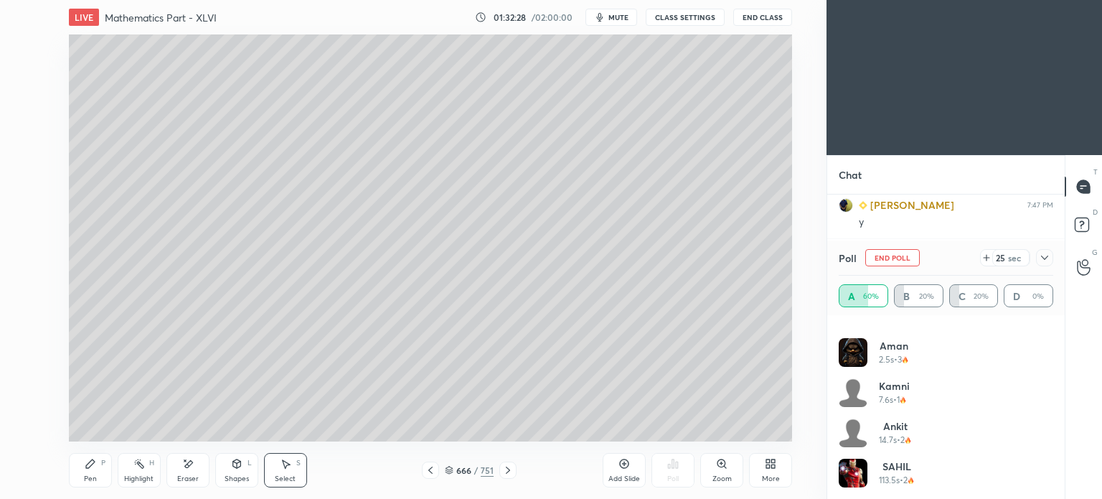
click at [95, 470] on div "Pen P" at bounding box center [90, 470] width 43 height 34
click at [22, 110] on div at bounding box center [23, 103] width 23 height 23
click at [24, 110] on div at bounding box center [23, 103] width 23 height 23
click at [177, 460] on div "Eraser" at bounding box center [187, 470] width 43 height 34
click at [77, 484] on div "Pen P" at bounding box center [90, 470] width 43 height 34
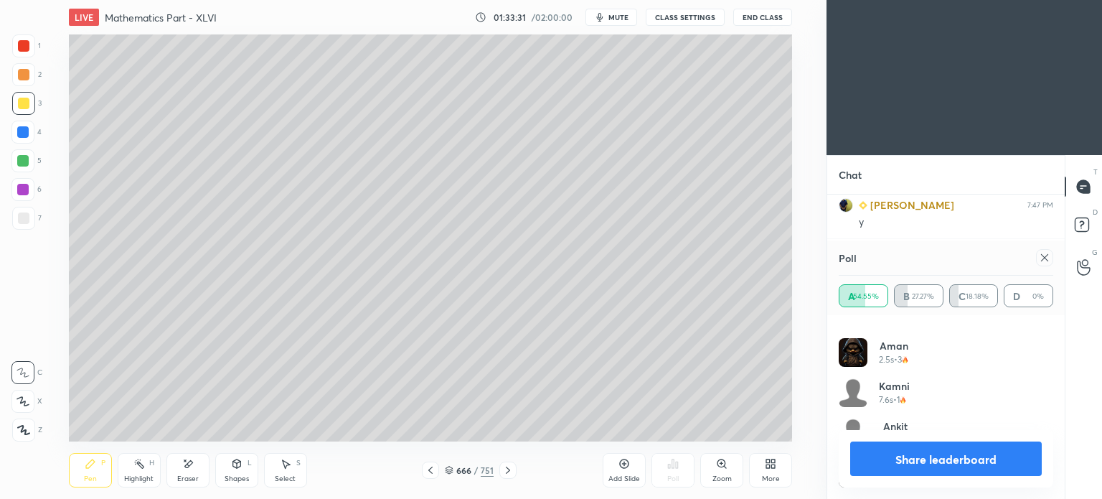
scroll to position [14070, 0]
click at [23, 161] on div at bounding box center [22, 160] width 11 height 11
click at [970, 463] on button "Share leaderboard" at bounding box center [946, 458] width 192 height 34
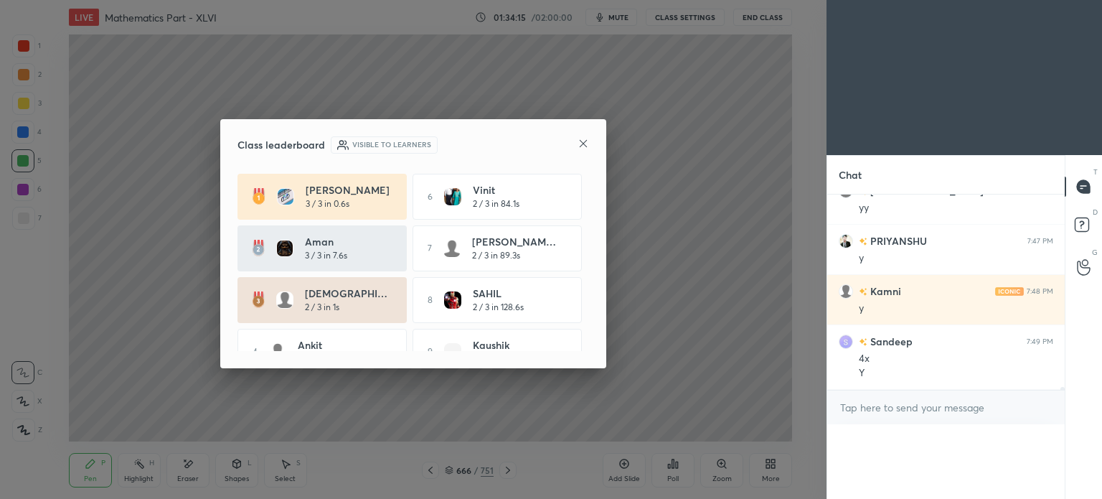
scroll to position [5, 4]
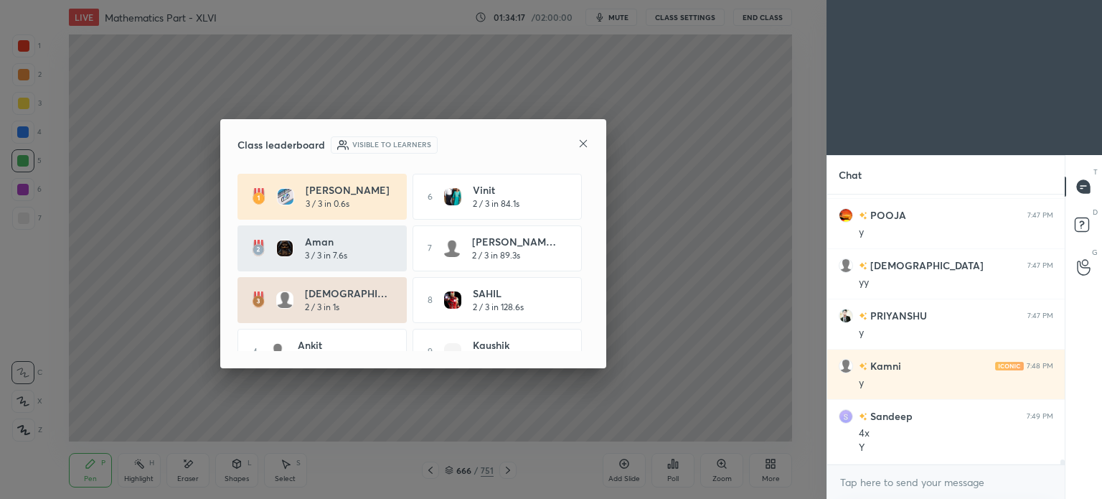
click at [584, 139] on icon at bounding box center [583, 143] width 11 height 11
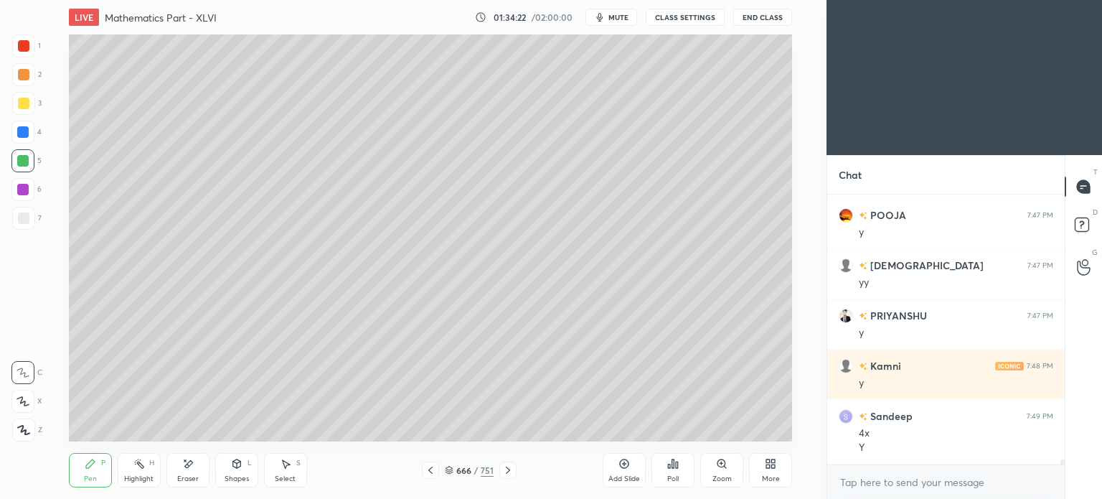
click at [143, 471] on div "Highlight H" at bounding box center [139, 470] width 43 height 34
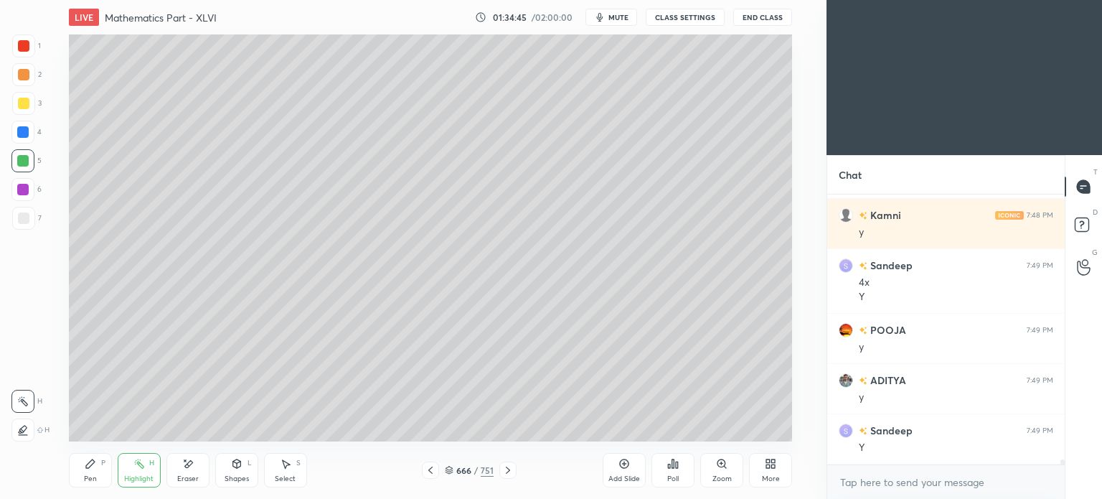
scroll to position [237, 233]
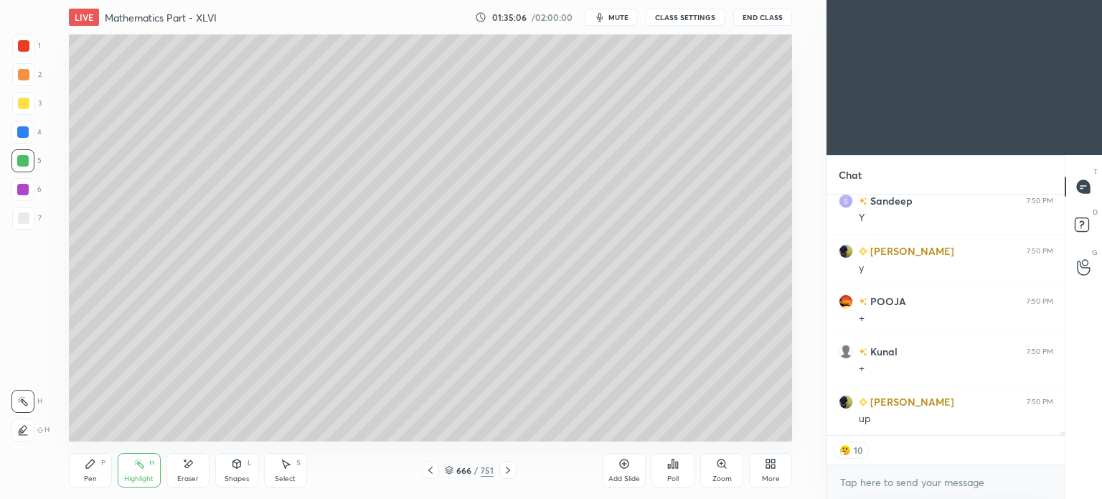
click at [94, 473] on div "Pen P" at bounding box center [90, 470] width 43 height 34
click at [92, 475] on div "Pen" at bounding box center [90, 478] width 13 height 7
click at [425, 467] on div at bounding box center [430, 469] width 17 height 17
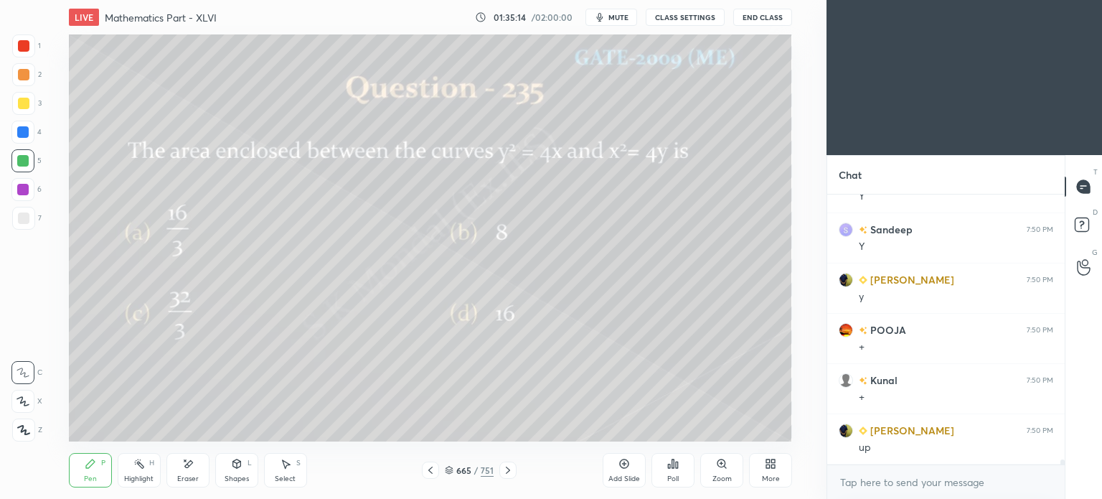
click at [433, 470] on icon at bounding box center [430, 469] width 11 height 11
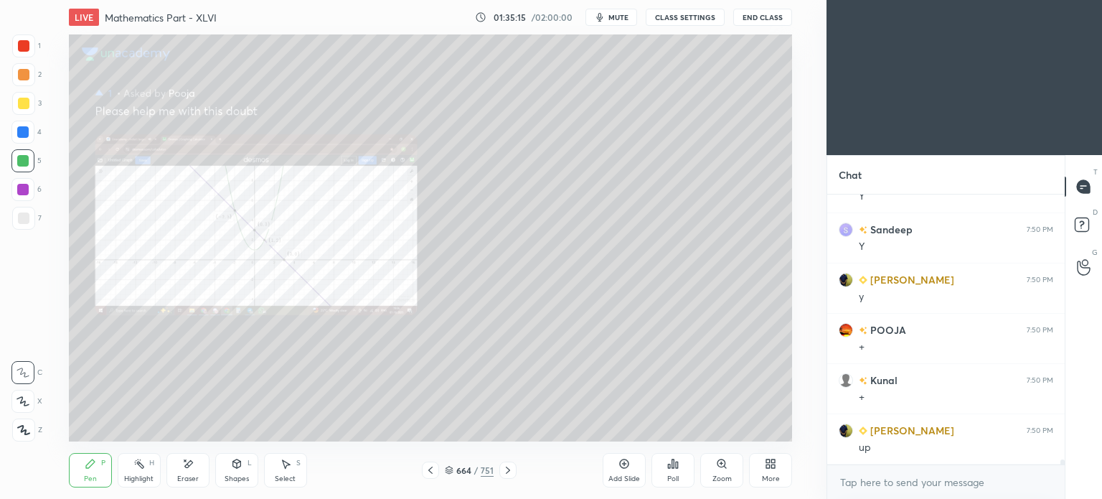
click at [502, 469] on icon at bounding box center [507, 469] width 11 height 11
click at [504, 471] on icon at bounding box center [507, 469] width 11 height 11
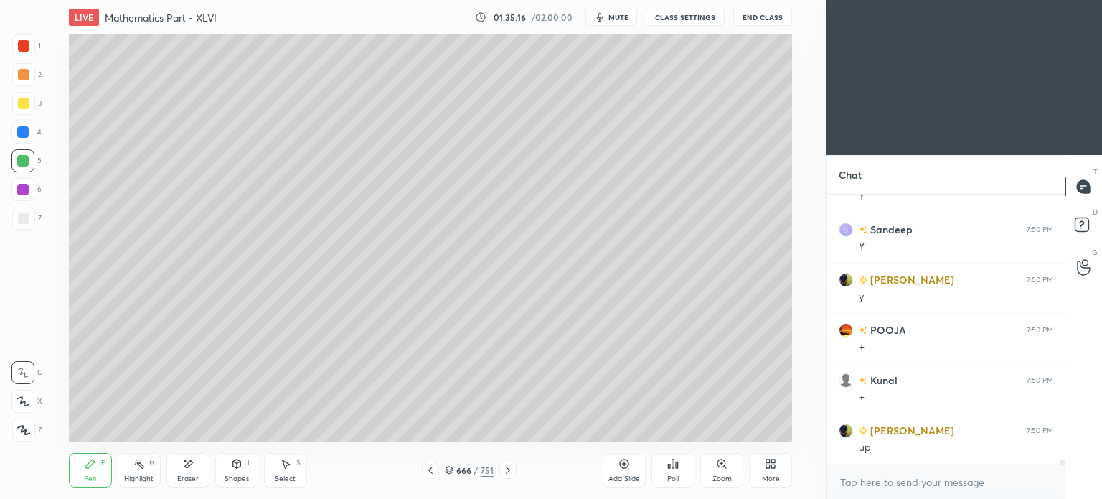
click at [430, 473] on icon at bounding box center [430, 469] width 11 height 11
click at [432, 471] on icon at bounding box center [430, 469] width 11 height 11
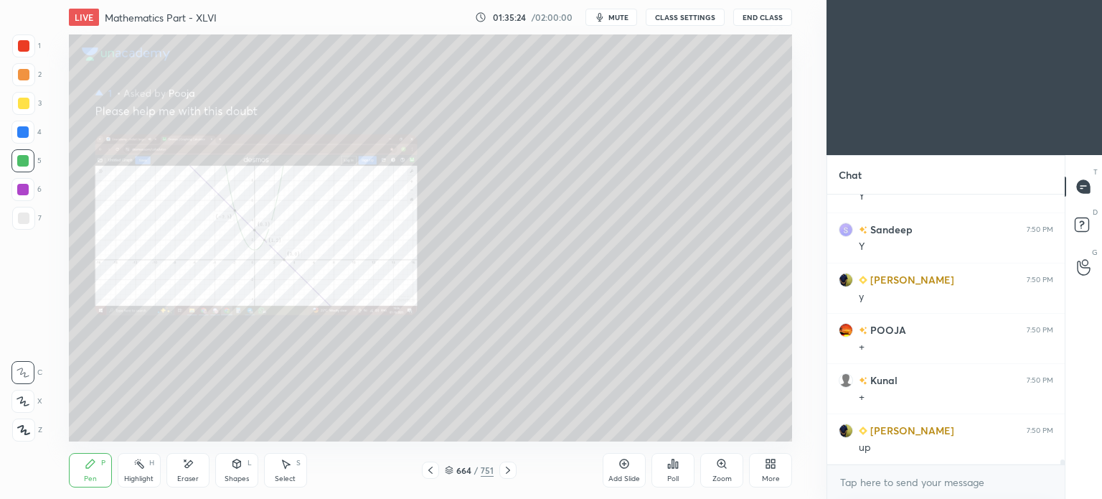
click at [506, 470] on icon at bounding box center [507, 469] width 11 height 11
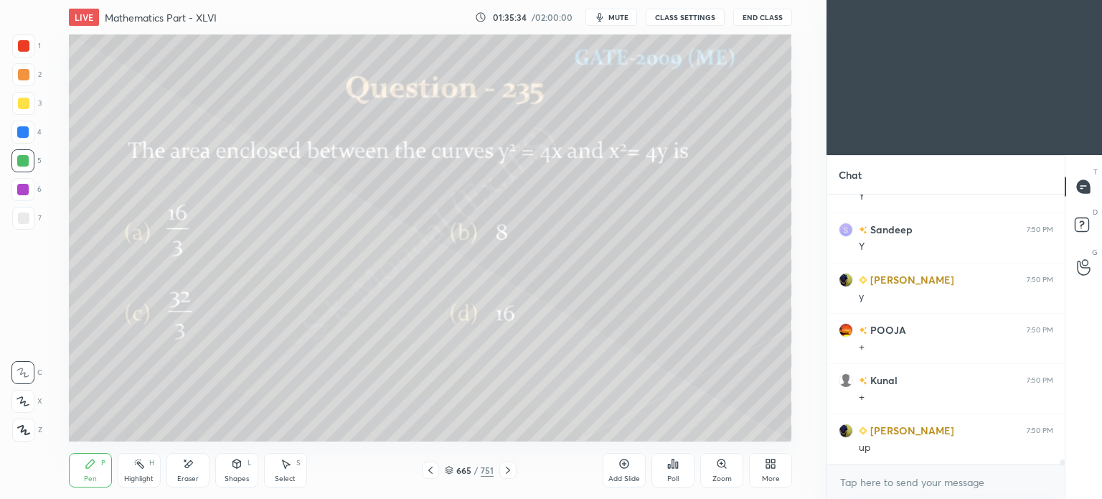
click at [288, 477] on div "Select" at bounding box center [285, 478] width 21 height 7
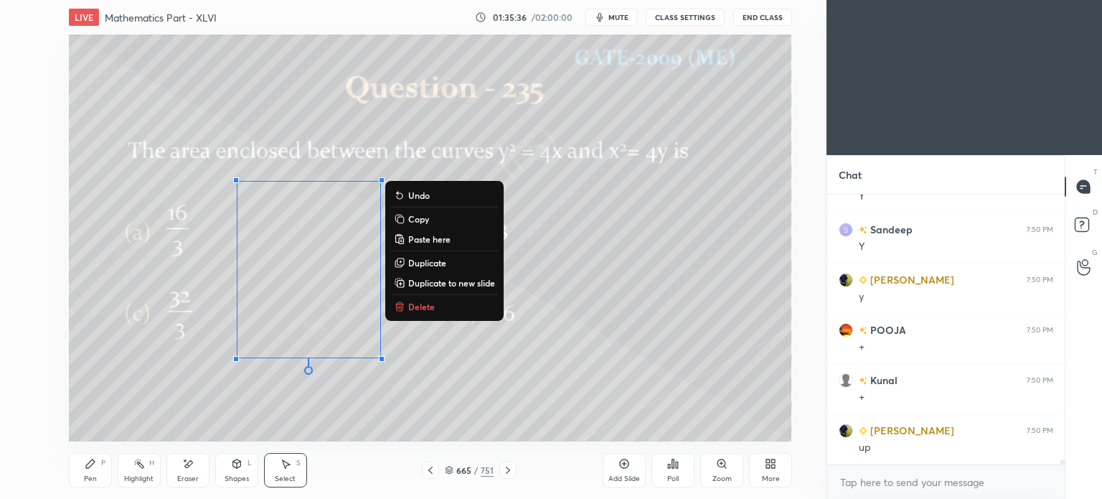
drag, startPoint x: 208, startPoint y: 160, endPoint x: 427, endPoint y: 444, distance: 358.6
click at [427, 444] on div "LIVE Mathematics Part - XLVI 01:35:36 / 02:00:00 mute CLASS SETTINGS End Class …" at bounding box center [430, 249] width 769 height 499
click at [422, 217] on p "Copy" at bounding box center [418, 218] width 21 height 11
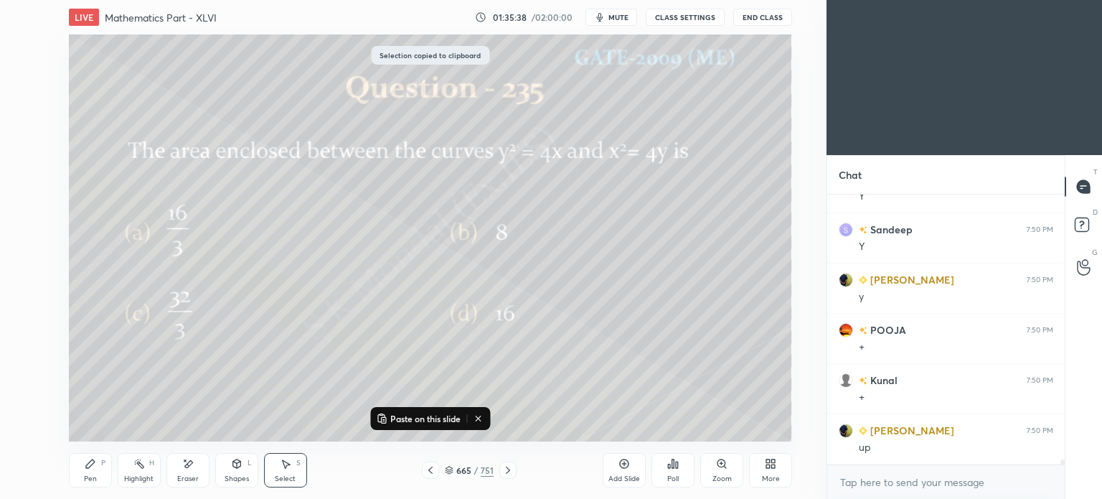
click at [512, 467] on icon at bounding box center [507, 469] width 11 height 11
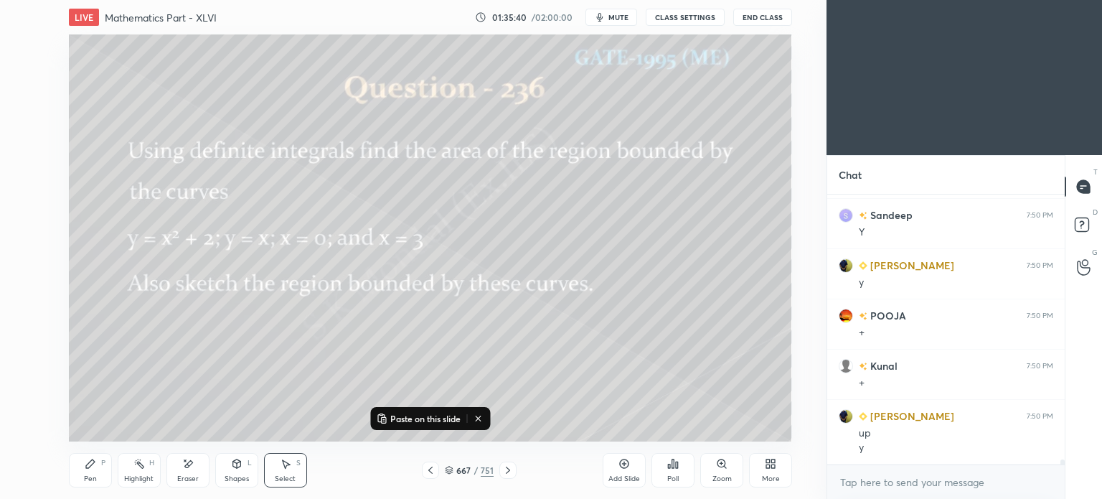
click at [430, 469] on icon at bounding box center [430, 469] width 4 height 7
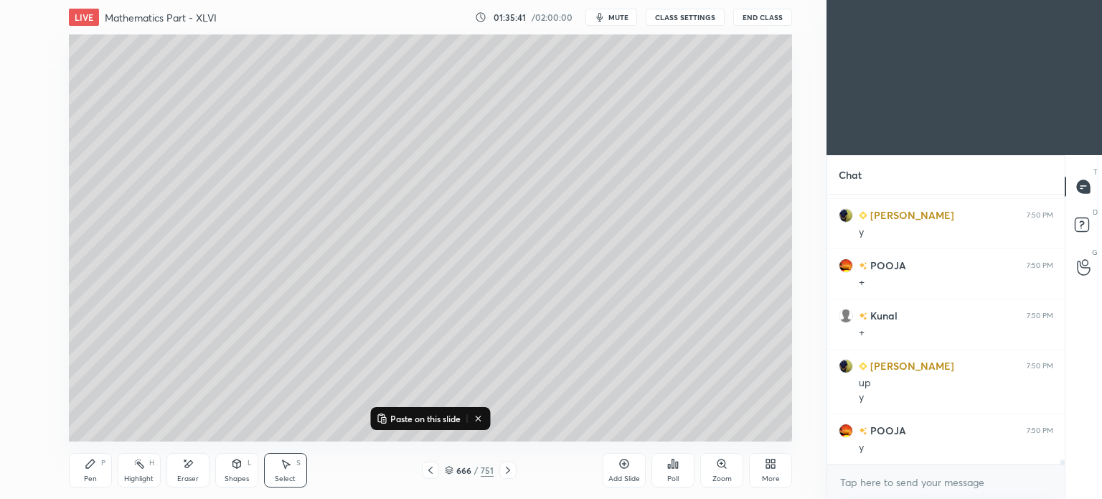
click at [626, 475] on div "Add Slide" at bounding box center [624, 478] width 32 height 7
click at [433, 413] on p "Paste on this slide" at bounding box center [425, 418] width 70 height 11
drag, startPoint x: 316, startPoint y: 235, endPoint x: 201, endPoint y: 103, distance: 174.9
click at [201, 103] on div "0 ° Undo Copy Paste here Duplicate Duplicate to new slide Delete" at bounding box center [430, 237] width 723 height 407
click at [445, 309] on div "0 ° Undo Copy Paste here Duplicate Duplicate to new slide Delete" at bounding box center [430, 237] width 723 height 407
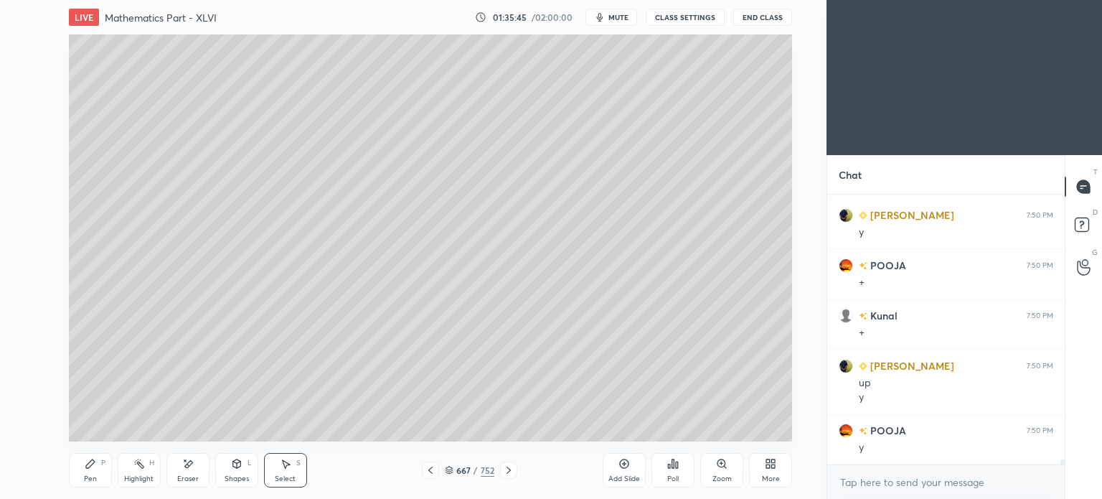
click at [86, 464] on icon at bounding box center [90, 463] width 11 height 11
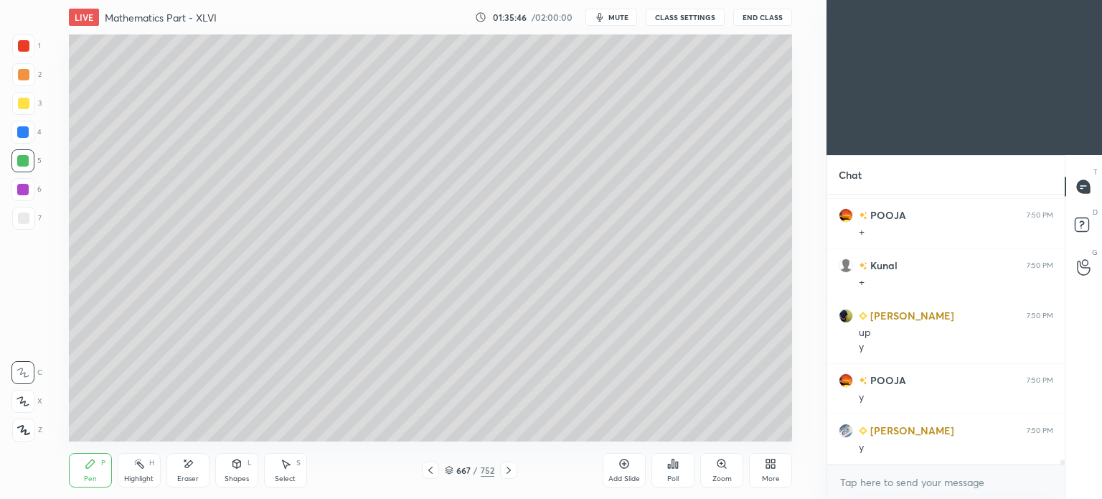
click at [22, 222] on div at bounding box center [23, 217] width 11 height 11
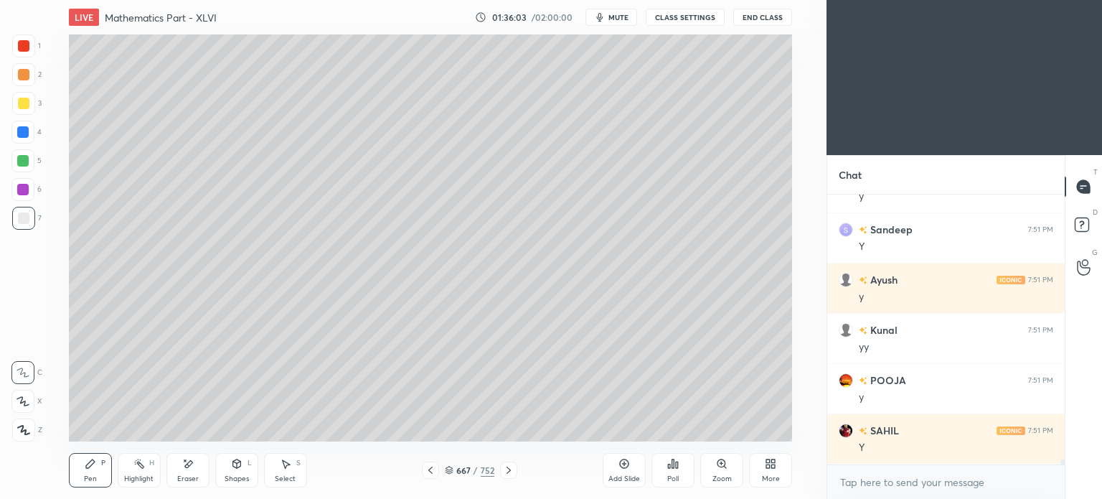
scroll to position [14978, 0]
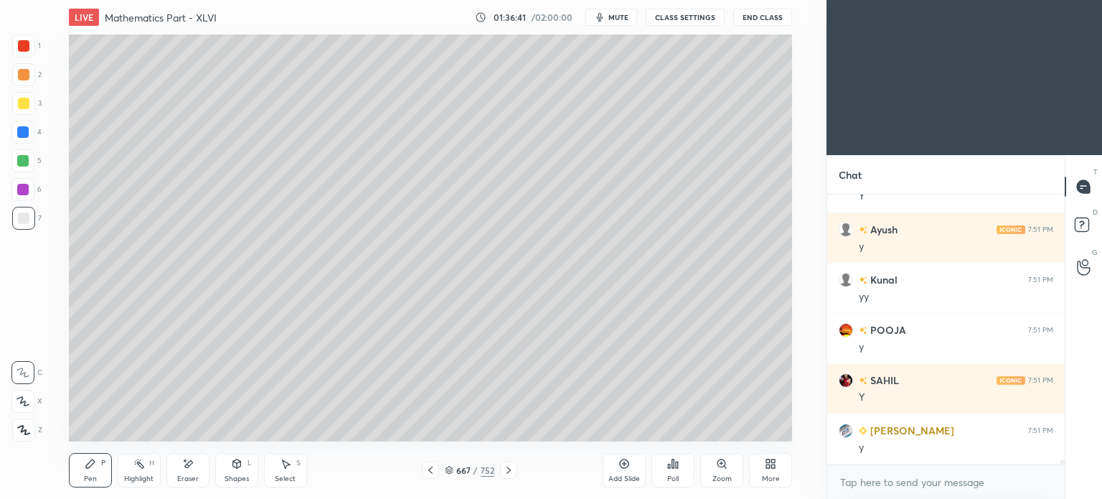
click at [232, 467] on icon at bounding box center [236, 463] width 8 height 9
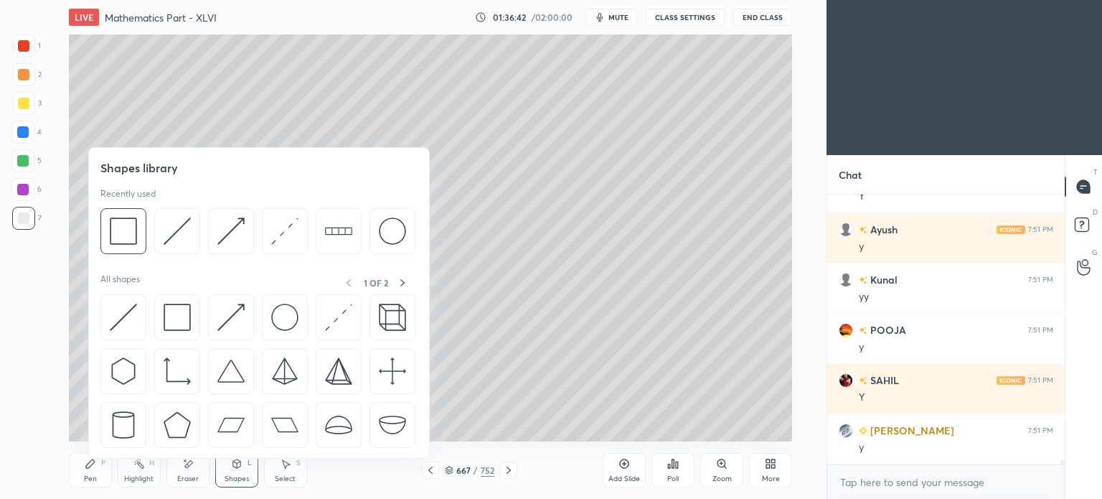
click at [194, 478] on div "Eraser" at bounding box center [188, 478] width 22 height 7
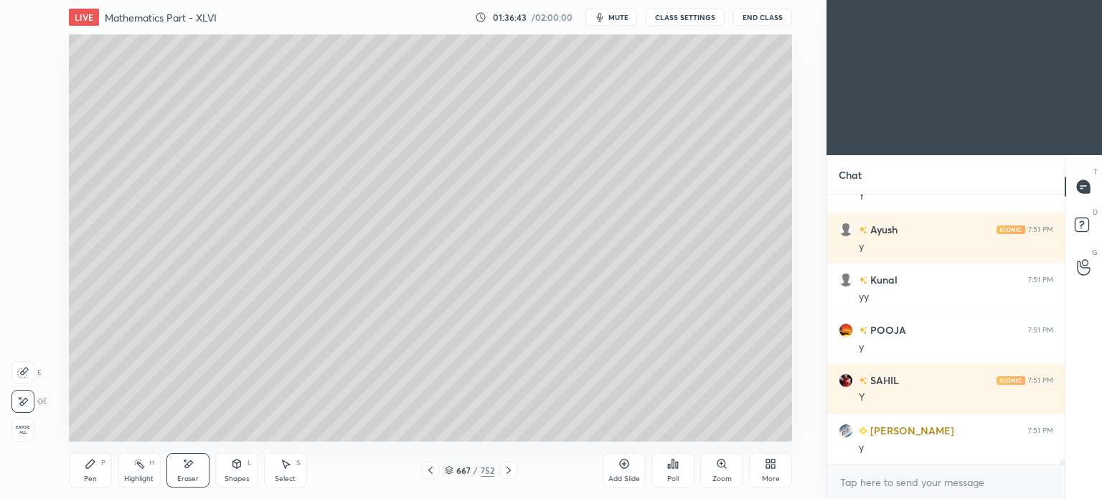
click at [93, 478] on div "Pen" at bounding box center [90, 478] width 13 height 7
click at [90, 481] on div "Pen" at bounding box center [90, 478] width 13 height 7
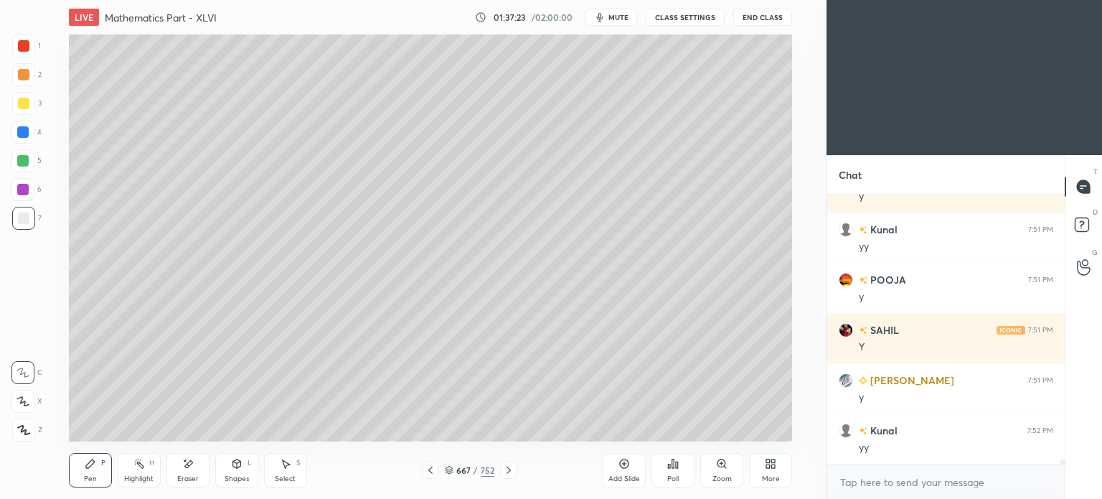
click at [430, 472] on icon at bounding box center [430, 469] width 11 height 11
click at [433, 471] on icon at bounding box center [430, 469] width 11 height 11
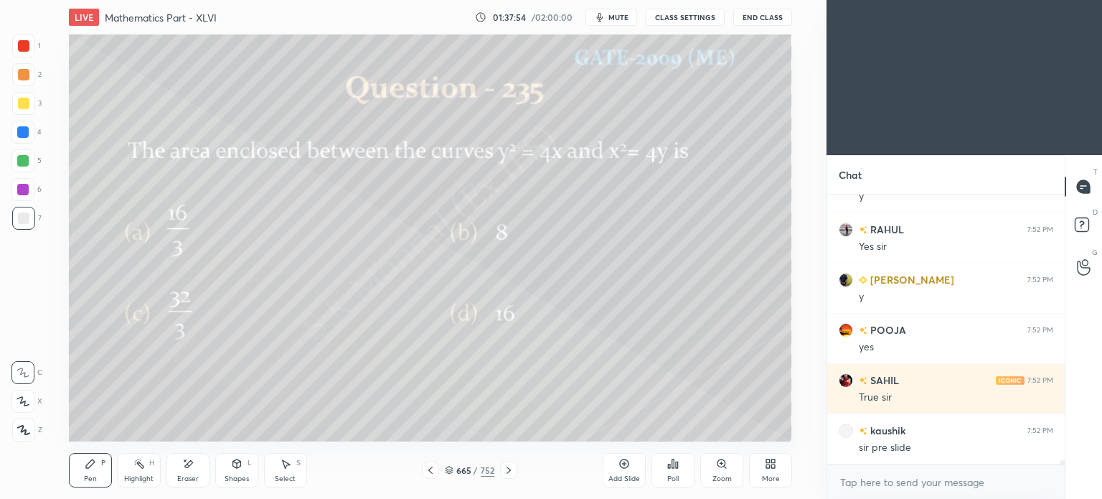
scroll to position [15430, 0]
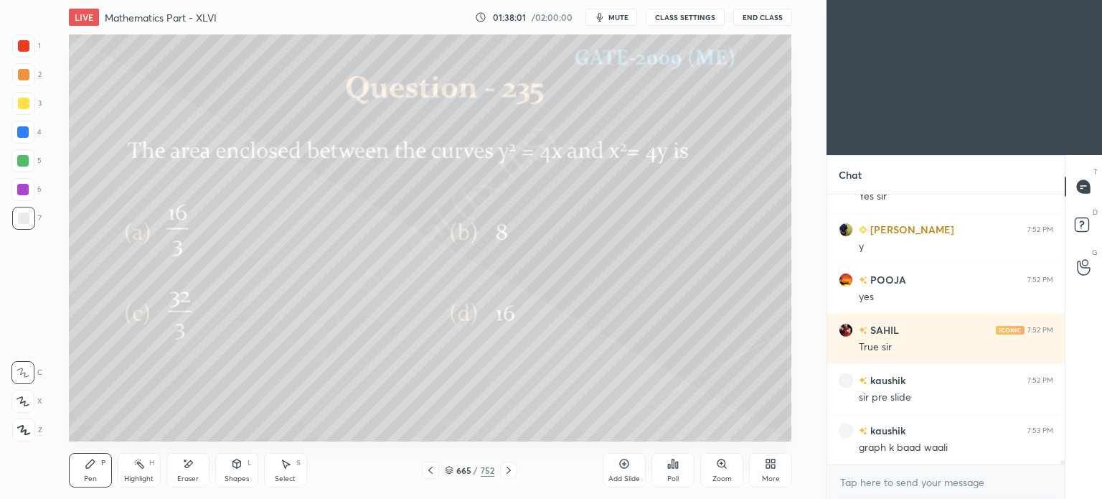
click at [505, 471] on icon at bounding box center [508, 469] width 11 height 11
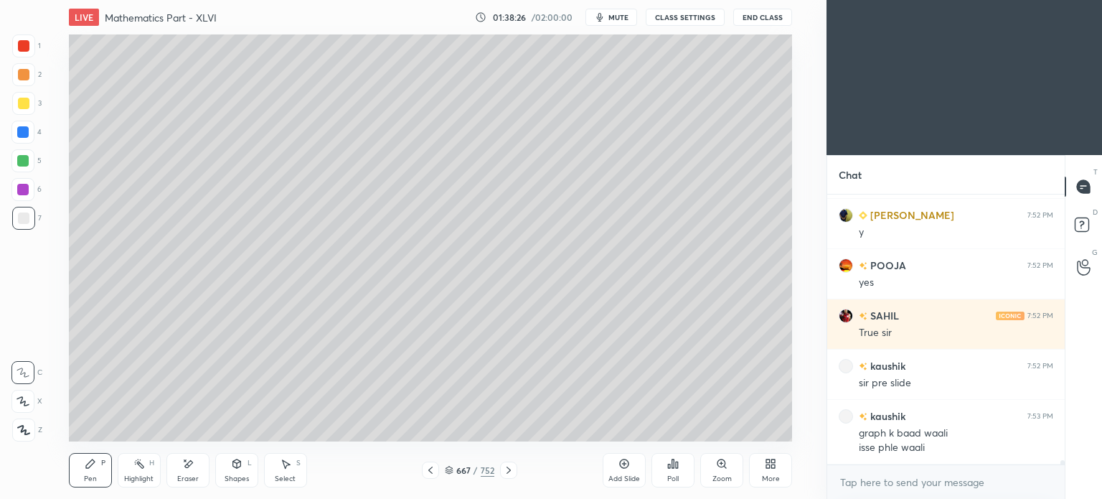
click at [502, 460] on div "Pen P Highlight H Eraser Shapes L Select S 667 / 752 Add Slide Poll Zoom More" at bounding box center [430, 469] width 723 height 57
click at [508, 466] on icon at bounding box center [508, 469] width 11 height 11
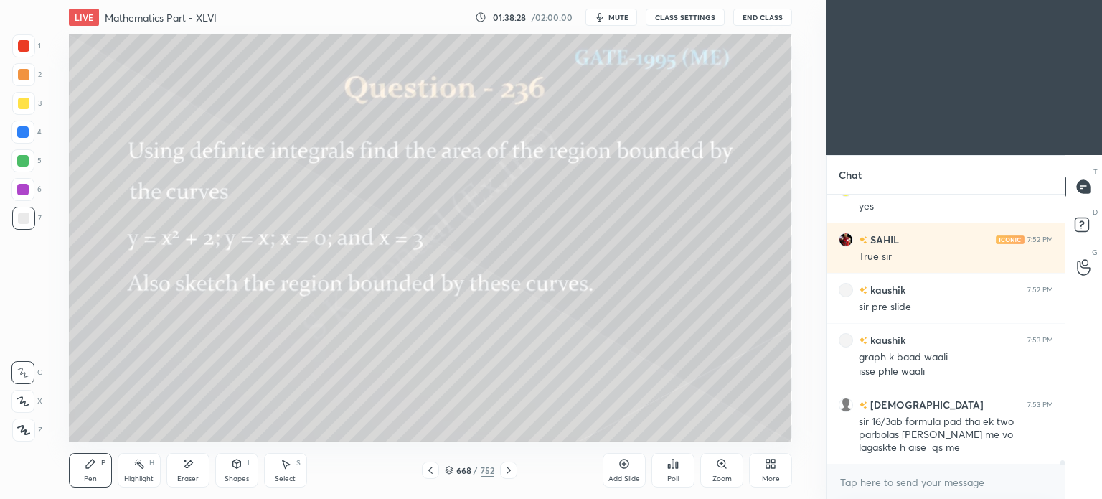
click at [32, 77] on div at bounding box center [23, 74] width 23 height 23
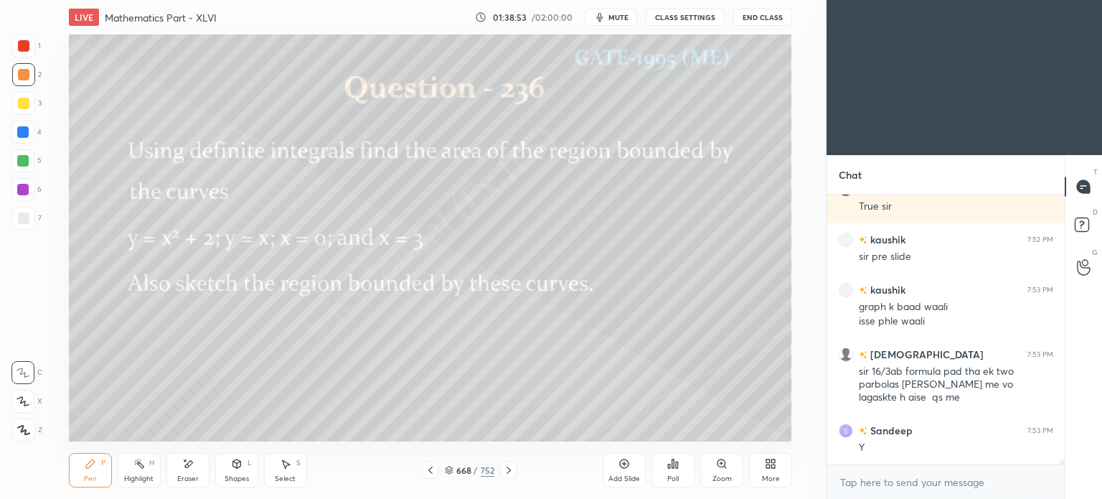
scroll to position [15621, 0]
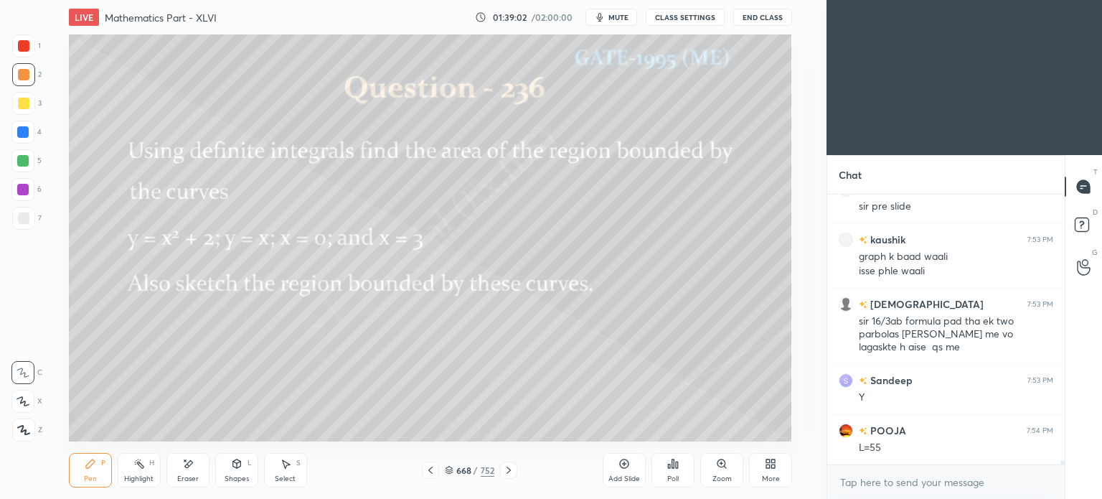
click at [192, 471] on div "Eraser" at bounding box center [187, 470] width 43 height 34
click at [81, 471] on div "Pen P" at bounding box center [90, 470] width 43 height 34
click at [82, 474] on div "Pen P" at bounding box center [90, 470] width 43 height 34
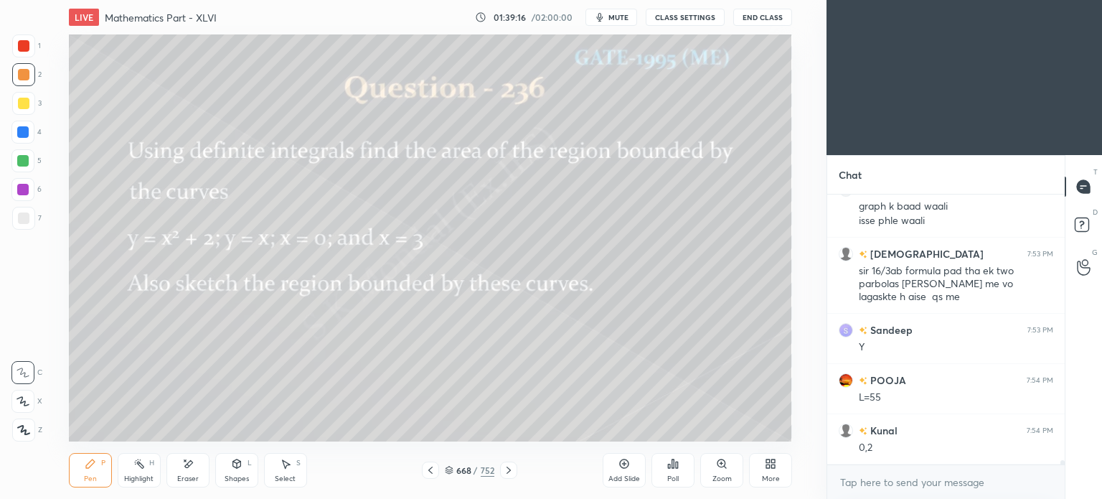
scroll to position [15721, 0]
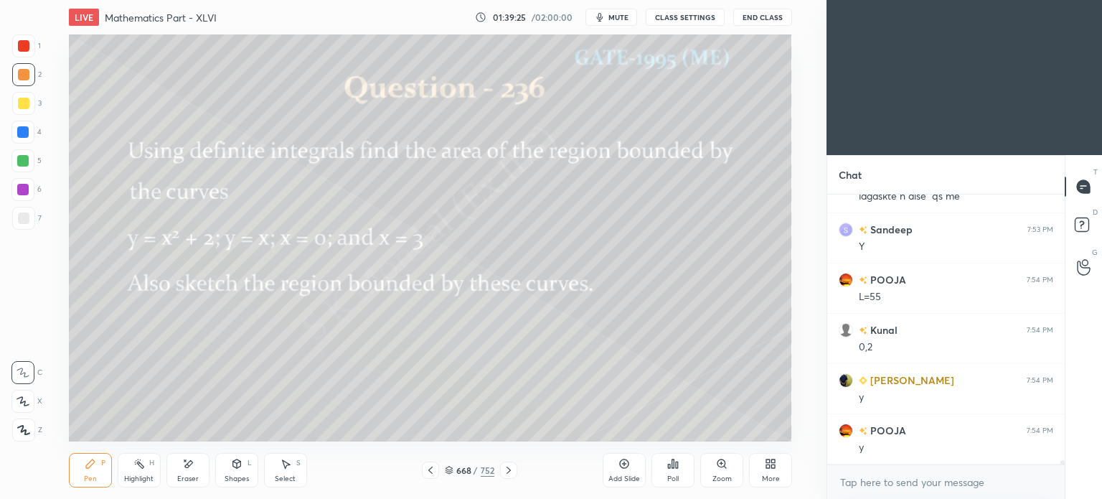
click at [507, 467] on icon at bounding box center [509, 469] width 4 height 7
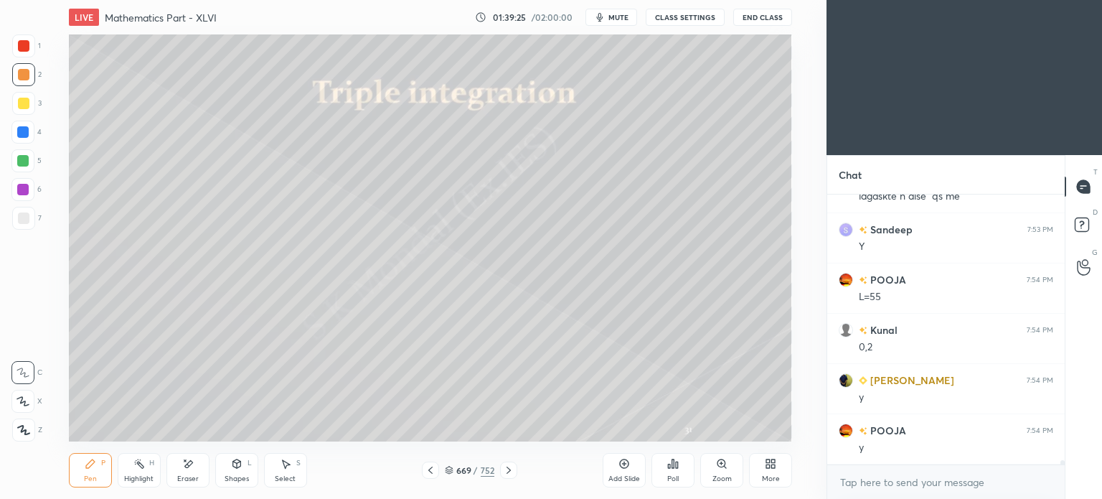
scroll to position [15822, 0]
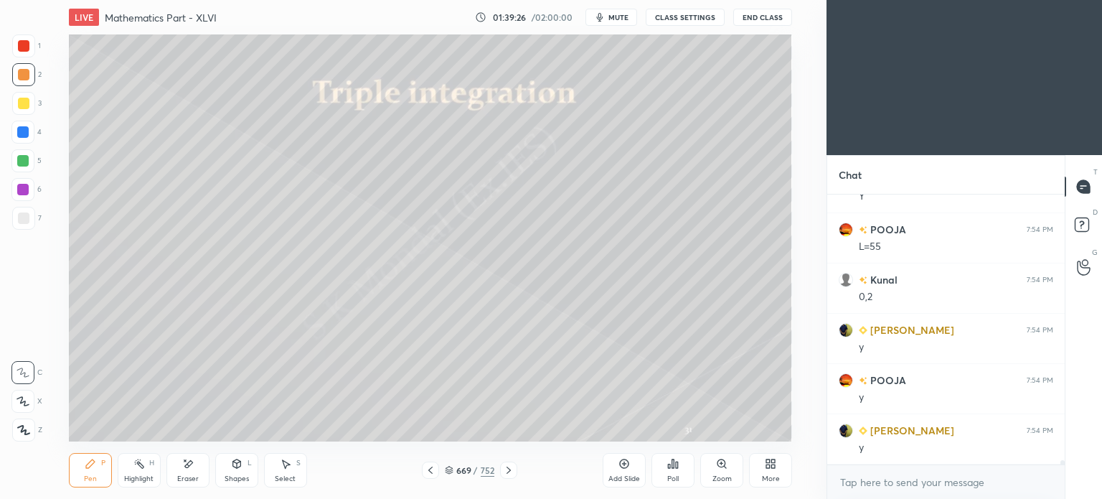
click at [436, 472] on icon at bounding box center [430, 469] width 11 height 11
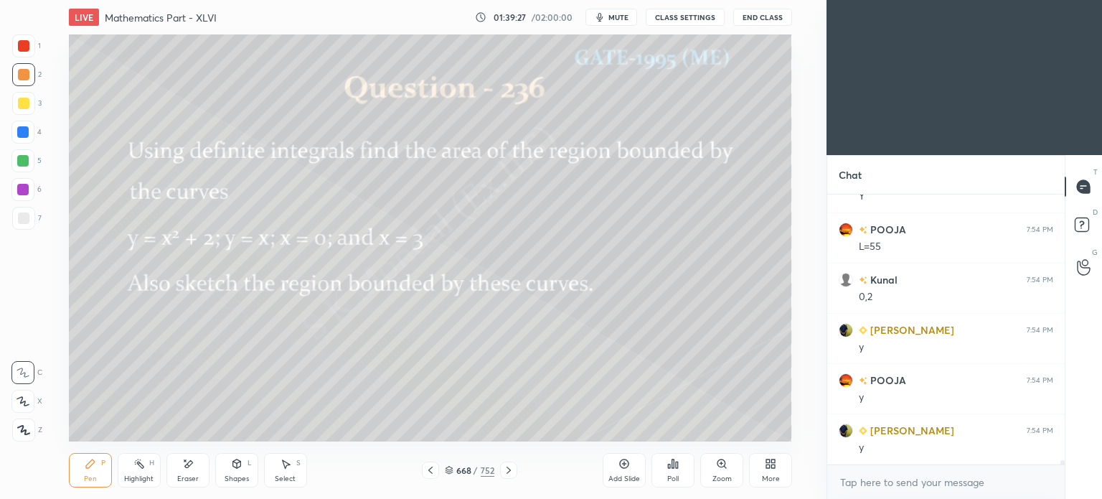
click at [618, 471] on div "Add Slide" at bounding box center [624, 470] width 43 height 34
click at [23, 79] on div at bounding box center [23, 74] width 11 height 11
click at [235, 474] on div "Shapes L" at bounding box center [236, 470] width 43 height 34
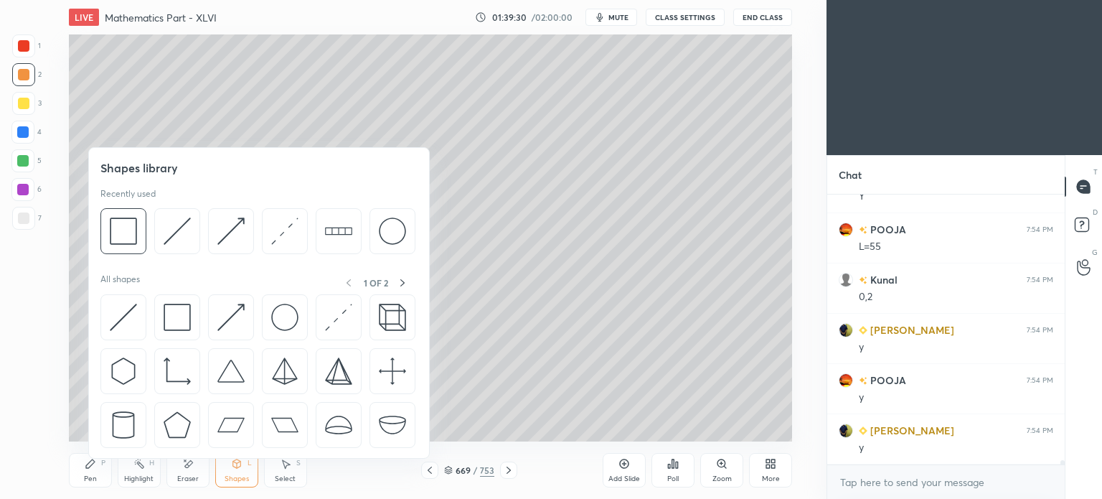
click at [22, 54] on div at bounding box center [23, 45] width 23 height 23
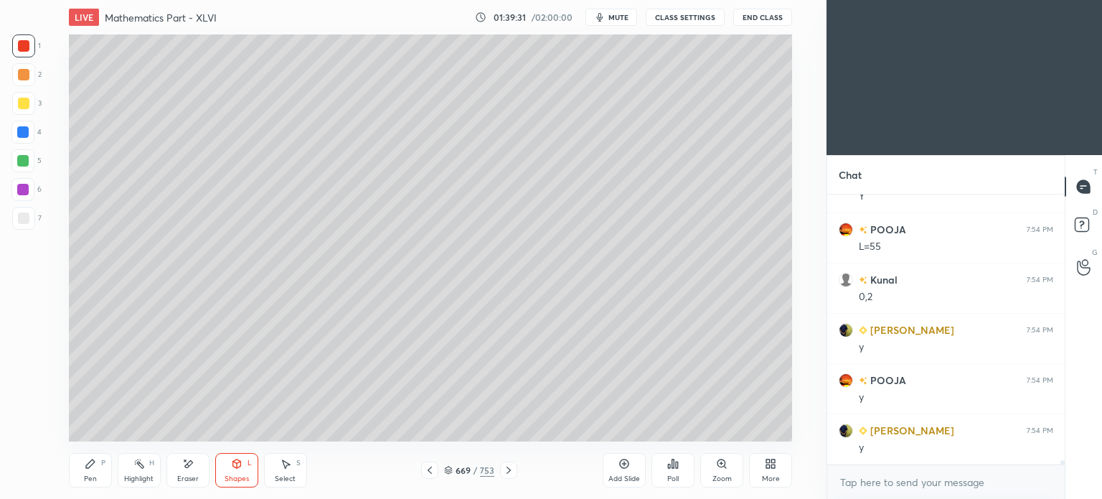
click at [230, 481] on div "Shapes" at bounding box center [237, 478] width 24 height 7
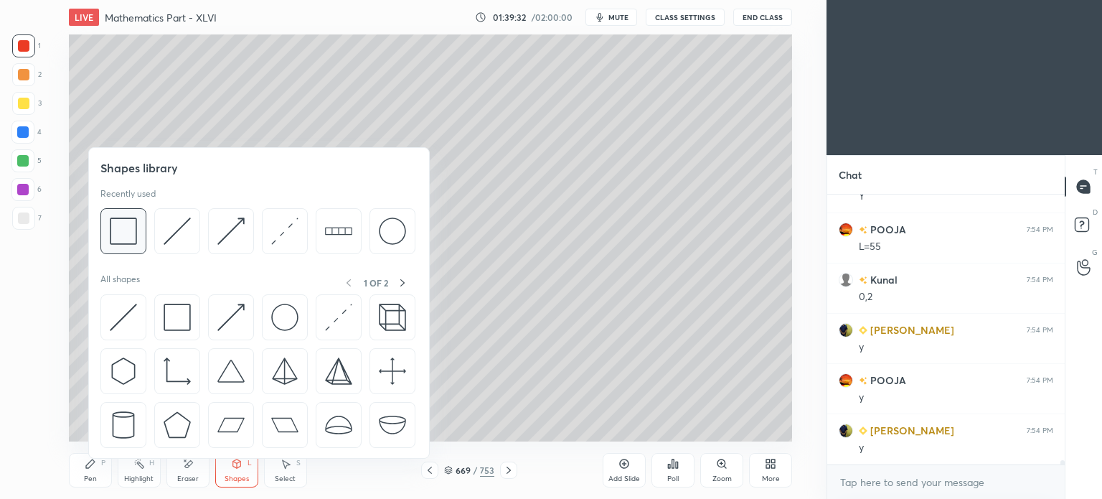
click at [132, 231] on img at bounding box center [123, 230] width 27 height 27
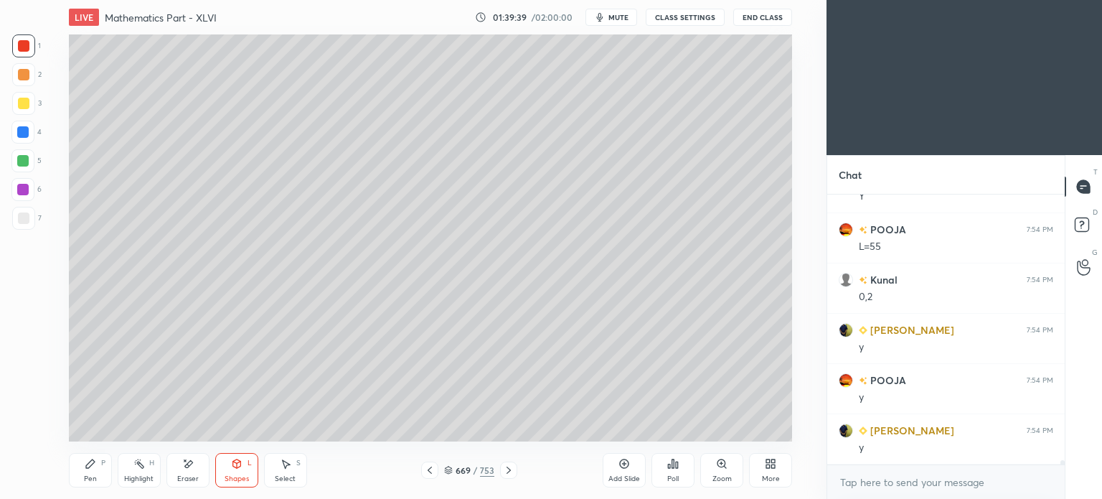
click at [279, 475] on div "Select" at bounding box center [285, 478] width 21 height 7
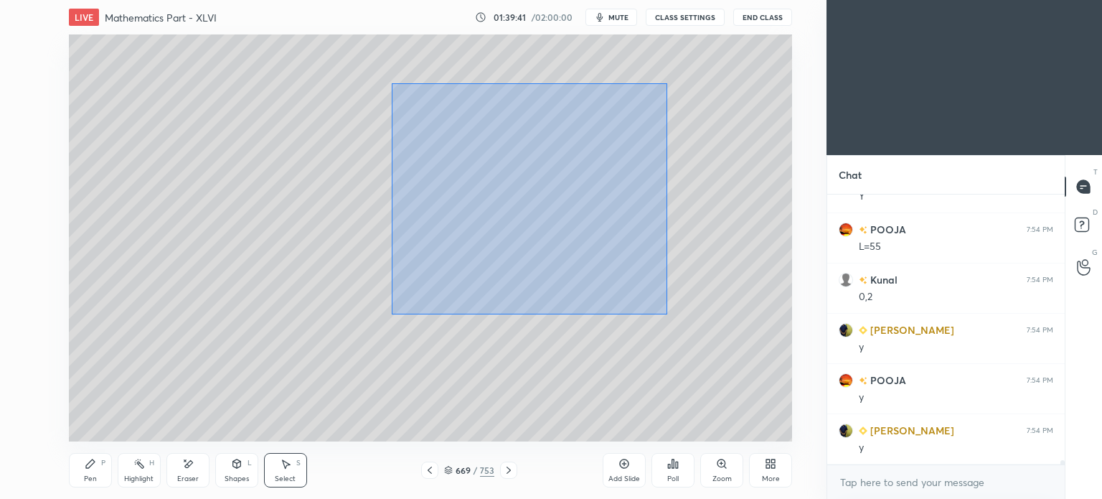
drag, startPoint x: 391, startPoint y: 85, endPoint x: 661, endPoint y: 303, distance: 346.9
click at [667, 314] on div "0 ° Undo Copy Paste here Duplicate Duplicate to new slide Delete" at bounding box center [430, 237] width 723 height 407
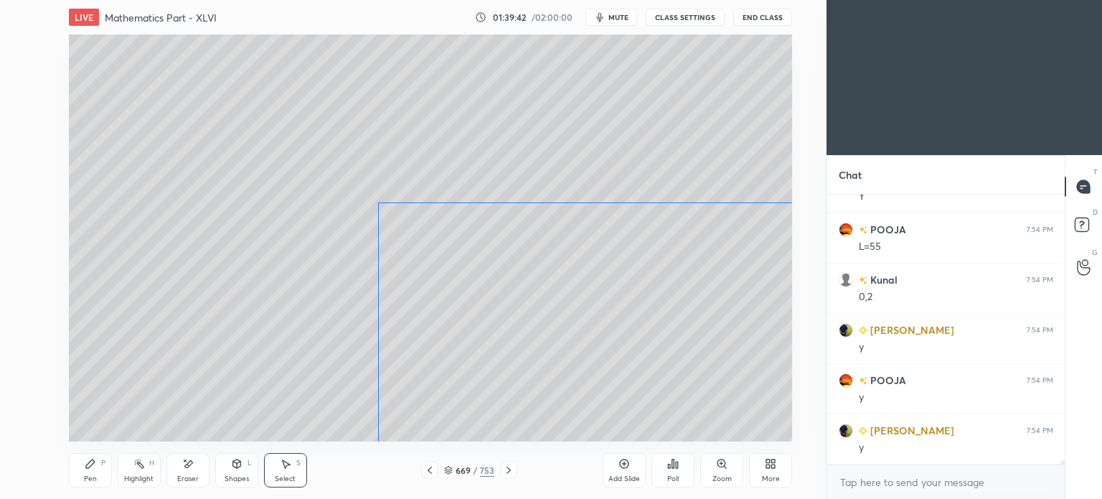
drag, startPoint x: 588, startPoint y: 136, endPoint x: 598, endPoint y: 298, distance: 161.7
click at [598, 298] on div "0 ° Undo Copy Paste here Duplicate Duplicate to new slide Delete" at bounding box center [430, 237] width 723 height 407
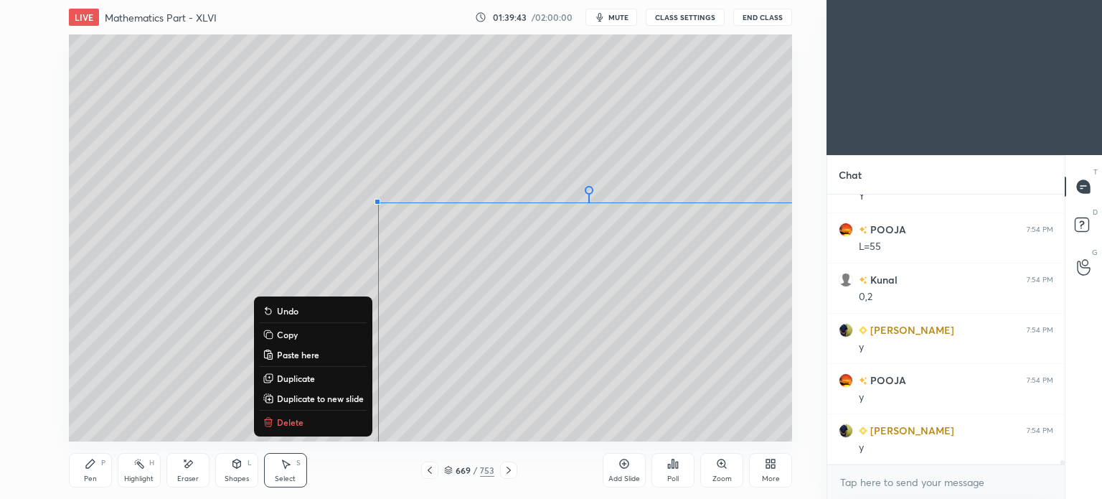
click at [253, 265] on div "0 ° Undo Copy Paste here Duplicate Duplicate to new slide Delete" at bounding box center [430, 237] width 723 height 407
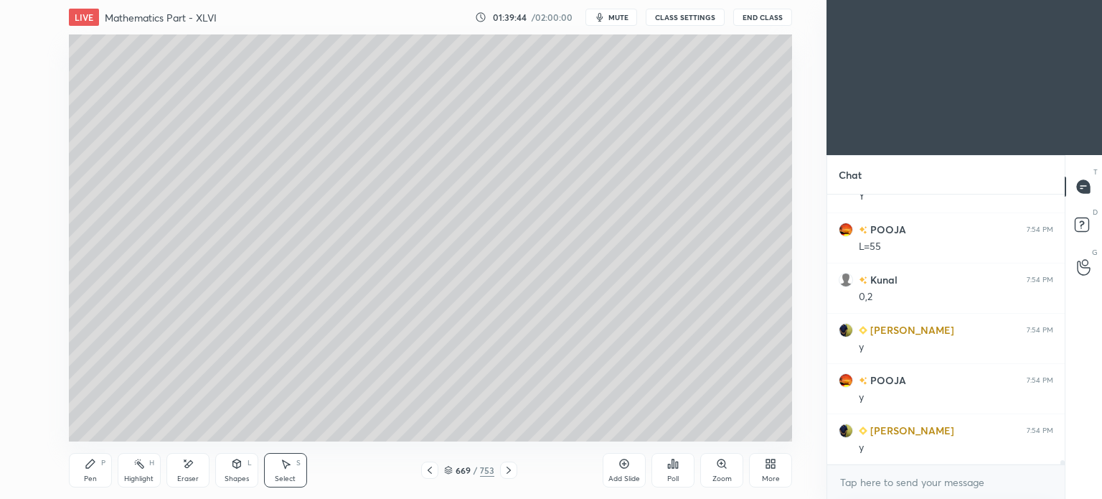
click at [85, 476] on div "Pen" at bounding box center [90, 478] width 13 height 7
click at [88, 475] on div "Pen" at bounding box center [90, 478] width 13 height 7
click at [23, 103] on div at bounding box center [23, 103] width 11 height 11
click at [225, 476] on div "Shapes" at bounding box center [237, 478] width 24 height 7
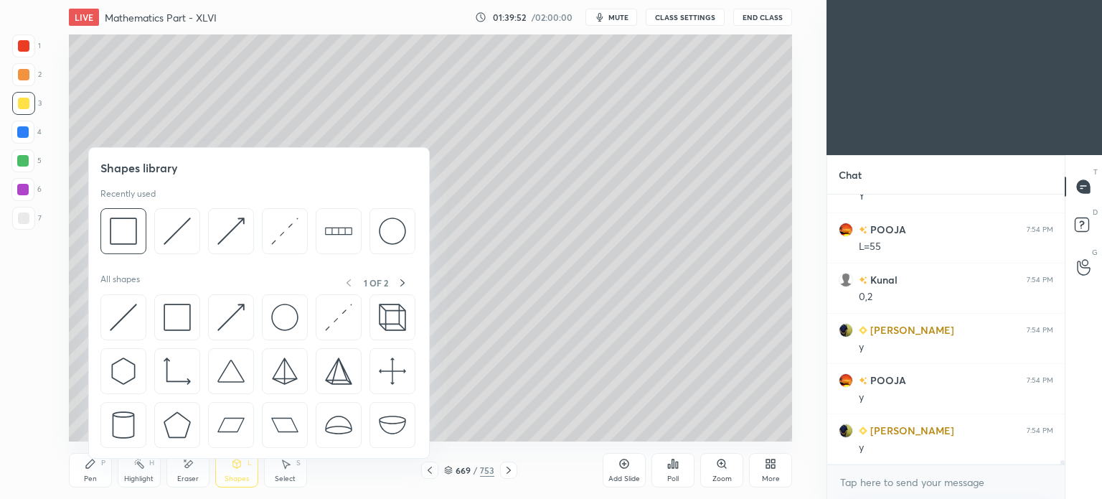
click at [23, 110] on div at bounding box center [23, 103] width 23 height 23
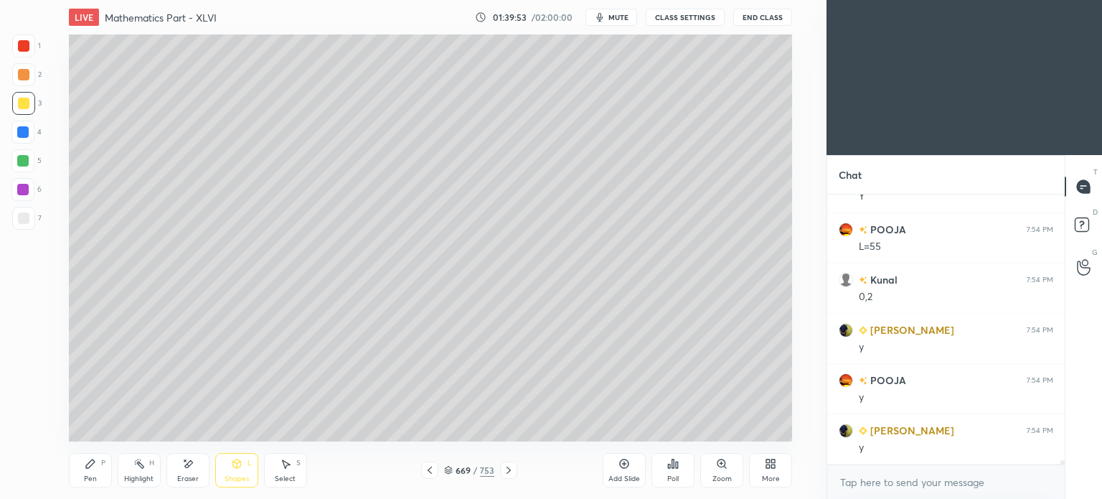
click at [244, 473] on div "Shapes L" at bounding box center [236, 470] width 43 height 34
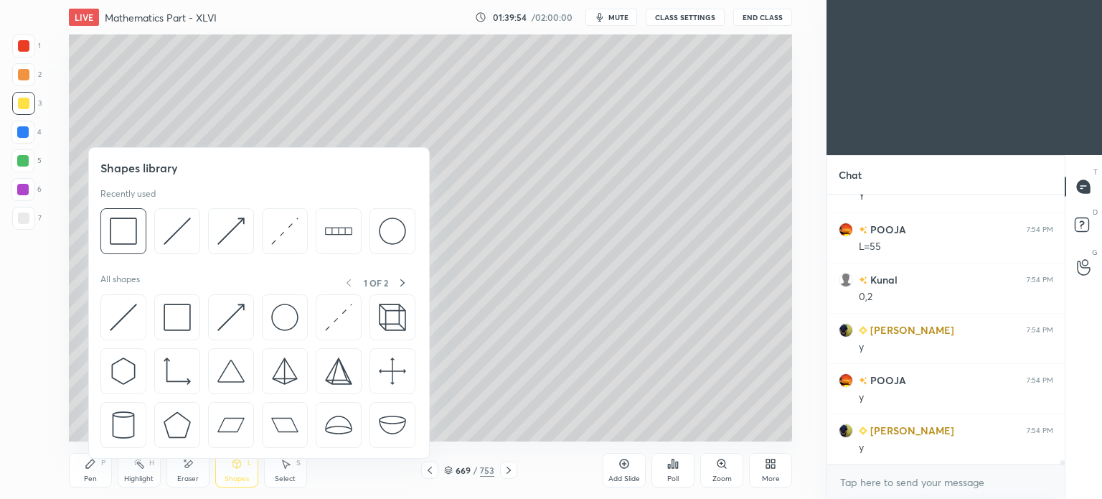
scroll to position [15872, 0]
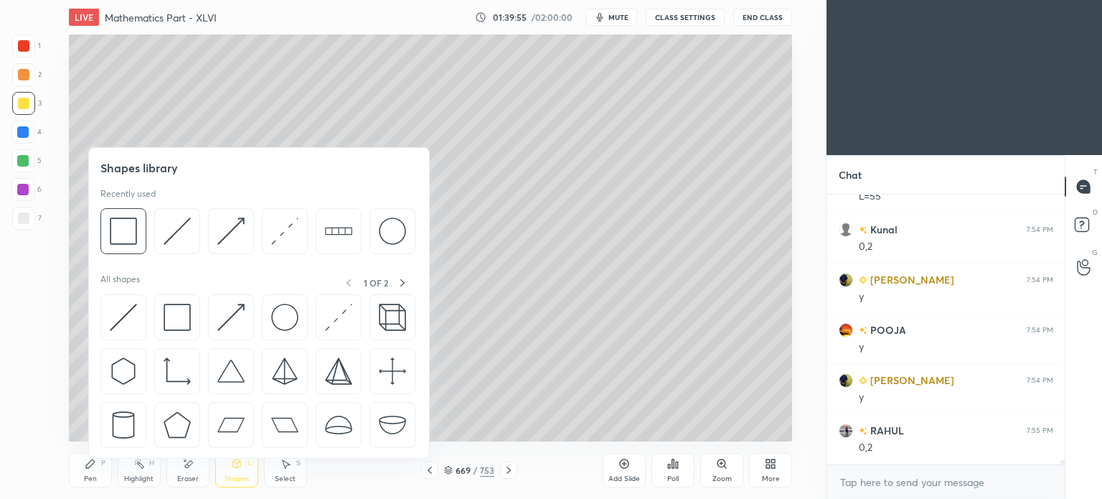
click at [100, 473] on div "Pen P" at bounding box center [90, 470] width 43 height 34
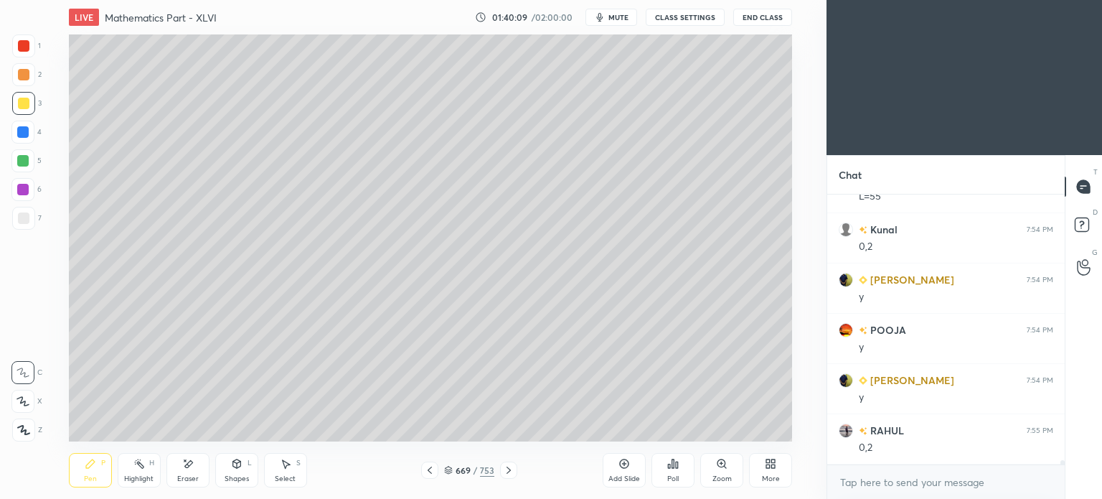
click at [433, 473] on icon at bounding box center [429, 469] width 11 height 11
click at [509, 470] on icon at bounding box center [508, 469] width 11 height 11
click at [26, 131] on div at bounding box center [22, 131] width 11 height 11
click at [24, 108] on div at bounding box center [23, 103] width 11 height 11
click at [235, 474] on div "Shapes L" at bounding box center [236, 470] width 43 height 34
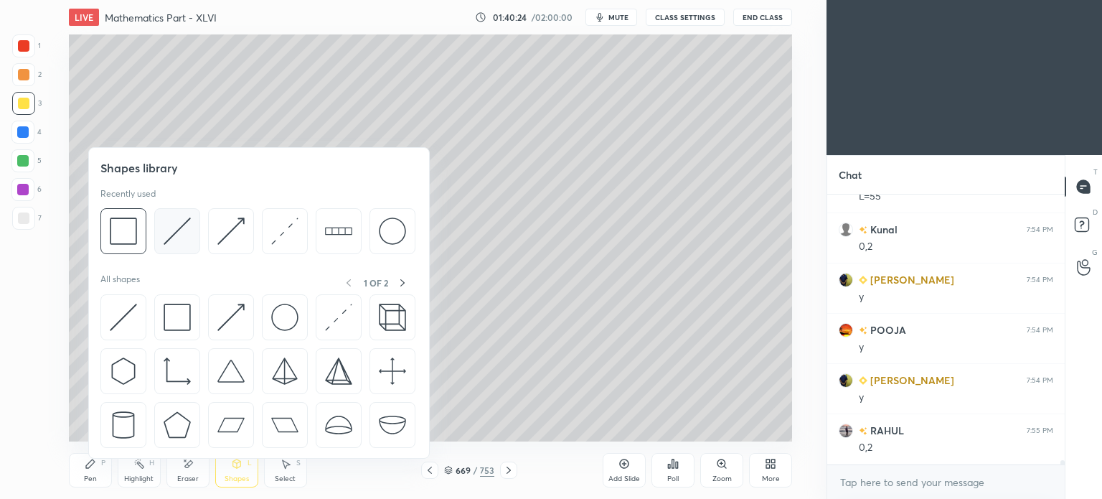
click at [178, 232] on img at bounding box center [177, 230] width 27 height 27
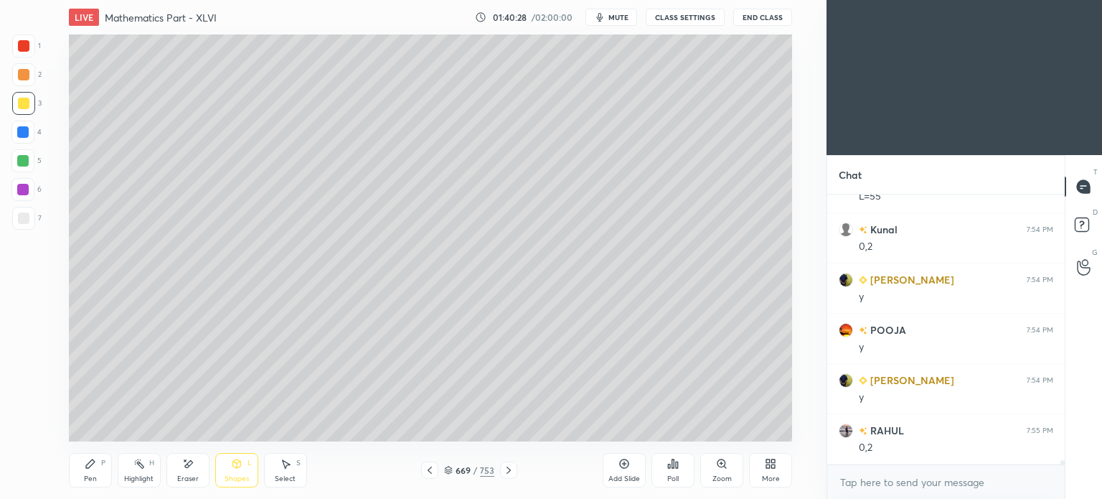
click at [100, 482] on div "Pen P" at bounding box center [90, 470] width 43 height 34
click at [100, 484] on div "Pen P" at bounding box center [90, 470] width 43 height 34
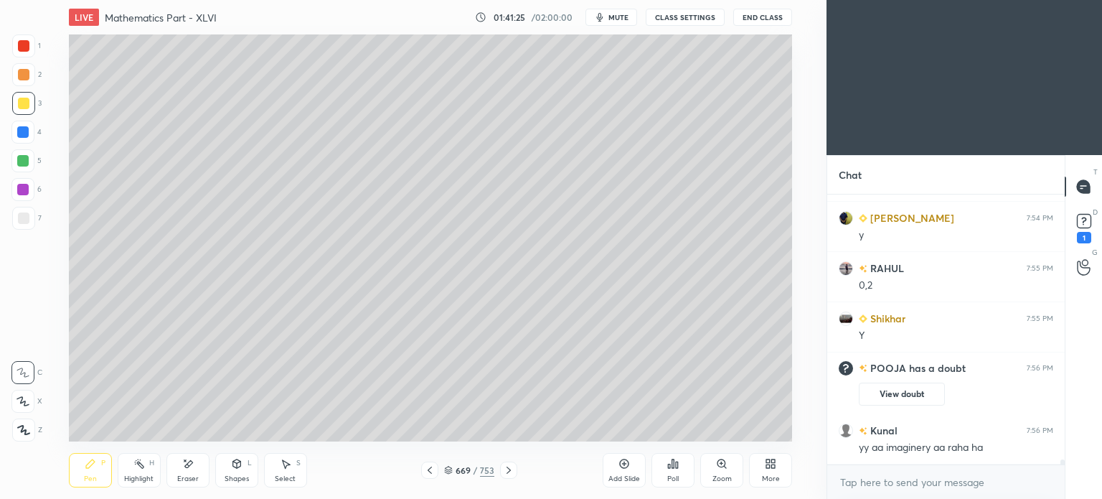
scroll to position [15114, 0]
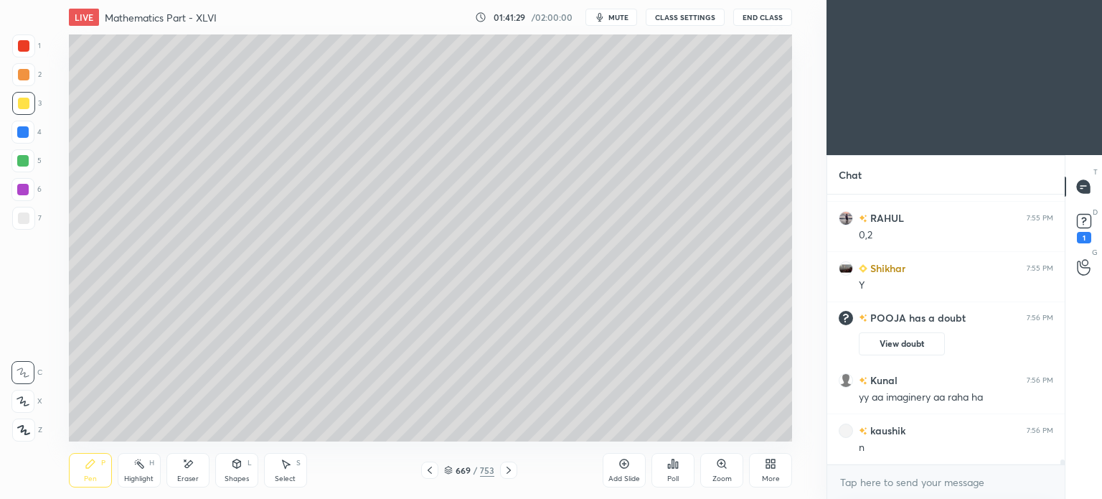
click at [145, 481] on div "Highlight" at bounding box center [138, 478] width 29 height 7
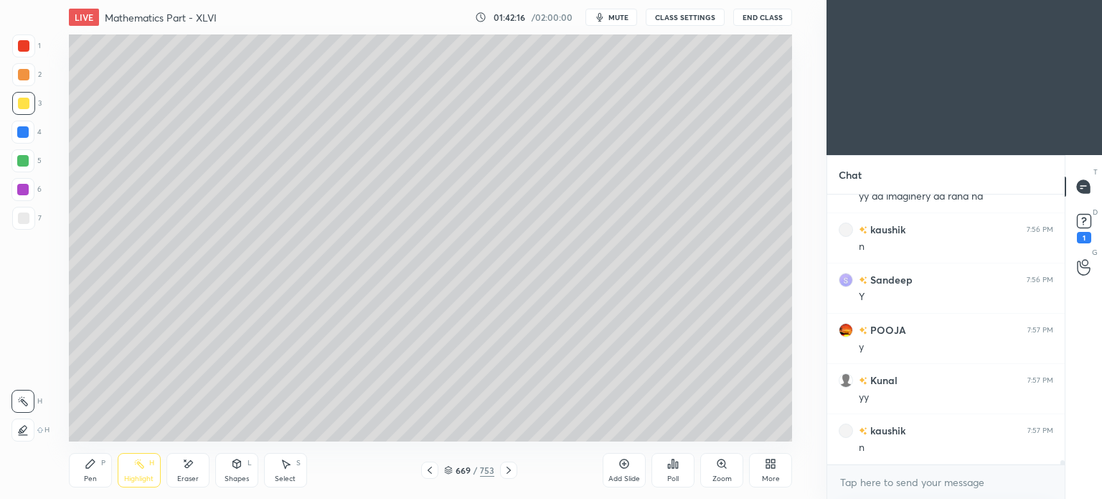
scroll to position [15366, 0]
click at [429, 474] on icon at bounding box center [429, 469] width 11 height 11
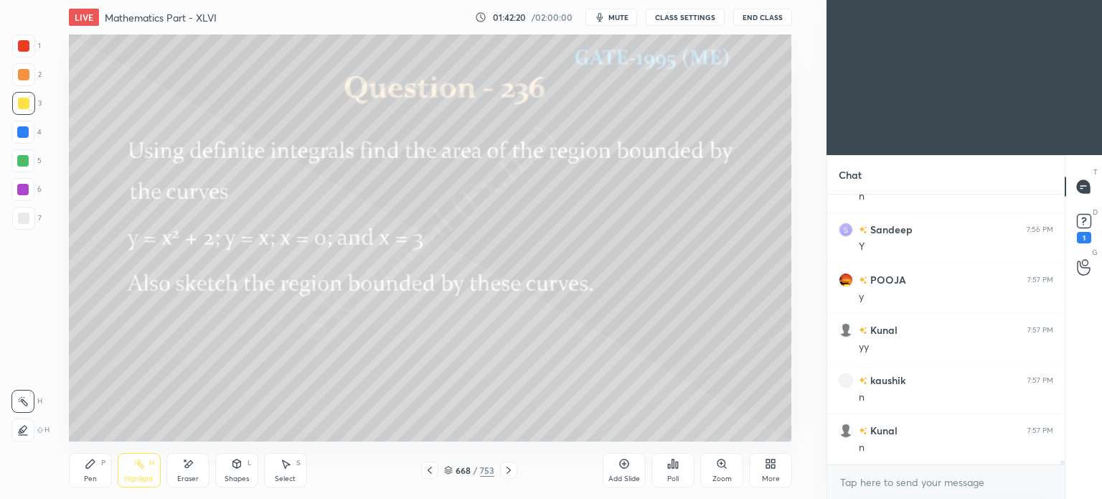
click at [88, 482] on div "Pen" at bounding box center [90, 478] width 13 height 7
click at [91, 475] on div "Pen" at bounding box center [90, 478] width 13 height 7
click at [511, 467] on icon at bounding box center [508, 469] width 11 height 11
click at [14, 192] on div at bounding box center [22, 189] width 23 height 23
click at [25, 110] on div at bounding box center [23, 103] width 23 height 23
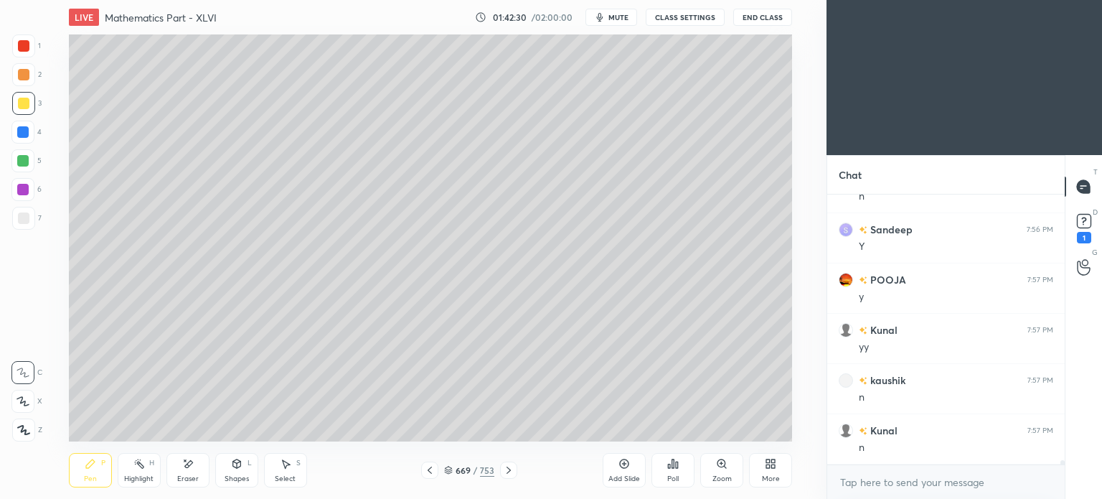
scroll to position [15416, 0]
click at [436, 471] on div at bounding box center [429, 469] width 17 height 17
click at [513, 470] on icon at bounding box center [508, 469] width 11 height 11
click at [240, 470] on div "Shapes L" at bounding box center [236, 470] width 43 height 34
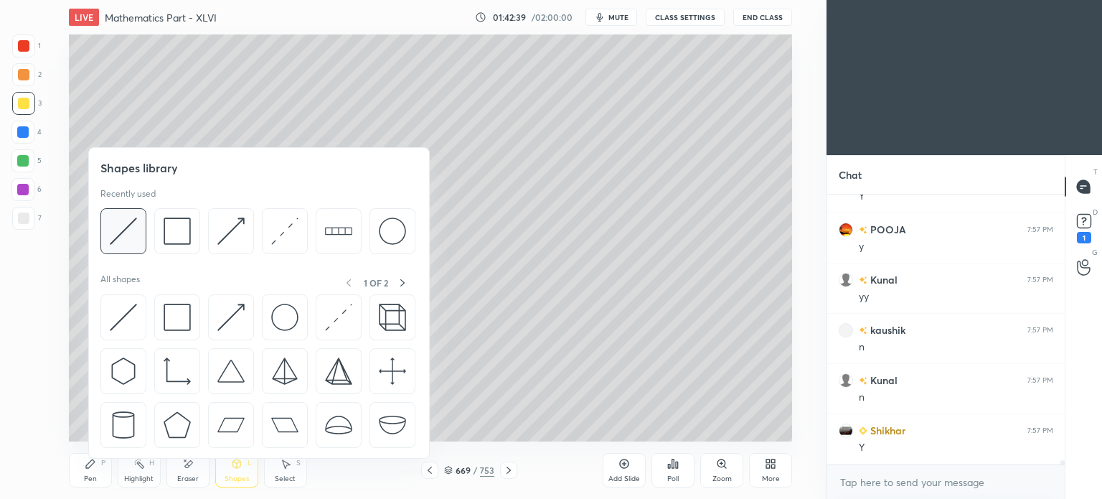
click at [132, 237] on img at bounding box center [123, 230] width 27 height 27
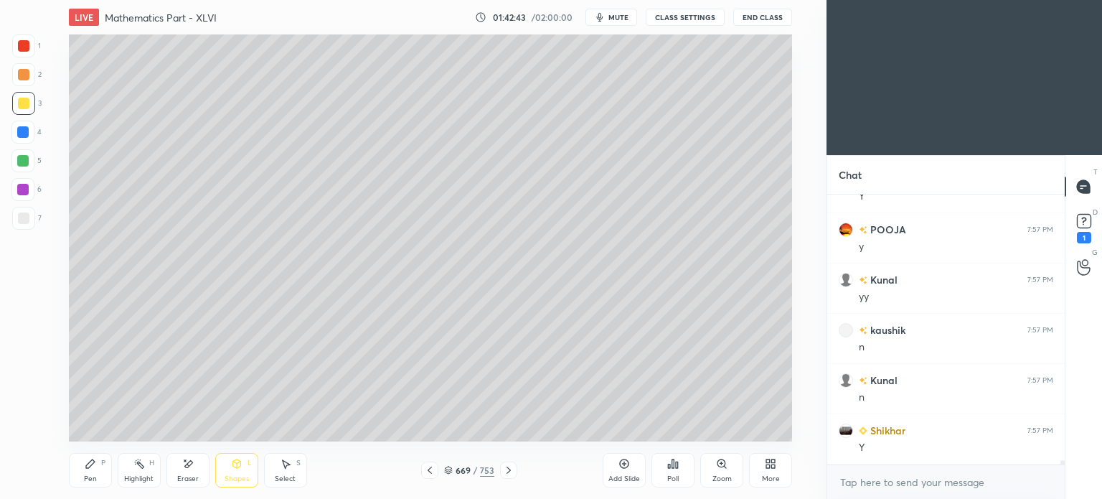
click at [94, 476] on div "Pen" at bounding box center [90, 478] width 13 height 7
click at [92, 478] on div "Pen" at bounding box center [90, 478] width 13 height 7
click at [22, 131] on div at bounding box center [22, 131] width 11 height 11
click at [138, 473] on div "Highlight H" at bounding box center [139, 470] width 43 height 34
click at [23, 49] on div at bounding box center [23, 45] width 11 height 11
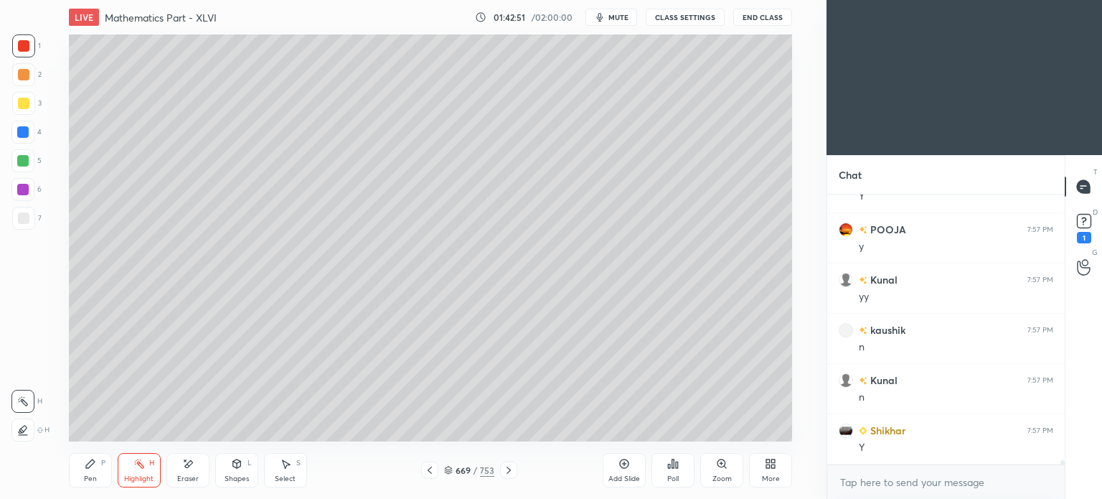
click at [141, 475] on div "Highlight" at bounding box center [138, 478] width 29 height 7
click at [142, 476] on div "Highlight" at bounding box center [138, 478] width 29 height 7
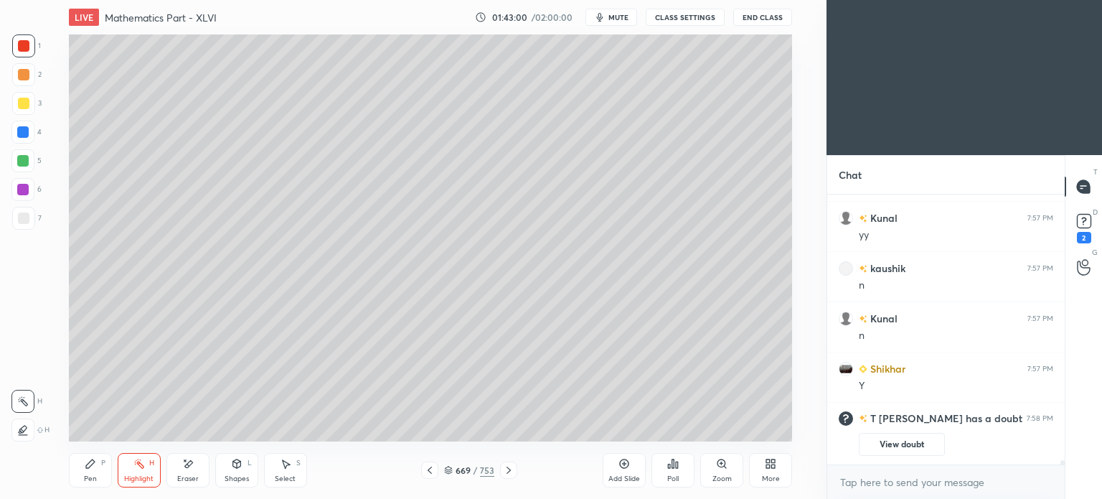
scroll to position [15330, 0]
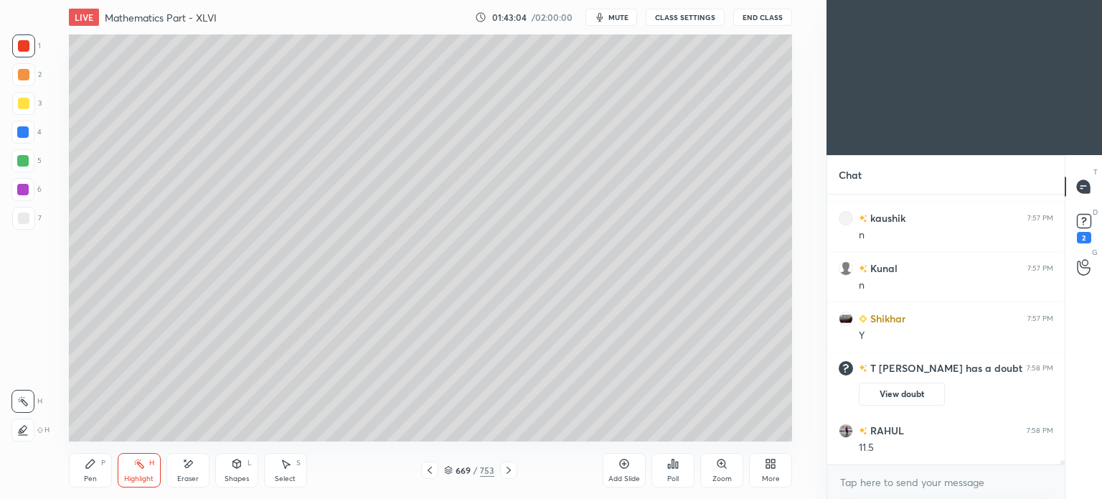
click at [85, 473] on div "Pen P" at bounding box center [90, 470] width 43 height 34
click at [86, 480] on div "Pen" at bounding box center [90, 478] width 13 height 7
click at [27, 136] on div at bounding box center [22, 131] width 11 height 11
click at [23, 164] on div at bounding box center [22, 160] width 11 height 11
click at [1086, 220] on icon at bounding box center [1084, 221] width 22 height 22
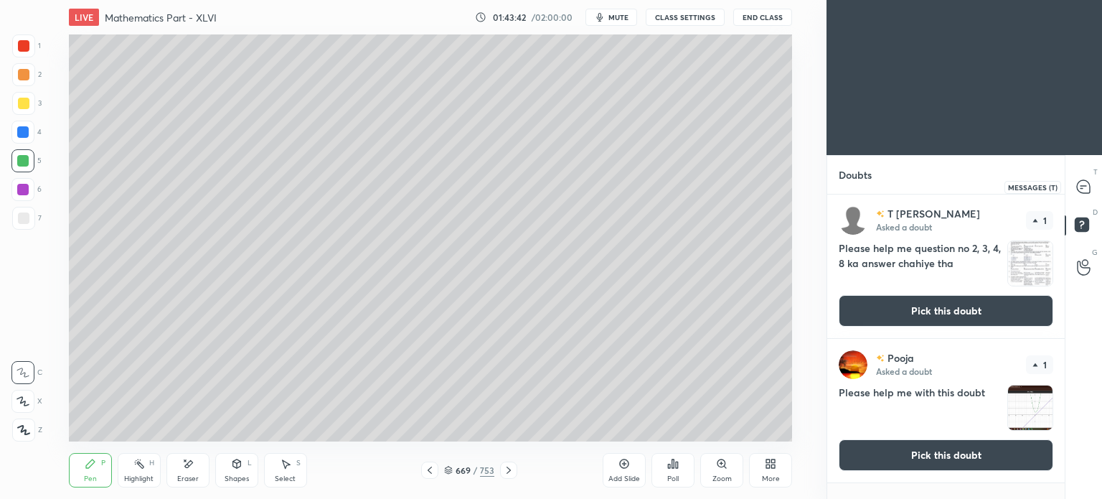
click at [1087, 192] on icon at bounding box center [1083, 186] width 13 height 13
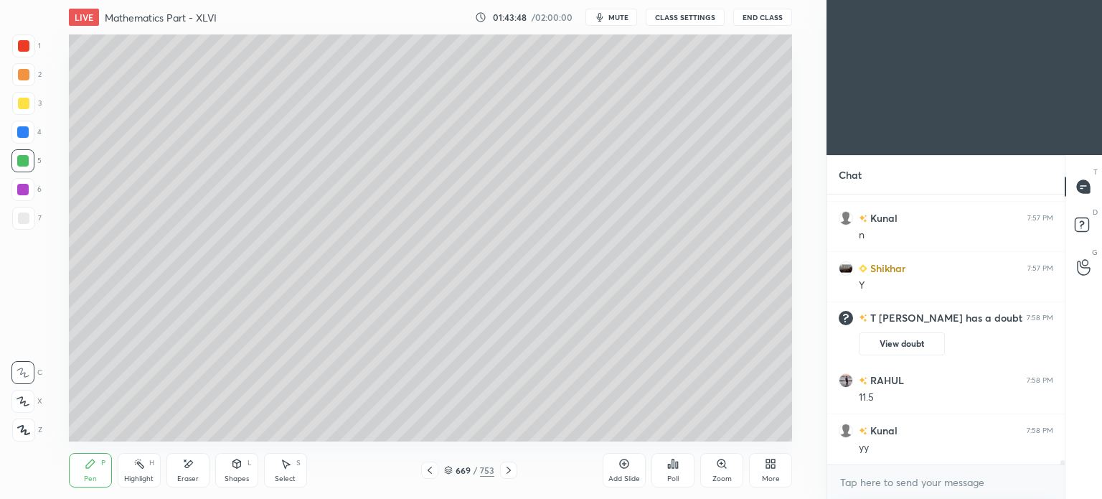
scroll to position [15677, 0]
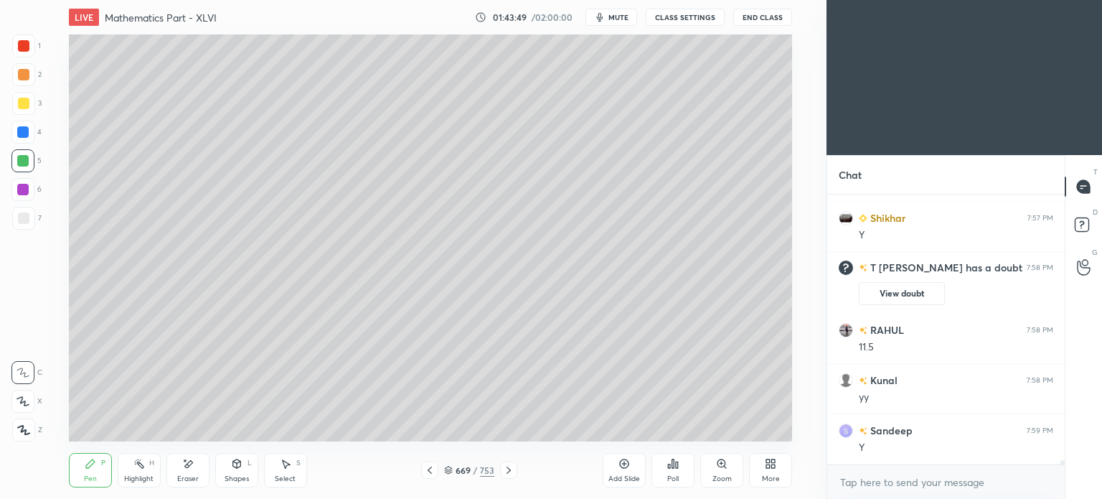
click at [12, 220] on div at bounding box center [23, 218] width 23 height 23
click at [21, 225] on div at bounding box center [23, 218] width 23 height 23
click at [135, 470] on div "Highlight H" at bounding box center [139, 470] width 43 height 34
click at [138, 469] on icon at bounding box center [138, 463] width 11 height 11
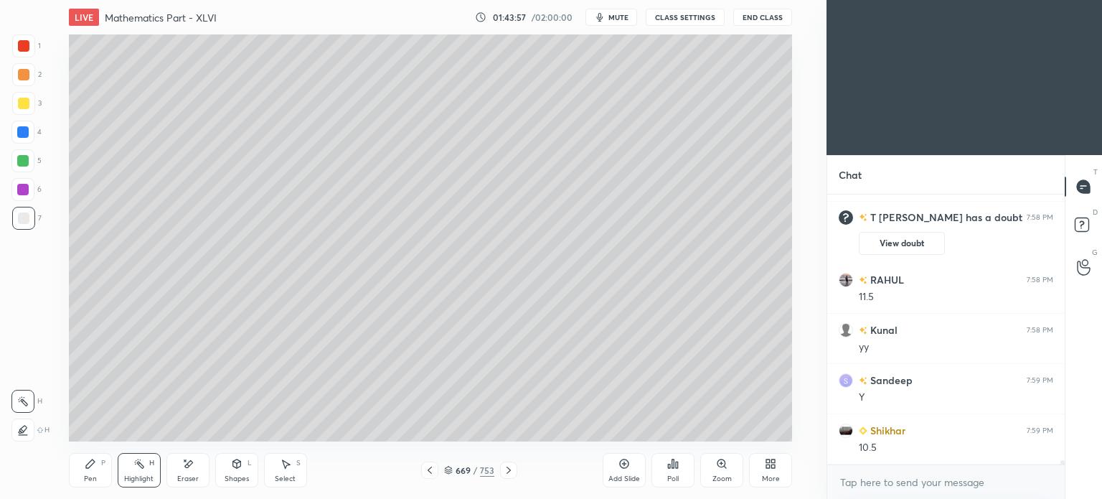
click at [100, 476] on div "Pen P" at bounding box center [90, 470] width 43 height 34
click at [192, 468] on icon at bounding box center [187, 464] width 11 height 12
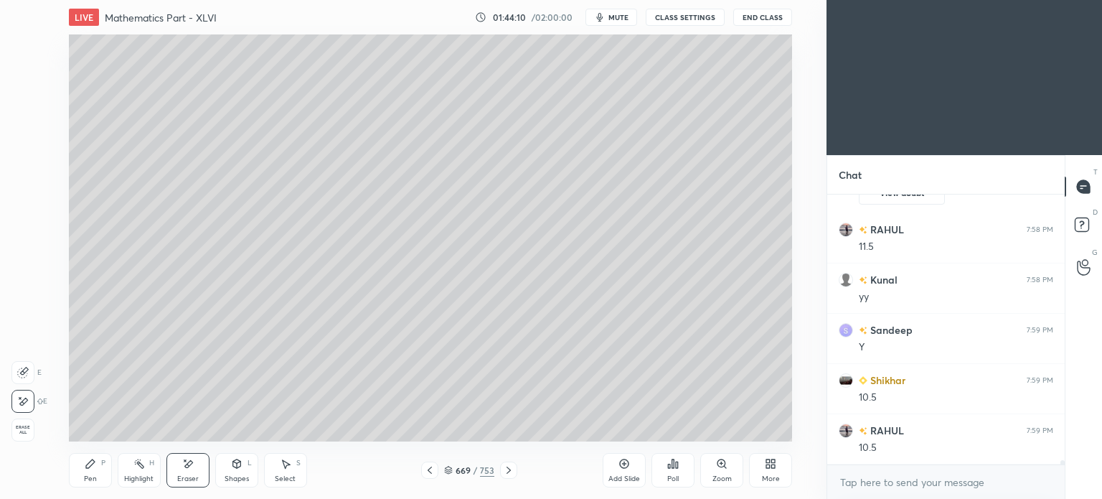
click at [84, 482] on div "Pen" at bounding box center [90, 478] width 13 height 7
click at [90, 470] on div "Pen P" at bounding box center [90, 470] width 43 height 34
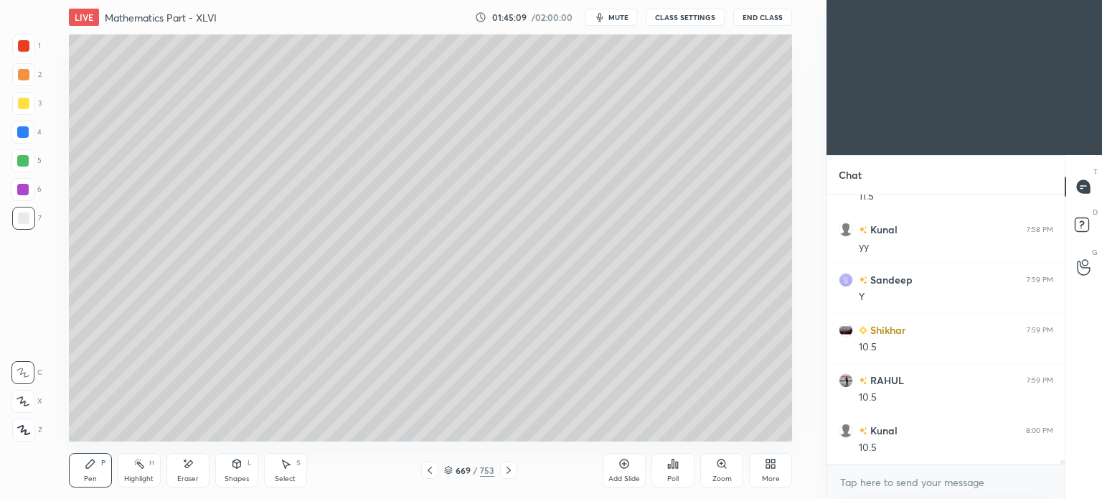
click at [433, 476] on icon at bounding box center [429, 469] width 11 height 11
click at [505, 469] on icon at bounding box center [508, 469] width 11 height 11
click at [503, 468] on icon at bounding box center [508, 469] width 11 height 11
click at [428, 472] on icon at bounding box center [429, 469] width 11 height 11
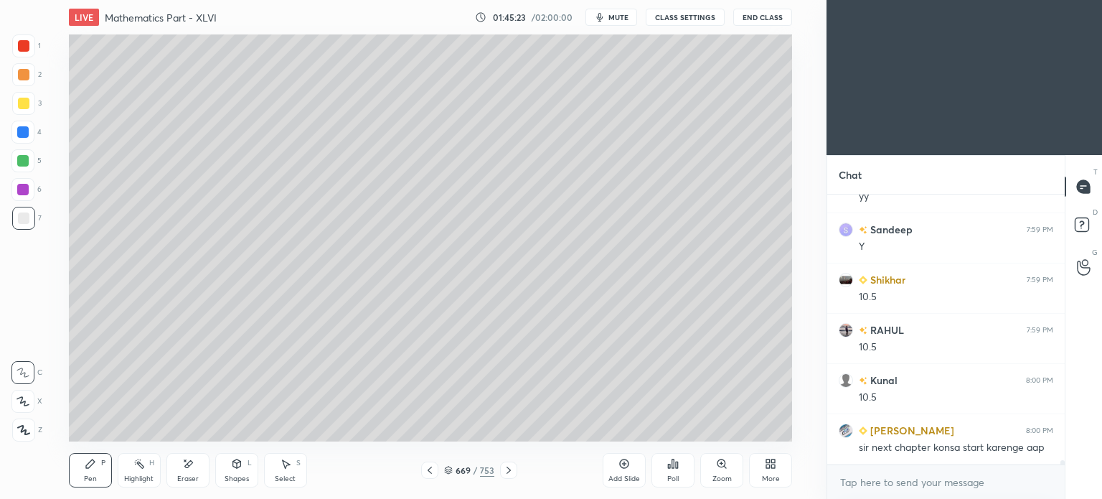
click at [507, 471] on icon at bounding box center [508, 469] width 11 height 11
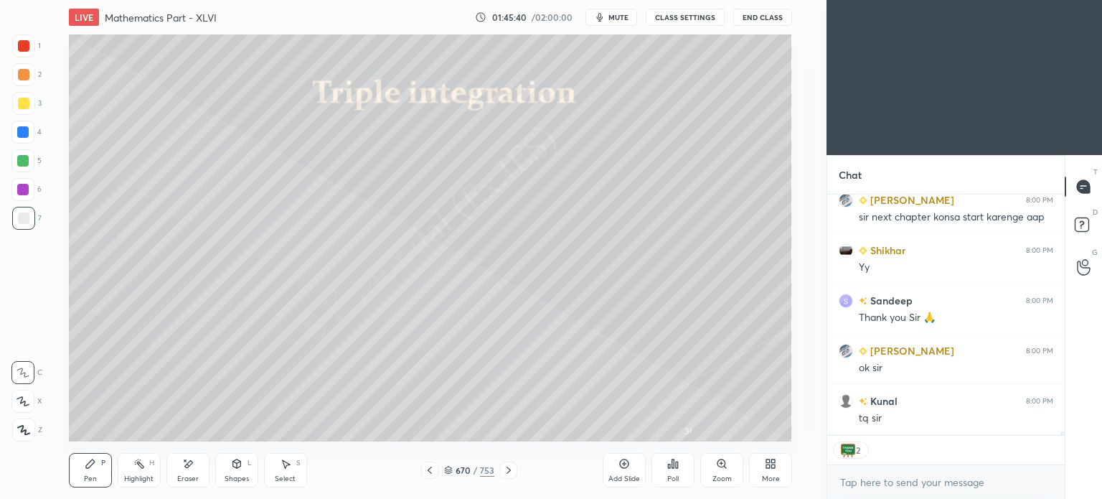
scroll to position [16158, 0]
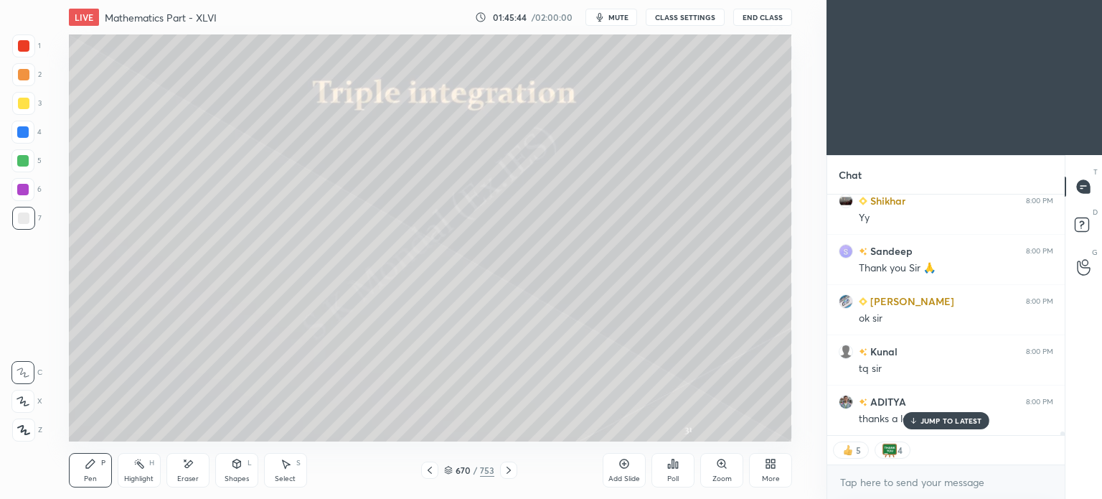
click at [927, 413] on div "JUMP TO LATEST" at bounding box center [946, 420] width 86 height 17
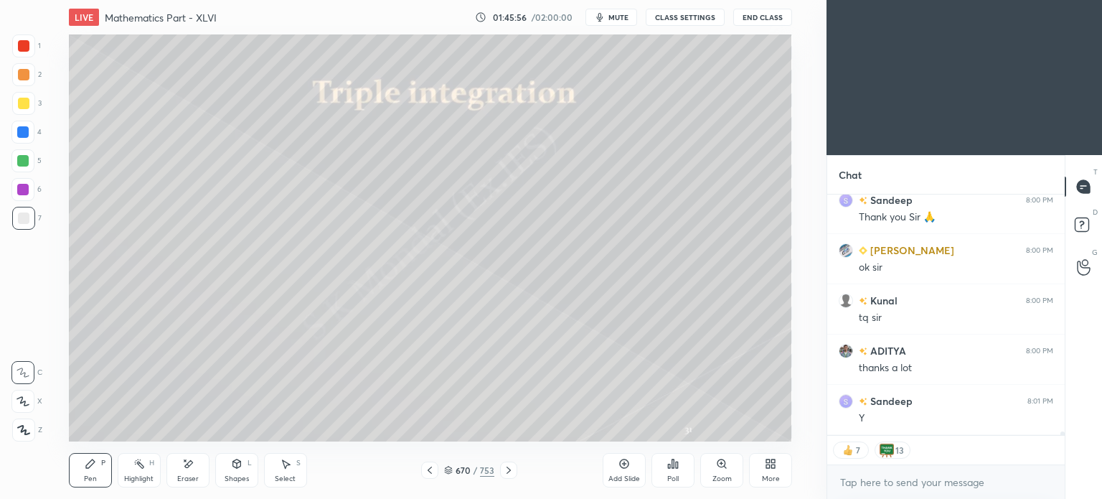
scroll to position [16258, 0]
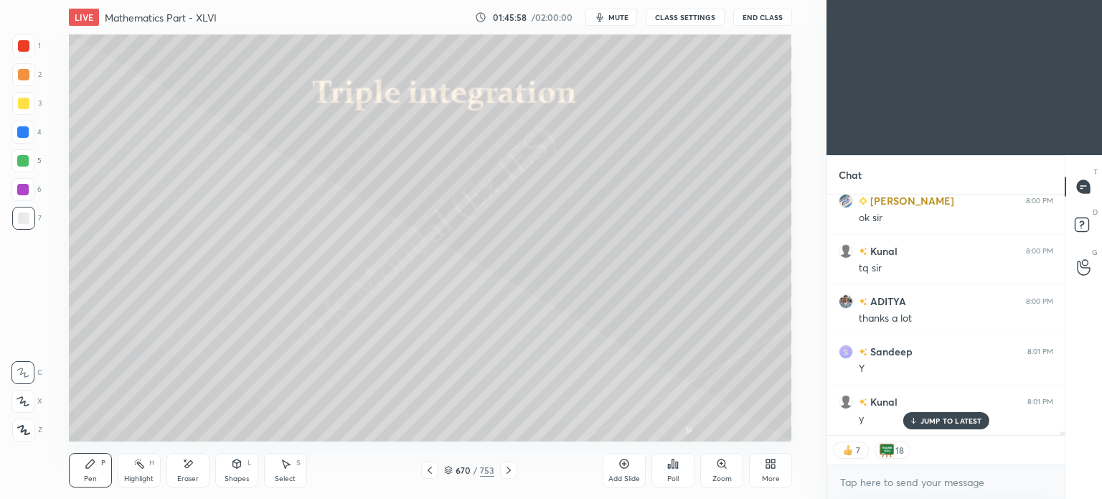
click at [960, 414] on div "JUMP TO LATEST" at bounding box center [946, 420] width 86 height 17
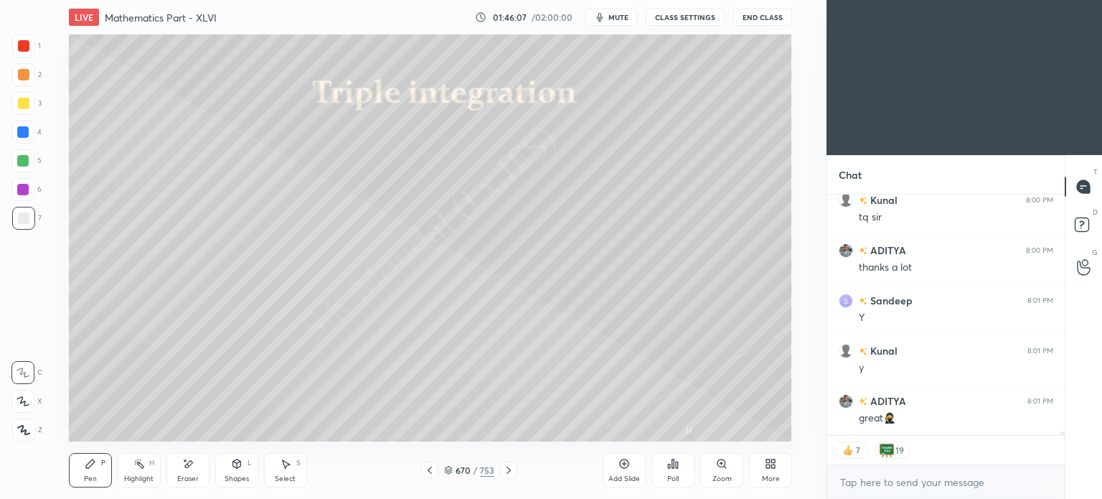
click at [451, 472] on icon at bounding box center [448, 472] width 7 height 2
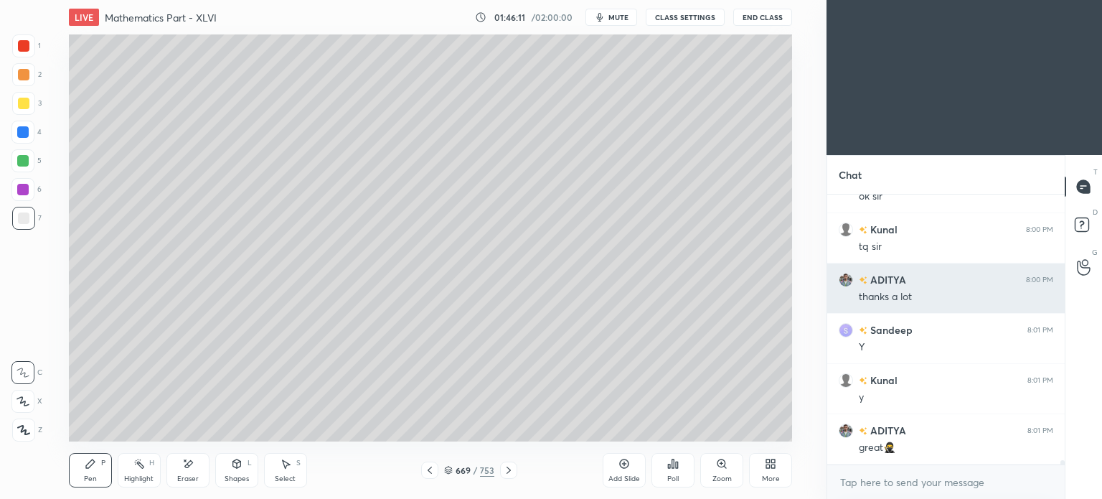
scroll to position [16330, 0]
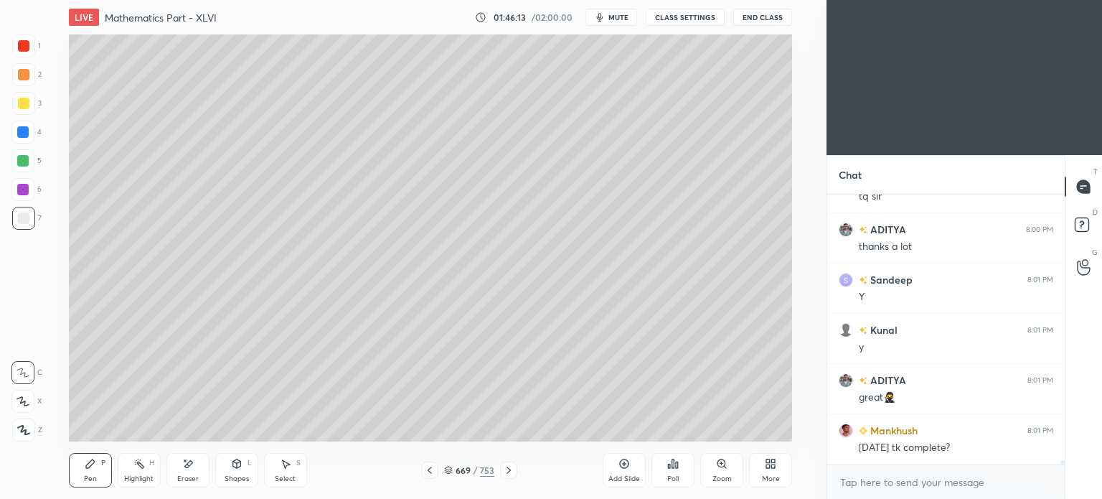
click at [505, 471] on icon at bounding box center [508, 469] width 11 height 11
click at [440, 469] on div "670 / 753" at bounding box center [469, 469] width 96 height 17
click at [629, 470] on div "Add Slide" at bounding box center [624, 470] width 43 height 34
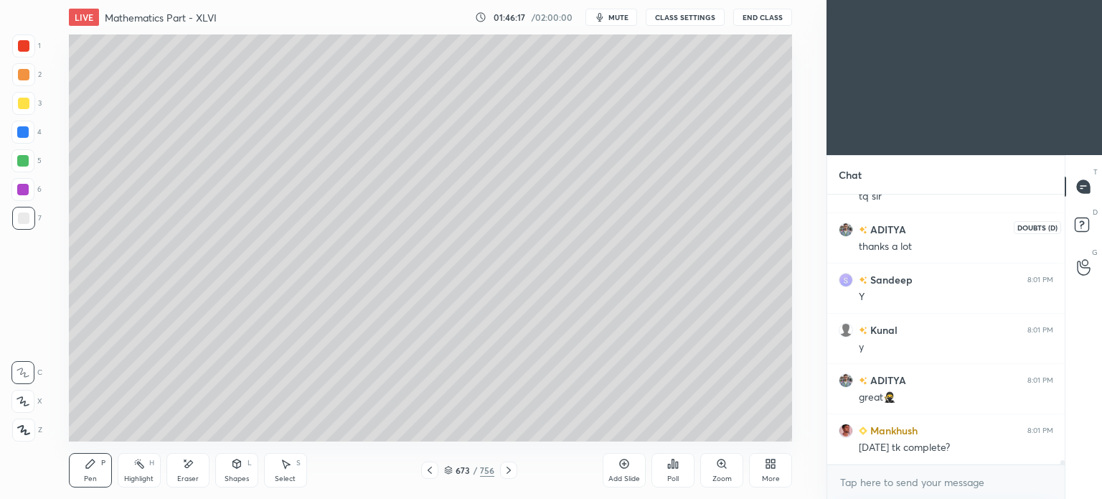
click at [1083, 223] on icon at bounding box center [1081, 224] width 5 height 6
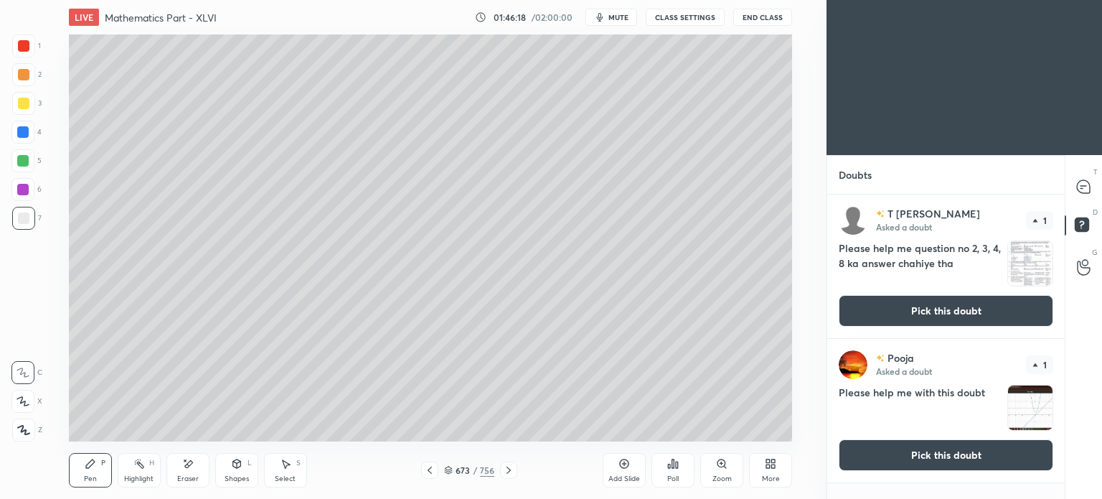
click at [904, 306] on button "Pick this doubt" at bounding box center [946, 311] width 215 height 32
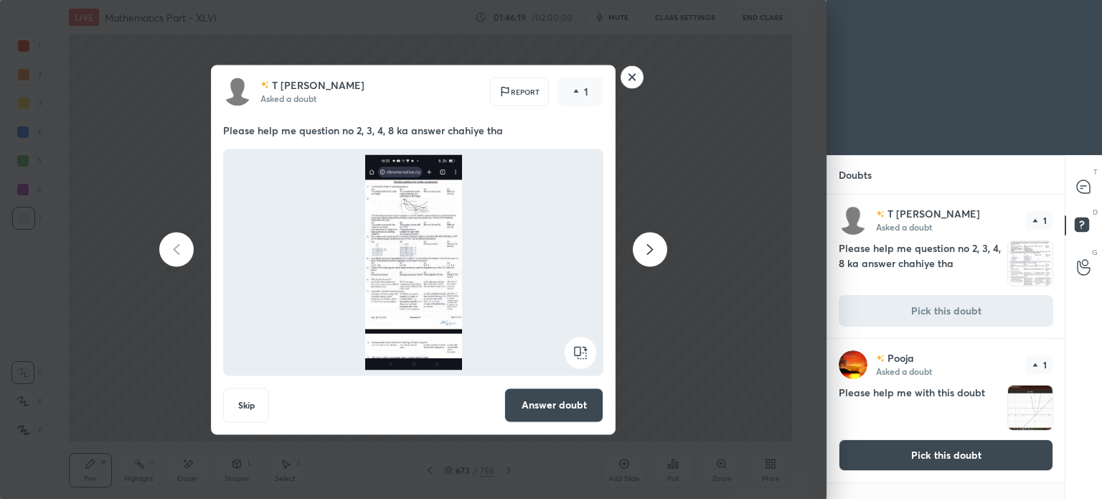
click at [560, 387] on button "Answer doubt" at bounding box center [553, 404] width 99 height 34
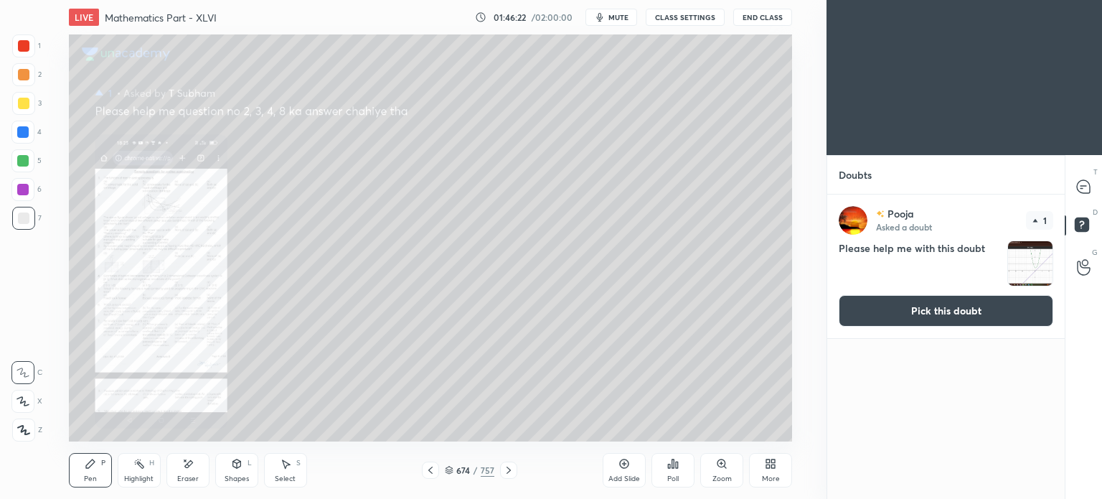
click at [728, 473] on div "Zoom" at bounding box center [721, 470] width 43 height 34
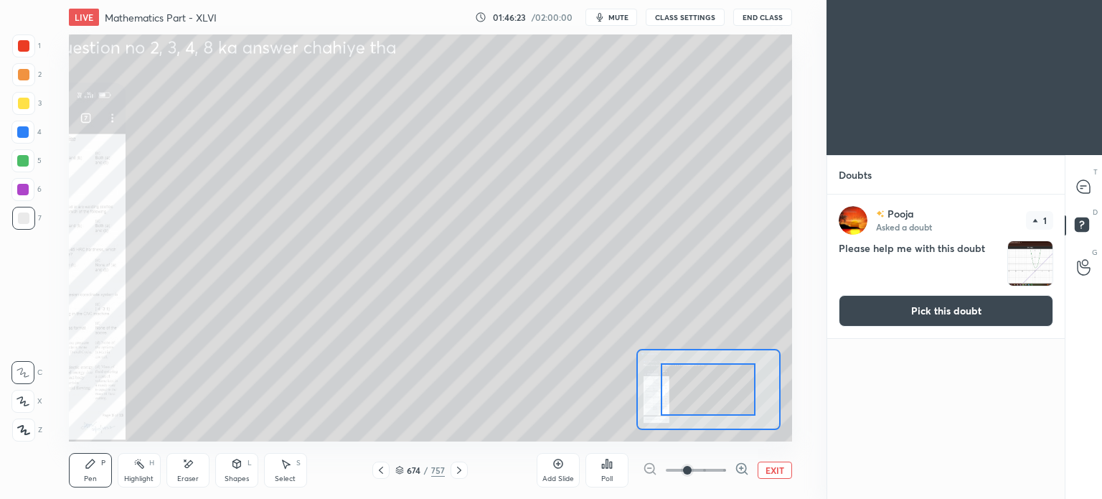
click at [707, 469] on span at bounding box center [696, 470] width 60 height 22
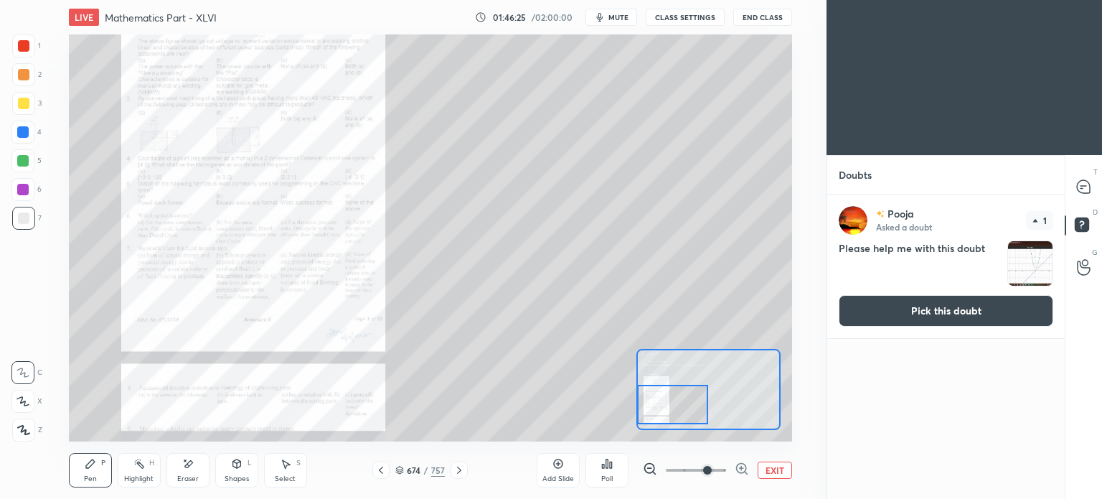
drag, startPoint x: 724, startPoint y: 390, endPoint x: 662, endPoint y: 405, distance: 64.2
click at [662, 405] on div at bounding box center [672, 404] width 71 height 39
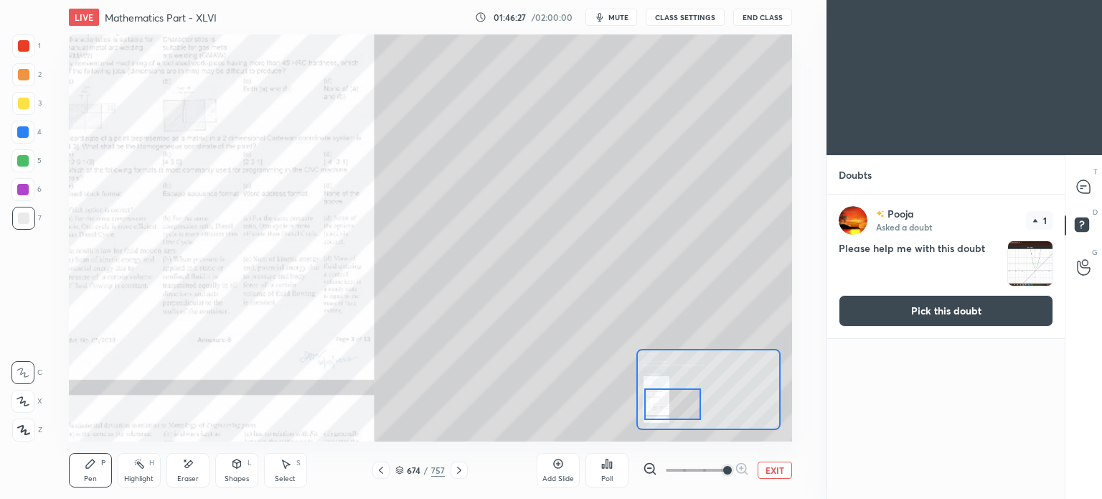
drag, startPoint x: 705, startPoint y: 471, endPoint x: 738, endPoint y: 475, distance: 32.5
click at [732, 474] on span at bounding box center [727, 470] width 9 height 9
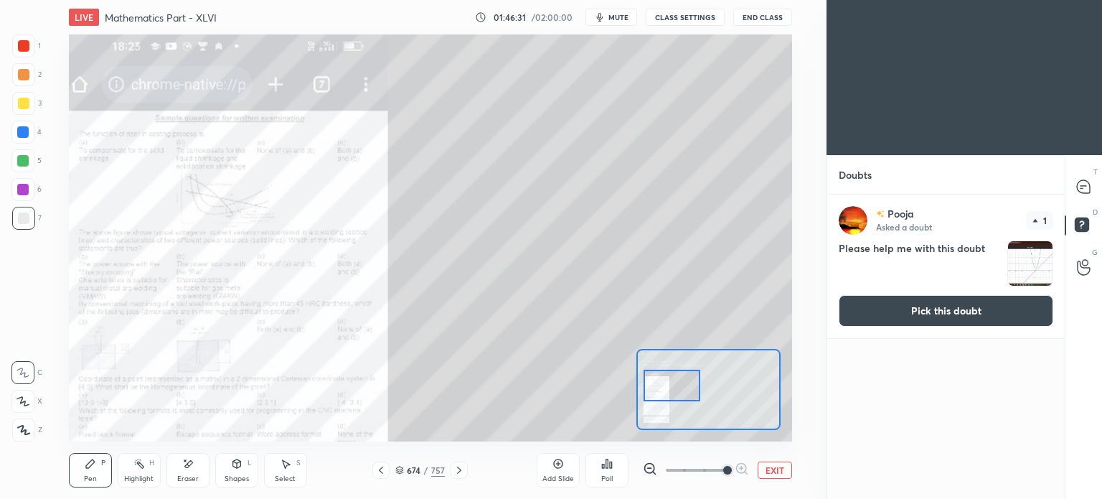
drag, startPoint x: 669, startPoint y: 398, endPoint x: 669, endPoint y: 380, distance: 18.7
click at [669, 380] on div at bounding box center [672, 386] width 57 height 32
click at [974, 321] on button "Pick this doubt" at bounding box center [946, 311] width 215 height 32
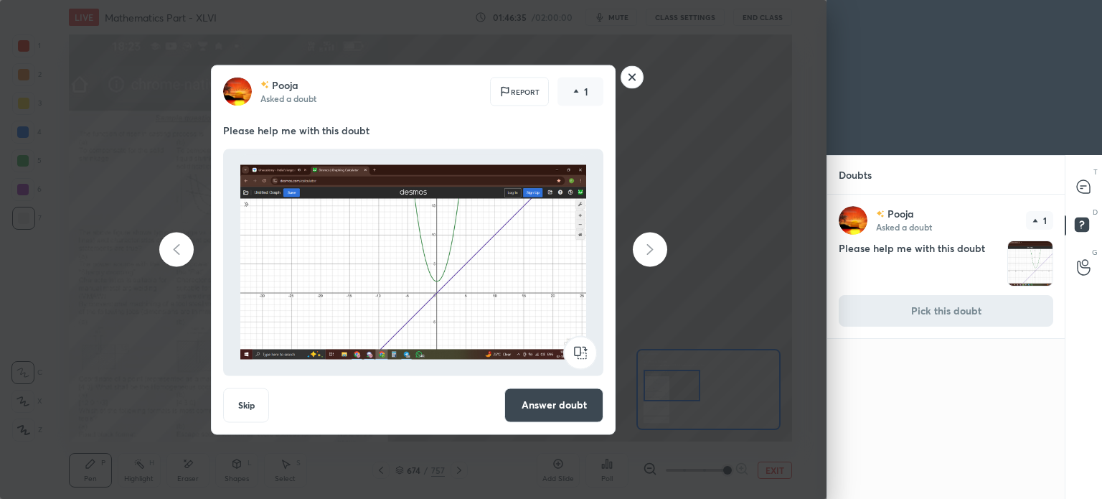
click at [535, 398] on button "Answer doubt" at bounding box center [553, 404] width 99 height 34
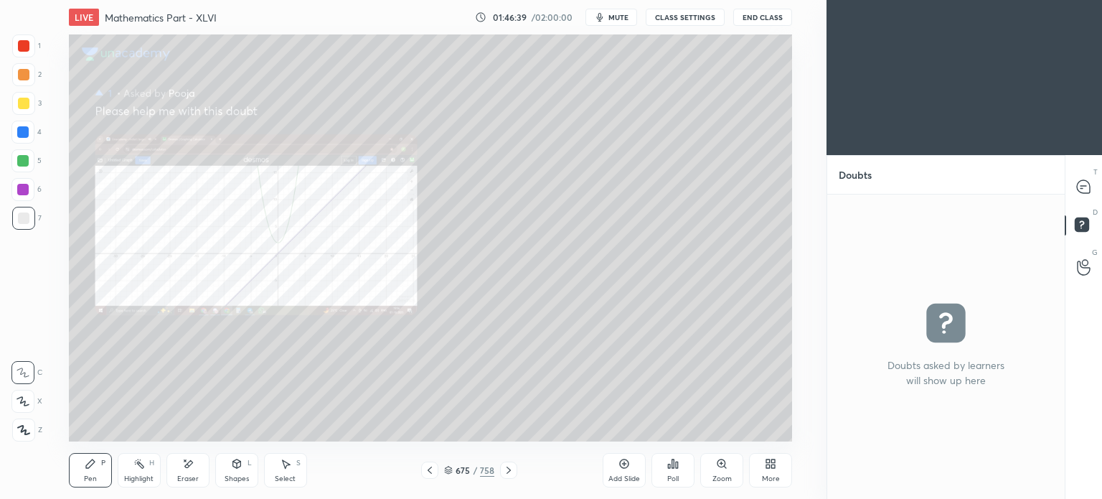
click at [726, 475] on div "Zoom" at bounding box center [721, 478] width 19 height 7
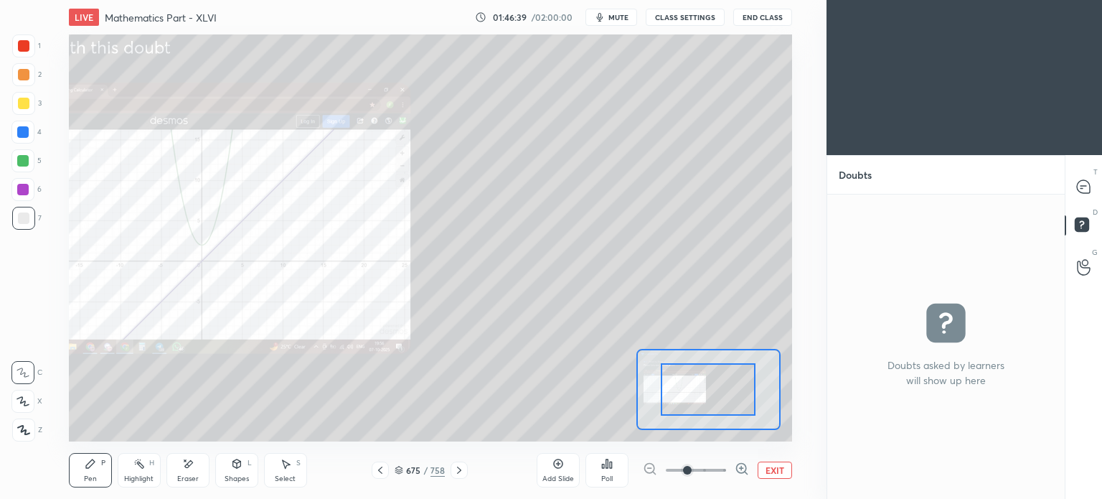
click at [710, 473] on span at bounding box center [696, 470] width 60 height 22
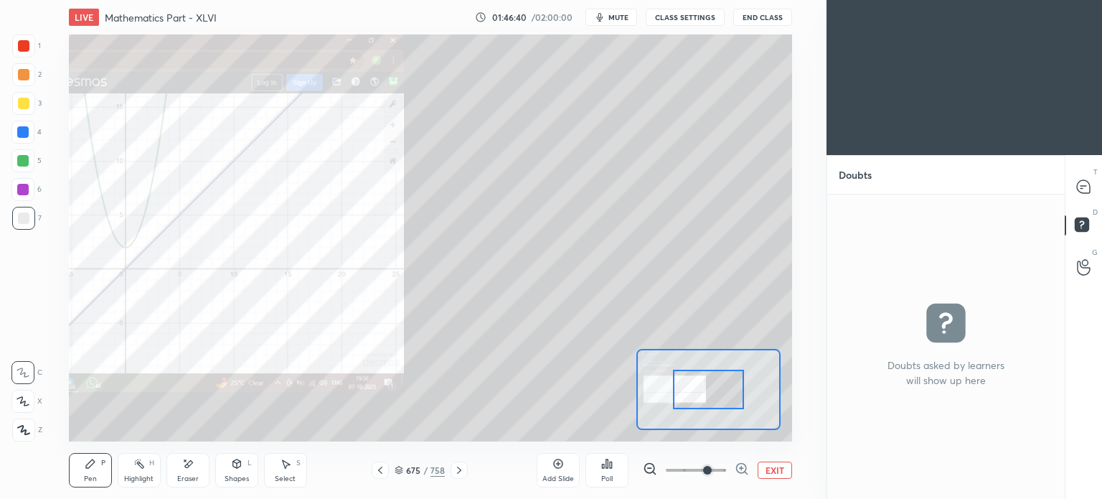
click at [616, 398] on div "Setting up your live class Poll for secs No correct answer Start poll" at bounding box center [430, 237] width 723 height 407
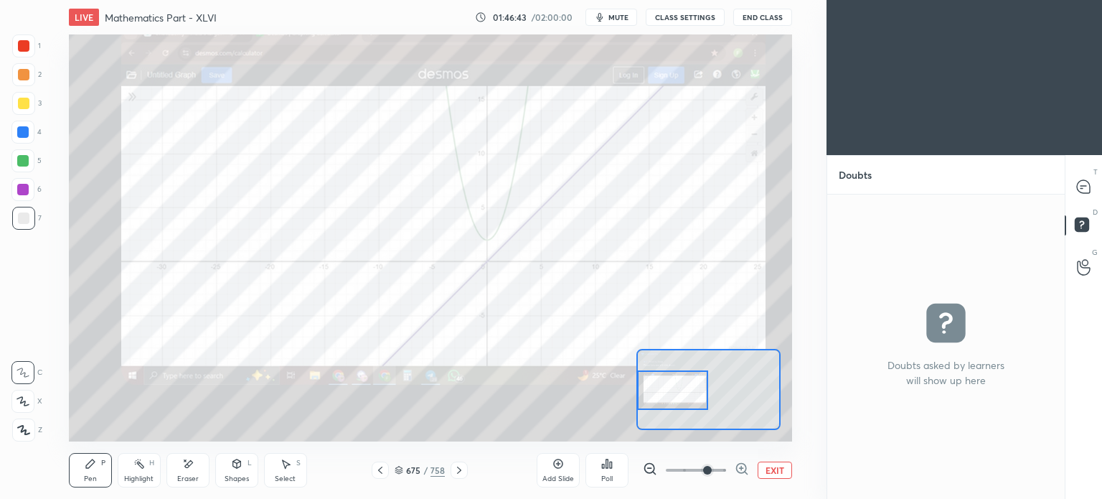
drag, startPoint x: 738, startPoint y: 388, endPoint x: 687, endPoint y: 389, distance: 50.2
click at [687, 389] on div at bounding box center [672, 389] width 71 height 39
click at [1084, 187] on icon at bounding box center [1083, 186] width 13 height 13
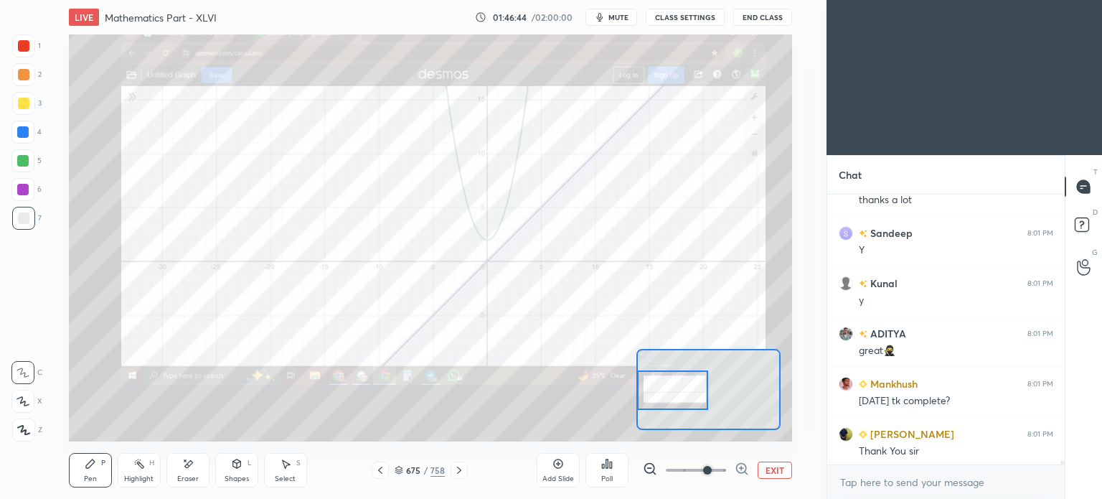
scroll to position [16257, 0]
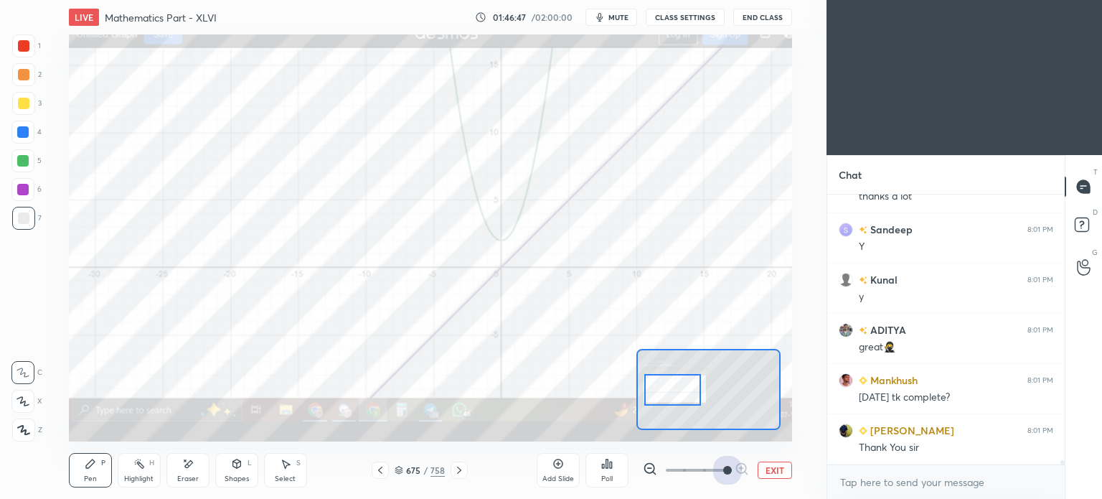
drag, startPoint x: 707, startPoint y: 463, endPoint x: 778, endPoint y: 465, distance: 71.8
click at [778, 465] on div "EXIT" at bounding box center [717, 469] width 149 height 17
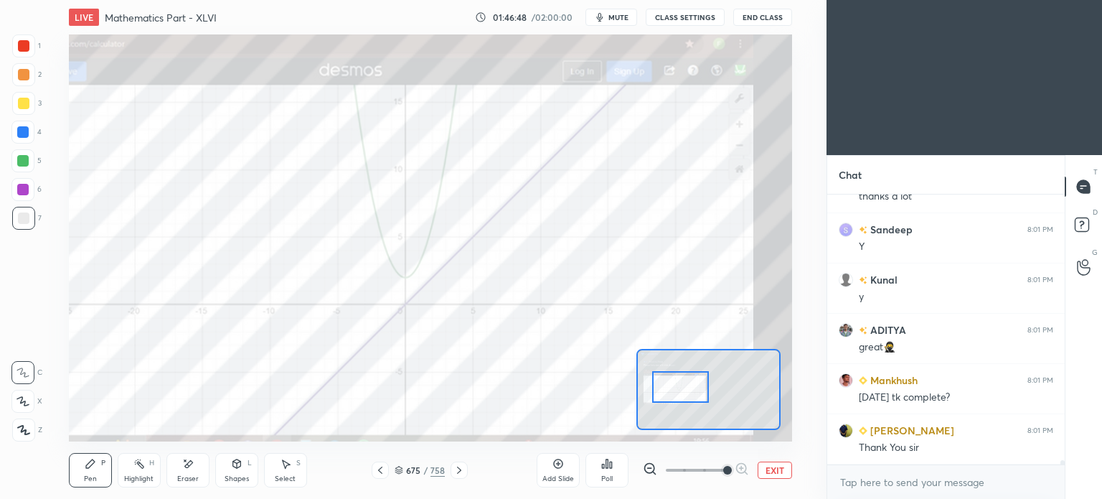
drag, startPoint x: 689, startPoint y: 387, endPoint x: 697, endPoint y: 384, distance: 8.4
click at [697, 384] on div at bounding box center [680, 387] width 57 height 32
click at [387, 471] on div at bounding box center [380, 469] width 17 height 17
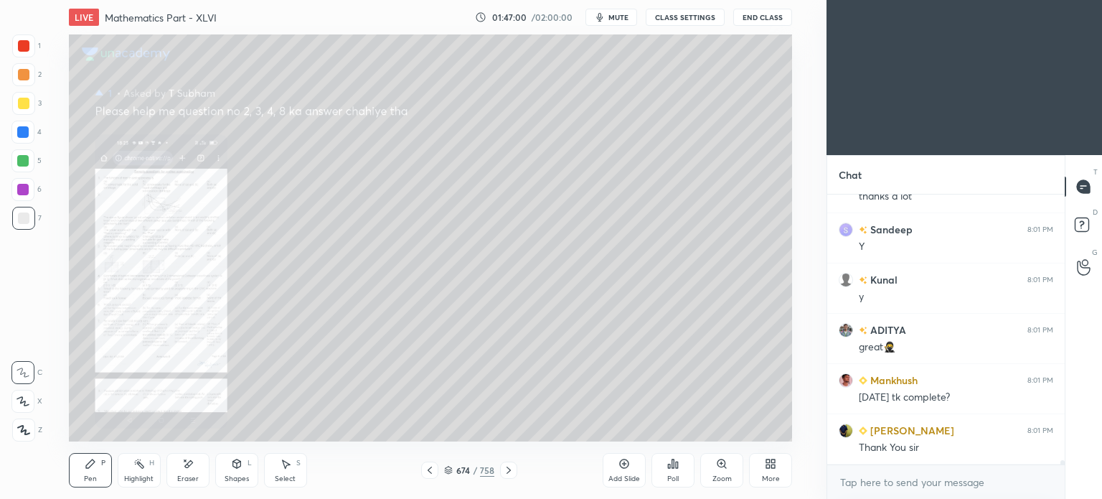
click at [387, 471] on div "674 / 758" at bounding box center [469, 469] width 267 height 17
click at [387, 470] on div "674 / 758" at bounding box center [469, 469] width 267 height 17
click at [430, 471] on icon at bounding box center [430, 469] width 4 height 7
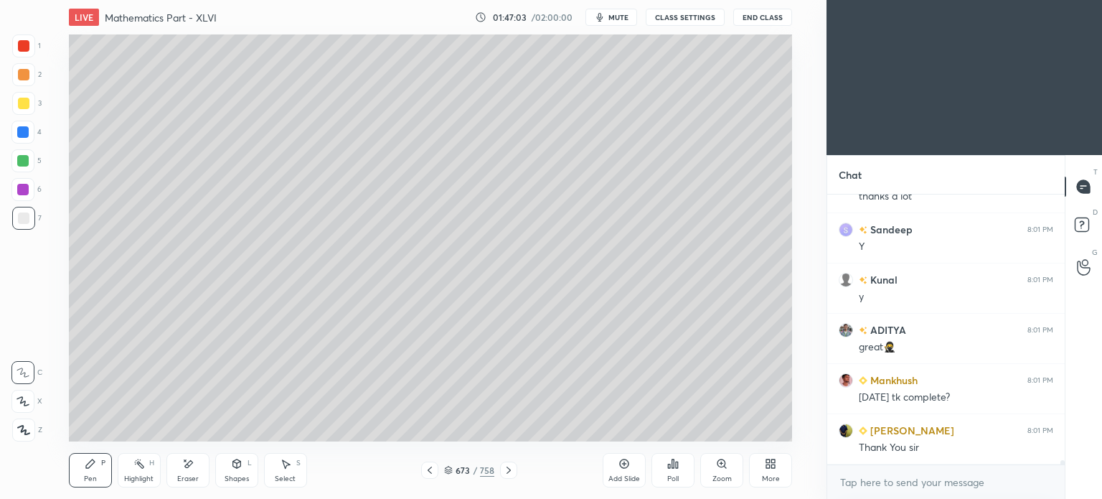
click at [430, 471] on icon at bounding box center [430, 469] width 4 height 7
click at [768, 470] on div "More" at bounding box center [770, 470] width 43 height 34
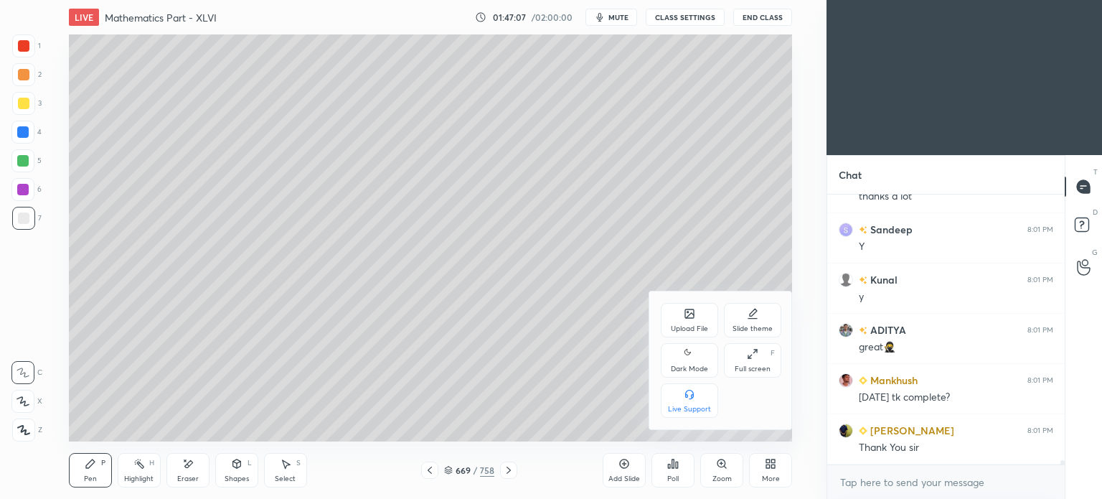
click at [686, 325] on div "Upload File" at bounding box center [689, 328] width 37 height 7
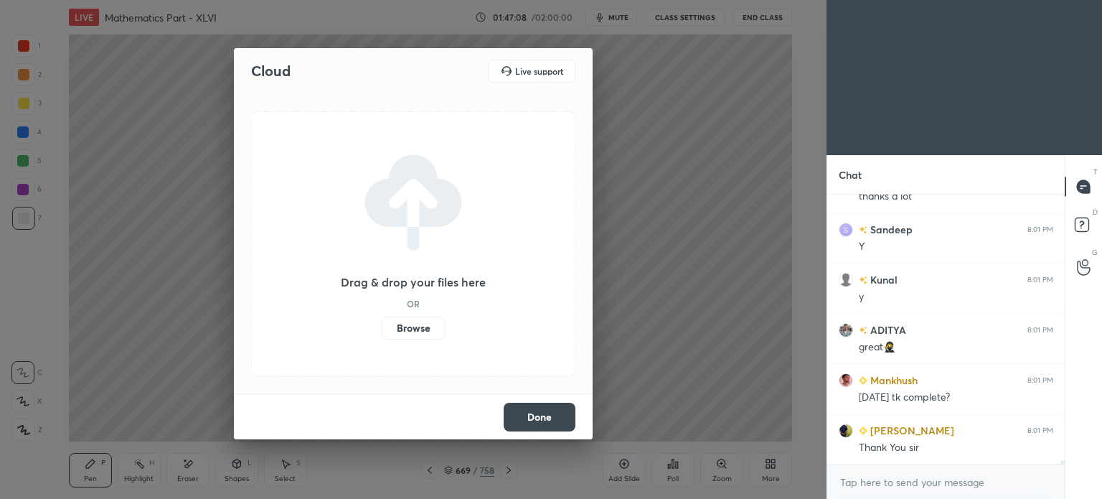
click at [422, 332] on label "Browse" at bounding box center [414, 327] width 64 height 23
click at [382, 332] on input "Browse" at bounding box center [382, 327] width 0 height 23
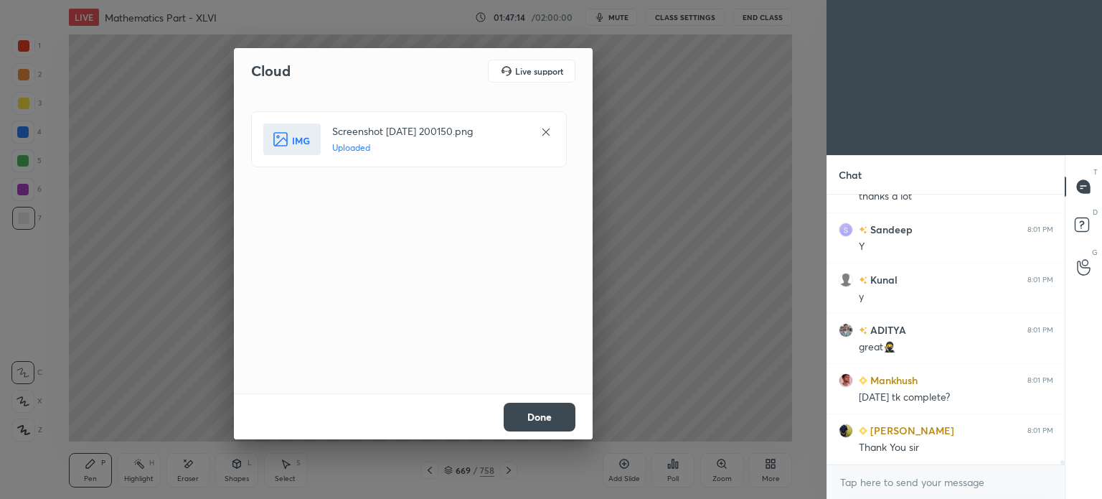
click at [537, 418] on button "Done" at bounding box center [540, 417] width 72 height 29
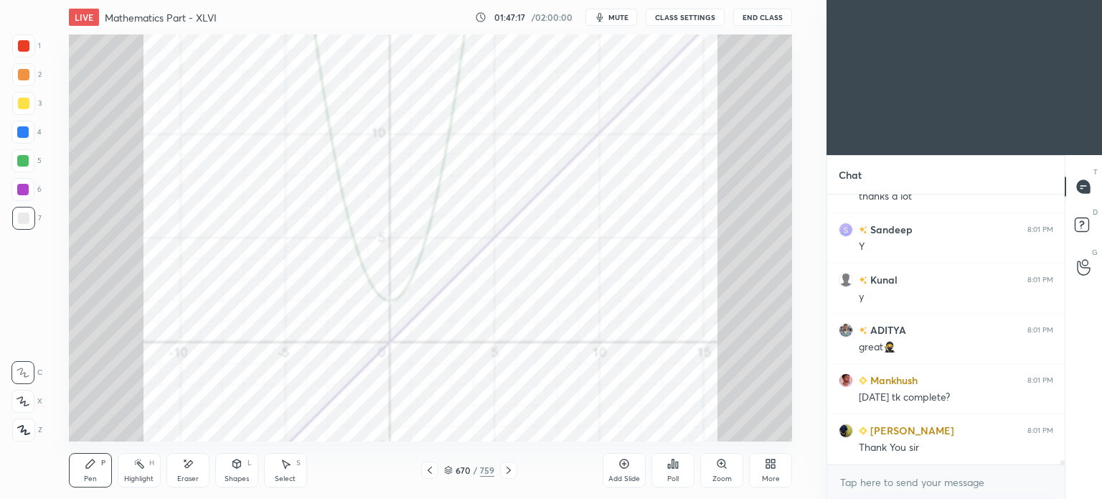
click at [752, 14] on button "End Class" at bounding box center [762, 17] width 59 height 17
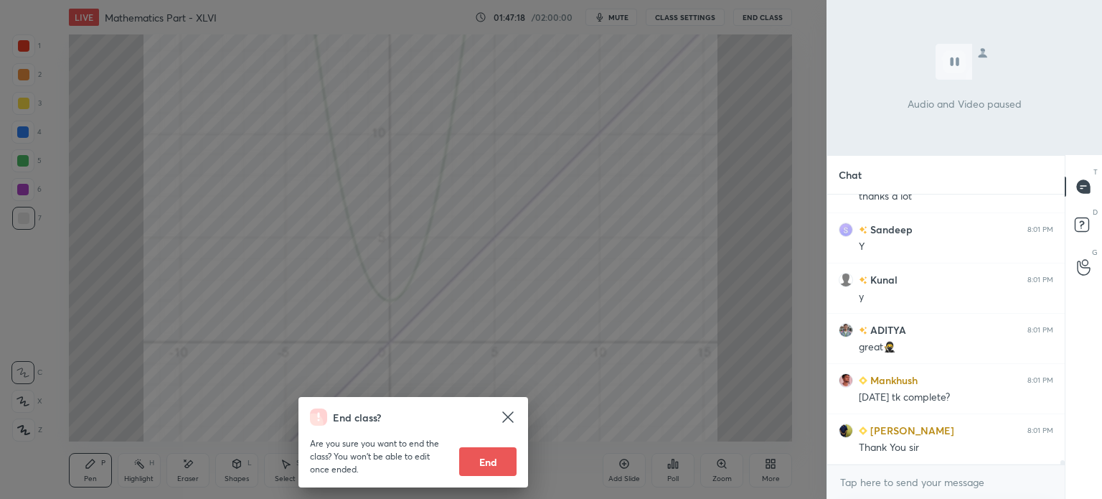
click at [479, 448] on button "End" at bounding box center [487, 461] width 57 height 29
type textarea "x"
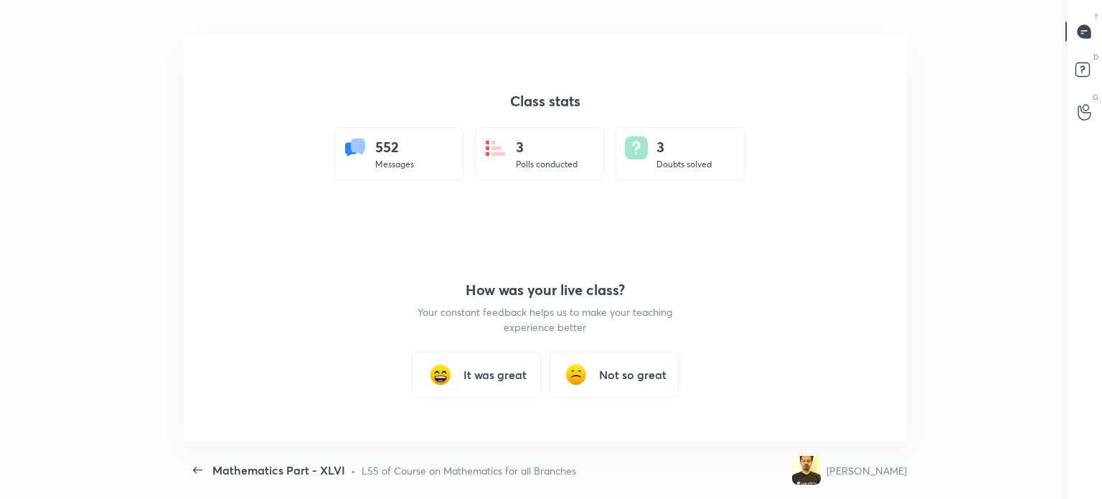
scroll to position [71341, 70660]
click at [502, 385] on div "It was great" at bounding box center [476, 375] width 129 height 46
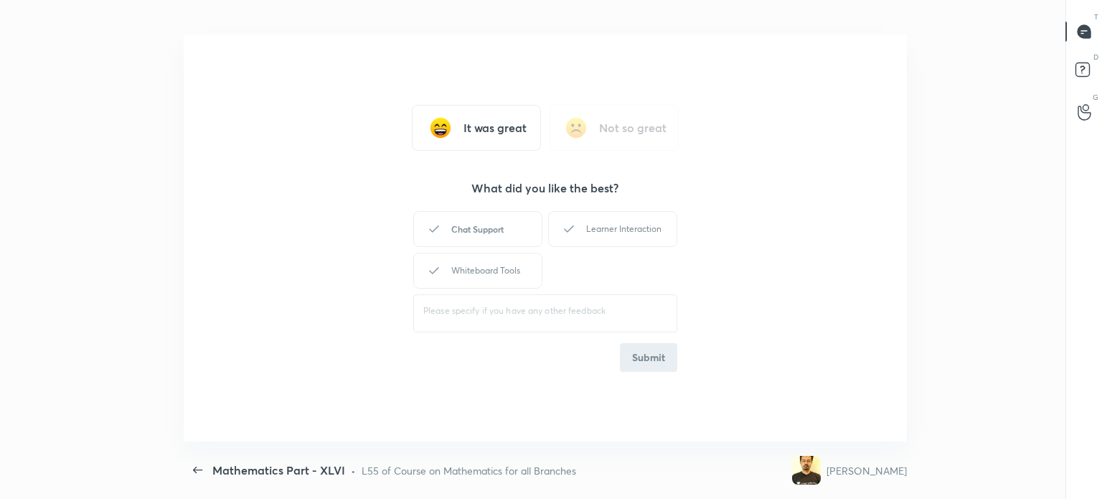
click at [472, 226] on div "Chat Support" at bounding box center [477, 229] width 129 height 36
